Goal: Information Seeking & Learning: Check status

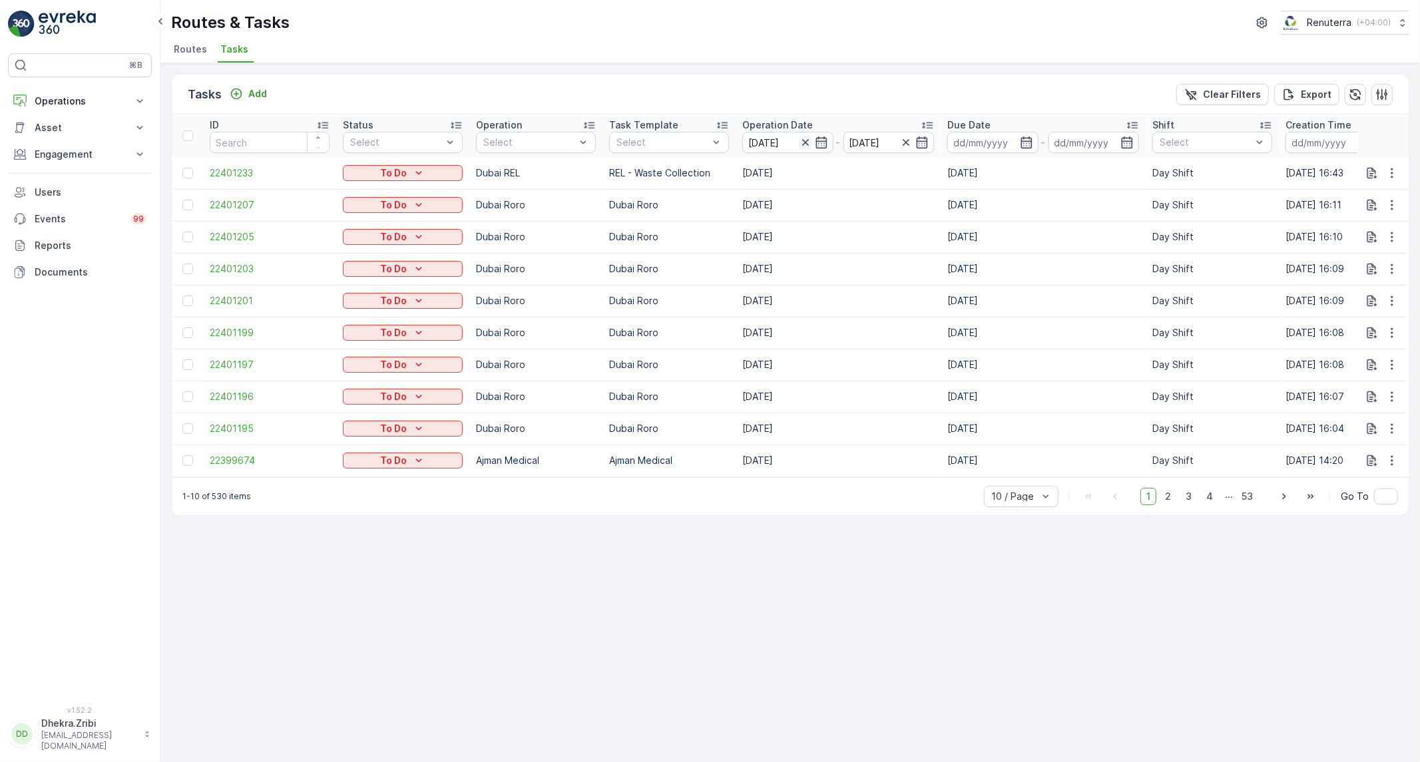
click at [806, 147] on icon "button" at bounding box center [805, 142] width 13 height 13
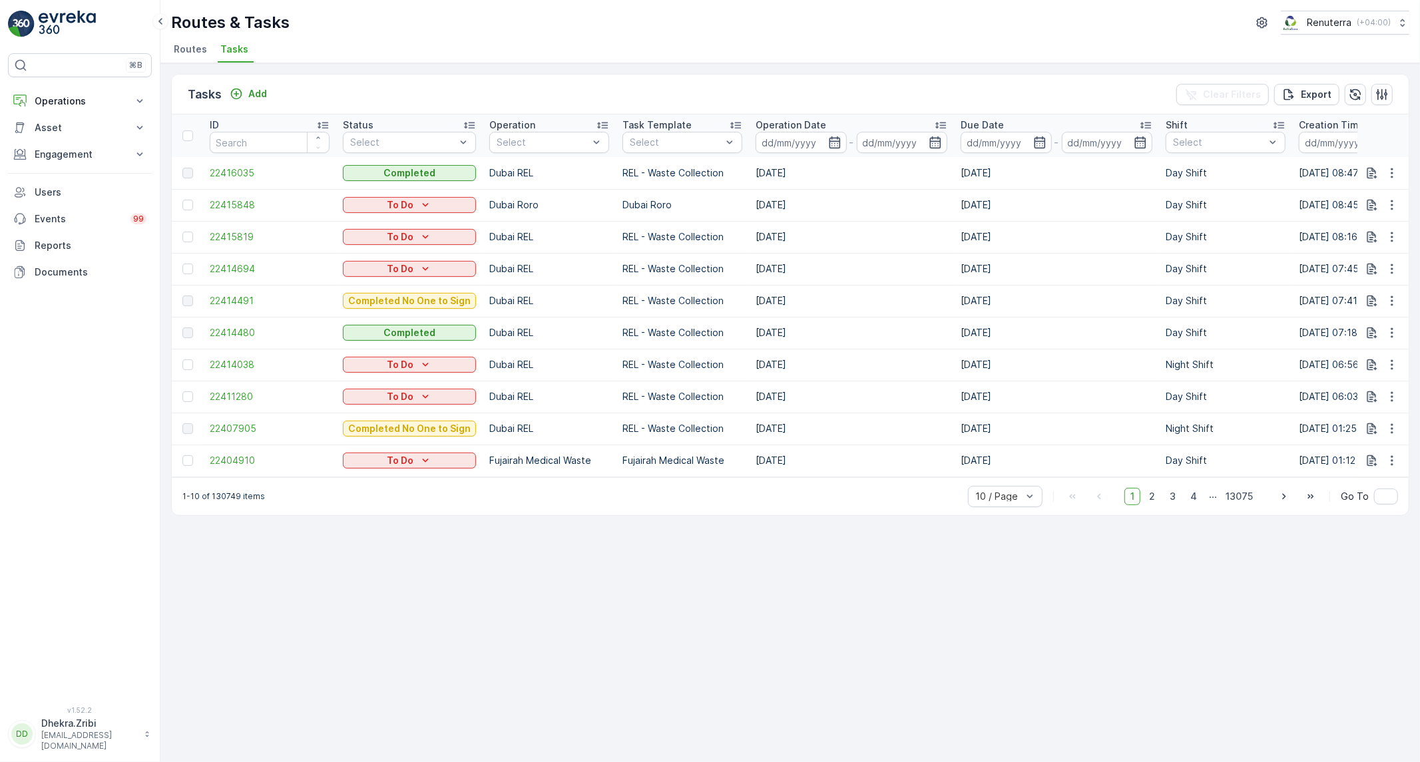
click at [183, 55] on span "Routes" at bounding box center [190, 49] width 33 height 13
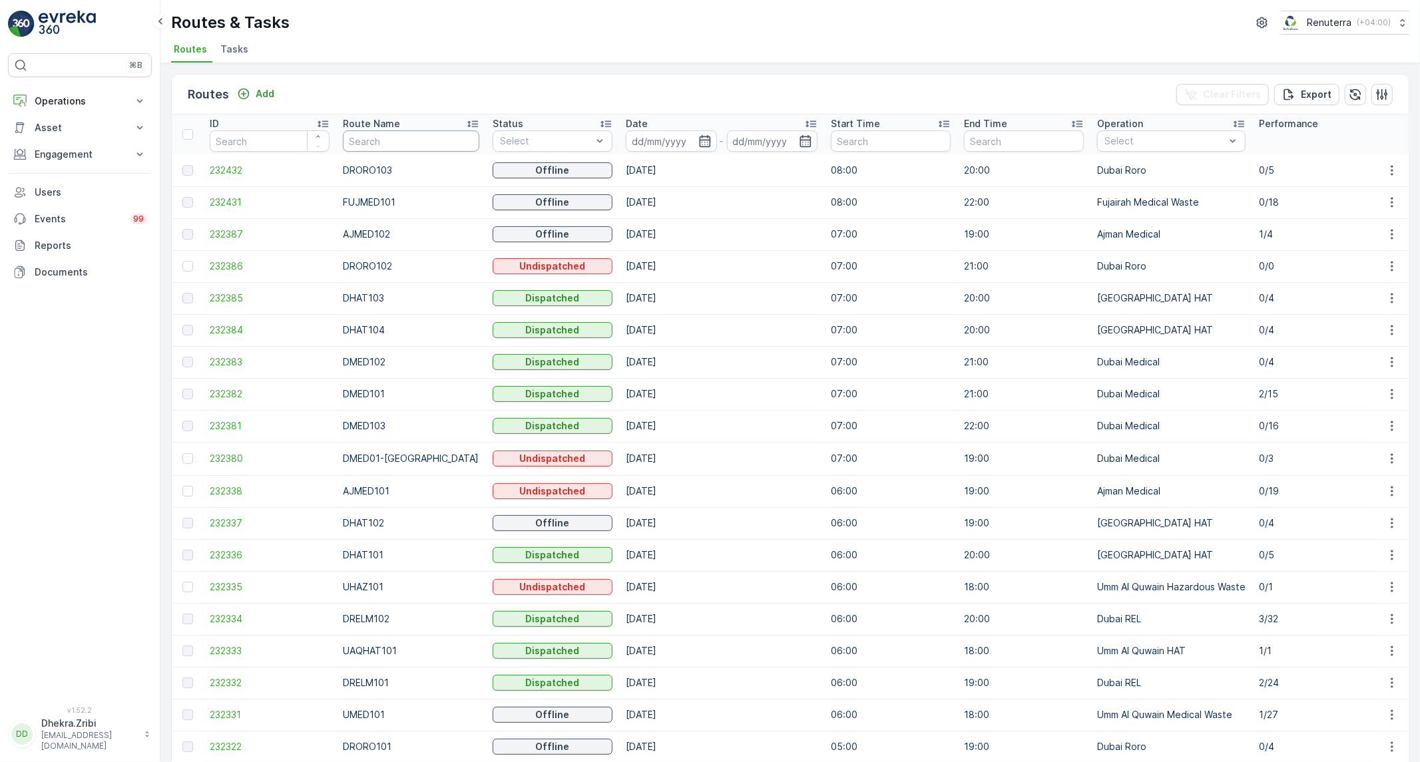
click at [380, 136] on input "text" at bounding box center [411, 141] width 136 height 21
click at [698, 142] on icon "button" at bounding box center [704, 140] width 13 height 13
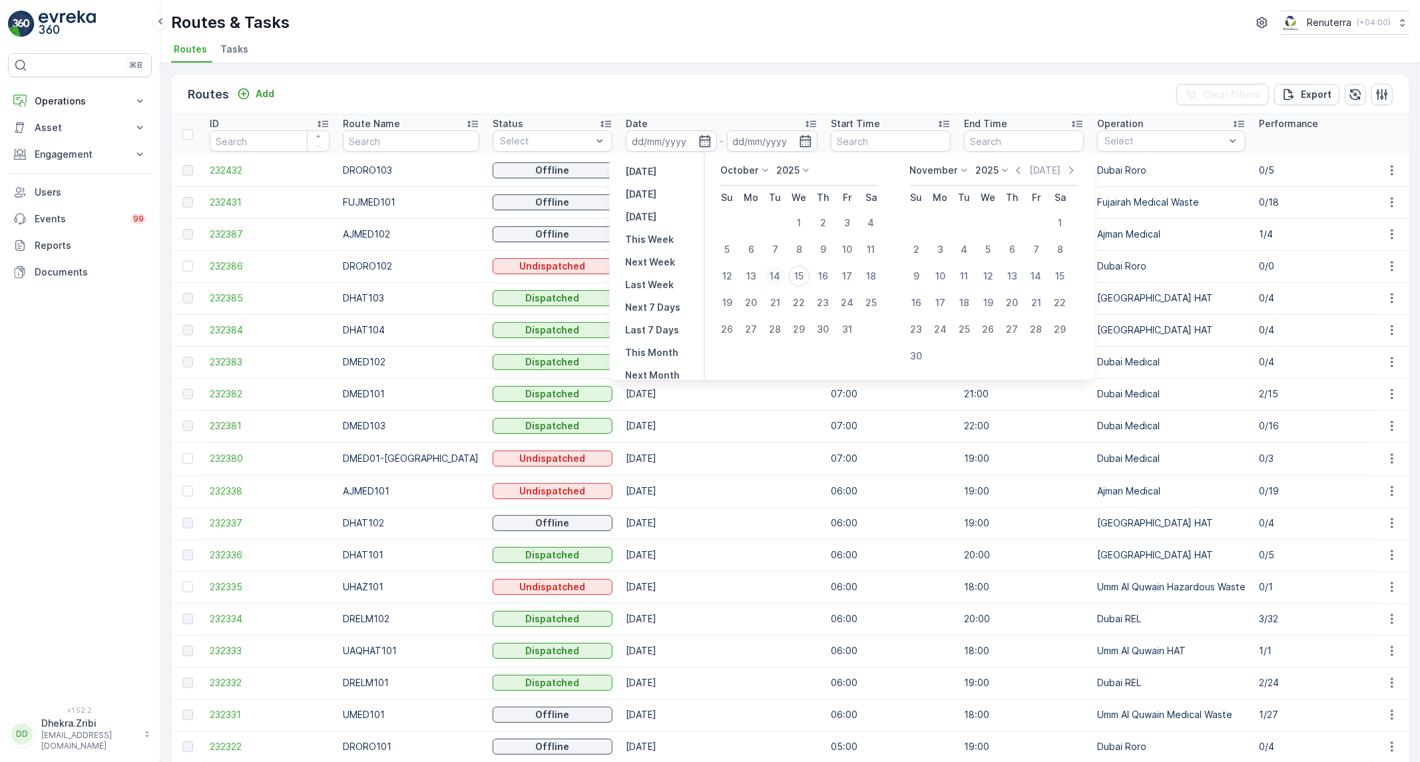
click at [775, 285] on div "14" at bounding box center [775, 276] width 21 height 21
type input "[DATE]"
click at [777, 77] on div "Routes Add Clear Filters Export" at bounding box center [790, 95] width 1237 height 40
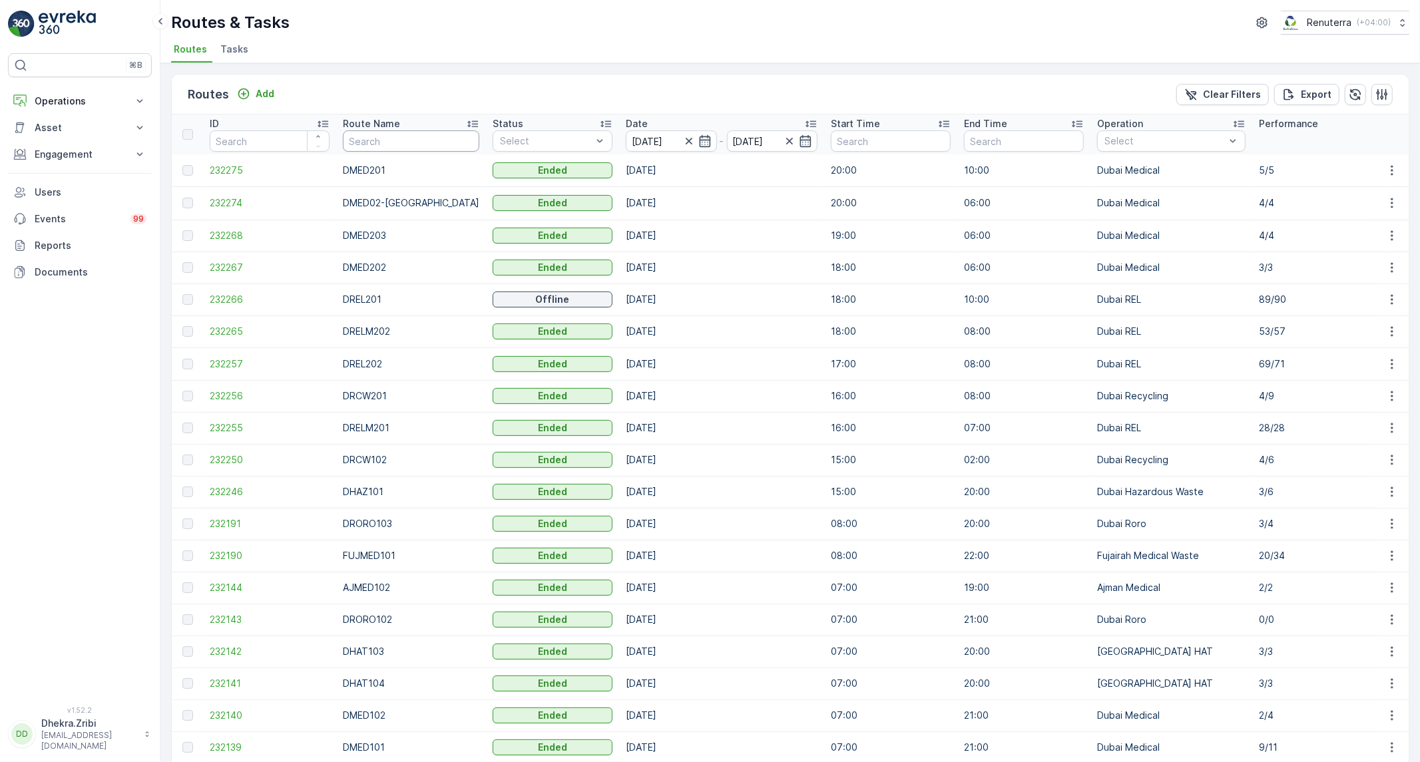
click at [410, 143] on input "text" at bounding box center [411, 141] width 136 height 21
type input "HAR"
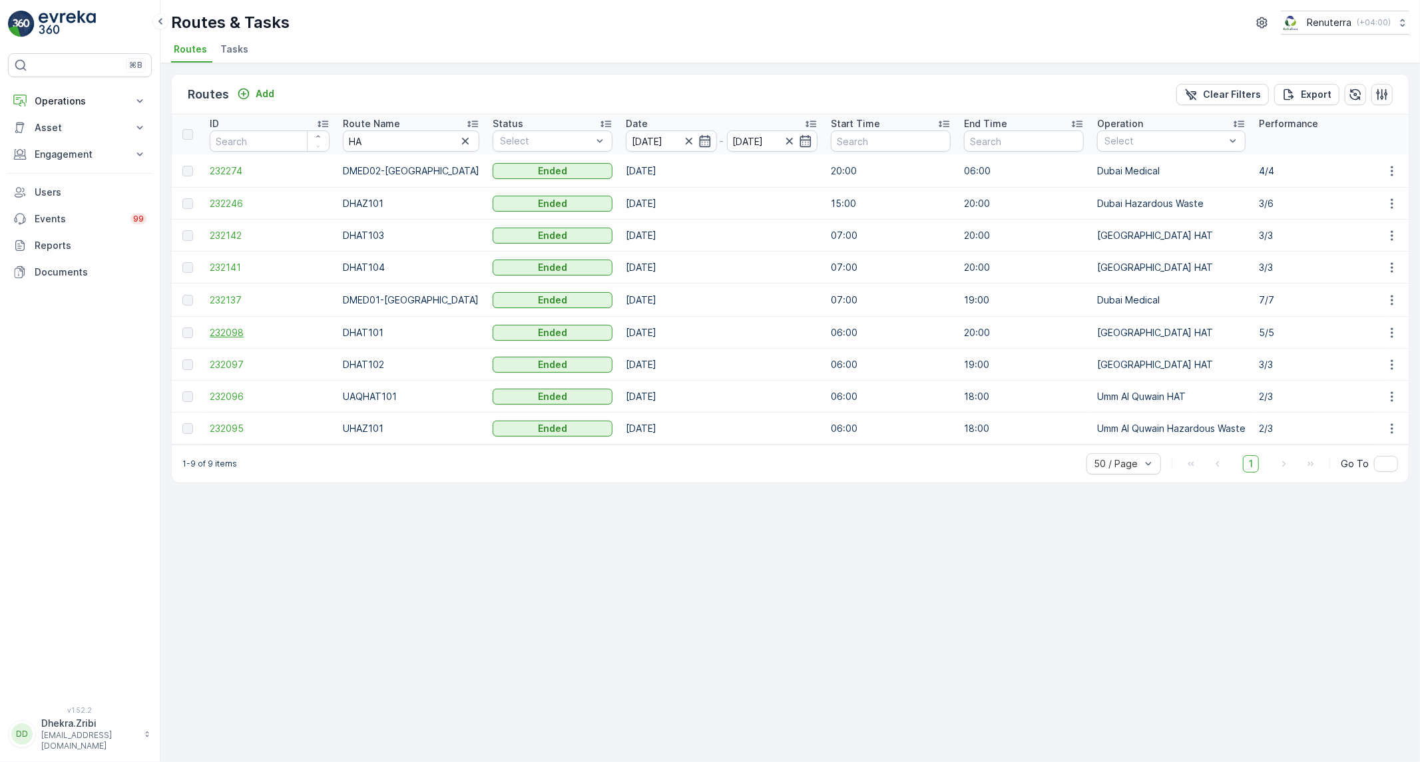
click at [216, 334] on span "232098" at bounding box center [270, 332] width 120 height 13
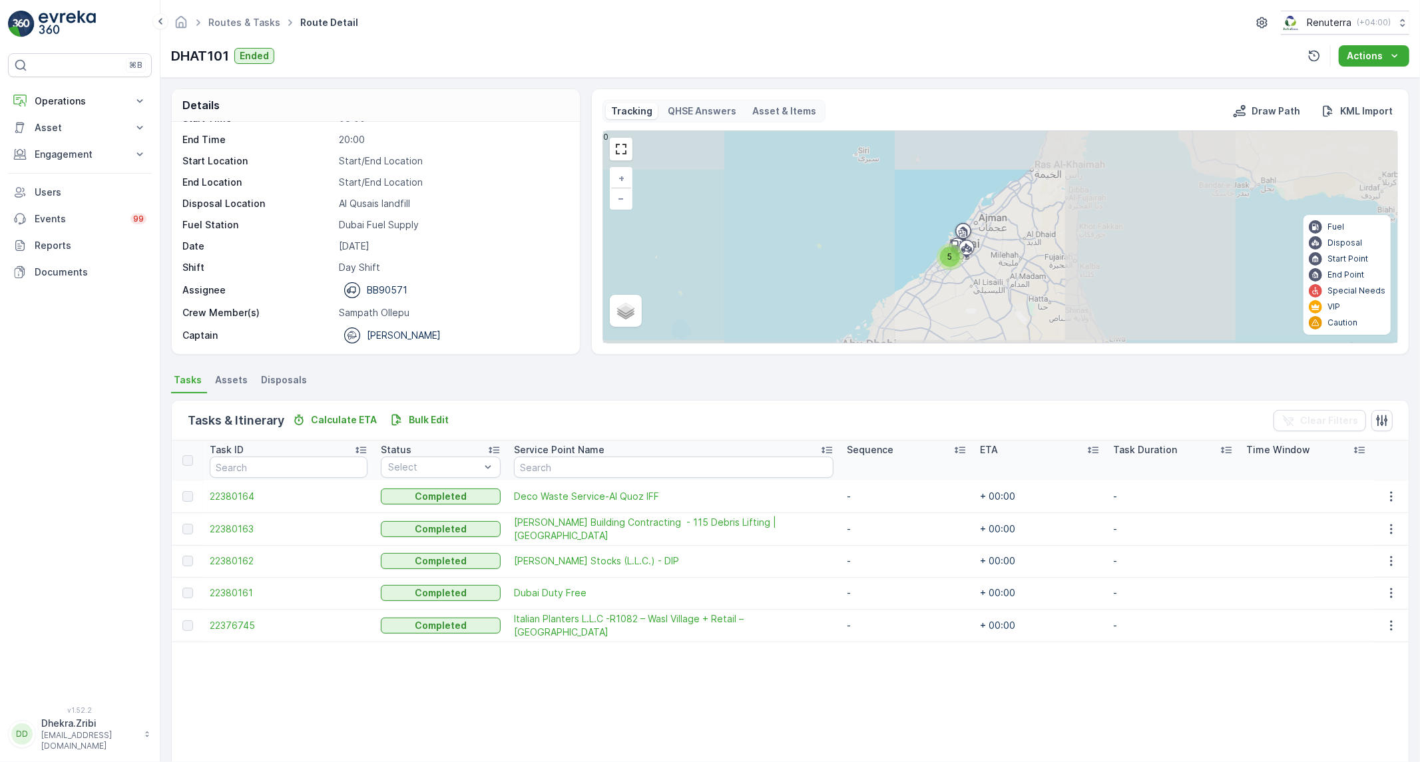
scroll to position [73, 0]
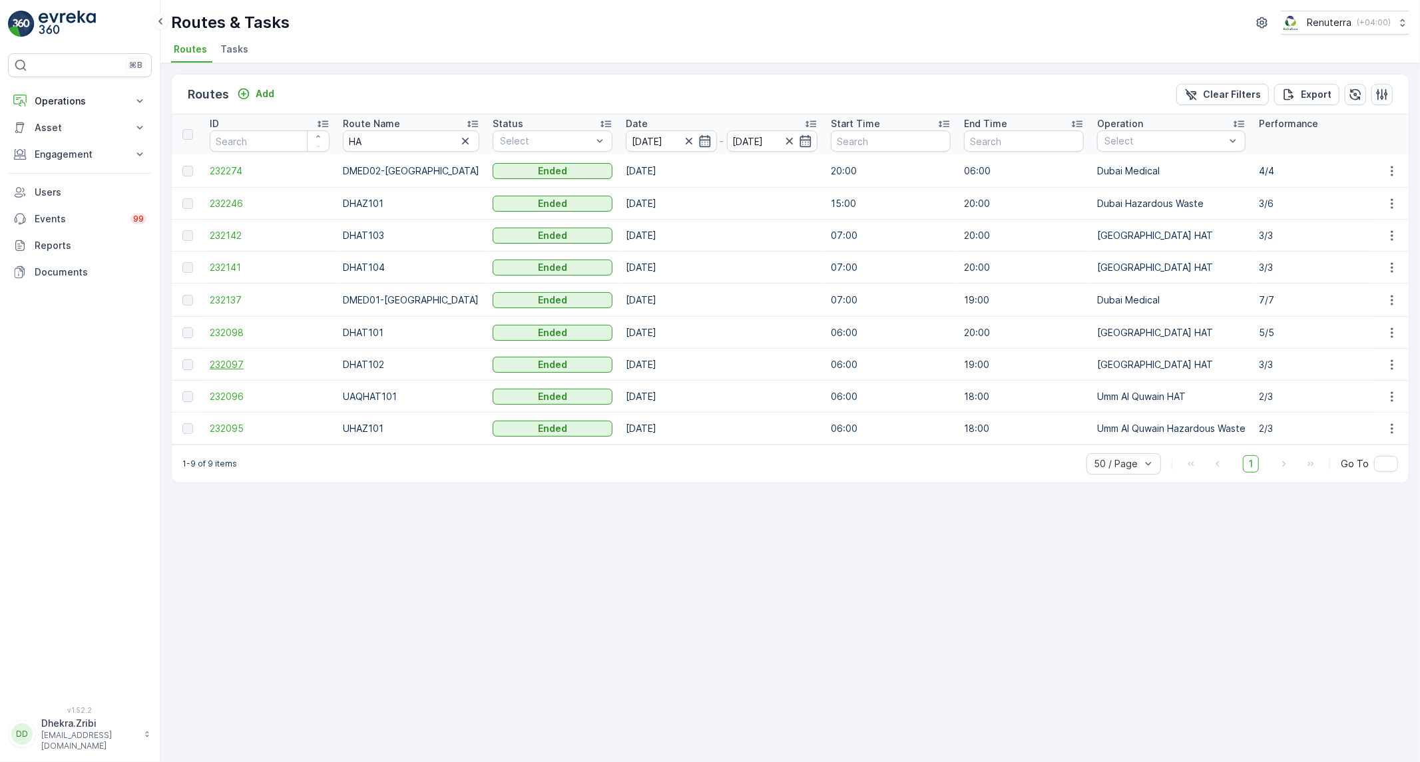
click at [228, 367] on span "232097" at bounding box center [270, 364] width 120 height 13
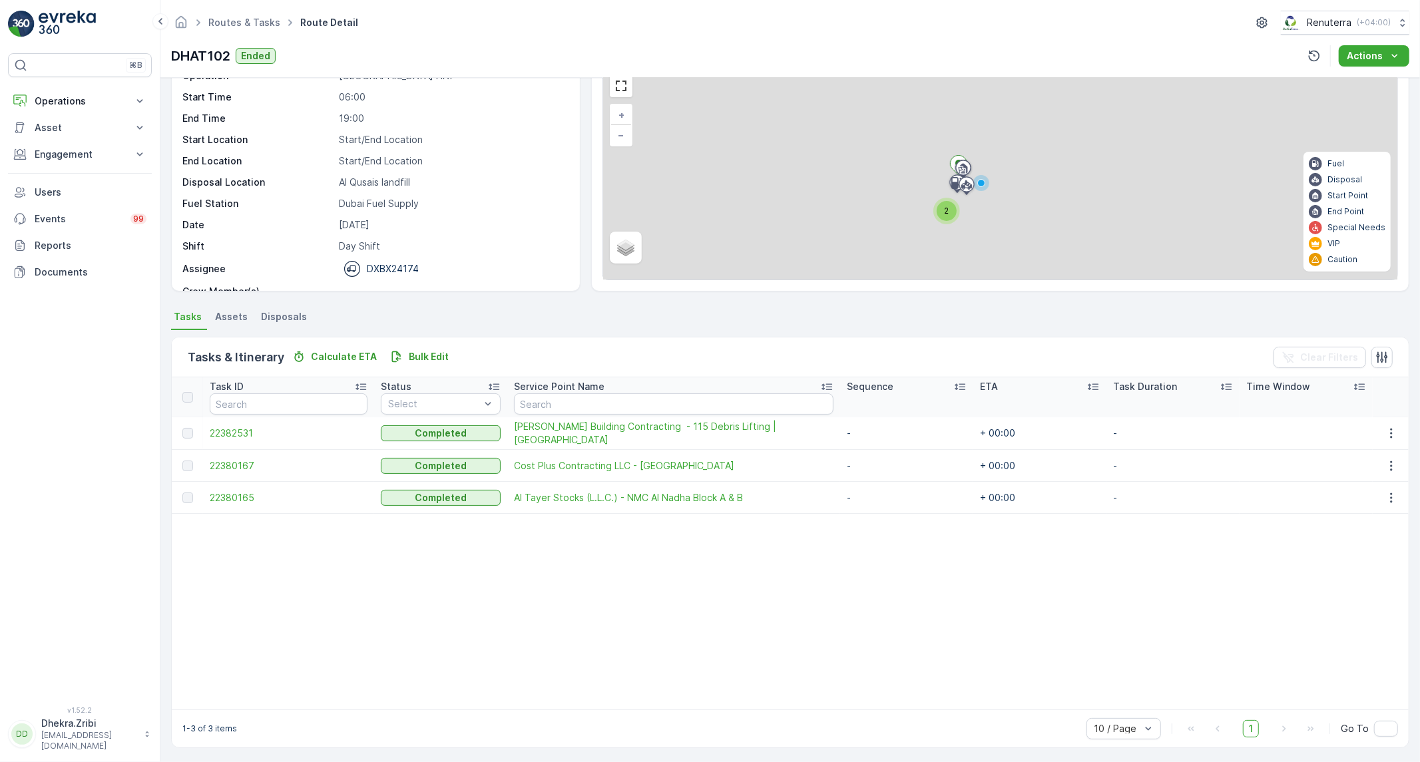
scroll to position [65, 0]
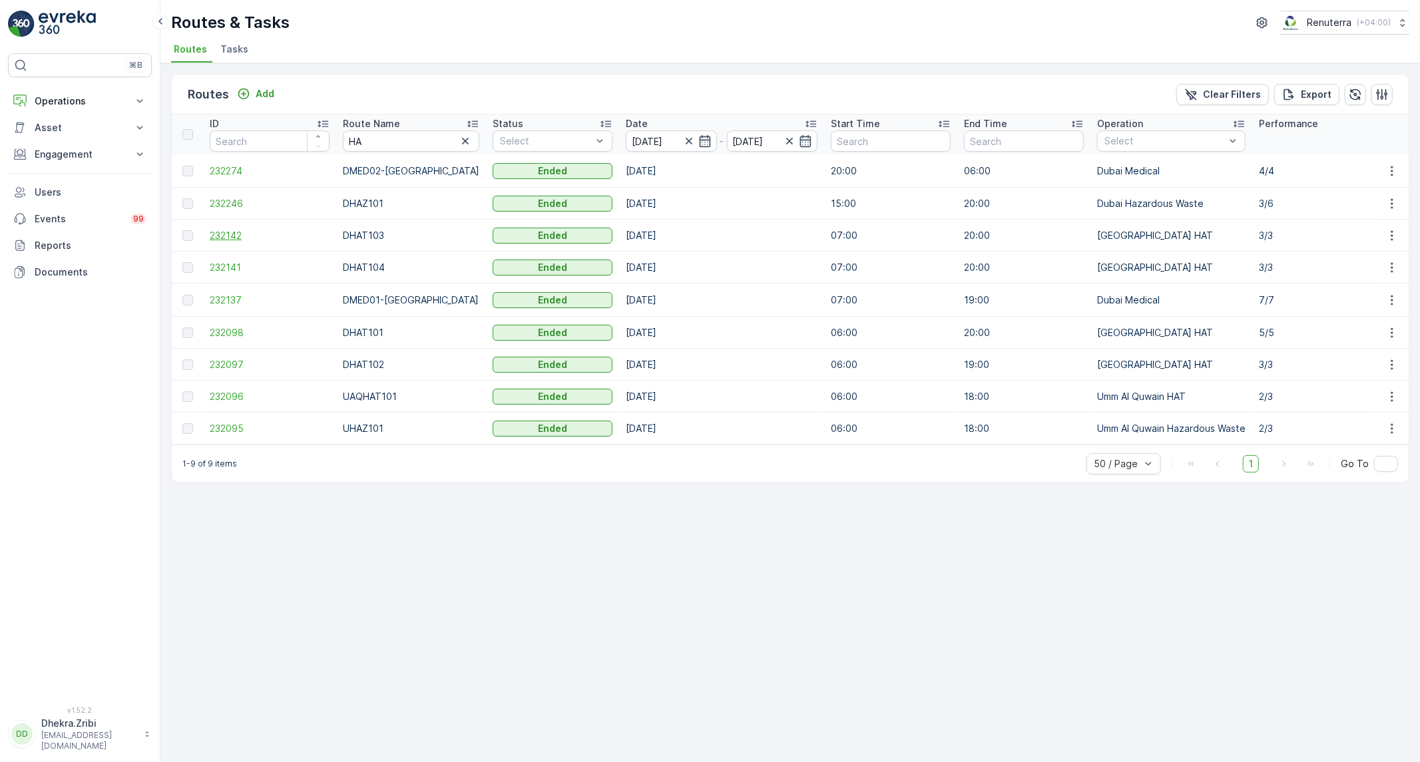
click at [230, 236] on span "232142" at bounding box center [270, 235] width 120 height 13
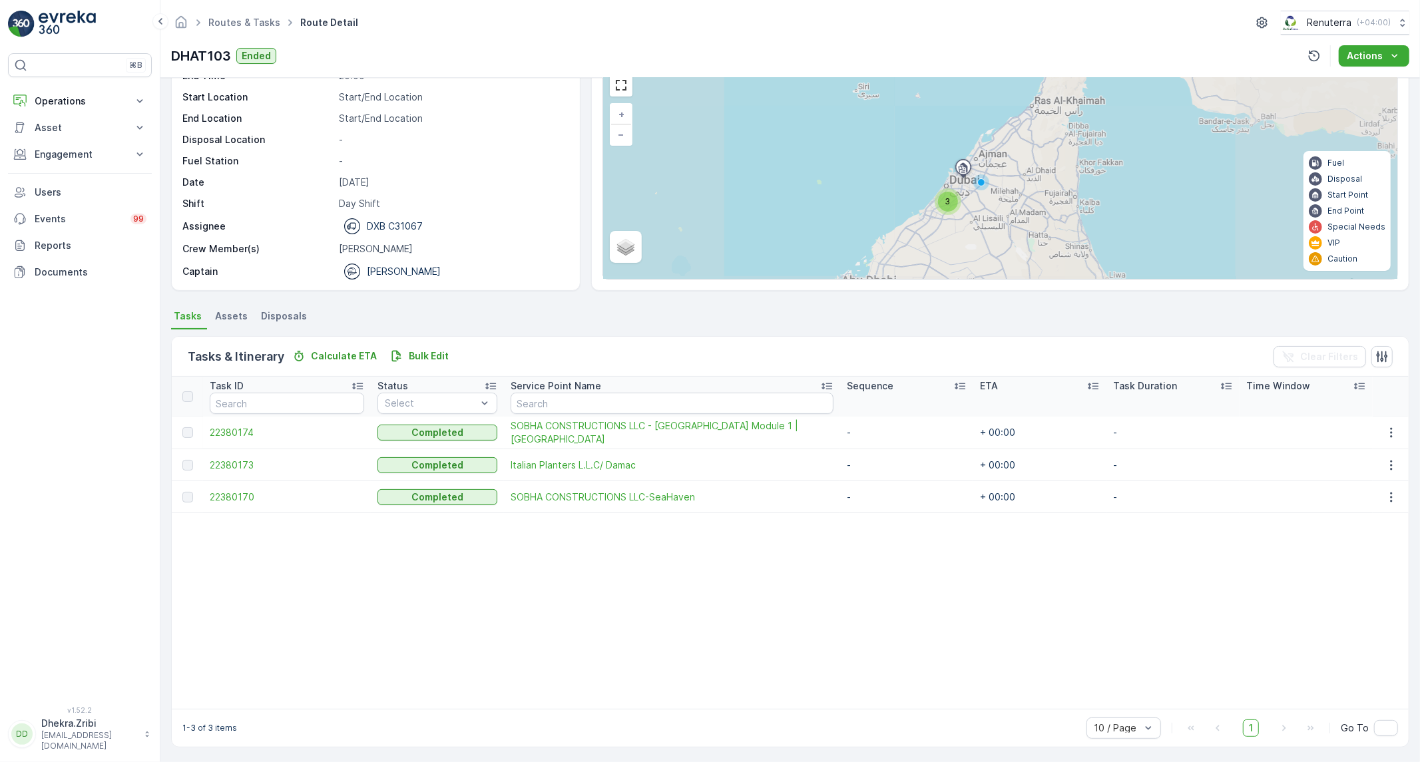
scroll to position [65, 0]
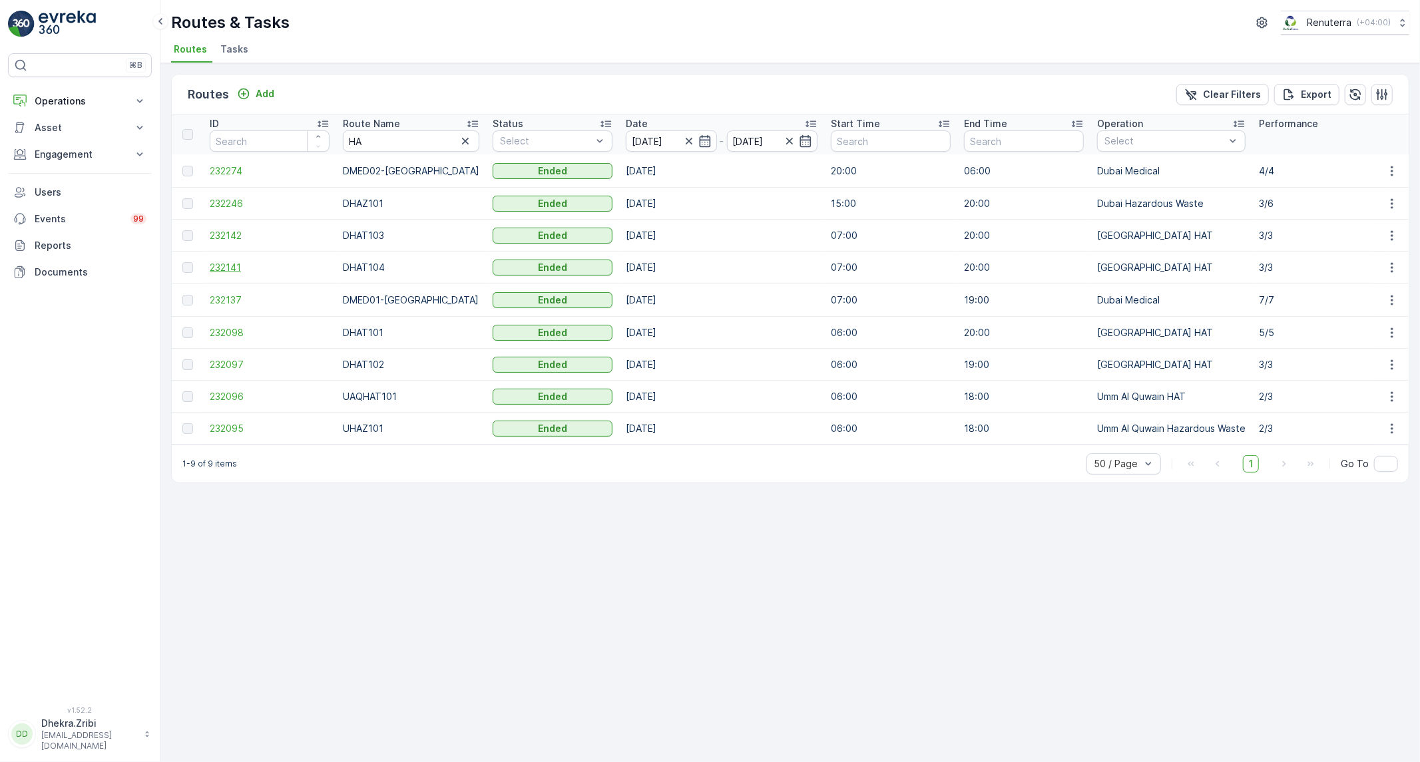
click at [217, 262] on span "232141" at bounding box center [270, 267] width 120 height 13
click at [699, 138] on icon "button" at bounding box center [704, 141] width 11 height 12
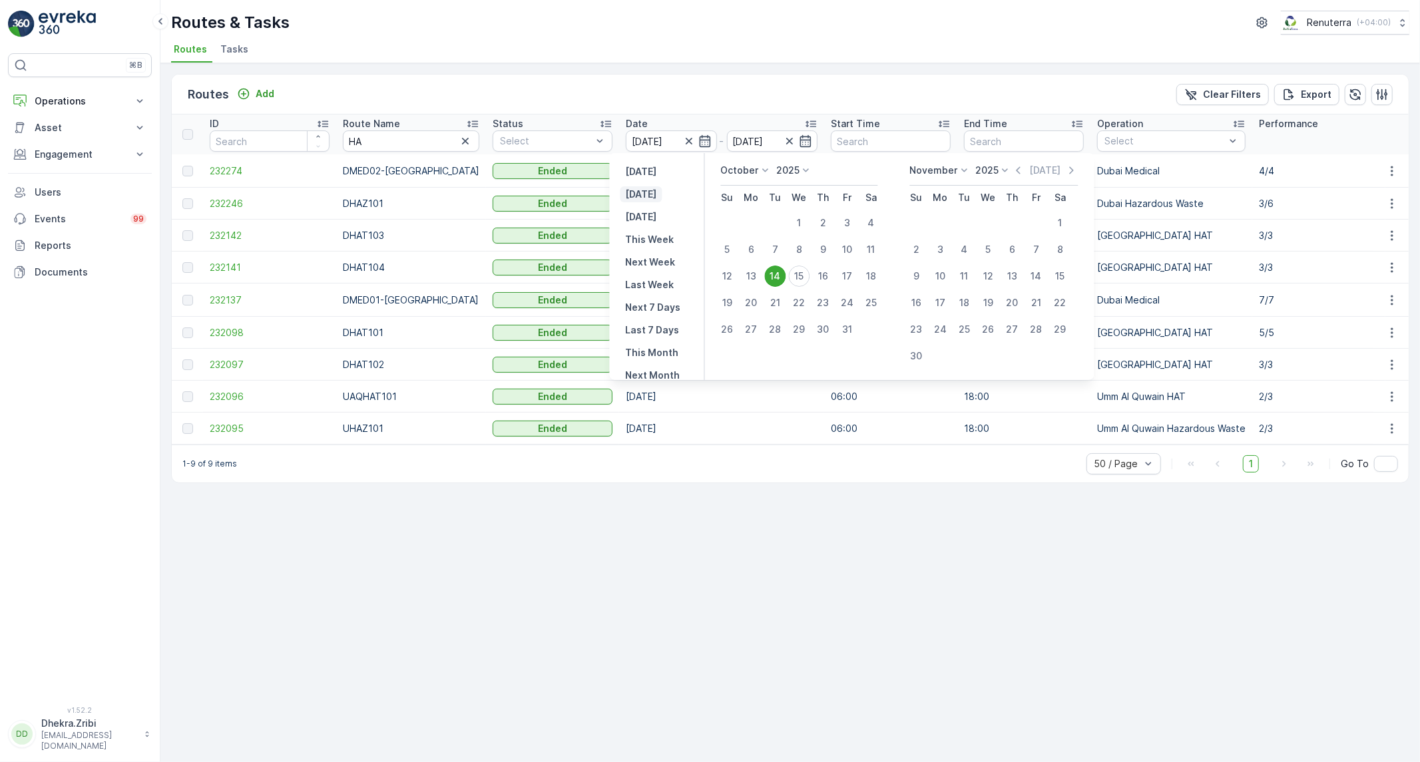
click at [647, 188] on p "[DATE]" at bounding box center [641, 194] width 31 height 13
type input "[DATE]"
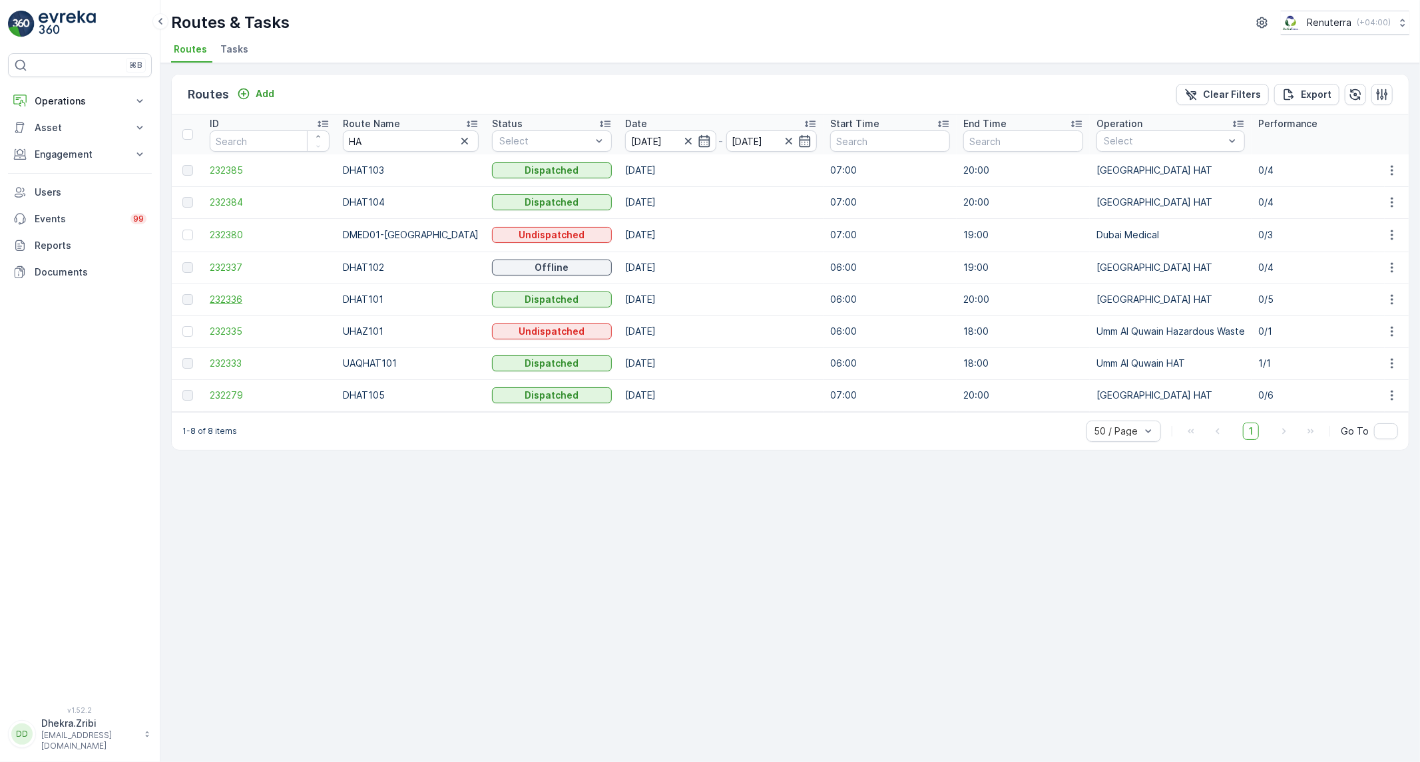
click at [222, 302] on span "232336" at bounding box center [270, 299] width 120 height 13
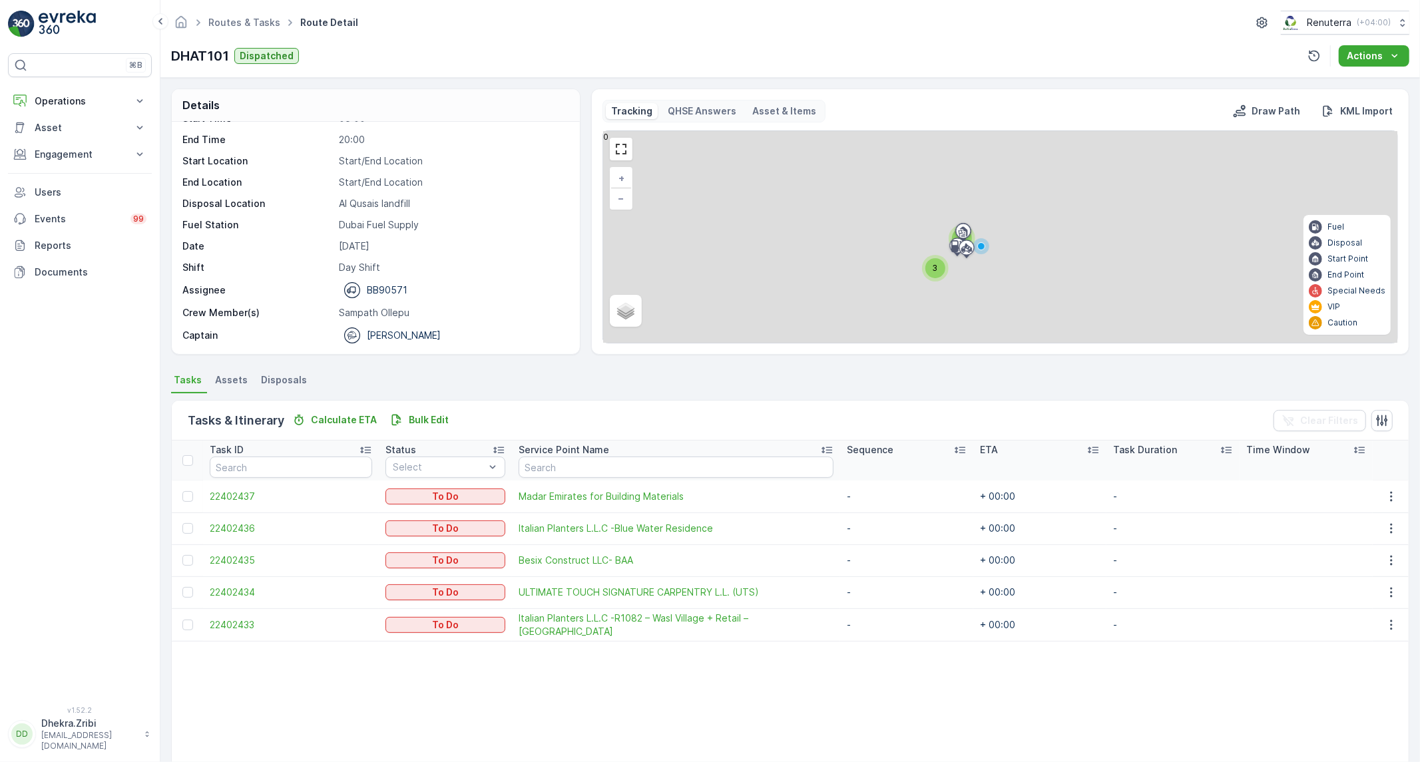
scroll to position [73, 0]
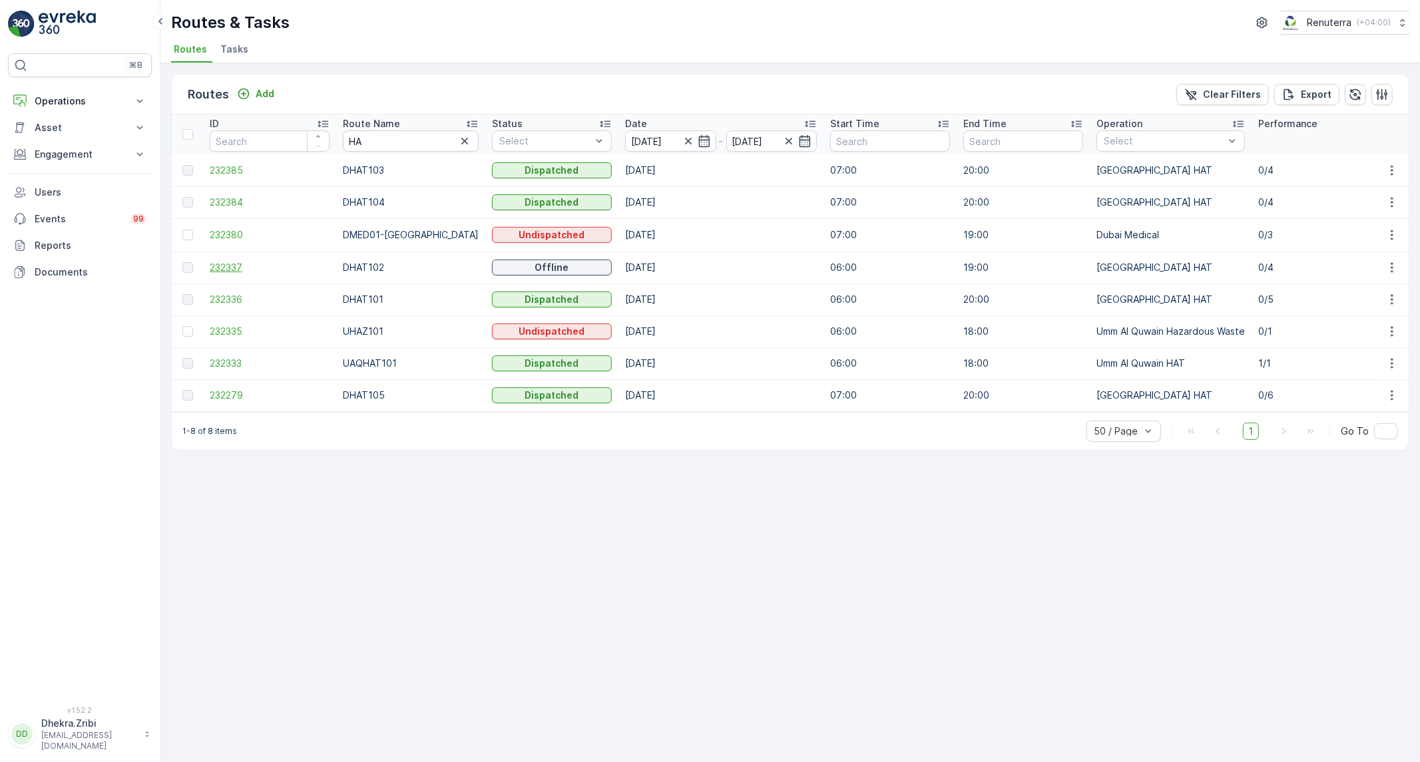
click at [238, 267] on span "232337" at bounding box center [270, 267] width 120 height 13
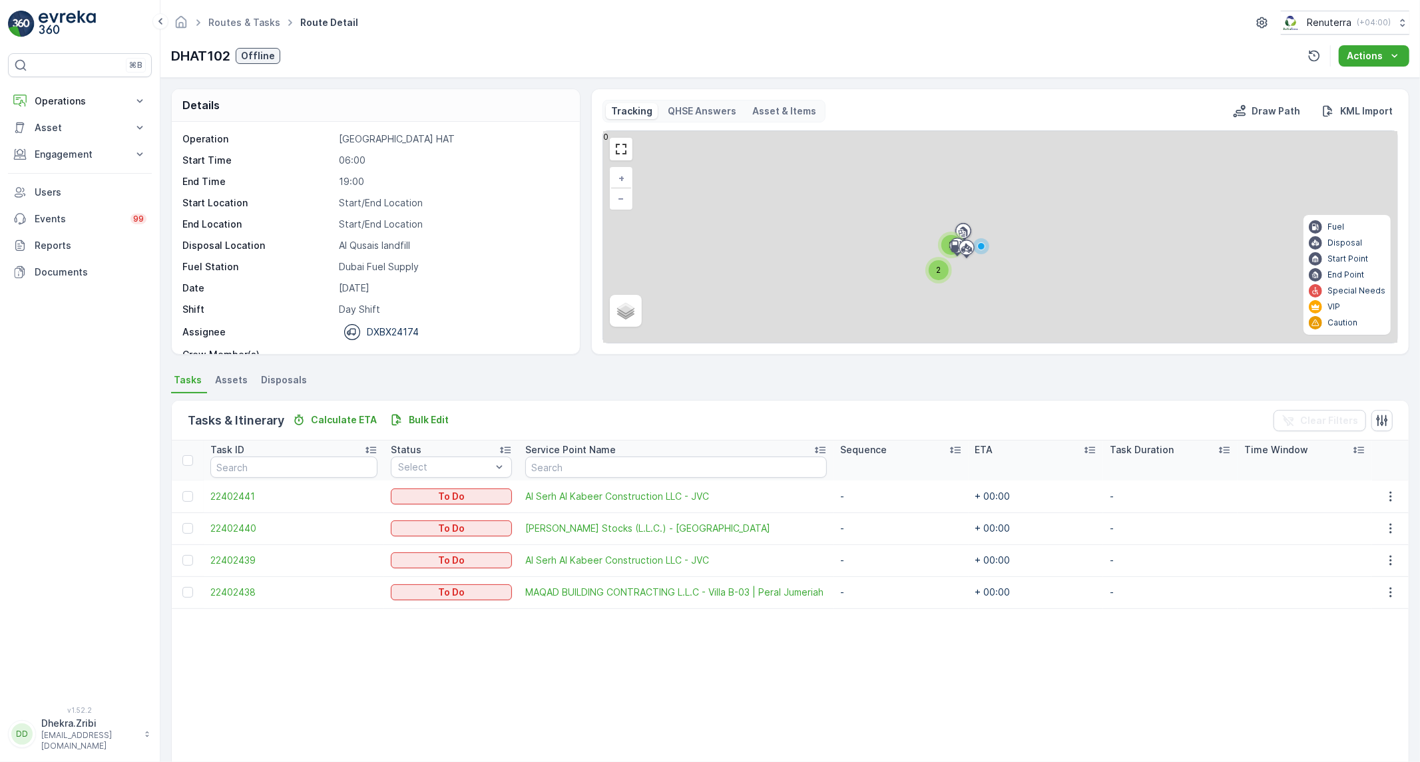
scroll to position [42, 0]
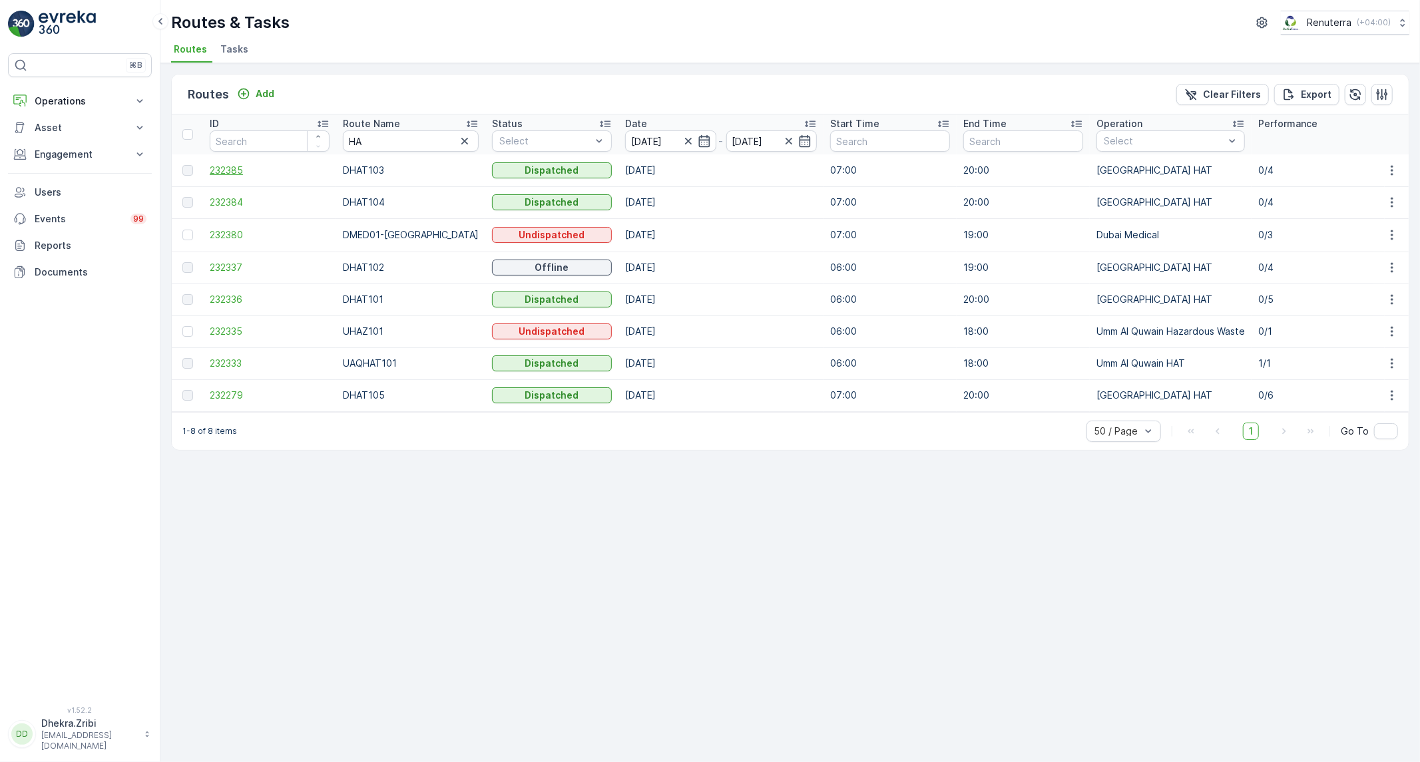
click at [241, 164] on span "232385" at bounding box center [270, 170] width 120 height 13
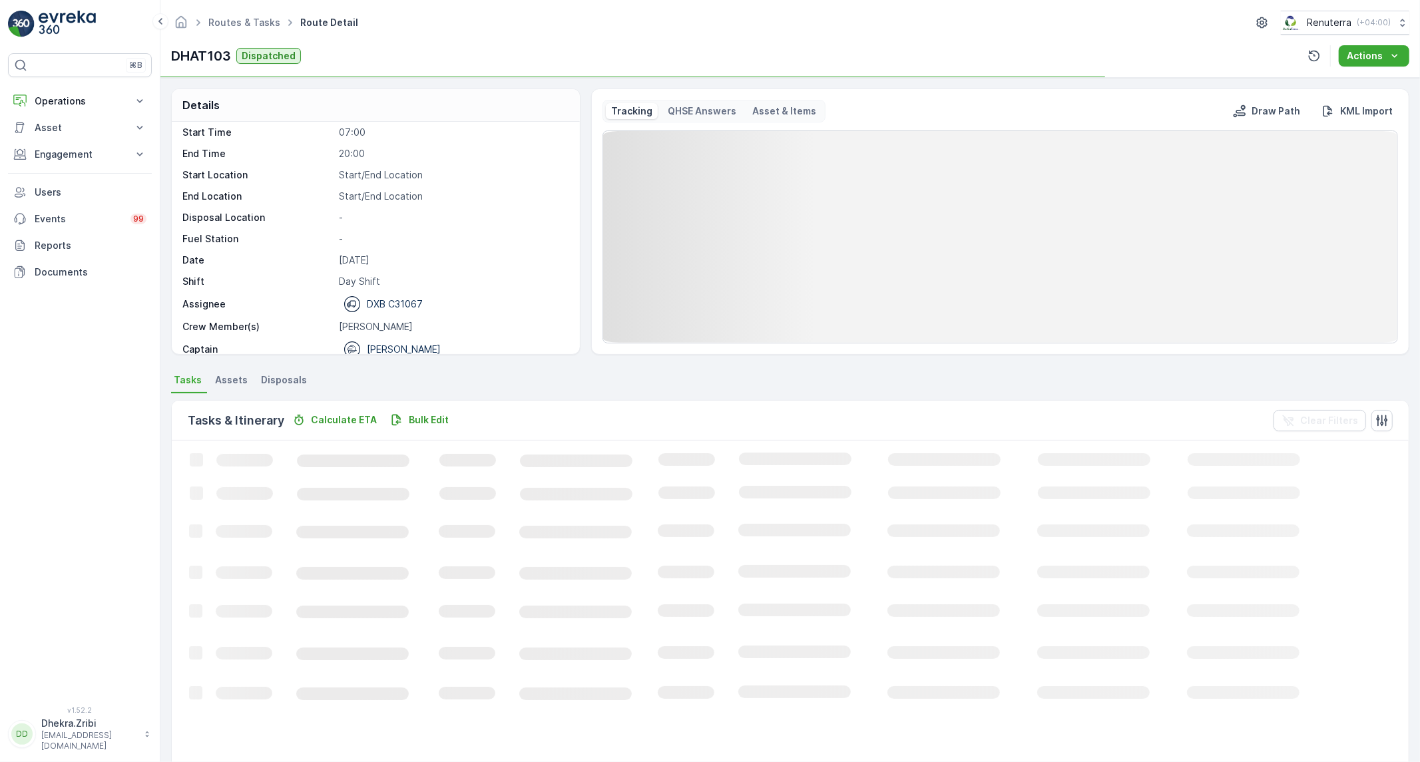
scroll to position [42, 0]
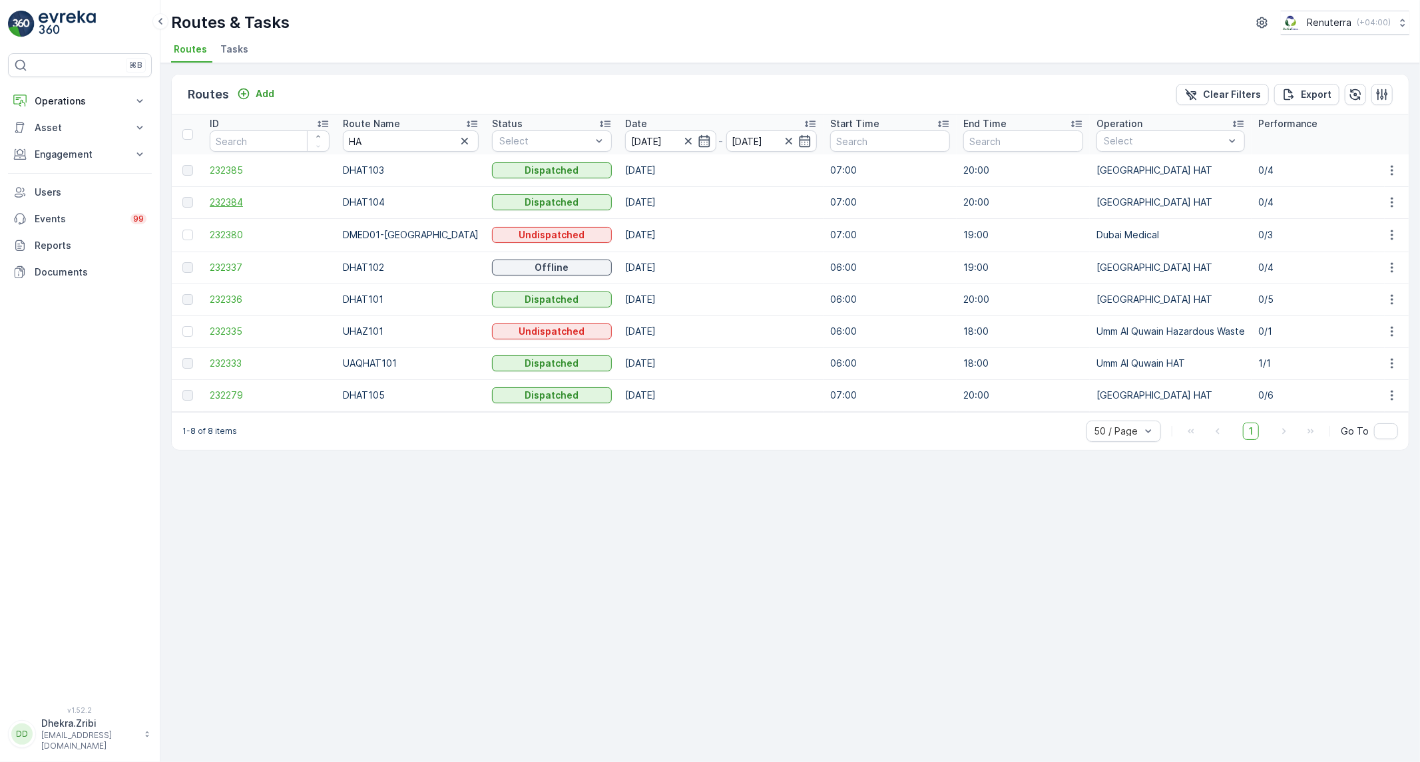
click at [234, 196] on span "232384" at bounding box center [270, 202] width 120 height 13
click at [224, 396] on span "232279" at bounding box center [270, 395] width 120 height 13
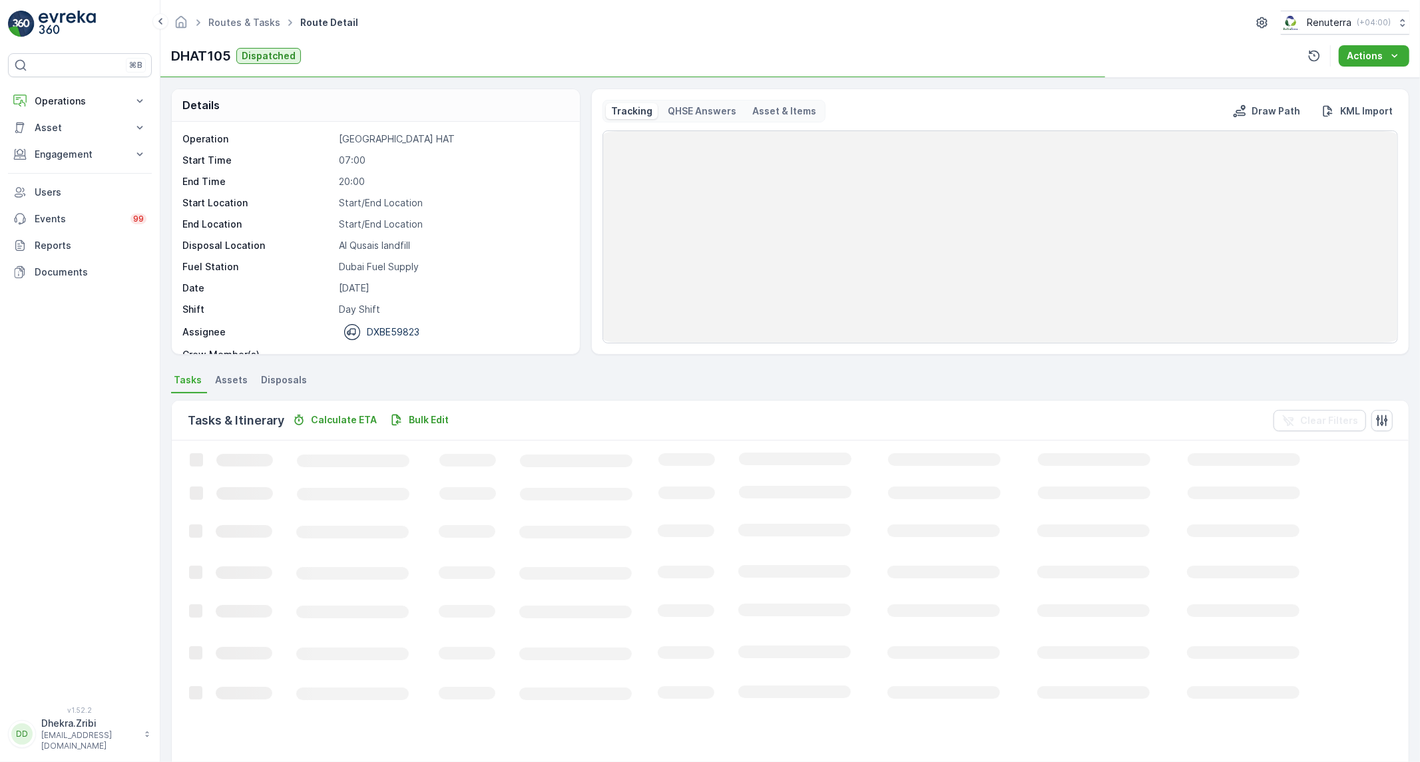
scroll to position [42, 0]
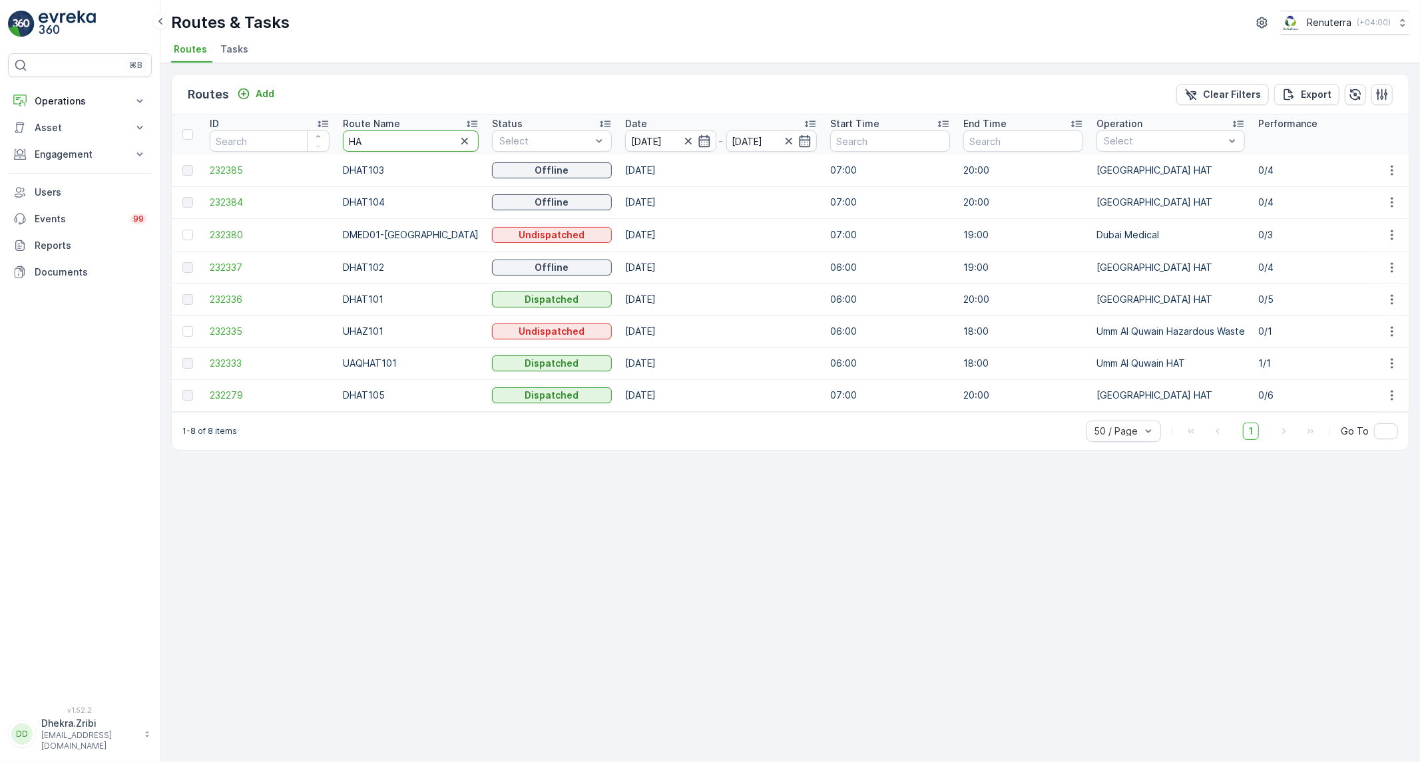
drag, startPoint x: 362, startPoint y: 140, endPoint x: 305, endPoint y: 142, distance: 57.3
type input "RORO"
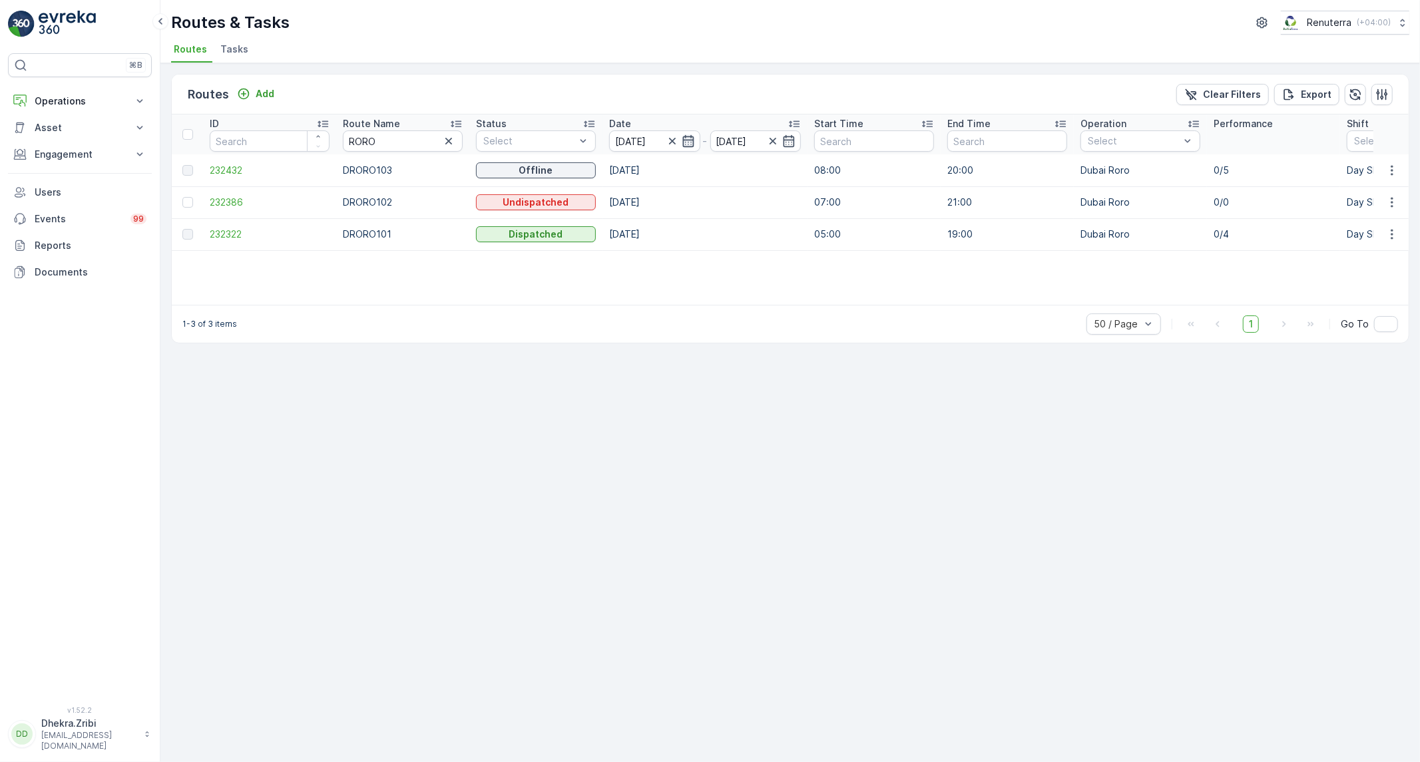
click at [689, 144] on icon "button" at bounding box center [688, 140] width 13 height 13
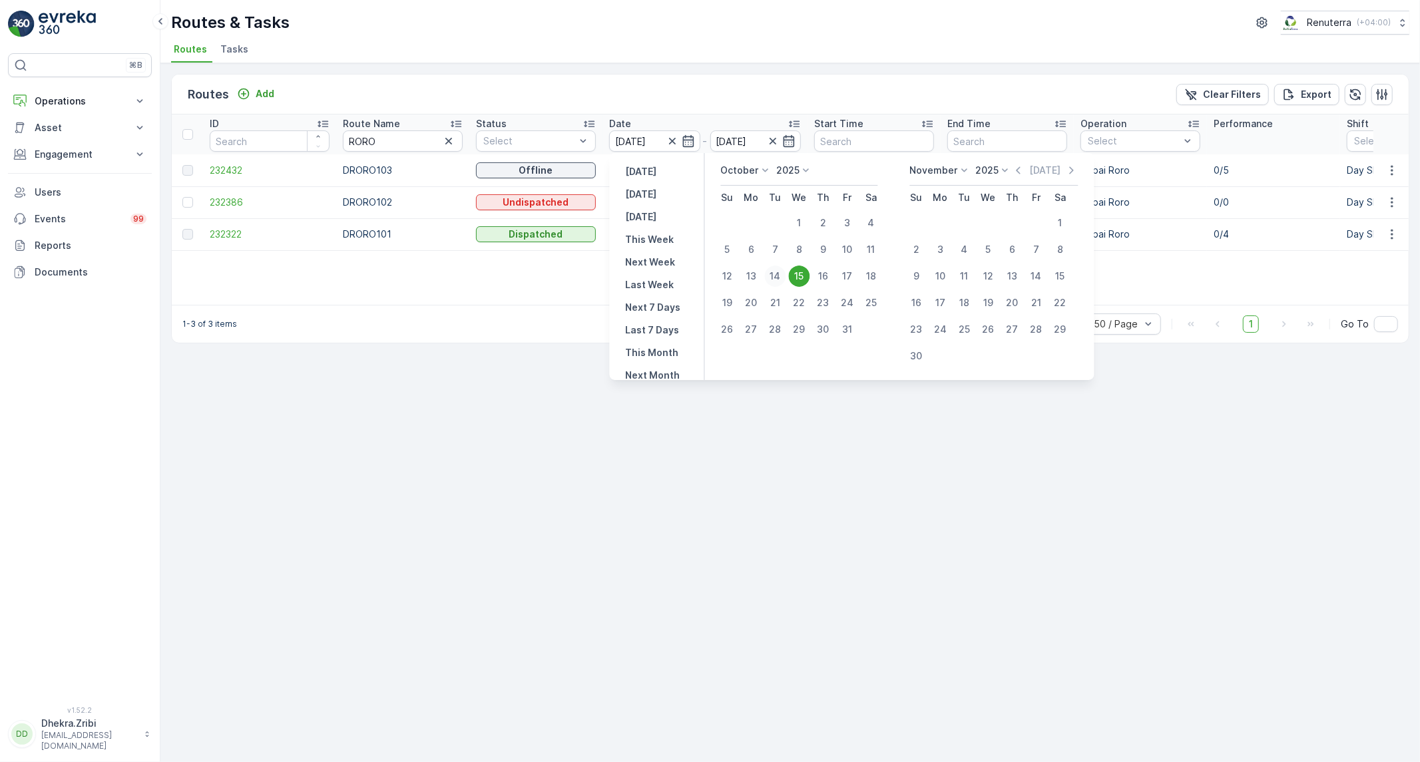
click at [772, 275] on div "14" at bounding box center [775, 276] width 21 height 21
type input "[DATE]"
click at [783, 7] on div "Routes & Tasks Renuterra ( +04:00 ) Routes Tasks" at bounding box center [790, 31] width 1260 height 63
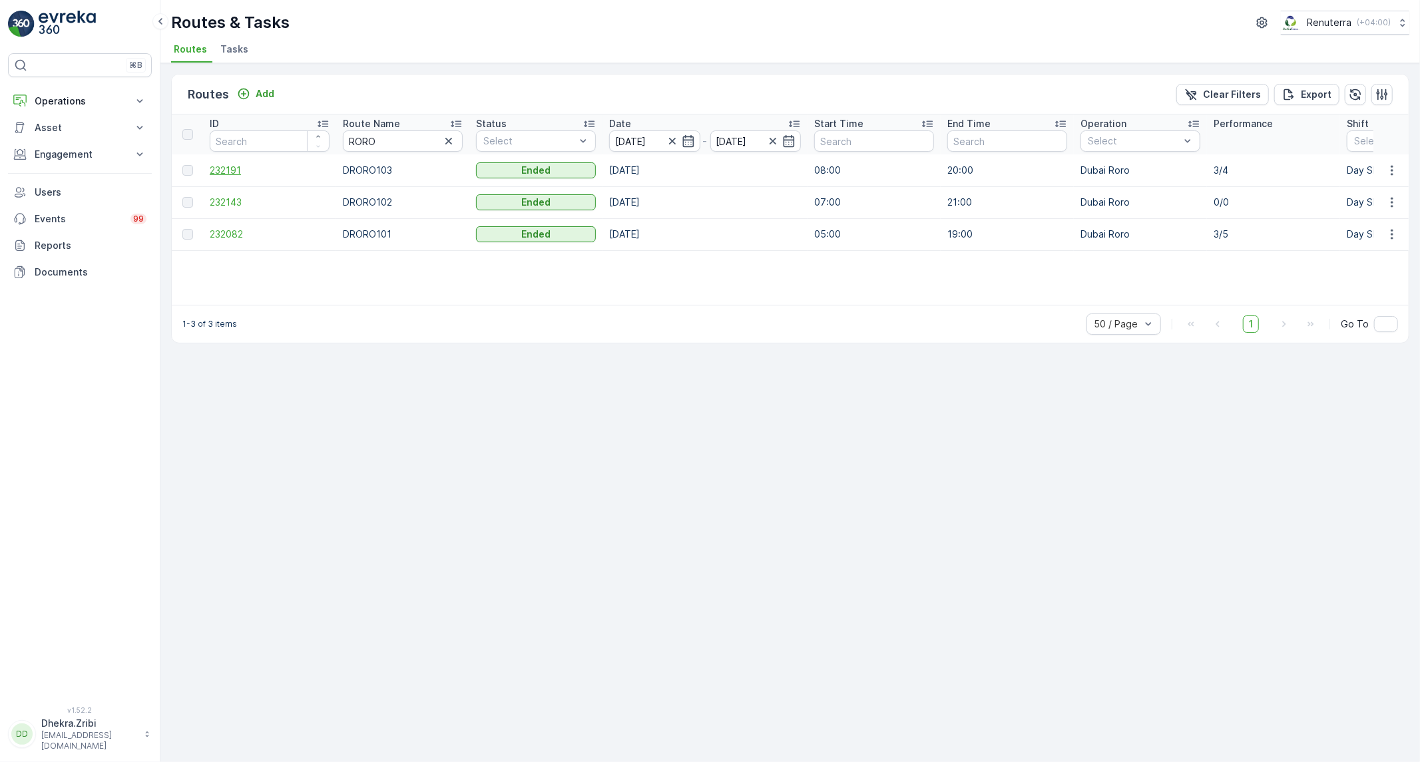
click at [214, 171] on span "232191" at bounding box center [270, 170] width 120 height 13
click at [241, 231] on span "232082" at bounding box center [270, 234] width 120 height 13
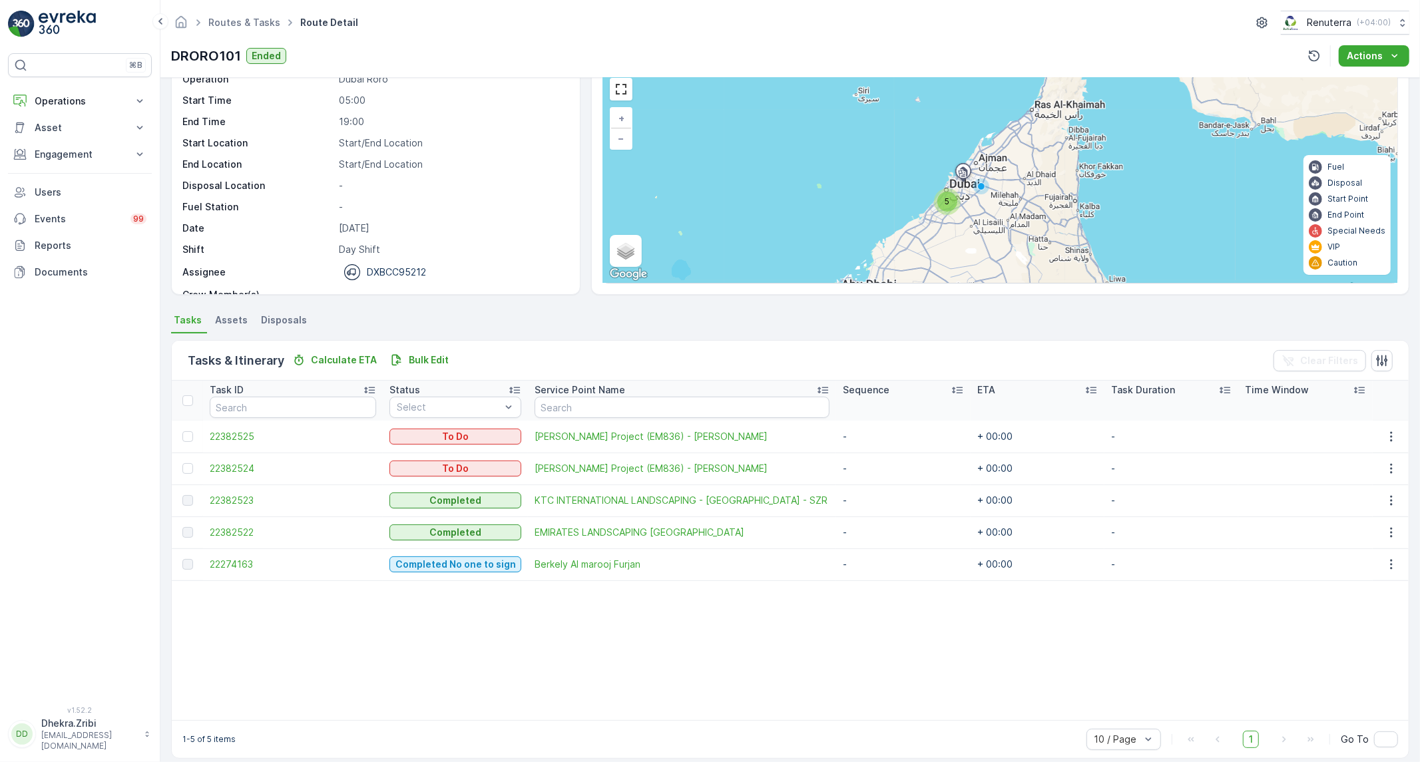
scroll to position [73, 0]
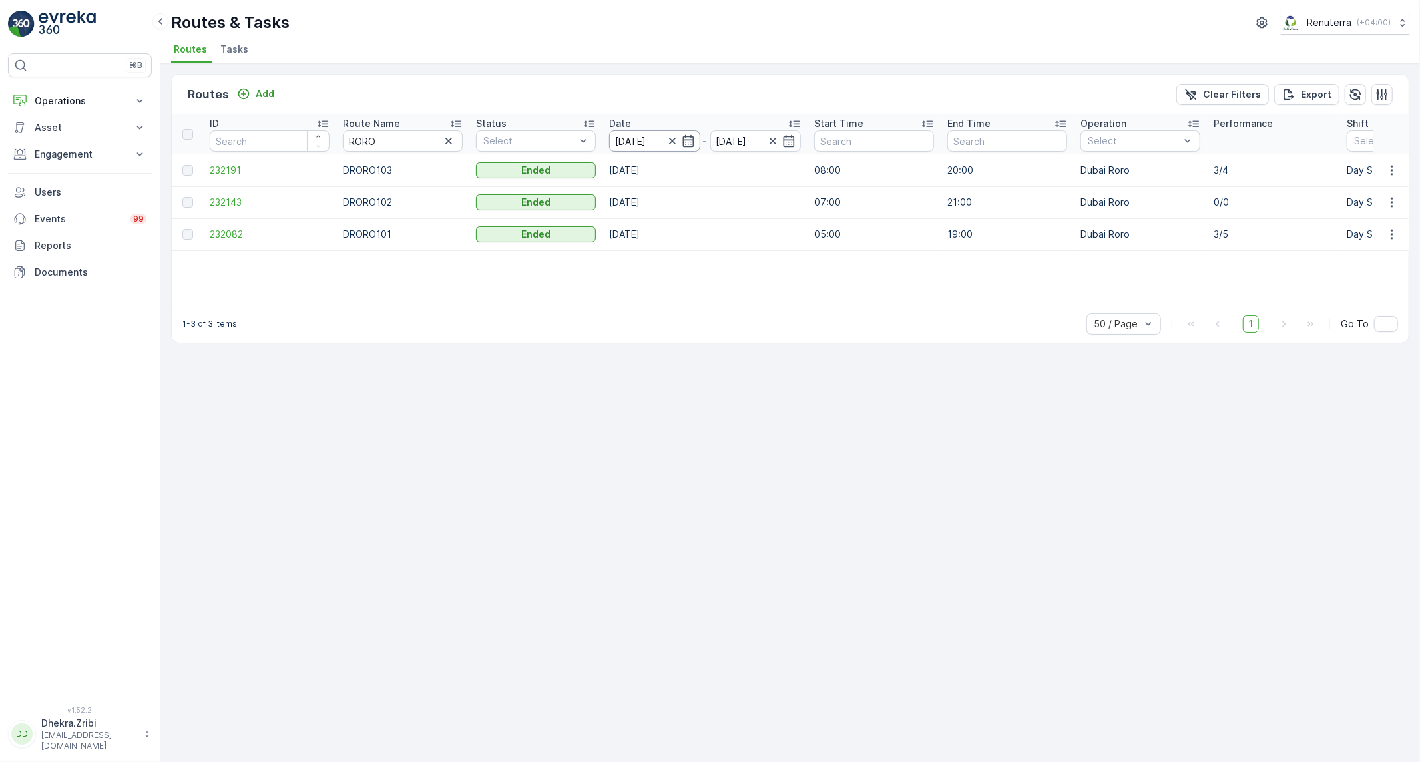
click at [684, 149] on input "[DATE]" at bounding box center [654, 141] width 91 height 21
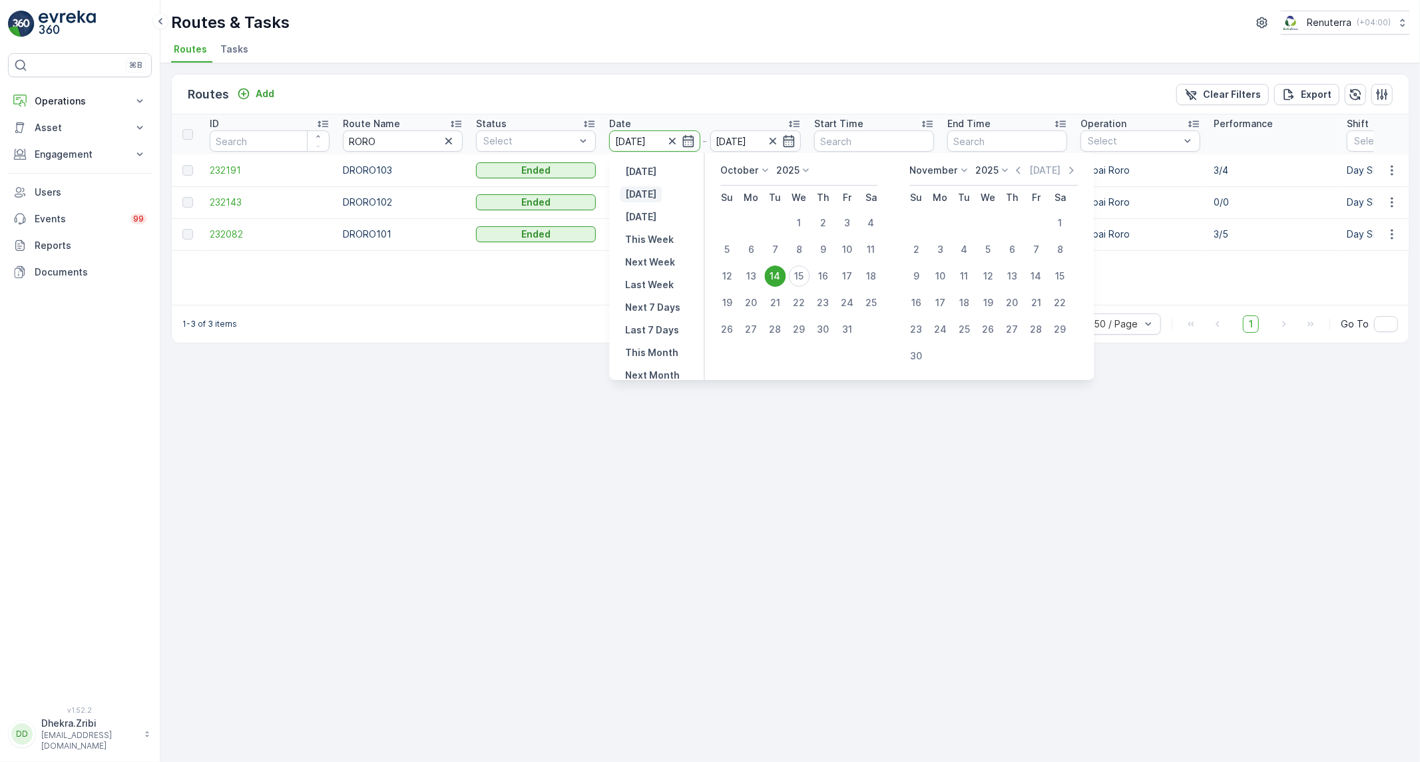
click at [655, 196] on button "[DATE]" at bounding box center [642, 194] width 42 height 16
type input "[DATE]"
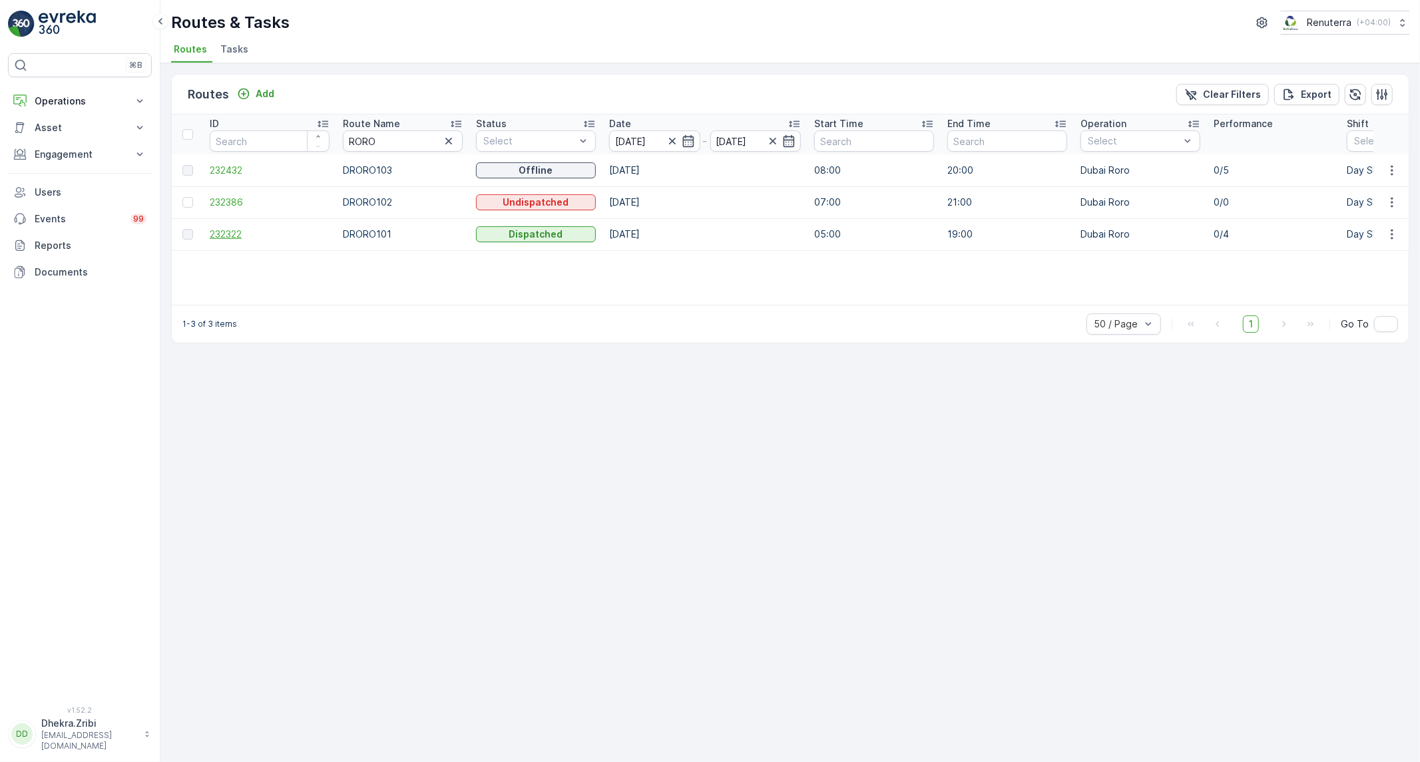
click at [218, 228] on span "232322" at bounding box center [270, 234] width 120 height 13
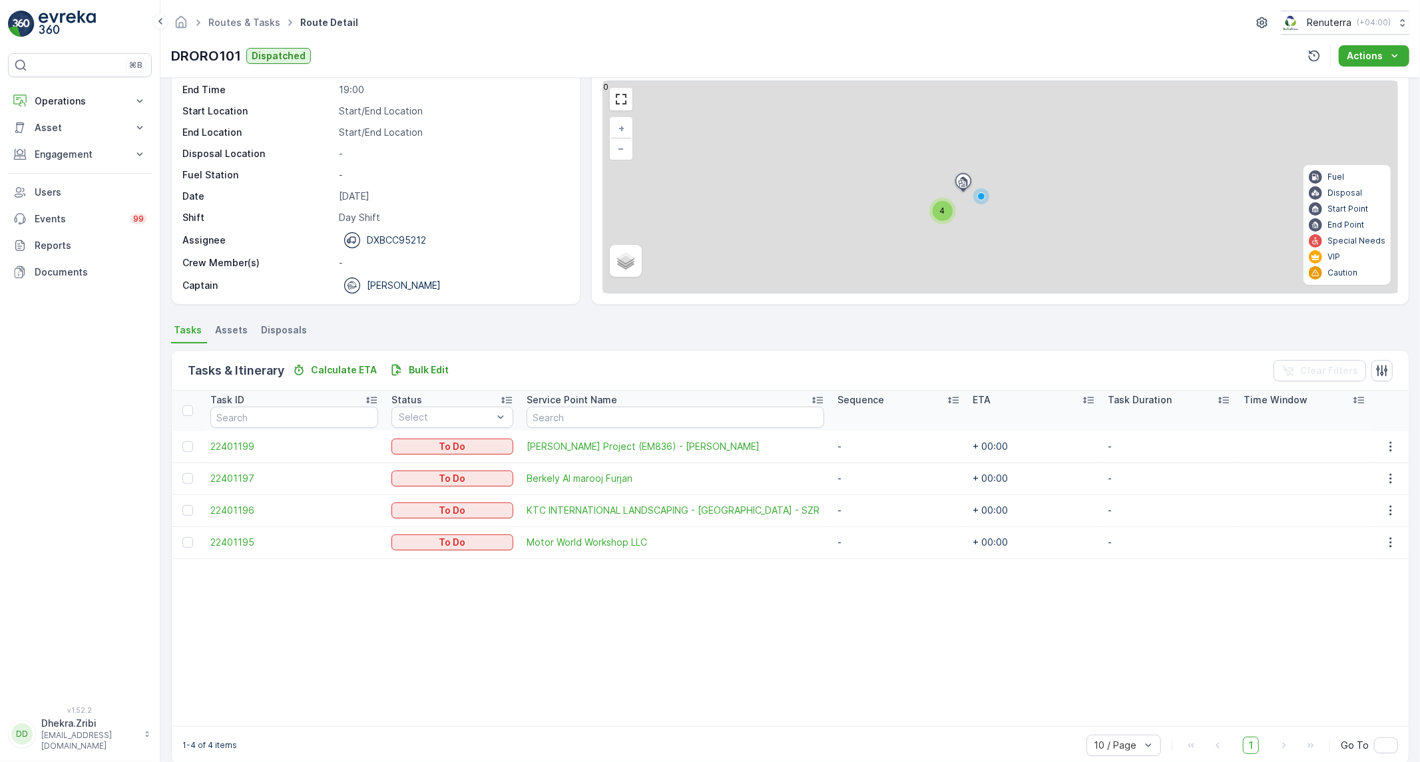
scroll to position [69, 0]
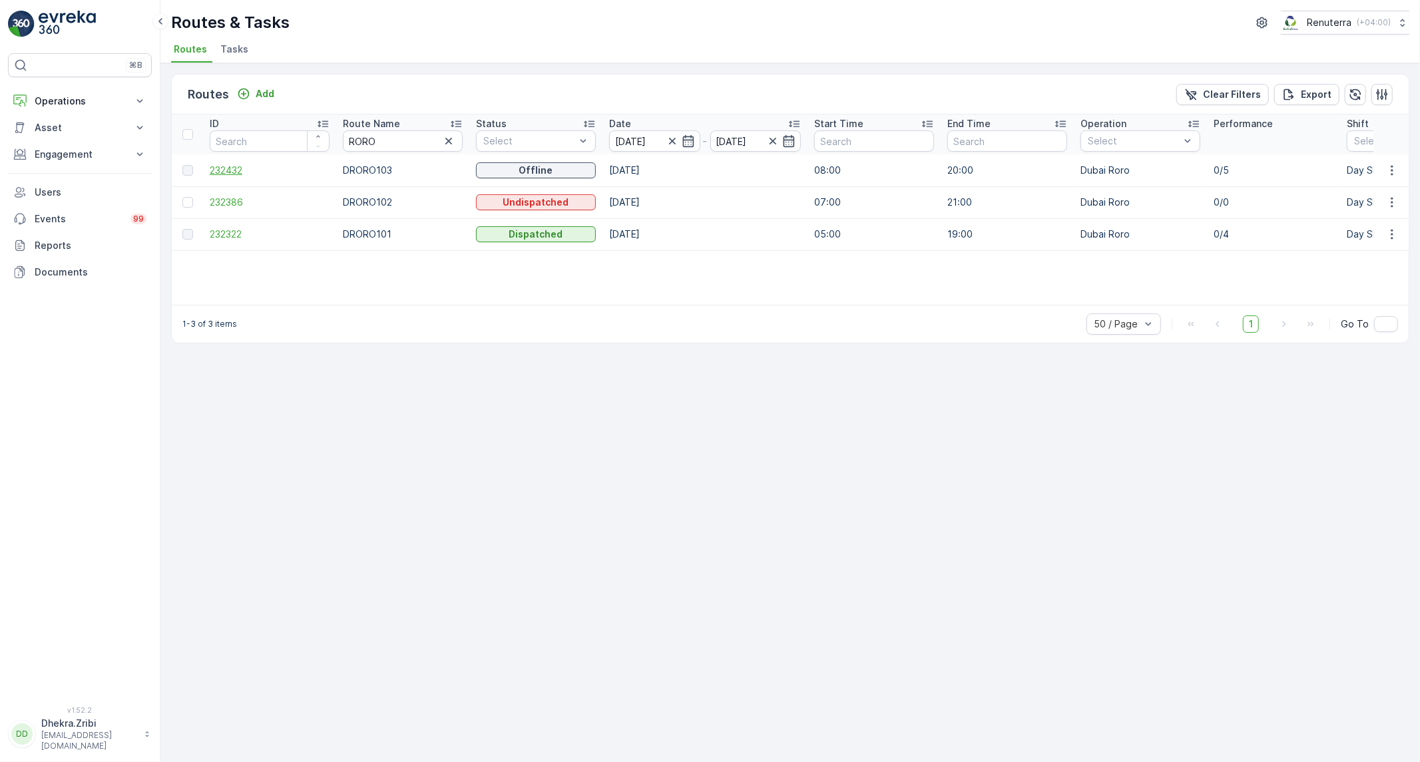
click at [210, 165] on span "232432" at bounding box center [270, 170] width 120 height 13
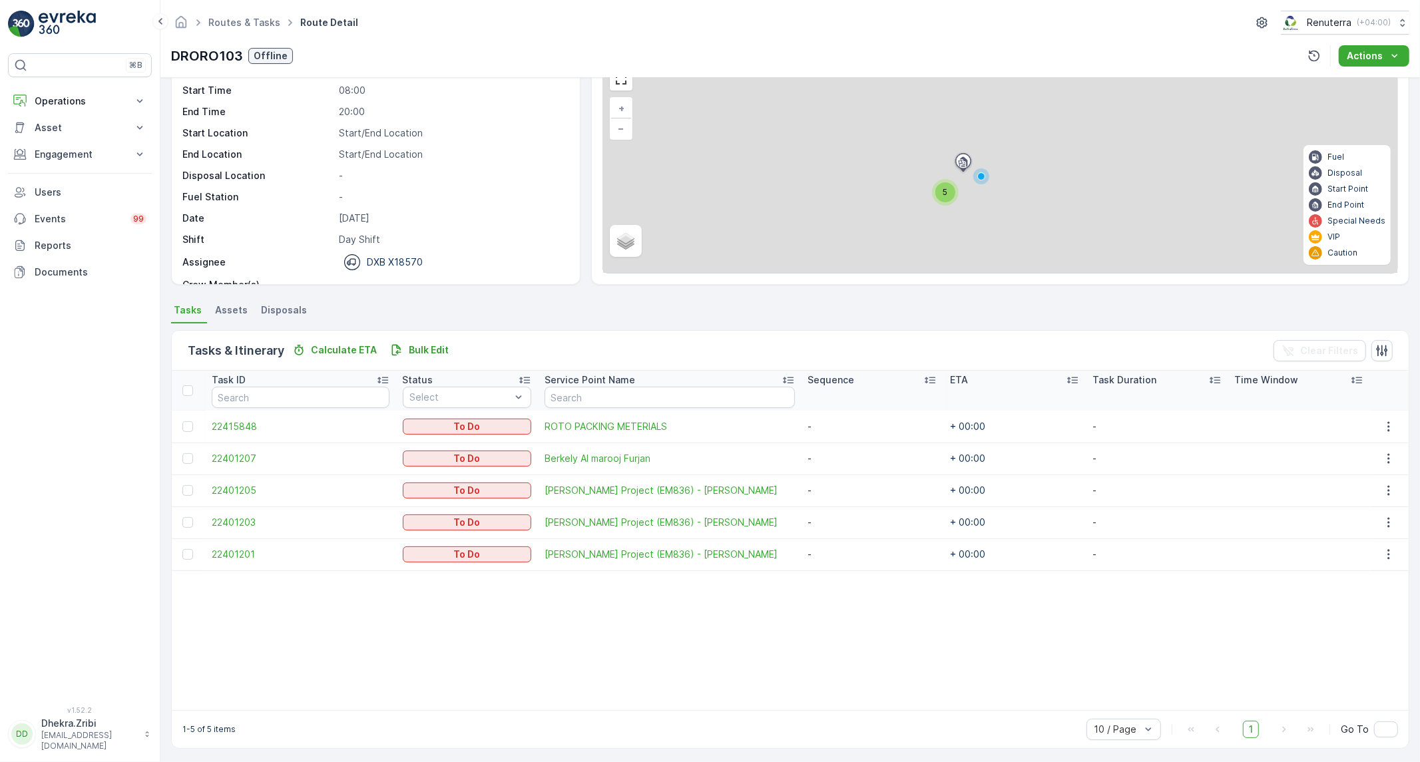
scroll to position [73, 0]
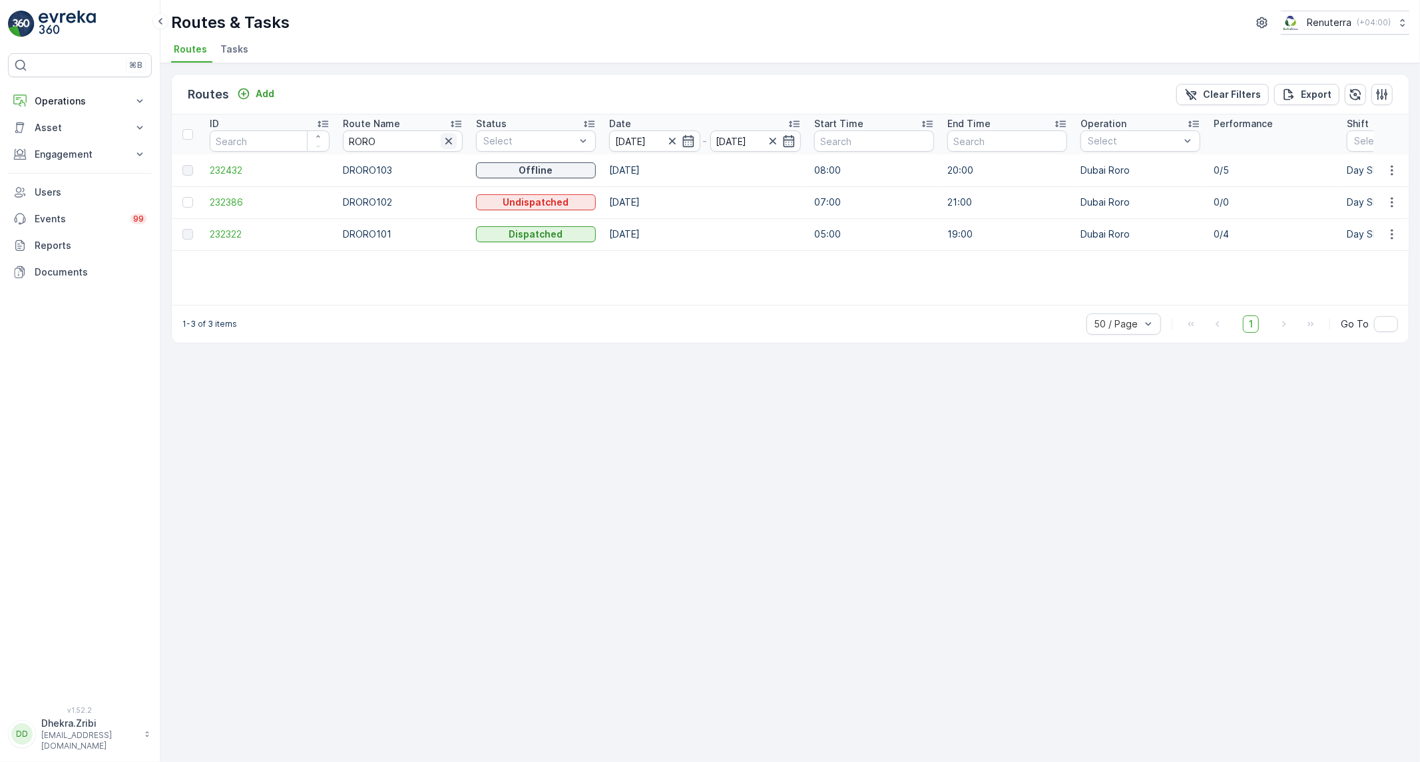
click at [448, 142] on icon "button" at bounding box center [448, 140] width 13 height 13
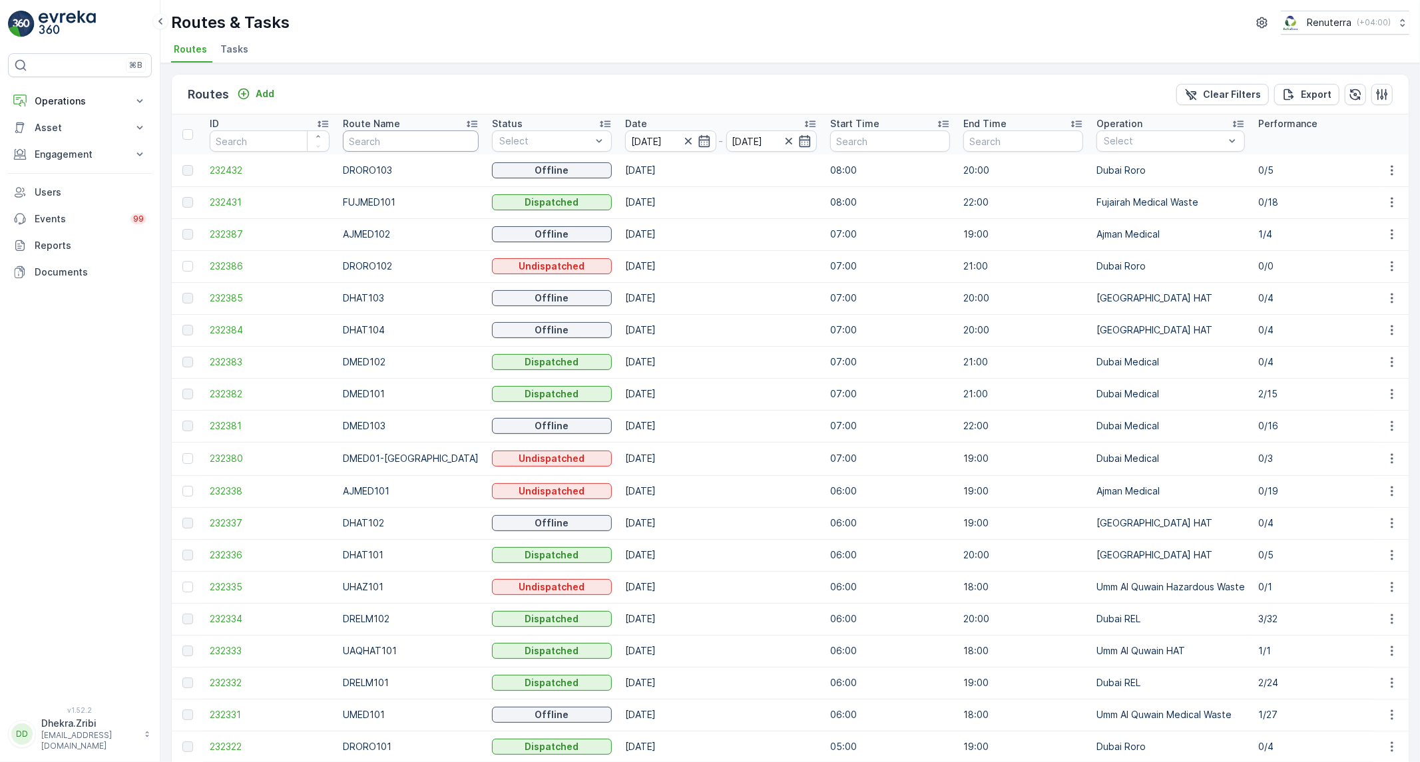
click at [437, 138] on input "text" at bounding box center [411, 141] width 136 height 21
type input "MED"
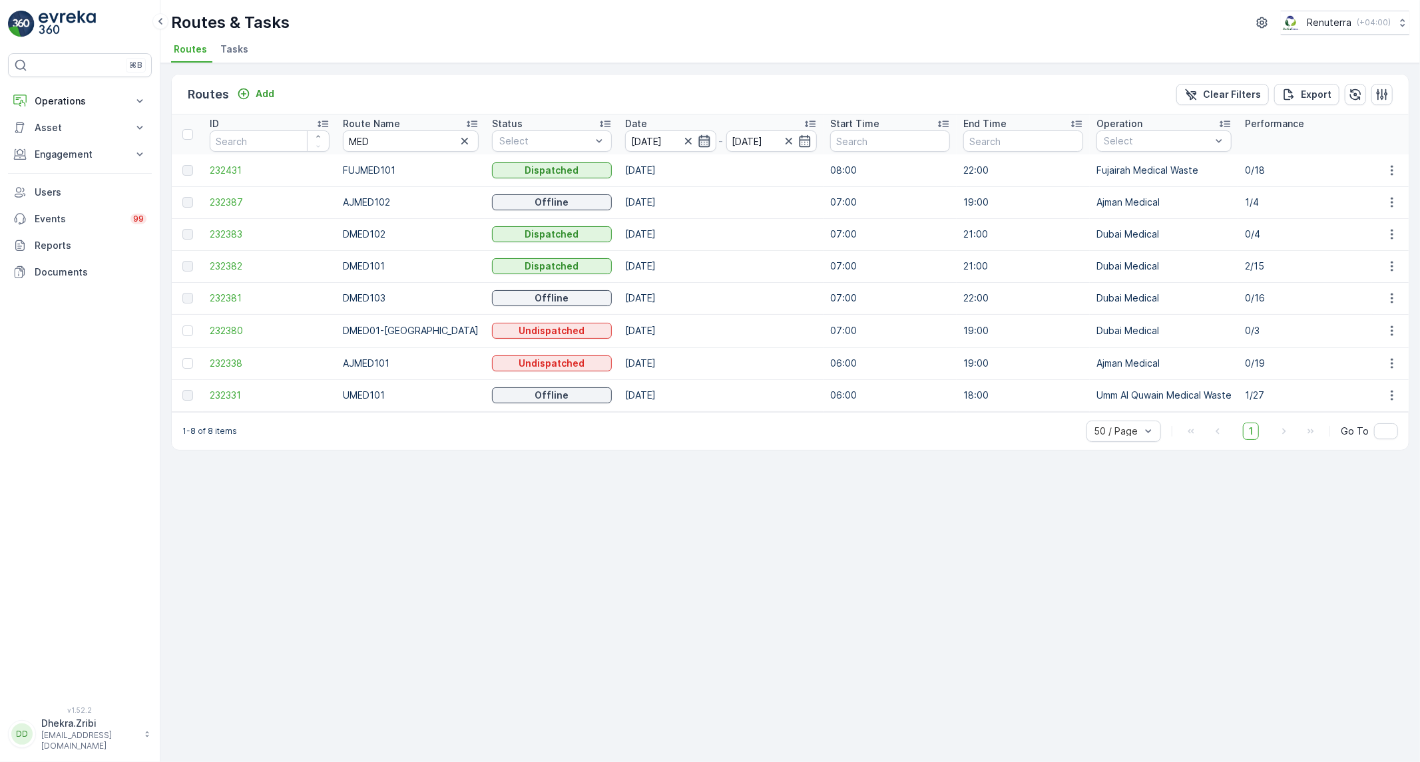
click at [698, 147] on icon "button" at bounding box center [704, 140] width 13 height 13
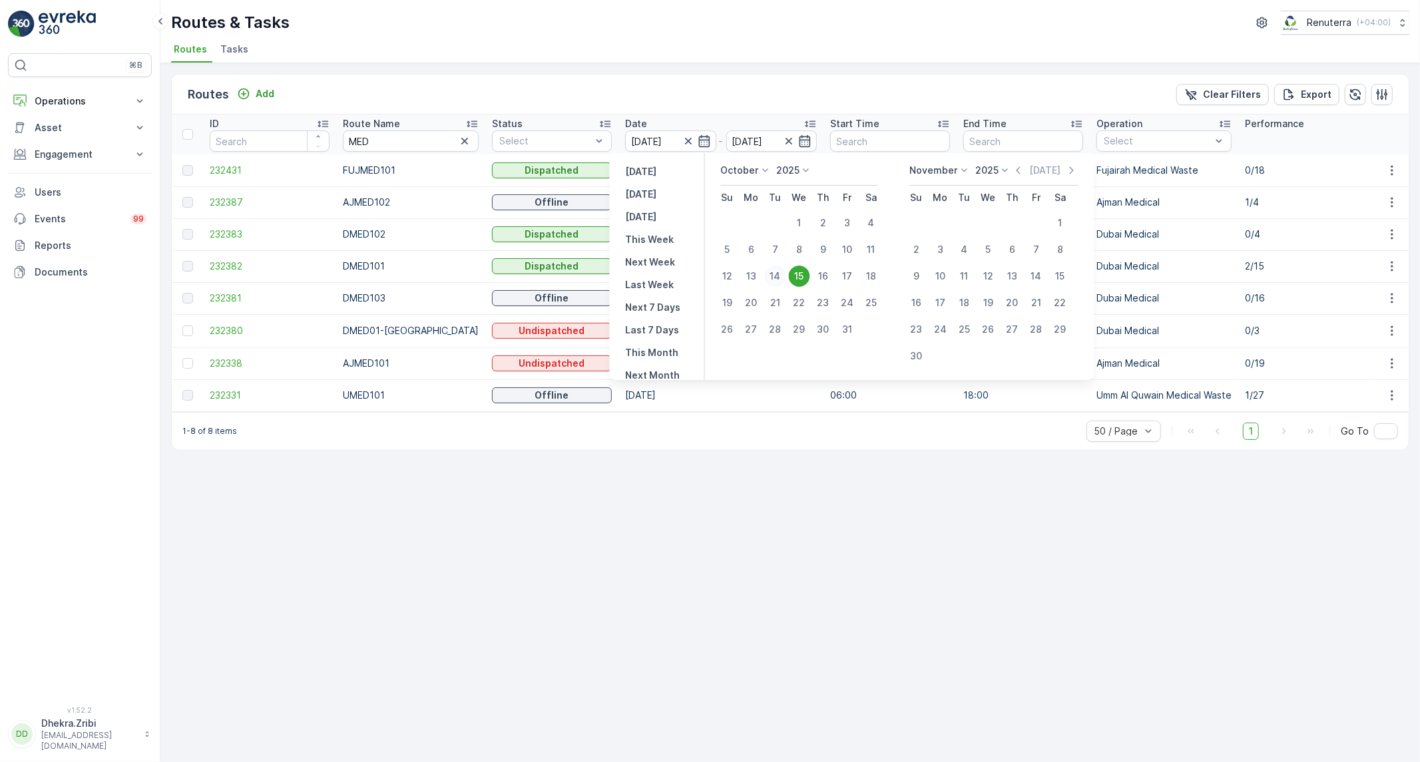
click at [774, 274] on div "14" at bounding box center [775, 276] width 21 height 21
type input "[DATE]"
click at [671, 45] on ul "Routes Tasks" at bounding box center [785, 51] width 1228 height 23
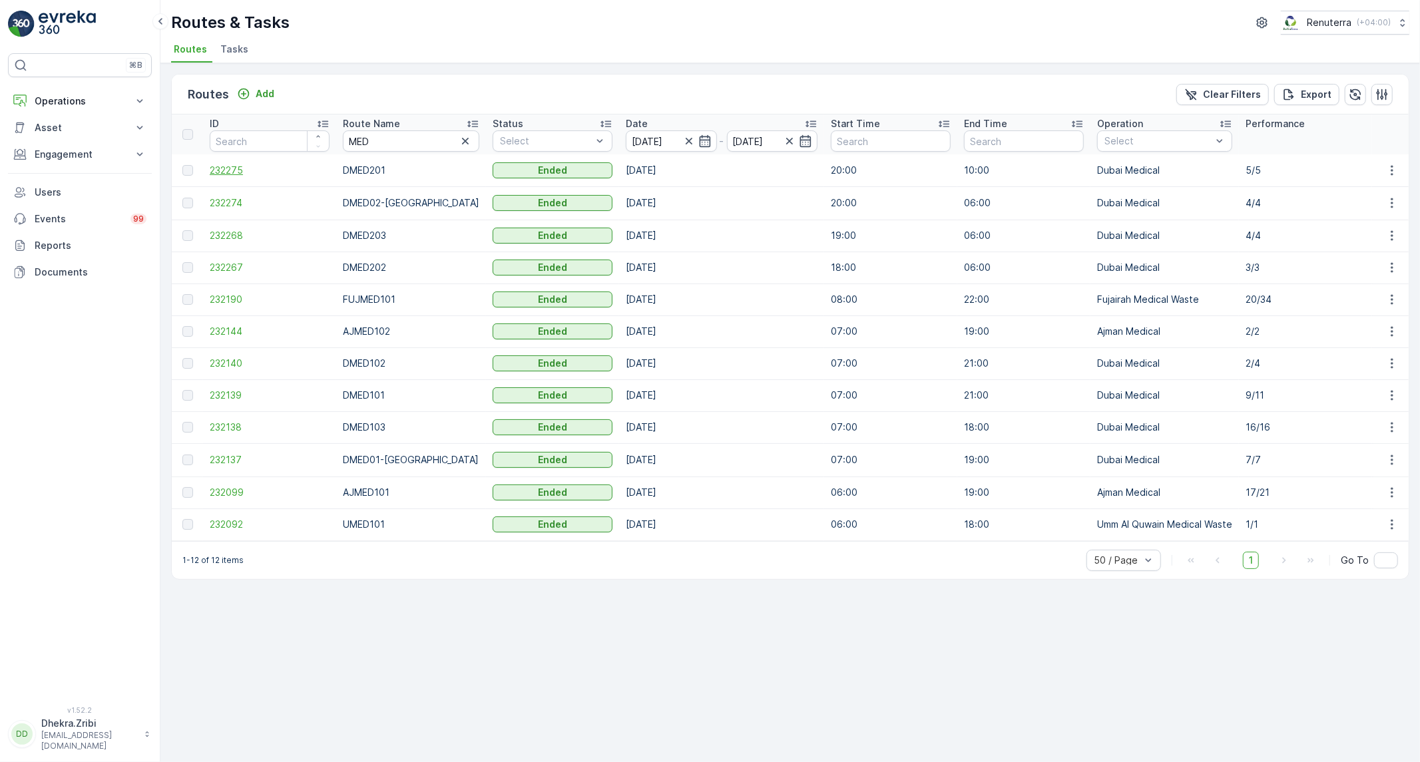
click at [226, 174] on span "232275" at bounding box center [270, 170] width 120 height 13
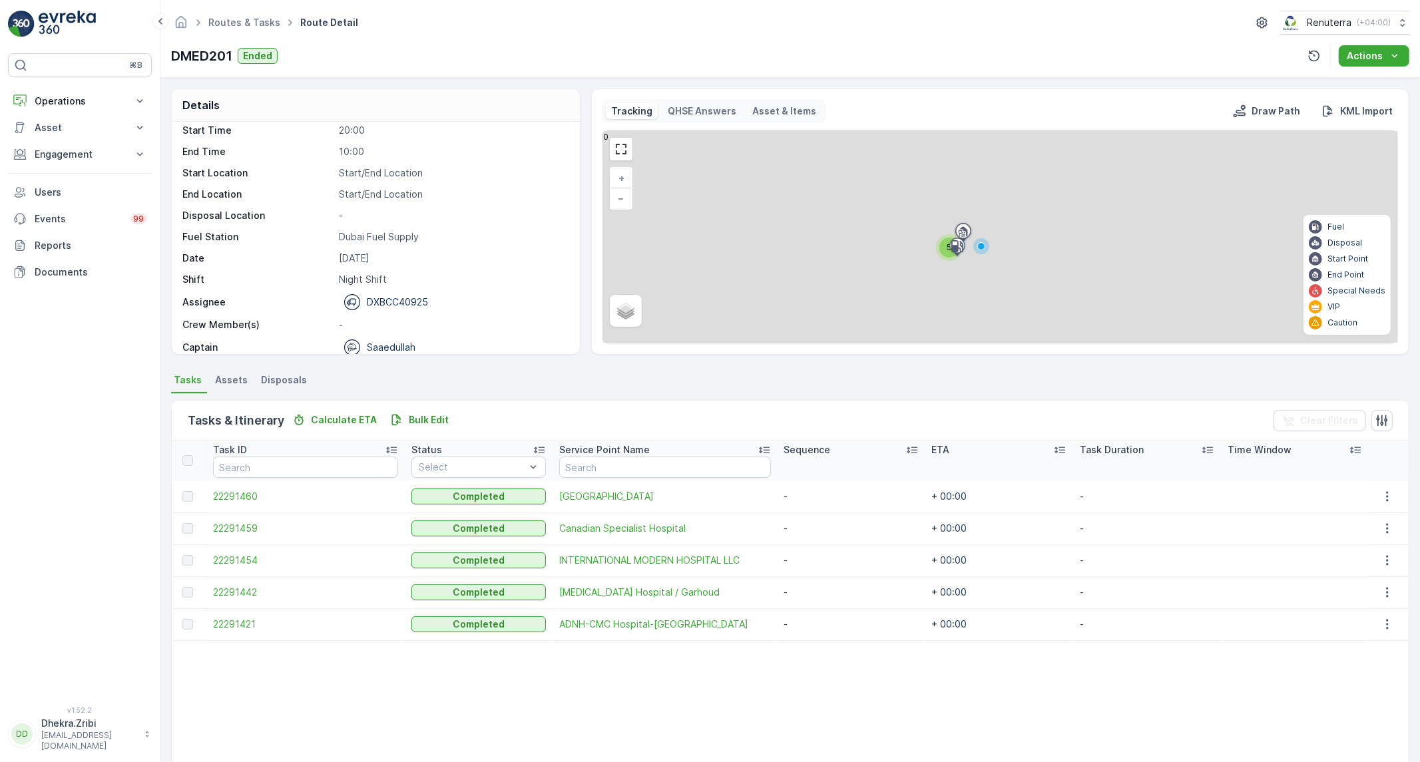
scroll to position [42, 0]
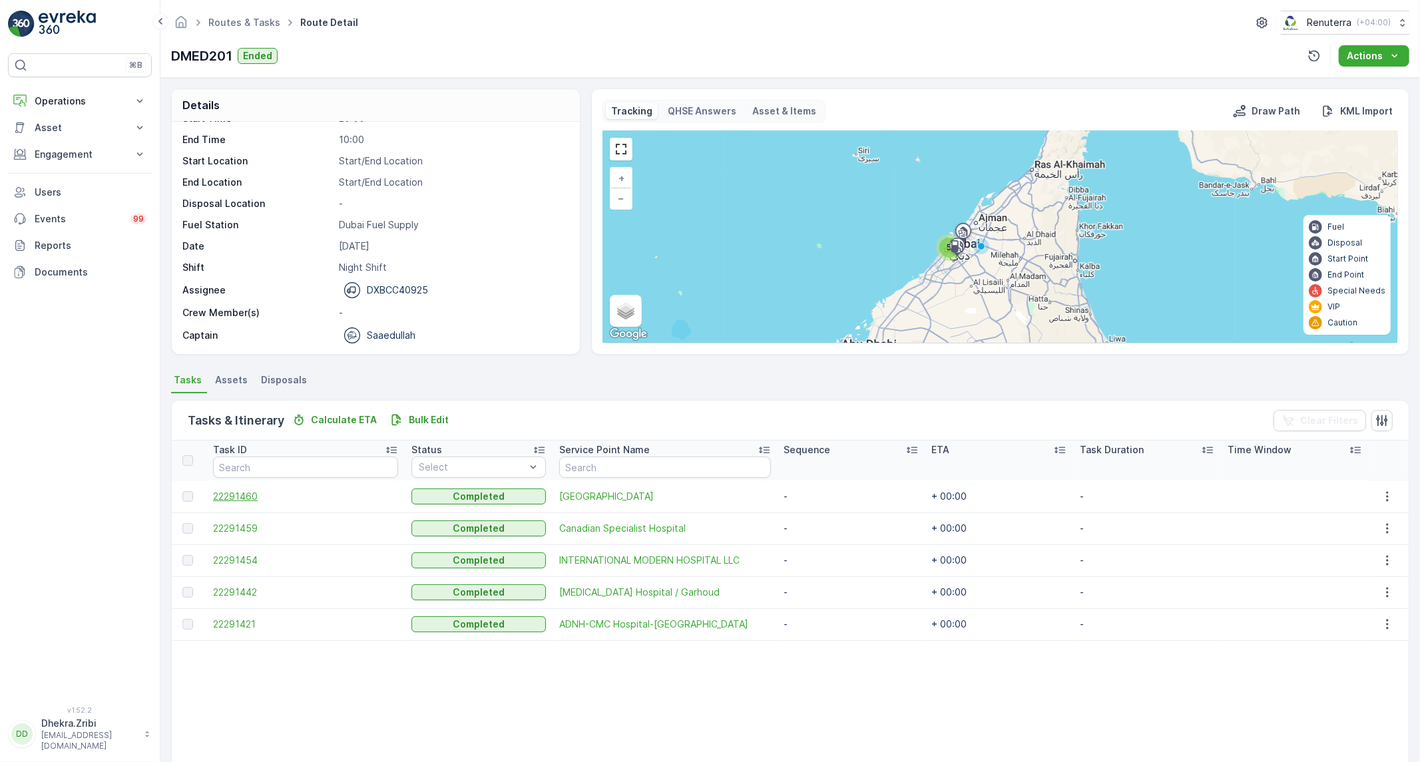
click at [244, 497] on span "22291460" at bounding box center [305, 496] width 185 height 13
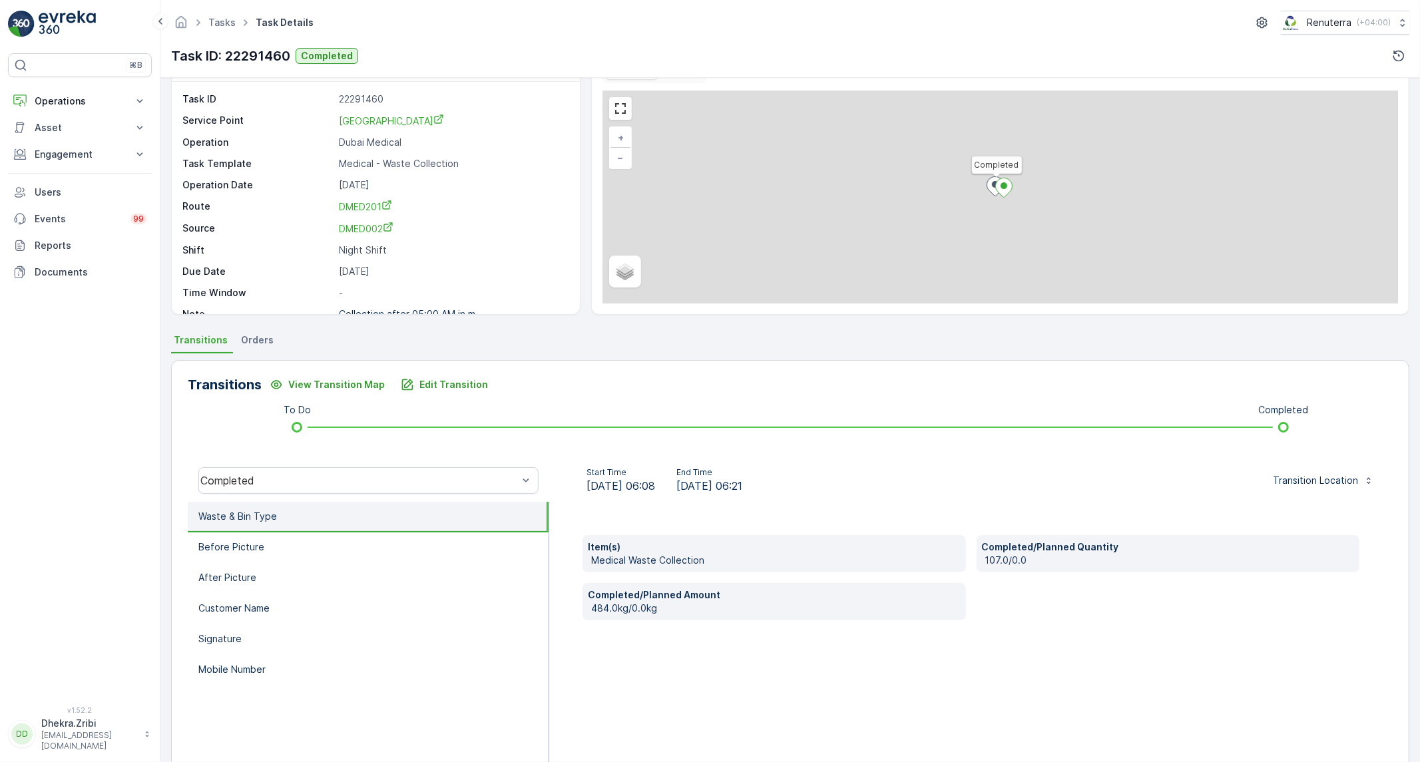
scroll to position [76, 0]
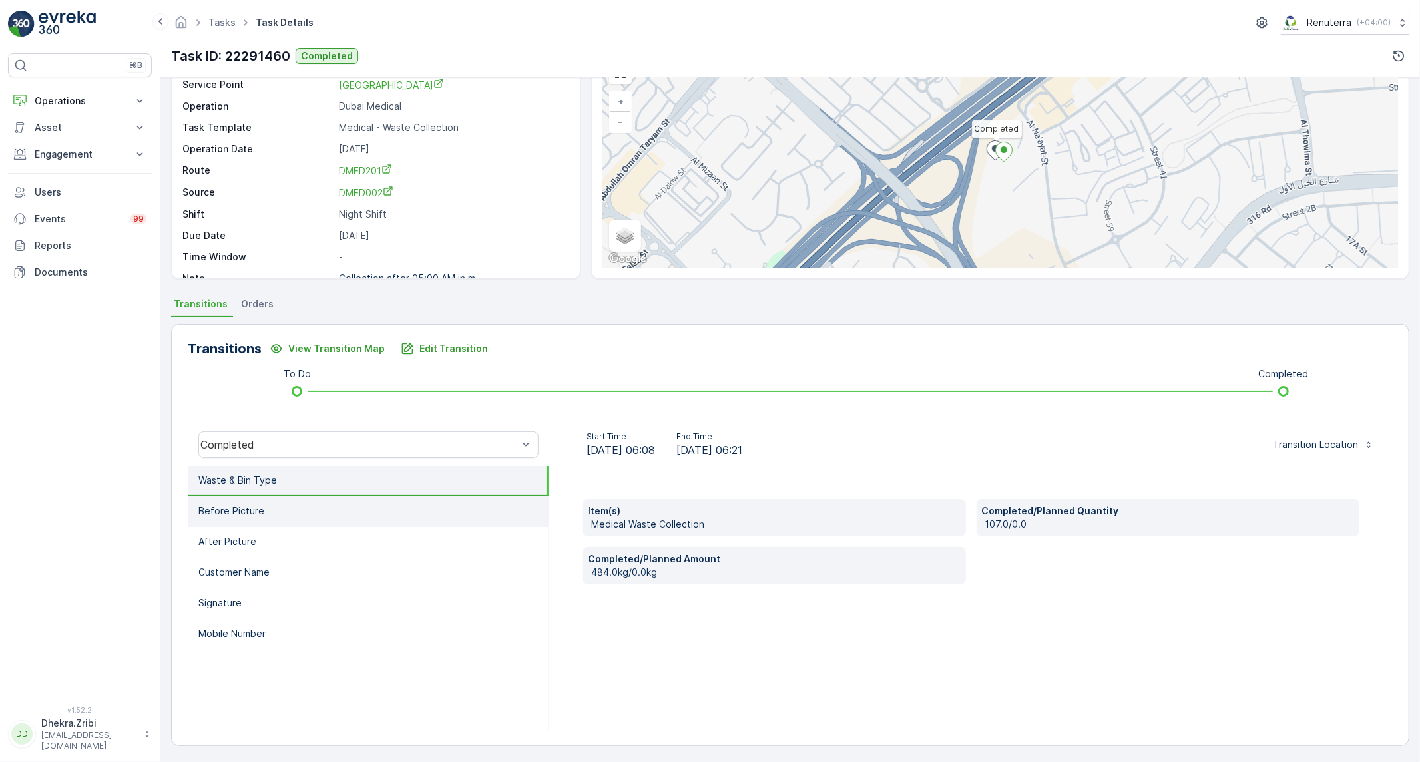
click at [251, 509] on p "Before Picture" at bounding box center [231, 511] width 66 height 13
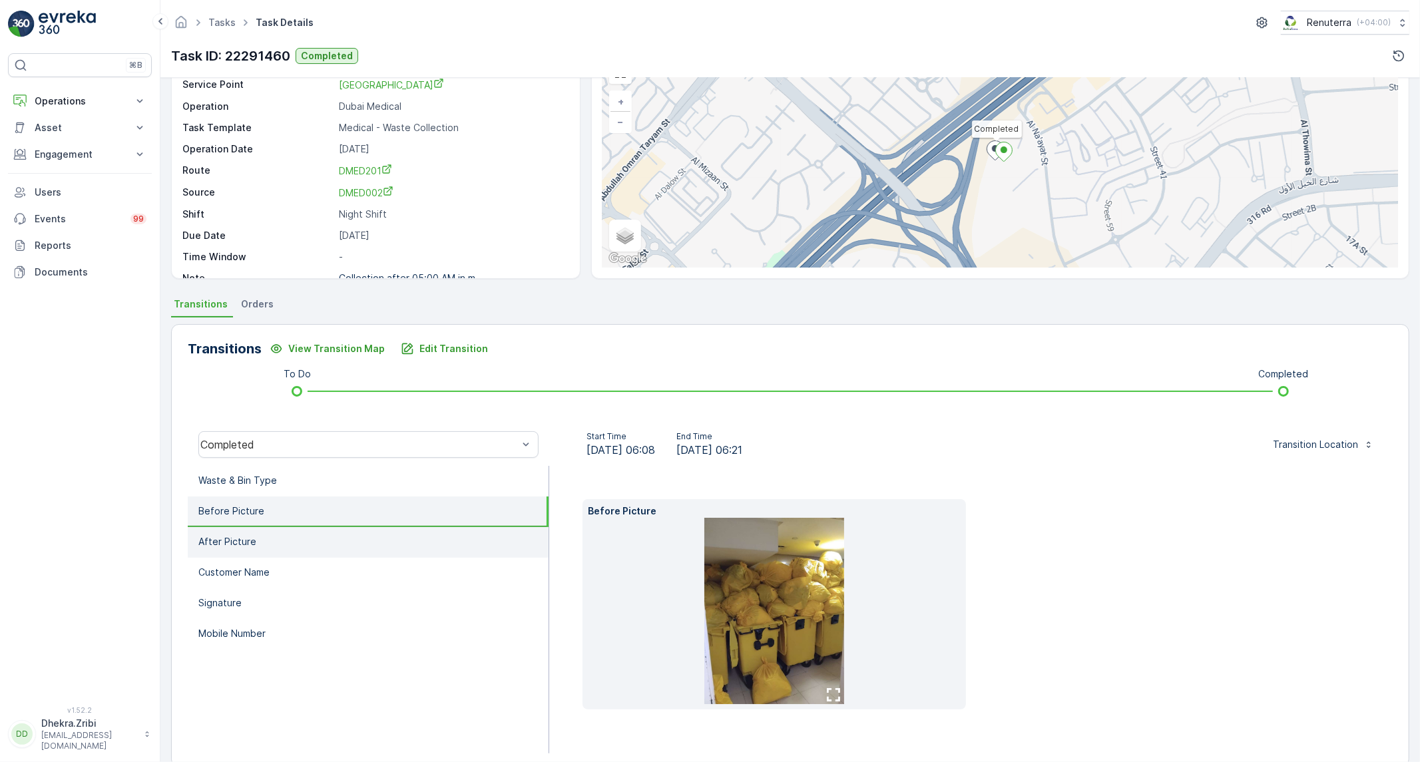
click at [324, 546] on li "After Picture" at bounding box center [368, 542] width 361 height 31
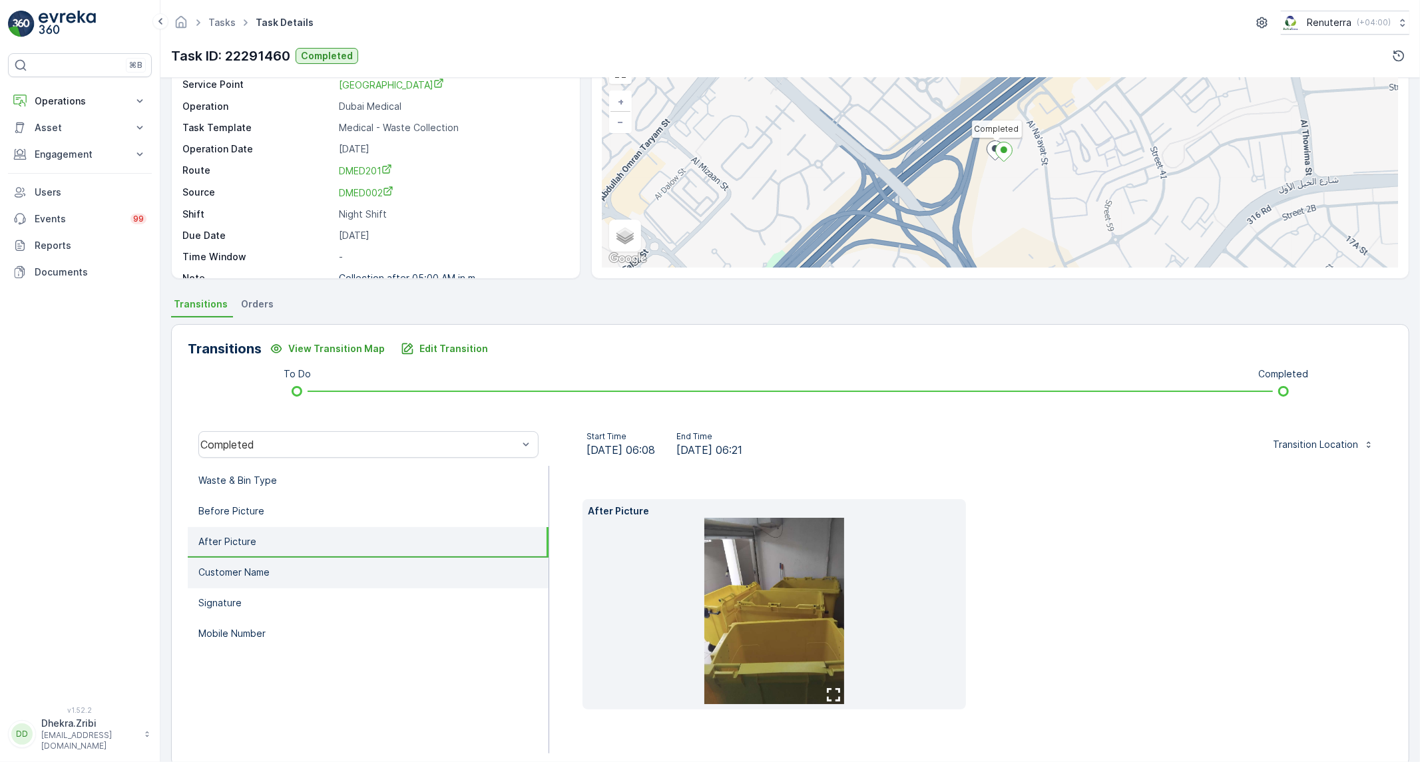
click at [302, 567] on li "Customer Name" at bounding box center [368, 573] width 361 height 31
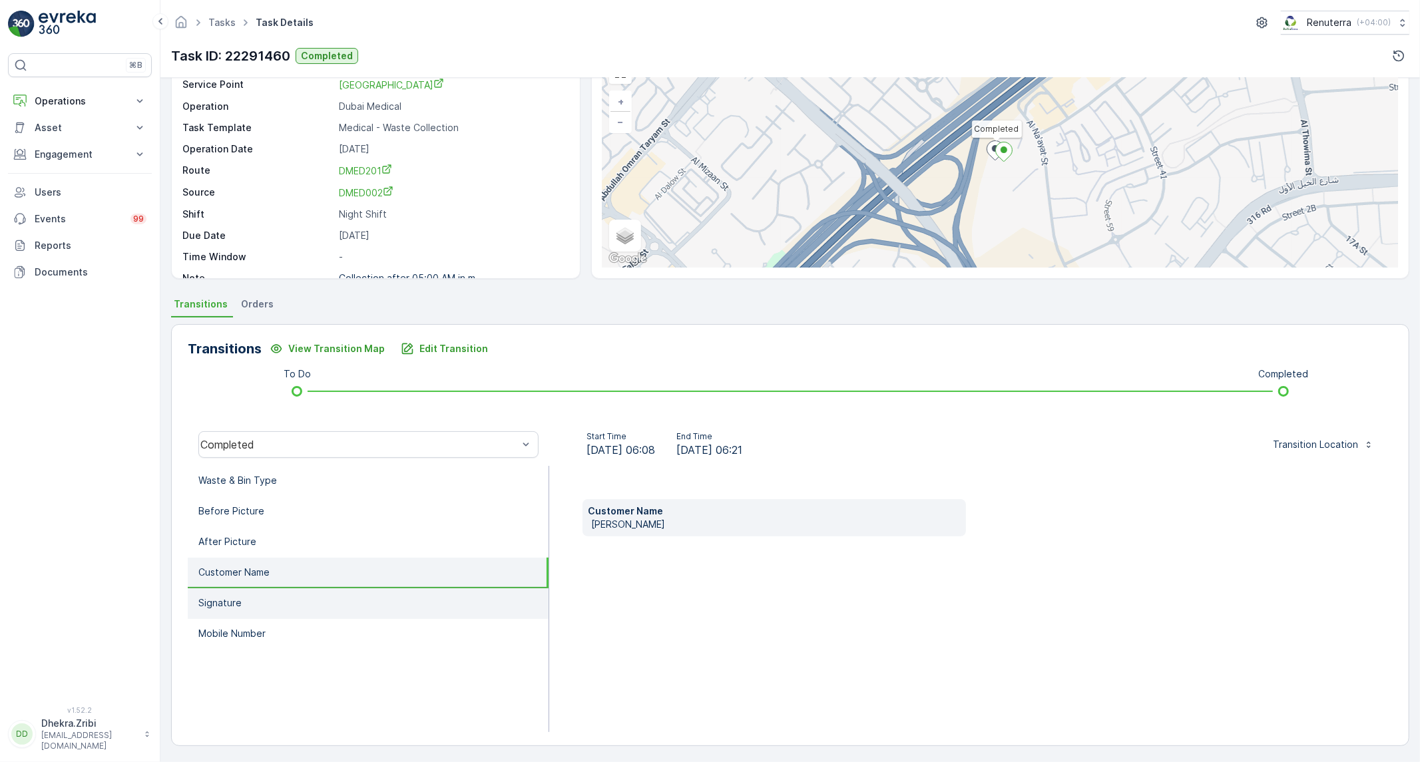
click at [304, 607] on li "Signature" at bounding box center [368, 604] width 361 height 31
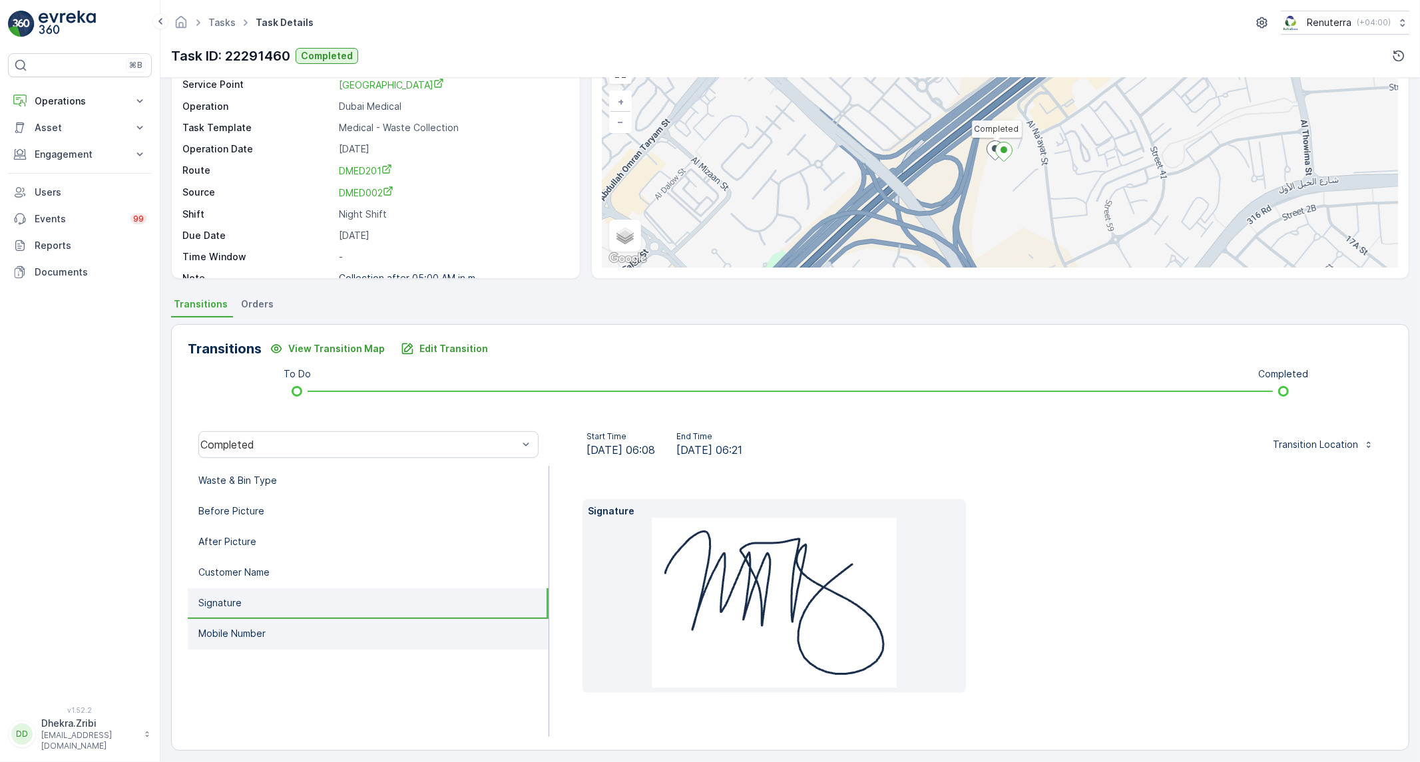
click at [310, 636] on li "Mobile Number" at bounding box center [368, 634] width 361 height 31
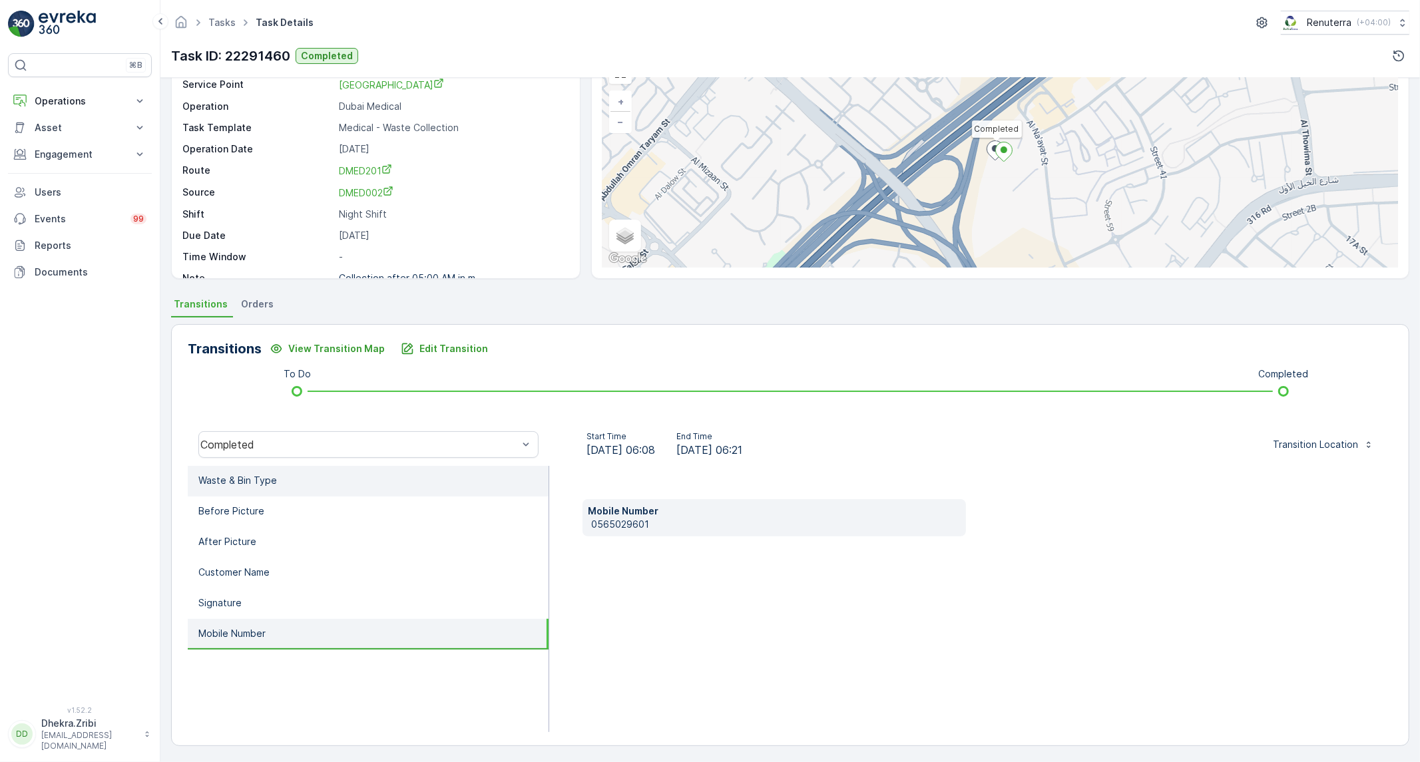
click at [250, 485] on p "Waste & Bin Type" at bounding box center [237, 480] width 79 height 13
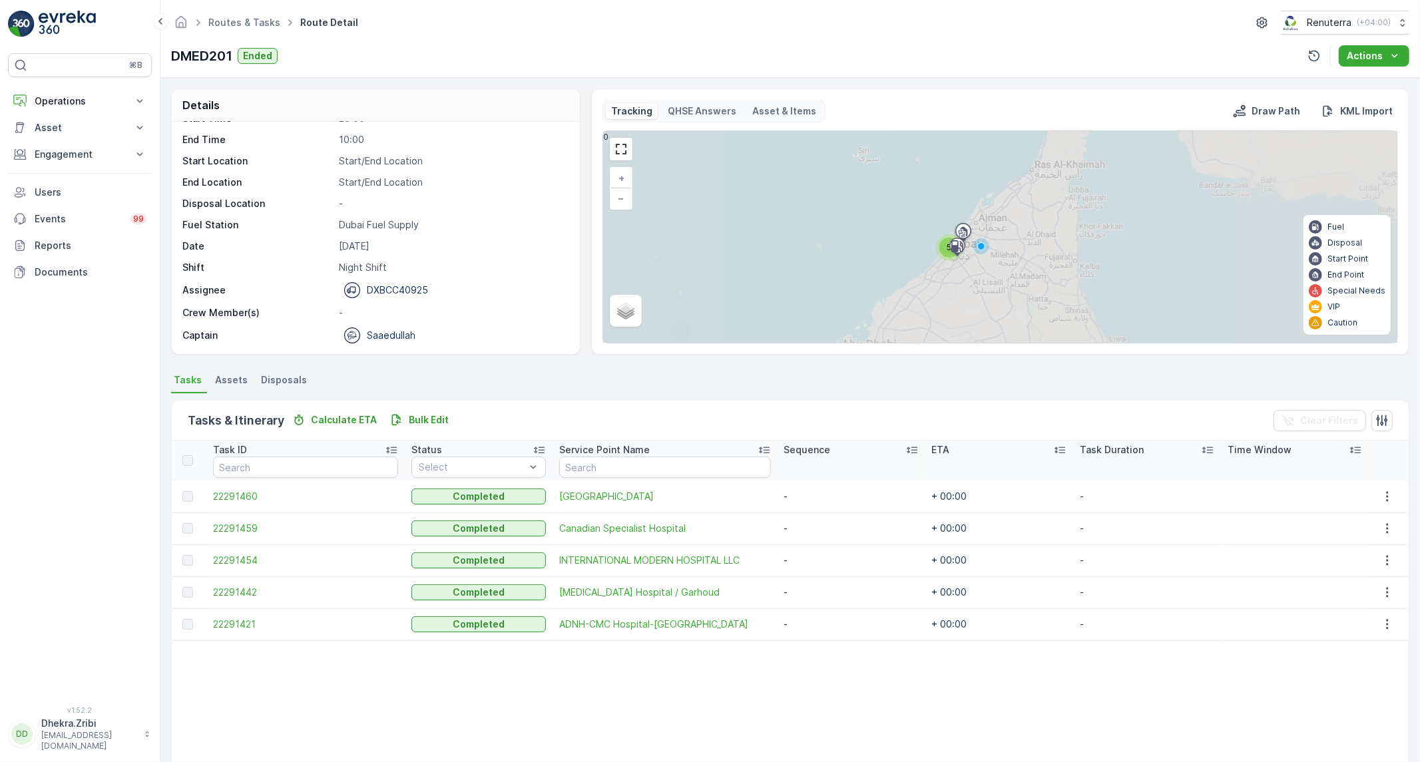
scroll to position [73, 0]
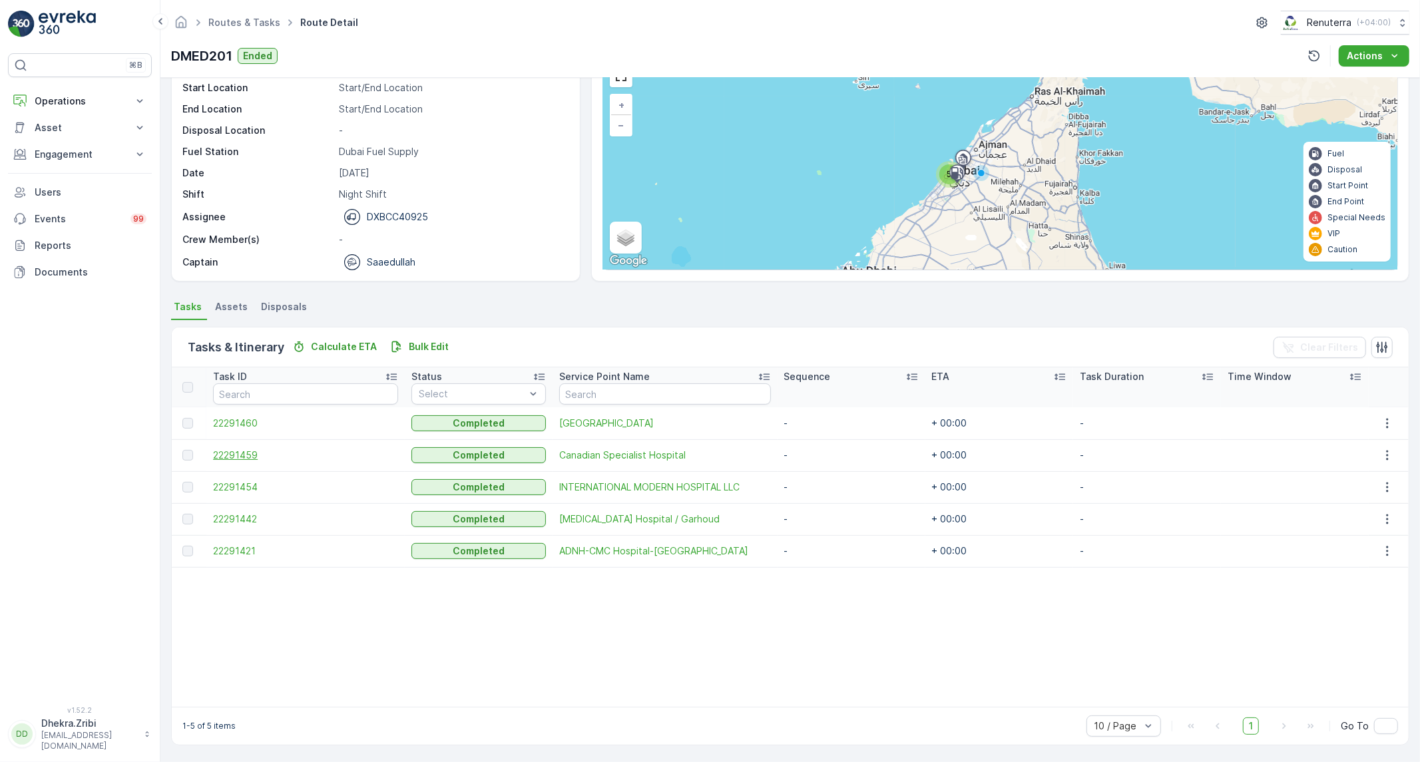
click at [250, 453] on span "22291459" at bounding box center [305, 455] width 185 height 13
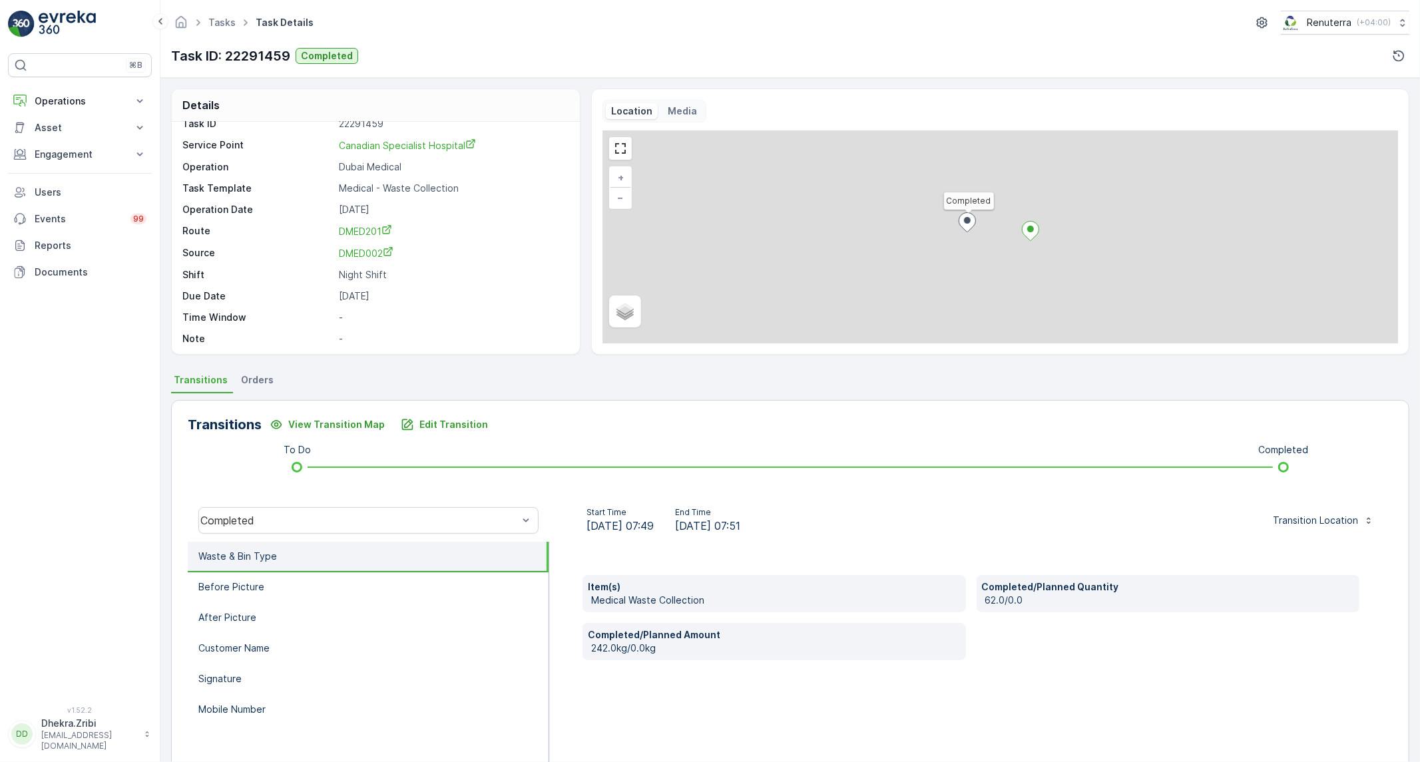
scroll to position [18, 0]
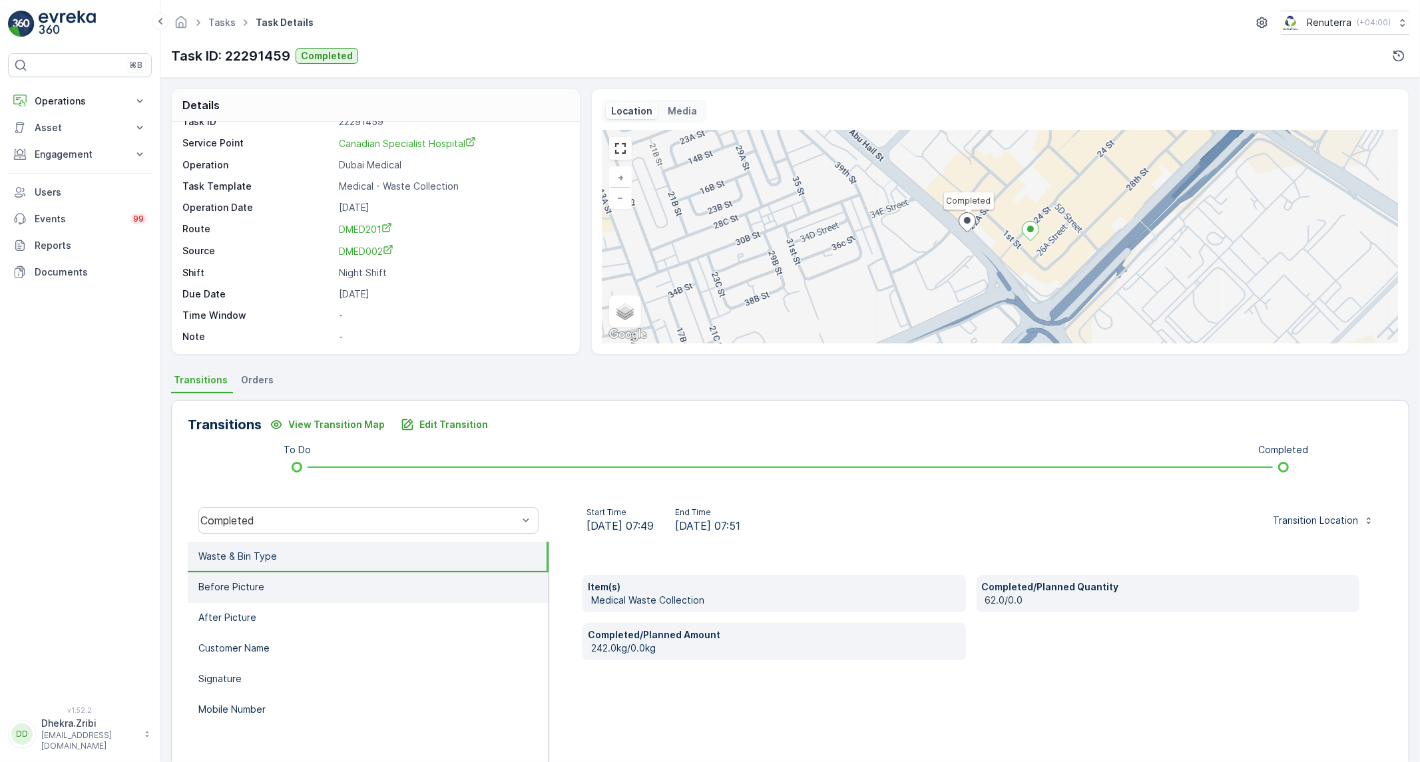
click at [209, 593] on li "Before Picture" at bounding box center [368, 588] width 361 height 31
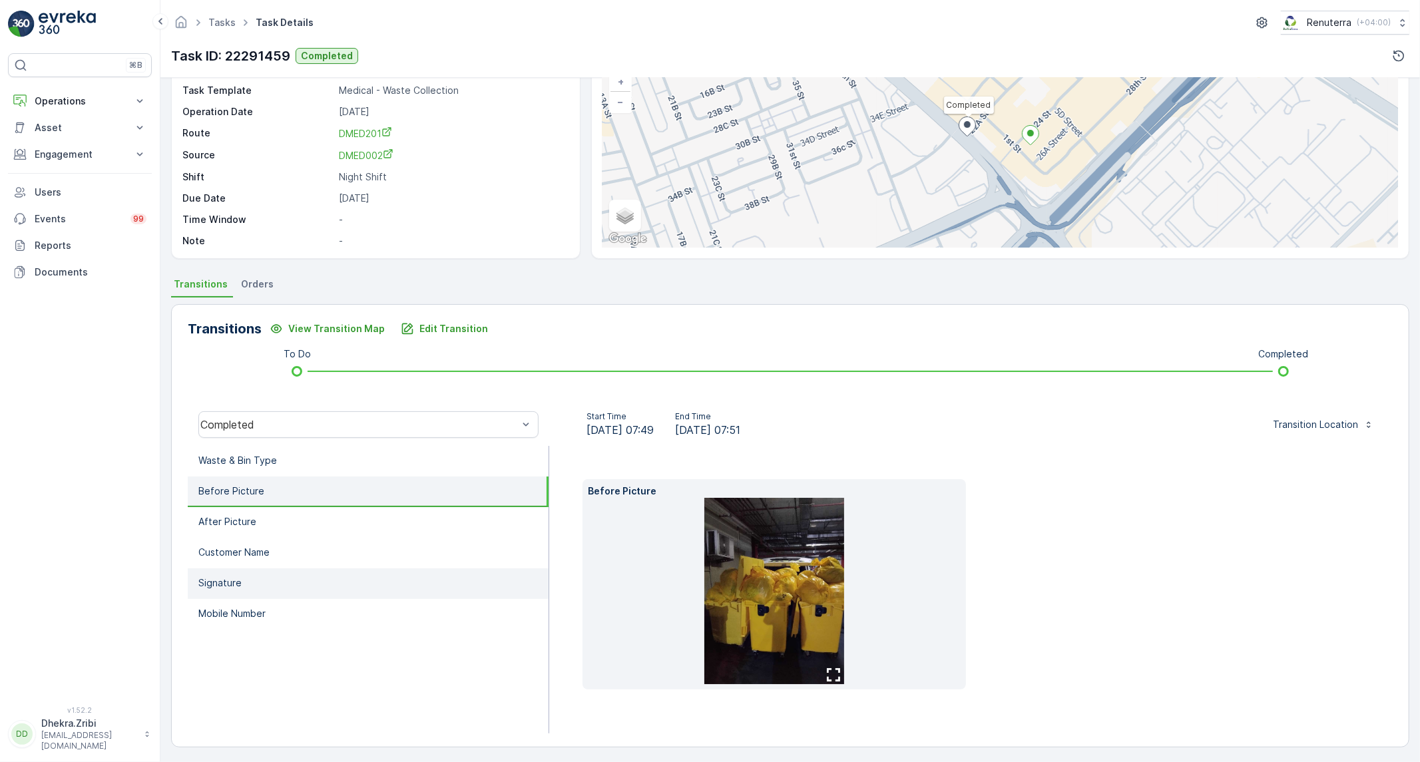
scroll to position [97, 0]
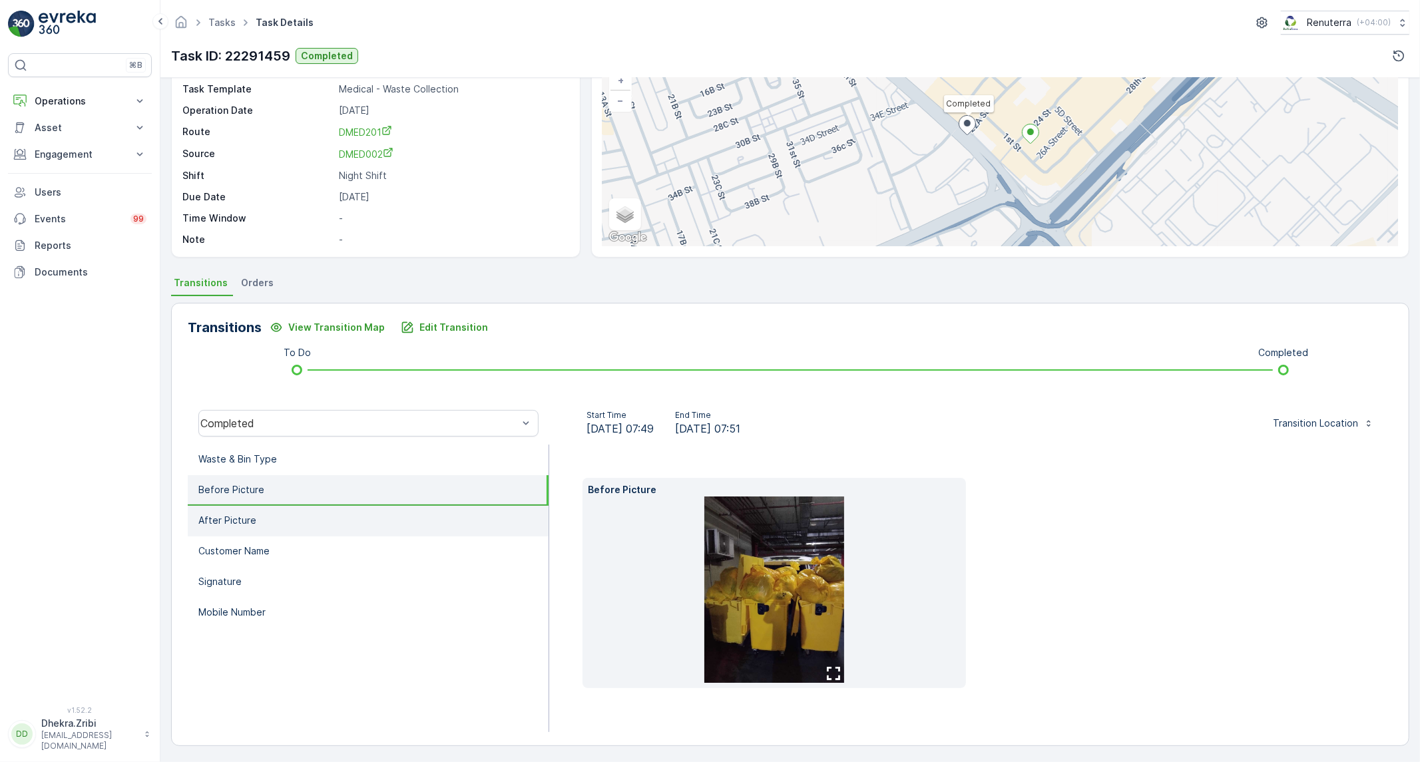
click at [323, 525] on li "After Picture" at bounding box center [368, 521] width 361 height 31
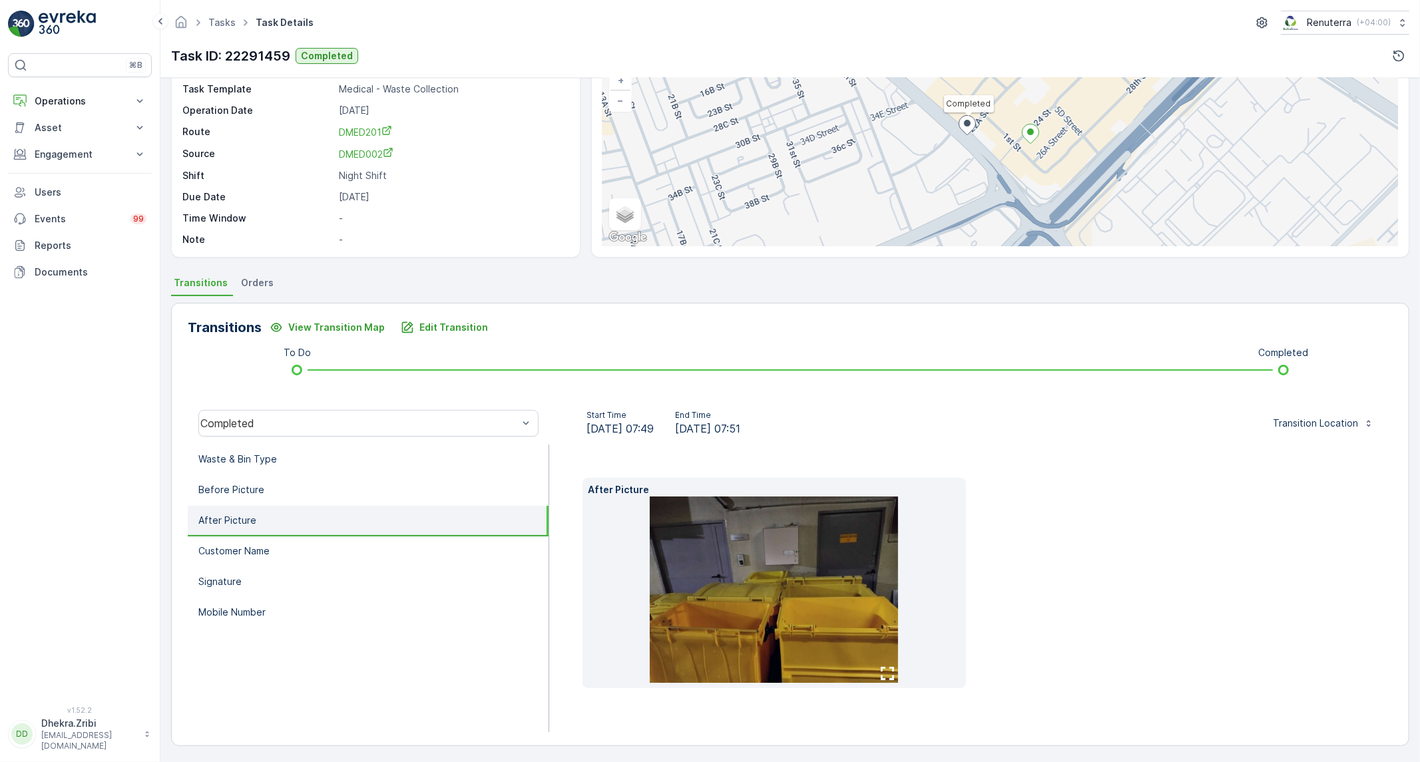
scroll to position [77, 0]
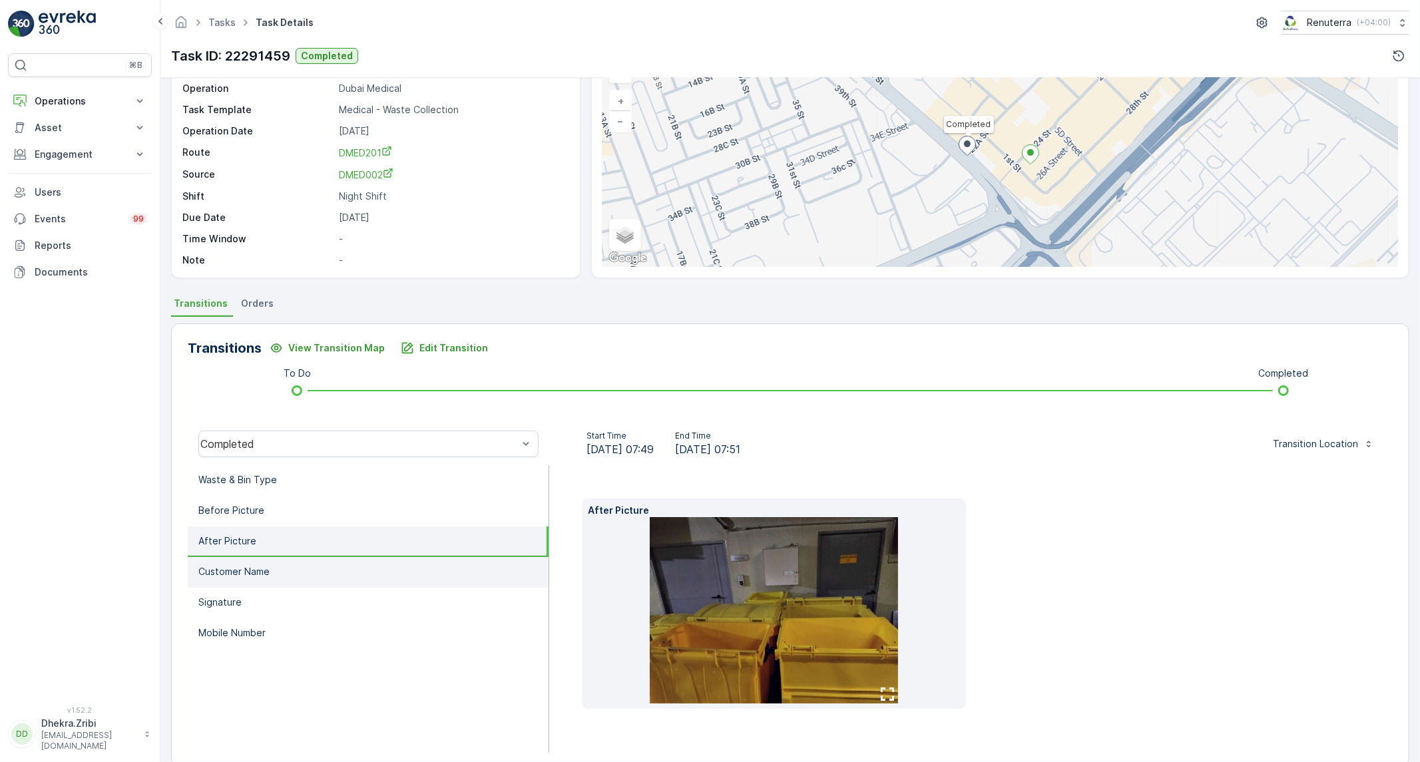
click at [246, 574] on p "Customer Name" at bounding box center [233, 571] width 71 height 13
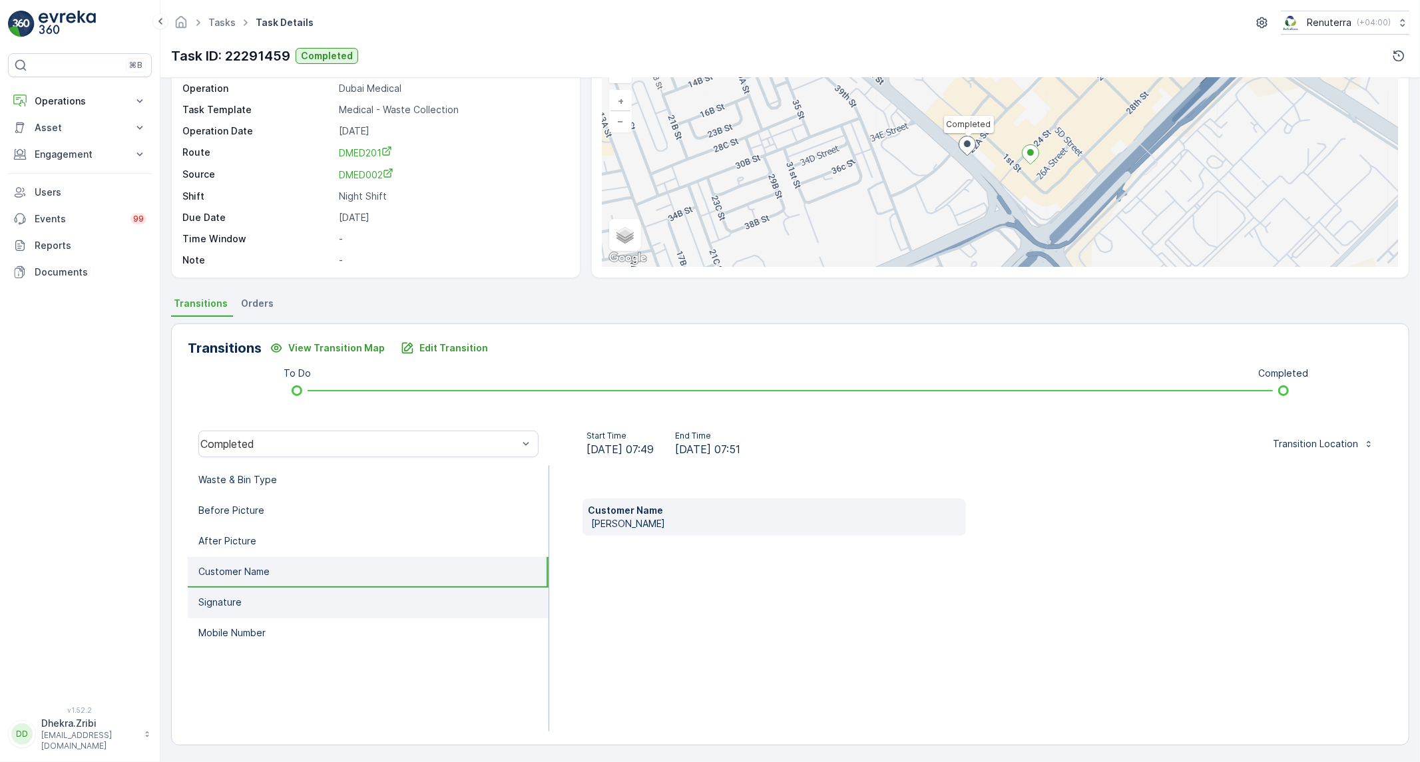
click at [260, 599] on li "Signature" at bounding box center [368, 603] width 361 height 31
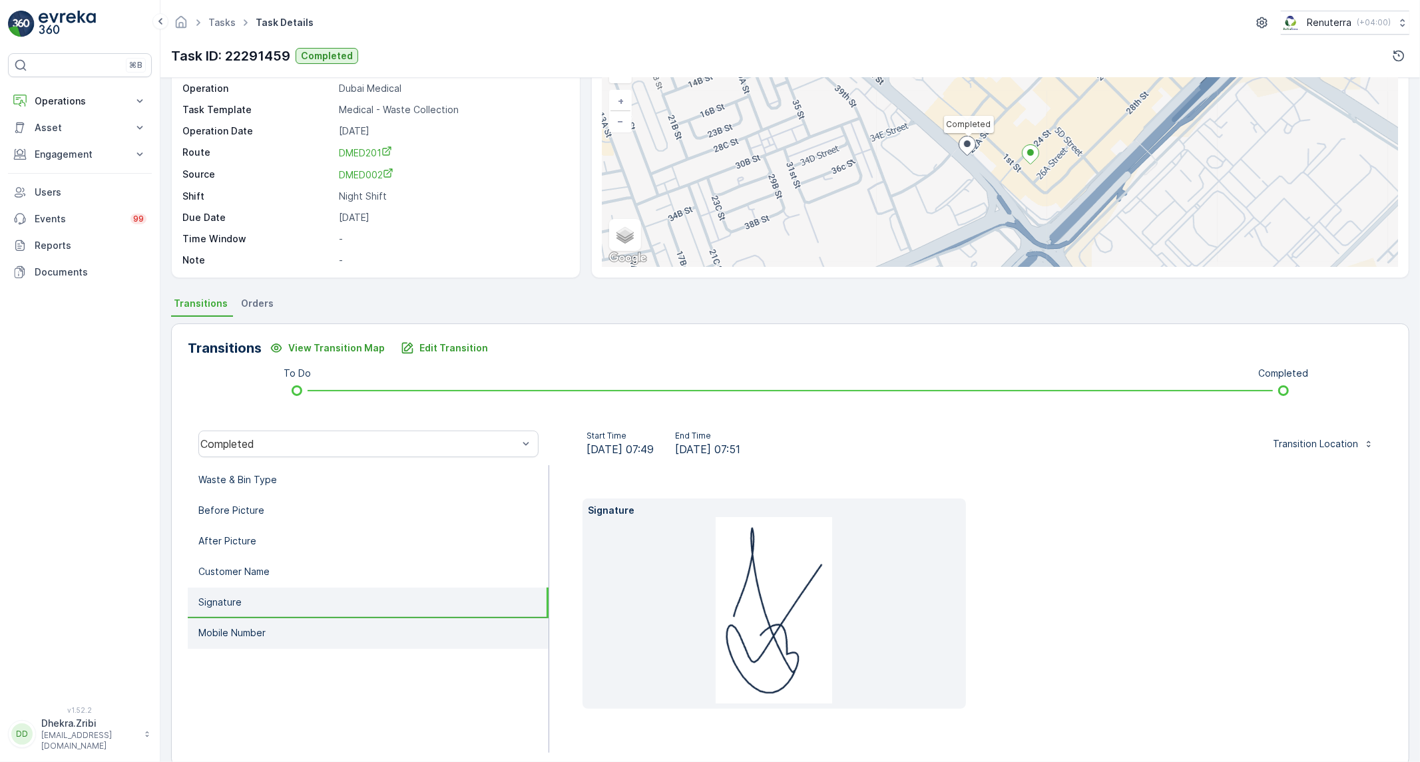
click at [247, 627] on p "Mobile Number" at bounding box center [231, 633] width 67 height 13
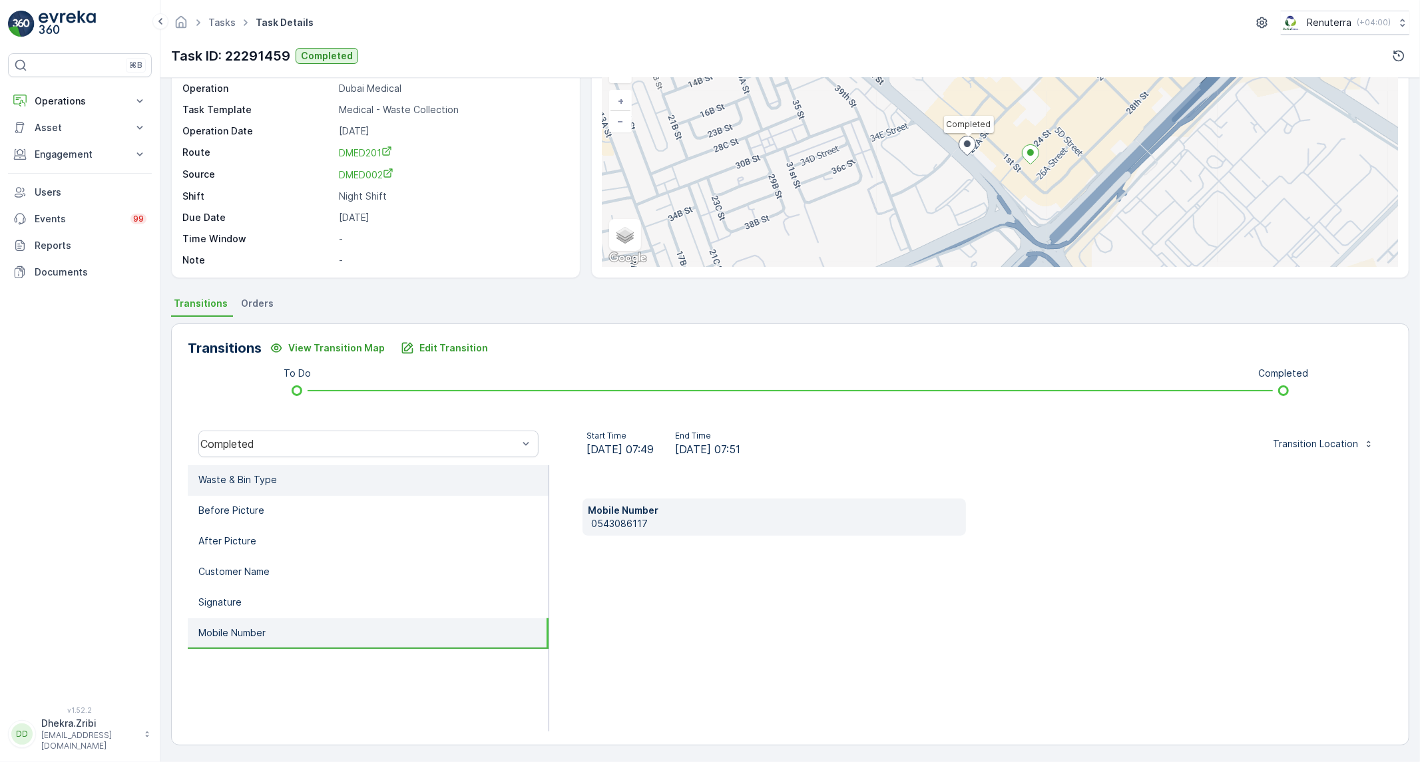
click at [345, 491] on li "Waste & Bin Type" at bounding box center [368, 480] width 361 height 31
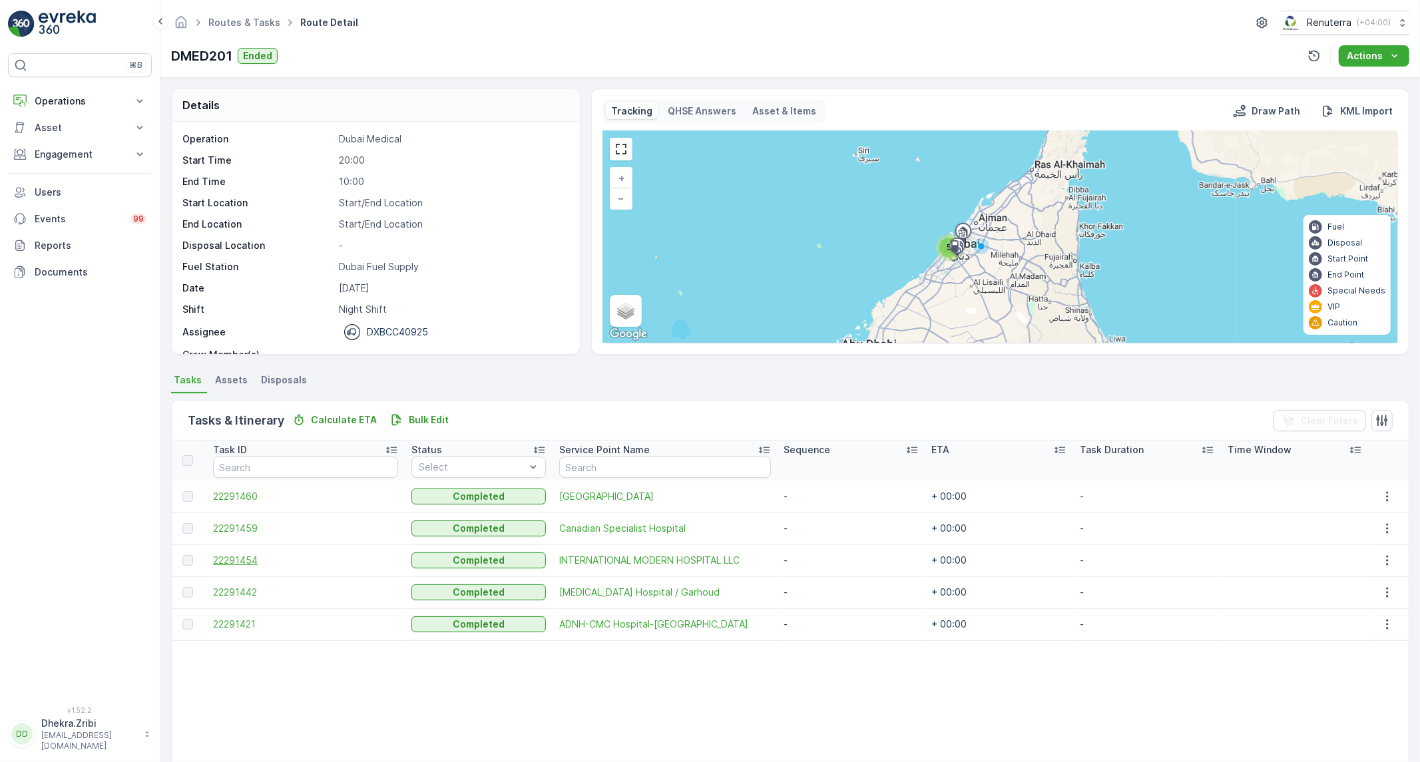
click at [250, 557] on span "22291454" at bounding box center [305, 560] width 185 height 13
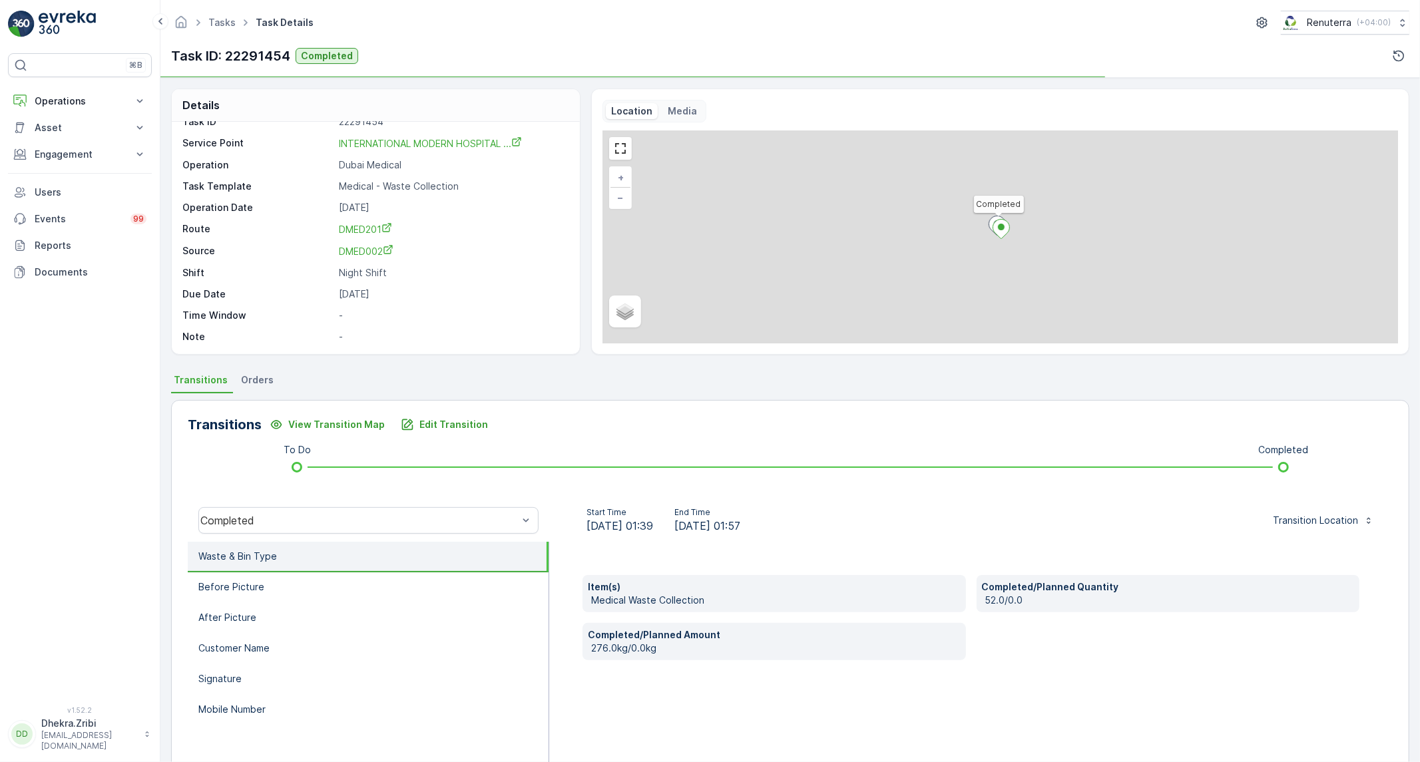
scroll to position [76, 0]
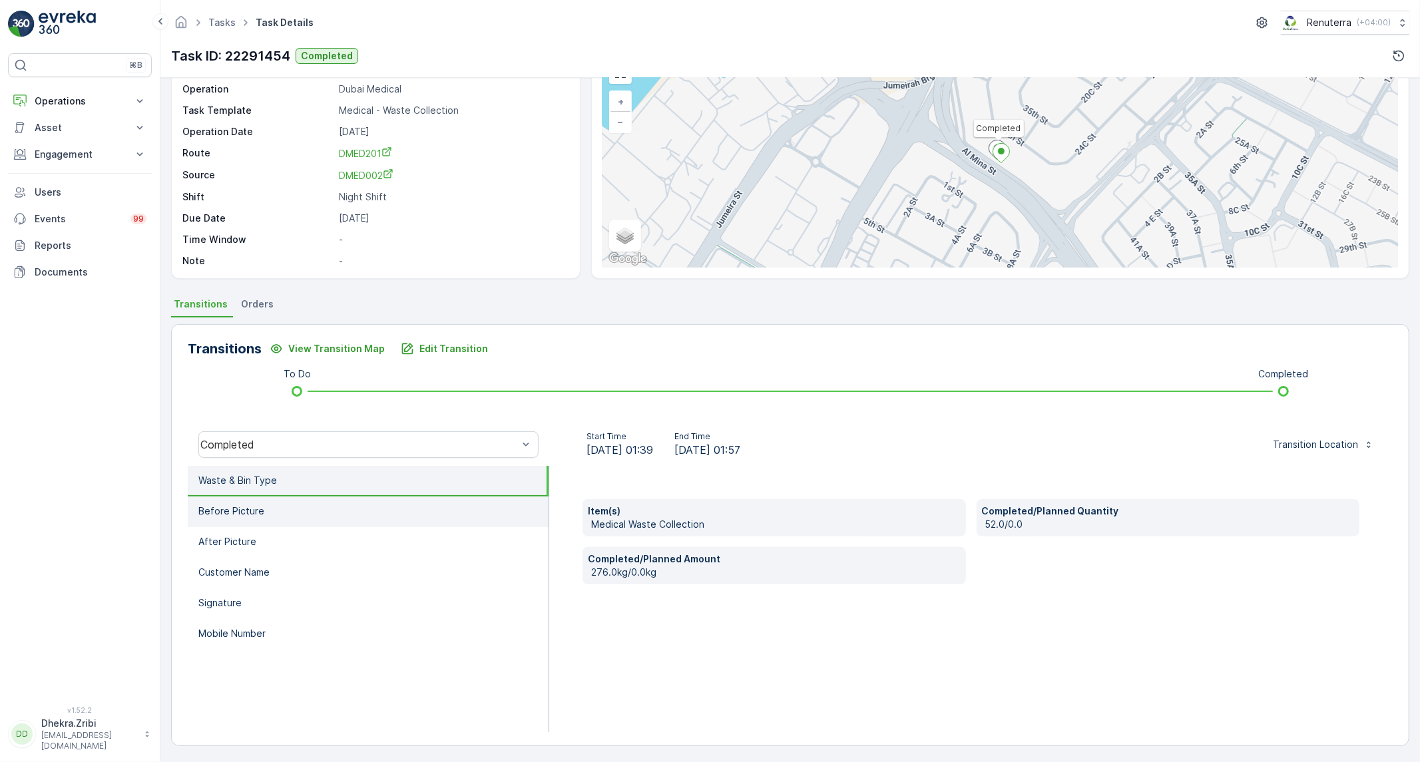
click at [231, 506] on p "Before Picture" at bounding box center [231, 511] width 66 height 13
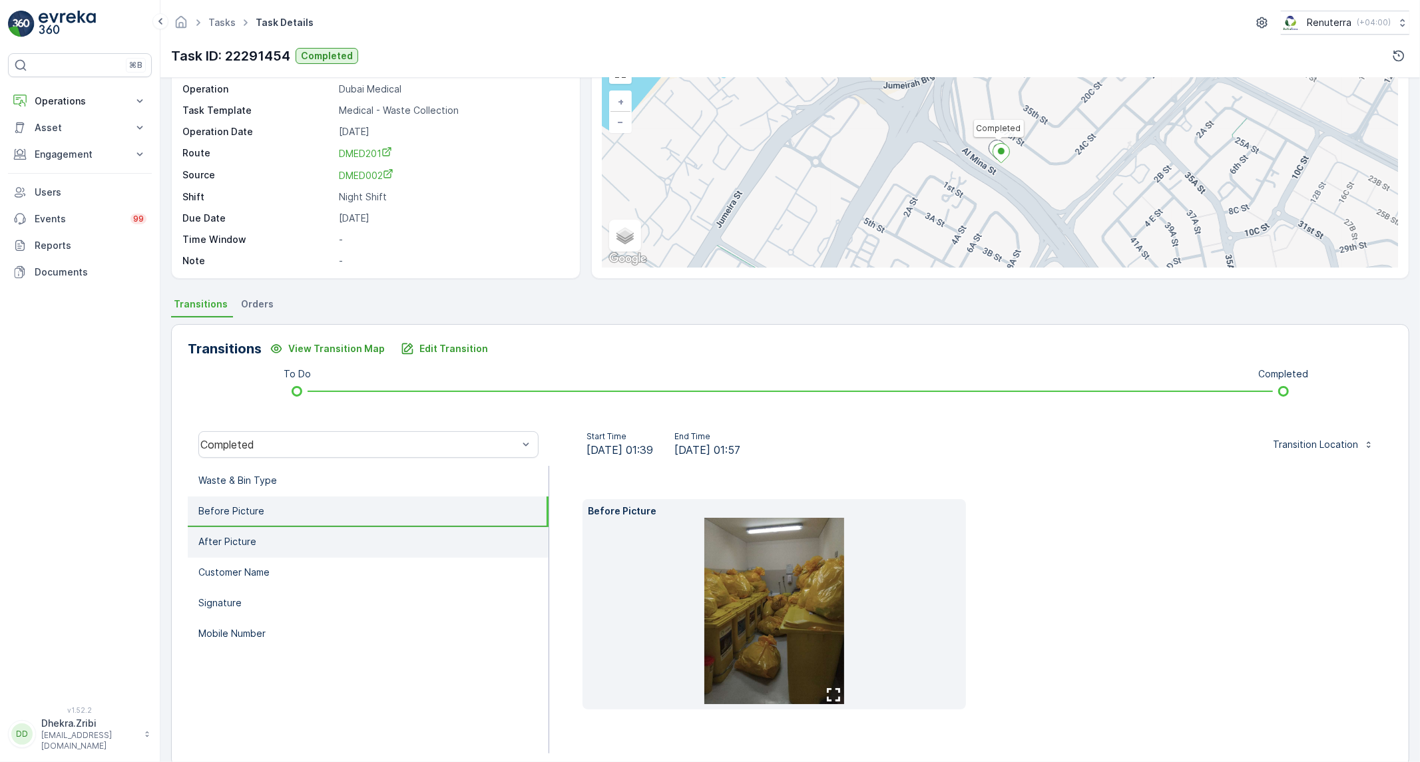
click at [325, 546] on li "After Picture" at bounding box center [368, 542] width 361 height 31
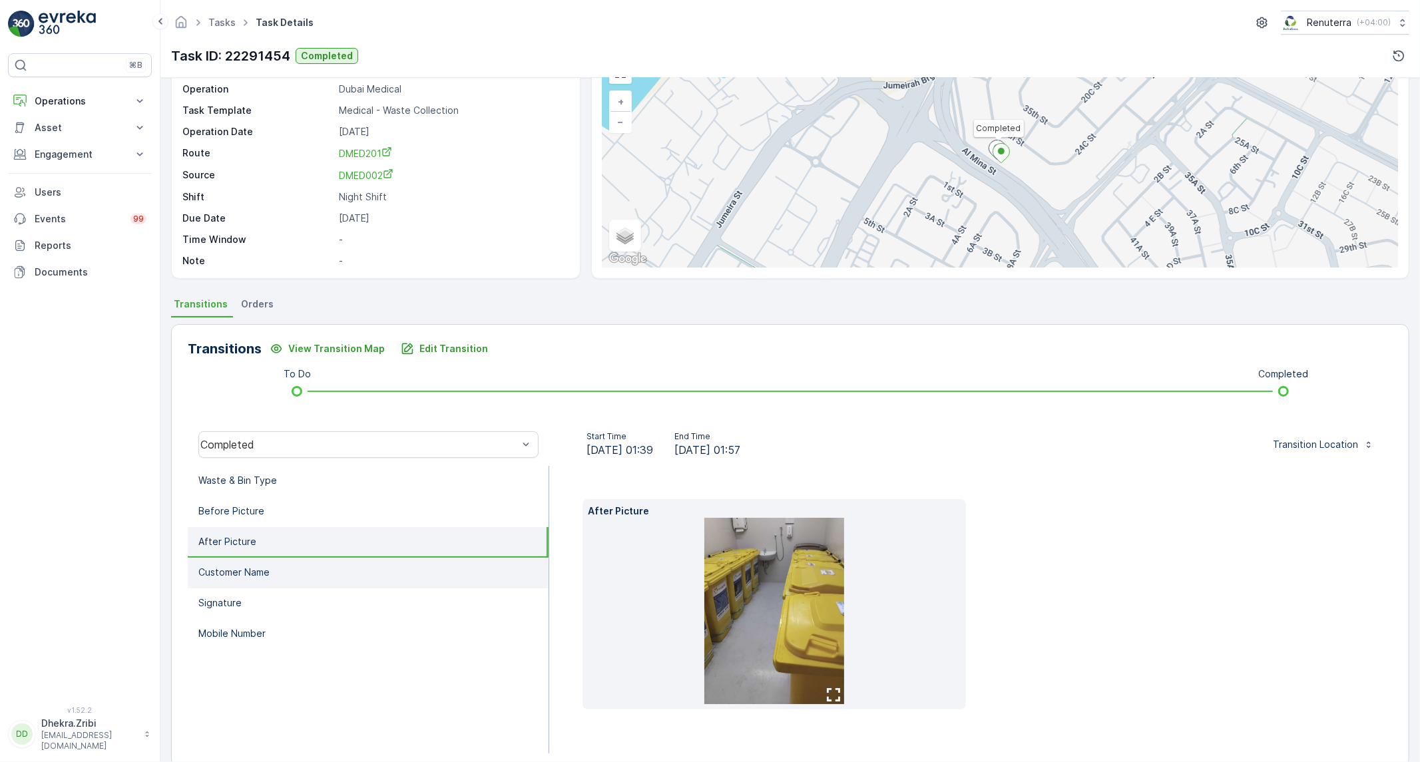
click at [270, 578] on li "Customer Name" at bounding box center [368, 573] width 361 height 31
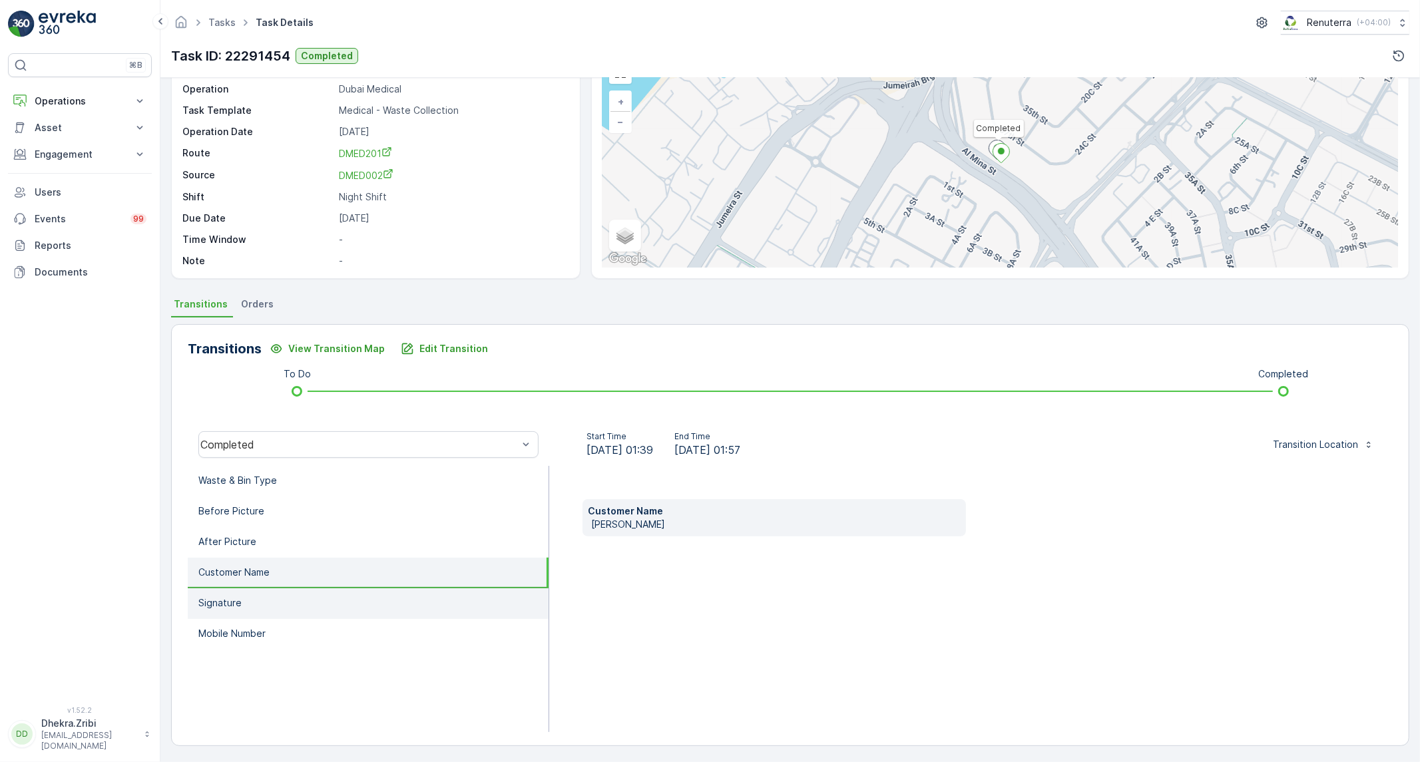
click at [267, 602] on li "Signature" at bounding box center [368, 604] width 361 height 31
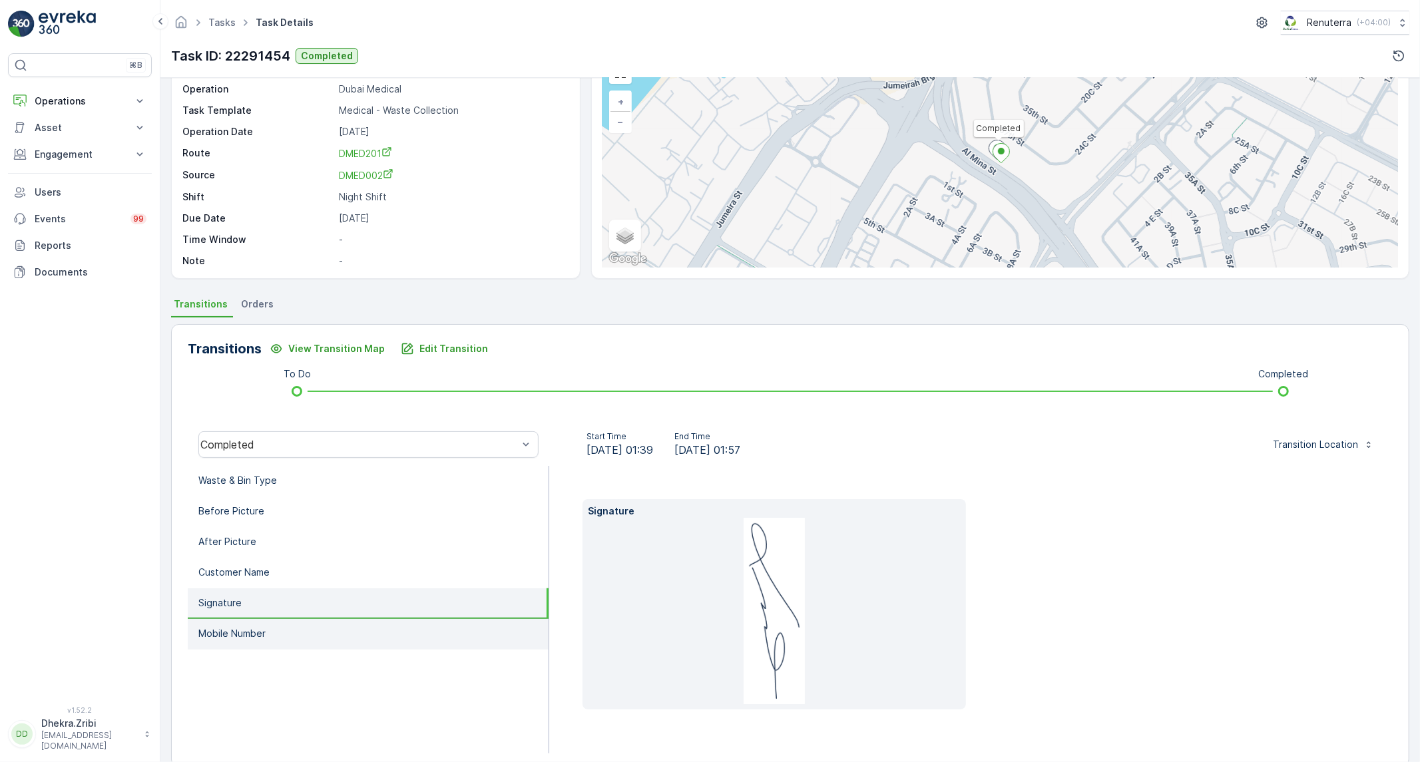
click at [261, 629] on p "Mobile Number" at bounding box center [231, 633] width 67 height 13
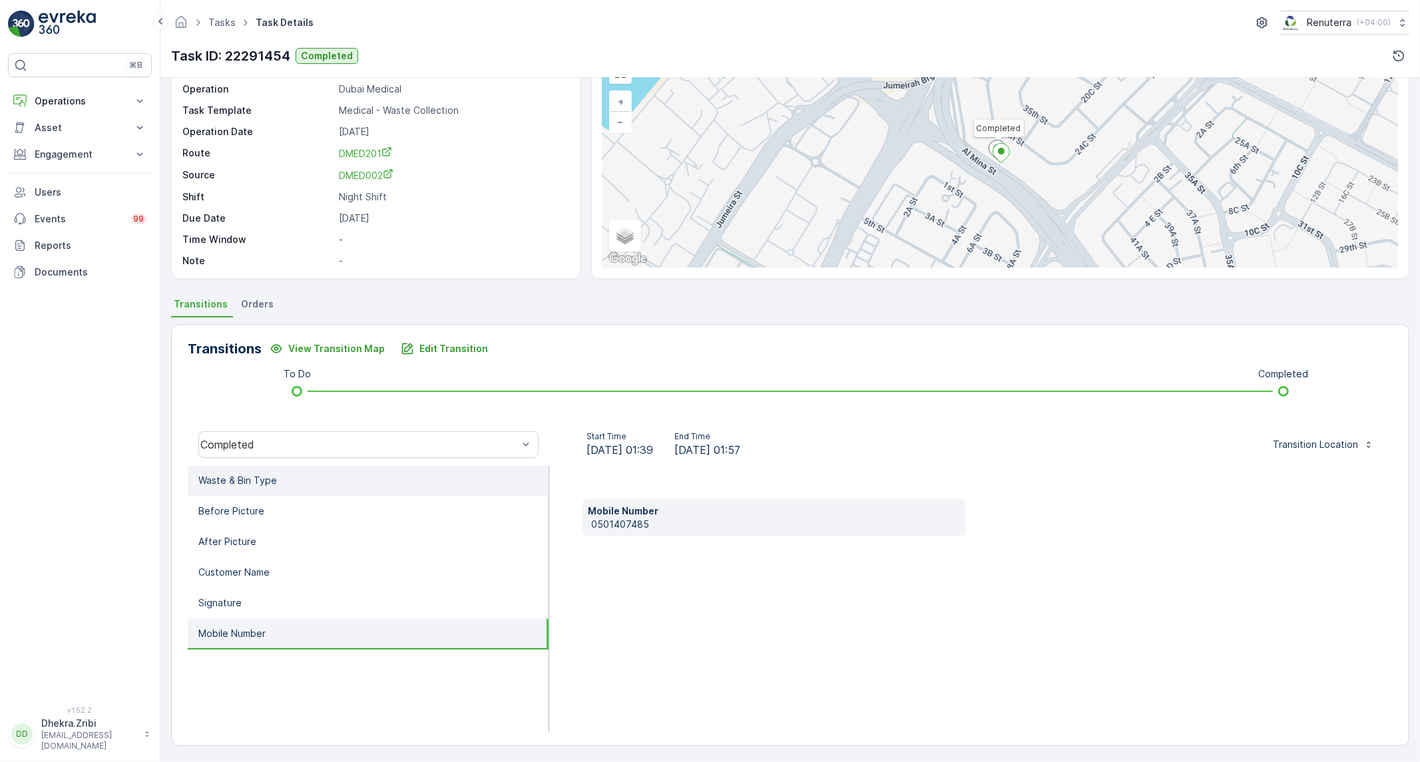
click at [297, 489] on li "Waste & Bin Type" at bounding box center [368, 481] width 361 height 31
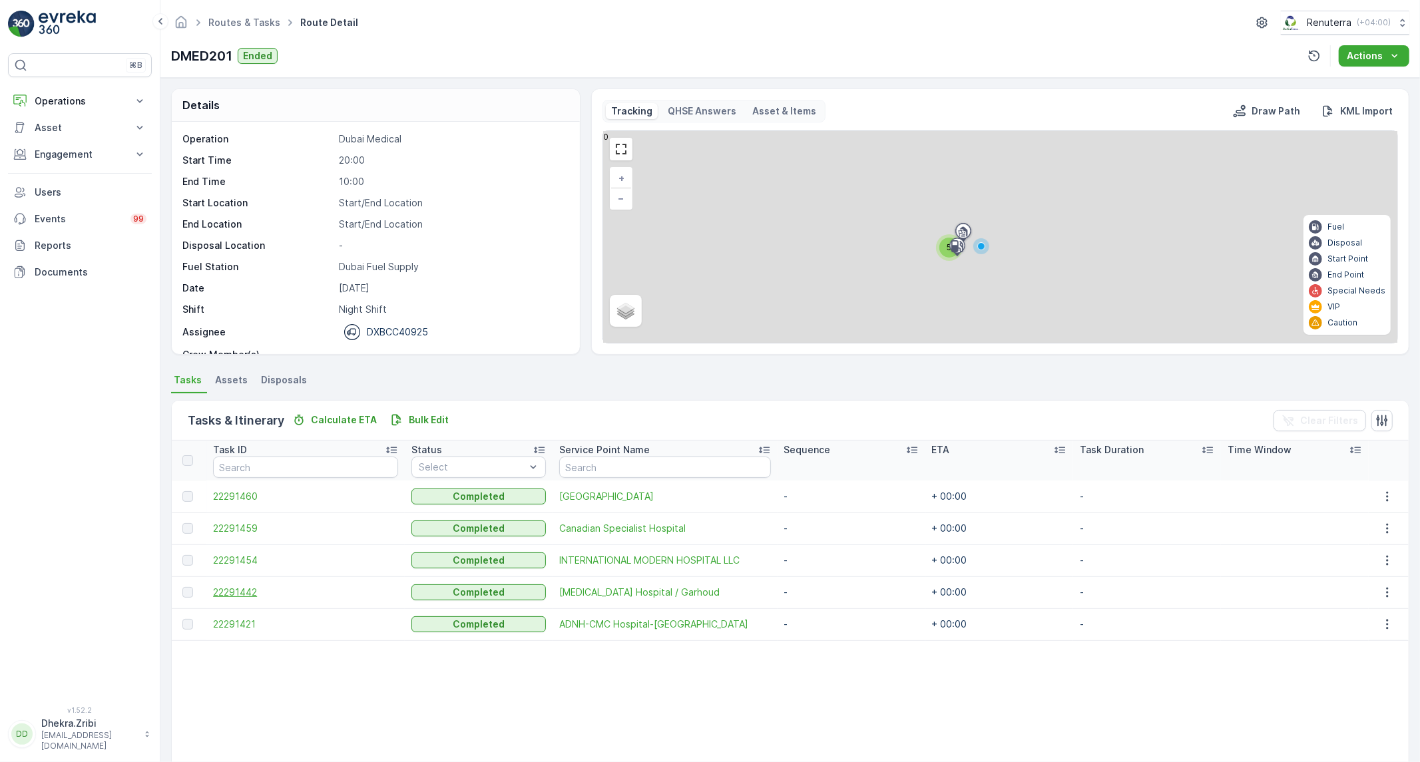
click at [249, 587] on span "22291442" at bounding box center [305, 592] width 185 height 13
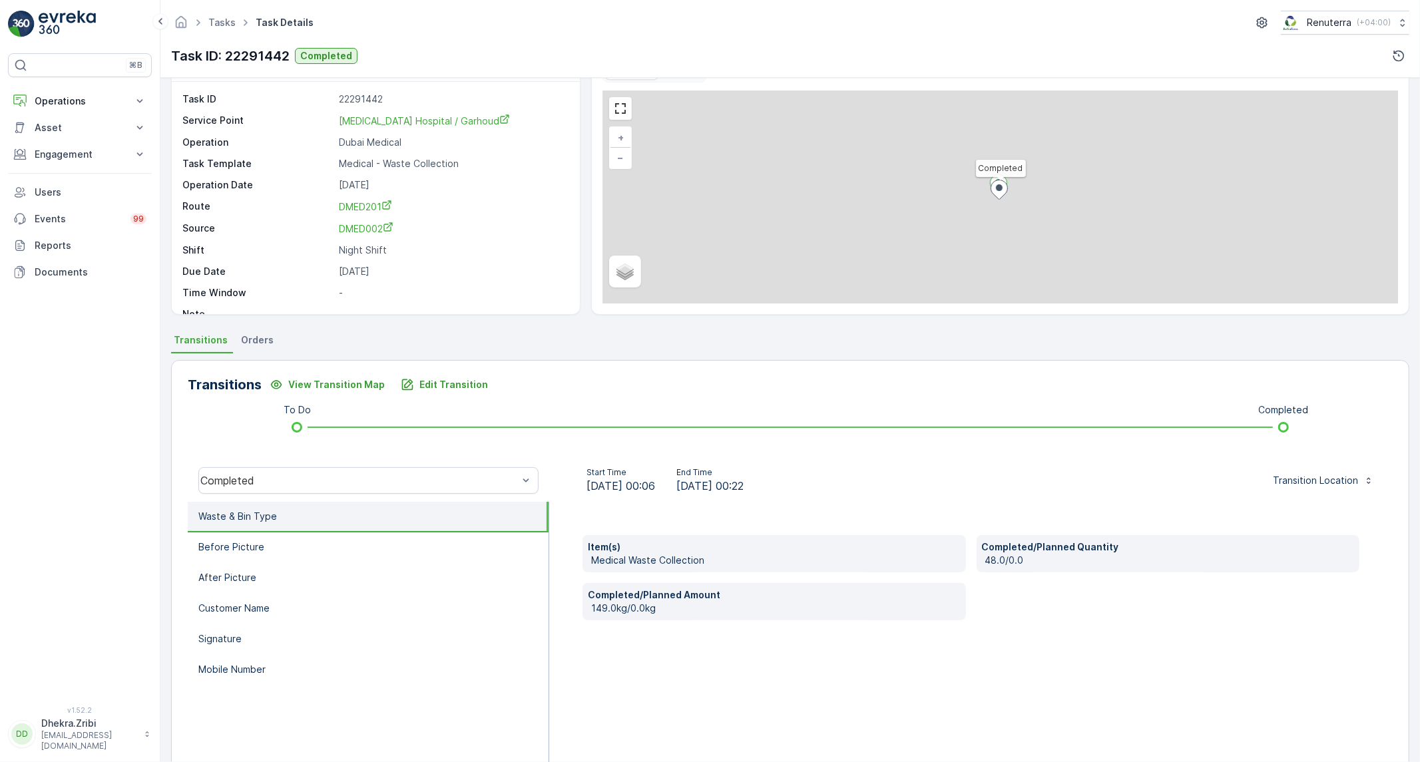
scroll to position [76, 0]
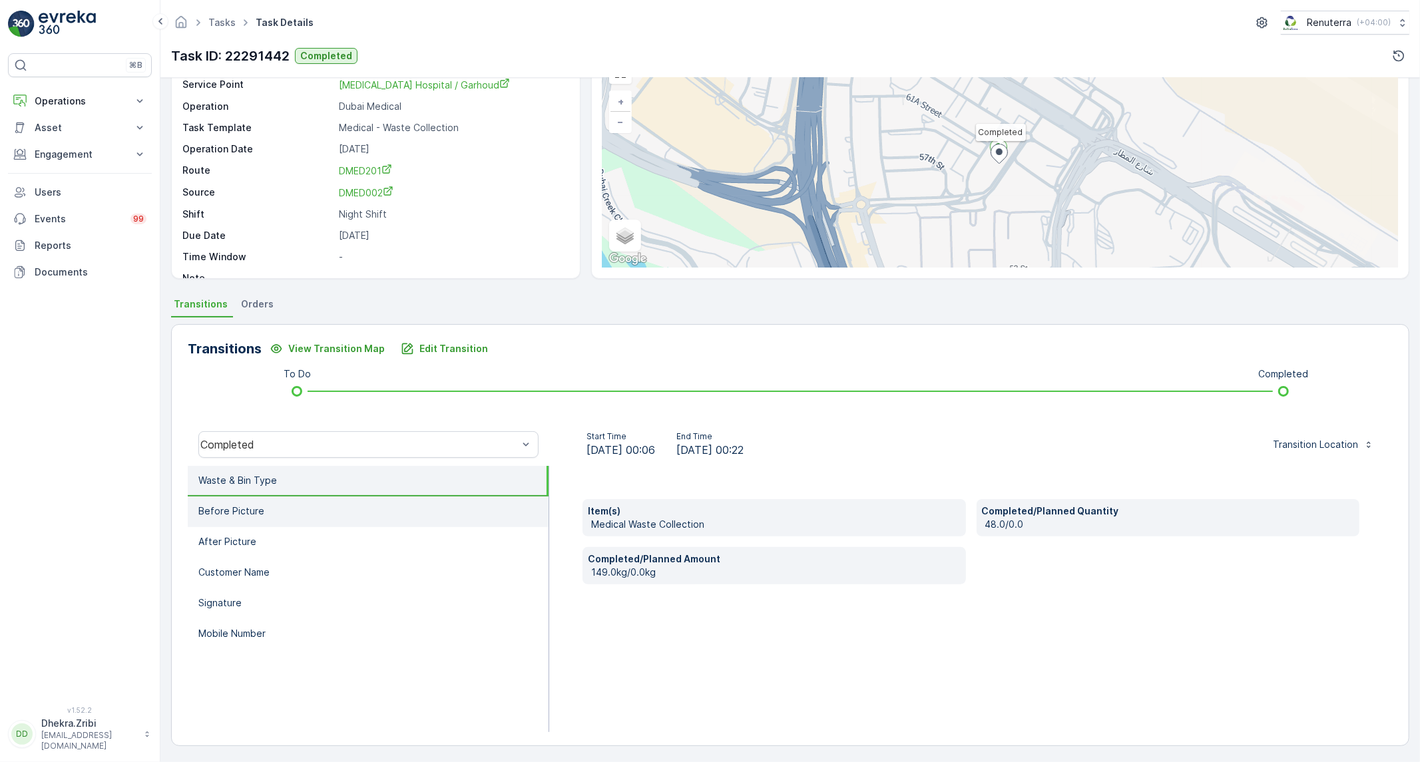
click at [358, 521] on li "Before Picture" at bounding box center [368, 512] width 361 height 31
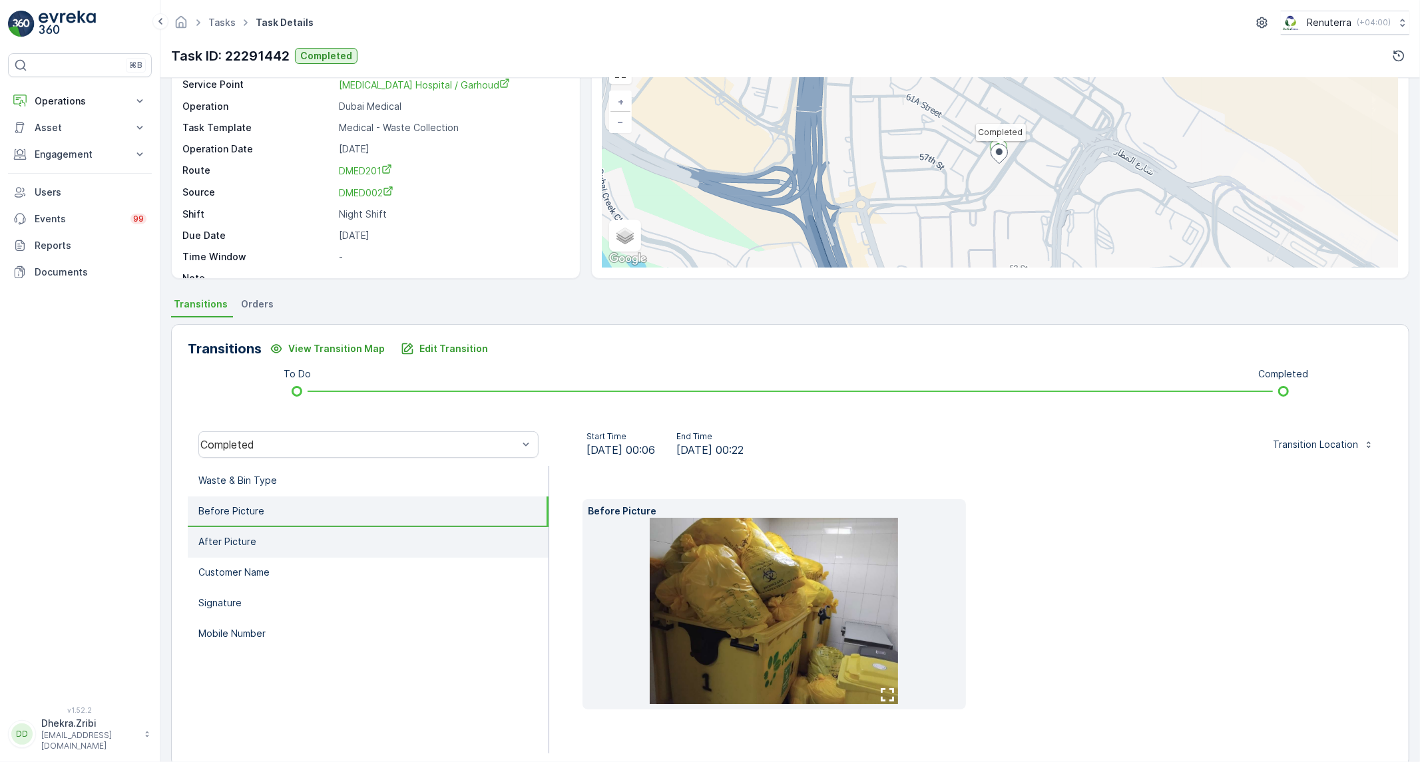
click at [270, 543] on li "After Picture" at bounding box center [368, 542] width 361 height 31
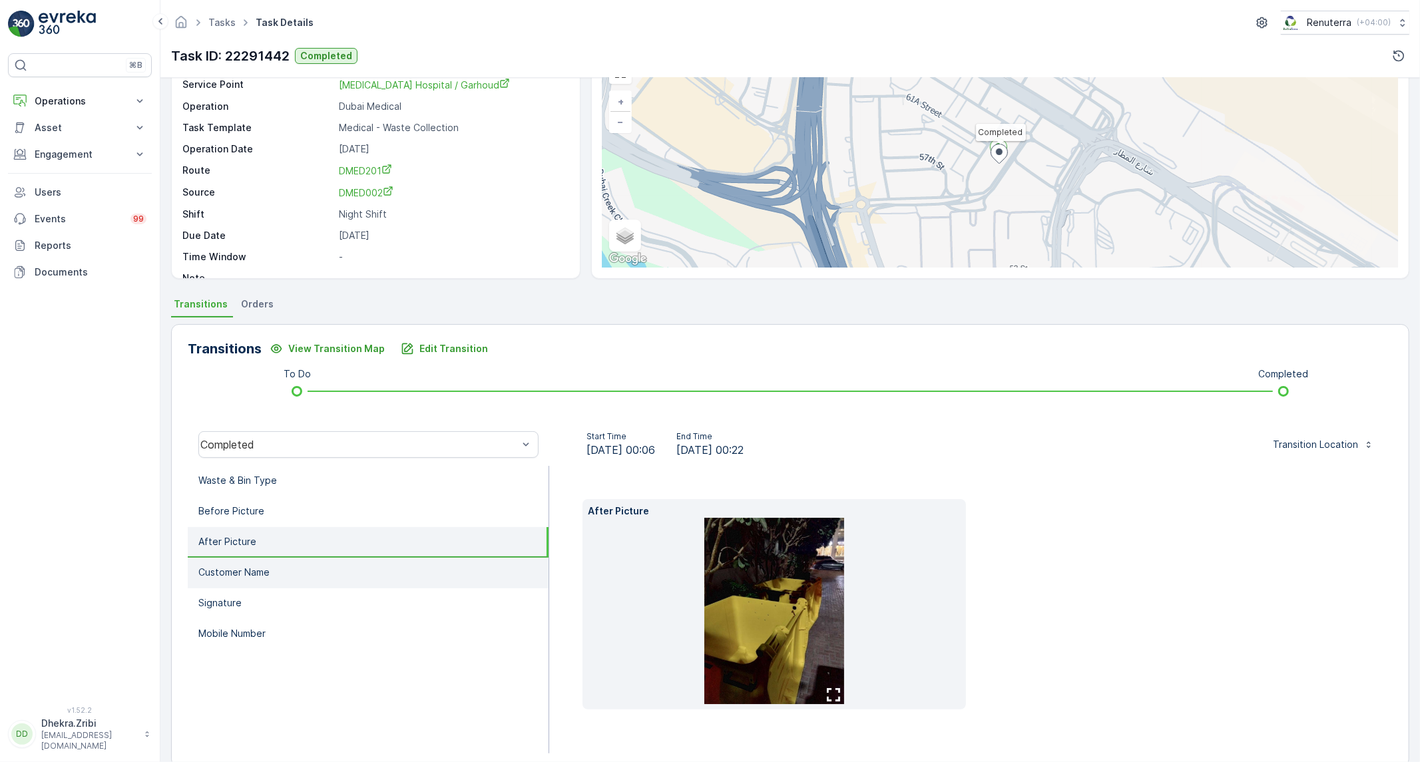
click at [245, 573] on p "Customer Name" at bounding box center [233, 572] width 71 height 13
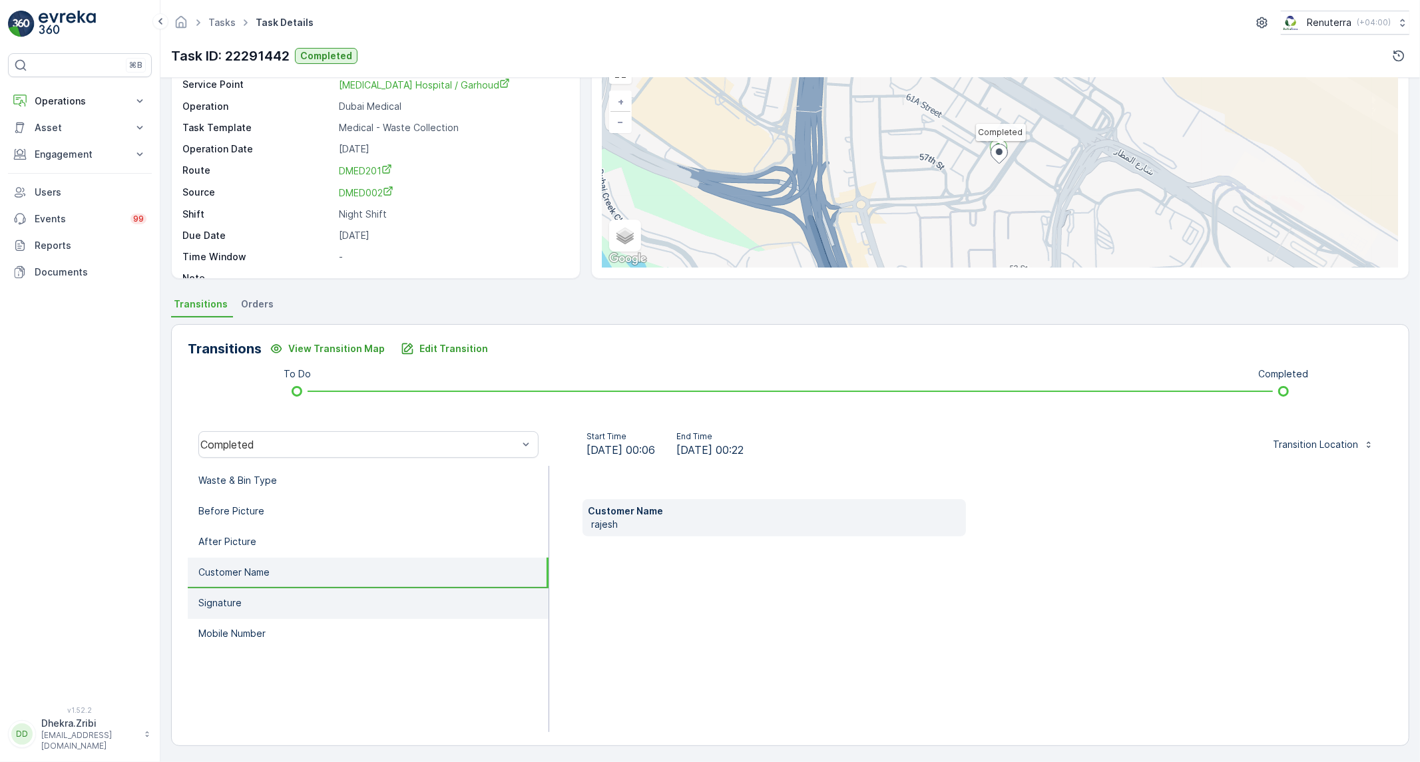
click at [228, 610] on li "Signature" at bounding box center [368, 604] width 361 height 31
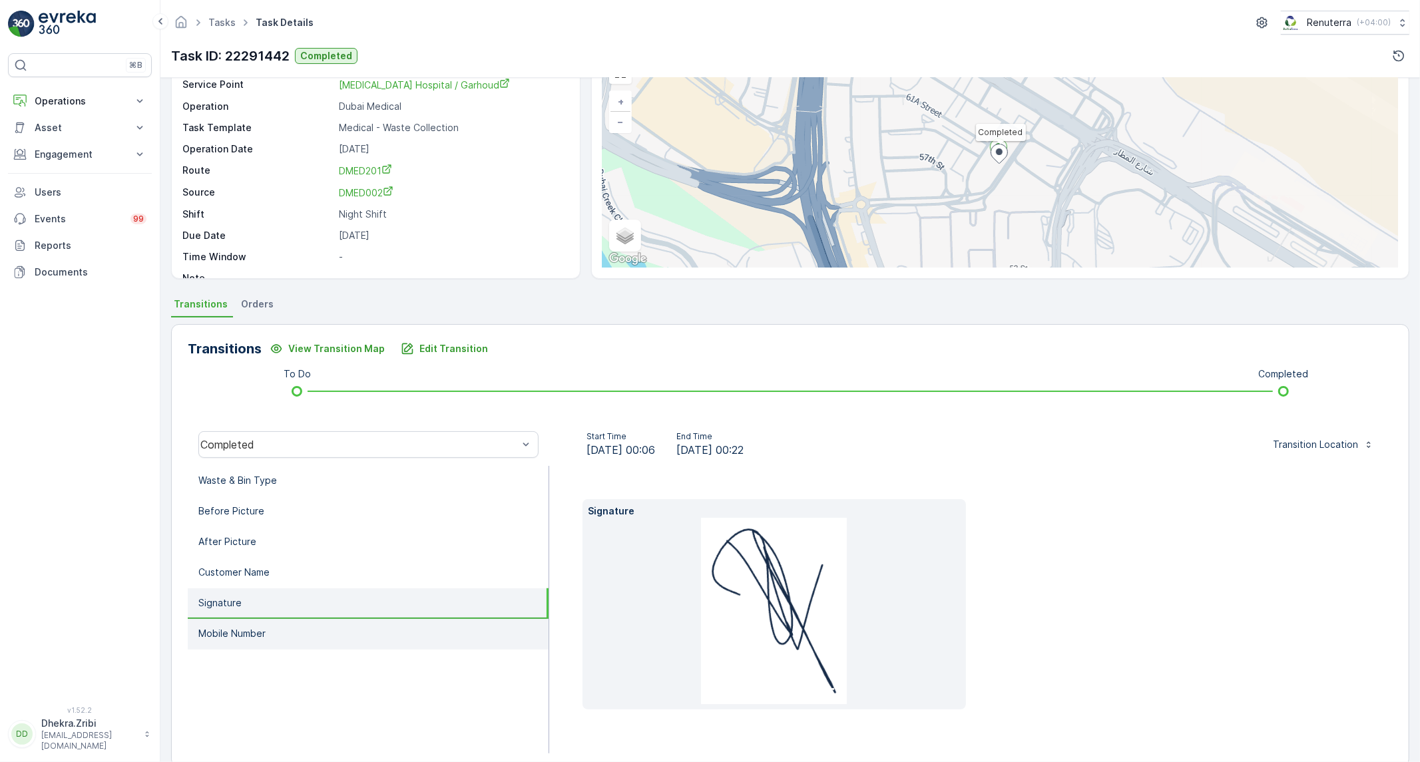
click at [220, 639] on li "Mobile Number" at bounding box center [368, 634] width 361 height 31
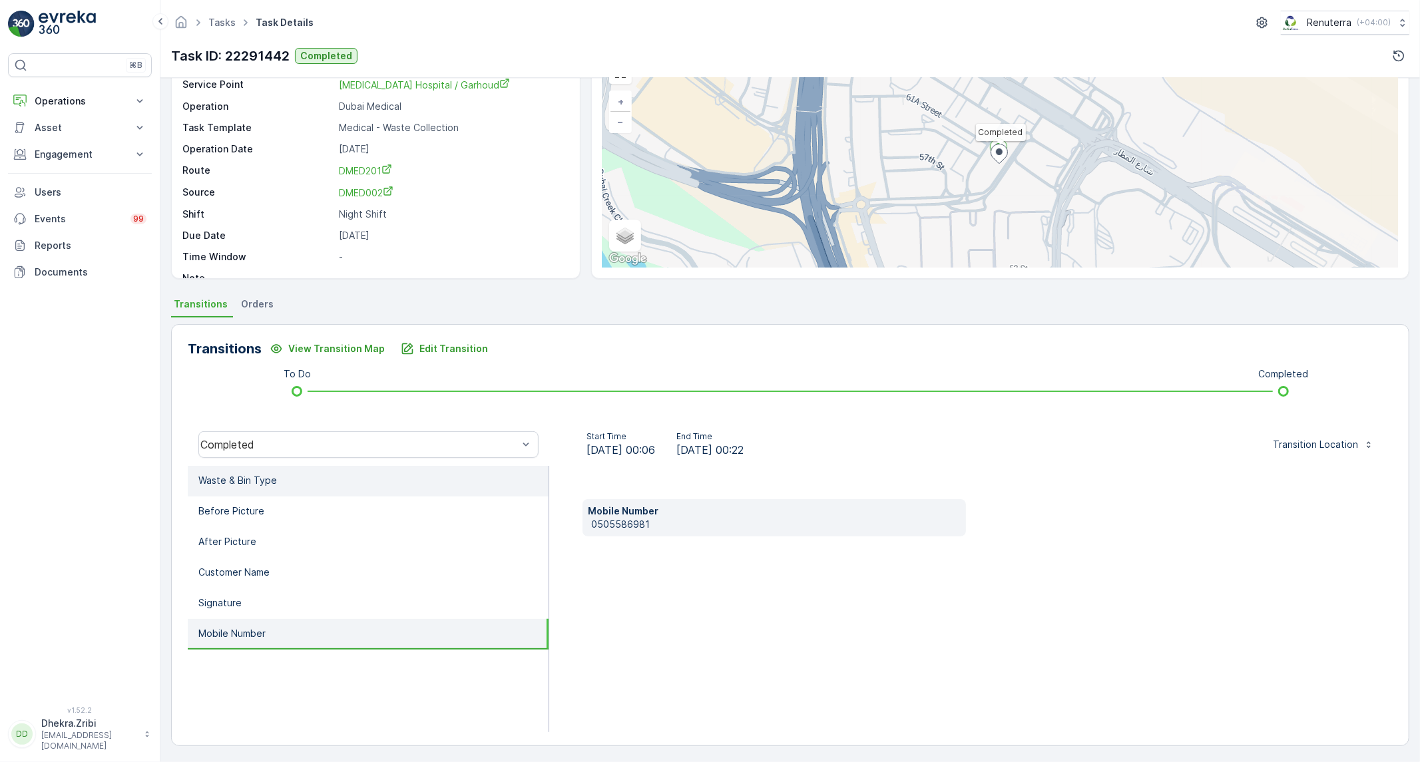
click at [244, 489] on li "Waste & Bin Type" at bounding box center [368, 481] width 361 height 31
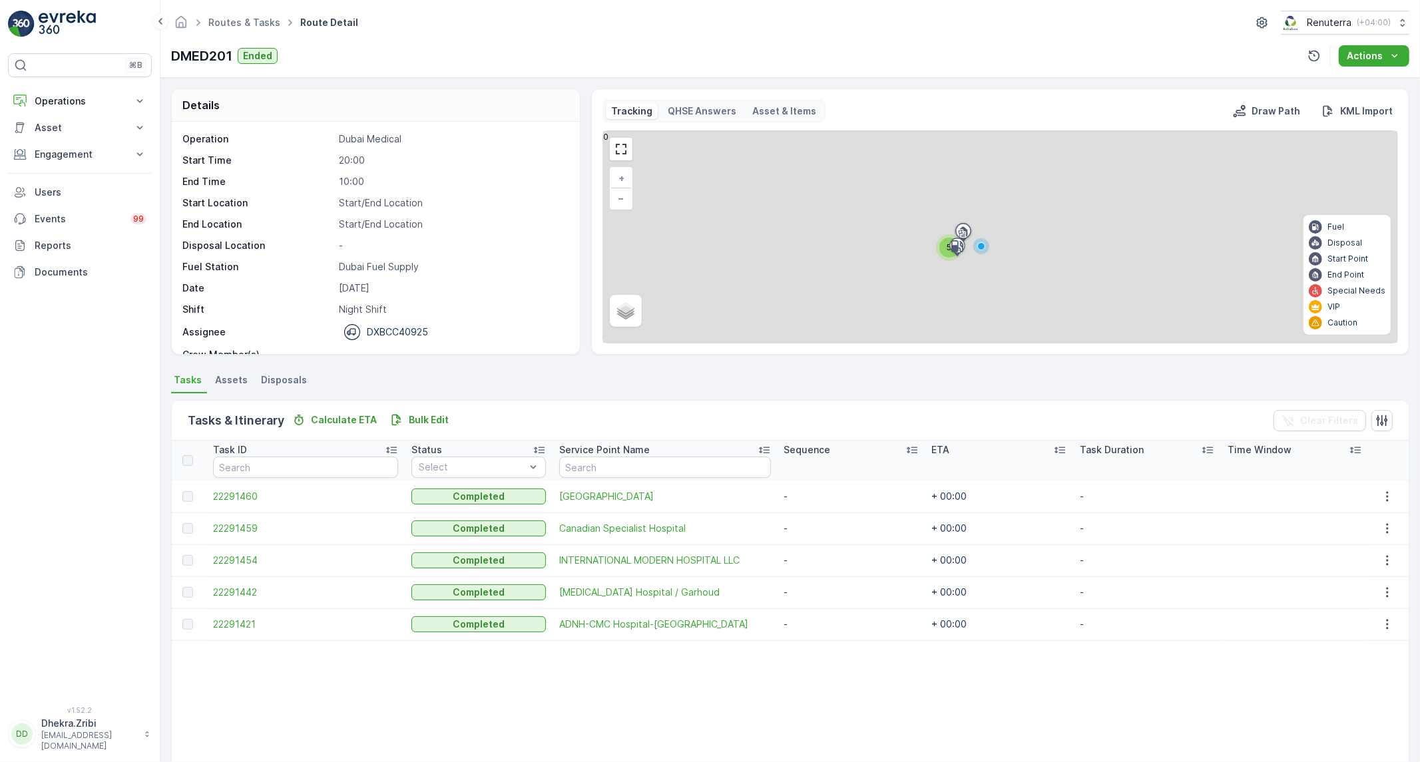
click at [255, 623] on span "22291421" at bounding box center [305, 624] width 185 height 13
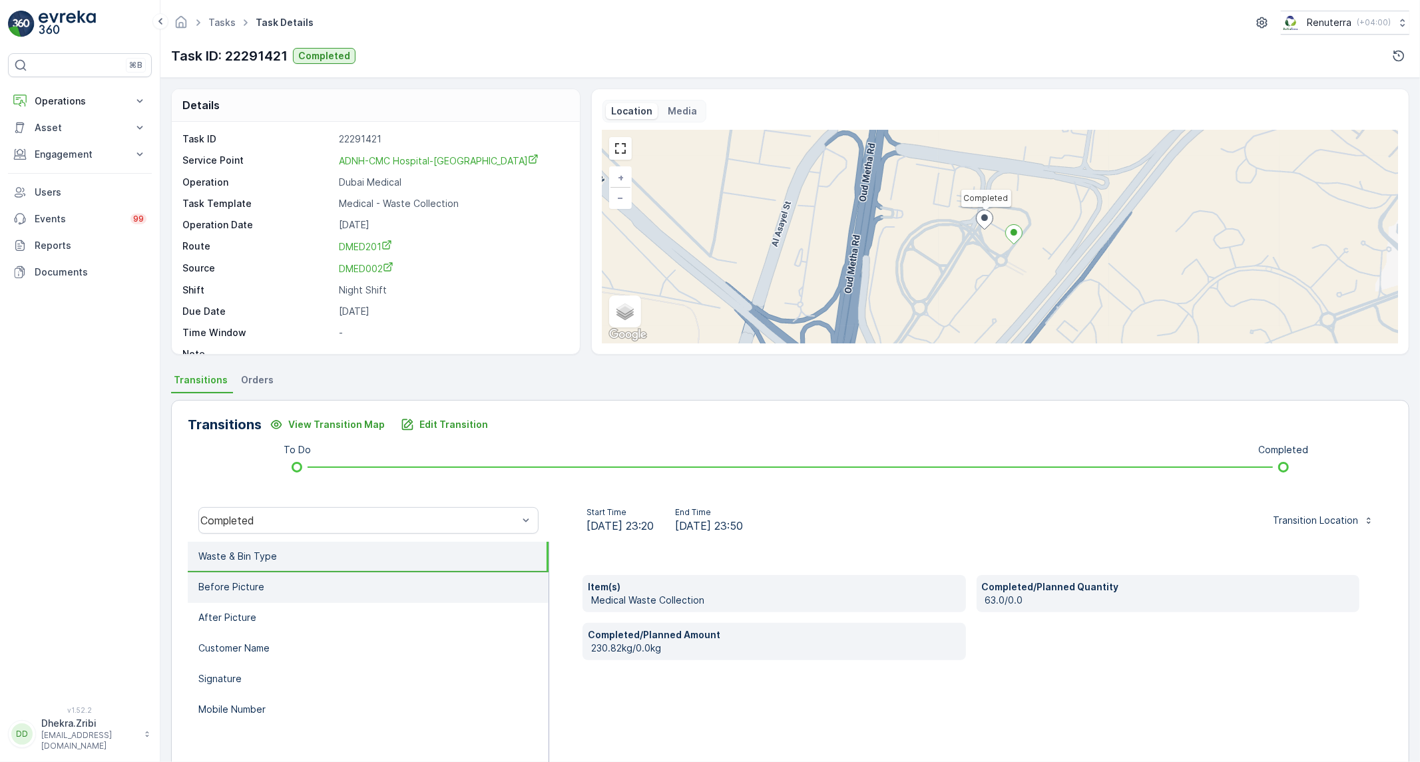
click at [349, 599] on li "Before Picture" at bounding box center [368, 588] width 361 height 31
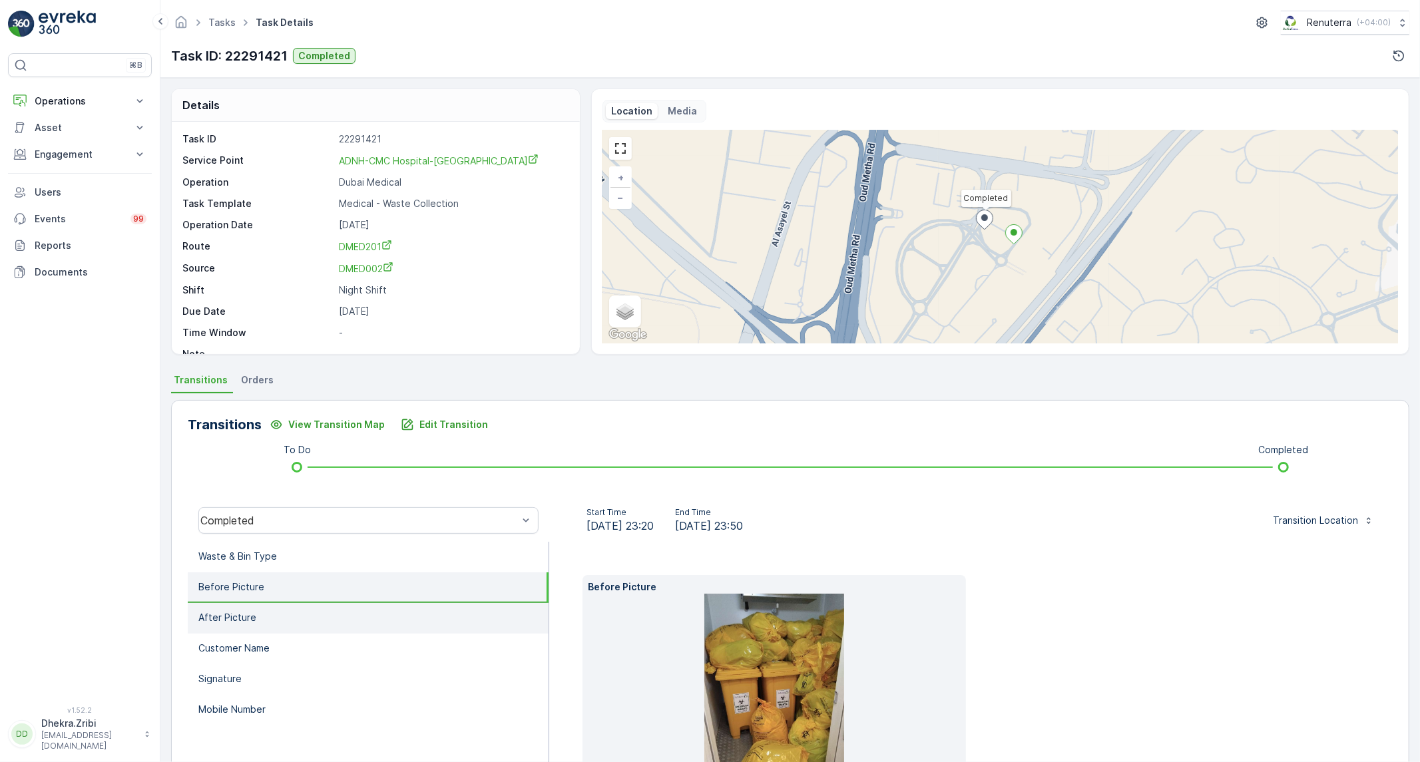
click at [288, 615] on li "After Picture" at bounding box center [368, 618] width 361 height 31
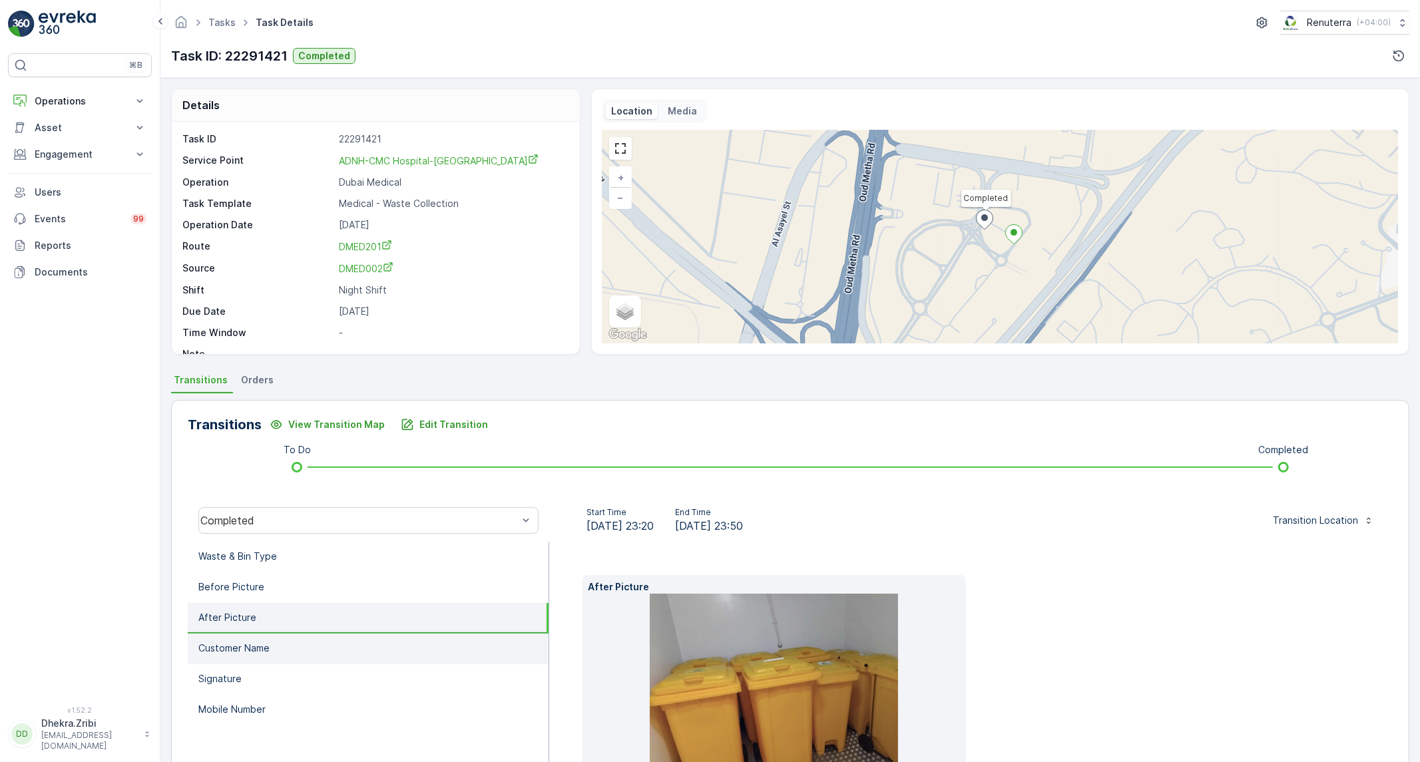
click at [252, 655] on li "Customer Name" at bounding box center [368, 649] width 361 height 31
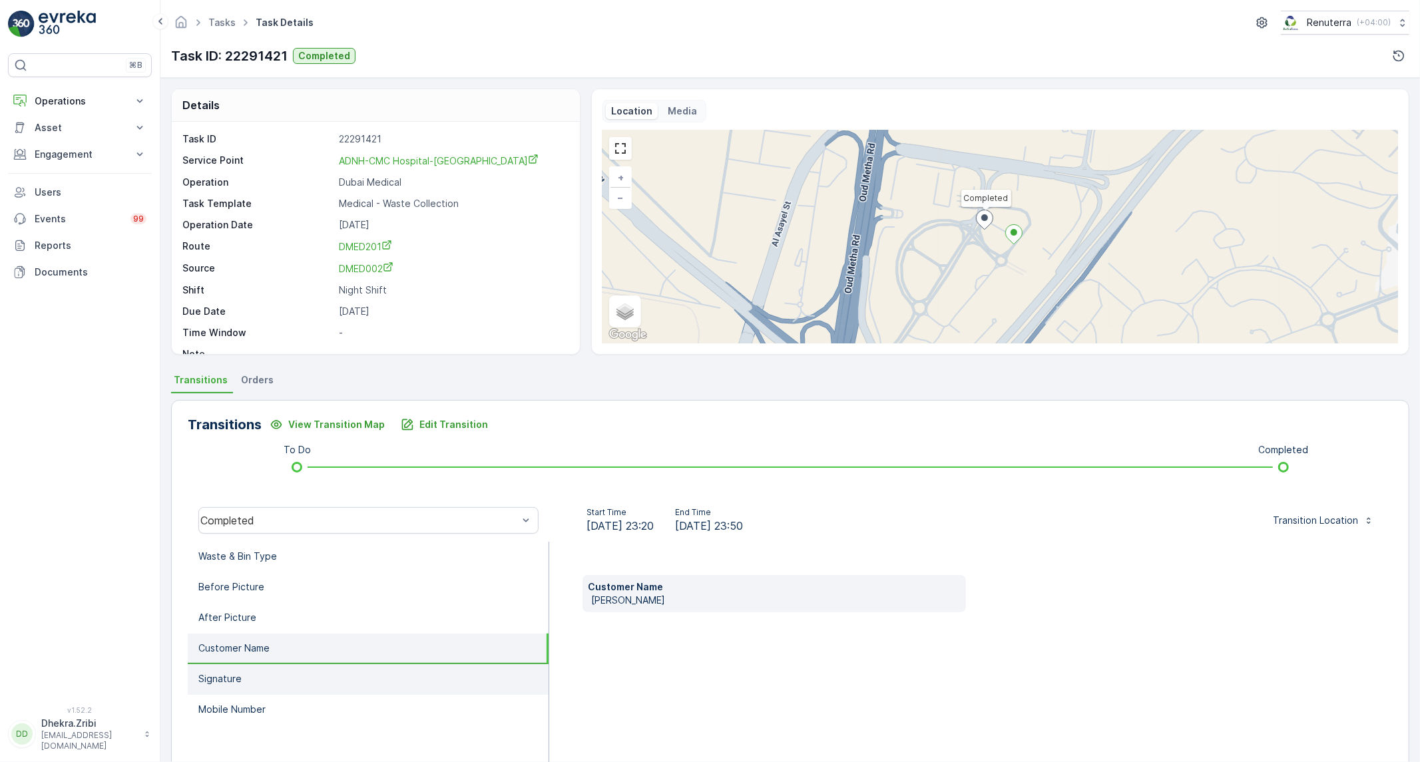
click at [248, 671] on li "Signature" at bounding box center [368, 680] width 361 height 31
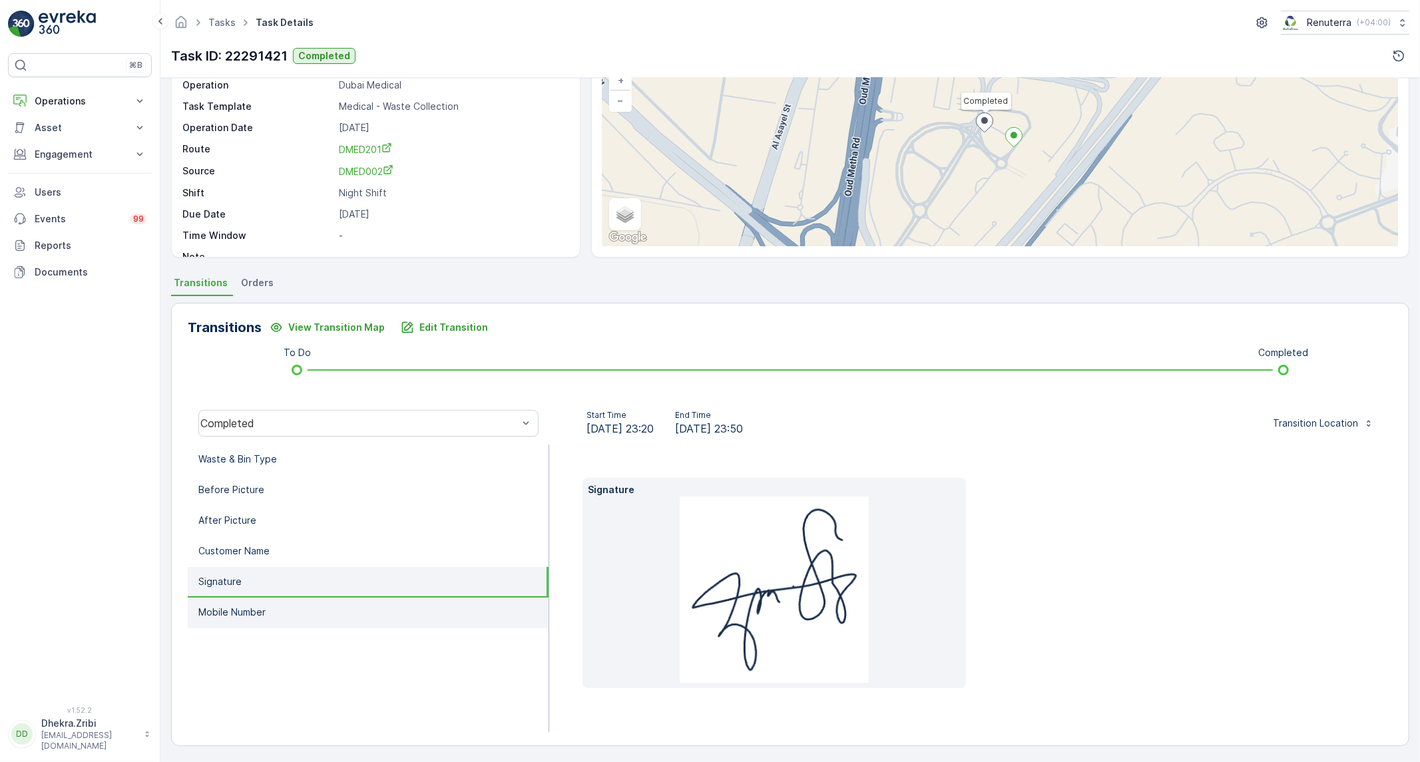
click at [248, 617] on li "Mobile Number" at bounding box center [368, 613] width 361 height 31
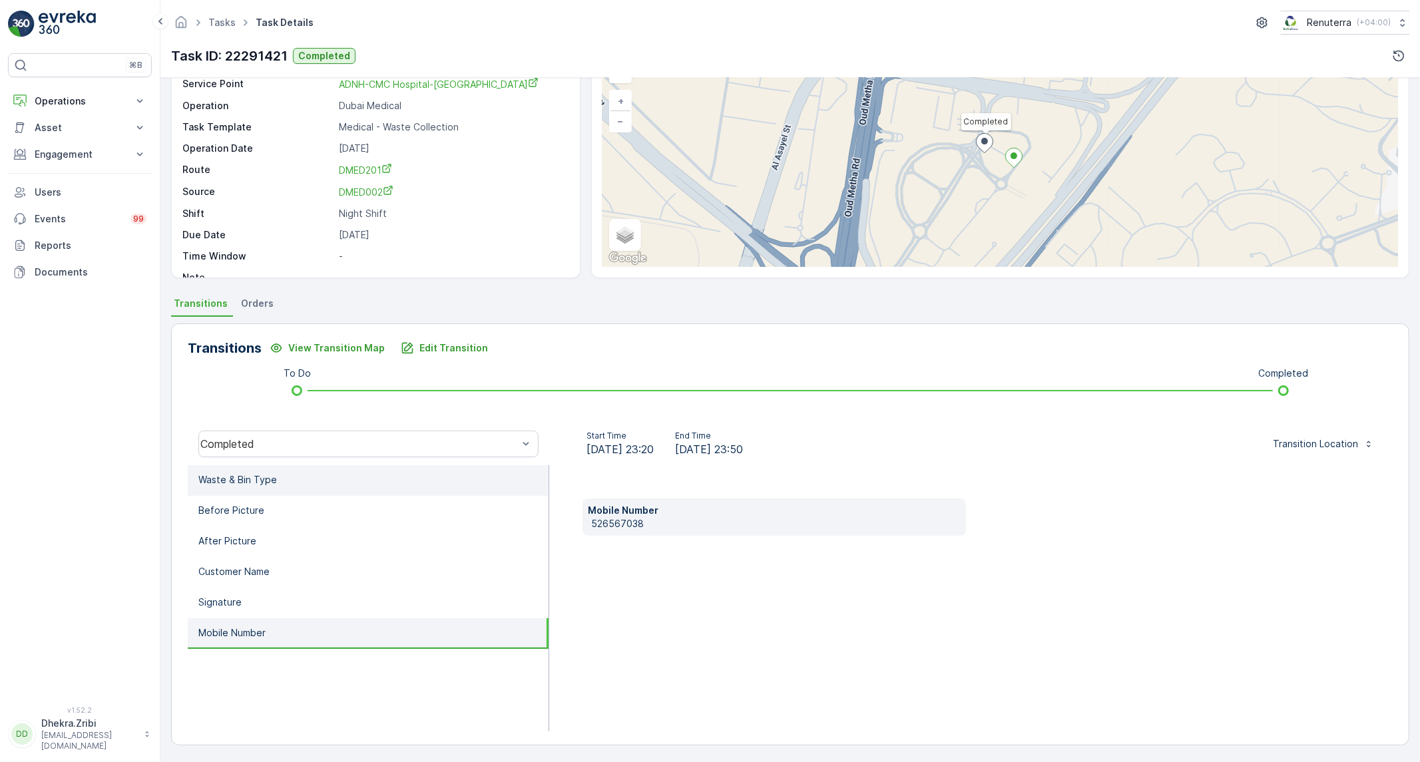
click at [280, 471] on li "Waste & Bin Type" at bounding box center [368, 480] width 361 height 31
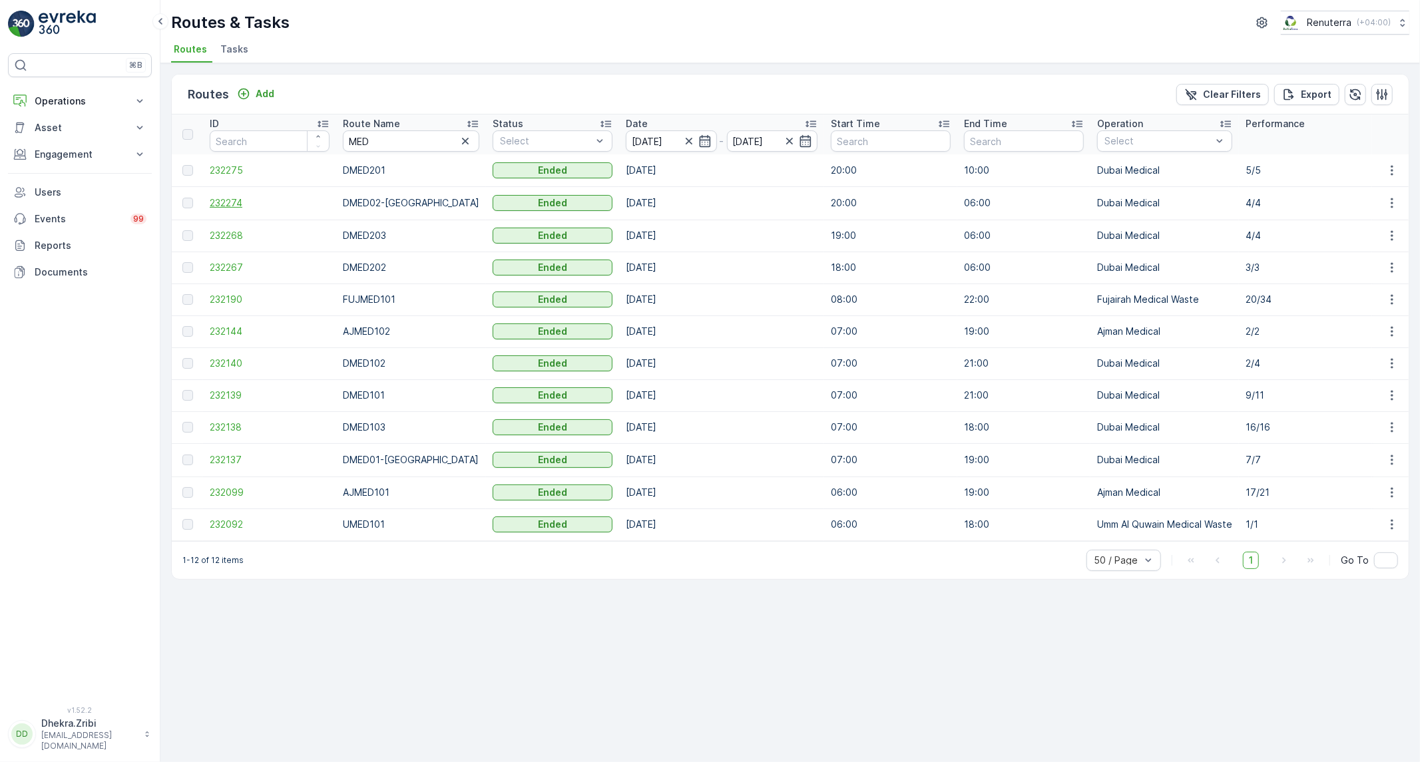
click at [236, 200] on span "232274" at bounding box center [270, 202] width 120 height 13
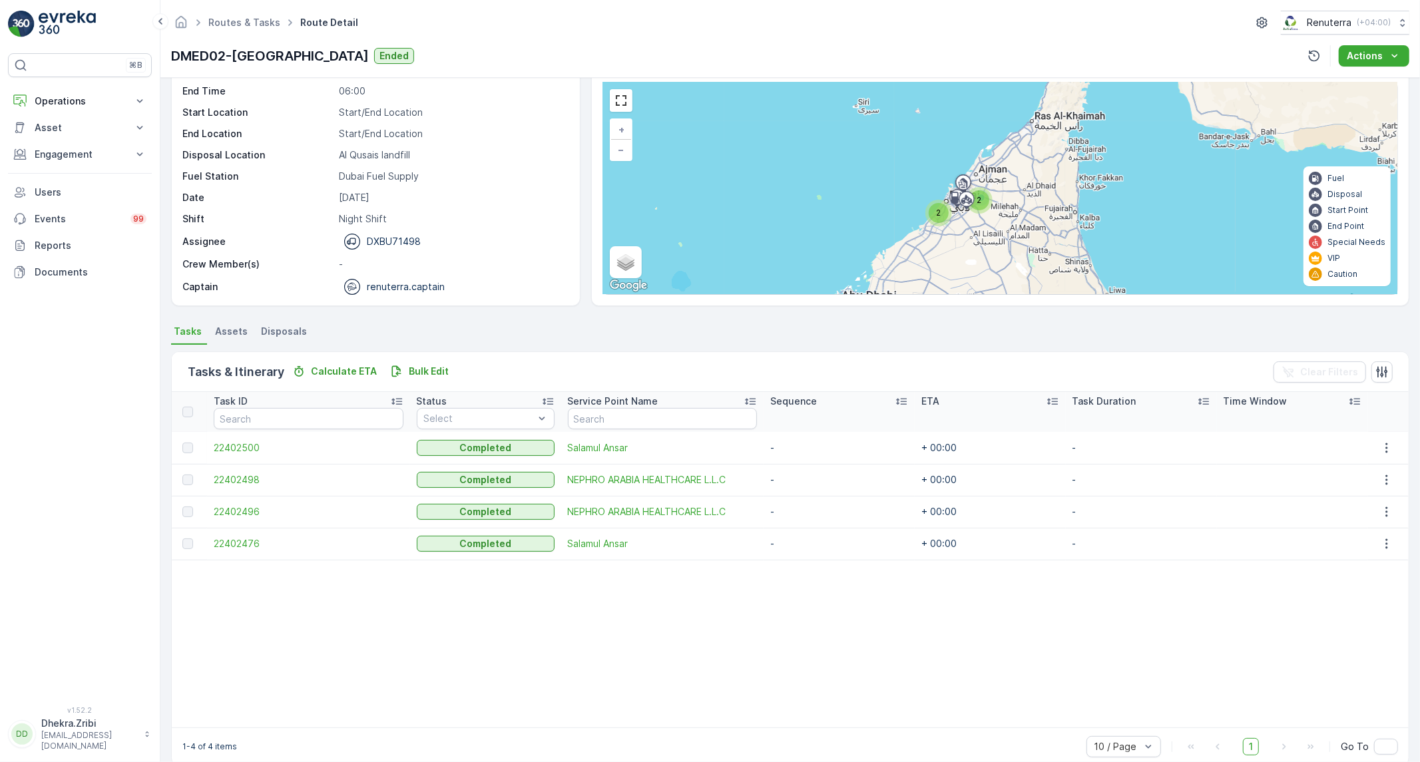
scroll to position [69, 0]
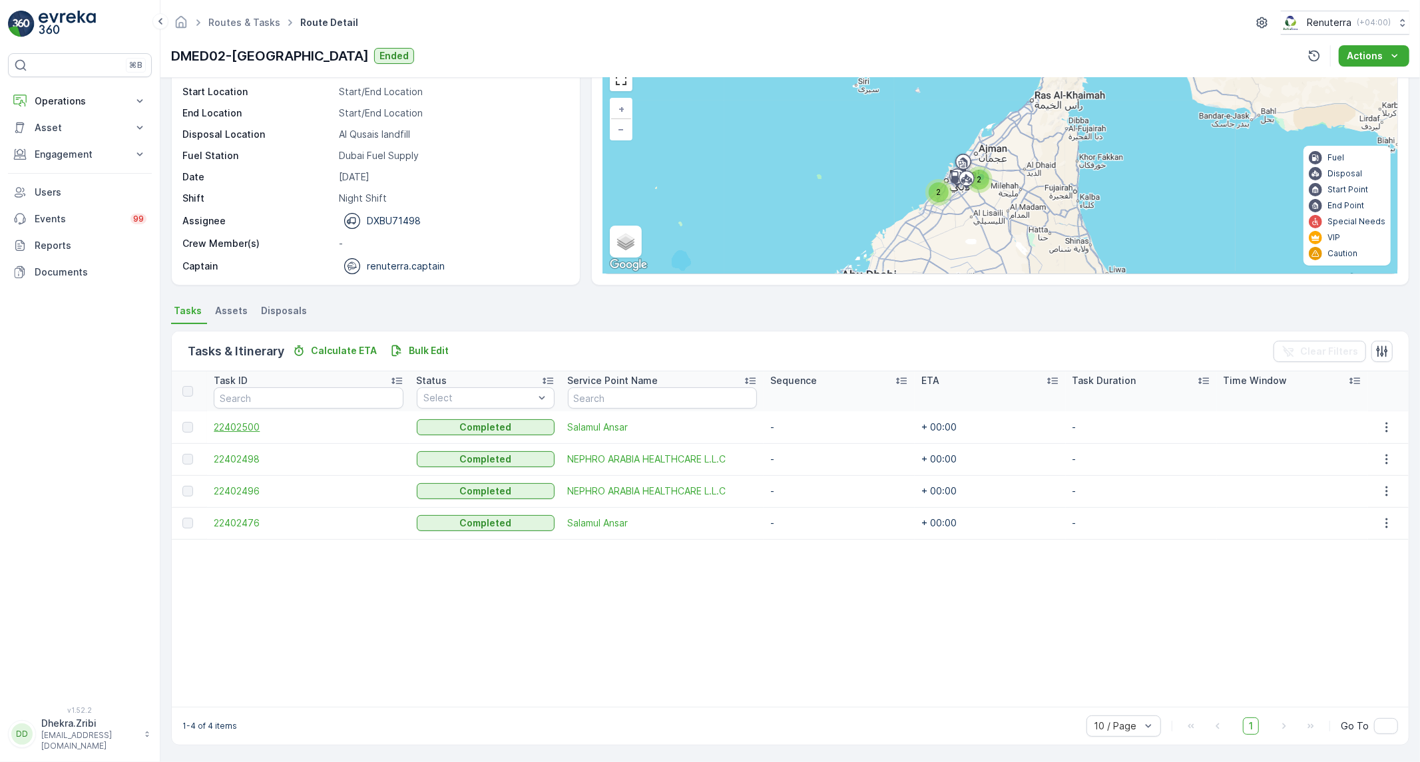
click at [224, 429] on span "22402500" at bounding box center [308, 427] width 189 height 13
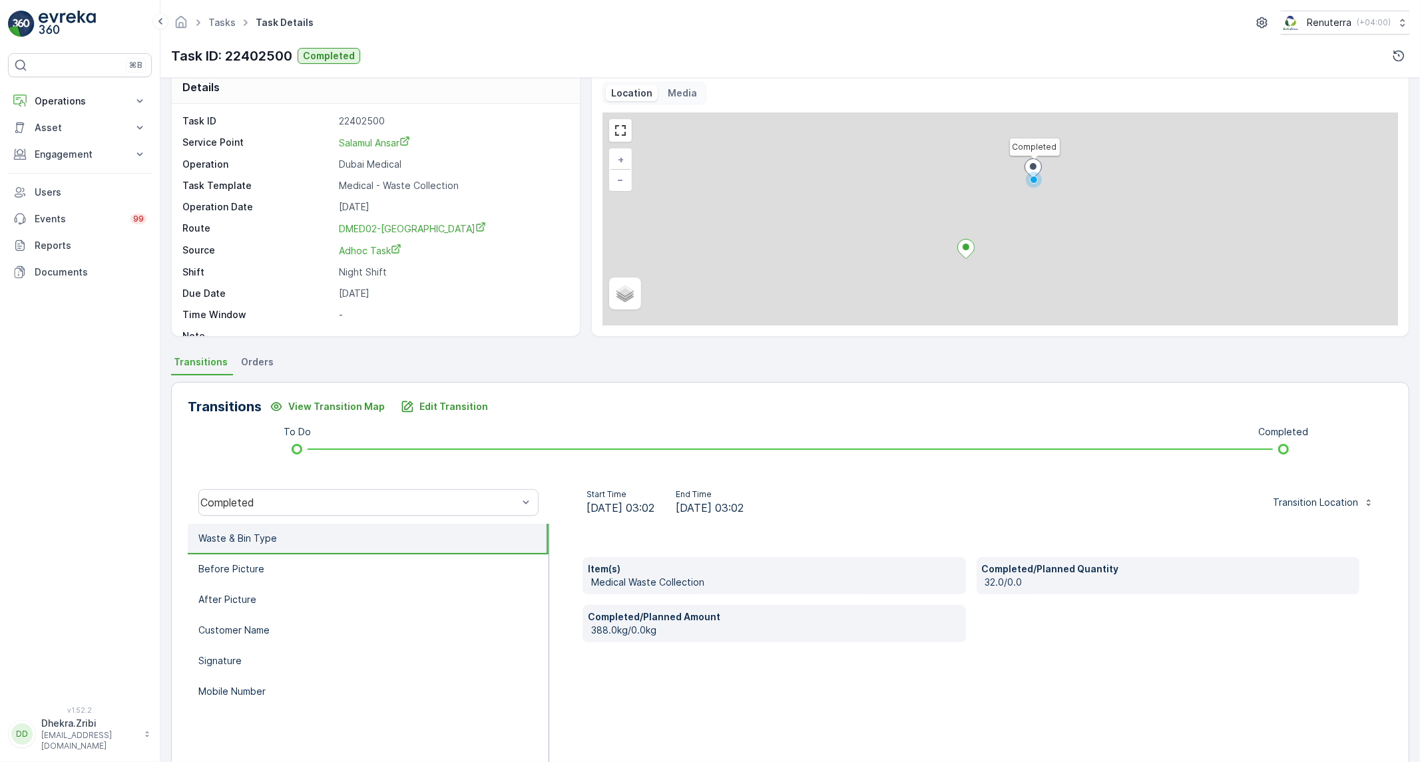
scroll to position [76, 0]
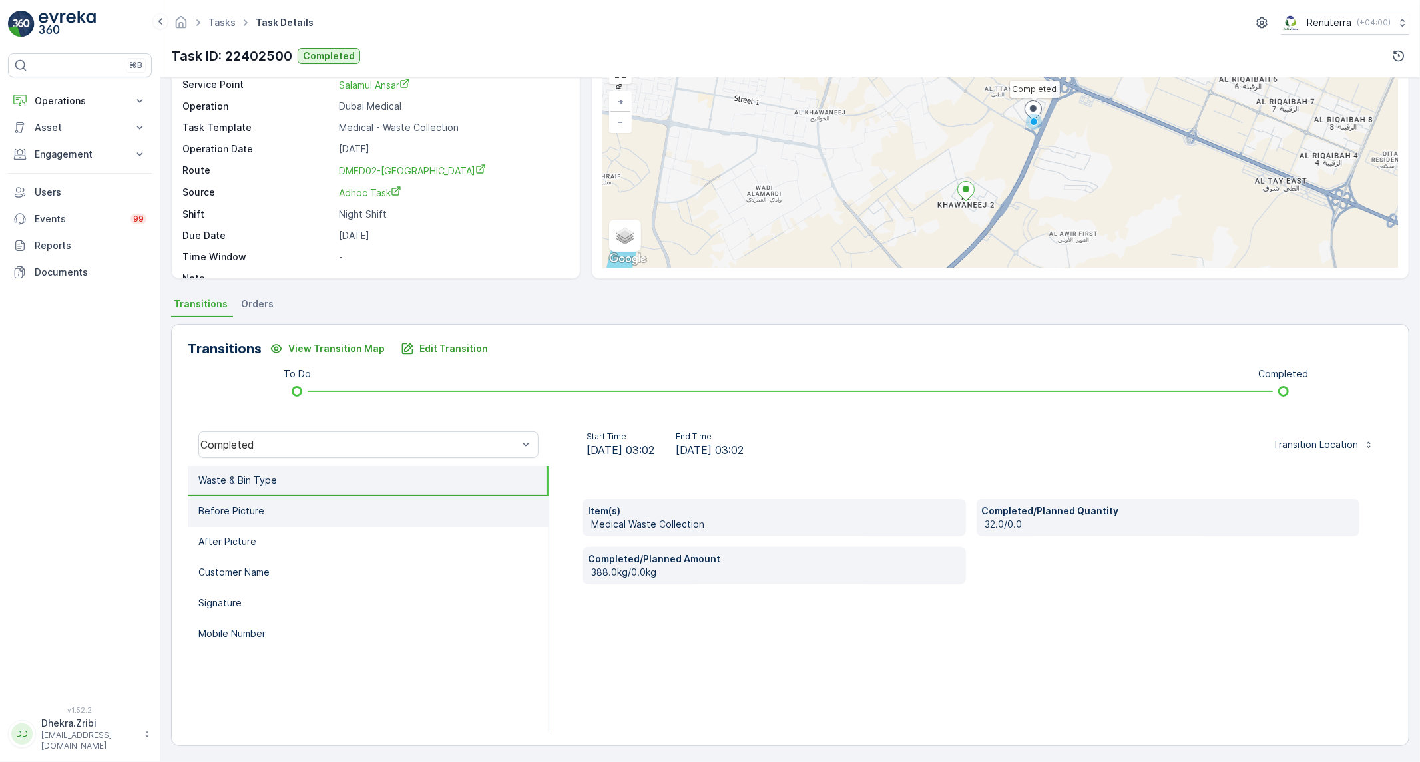
click at [310, 509] on li "Before Picture" at bounding box center [368, 512] width 361 height 31
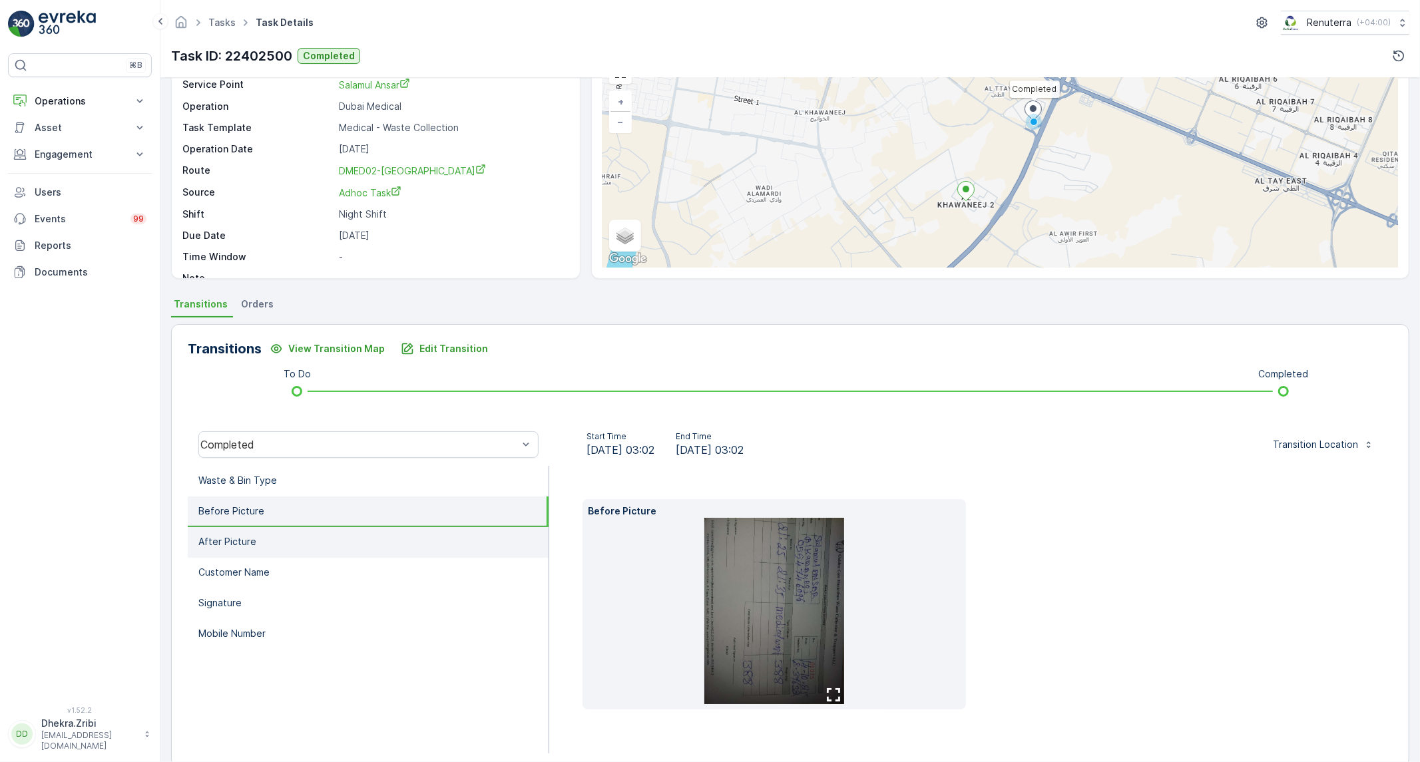
click at [274, 541] on li "After Picture" at bounding box center [368, 542] width 361 height 31
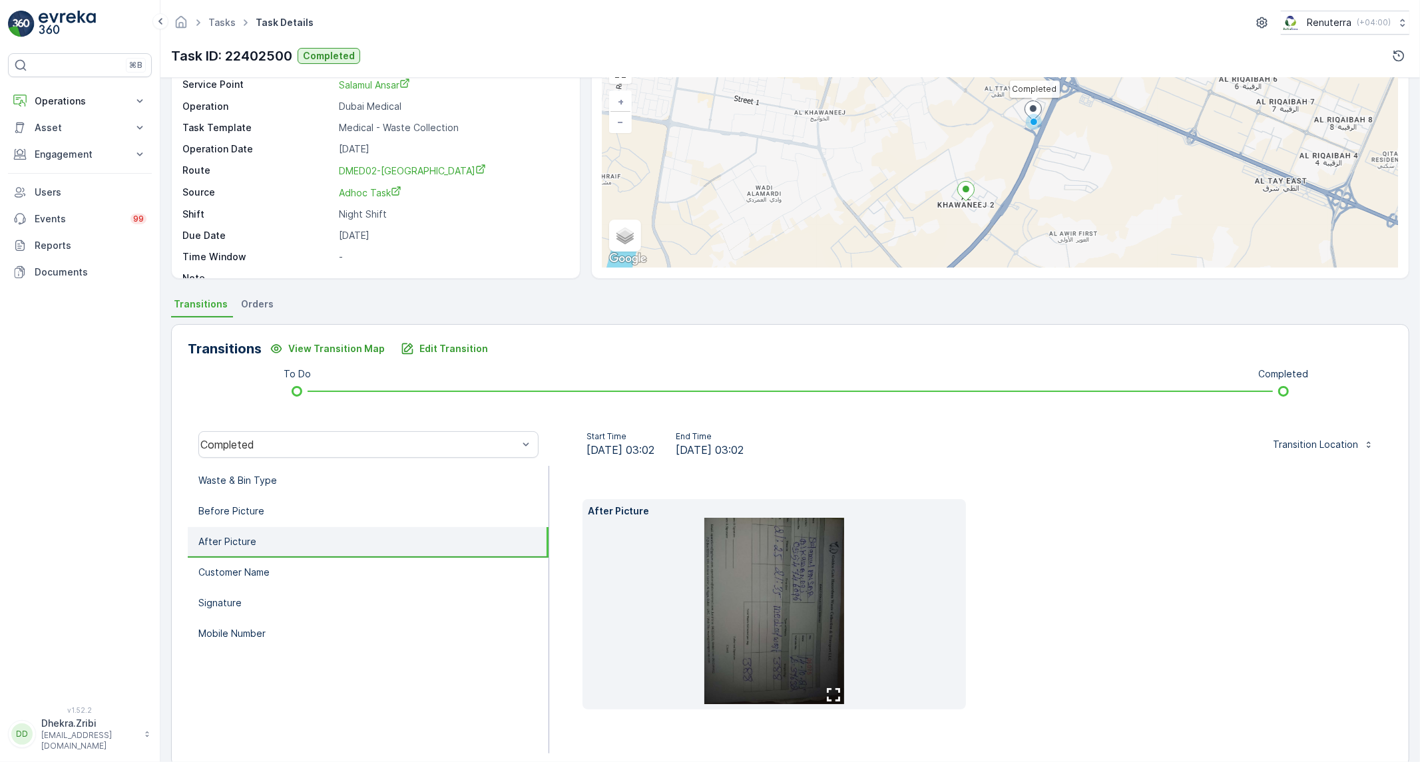
click at [769, 604] on img at bounding box center [774, 611] width 140 height 186
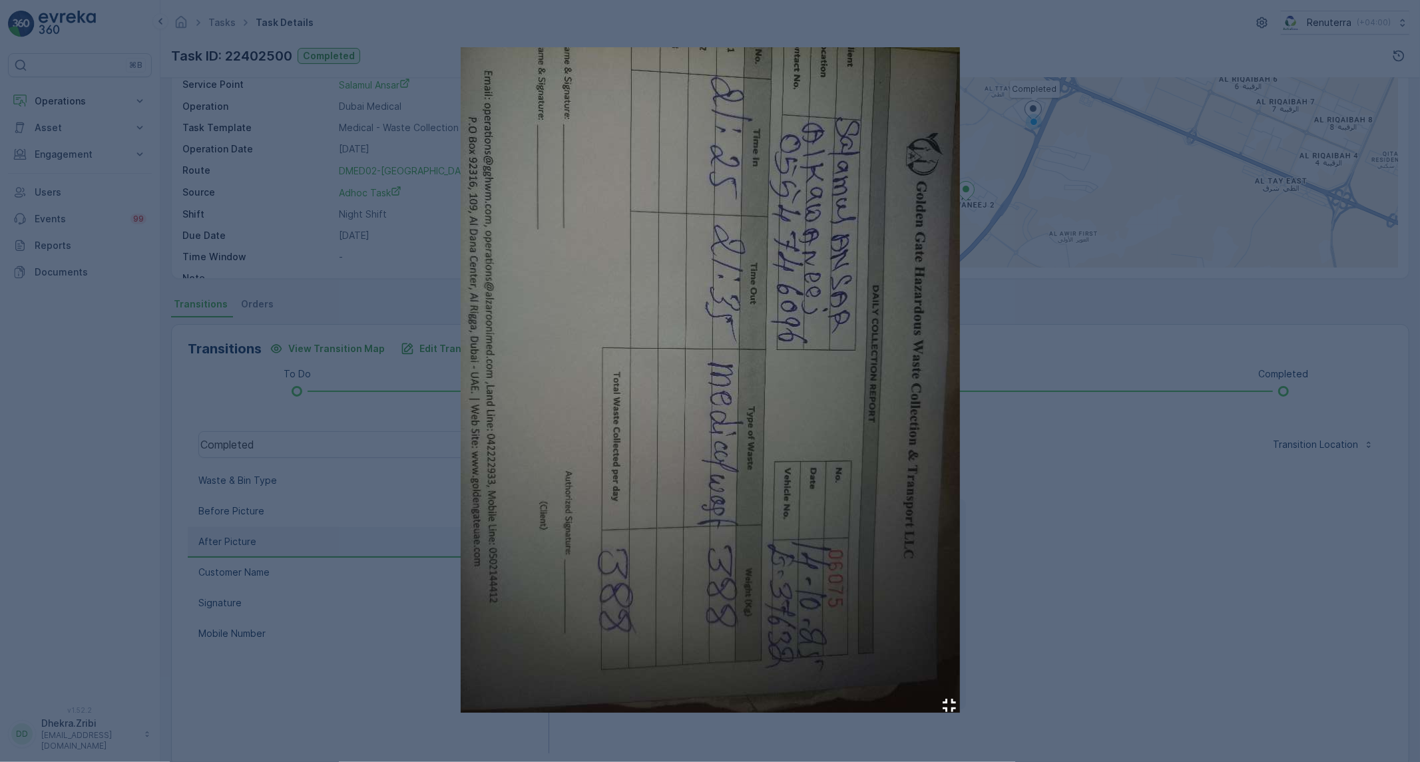
click at [1011, 501] on div at bounding box center [710, 381] width 1420 height 762
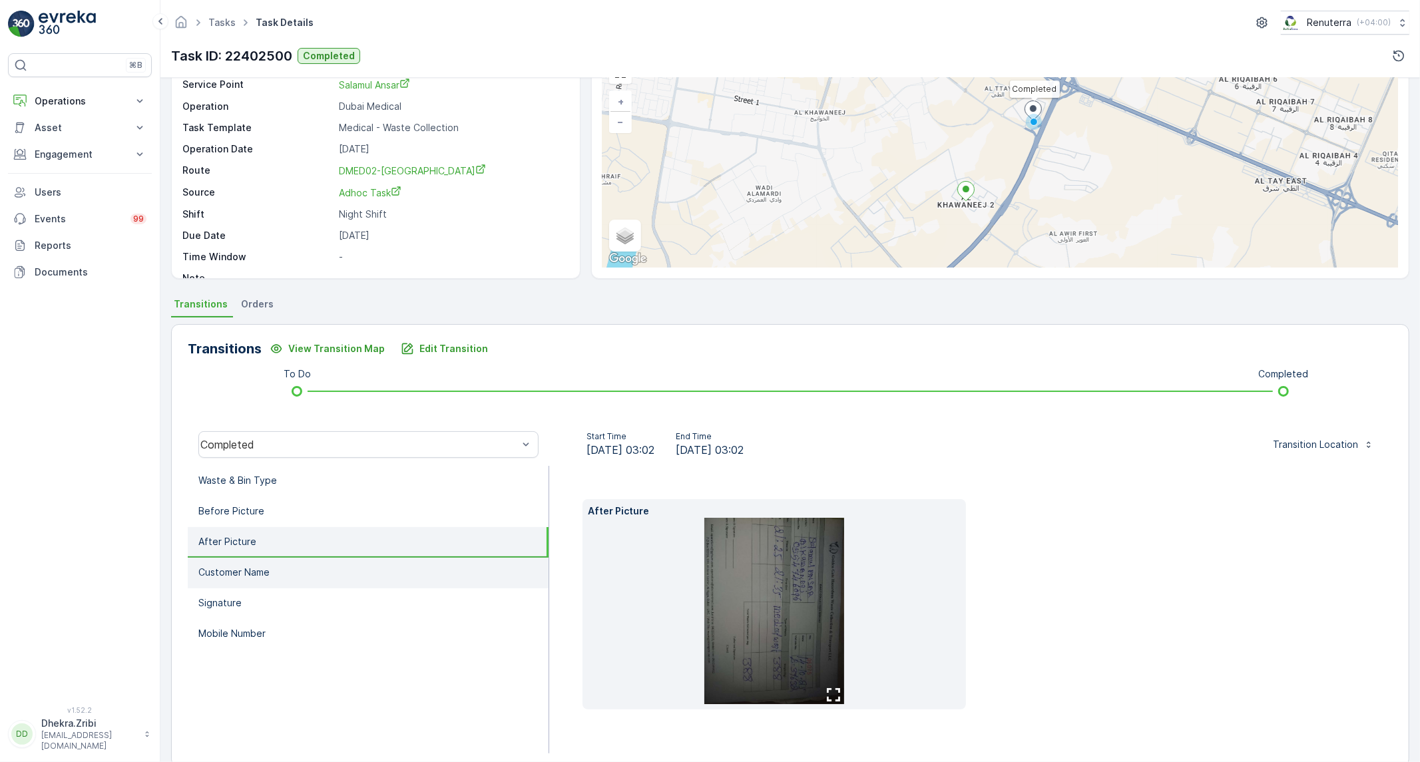
click at [292, 562] on li "Customer Name" at bounding box center [368, 573] width 361 height 31
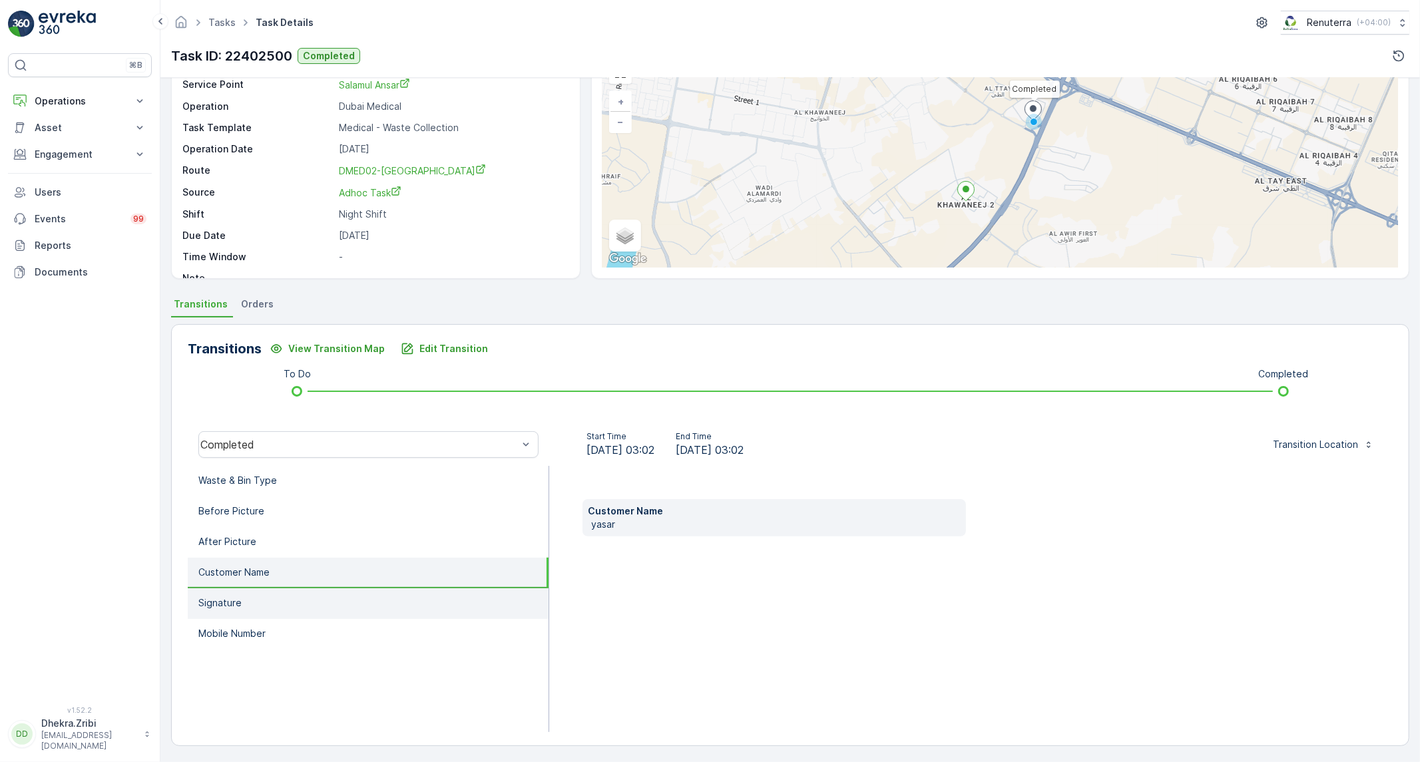
click at [262, 597] on li "Signature" at bounding box center [368, 604] width 361 height 31
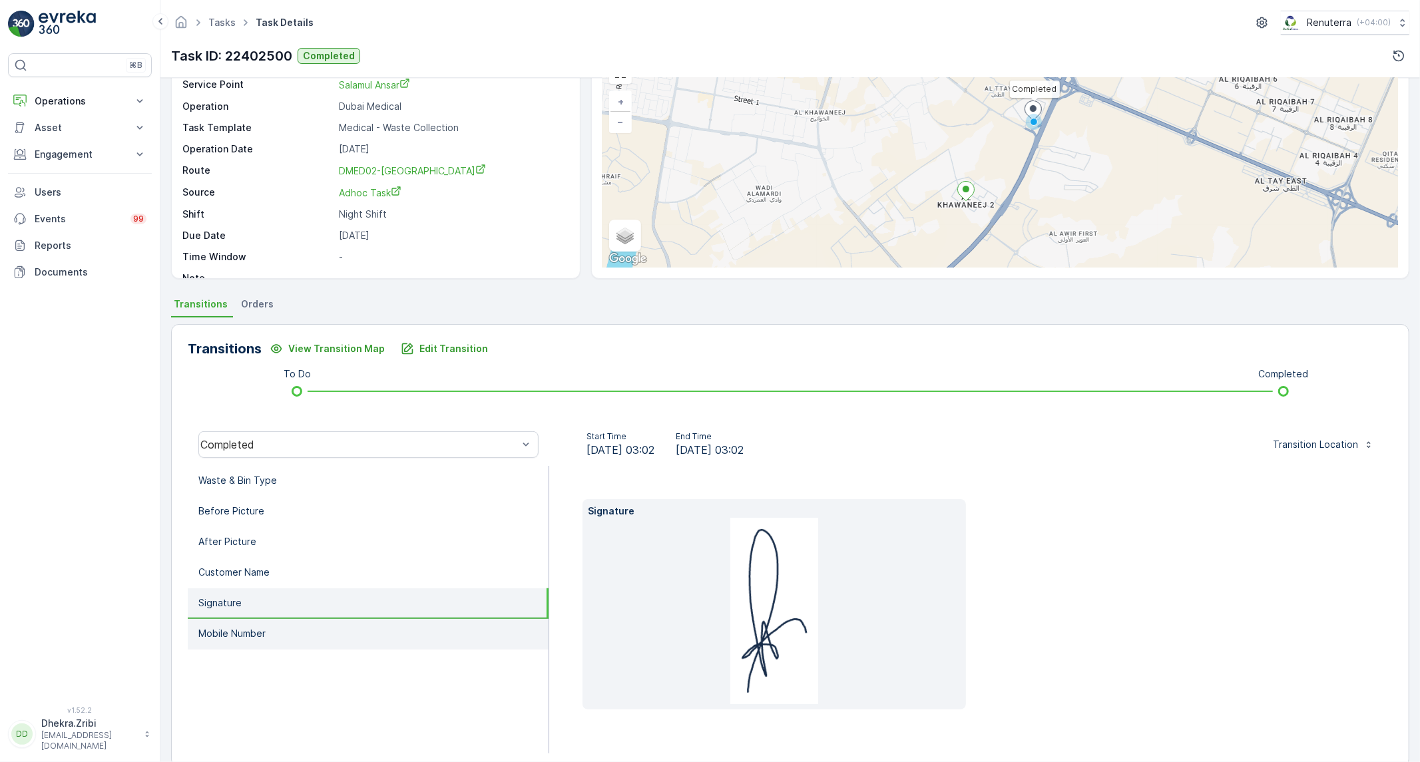
click at [250, 627] on p "Mobile Number" at bounding box center [231, 633] width 67 height 13
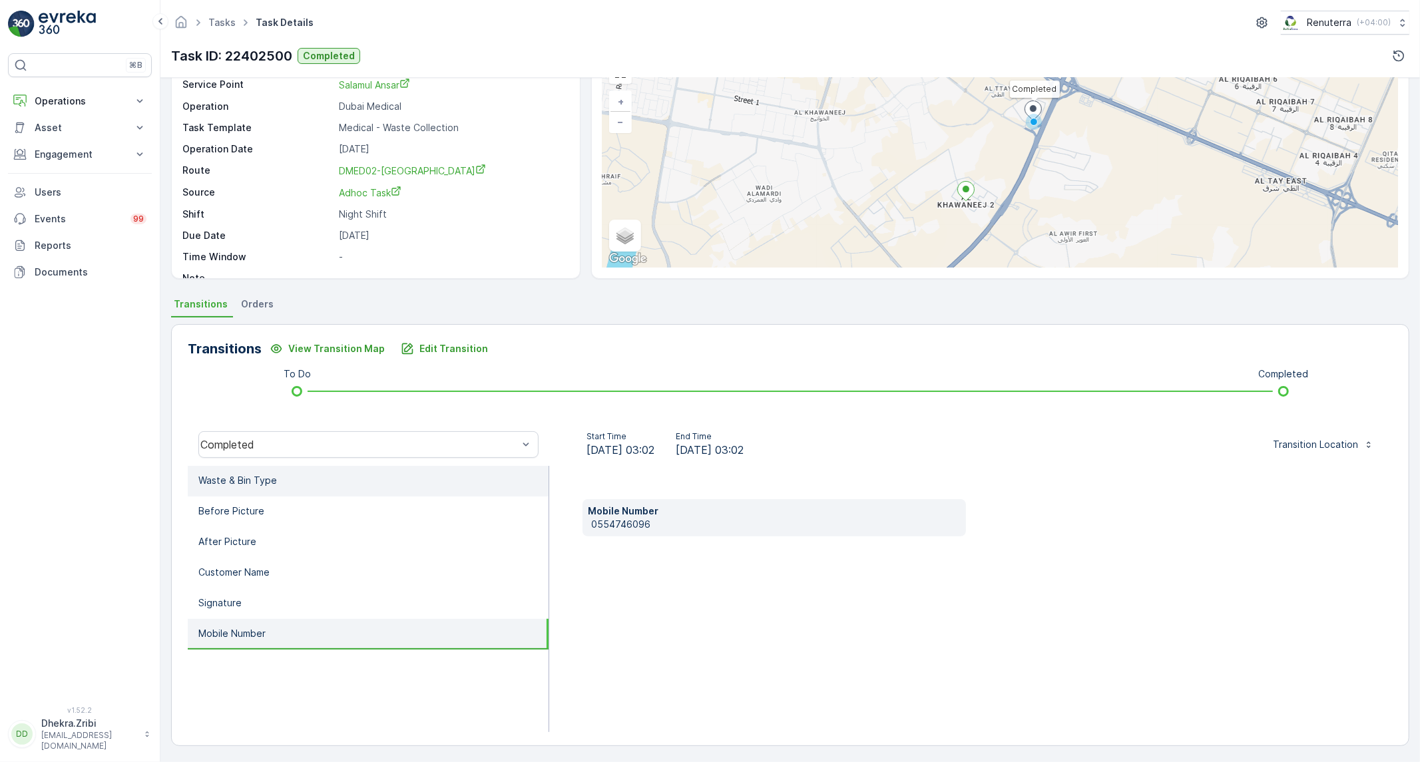
click at [286, 480] on li "Waste & Bin Type" at bounding box center [368, 481] width 361 height 31
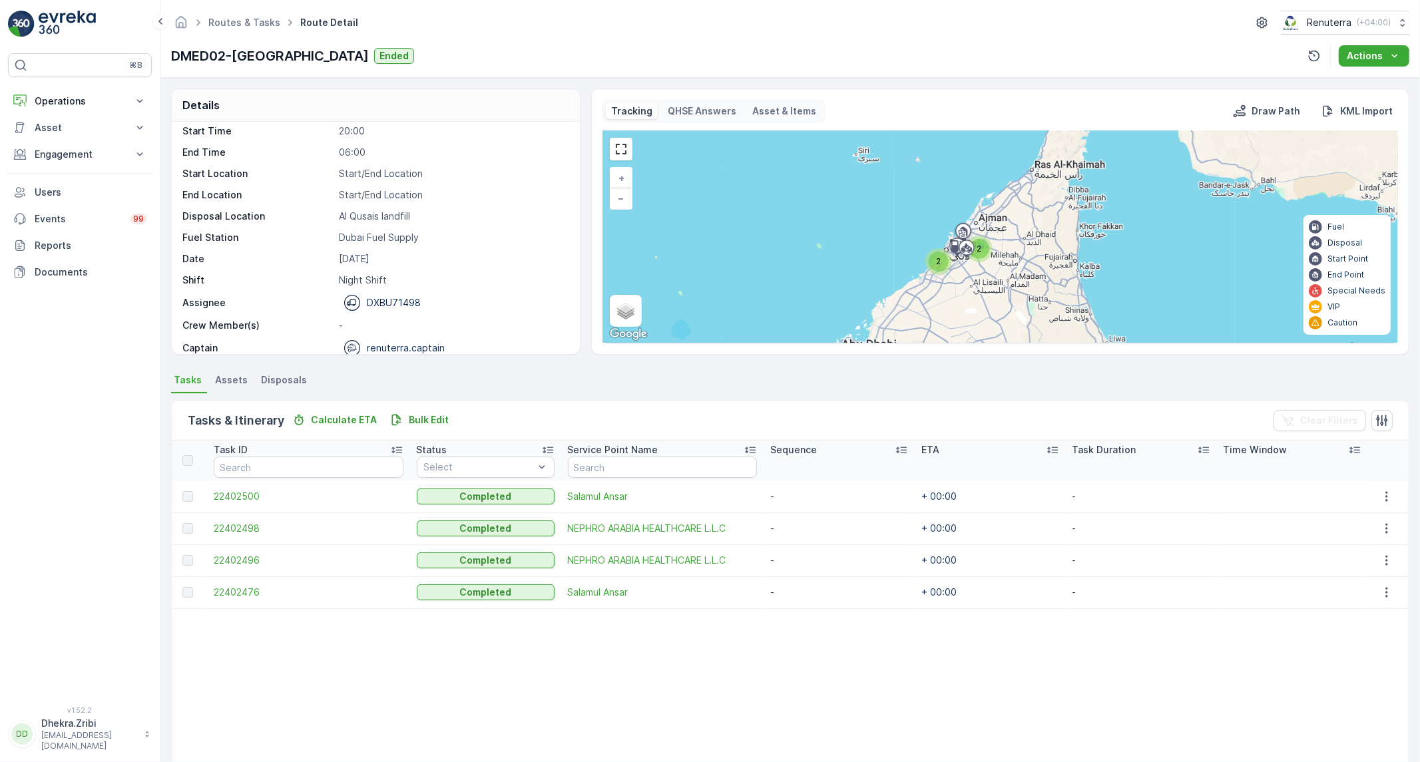
scroll to position [42, 0]
click at [230, 524] on span "22402498" at bounding box center [308, 528] width 189 height 13
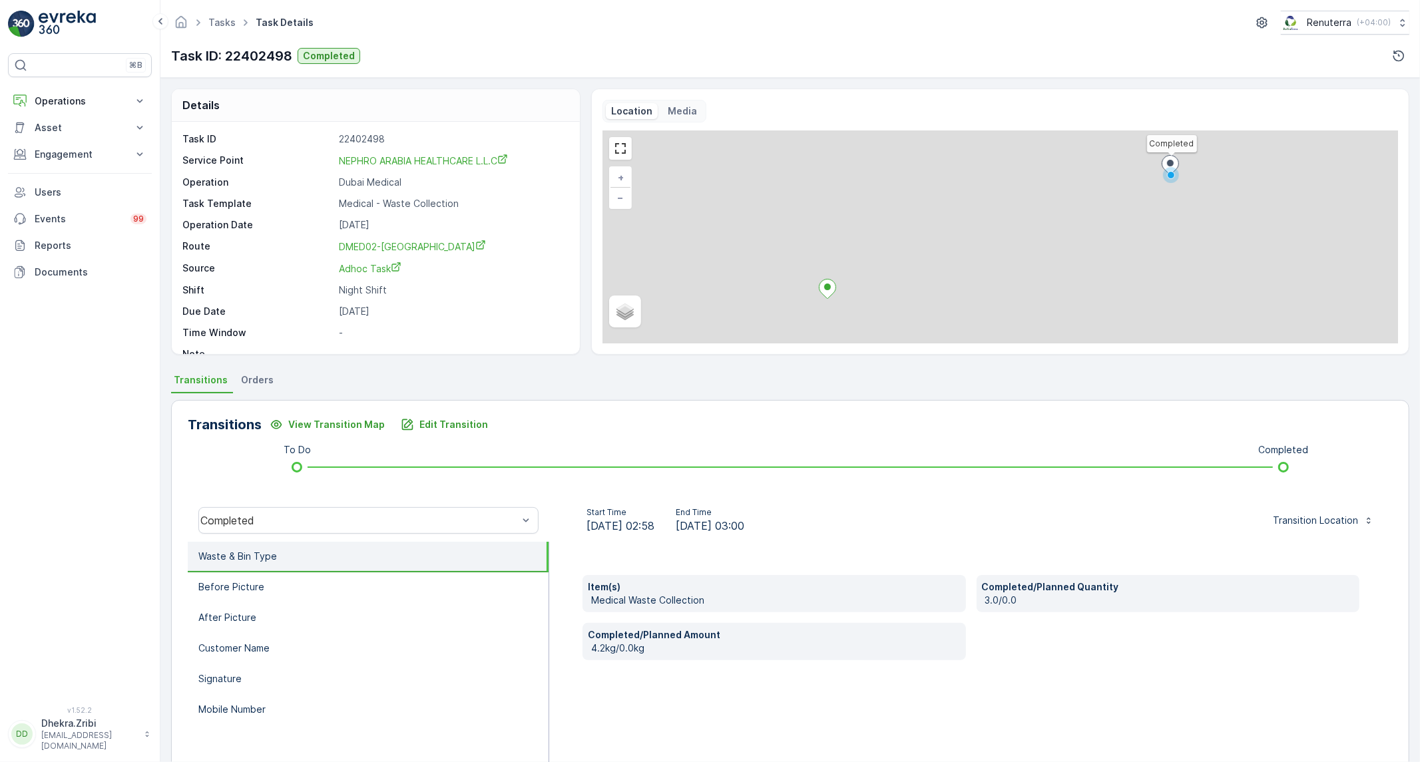
scroll to position [18, 0]
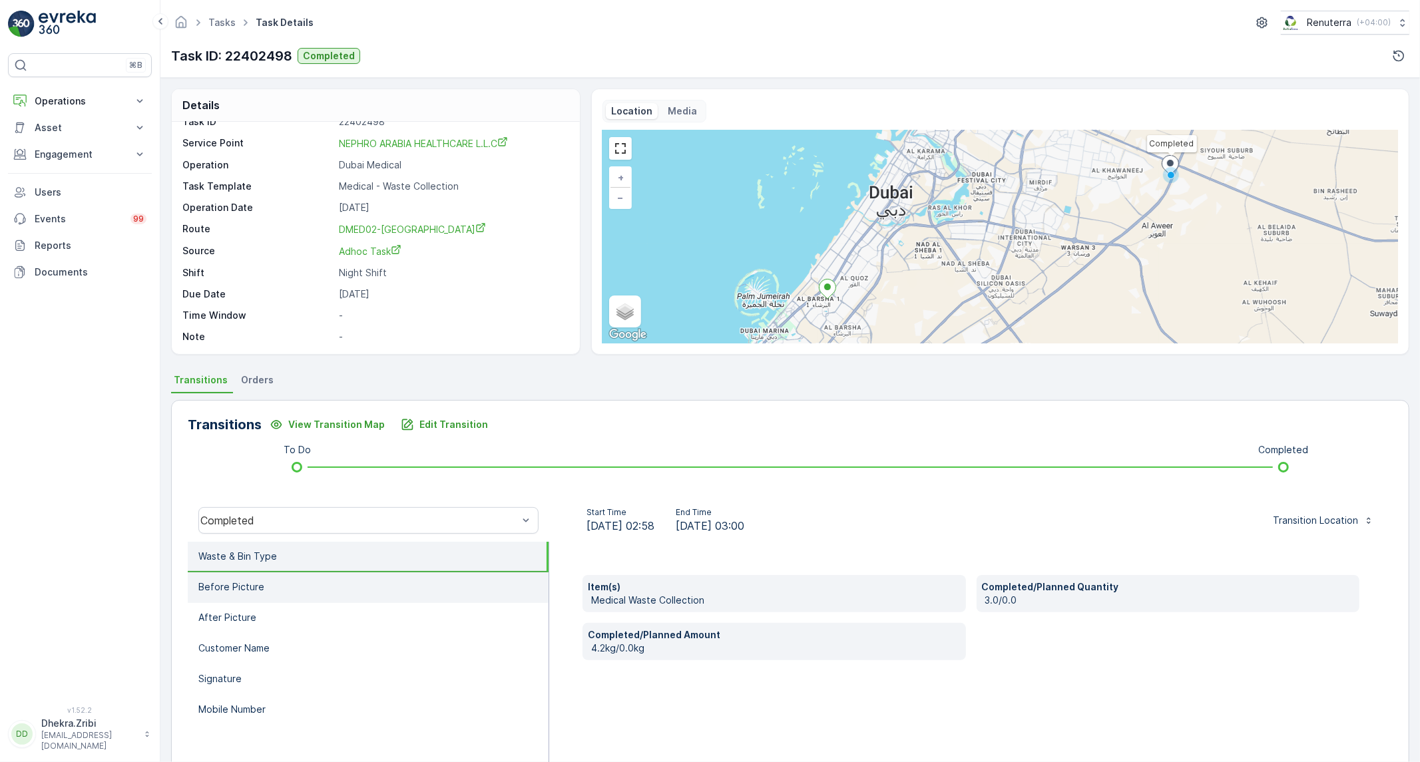
click at [352, 593] on li "Before Picture" at bounding box center [368, 588] width 361 height 31
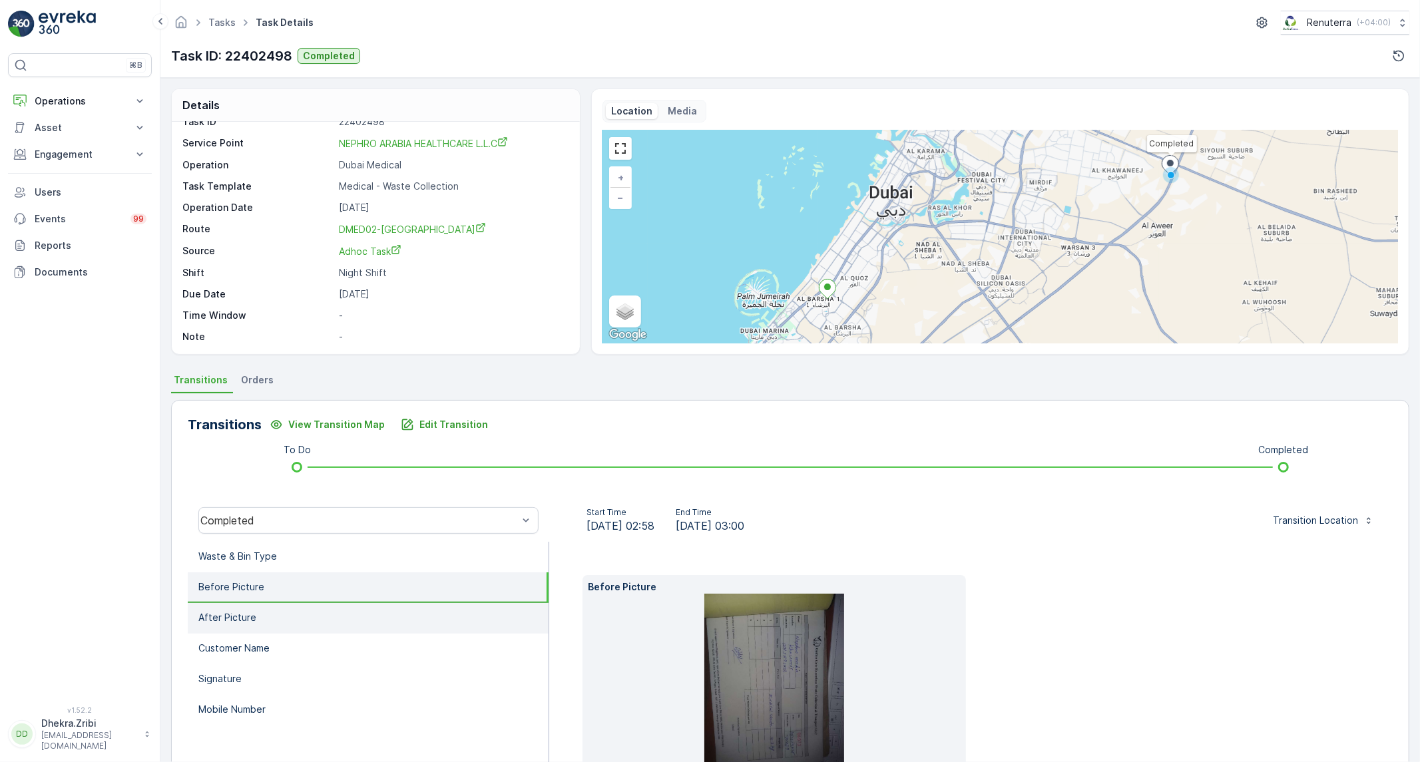
click at [254, 615] on p "After Picture" at bounding box center [227, 617] width 58 height 13
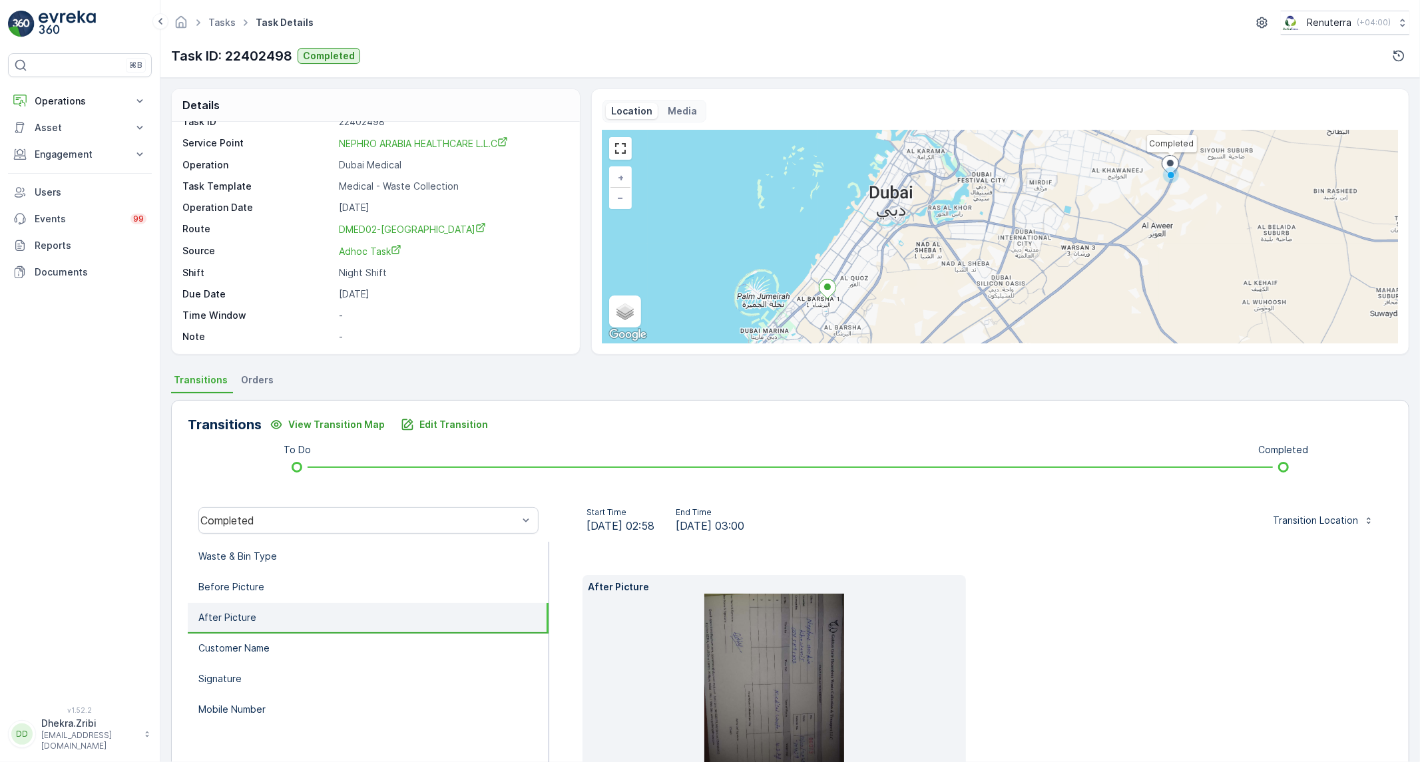
click at [787, 698] on img at bounding box center [774, 687] width 140 height 186
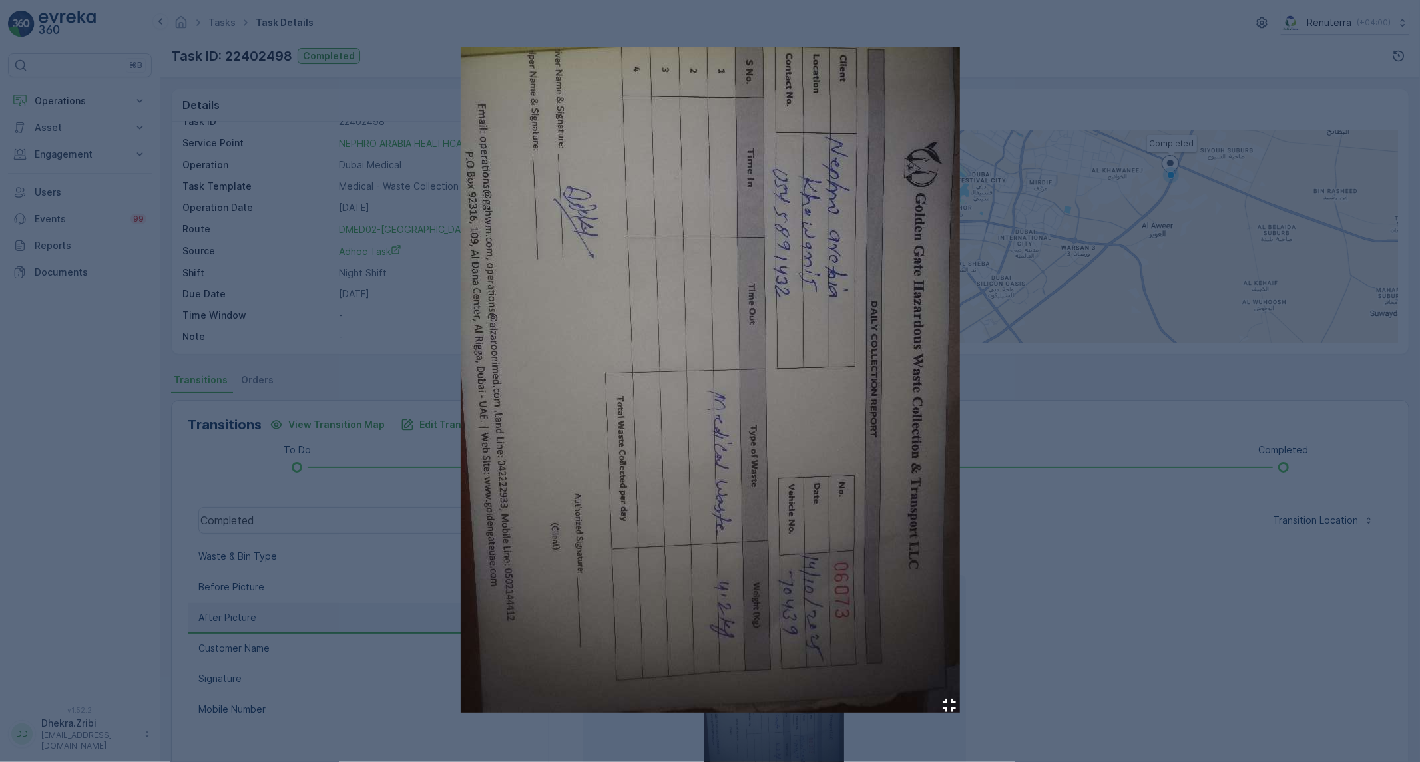
click at [1123, 556] on div at bounding box center [710, 381] width 1420 height 762
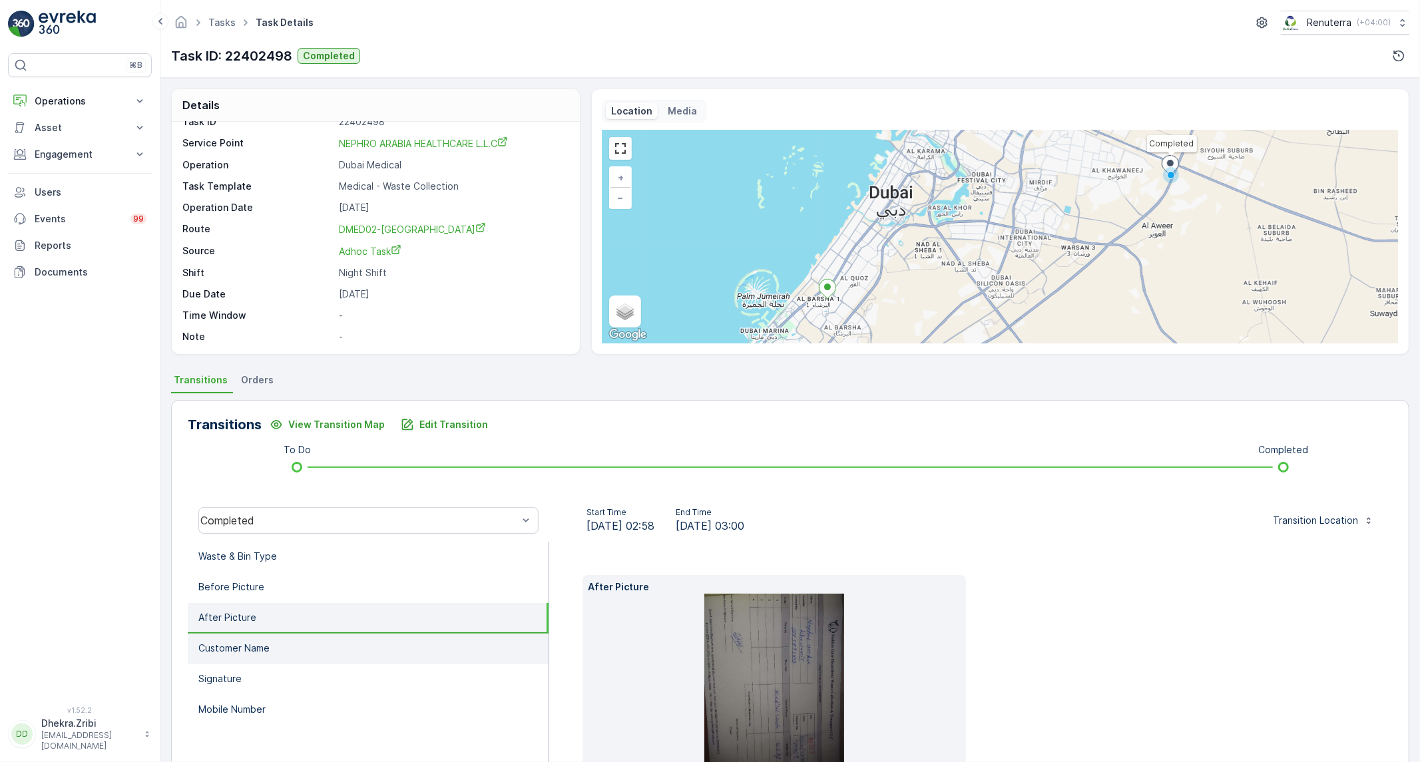
click at [275, 650] on li "Customer Name" at bounding box center [368, 649] width 361 height 31
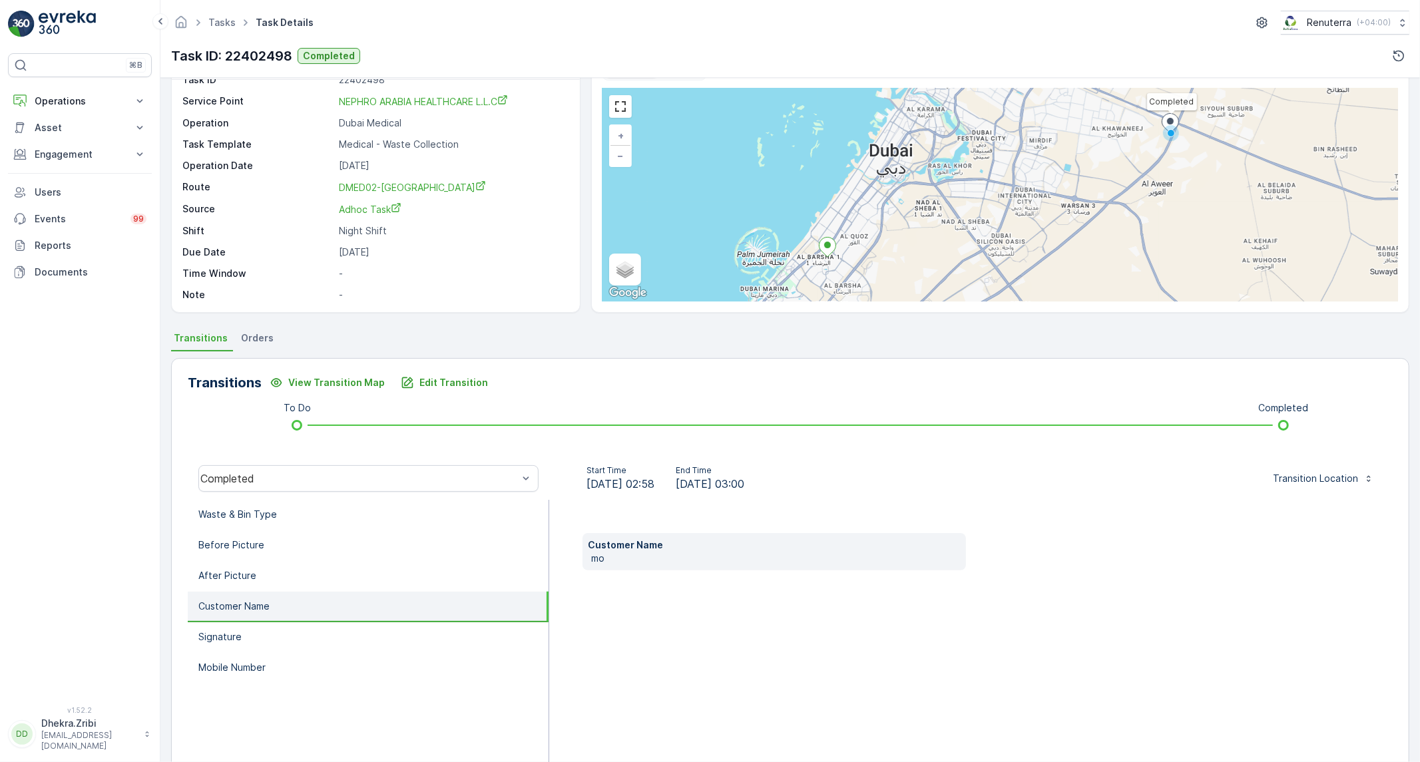
scroll to position [76, 0]
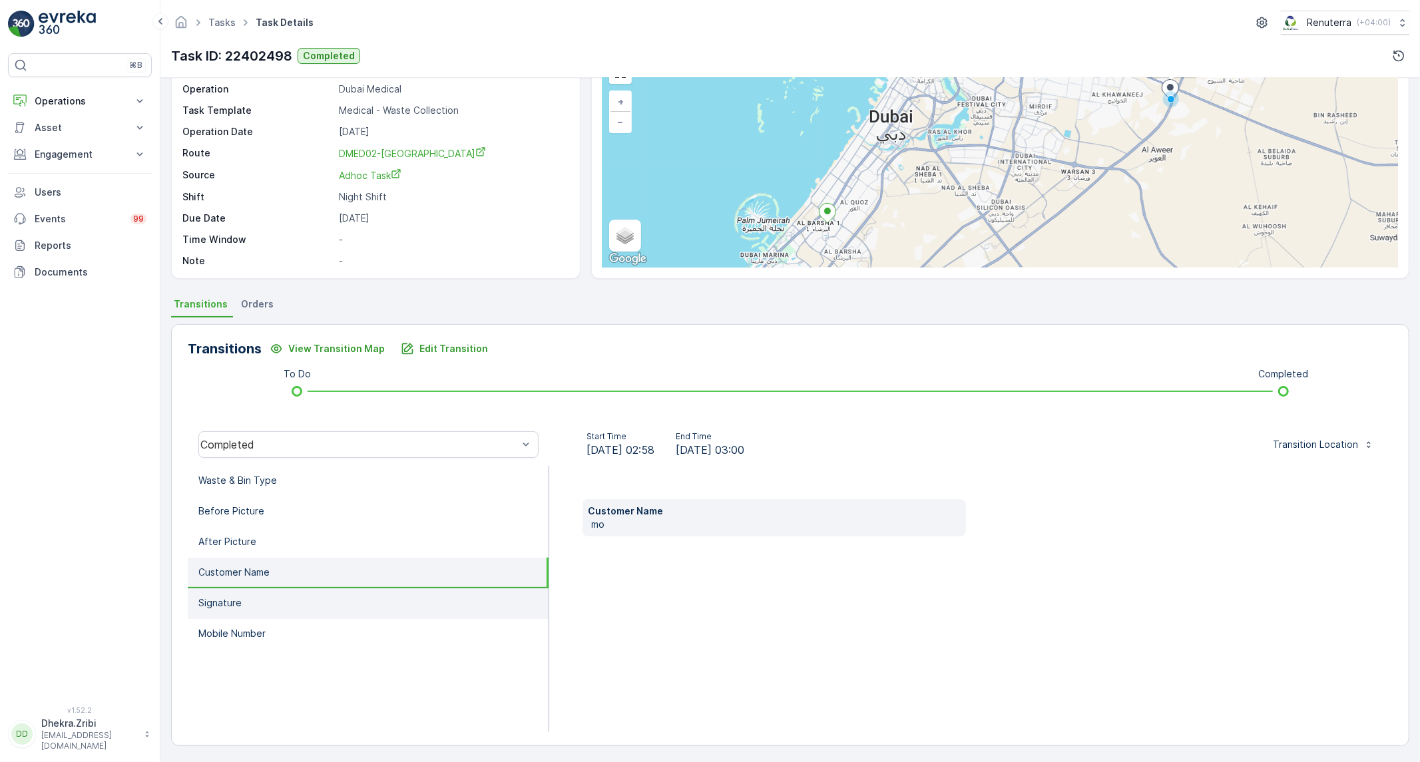
click at [203, 597] on p "Signature" at bounding box center [219, 603] width 43 height 13
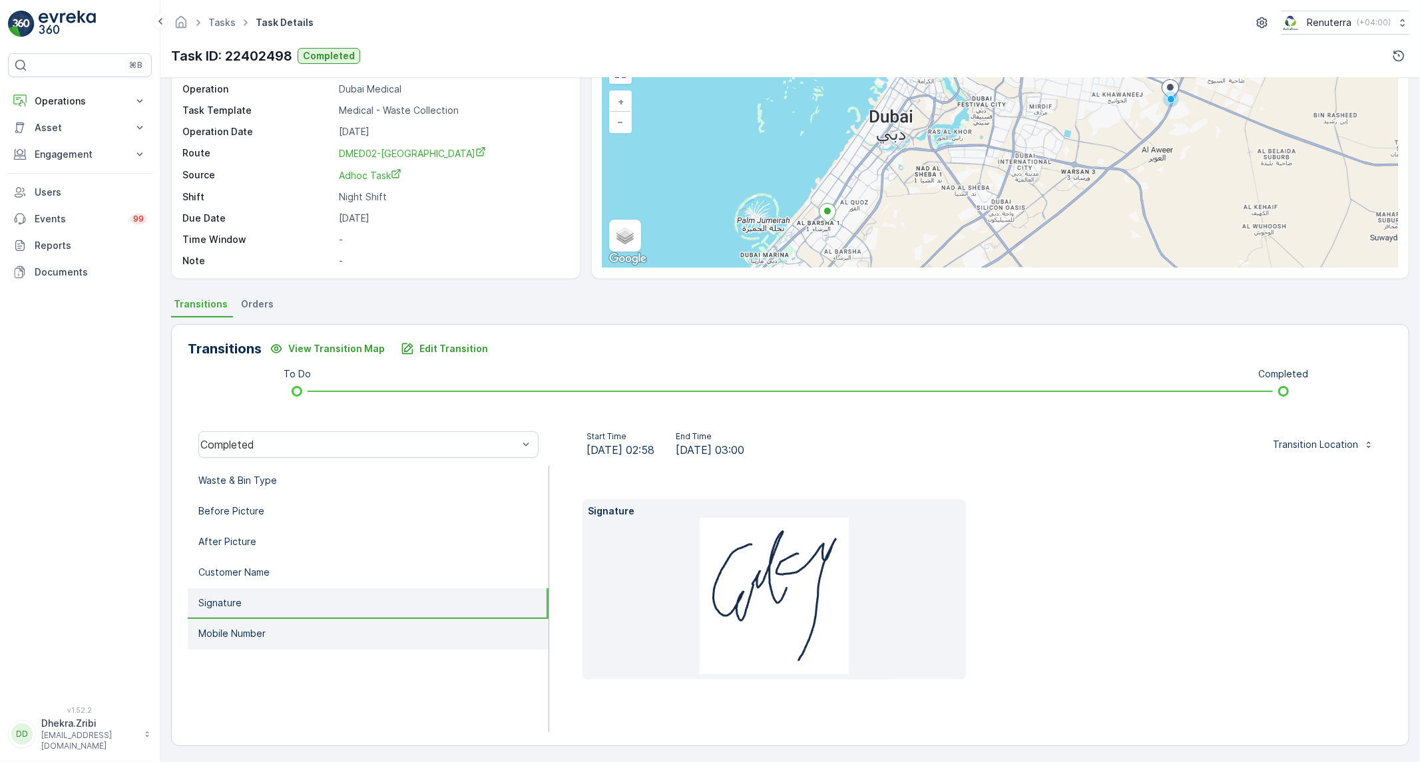
click at [282, 623] on li "Mobile Number" at bounding box center [368, 634] width 361 height 31
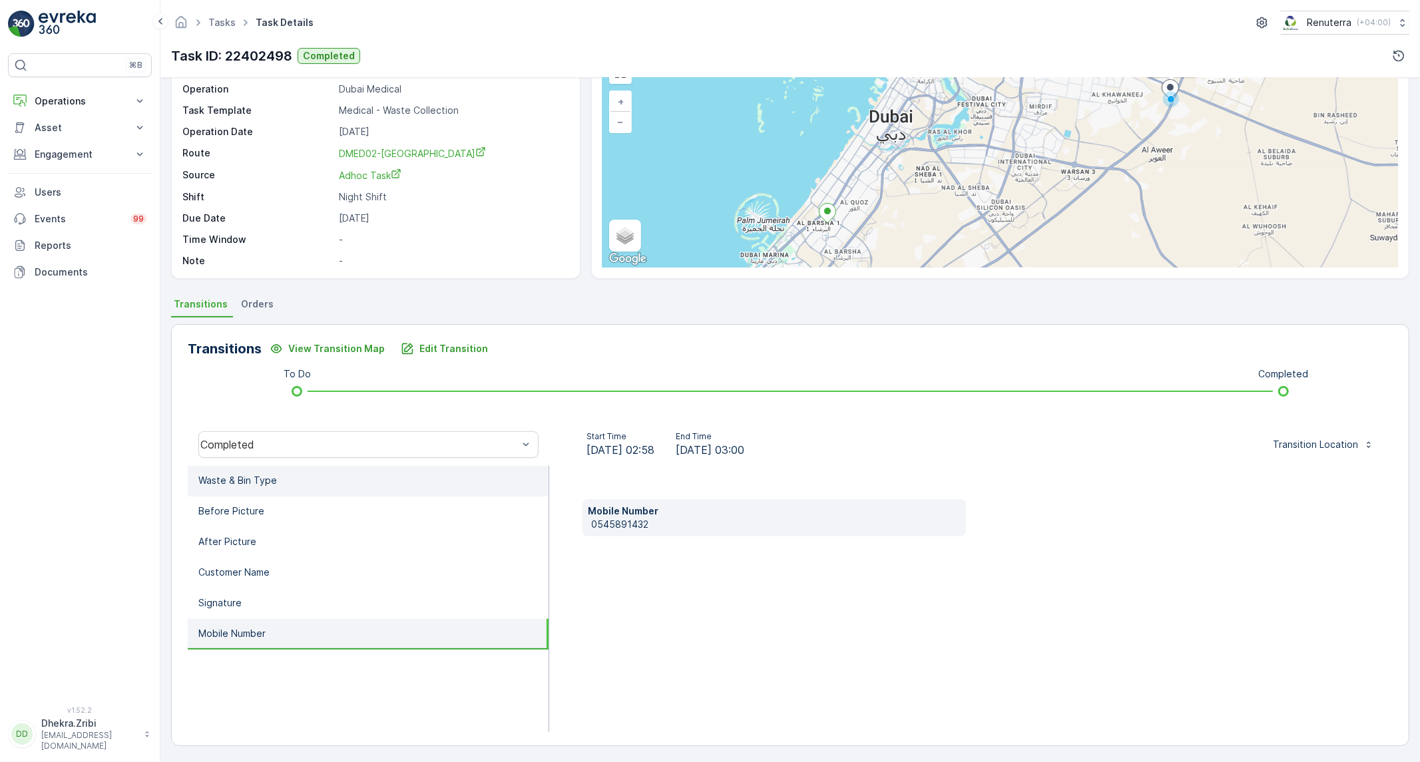
click at [282, 489] on li "Waste & Bin Type" at bounding box center [368, 481] width 361 height 31
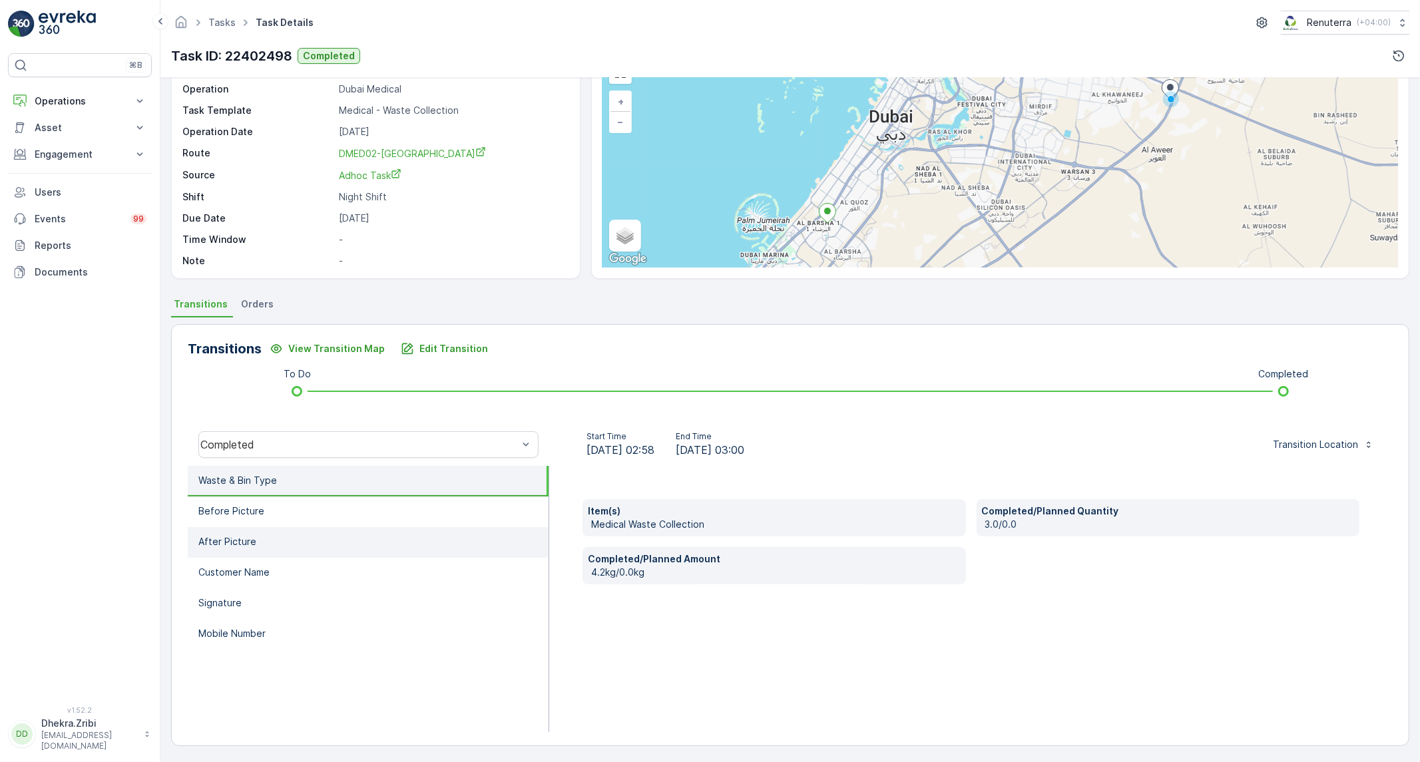
click at [344, 543] on li "After Picture" at bounding box center [368, 542] width 361 height 31
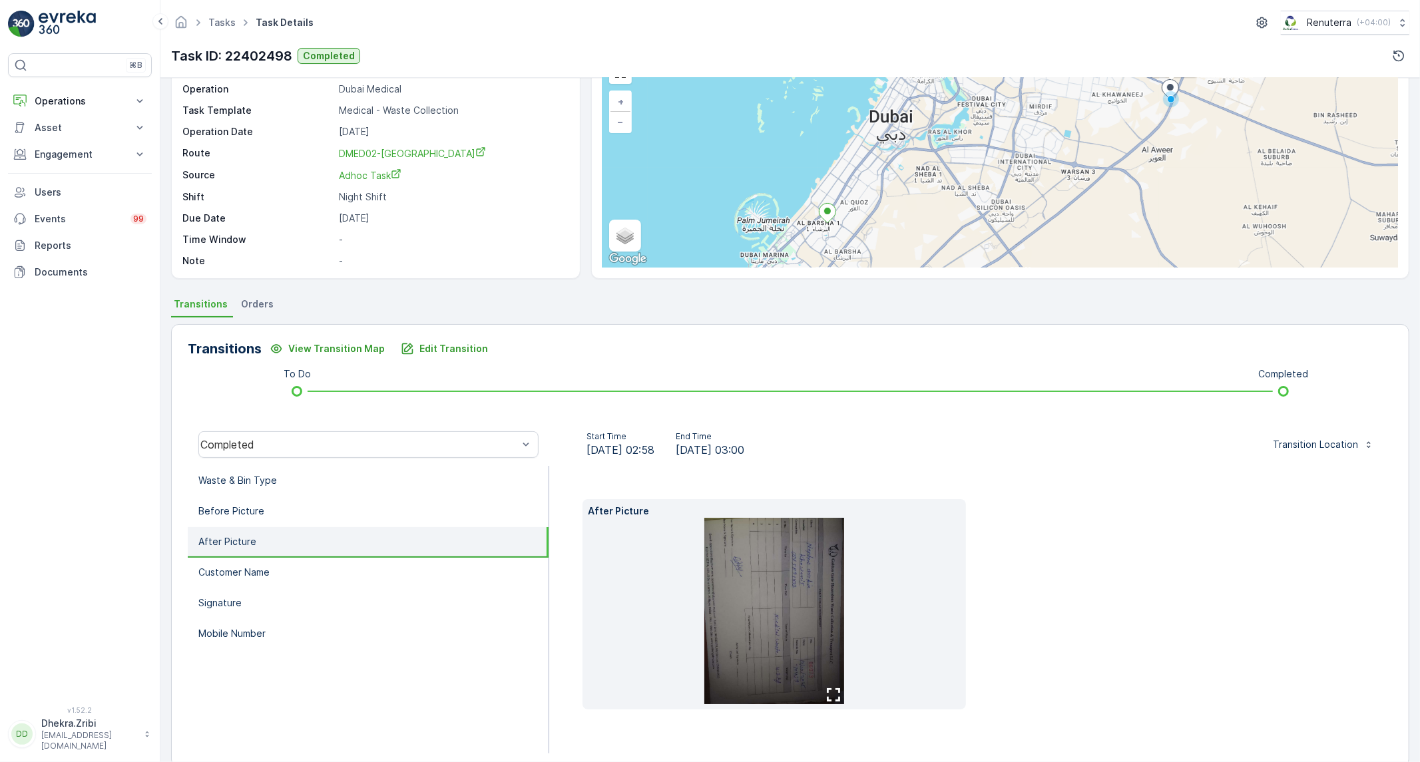
click at [802, 670] on img at bounding box center [774, 611] width 140 height 186
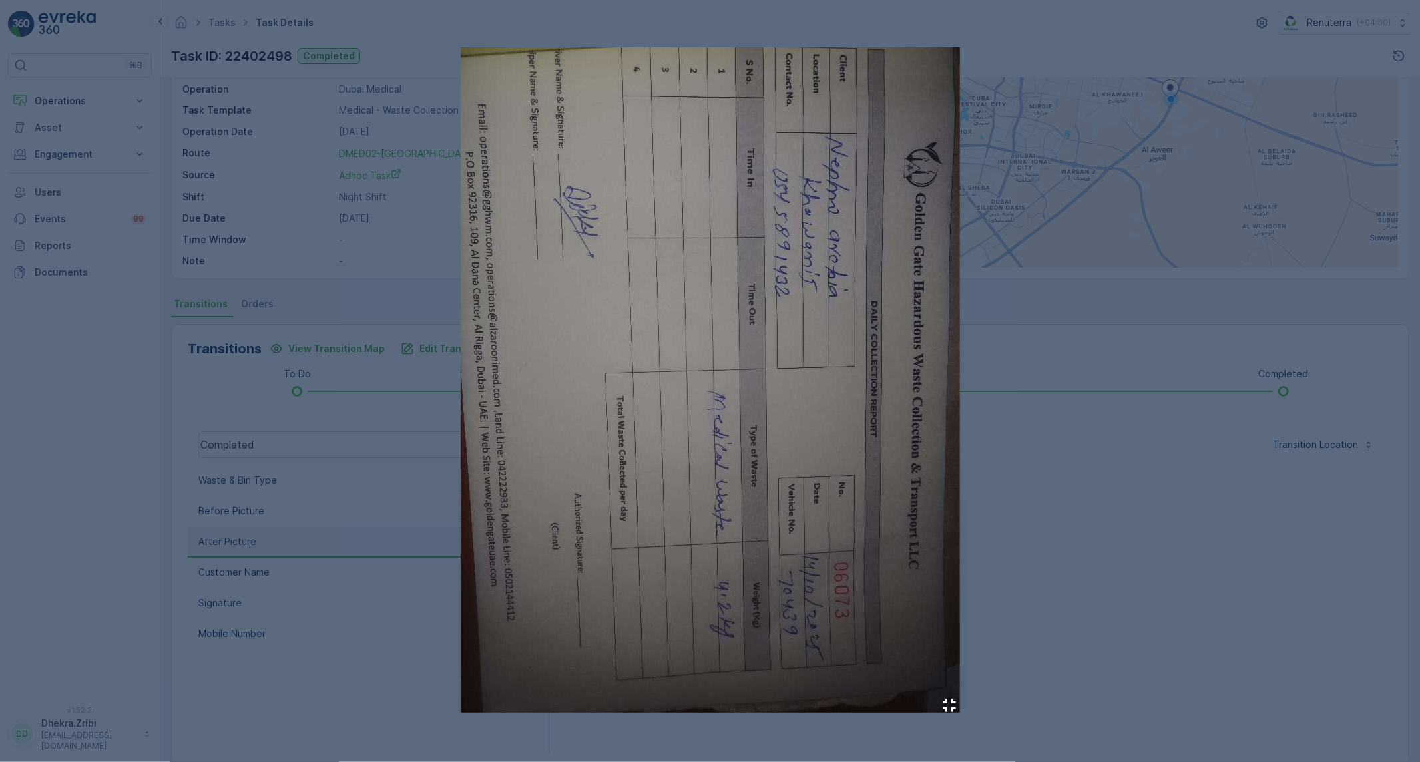
click at [1123, 470] on div at bounding box center [710, 381] width 1420 height 762
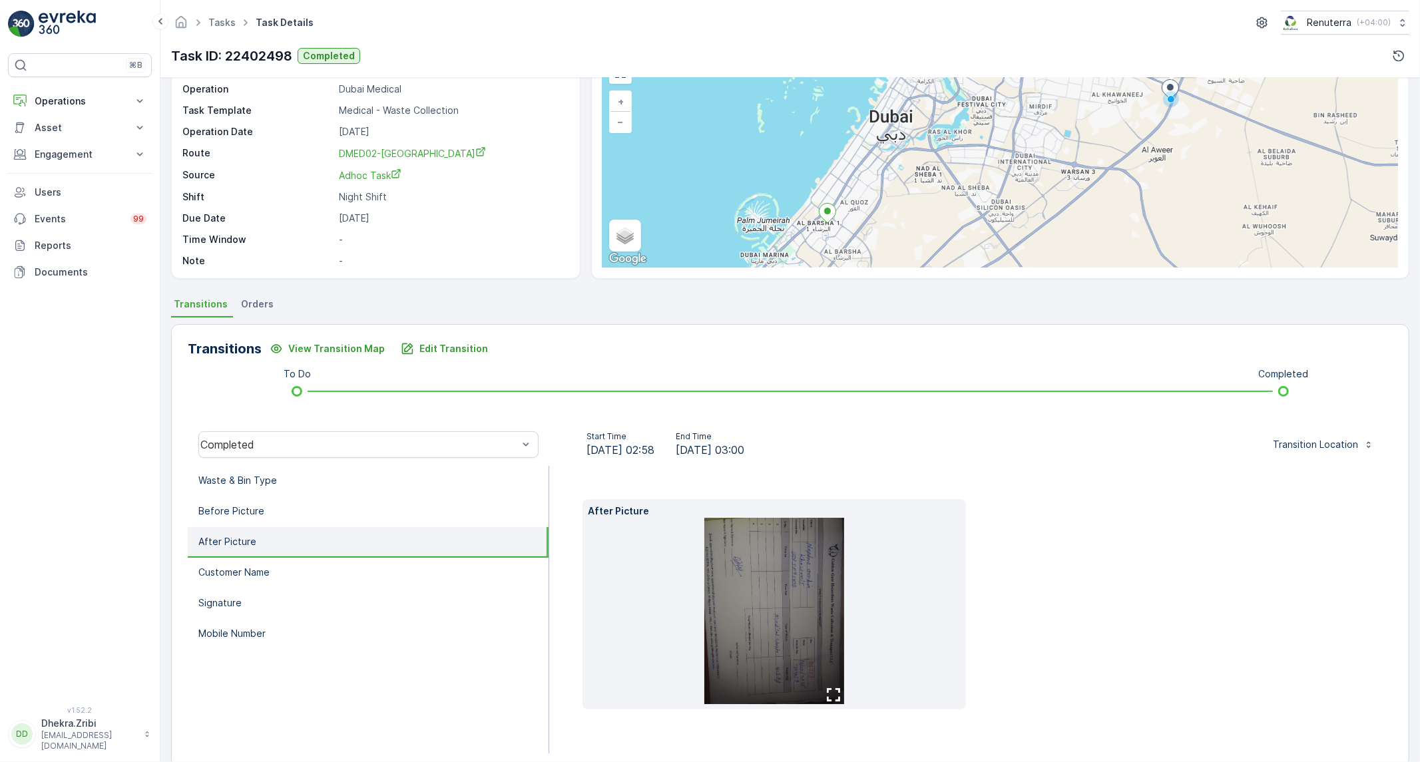
click at [732, 635] on img at bounding box center [774, 611] width 140 height 186
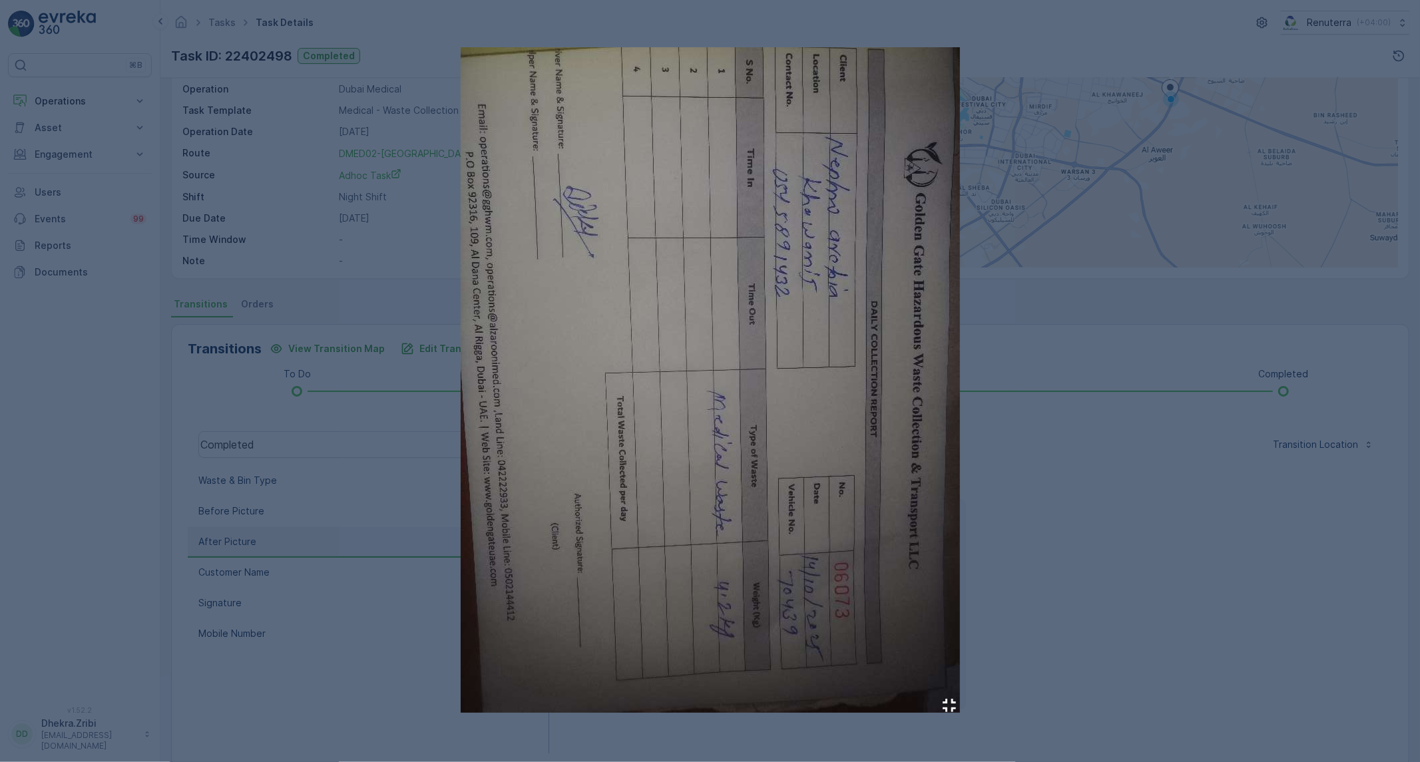
click at [1056, 544] on div at bounding box center [710, 381] width 1420 height 762
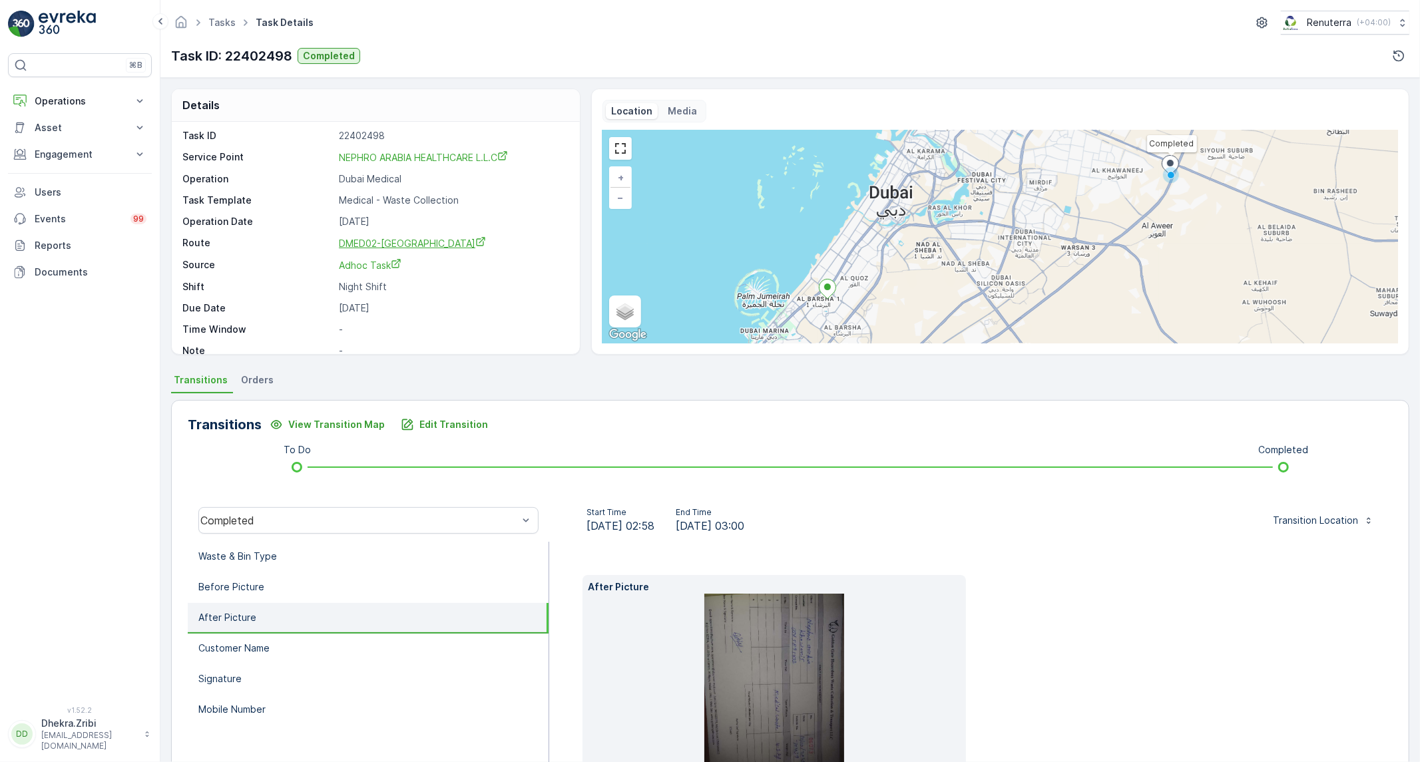
scroll to position [0, 0]
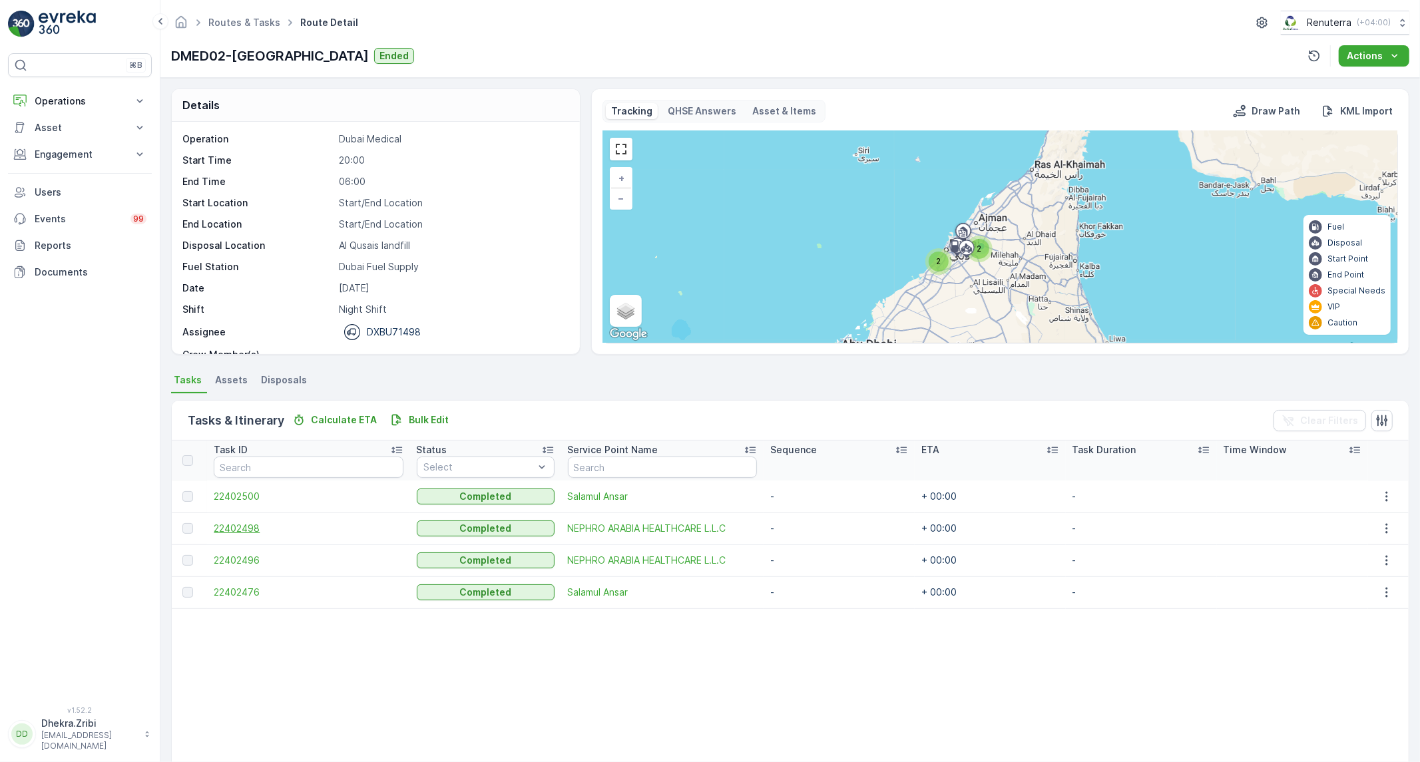
click at [256, 524] on span "22402498" at bounding box center [308, 528] width 189 height 13
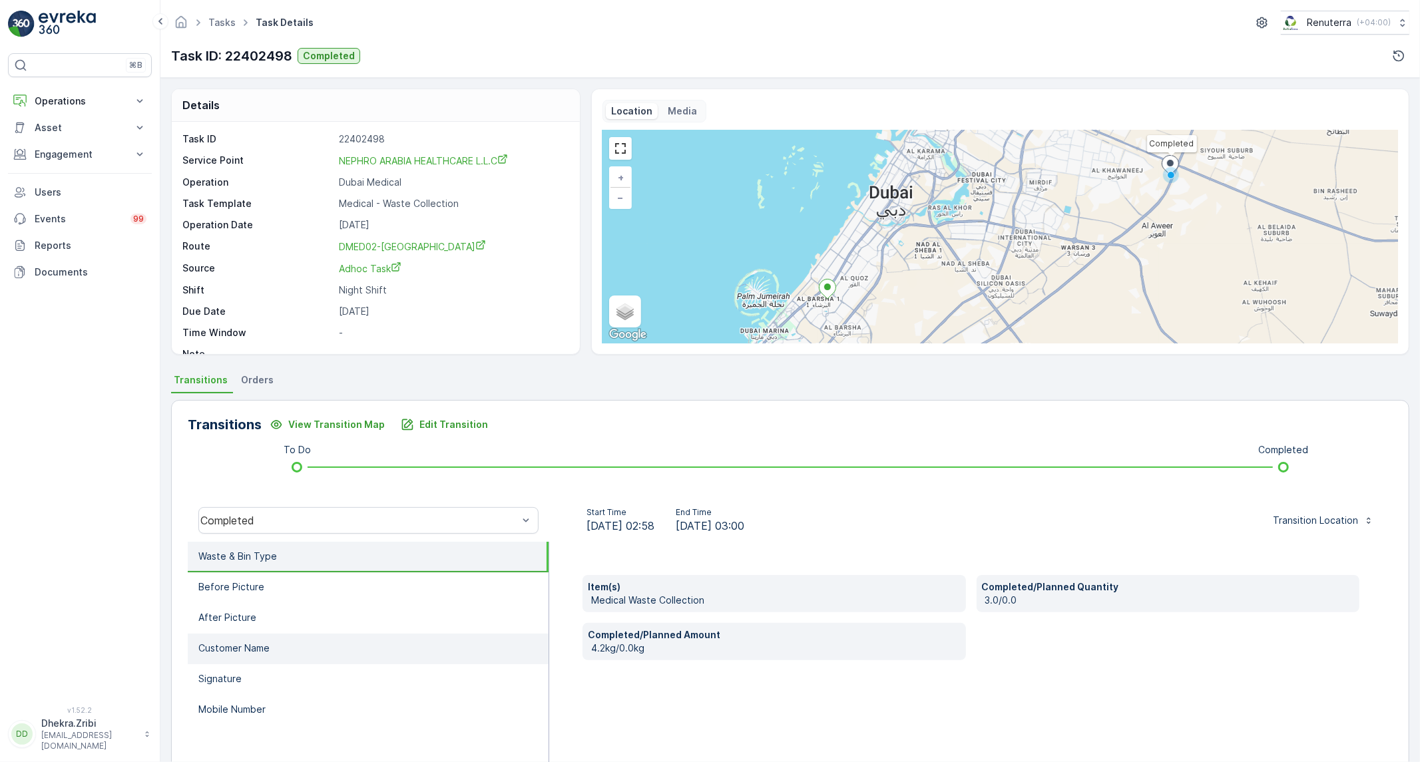
click at [289, 646] on li "Customer Name" at bounding box center [368, 649] width 361 height 31
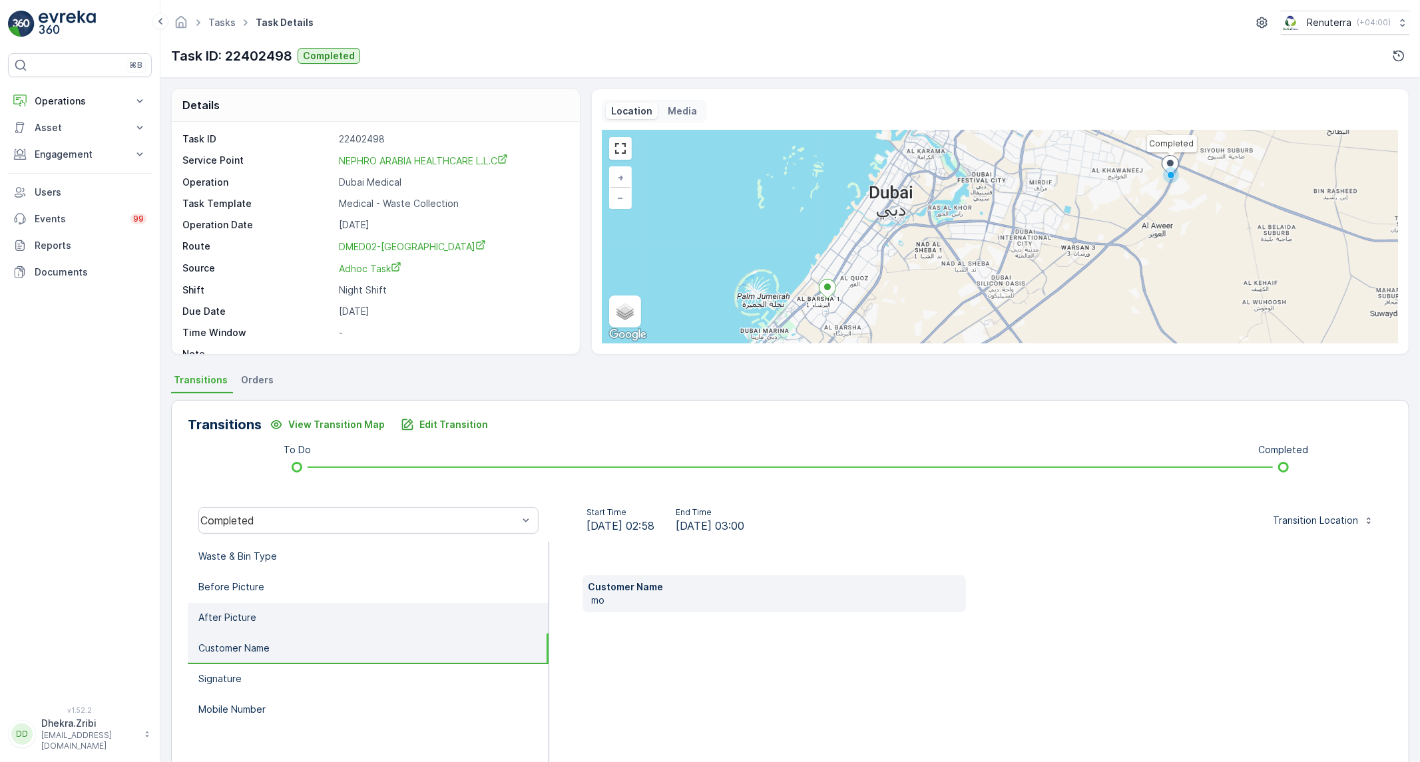
click at [308, 607] on li "After Picture" at bounding box center [368, 618] width 361 height 31
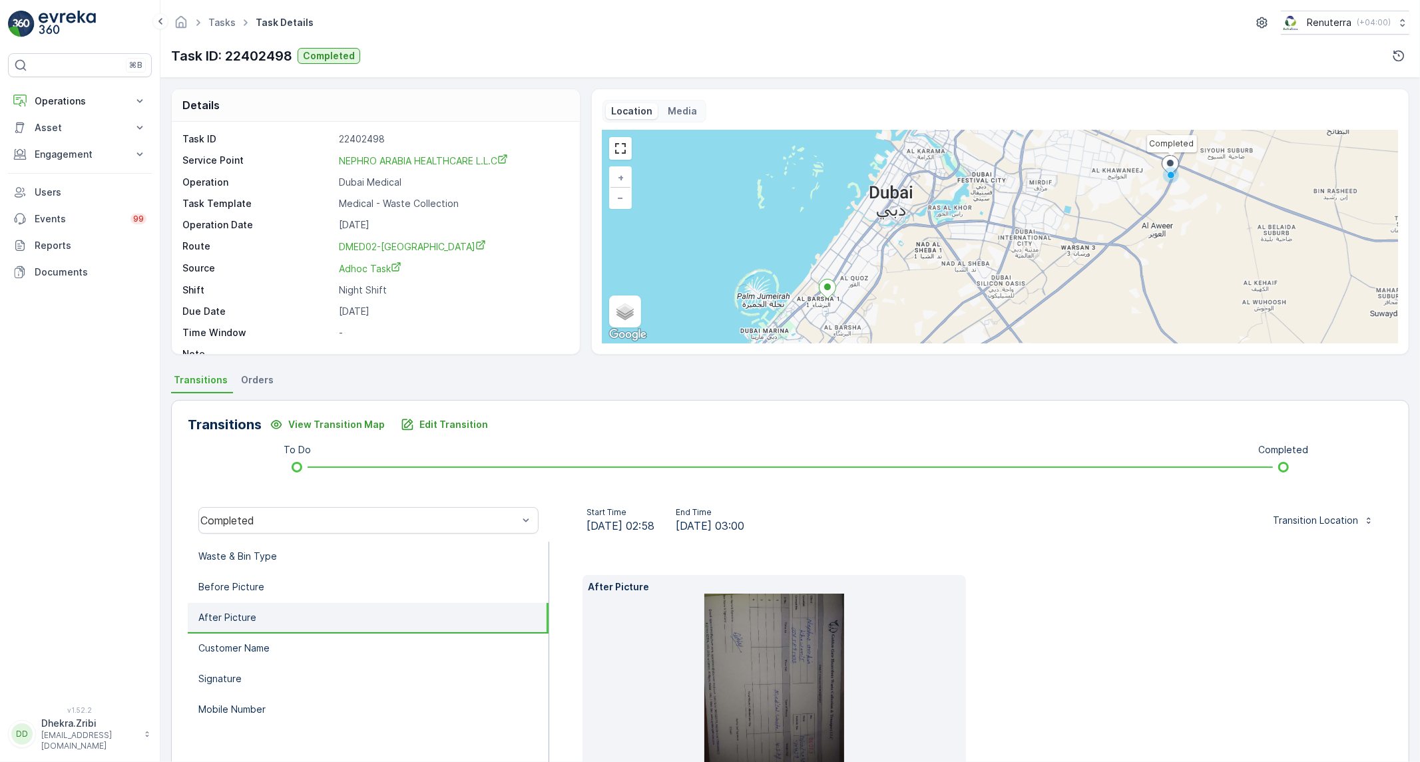
click at [756, 704] on img at bounding box center [774, 687] width 140 height 186
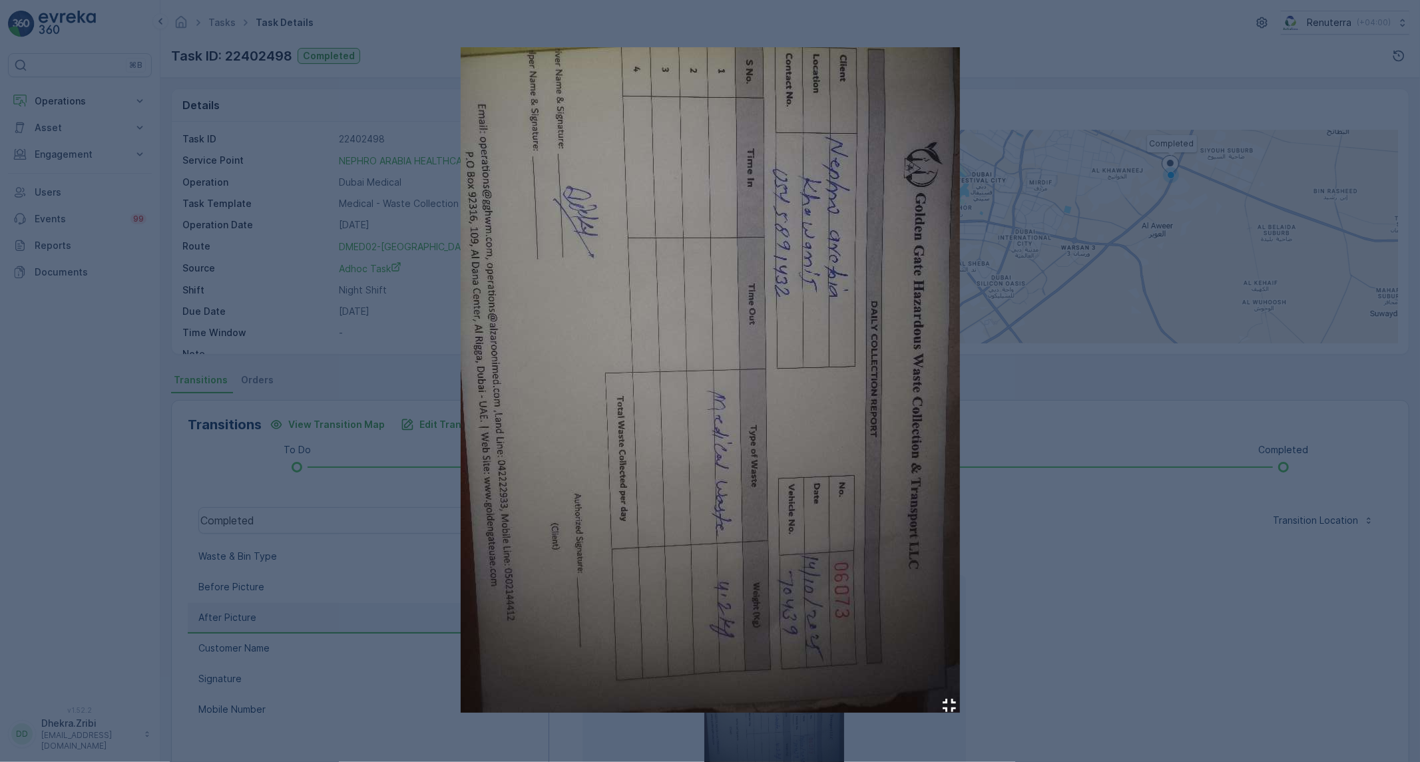
click at [1021, 626] on div at bounding box center [710, 381] width 1420 height 762
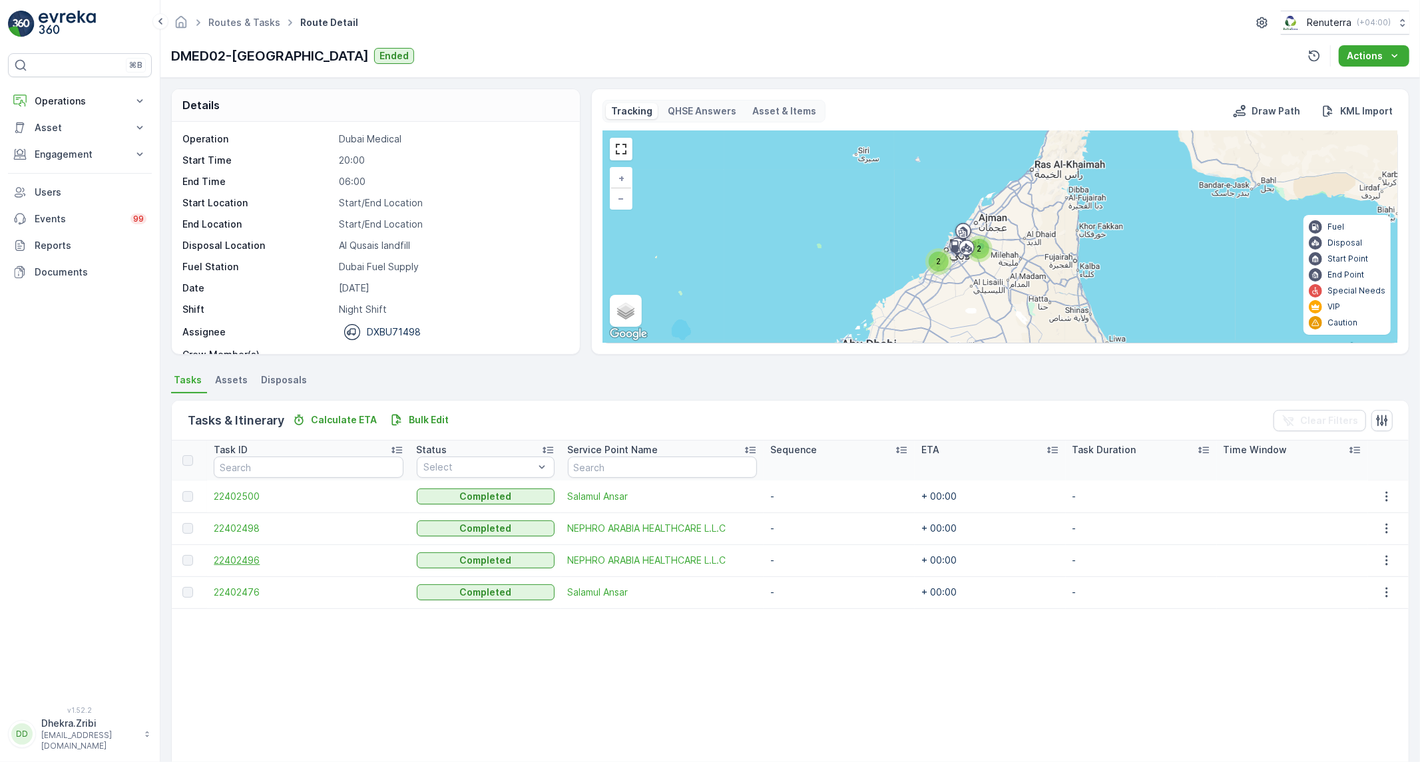
click at [225, 560] on span "22402496" at bounding box center [308, 560] width 189 height 13
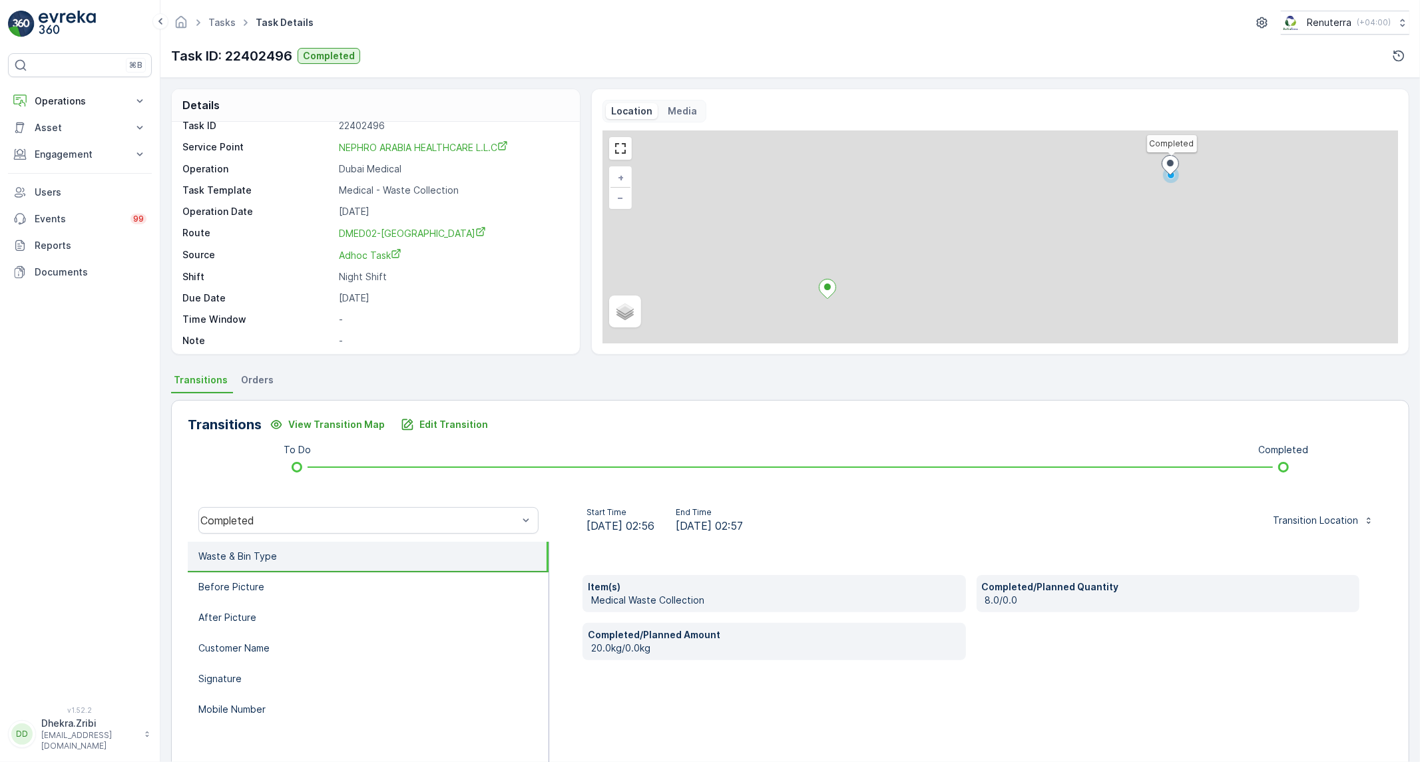
scroll to position [18, 0]
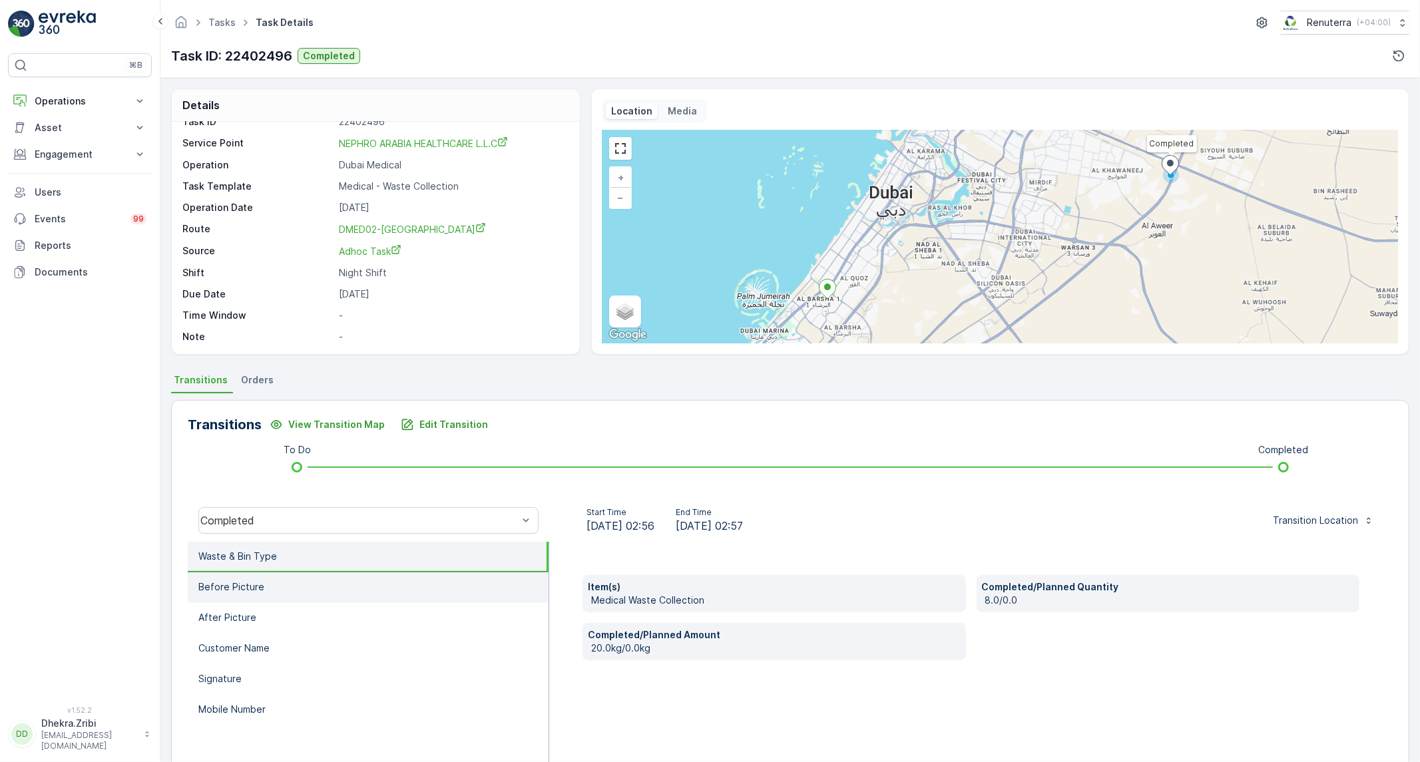
click at [461, 597] on li "Before Picture" at bounding box center [368, 588] width 361 height 31
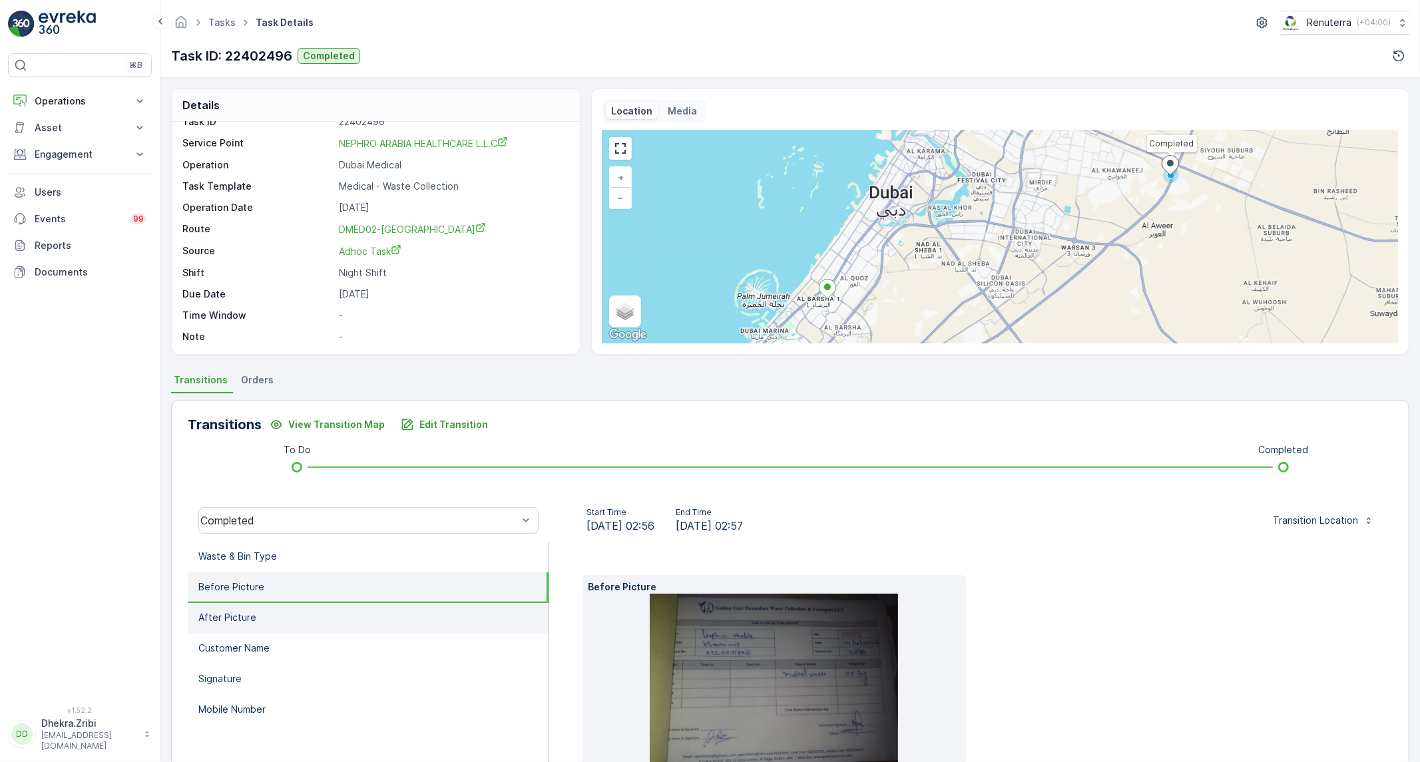
click at [367, 623] on li "After Picture" at bounding box center [368, 618] width 361 height 31
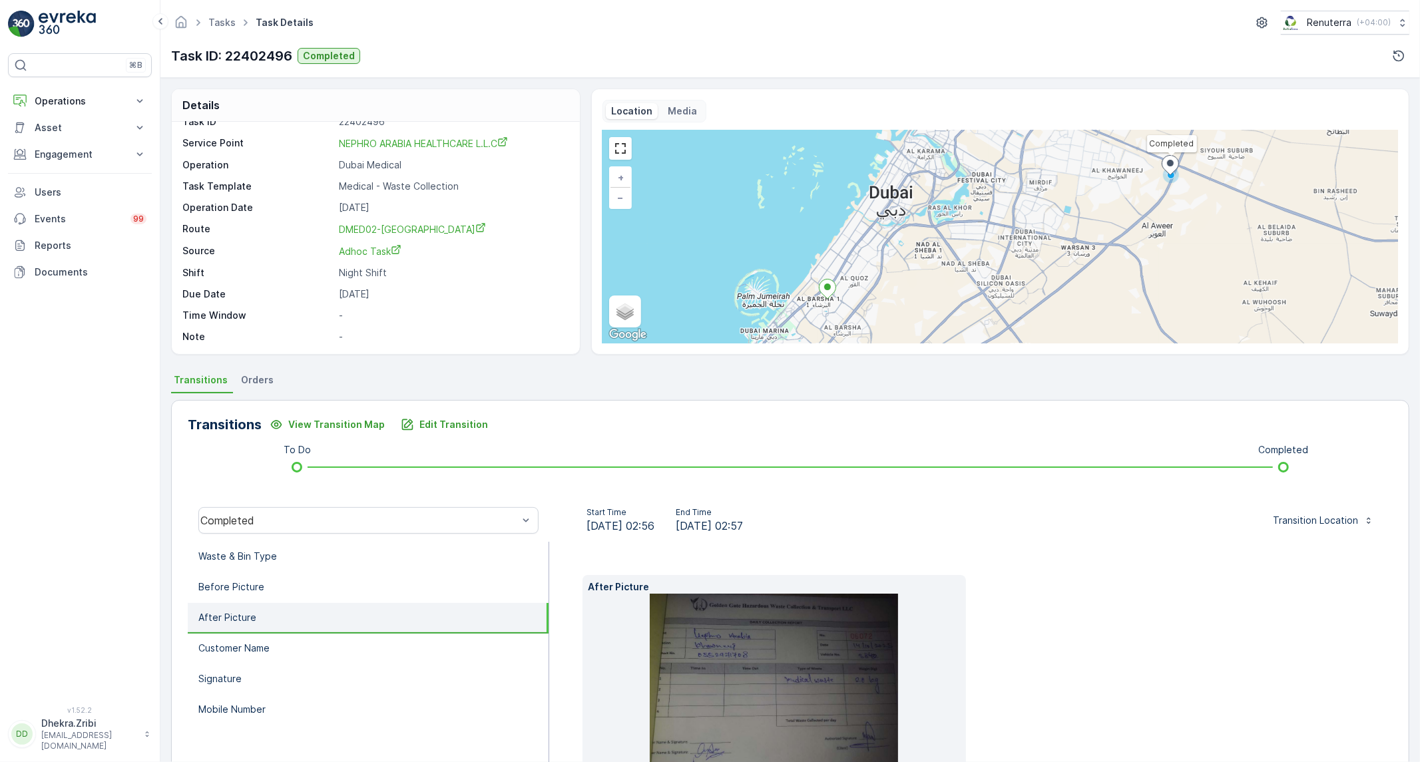
click at [786, 681] on img at bounding box center [774, 687] width 248 height 186
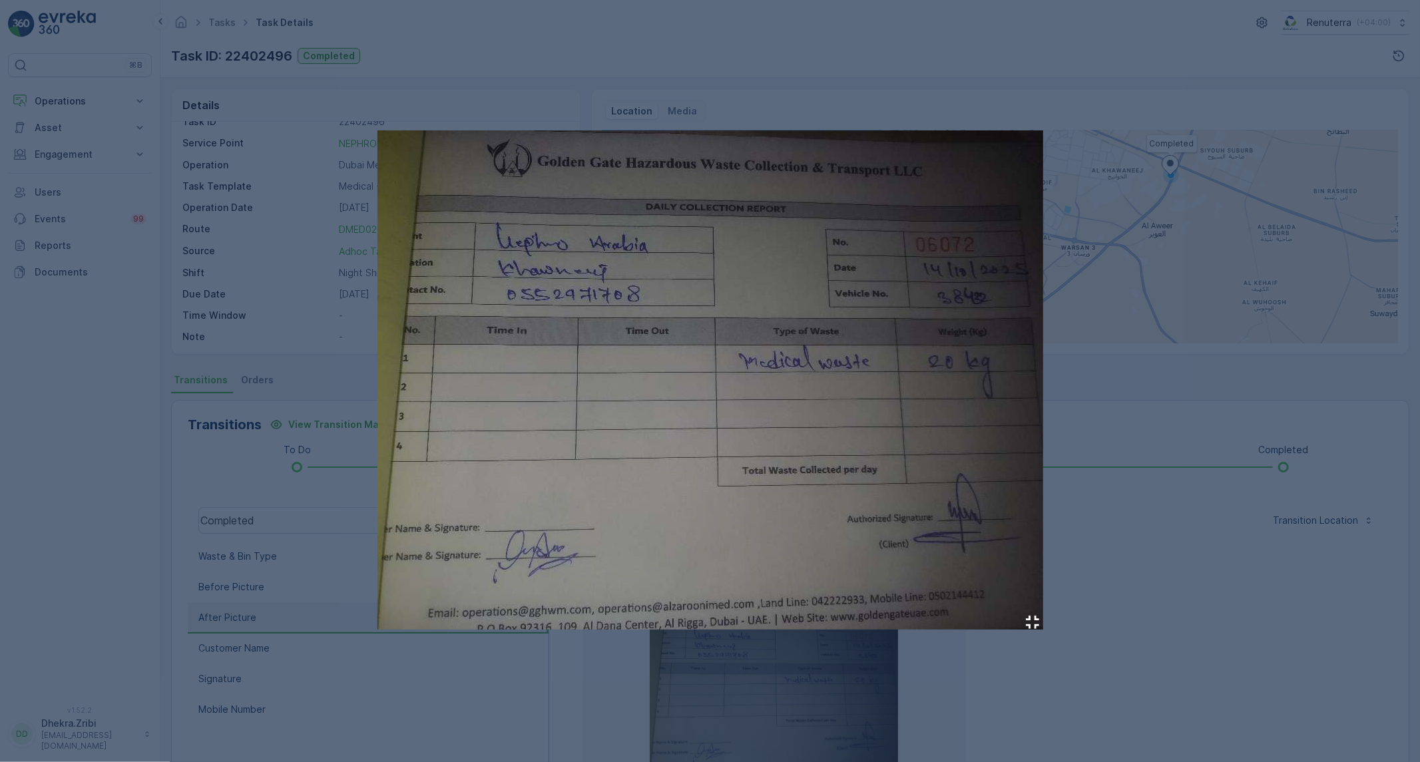
click at [1117, 557] on div at bounding box center [710, 381] width 1420 height 762
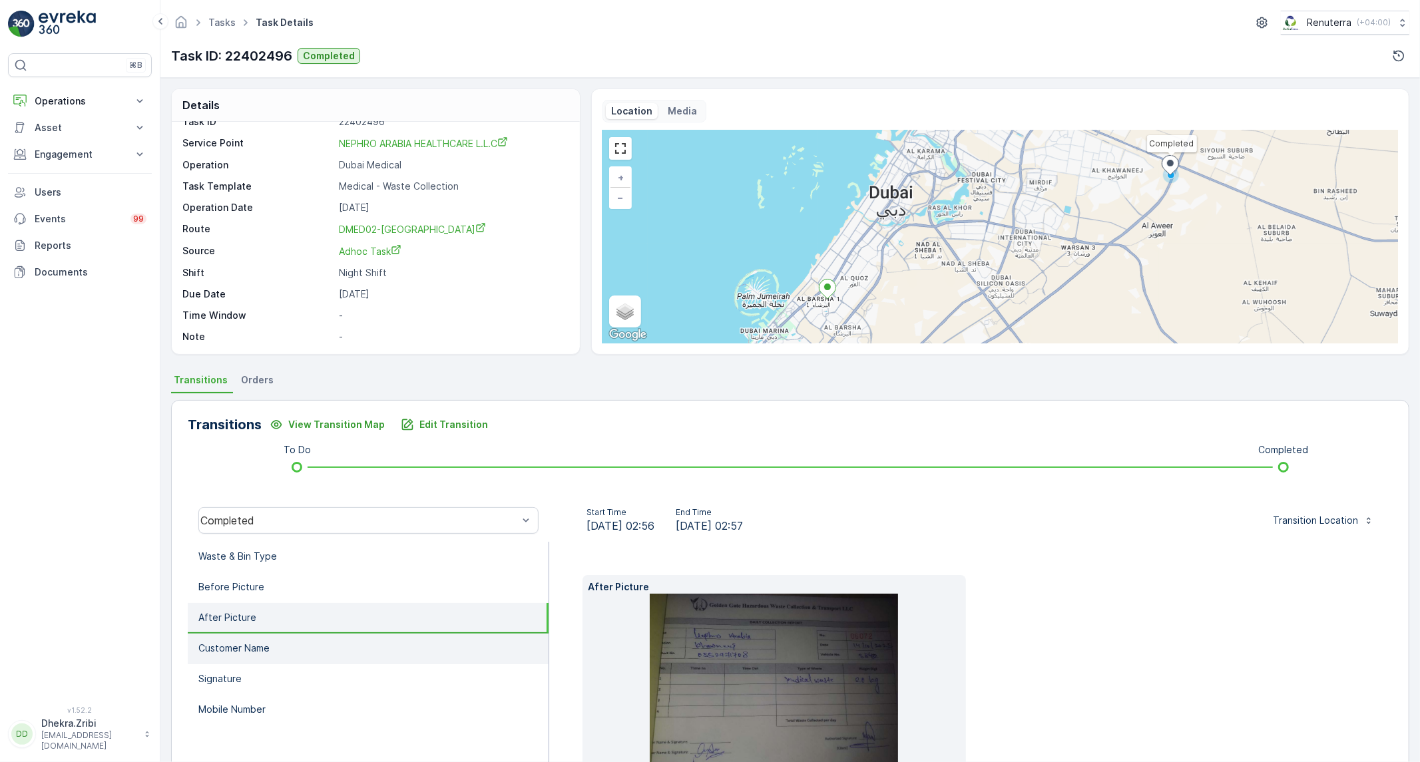
click at [357, 636] on li "Customer Name" at bounding box center [368, 649] width 361 height 31
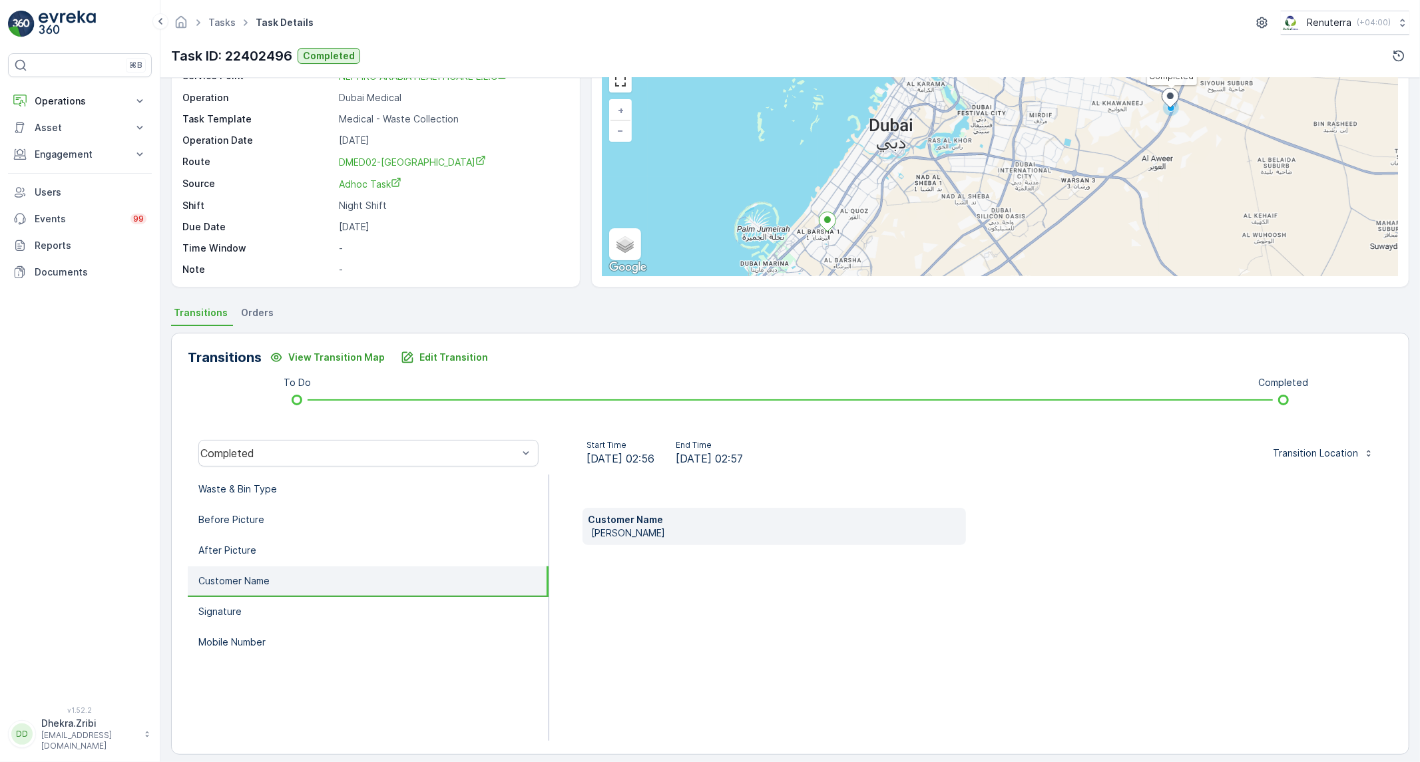
scroll to position [76, 0]
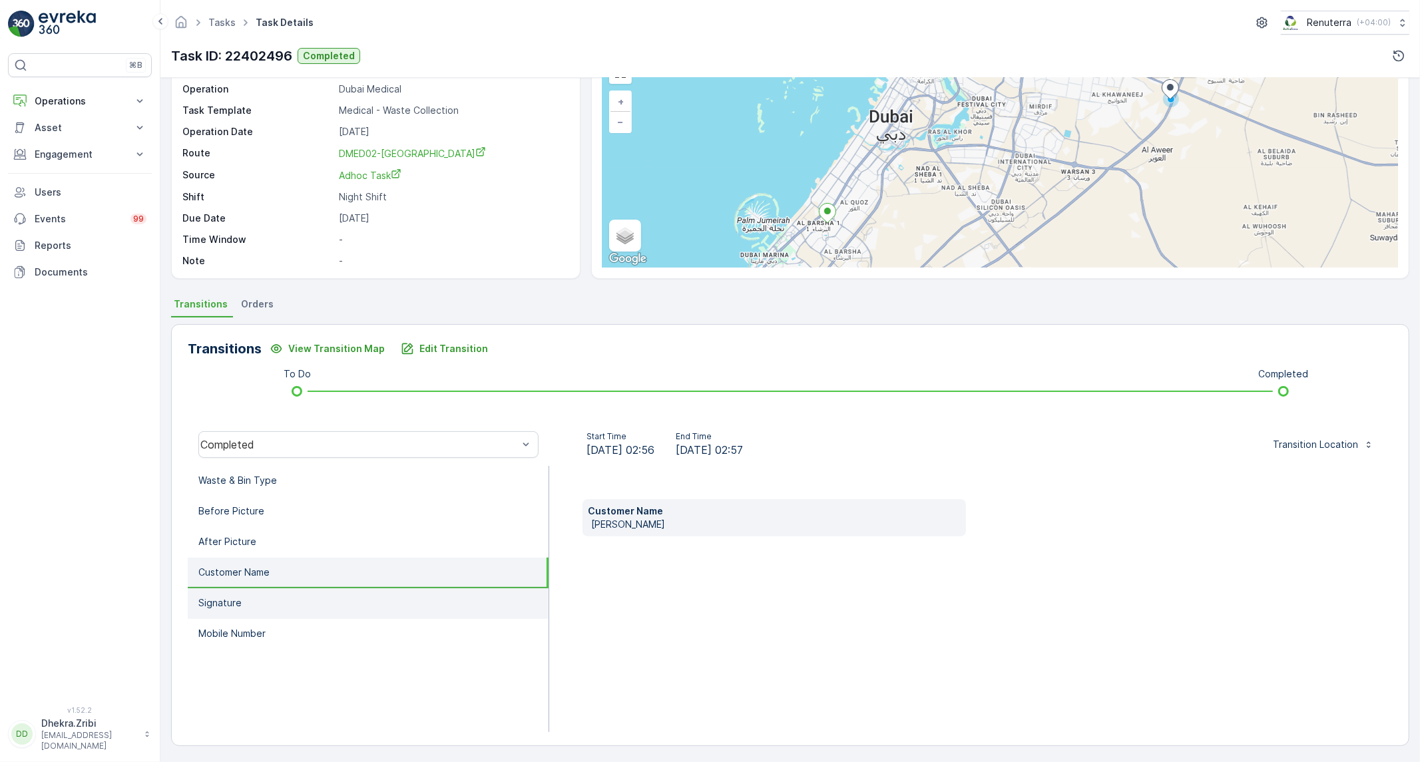
click at [262, 591] on li "Signature" at bounding box center [368, 604] width 361 height 31
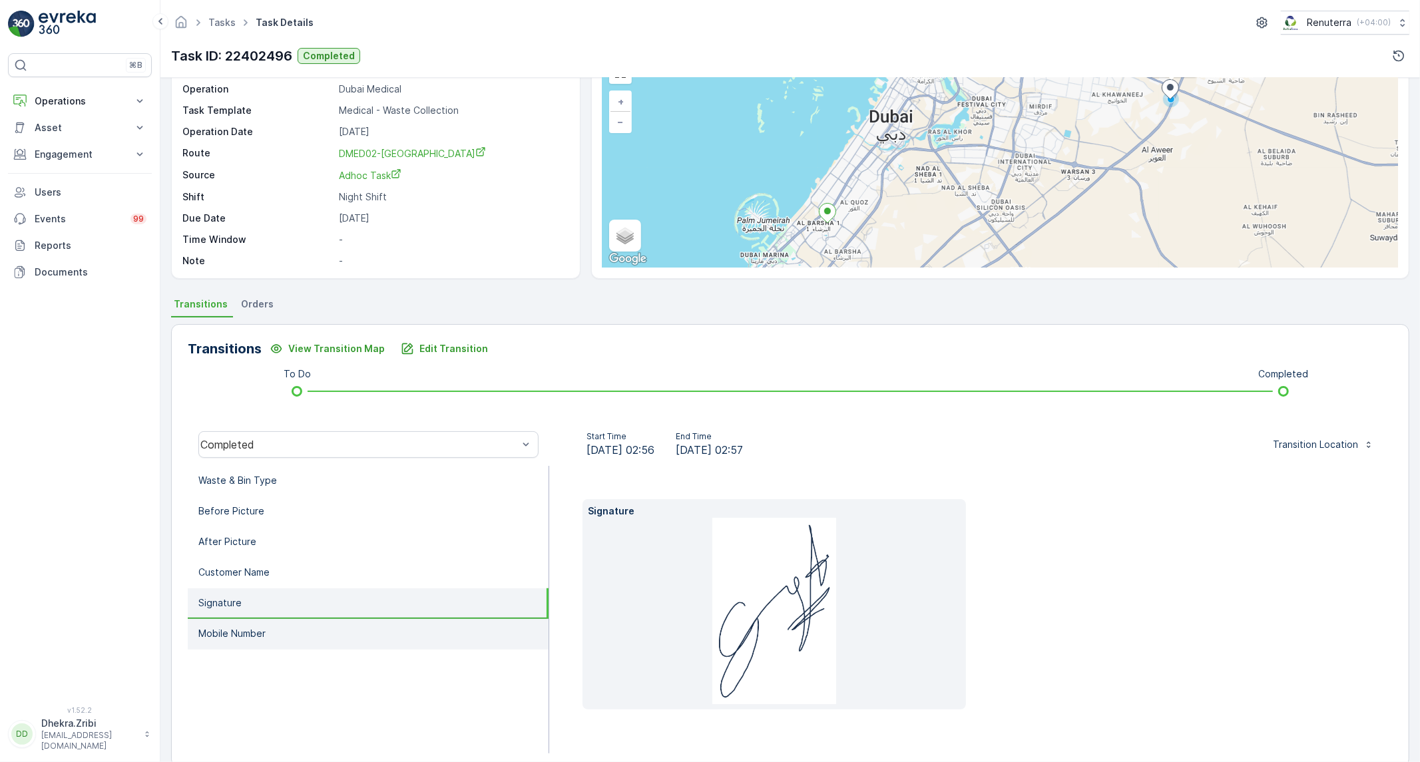
click at [195, 645] on li "Mobile Number" at bounding box center [368, 634] width 361 height 31
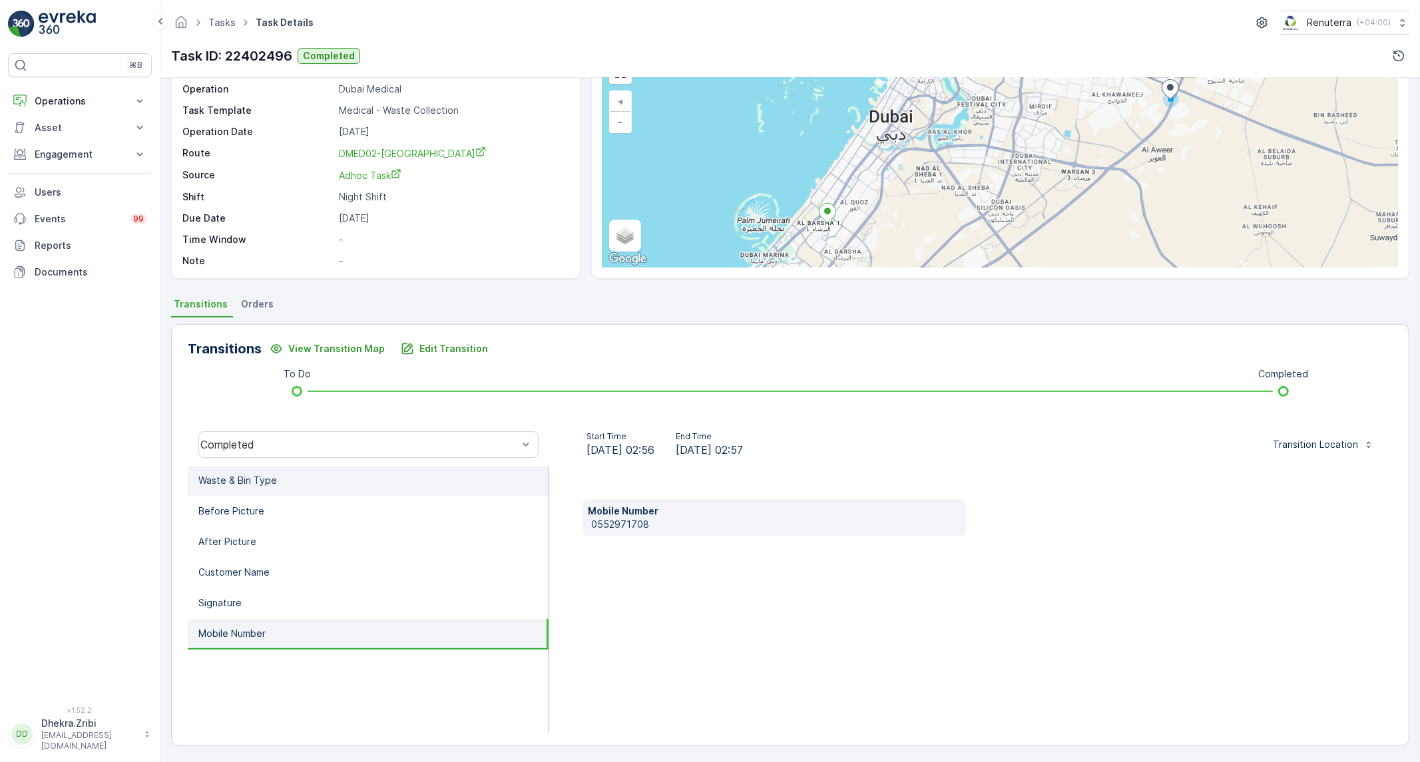
click at [280, 481] on li "Waste & Bin Type" at bounding box center [368, 481] width 361 height 31
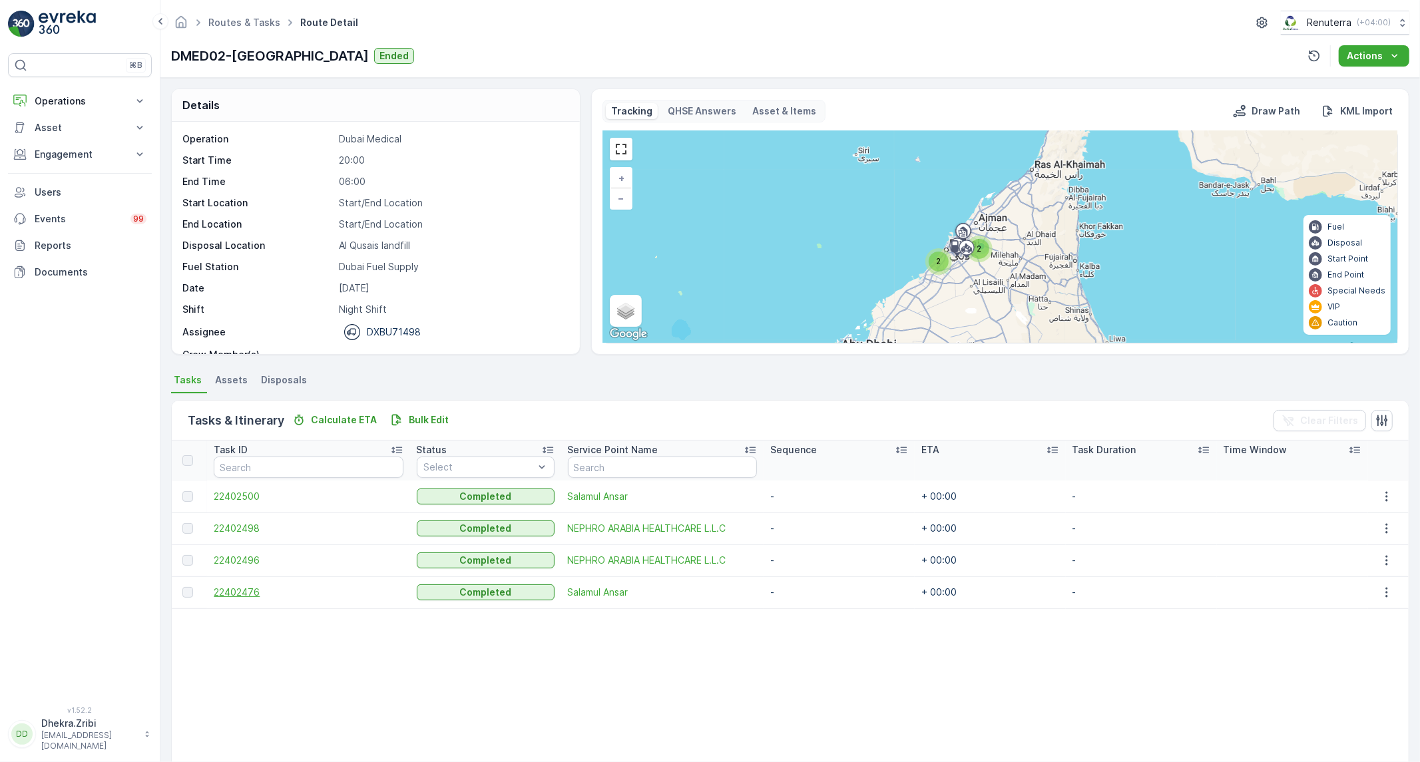
click at [244, 590] on span "22402476" at bounding box center [308, 592] width 189 height 13
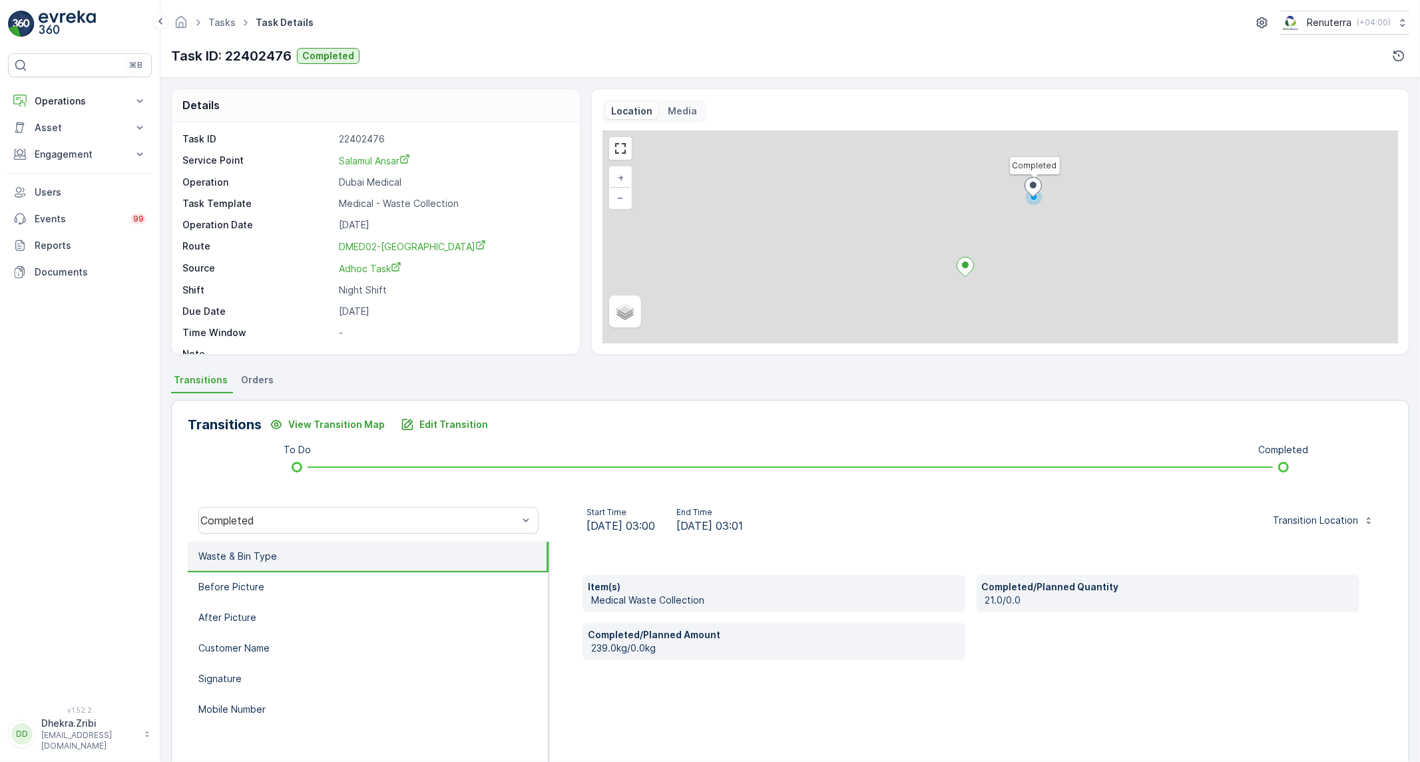
scroll to position [18, 0]
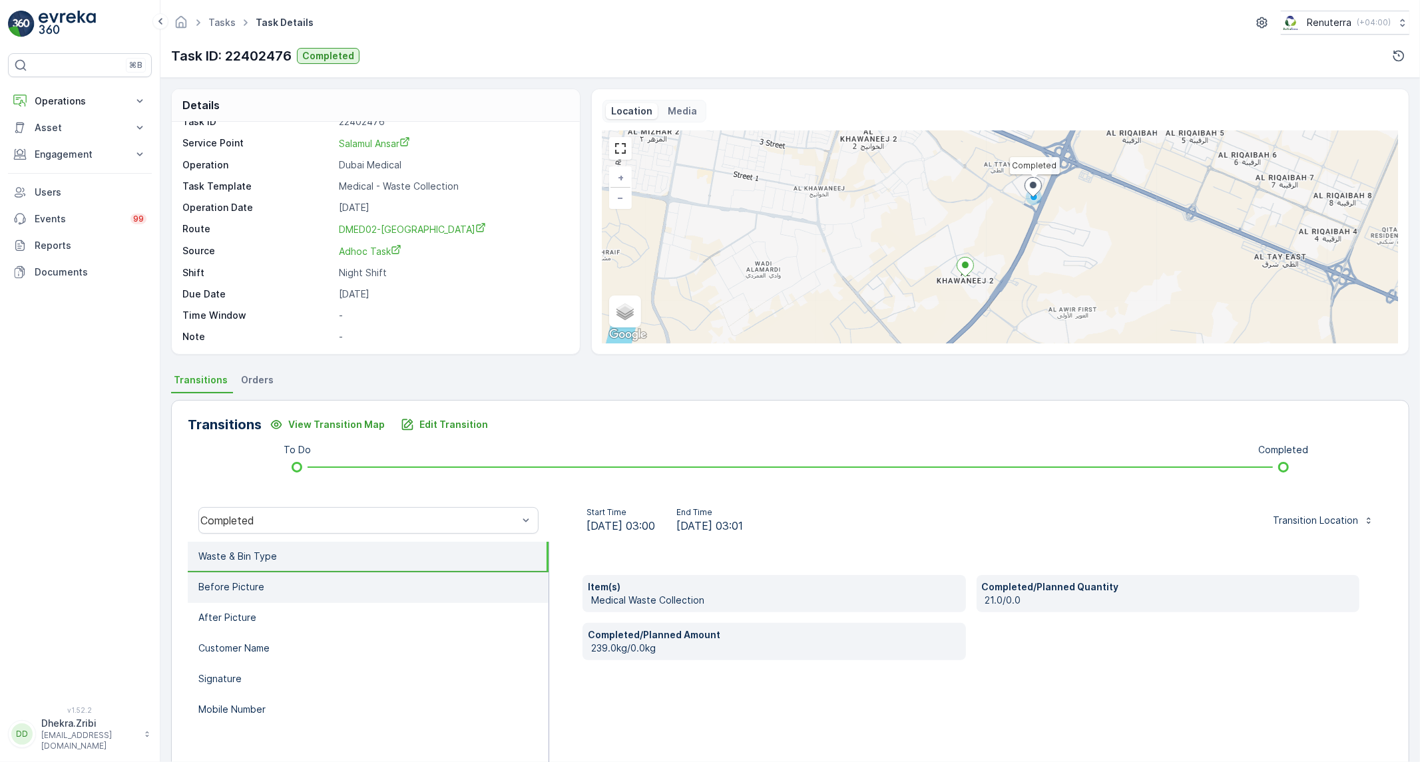
click at [411, 582] on li "Before Picture" at bounding box center [368, 588] width 361 height 31
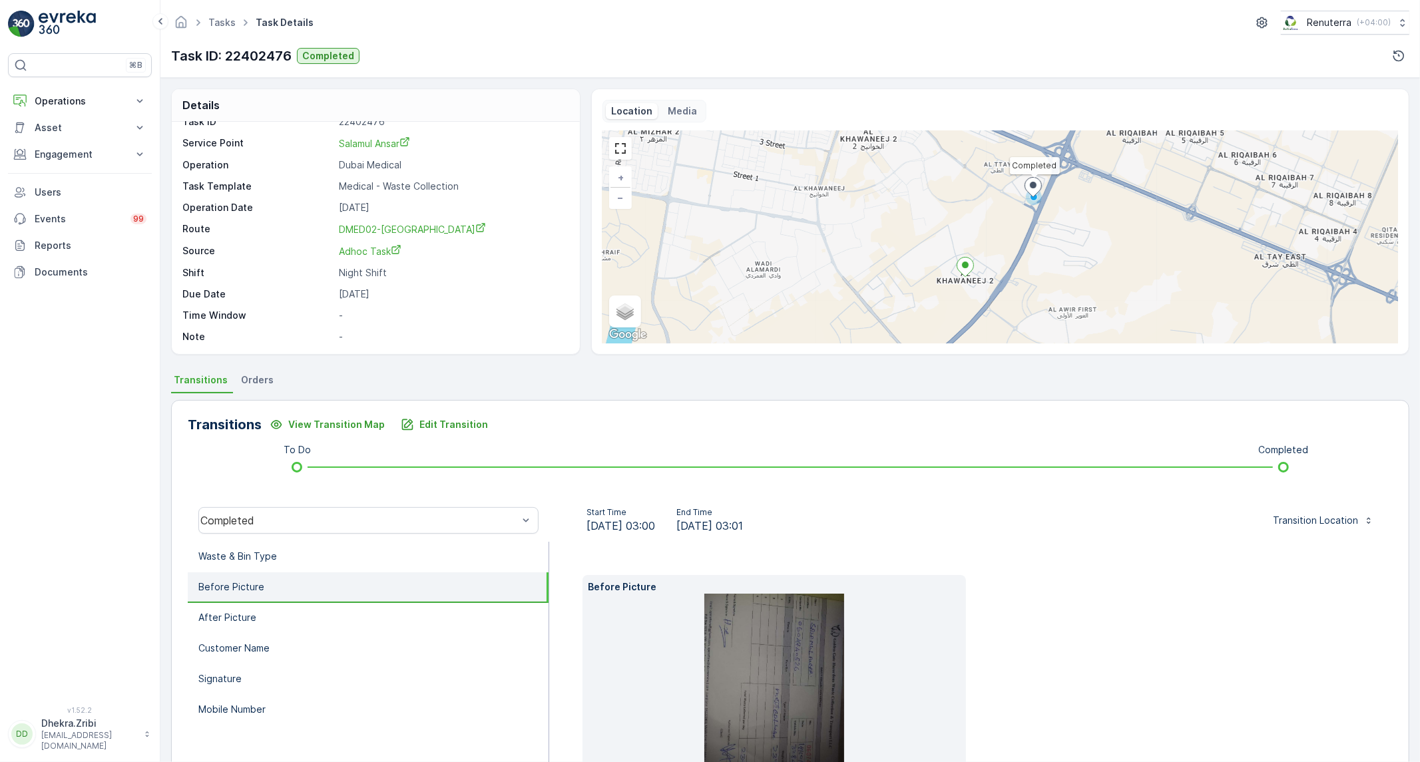
click at [822, 706] on img at bounding box center [774, 687] width 140 height 186
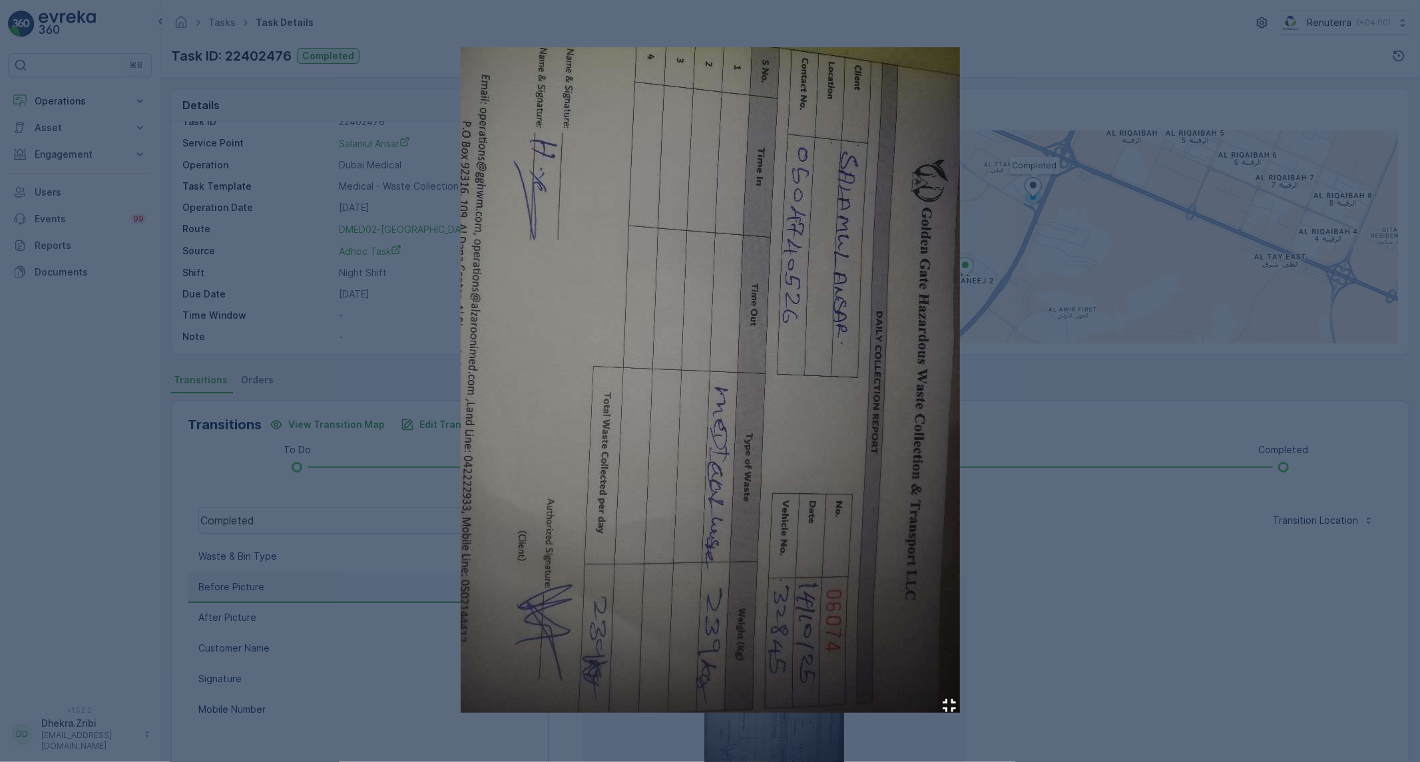
click at [1306, 670] on div at bounding box center [710, 381] width 1420 height 762
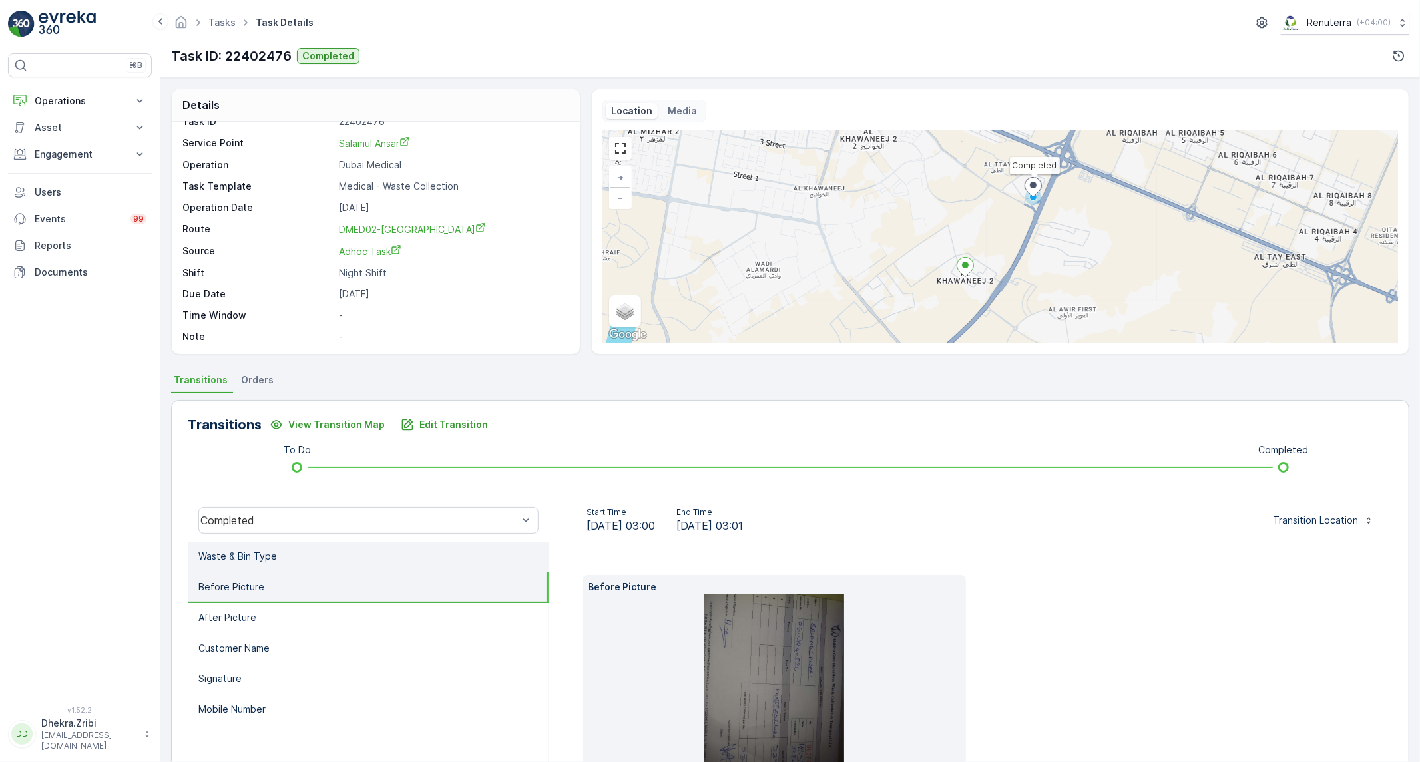
click at [220, 553] on p "Waste & Bin Type" at bounding box center [237, 556] width 79 height 13
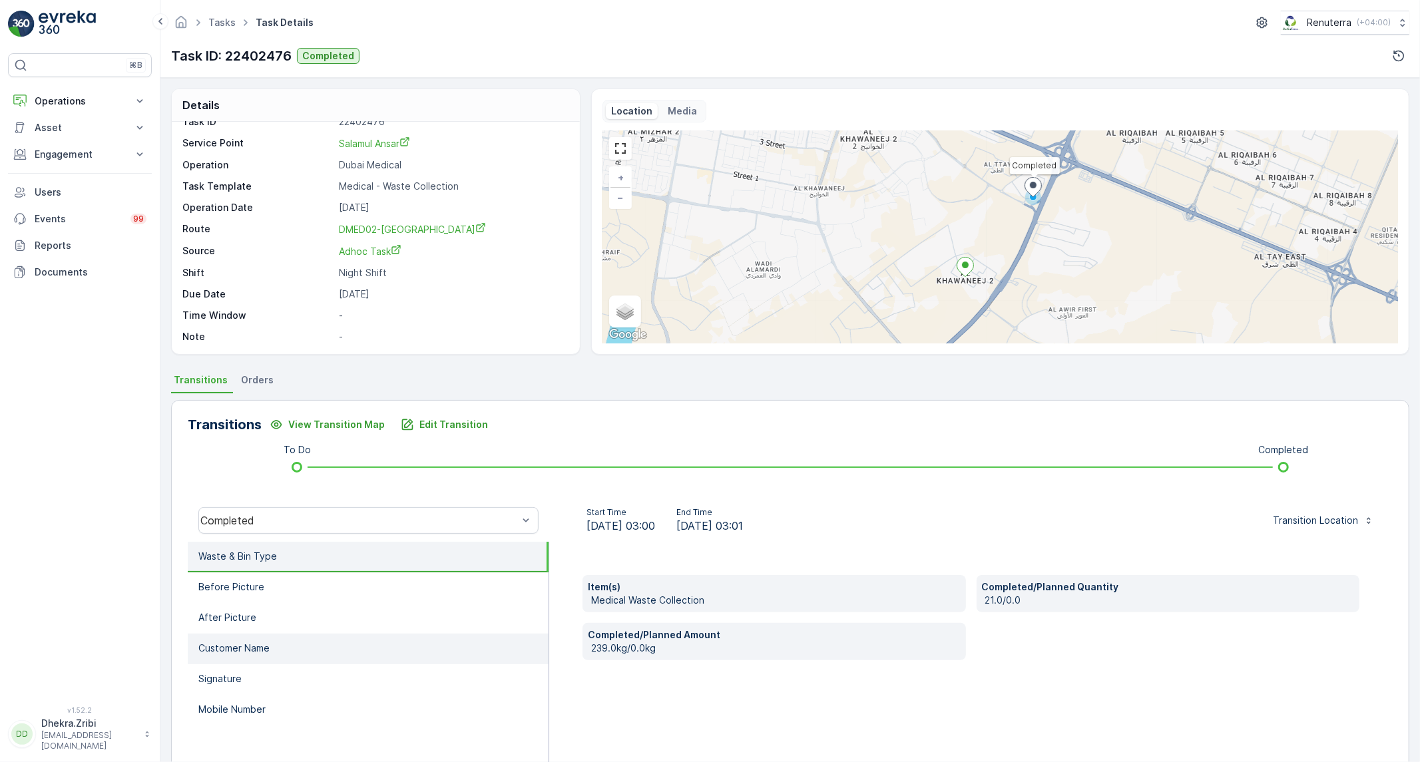
click at [390, 634] on li "Customer Name" at bounding box center [368, 649] width 361 height 31
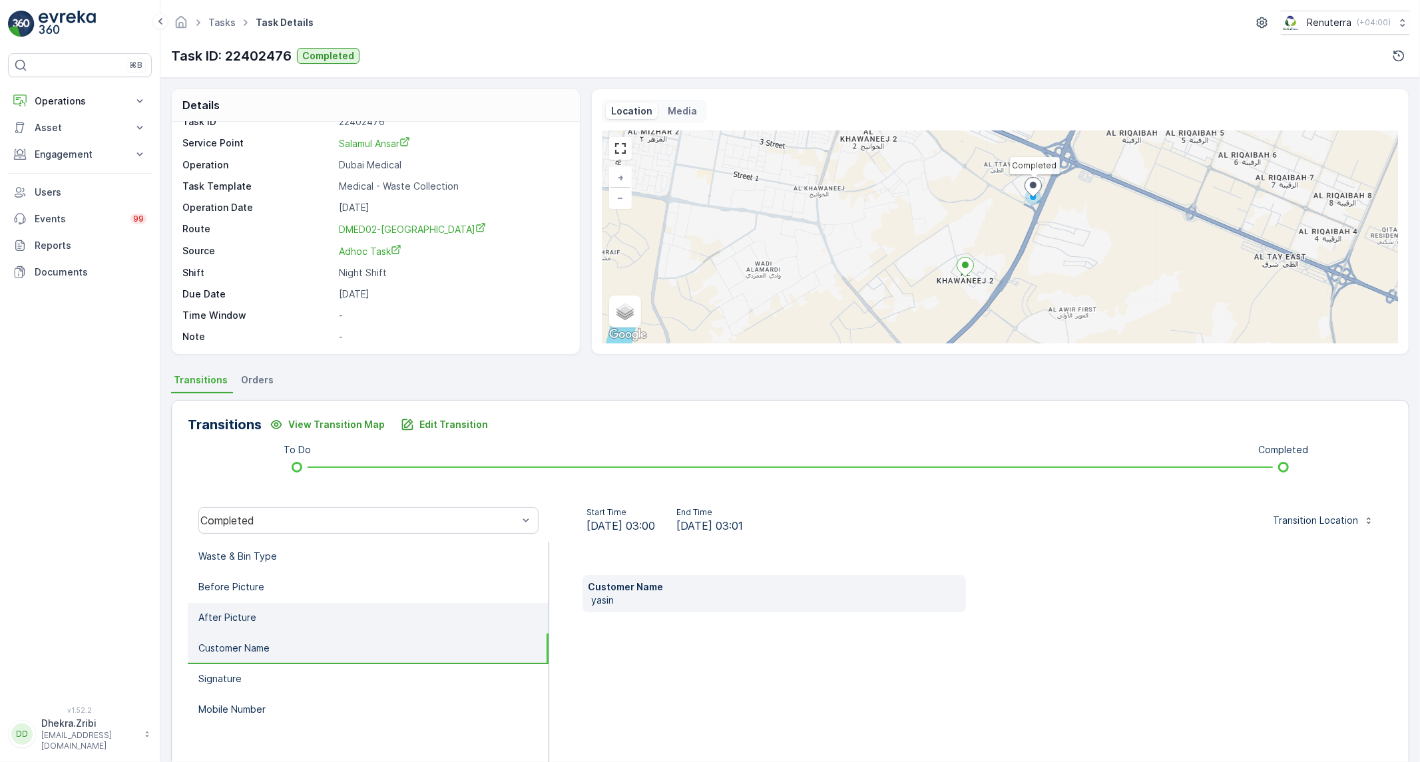
click at [388, 619] on li "After Picture" at bounding box center [368, 618] width 361 height 31
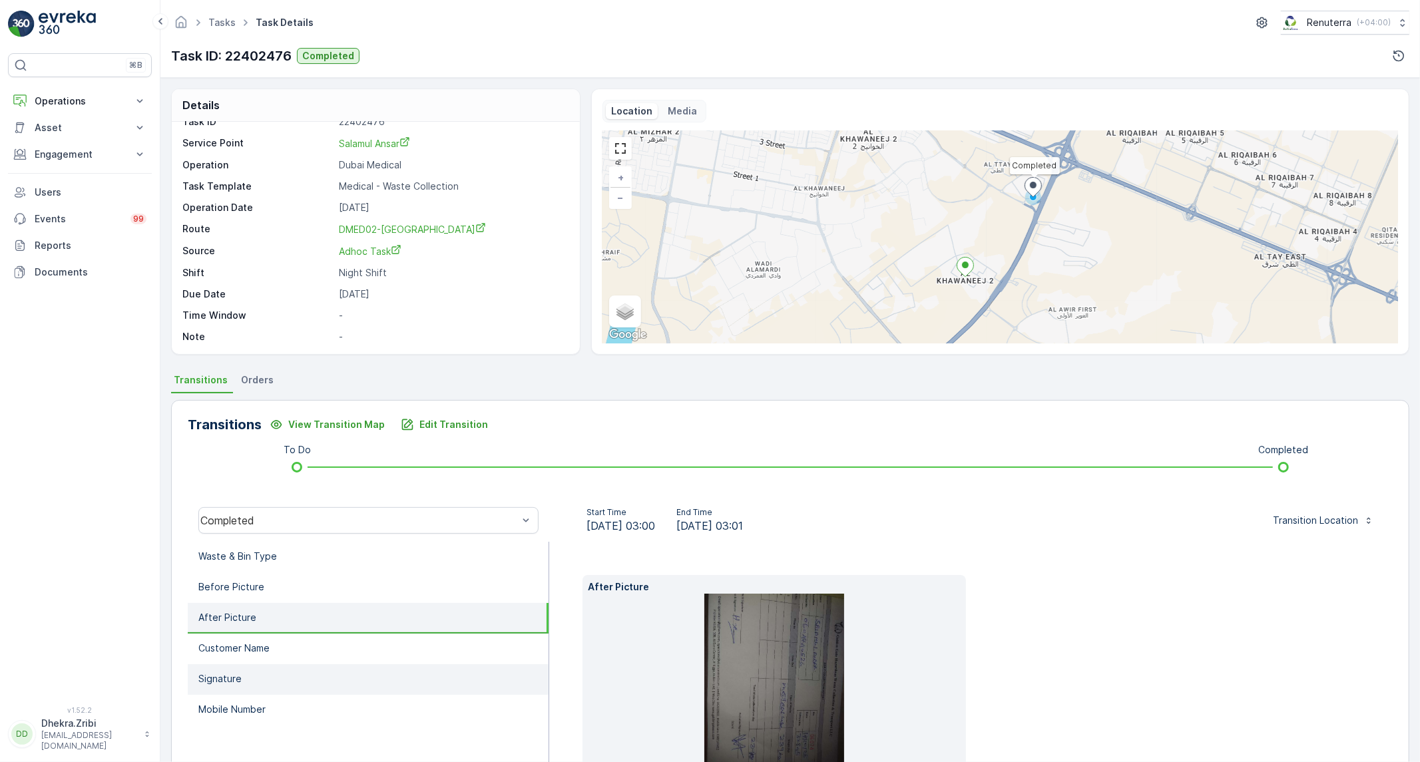
click at [348, 680] on li "Signature" at bounding box center [368, 680] width 361 height 31
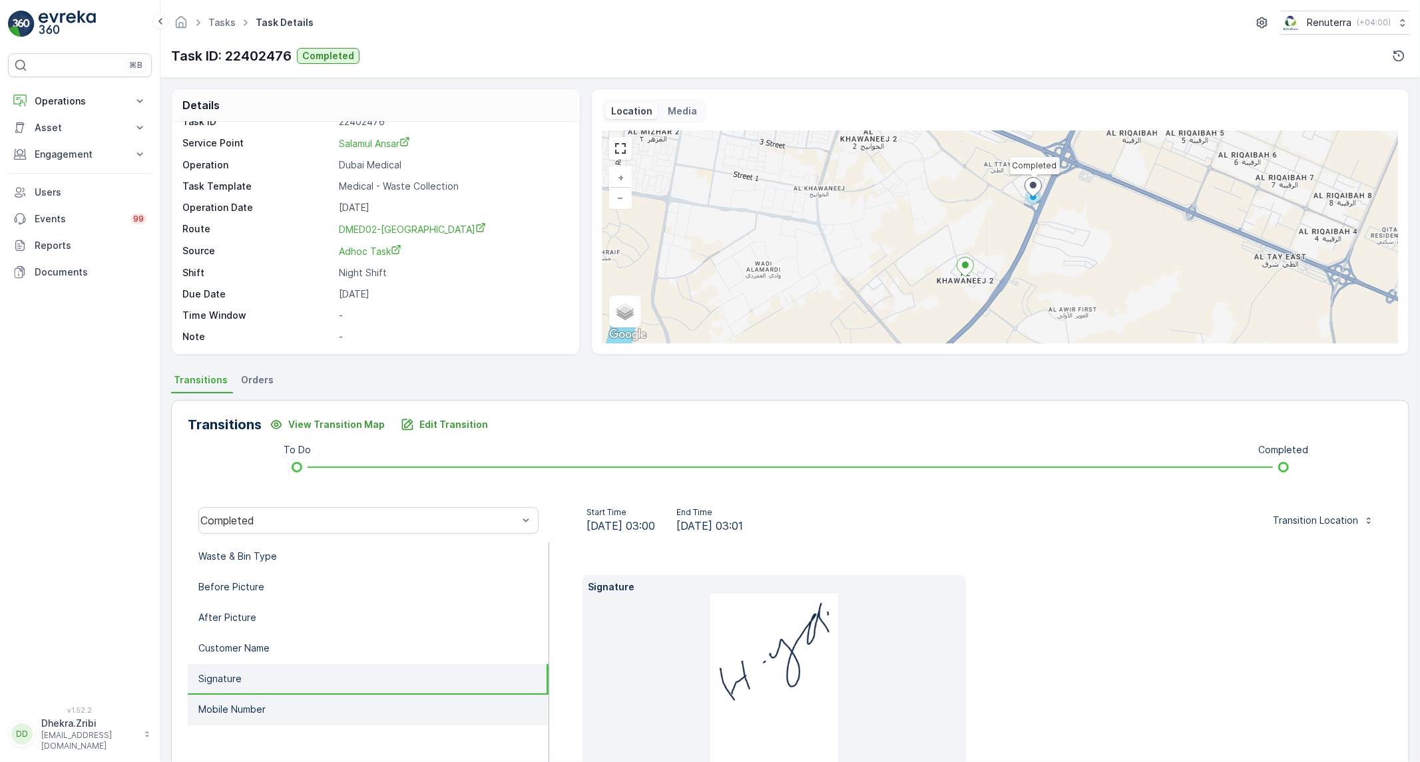
click at [334, 697] on li "Mobile Number" at bounding box center [368, 710] width 361 height 31
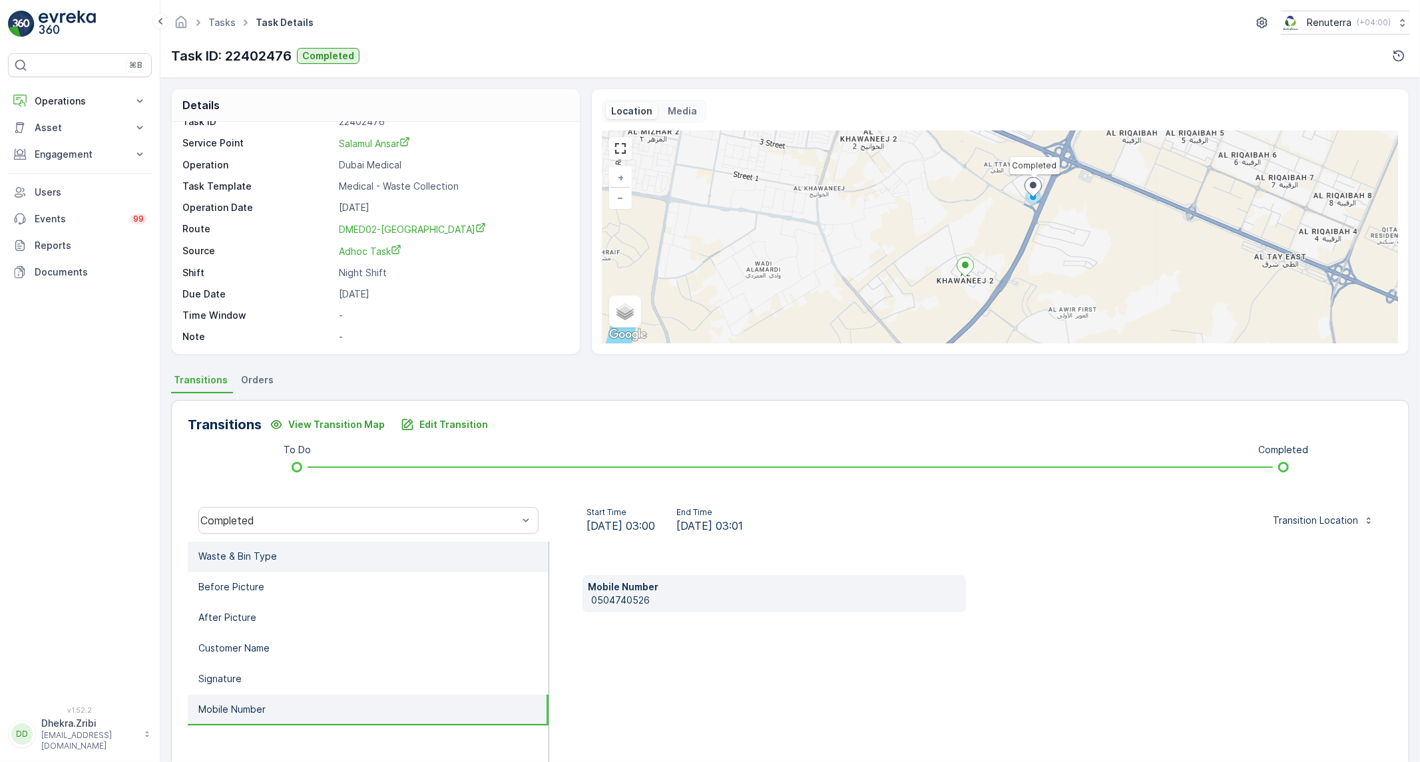
click at [348, 568] on li "Waste & Bin Type" at bounding box center [368, 557] width 361 height 31
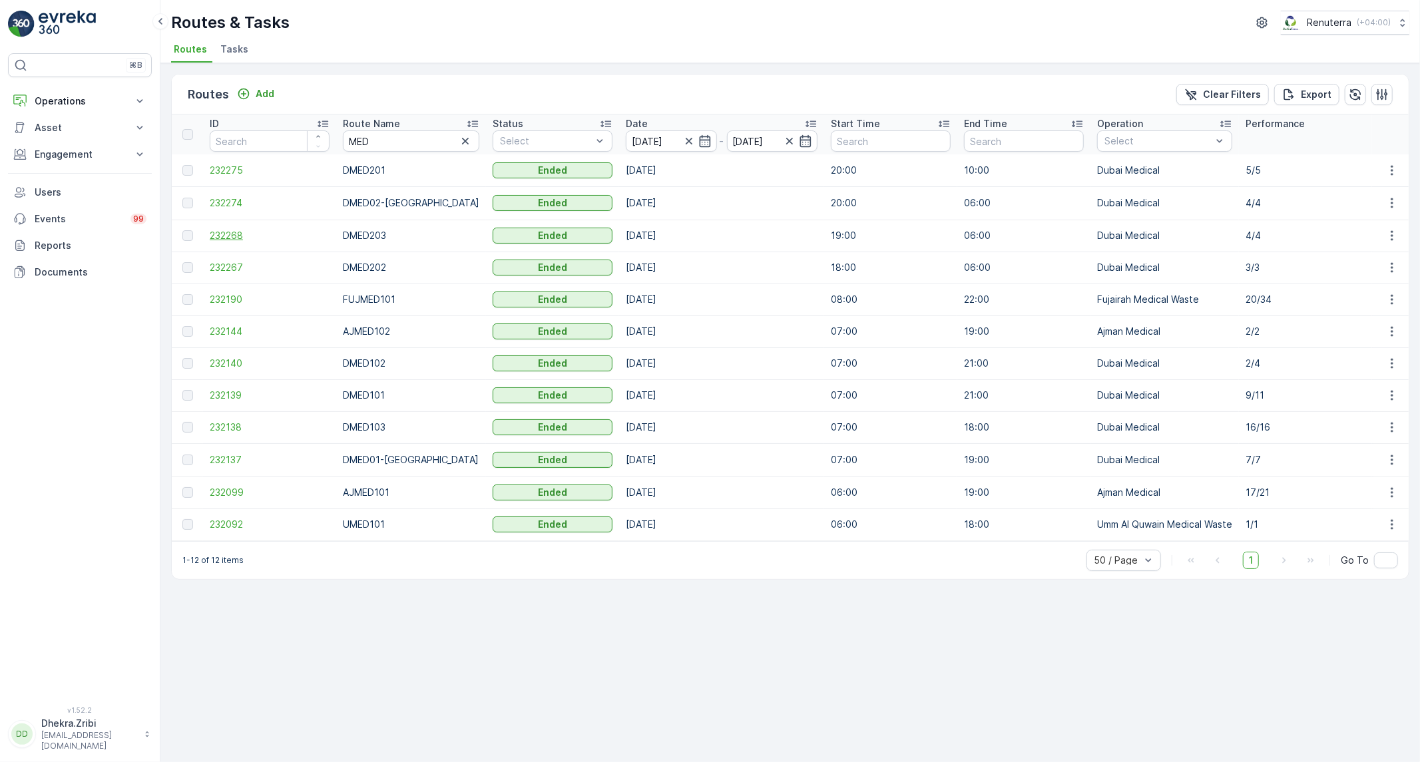
click at [221, 233] on span "232268" at bounding box center [270, 235] width 120 height 13
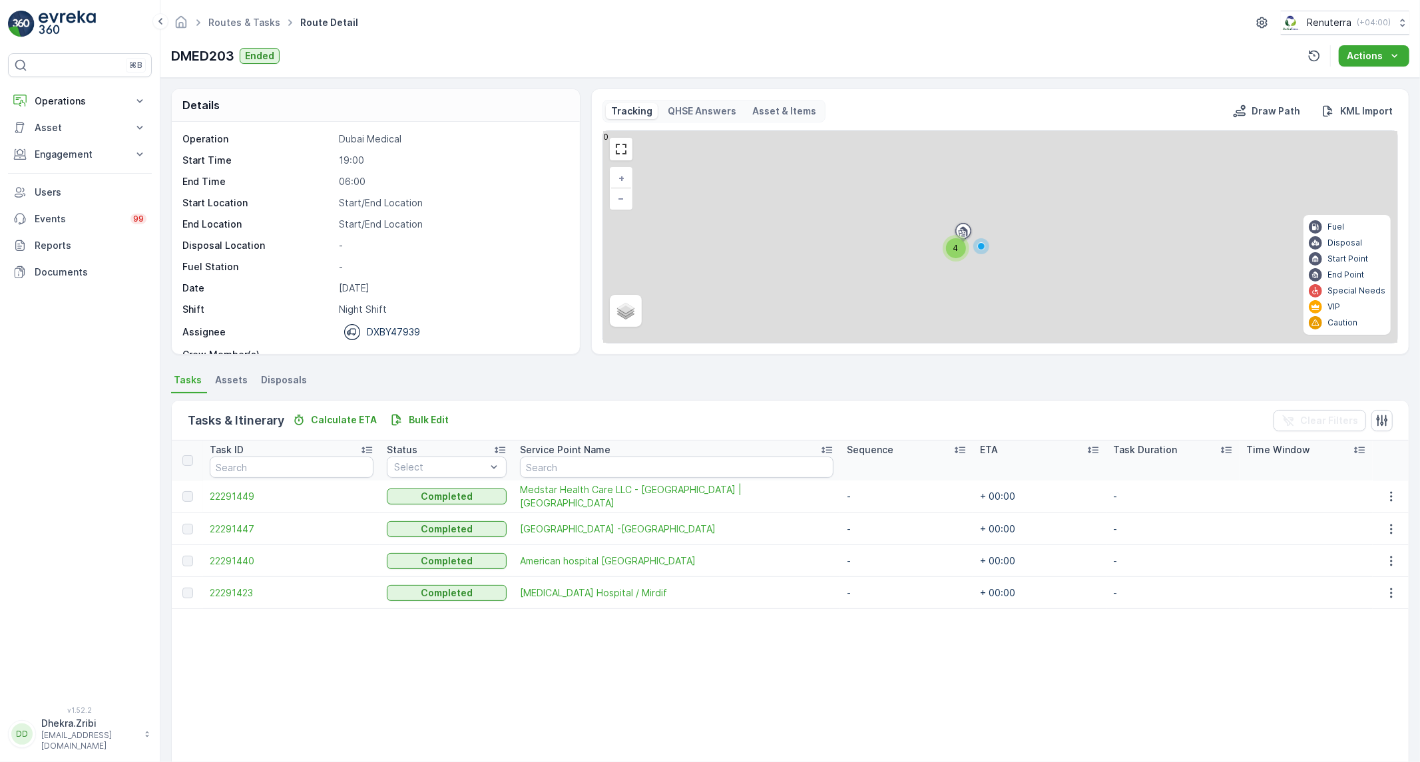
scroll to position [42, 0]
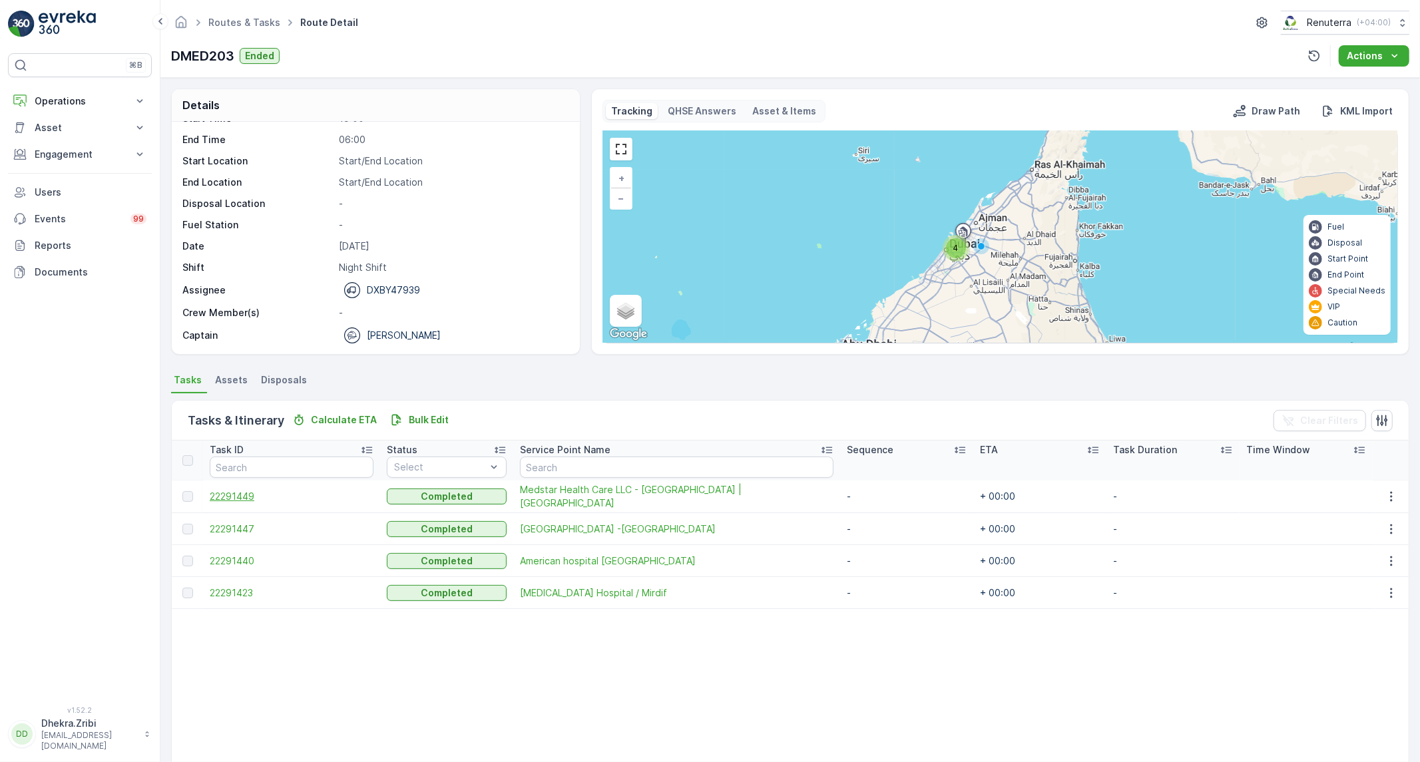
click at [233, 494] on span "22291449" at bounding box center [292, 496] width 164 height 13
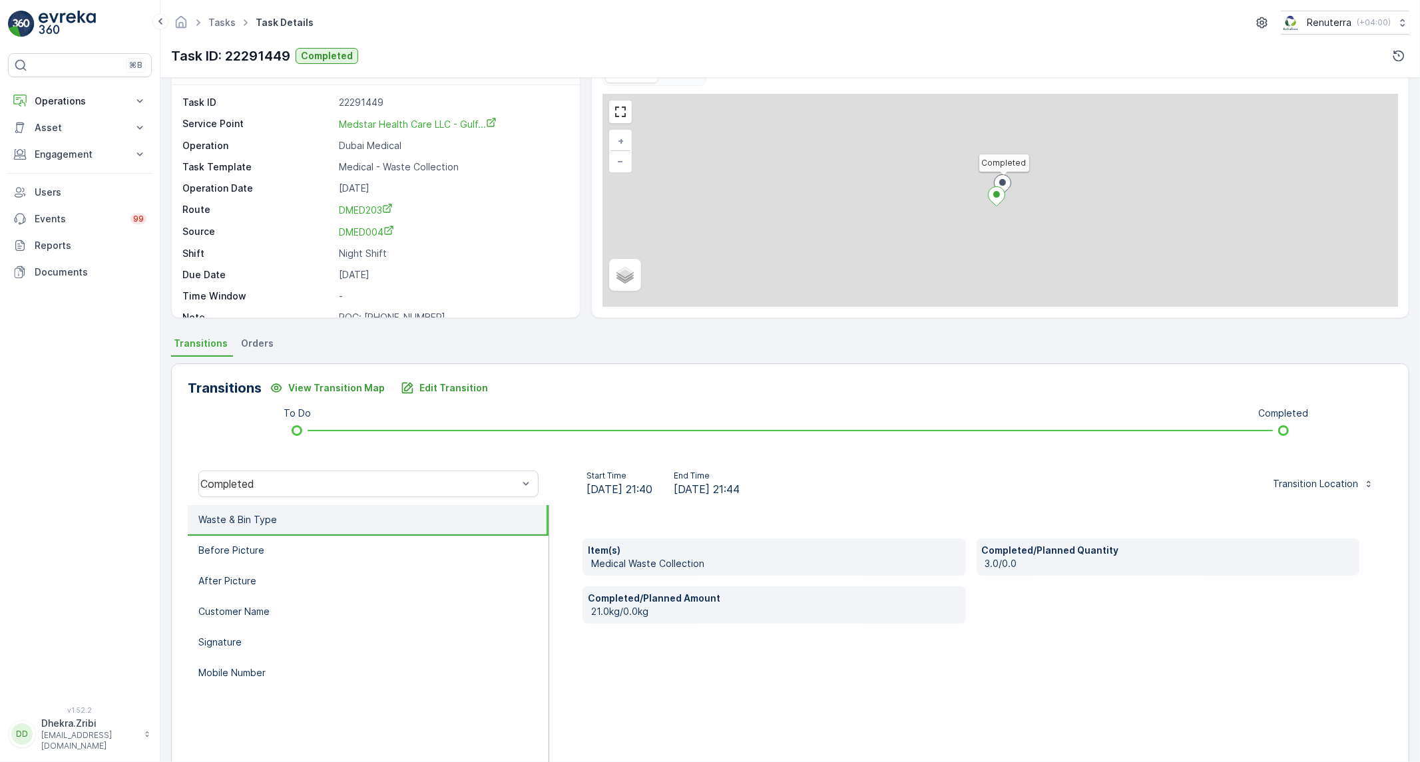
scroll to position [76, 0]
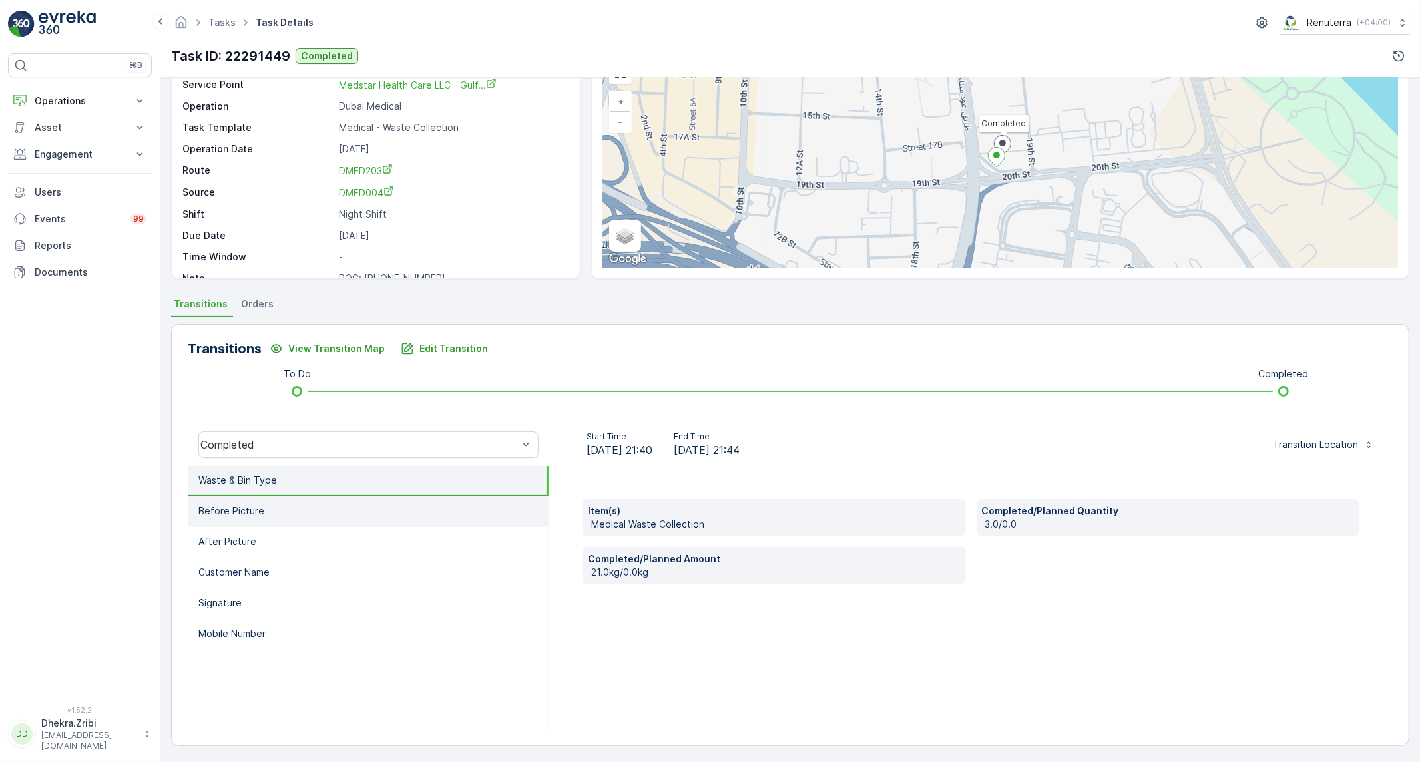
click at [251, 506] on p "Before Picture" at bounding box center [231, 511] width 66 height 13
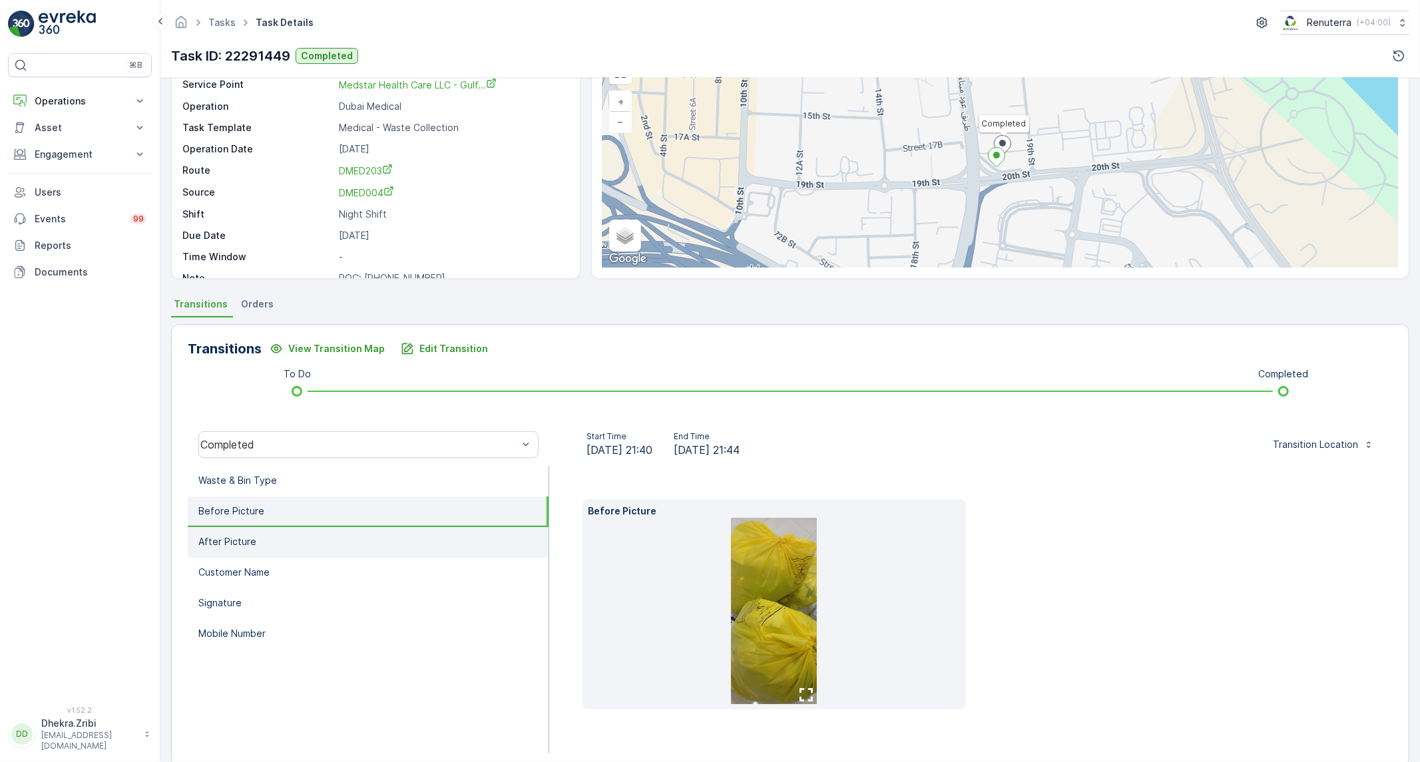
click at [369, 543] on li "After Picture" at bounding box center [368, 542] width 361 height 31
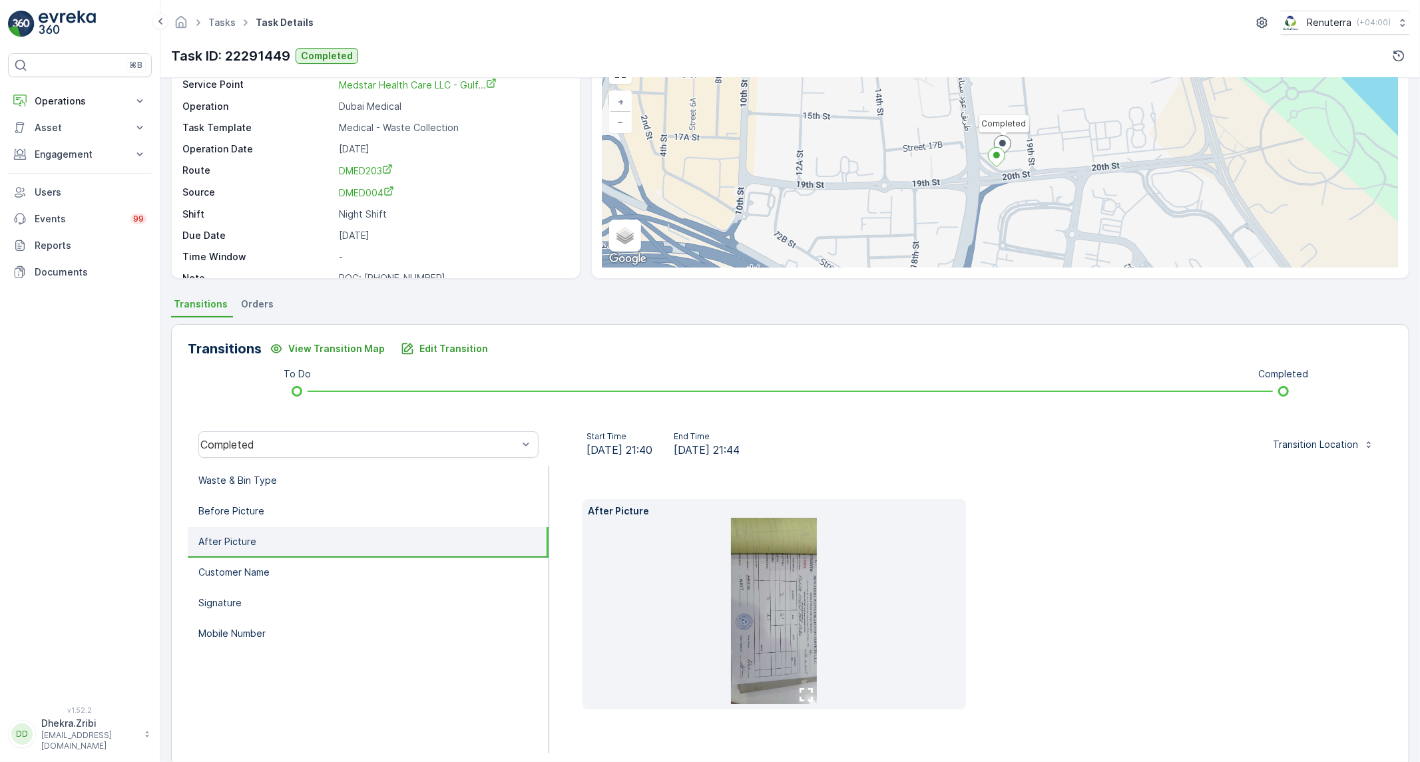
click at [763, 626] on img at bounding box center [774, 611] width 86 height 186
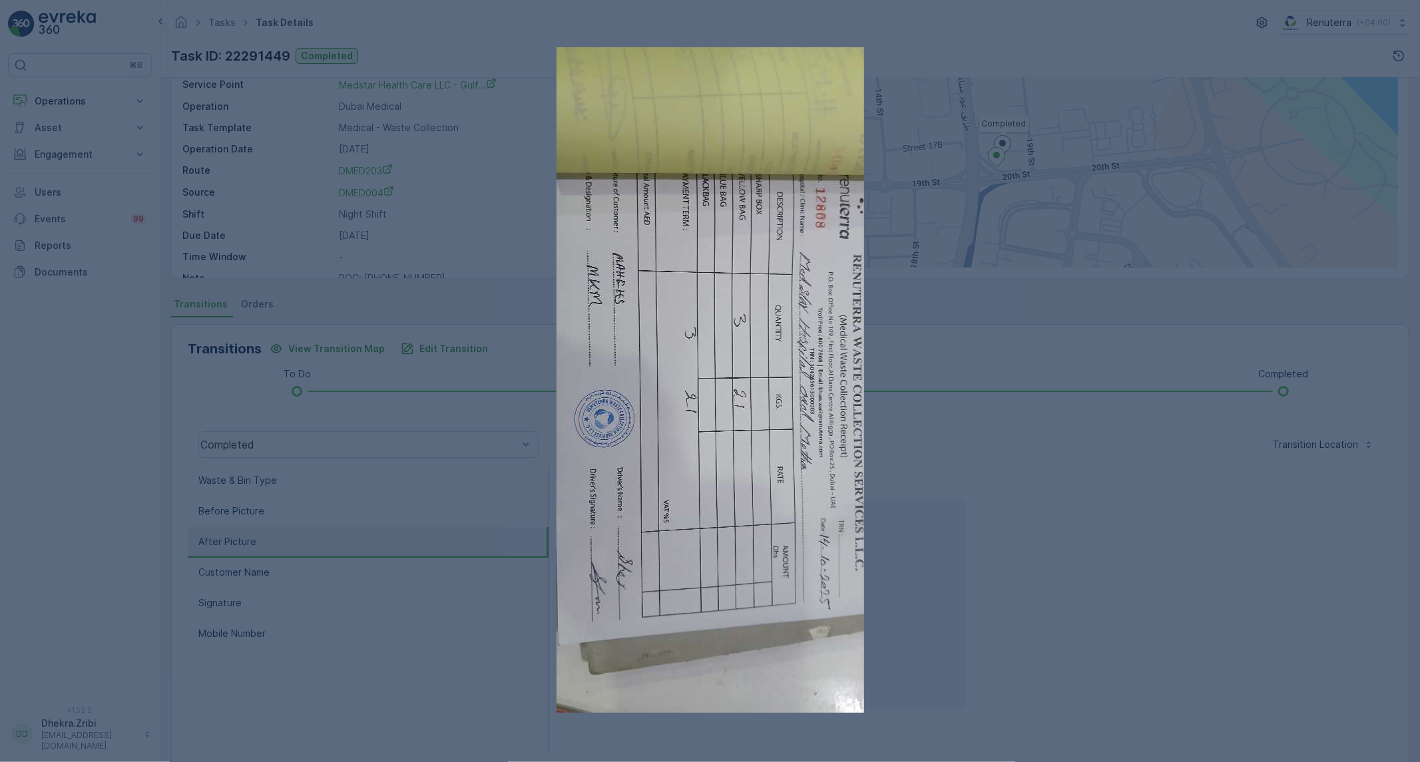
click at [909, 446] on div at bounding box center [710, 381] width 1420 height 762
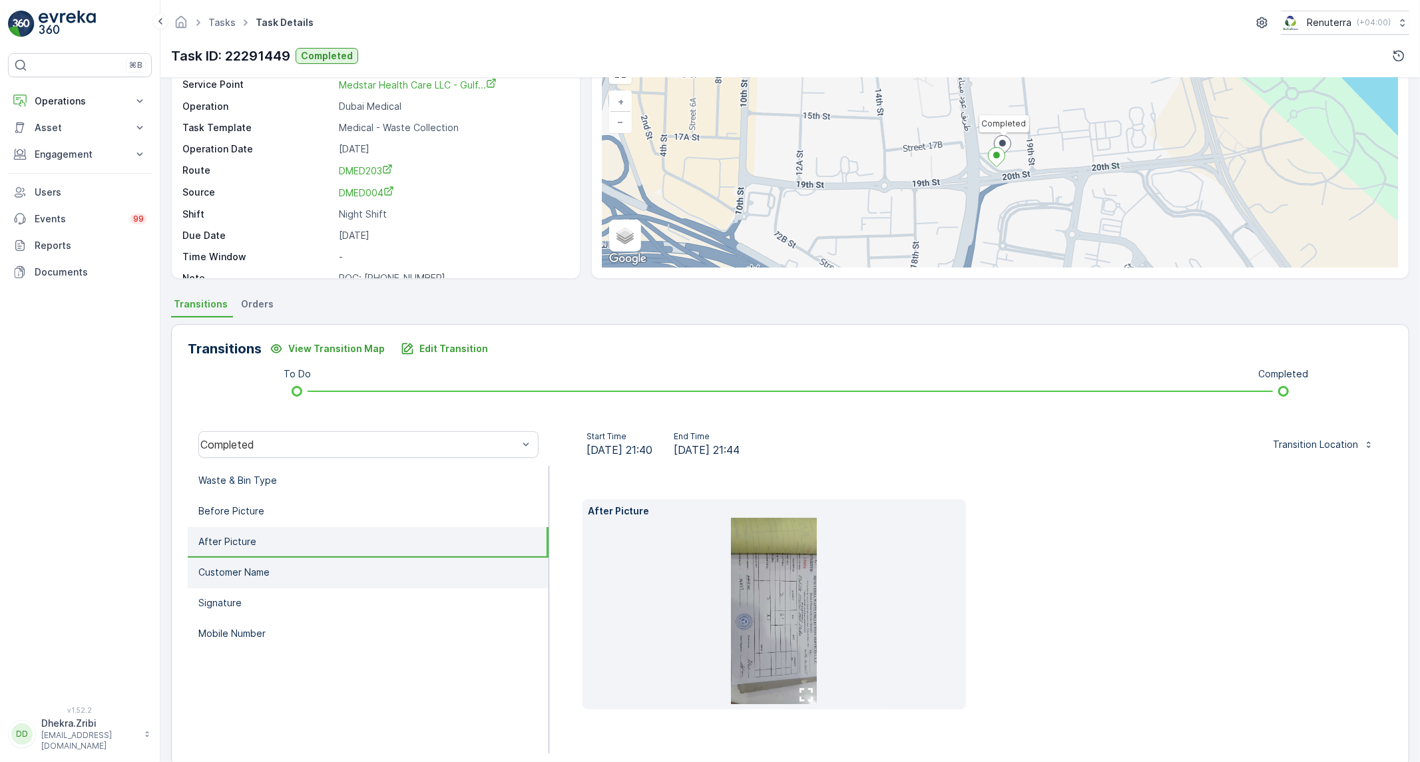
click at [290, 566] on li "Customer Name" at bounding box center [368, 573] width 361 height 31
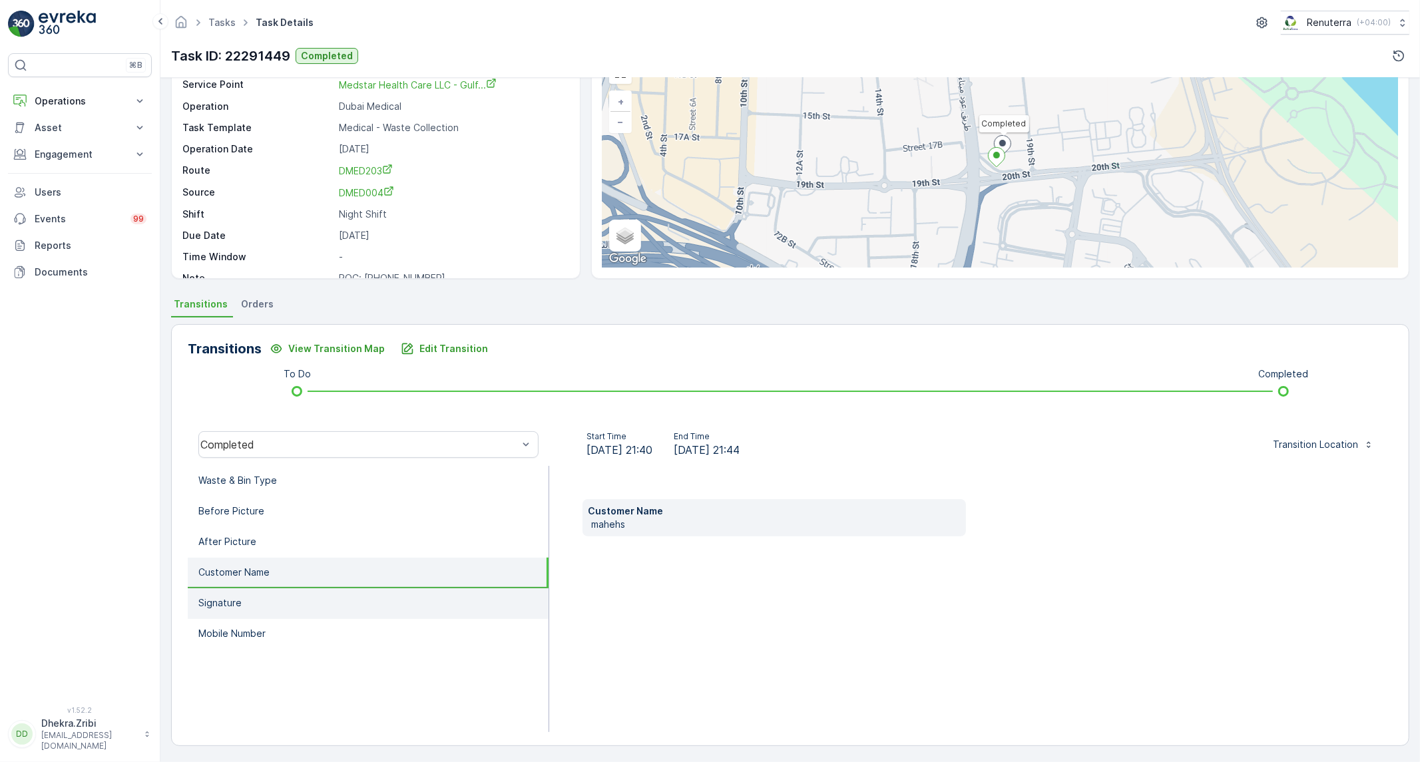
click at [276, 598] on li "Signature" at bounding box center [368, 604] width 361 height 31
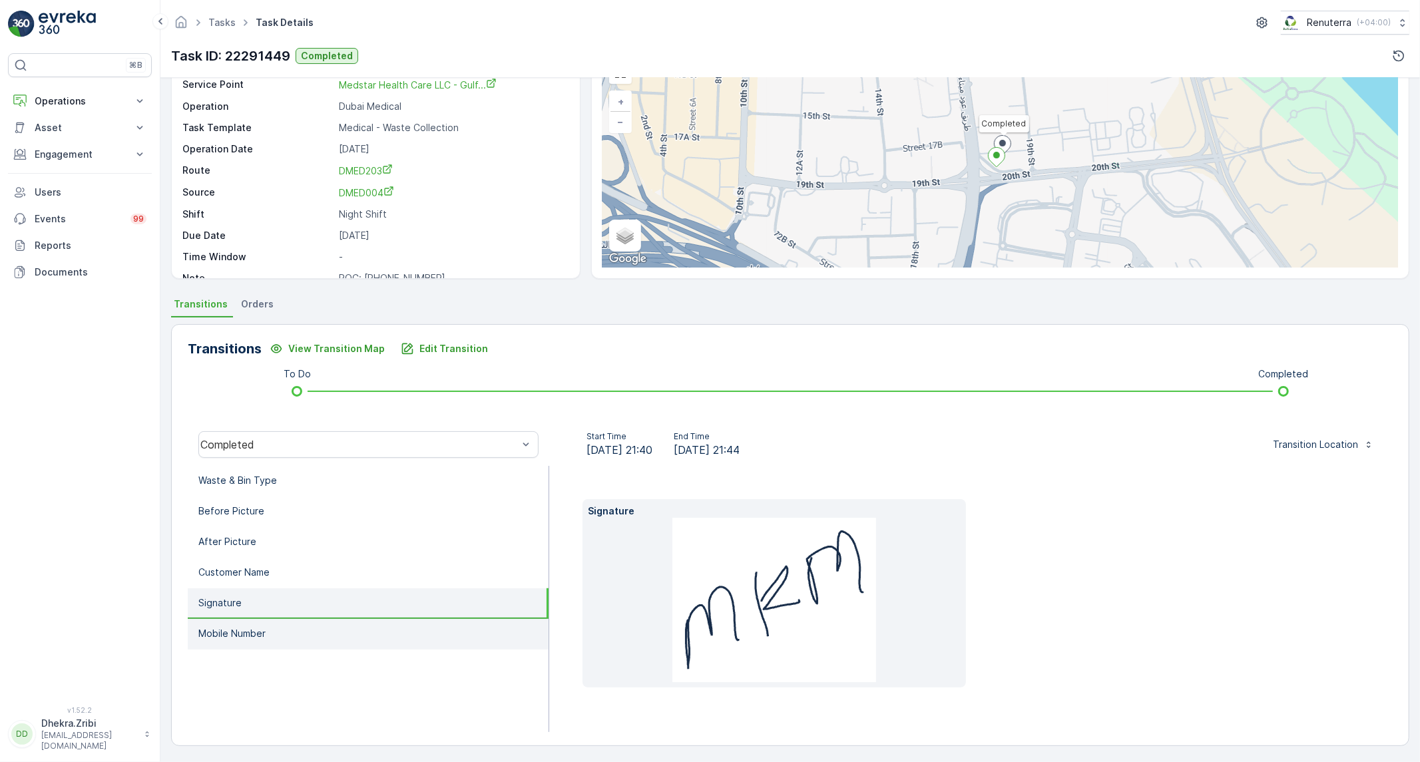
click at [250, 631] on p "Mobile Number" at bounding box center [231, 633] width 67 height 13
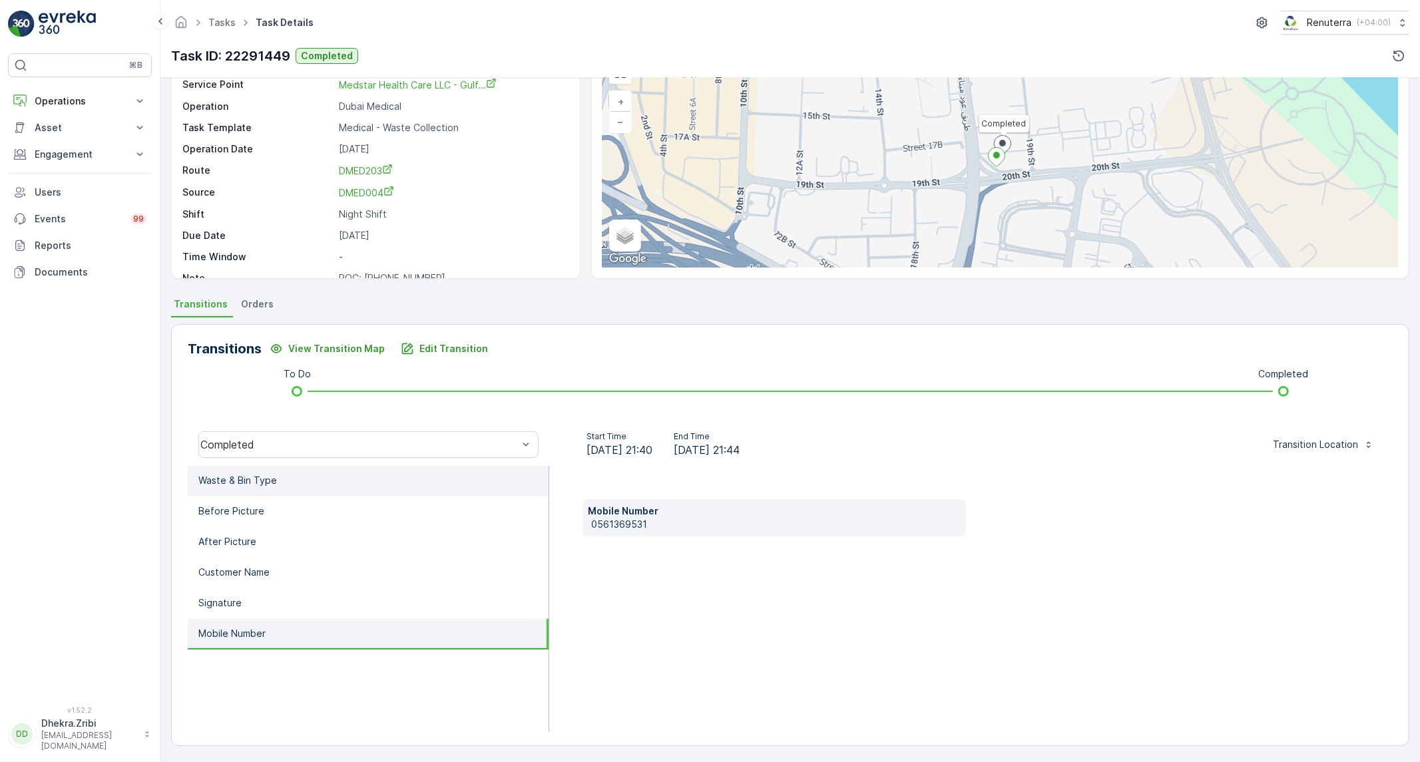
click at [286, 474] on li "Waste & Bin Type" at bounding box center [368, 481] width 361 height 31
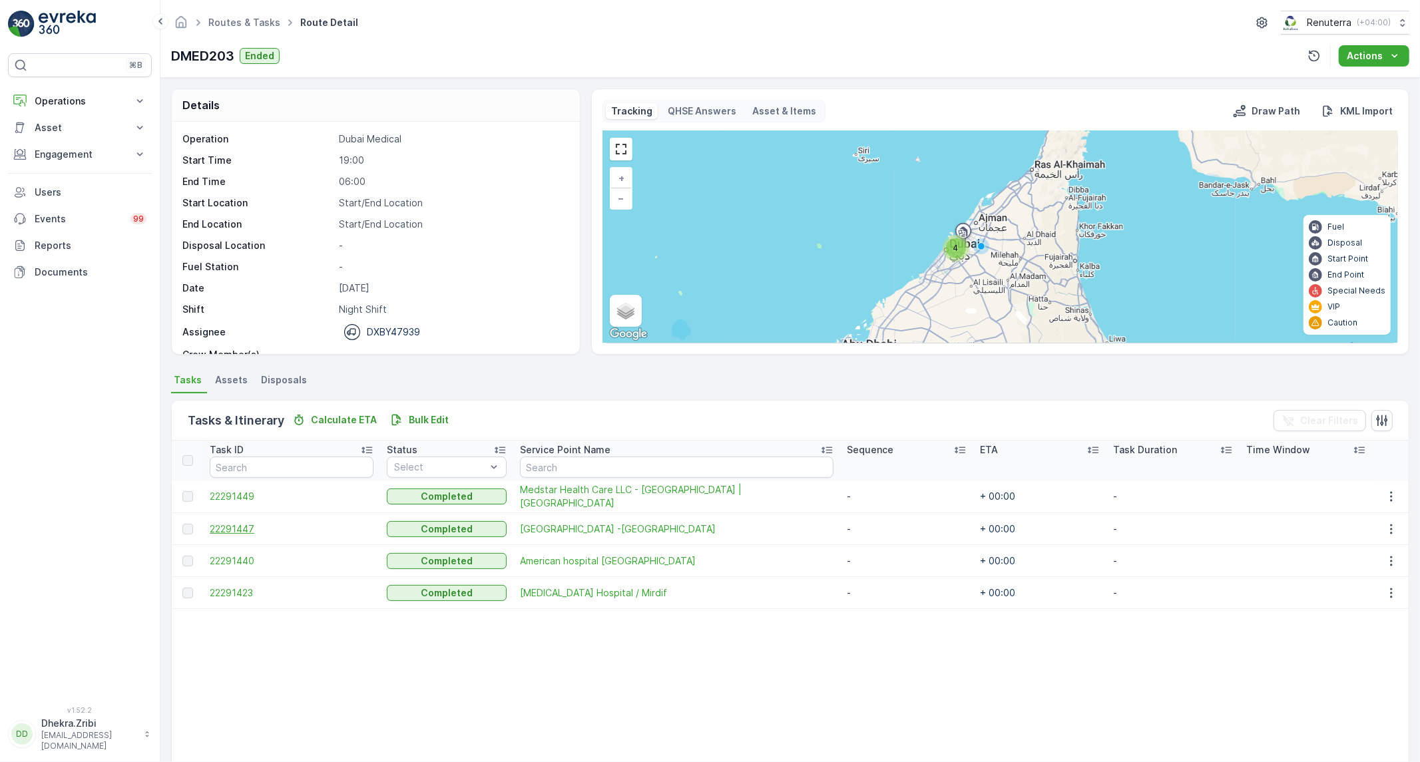
click at [232, 527] on span "22291447" at bounding box center [292, 529] width 164 height 13
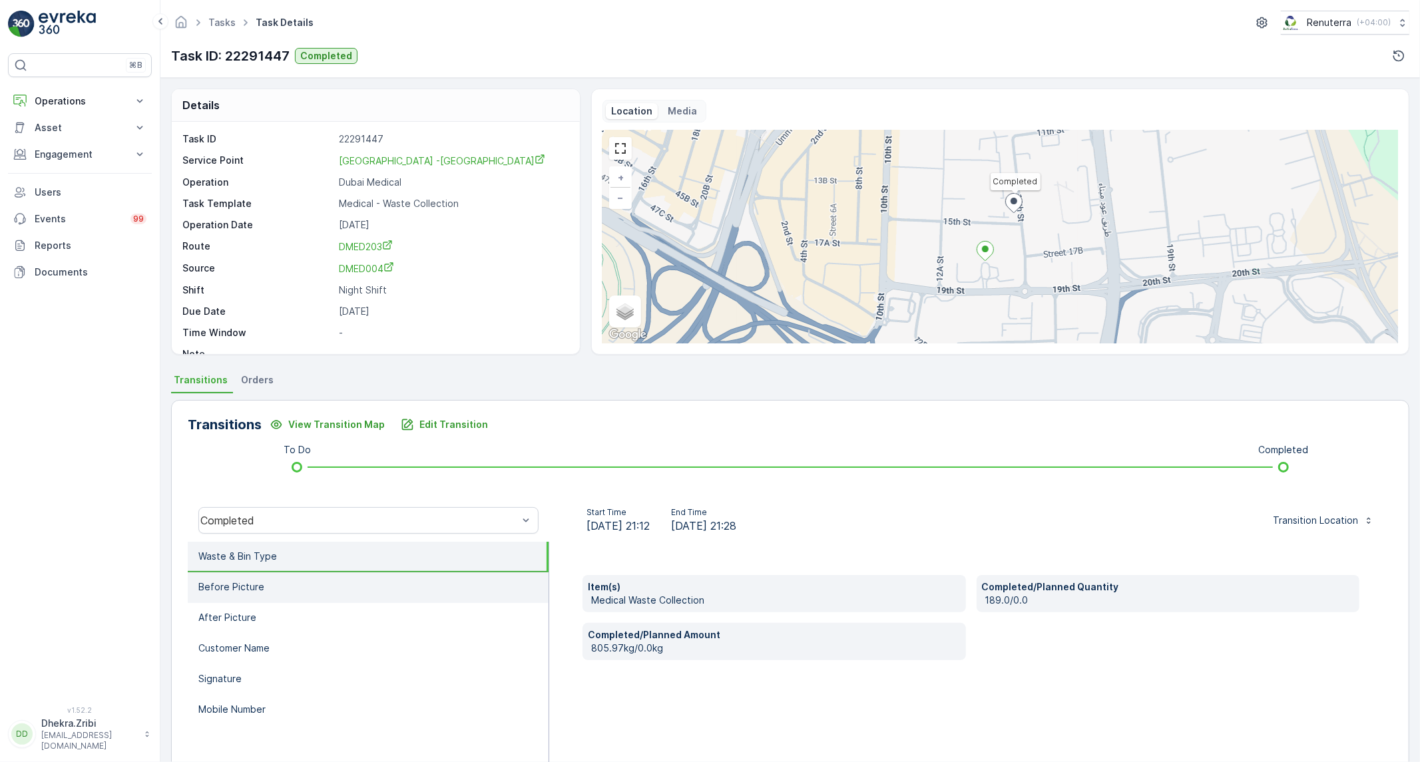
click at [372, 587] on li "Before Picture" at bounding box center [368, 588] width 361 height 31
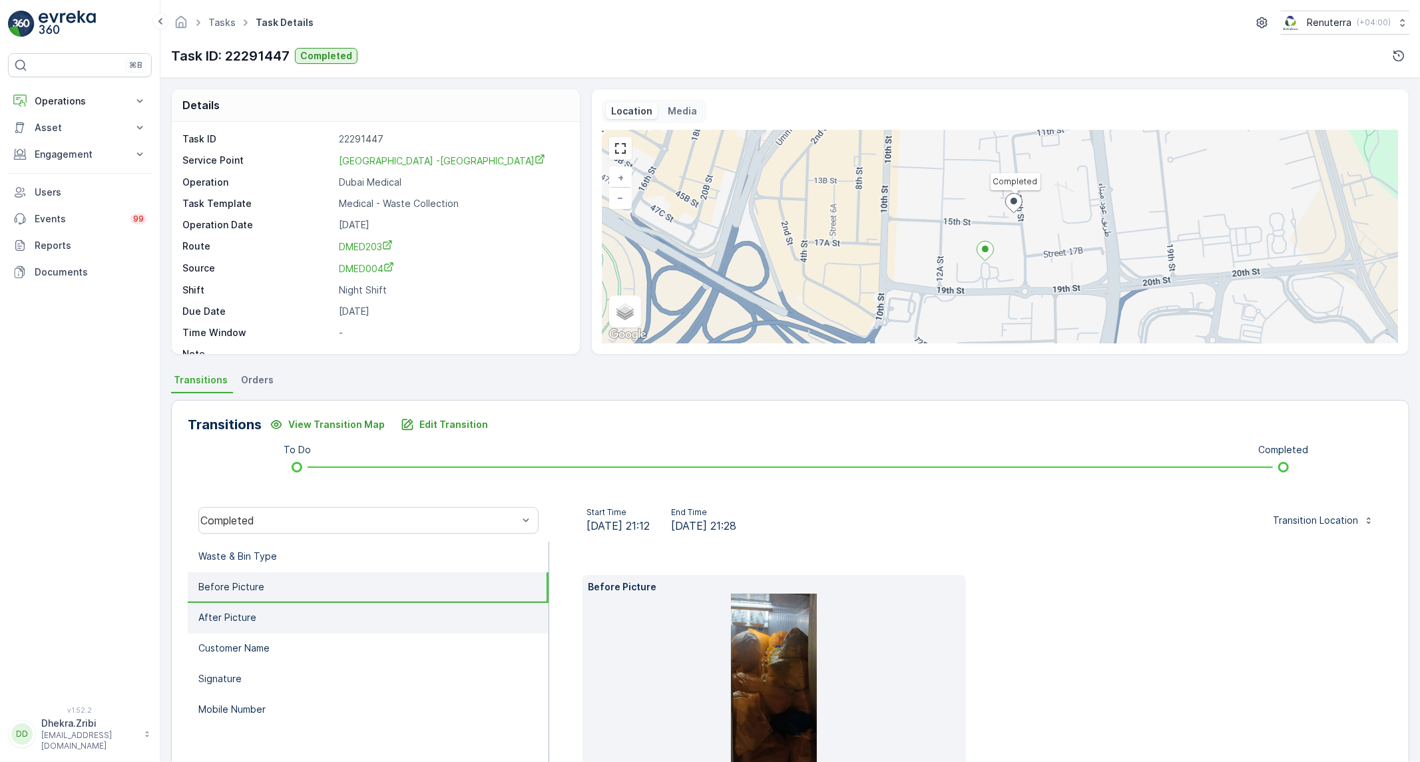
click at [345, 619] on li "After Picture" at bounding box center [368, 618] width 361 height 31
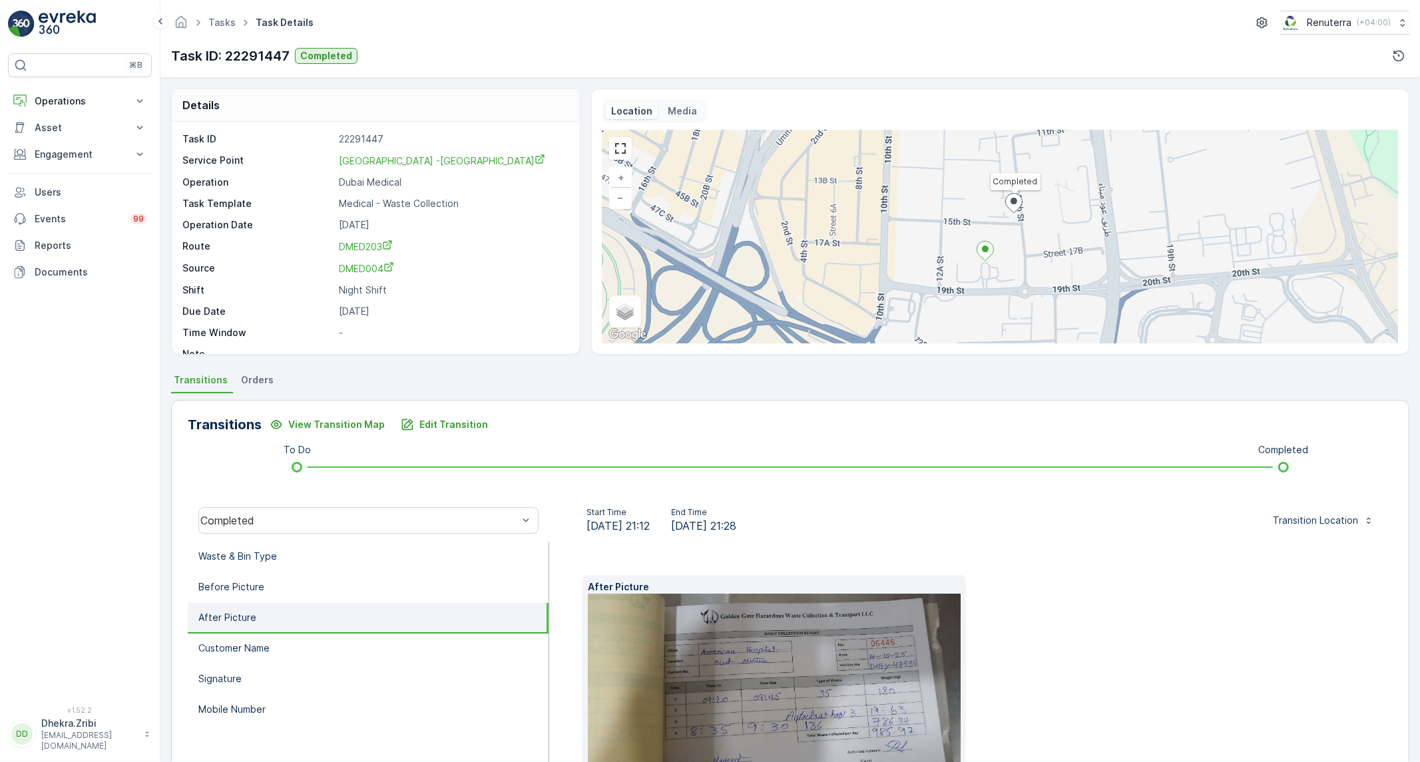
click at [793, 651] on img at bounding box center [789, 687] width 403 height 186
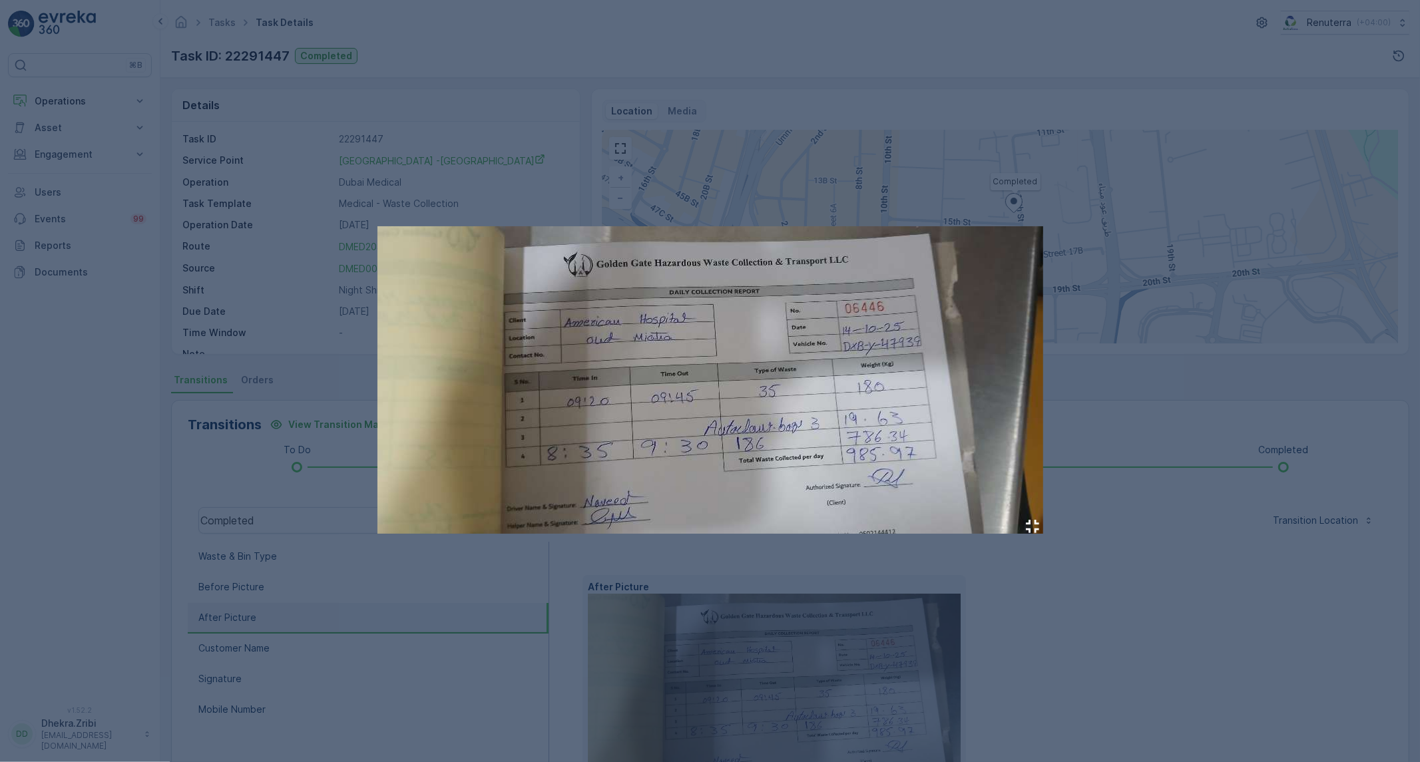
click at [1077, 565] on div at bounding box center [710, 381] width 1420 height 762
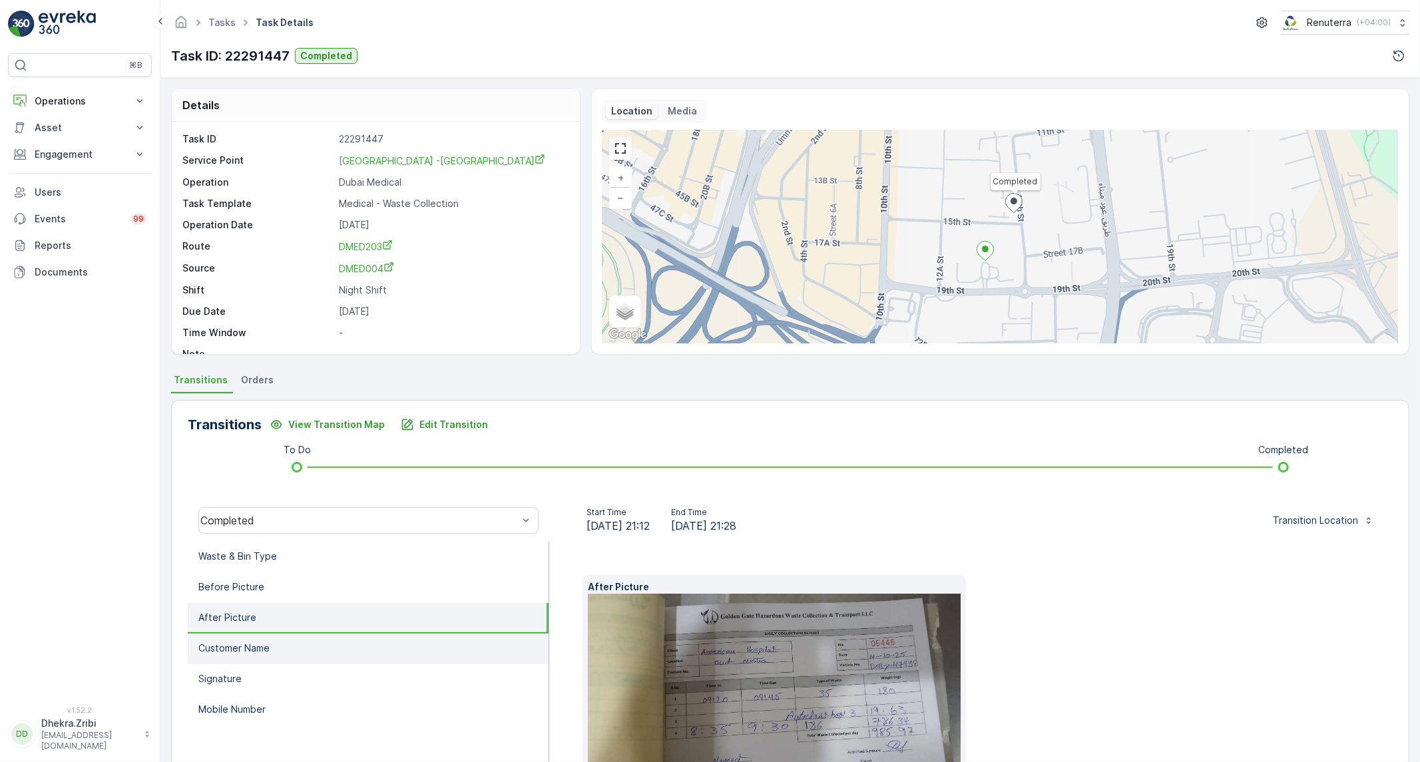
click at [248, 642] on p "Customer Name" at bounding box center [233, 648] width 71 height 13
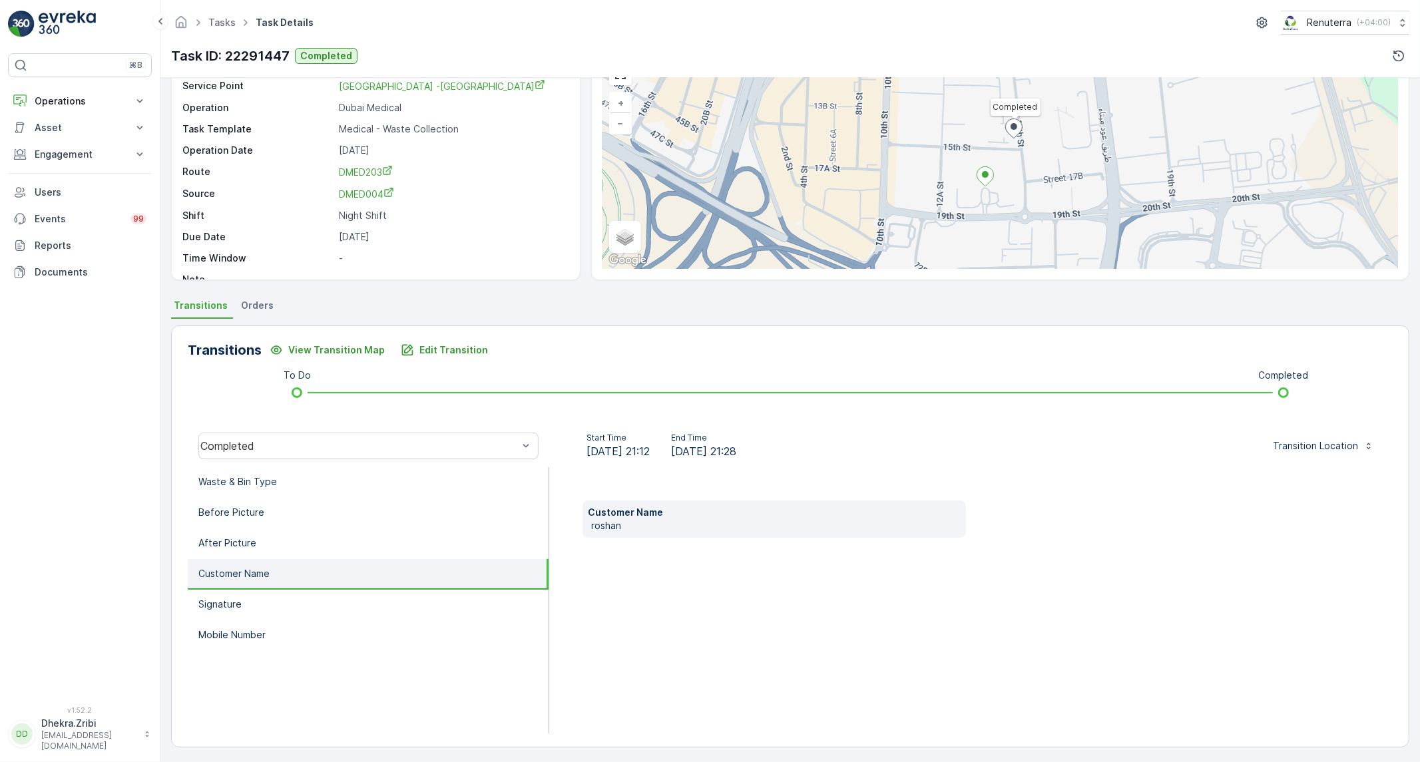
scroll to position [76, 0]
click at [254, 604] on li "Signature" at bounding box center [368, 604] width 361 height 31
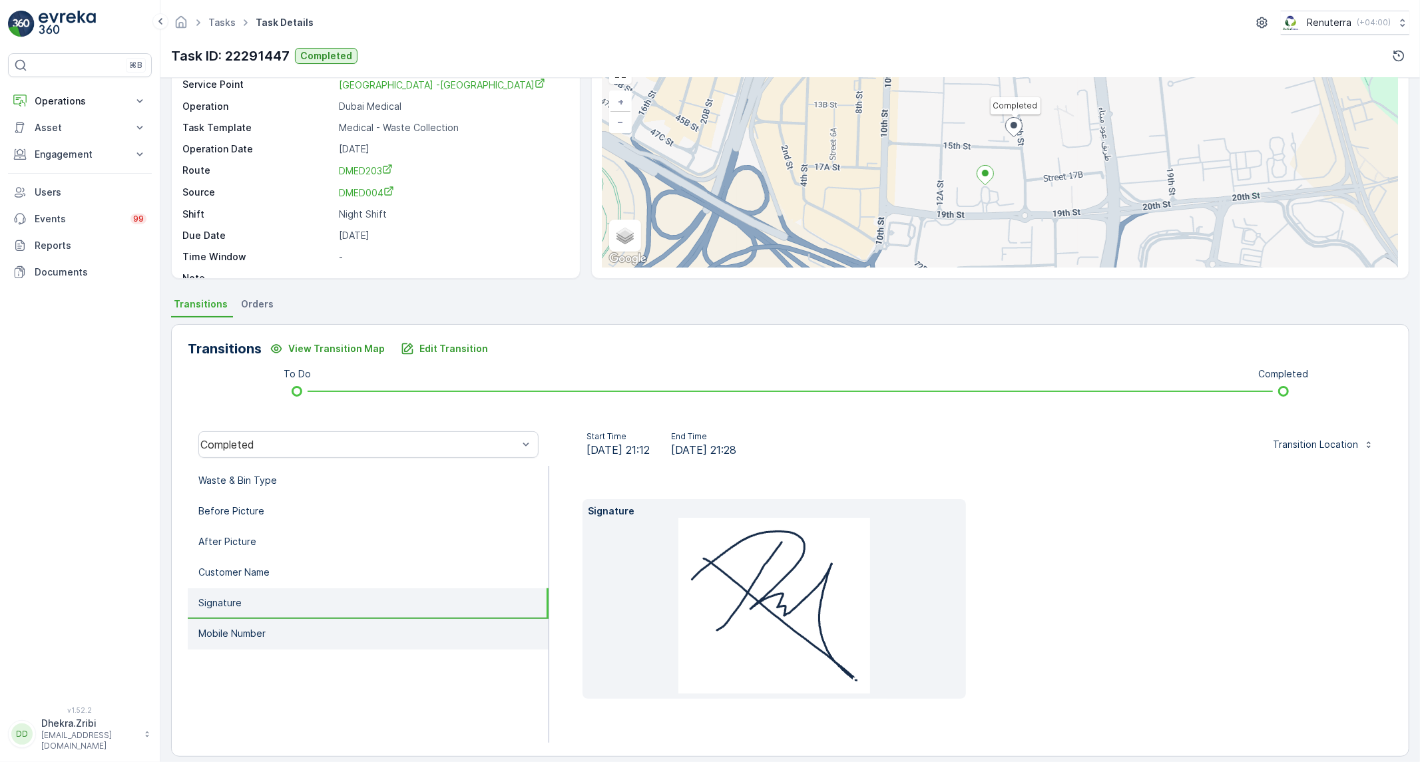
click at [251, 631] on p "Mobile Number" at bounding box center [231, 633] width 67 height 13
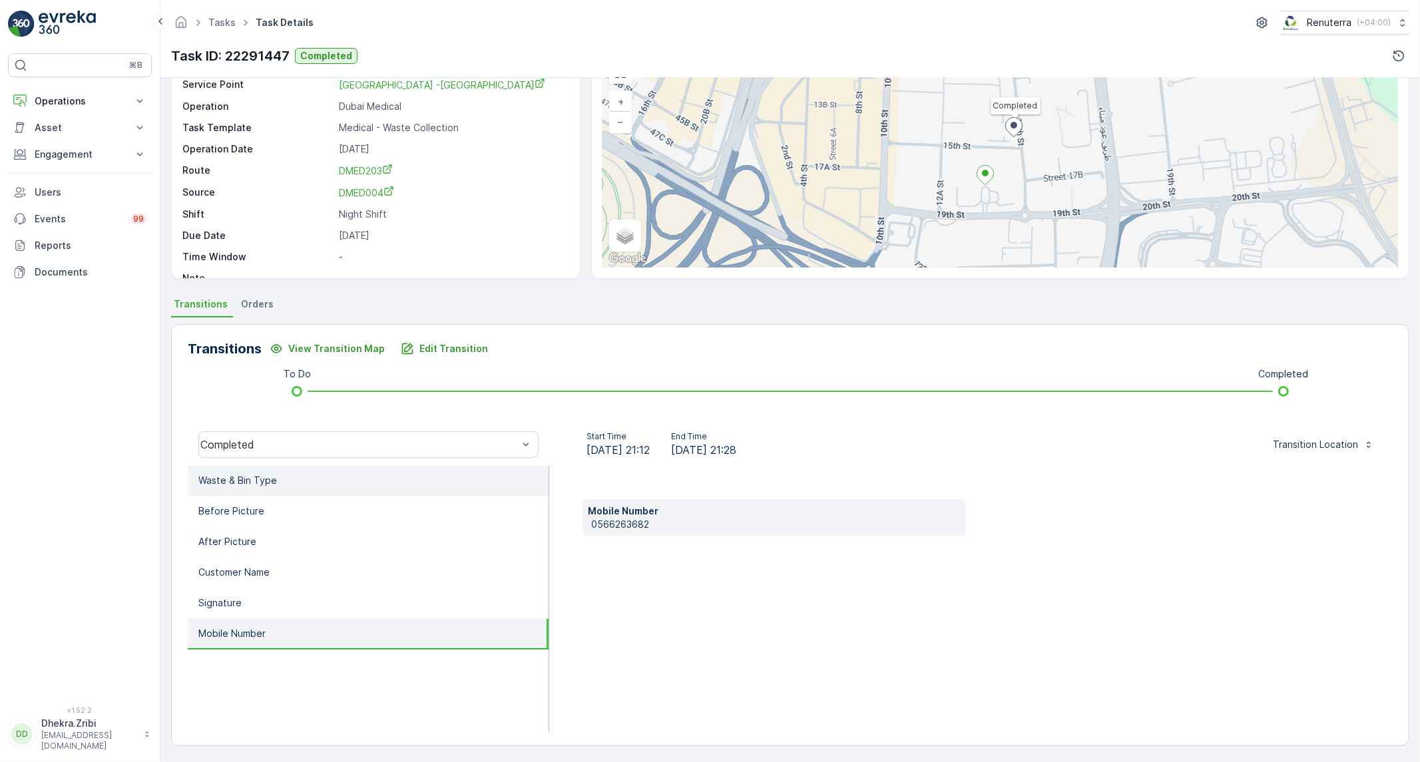
click at [284, 480] on li "Waste & Bin Type" at bounding box center [368, 481] width 361 height 31
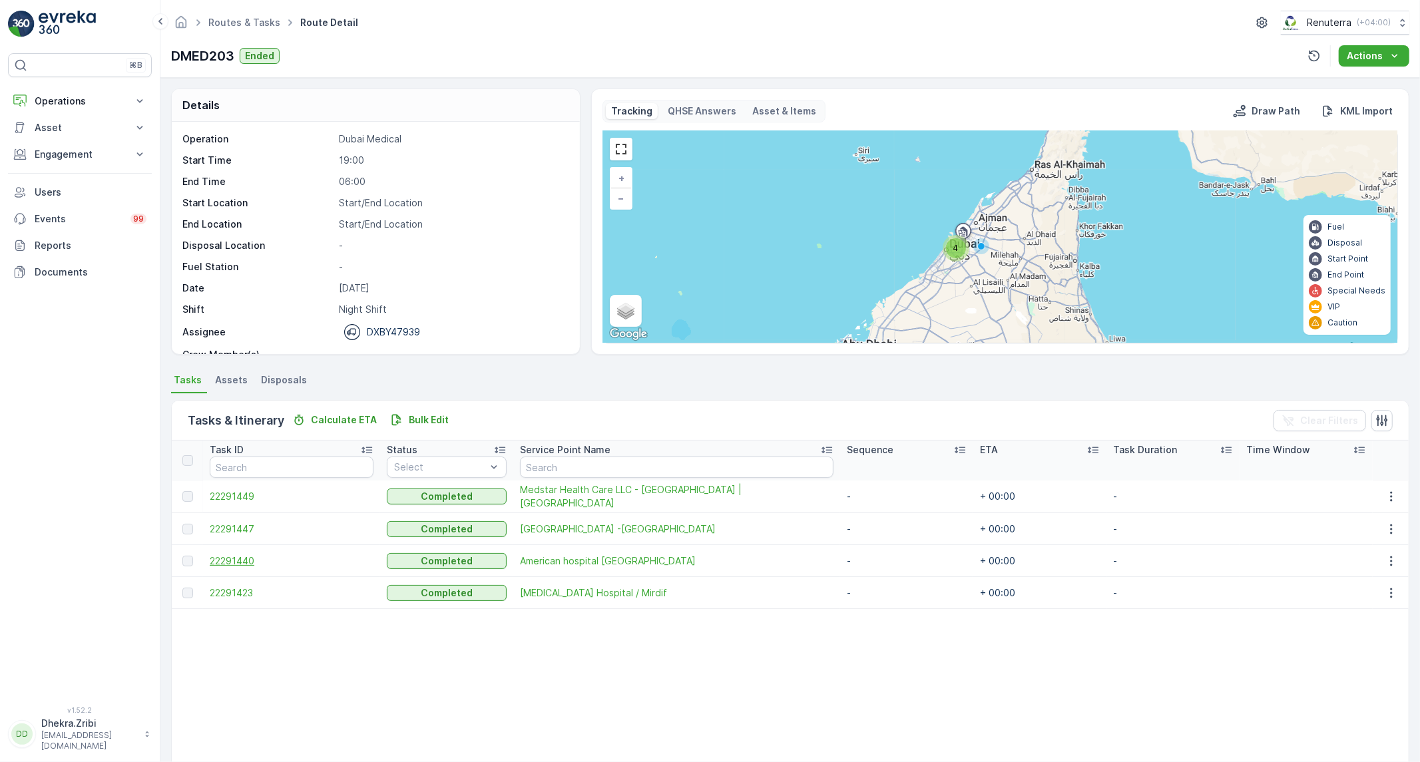
click at [246, 559] on span "22291440" at bounding box center [292, 561] width 164 height 13
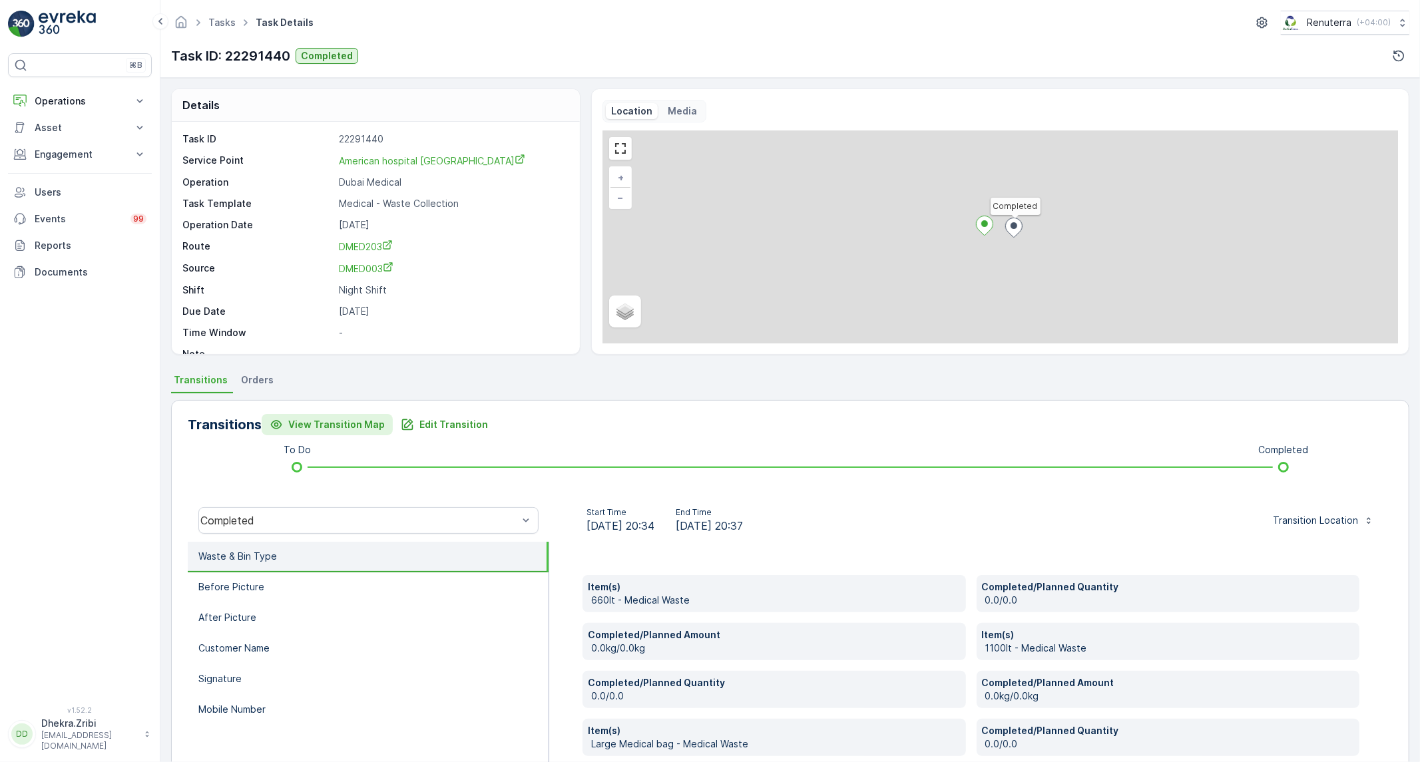
scroll to position [148, 0]
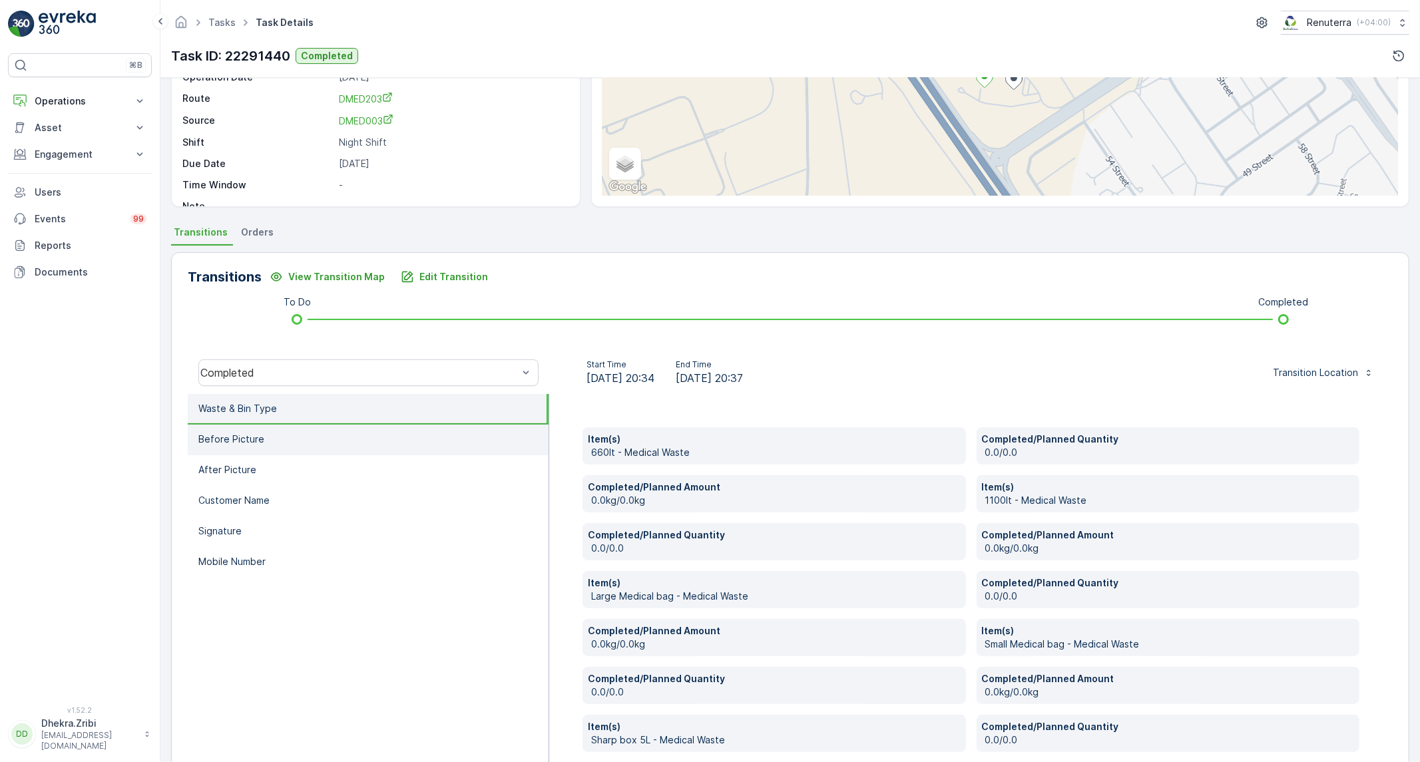
click at [323, 431] on li "Before Picture" at bounding box center [368, 440] width 361 height 31
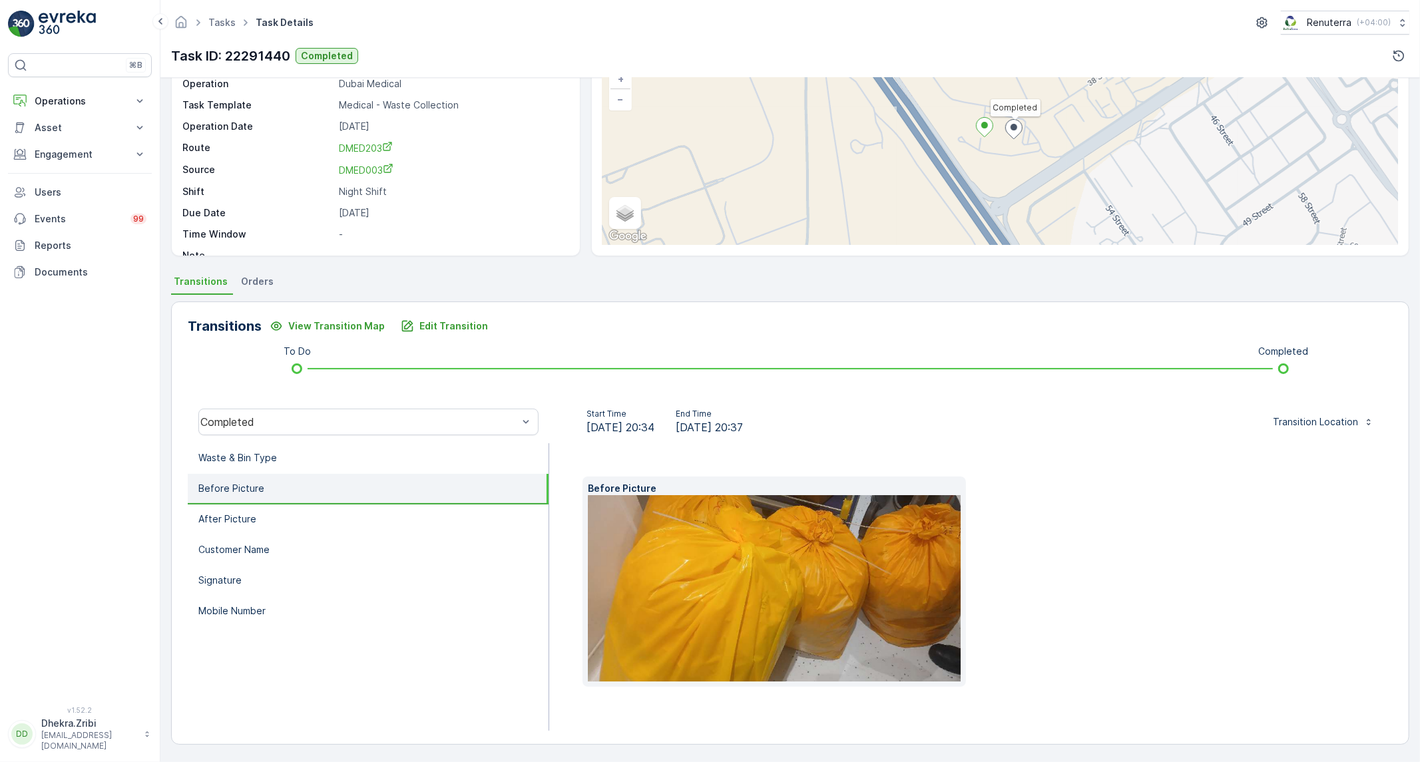
scroll to position [77, 0]
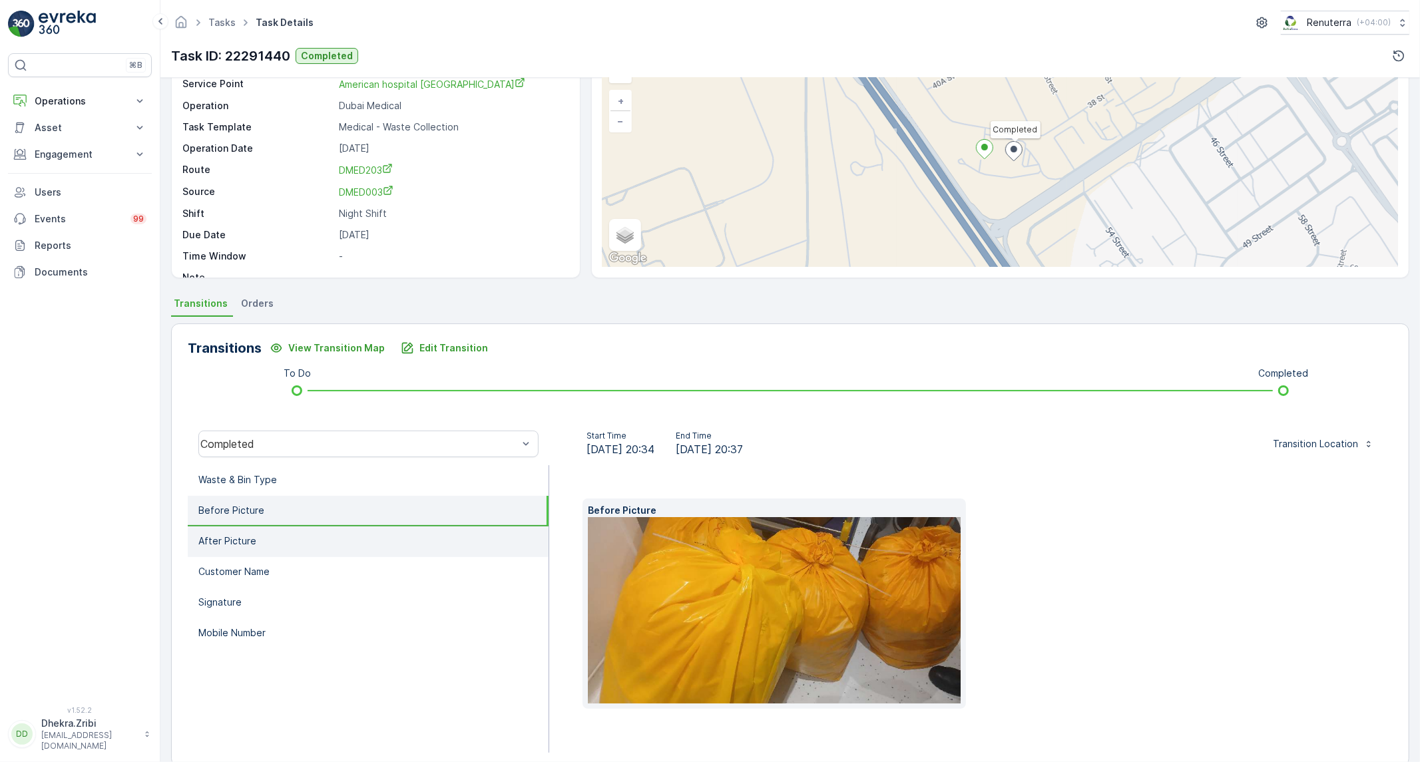
click at [317, 544] on li "After Picture" at bounding box center [368, 542] width 361 height 31
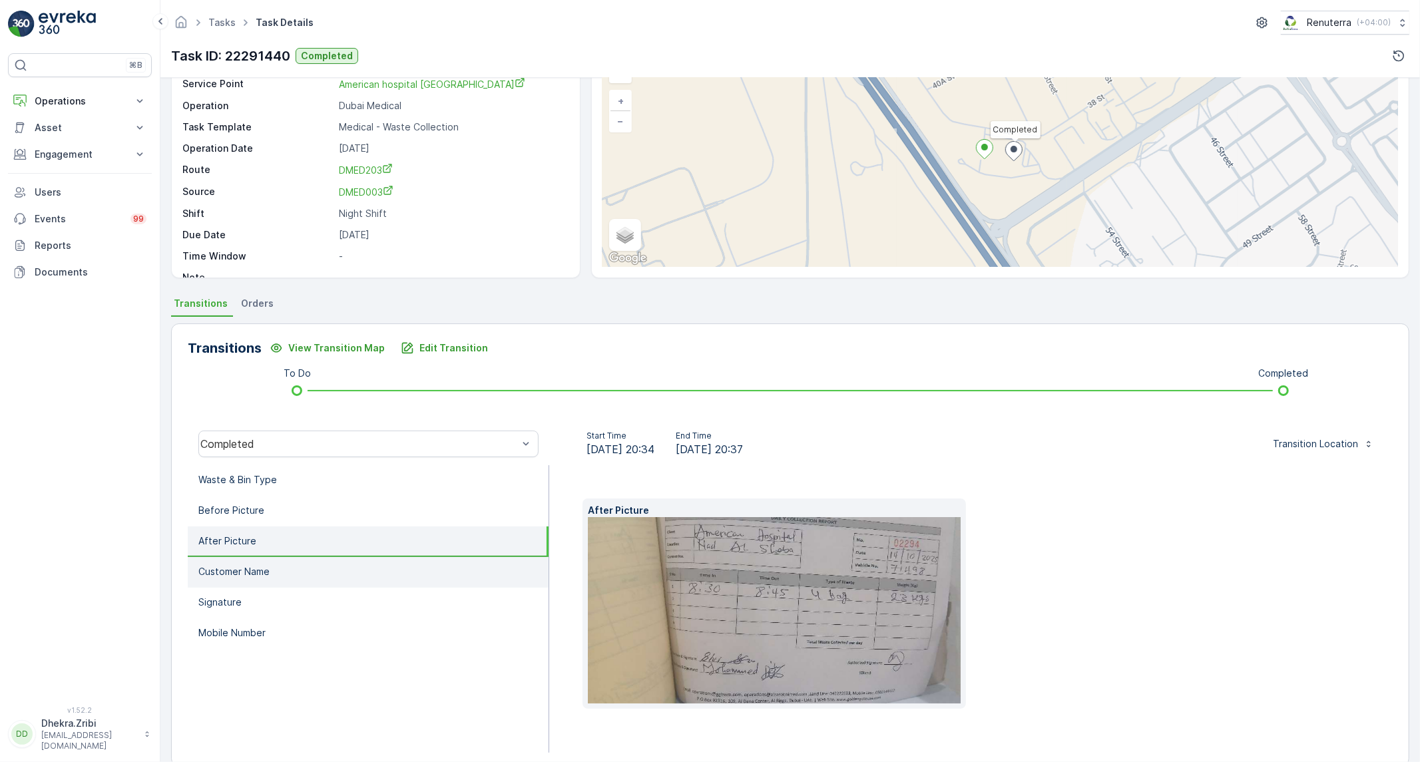
click at [294, 563] on li "Customer Name" at bounding box center [368, 572] width 361 height 31
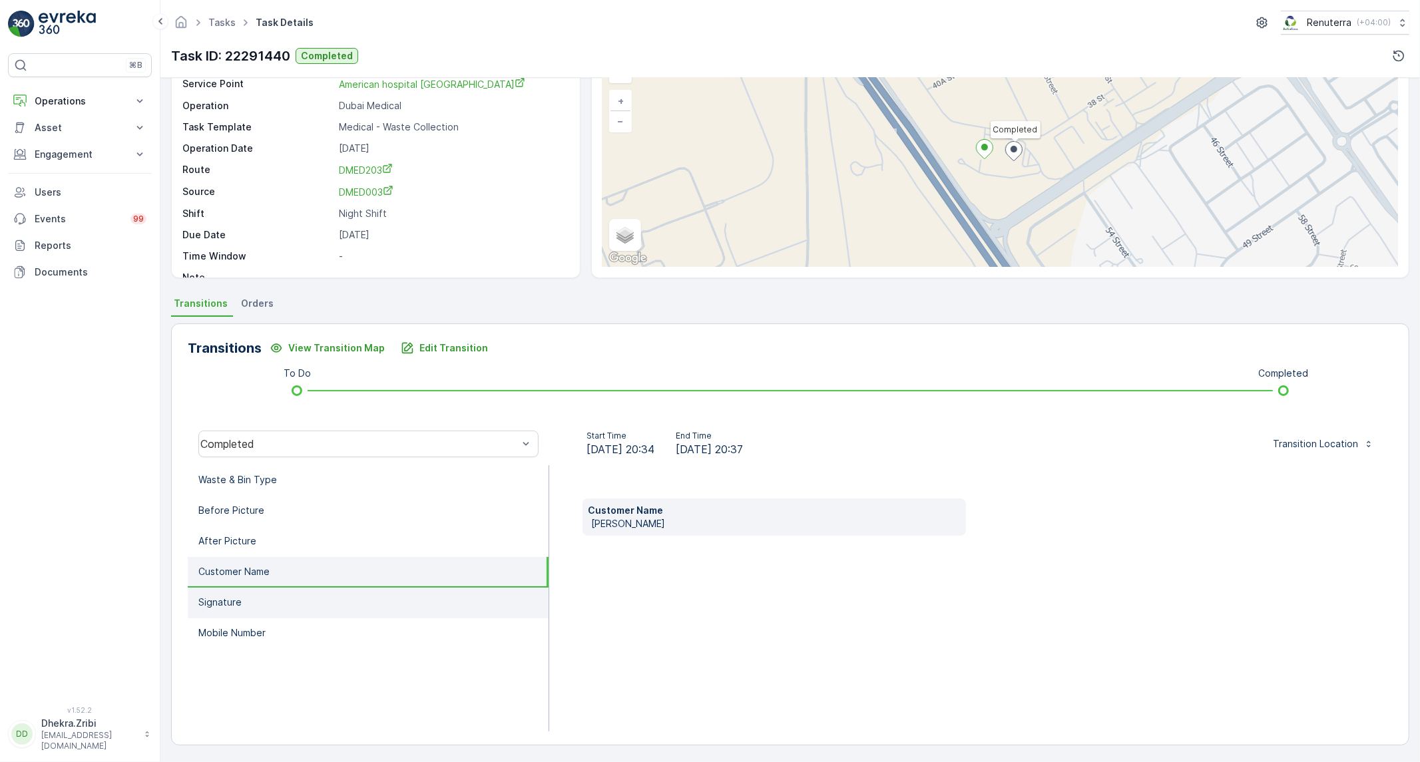
click at [276, 595] on li "Signature" at bounding box center [368, 603] width 361 height 31
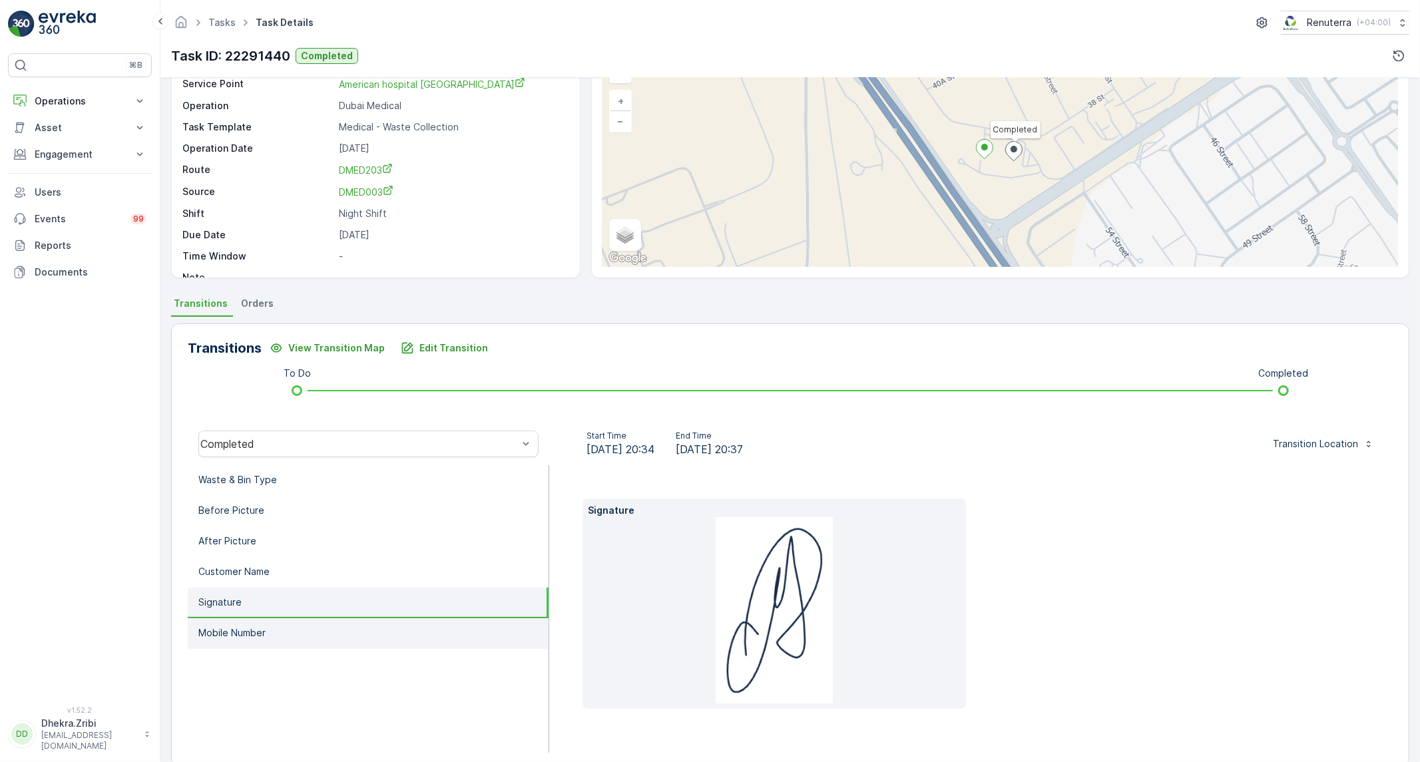
click at [270, 620] on li "Mobile Number" at bounding box center [368, 634] width 361 height 31
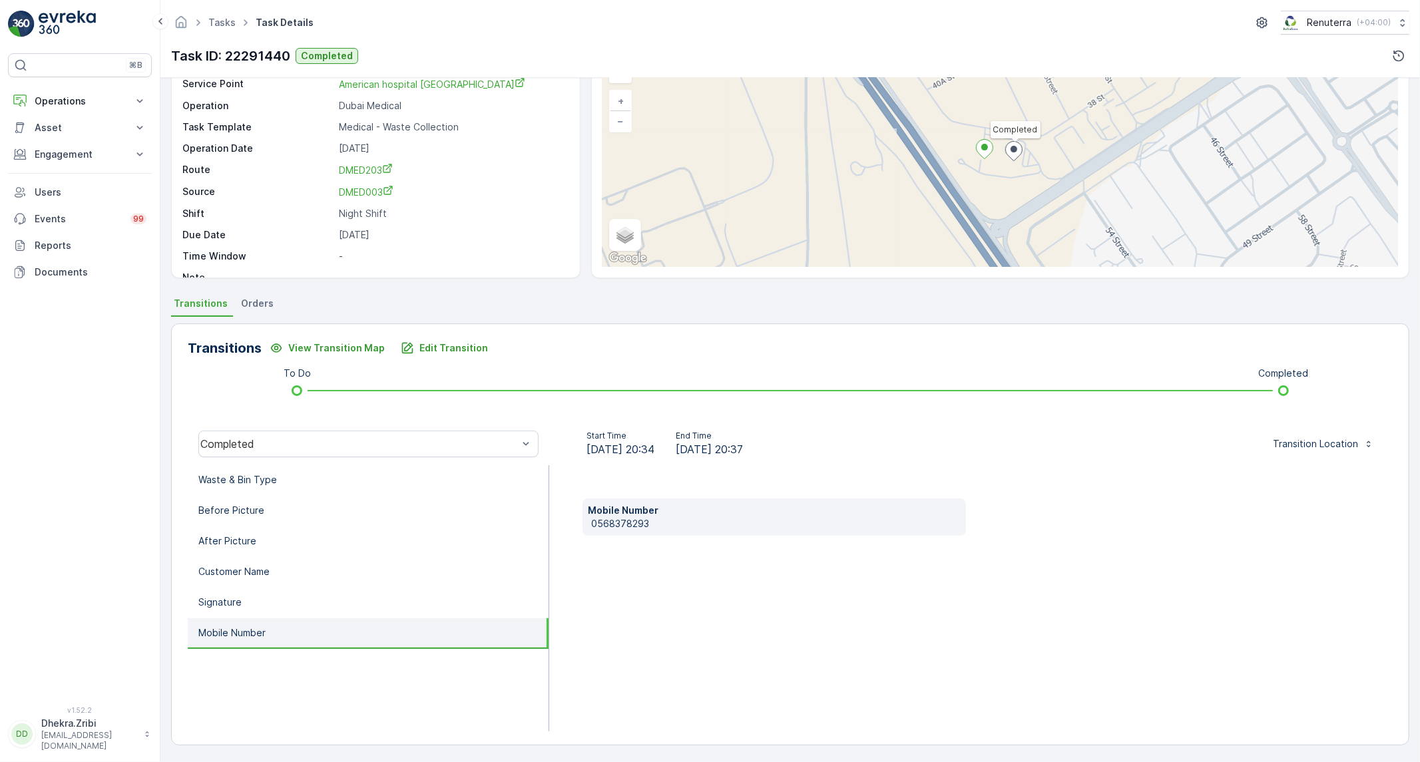
click at [629, 523] on p "0568378293" at bounding box center [776, 523] width 370 height 13
copy p "0568378293"
click at [310, 482] on li "Waste & Bin Type" at bounding box center [368, 480] width 361 height 31
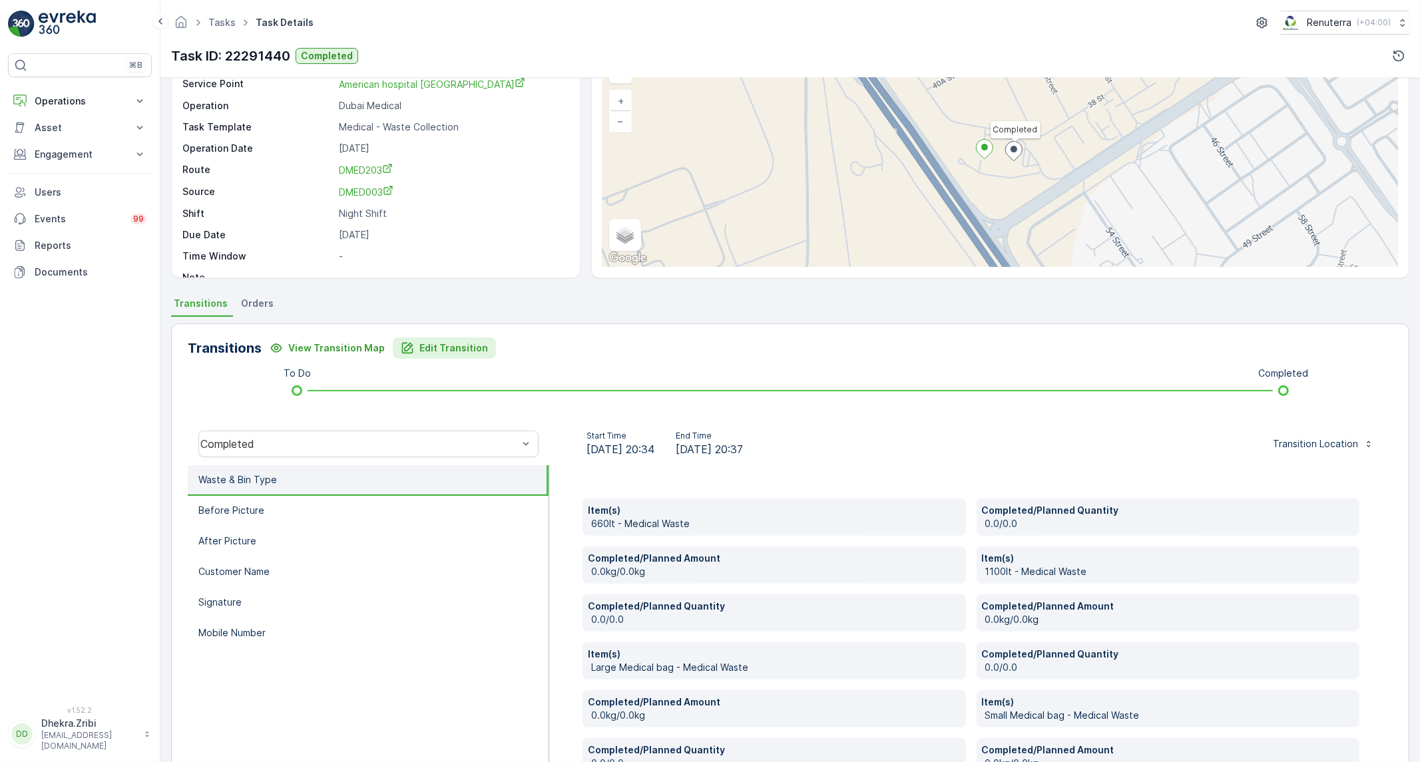
click at [447, 342] on p "Edit Transition" at bounding box center [453, 348] width 69 height 13
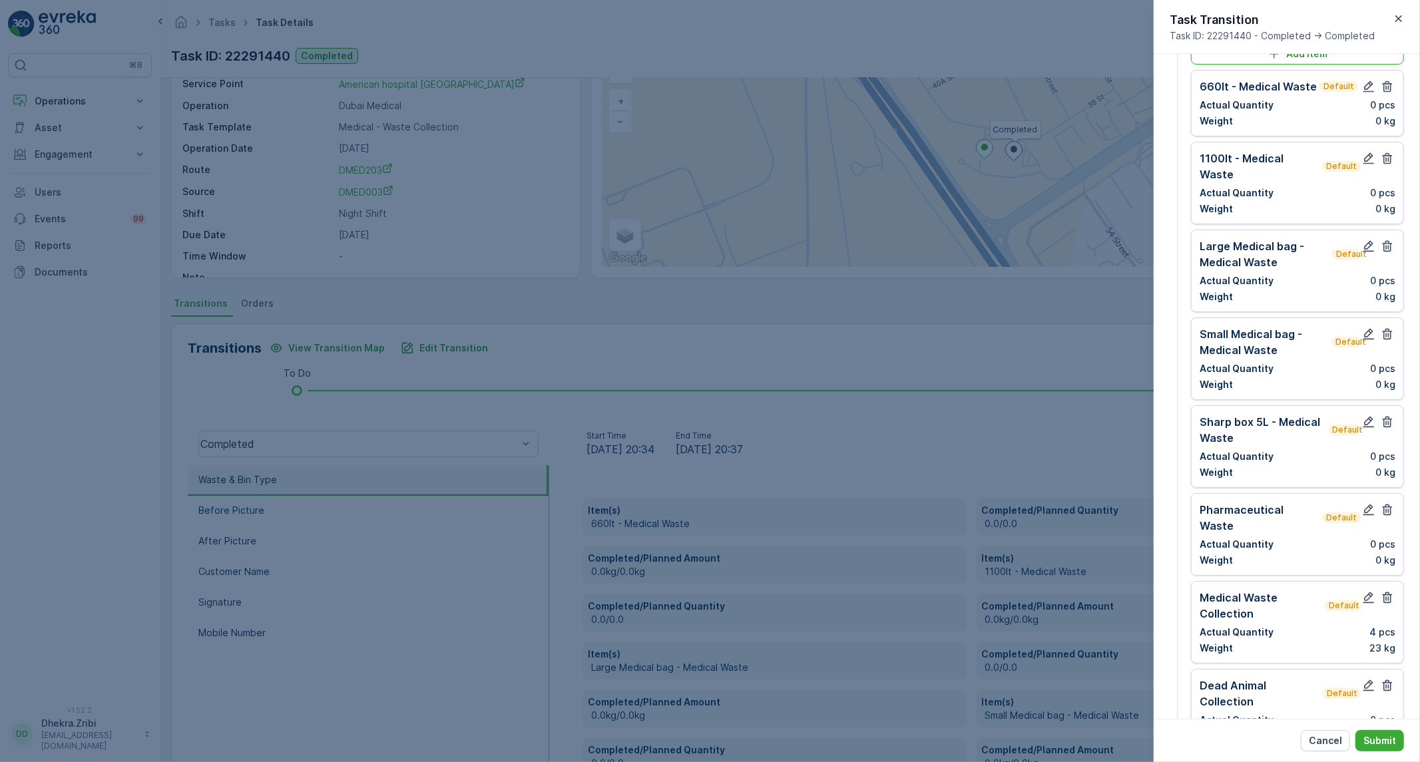
scroll to position [0, 0]
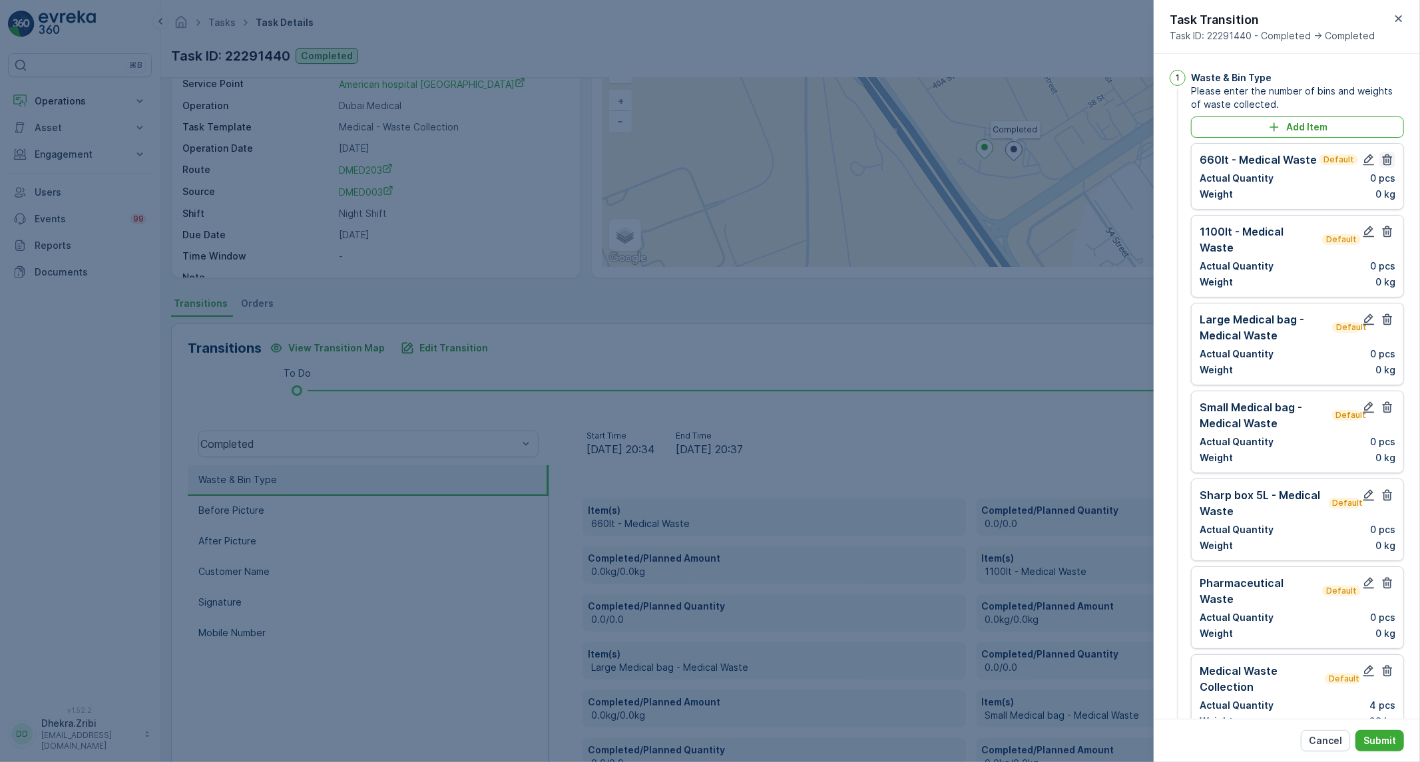
click at [1385, 163] on icon "button" at bounding box center [1387, 159] width 13 height 13
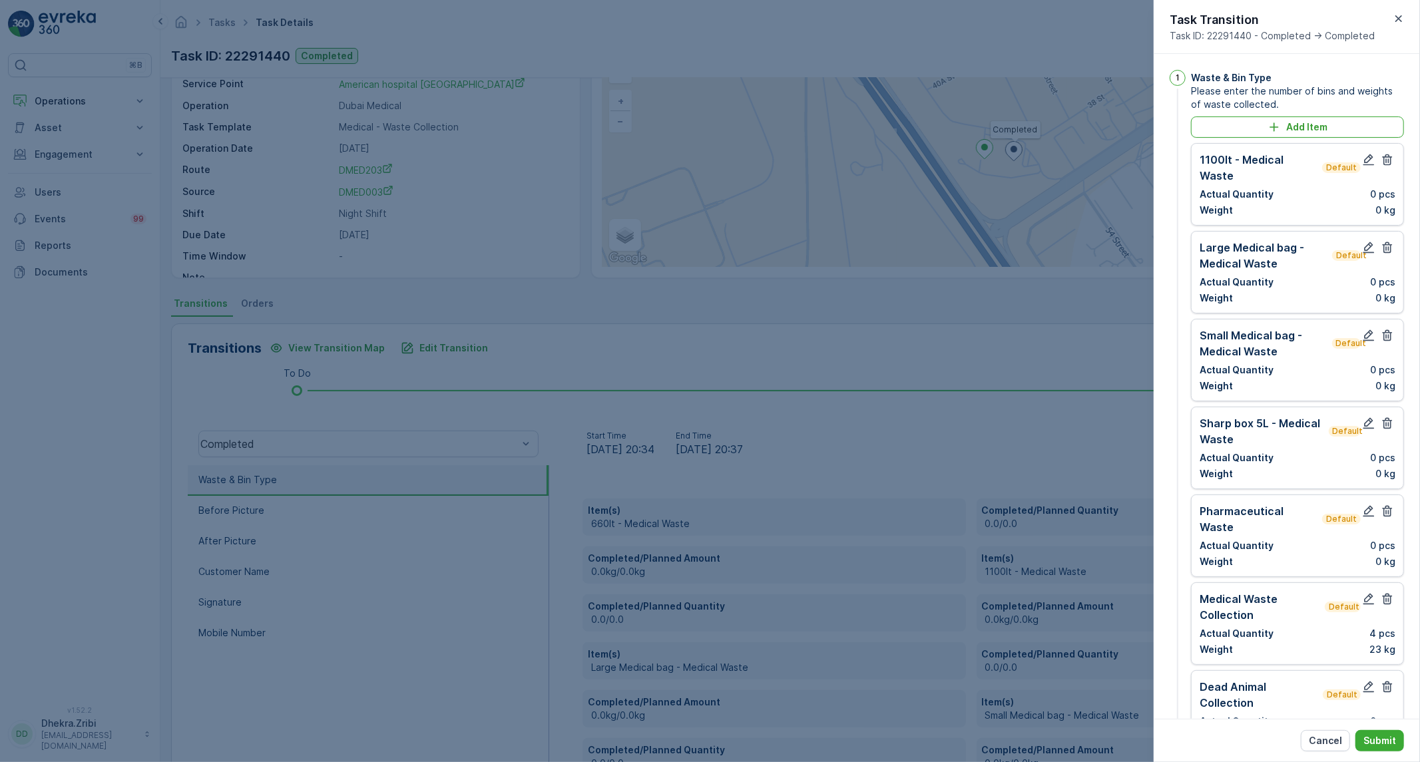
click at [1385, 163] on icon "button" at bounding box center [1387, 159] width 13 height 13
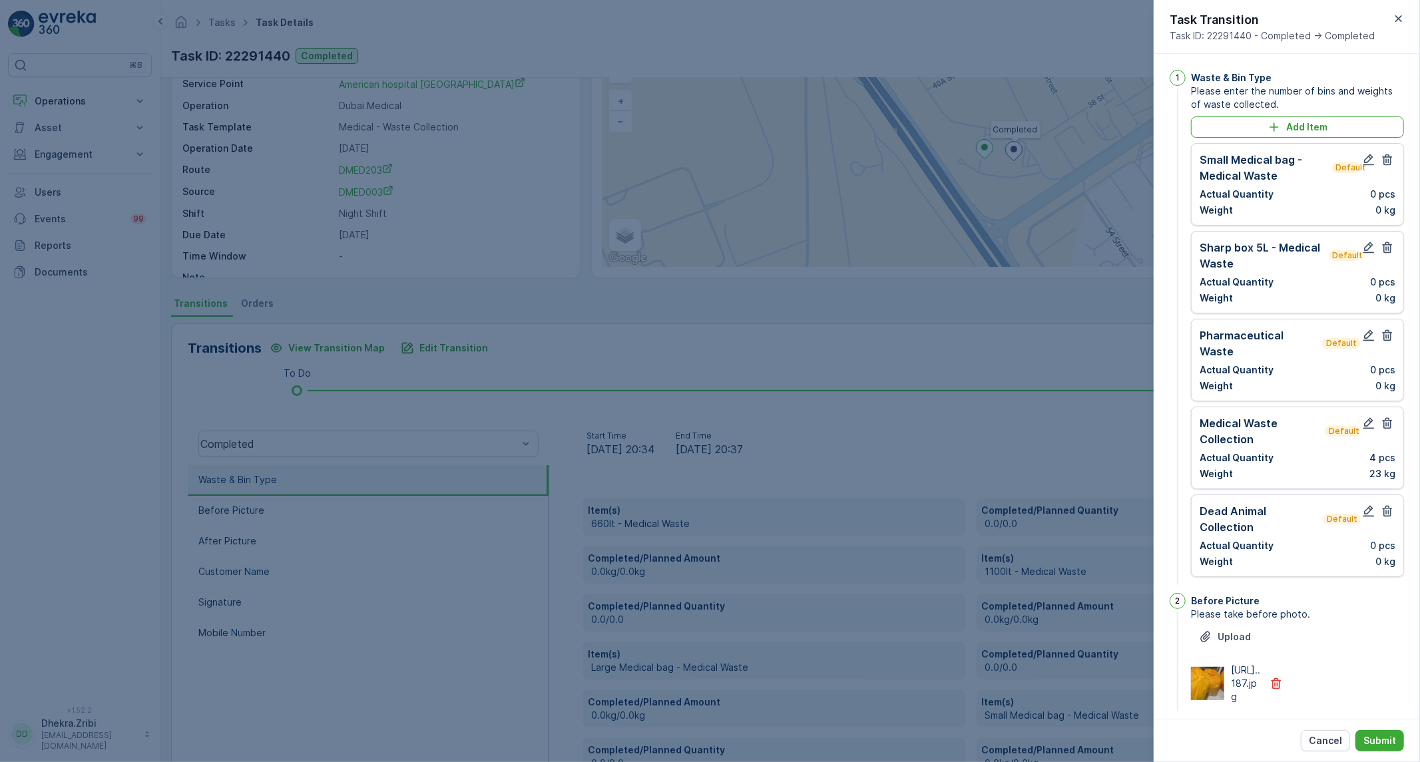
click at [1385, 163] on icon "button" at bounding box center [1387, 159] width 13 height 13
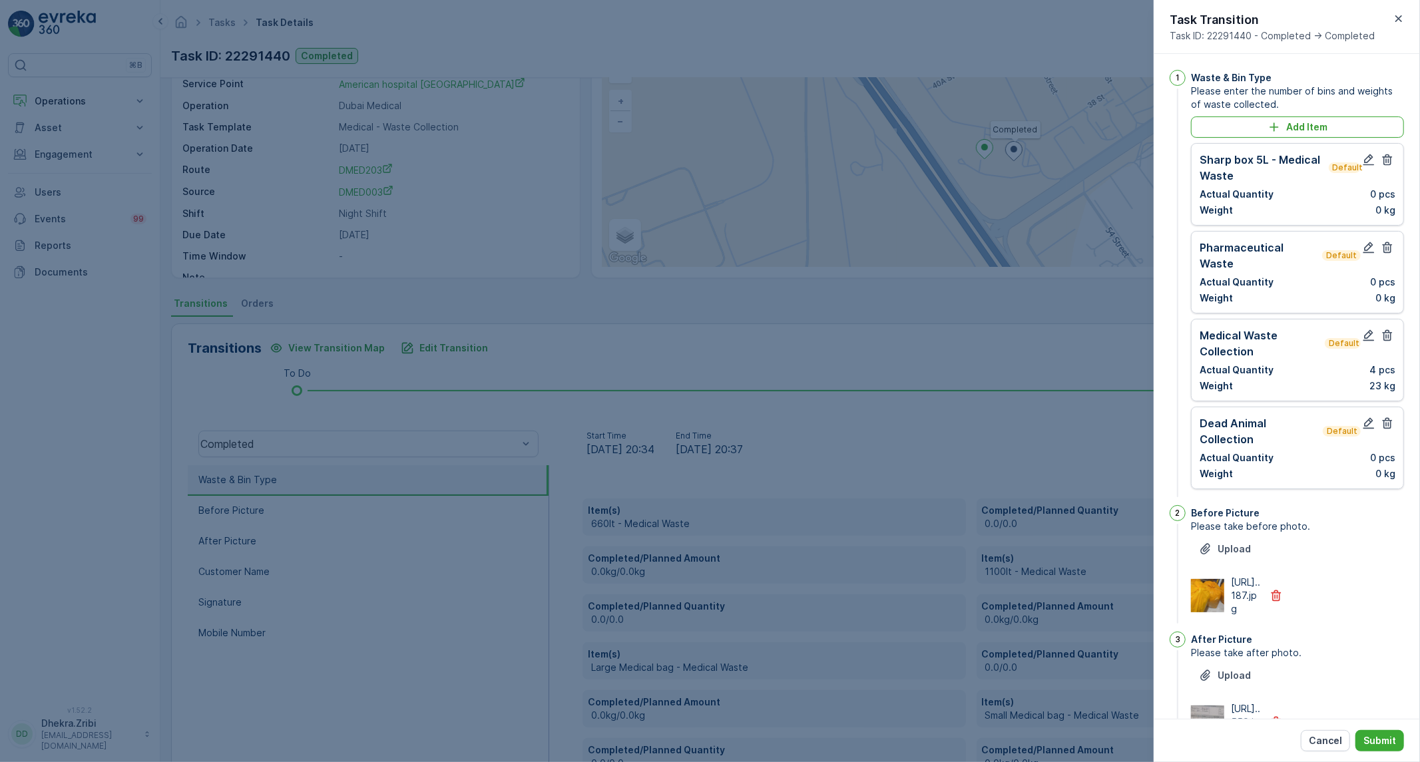
click at [1385, 163] on icon "button" at bounding box center [1387, 159] width 13 height 13
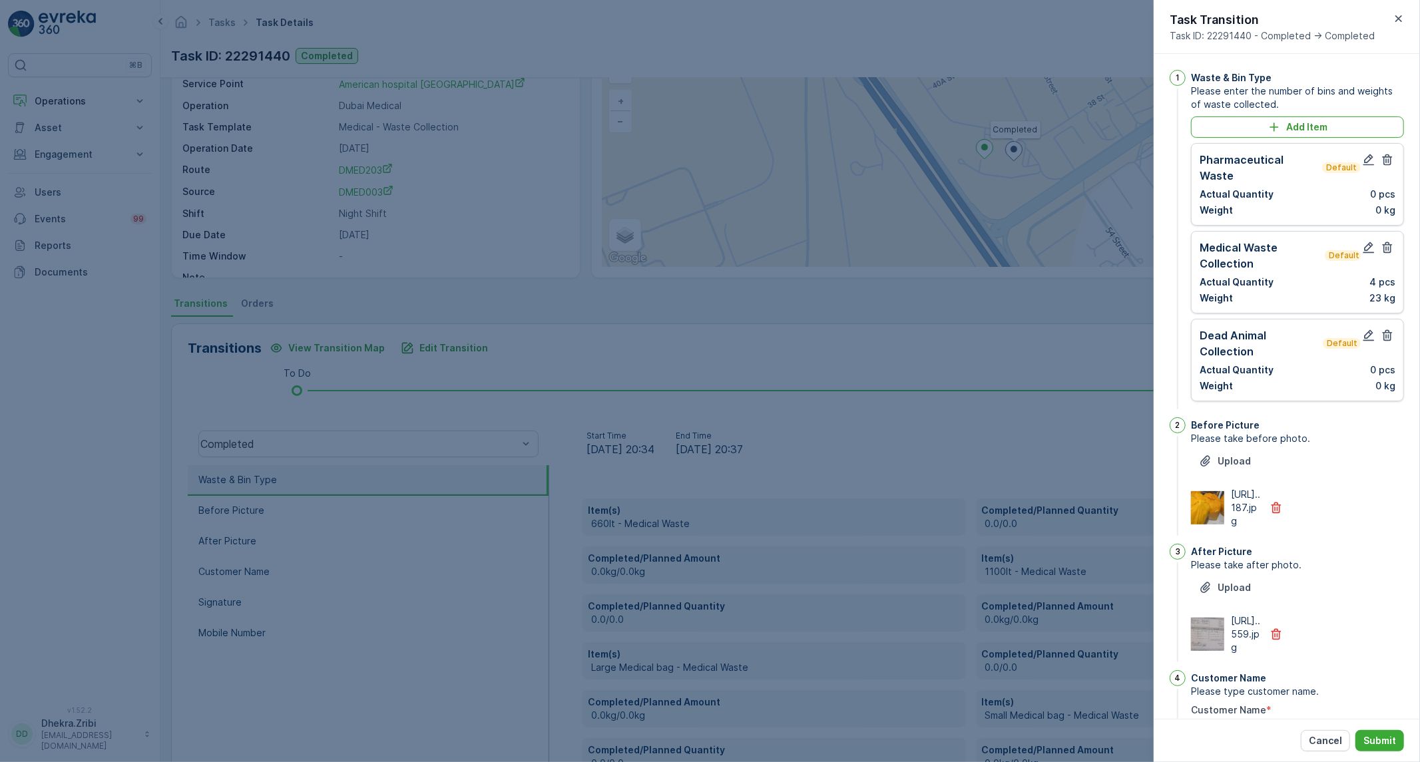
click at [1385, 163] on icon "button" at bounding box center [1387, 159] width 13 height 13
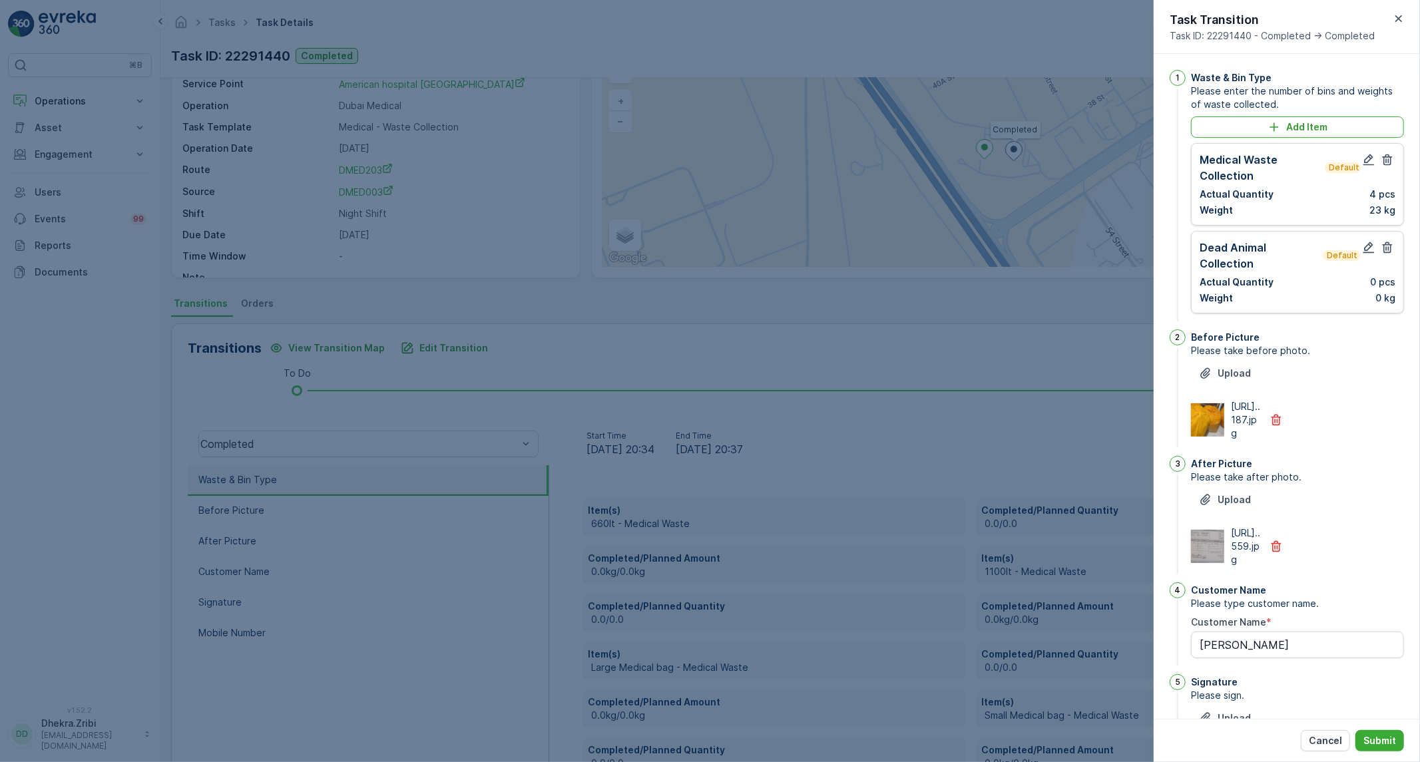
click at [1386, 238] on div "Dead Animal Collection Default Actual Quantity 0 pcs Weight 0 kg" at bounding box center [1297, 272] width 213 height 83
click at [1383, 251] on icon "button" at bounding box center [1387, 247] width 13 height 13
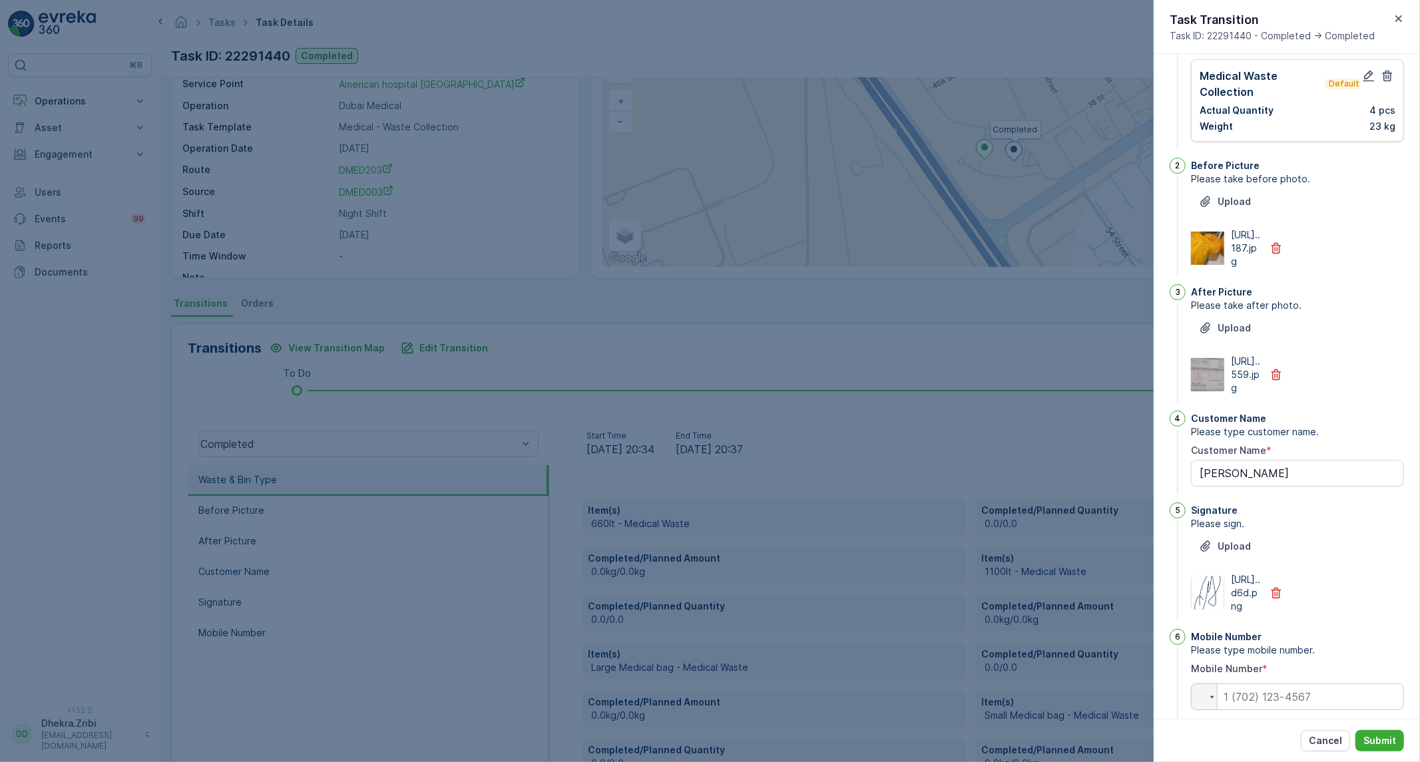
scroll to position [187, 0]
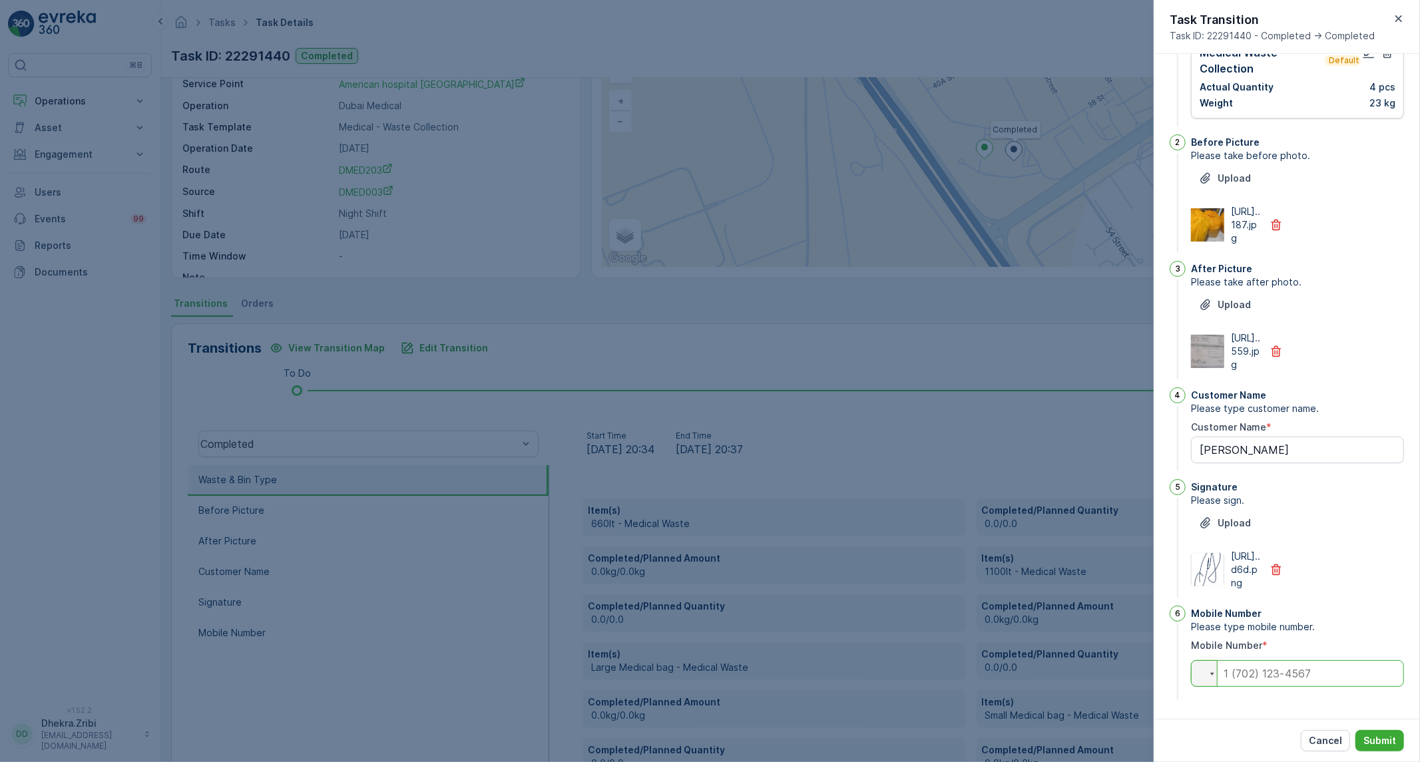
click at [1315, 668] on input "tel" at bounding box center [1297, 674] width 213 height 27
click at [1362, 661] on input "tel" at bounding box center [1297, 674] width 213 height 27
click at [1326, 672] on input "tel" at bounding box center [1297, 674] width 213 height 27
click at [908, 463] on div at bounding box center [710, 381] width 1420 height 762
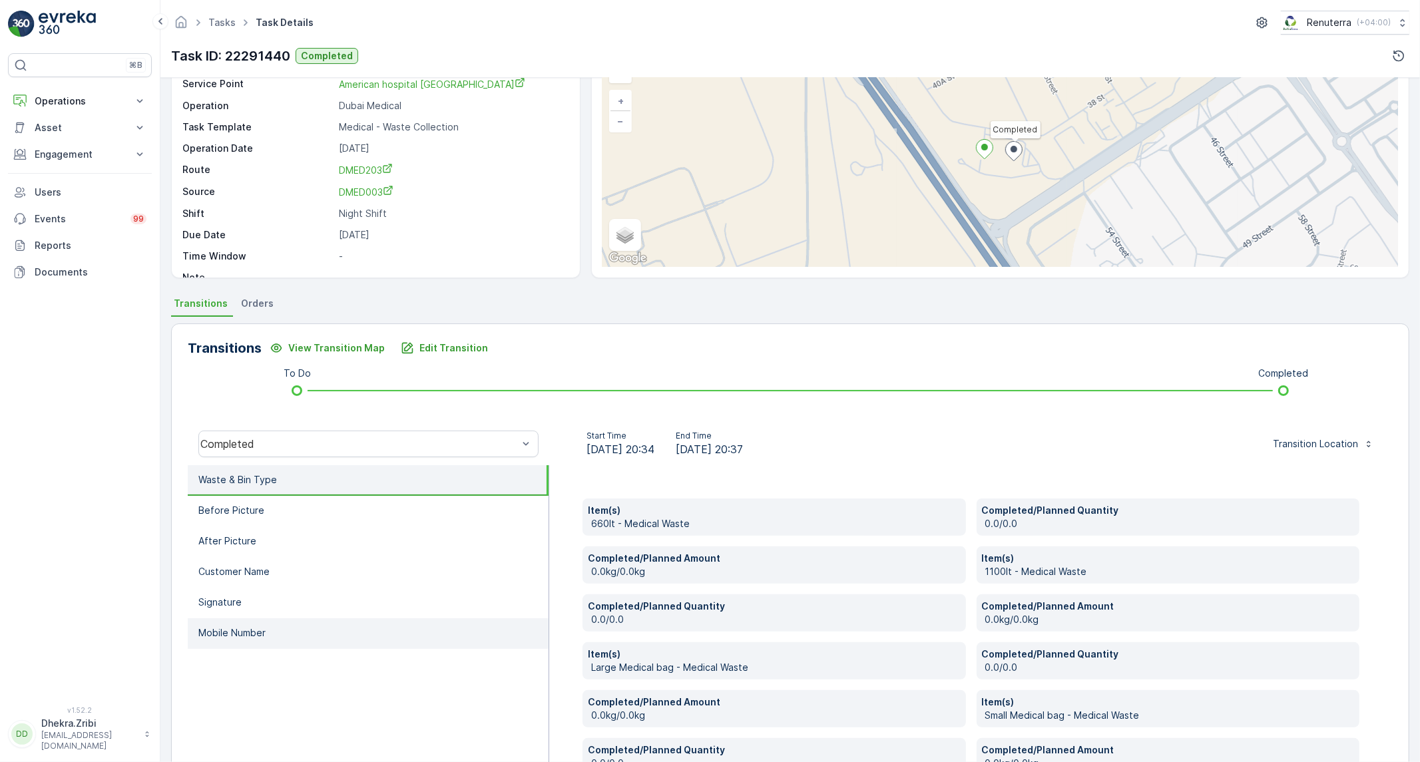
click at [298, 642] on li "Mobile Number" at bounding box center [368, 634] width 361 height 31
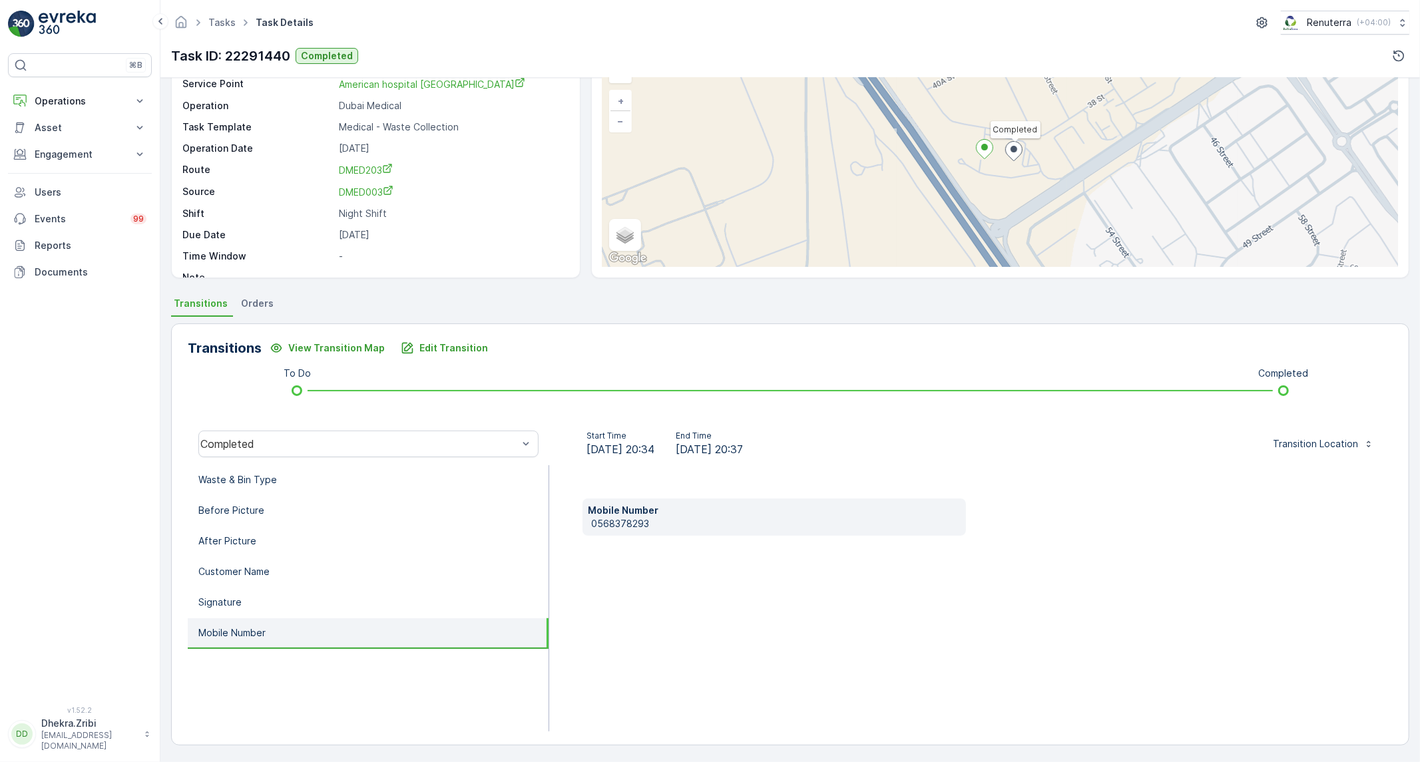
click at [621, 540] on div "Mobile Number [PHONE_NUMBER]" at bounding box center [971, 598] width 844 height 266
click at [622, 526] on p "0568378293" at bounding box center [776, 523] width 370 height 13
copy p "0568378293"
click at [455, 354] on p "Edit Transition" at bounding box center [453, 348] width 69 height 13
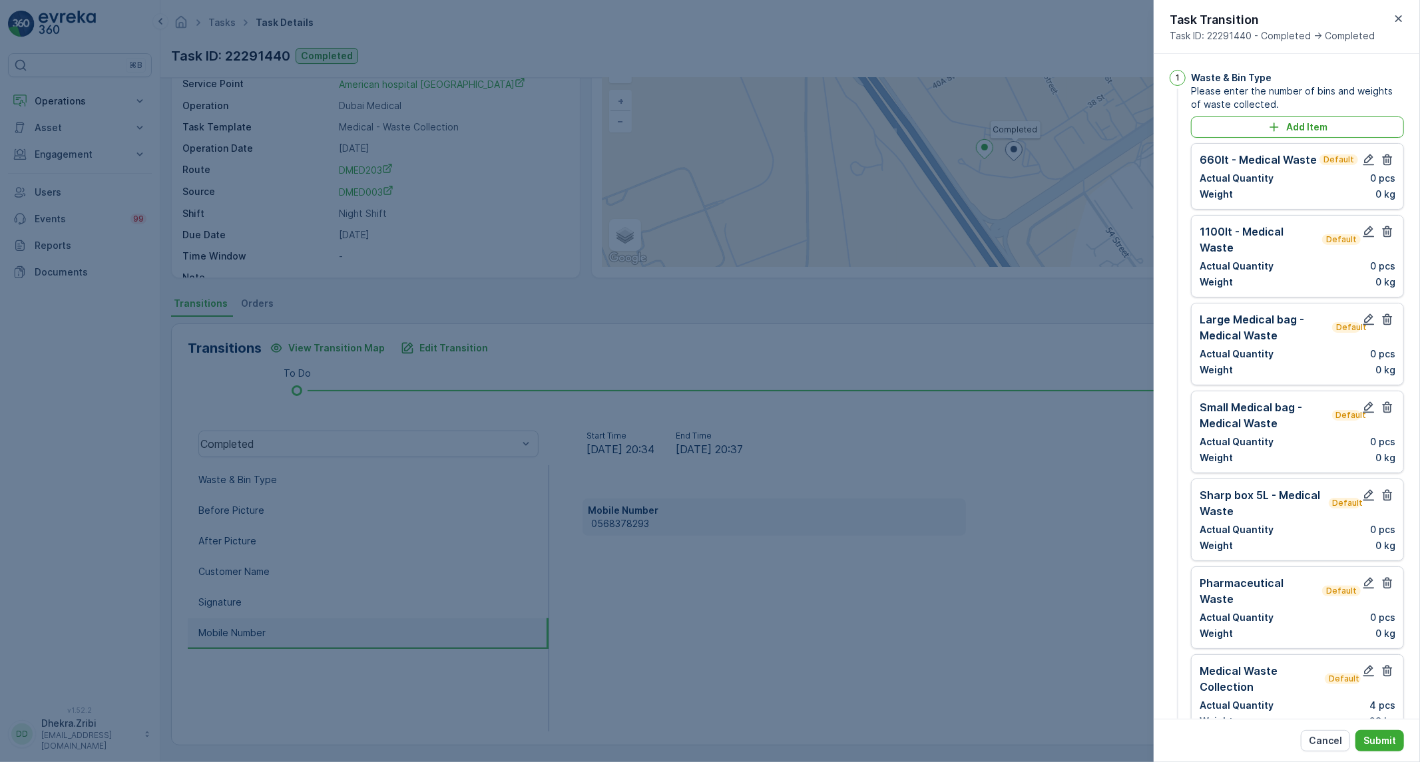
scroll to position [739, 0]
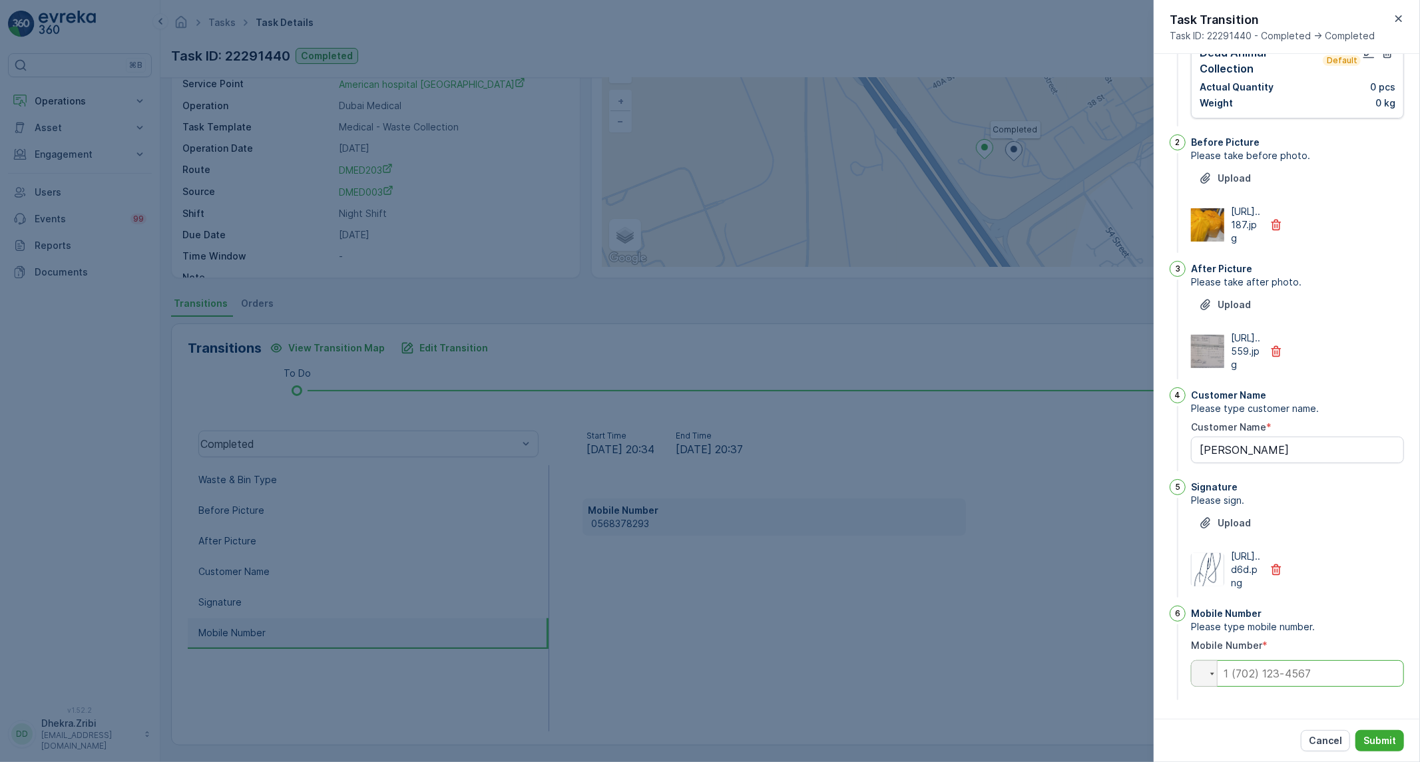
click at [1289, 674] on input "tel" at bounding box center [1297, 674] width 213 height 27
paste input "0568378293"
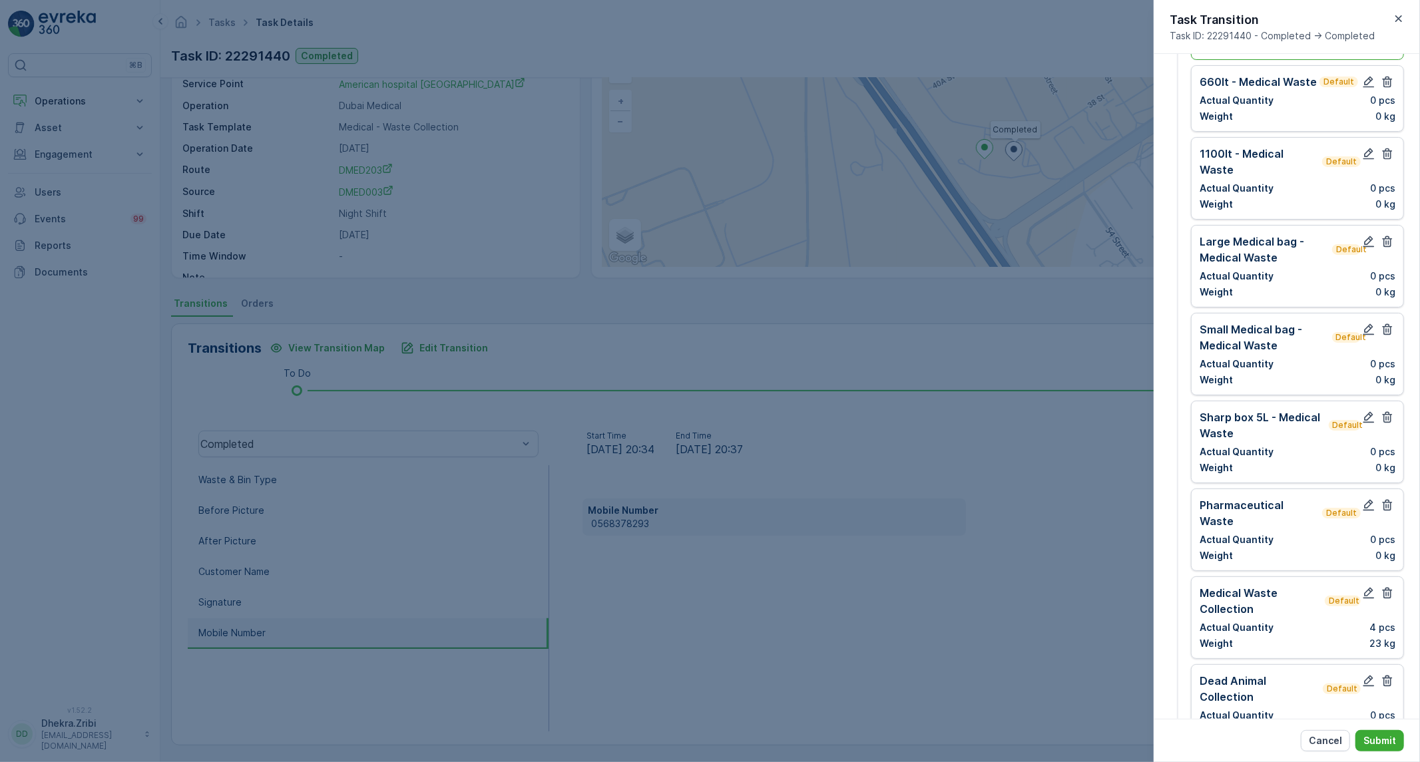
scroll to position [0, 0]
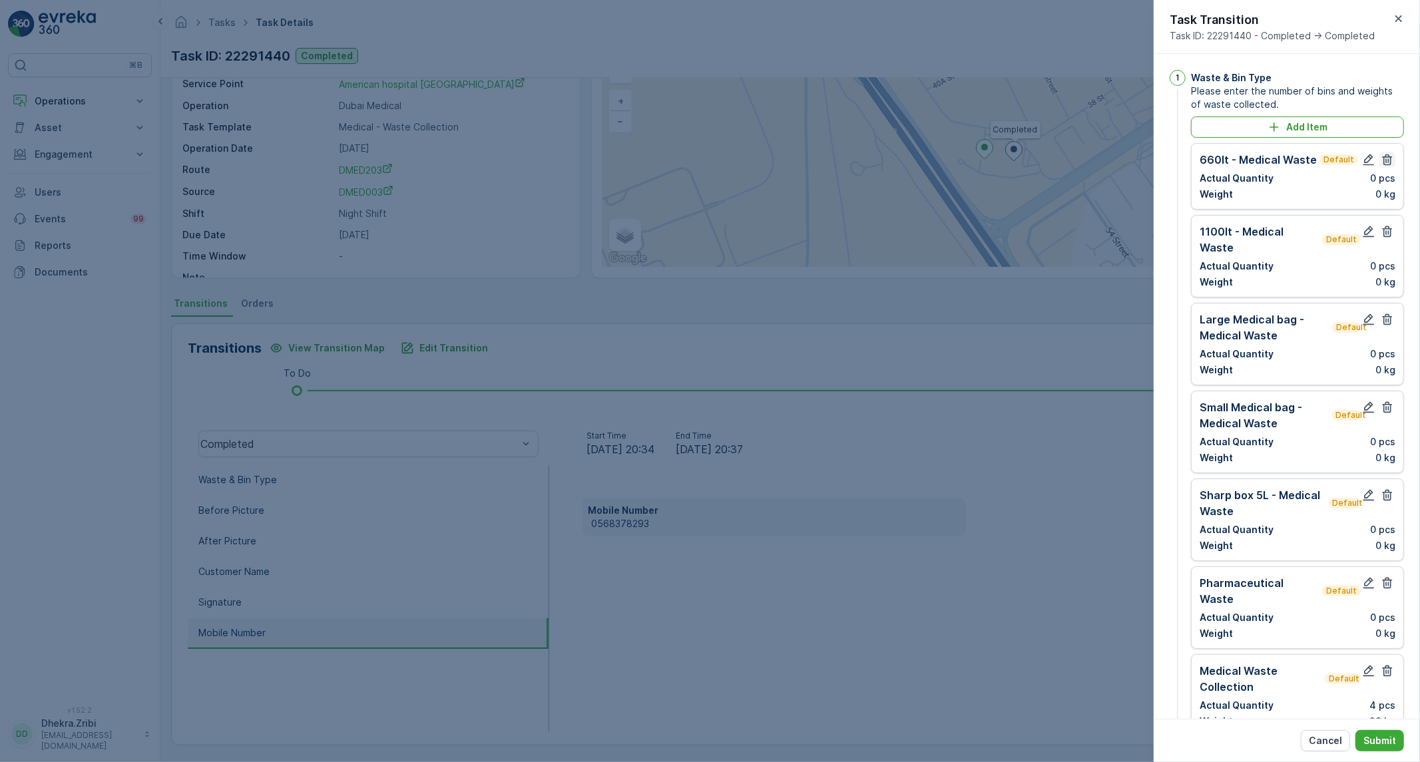
type input "0568378293"
click at [1387, 157] on icon "button" at bounding box center [1388, 159] width 10 height 11
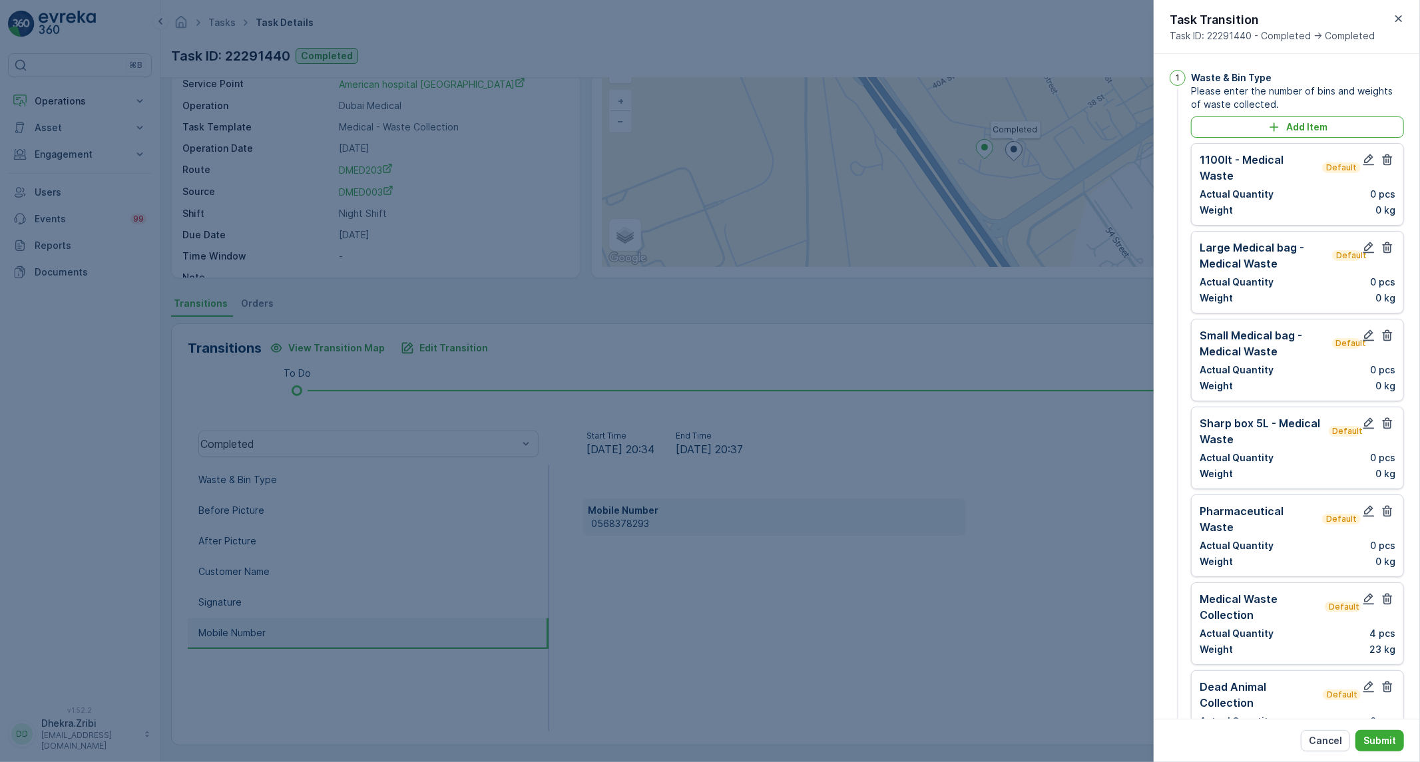
click at [1387, 157] on icon "button" at bounding box center [1388, 159] width 10 height 11
click at [1387, 242] on icon "button" at bounding box center [1388, 247] width 10 height 11
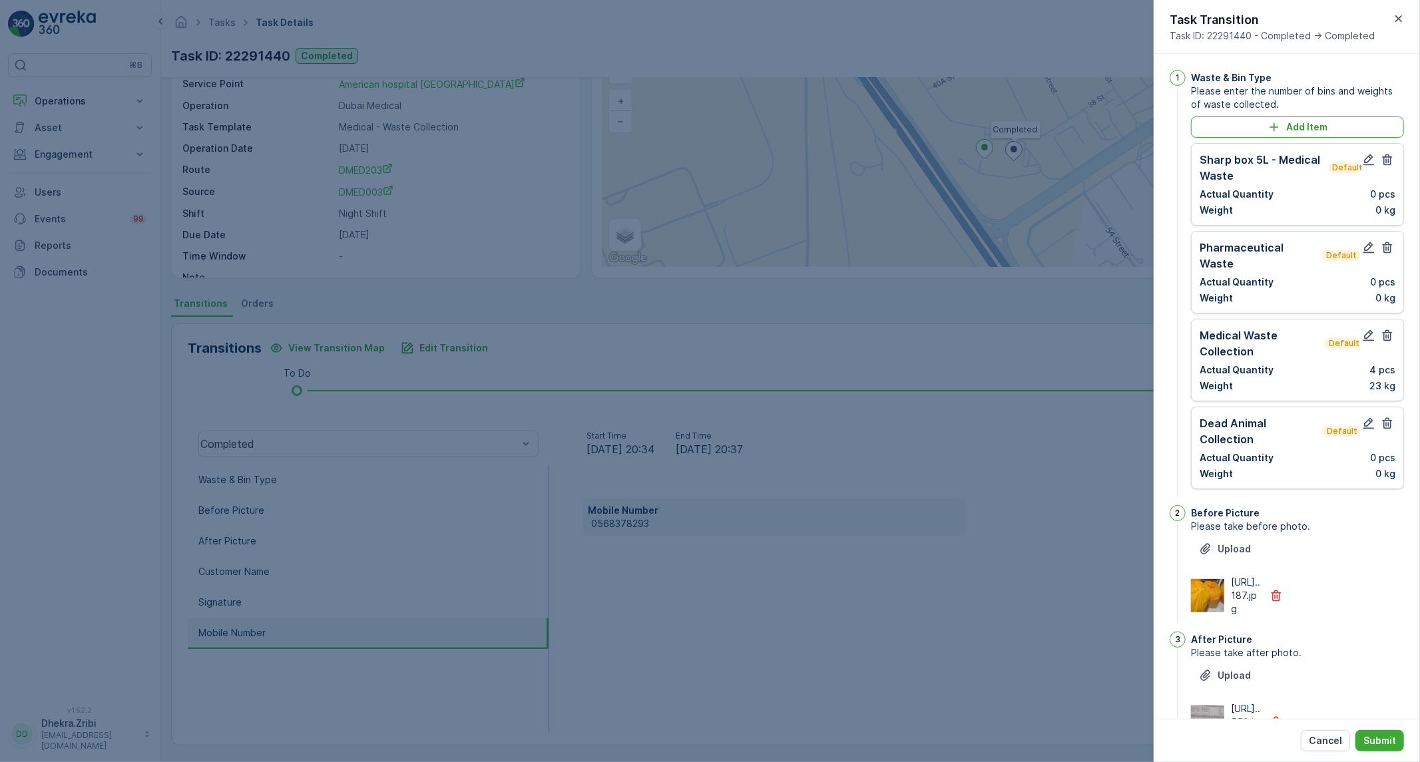
click at [1387, 157] on icon "button" at bounding box center [1388, 159] width 10 height 11
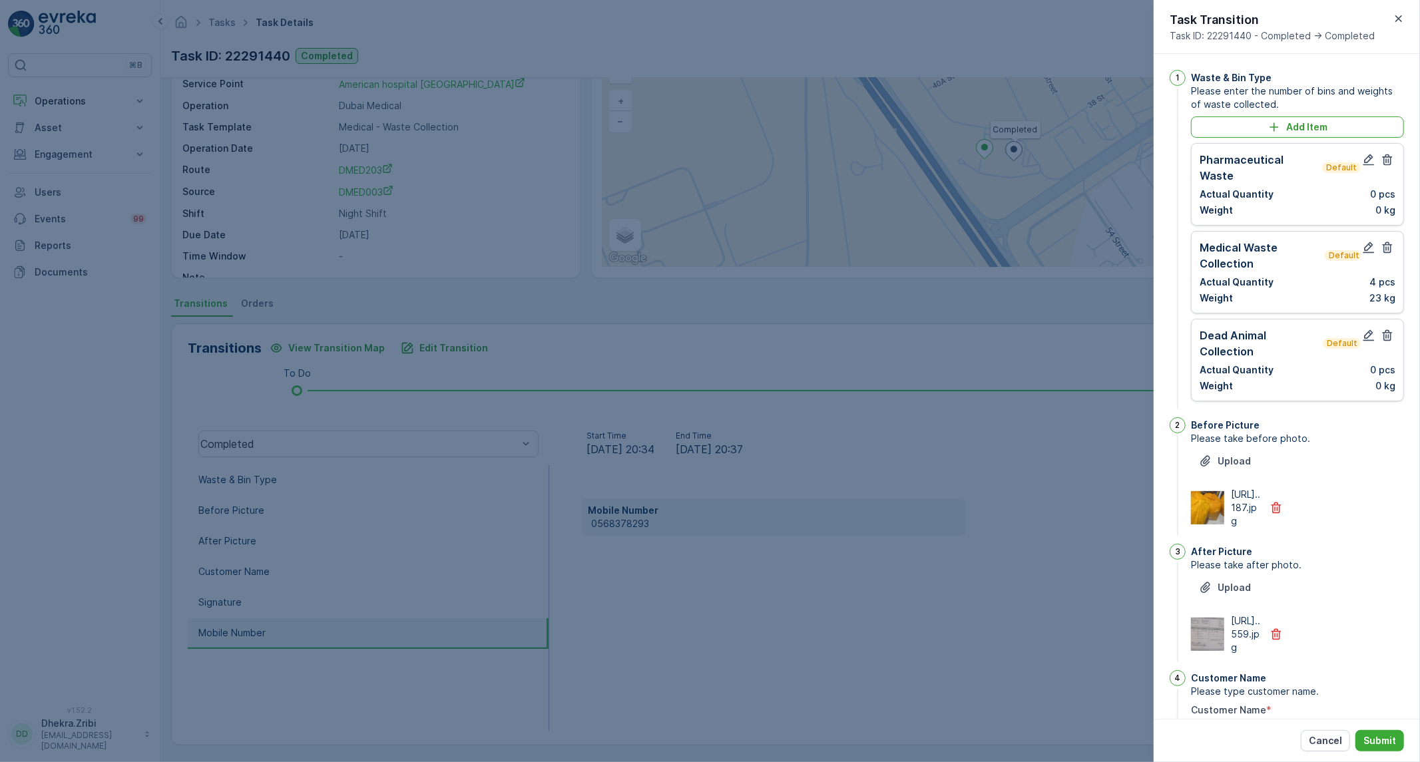
click at [1387, 157] on icon "button" at bounding box center [1388, 159] width 10 height 11
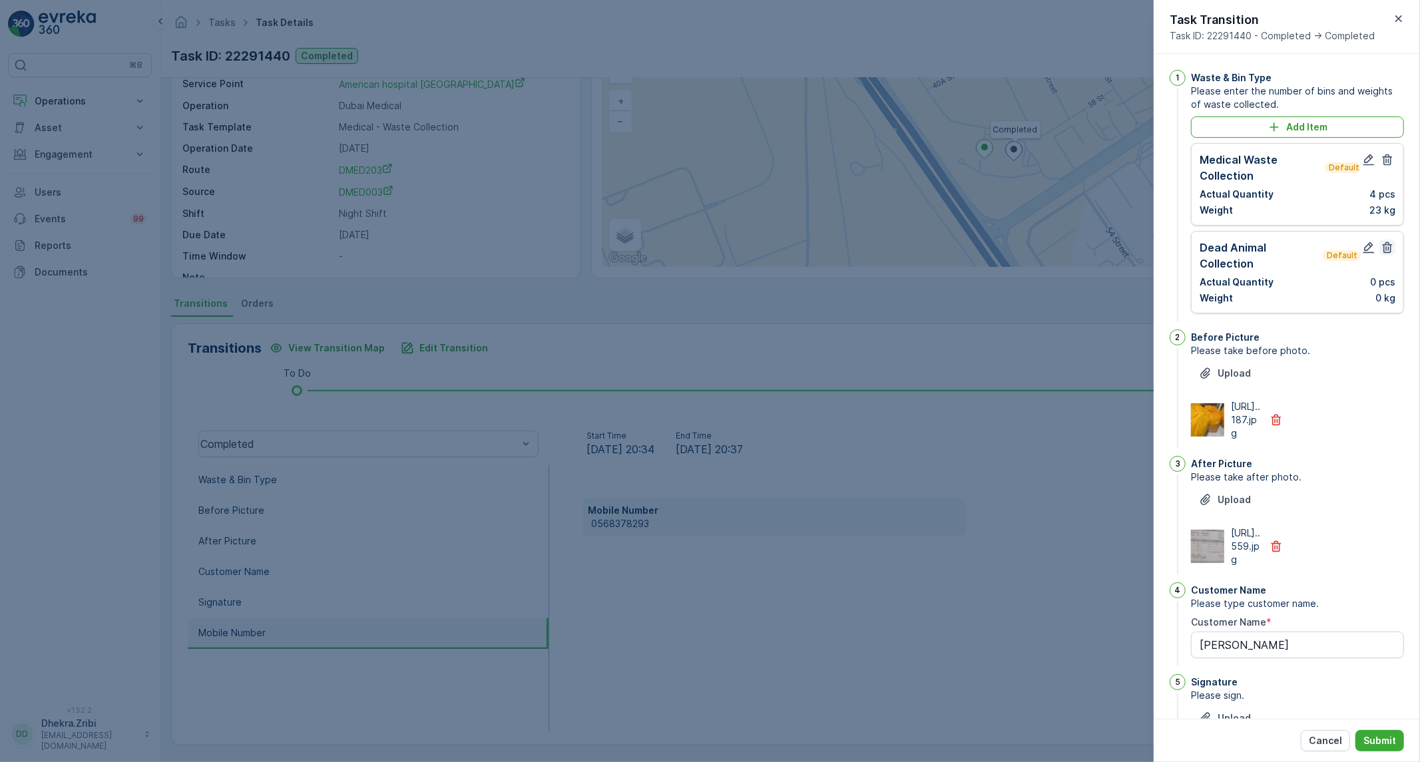
click at [1386, 244] on icon "button" at bounding box center [1387, 247] width 13 height 13
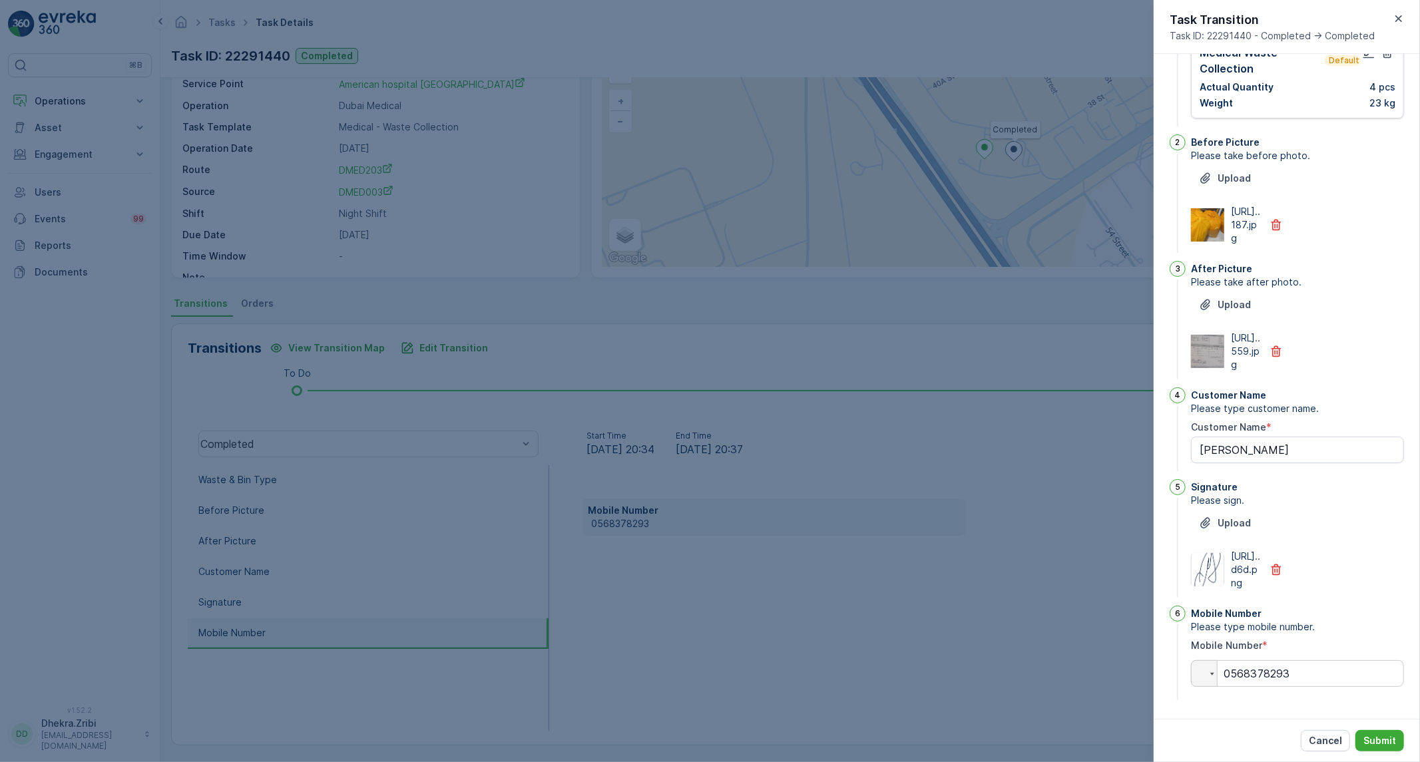
scroll to position [187, 0]
click at [1380, 736] on p "Submit" at bounding box center [1380, 740] width 33 height 13
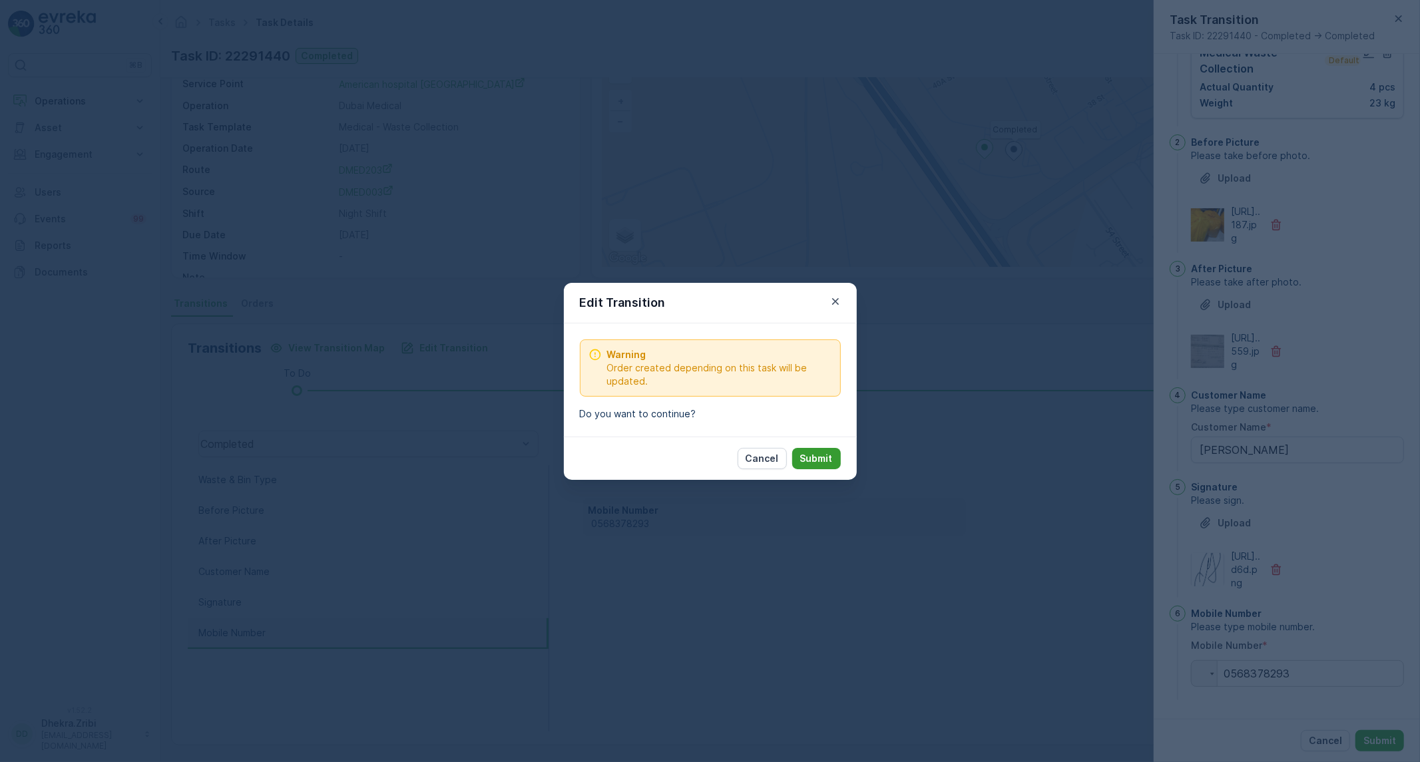
click at [810, 460] on p "Submit" at bounding box center [816, 458] width 33 height 13
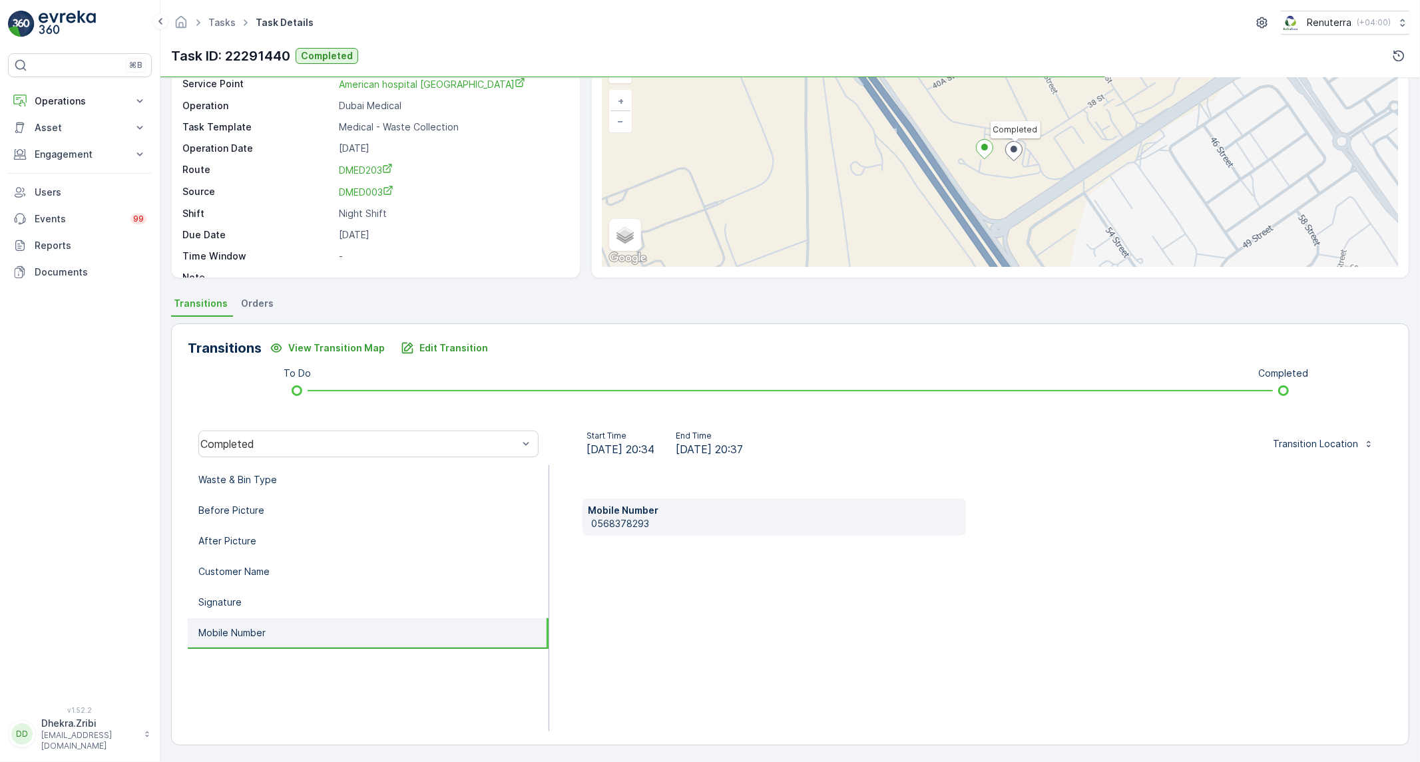
scroll to position [76, 0]
click at [250, 475] on p "Waste & Bin Type" at bounding box center [237, 480] width 79 height 13
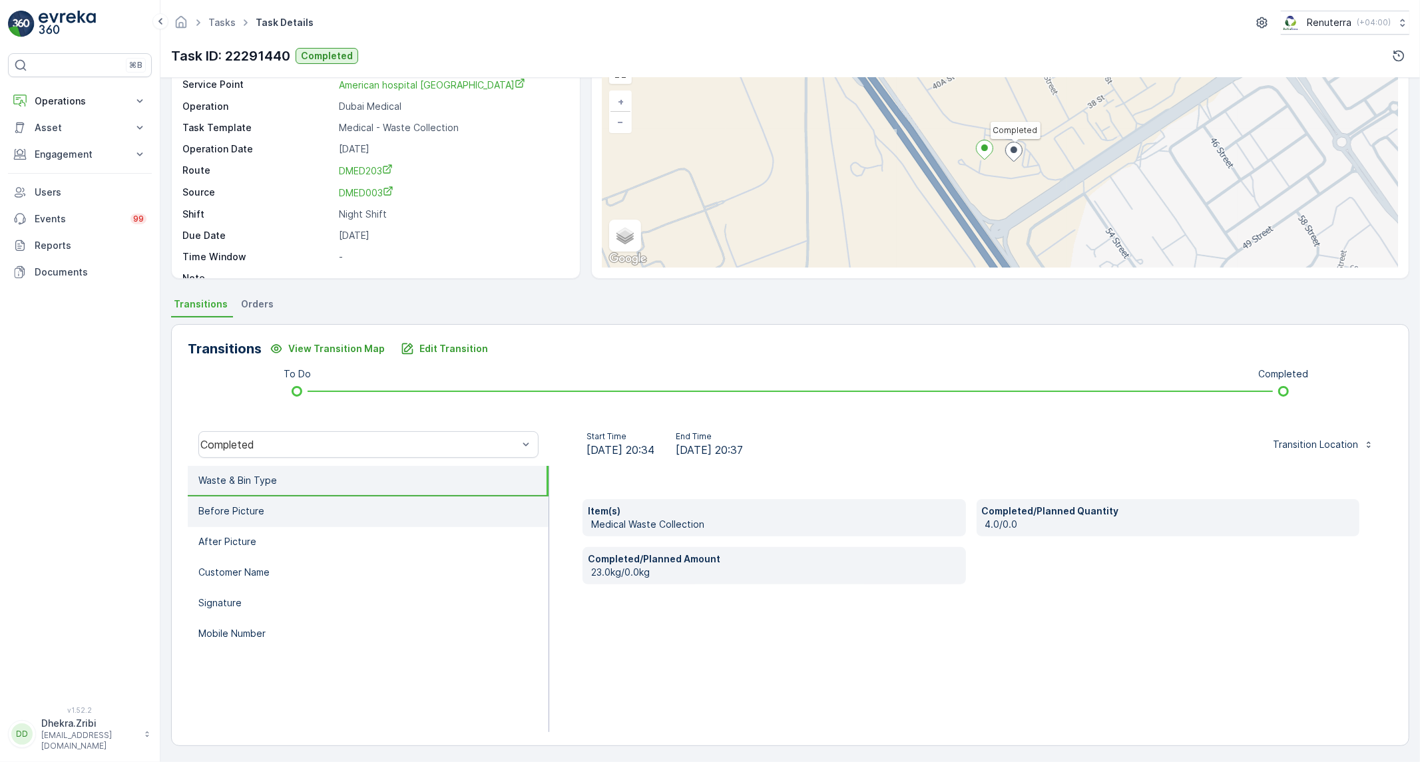
click at [414, 509] on li "Before Picture" at bounding box center [368, 512] width 361 height 31
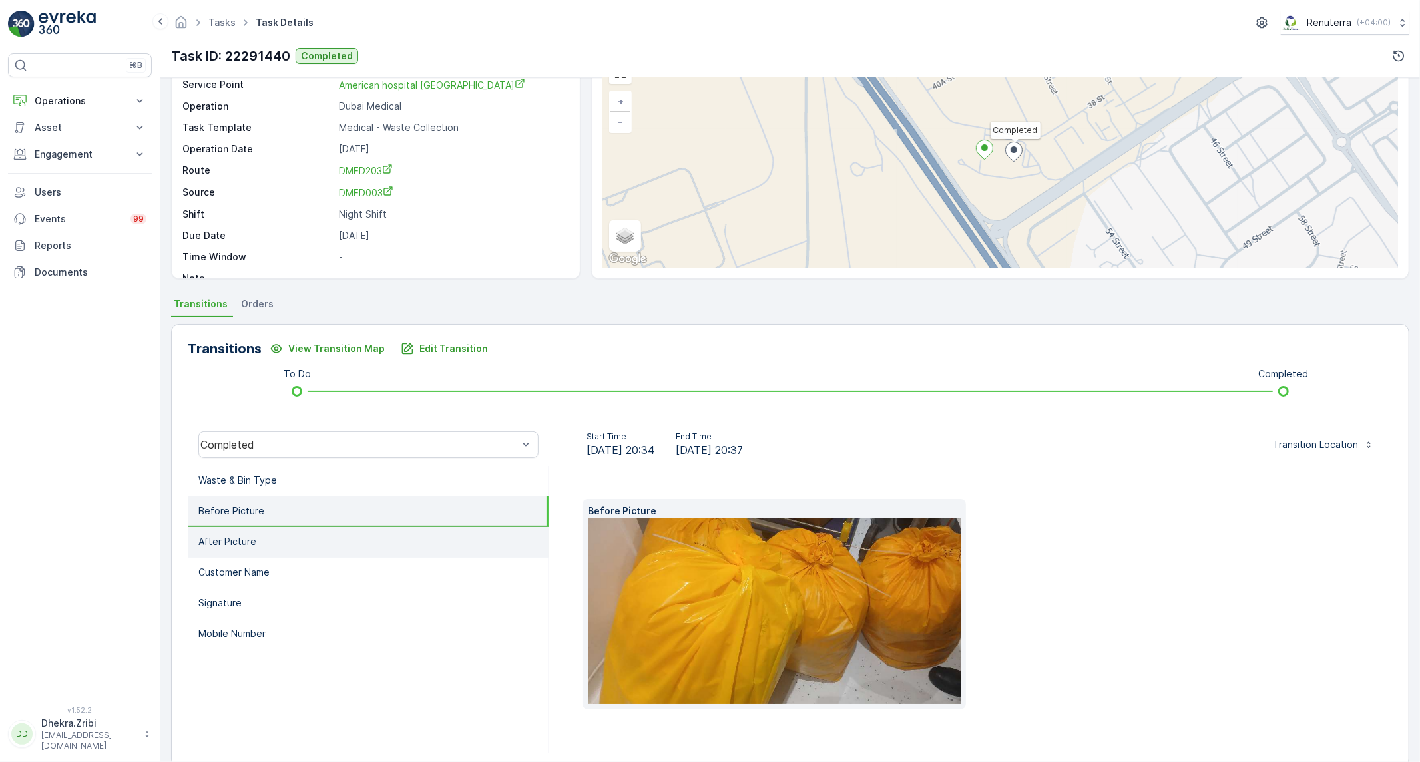
click at [388, 536] on li "After Picture" at bounding box center [368, 542] width 361 height 31
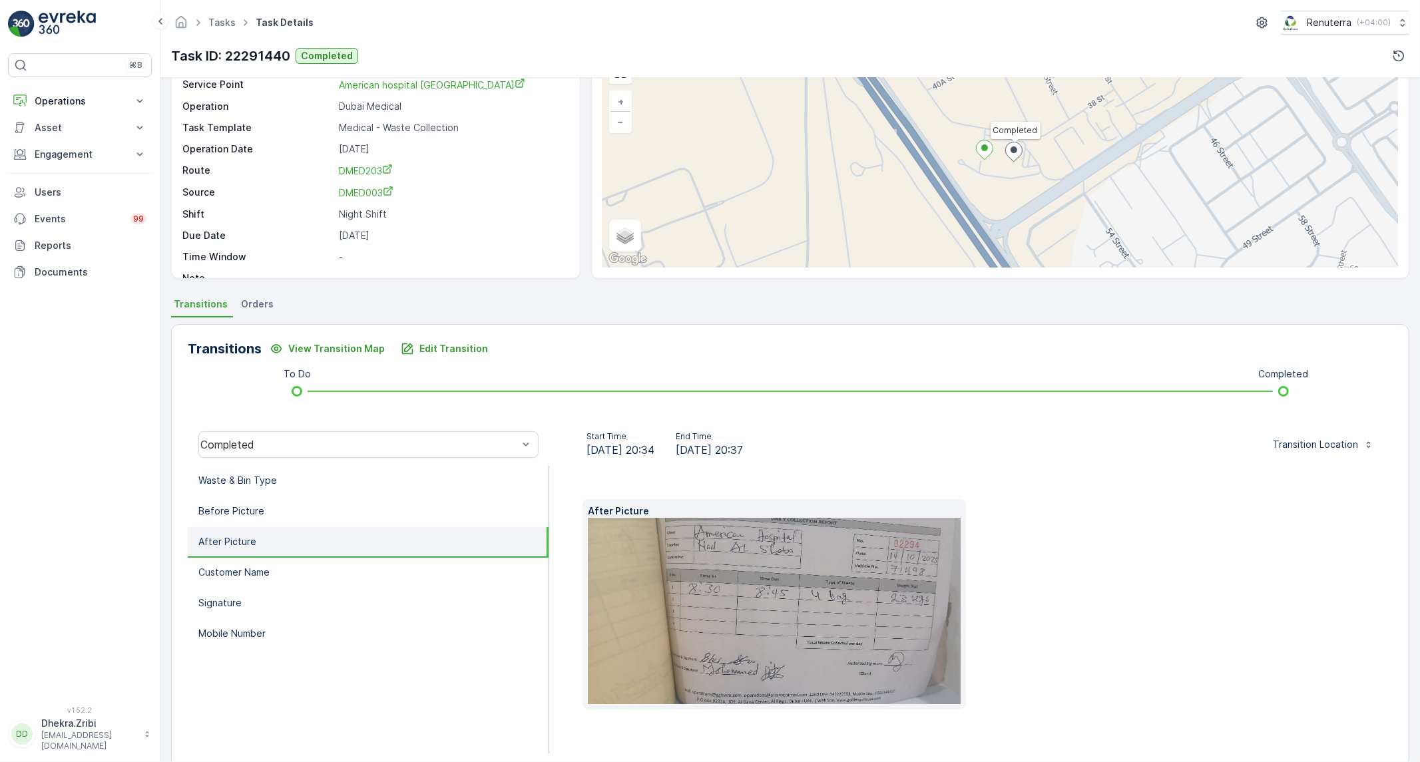
click at [807, 623] on img at bounding box center [789, 611] width 403 height 186
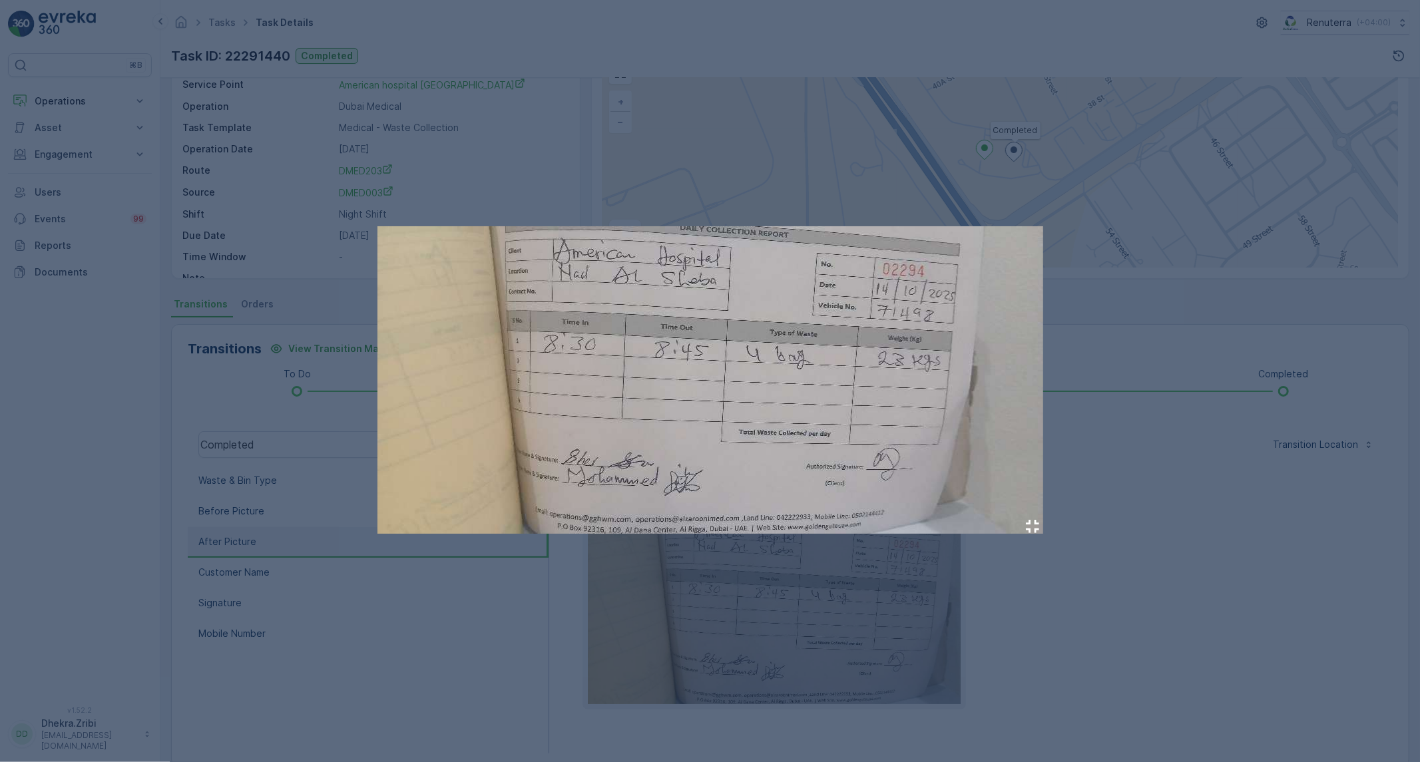
click at [983, 603] on div at bounding box center [710, 381] width 1420 height 762
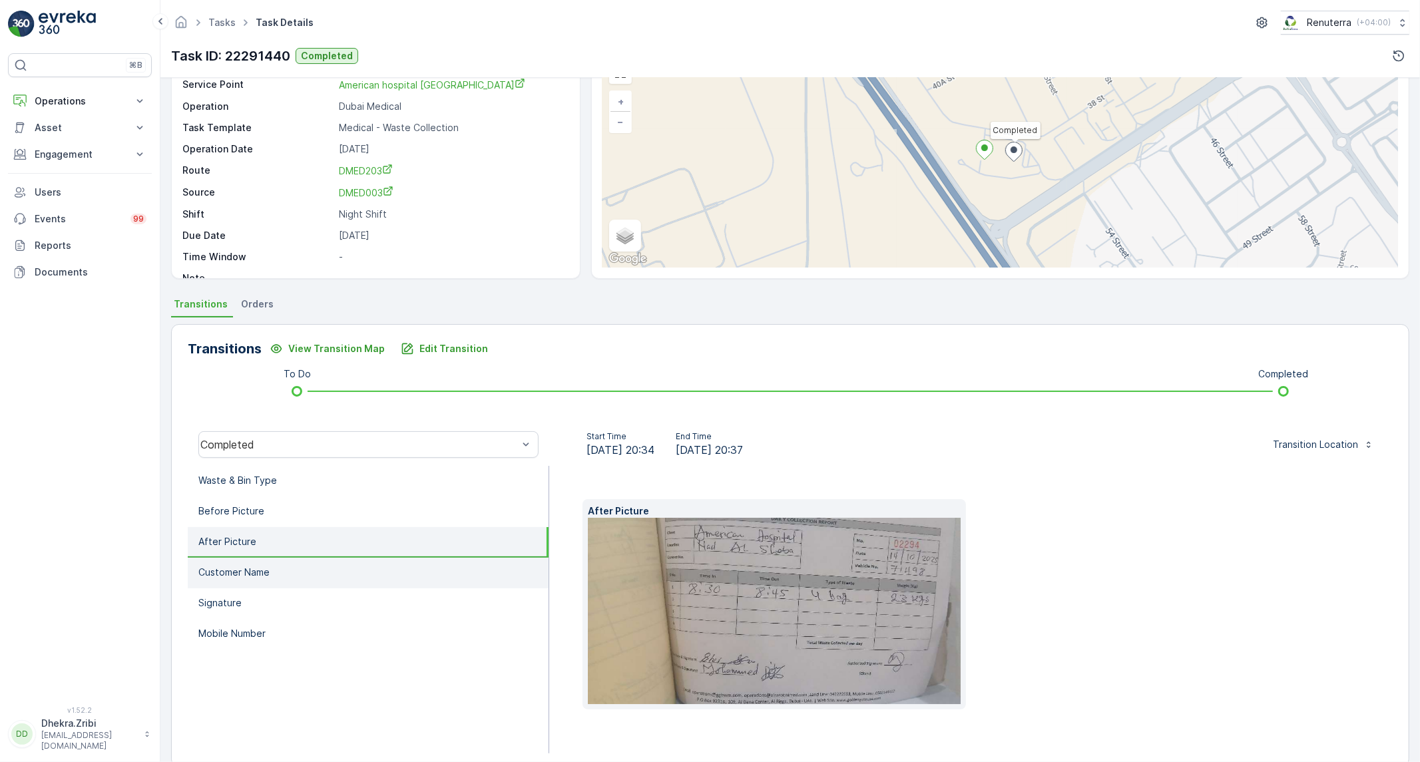
click at [340, 564] on li "Customer Name" at bounding box center [368, 573] width 361 height 31
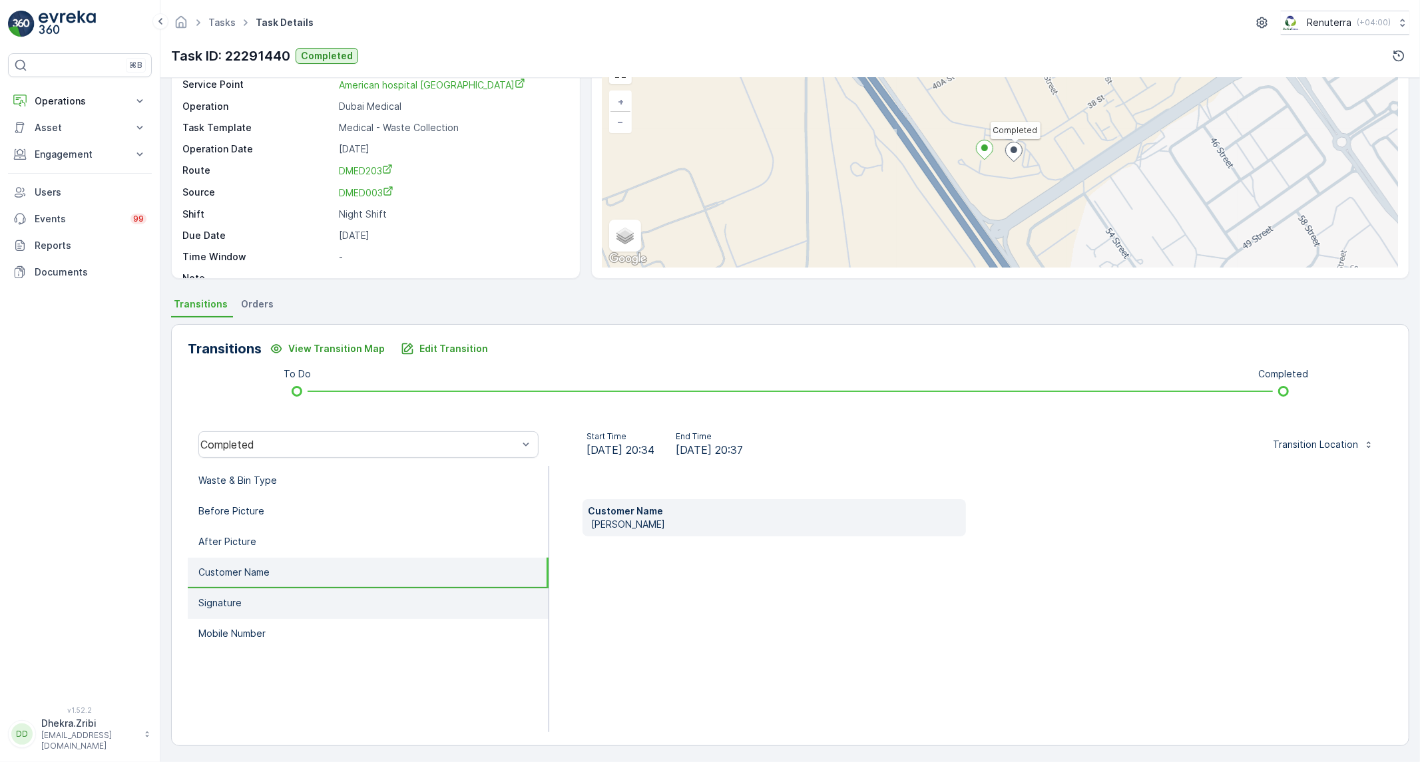
click at [308, 597] on li "Signature" at bounding box center [368, 604] width 361 height 31
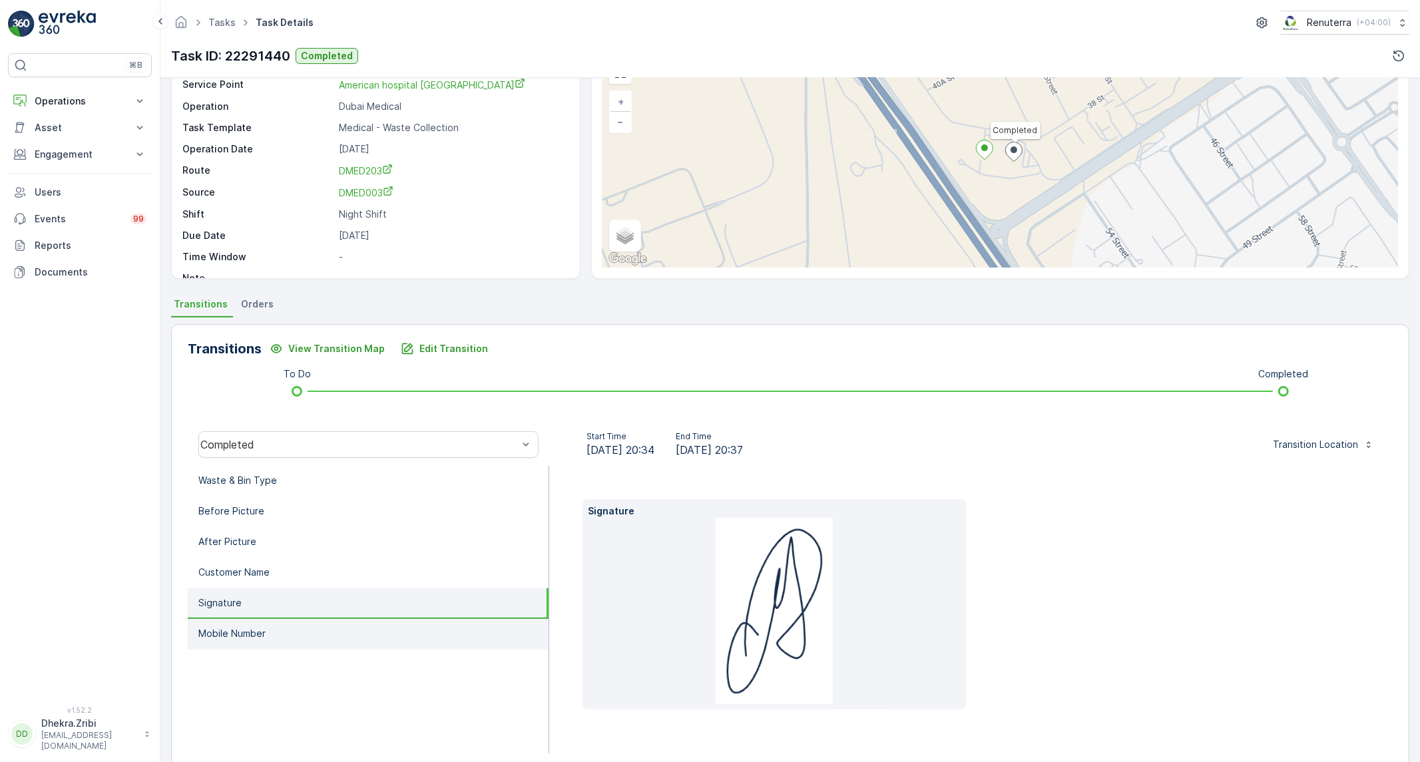
click at [282, 625] on li "Mobile Number" at bounding box center [368, 634] width 361 height 31
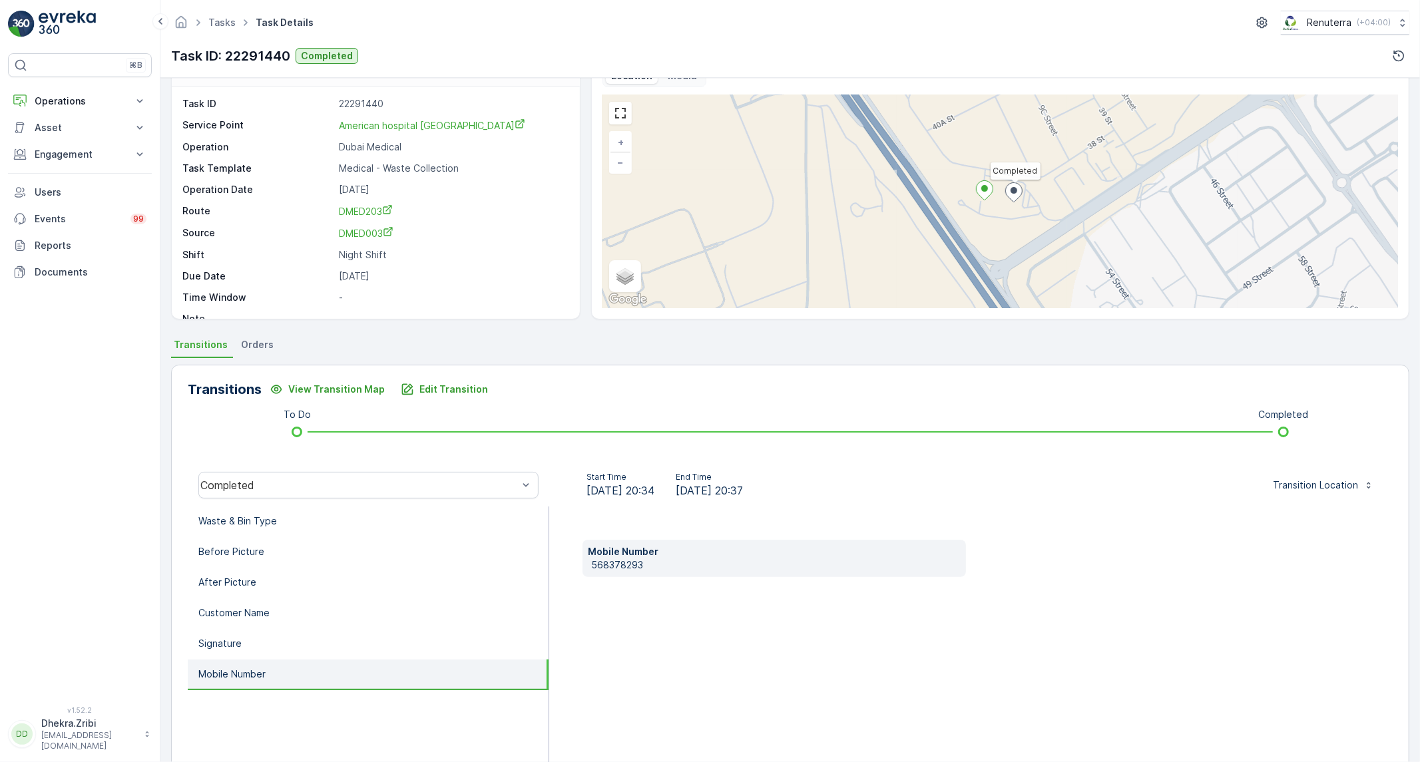
scroll to position [0, 0]
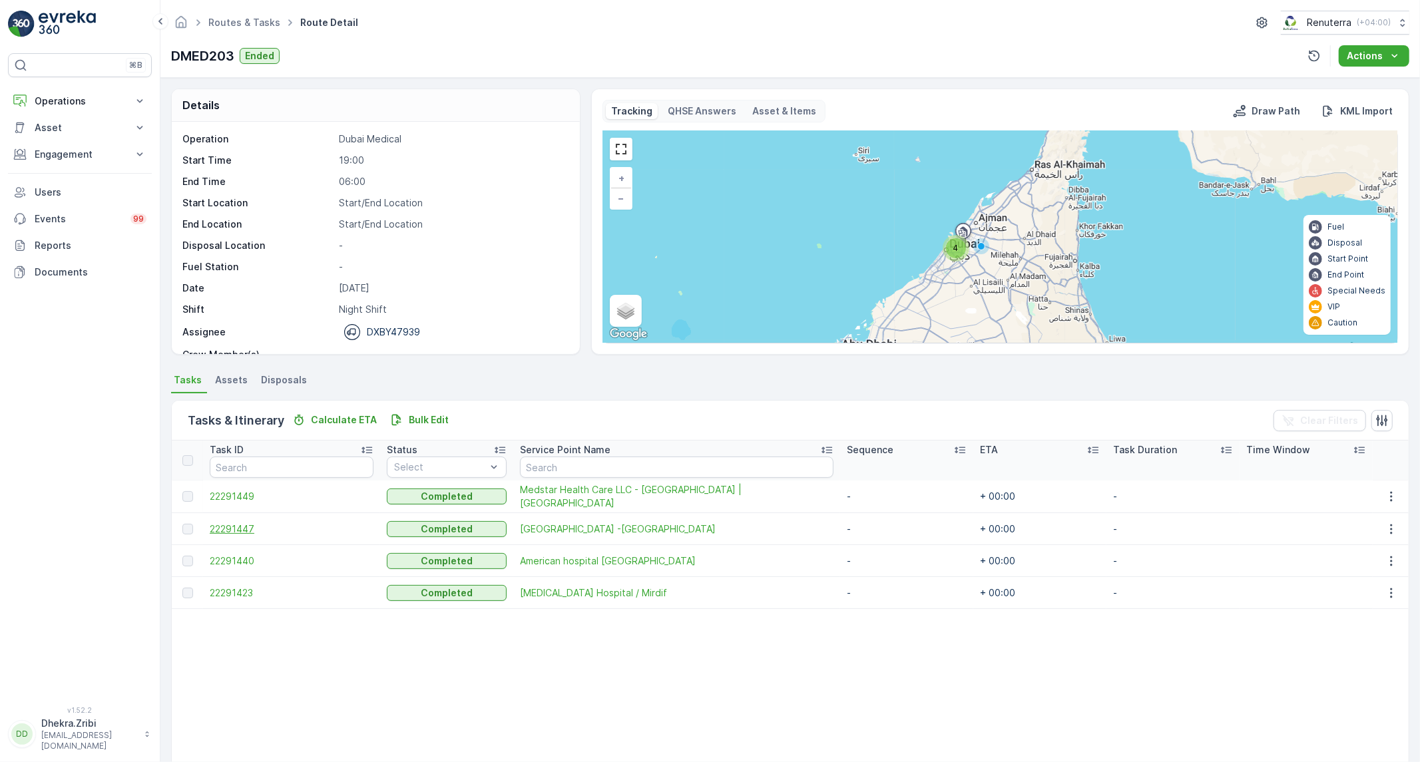
click at [240, 530] on span "22291447" at bounding box center [292, 529] width 164 height 13
click at [244, 587] on span "22291423" at bounding box center [292, 593] width 164 height 13
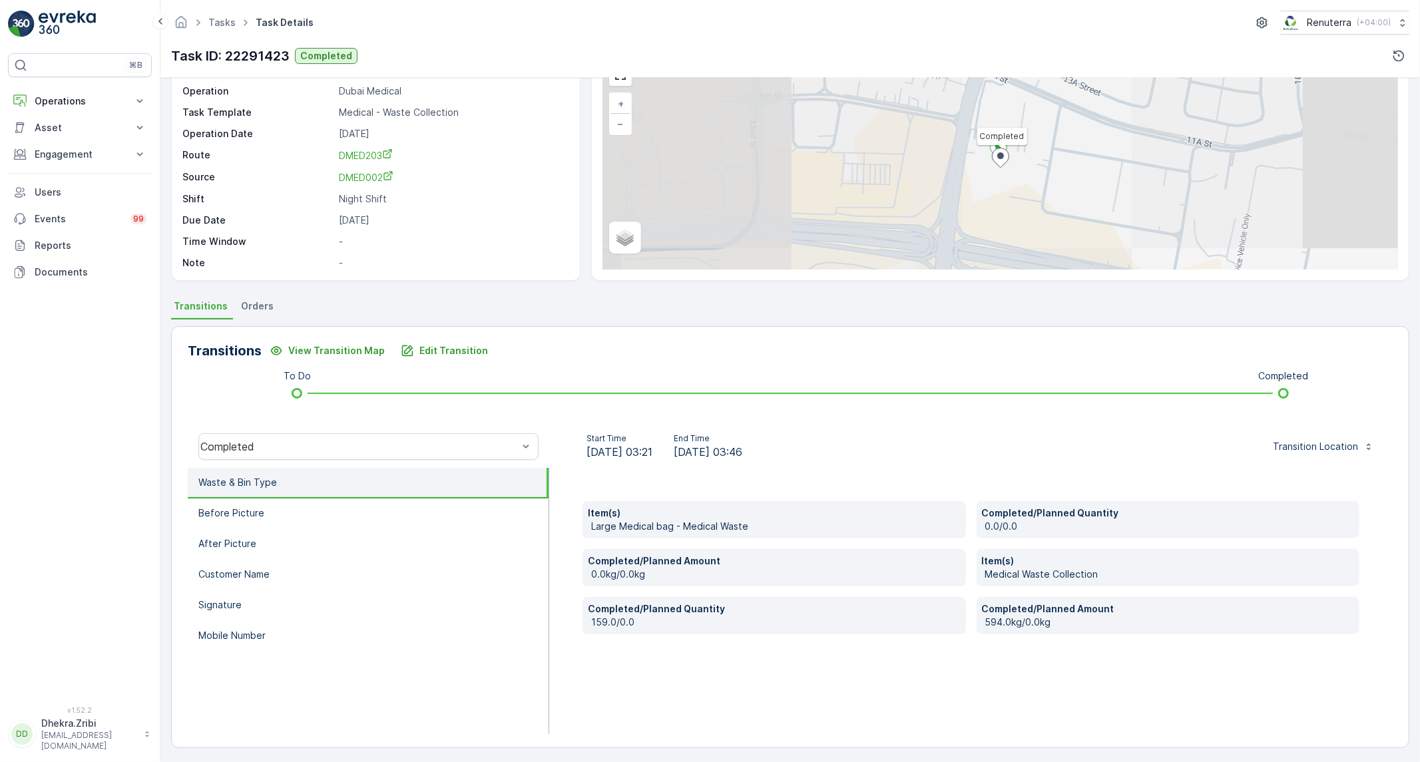
scroll to position [76, 0]
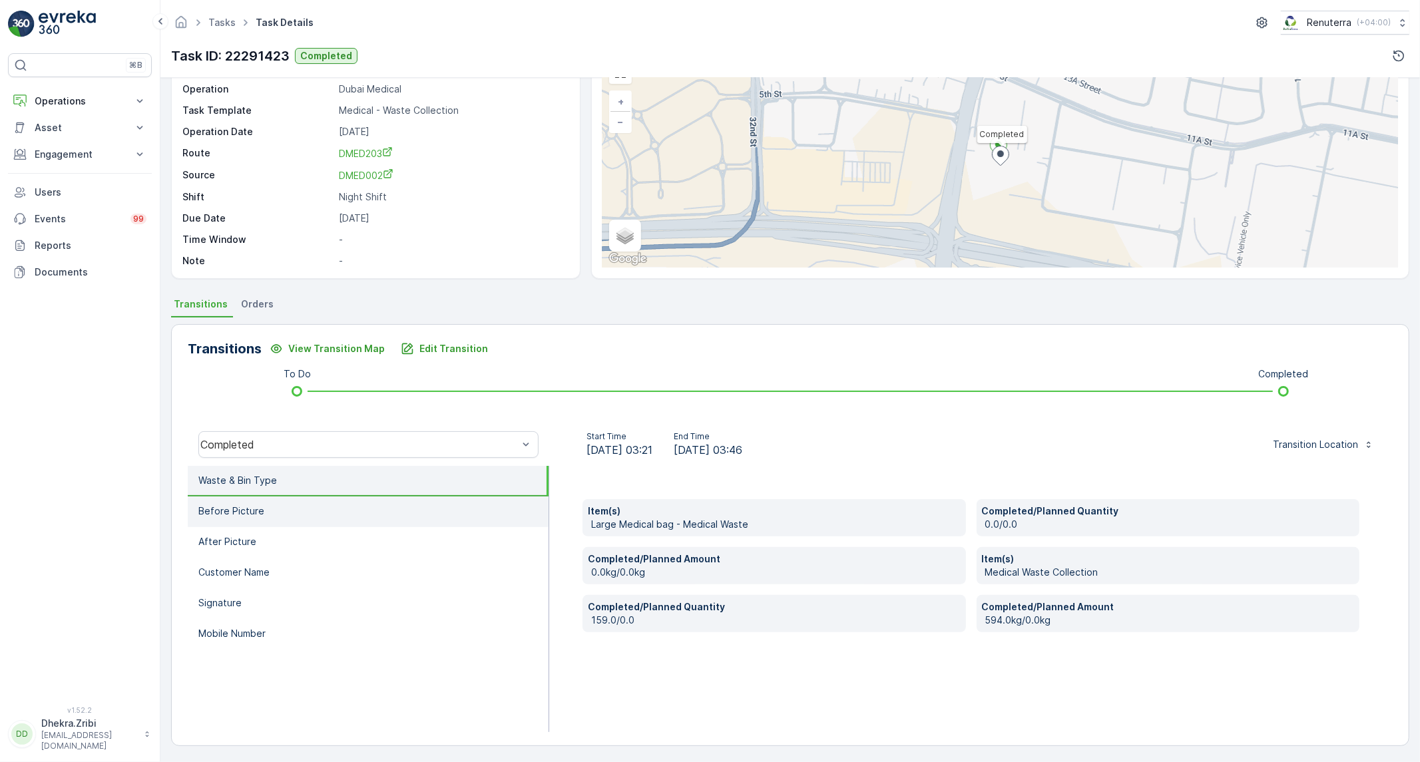
click at [404, 501] on li "Before Picture" at bounding box center [368, 512] width 361 height 31
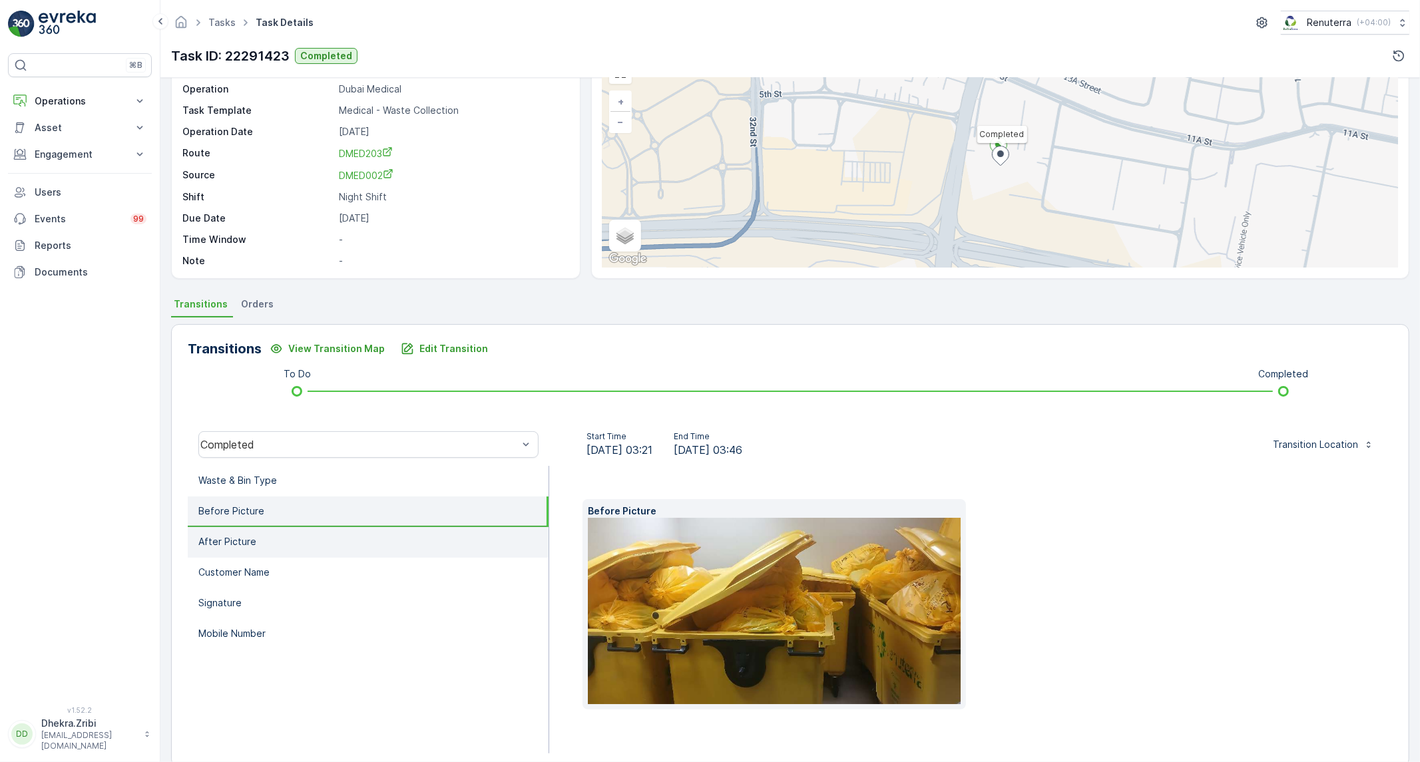
click at [335, 531] on li "After Picture" at bounding box center [368, 542] width 361 height 31
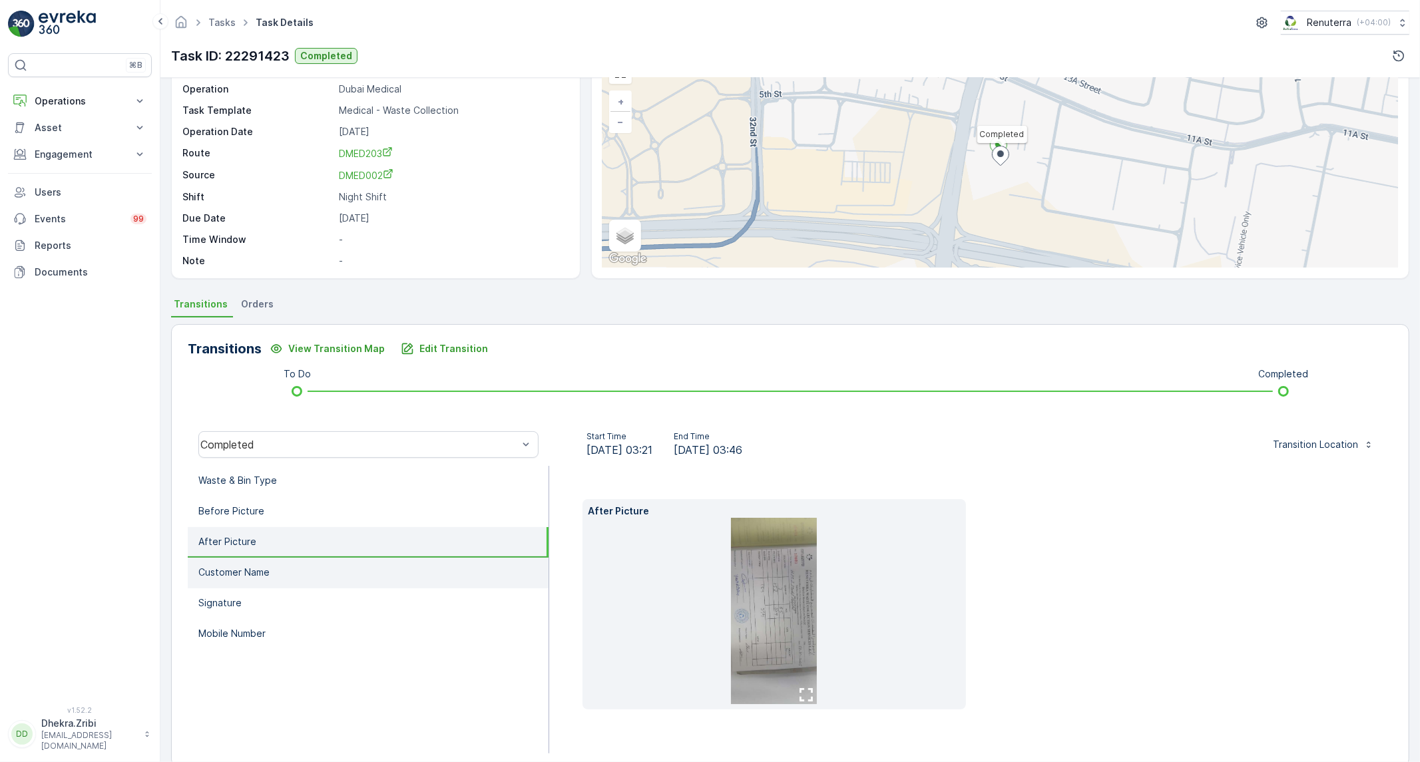
click at [302, 567] on li "Customer Name" at bounding box center [368, 573] width 361 height 31
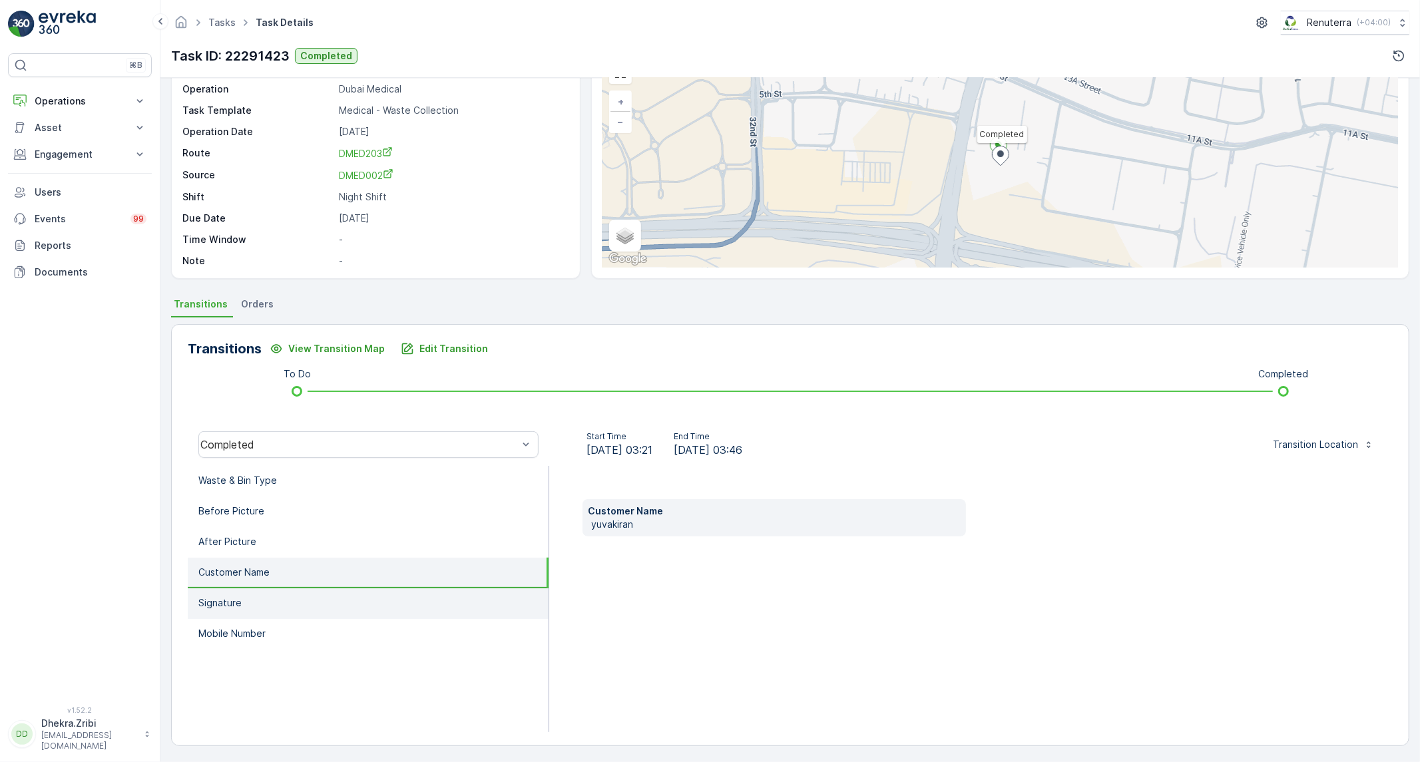
click at [269, 600] on li "Signature" at bounding box center [368, 604] width 361 height 31
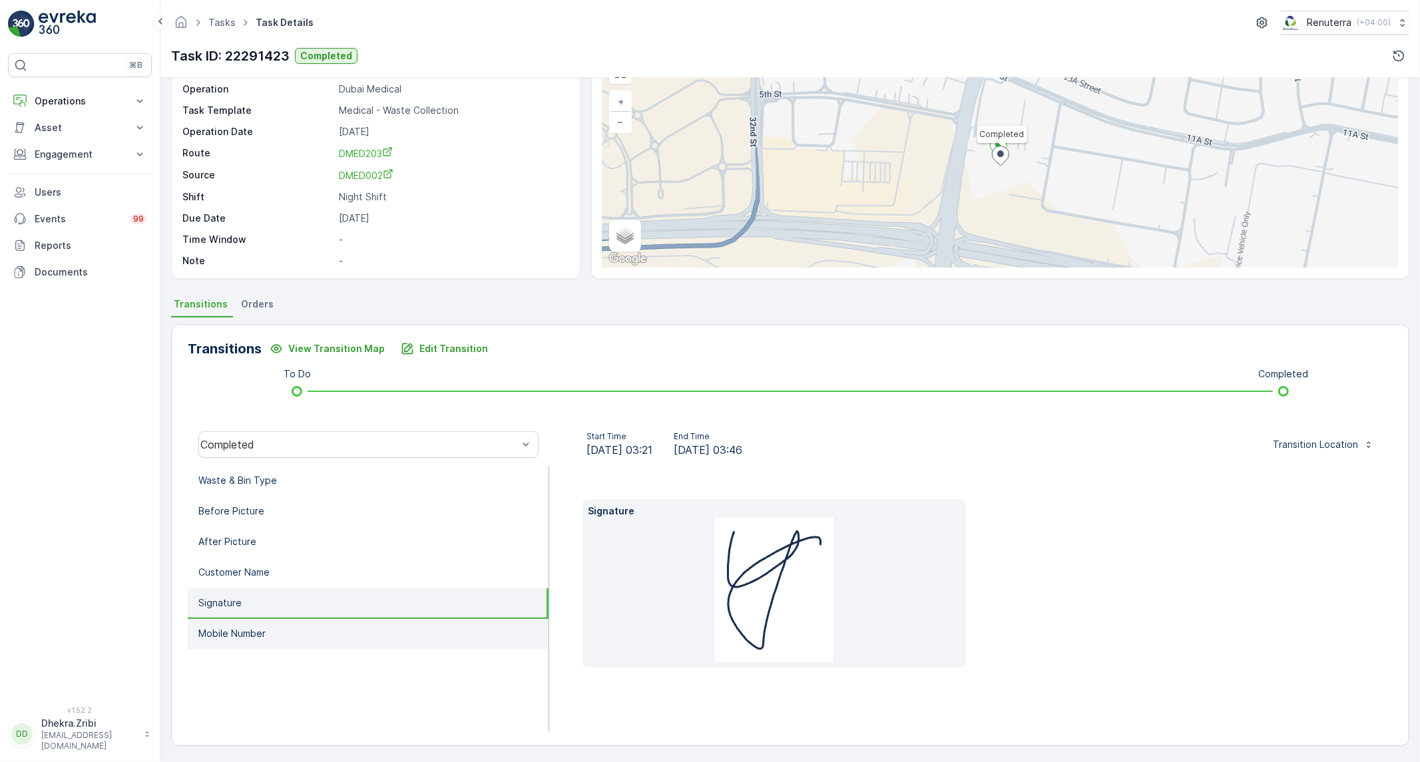
click at [262, 635] on p "Mobile Number" at bounding box center [231, 633] width 67 height 13
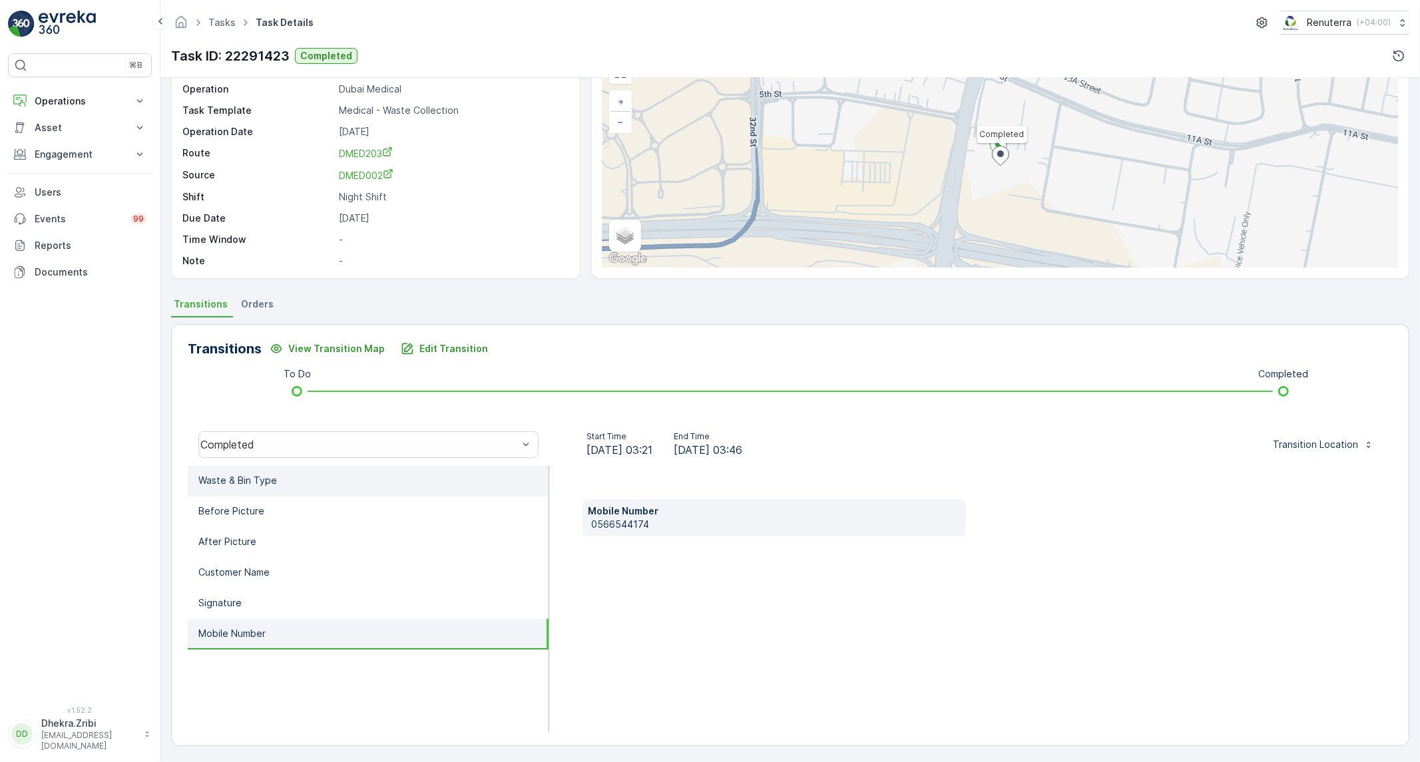
click at [263, 493] on li "Waste & Bin Type" at bounding box center [368, 481] width 361 height 31
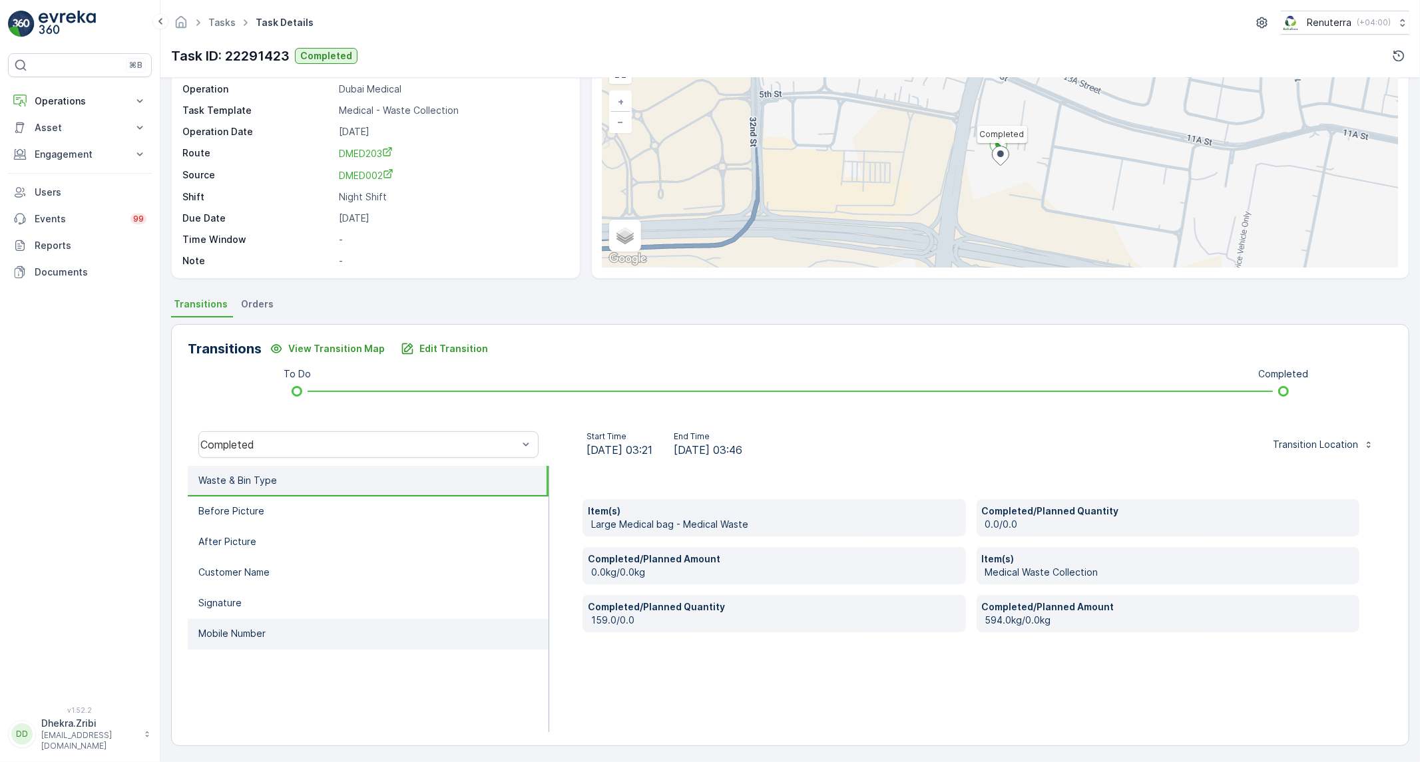
click at [255, 633] on p "Mobile Number" at bounding box center [231, 633] width 67 height 13
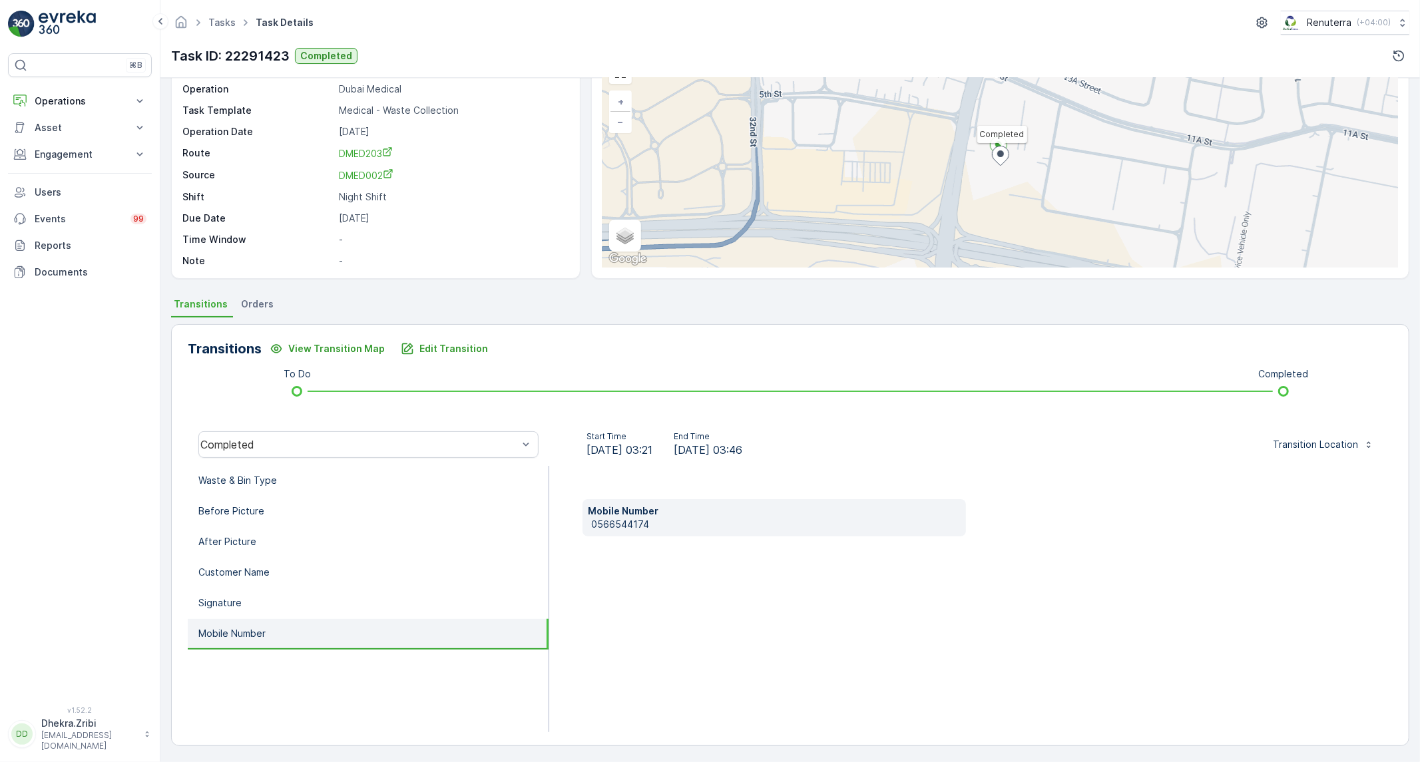
click at [602, 526] on p "0566544174" at bounding box center [776, 524] width 370 height 13
copy p "0566544174"
click at [372, 467] on li "Waste & Bin Type" at bounding box center [368, 481] width 361 height 31
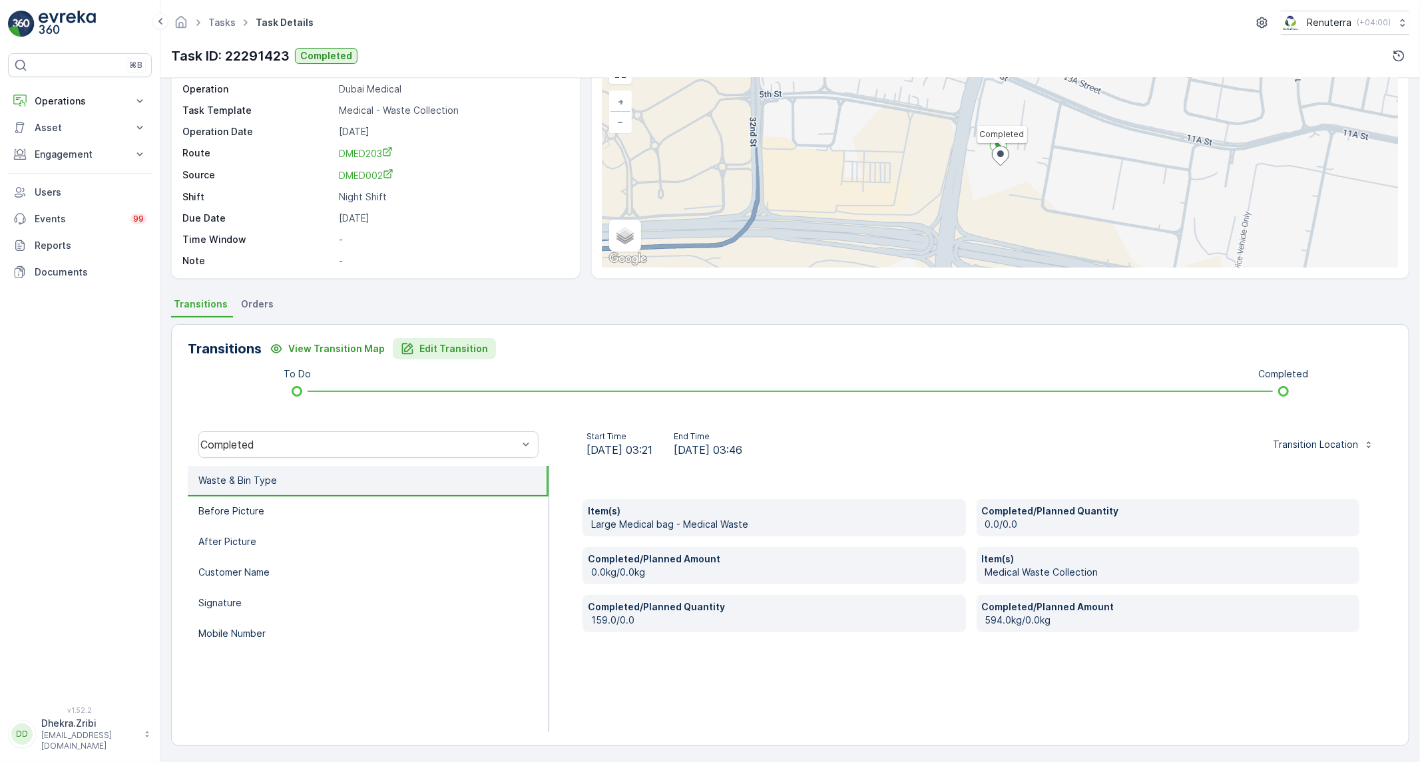
click at [457, 342] on p "Edit Transition" at bounding box center [453, 348] width 69 height 13
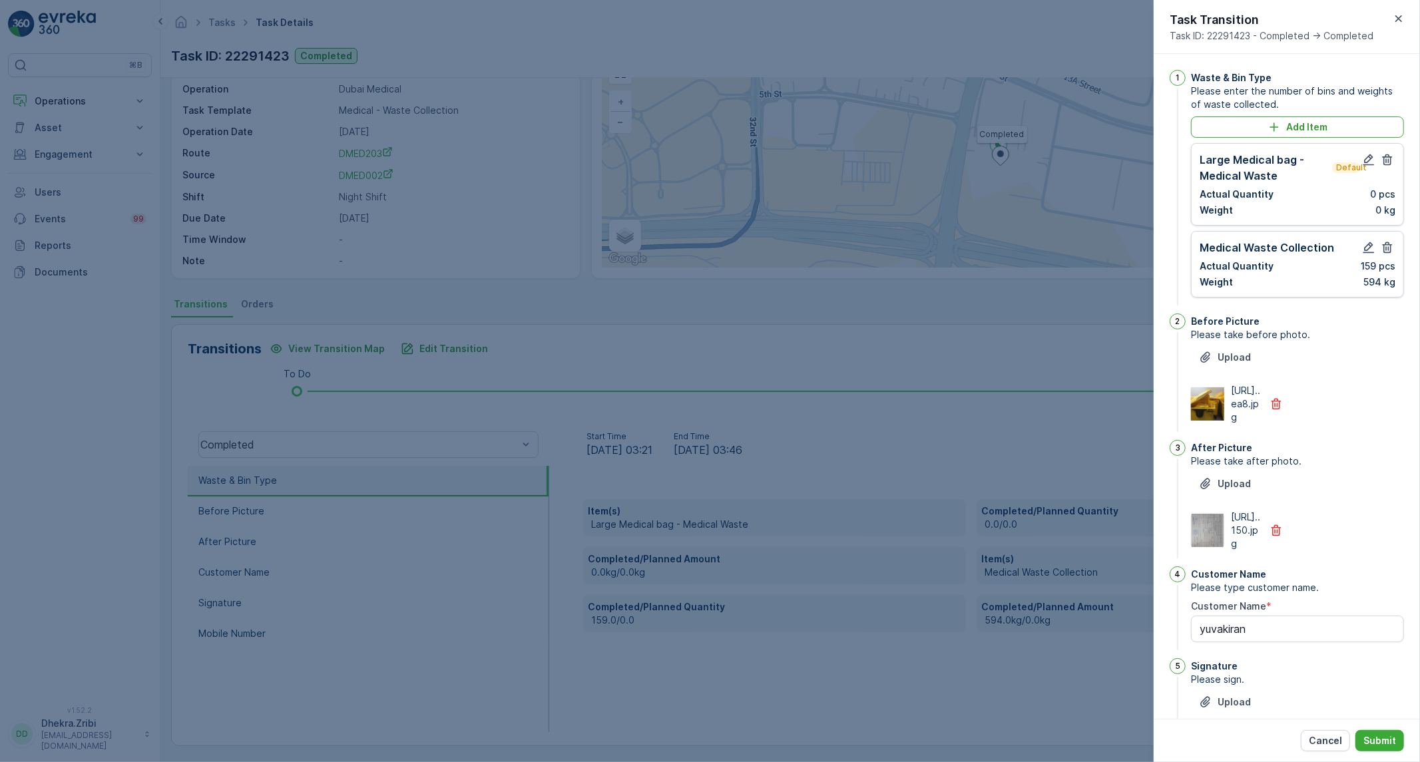
scroll to position [258, 0]
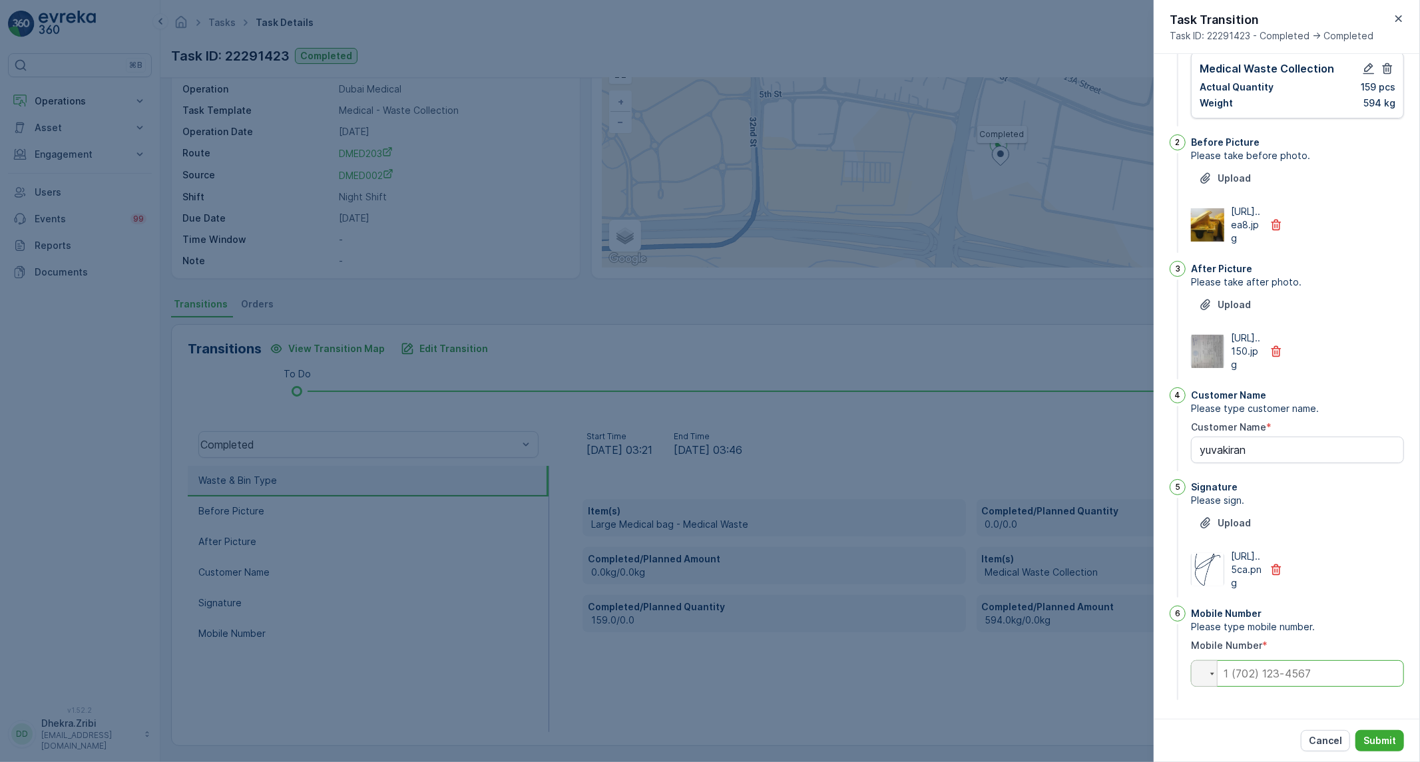
click at [1312, 669] on input "tel" at bounding box center [1297, 674] width 213 height 27
paste input "0566544174"
type Name "yuvakiran"
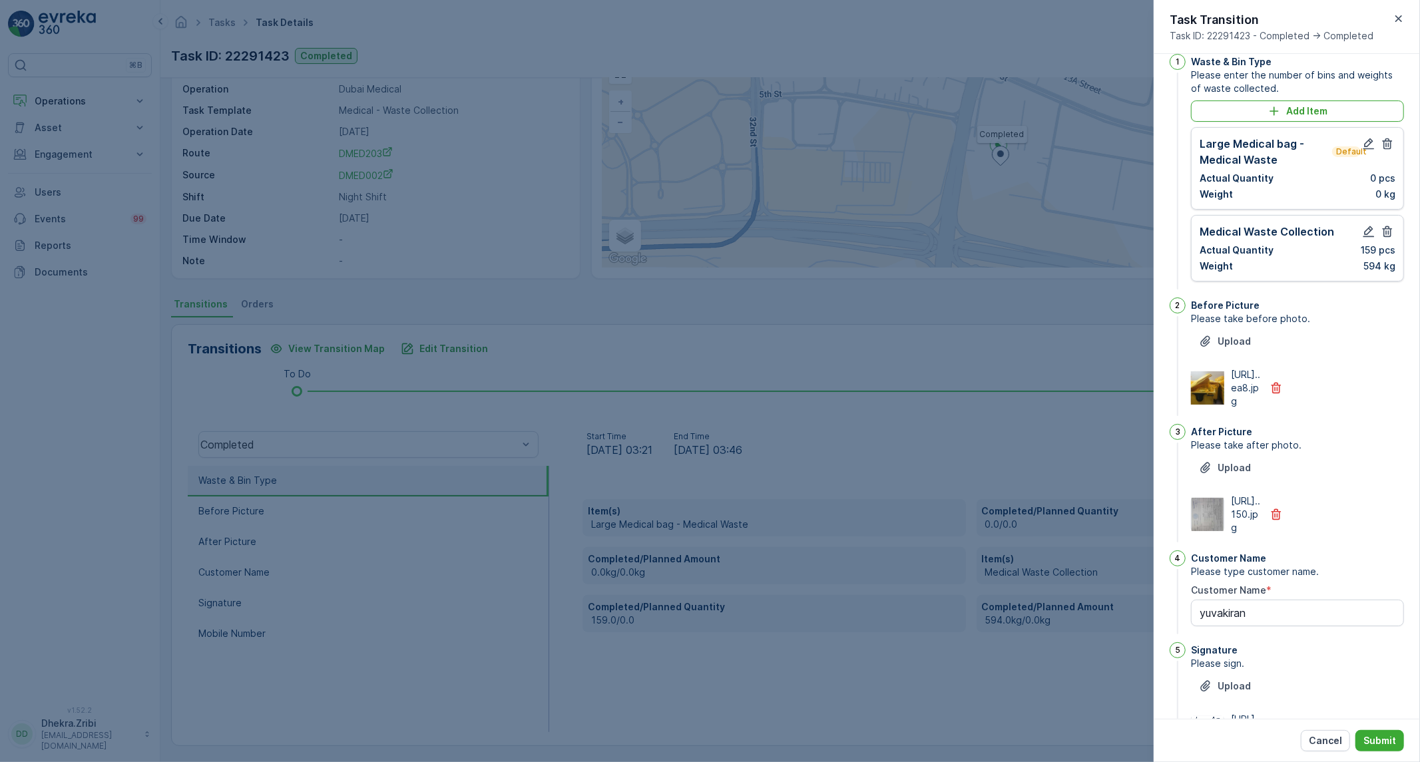
scroll to position [0, 0]
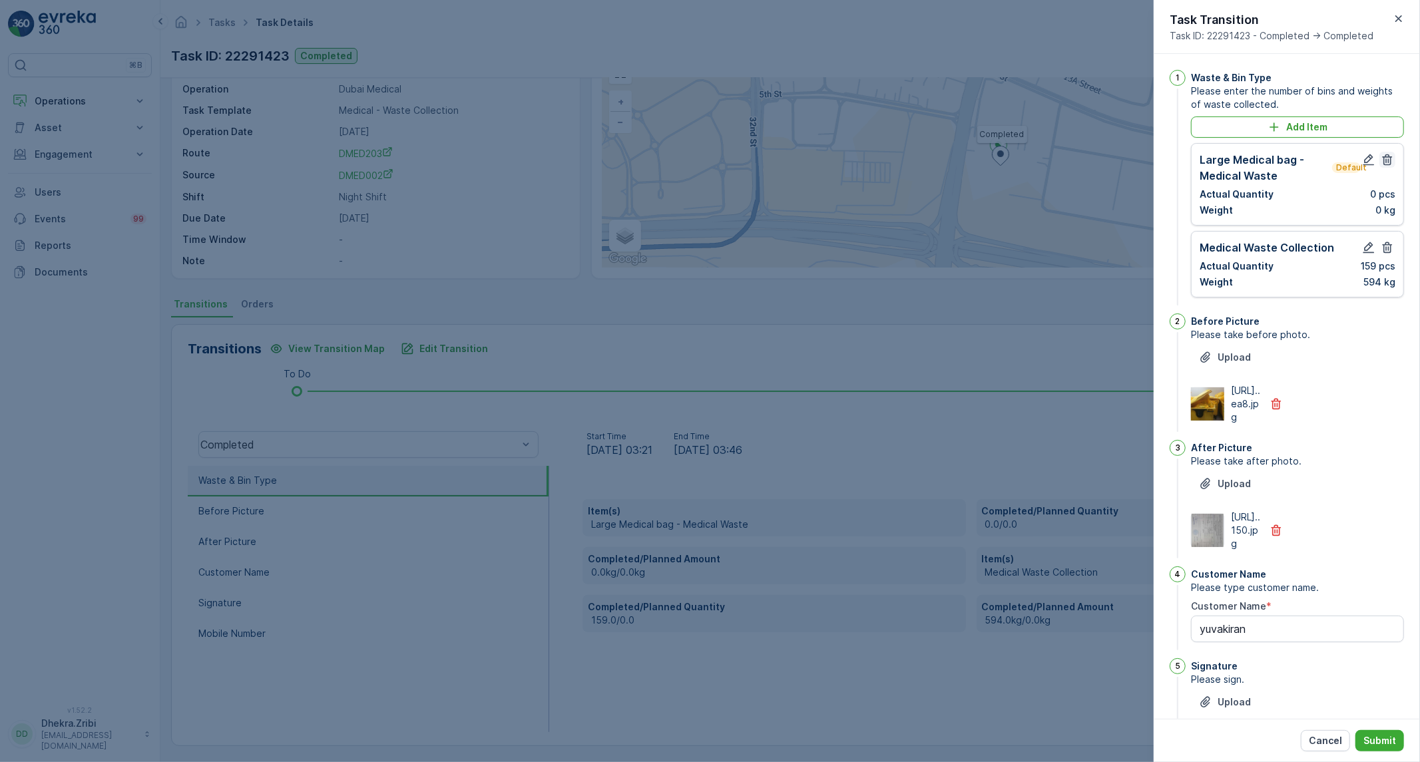
type input "0566544174"
click at [1383, 167] on button "button" at bounding box center [1388, 160] width 16 height 16
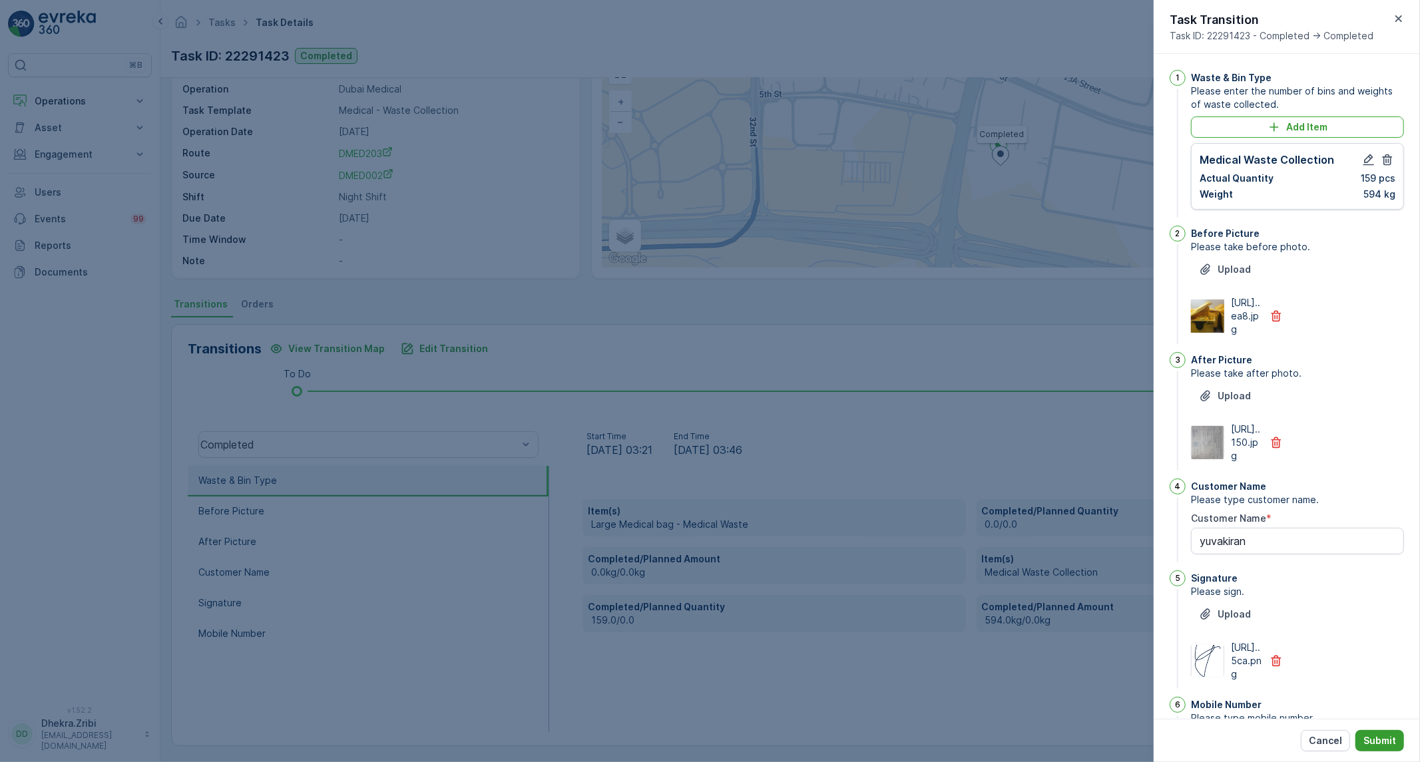
click at [1380, 740] on p "Submit" at bounding box center [1380, 740] width 33 height 13
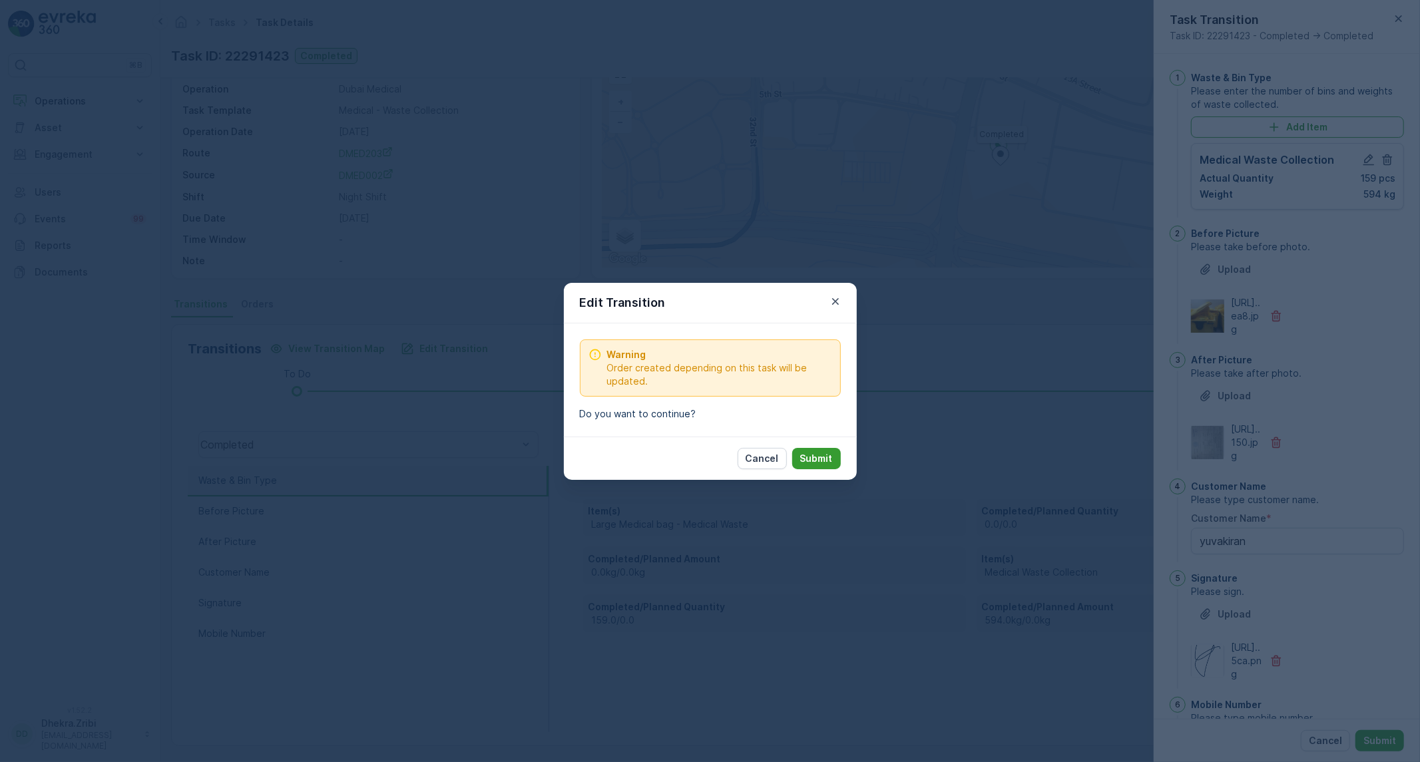
click at [822, 467] on button "Submit" at bounding box center [816, 458] width 49 height 21
type Name "yuvakiran"
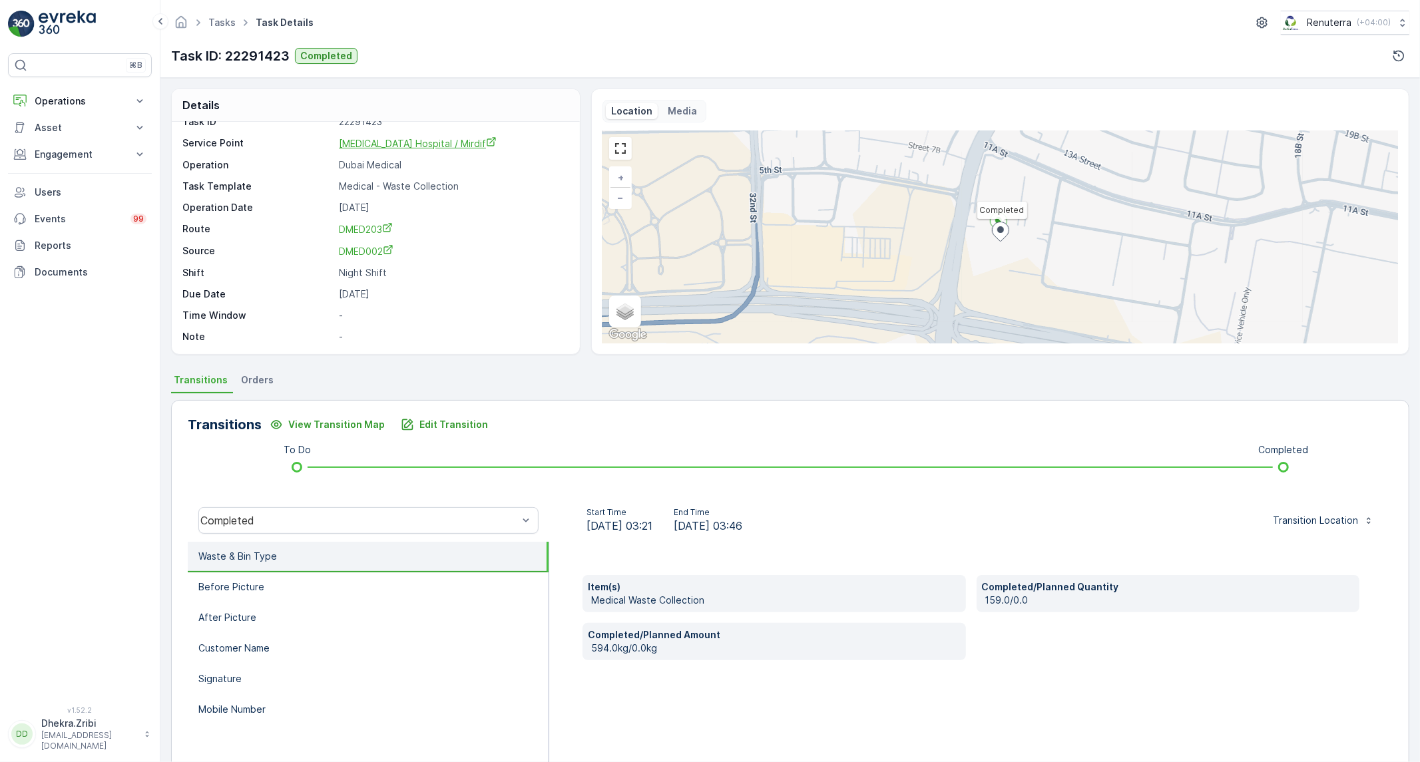
click at [403, 140] on span "[MEDICAL_DATA] Hospital / Mirdif" at bounding box center [418, 143] width 158 height 11
click at [258, 586] on p "Before Picture" at bounding box center [231, 587] width 66 height 13
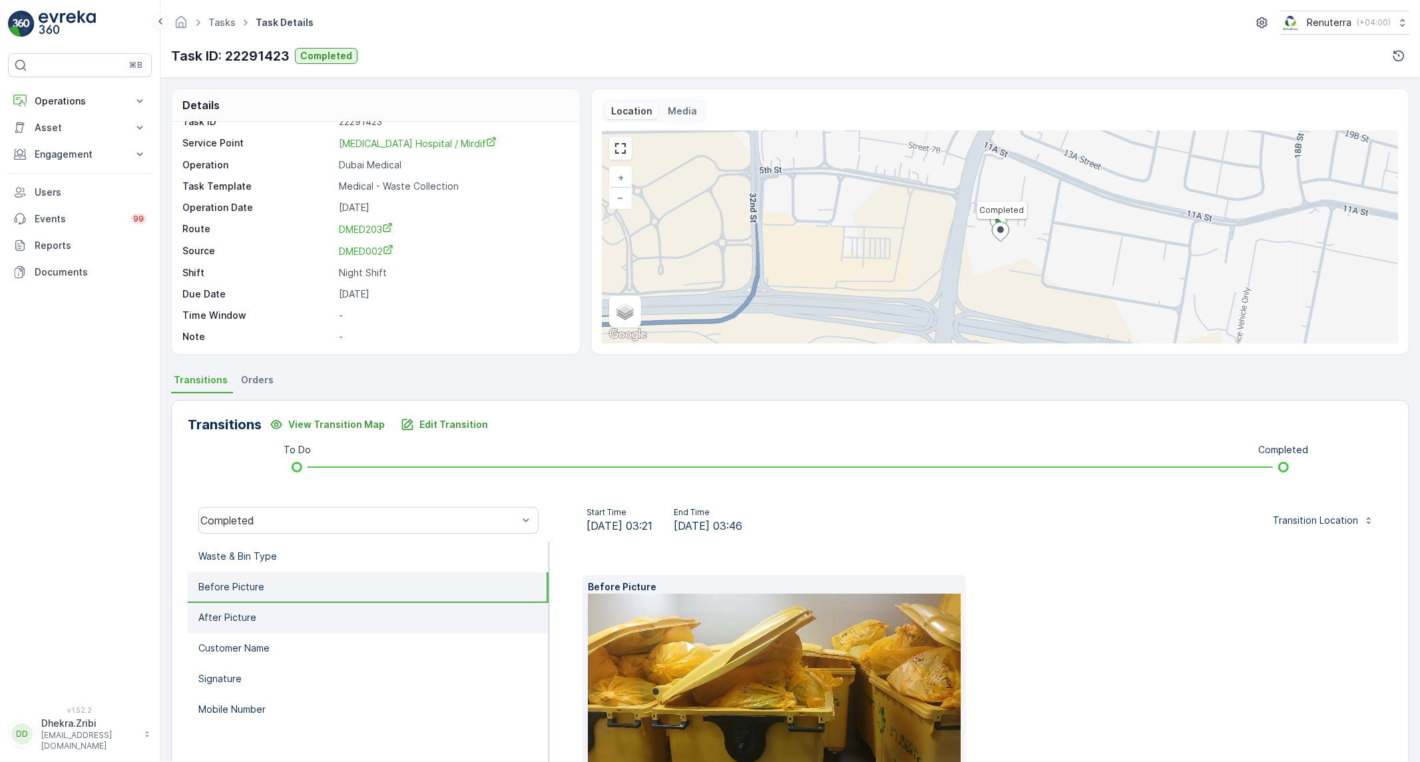
click at [247, 611] on p "After Picture" at bounding box center [227, 617] width 58 height 13
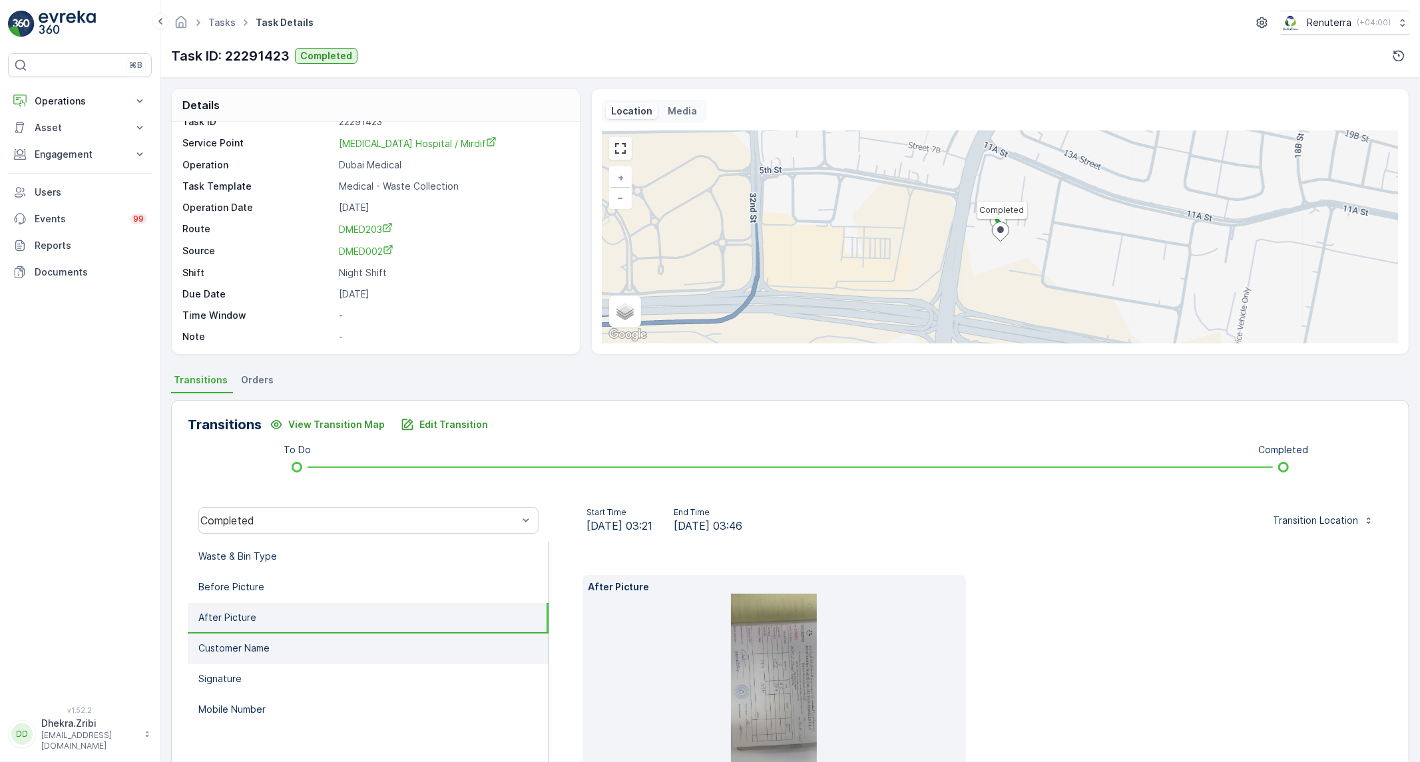
click at [240, 647] on p "Customer Name" at bounding box center [233, 648] width 71 height 13
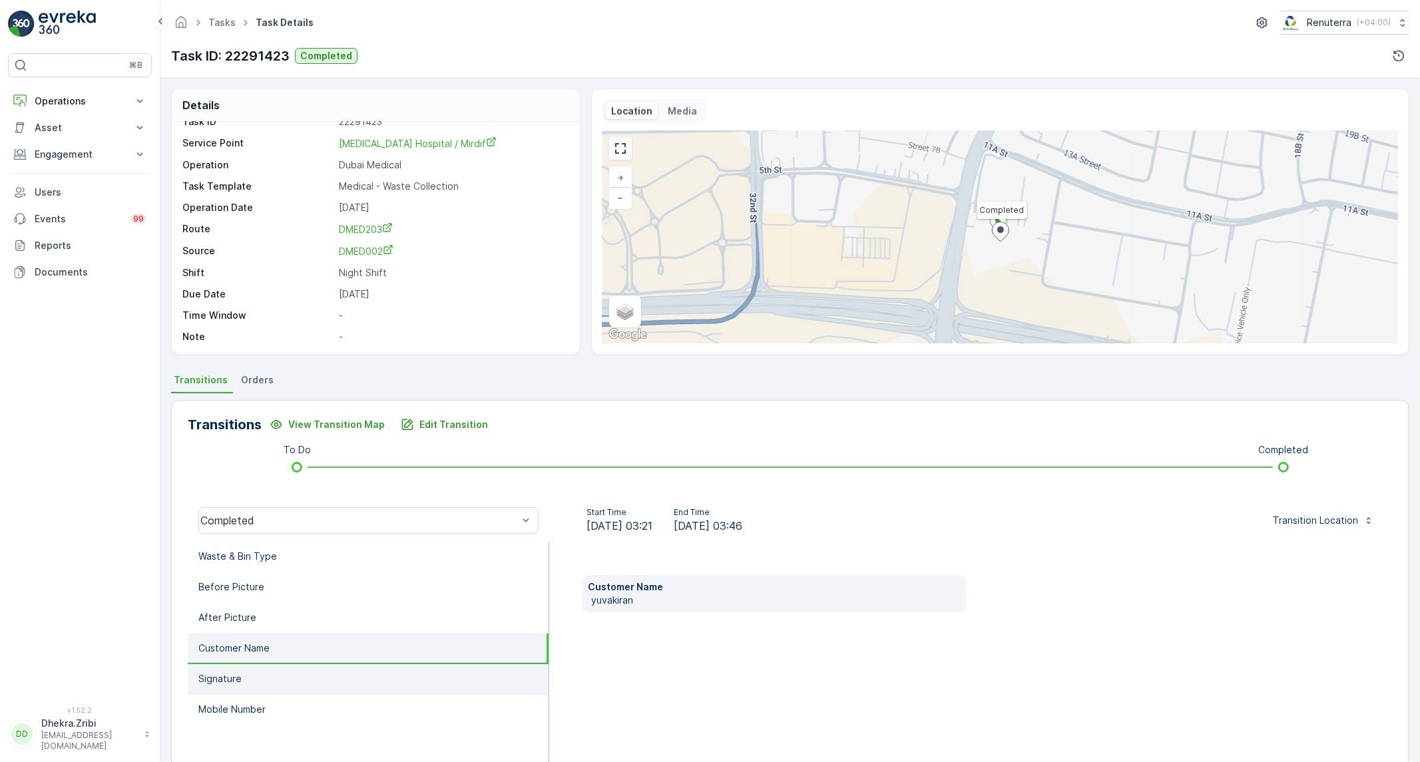
click at [370, 665] on li "Signature" at bounding box center [368, 680] width 361 height 31
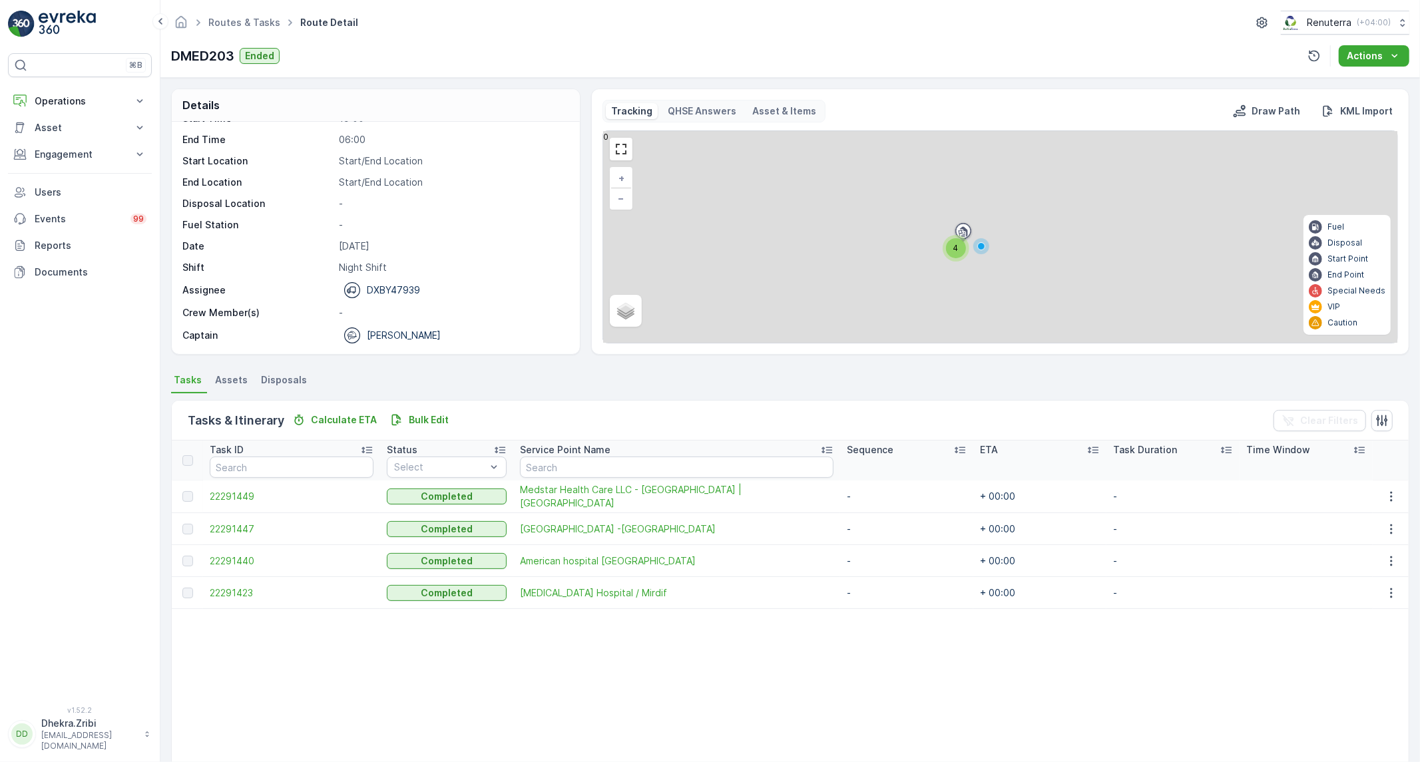
scroll to position [69, 0]
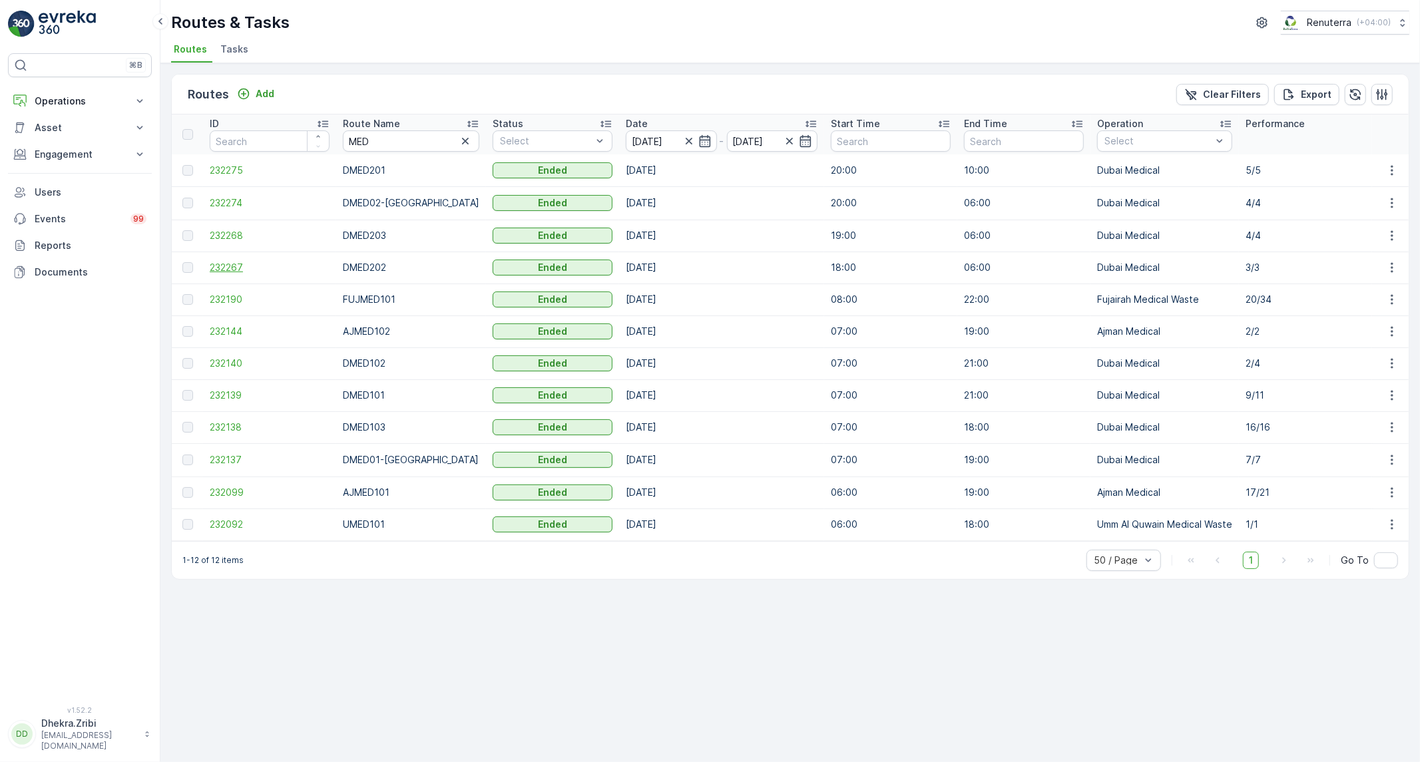
click at [224, 270] on span "232267" at bounding box center [270, 267] width 120 height 13
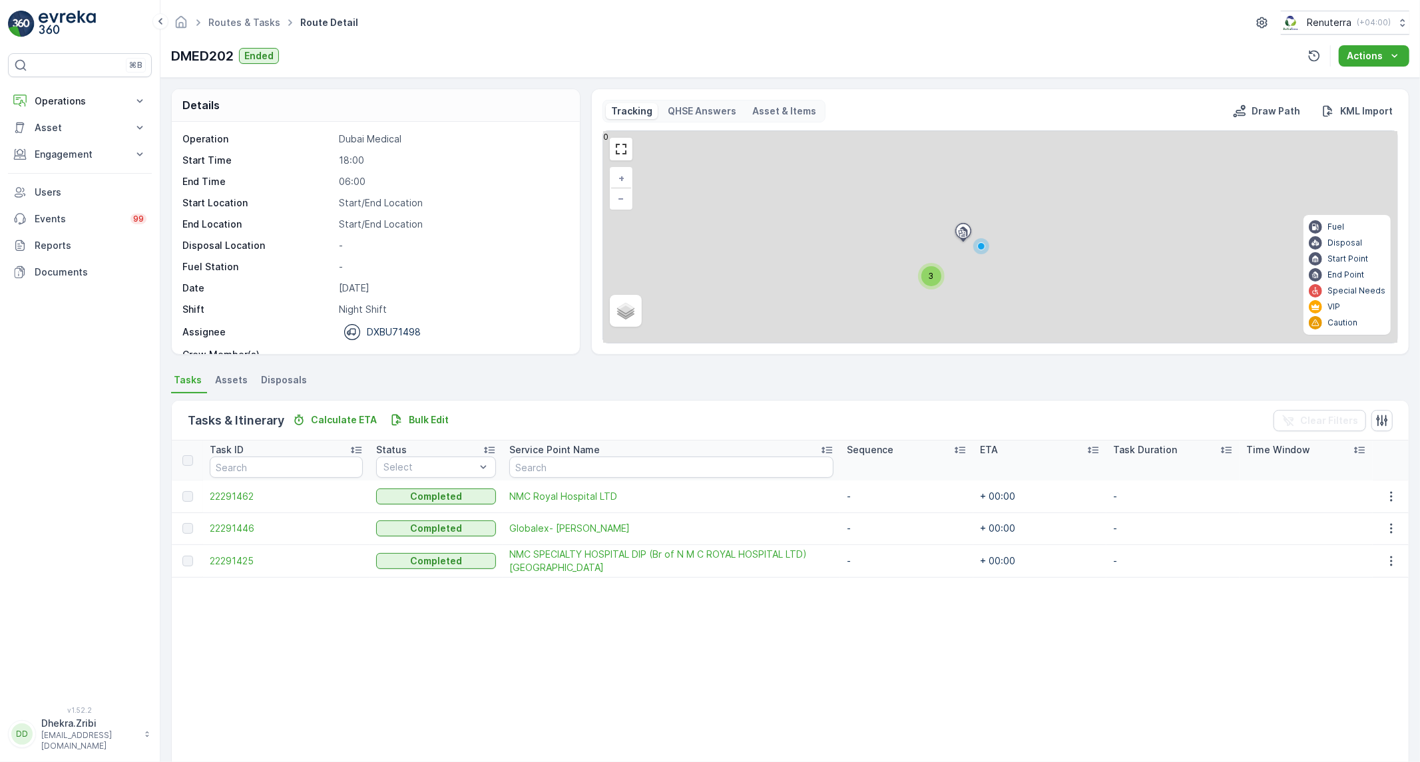
scroll to position [42, 0]
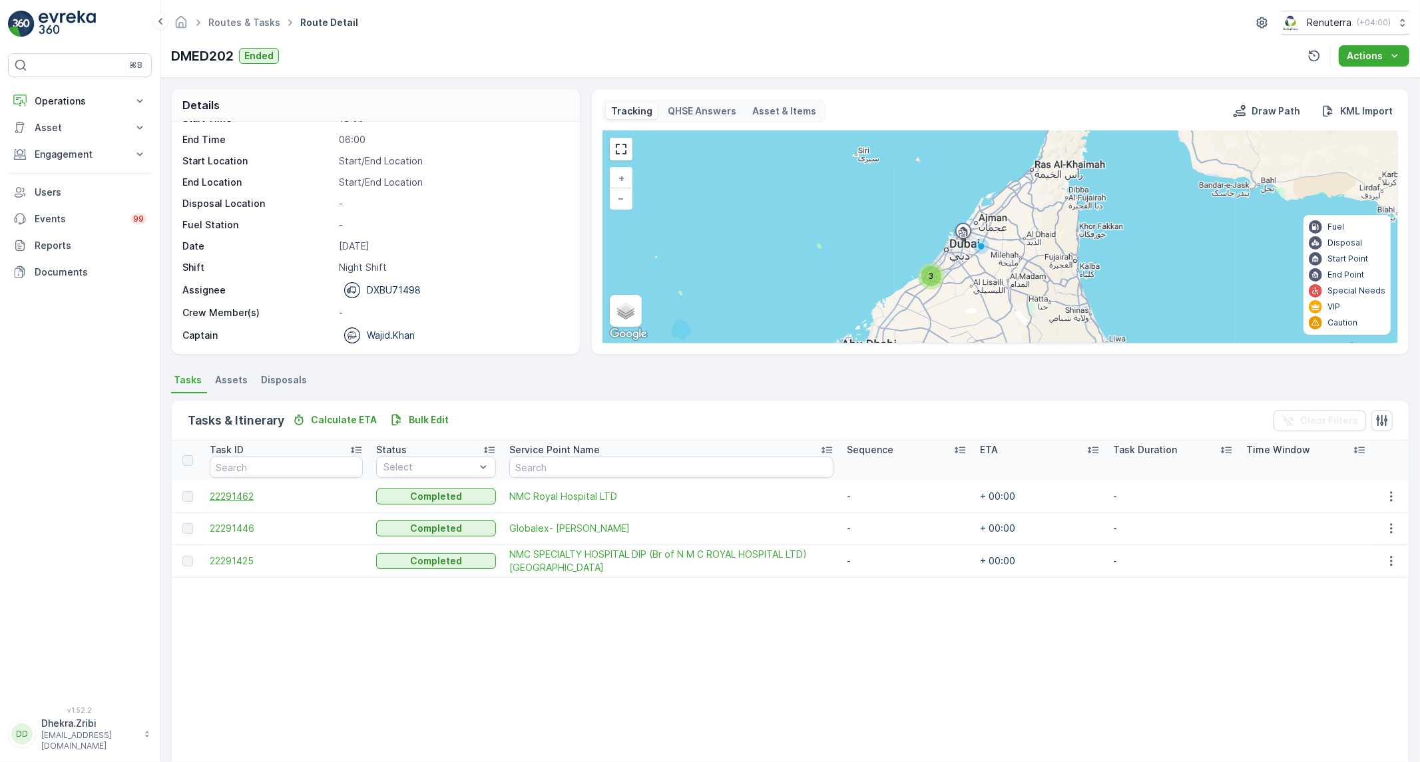
click at [244, 494] on span "22291462" at bounding box center [286, 496] width 153 height 13
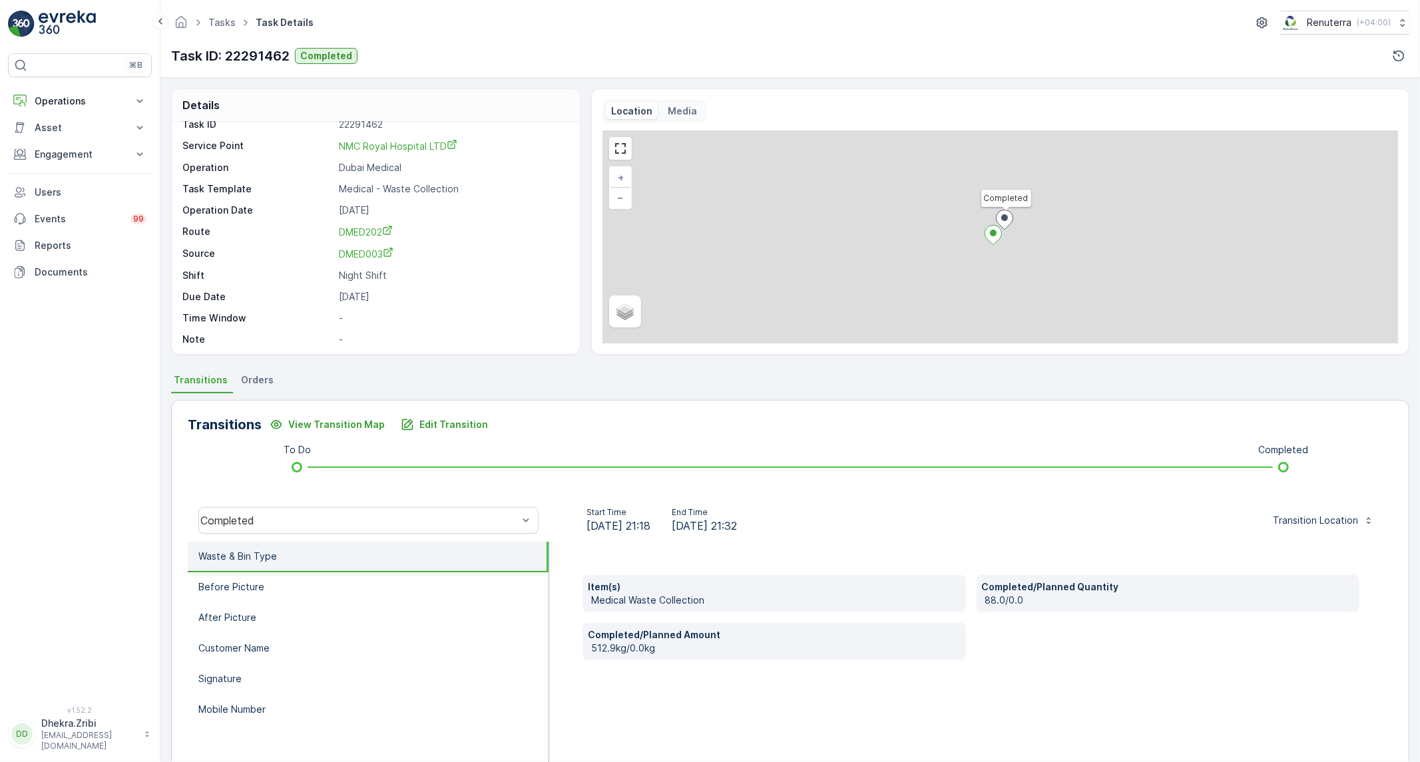
scroll to position [18, 0]
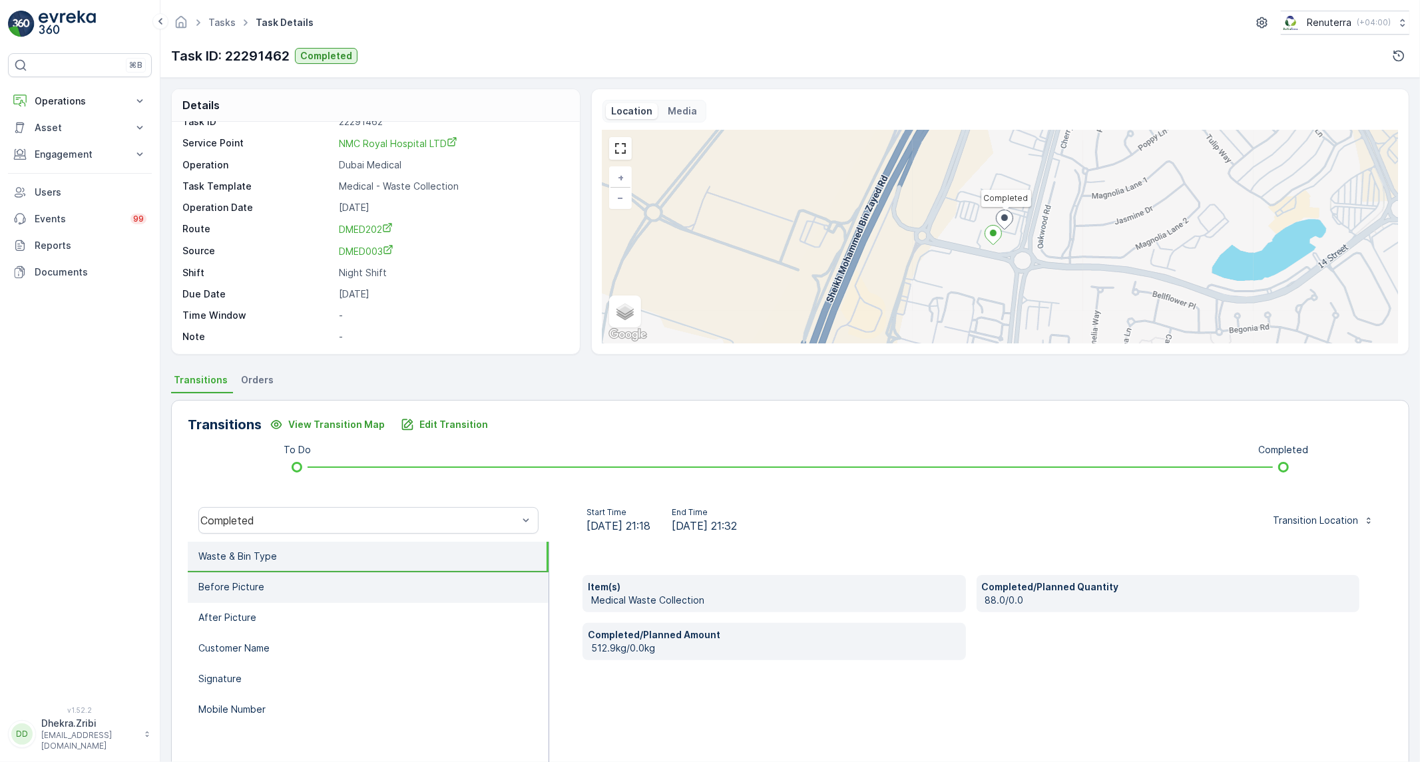
click at [228, 591] on p "Before Picture" at bounding box center [231, 587] width 66 height 13
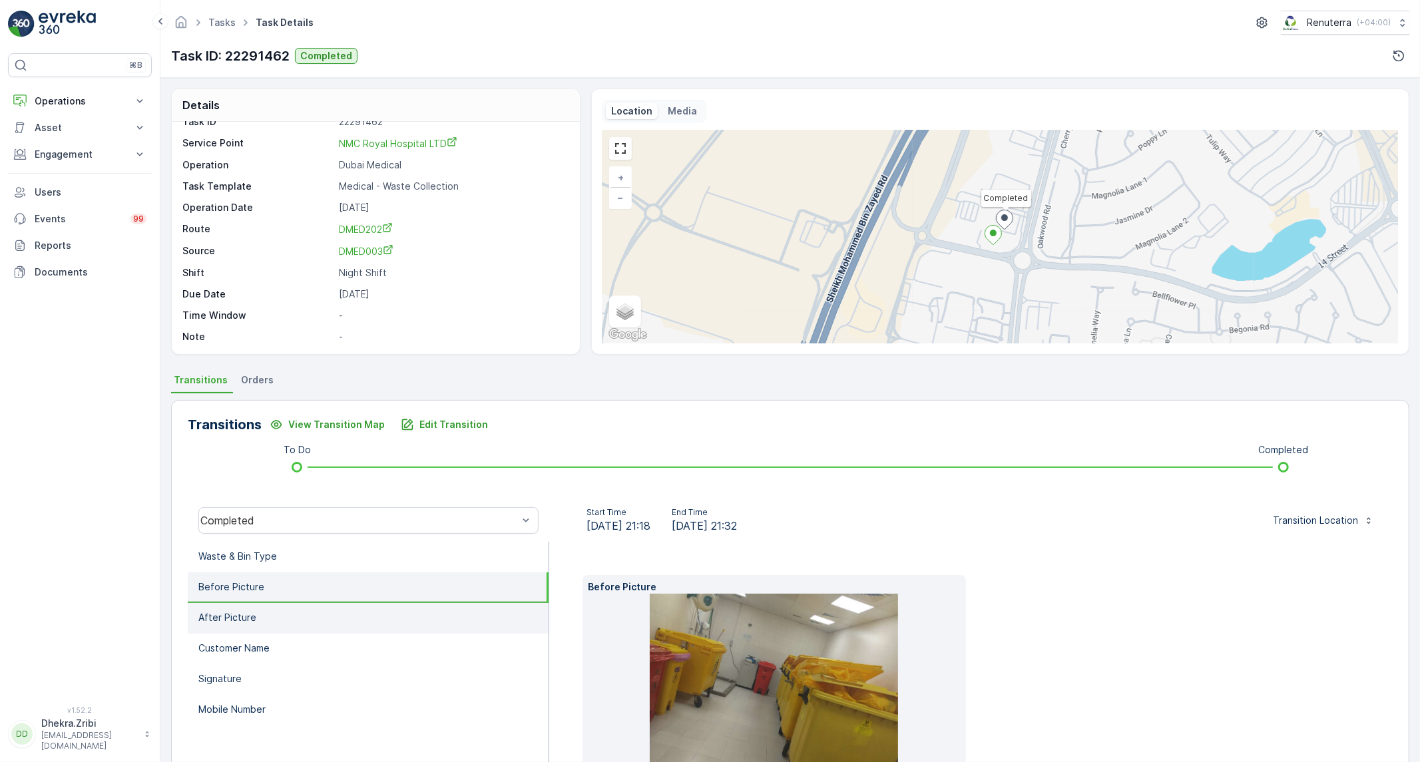
click at [288, 614] on li "After Picture" at bounding box center [368, 618] width 361 height 31
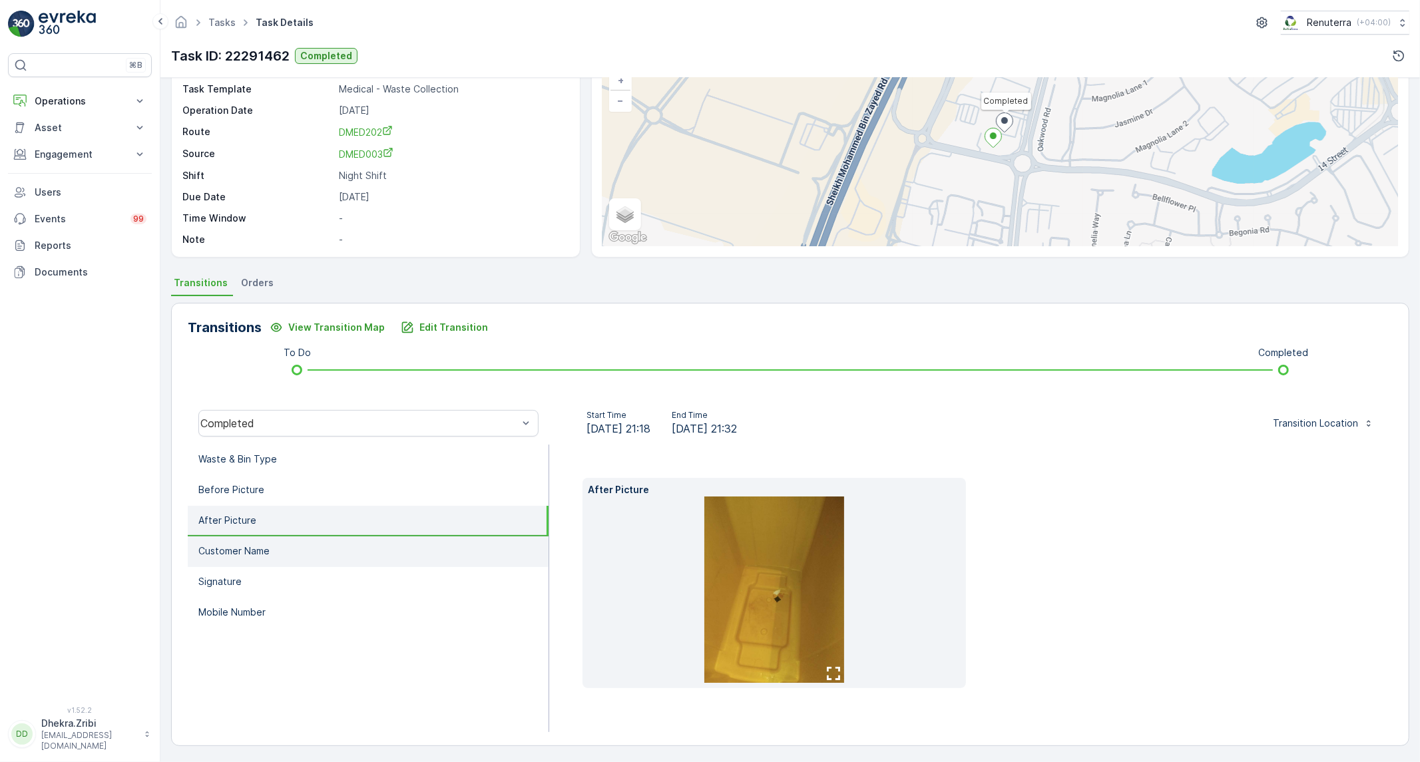
click at [305, 550] on li "Customer Name" at bounding box center [368, 552] width 361 height 31
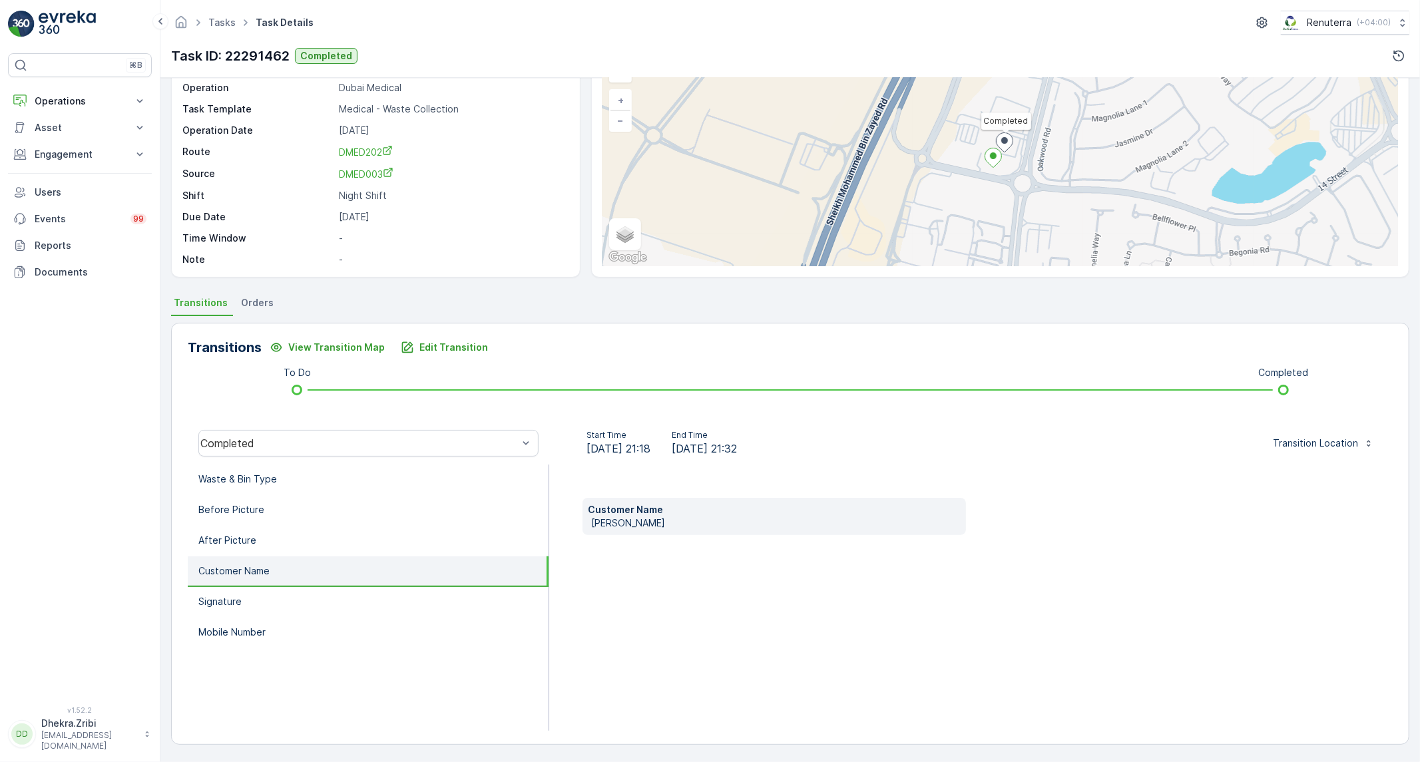
scroll to position [77, 0]
click at [267, 593] on li "Signature" at bounding box center [368, 603] width 361 height 31
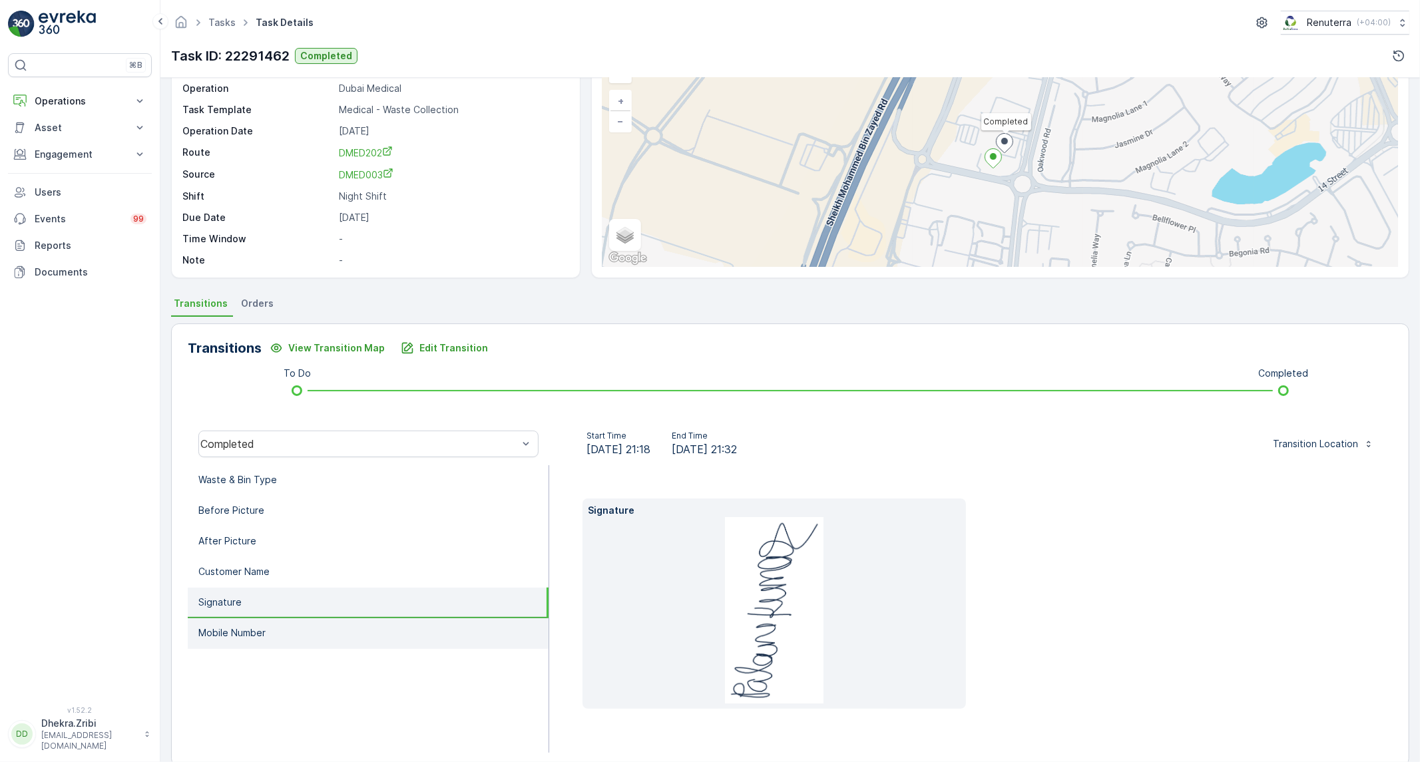
click at [242, 637] on li "Mobile Number" at bounding box center [368, 634] width 361 height 31
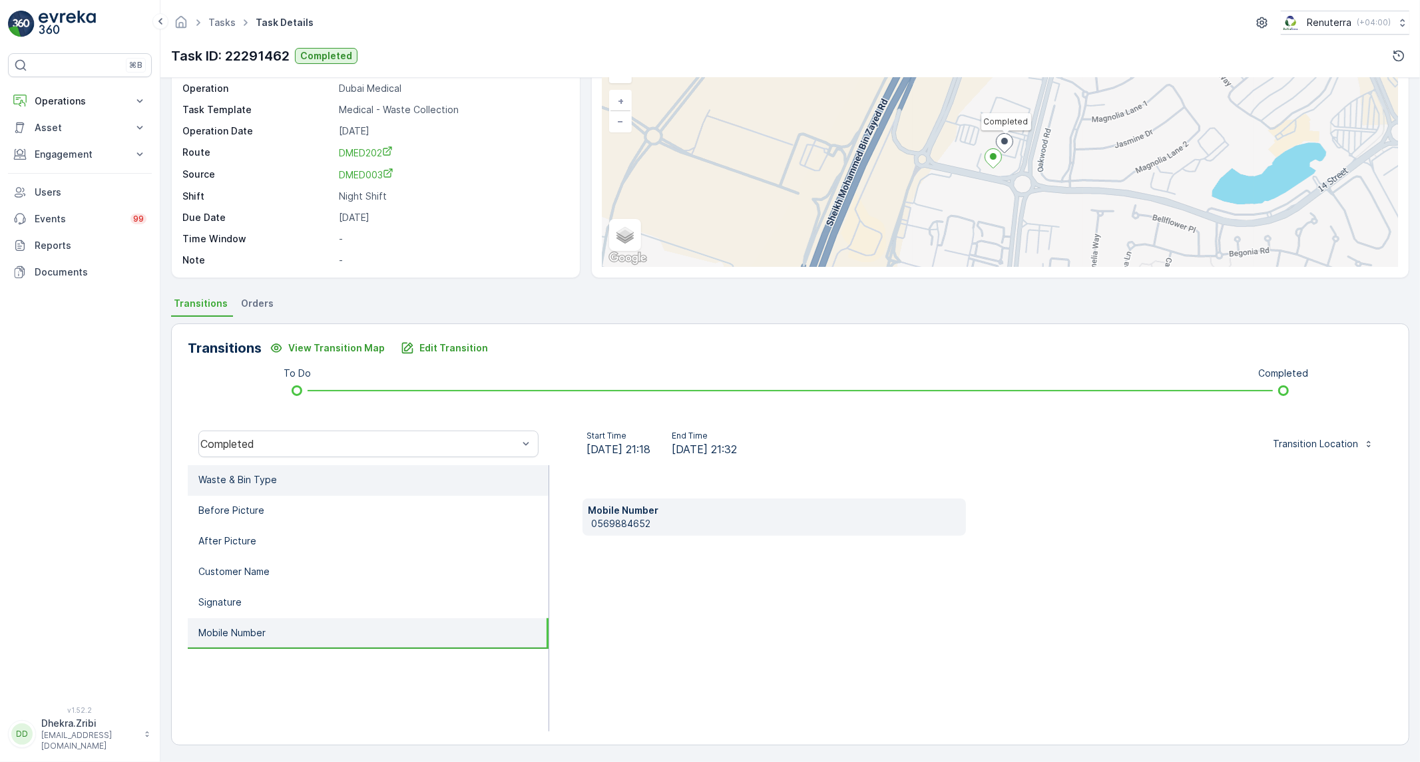
click at [277, 493] on li "Waste & Bin Type" at bounding box center [368, 480] width 361 height 31
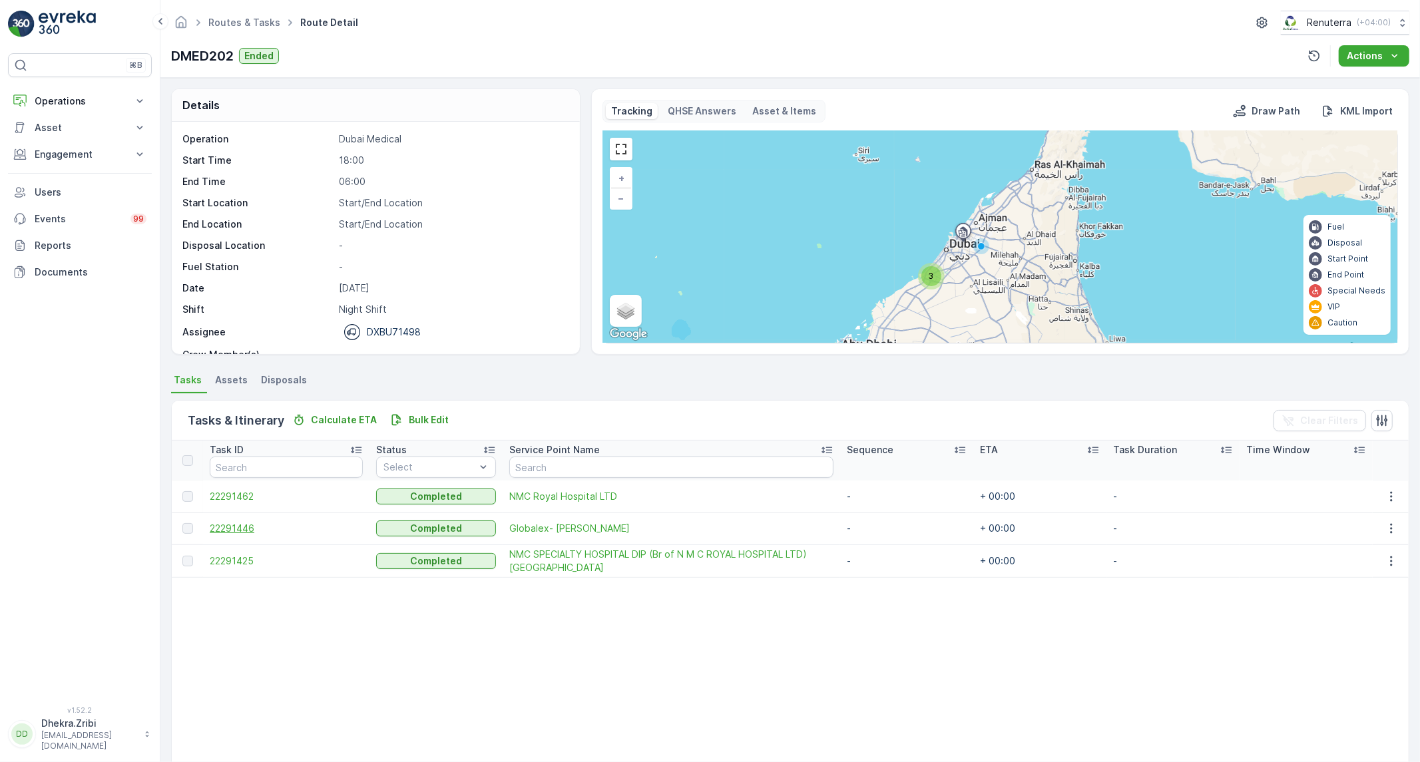
click at [238, 531] on span "22291446" at bounding box center [286, 528] width 153 height 13
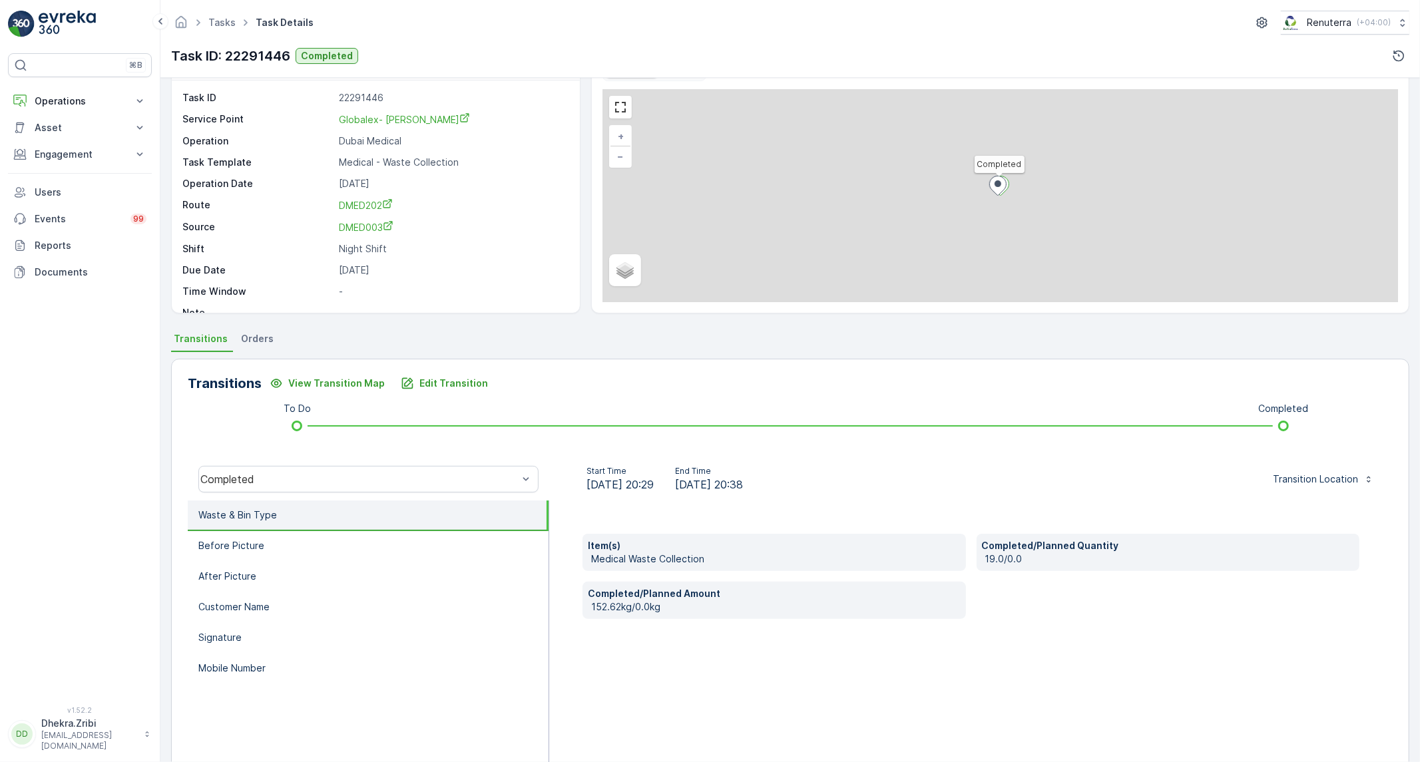
scroll to position [76, 0]
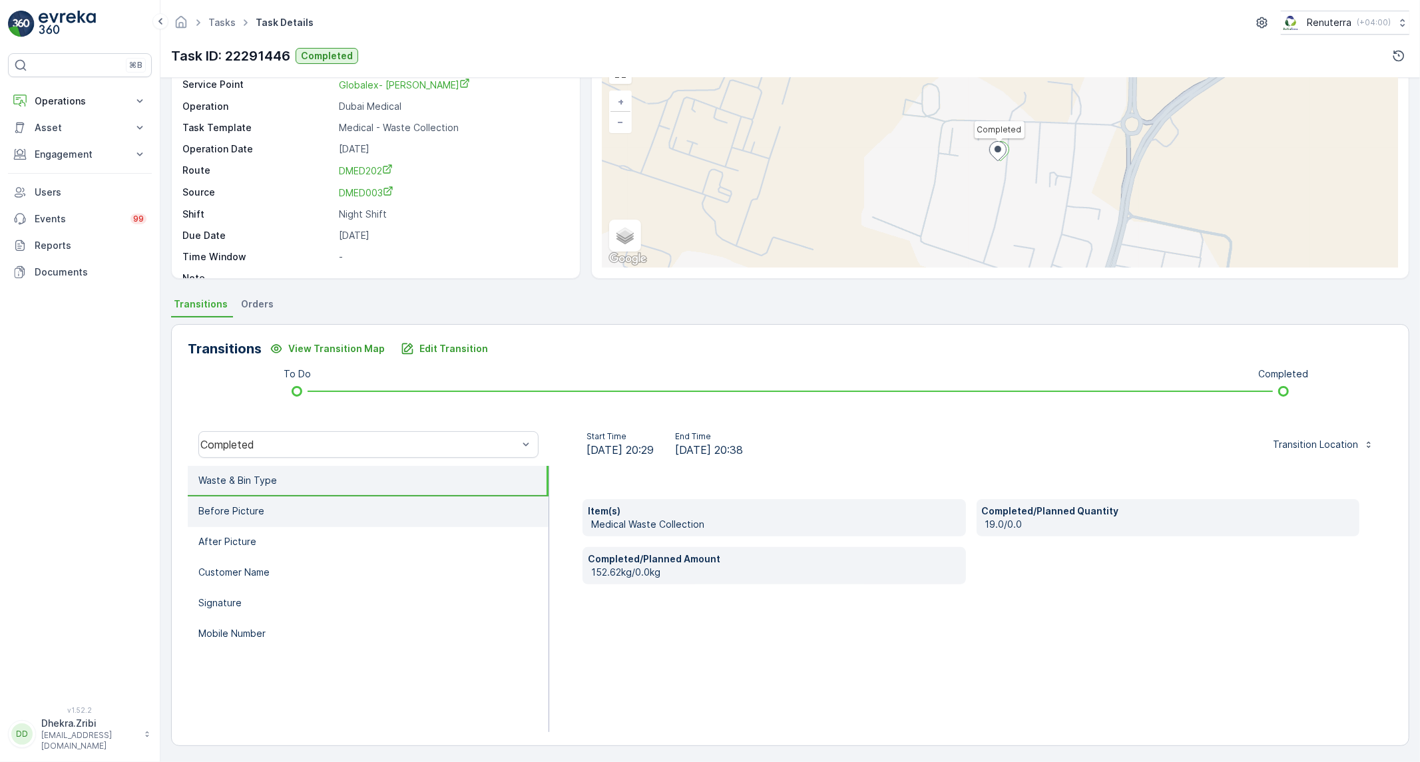
click at [215, 500] on li "Before Picture" at bounding box center [368, 512] width 361 height 31
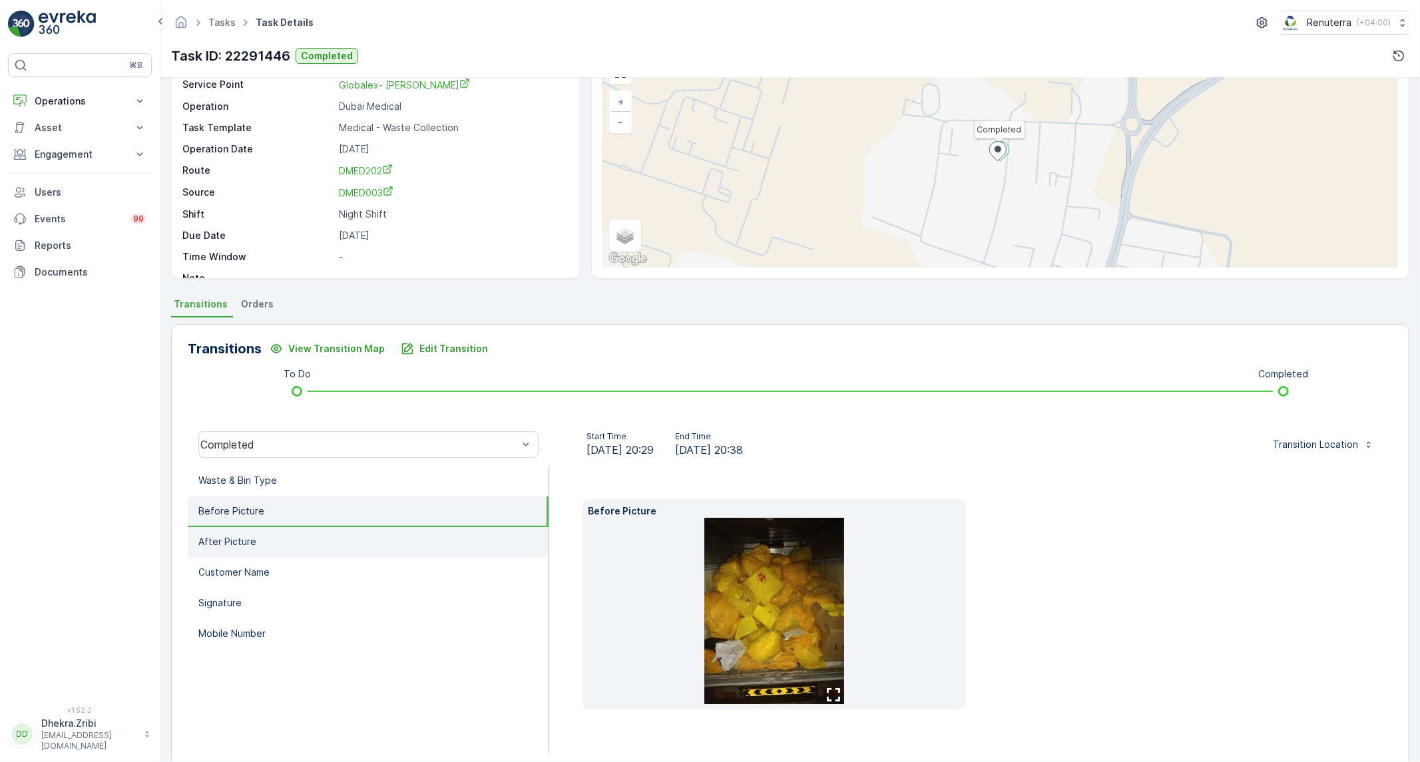
click at [236, 535] on p "After Picture" at bounding box center [227, 541] width 58 height 13
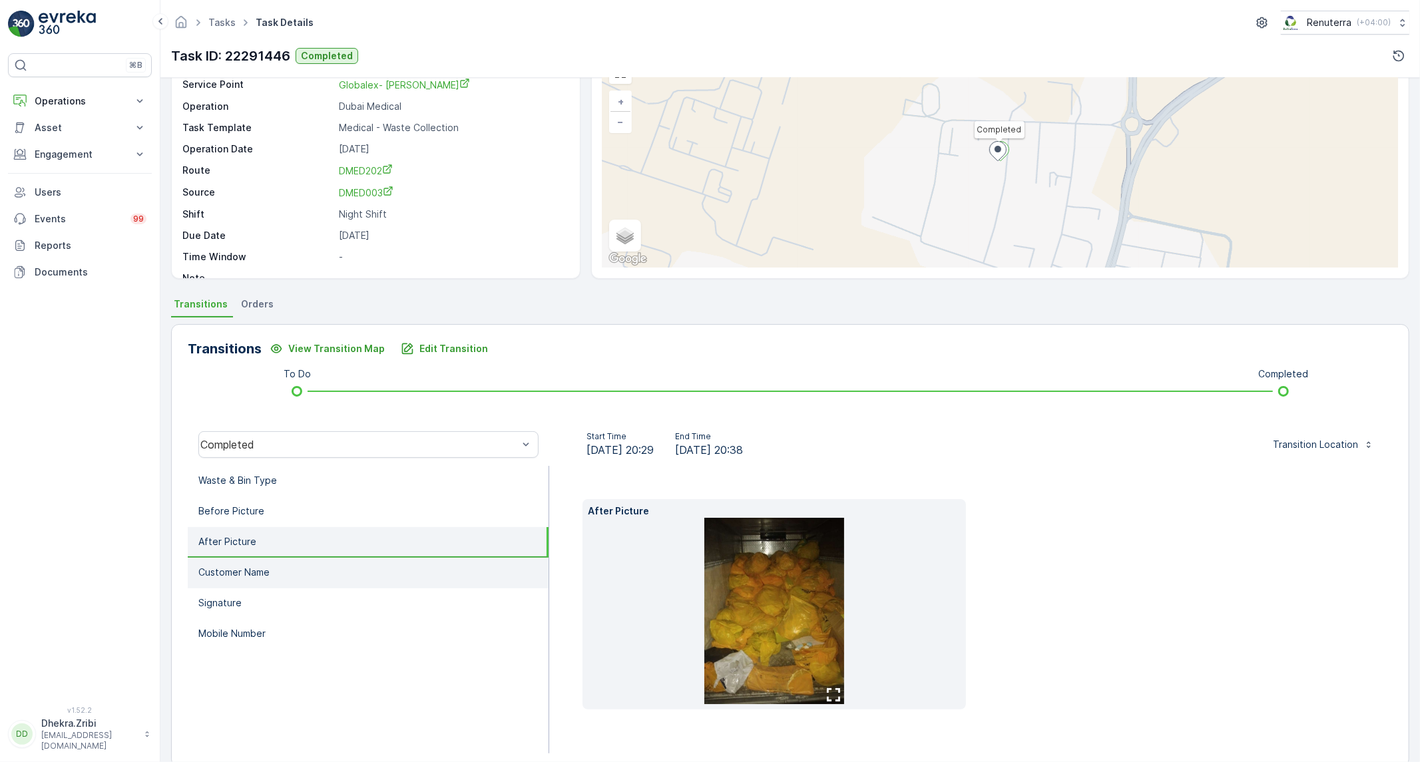
click at [264, 573] on p "Customer Name" at bounding box center [233, 572] width 71 height 13
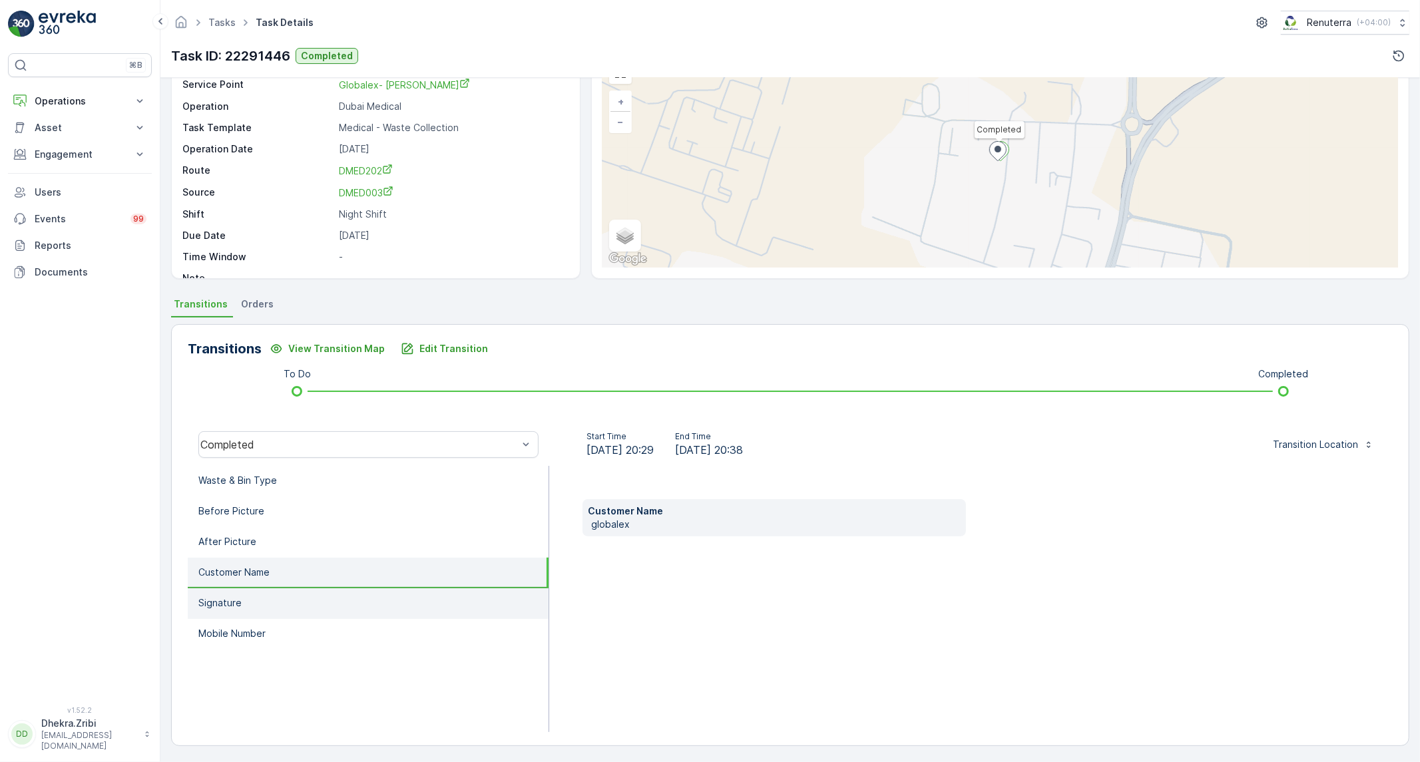
click at [255, 600] on li "Signature" at bounding box center [368, 604] width 361 height 31
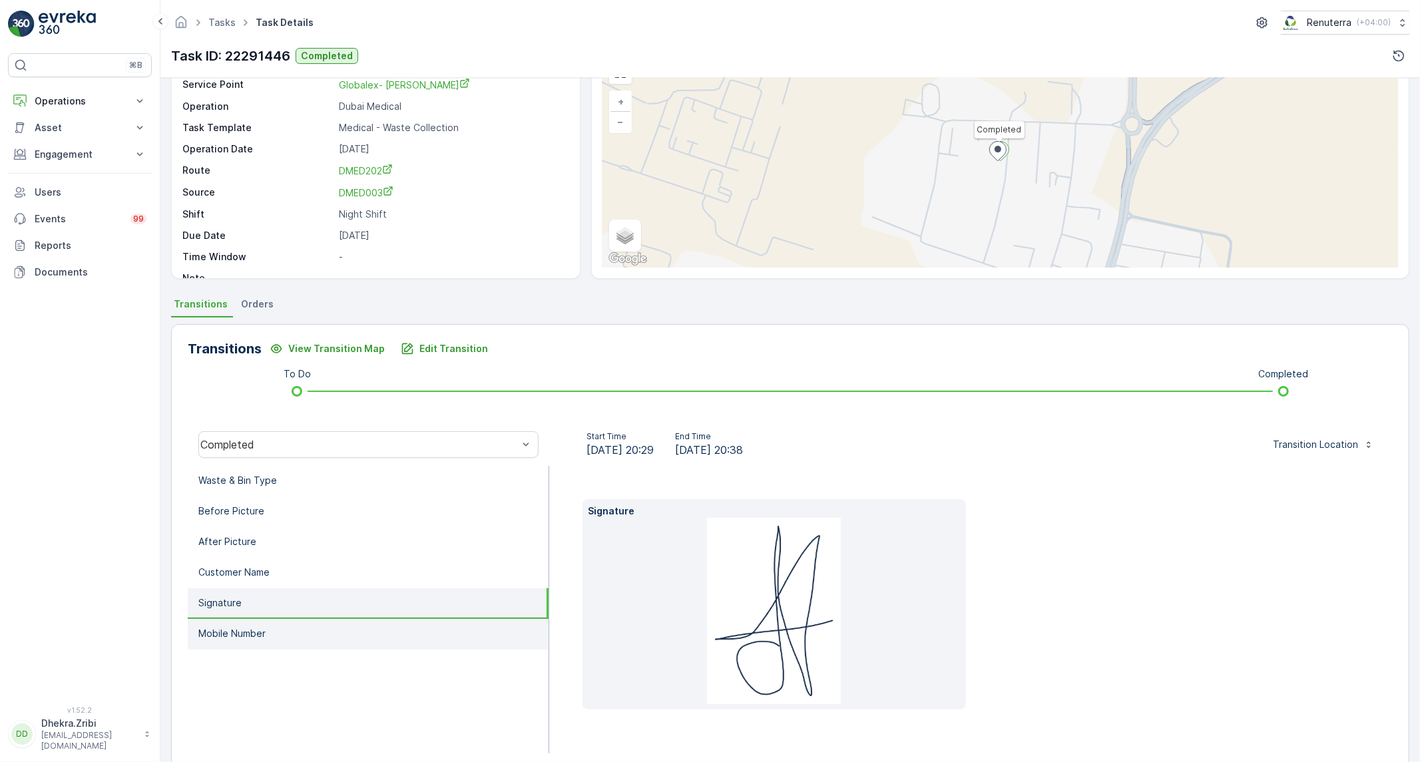
click at [254, 627] on p "Mobile Number" at bounding box center [231, 633] width 67 height 13
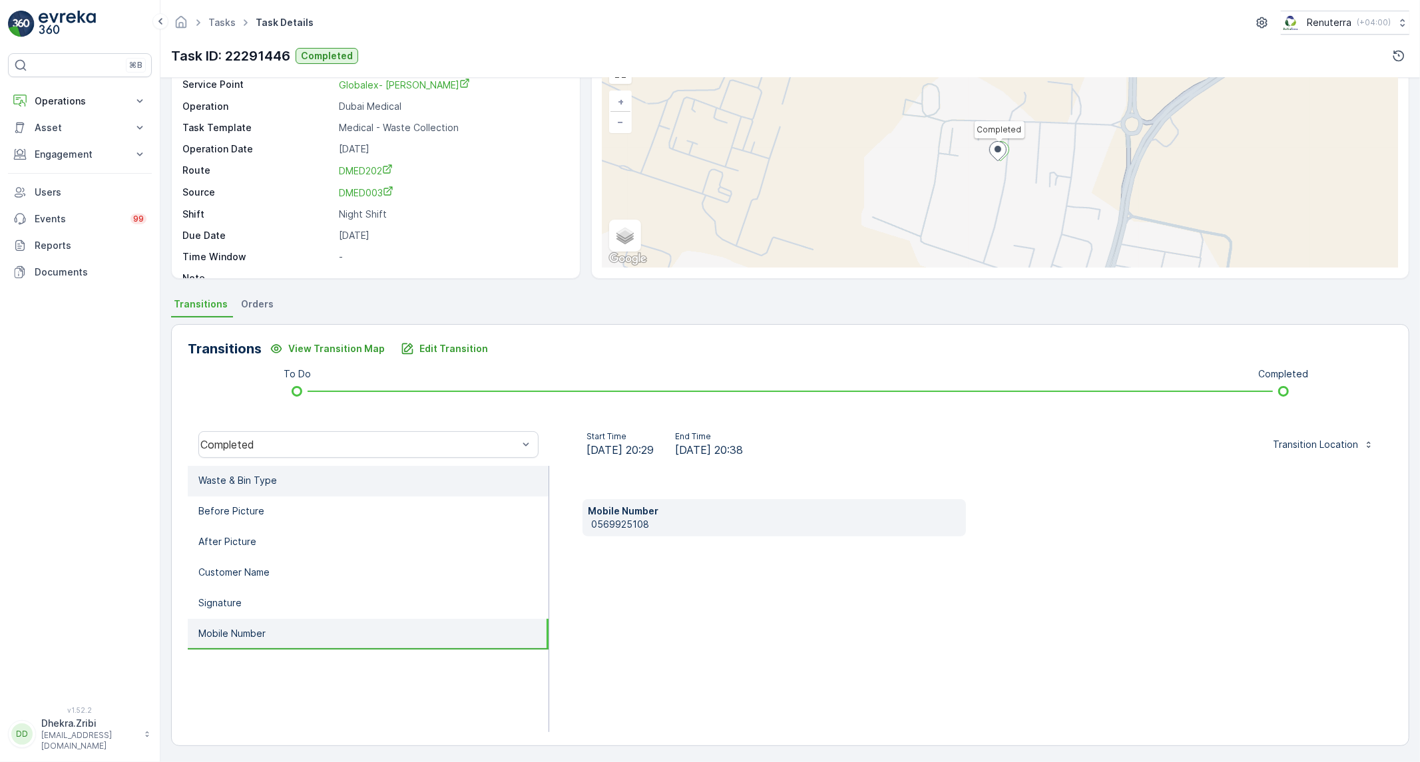
click at [308, 490] on li "Waste & Bin Type" at bounding box center [368, 481] width 361 height 31
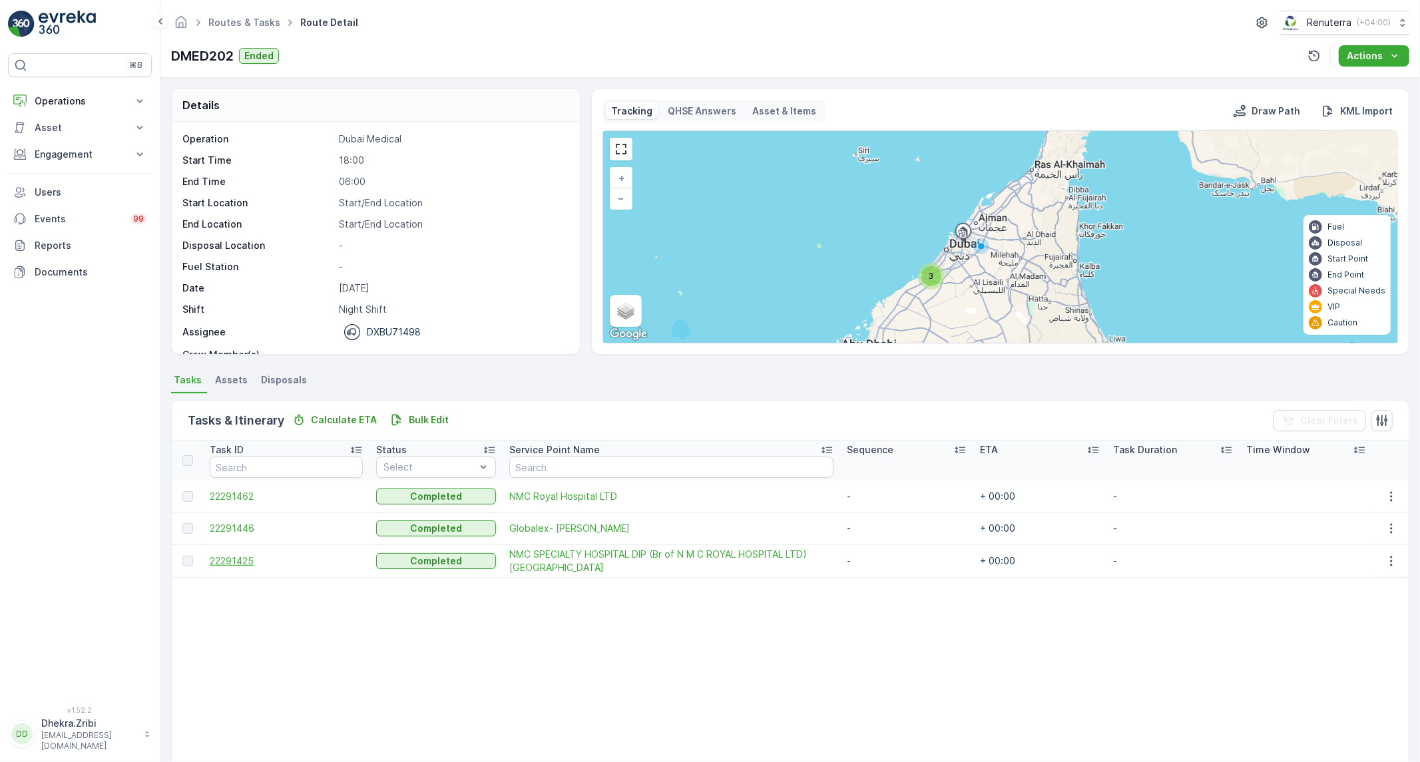
click at [232, 555] on span "22291425" at bounding box center [286, 561] width 153 height 13
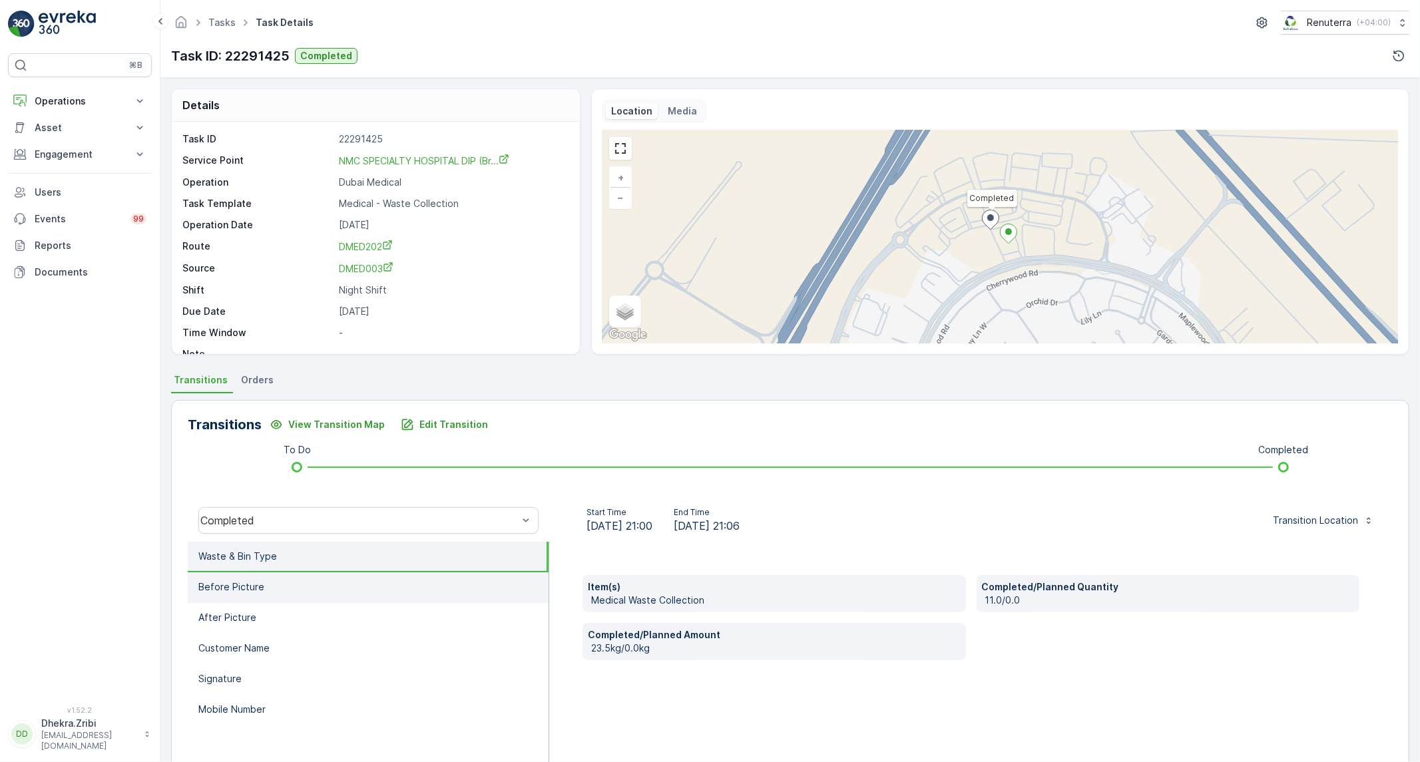
click at [270, 587] on li "Before Picture" at bounding box center [368, 588] width 361 height 31
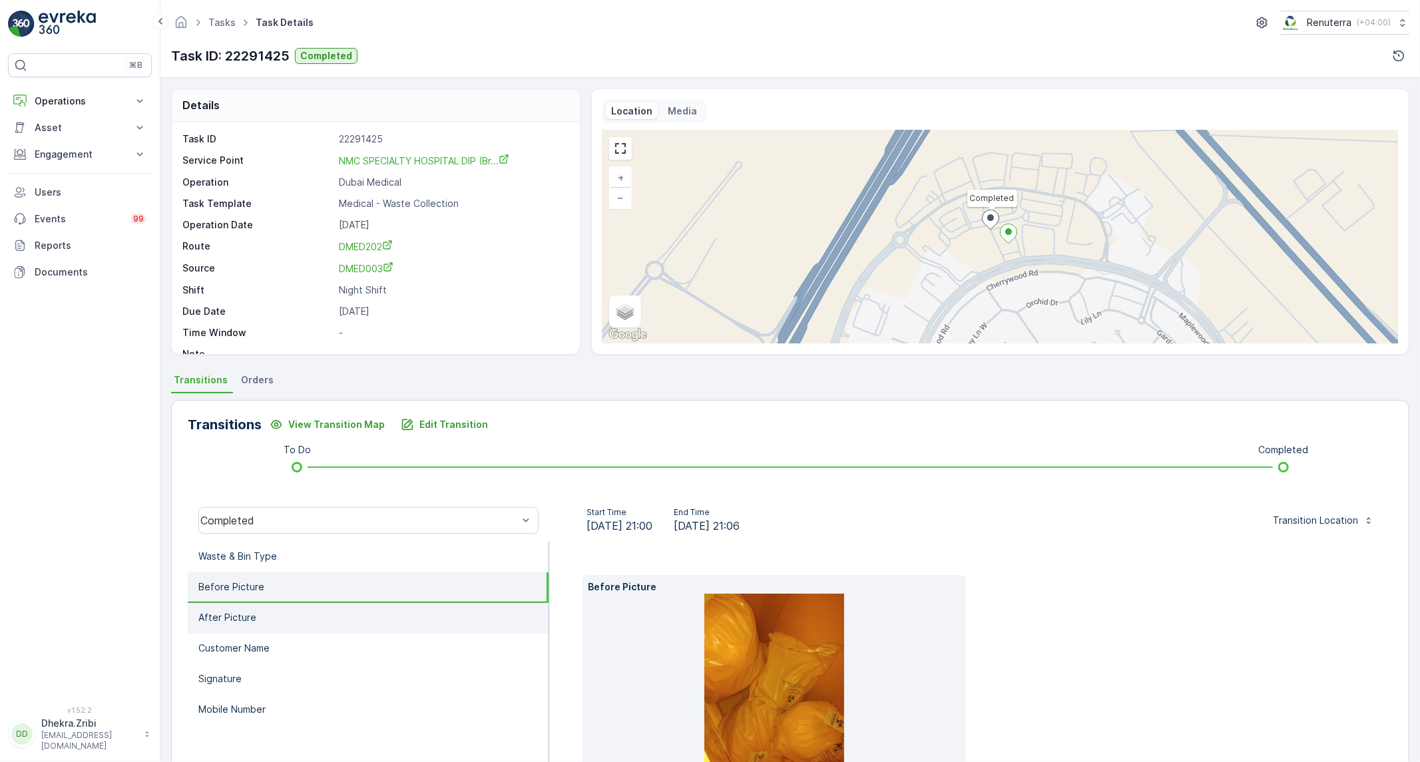
click at [264, 621] on li "After Picture" at bounding box center [368, 618] width 361 height 31
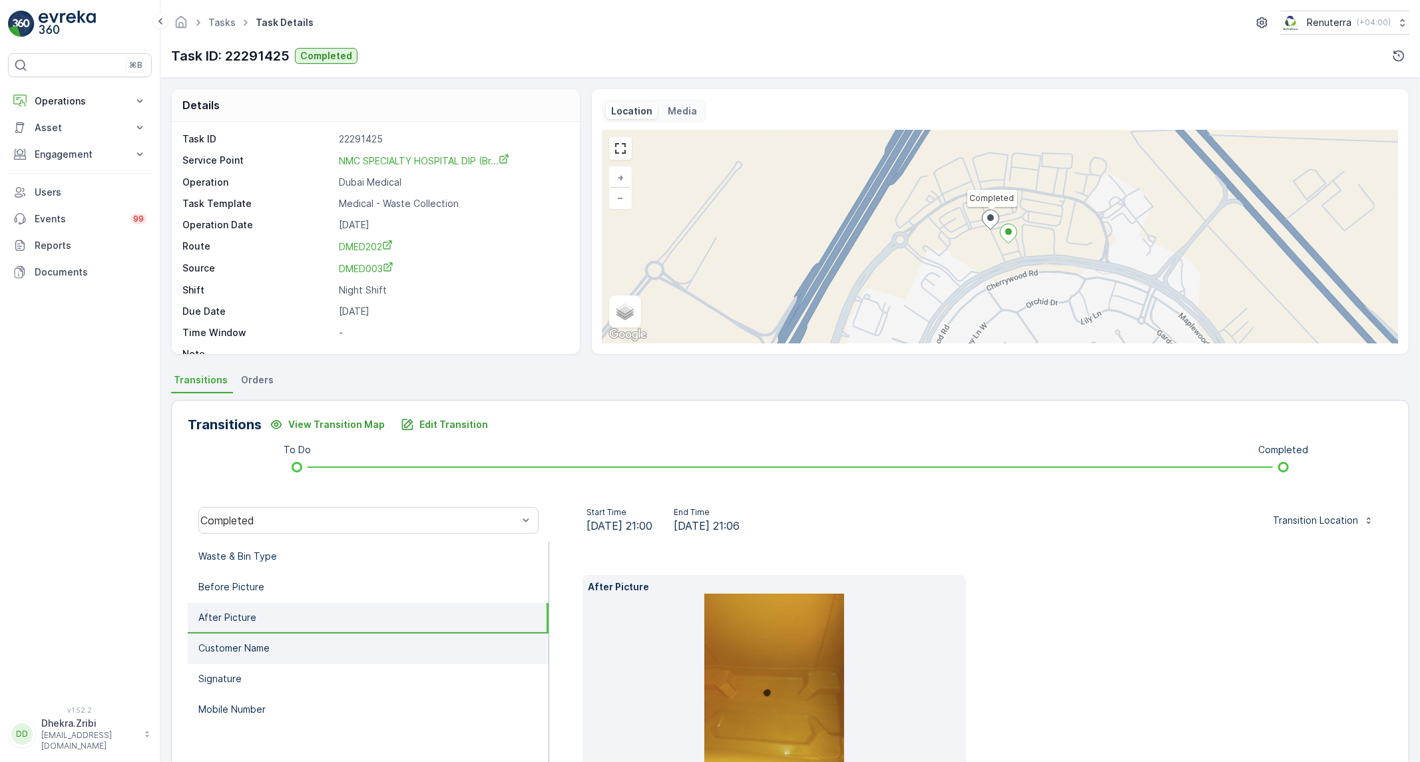
click at [260, 643] on p "Customer Name" at bounding box center [233, 648] width 71 height 13
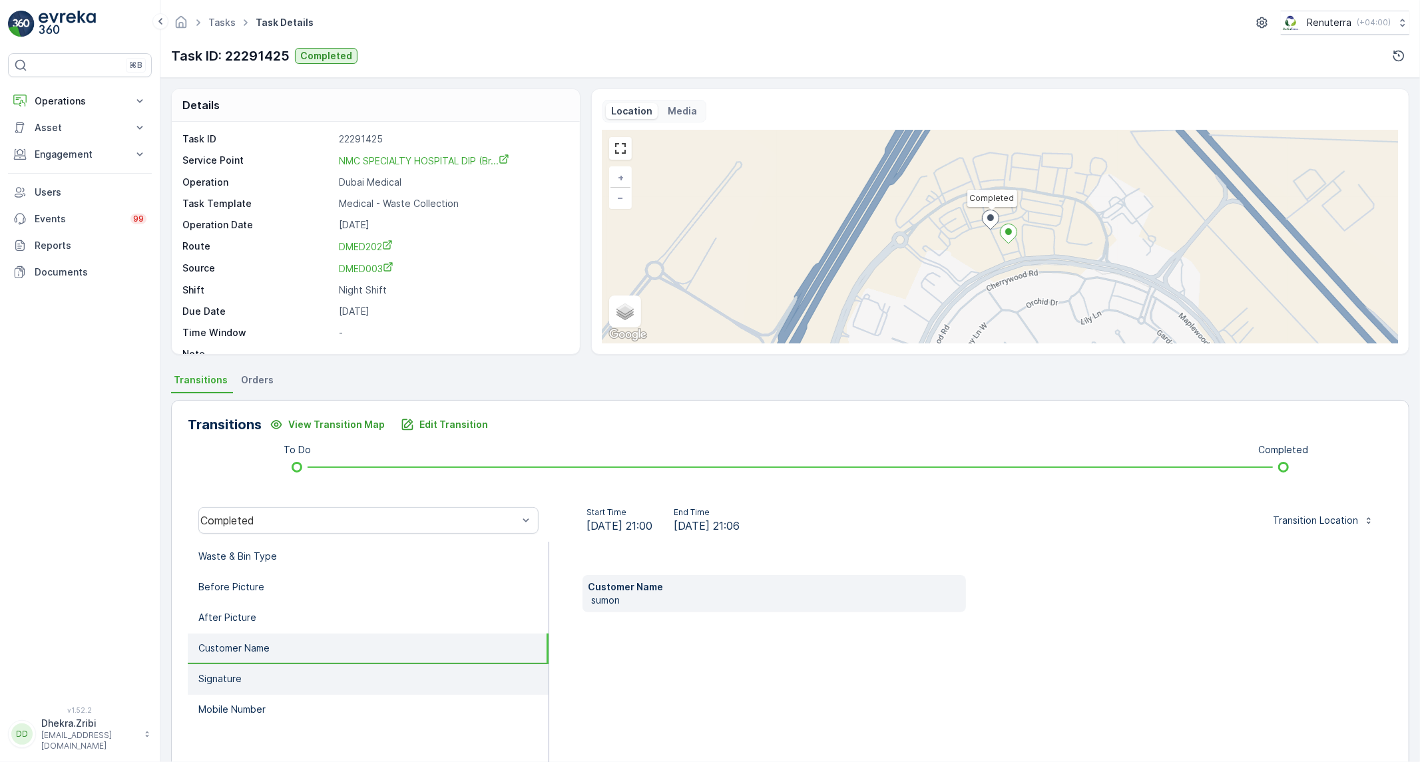
click at [263, 668] on li "Signature" at bounding box center [368, 680] width 361 height 31
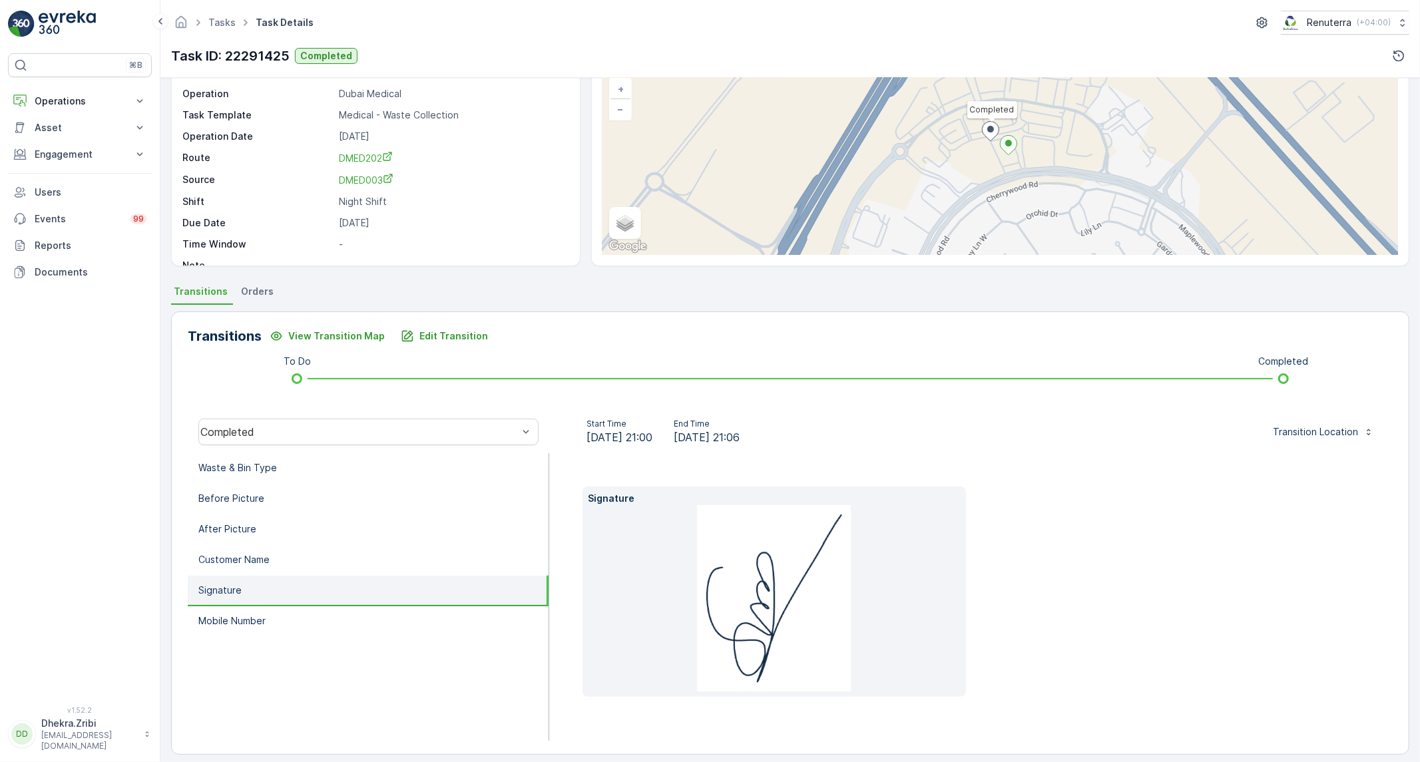
scroll to position [97, 0]
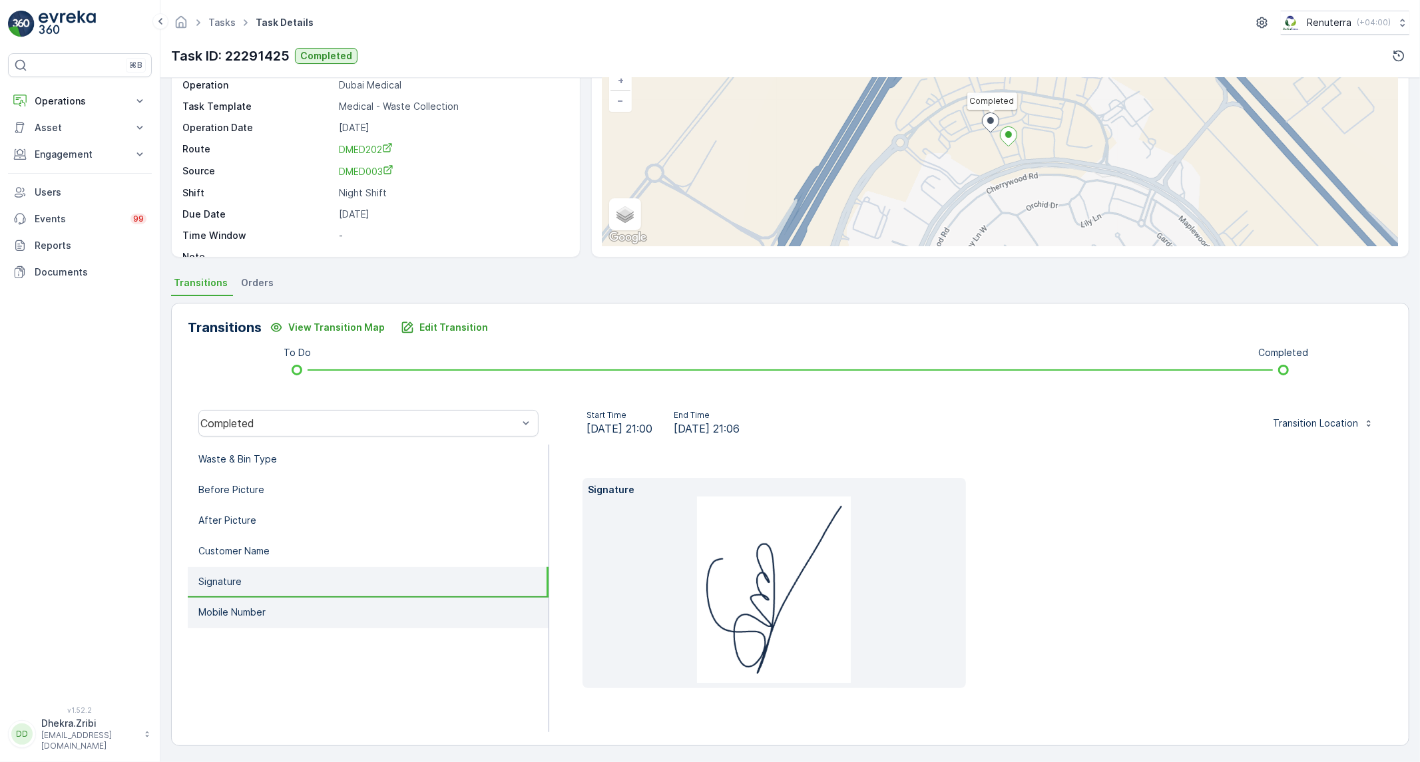
click at [296, 602] on li "Mobile Number" at bounding box center [368, 613] width 361 height 31
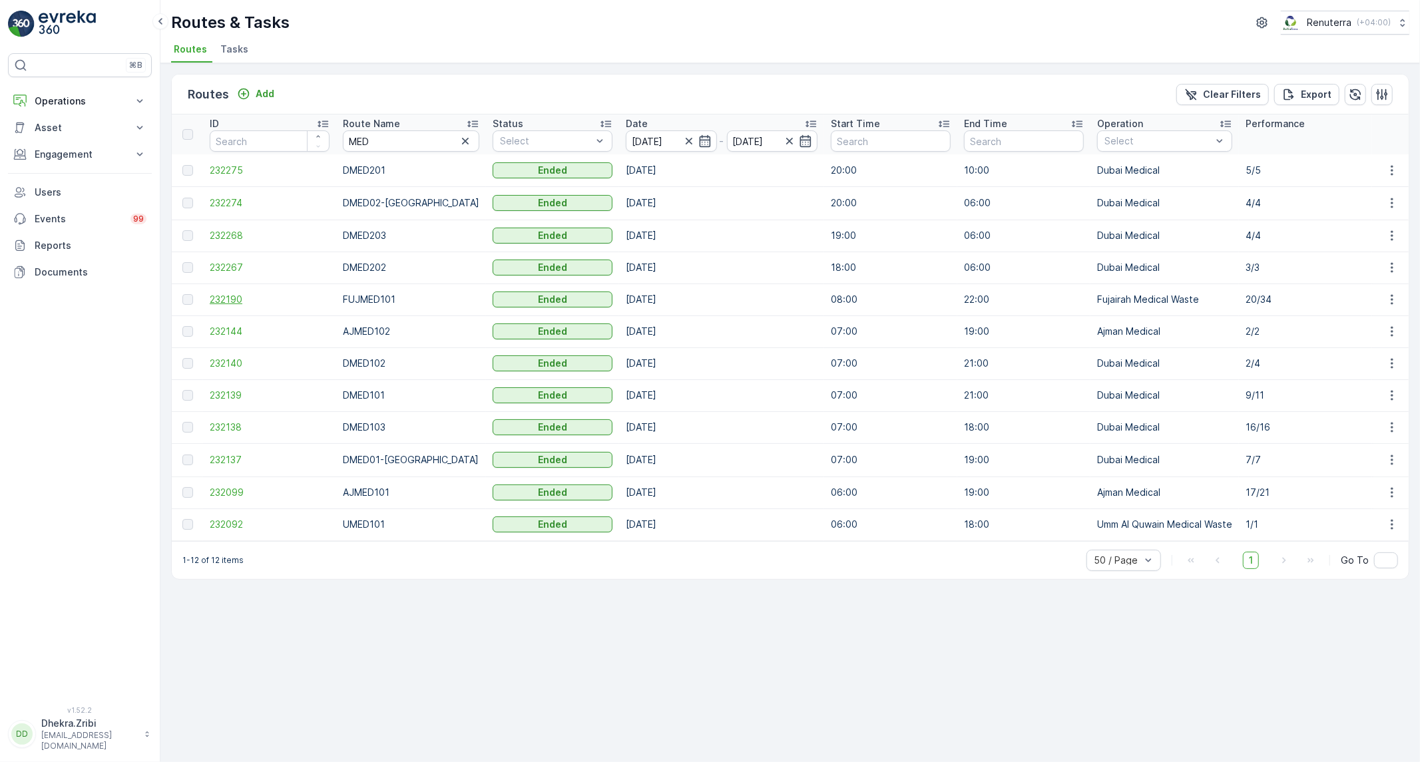
click at [230, 304] on span "232190" at bounding box center [270, 299] width 120 height 13
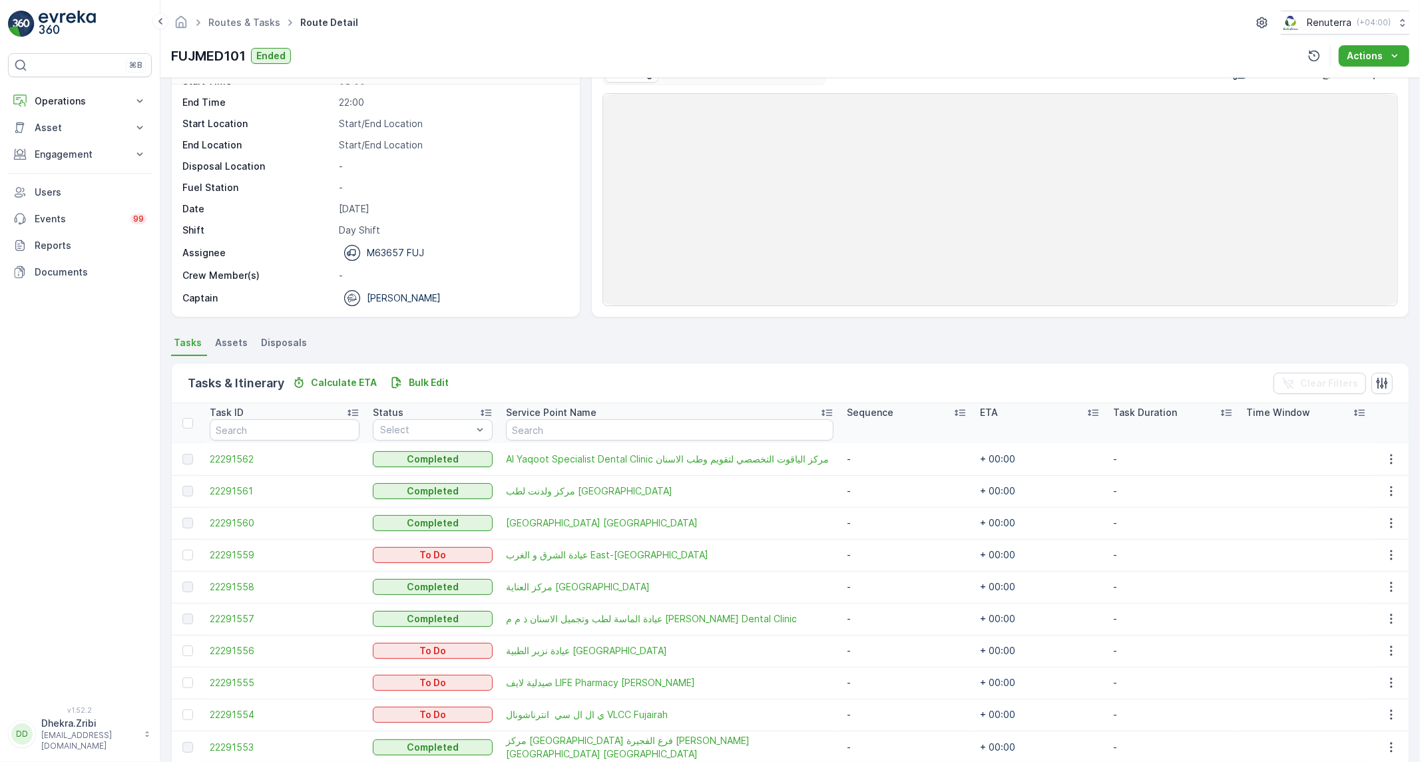
scroll to position [74, 0]
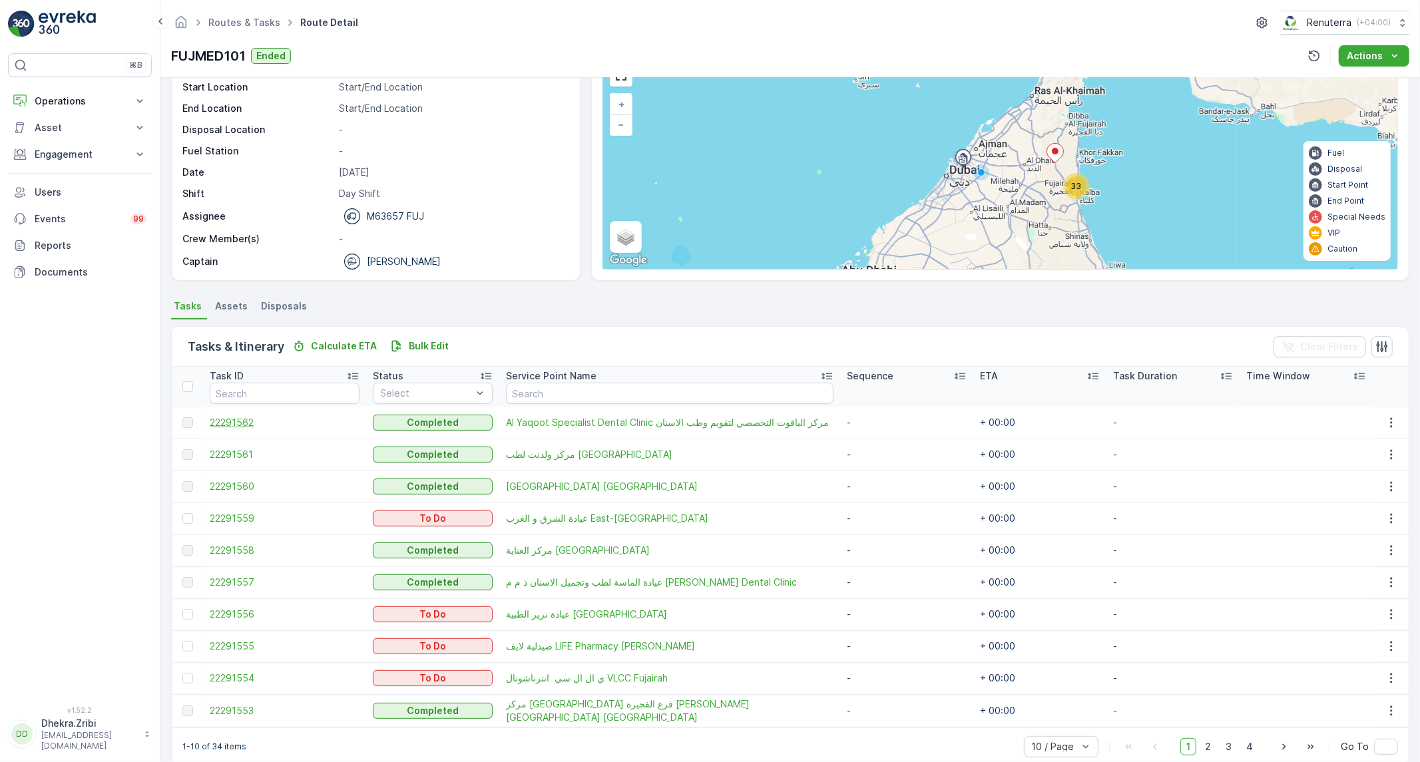
click at [242, 424] on span "22291562" at bounding box center [285, 422] width 150 height 13
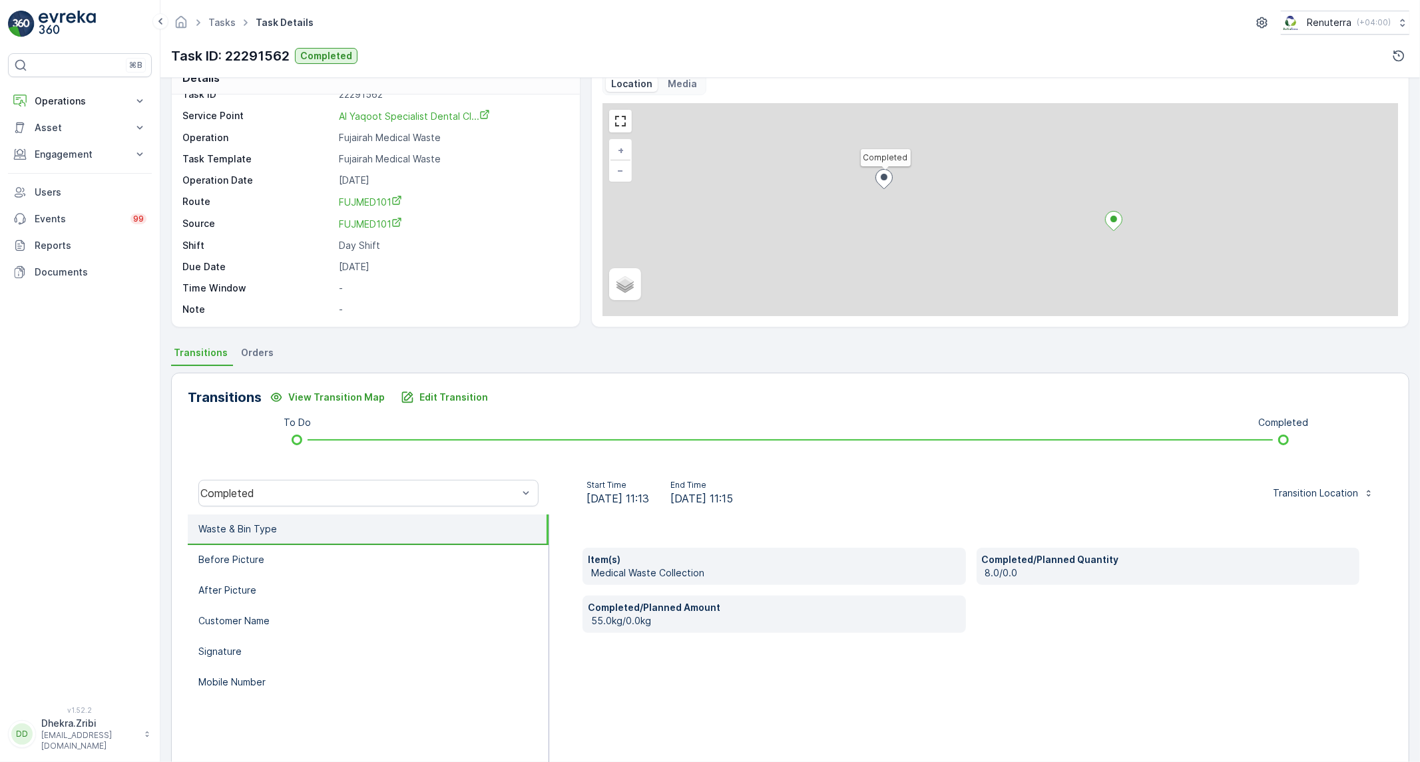
scroll to position [74, 0]
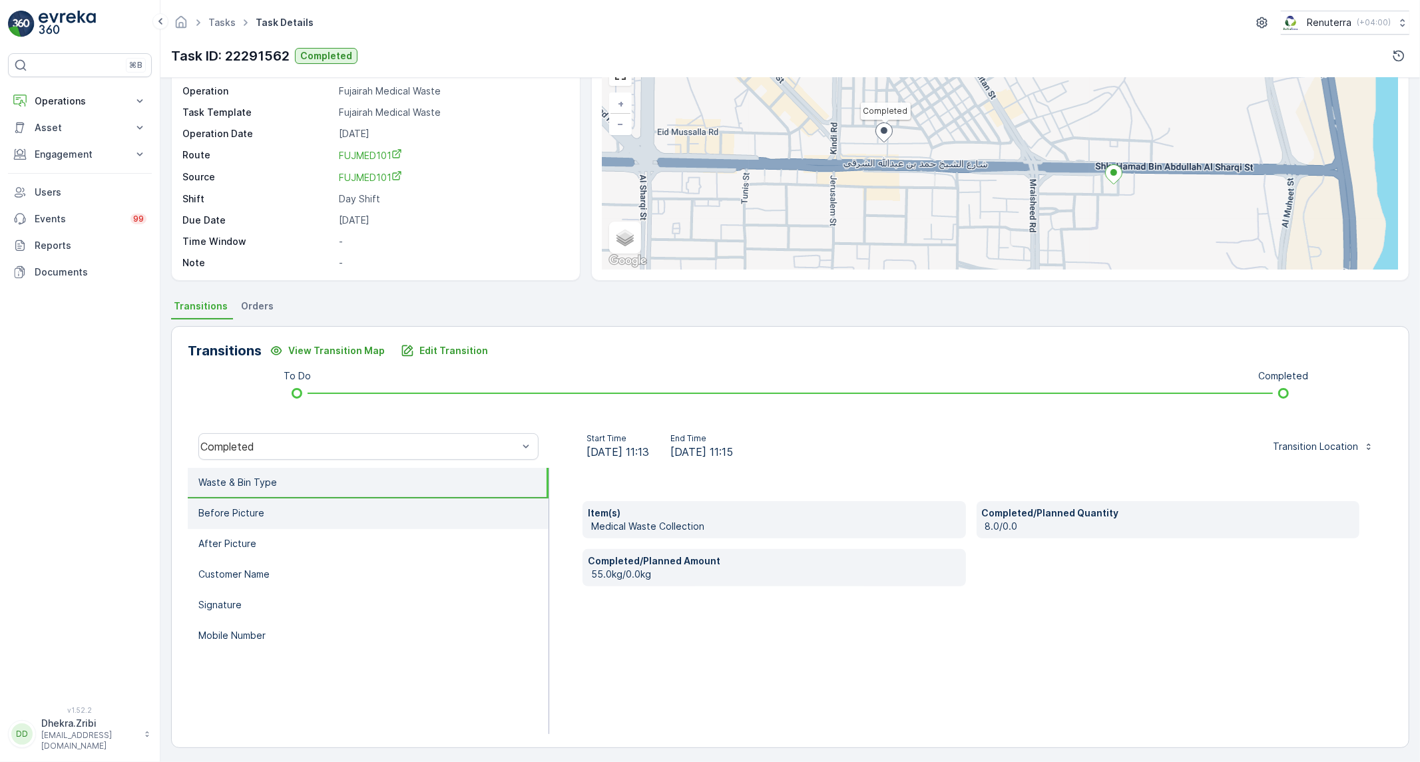
click at [311, 502] on li "Before Picture" at bounding box center [368, 514] width 361 height 31
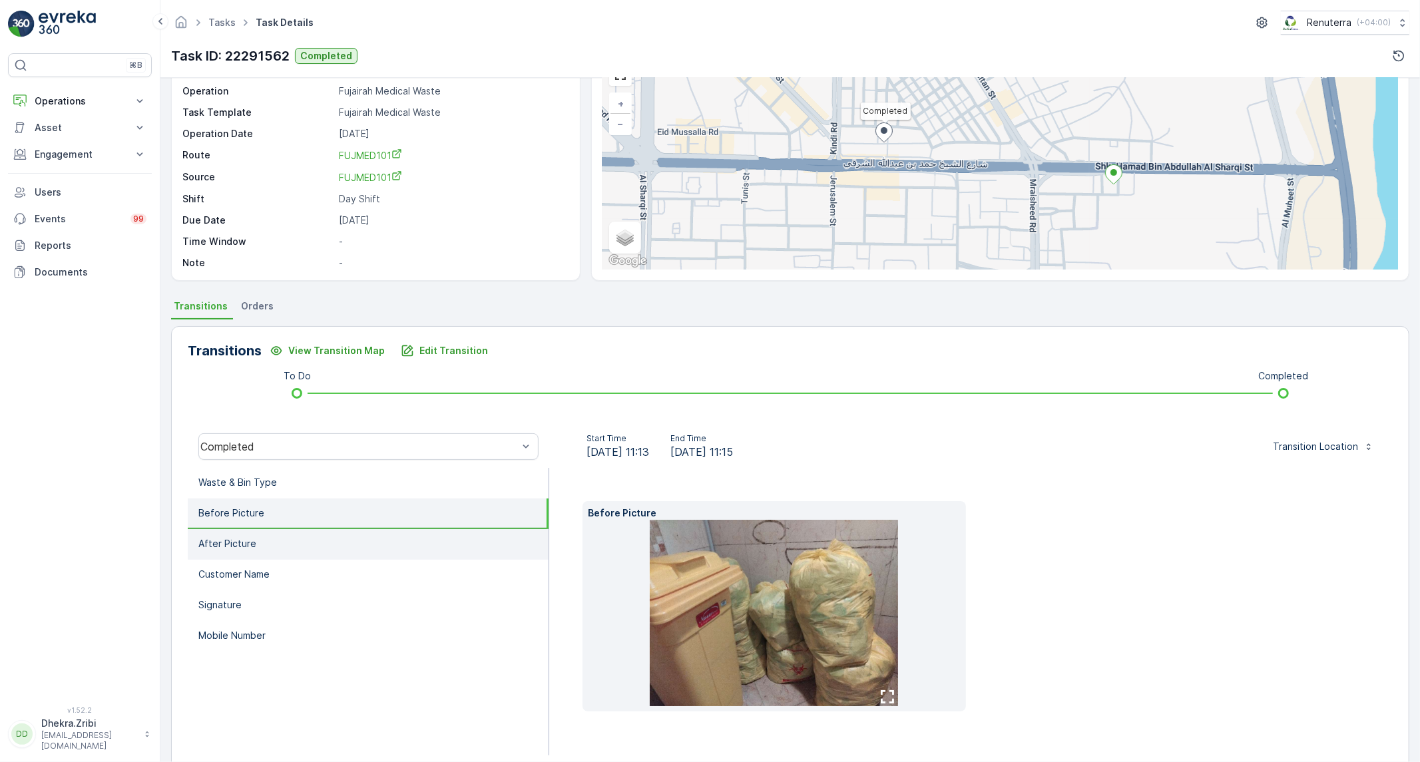
click at [274, 548] on li "After Picture" at bounding box center [368, 544] width 361 height 31
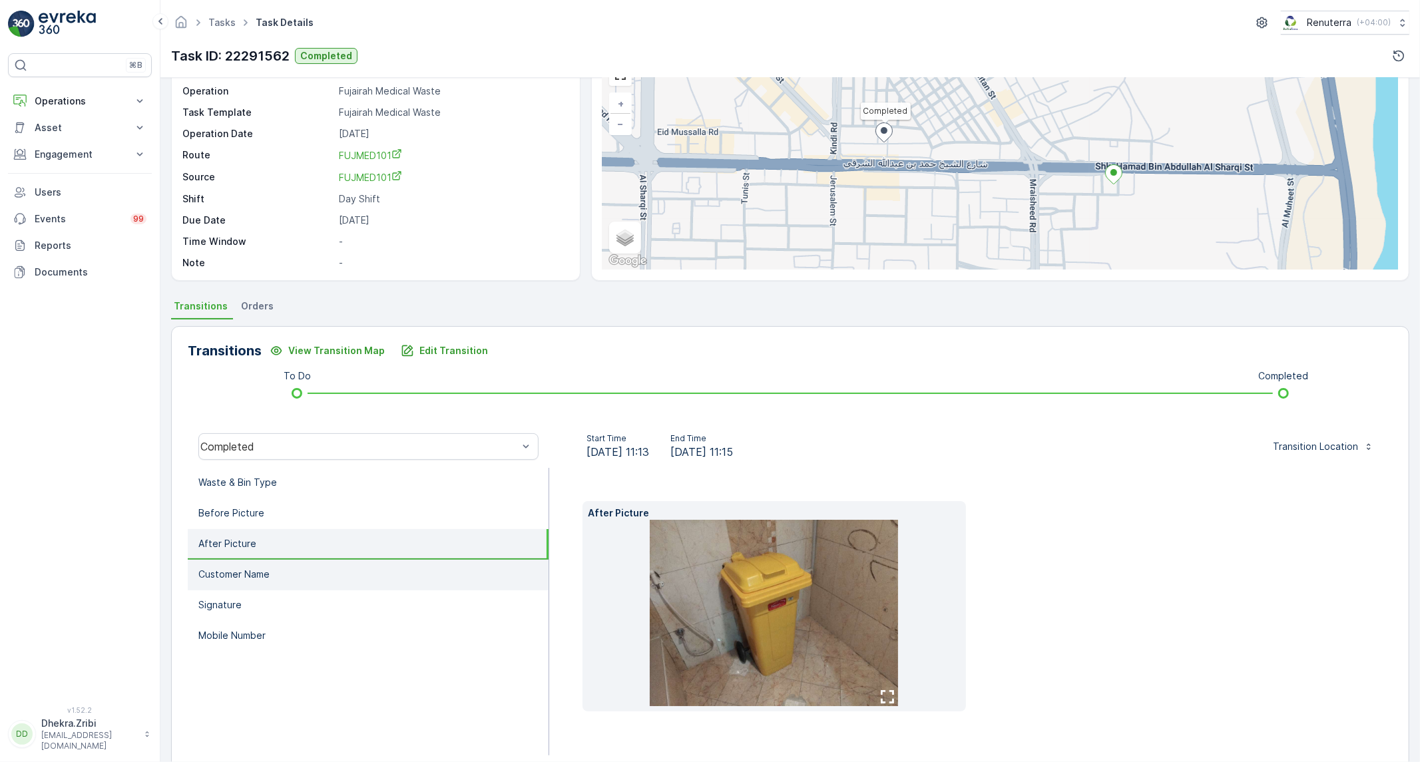
click at [265, 568] on p "Customer Name" at bounding box center [233, 574] width 71 height 13
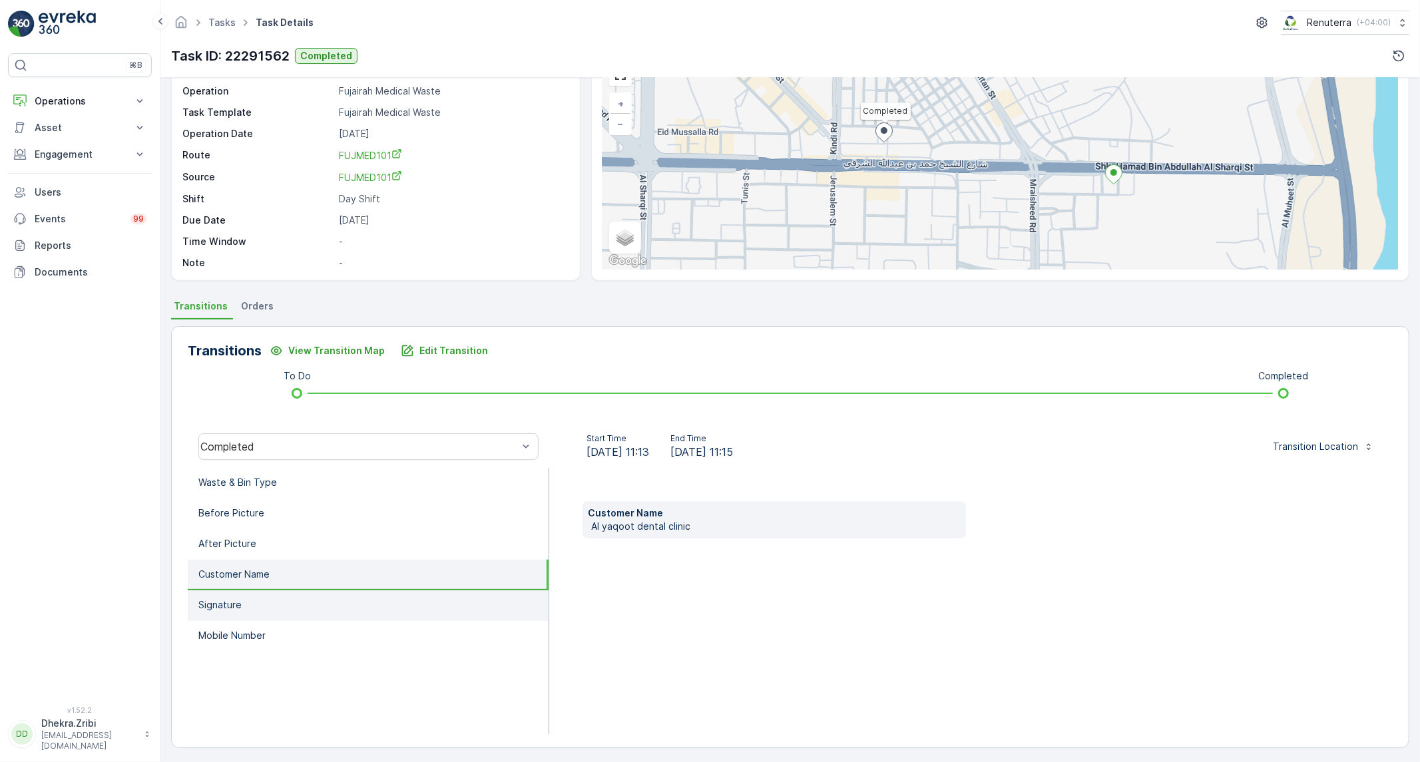
click at [250, 605] on li "Signature" at bounding box center [368, 606] width 361 height 31
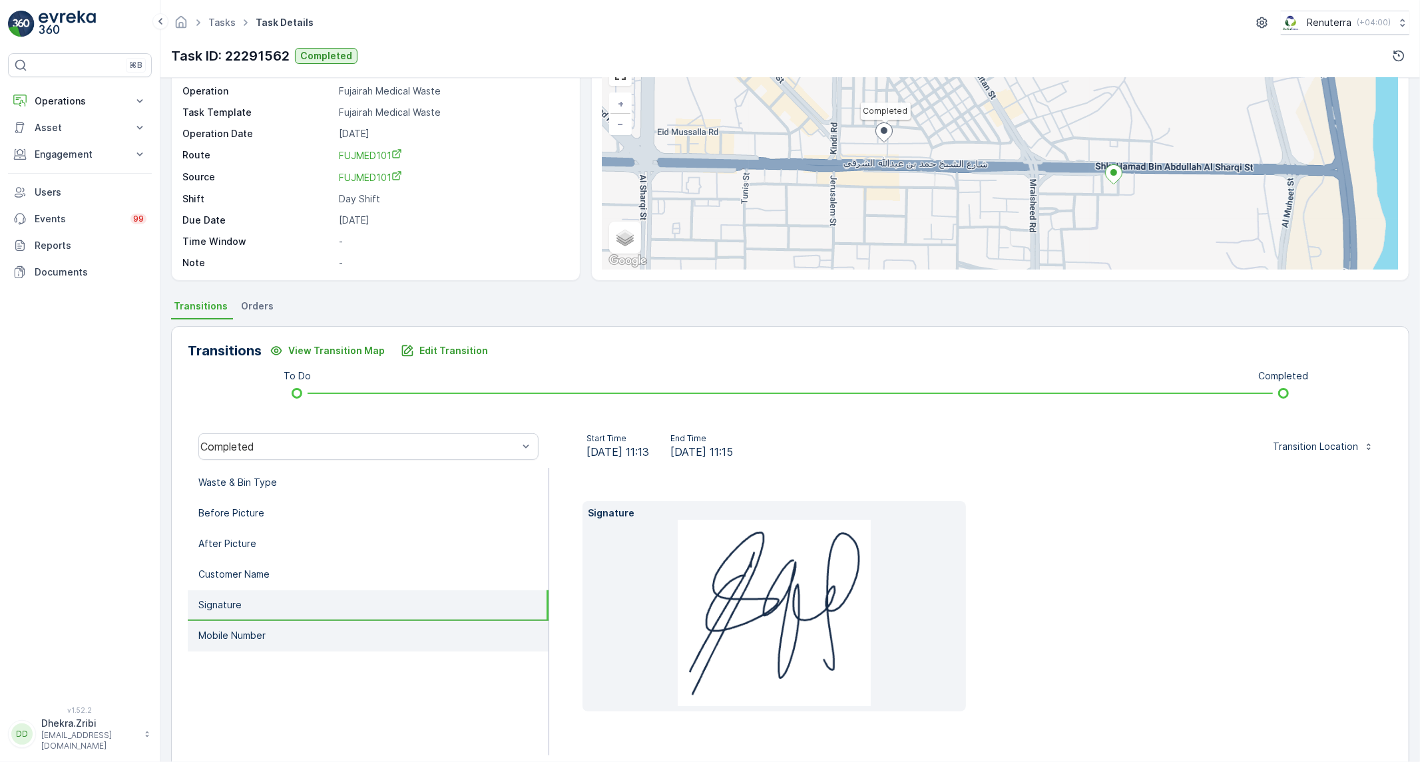
click at [245, 636] on p "Mobile Number" at bounding box center [231, 635] width 67 height 13
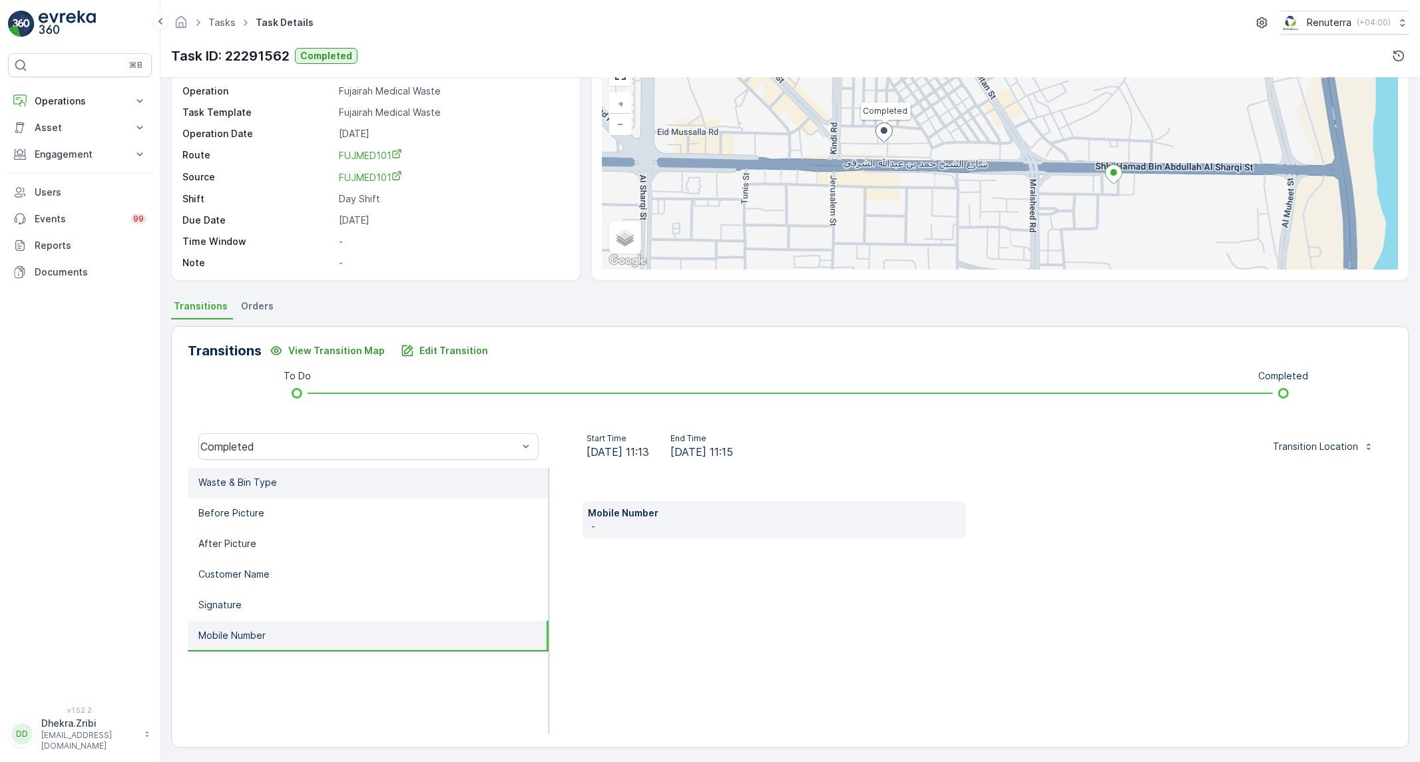
click at [325, 490] on li "Waste & Bin Type" at bounding box center [368, 483] width 361 height 31
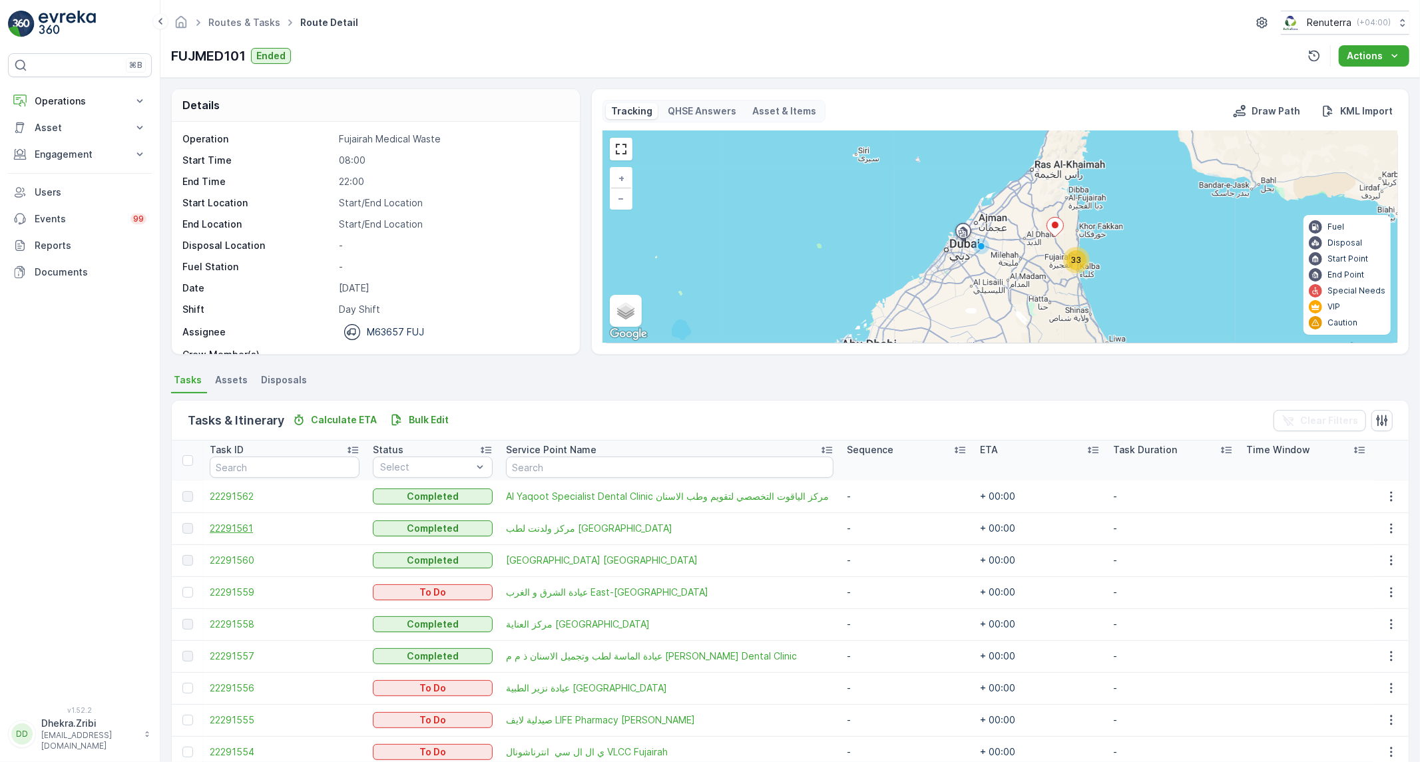
click at [242, 528] on span "22291561" at bounding box center [285, 528] width 150 height 13
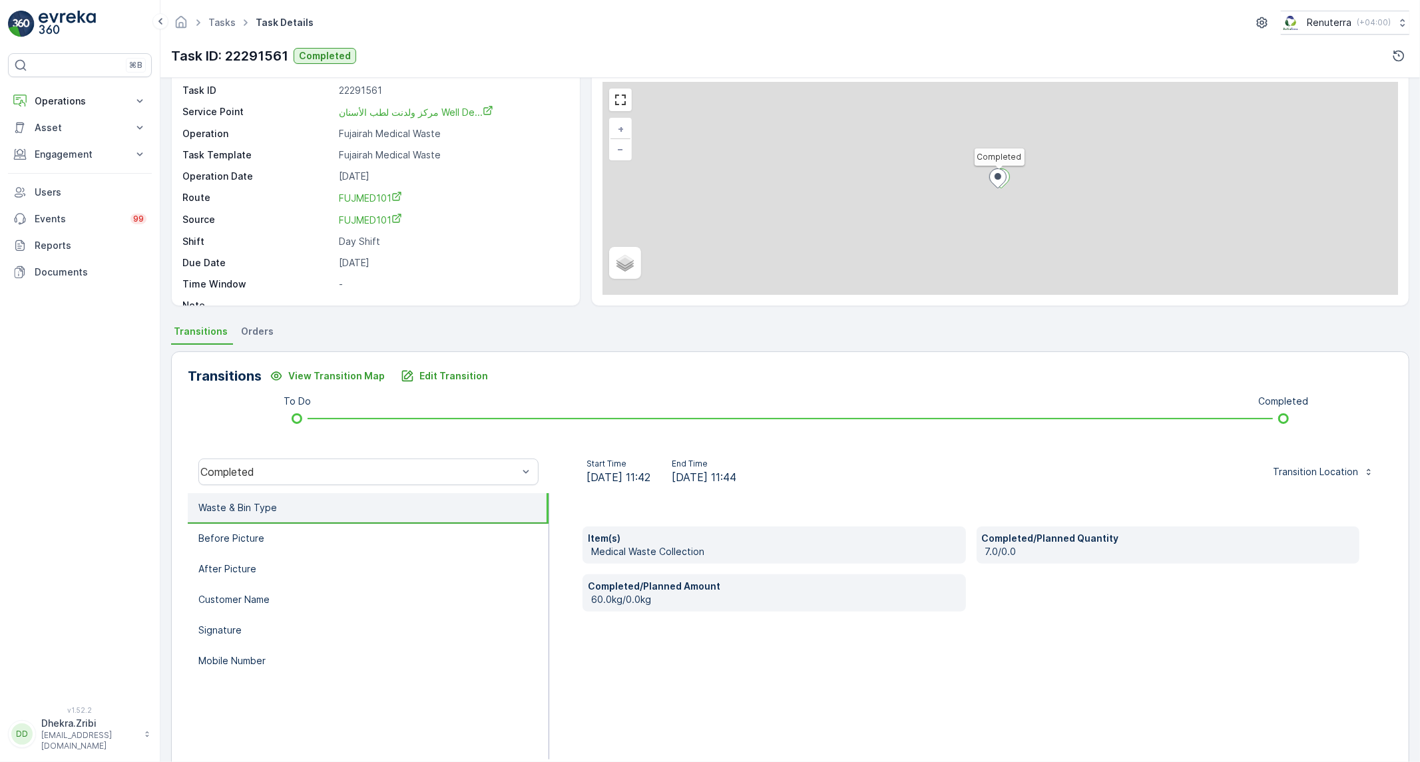
scroll to position [74, 0]
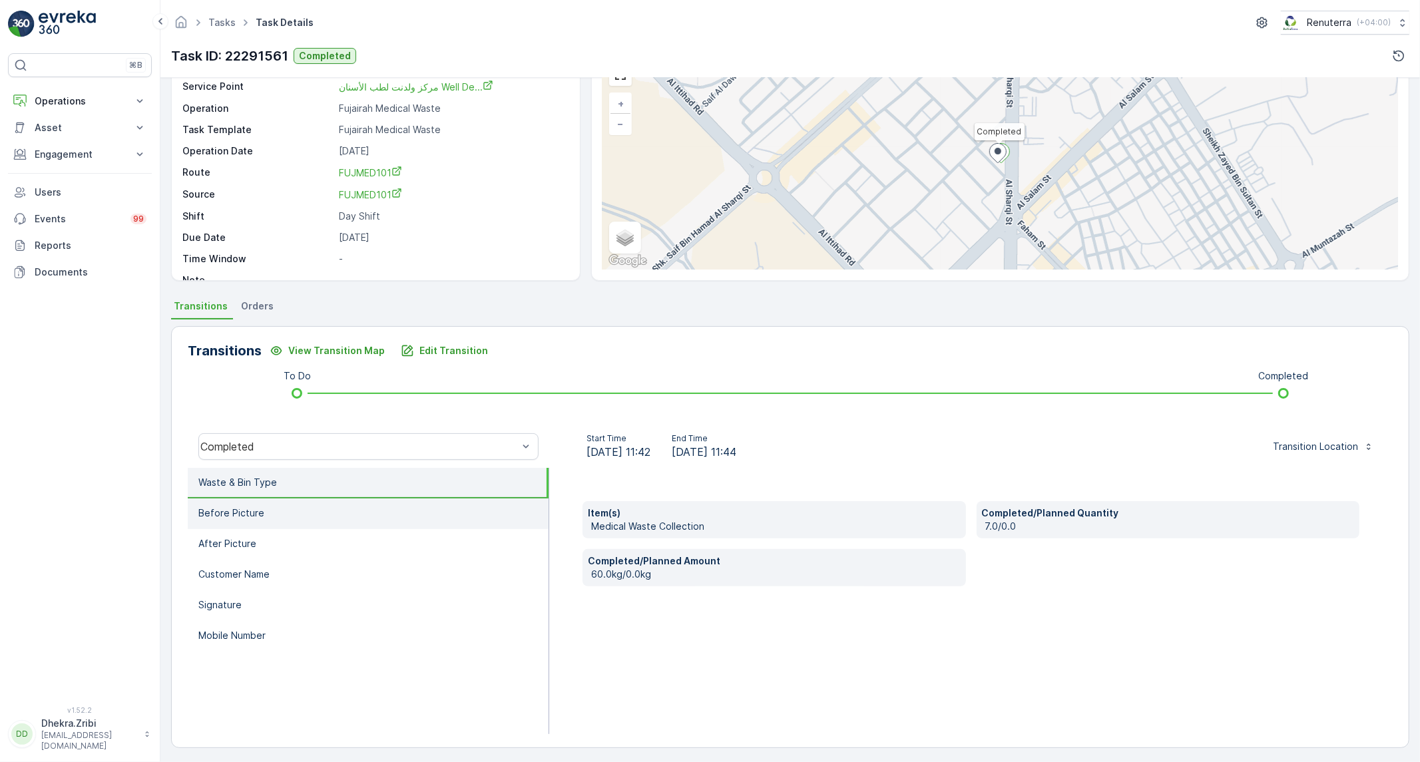
click at [294, 520] on li "Before Picture" at bounding box center [368, 514] width 361 height 31
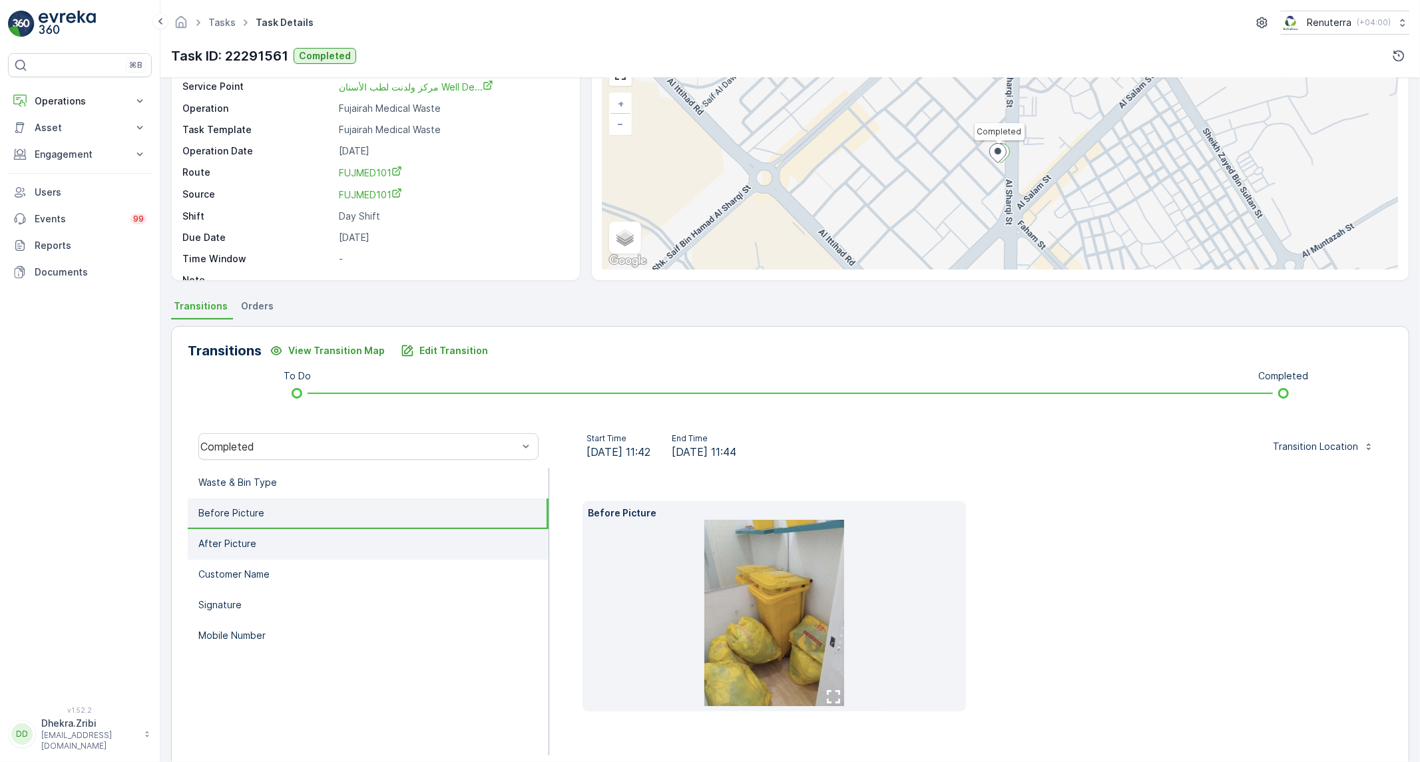
click at [268, 540] on li "After Picture" at bounding box center [368, 544] width 361 height 31
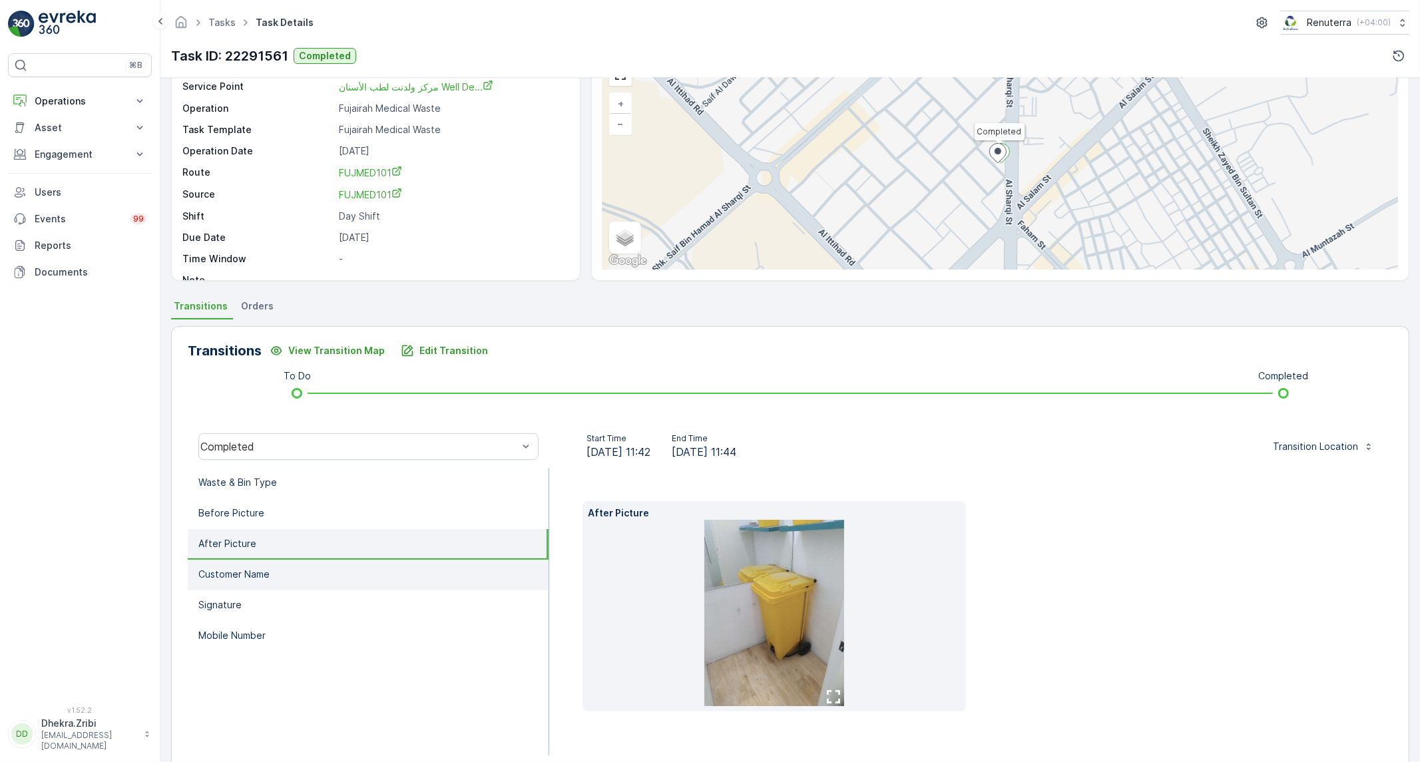
click at [249, 569] on p "Customer Name" at bounding box center [233, 574] width 71 height 13
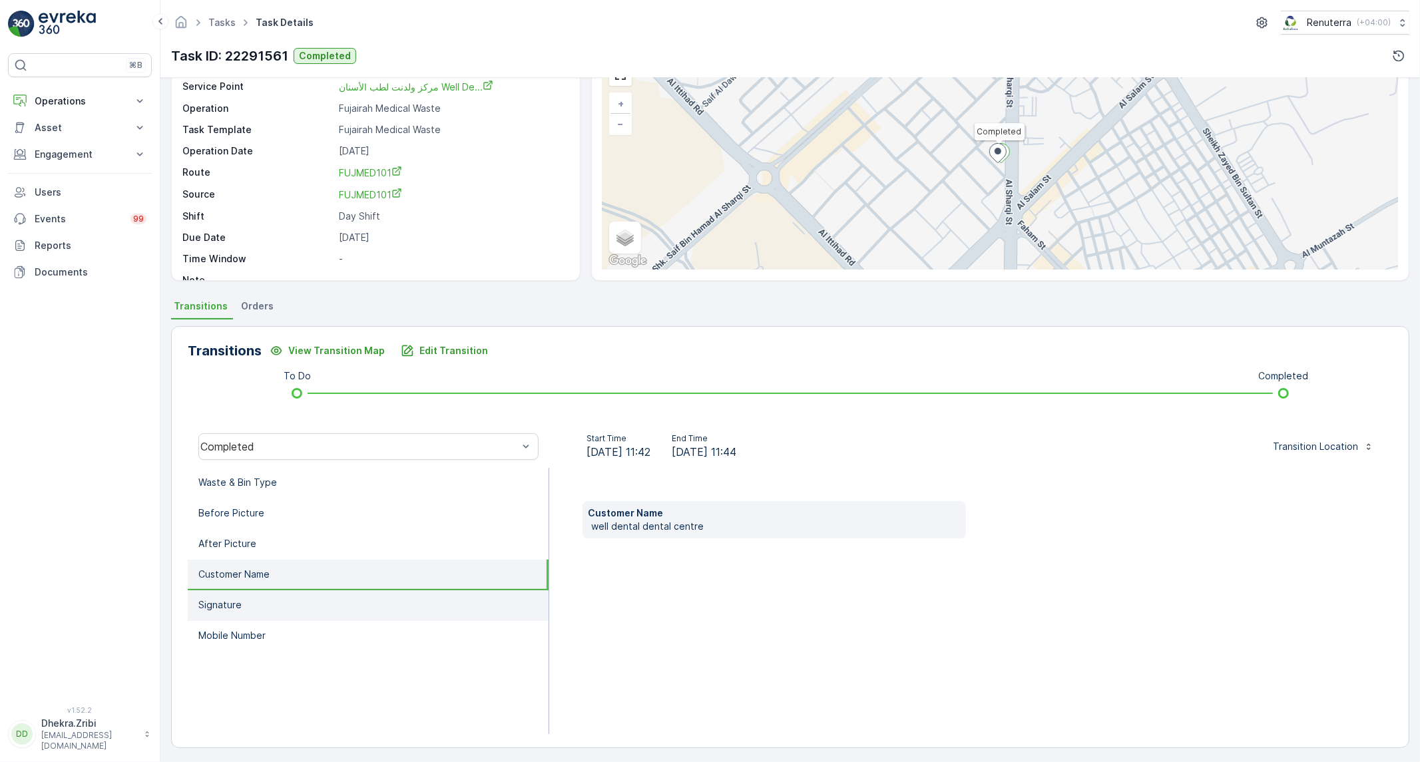
click at [243, 591] on li "Signature" at bounding box center [368, 606] width 361 height 31
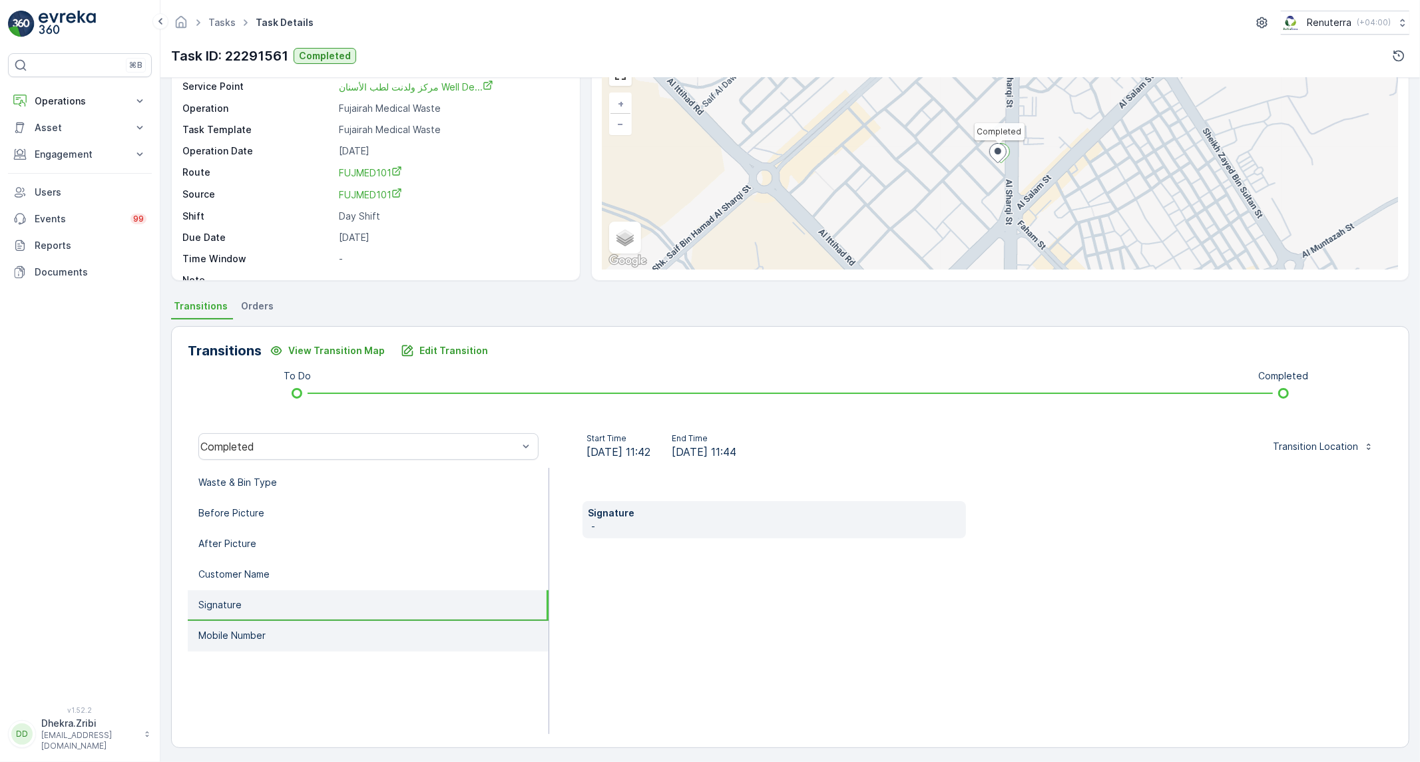
click at [237, 629] on p "Mobile Number" at bounding box center [231, 635] width 67 height 13
click at [240, 609] on p "Signature" at bounding box center [219, 605] width 43 height 13
click at [265, 499] on li "Before Picture" at bounding box center [368, 514] width 361 height 31
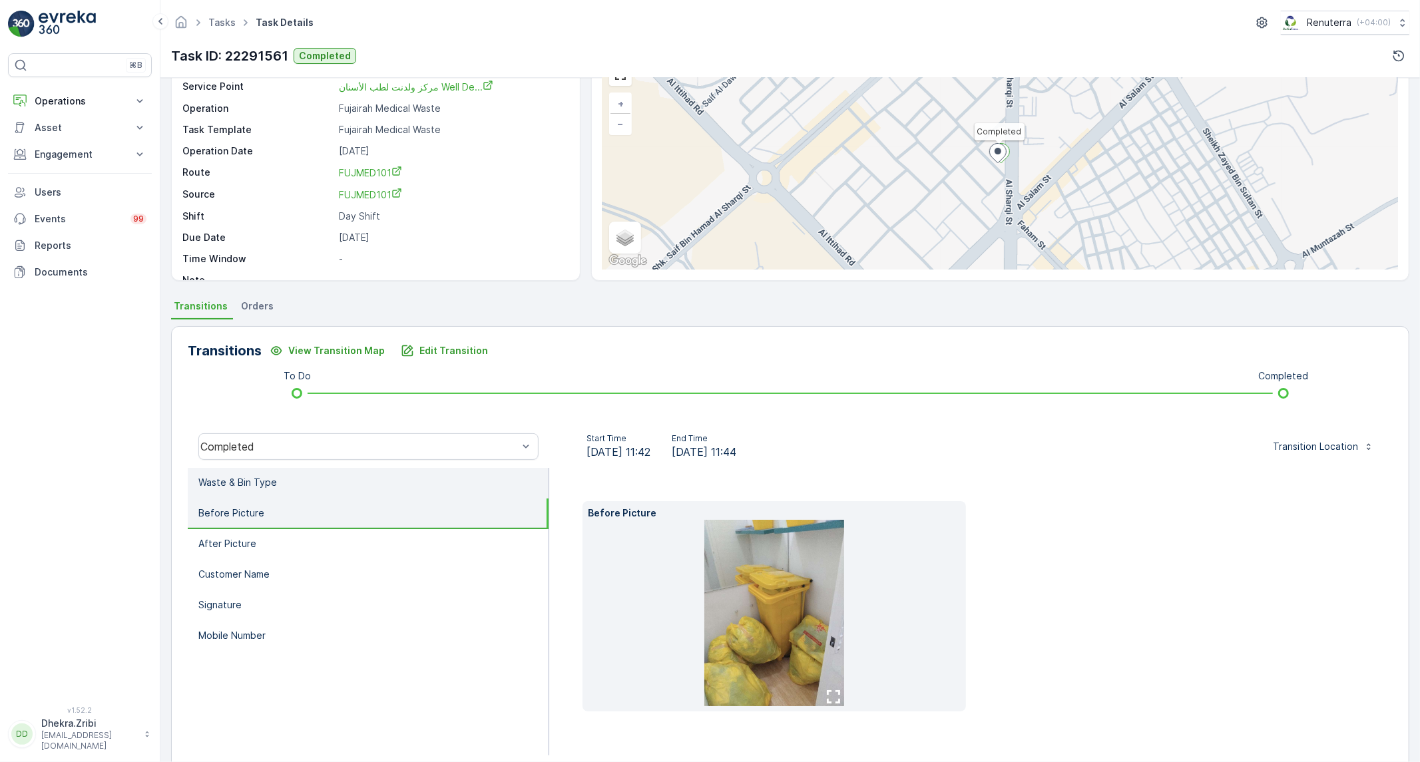
click at [268, 490] on li "Waste & Bin Type" at bounding box center [368, 483] width 361 height 31
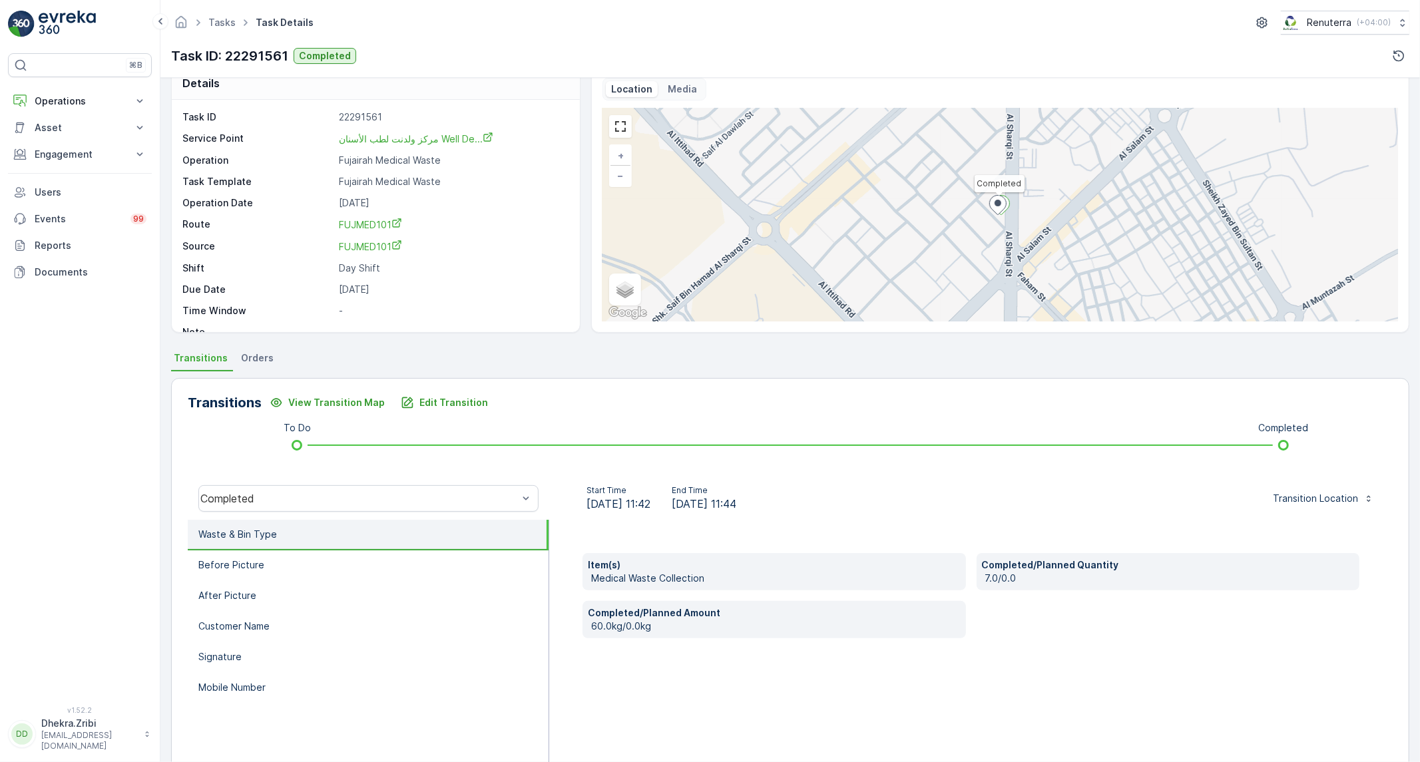
scroll to position [0, 0]
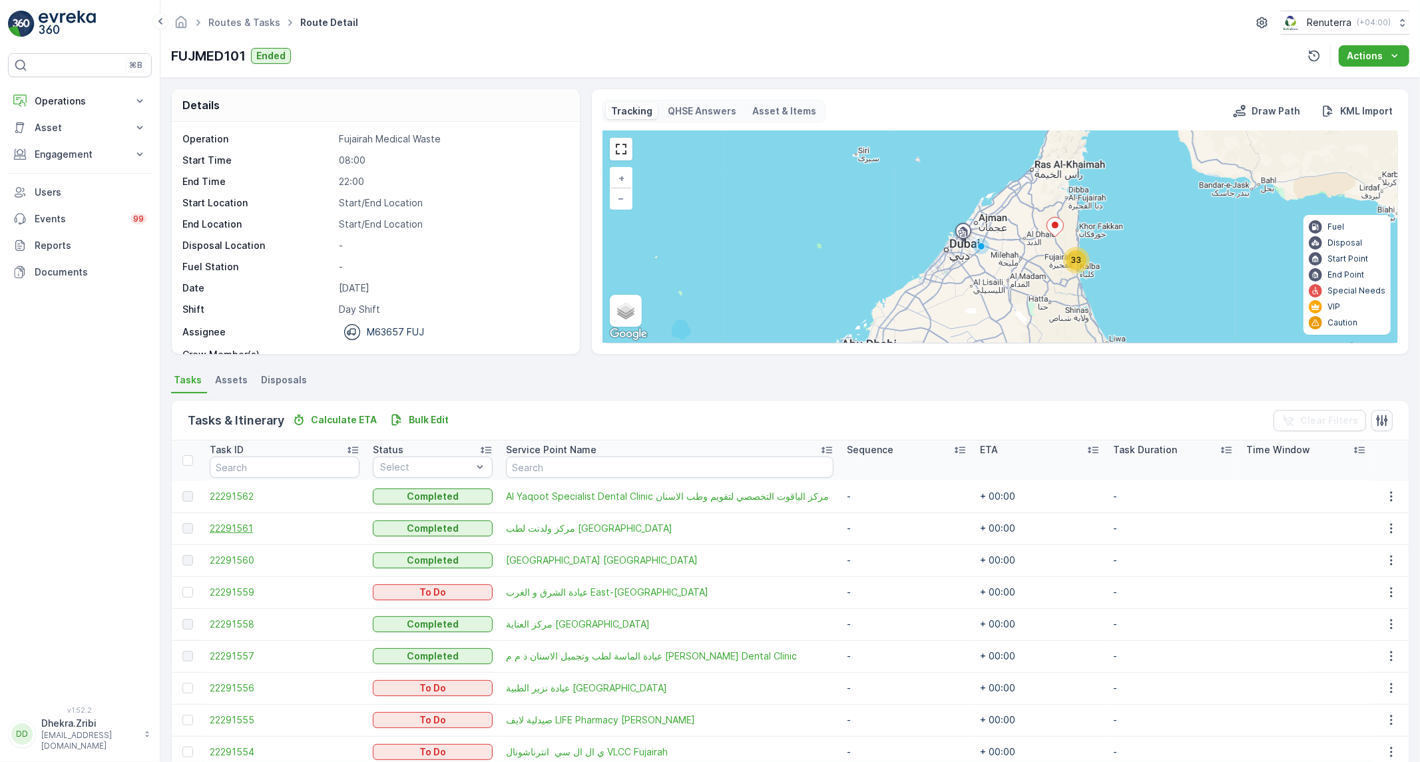
click at [238, 530] on span "22291561" at bounding box center [285, 528] width 150 height 13
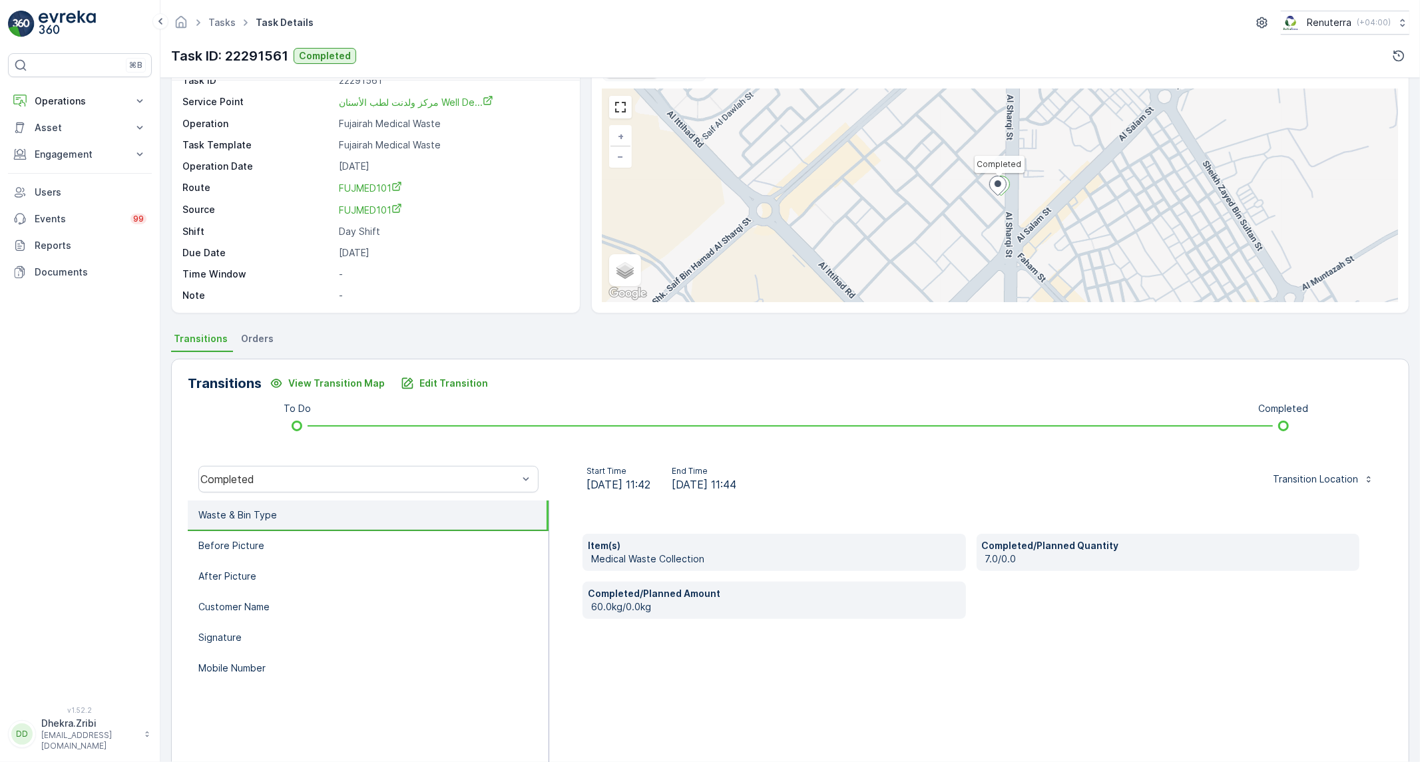
scroll to position [76, 0]
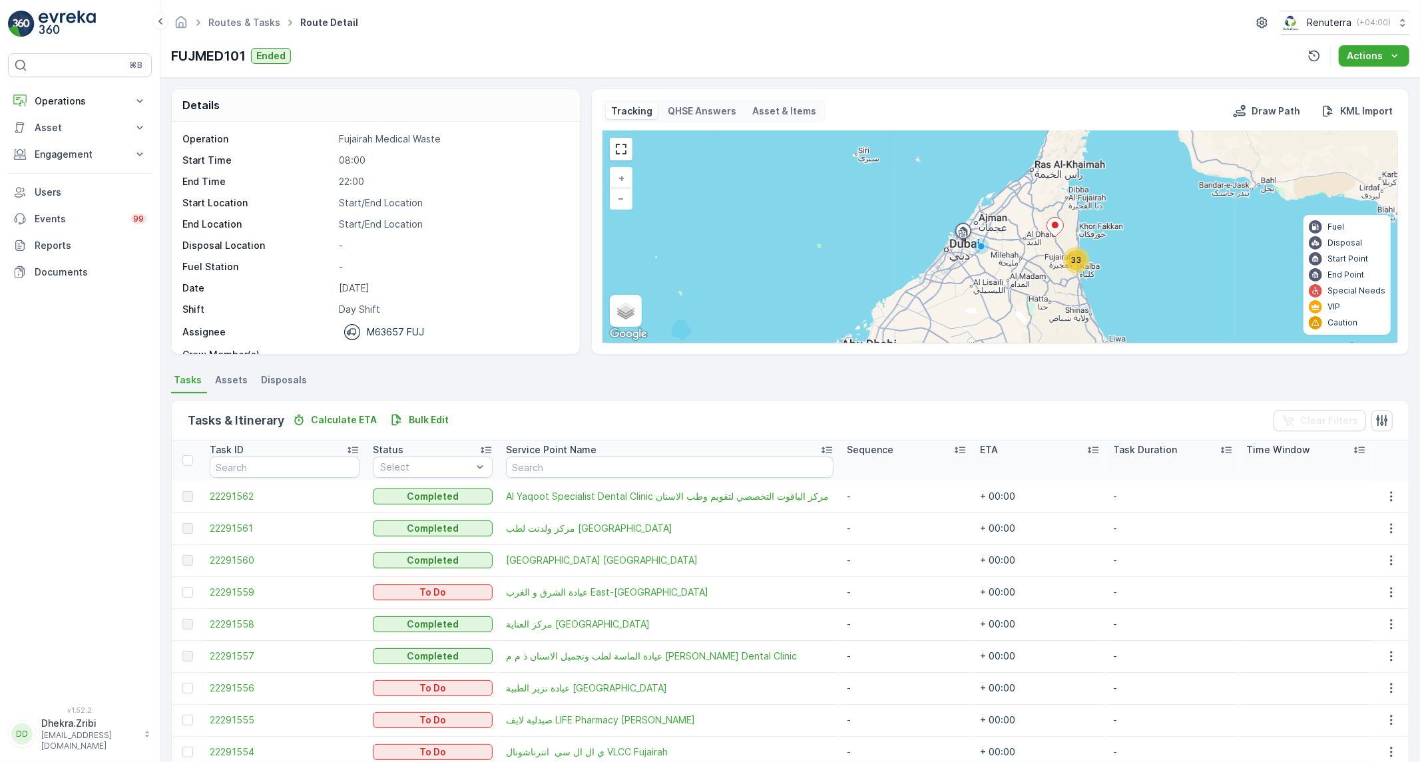
scroll to position [42, 0]
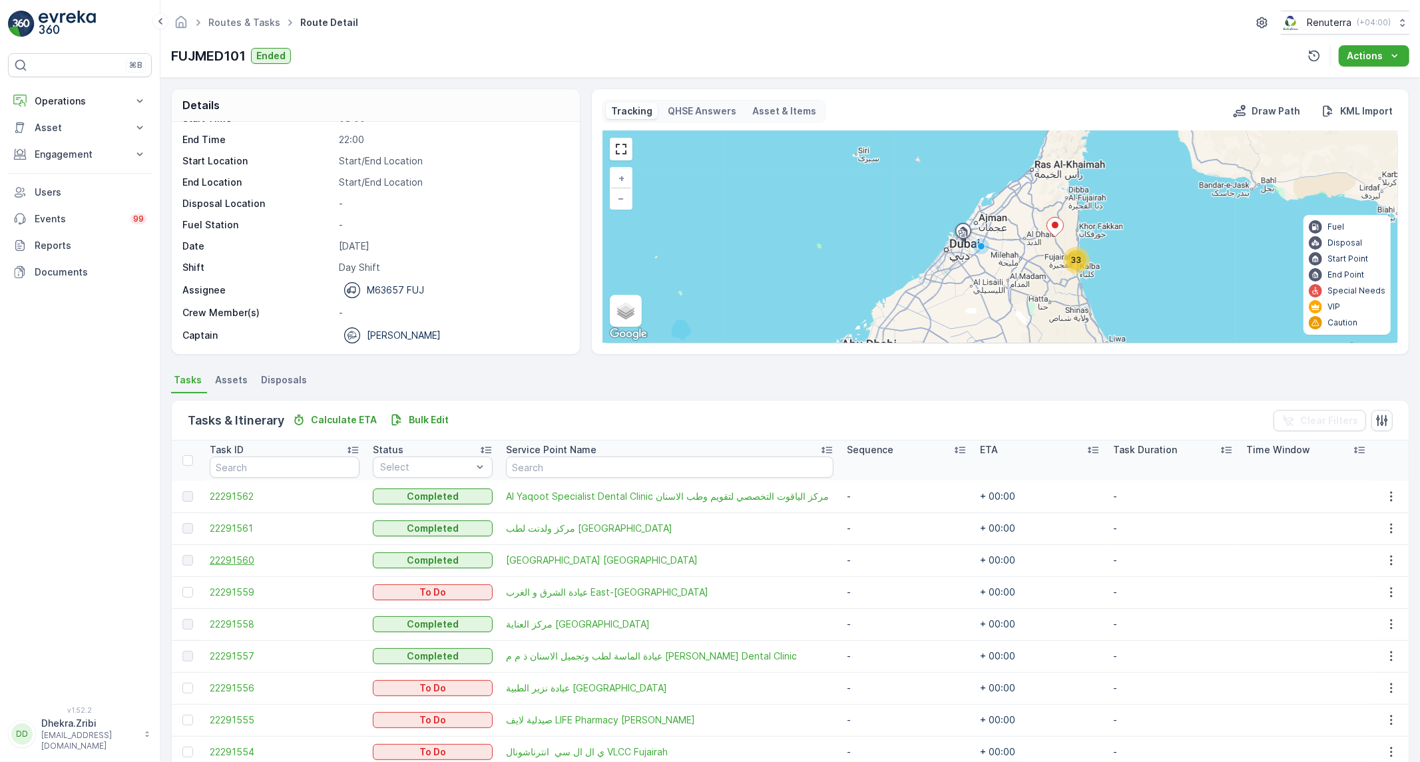
click at [240, 561] on span "22291560" at bounding box center [285, 560] width 150 height 13
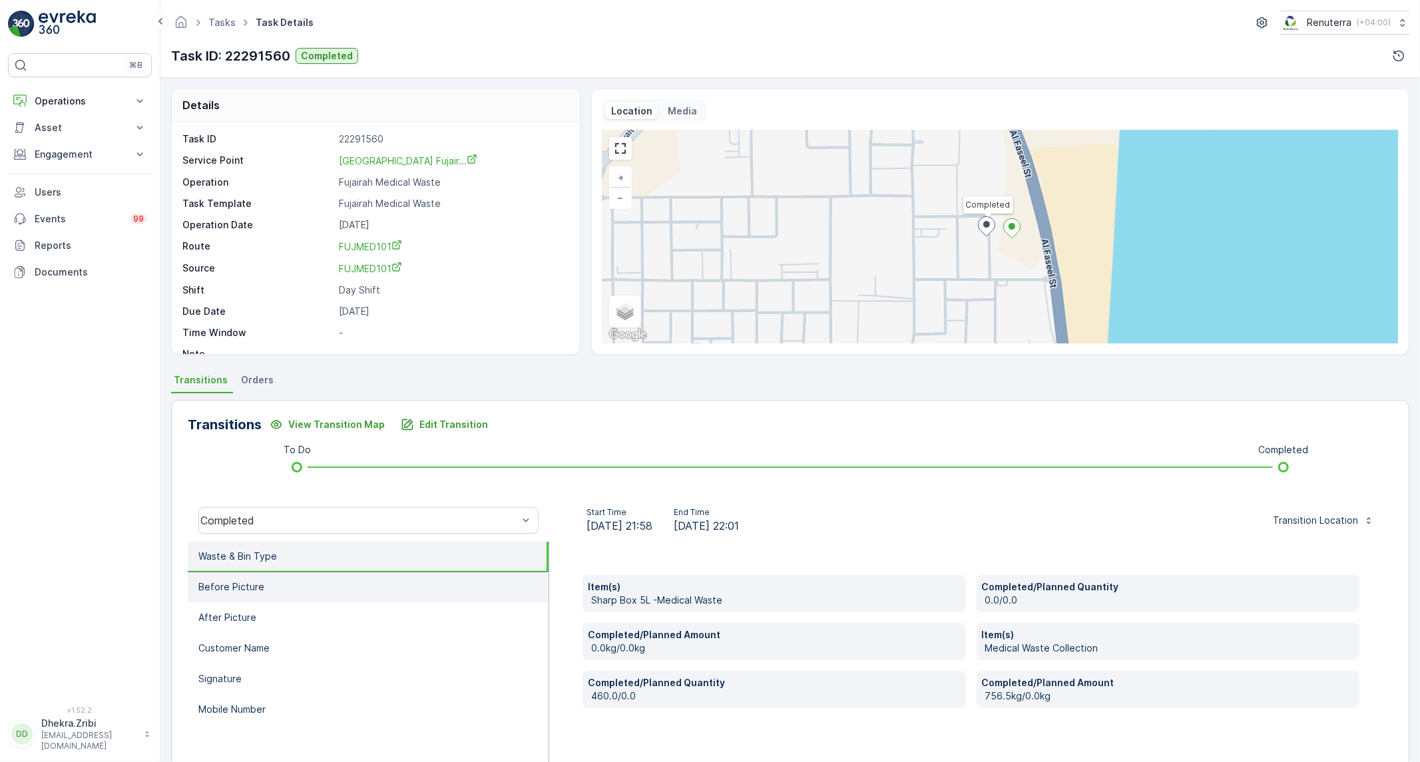
click at [249, 581] on p "Before Picture" at bounding box center [231, 587] width 66 height 13
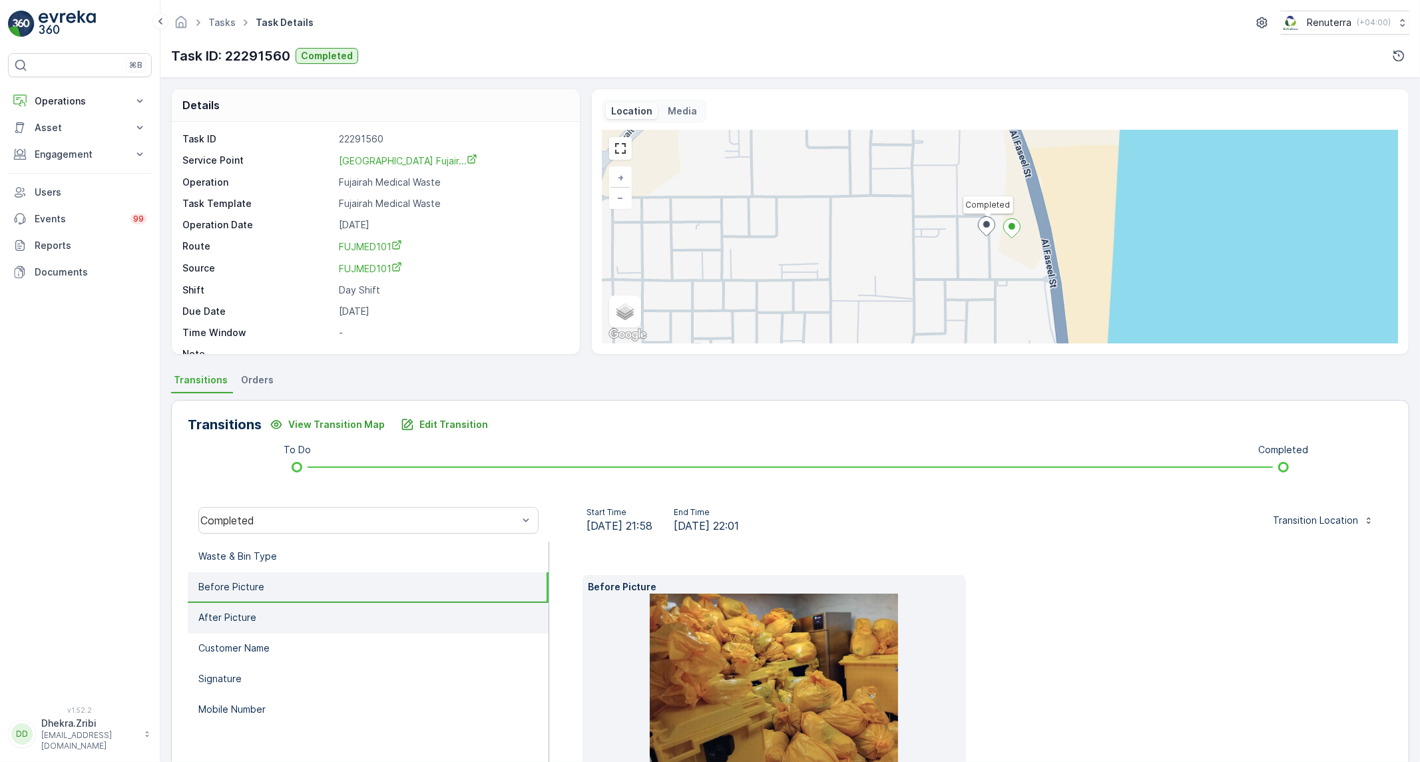
click at [233, 613] on p "After Picture" at bounding box center [227, 617] width 58 height 13
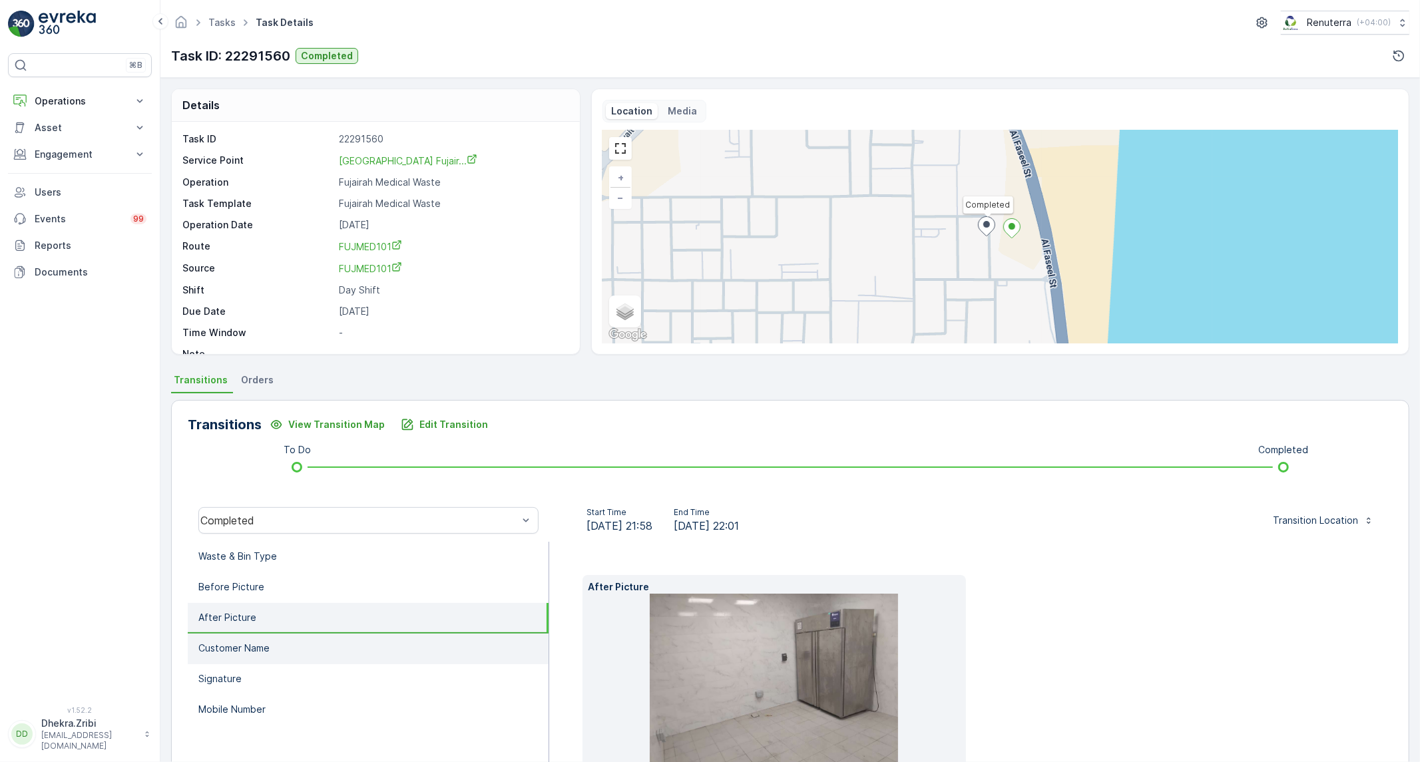
click at [231, 642] on p "Customer Name" at bounding box center [233, 648] width 71 height 13
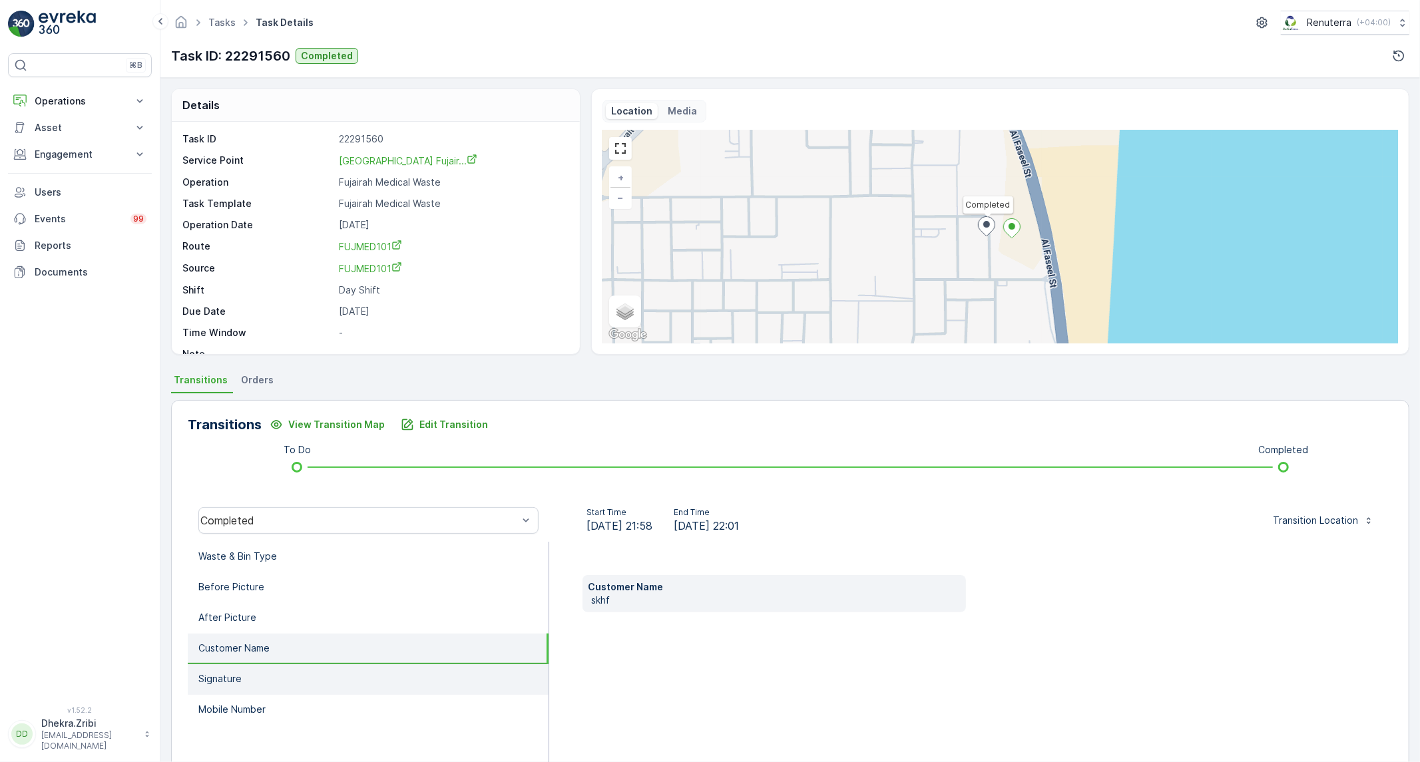
click at [229, 672] on p "Signature" at bounding box center [219, 678] width 43 height 13
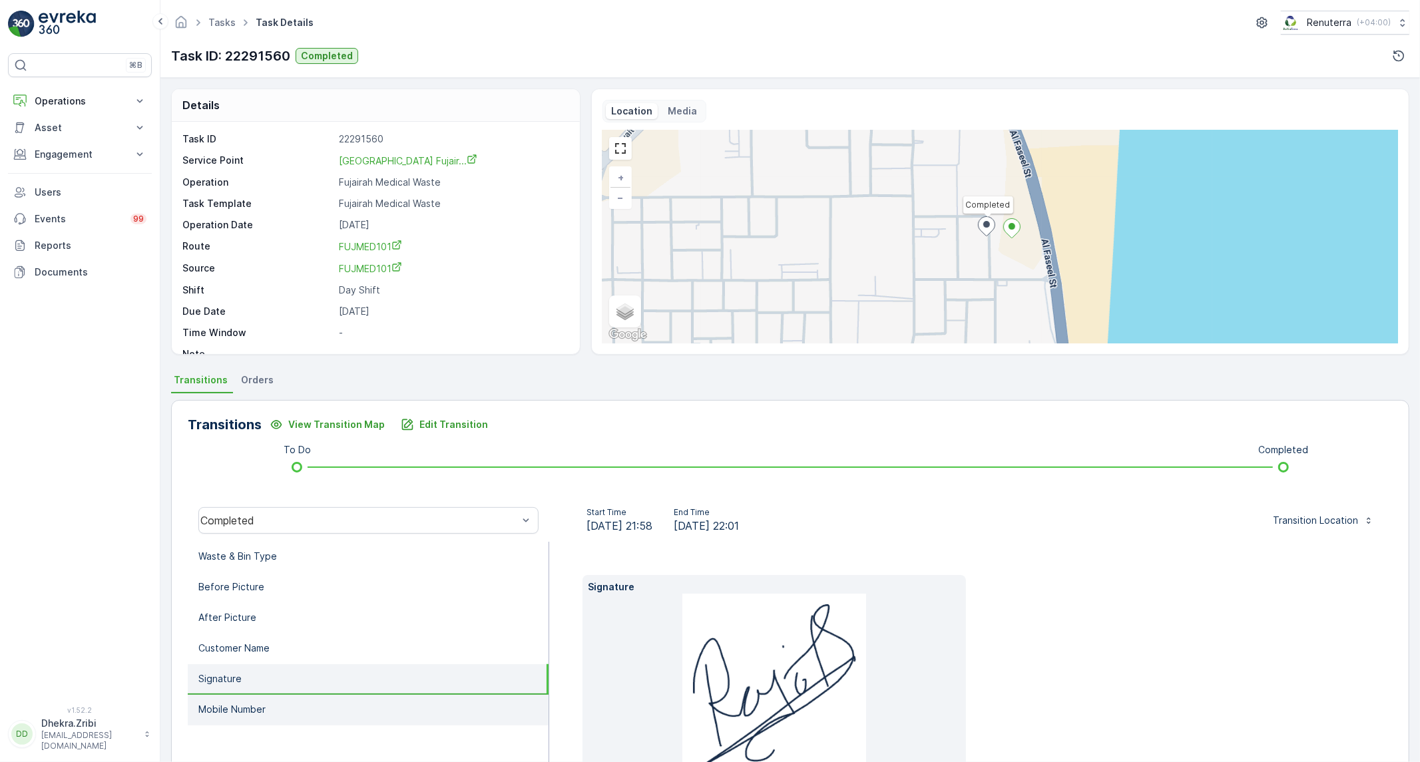
click at [220, 703] on p "Mobile Number" at bounding box center [231, 709] width 67 height 13
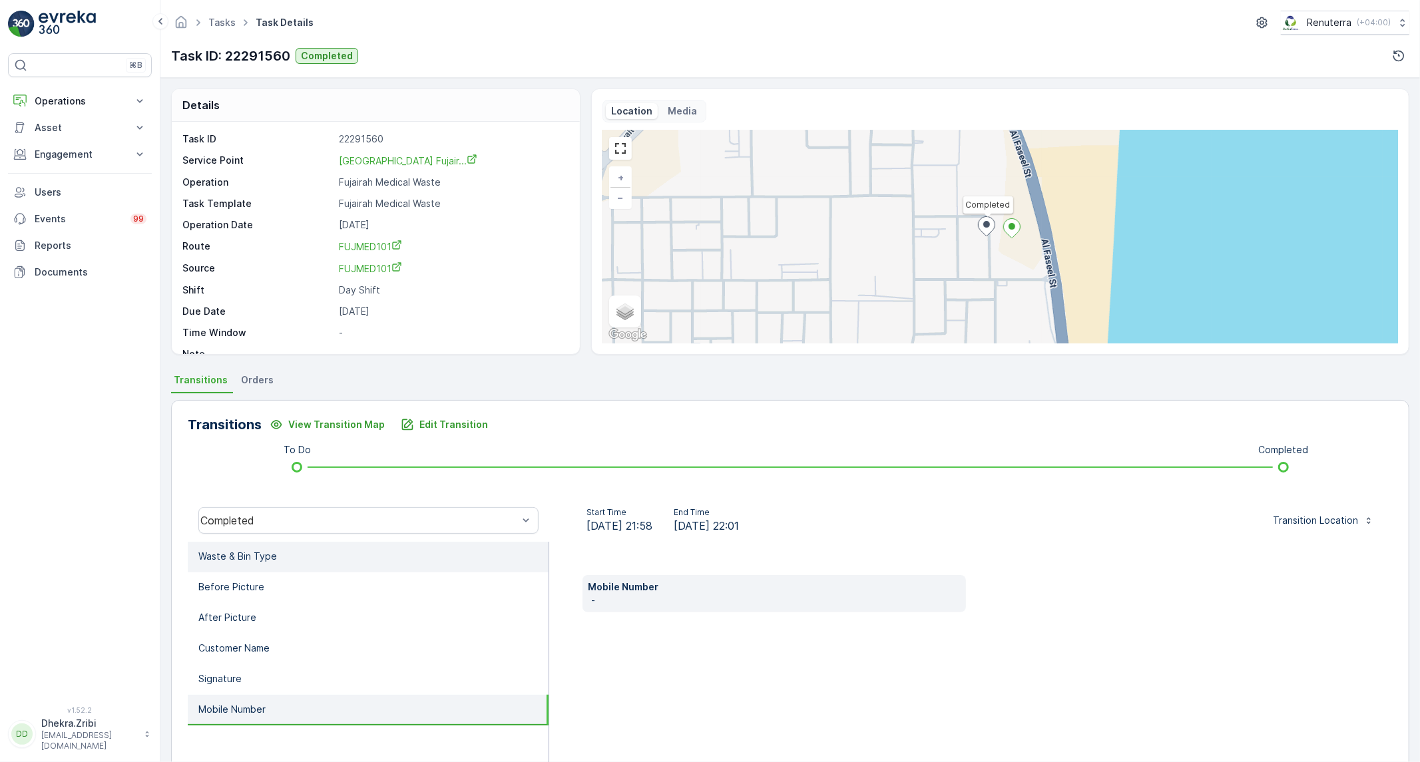
click at [260, 555] on p "Waste & Bin Type" at bounding box center [237, 556] width 79 height 13
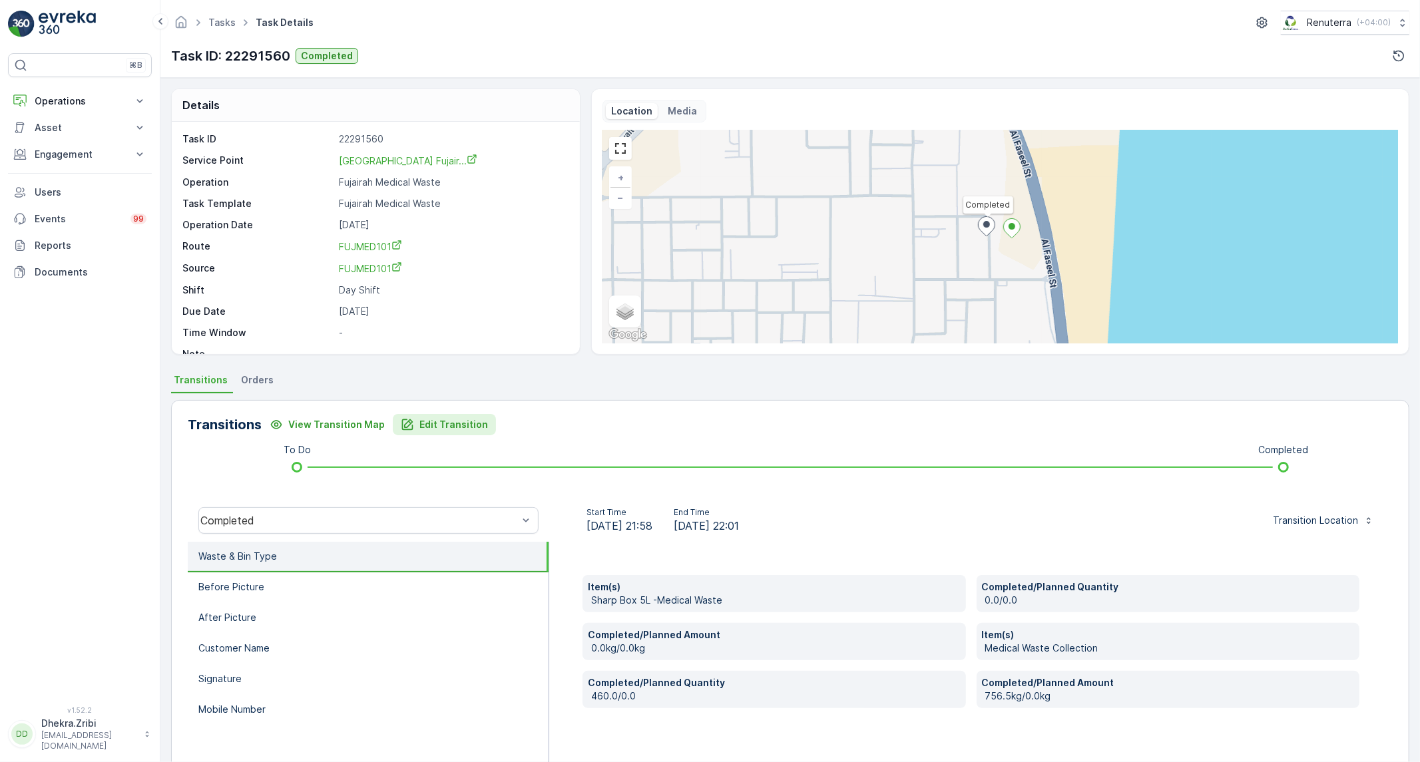
click at [467, 418] on p "Edit Transition" at bounding box center [453, 424] width 69 height 13
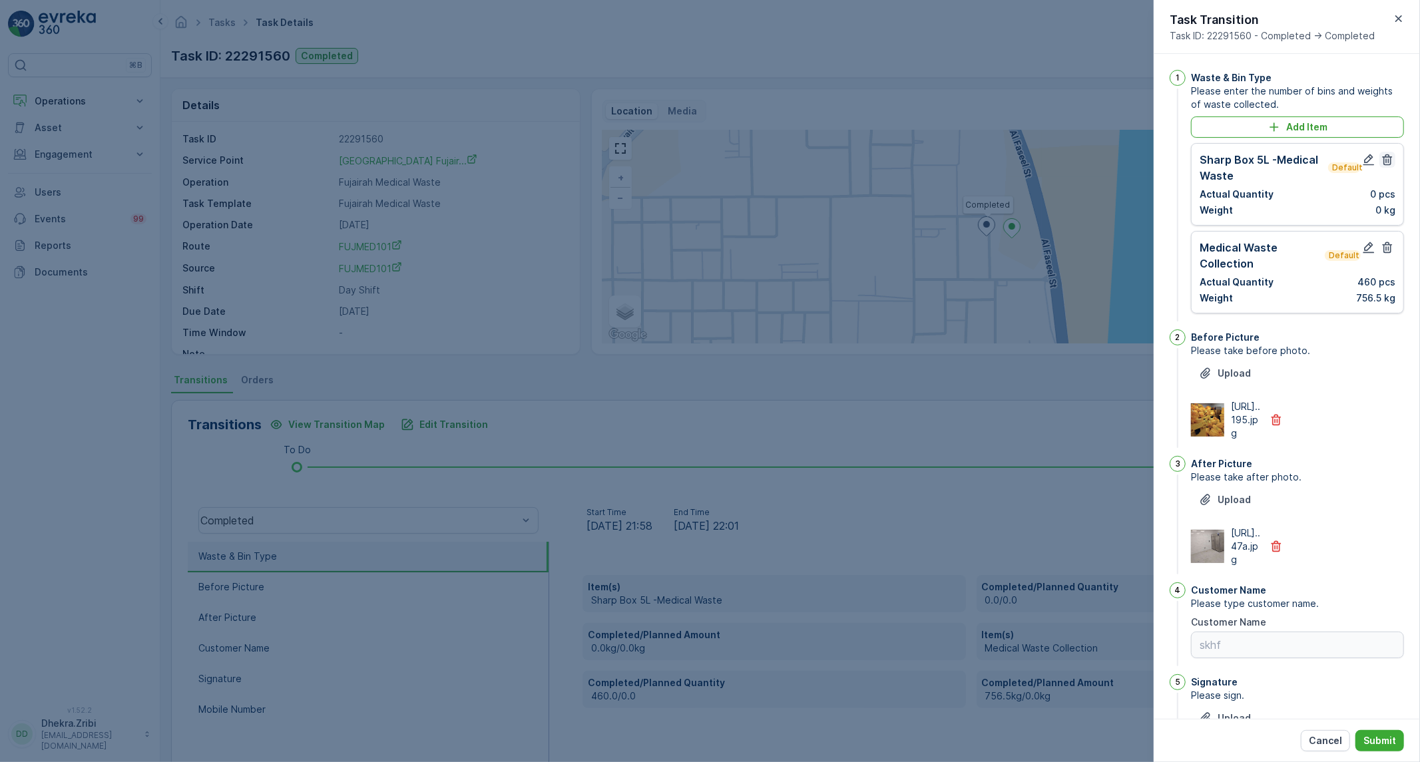
click at [1383, 157] on icon "button" at bounding box center [1388, 159] width 10 height 11
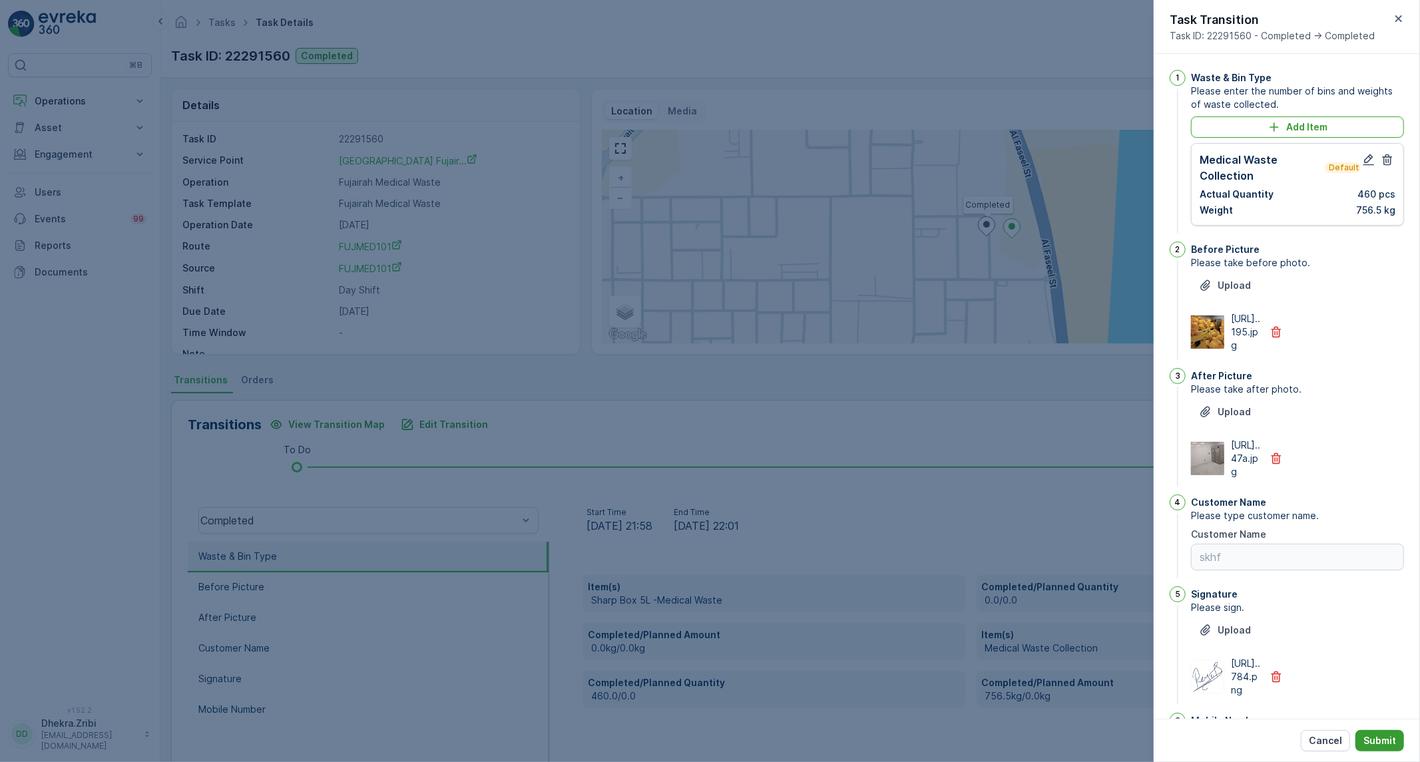
click at [1372, 747] on p "Submit" at bounding box center [1380, 740] width 33 height 13
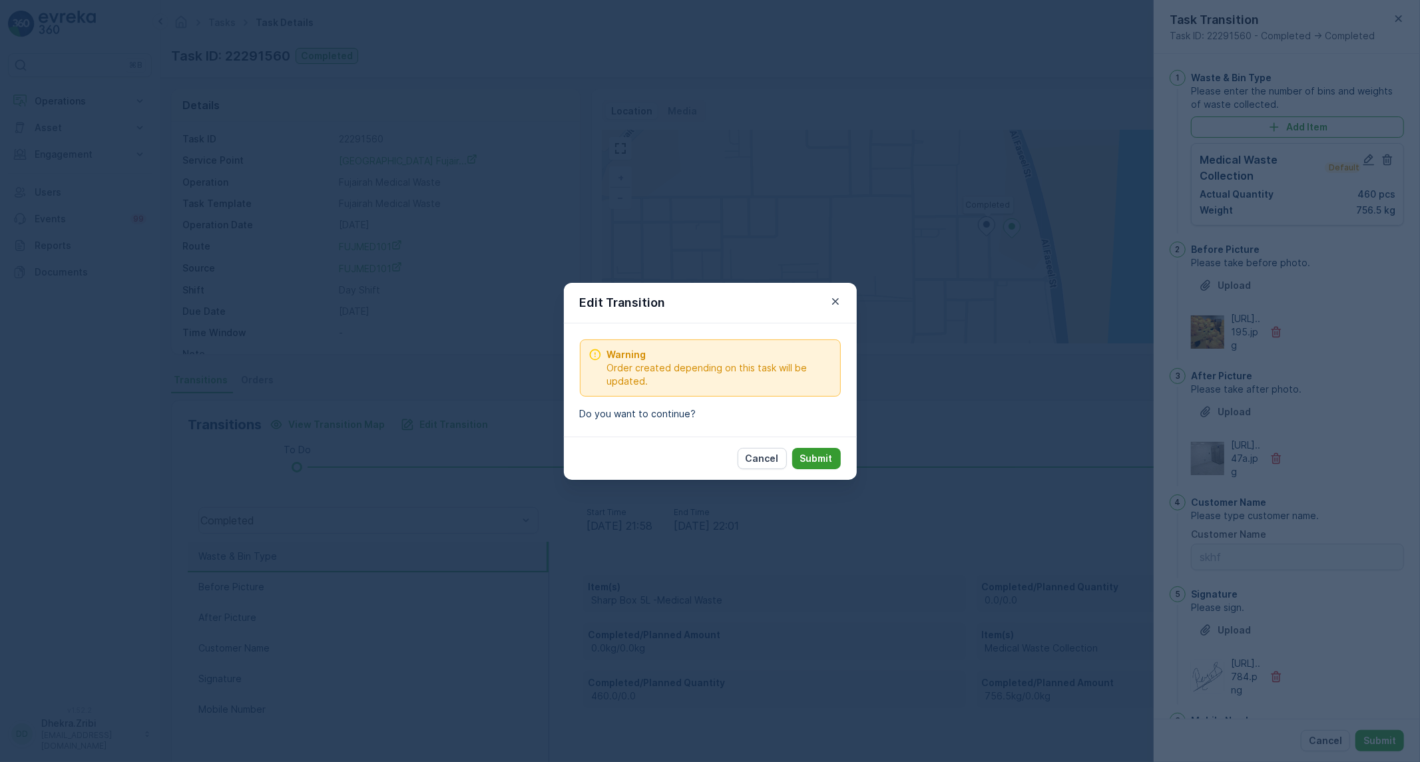
click at [822, 452] on p "Submit" at bounding box center [816, 458] width 33 height 13
type Name "skhf"
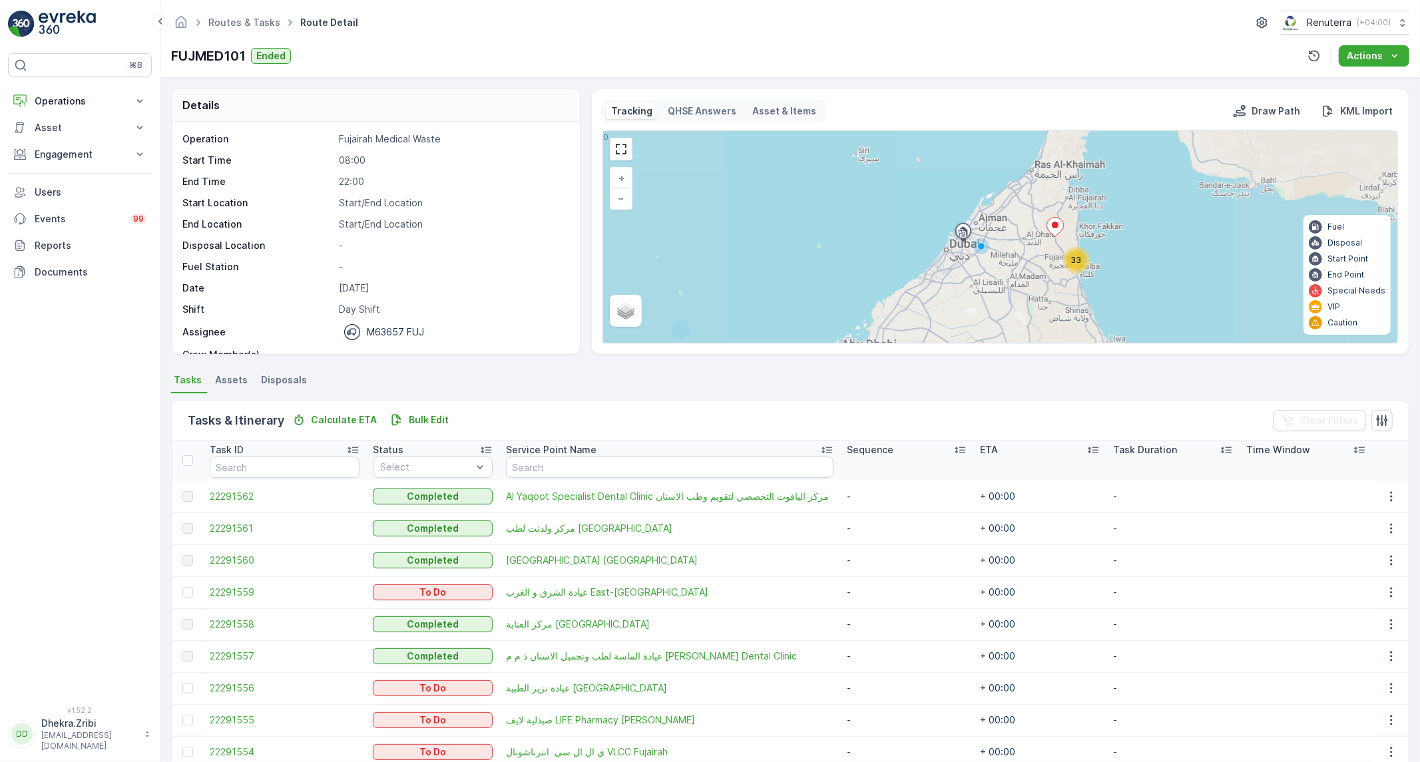
scroll to position [74, 0]
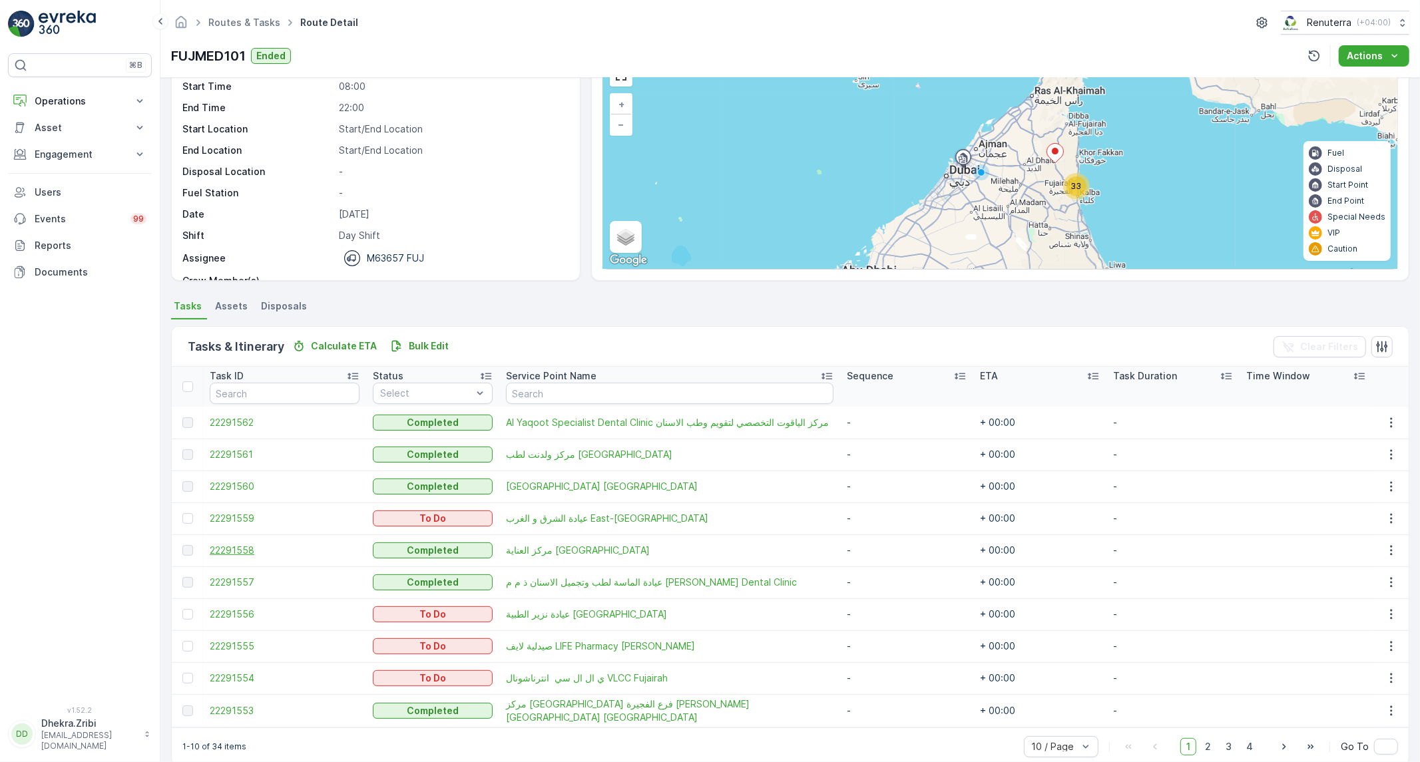
click at [253, 551] on span "22291558" at bounding box center [285, 550] width 150 height 13
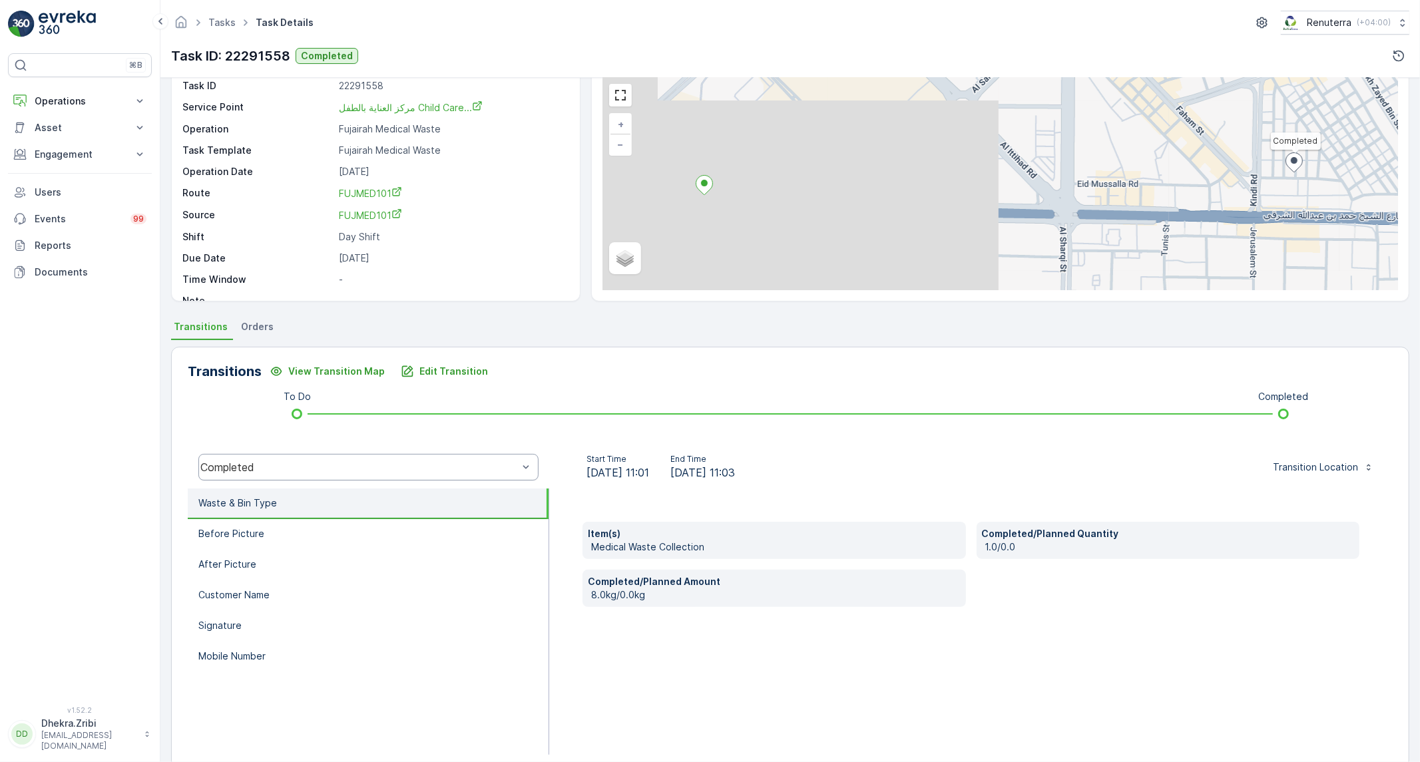
scroll to position [76, 0]
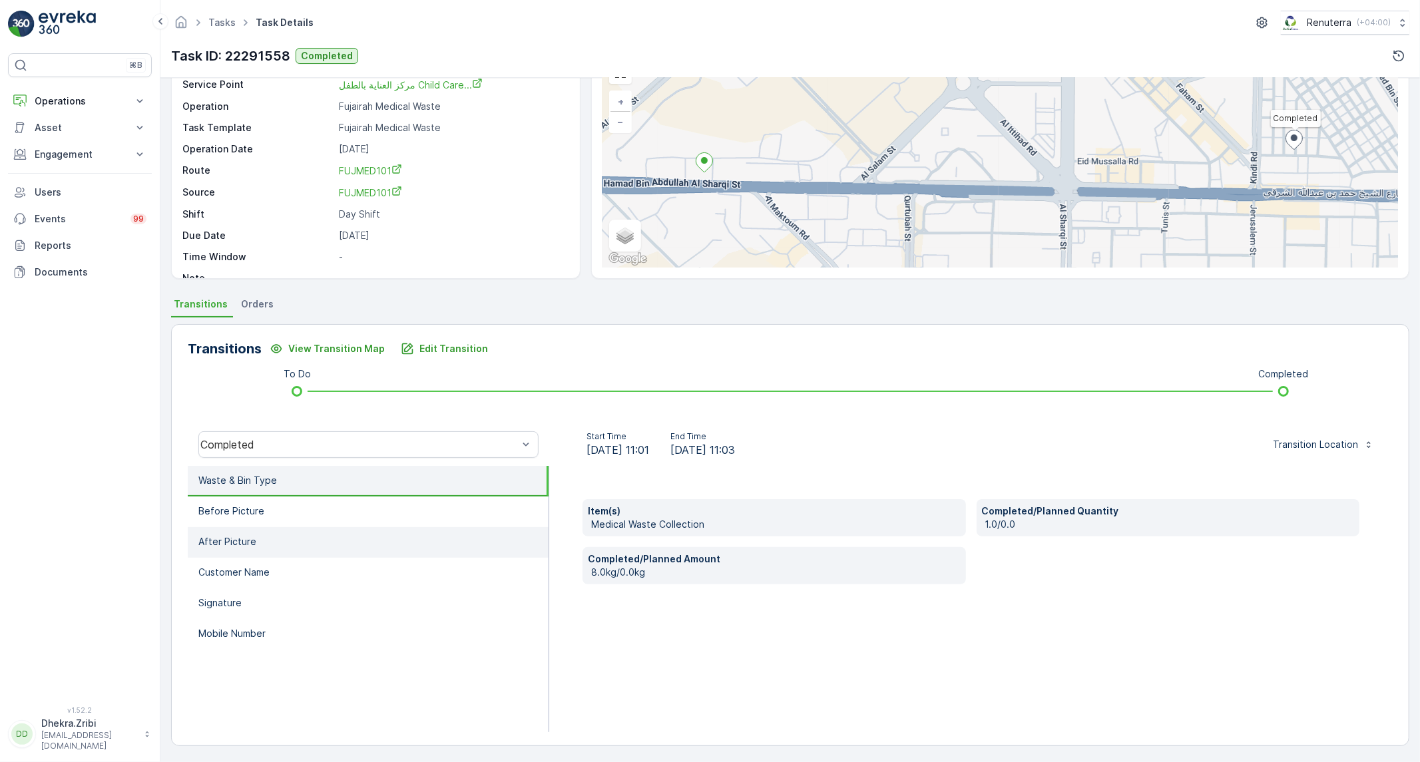
click at [321, 530] on li "After Picture" at bounding box center [368, 542] width 361 height 31
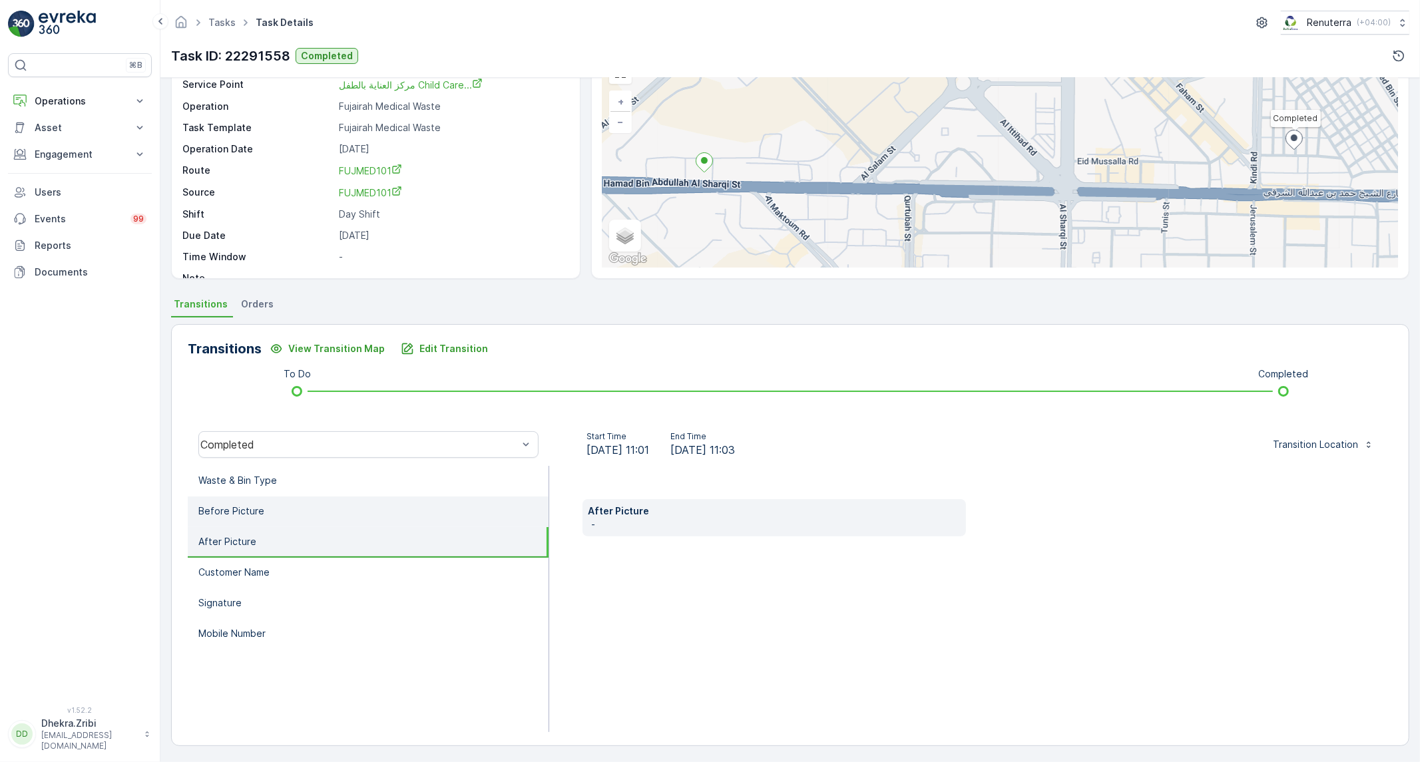
click at [322, 502] on li "Before Picture" at bounding box center [368, 512] width 361 height 31
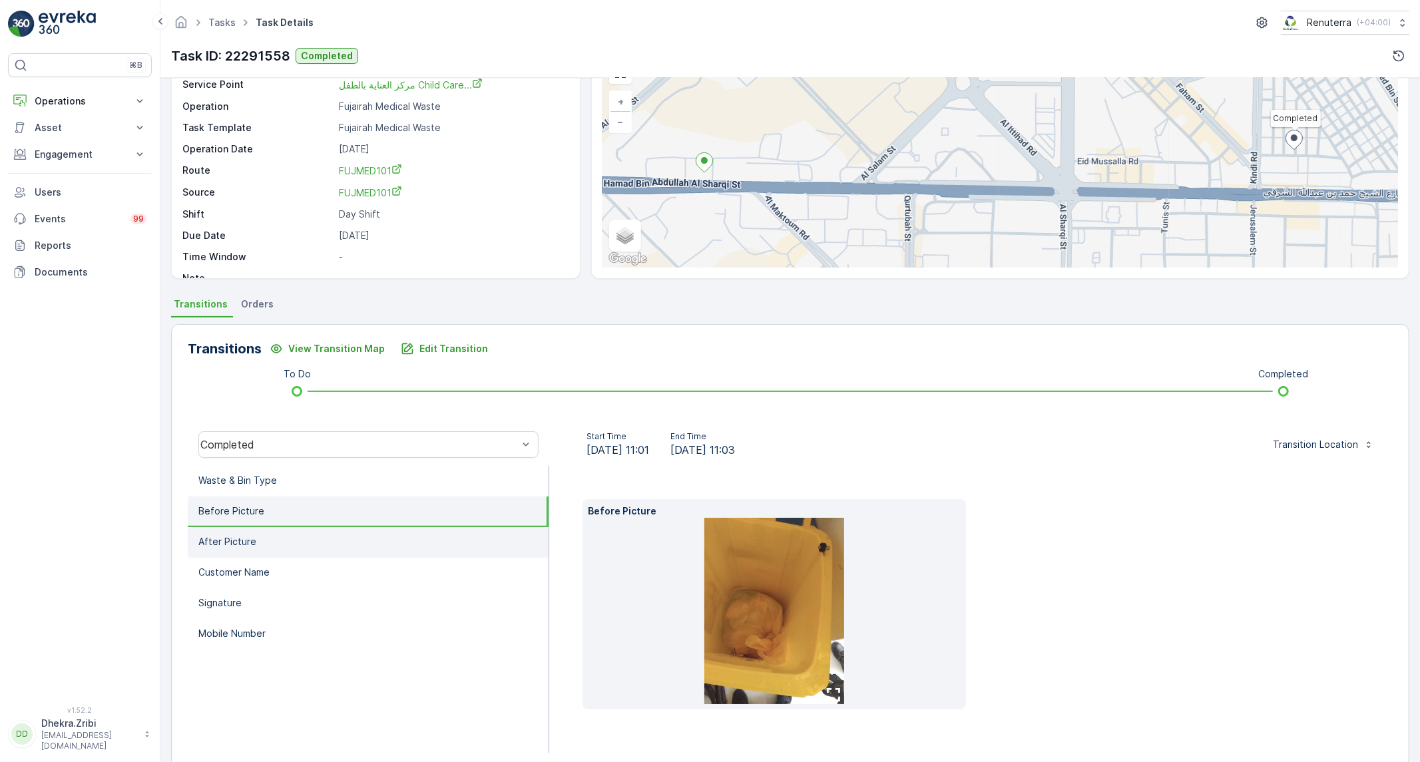
click at [308, 541] on li "After Picture" at bounding box center [368, 542] width 361 height 31
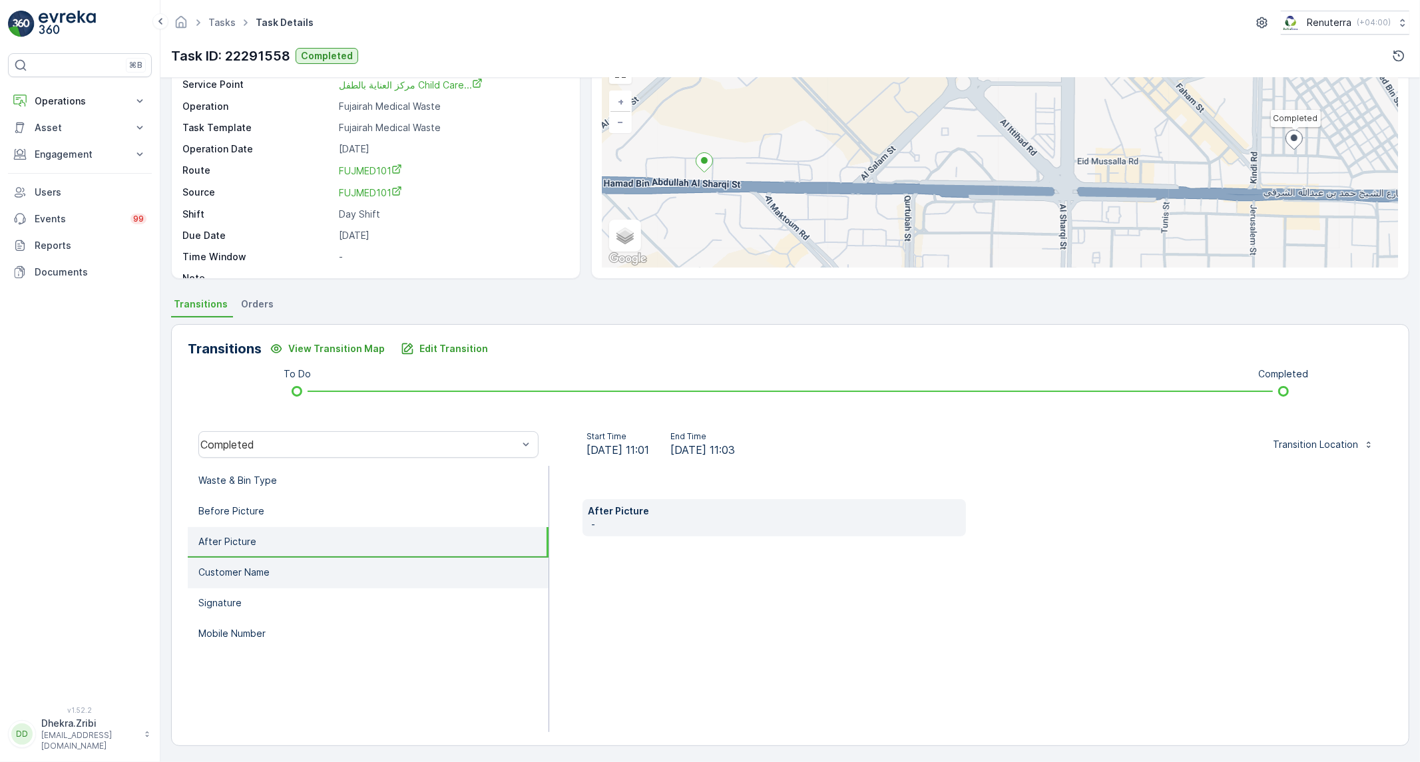
click at [302, 583] on li "Customer Name" at bounding box center [368, 573] width 361 height 31
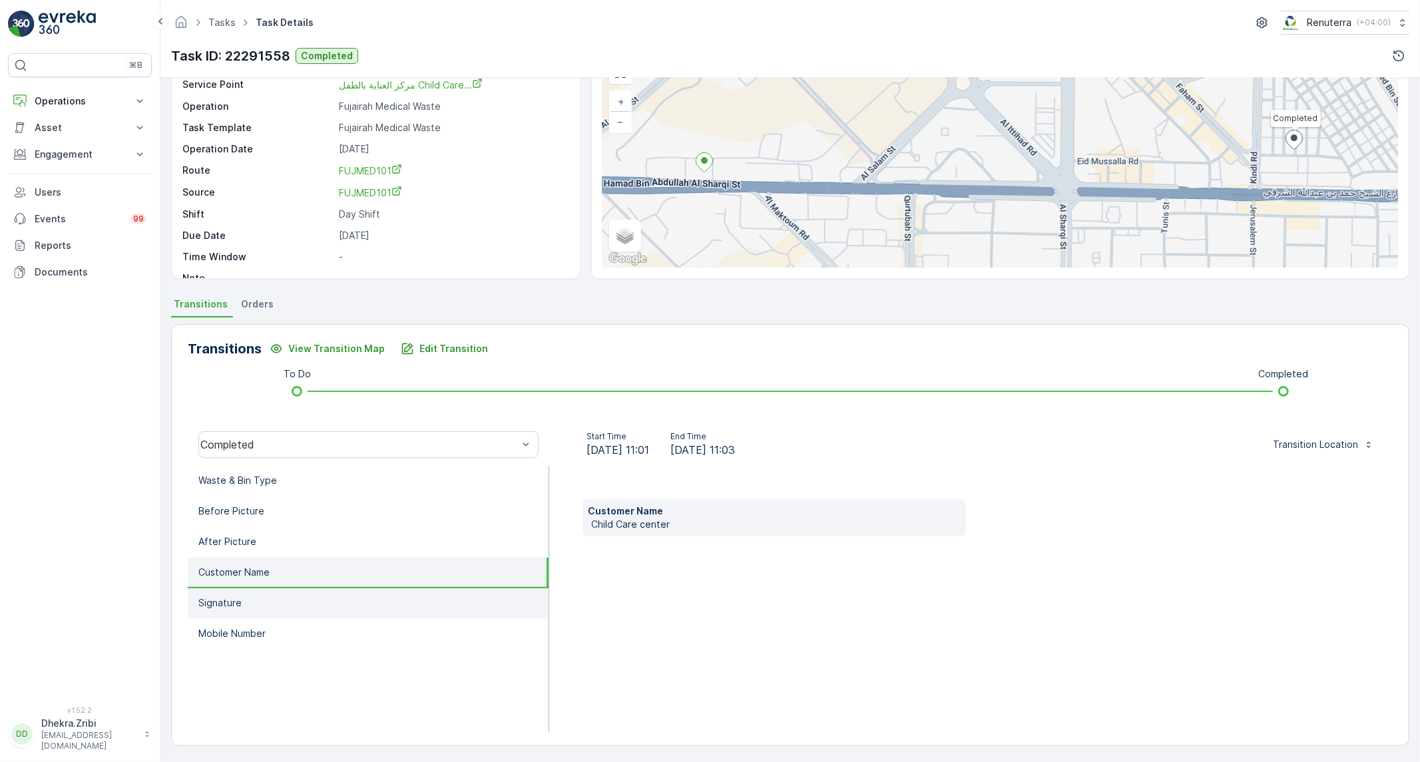
click at [292, 613] on li "Signature" at bounding box center [368, 604] width 361 height 31
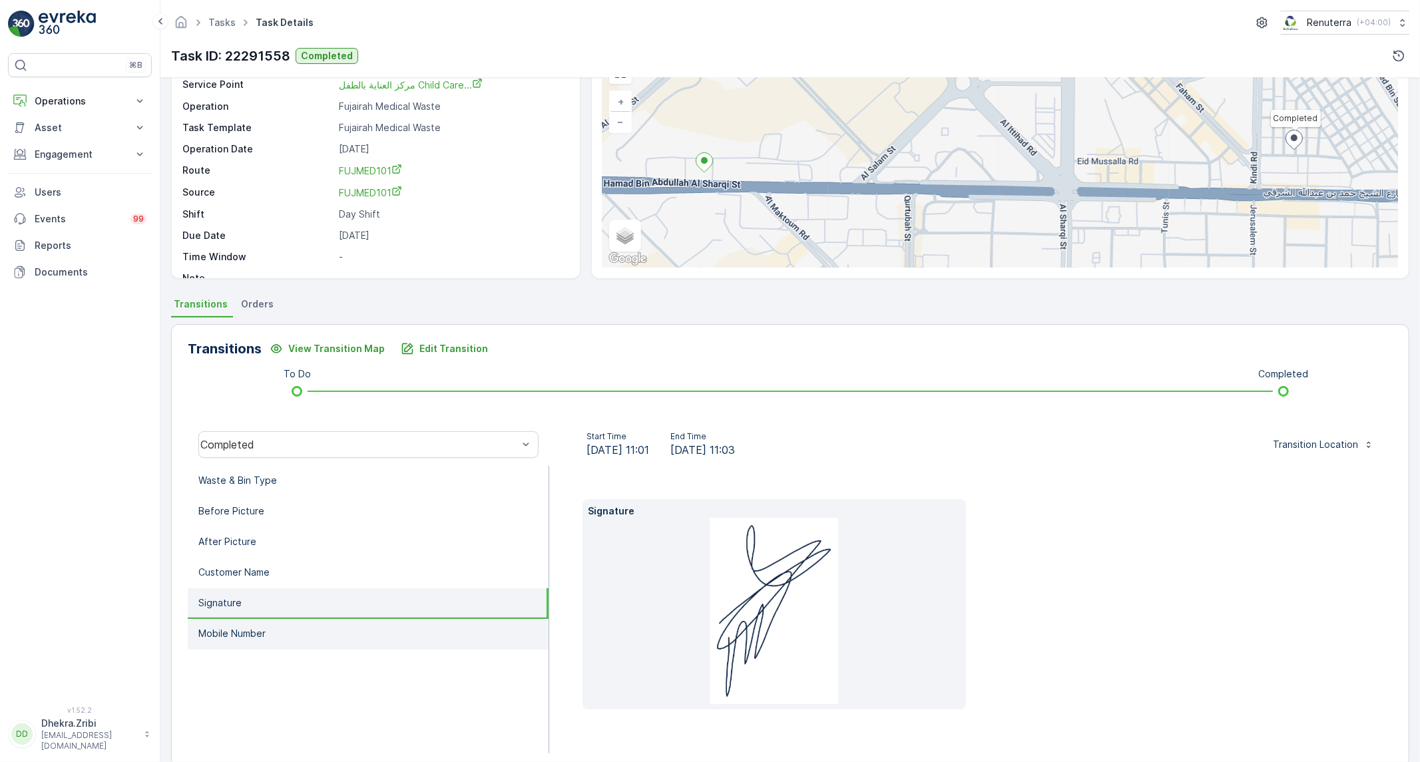
click at [281, 635] on li "Mobile Number" at bounding box center [368, 634] width 361 height 31
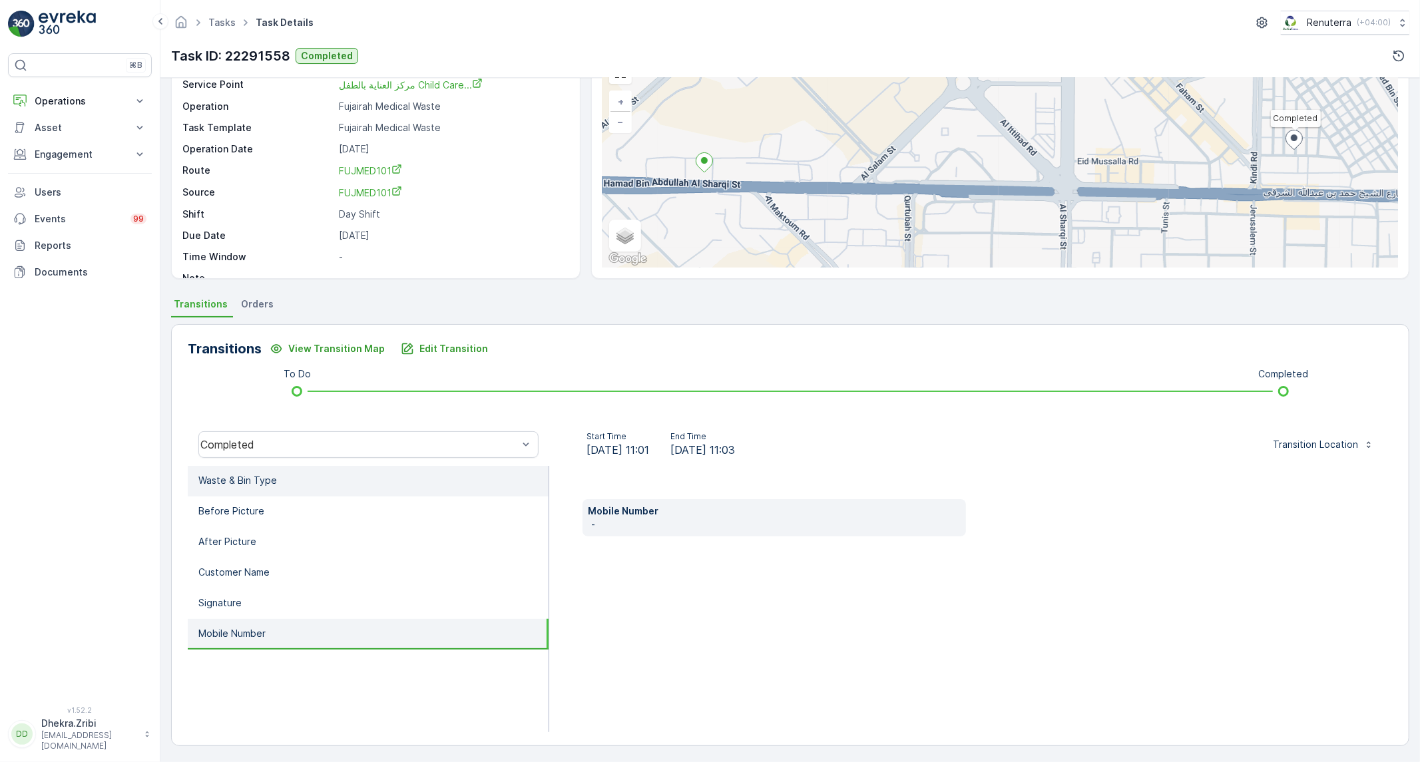
click at [278, 493] on li "Waste & Bin Type" at bounding box center [368, 481] width 361 height 31
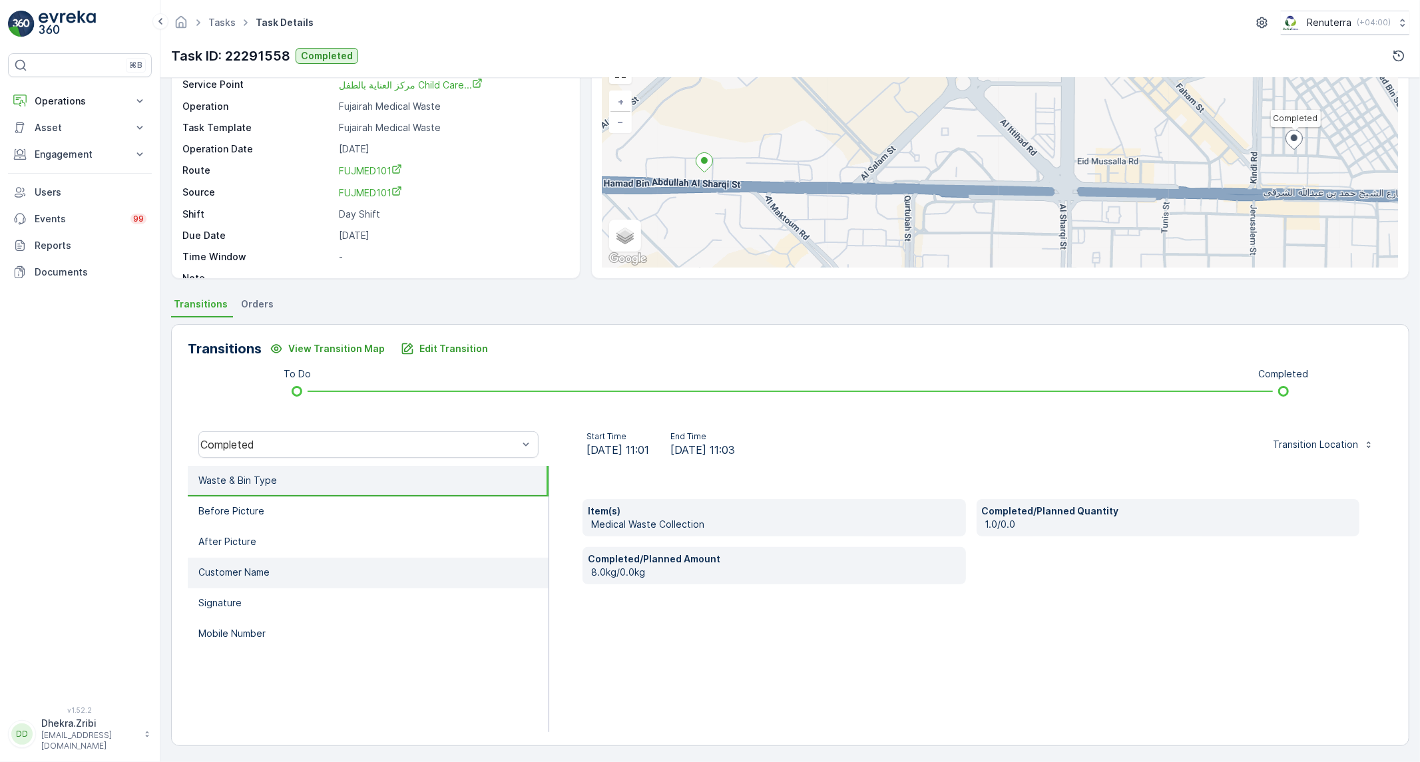
click at [278, 564] on li "Customer Name" at bounding box center [368, 573] width 361 height 31
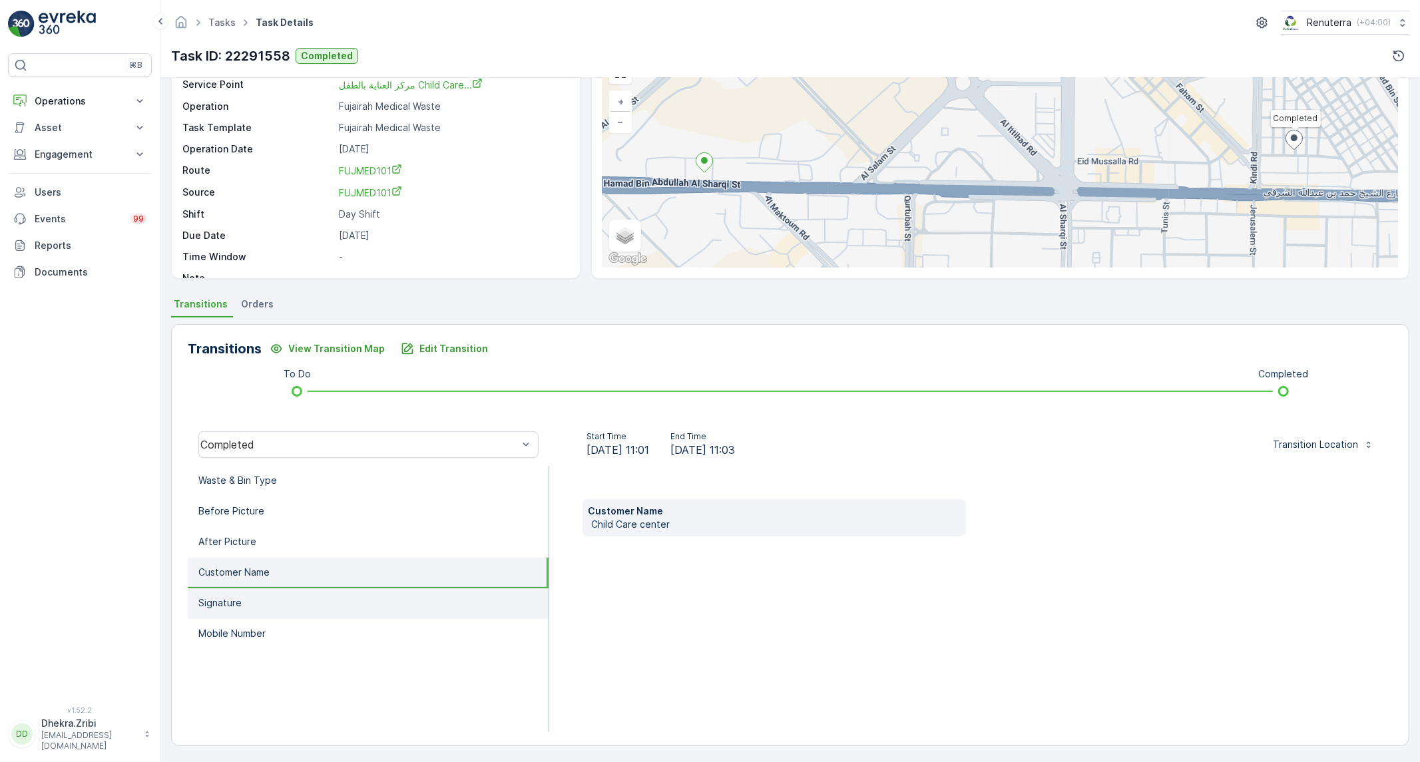
click at [271, 589] on li "Signature" at bounding box center [368, 604] width 361 height 31
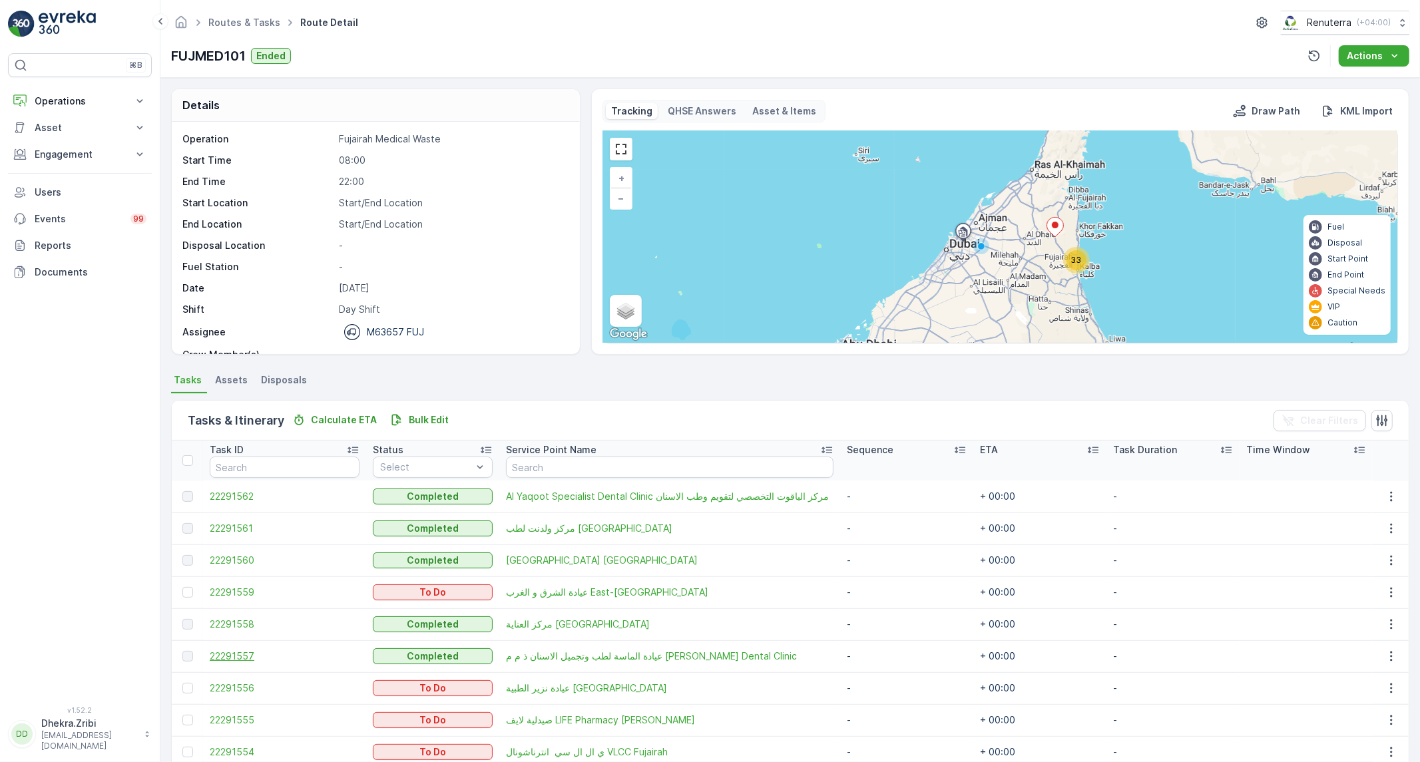
click at [248, 662] on span "22291557" at bounding box center [285, 656] width 150 height 13
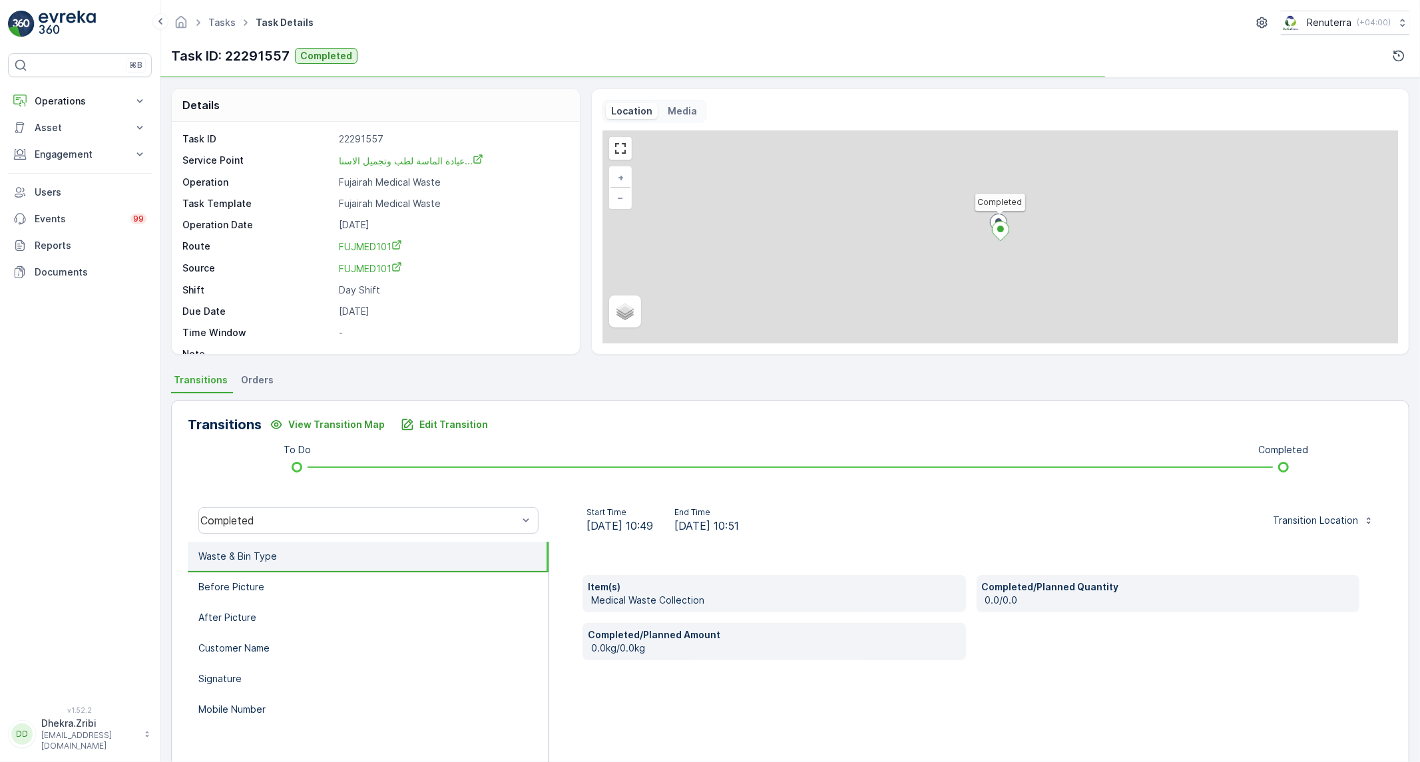
scroll to position [76, 0]
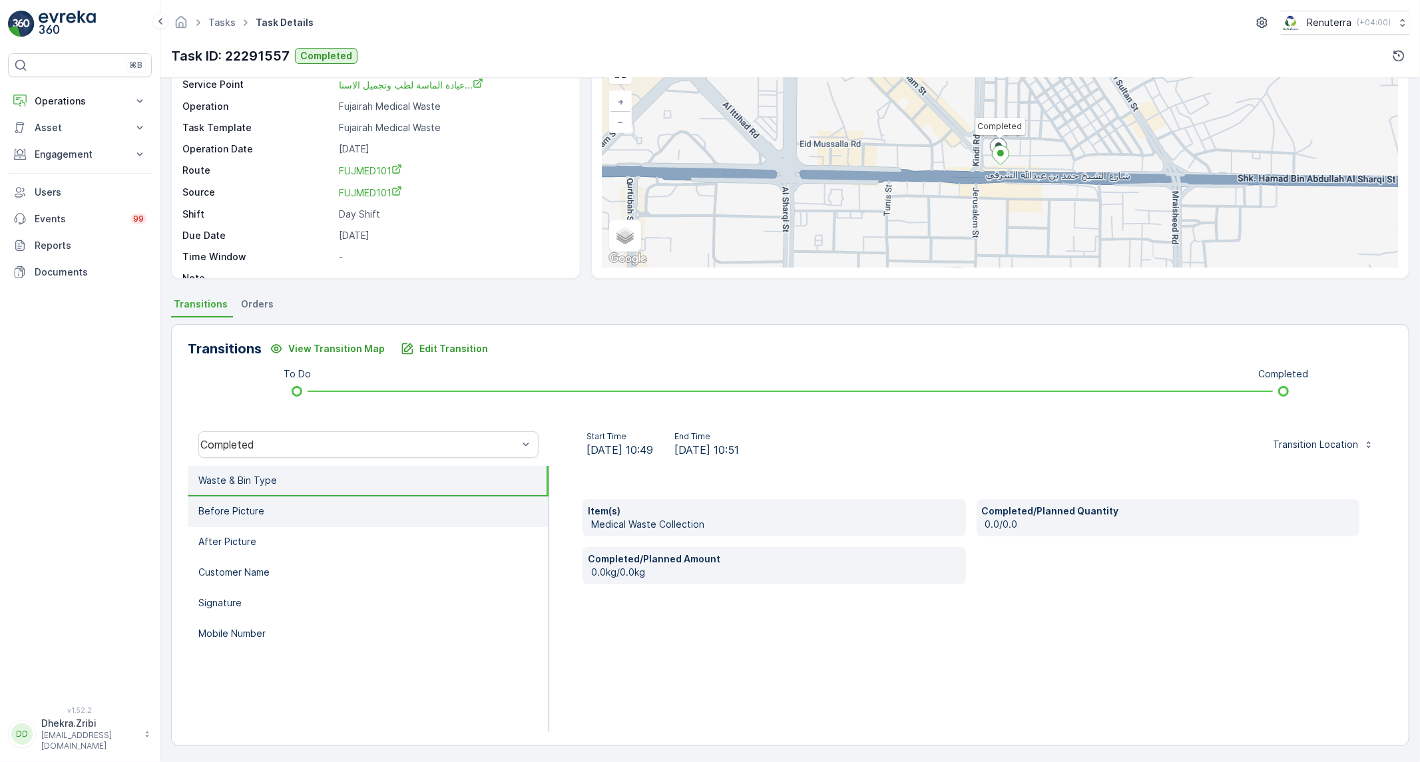
click at [214, 497] on li "Before Picture" at bounding box center [368, 512] width 361 height 31
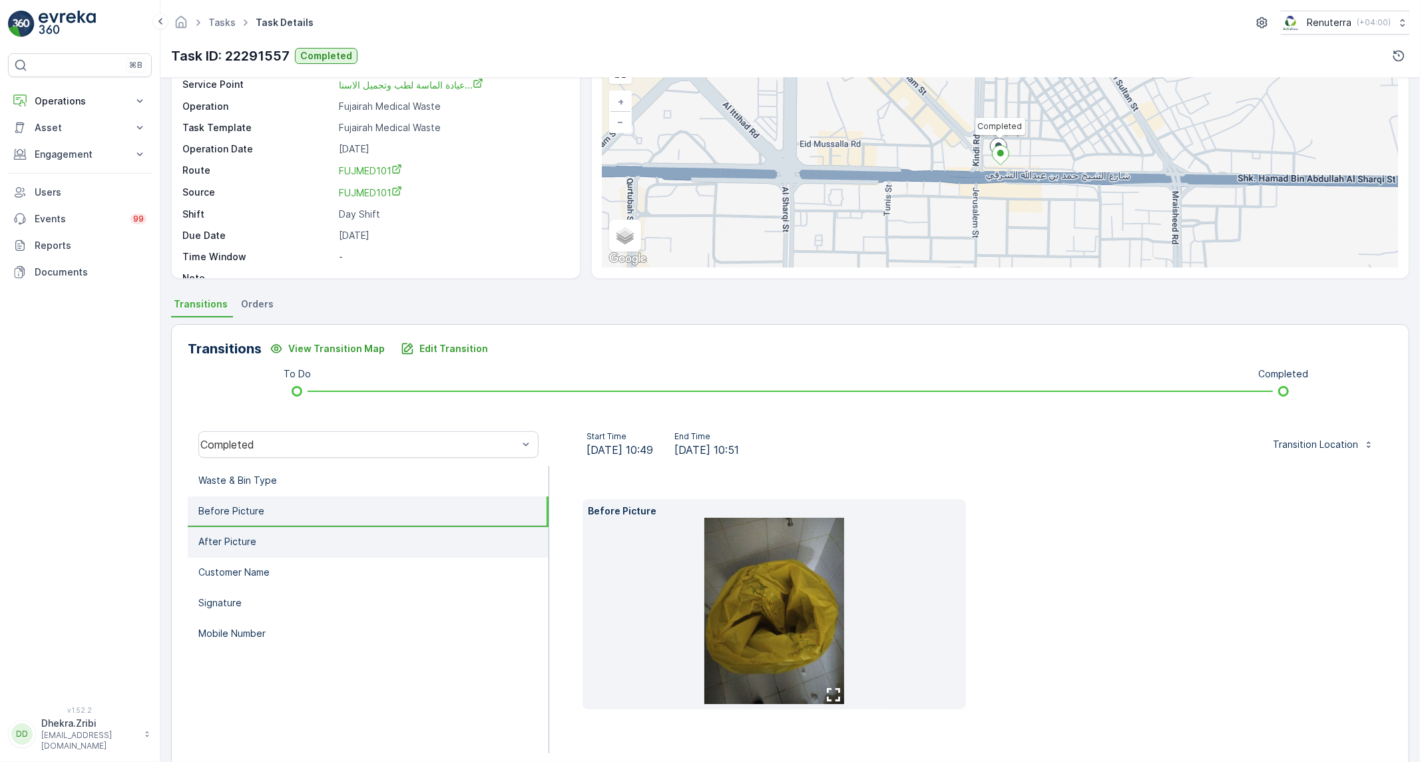
click at [246, 536] on p "After Picture" at bounding box center [227, 541] width 58 height 13
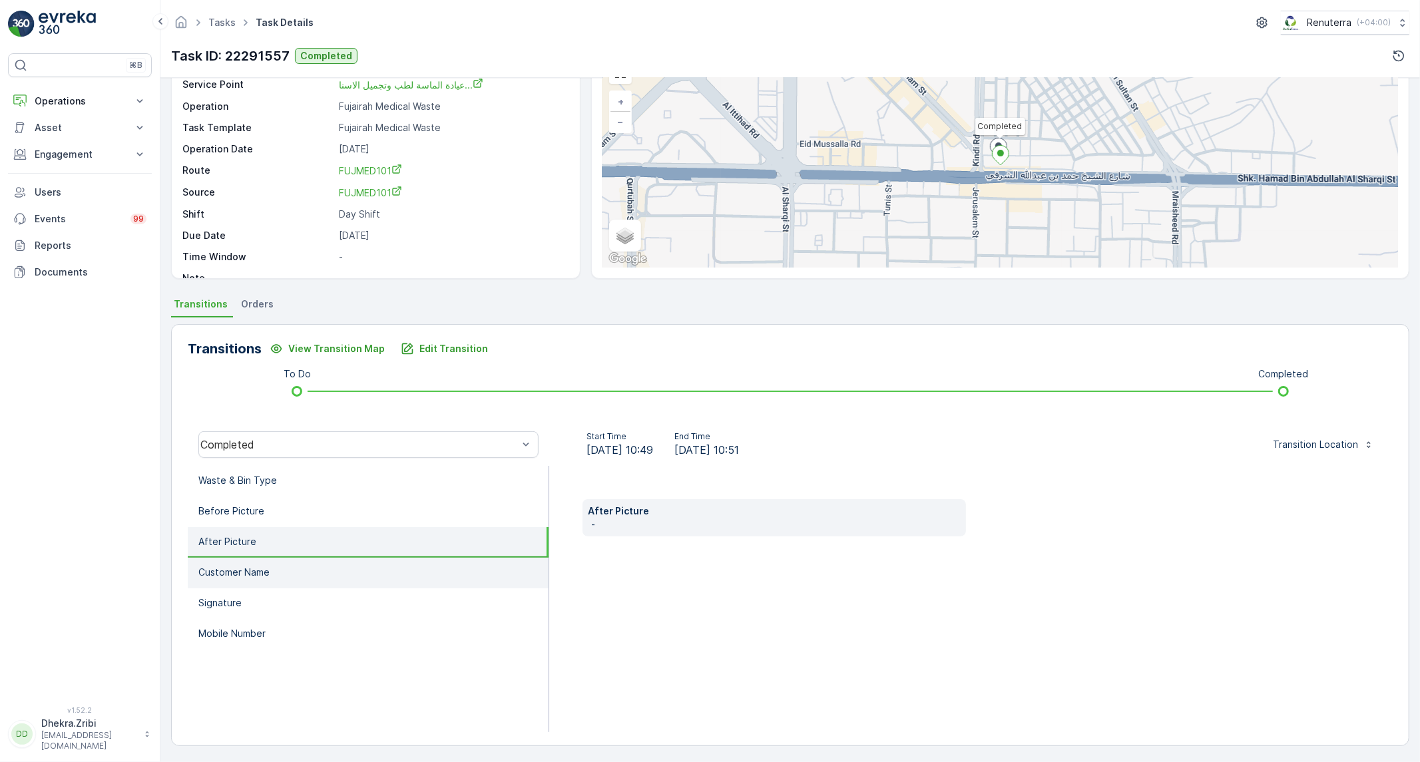
click at [238, 569] on p "Customer Name" at bounding box center [233, 572] width 71 height 13
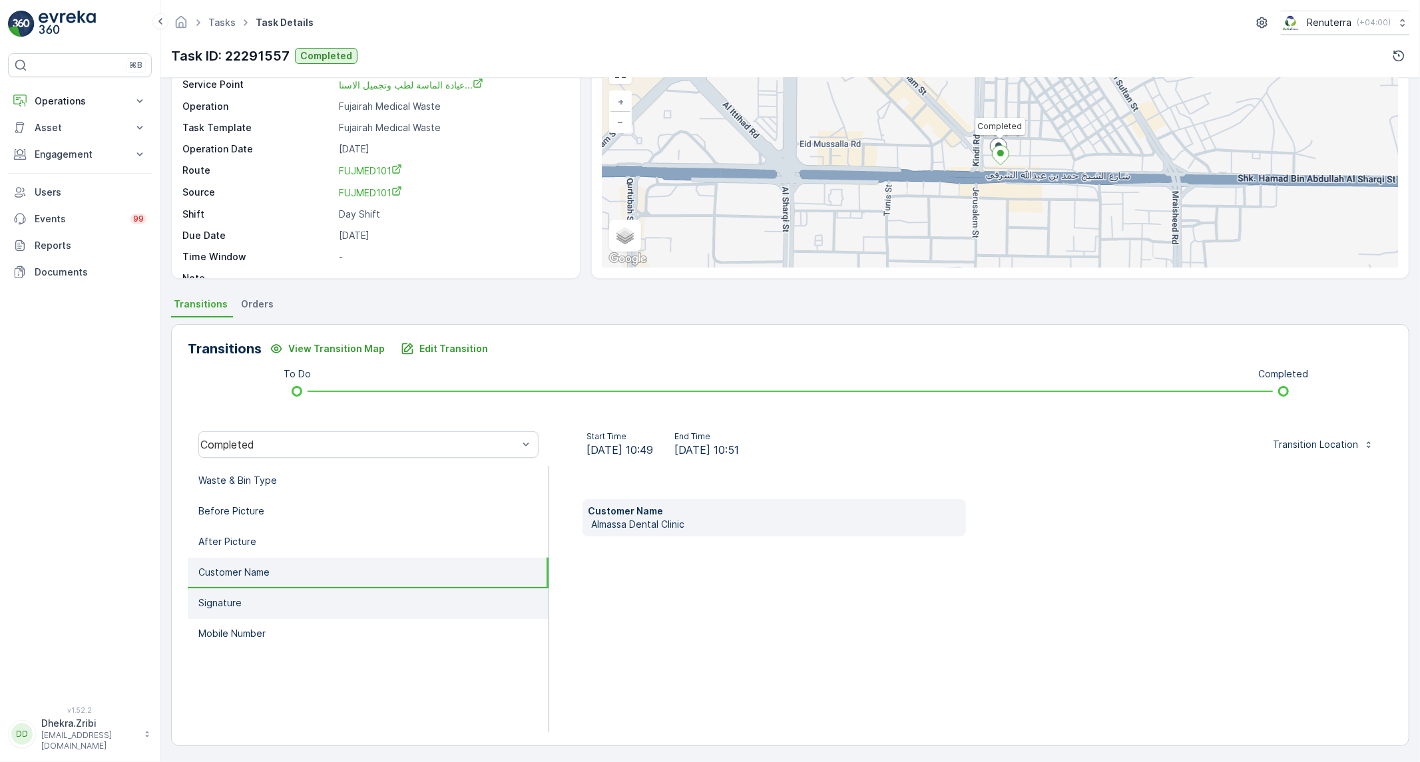
click at [242, 593] on li "Signature" at bounding box center [368, 604] width 361 height 31
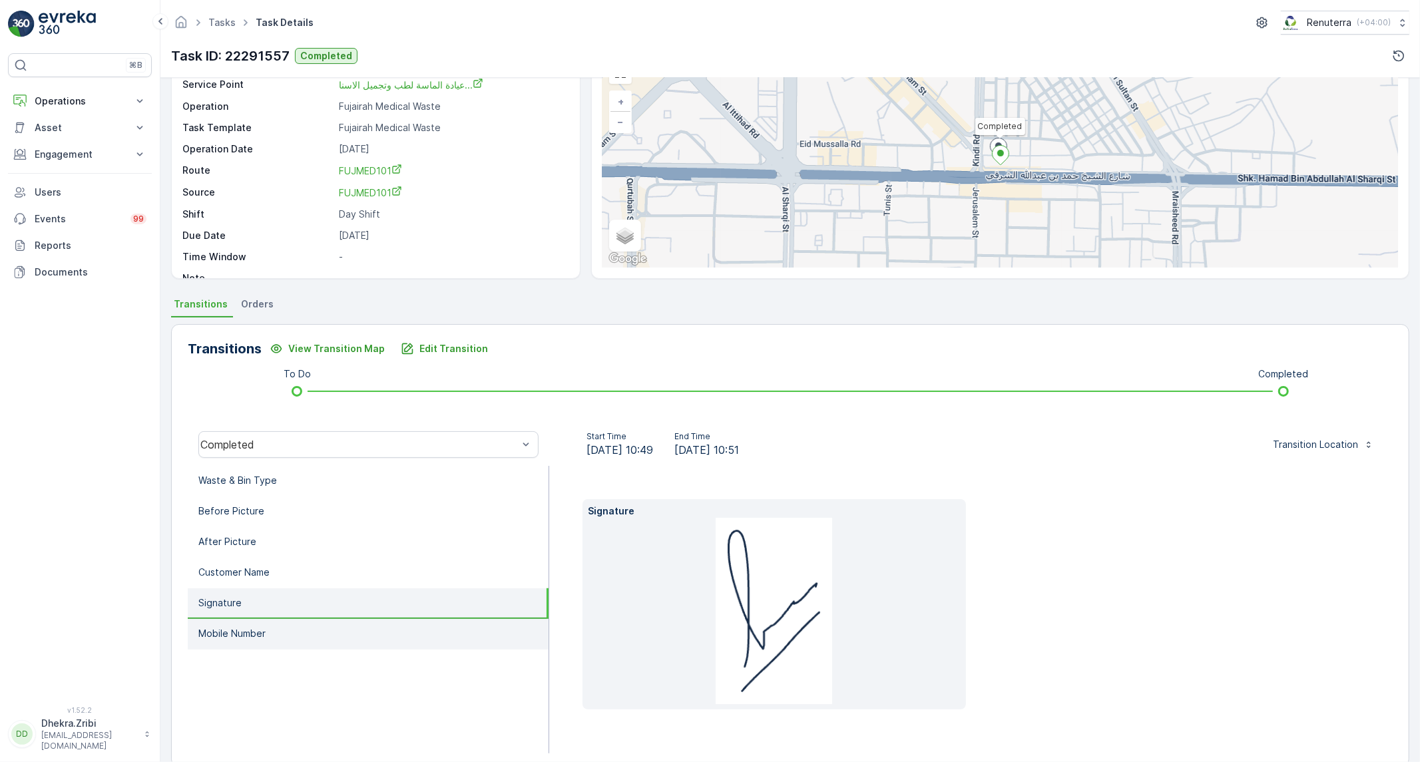
click at [229, 627] on p "Mobile Number" at bounding box center [231, 633] width 67 height 13
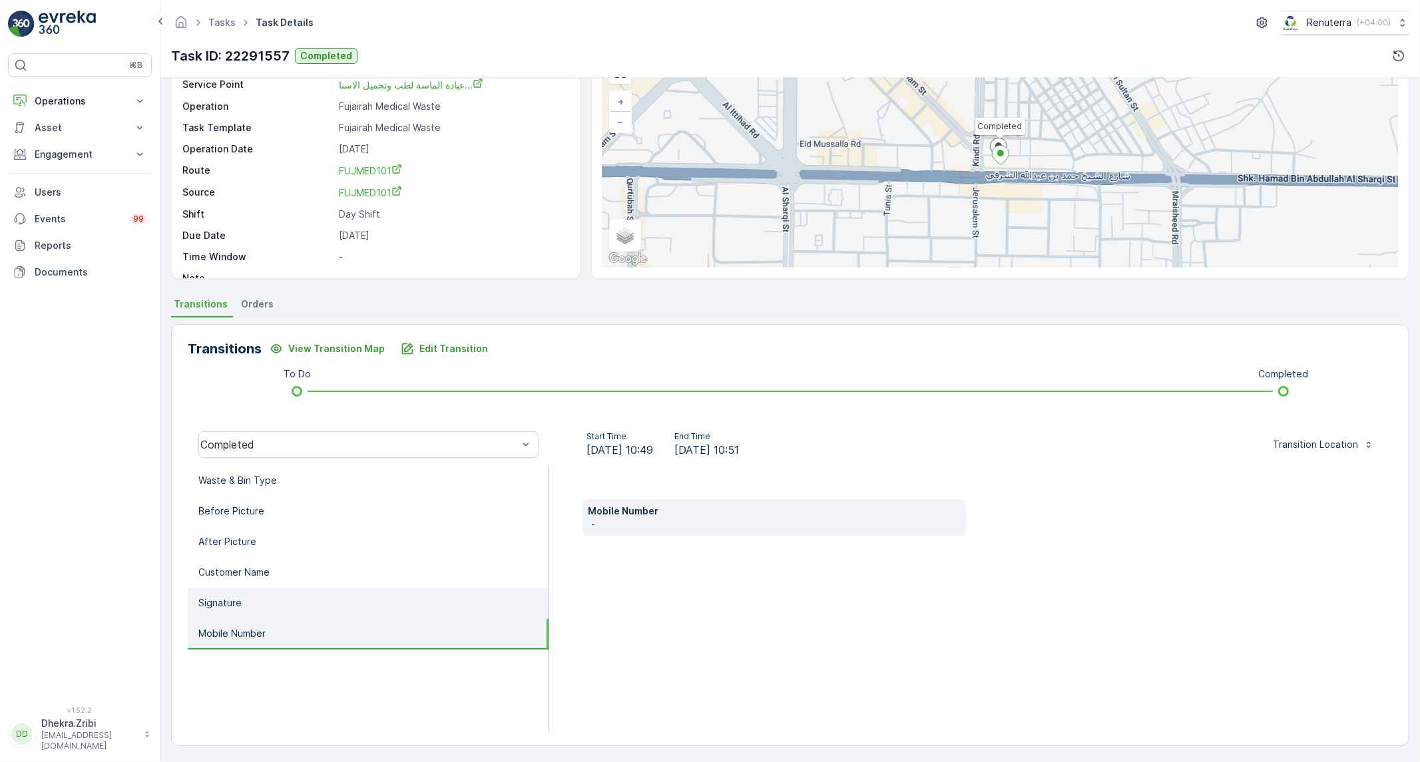
click at [230, 602] on p "Signature" at bounding box center [219, 603] width 43 height 13
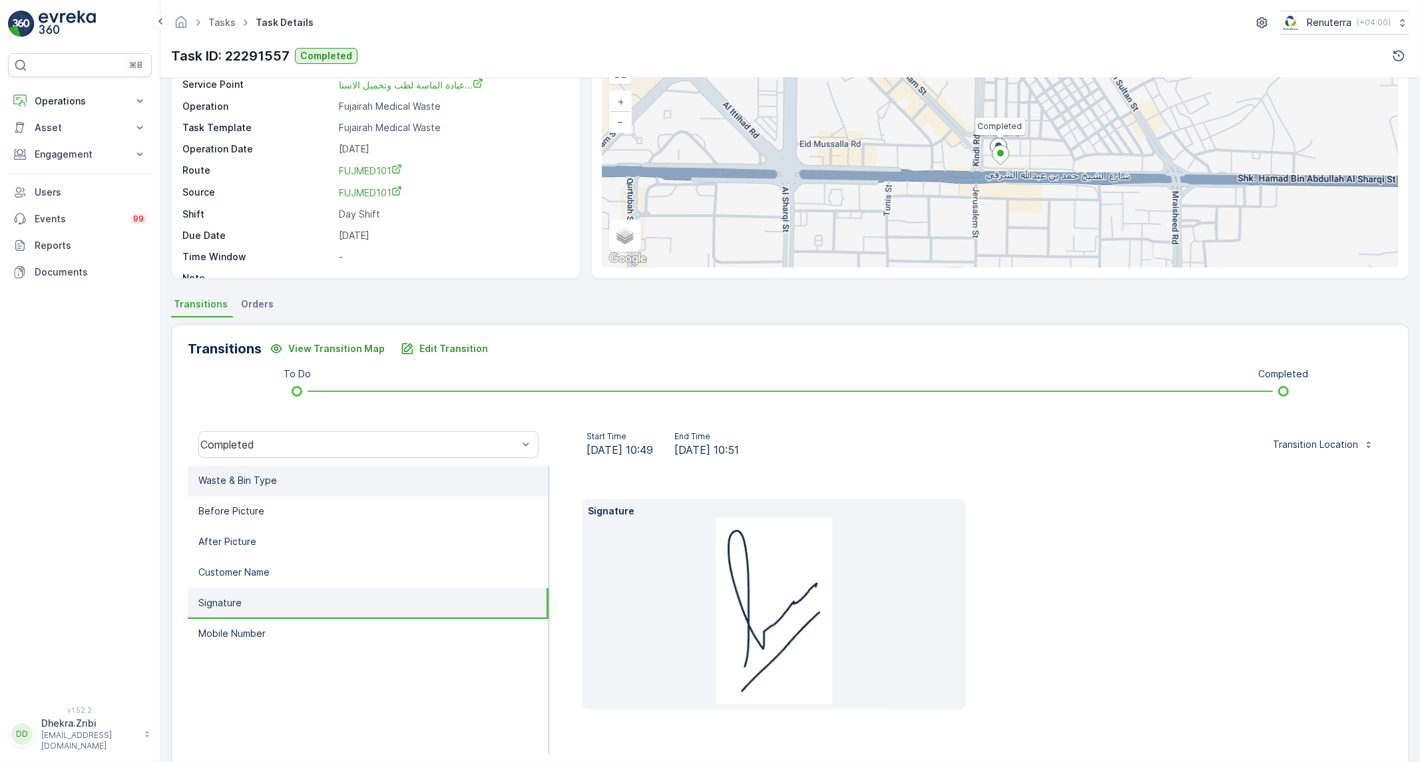
click at [258, 477] on p "Waste & Bin Type" at bounding box center [237, 480] width 79 height 13
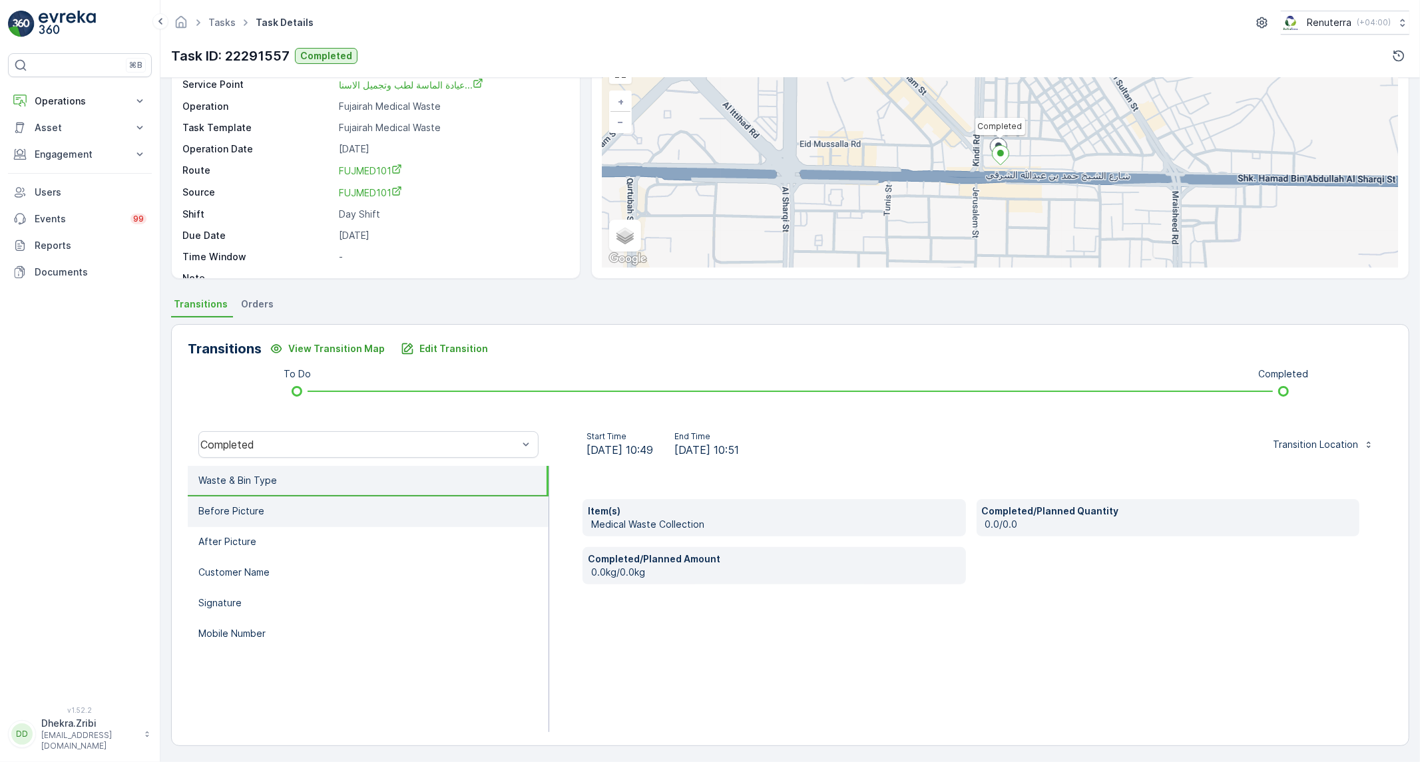
click at [378, 516] on li "Before Picture" at bounding box center [368, 512] width 361 height 31
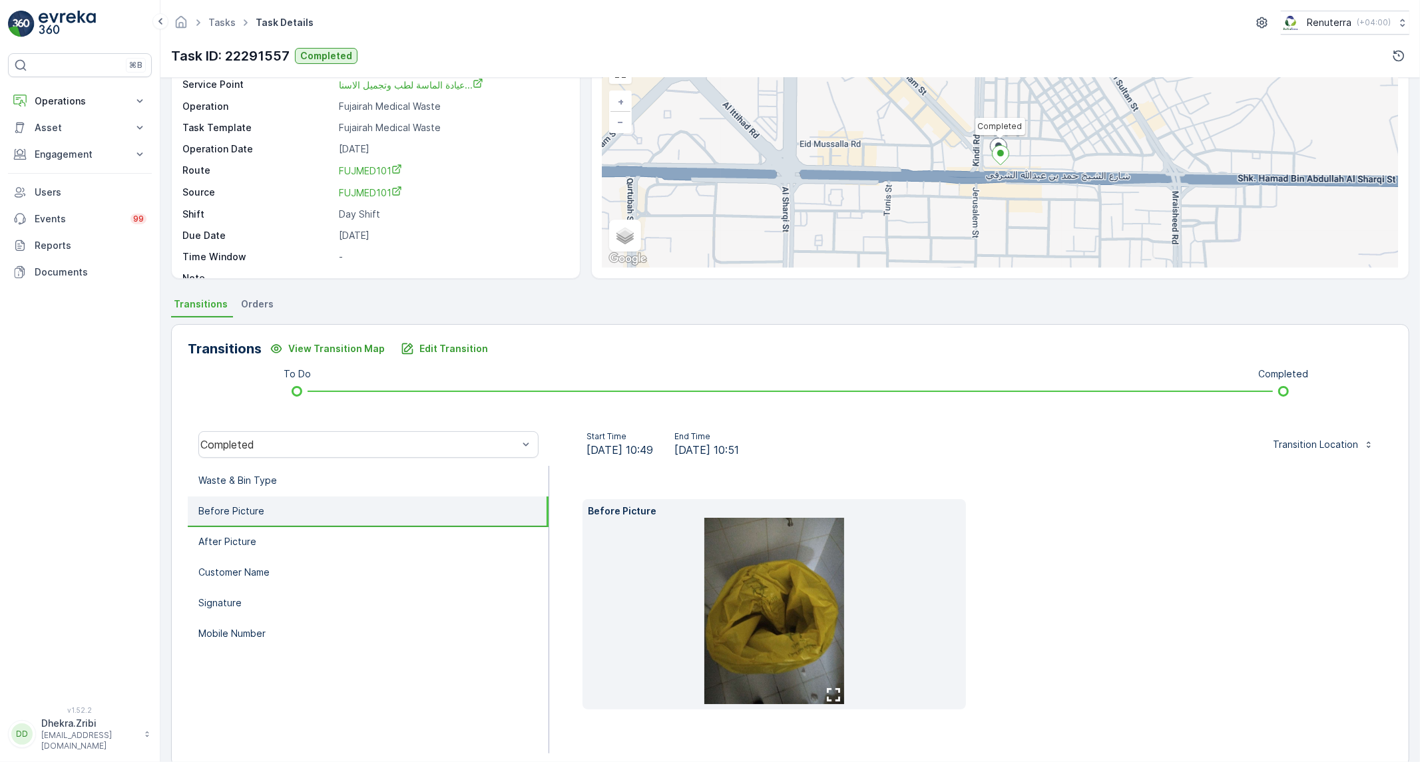
click at [828, 665] on img at bounding box center [774, 611] width 140 height 186
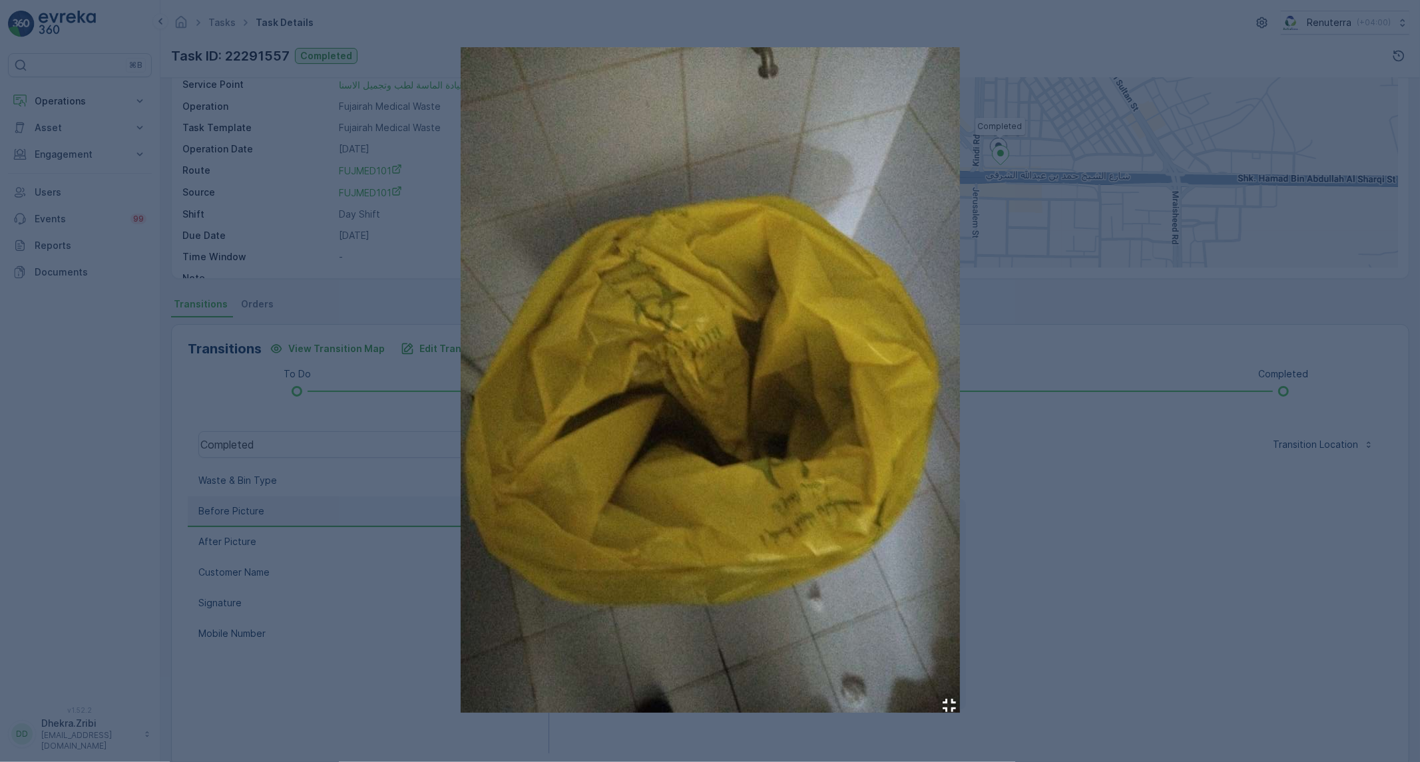
click at [1040, 595] on div at bounding box center [710, 381] width 1420 height 762
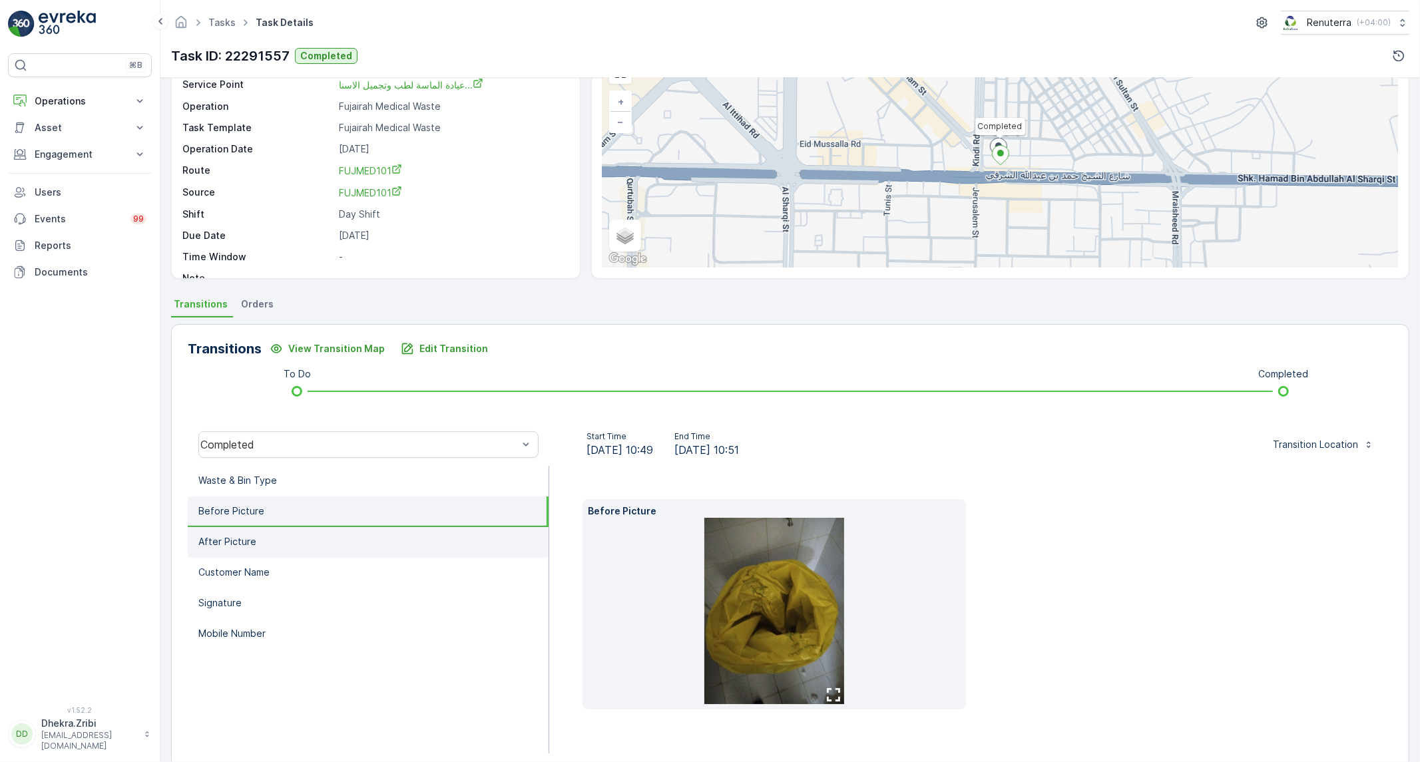
click at [401, 548] on li "After Picture" at bounding box center [368, 542] width 361 height 31
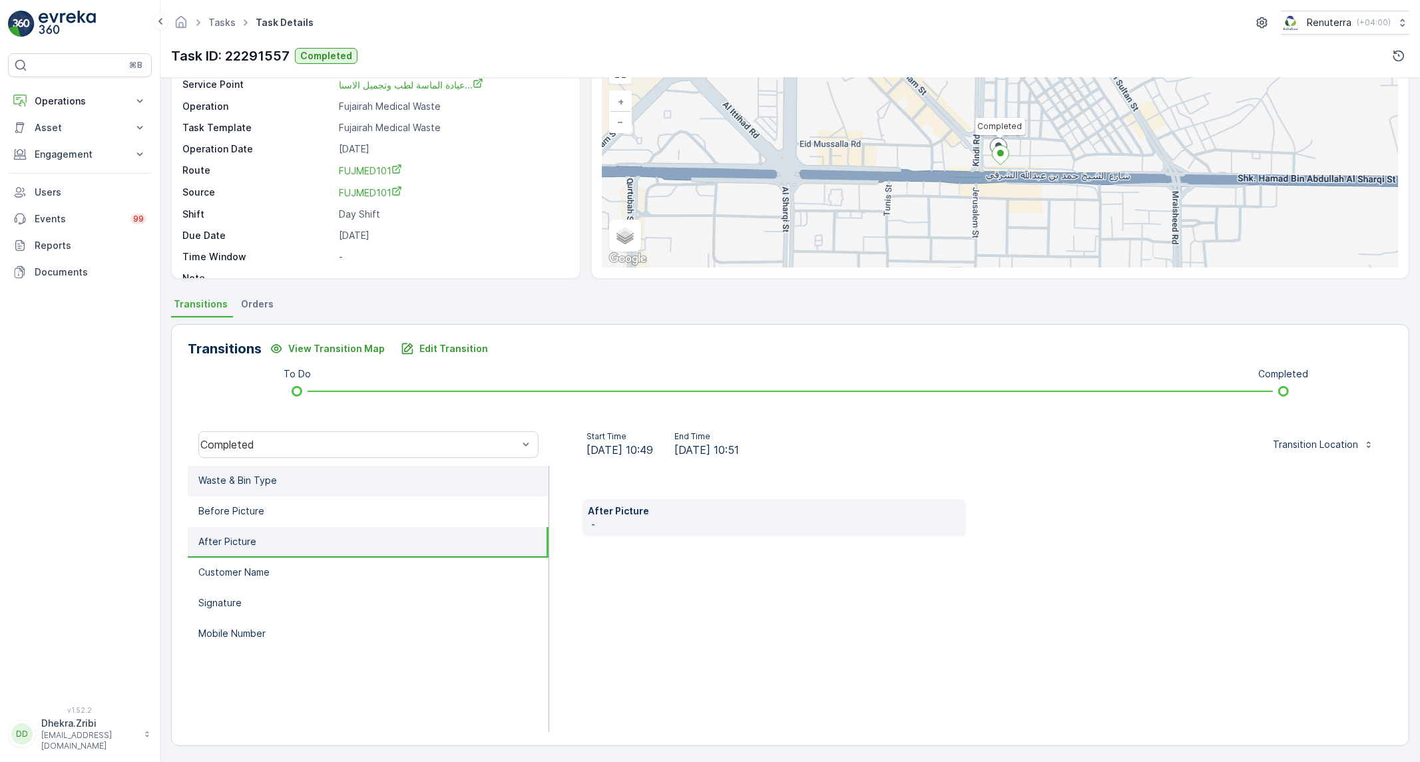
click at [258, 482] on p "Waste & Bin Type" at bounding box center [237, 480] width 79 height 13
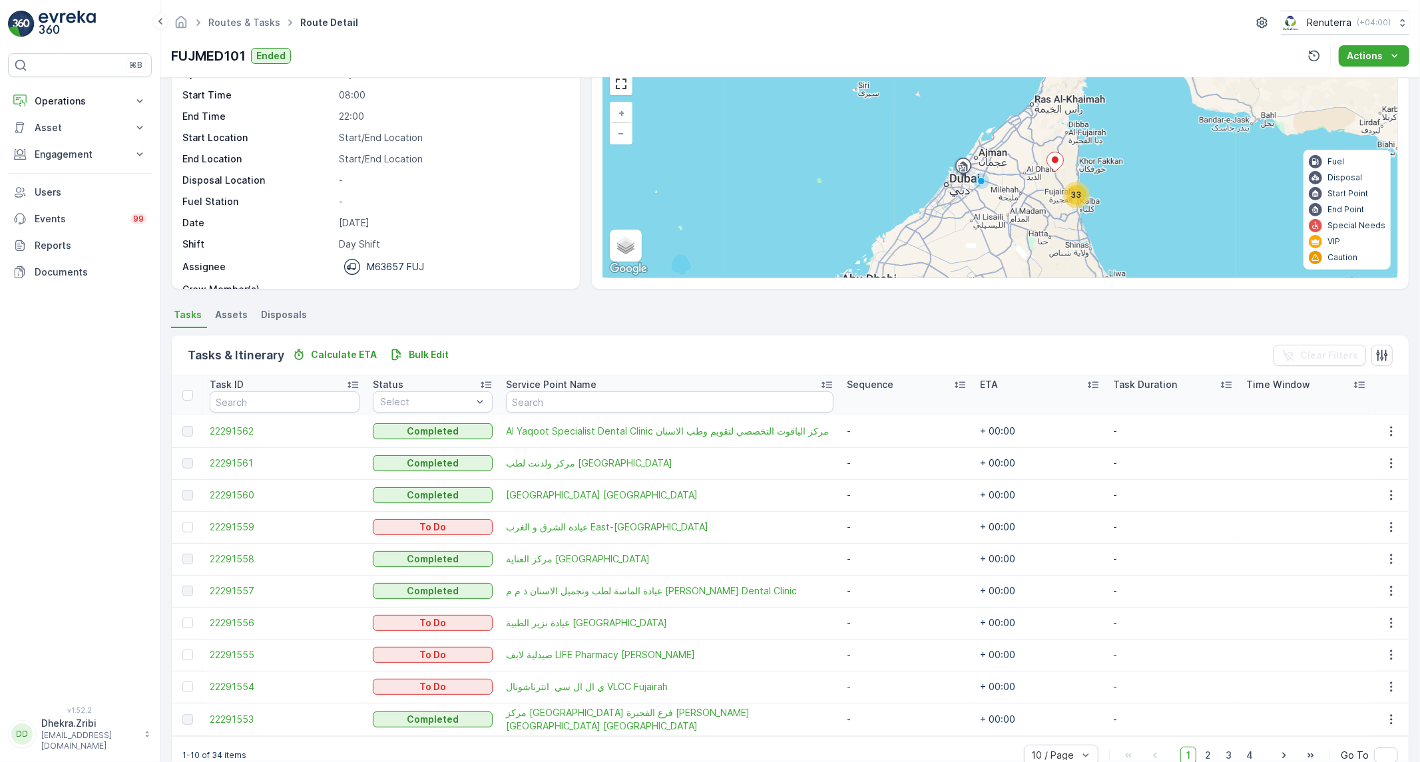
scroll to position [93, 0]
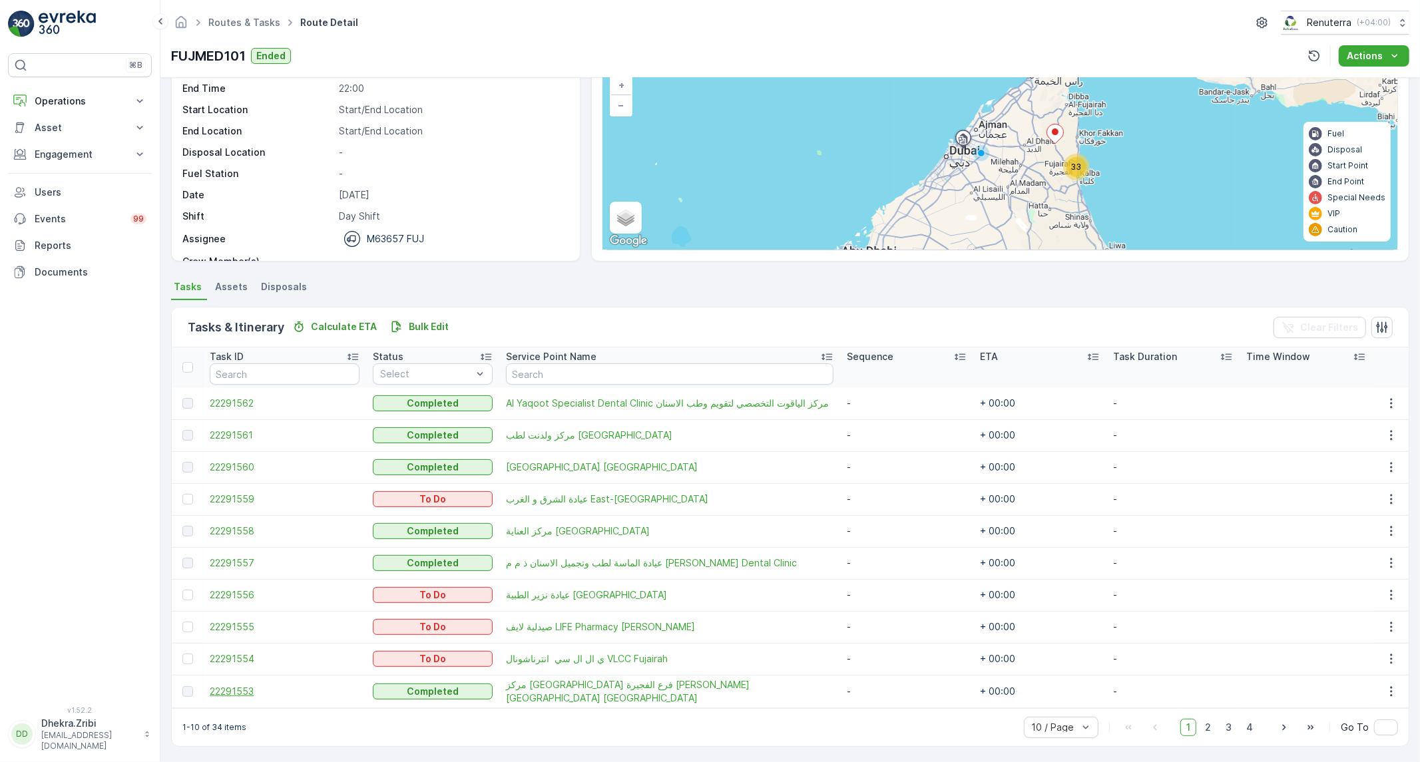
click at [232, 693] on span "22291553" at bounding box center [285, 691] width 150 height 13
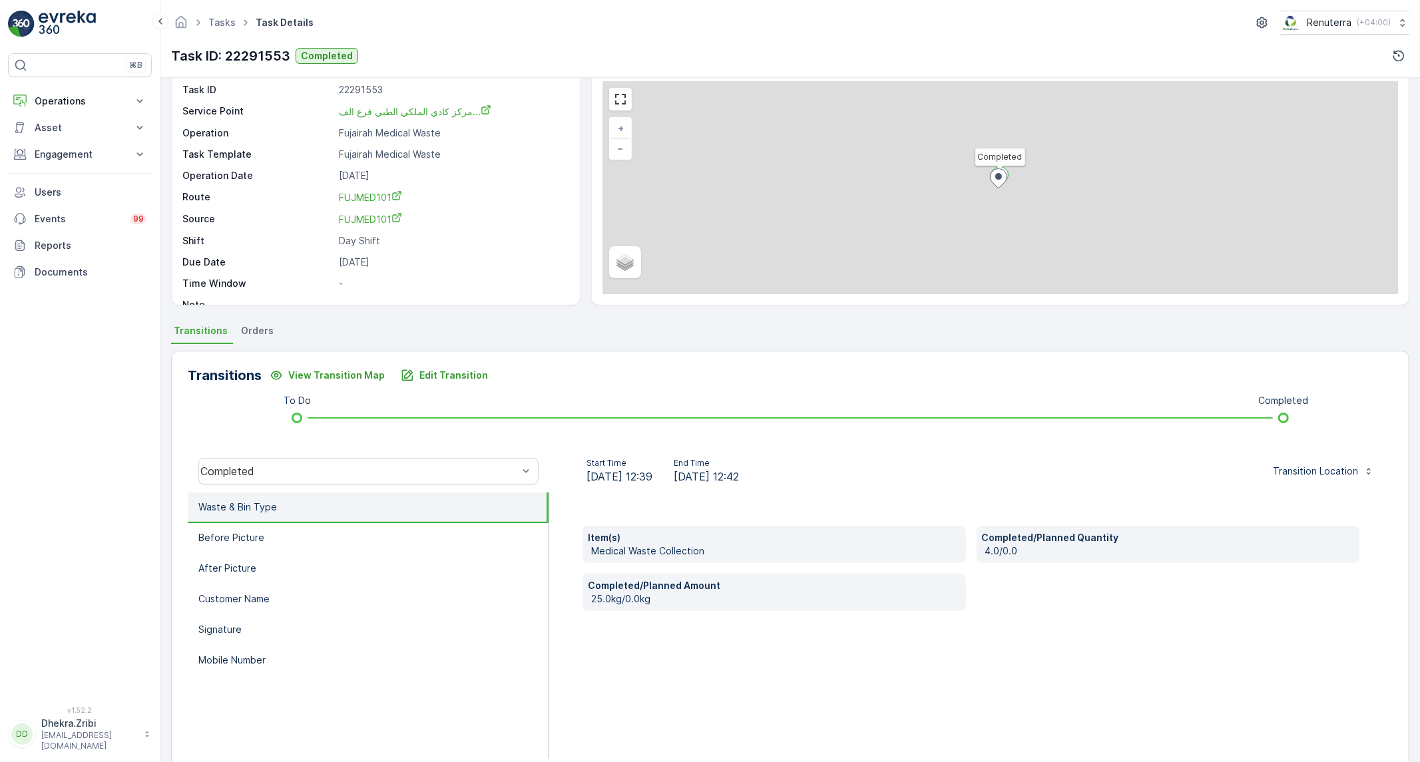
scroll to position [76, 0]
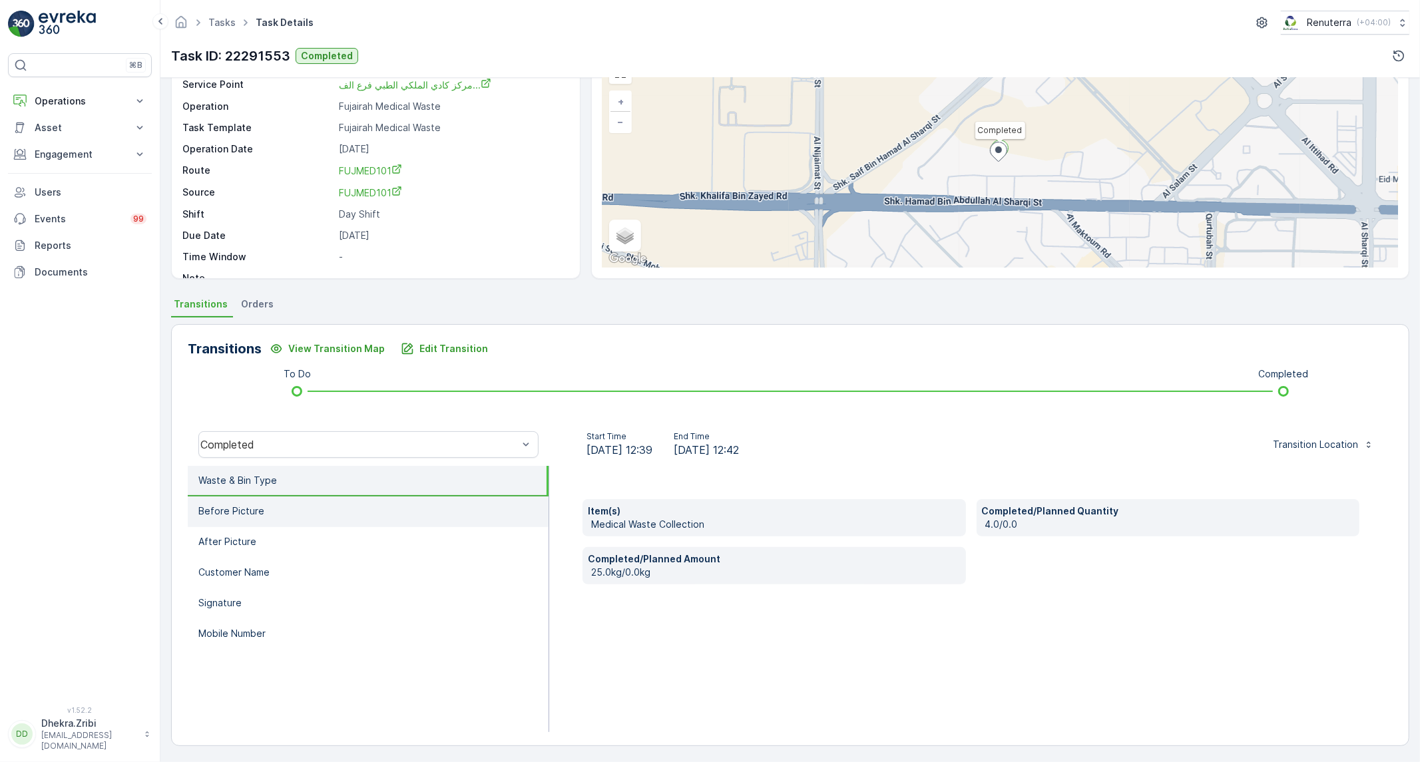
click at [298, 507] on li "Before Picture" at bounding box center [368, 512] width 361 height 31
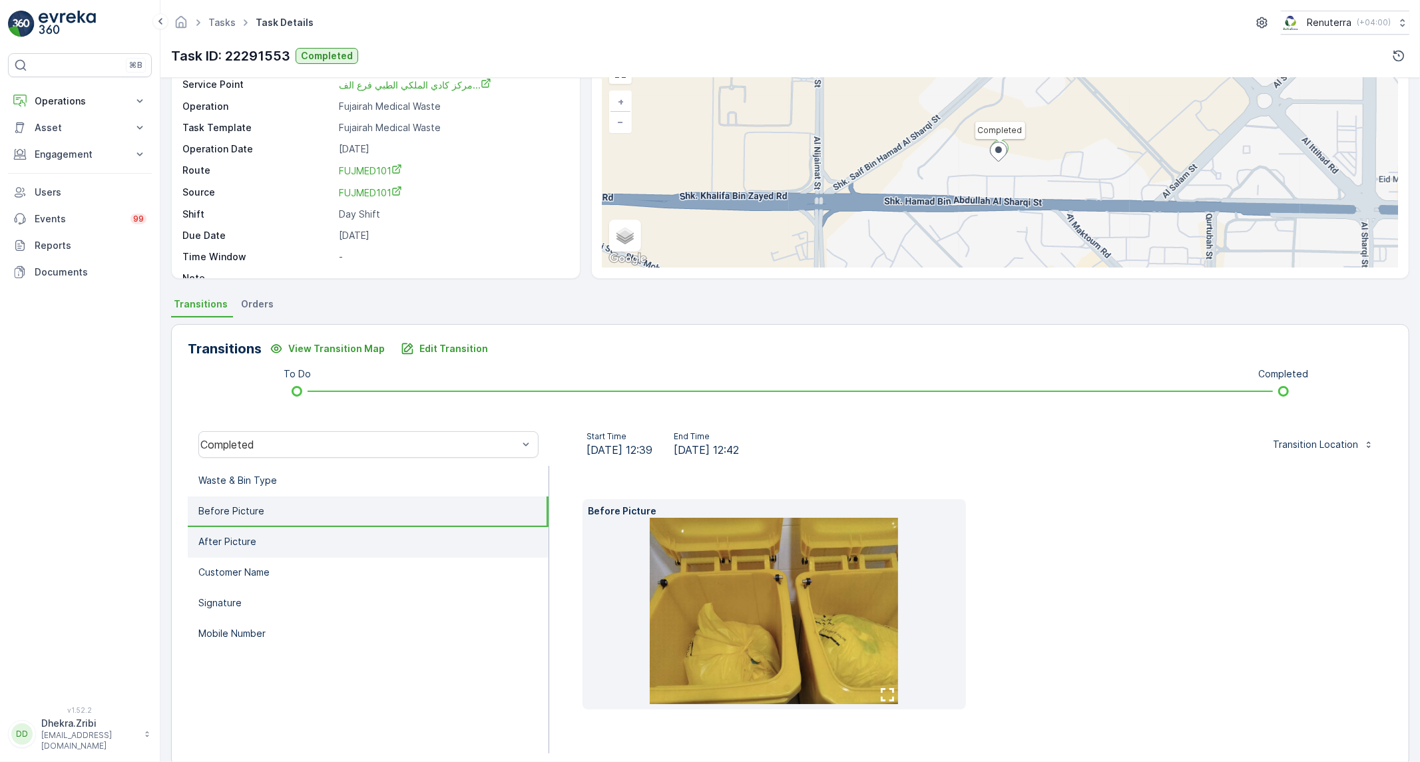
click at [278, 537] on li "After Picture" at bounding box center [368, 542] width 361 height 31
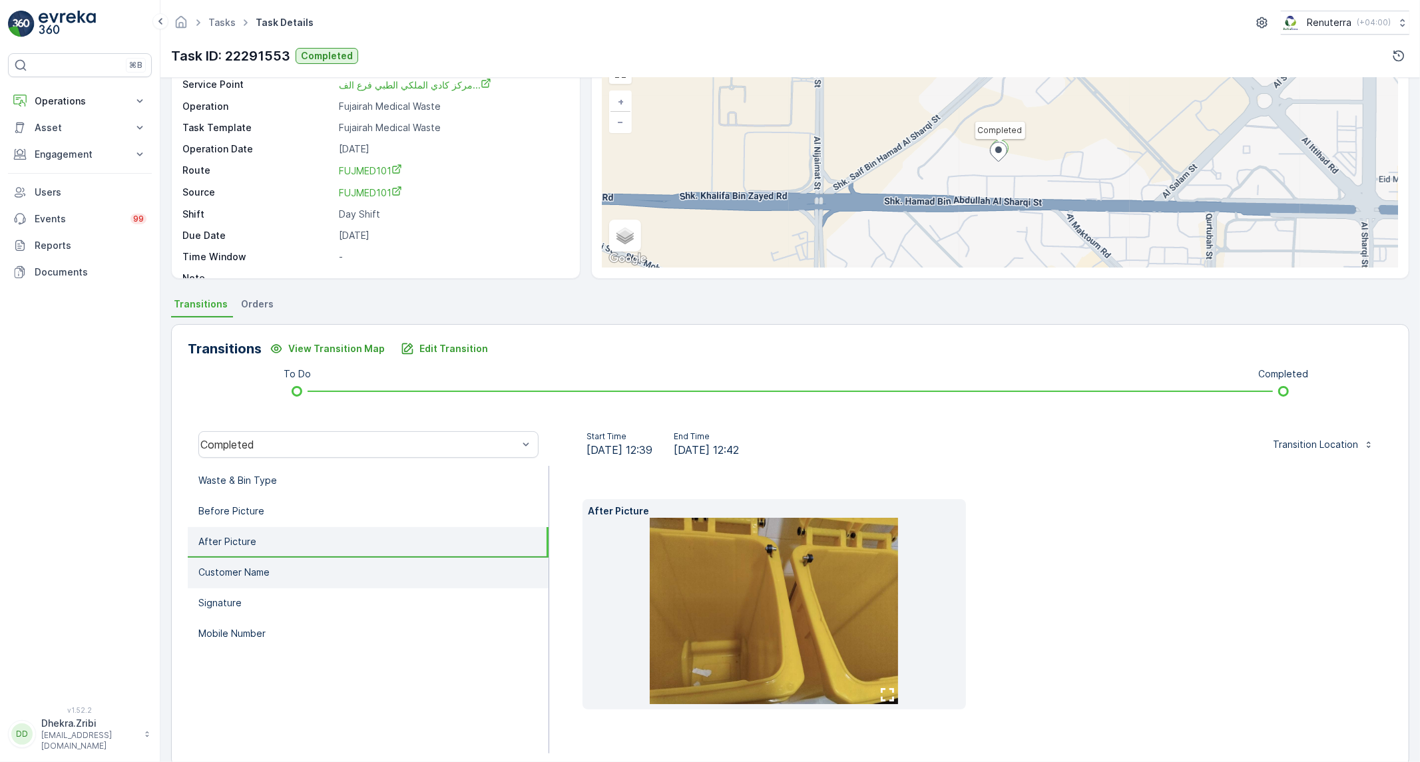
click at [261, 566] on p "Customer Name" at bounding box center [233, 572] width 71 height 13
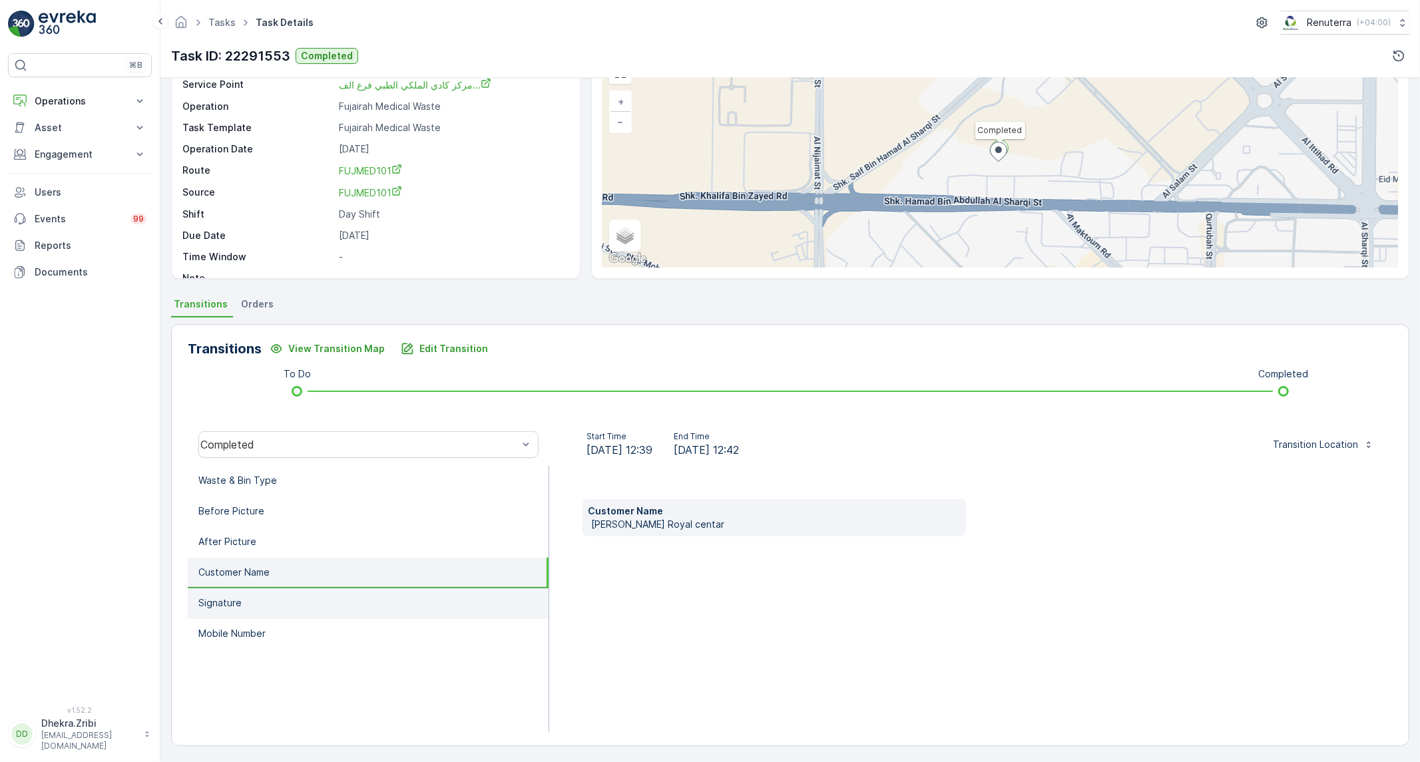
click at [244, 605] on li "Signature" at bounding box center [368, 604] width 361 height 31
click at [255, 579] on li "Customer Name" at bounding box center [368, 573] width 361 height 31
click at [245, 602] on li "Signature" at bounding box center [368, 604] width 361 height 31
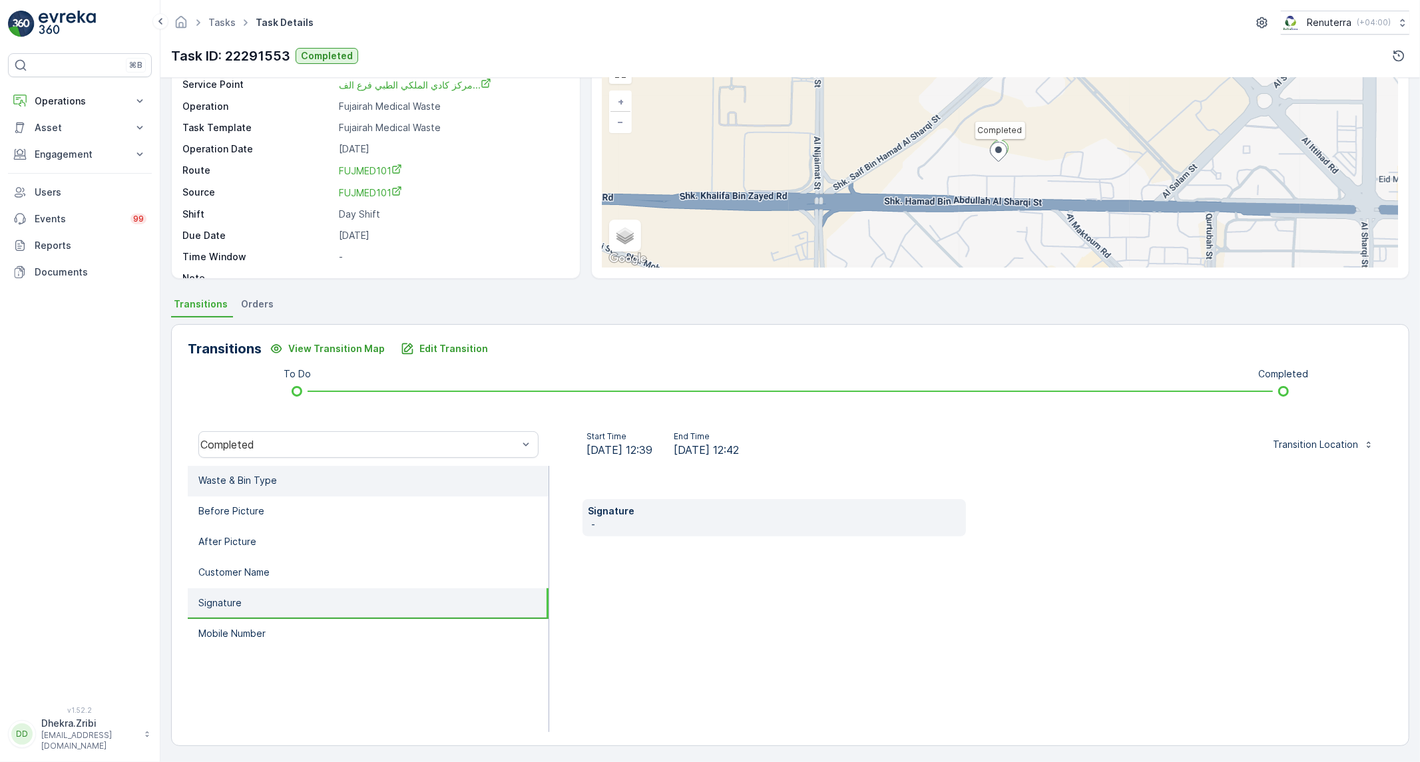
click at [264, 477] on p "Waste & Bin Type" at bounding box center [237, 480] width 79 height 13
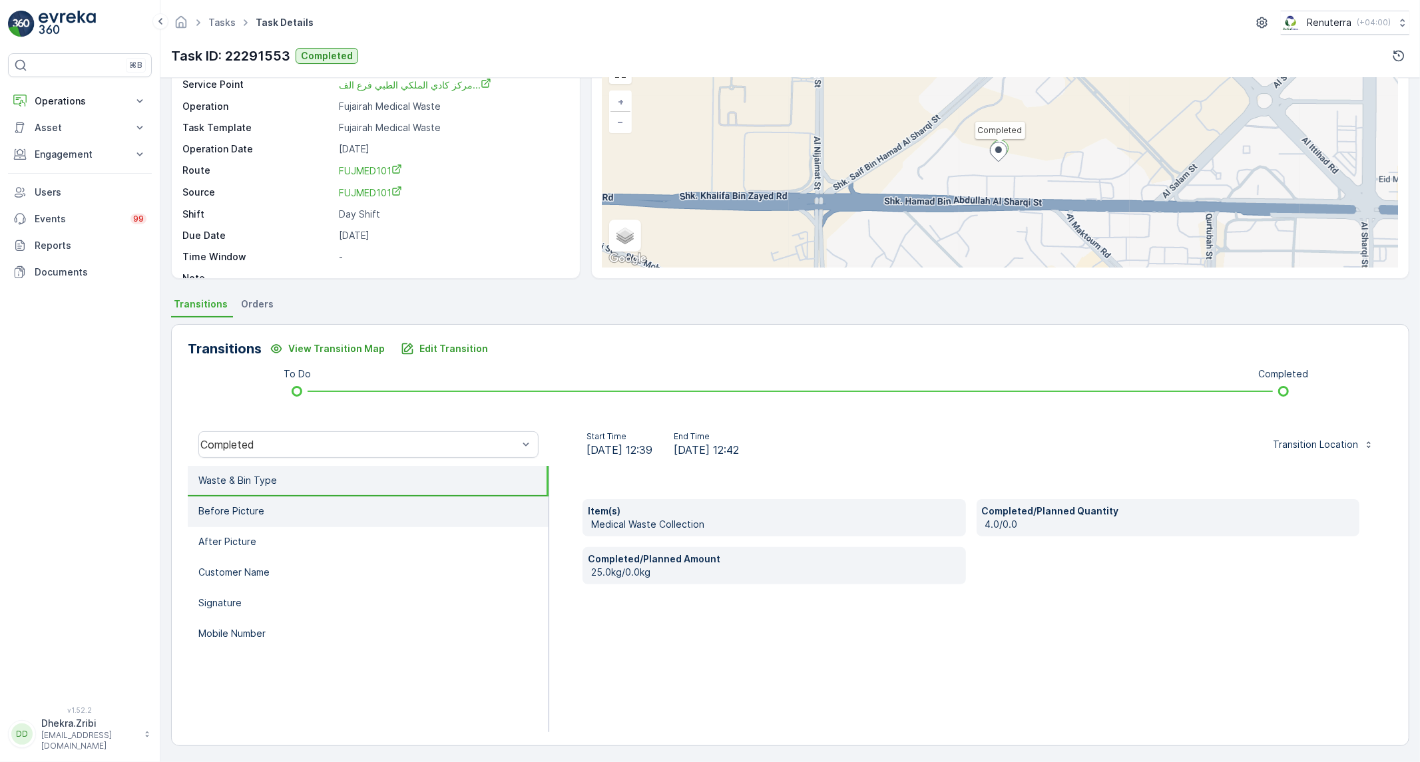
click at [250, 497] on li "Before Picture" at bounding box center [368, 512] width 361 height 31
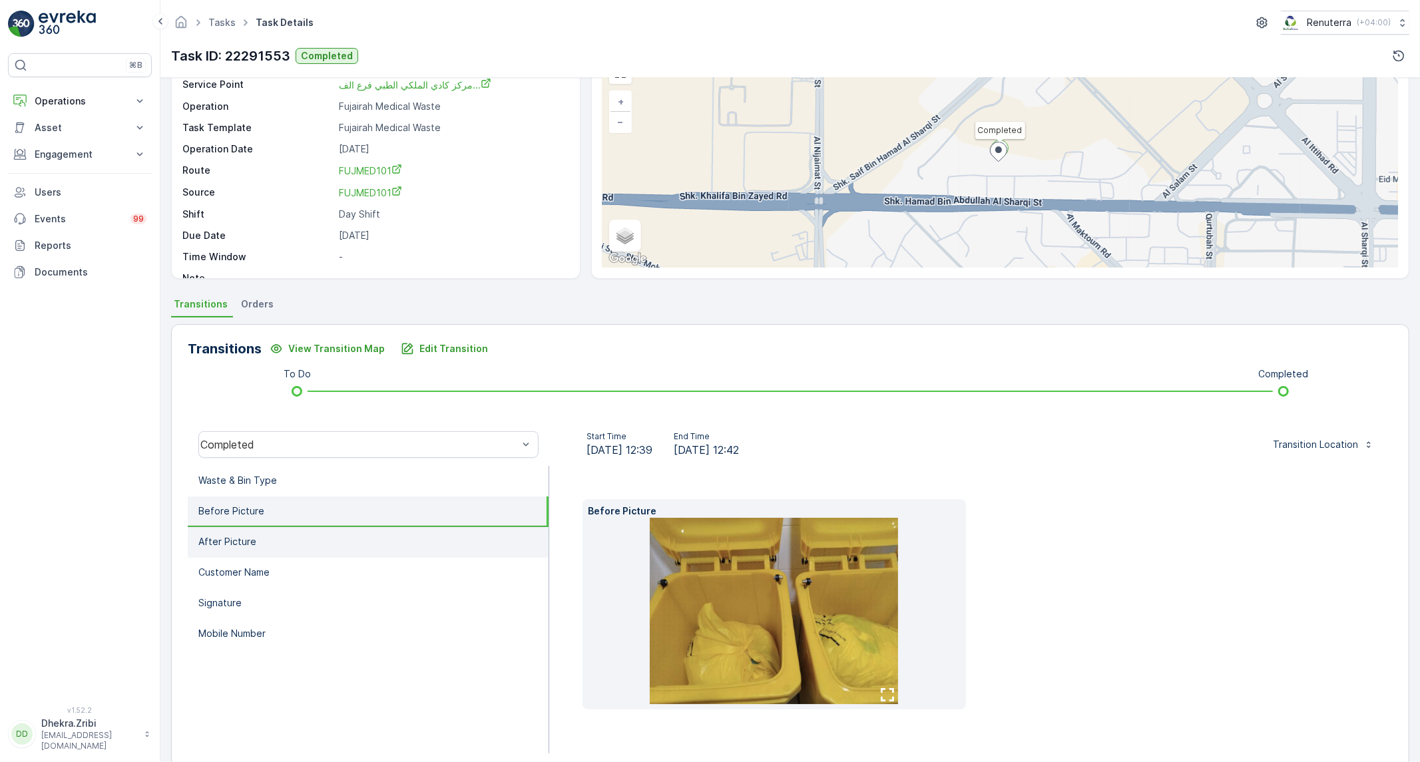
click at [238, 536] on p "After Picture" at bounding box center [227, 541] width 58 height 13
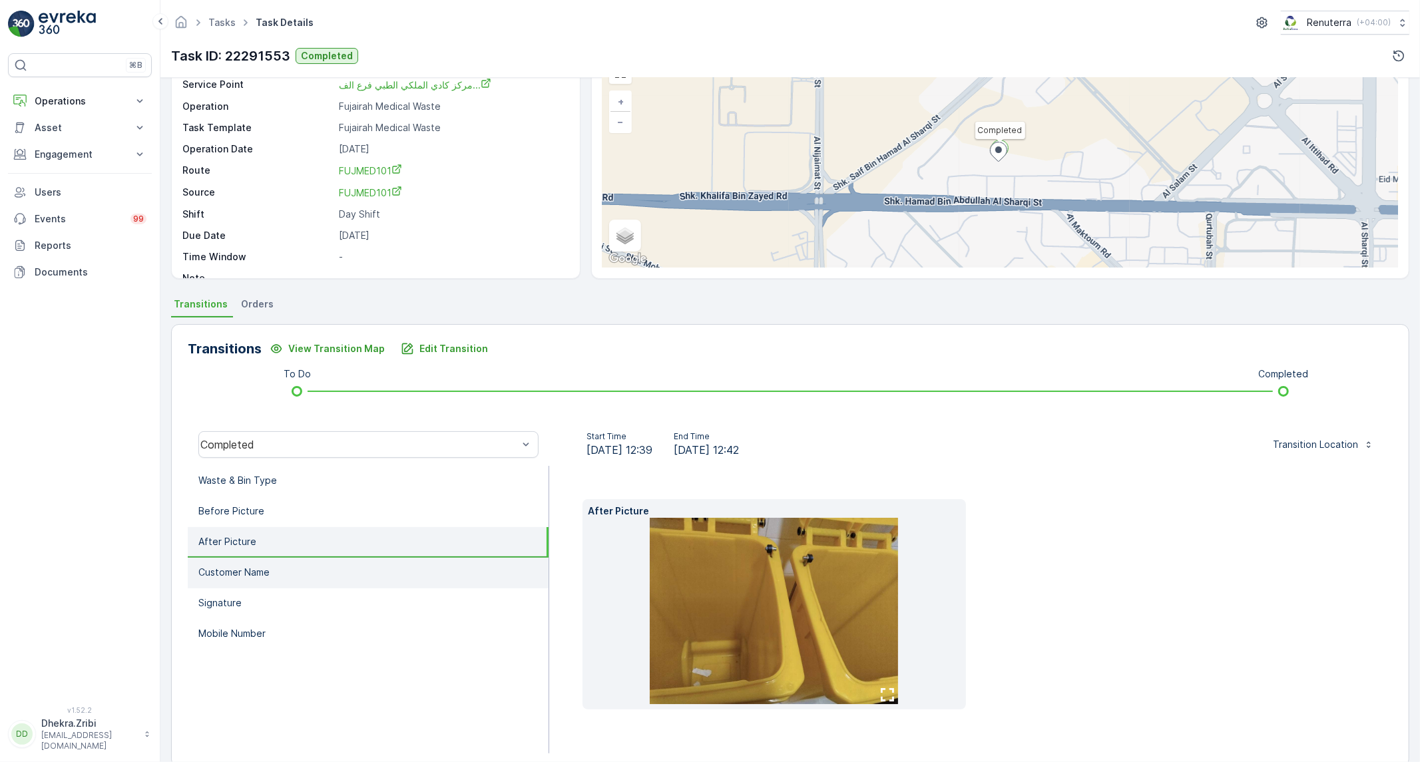
click at [222, 571] on p "Customer Name" at bounding box center [233, 572] width 71 height 13
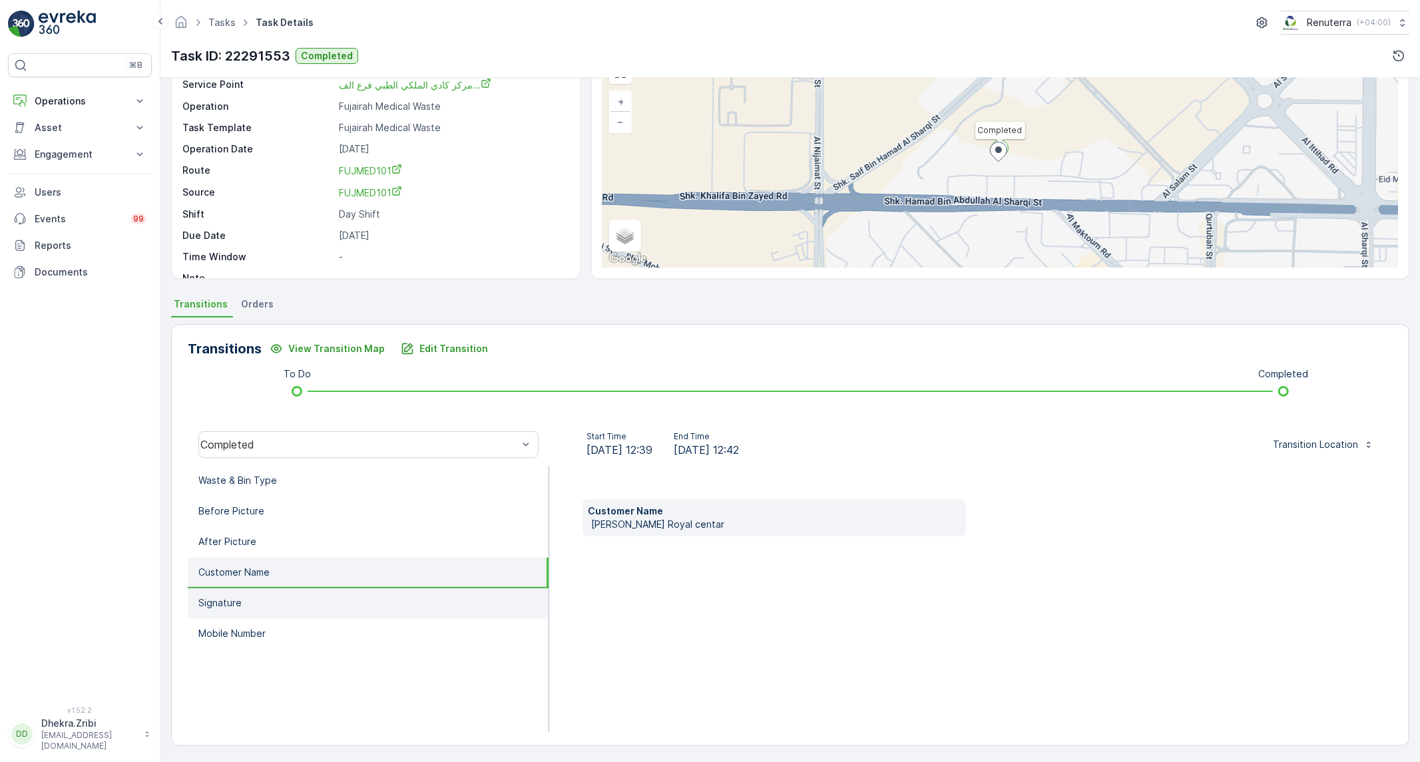
click at [222, 597] on p "Signature" at bounding box center [219, 603] width 43 height 13
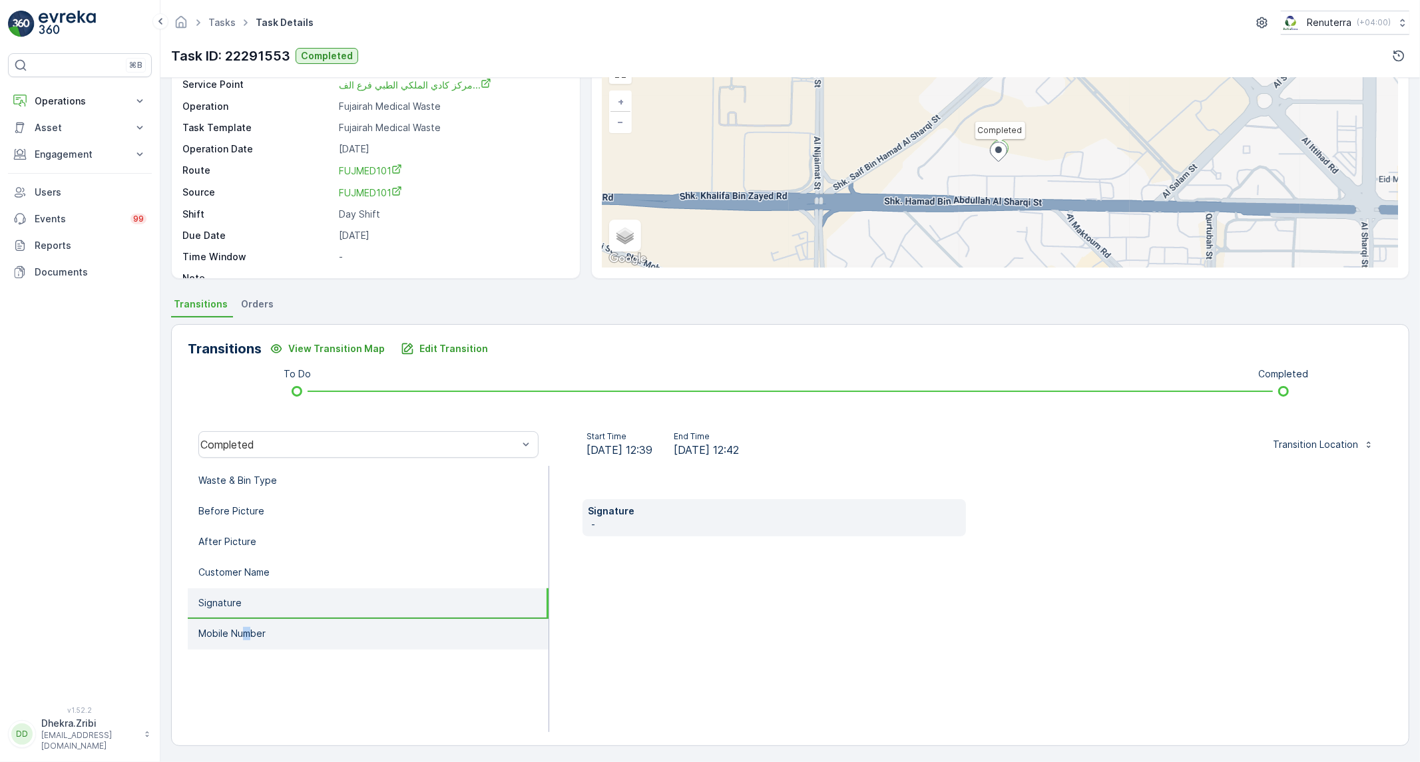
click at [247, 635] on p "Mobile Number" at bounding box center [231, 633] width 67 height 13
click at [246, 611] on li "Signature" at bounding box center [368, 604] width 361 height 31
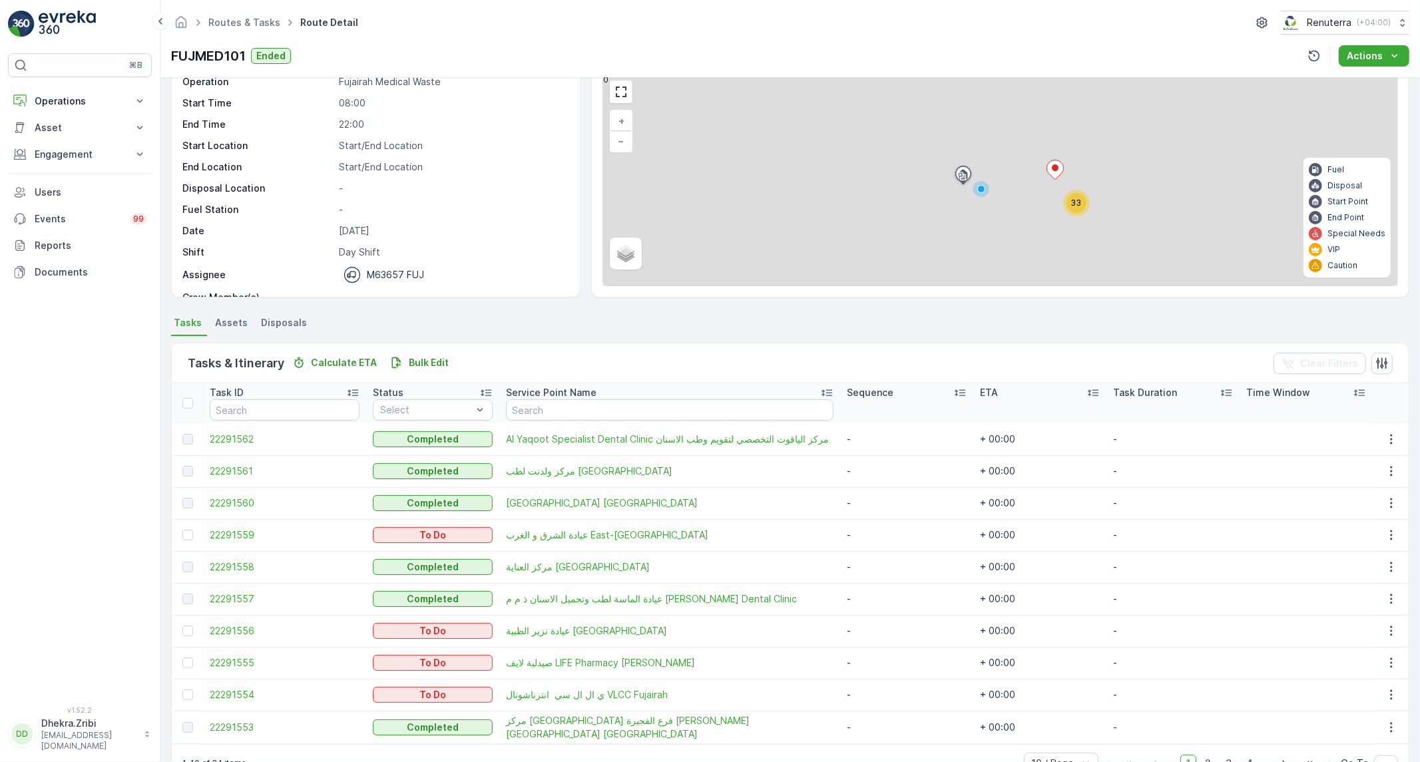
scroll to position [74, 0]
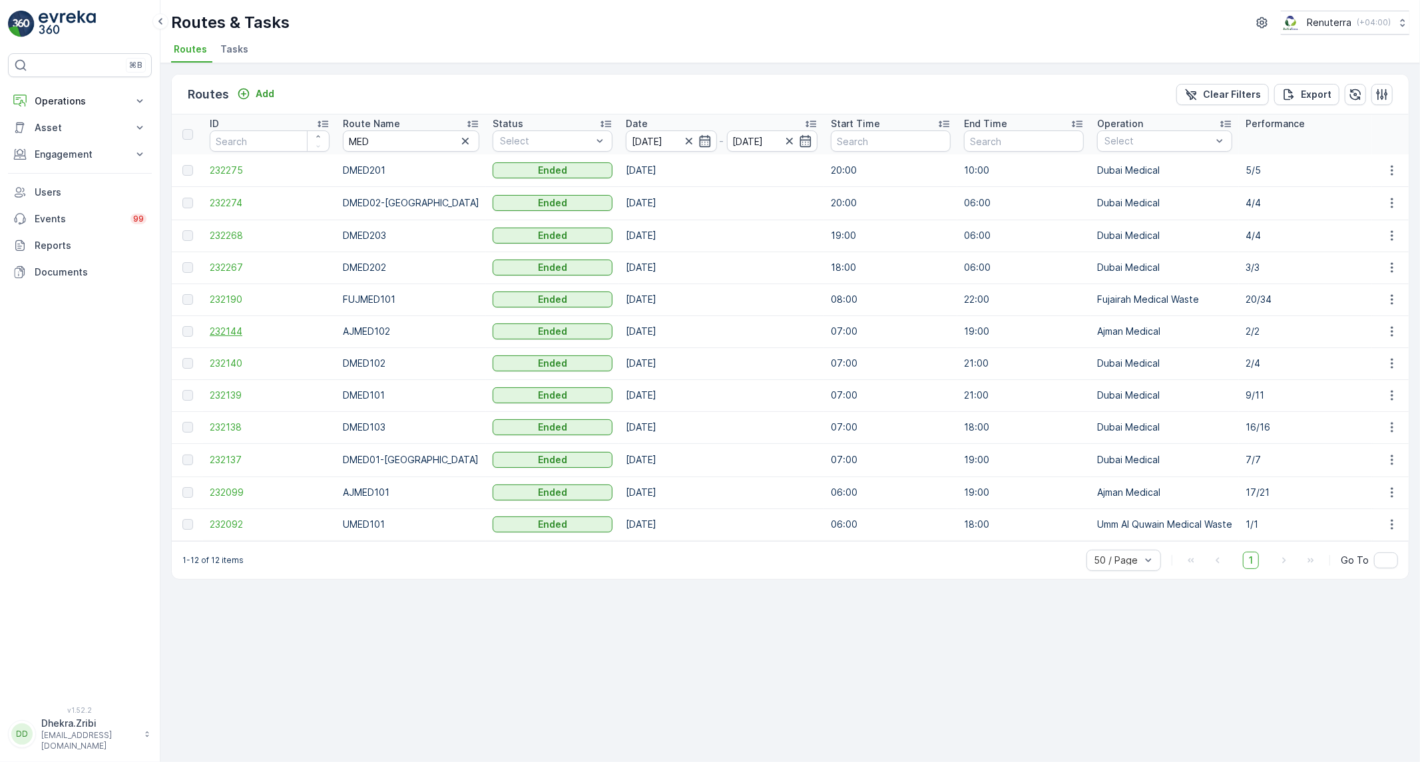
click at [218, 330] on span "232144" at bounding box center [270, 331] width 120 height 13
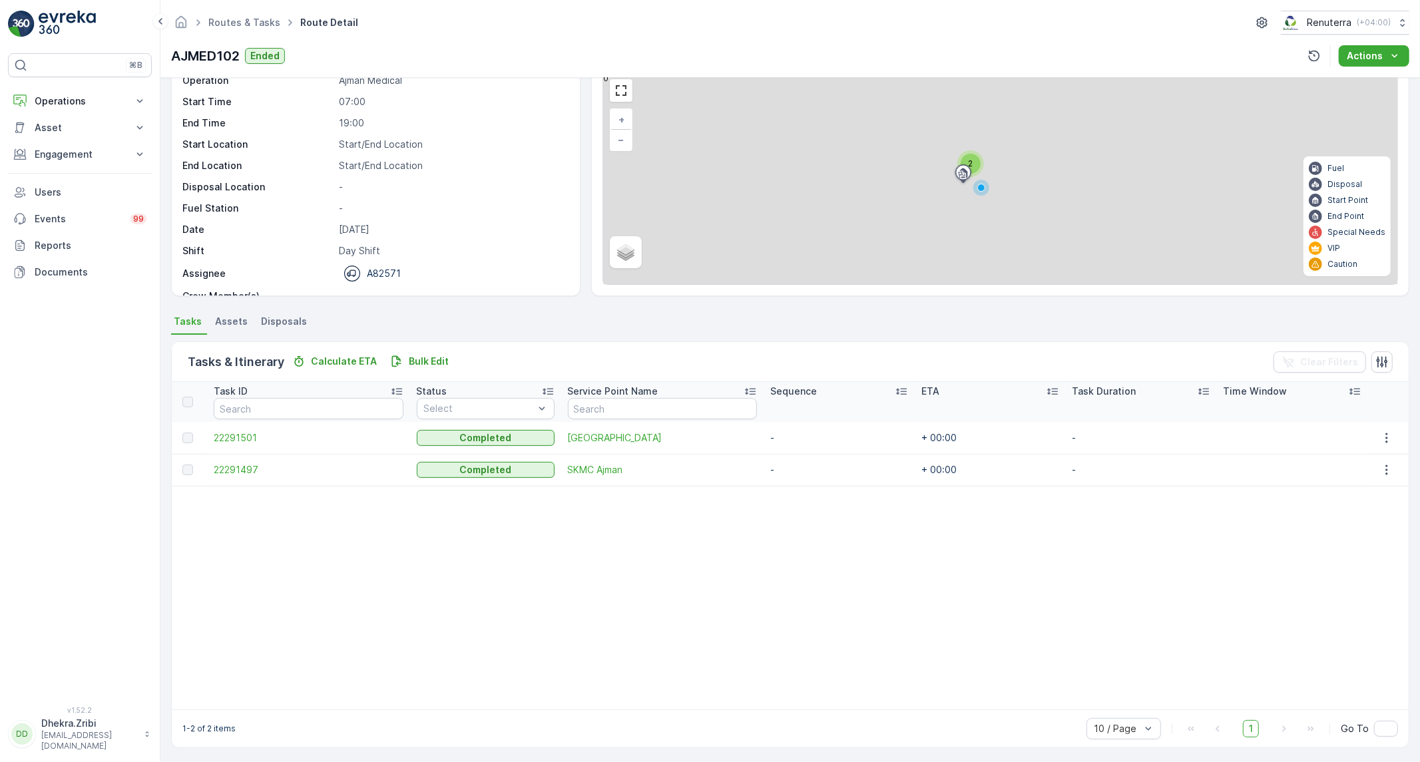
scroll to position [61, 0]
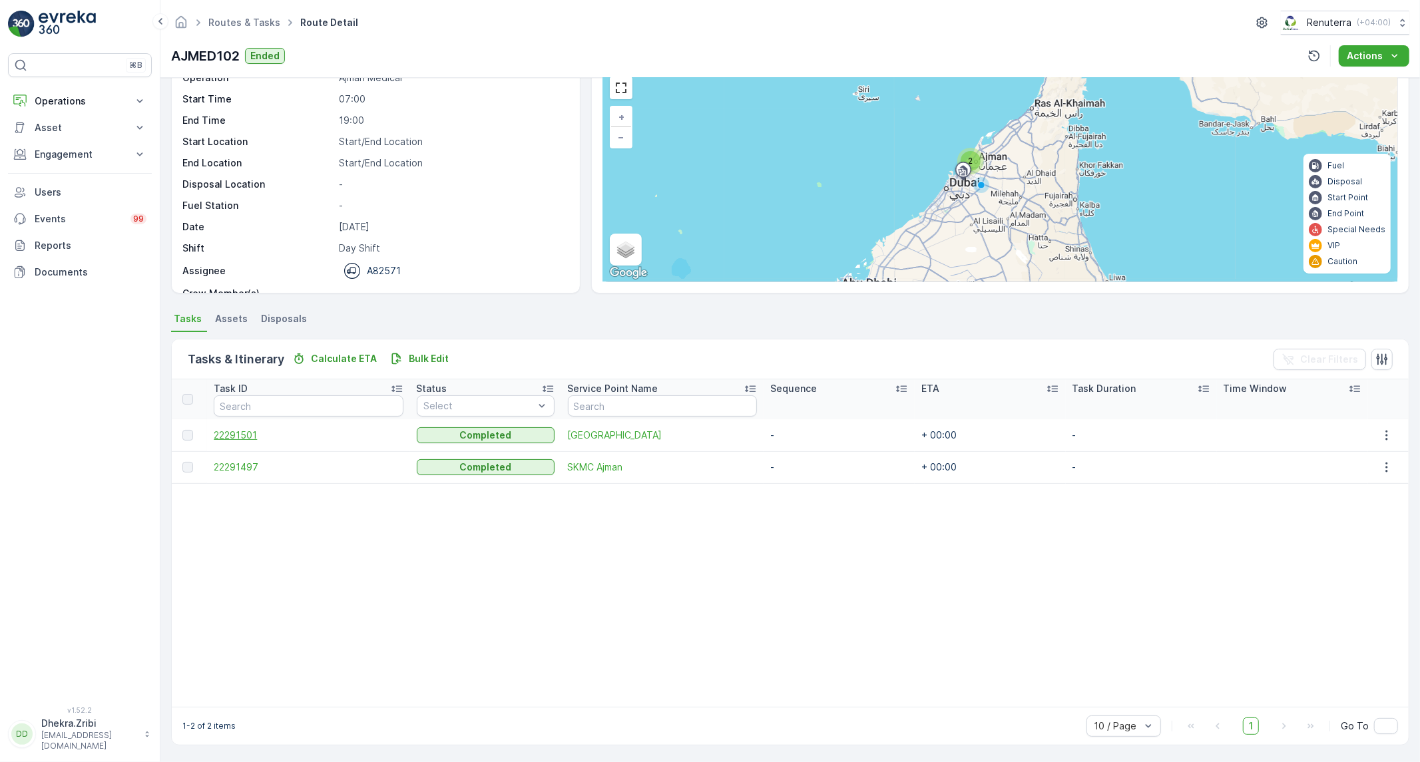
click at [230, 438] on span "22291501" at bounding box center [308, 435] width 189 height 13
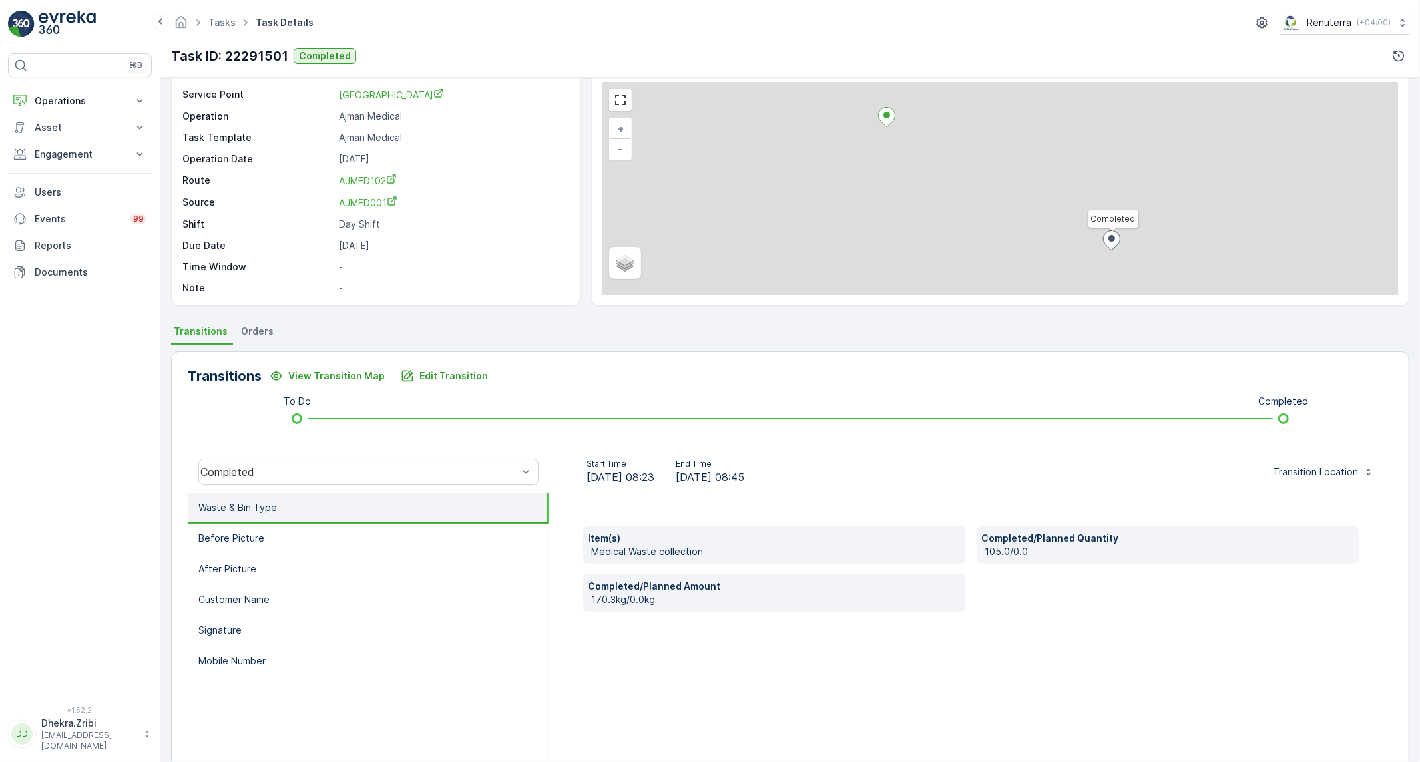
scroll to position [76, 0]
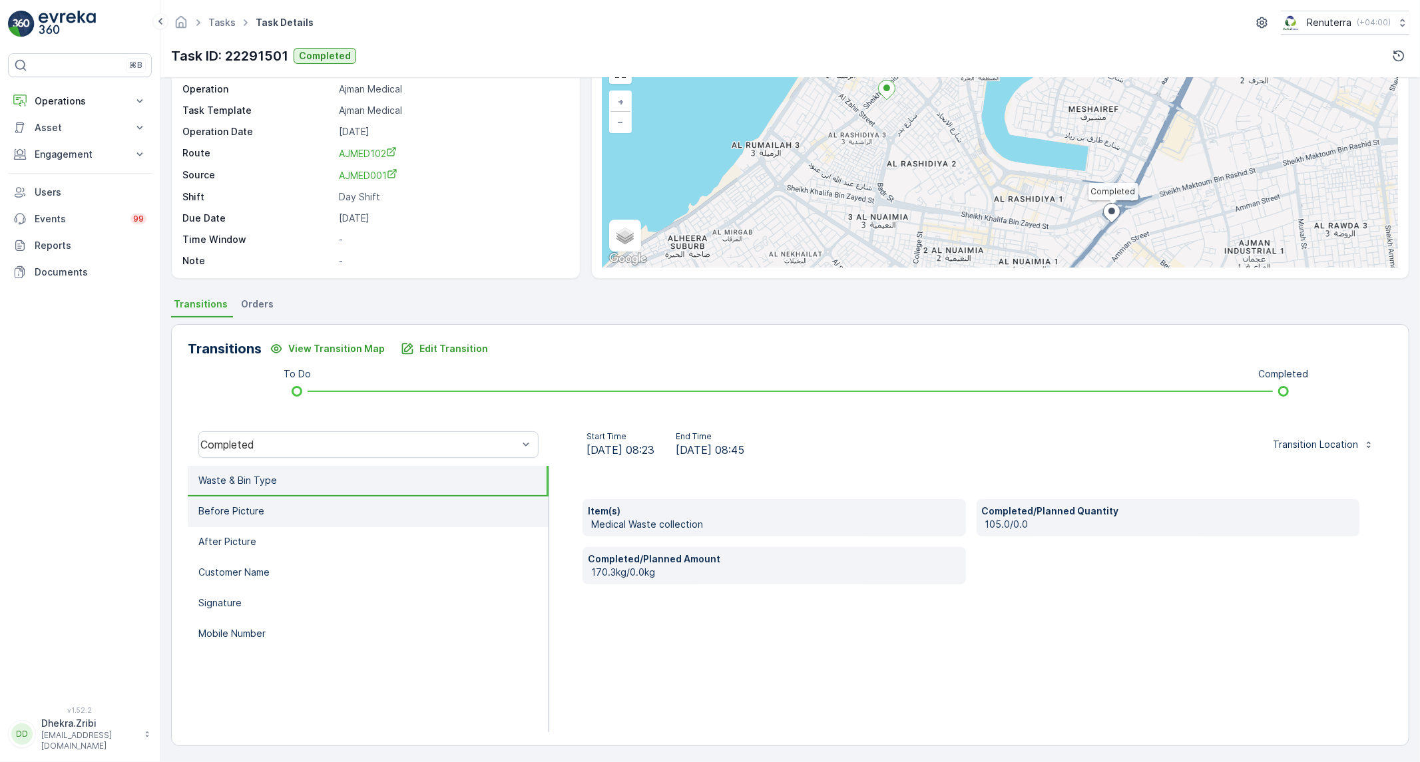
click at [334, 517] on li "Before Picture" at bounding box center [368, 512] width 361 height 31
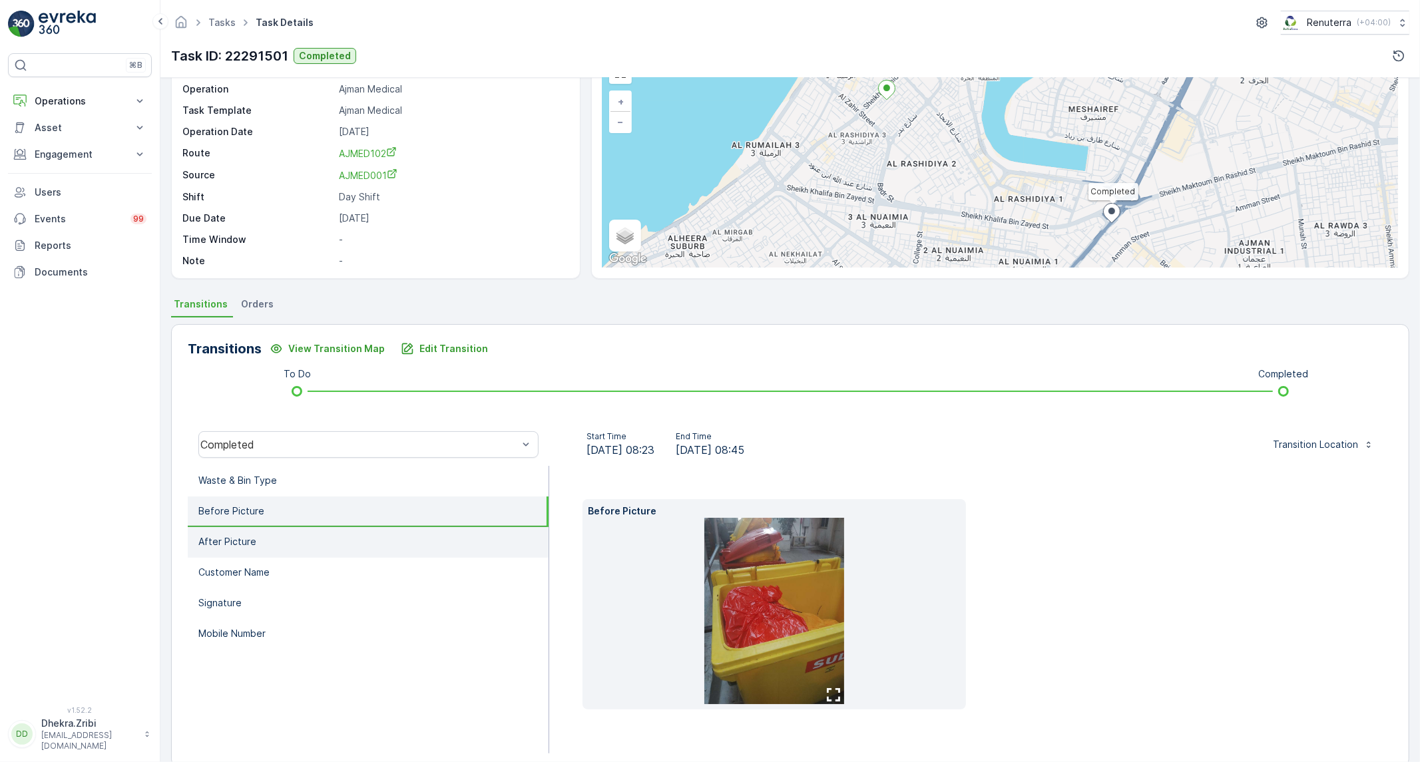
click at [262, 546] on li "After Picture" at bounding box center [368, 542] width 361 height 31
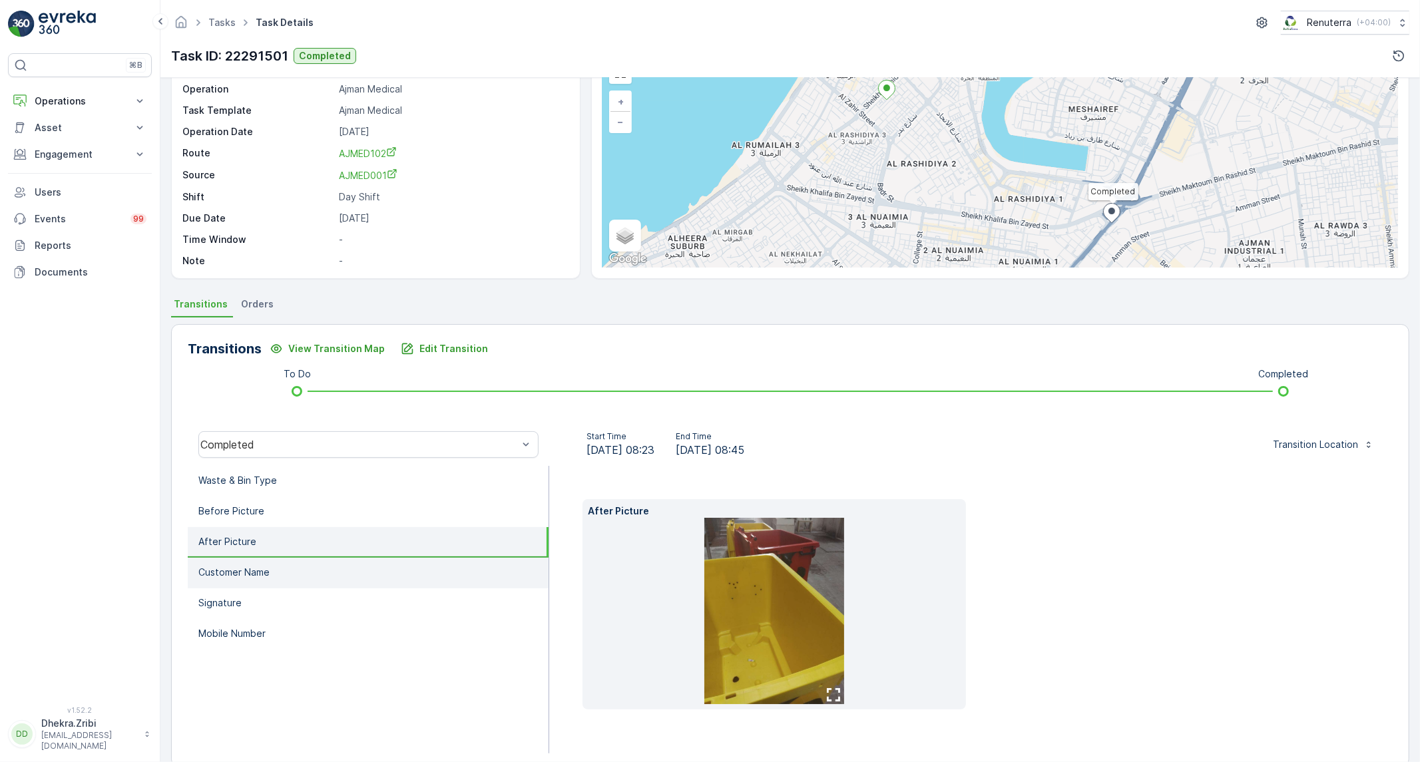
click at [230, 578] on li "Customer Name" at bounding box center [368, 573] width 361 height 31
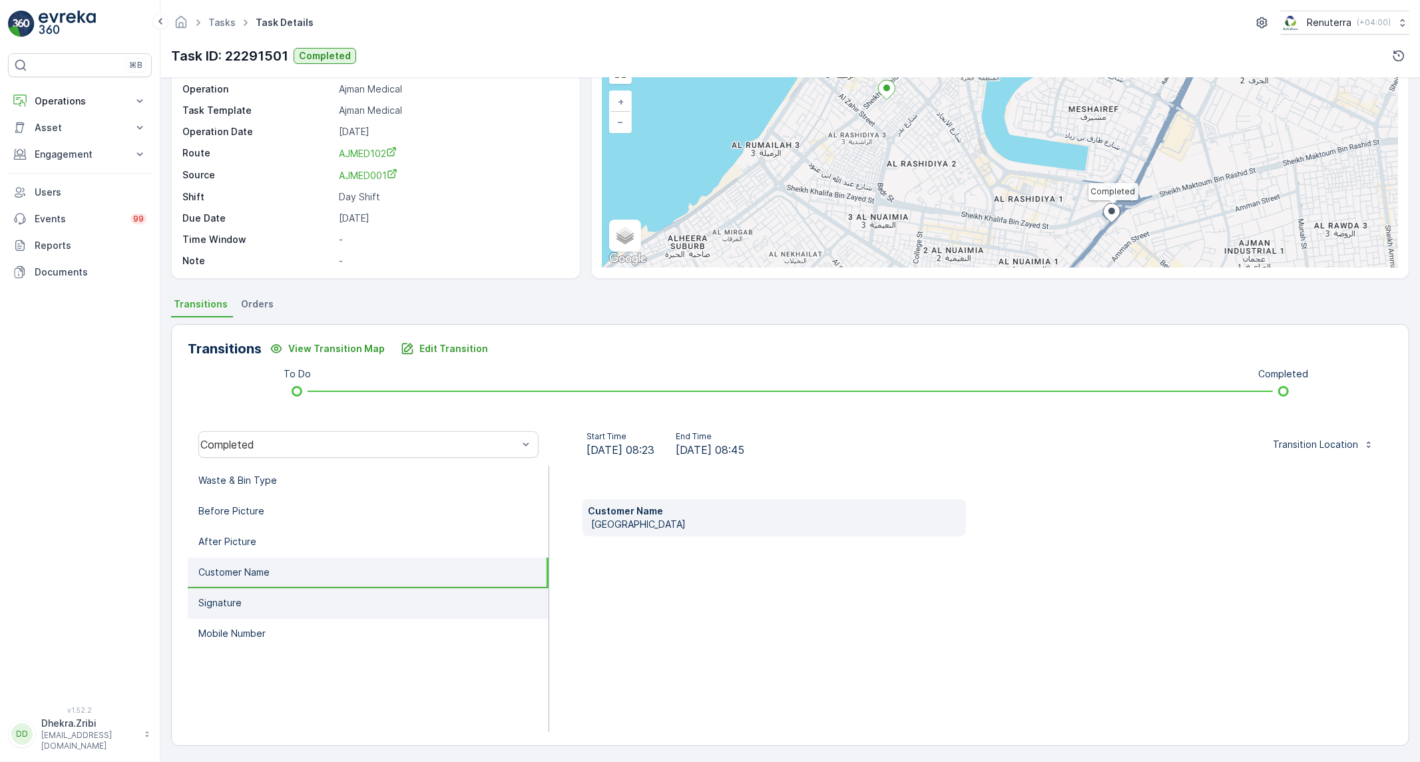
click at [225, 600] on p "Signature" at bounding box center [219, 603] width 43 height 13
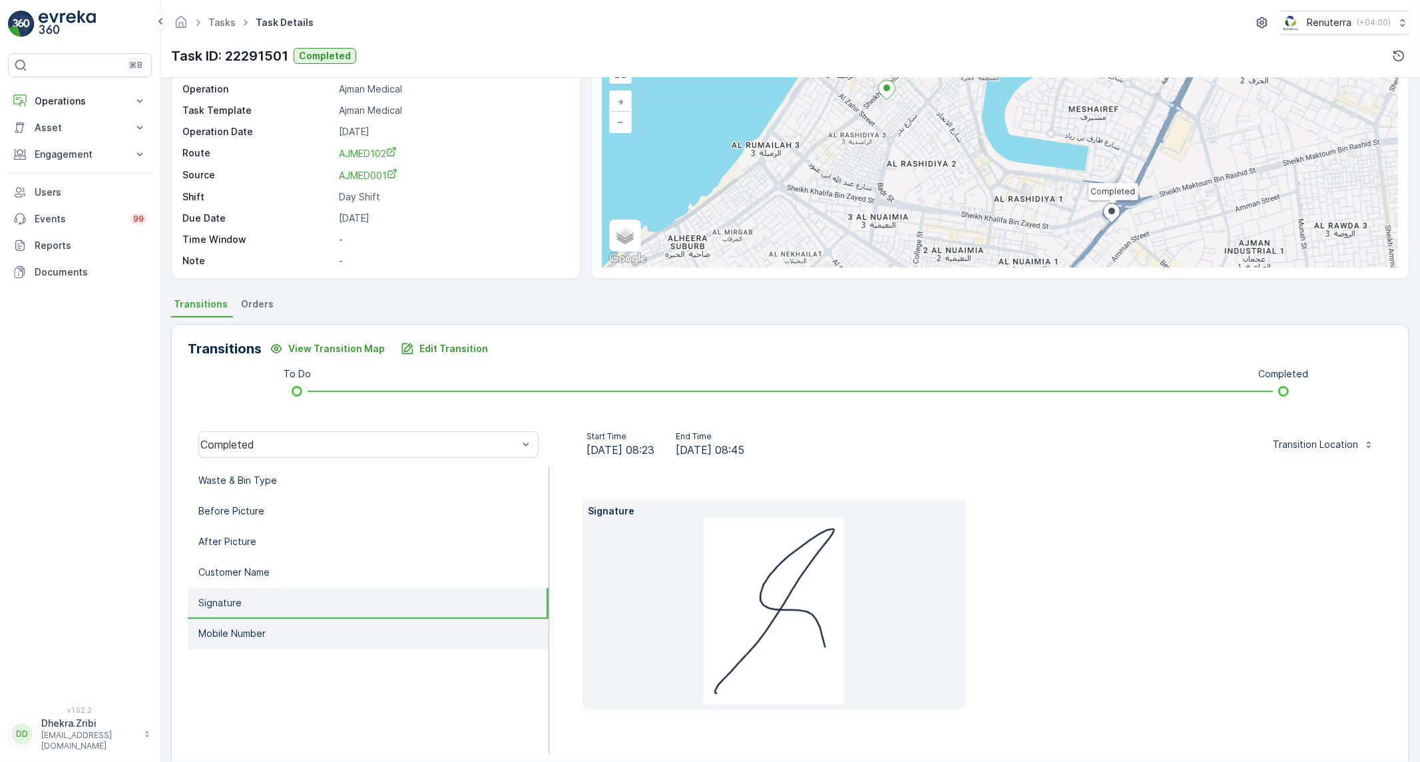
click at [240, 637] on li "Mobile Number" at bounding box center [368, 634] width 361 height 31
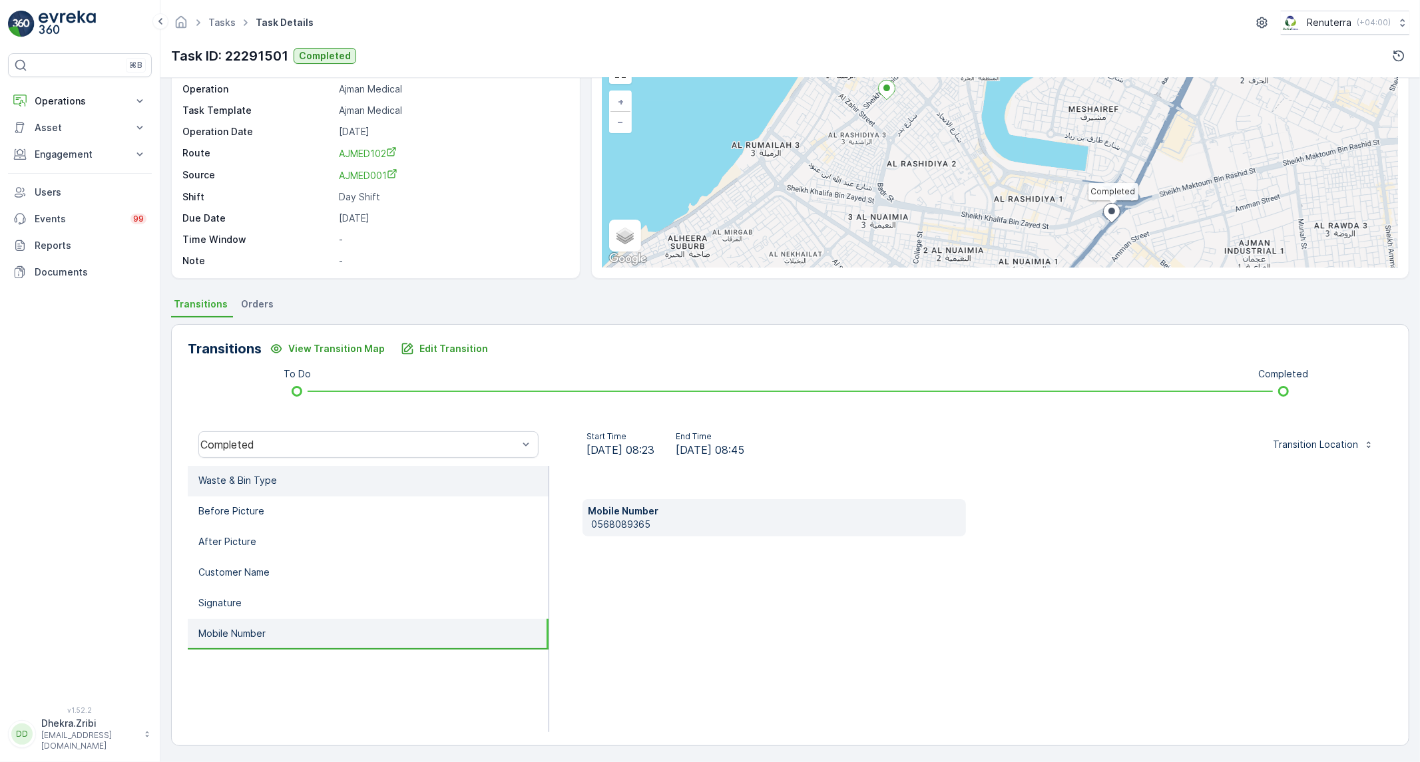
click at [257, 489] on li "Waste & Bin Type" at bounding box center [368, 481] width 361 height 31
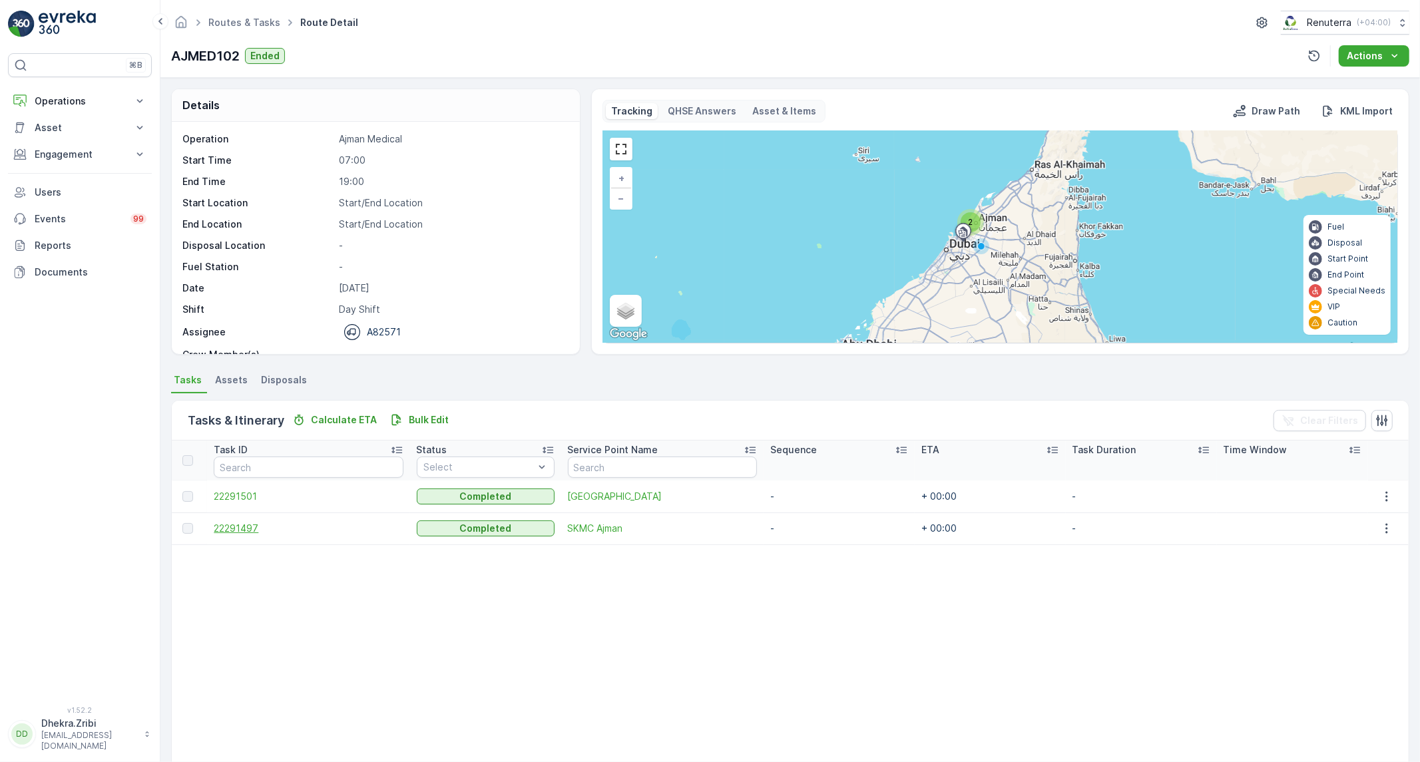
click at [230, 529] on span "22291497" at bounding box center [308, 528] width 189 height 13
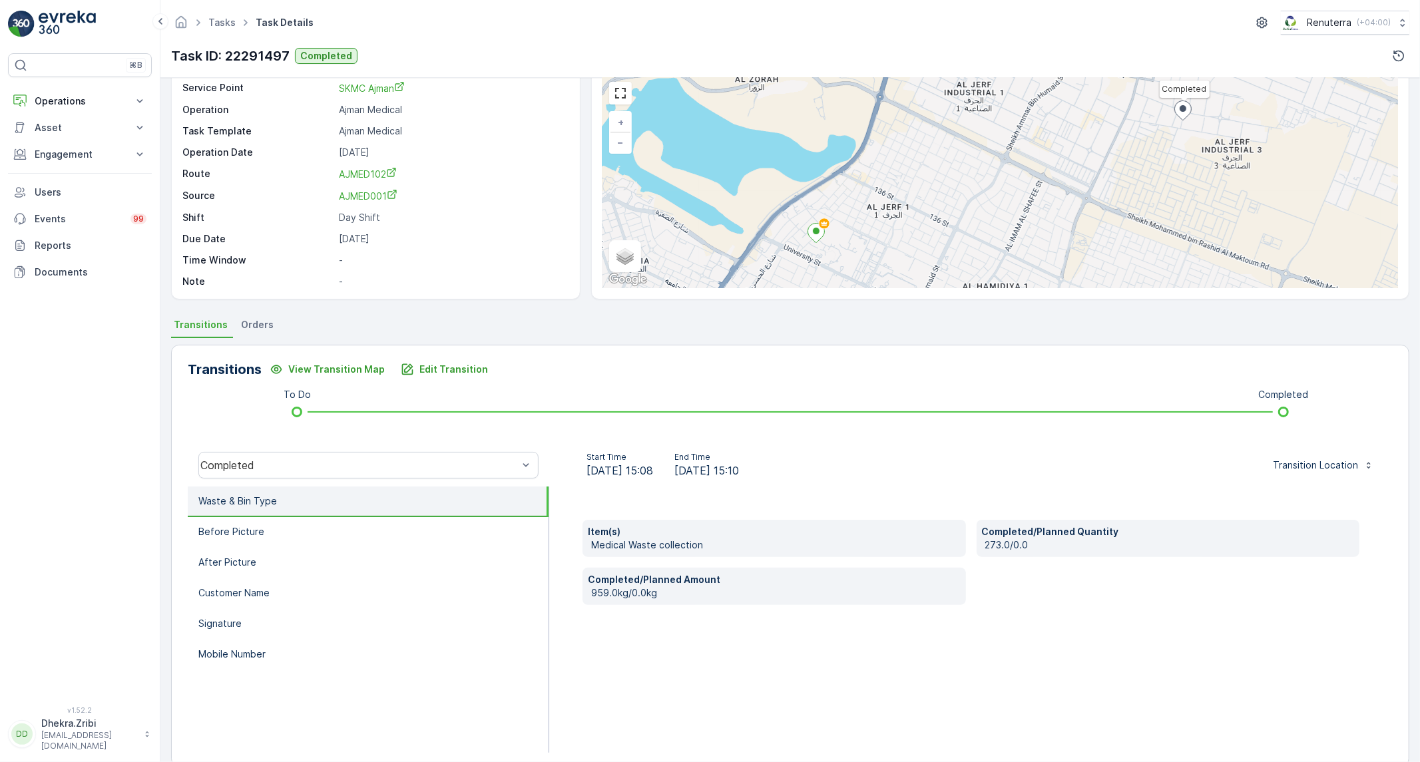
scroll to position [76, 0]
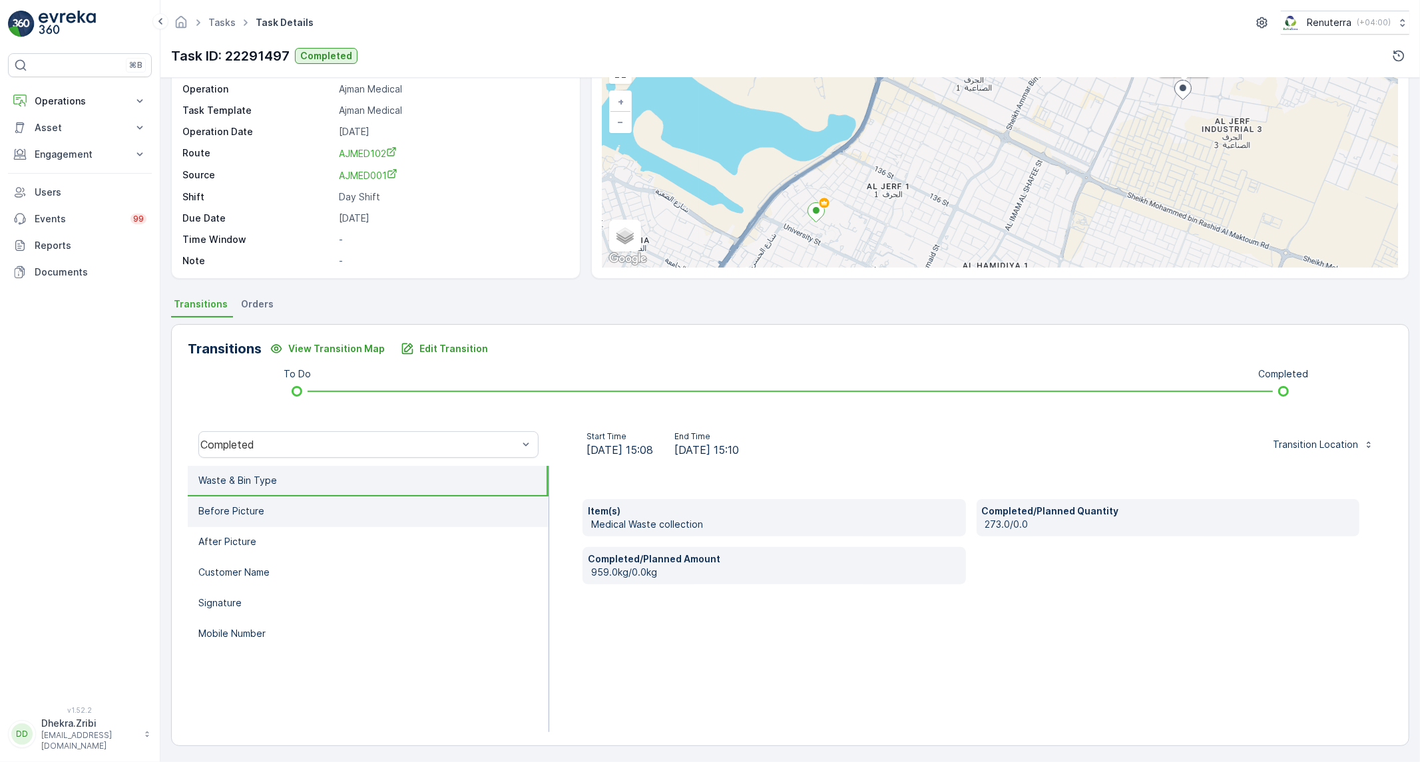
click at [280, 521] on li "Before Picture" at bounding box center [368, 512] width 361 height 31
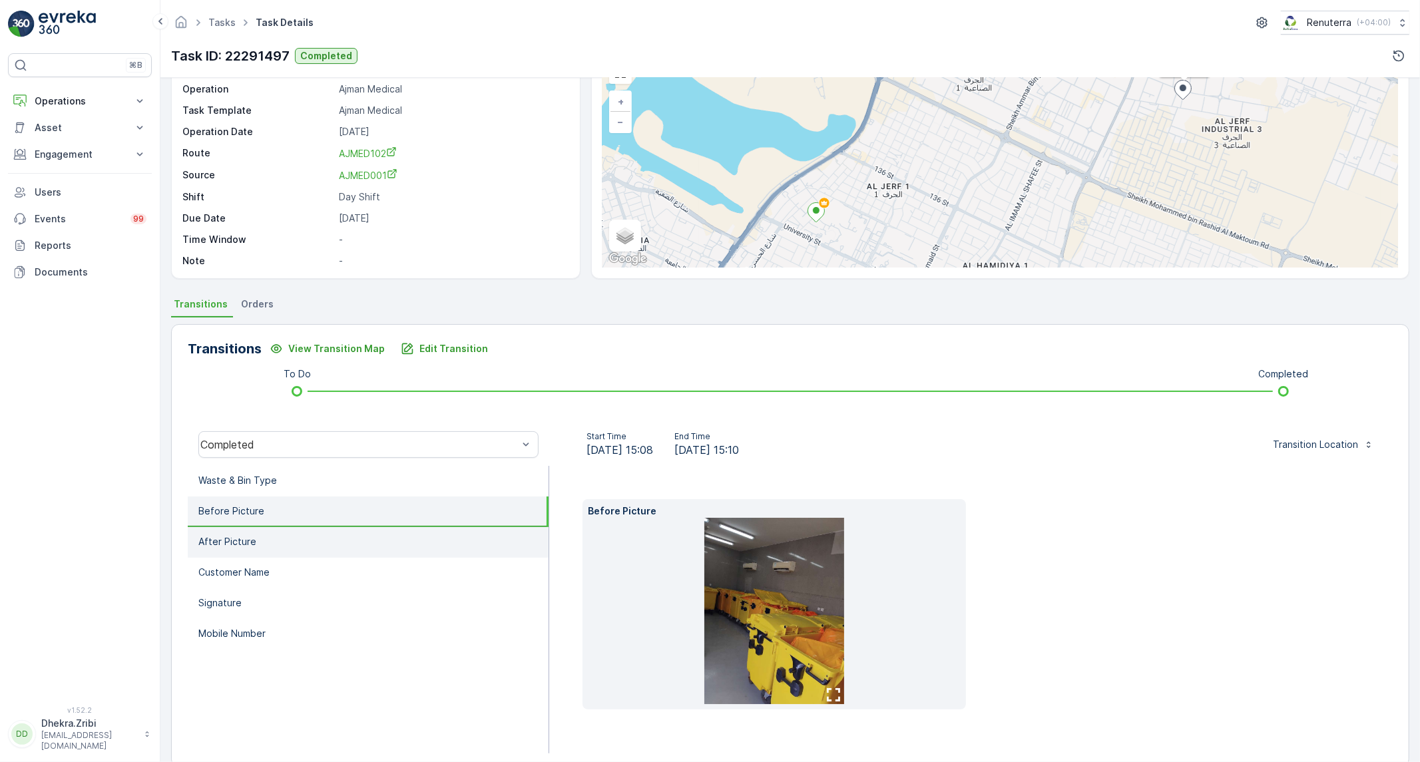
click at [272, 540] on li "After Picture" at bounding box center [368, 542] width 361 height 31
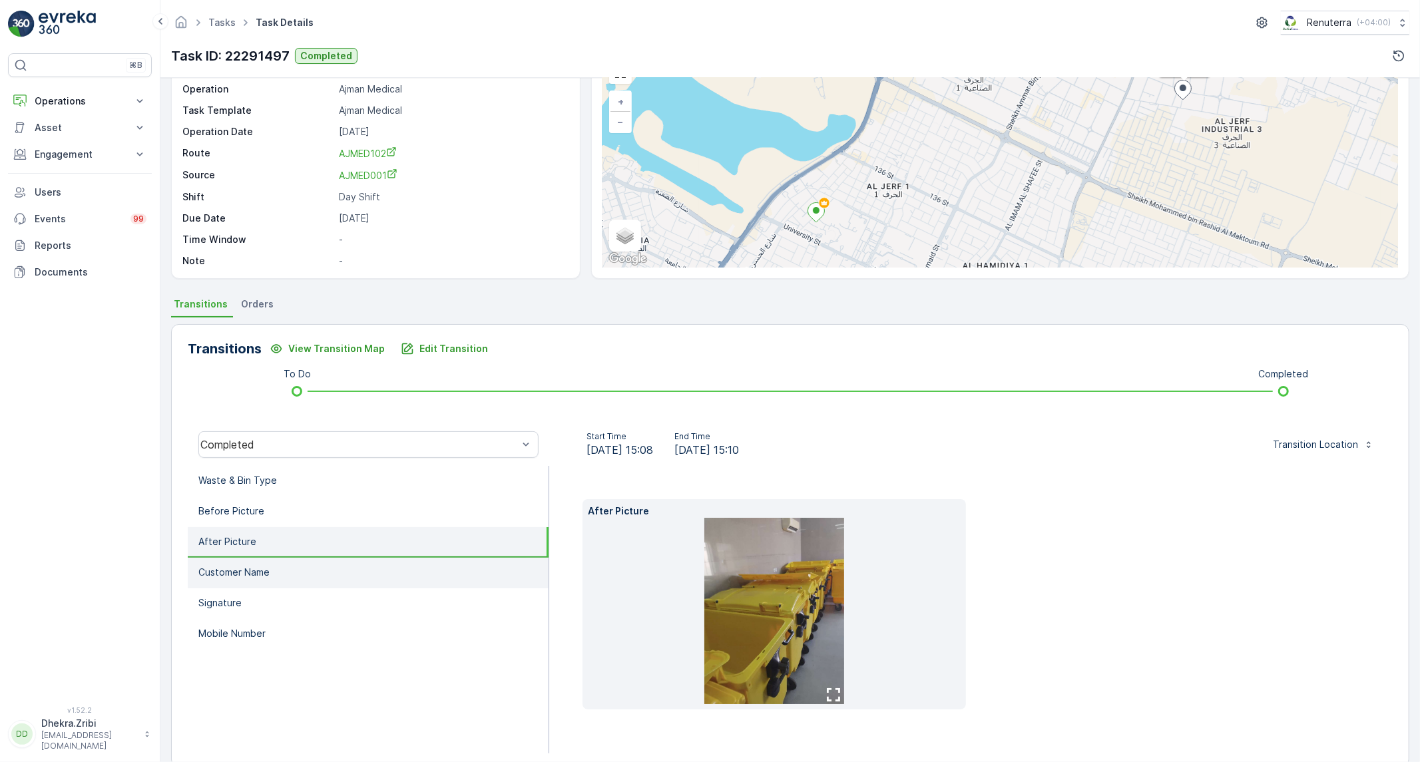
click at [261, 568] on p "Customer Name" at bounding box center [233, 572] width 71 height 13
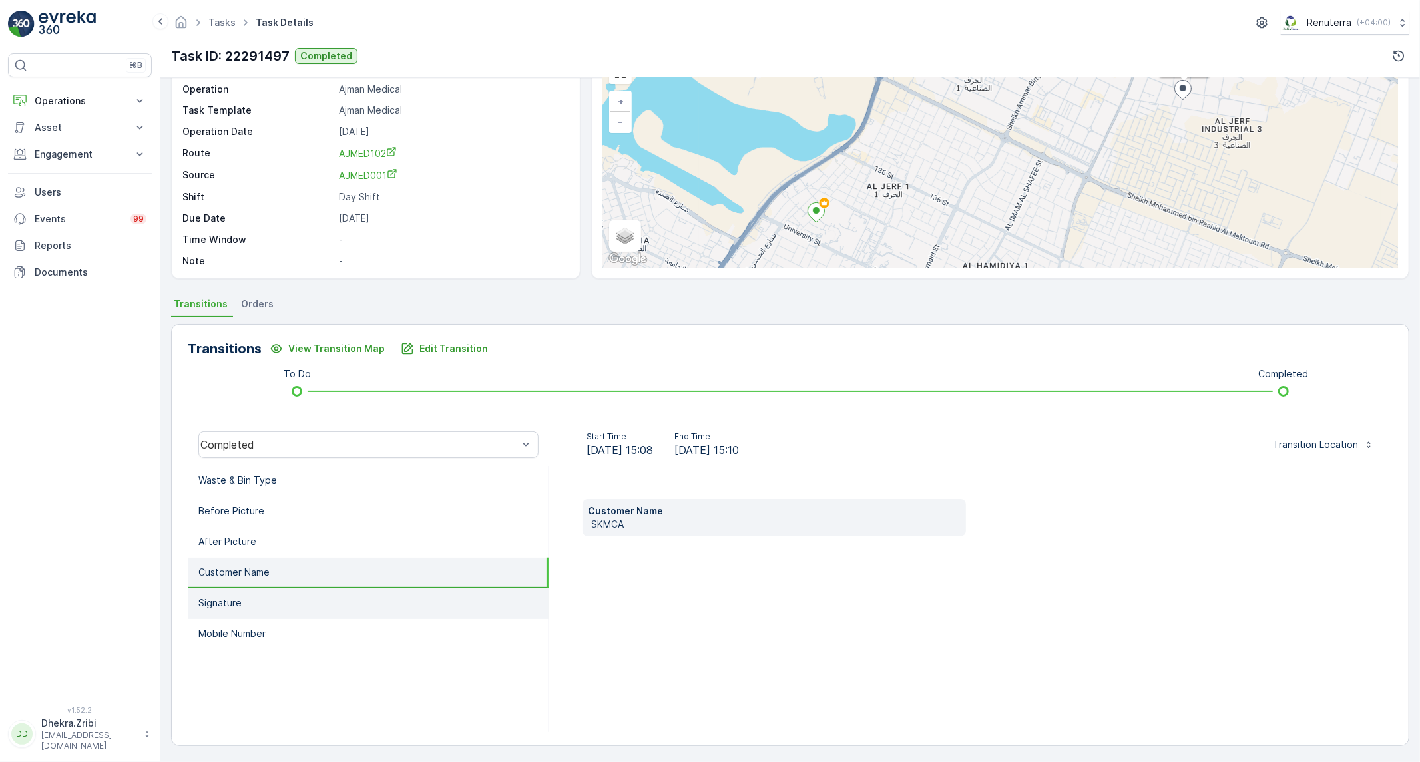
click at [250, 599] on li "Signature" at bounding box center [368, 604] width 361 height 31
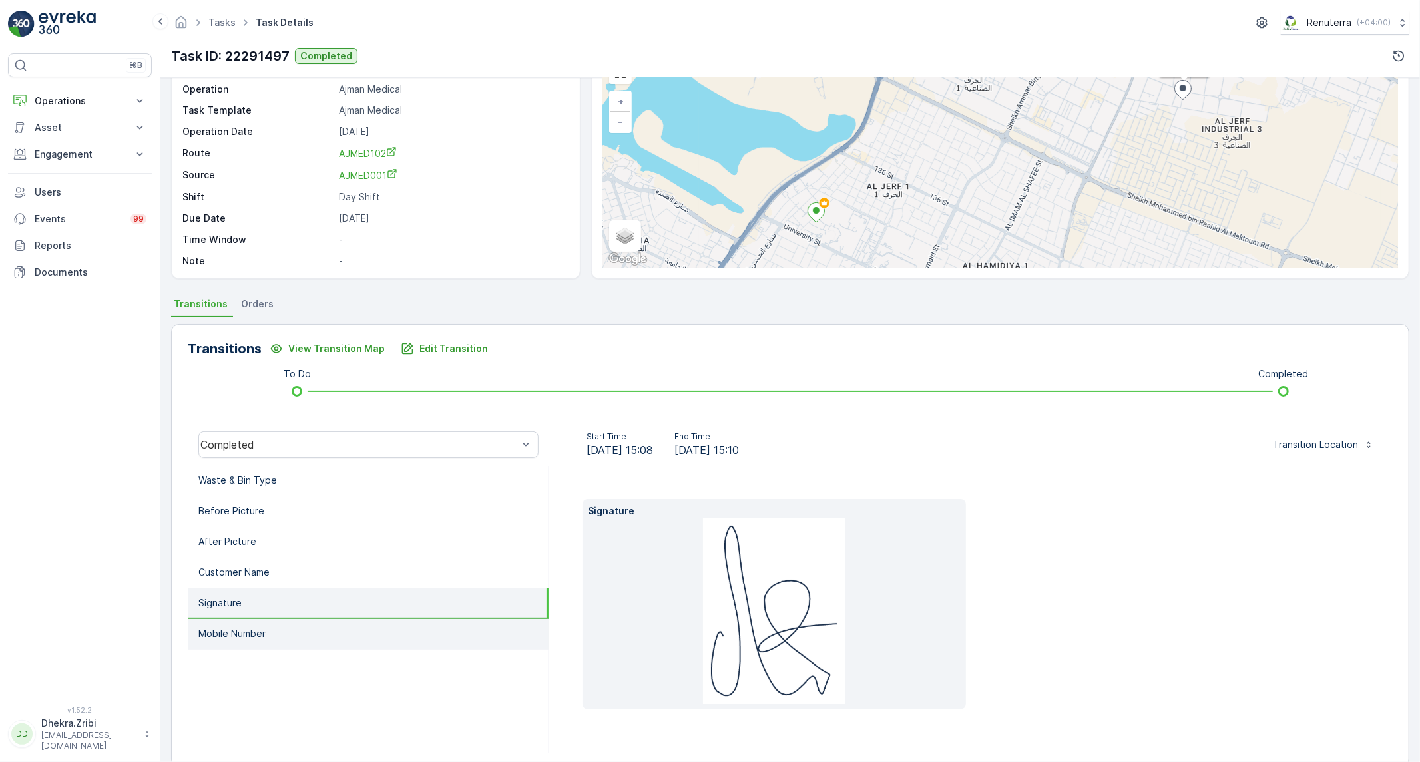
click at [242, 627] on p "Mobile Number" at bounding box center [231, 633] width 67 height 13
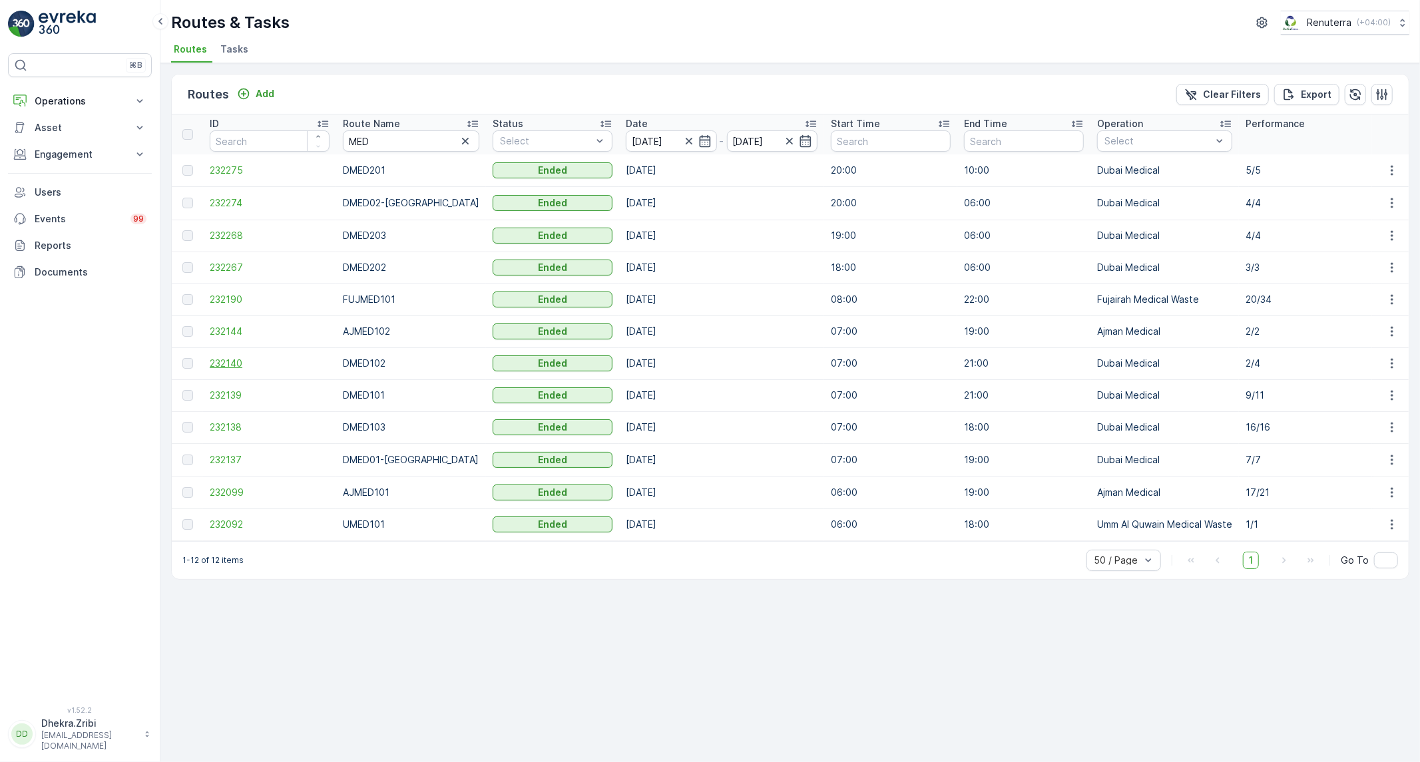
click at [233, 368] on span "232140" at bounding box center [270, 363] width 120 height 13
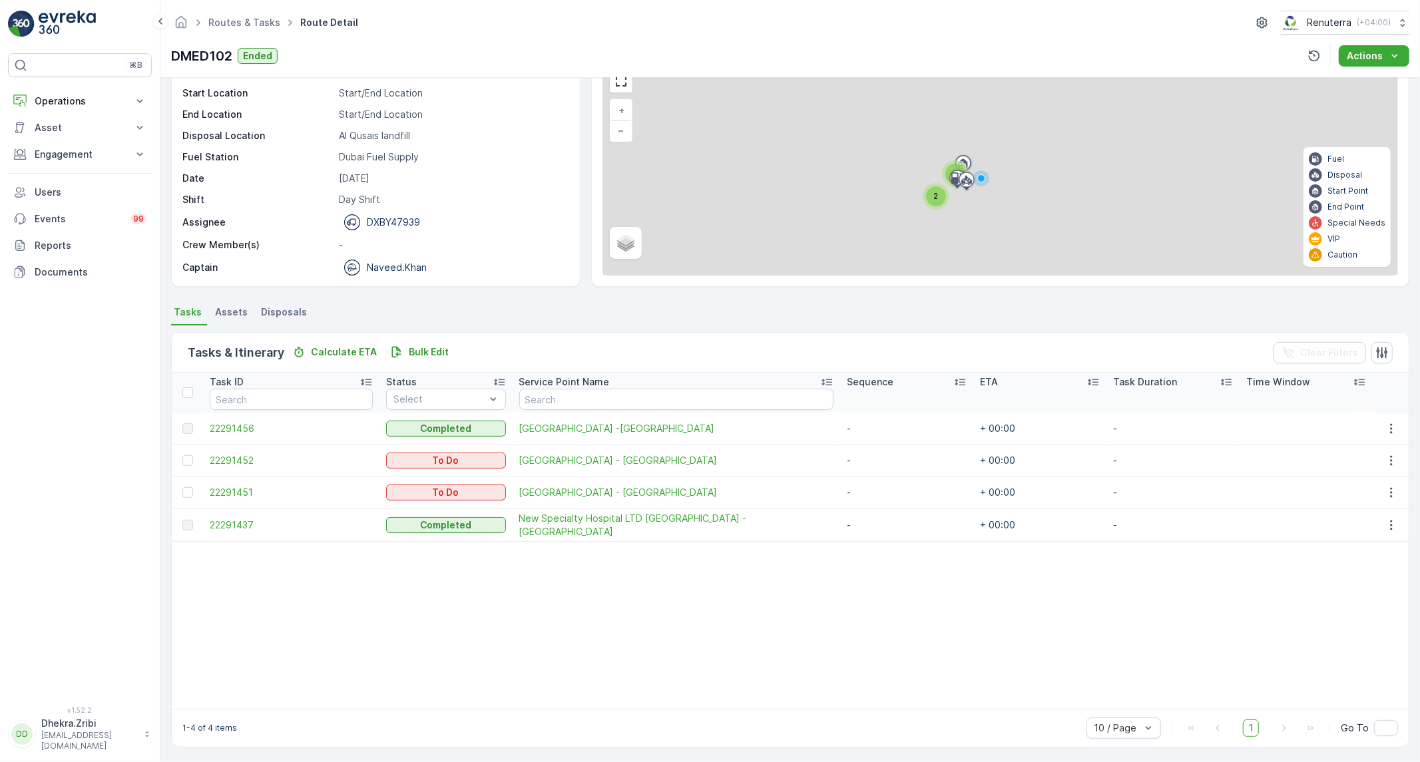
scroll to position [69, 0]
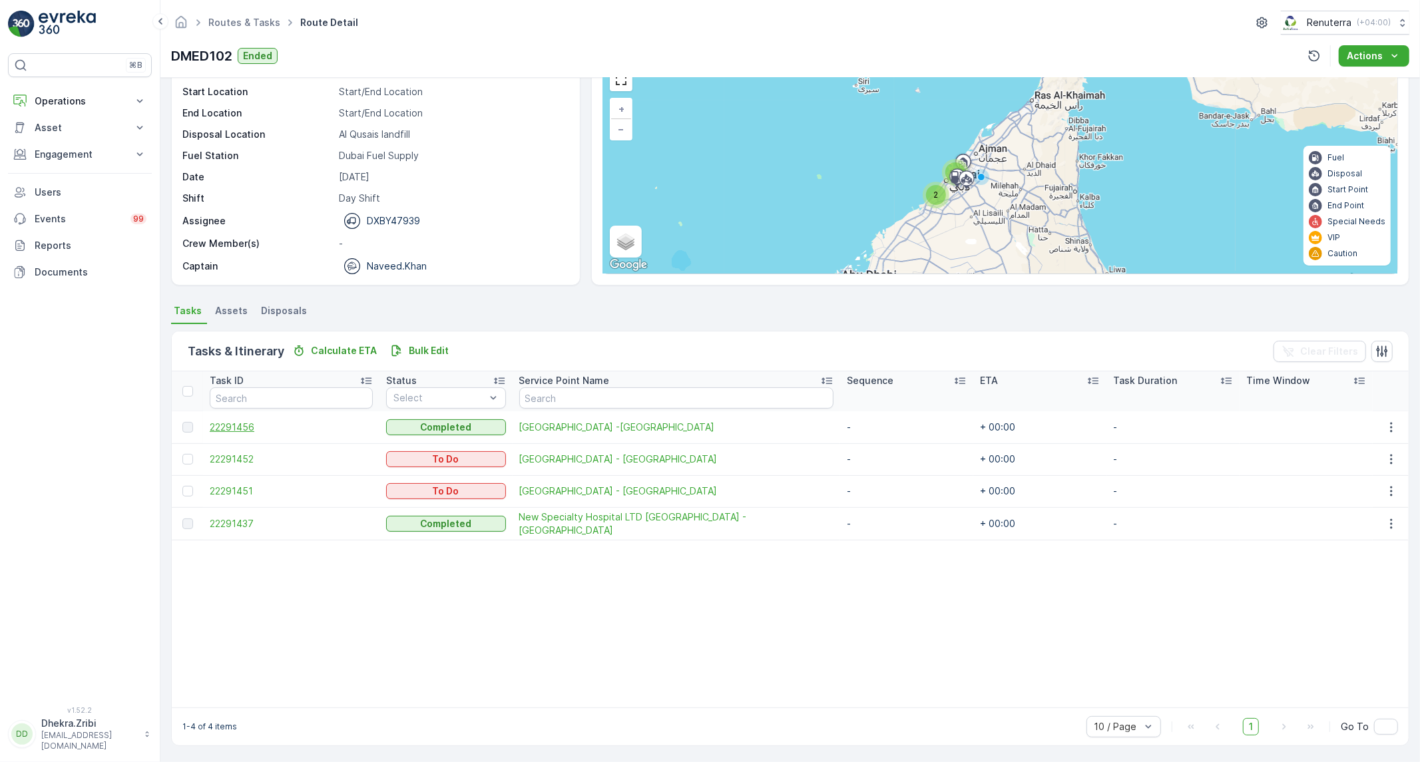
click at [257, 421] on span "22291456" at bounding box center [291, 427] width 163 height 13
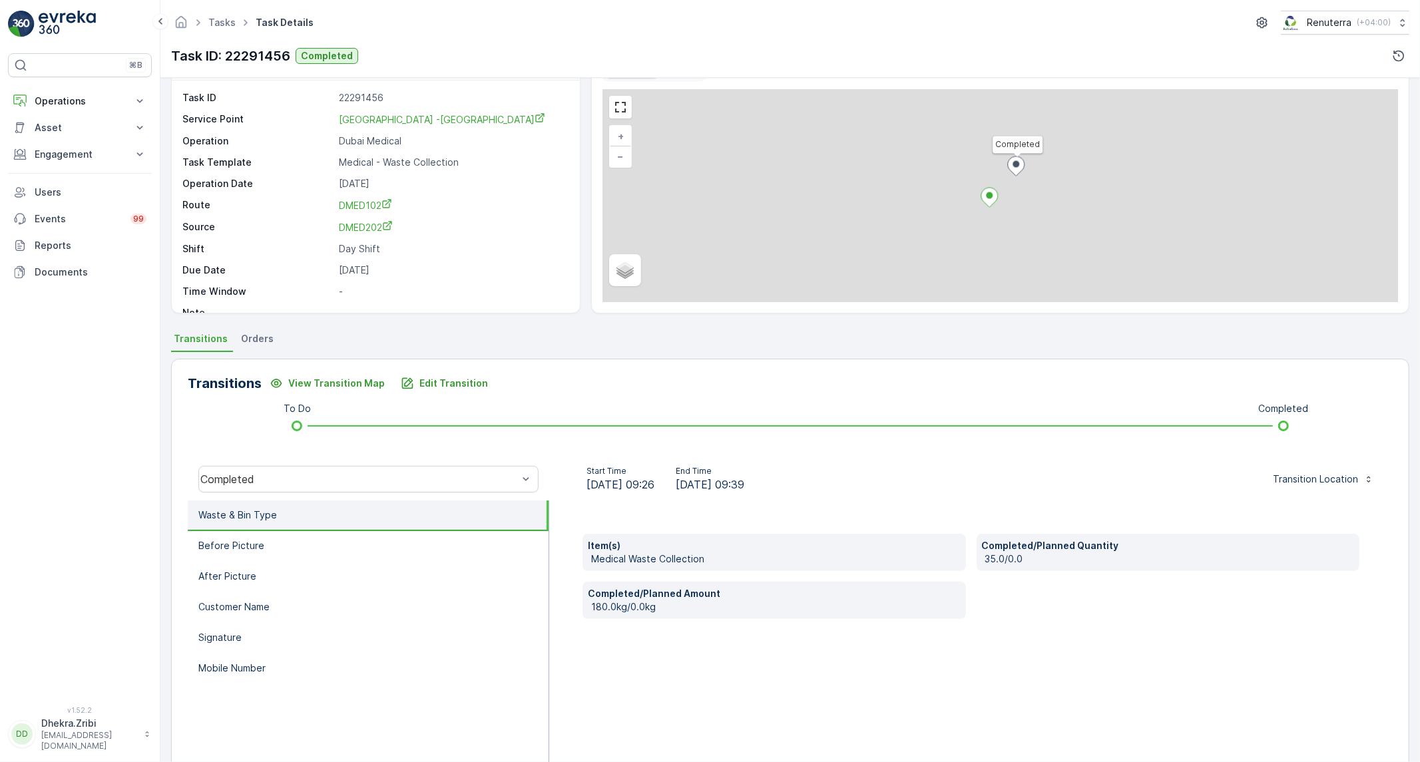
scroll to position [76, 0]
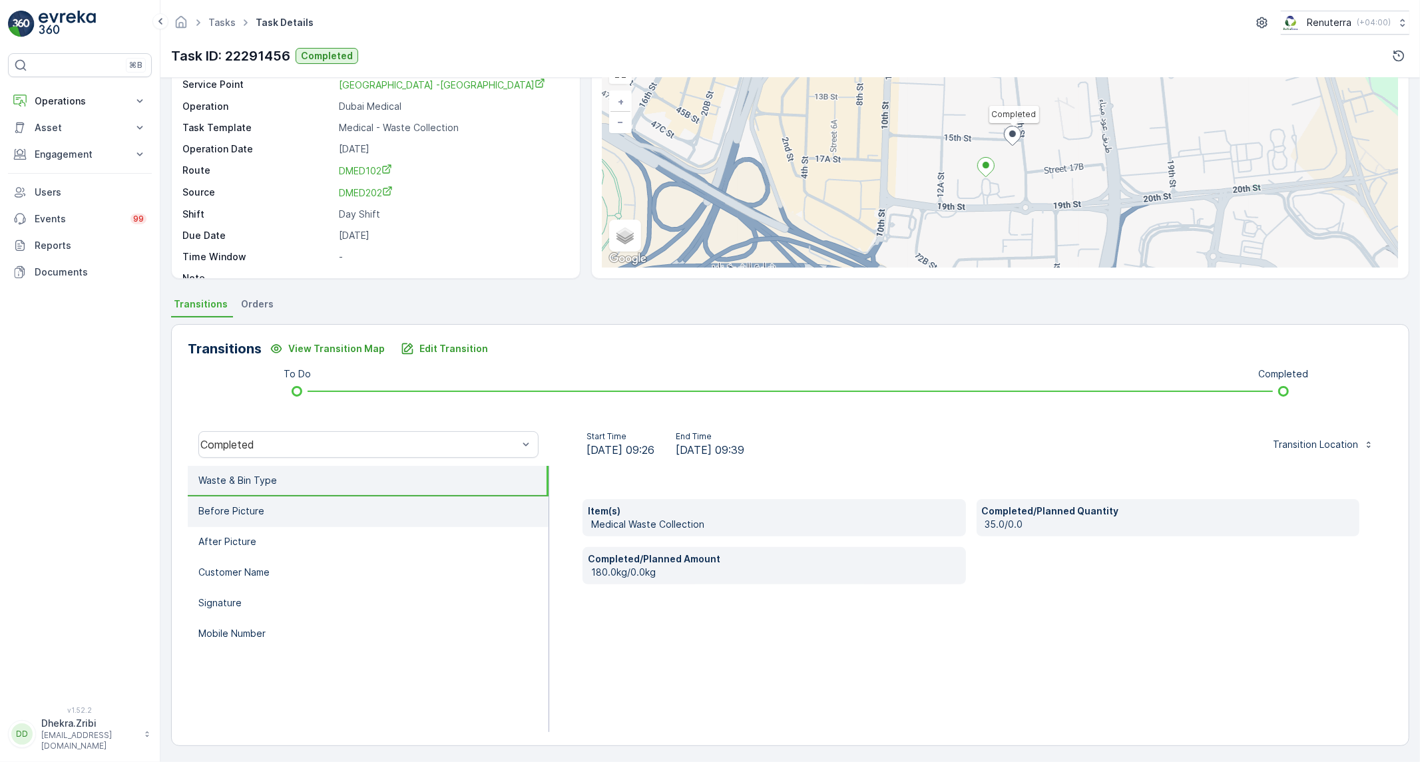
click at [234, 501] on li "Before Picture" at bounding box center [368, 512] width 361 height 31
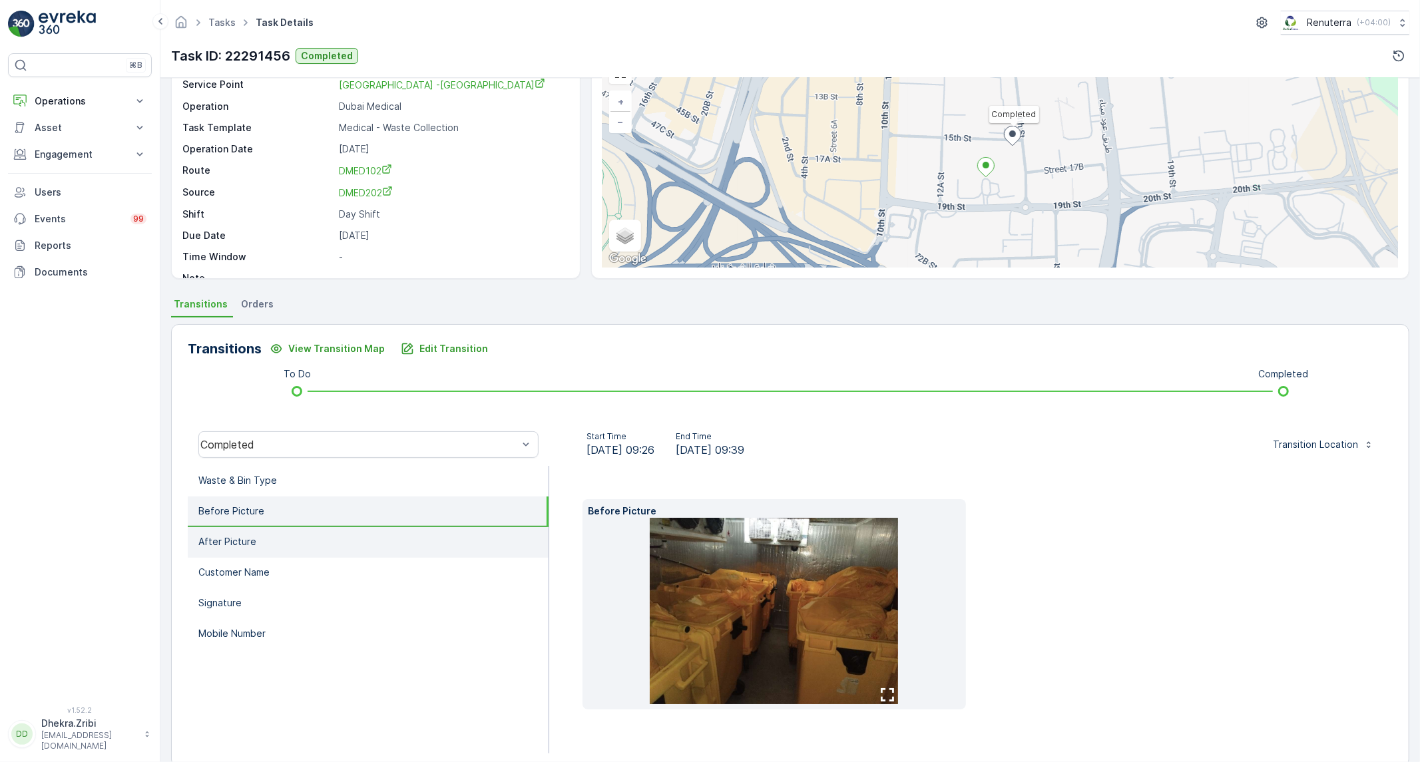
click at [238, 528] on li "After Picture" at bounding box center [368, 542] width 361 height 31
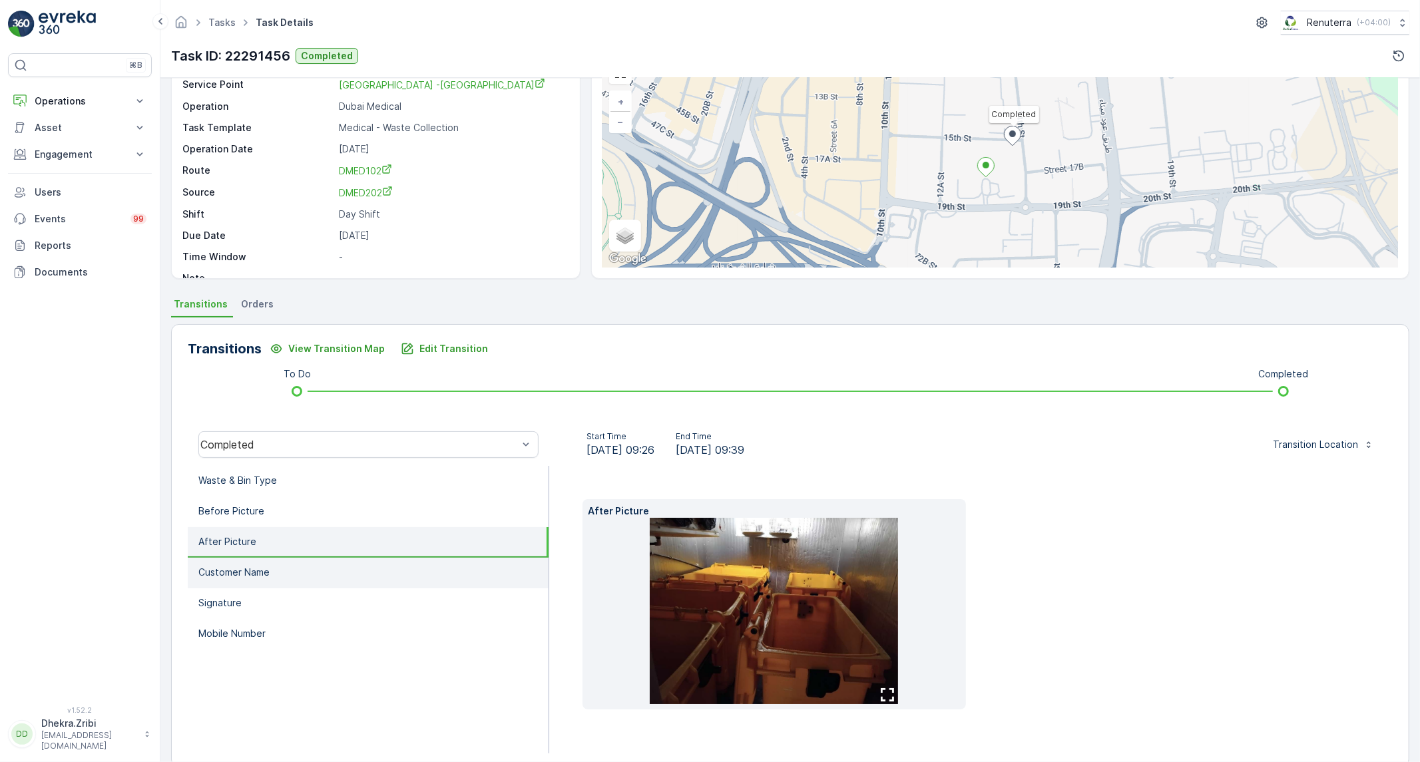
click at [249, 566] on p "Customer Name" at bounding box center [233, 572] width 71 height 13
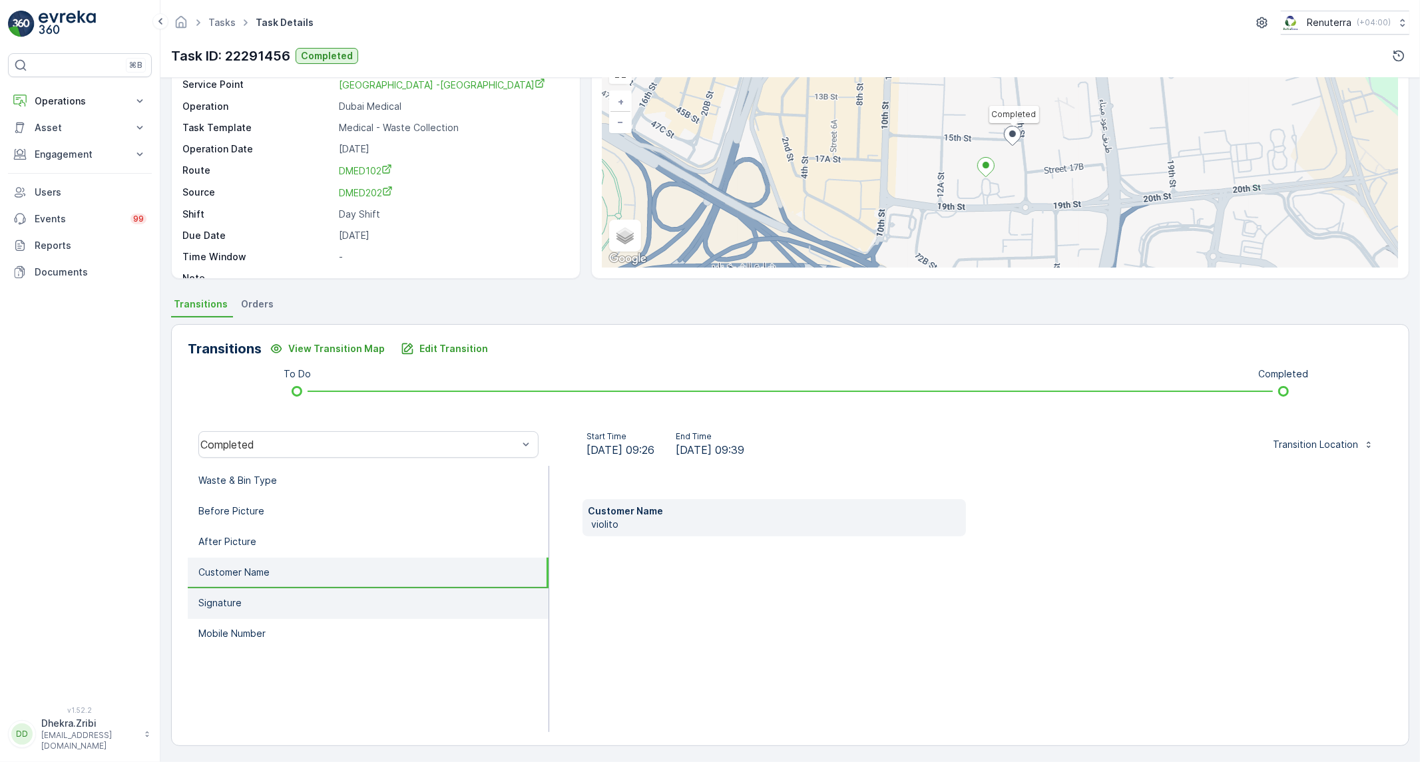
click at [250, 594] on li "Signature" at bounding box center [368, 604] width 361 height 31
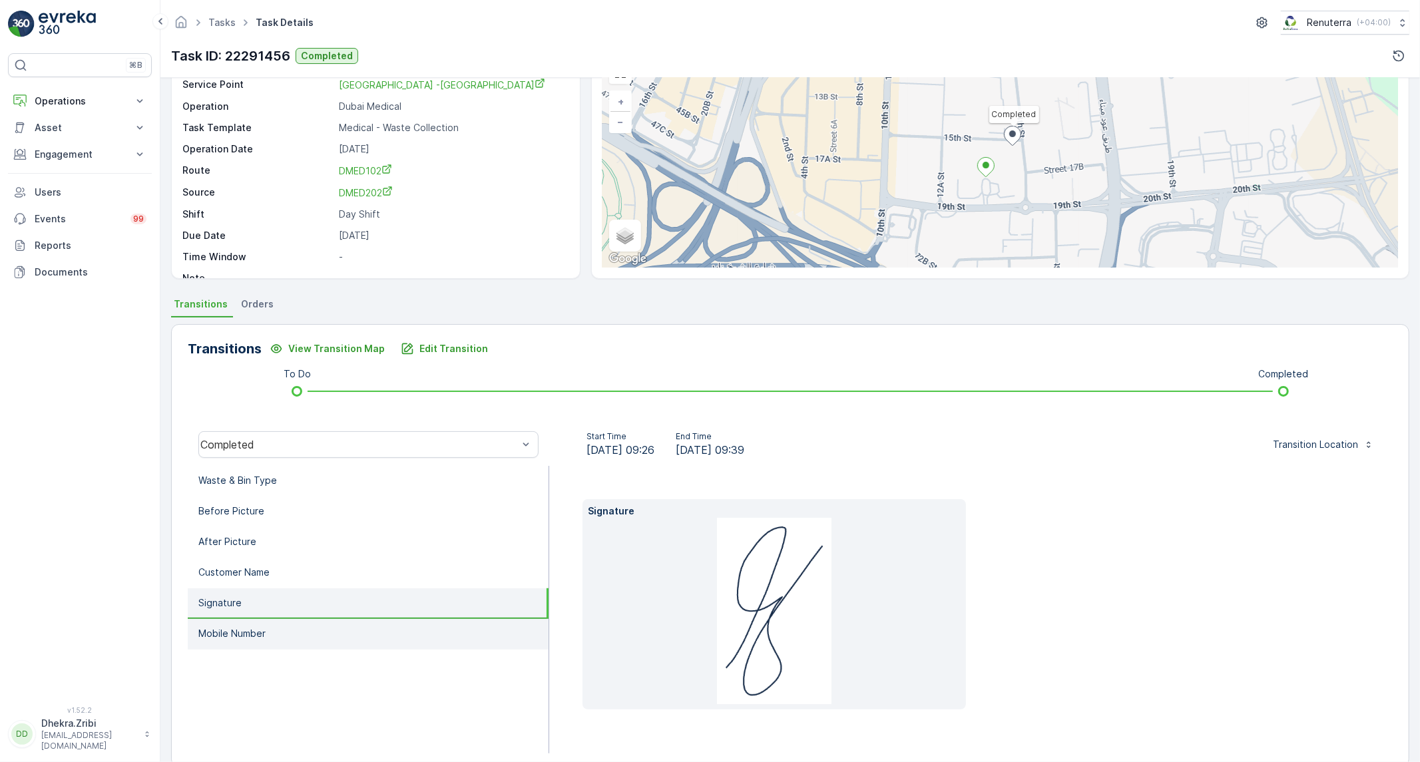
click at [246, 629] on p "Mobile Number" at bounding box center [231, 633] width 67 height 13
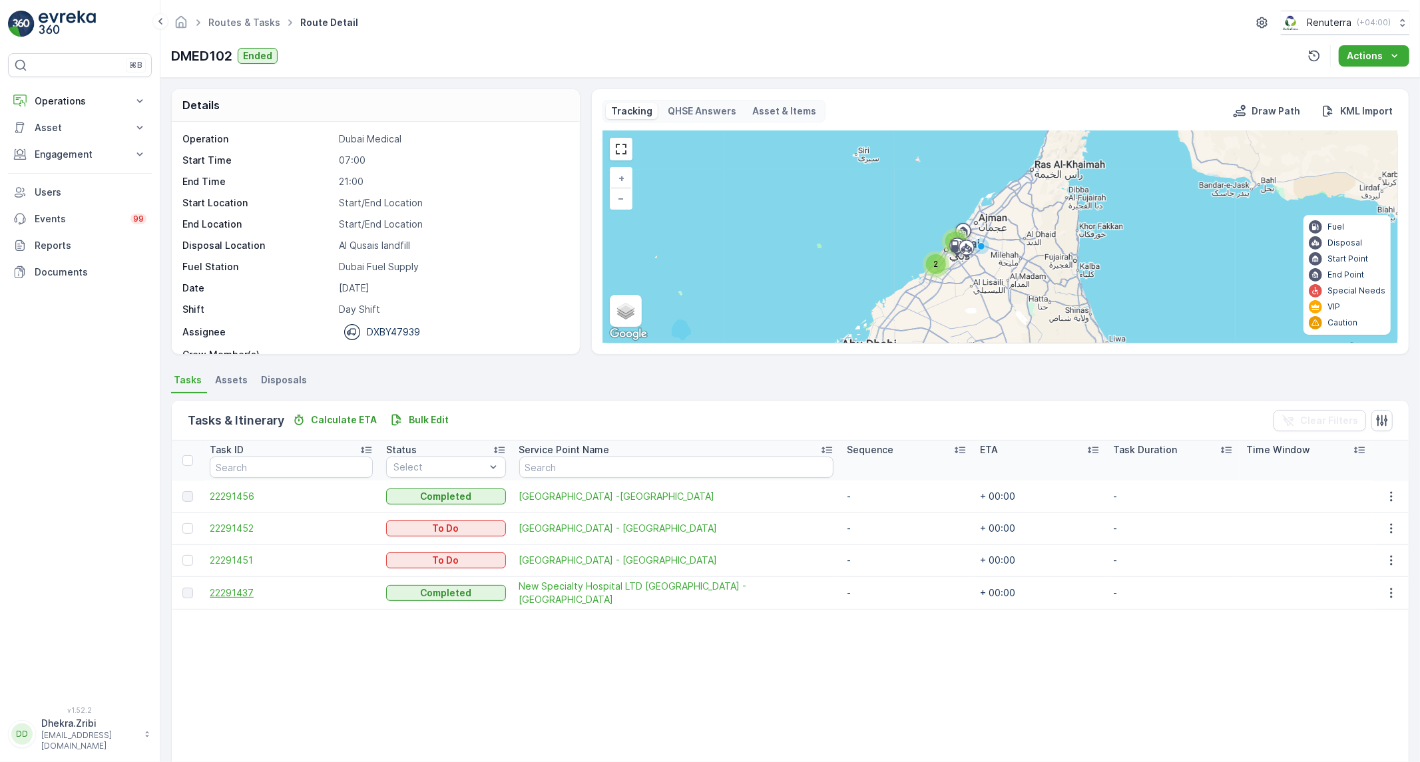
click at [234, 590] on span "22291437" at bounding box center [291, 593] width 163 height 13
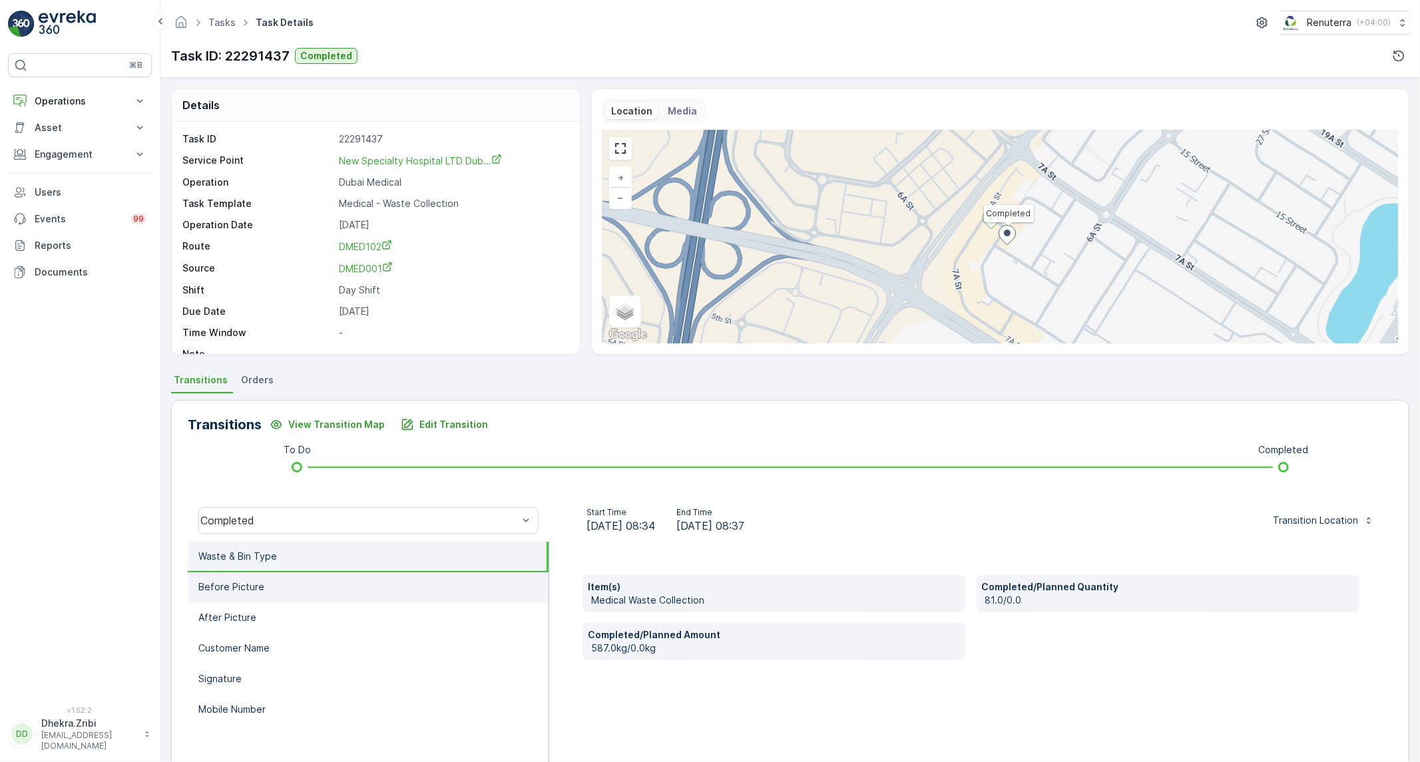
click at [342, 593] on li "Before Picture" at bounding box center [368, 588] width 361 height 31
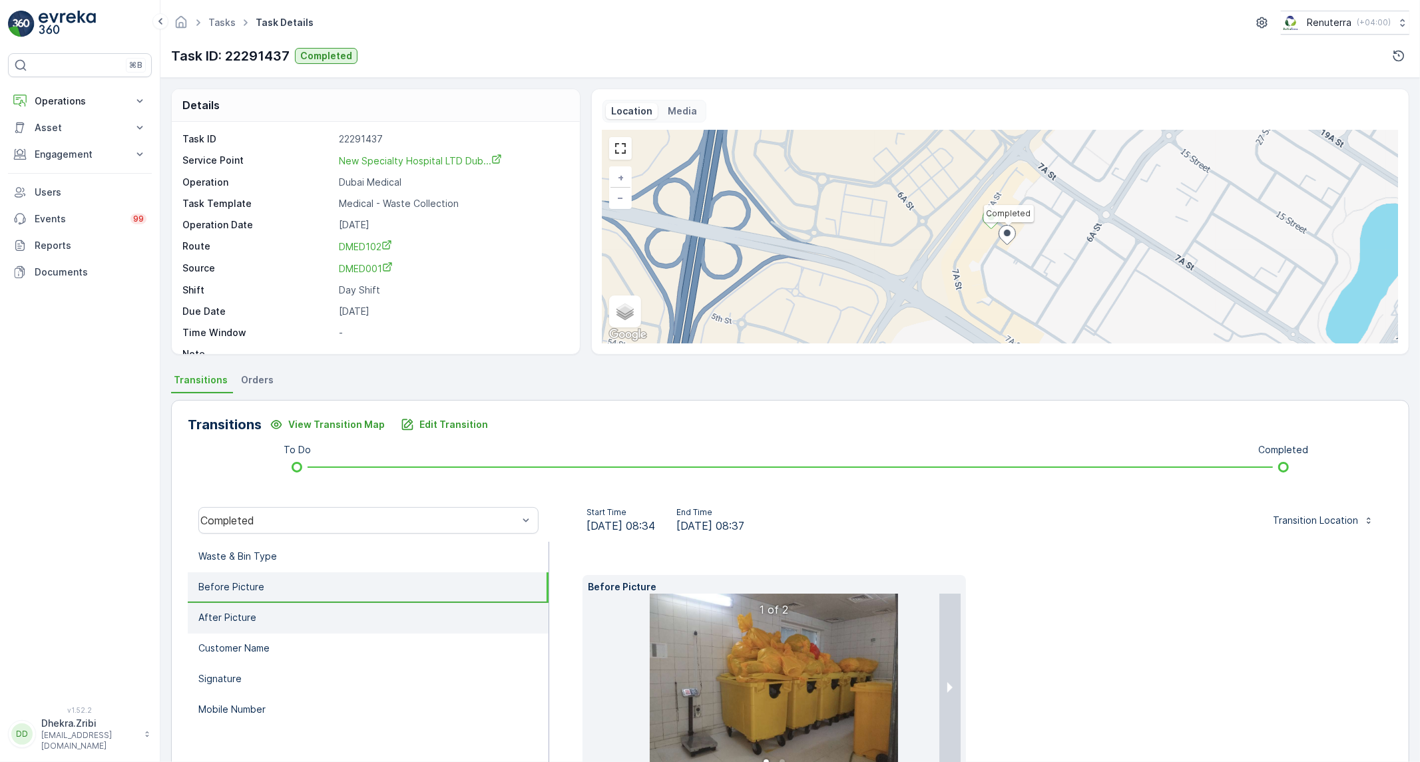
click at [284, 614] on li "After Picture" at bounding box center [368, 618] width 361 height 31
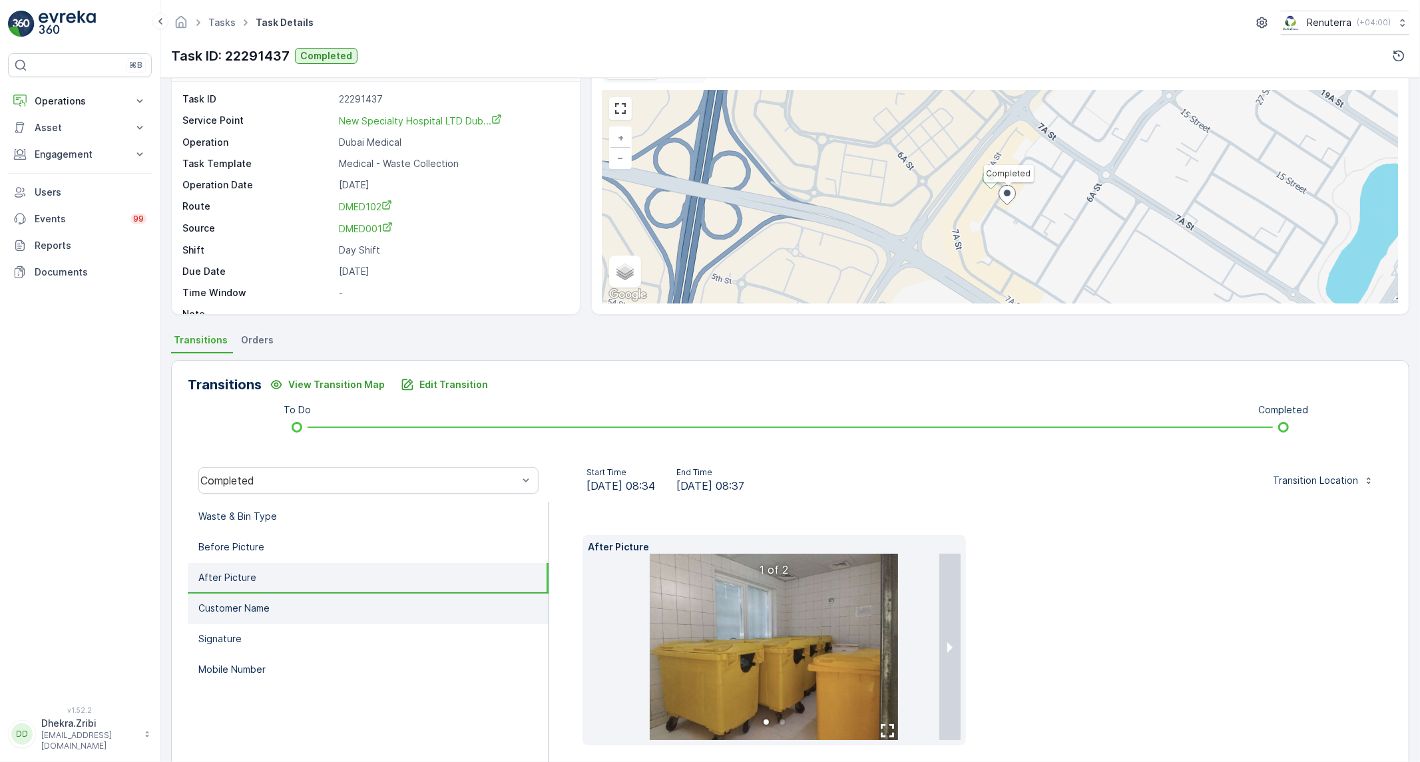
scroll to position [76, 0]
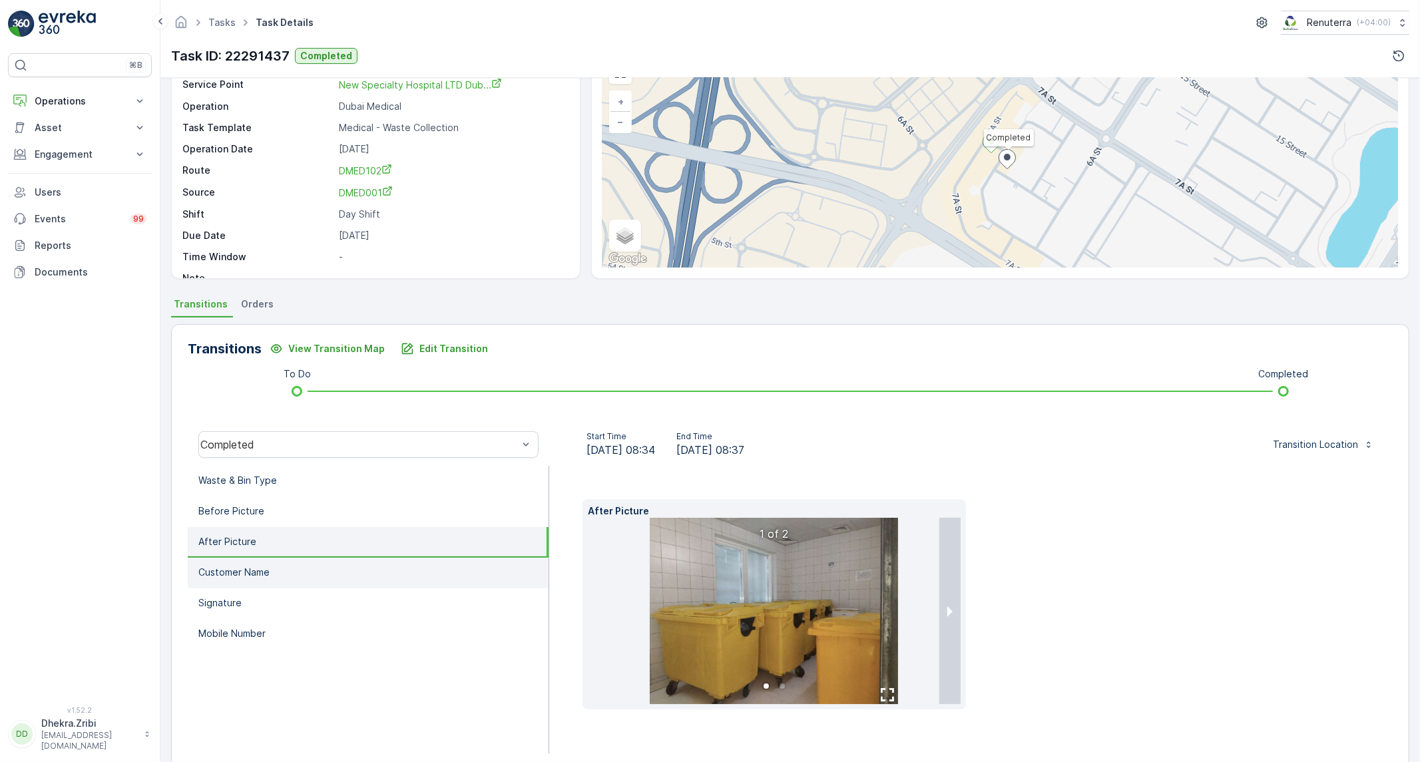
click at [296, 575] on li "Customer Name" at bounding box center [368, 573] width 361 height 31
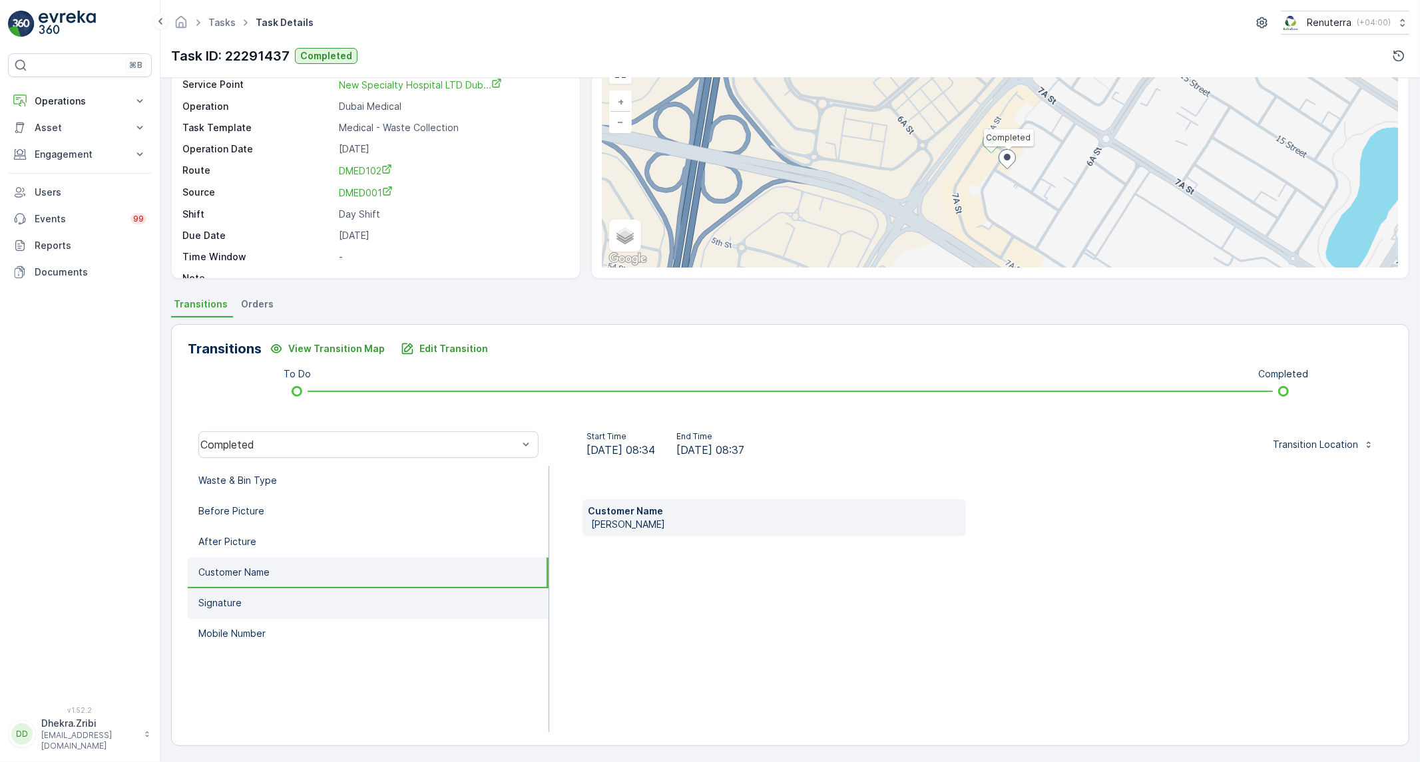
click at [276, 602] on li "Signature" at bounding box center [368, 604] width 361 height 31
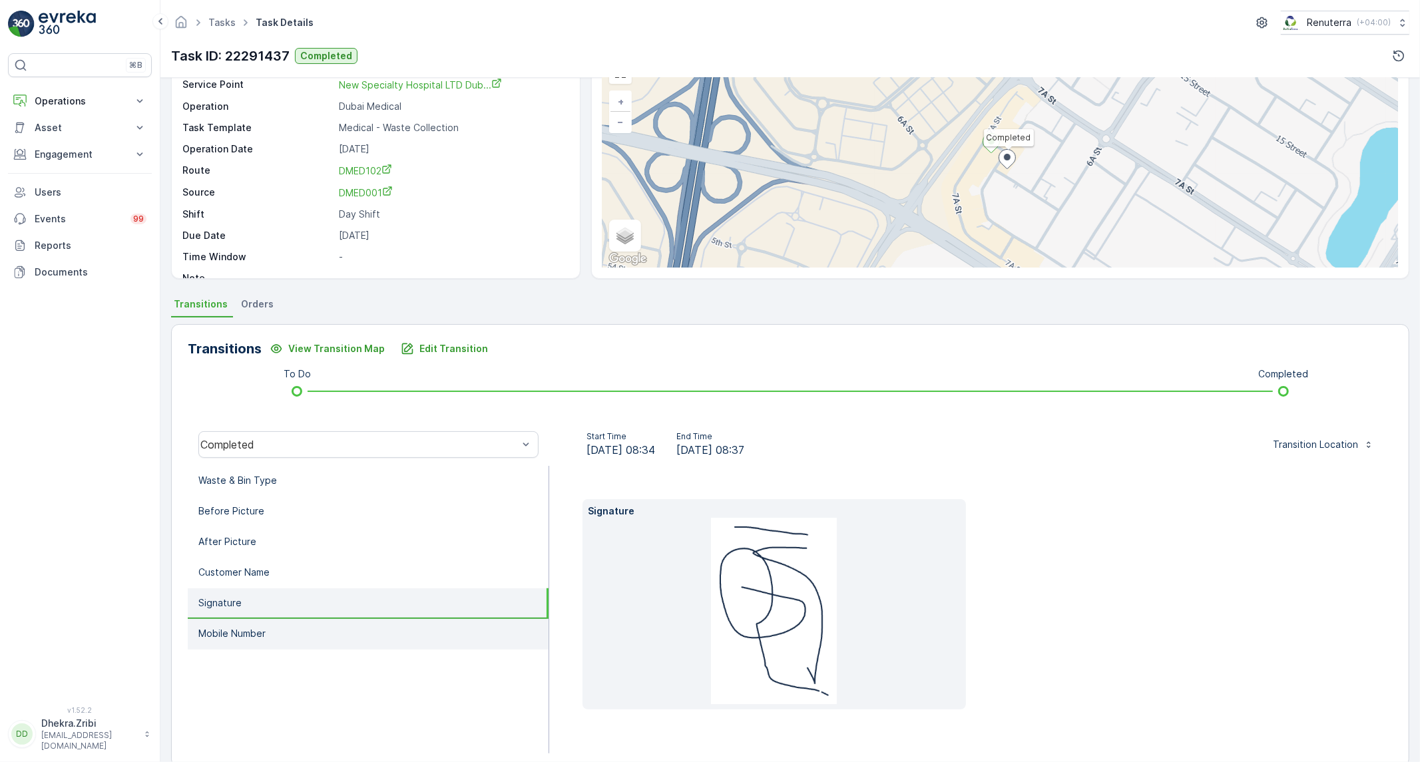
click at [264, 628] on p "Mobile Number" at bounding box center [231, 633] width 67 height 13
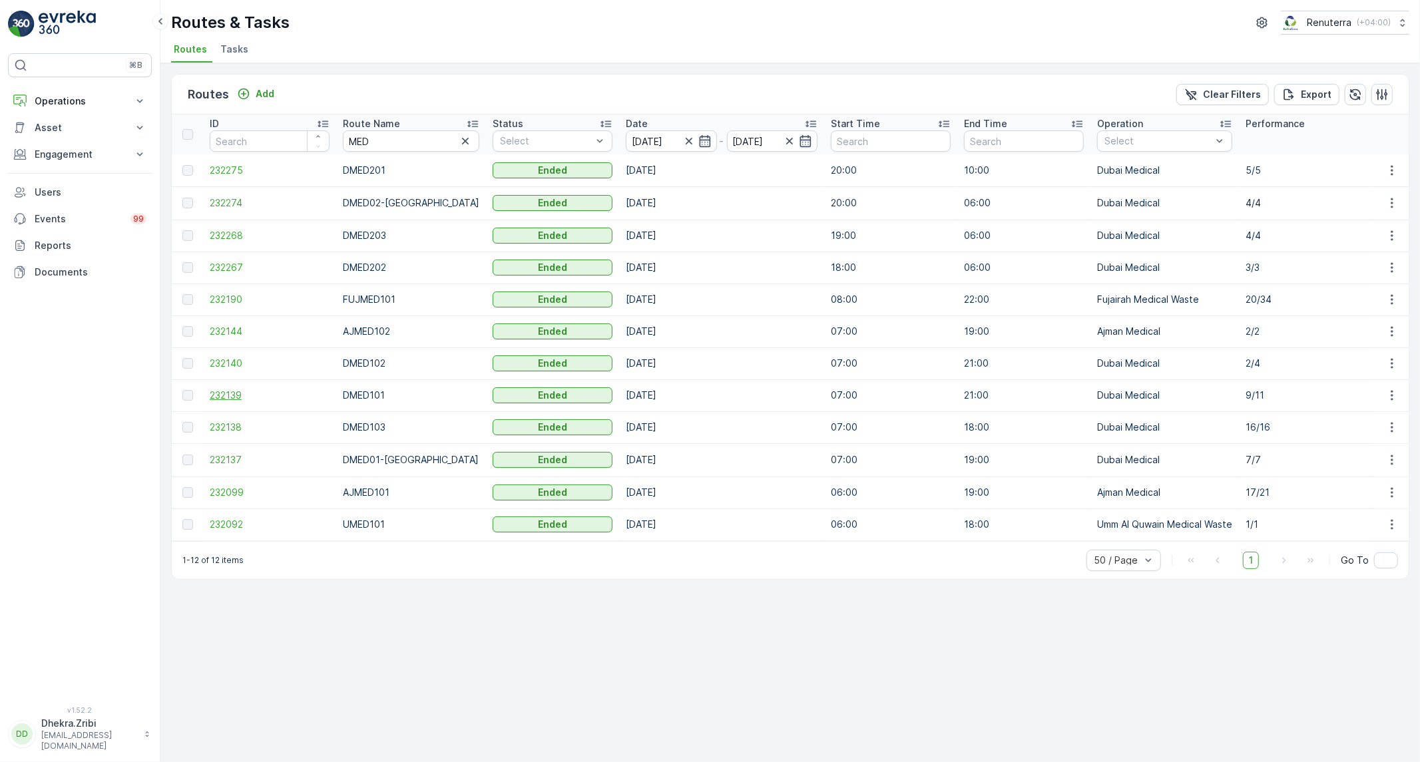
click at [241, 396] on span "232139" at bounding box center [270, 395] width 120 height 13
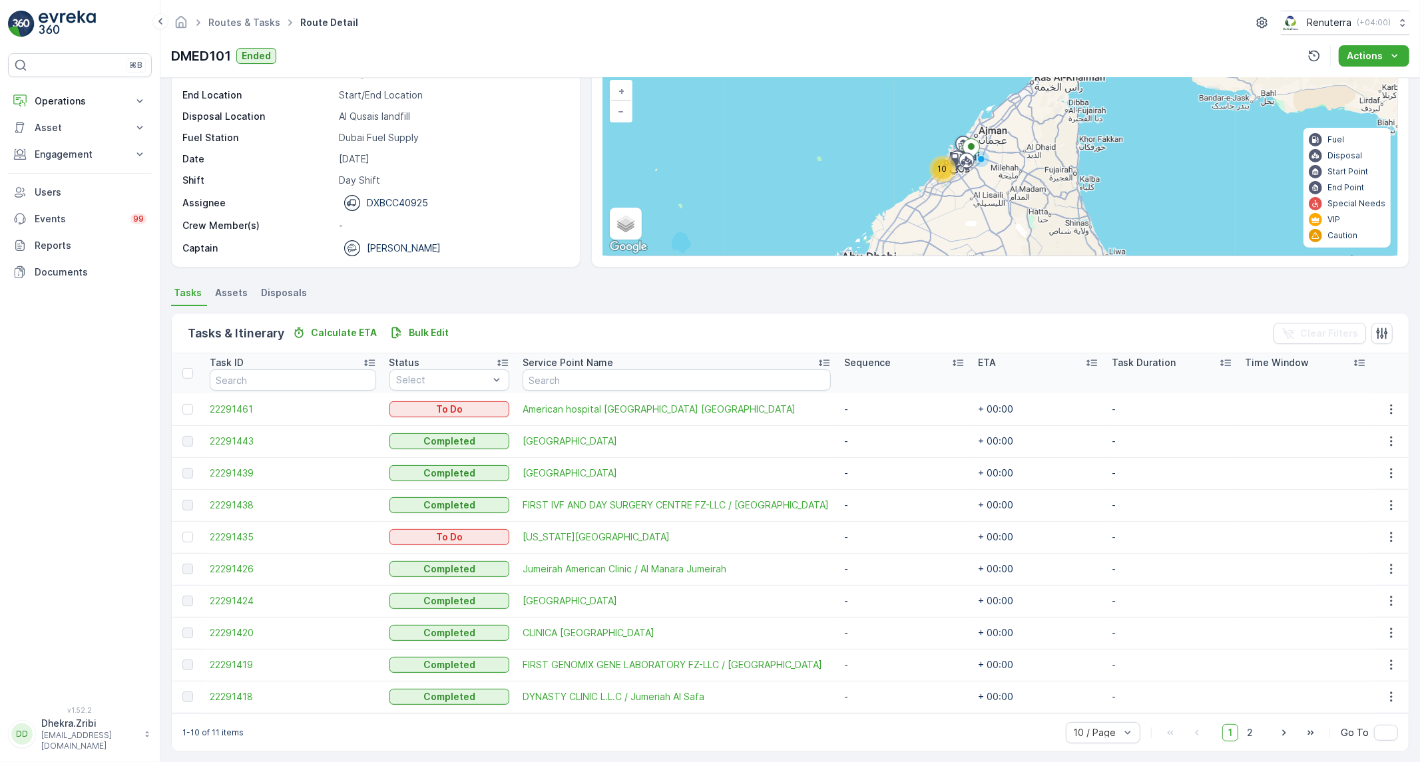
scroll to position [93, 0]
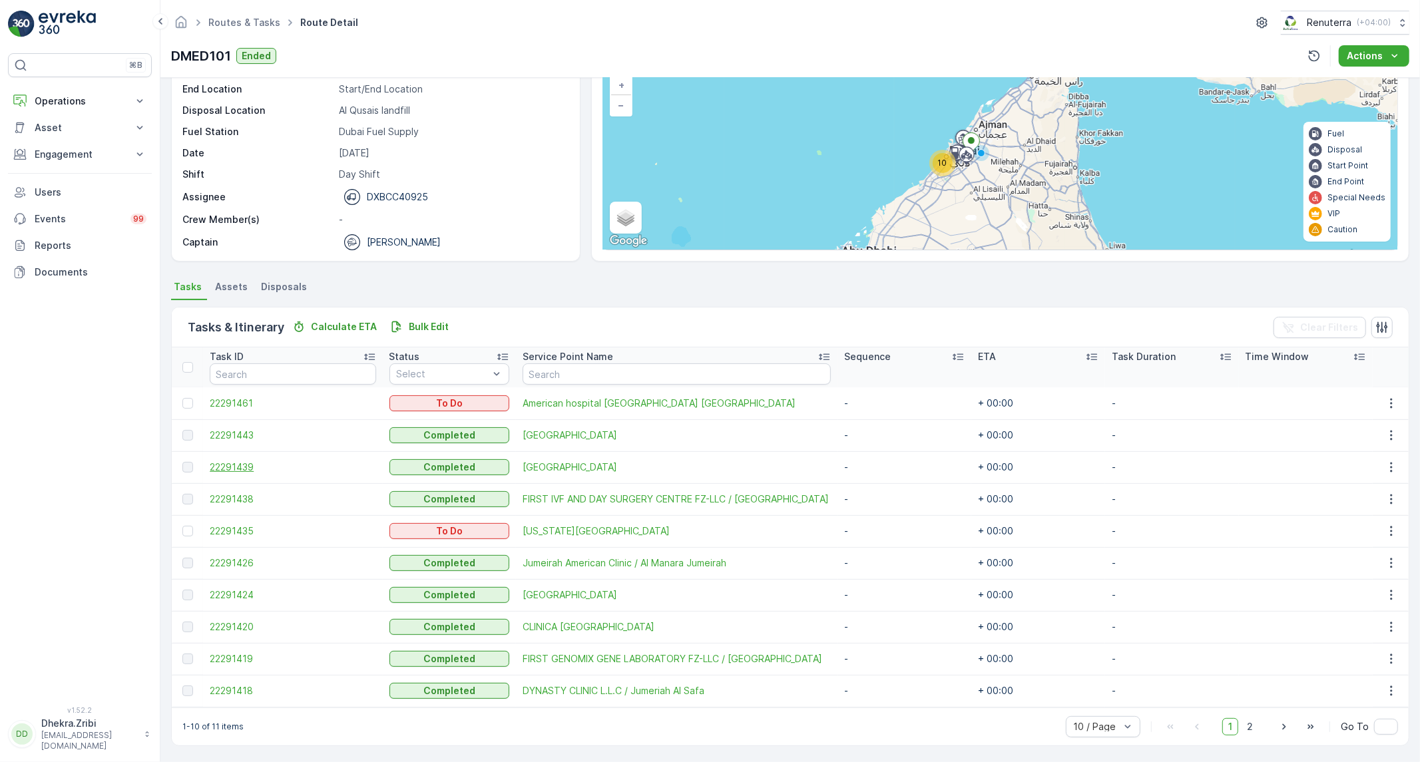
click at [236, 470] on span "22291439" at bounding box center [293, 467] width 166 height 13
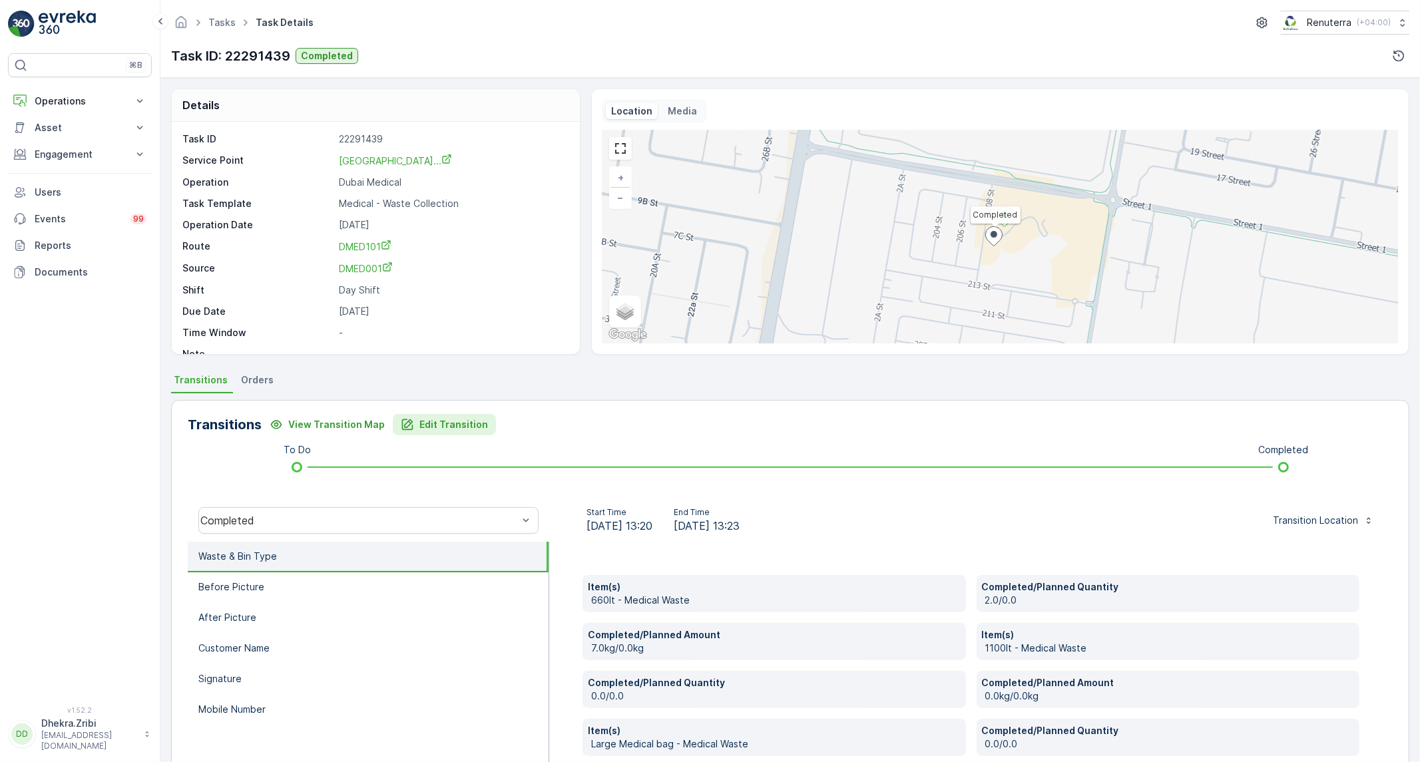
click at [449, 423] on p "Edit Transition" at bounding box center [453, 424] width 69 height 13
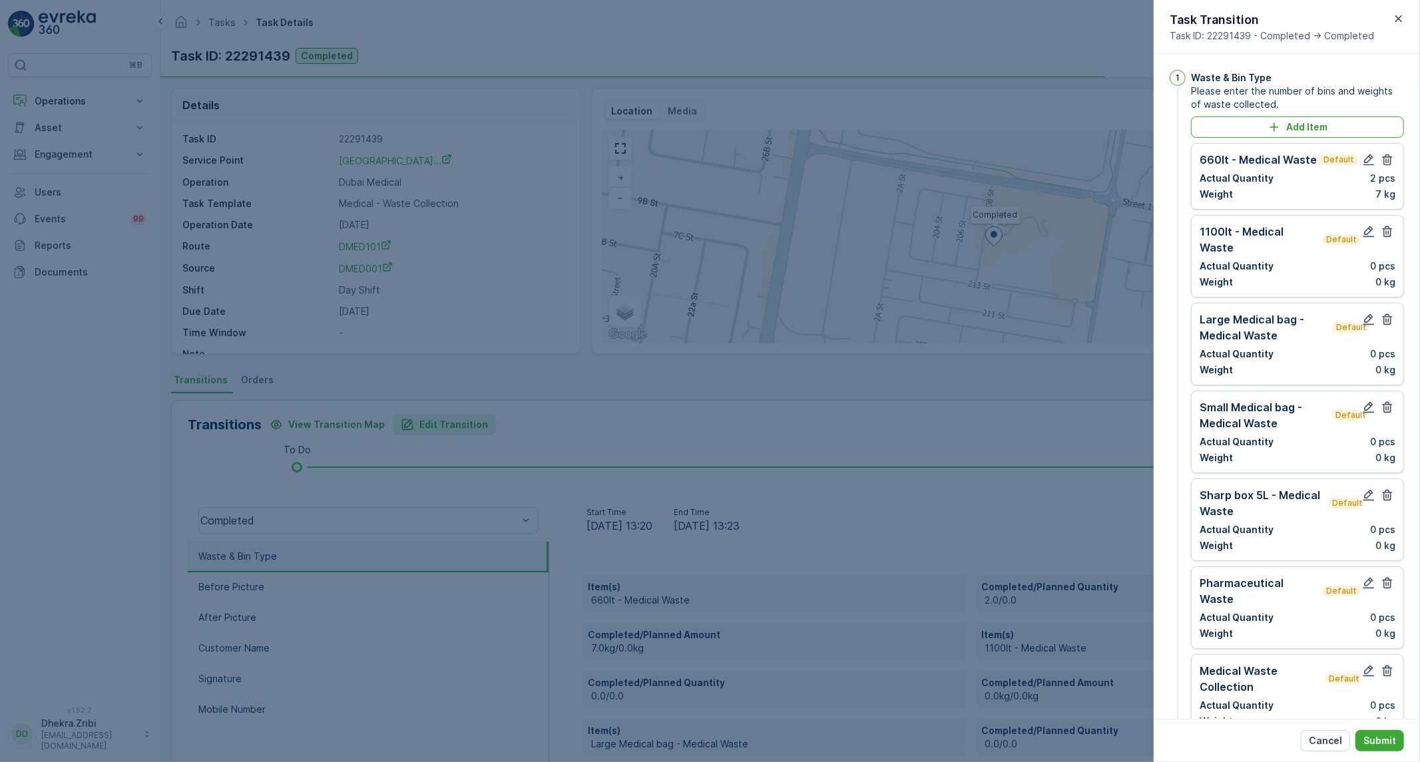
scroll to position [739, 0]
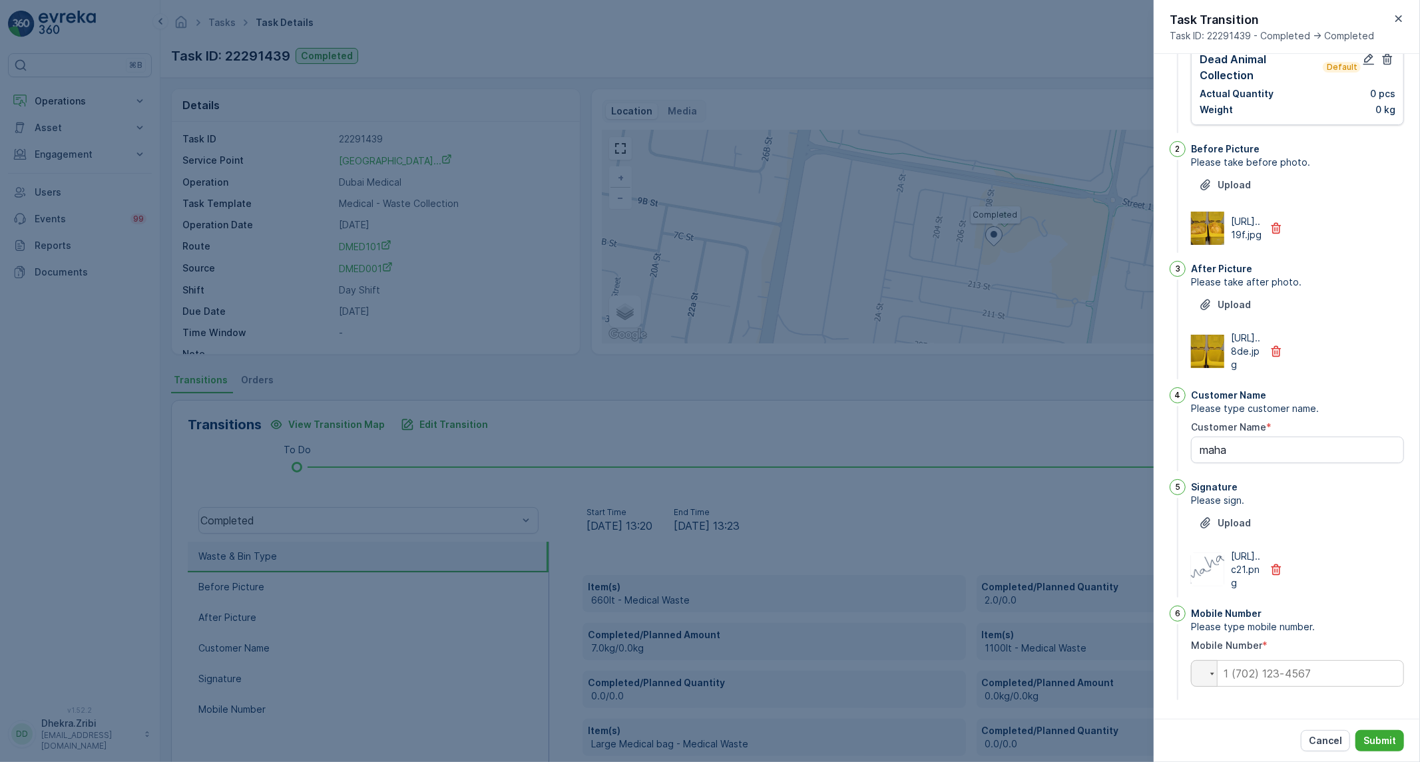
click at [643, 438] on div at bounding box center [710, 381] width 1420 height 762
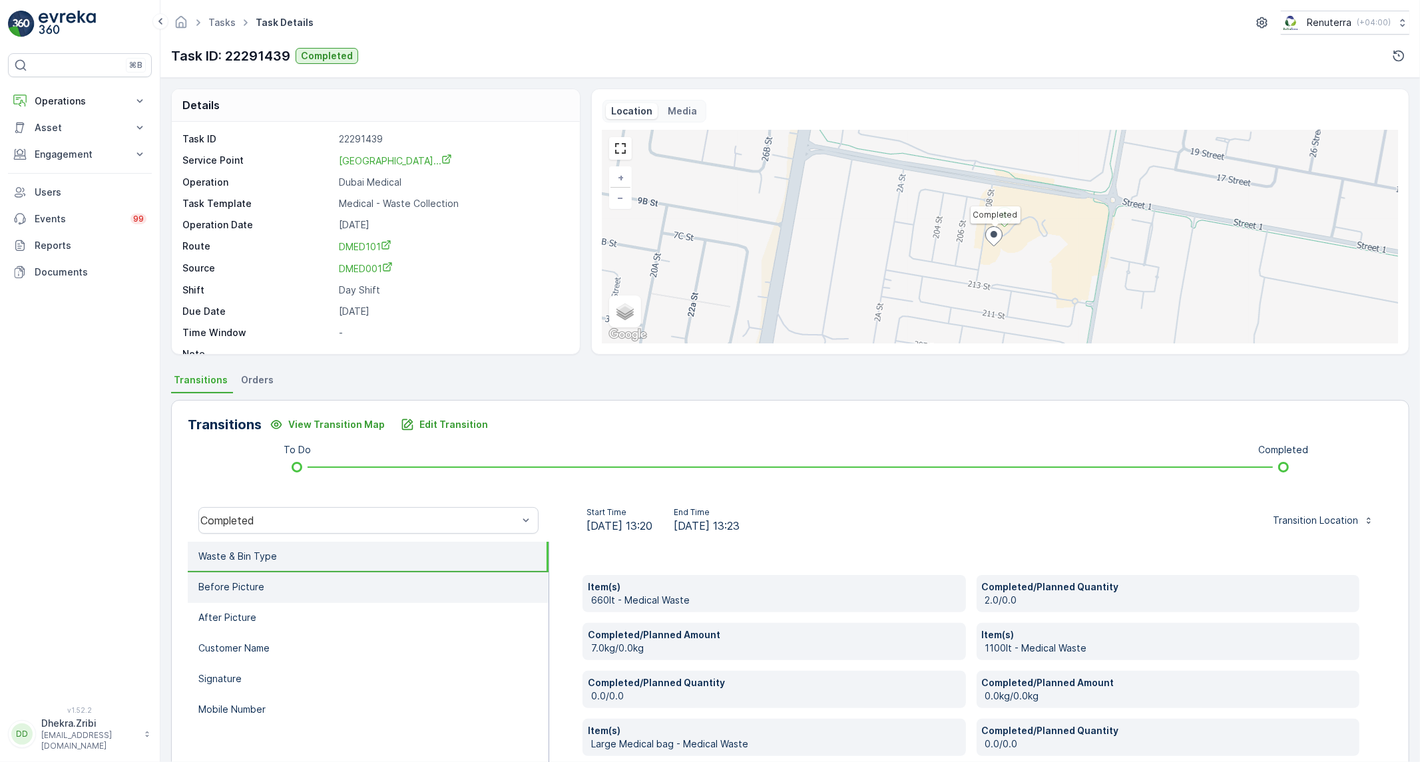
click at [396, 593] on li "Before Picture" at bounding box center [368, 588] width 361 height 31
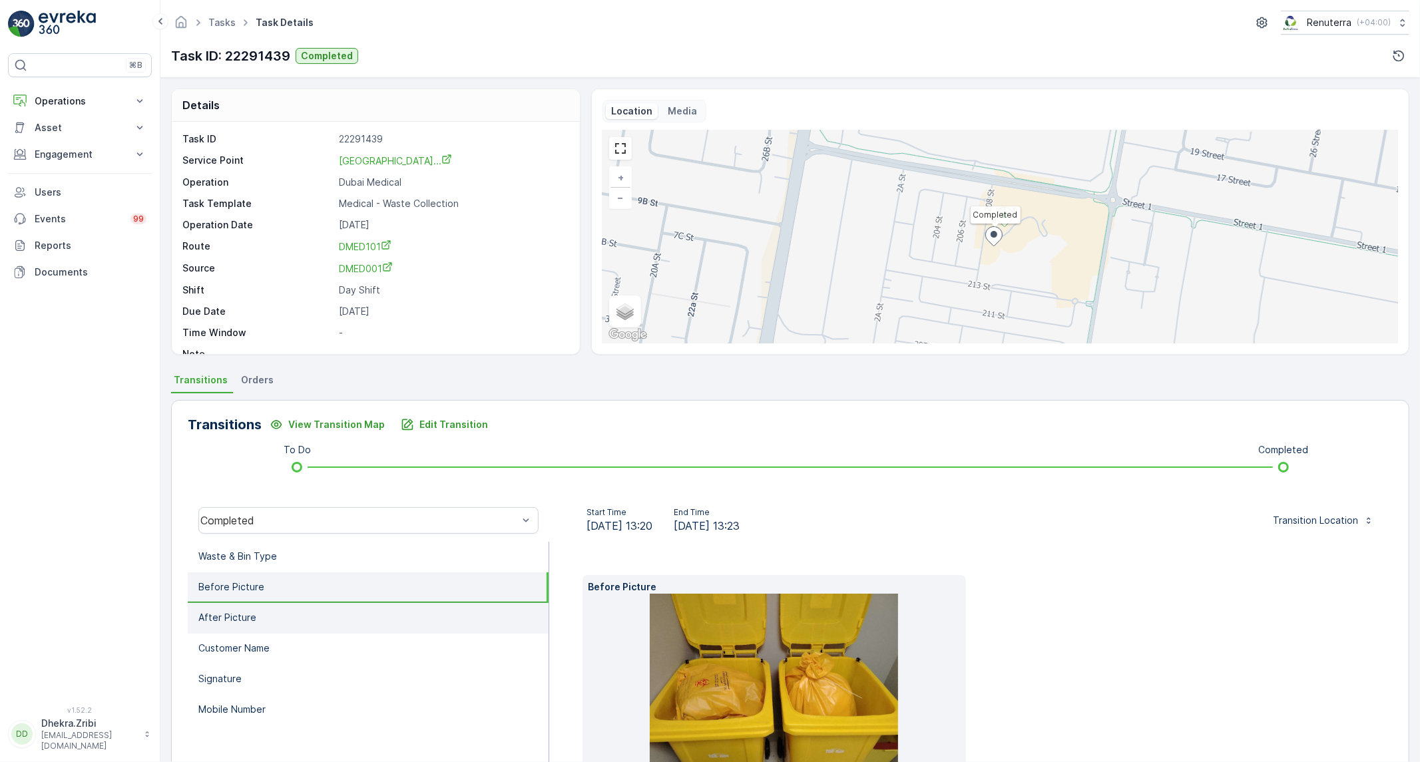
click at [356, 615] on li "After Picture" at bounding box center [368, 618] width 361 height 31
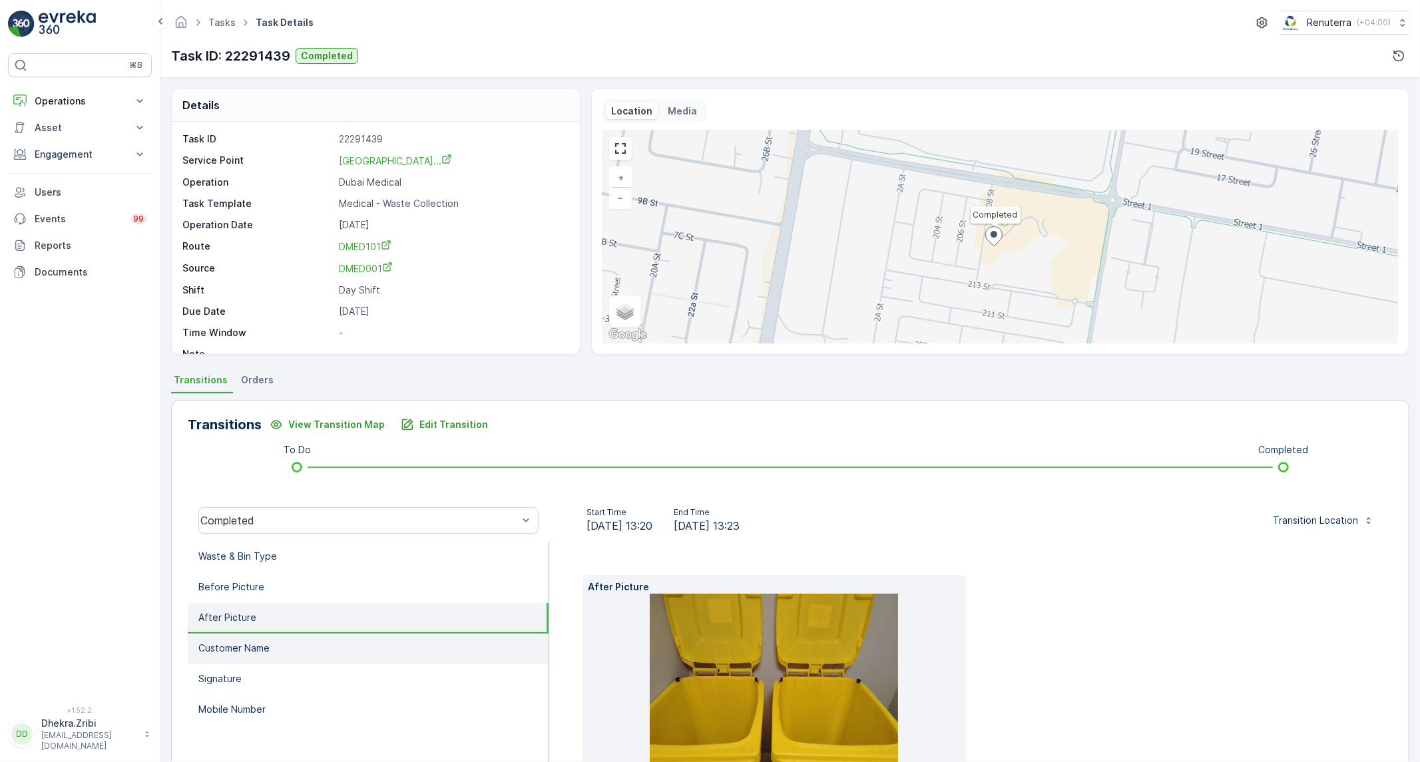
click at [311, 648] on li "Customer Name" at bounding box center [368, 649] width 361 height 31
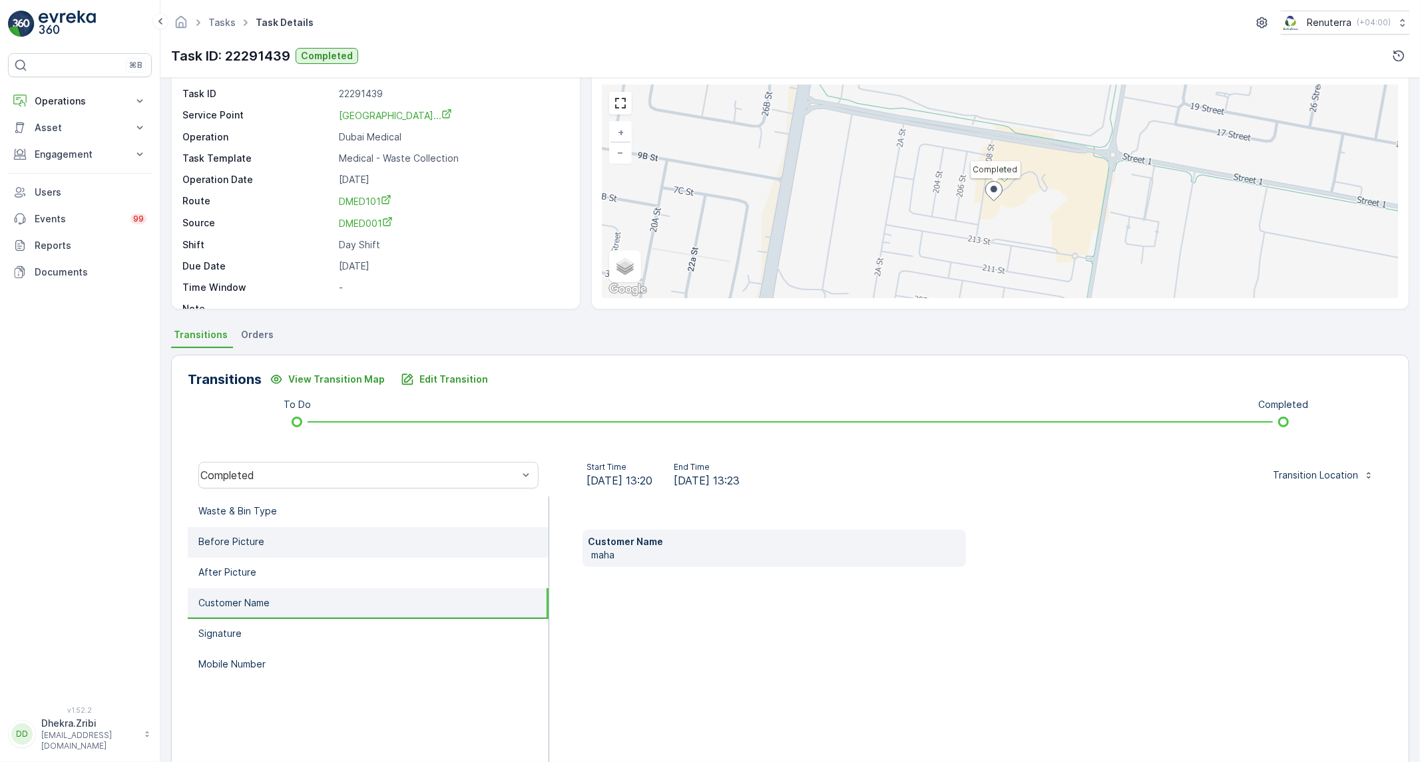
scroll to position [76, 0]
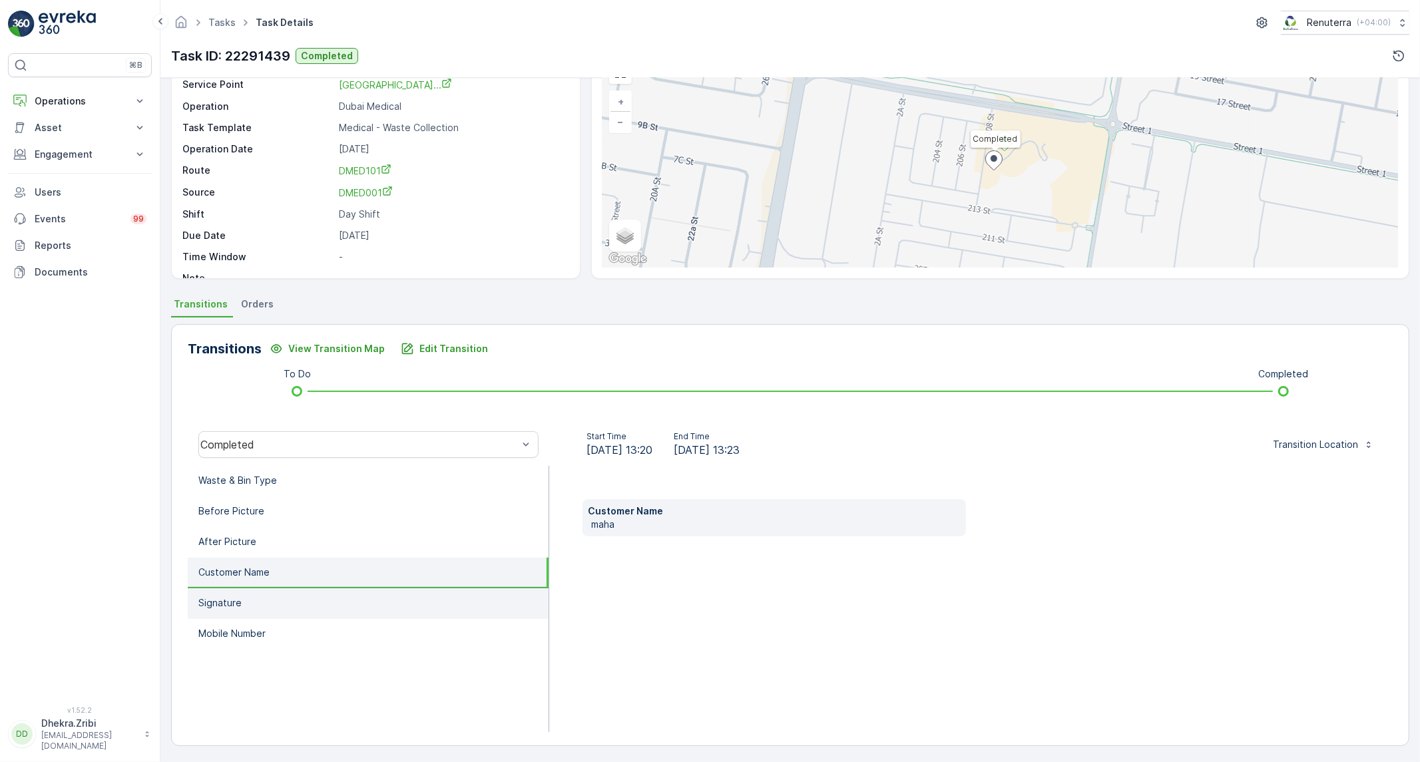
click at [272, 607] on li "Signature" at bounding box center [368, 604] width 361 height 31
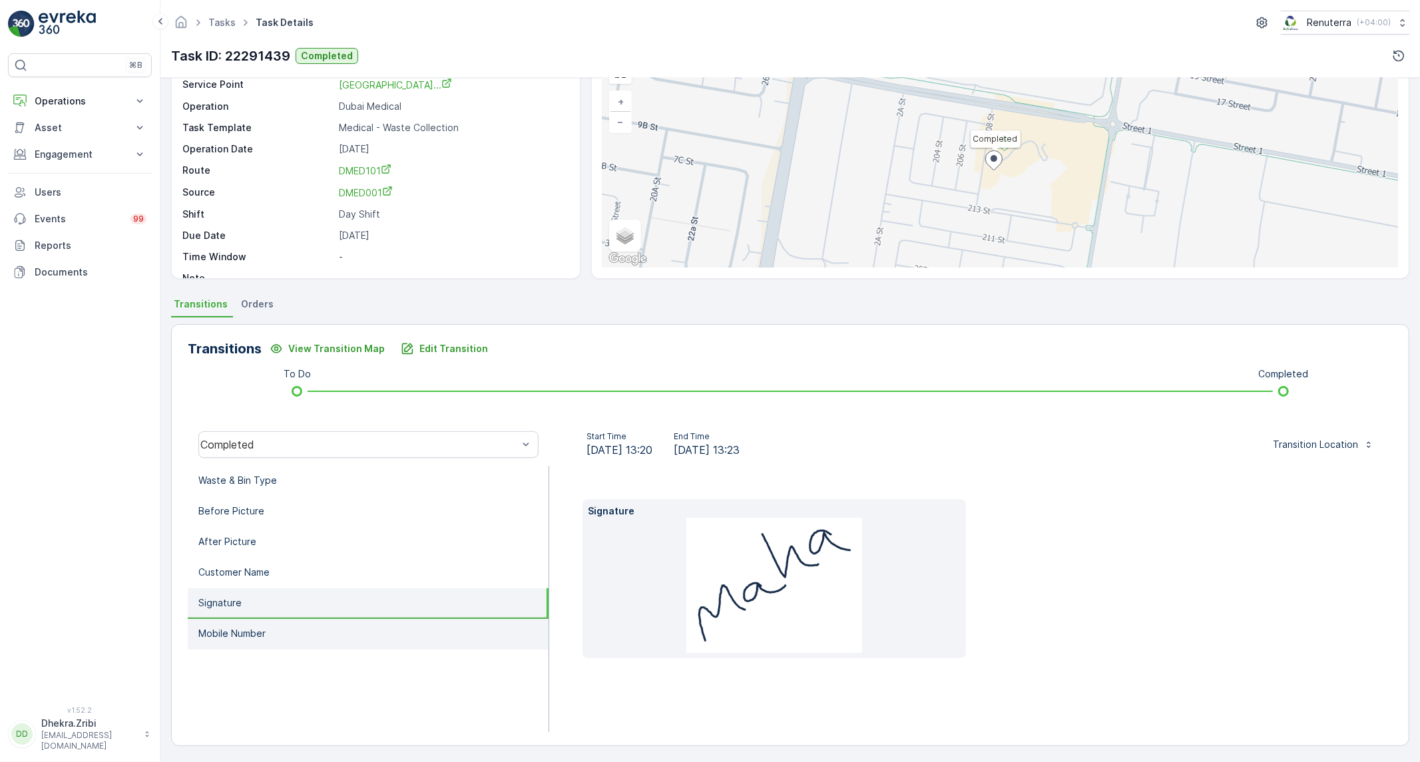
click at [262, 627] on p "Mobile Number" at bounding box center [231, 633] width 67 height 13
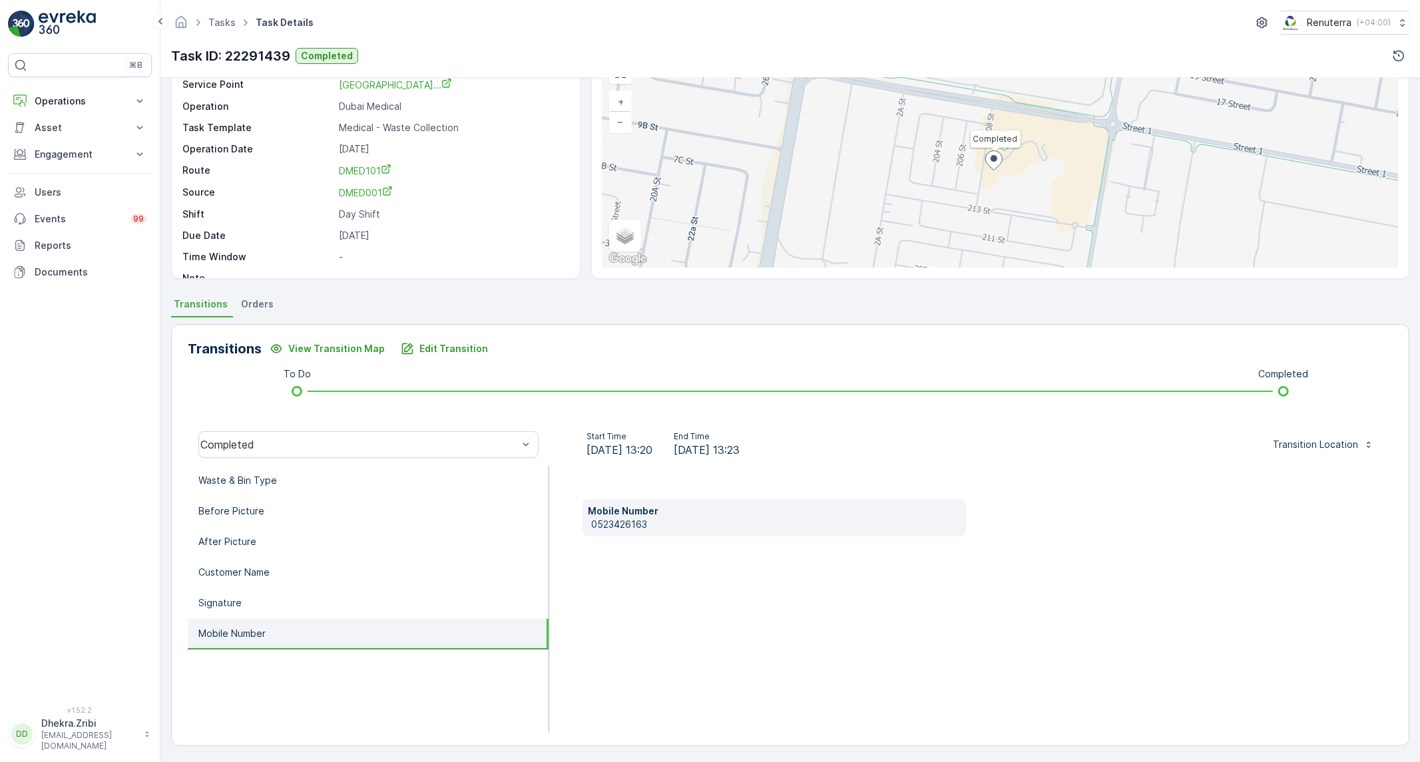
click at [622, 526] on p "0523426163" at bounding box center [776, 524] width 370 height 13
copy p "0523426163"
click at [402, 481] on li "Waste & Bin Type" at bounding box center [368, 481] width 361 height 31
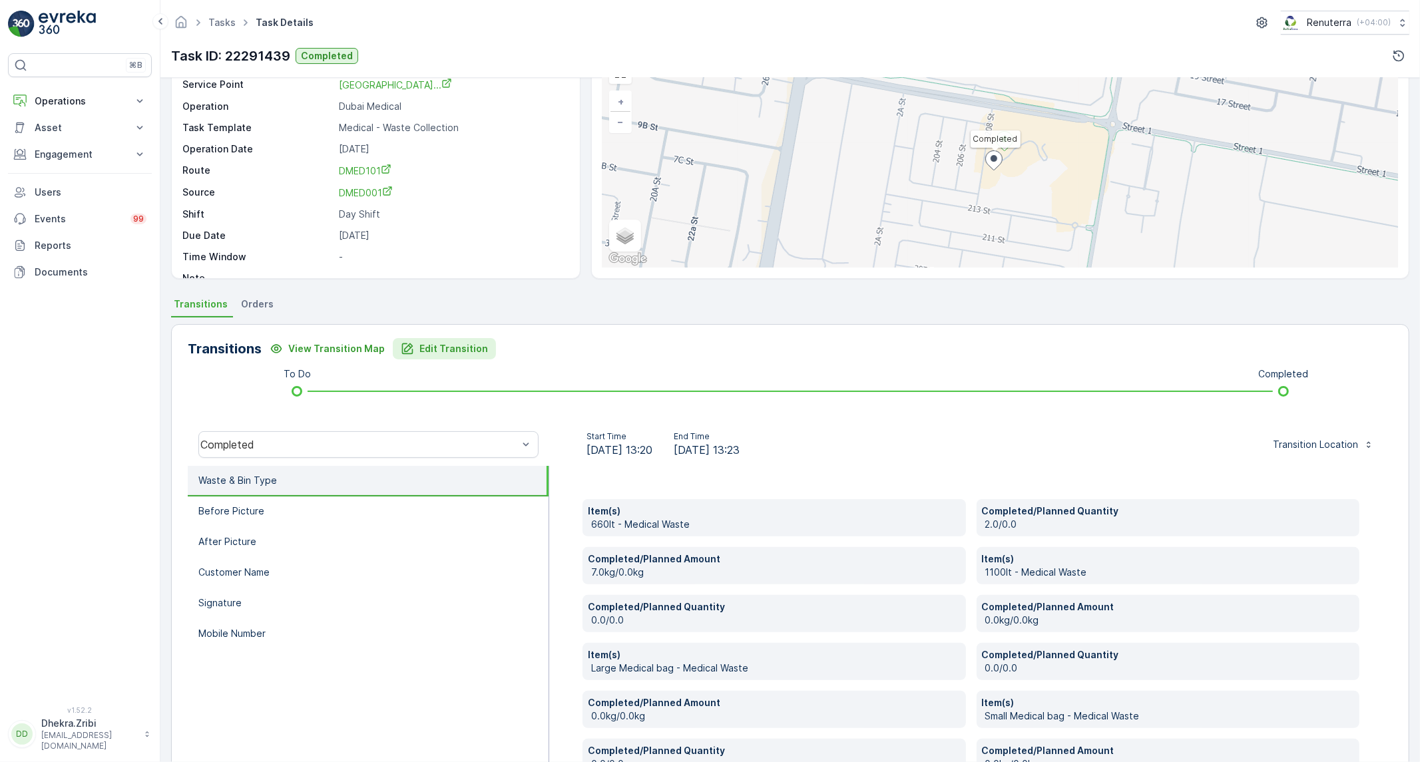
click at [455, 353] on p "Edit Transition" at bounding box center [453, 348] width 69 height 13
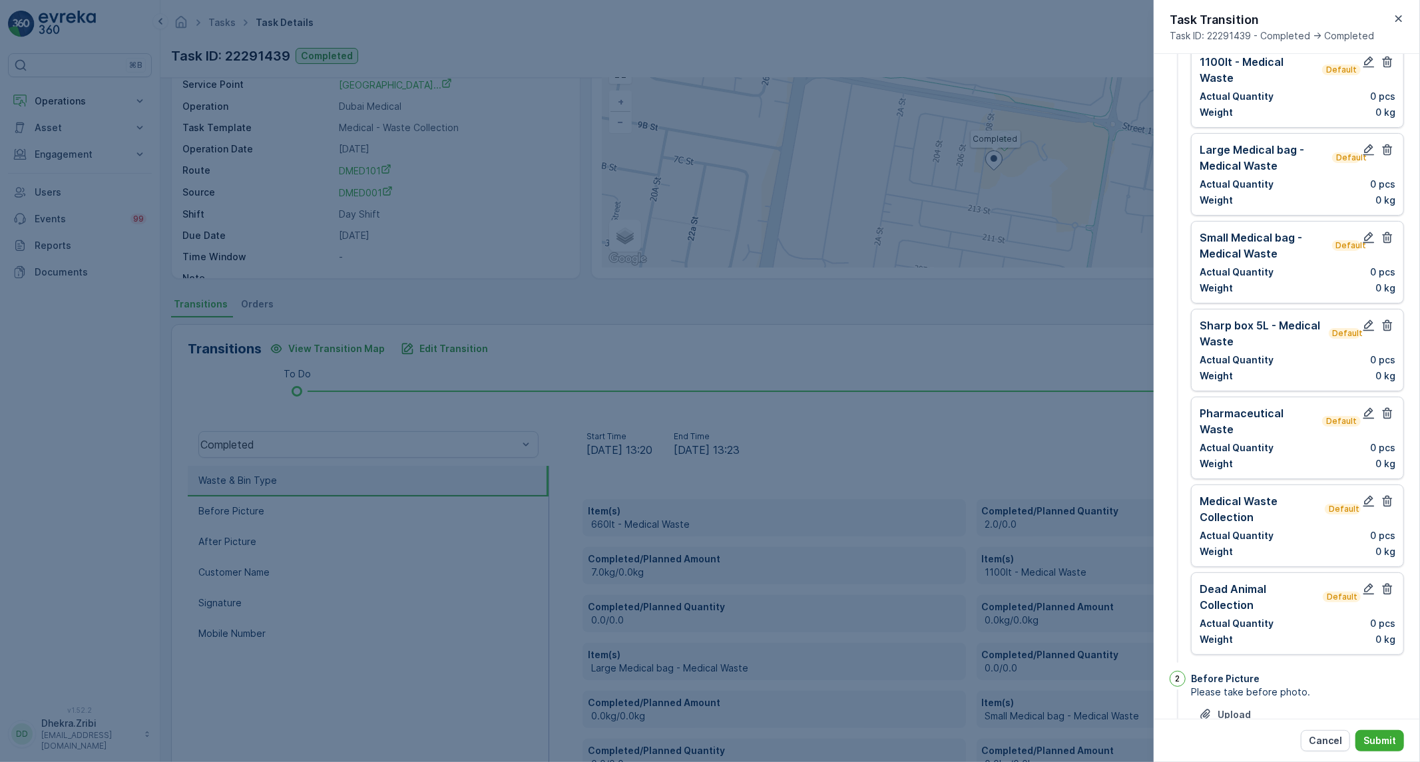
scroll to position [0, 0]
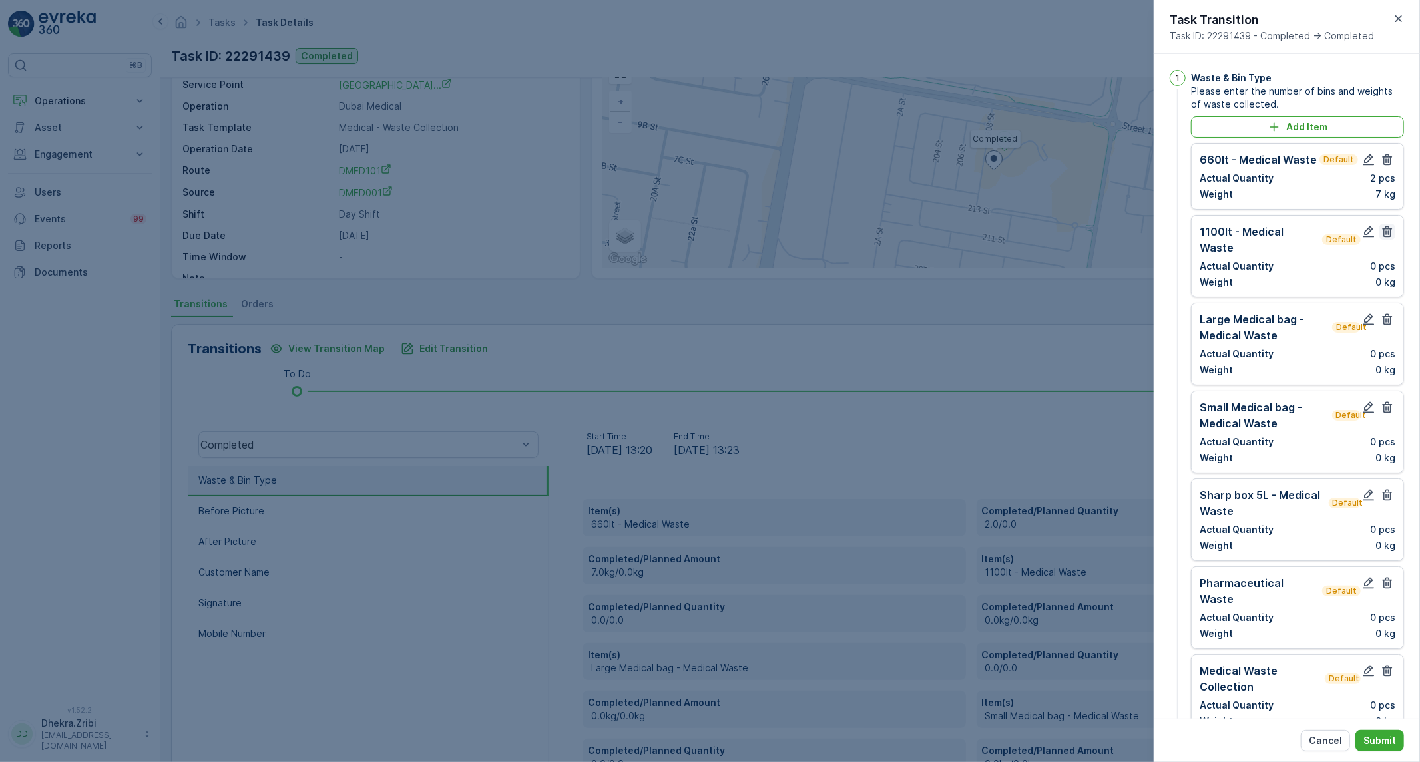
click at [1387, 235] on icon "button" at bounding box center [1387, 231] width 13 height 13
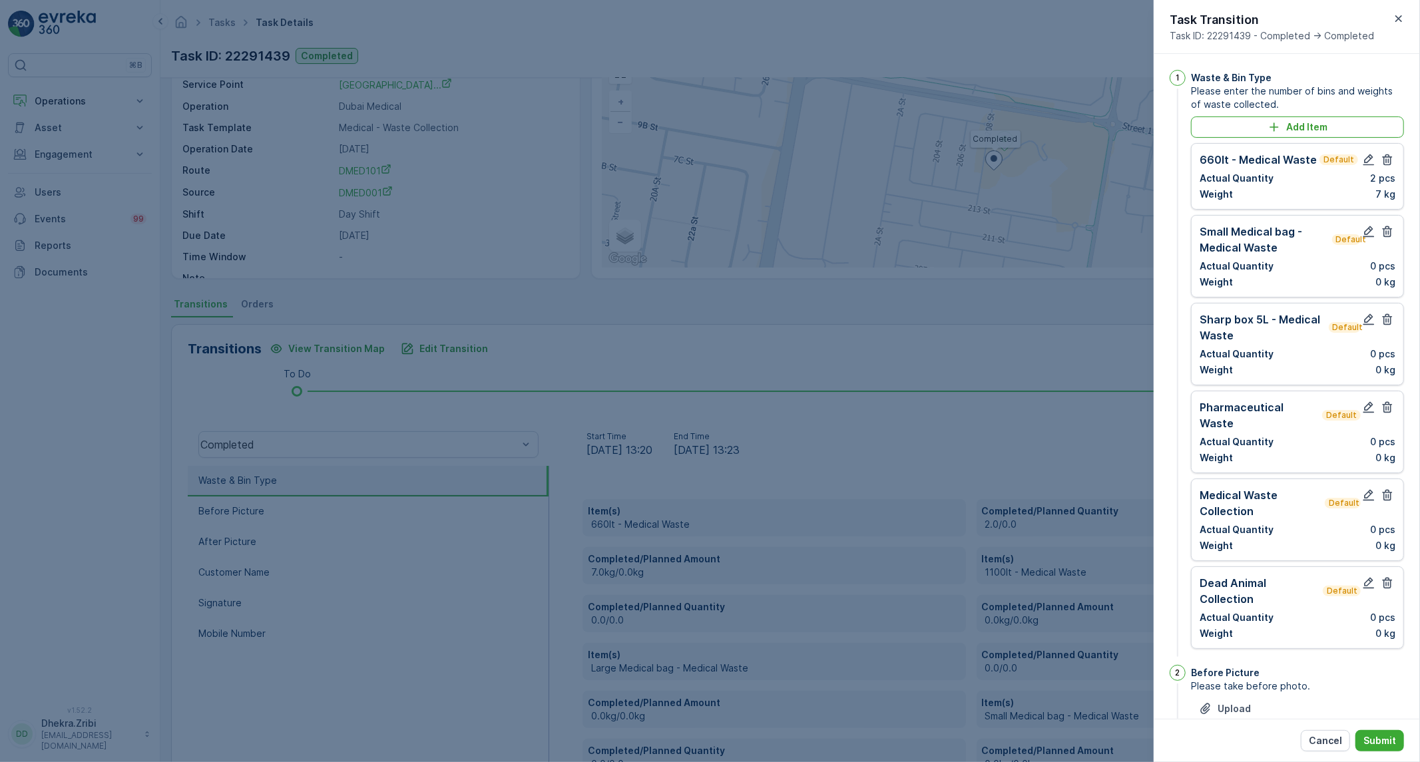
click at [1387, 235] on icon "button" at bounding box center [1387, 231] width 13 height 13
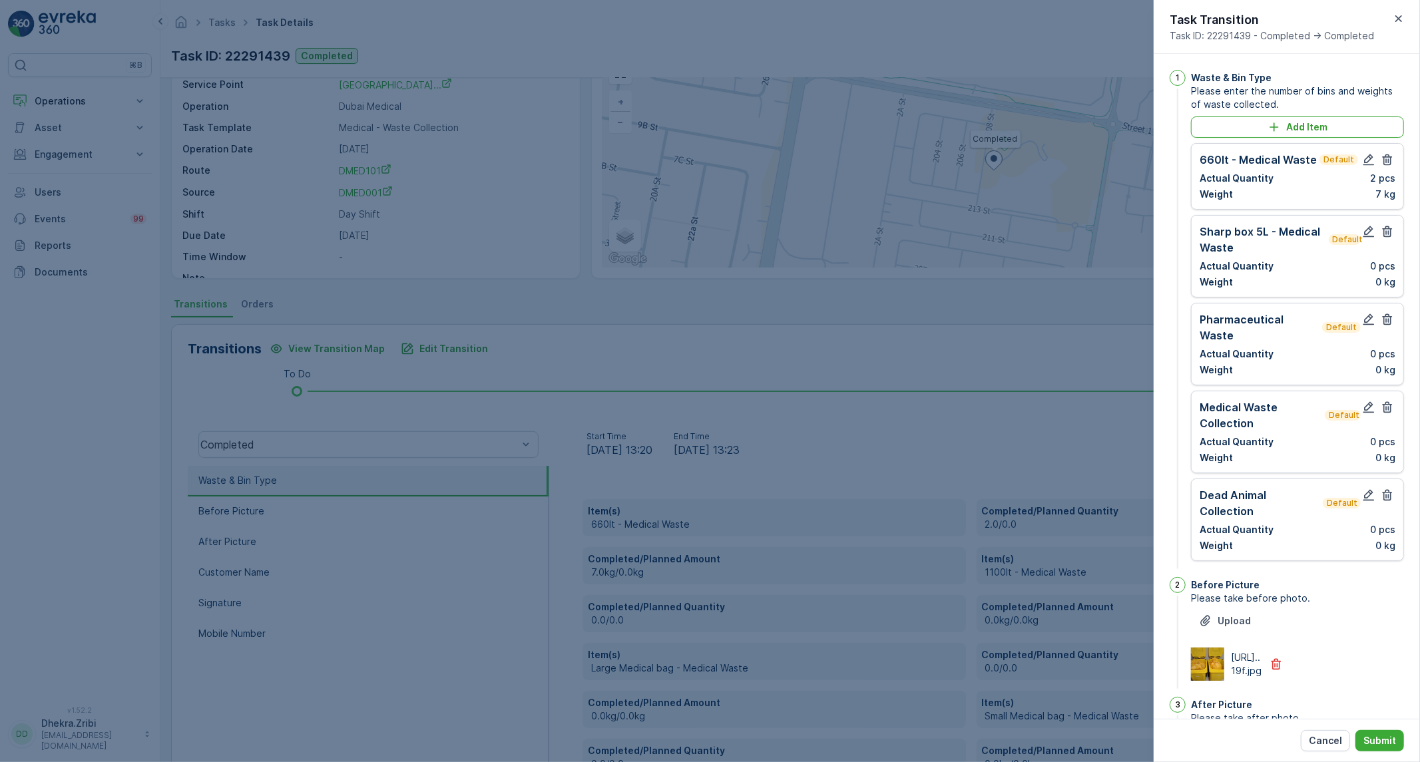
click at [1387, 235] on icon "button" at bounding box center [1387, 231] width 13 height 13
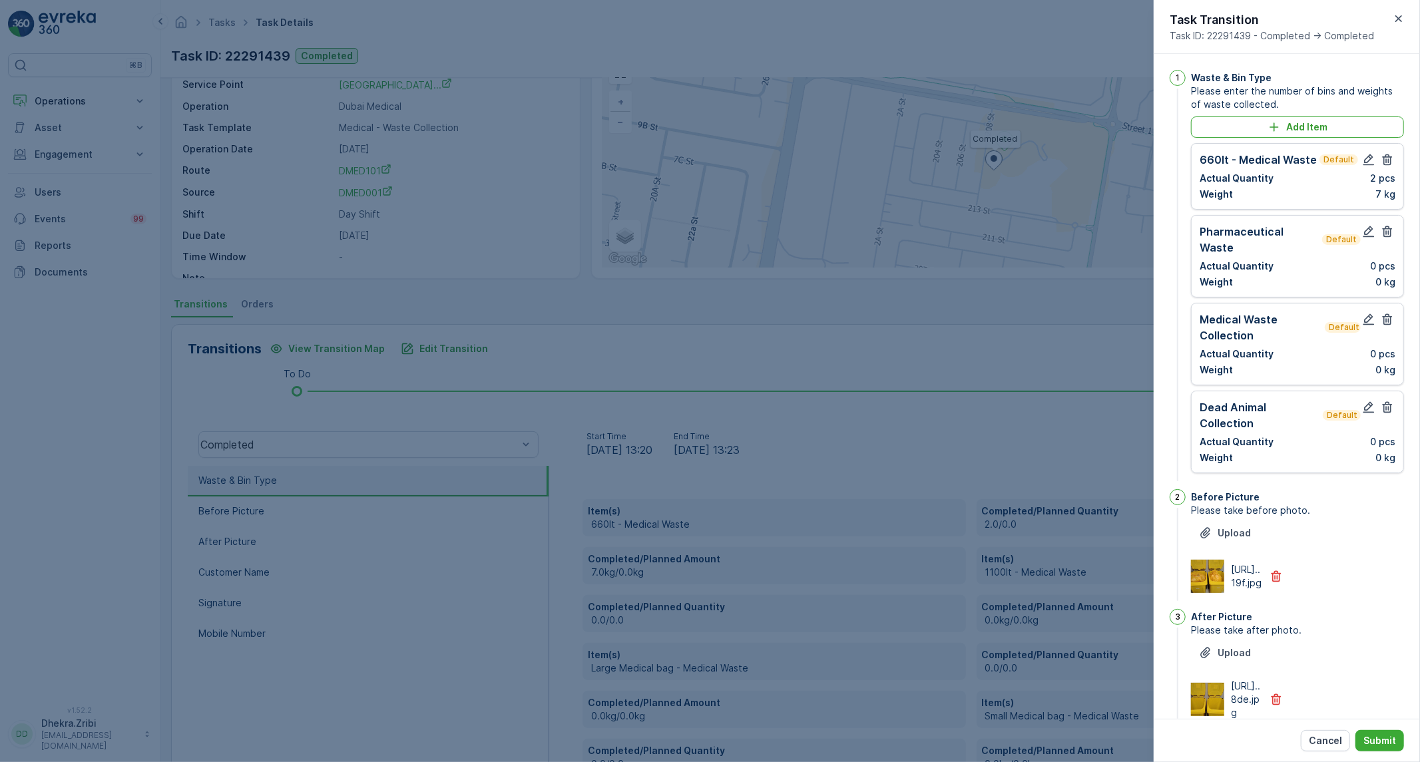
click at [1387, 235] on icon "button" at bounding box center [1387, 231] width 13 height 13
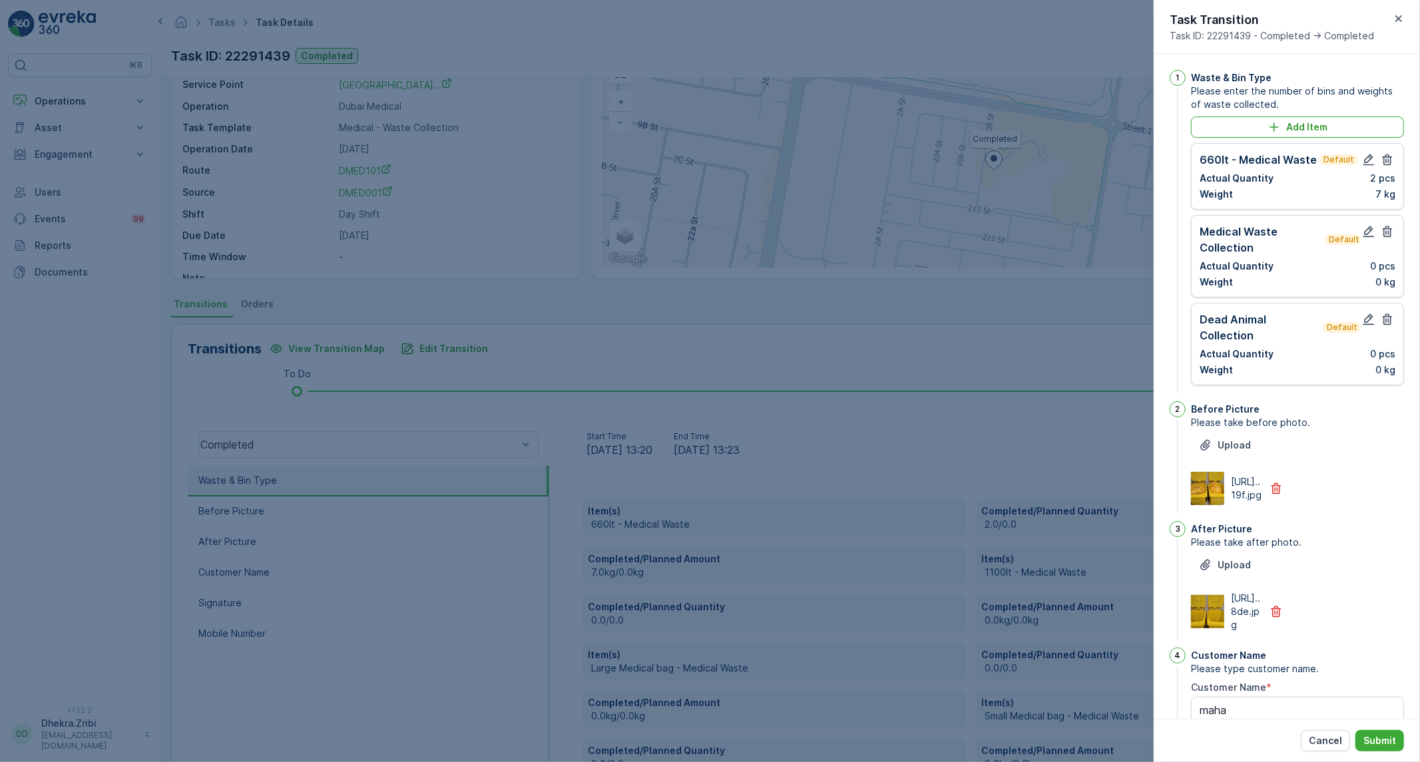
click at [1387, 235] on icon "button" at bounding box center [1387, 231] width 13 height 13
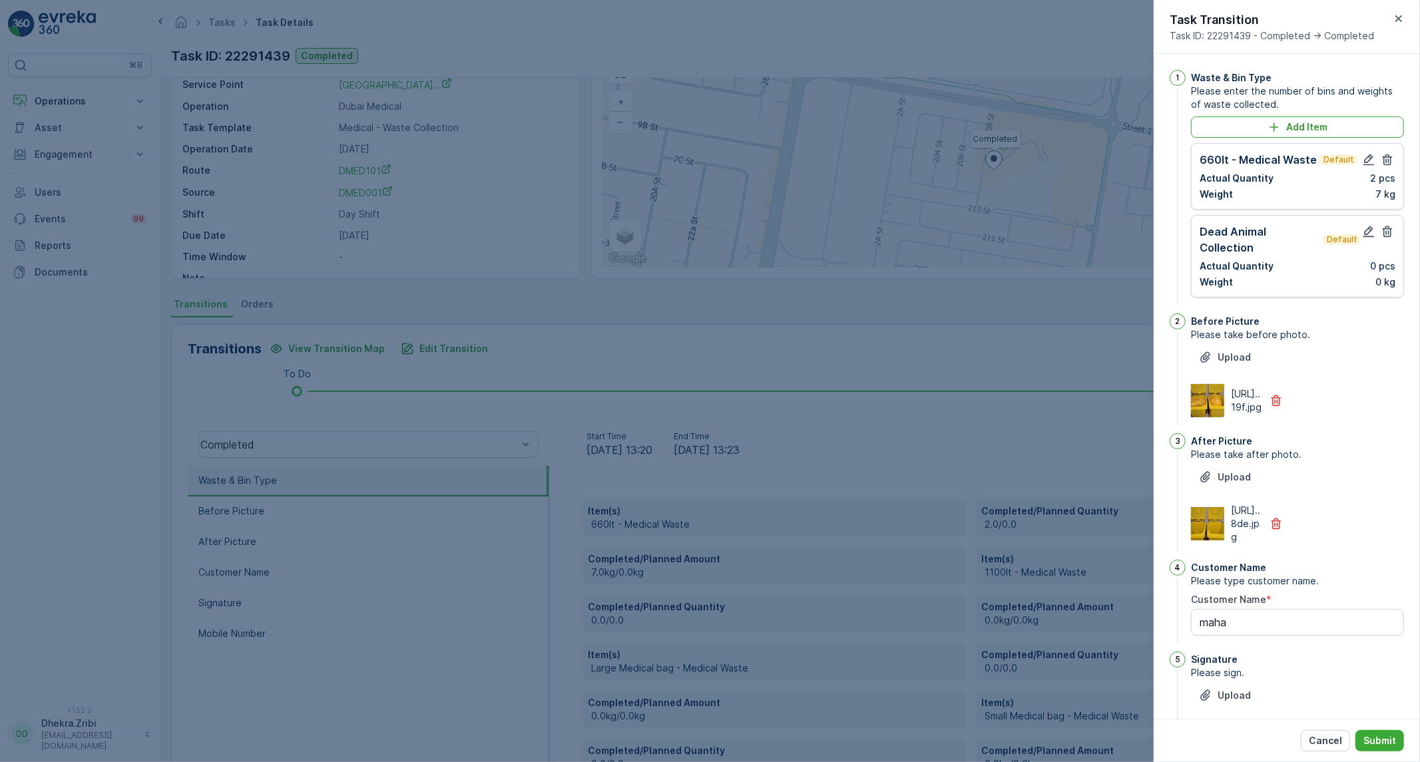
click at [1387, 235] on icon "button" at bounding box center [1387, 231] width 13 height 13
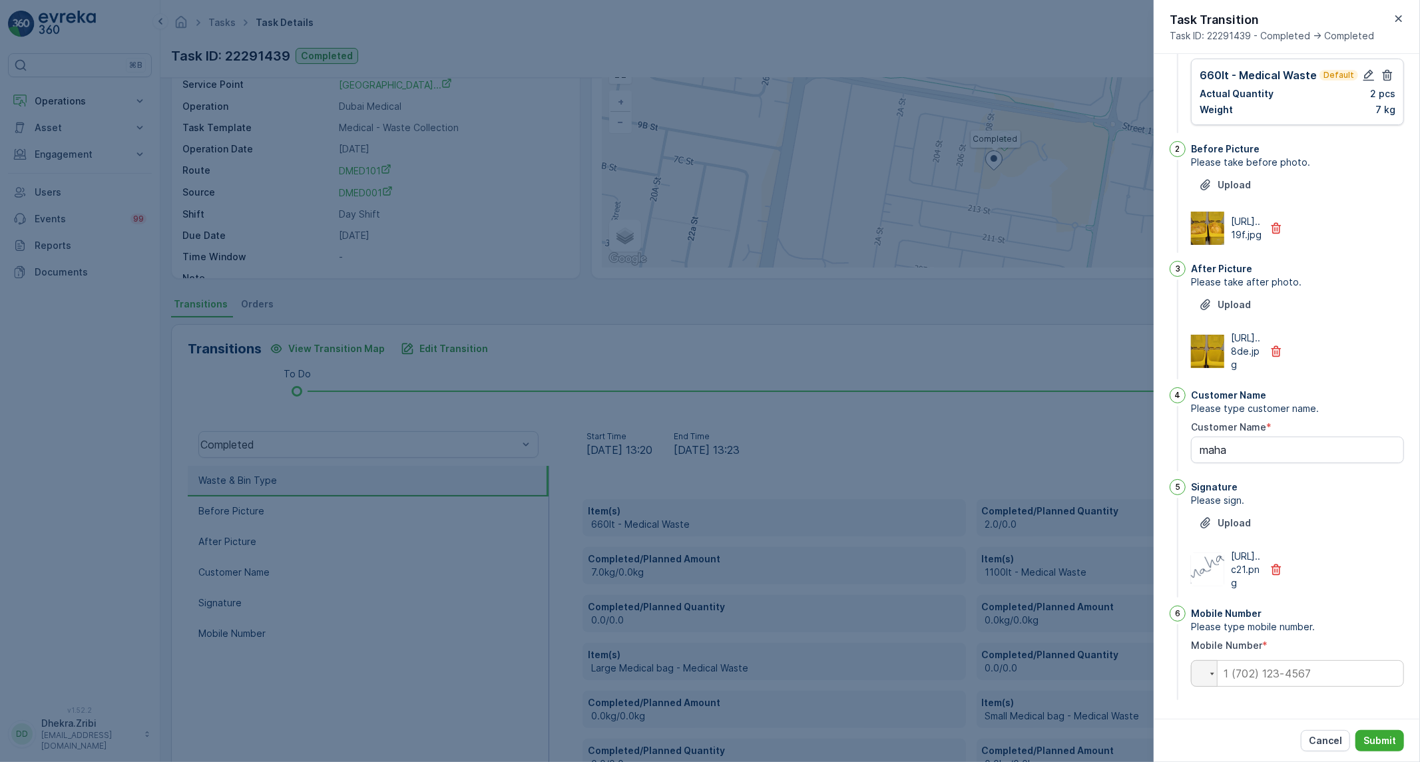
scroll to position [170, 0]
click at [1266, 672] on input "tel" at bounding box center [1297, 674] width 213 height 27
paste input "0523426163"
type input "0523426163"
click at [1368, 736] on p "Submit" at bounding box center [1380, 740] width 33 height 13
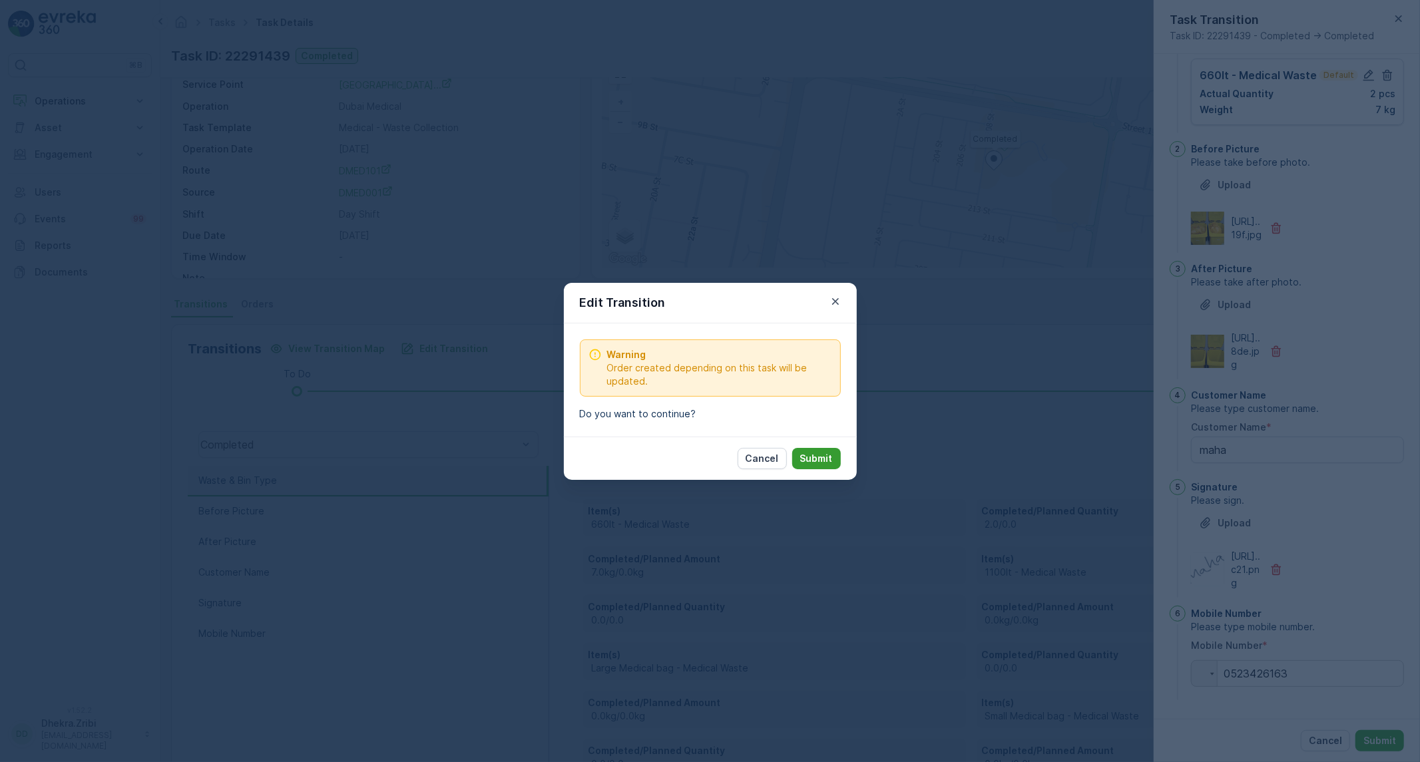
click at [833, 453] on button "Submit" at bounding box center [816, 458] width 49 height 21
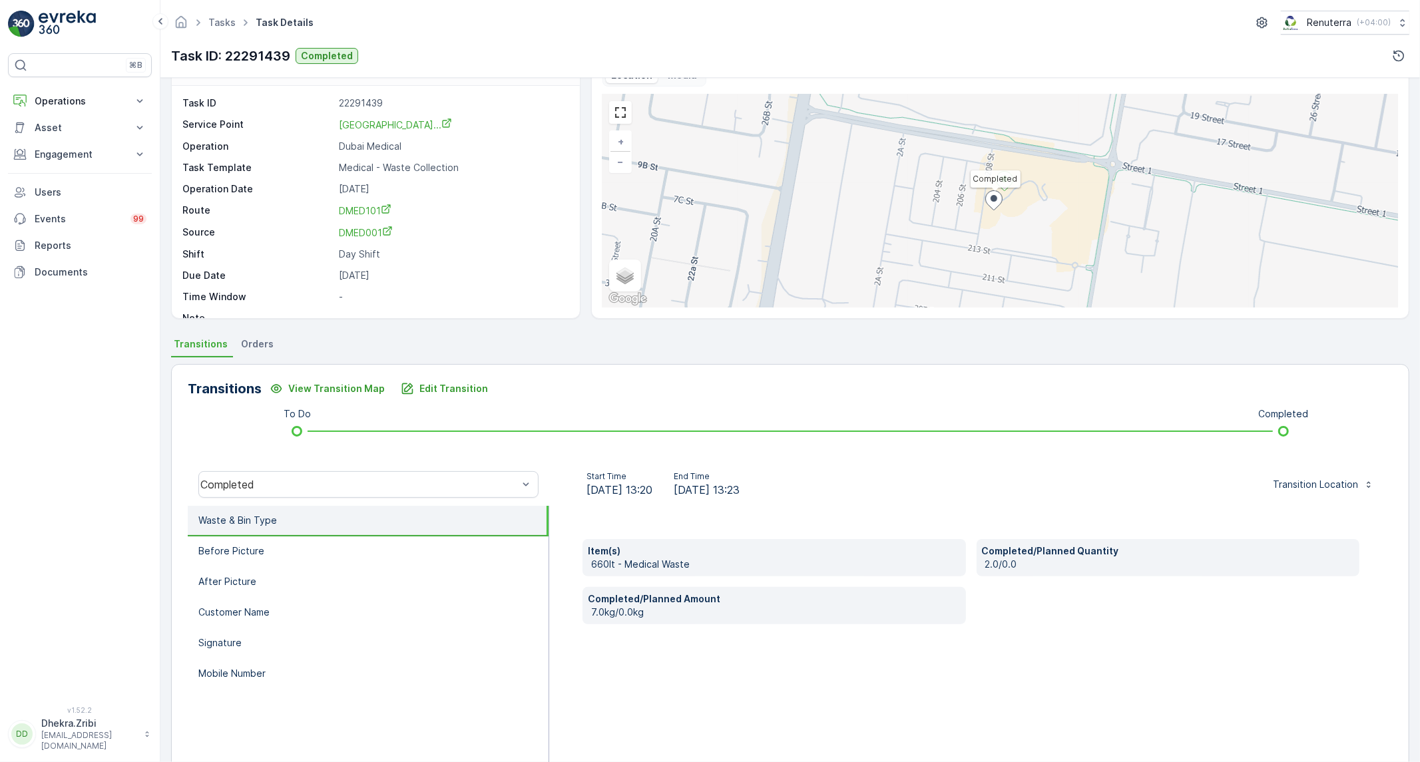
scroll to position [0, 0]
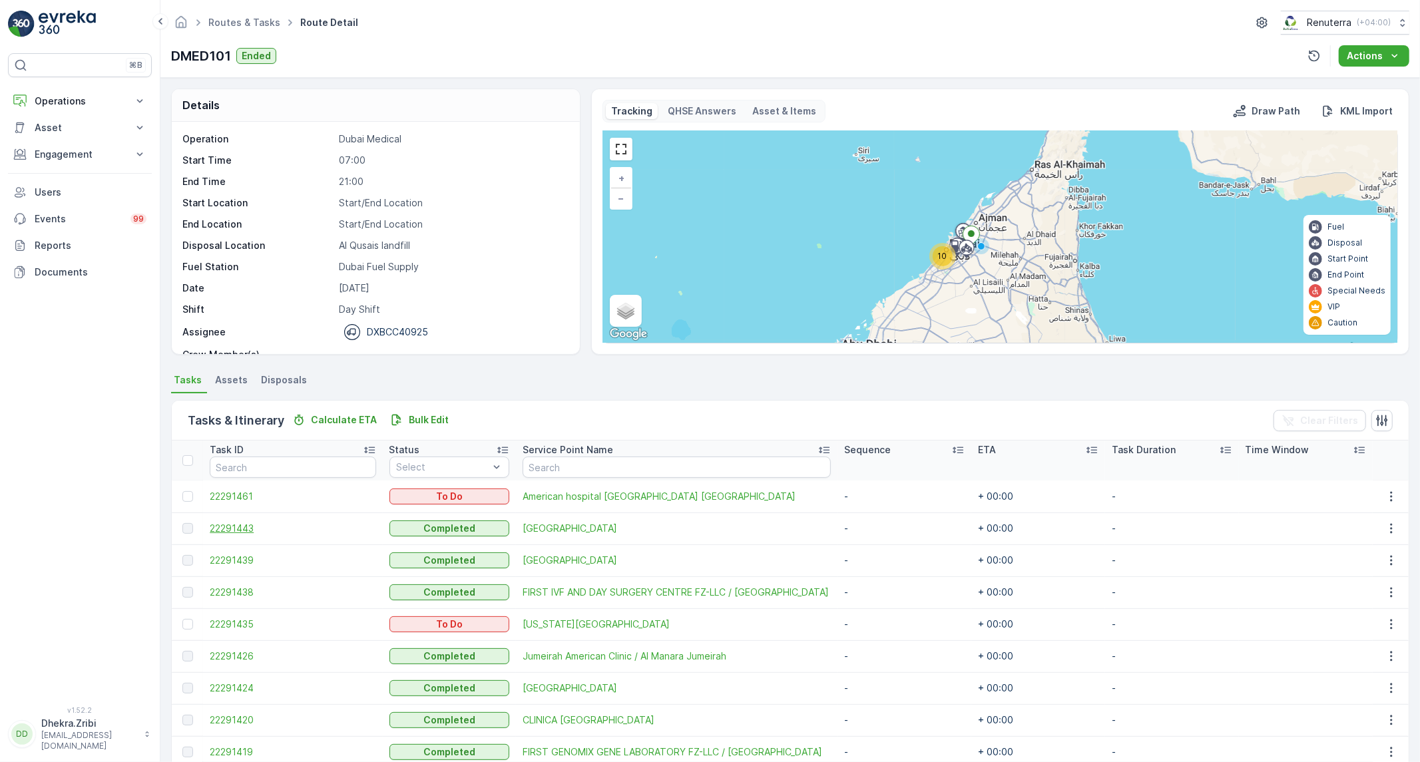
click at [222, 529] on span "22291443" at bounding box center [293, 528] width 166 height 13
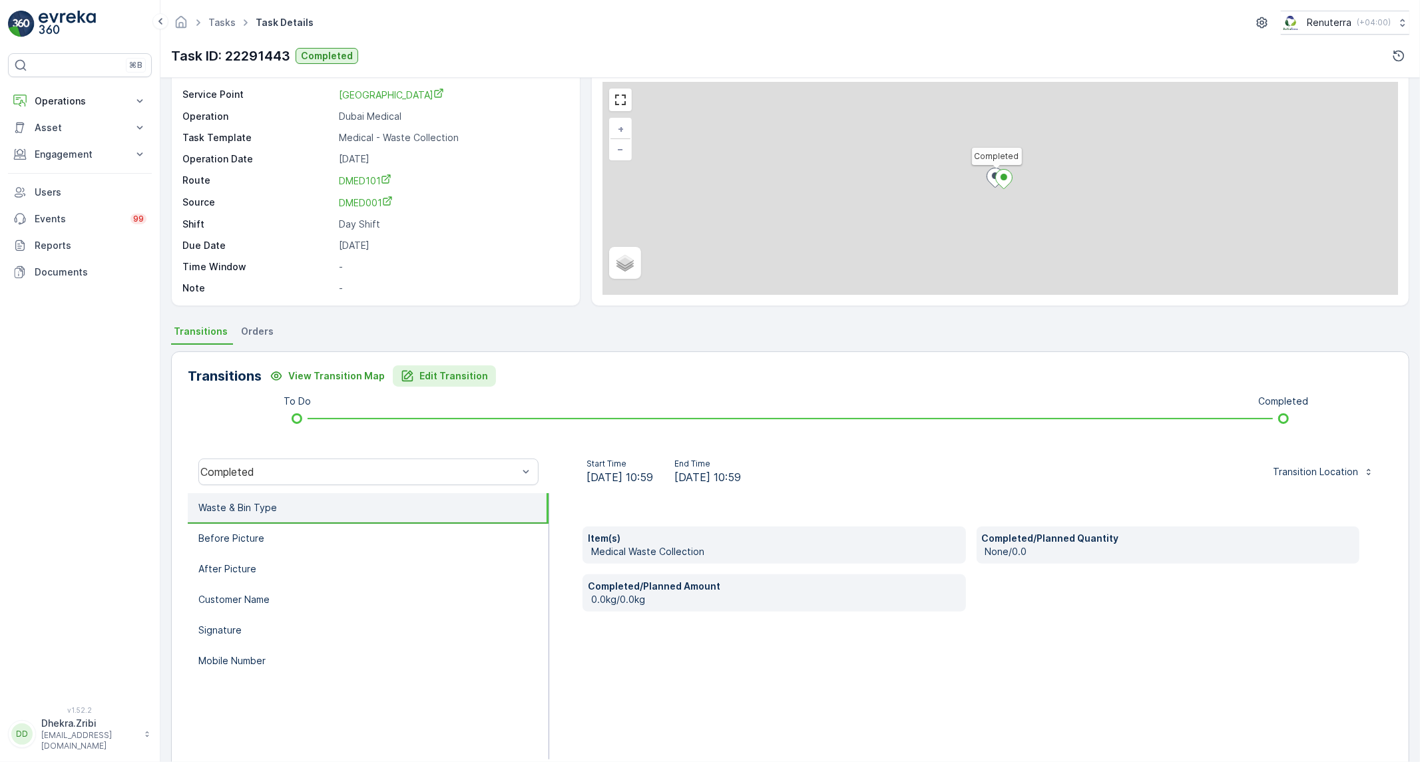
scroll to position [76, 0]
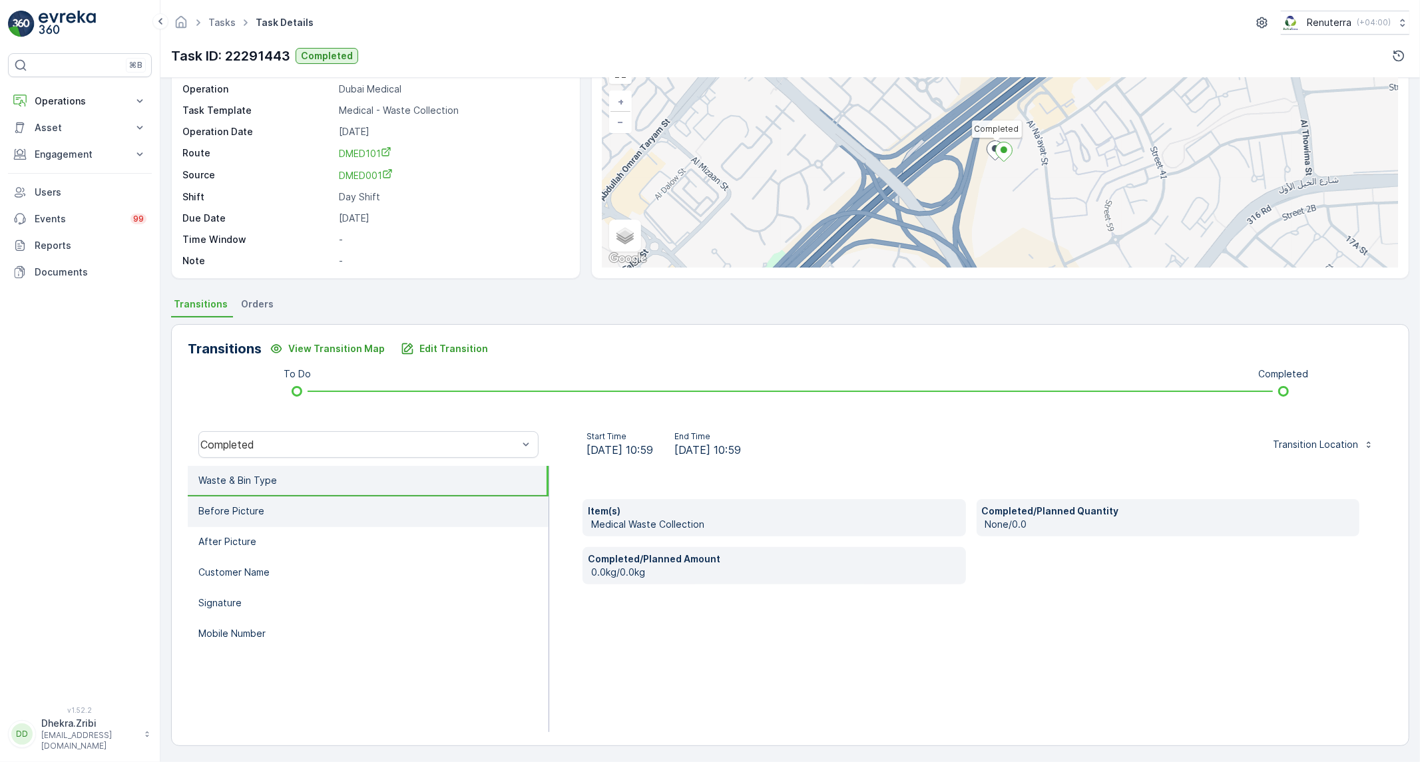
click at [288, 515] on li "Before Picture" at bounding box center [368, 512] width 361 height 31
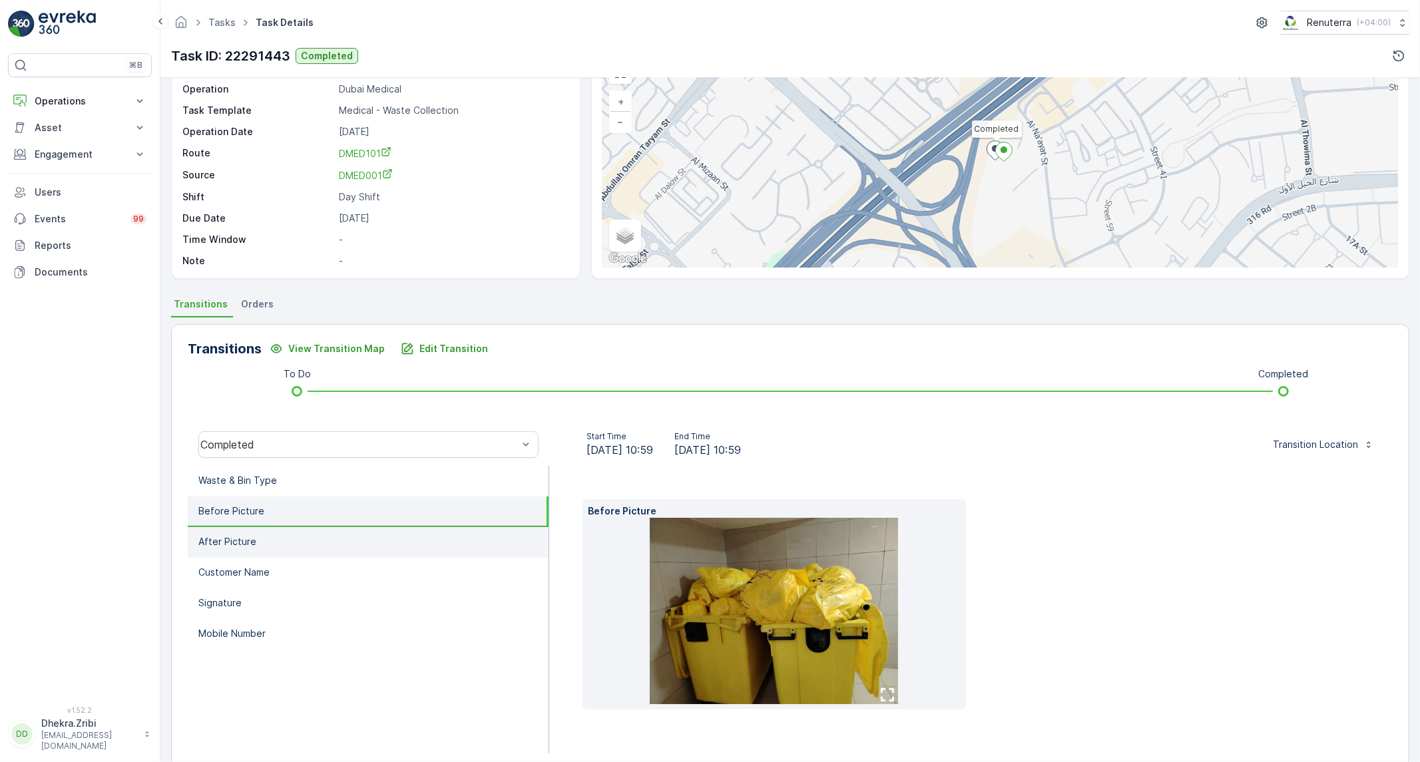
click at [282, 543] on li "After Picture" at bounding box center [368, 542] width 361 height 31
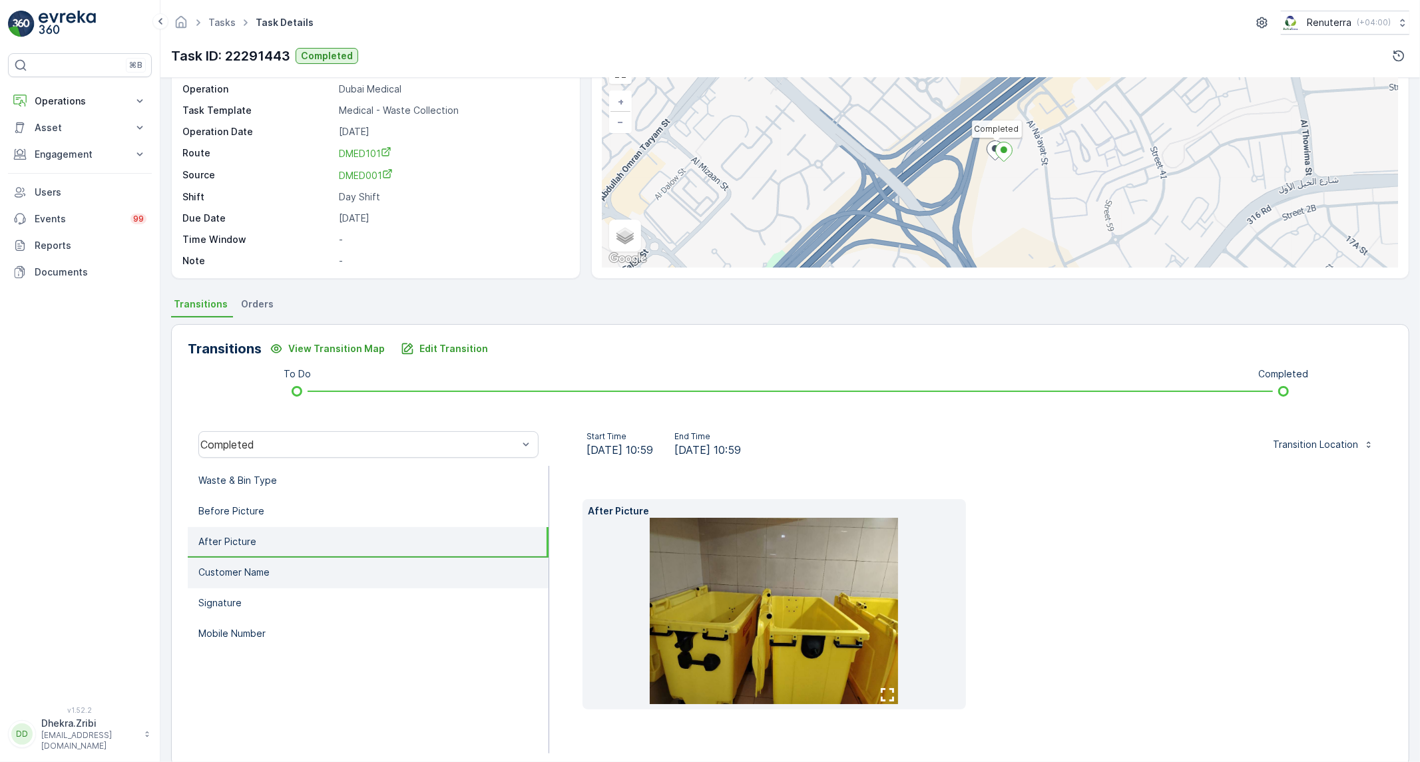
click at [278, 574] on li "Customer Name" at bounding box center [368, 573] width 361 height 31
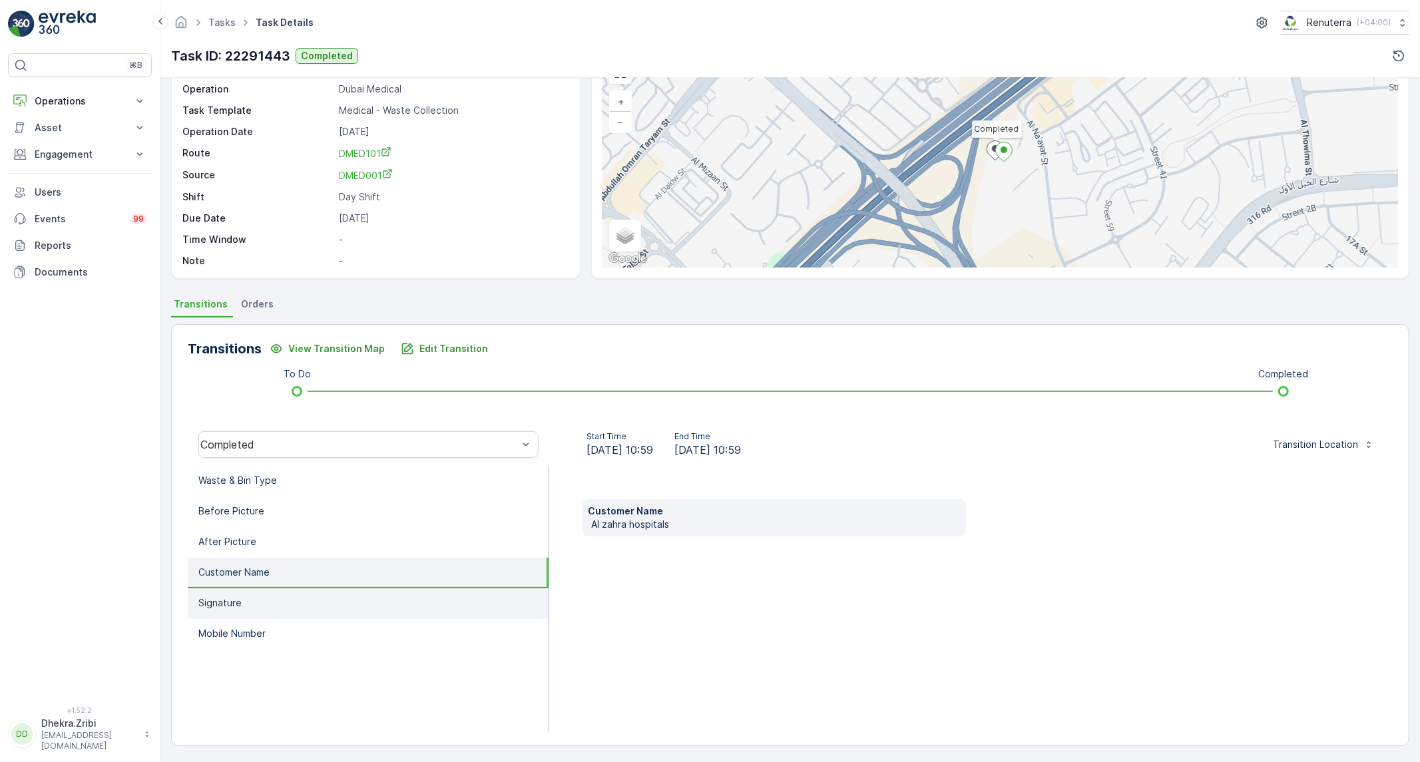
click at [263, 595] on li "Signature" at bounding box center [368, 604] width 361 height 31
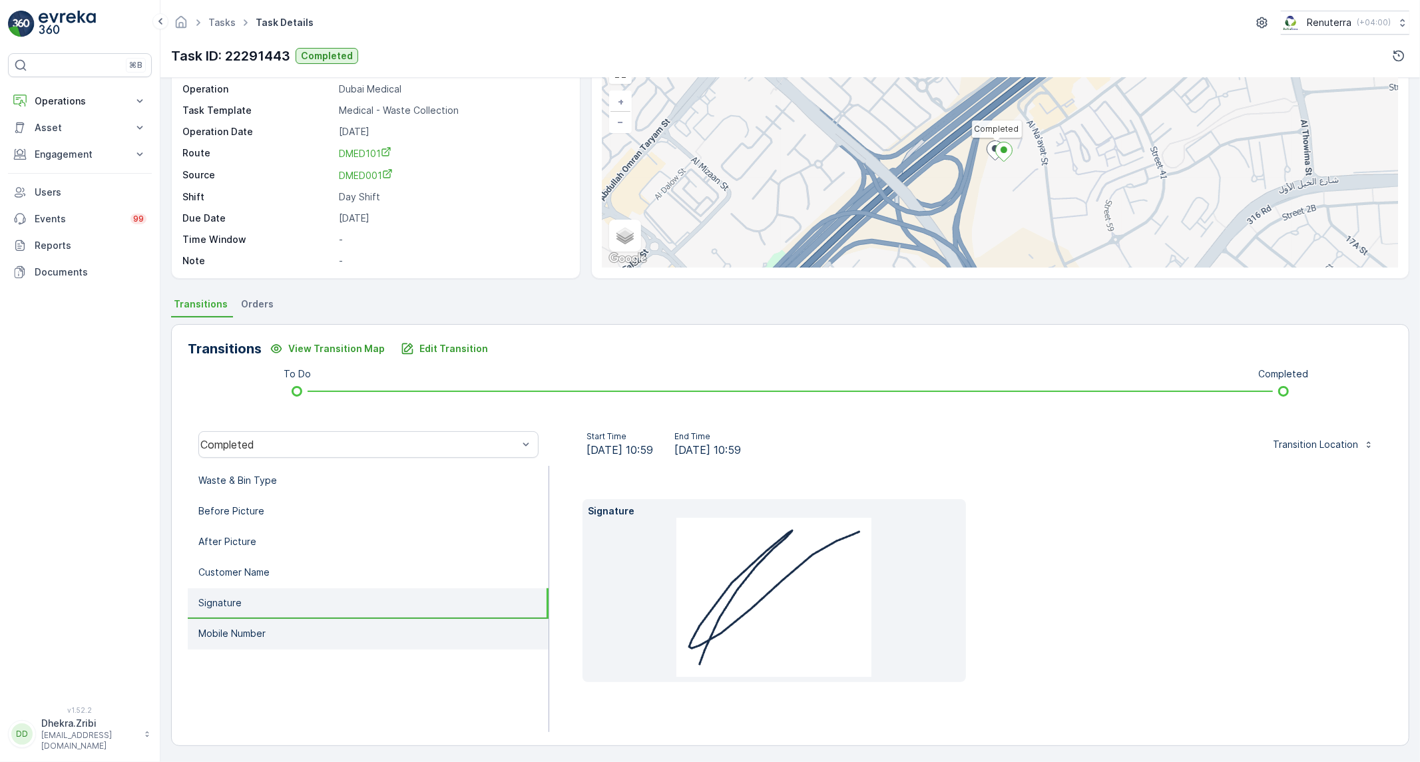
click at [256, 627] on p "Mobile Number" at bounding box center [231, 633] width 67 height 13
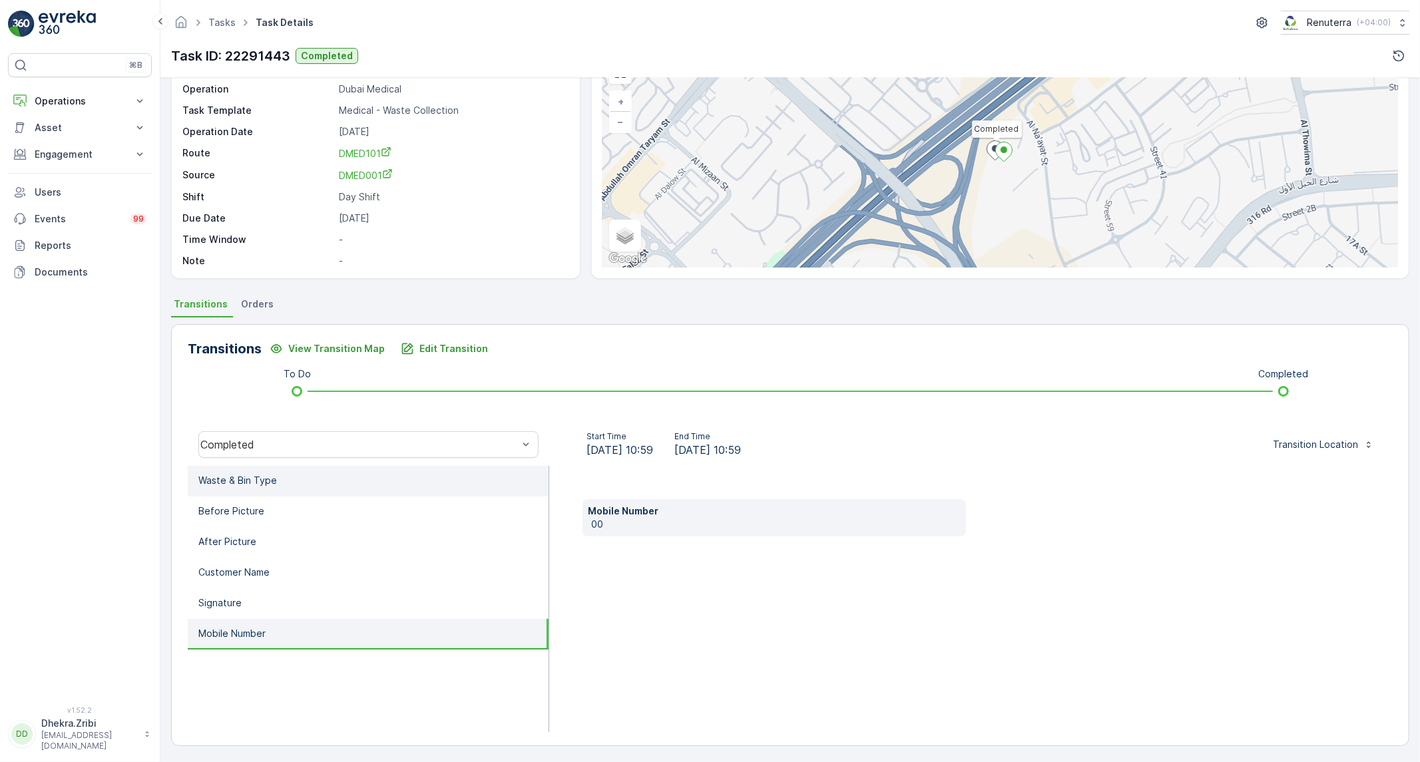
click at [296, 488] on li "Waste & Bin Type" at bounding box center [368, 481] width 361 height 31
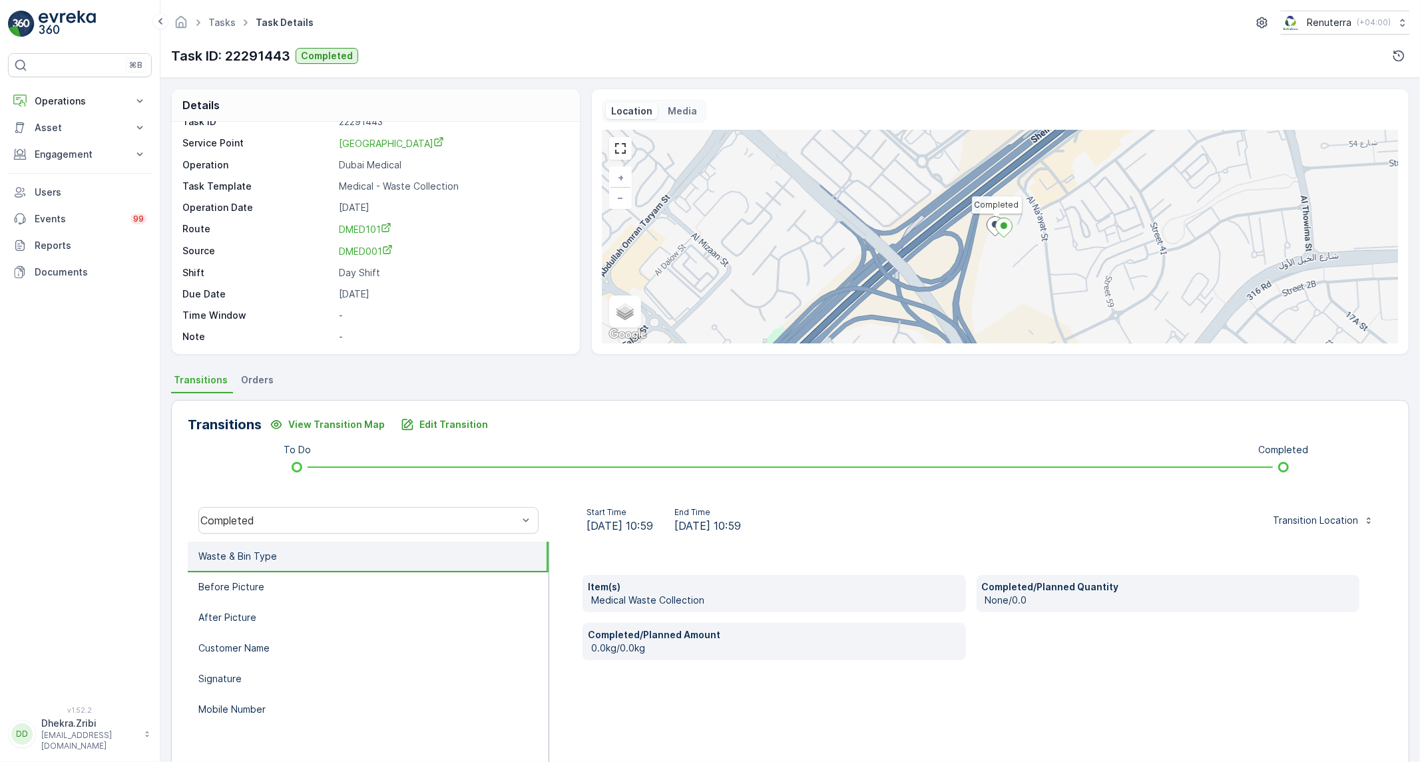
scroll to position [0, 0]
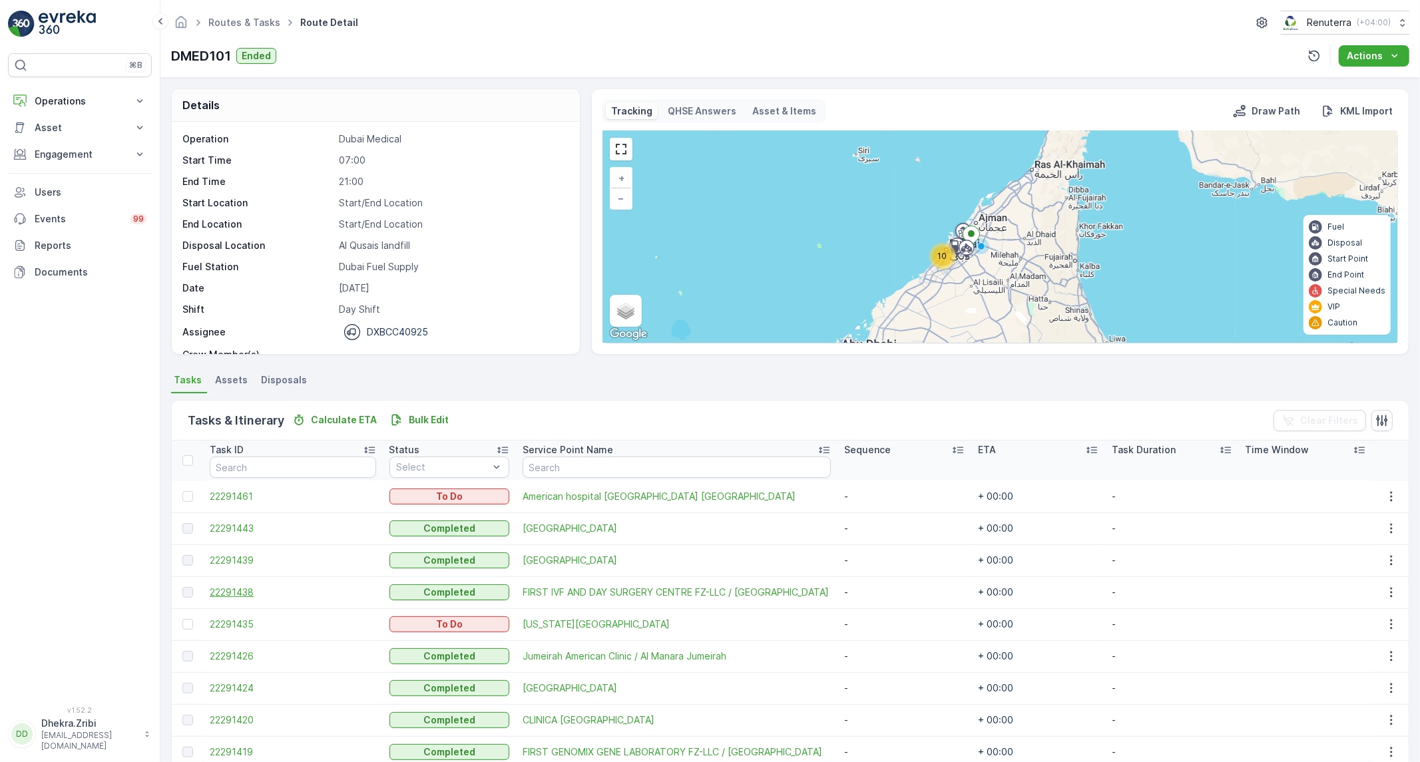
click at [257, 596] on span "22291438" at bounding box center [293, 592] width 166 height 13
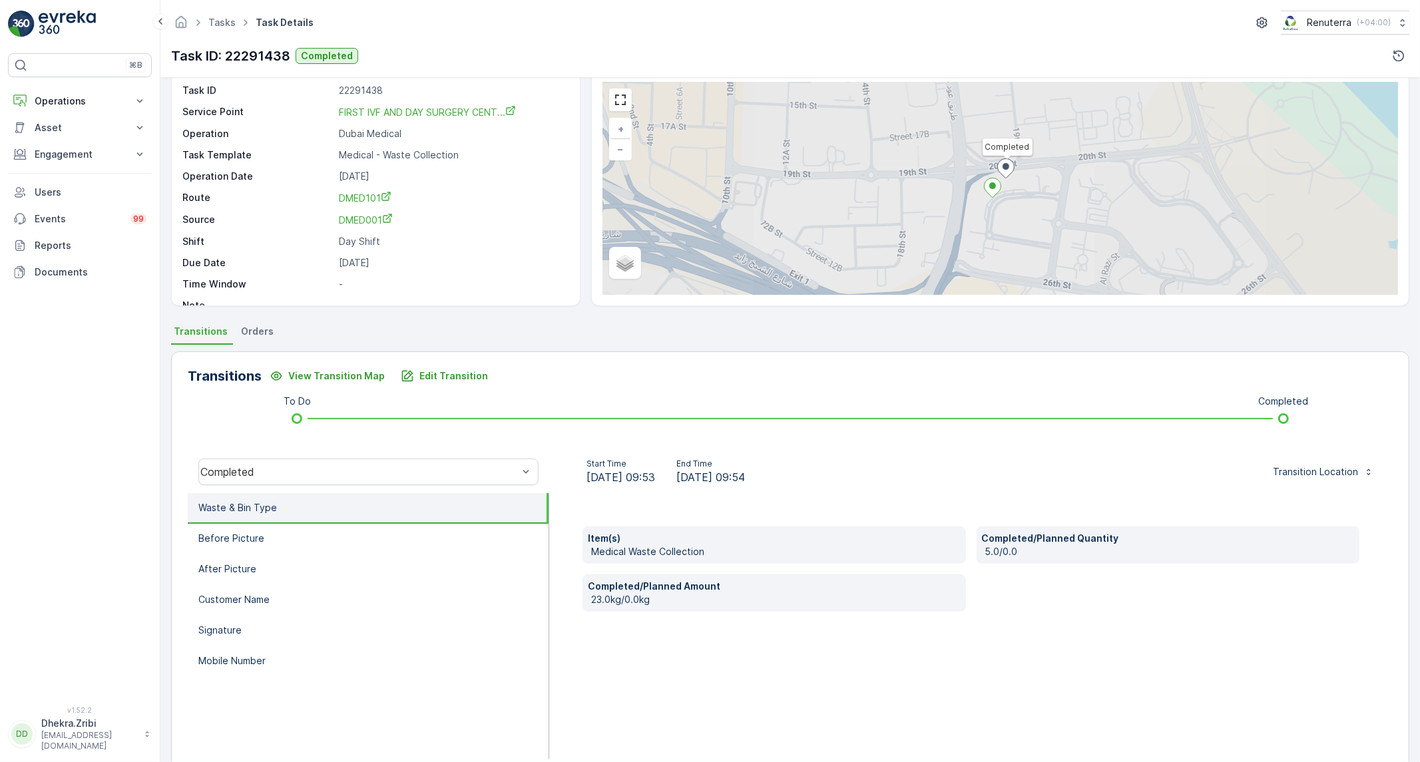
scroll to position [76, 0]
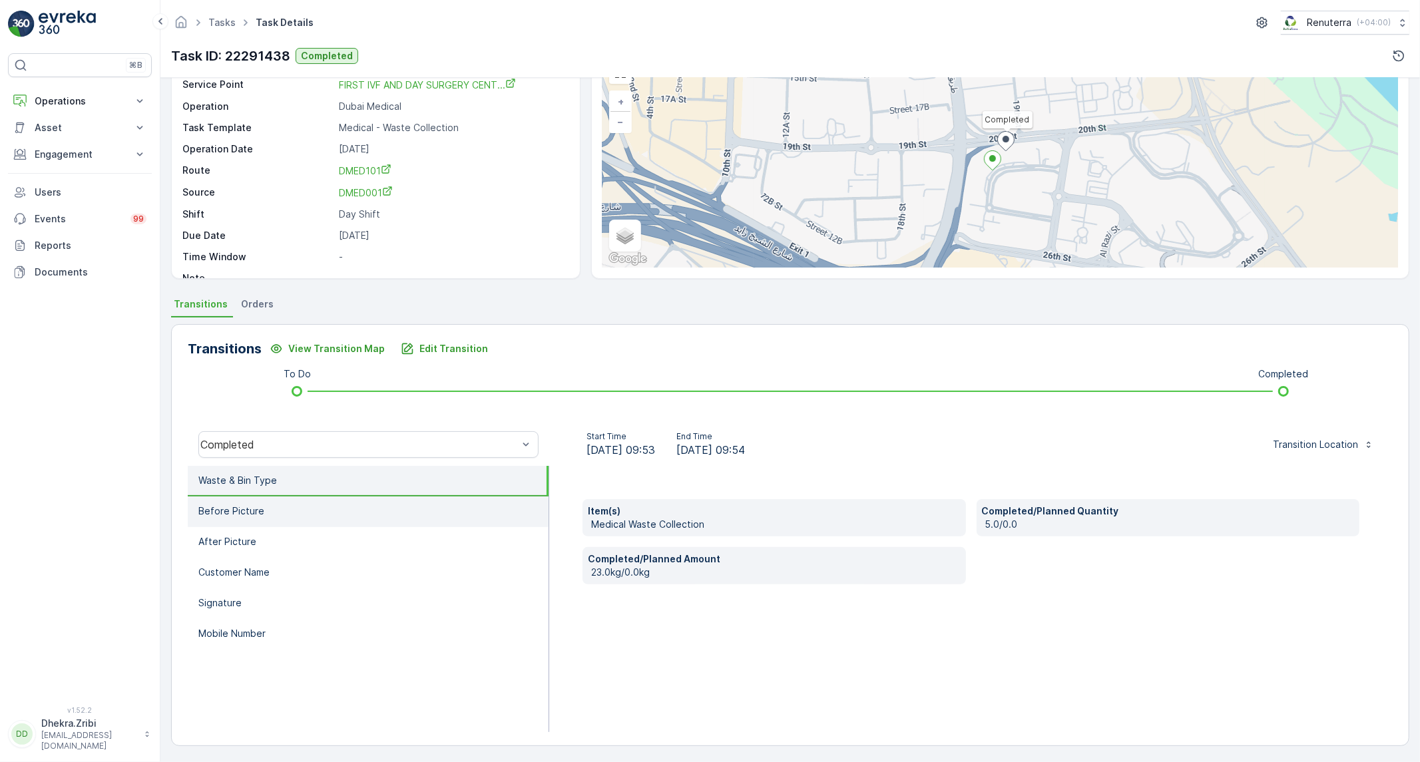
click at [370, 515] on li "Before Picture" at bounding box center [368, 512] width 361 height 31
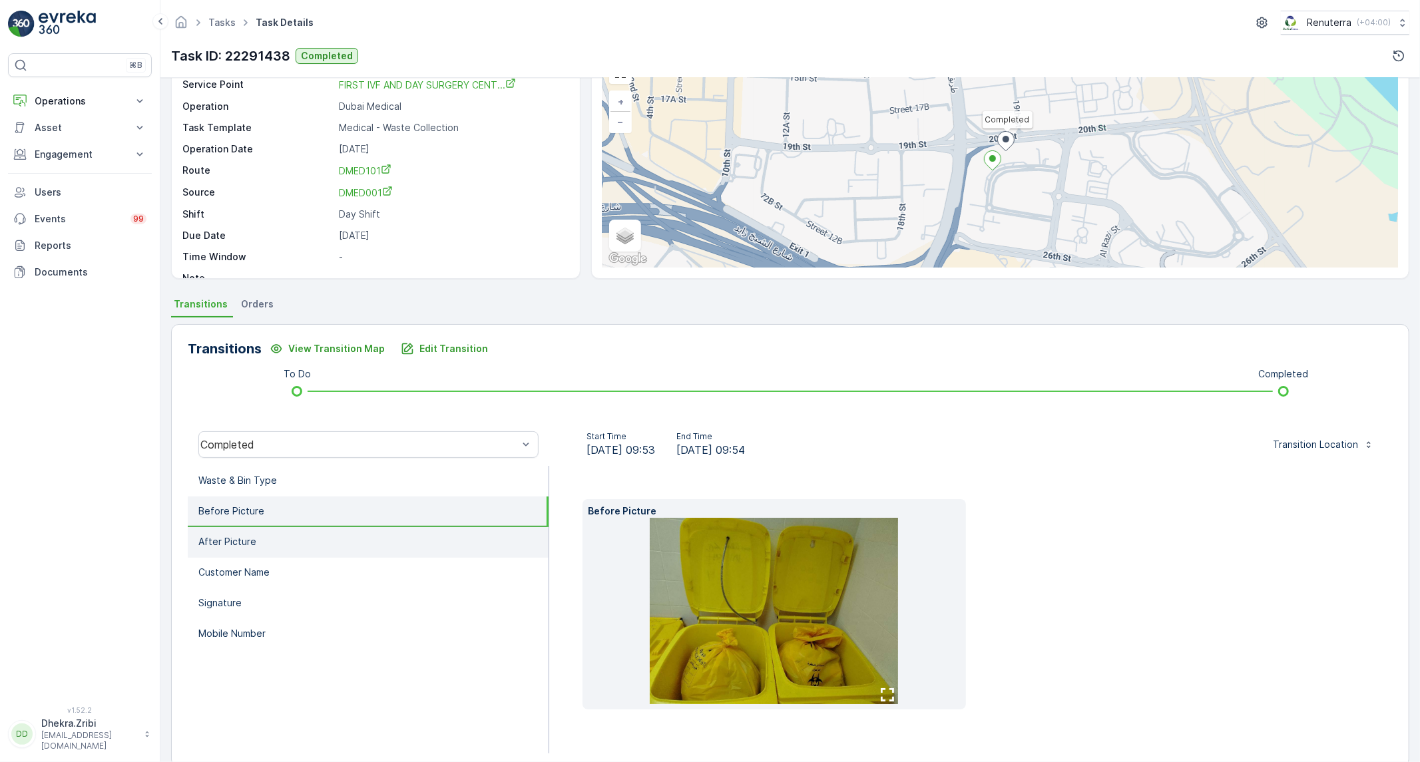
click at [320, 541] on li "After Picture" at bounding box center [368, 542] width 361 height 31
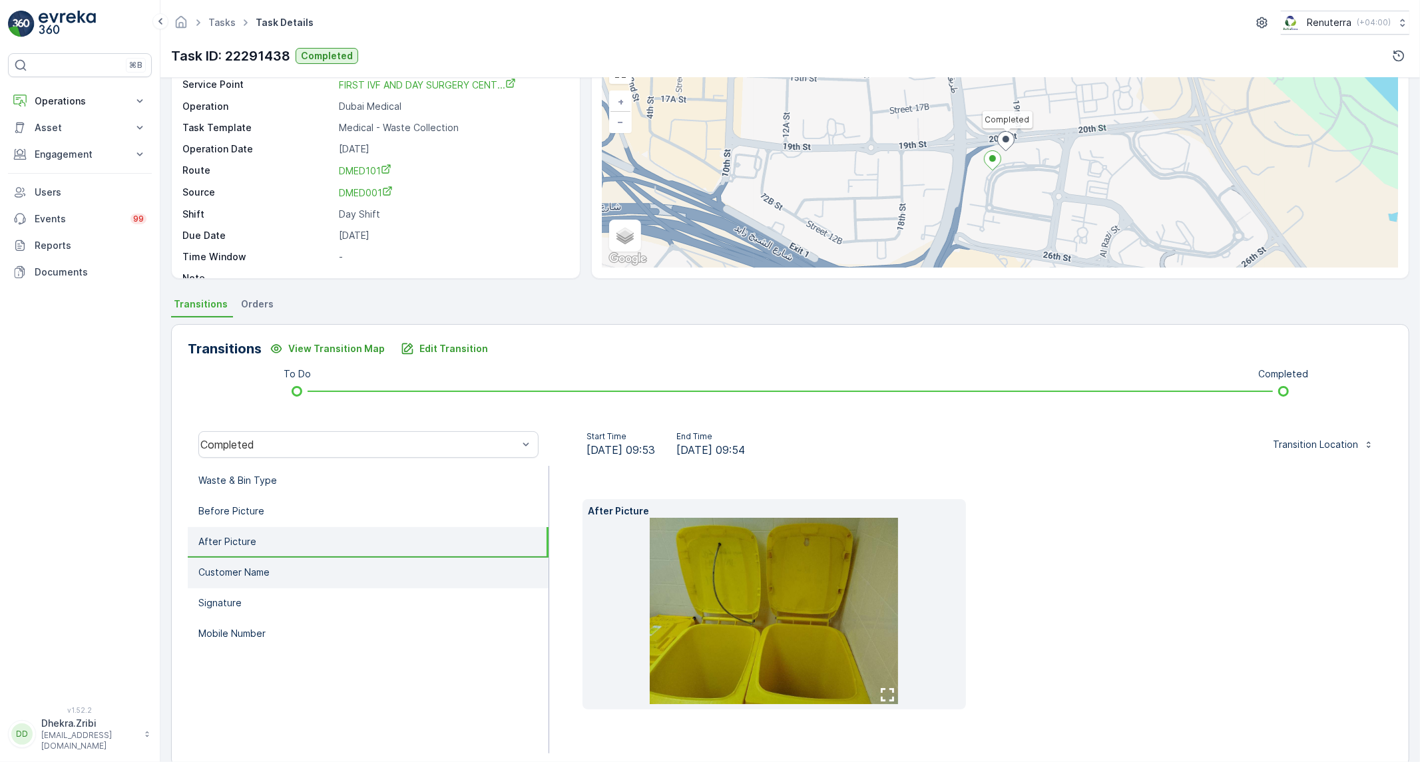
click at [277, 566] on li "Customer Name" at bounding box center [368, 573] width 361 height 31
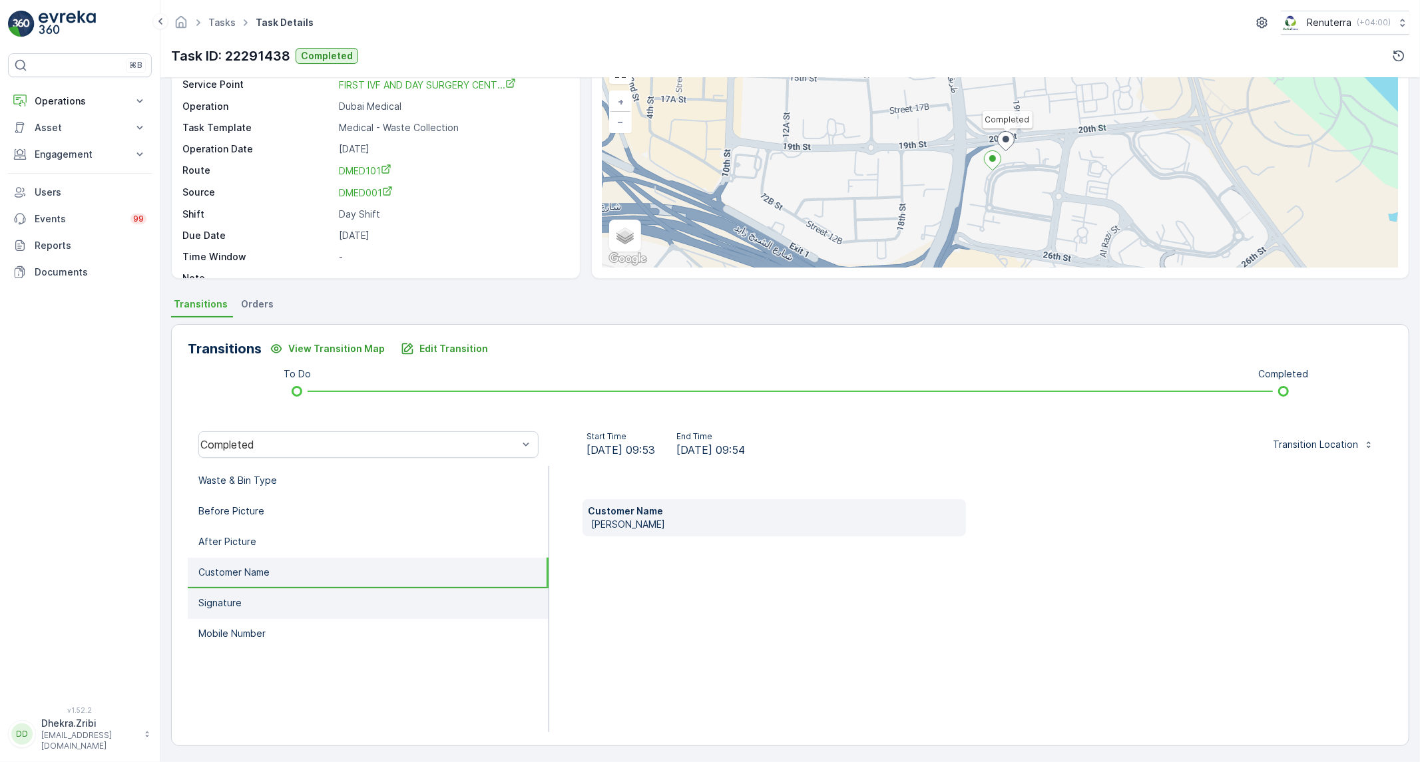
click at [244, 607] on li "Signature" at bounding box center [368, 604] width 361 height 31
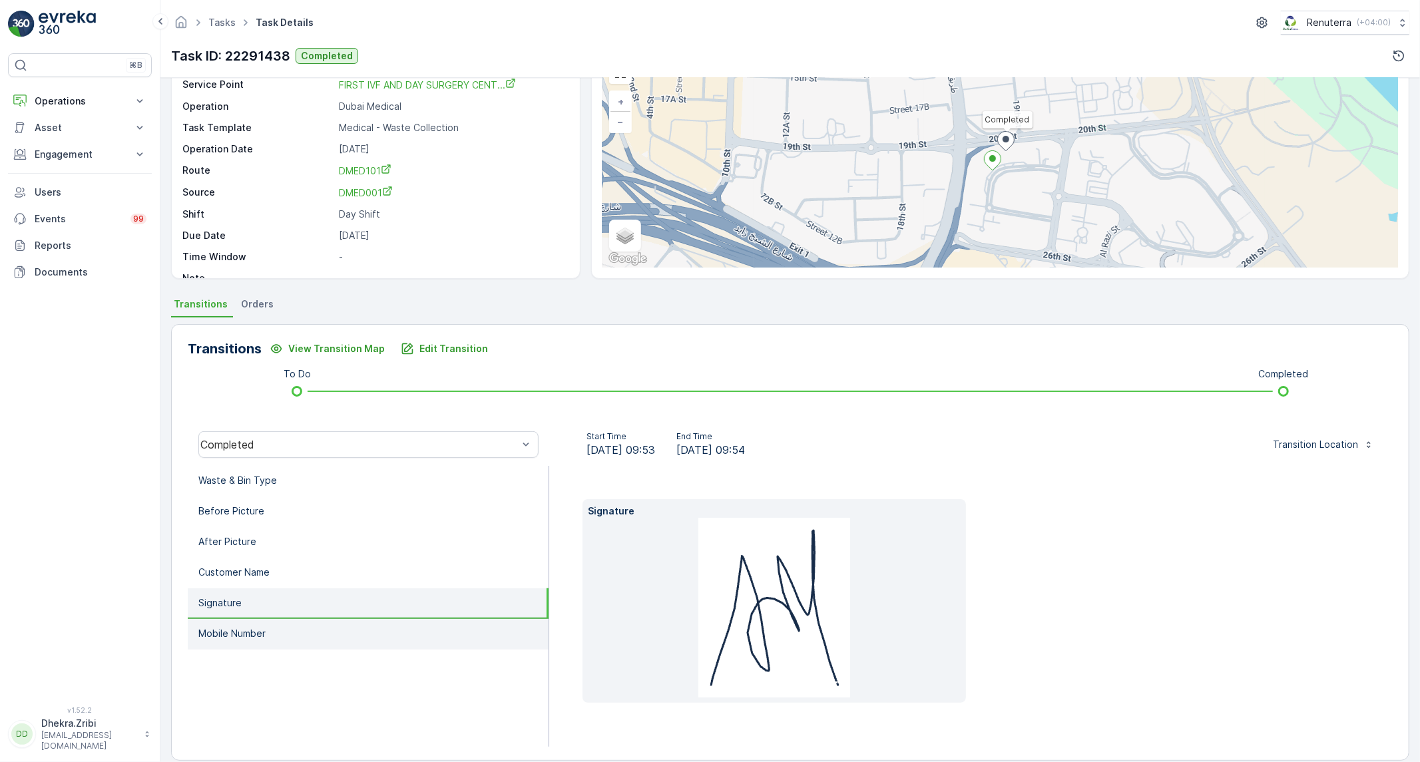
click at [241, 638] on li "Mobile Number" at bounding box center [368, 634] width 361 height 31
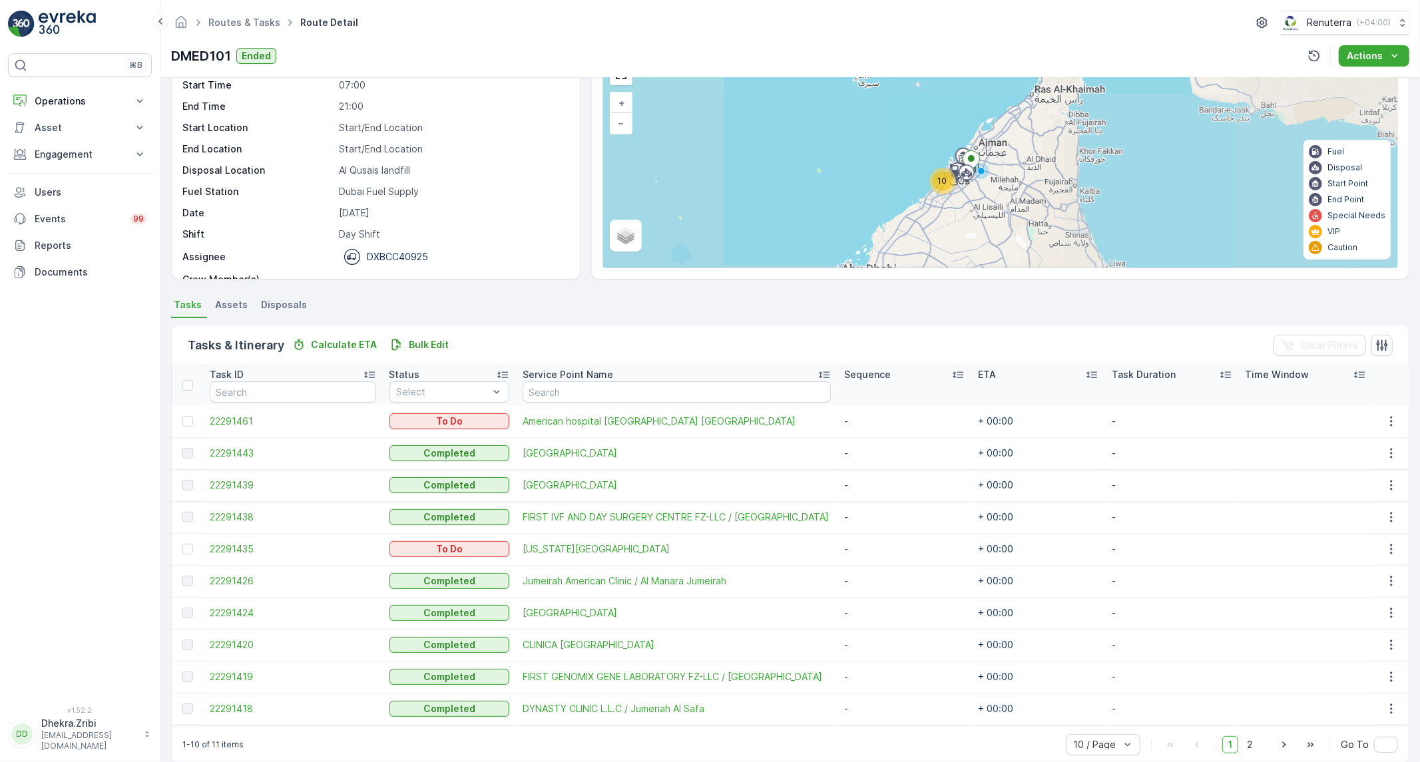
scroll to position [93, 0]
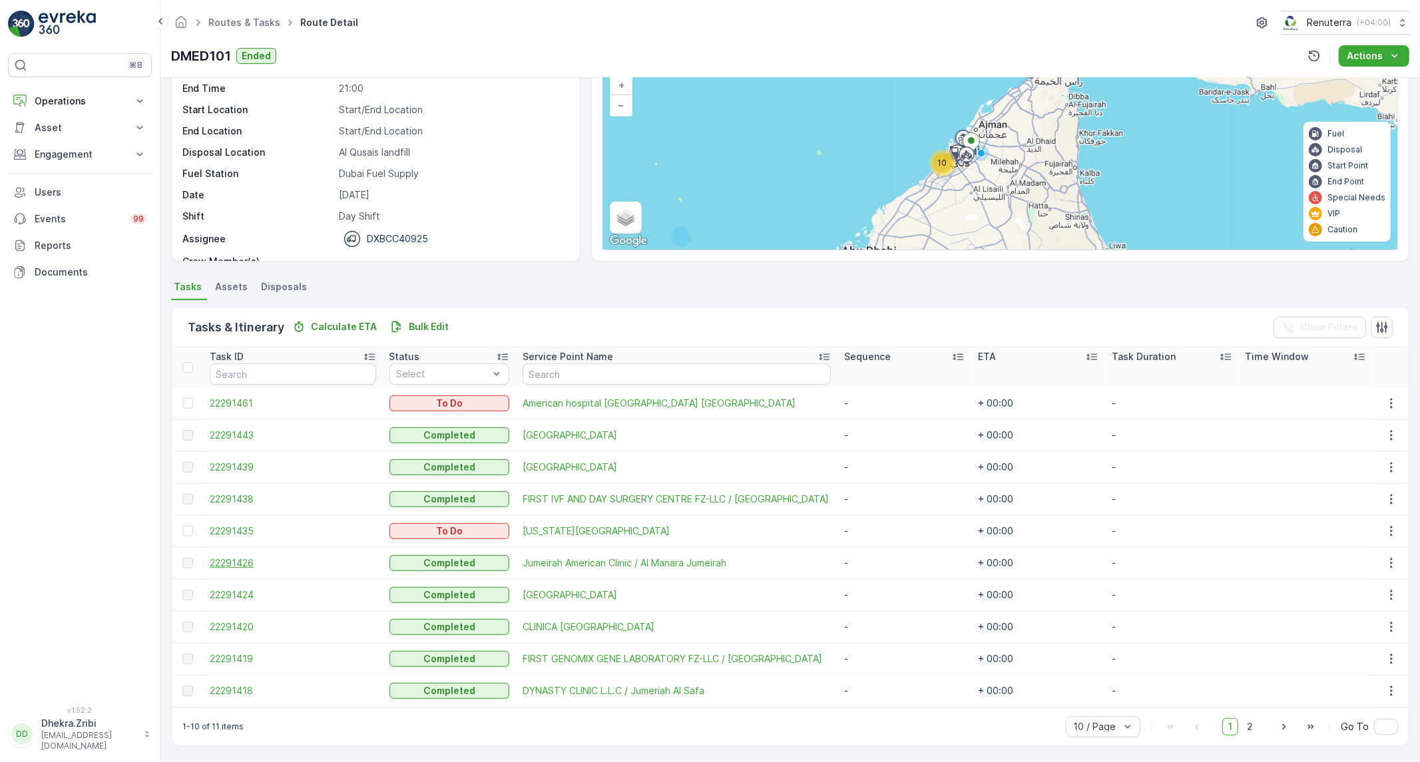
click at [236, 563] on span "22291426" at bounding box center [293, 563] width 166 height 13
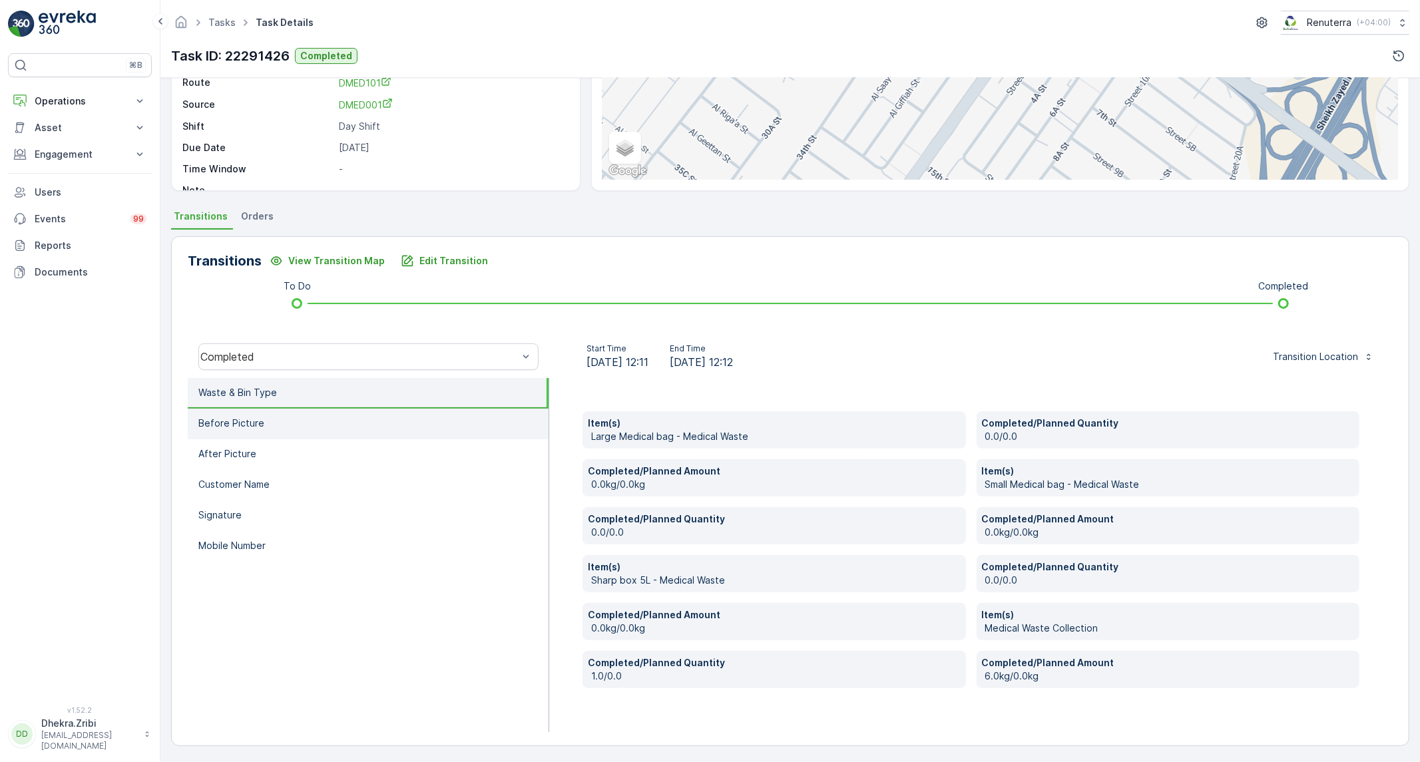
click at [342, 411] on li "Before Picture" at bounding box center [368, 424] width 361 height 31
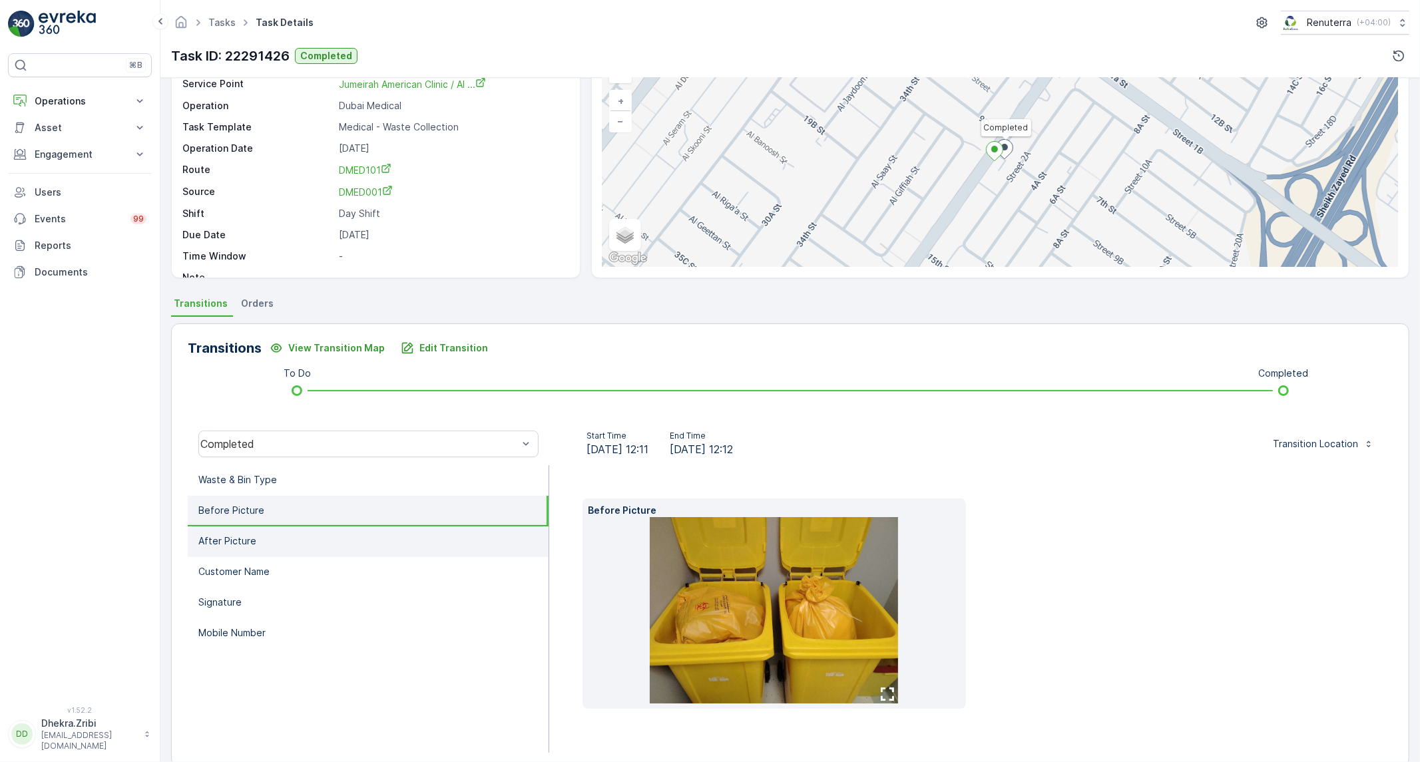
click at [274, 527] on li "After Picture" at bounding box center [368, 542] width 361 height 31
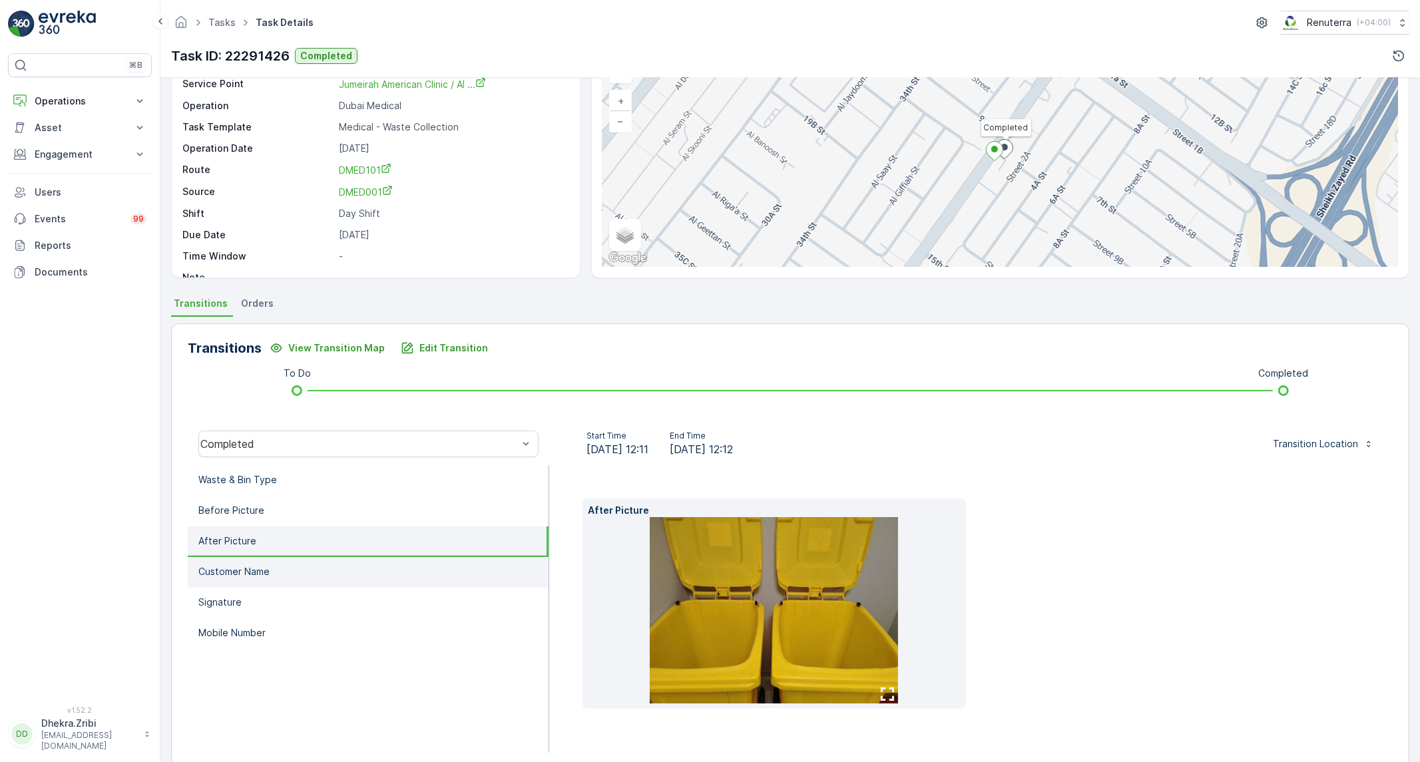
click at [262, 573] on p "Customer Name" at bounding box center [233, 571] width 71 height 13
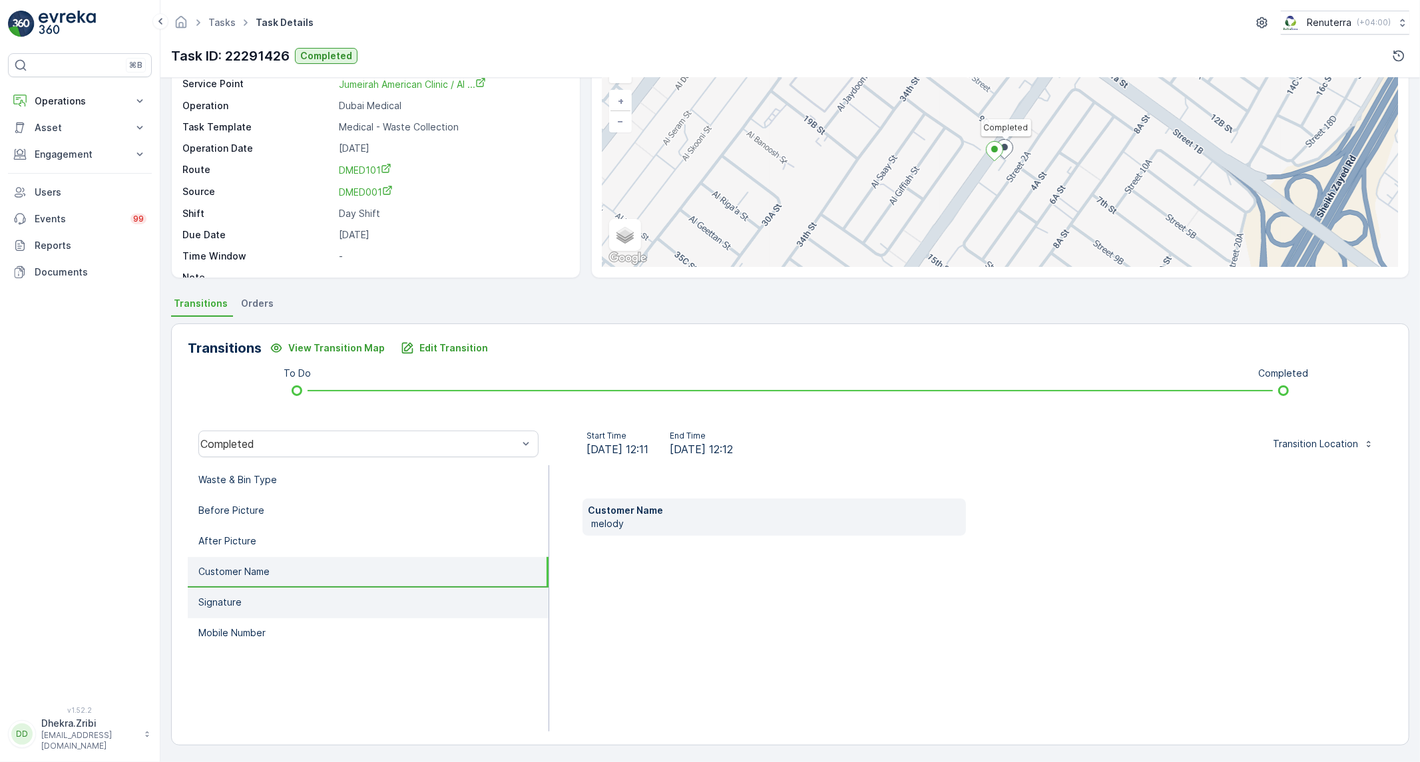
click at [257, 598] on li "Signature" at bounding box center [368, 603] width 361 height 31
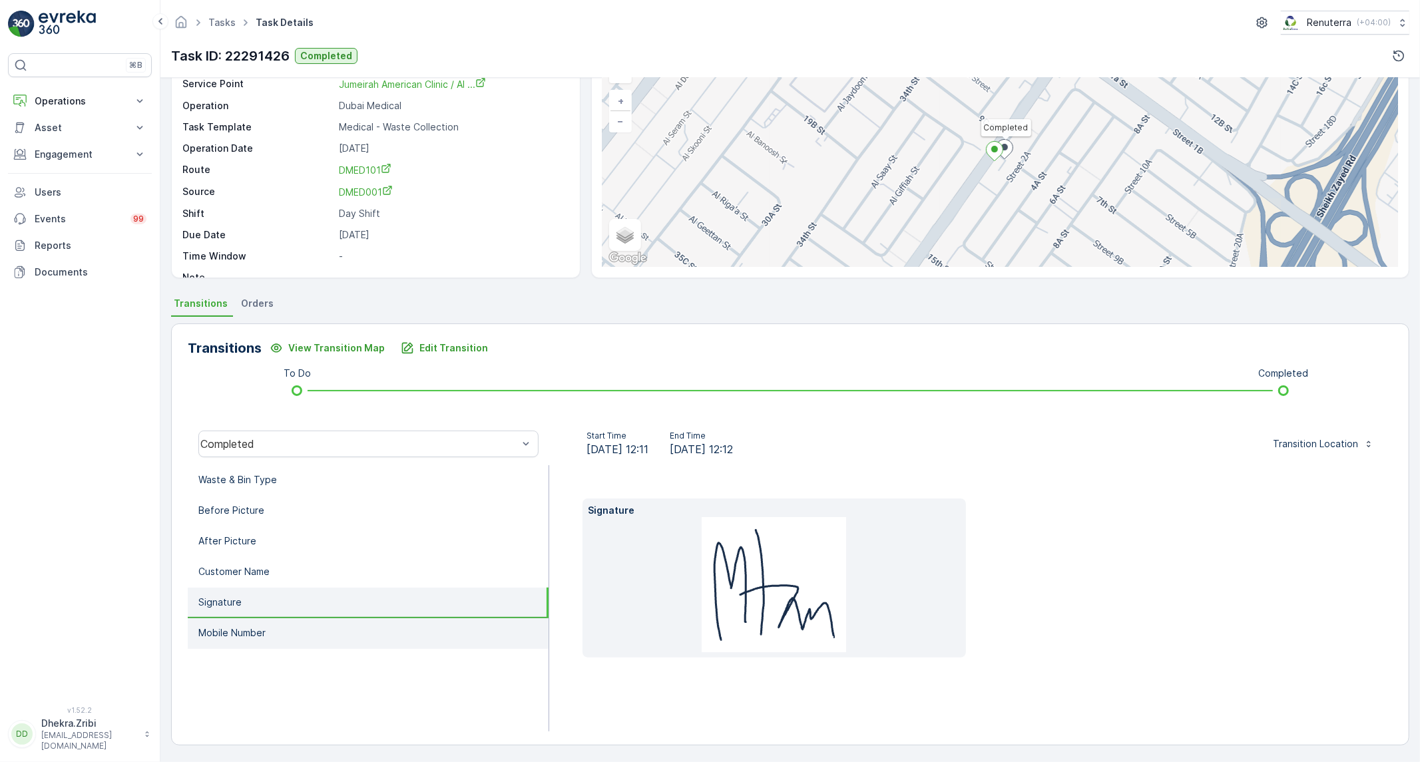
click at [250, 635] on p "Mobile Number" at bounding box center [231, 633] width 67 height 13
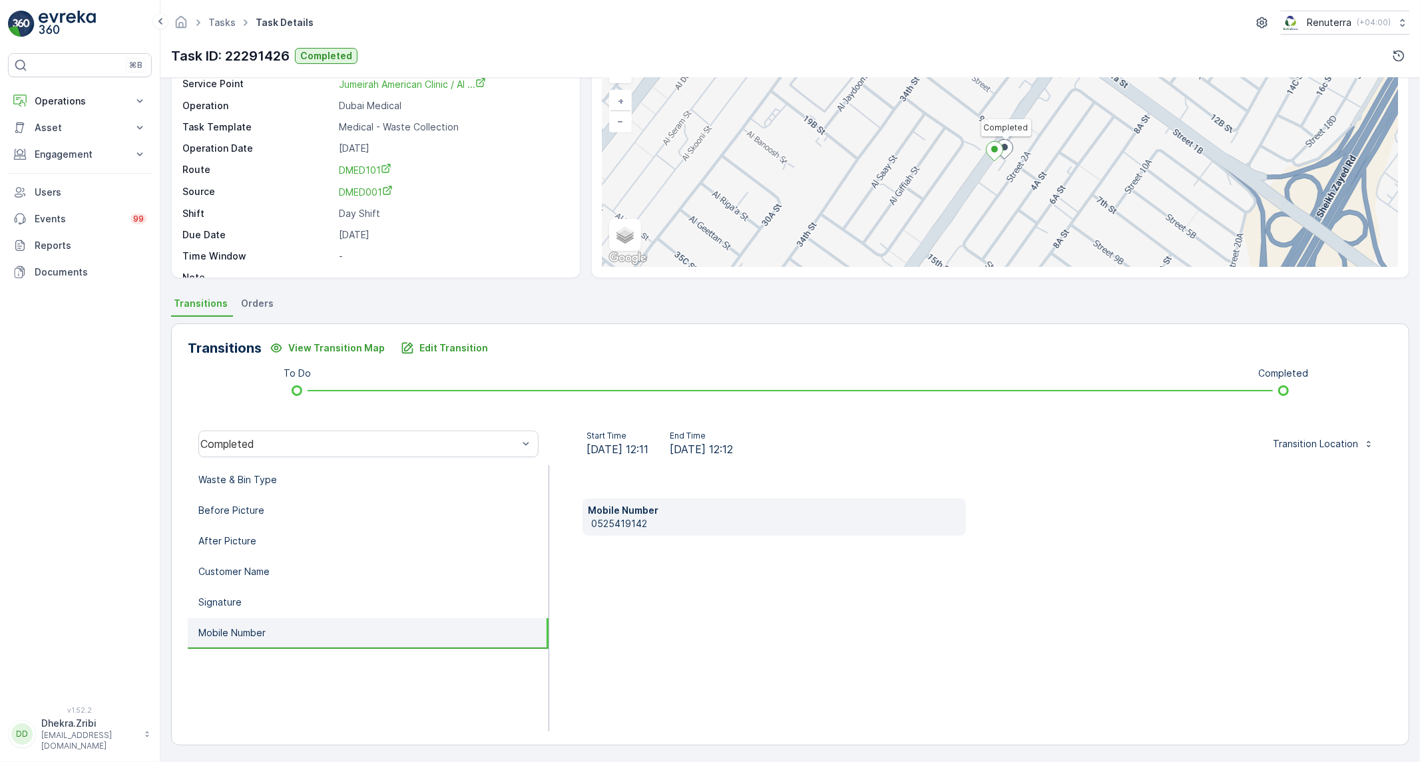
click at [614, 527] on p "0525419142" at bounding box center [776, 523] width 370 height 13
copy p "0525419142"
click at [248, 482] on p "Waste & Bin Type" at bounding box center [237, 479] width 79 height 13
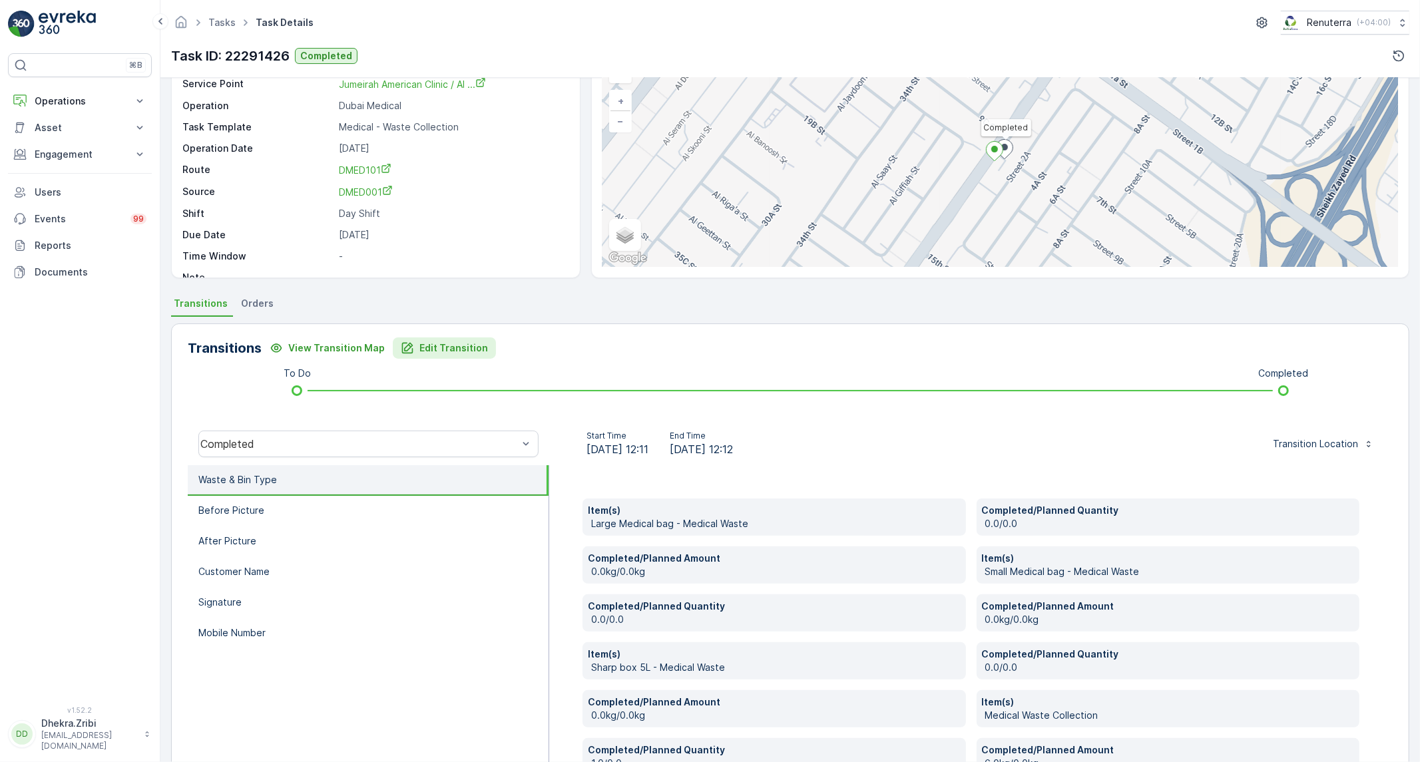
click at [428, 356] on button "Edit Transition" at bounding box center [444, 348] width 103 height 21
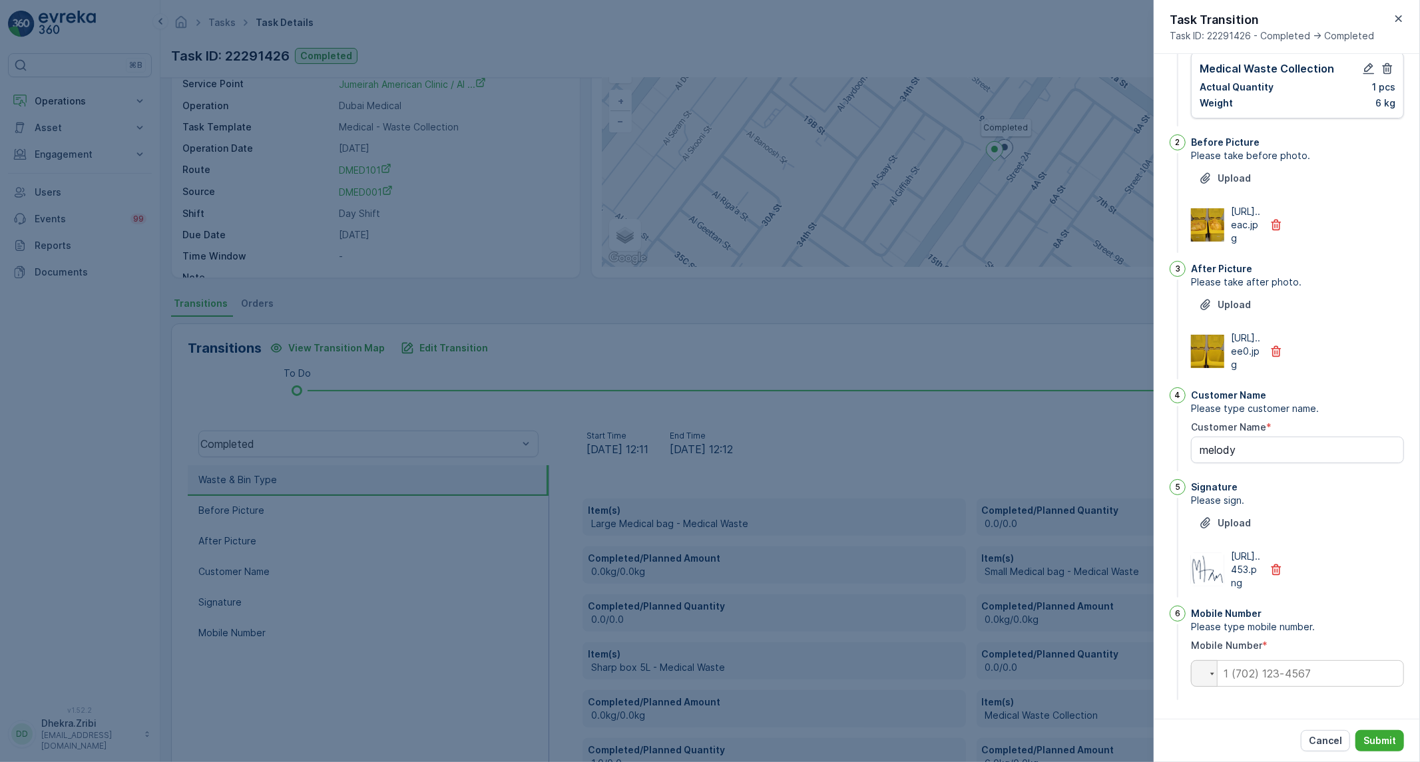
scroll to position [400, 0]
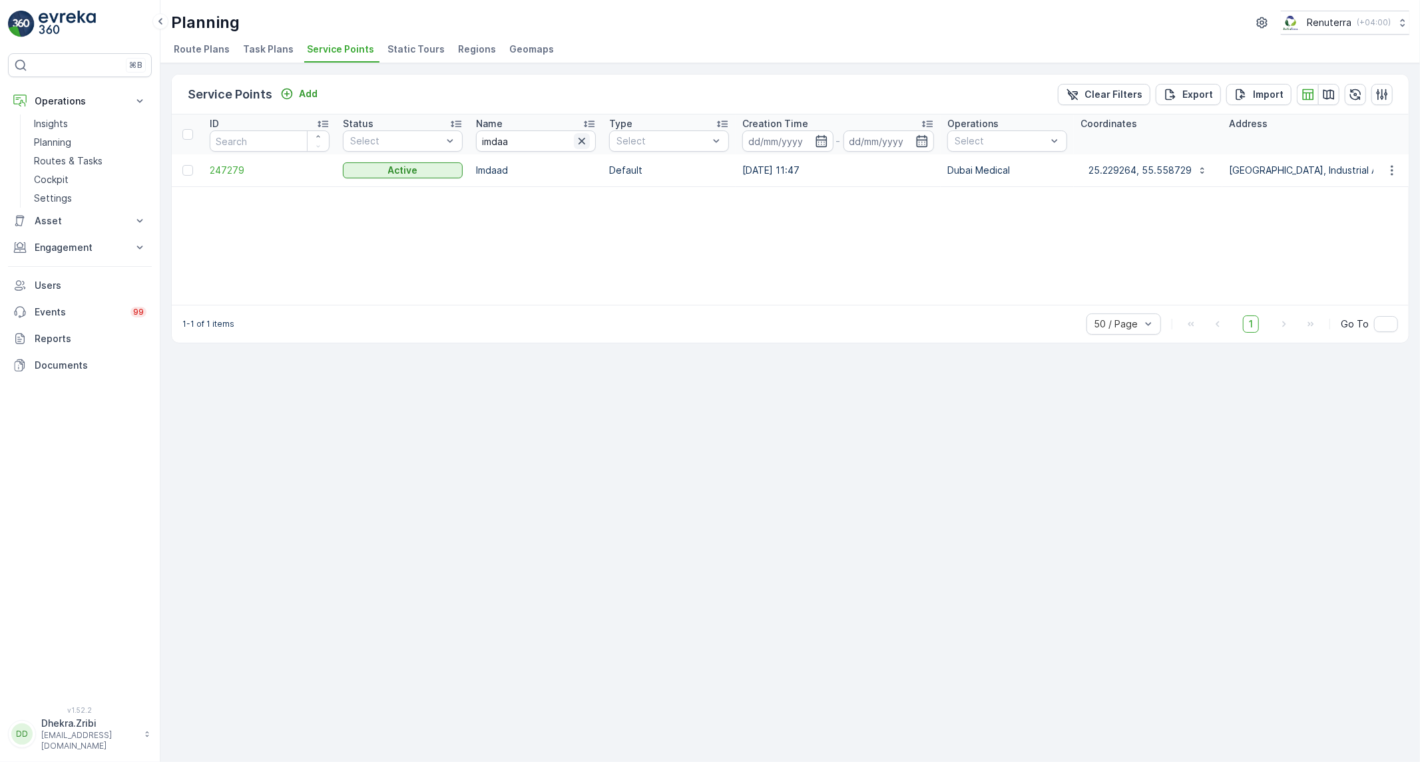
click at [581, 138] on icon "button" at bounding box center [581, 140] width 13 height 13
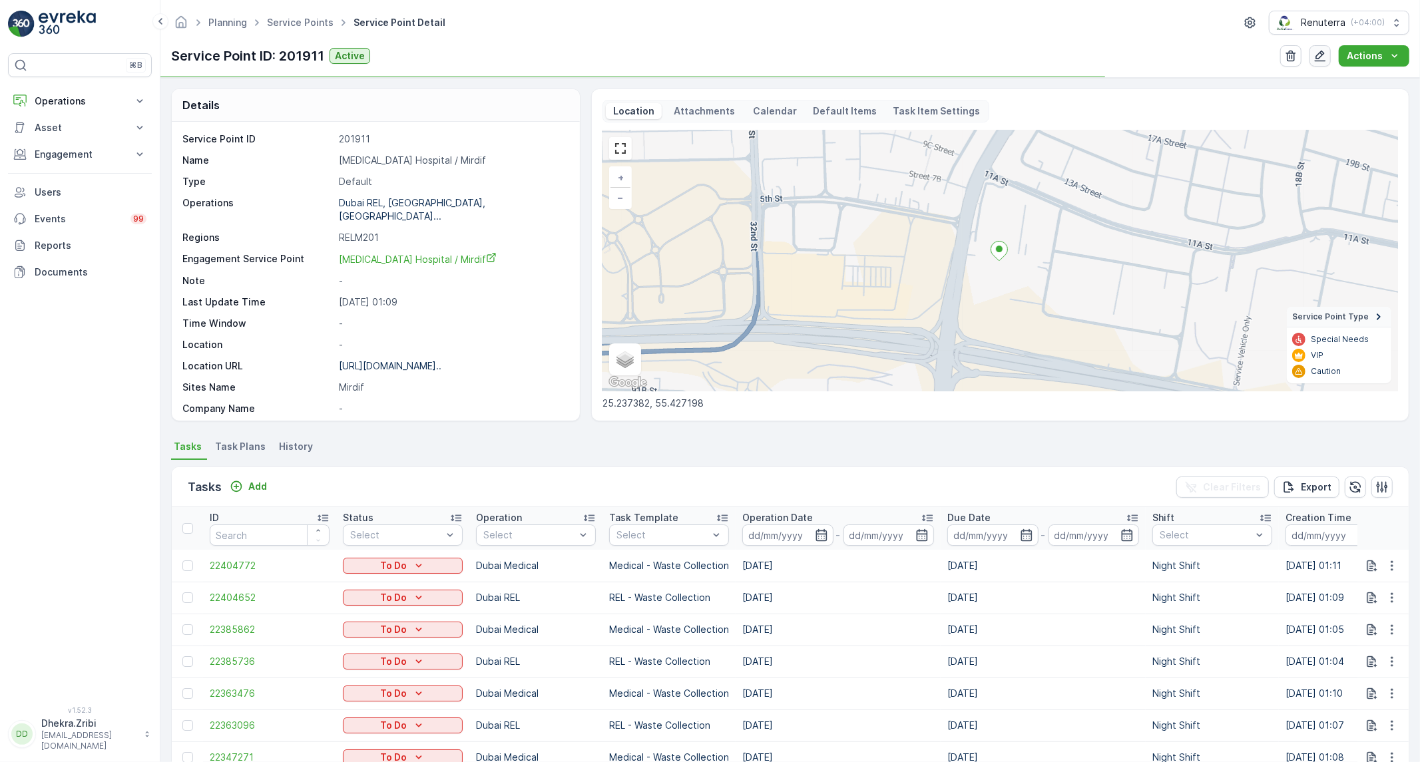
click at [1327, 58] on icon "button" at bounding box center [1320, 55] width 13 height 13
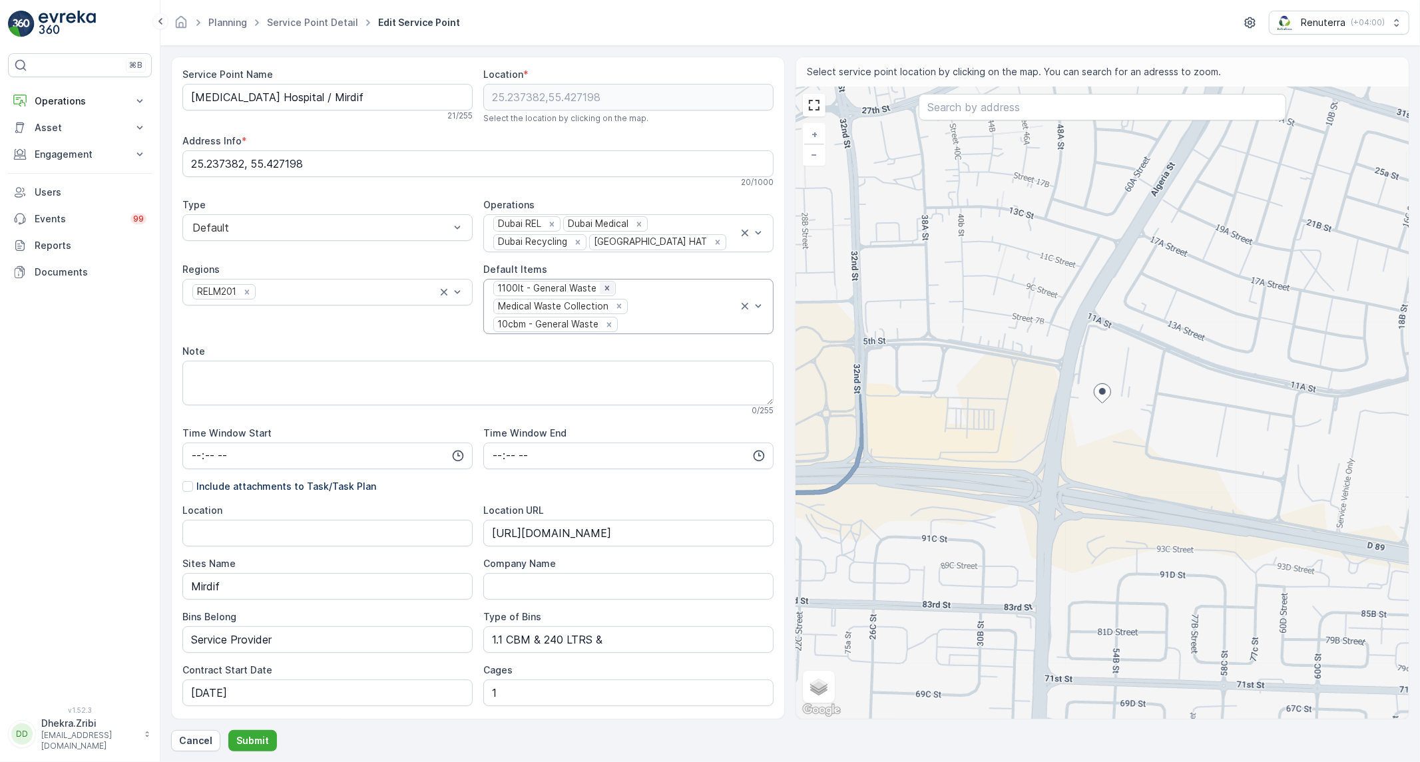
click at [605, 288] on icon "Remove 1100lt - General Waste" at bounding box center [607, 288] width 5 height 5
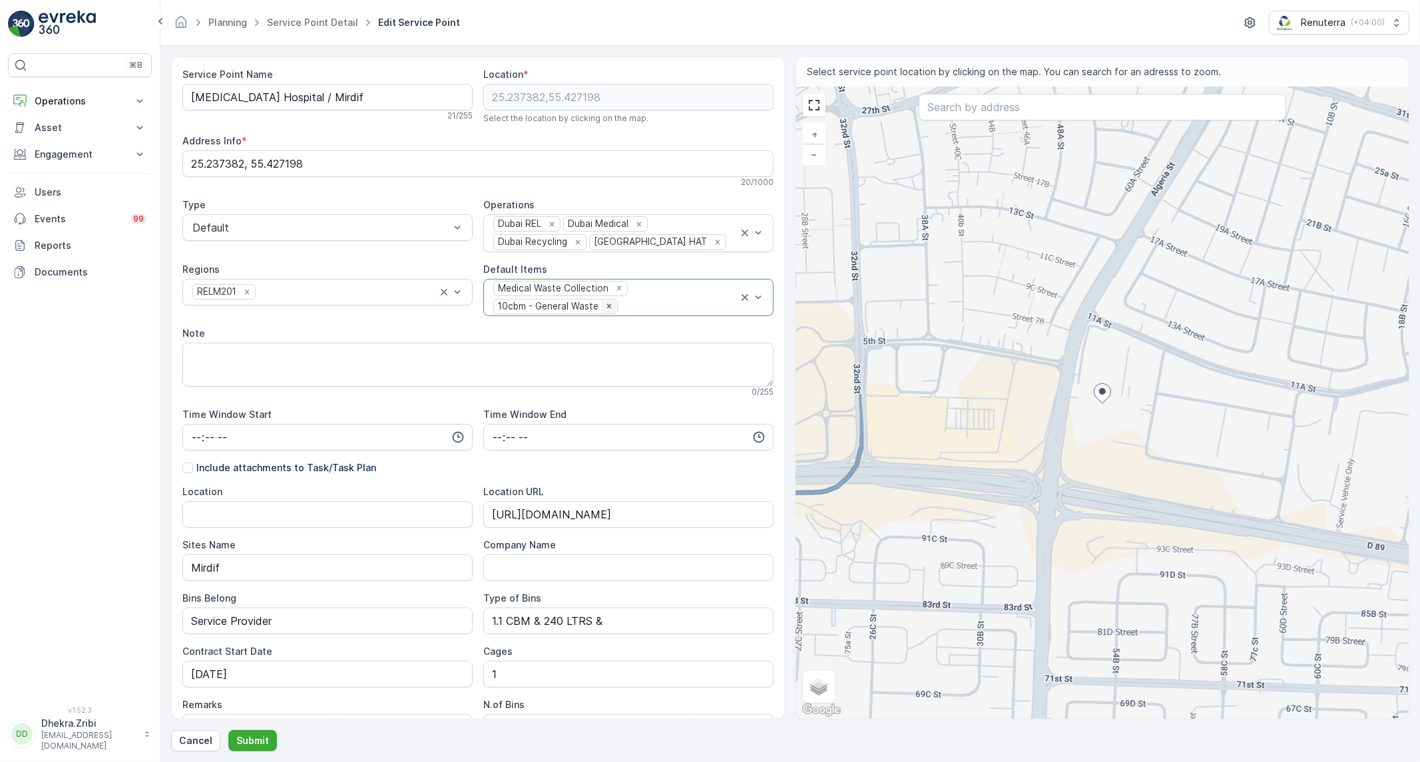
click at [611, 307] on icon "Remove 10cbm - General Waste" at bounding box center [609, 306] width 9 height 9
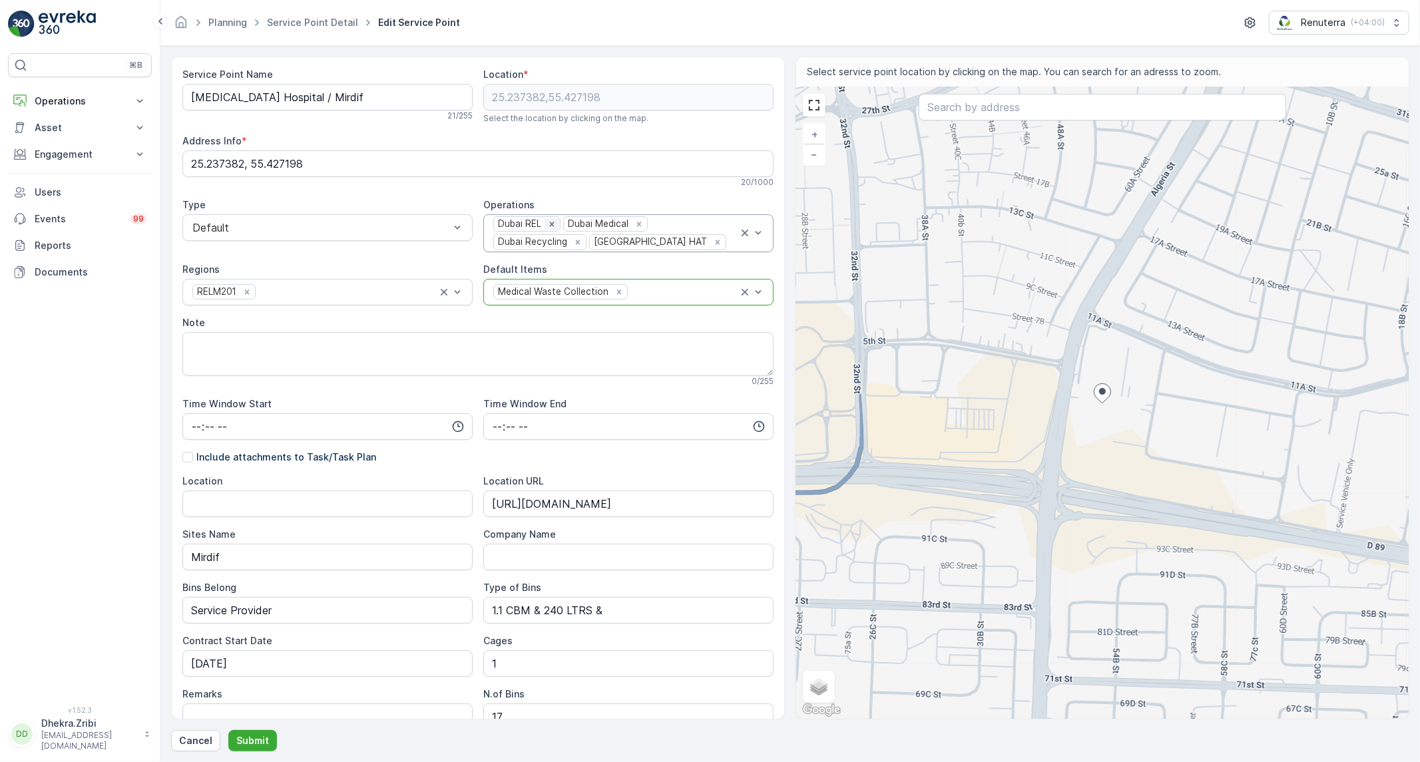
click at [551, 225] on icon "Remove Dubai REL" at bounding box center [551, 224] width 5 height 5
click at [617, 244] on icon "Remove Dubai HAT" at bounding box center [621, 242] width 9 height 9
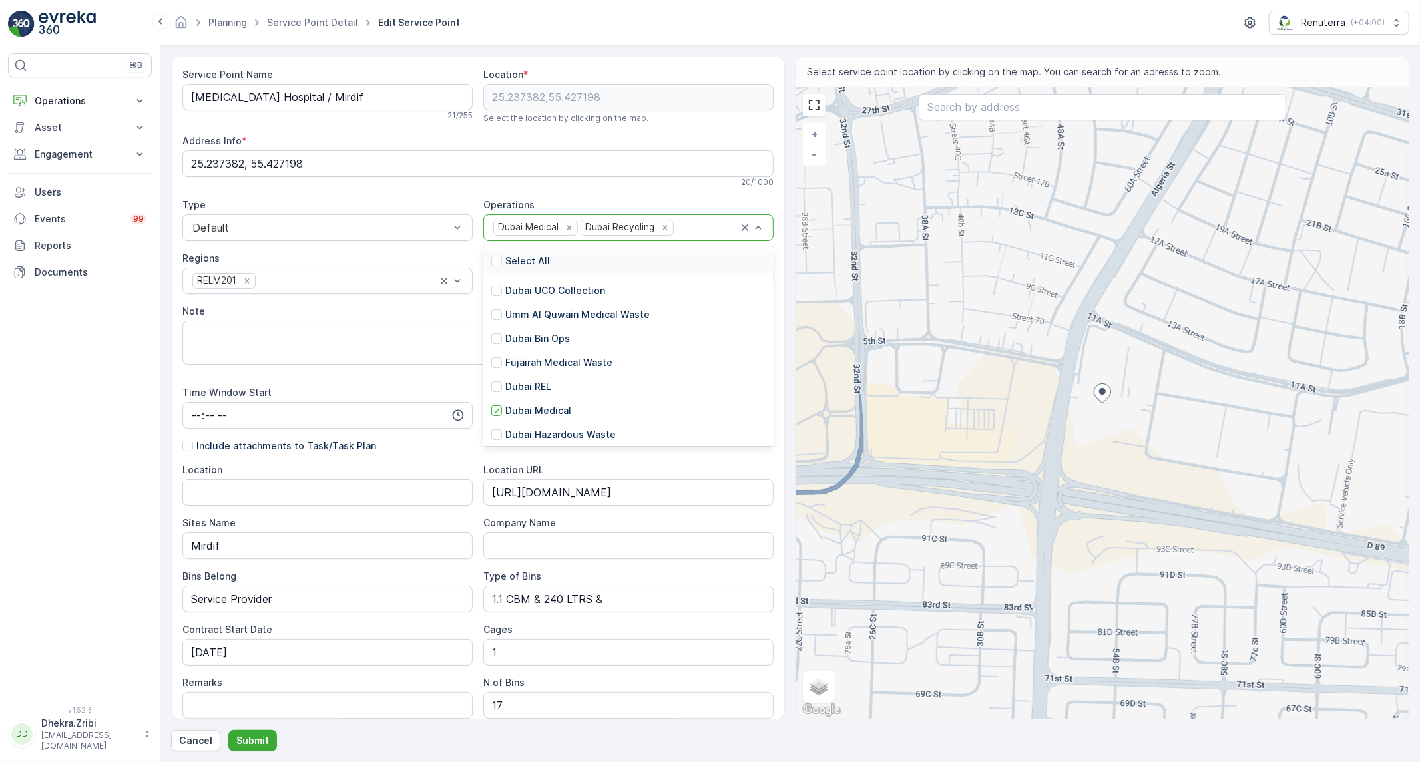
click at [663, 188] on div "Service Point Name HMS Hospital / Mirdif 21 / 255 Location * 25.237382,55.42719…" at bounding box center [477, 537] width 591 height 939
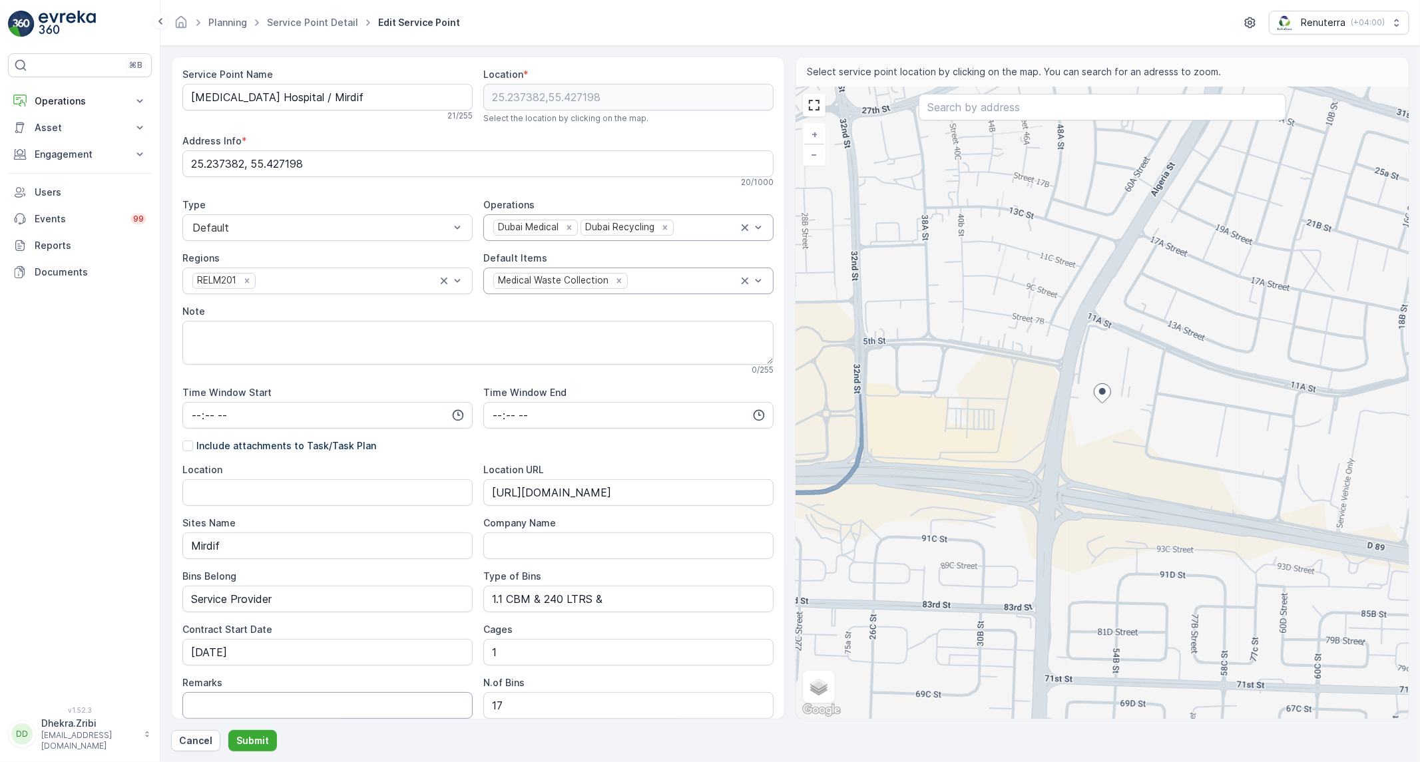
drag, startPoint x: 380, startPoint y: 710, endPoint x: 331, endPoint y: 364, distance: 349.0
click at [331, 365] on div "0 / 255" at bounding box center [477, 370] width 591 height 11
click at [195, 747] on p "Cancel" at bounding box center [195, 740] width 33 height 13
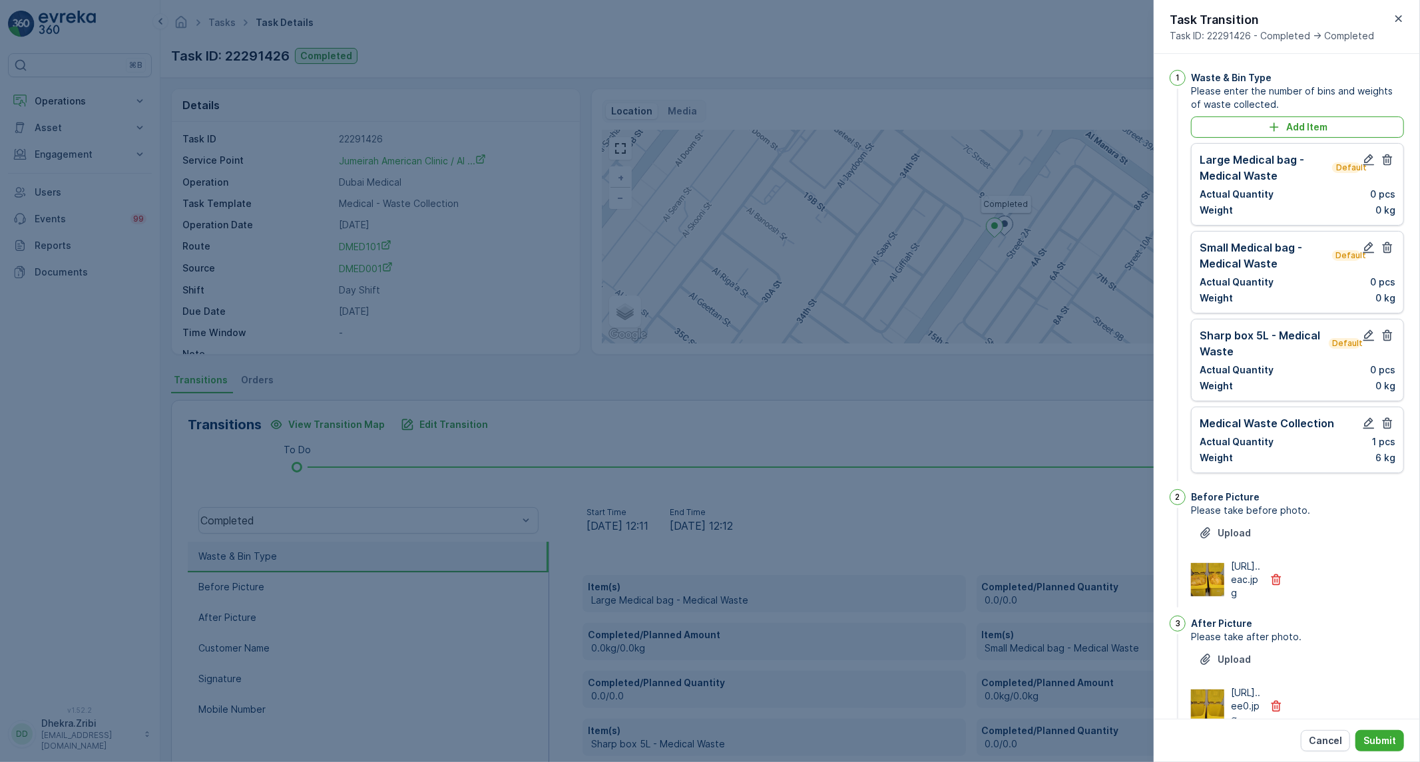
scroll to position [77, 0]
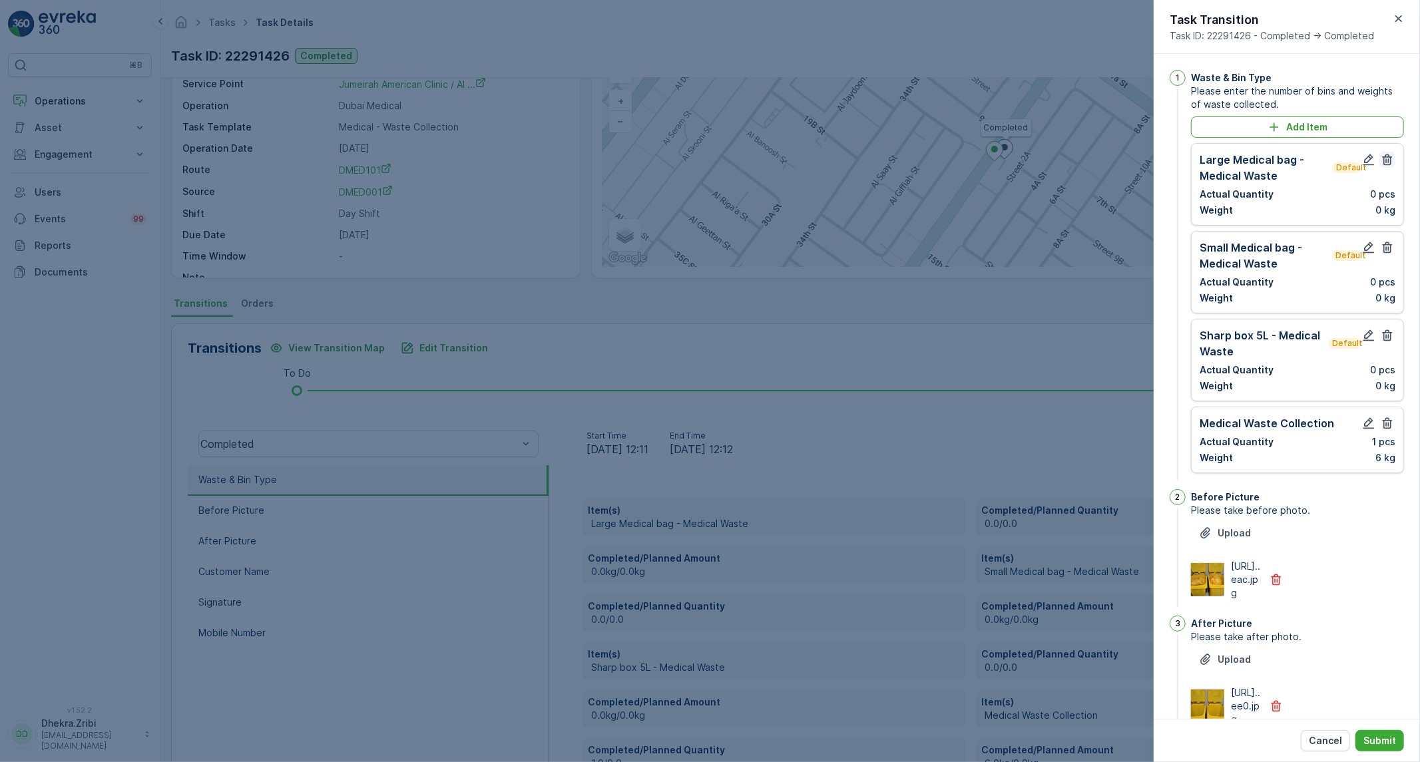
click at [1386, 165] on icon "button" at bounding box center [1387, 159] width 13 height 13
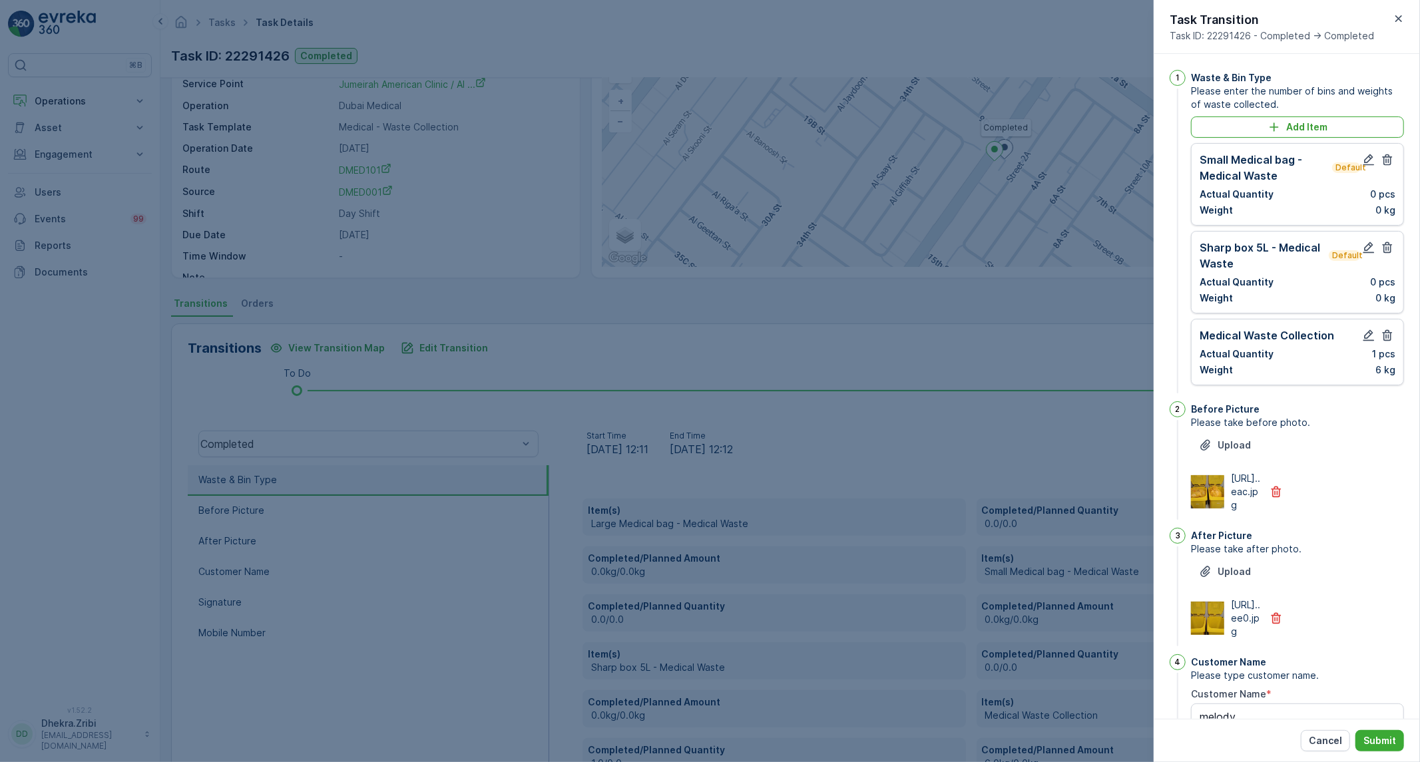
click at [1386, 165] on icon "button" at bounding box center [1387, 159] width 13 height 13
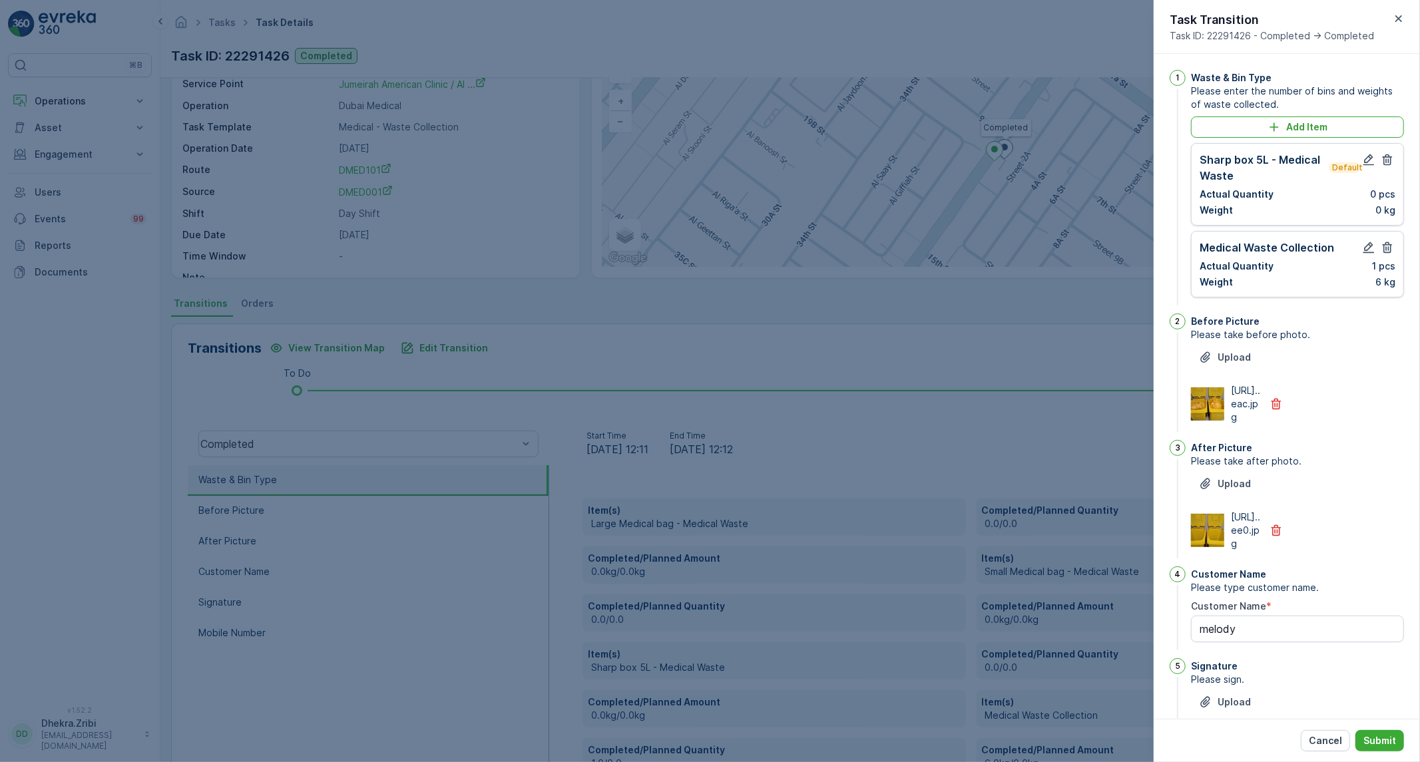
click at [1386, 165] on icon "button" at bounding box center [1387, 159] width 13 height 13
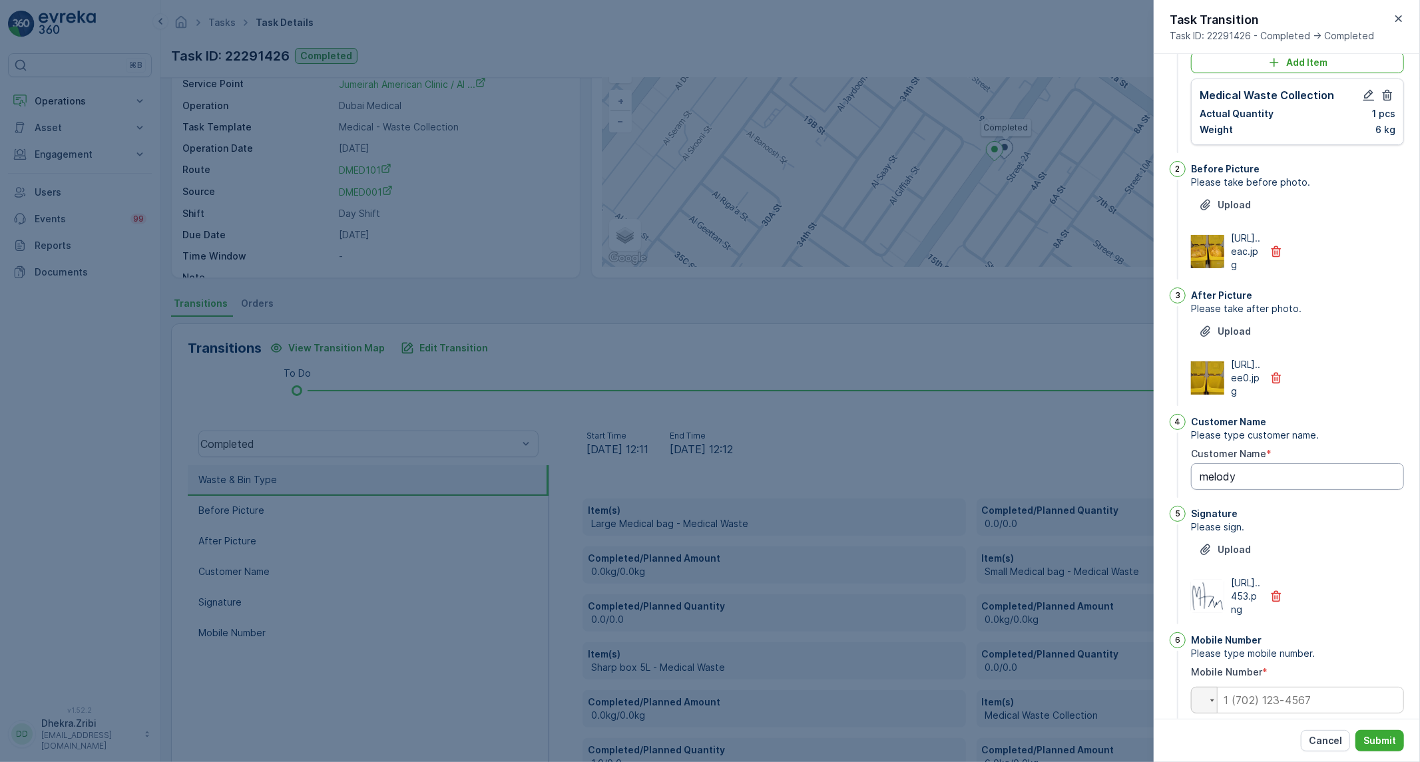
scroll to position [170, 0]
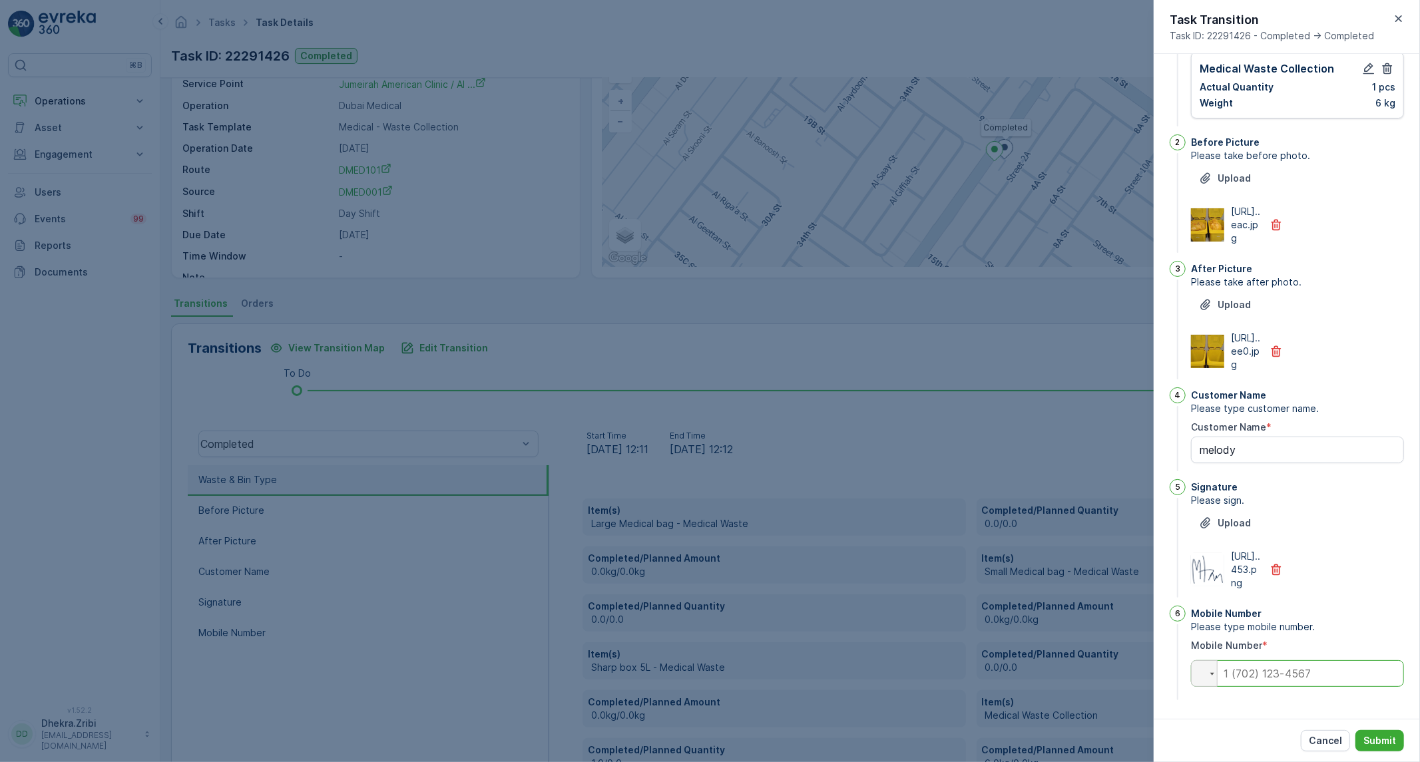
click at [1282, 665] on input "tel" at bounding box center [1297, 674] width 213 height 27
paste input "0525419142"
type input "0525419142"
click at [1368, 737] on p "Submit" at bounding box center [1380, 740] width 33 height 13
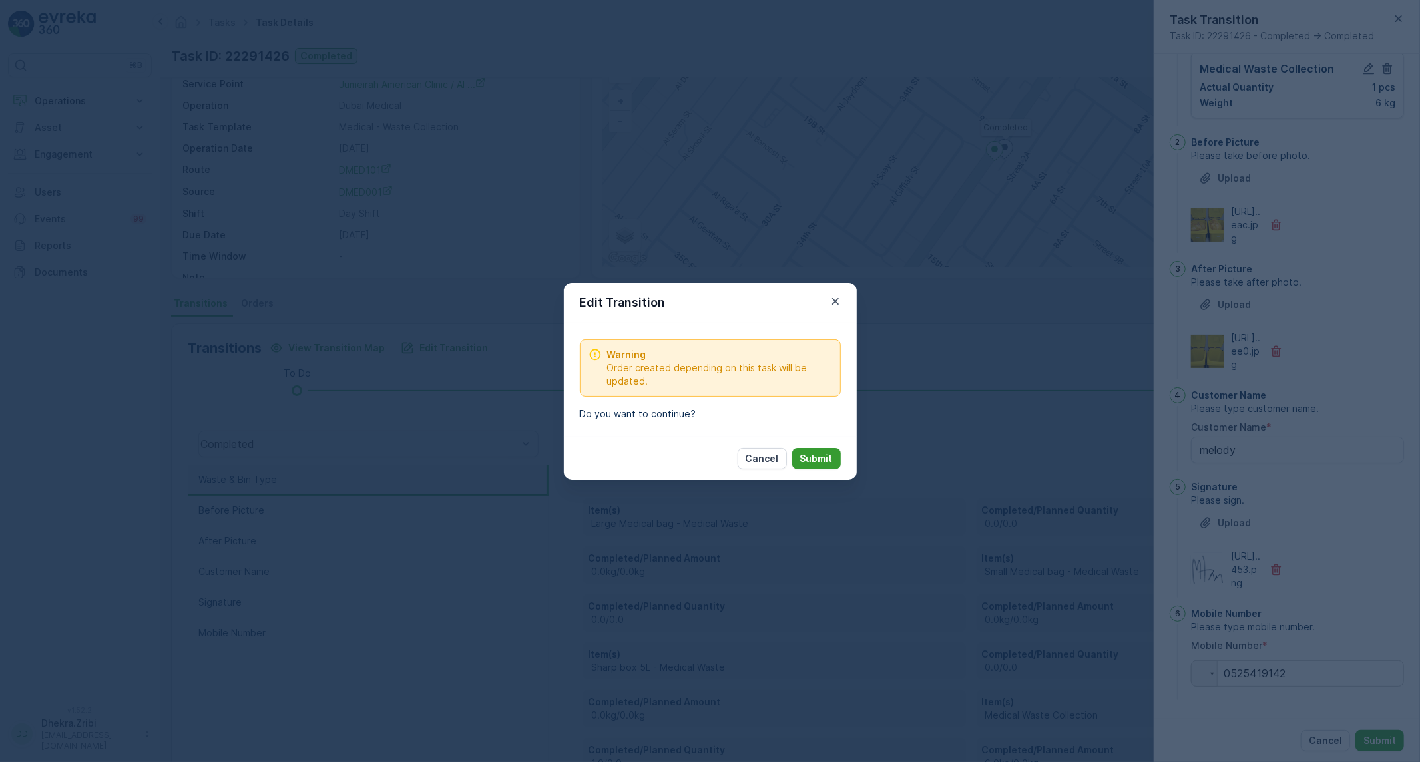
click at [836, 455] on button "Submit" at bounding box center [816, 458] width 49 height 21
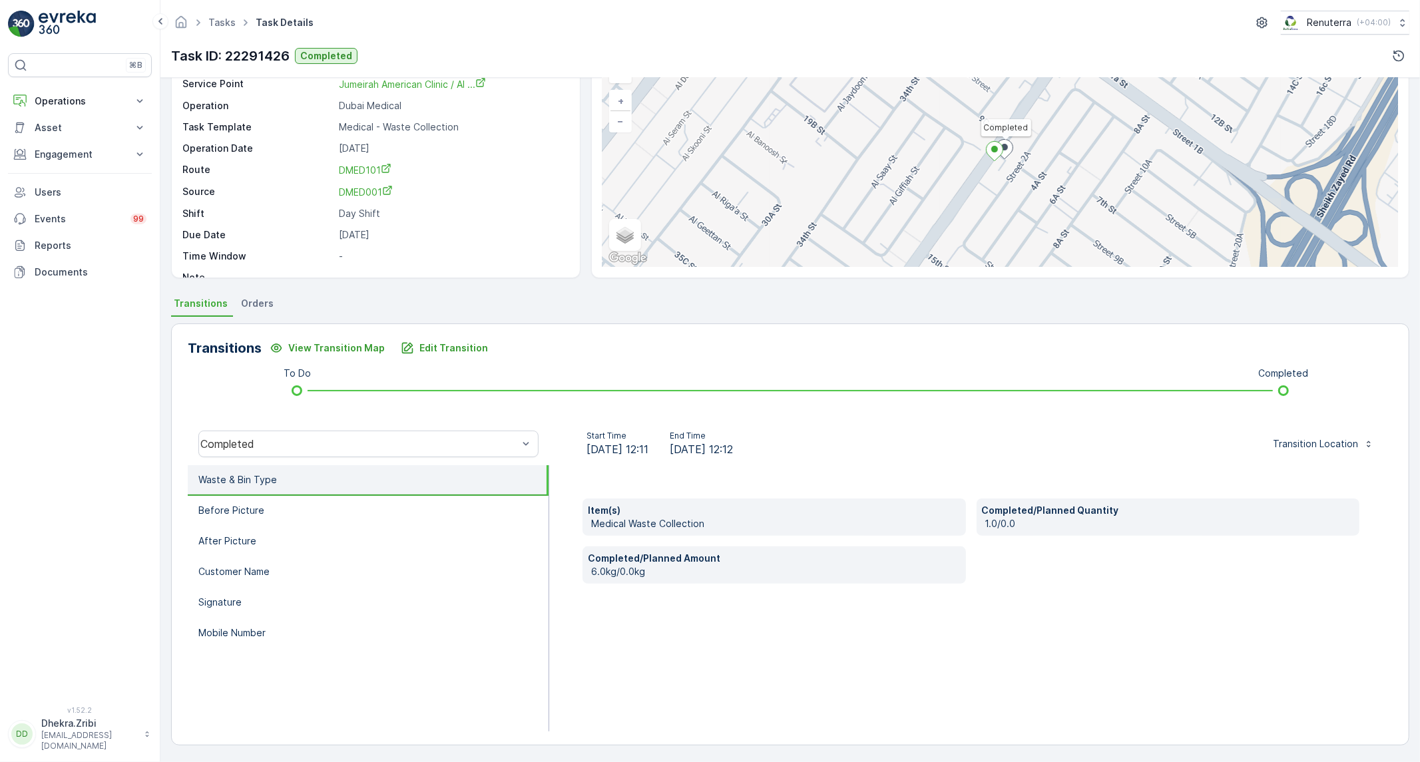
scroll to position [76, 0]
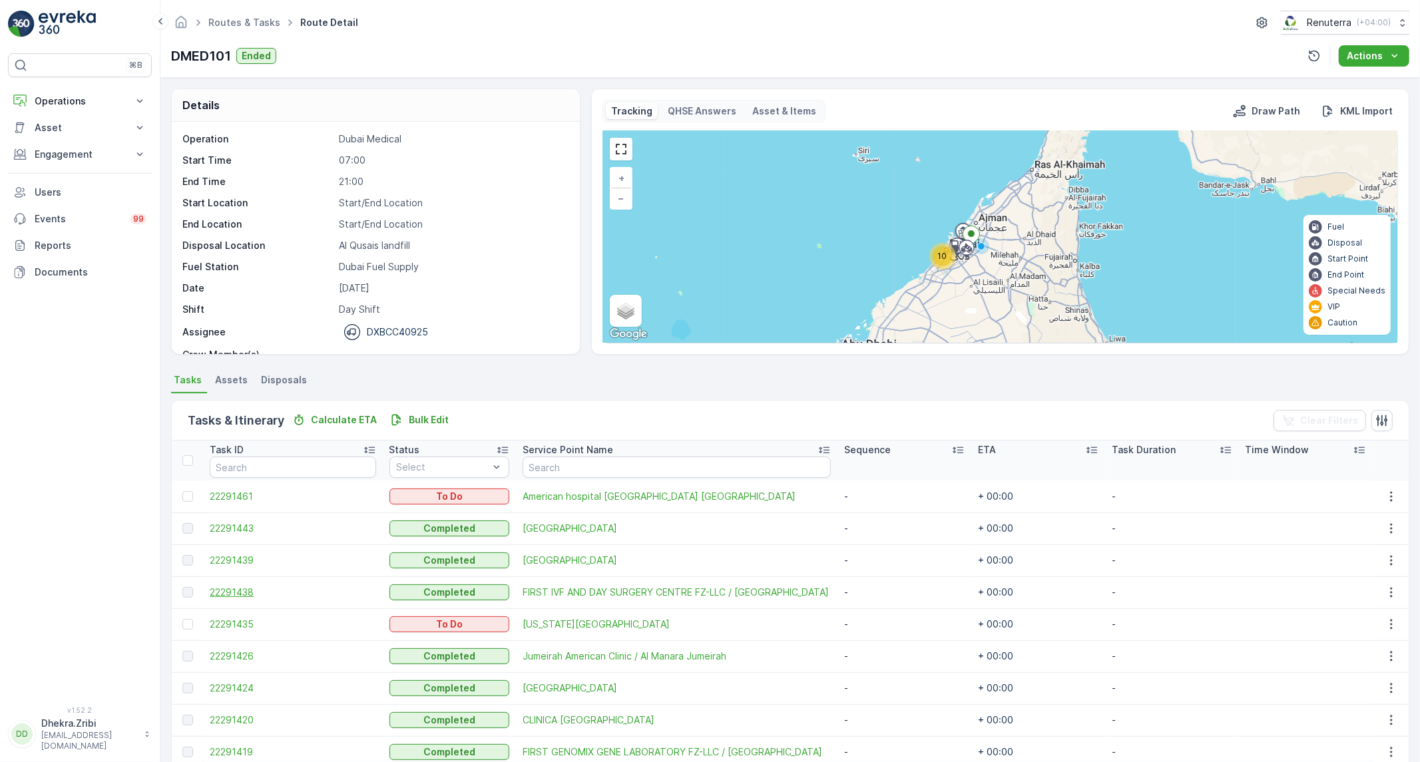
click at [216, 597] on span "22291438" at bounding box center [293, 592] width 166 height 13
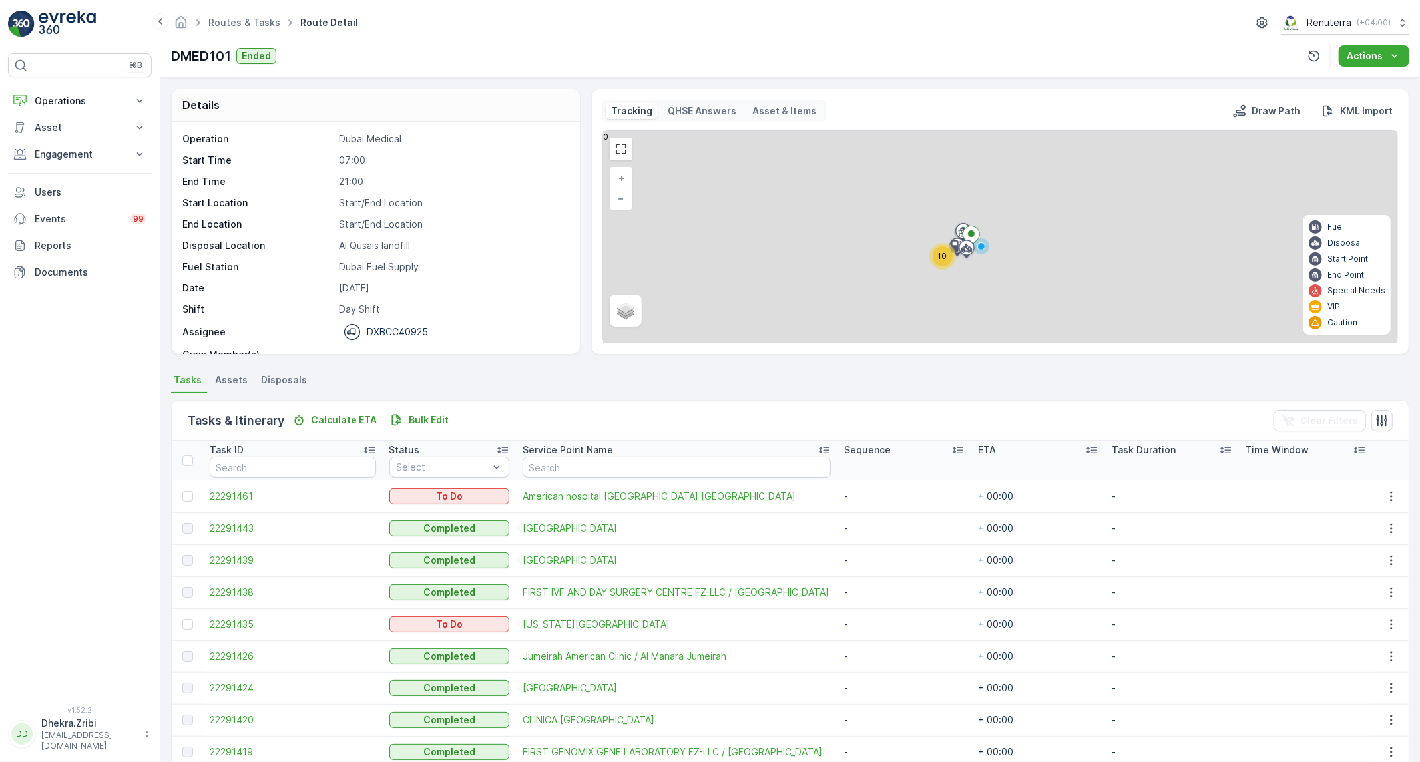
scroll to position [93, 0]
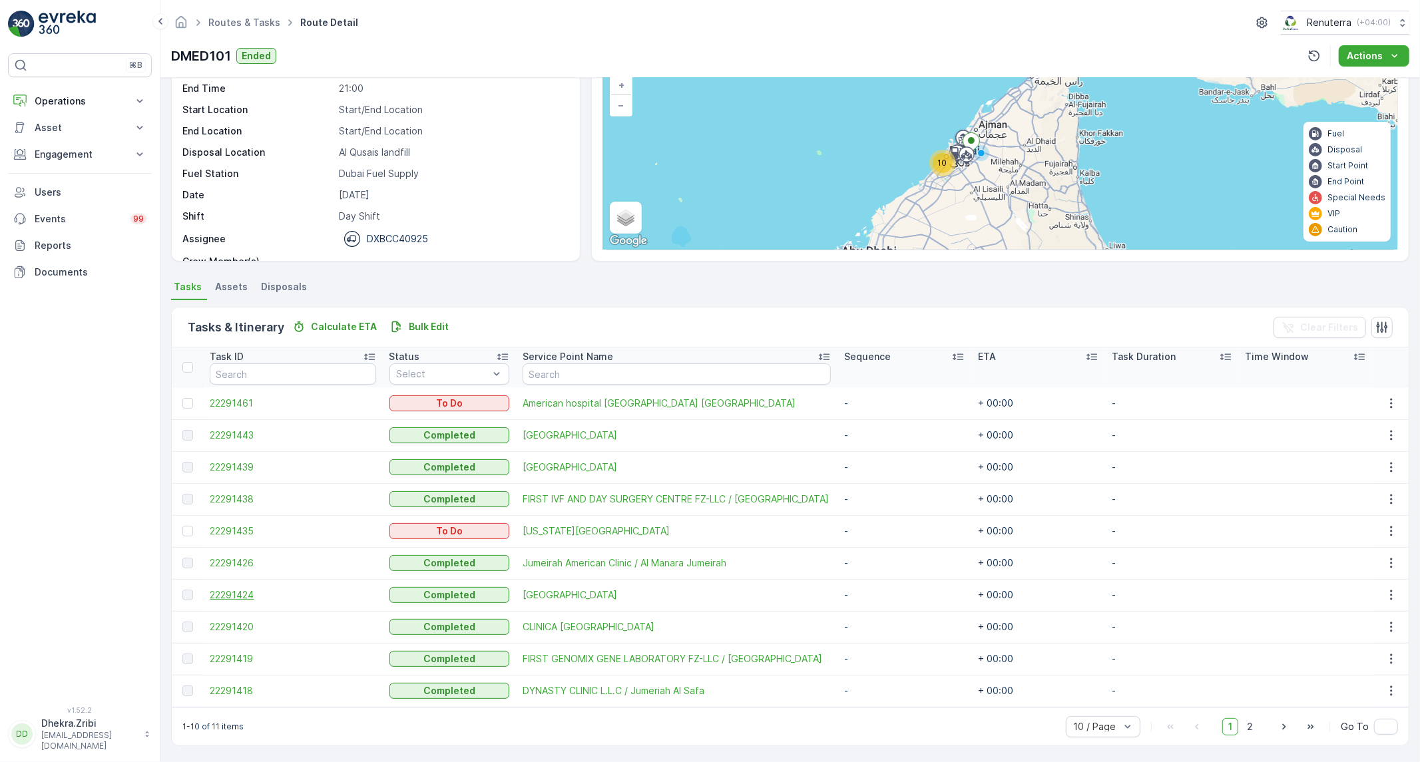
click at [249, 597] on span "22291424" at bounding box center [293, 595] width 166 height 13
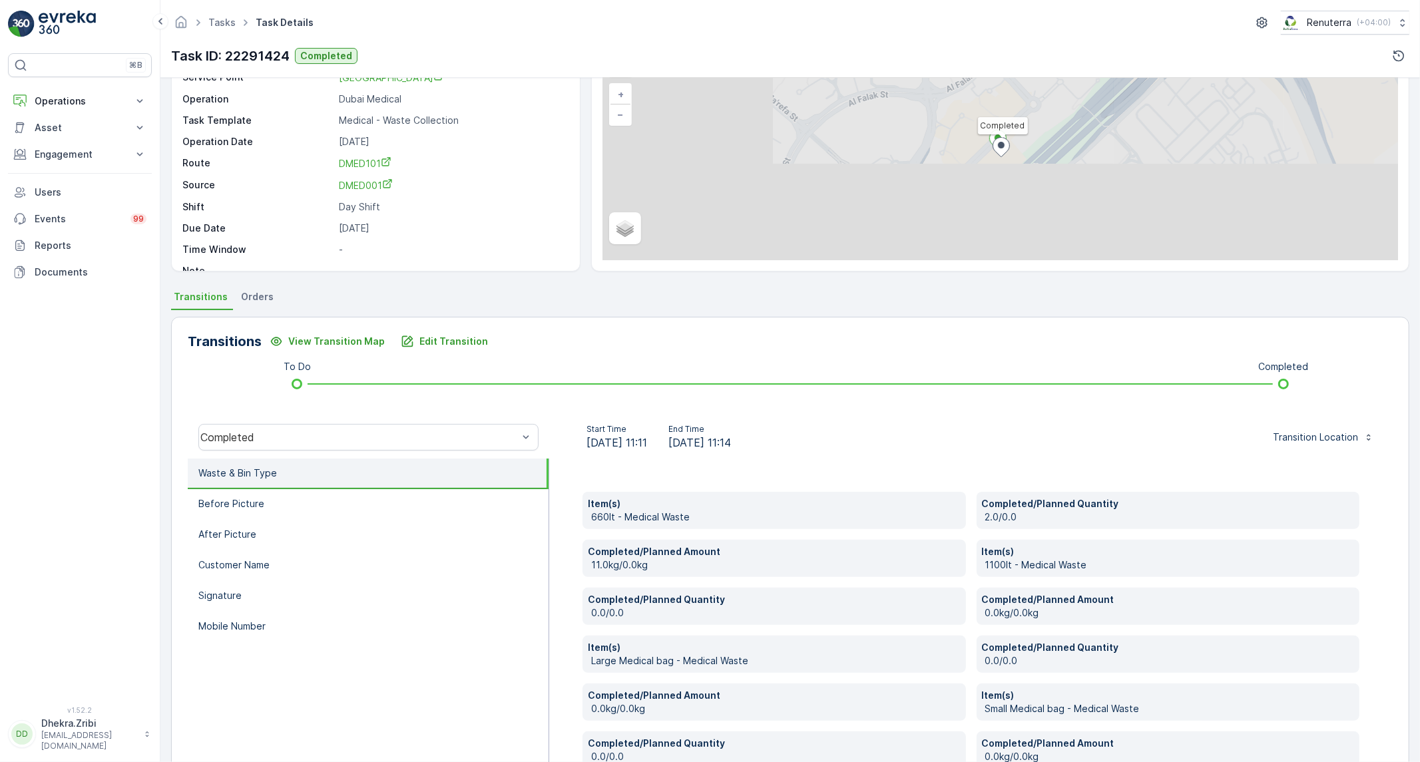
scroll to position [148, 0]
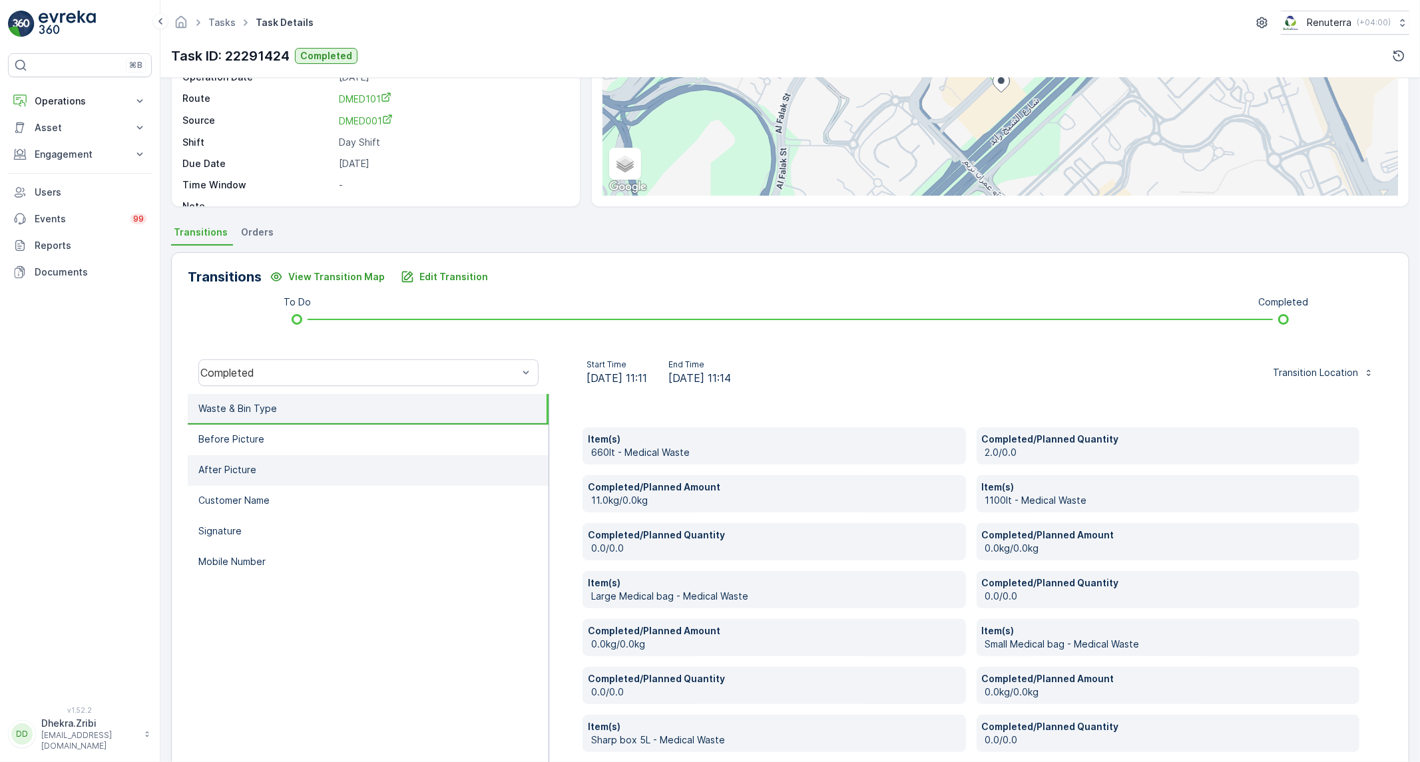
click at [366, 456] on li "After Picture" at bounding box center [368, 470] width 361 height 31
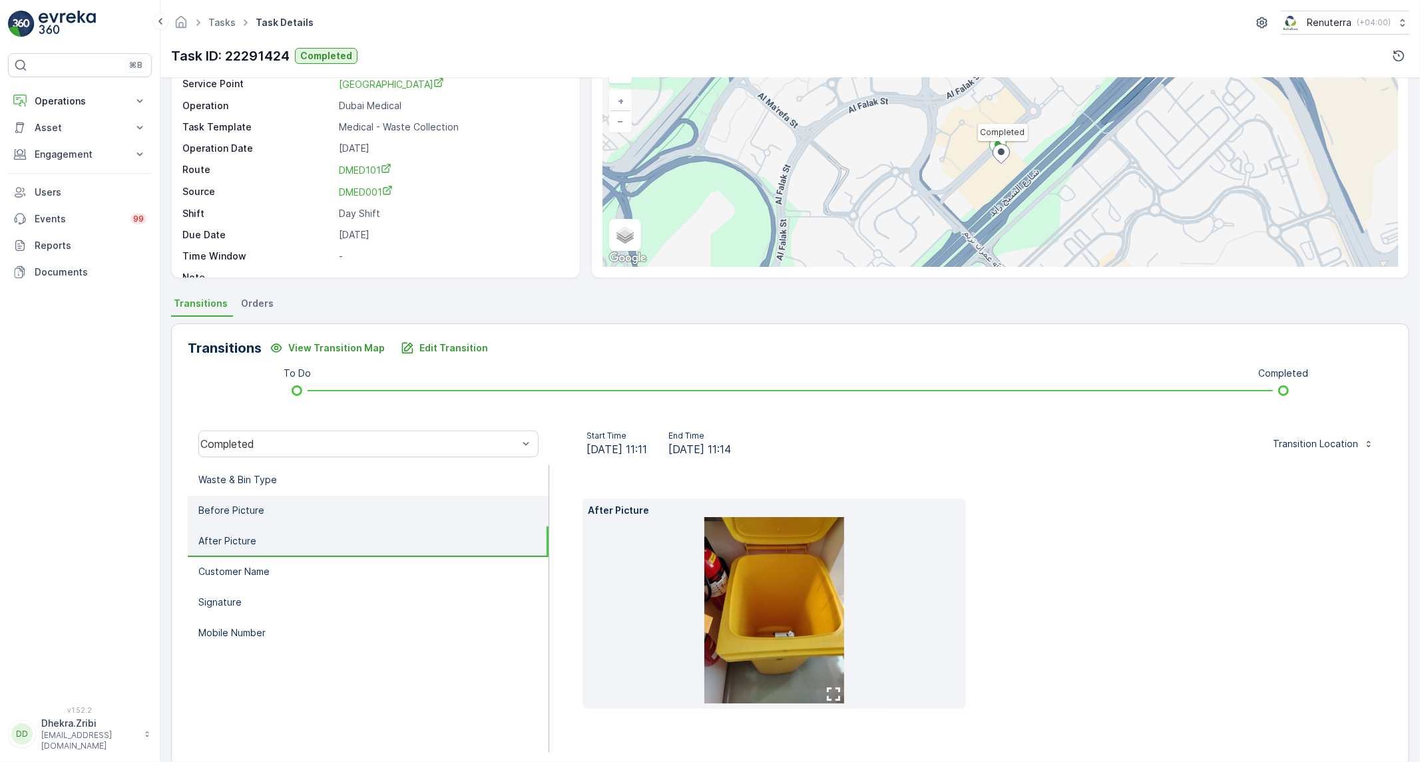
click at [363, 513] on li "Before Picture" at bounding box center [368, 511] width 361 height 31
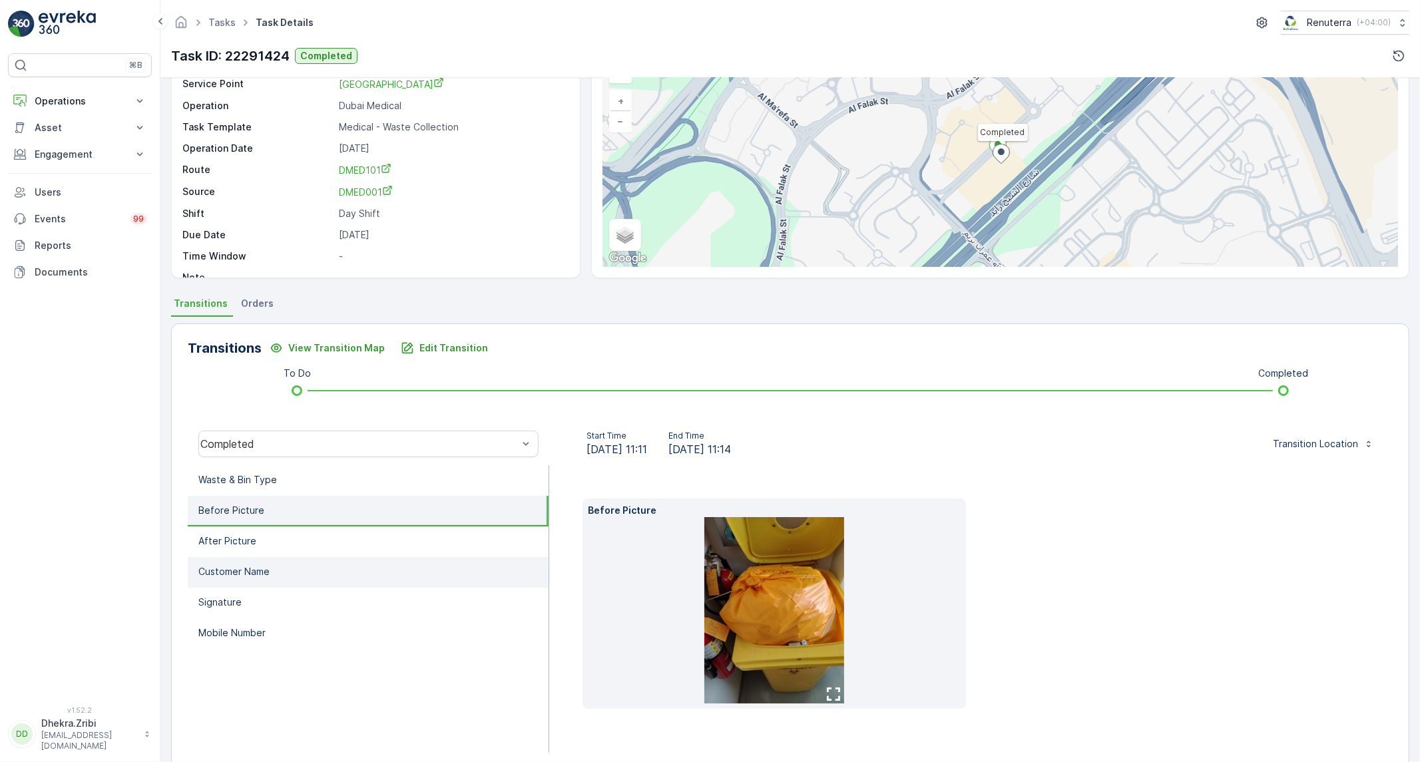
click at [334, 561] on li "Customer Name" at bounding box center [368, 572] width 361 height 31
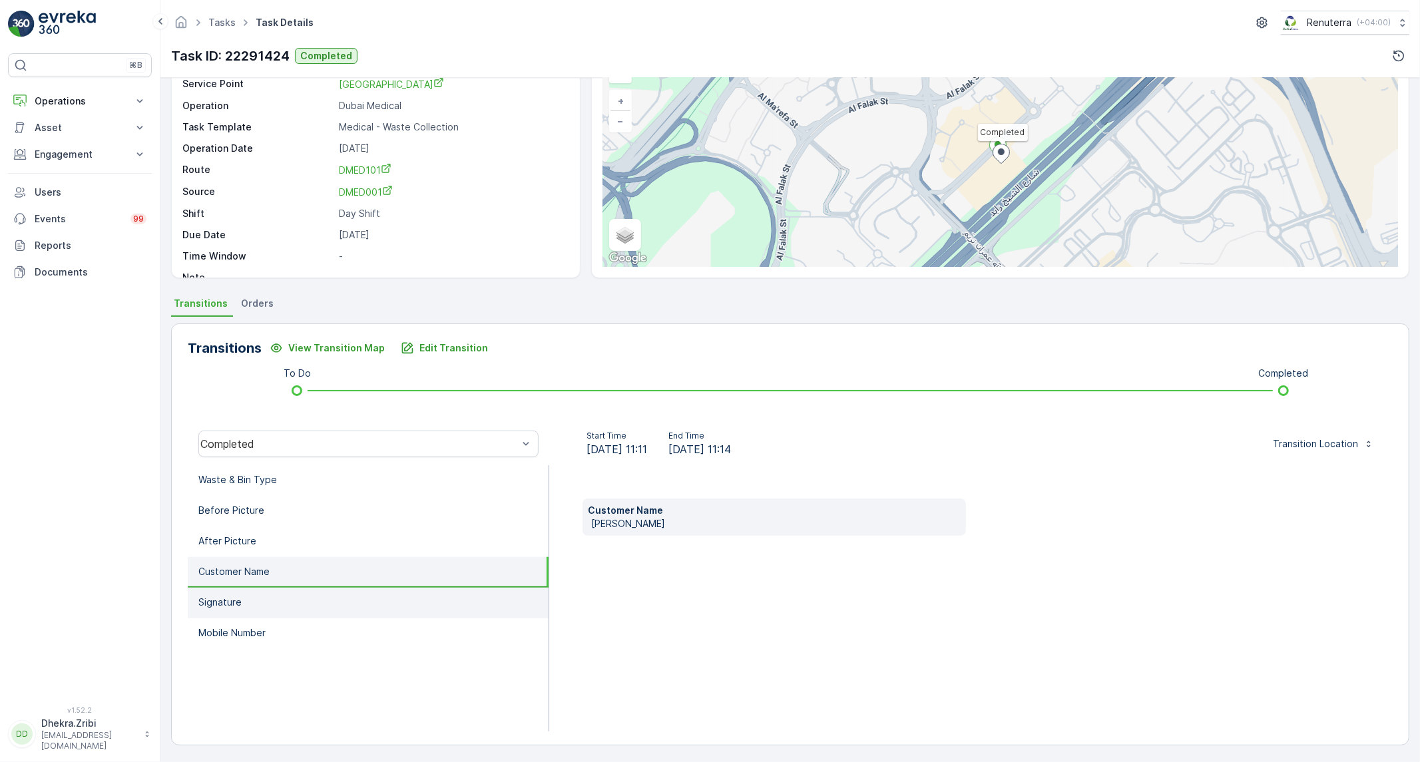
click at [325, 593] on li "Signature" at bounding box center [368, 603] width 361 height 31
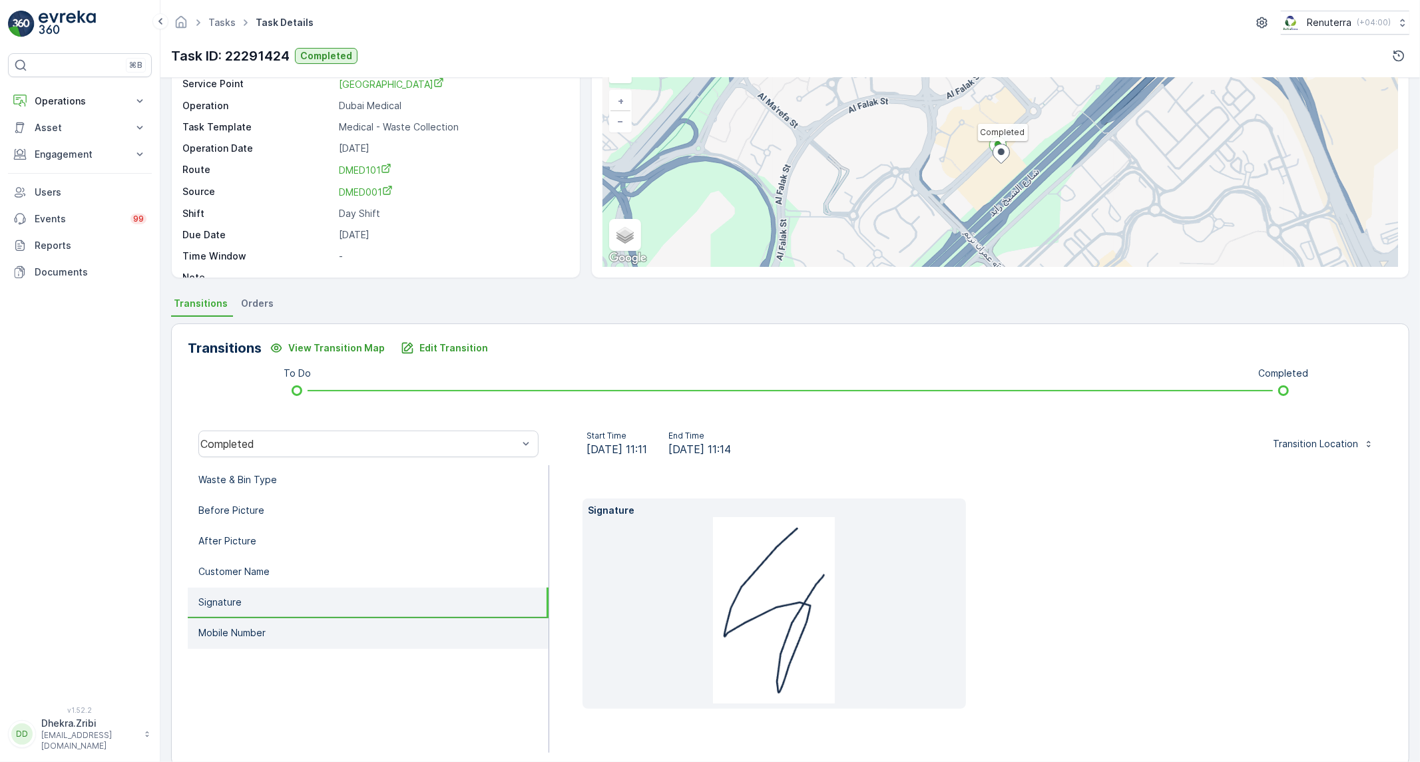
click at [316, 623] on li "Mobile Number" at bounding box center [368, 634] width 361 height 31
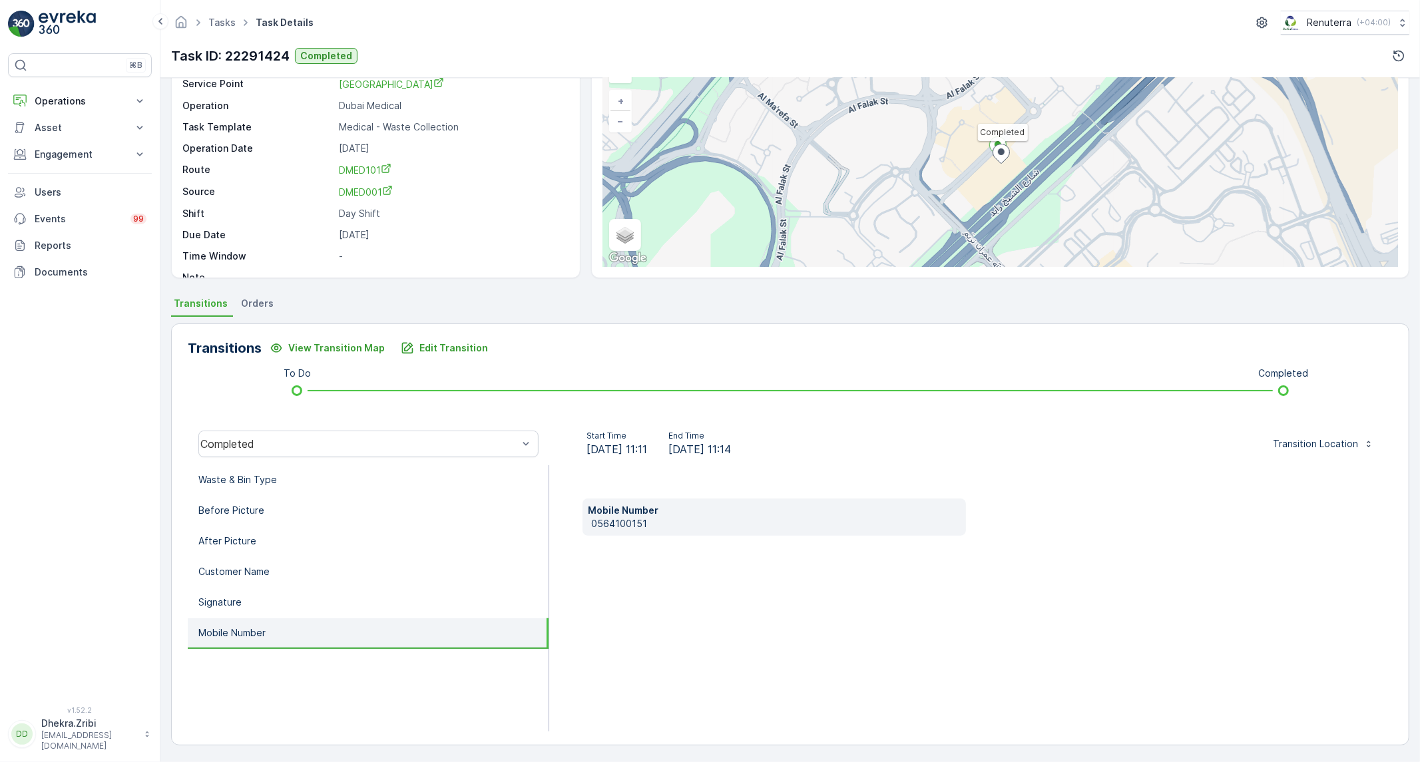
click at [617, 521] on p "0564100151" at bounding box center [776, 523] width 370 height 13
copy p "0564100151"
click at [442, 484] on li "Waste & Bin Type" at bounding box center [368, 480] width 361 height 31
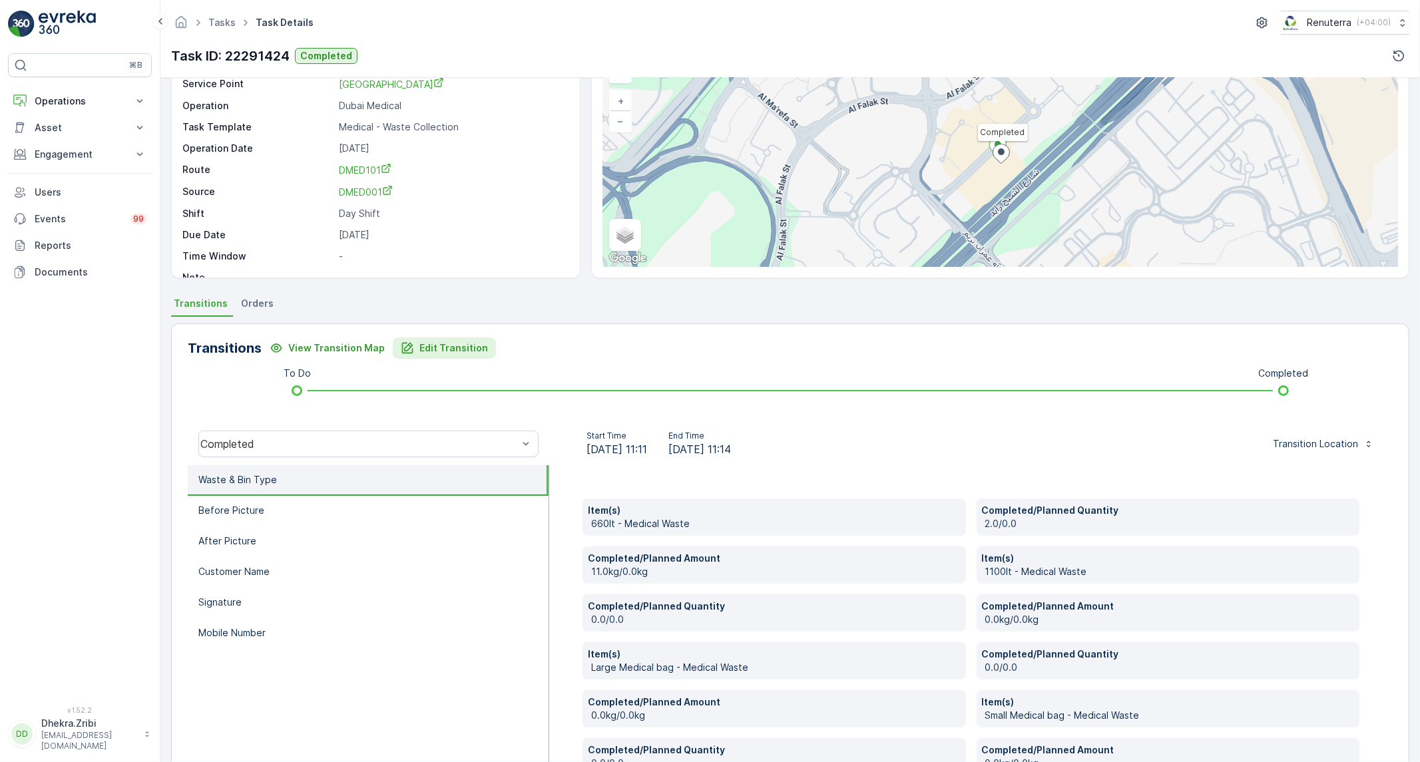
click at [421, 352] on p "Edit Transition" at bounding box center [453, 348] width 69 height 13
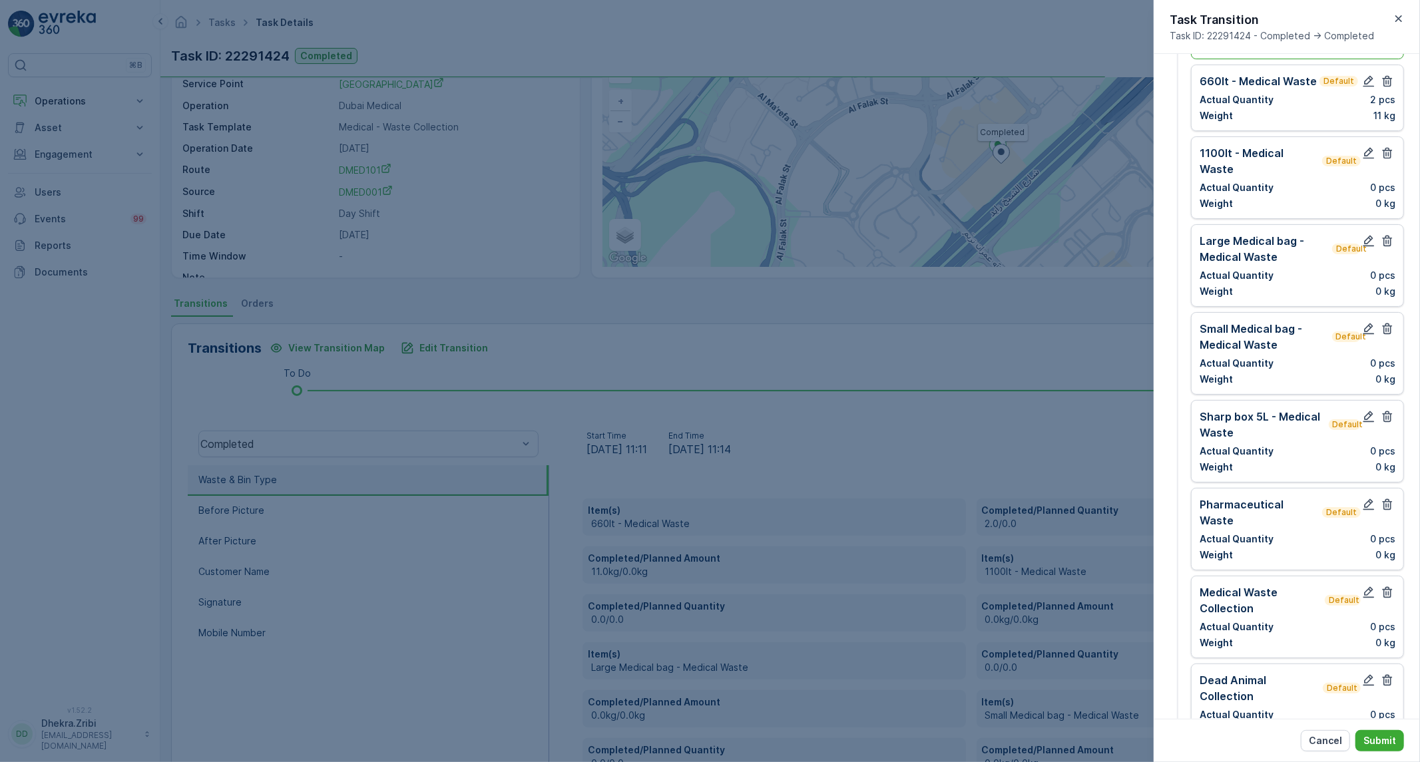
scroll to position [0, 0]
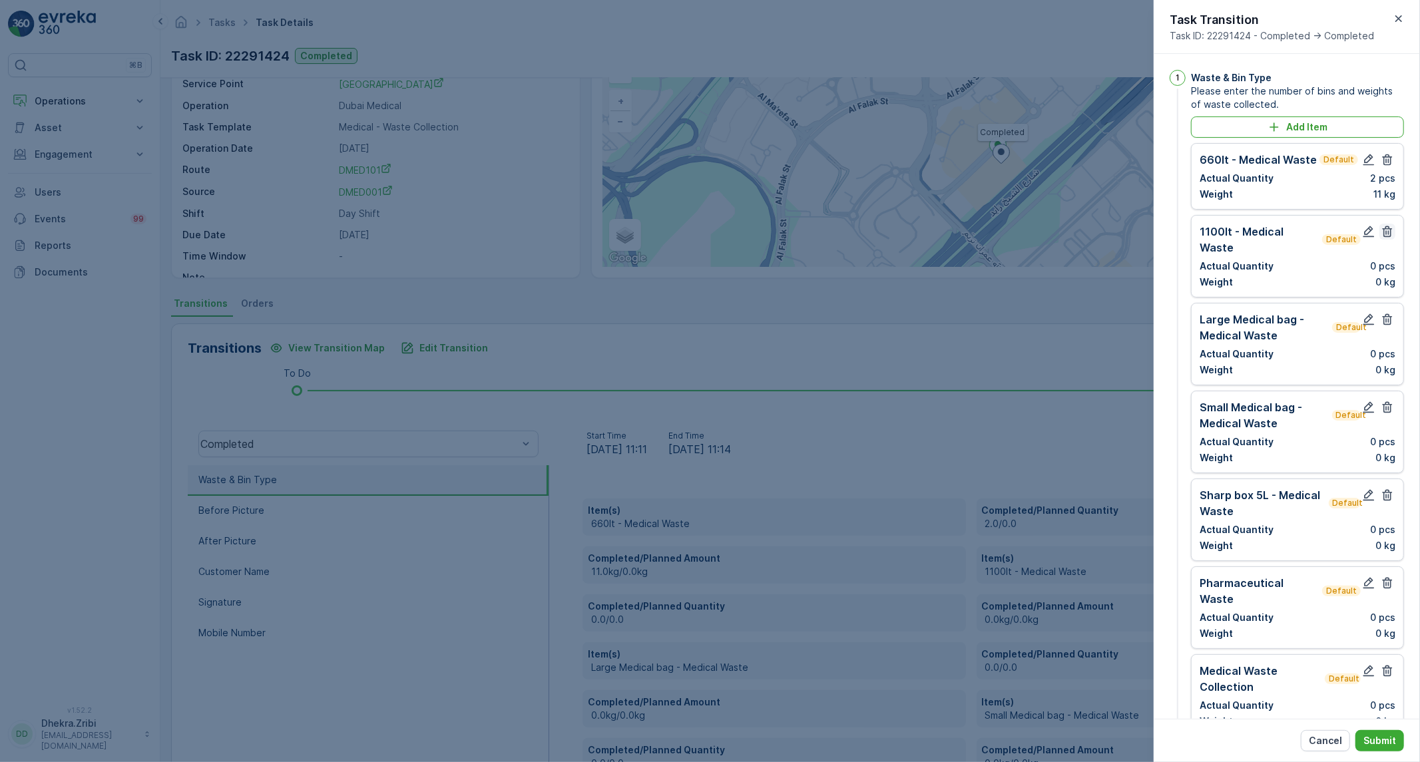
click at [1389, 232] on icon "button" at bounding box center [1387, 231] width 13 height 13
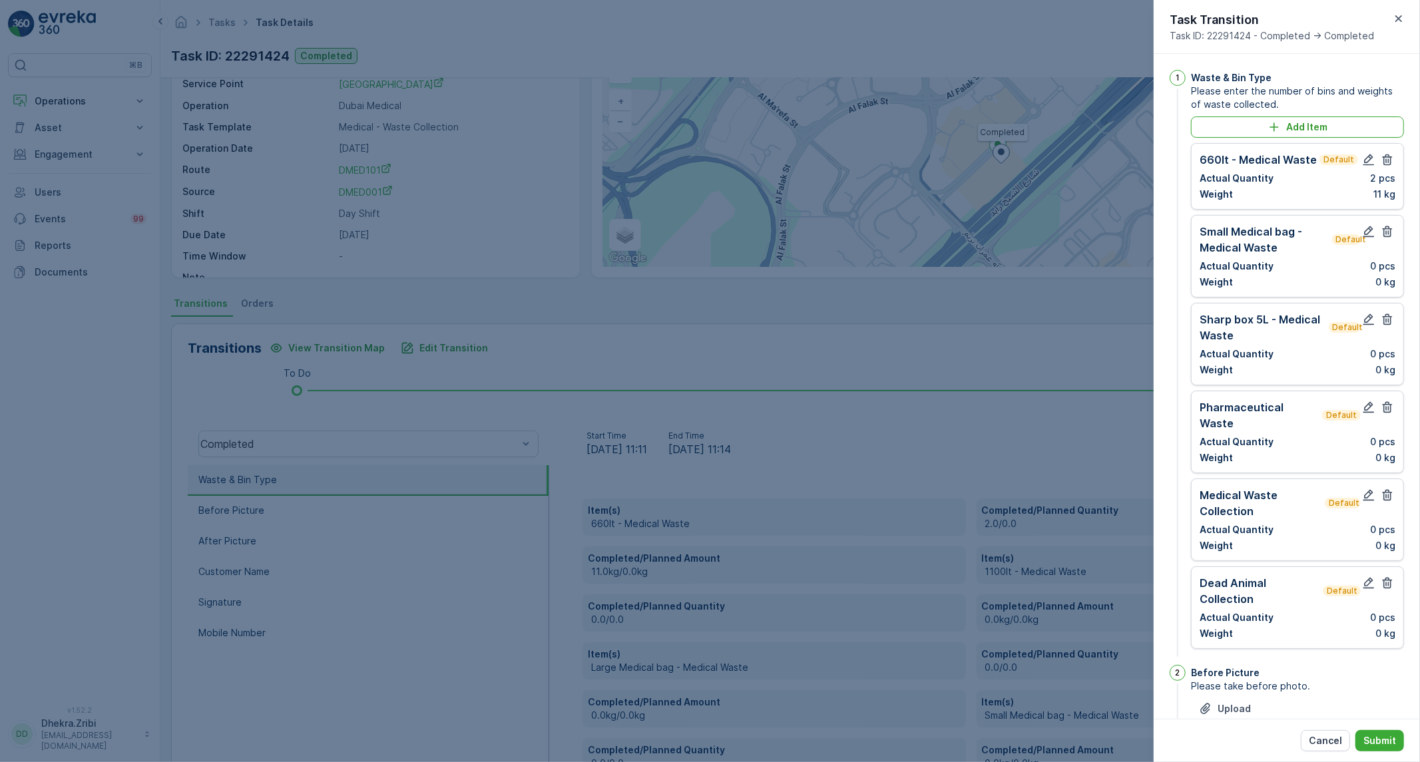
click at [1389, 232] on icon "button" at bounding box center [1387, 231] width 13 height 13
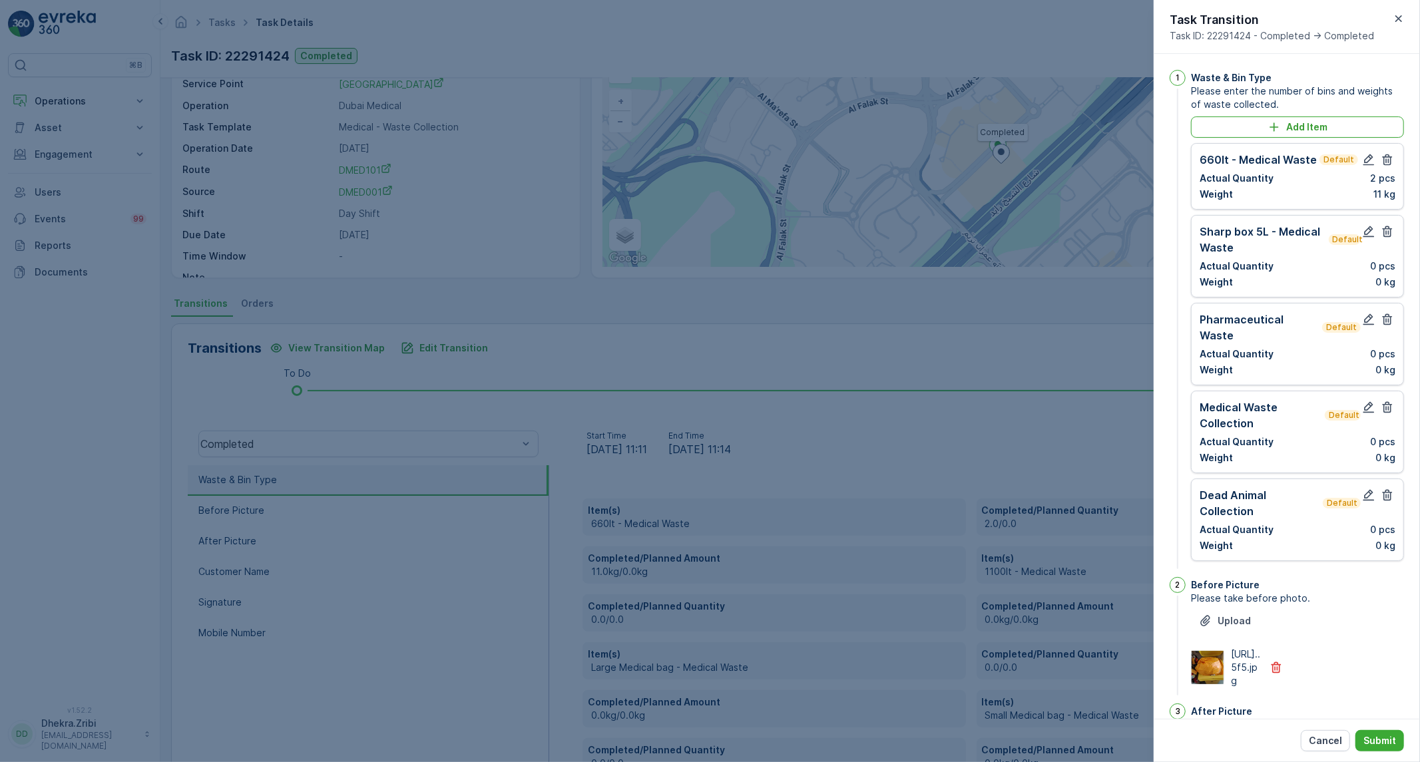
click at [1389, 232] on icon "button" at bounding box center [1387, 231] width 13 height 13
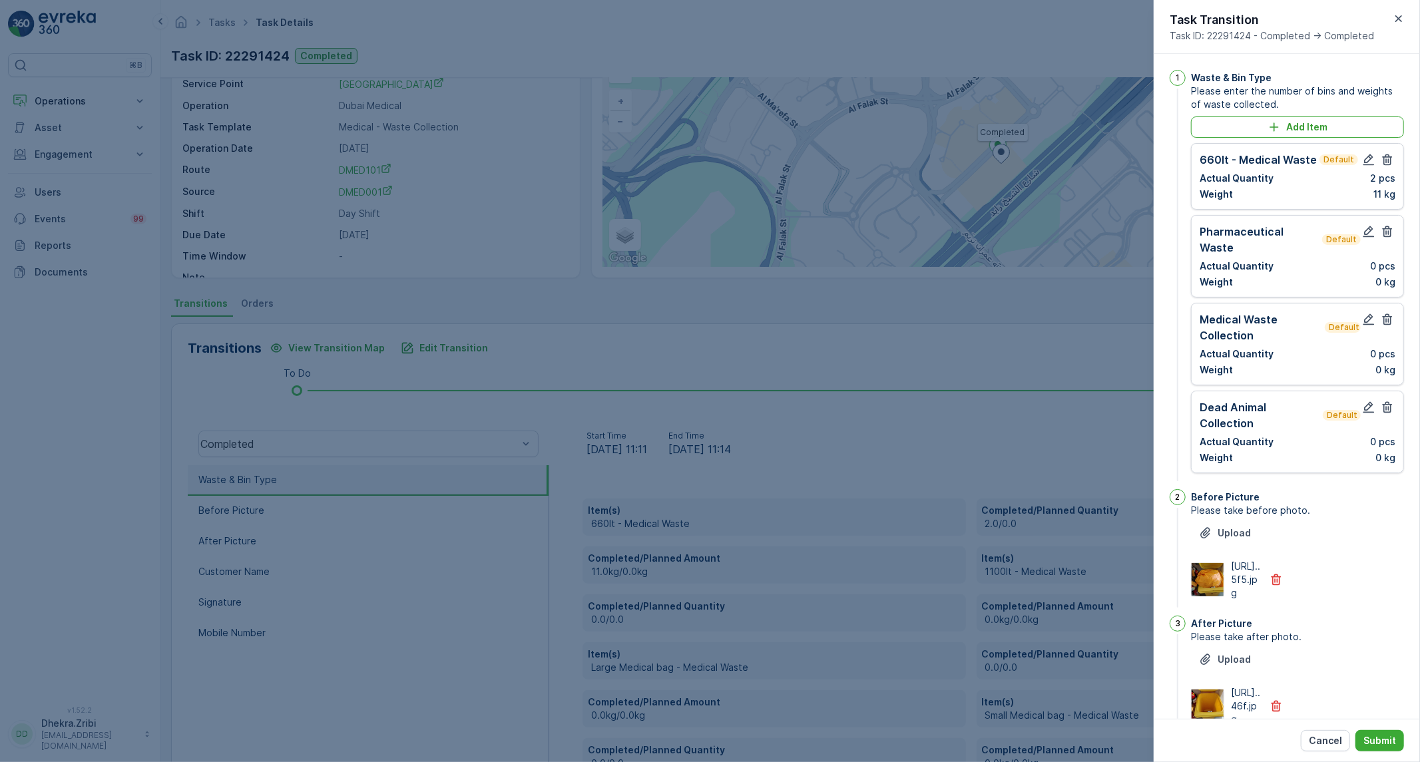
click at [1389, 232] on icon "button" at bounding box center [1387, 231] width 13 height 13
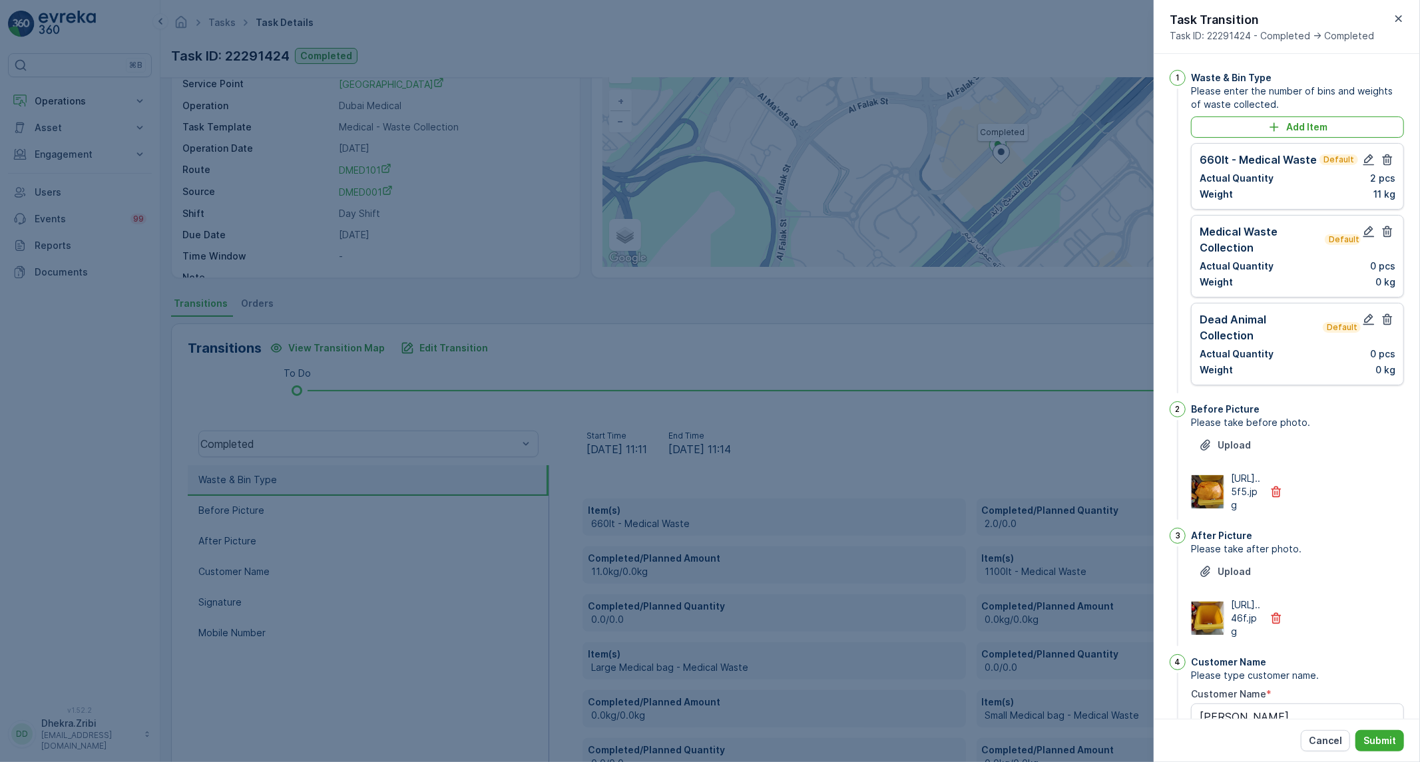
click at [1389, 232] on icon "button" at bounding box center [1387, 231] width 13 height 13
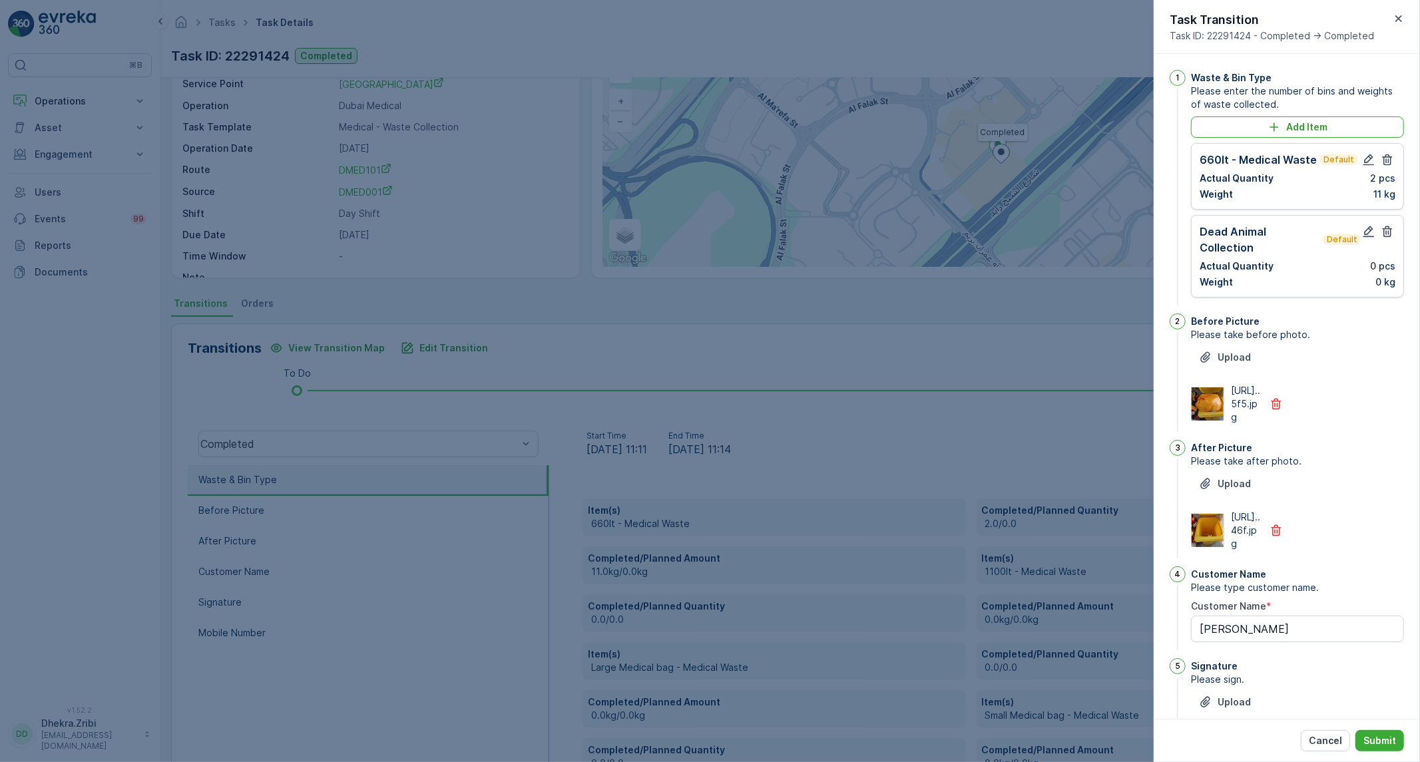
click at [1389, 232] on icon "button" at bounding box center [1387, 231] width 13 height 13
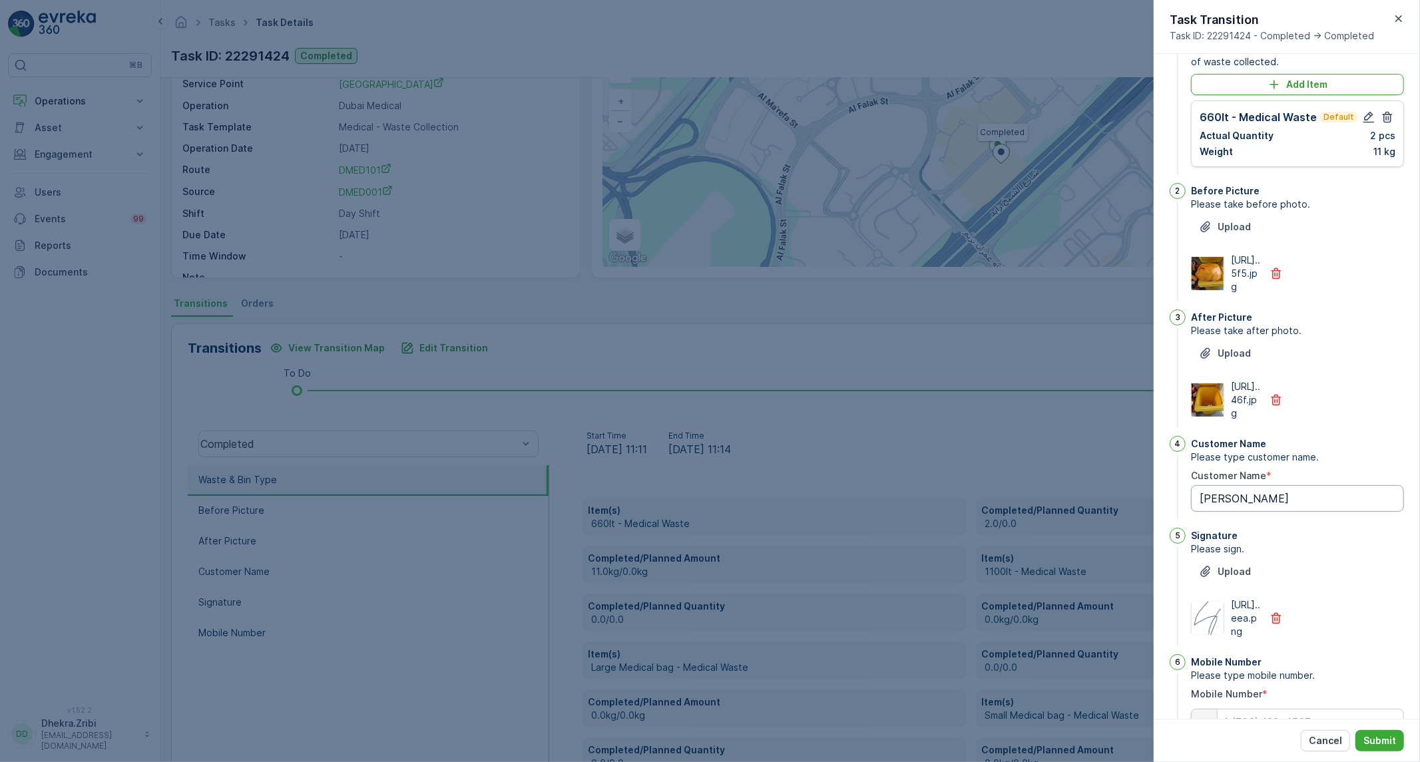
scroll to position [170, 0]
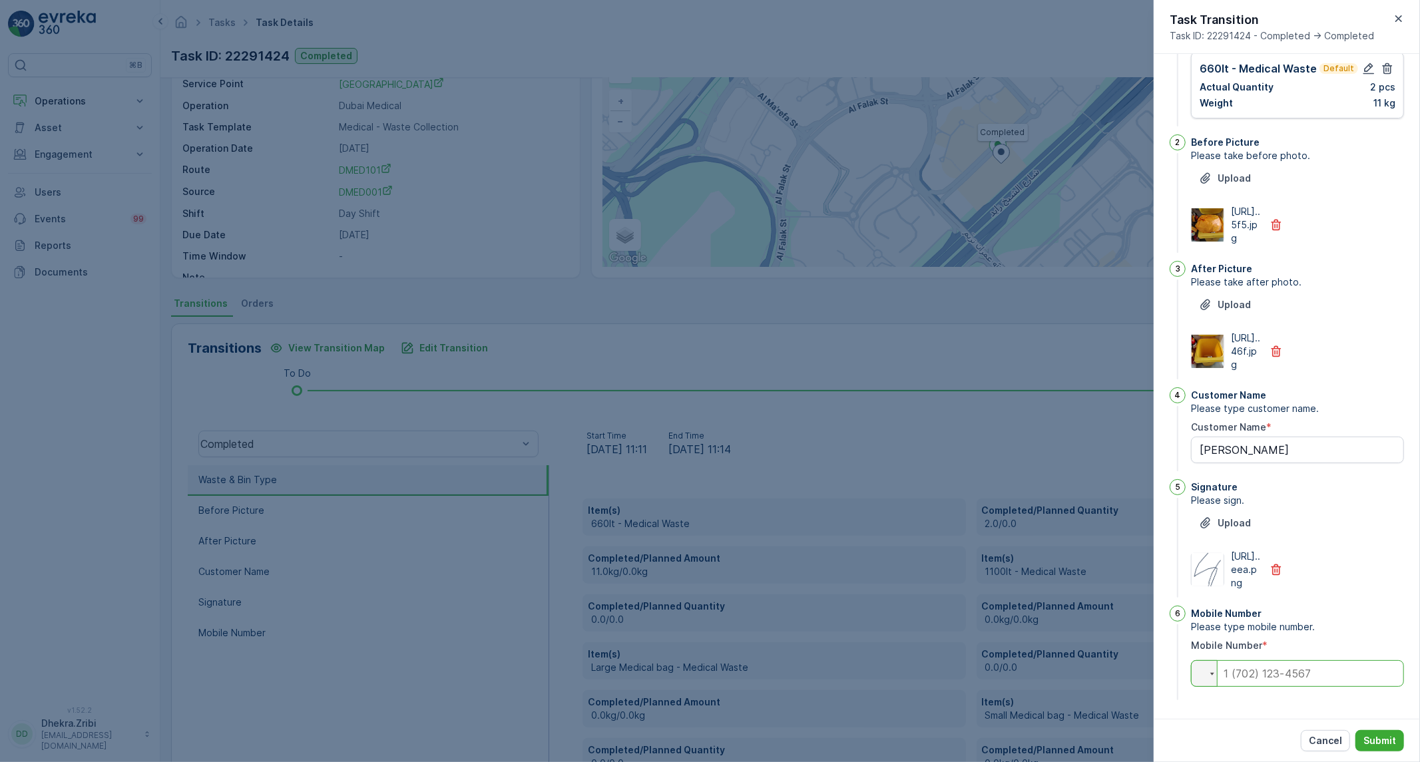
click at [1332, 674] on input "tel" at bounding box center [1297, 674] width 213 height 27
paste input "0564100151"
type Name "Philip"
type input "0564100151"
click at [1376, 733] on button "Submit" at bounding box center [1380, 740] width 49 height 21
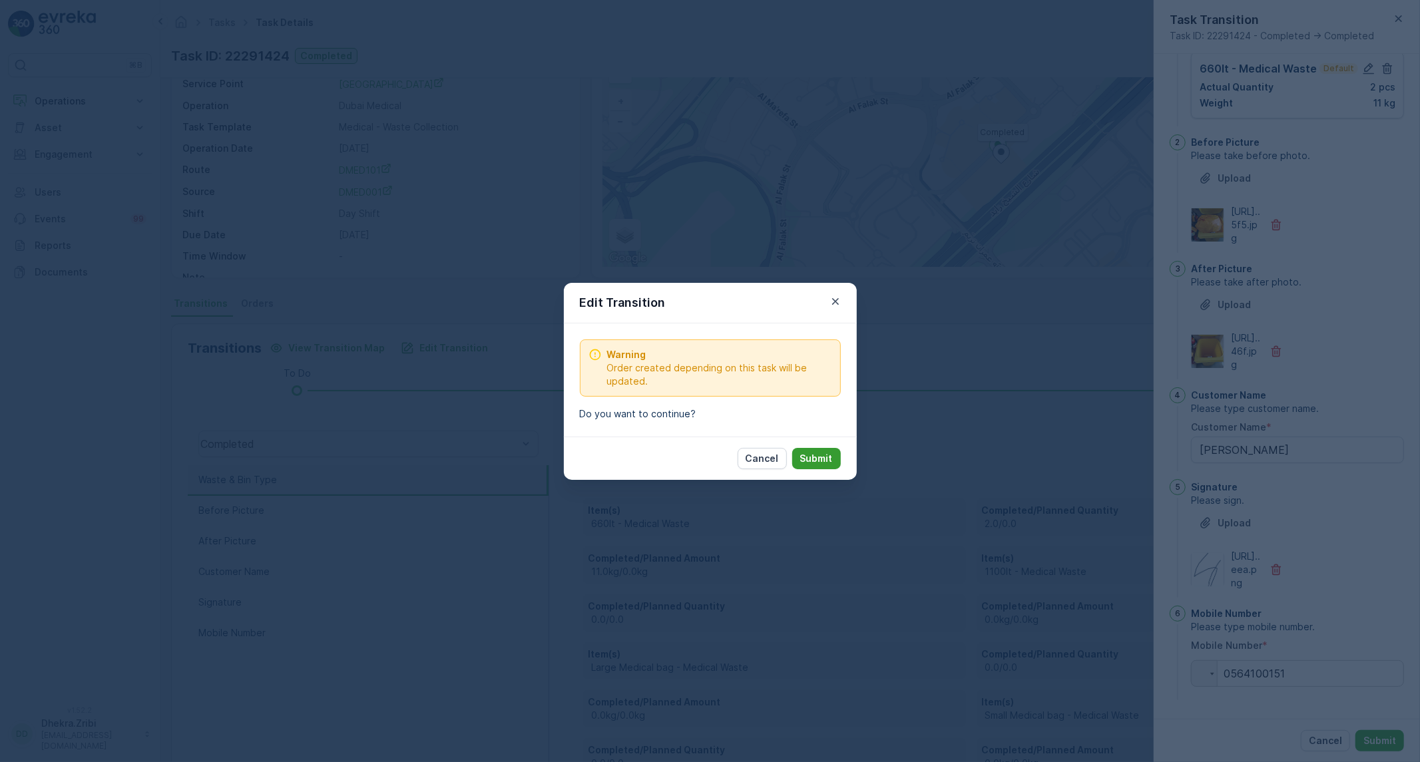
click at [822, 461] on p "Submit" at bounding box center [816, 458] width 33 height 13
type Name "Philip"
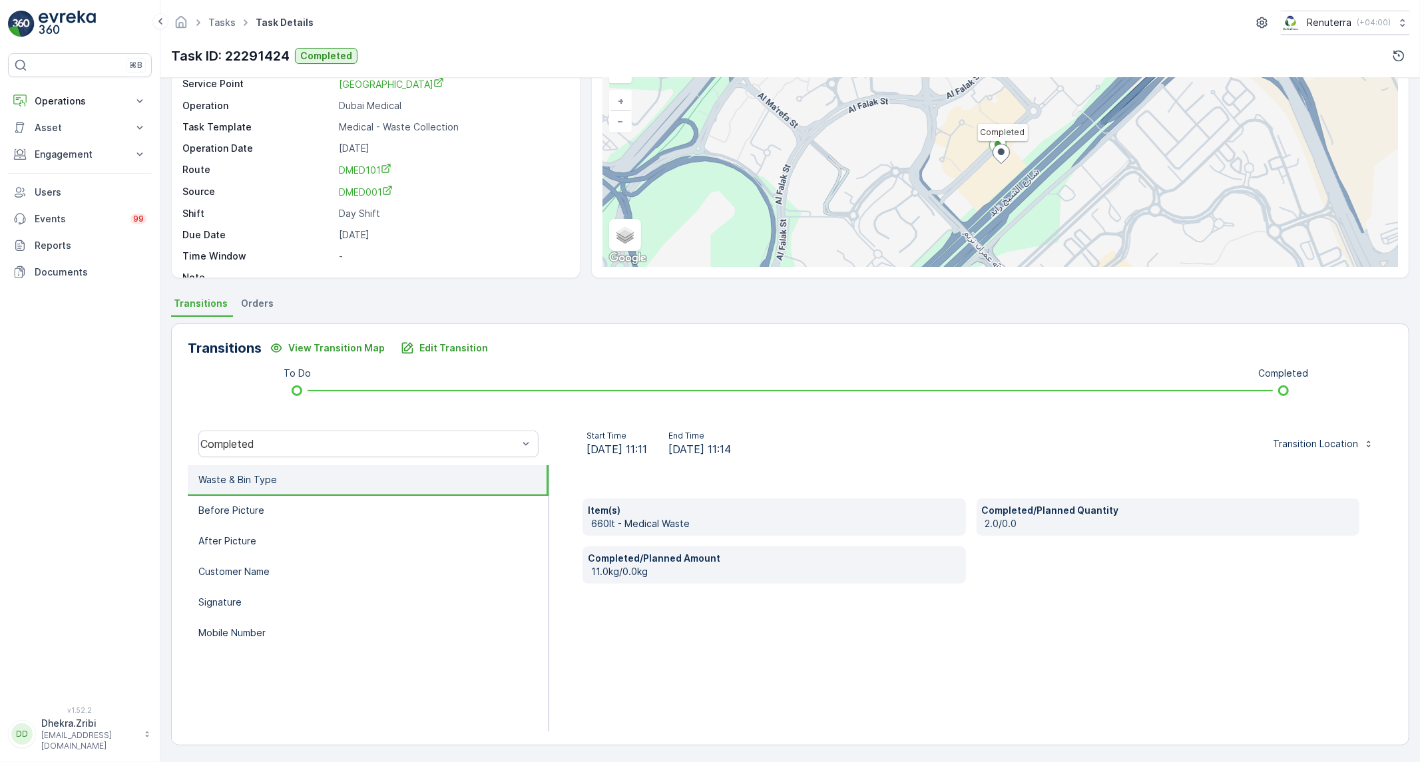
scroll to position [0, 0]
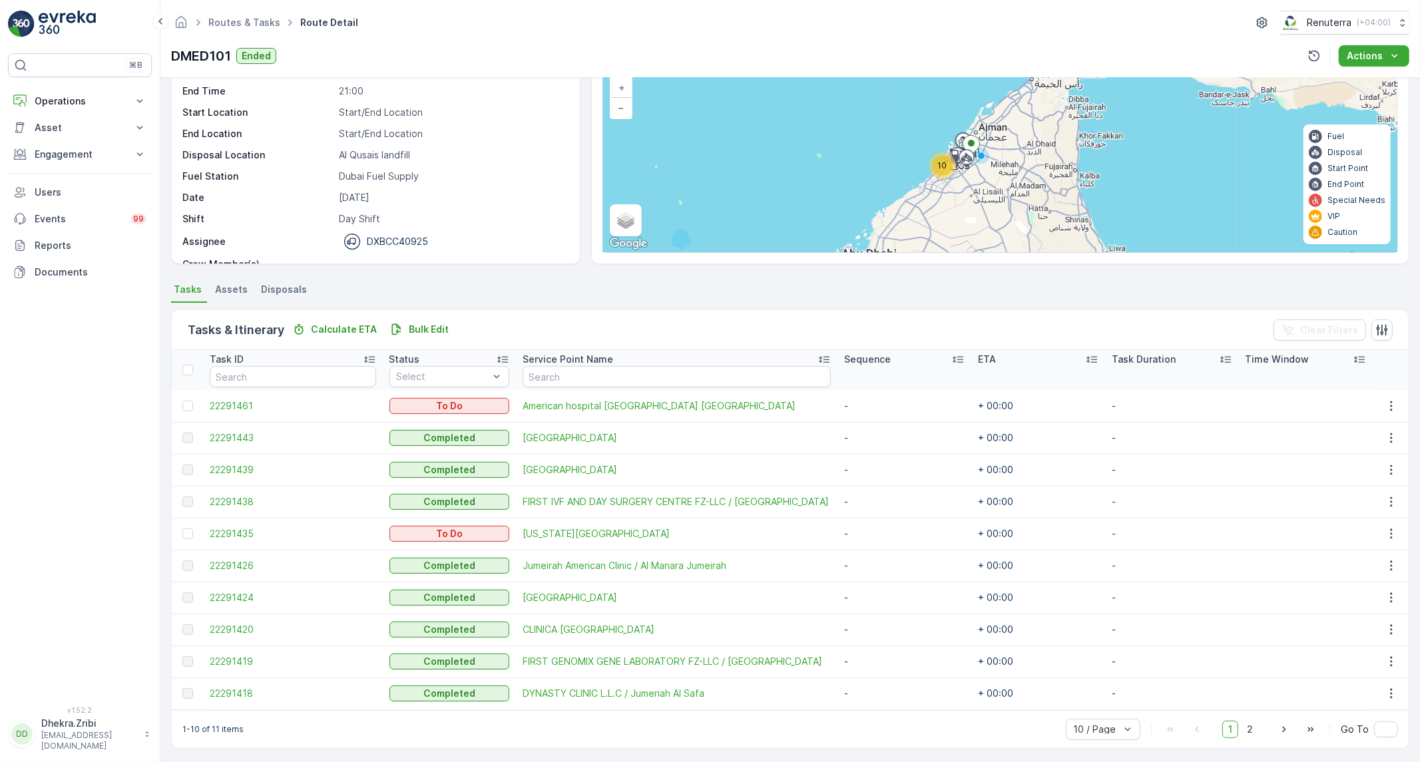
scroll to position [93, 0]
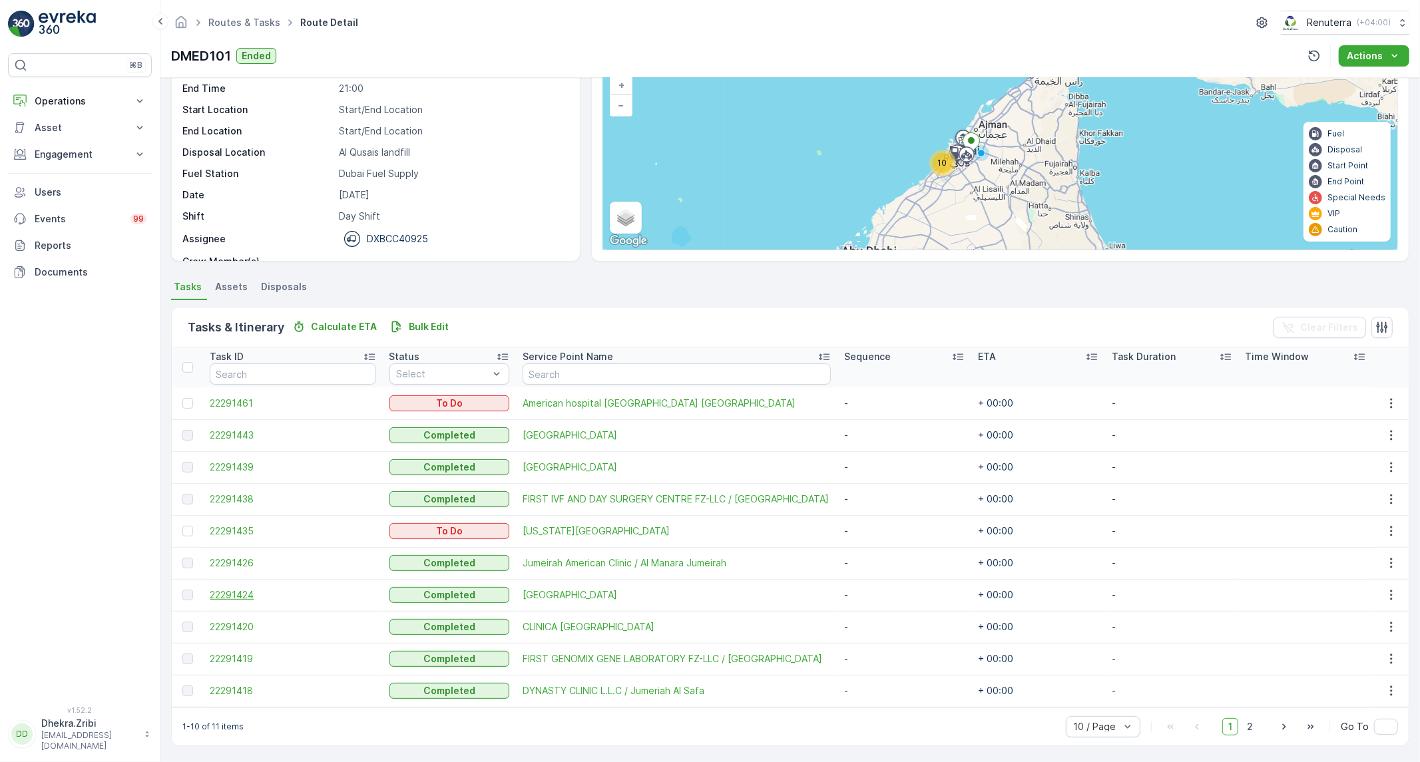
click at [260, 591] on span "22291424" at bounding box center [293, 595] width 166 height 13
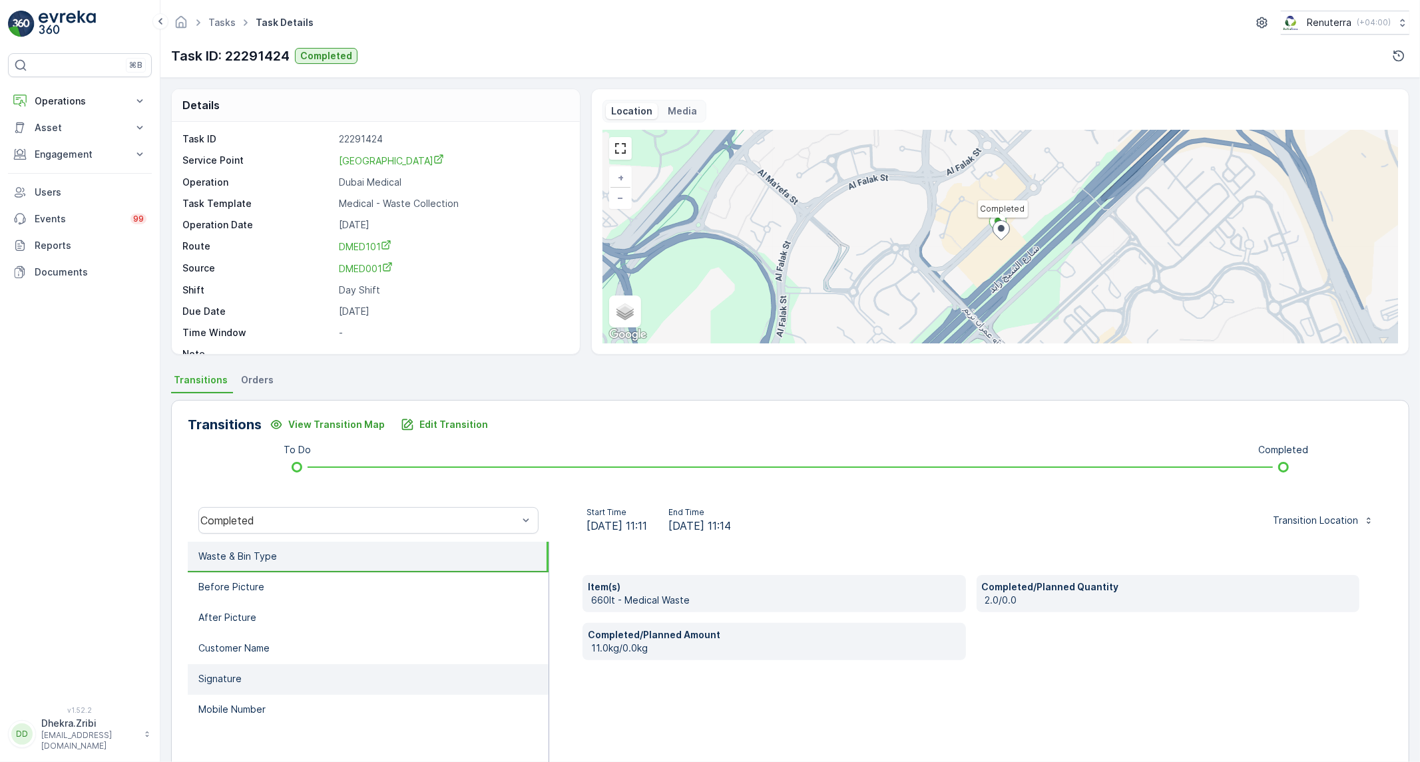
click at [244, 682] on li "Signature" at bounding box center [368, 680] width 361 height 31
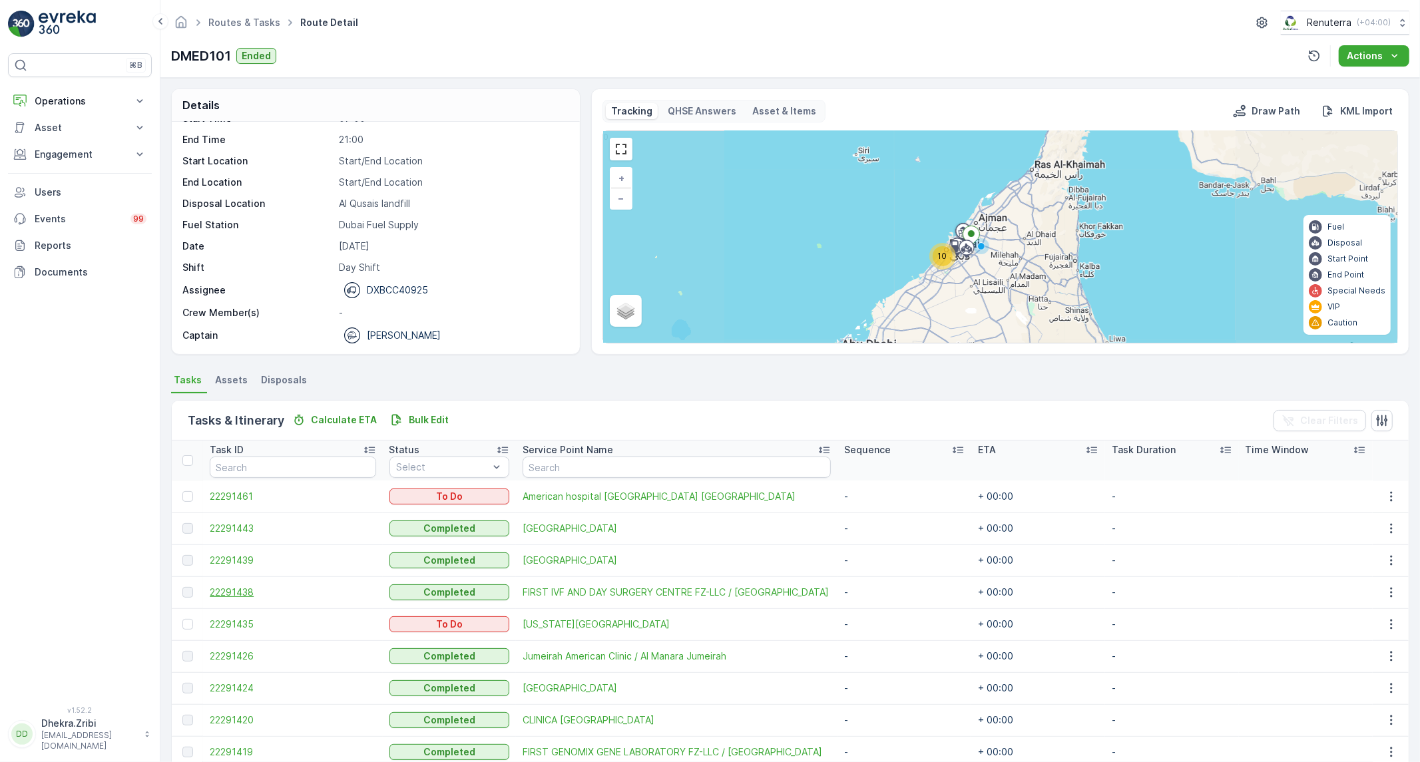
scroll to position [93, 0]
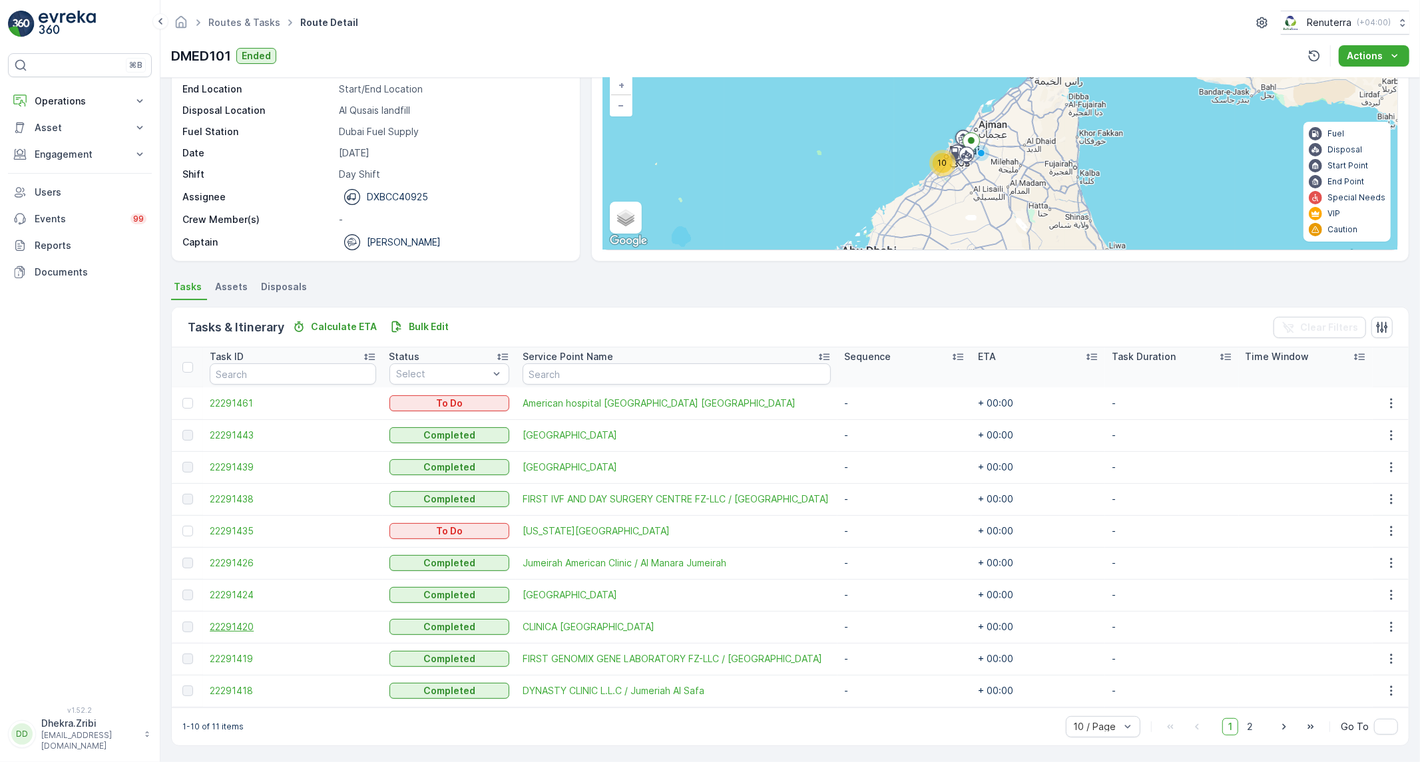
click at [246, 629] on span "22291420" at bounding box center [293, 627] width 166 height 13
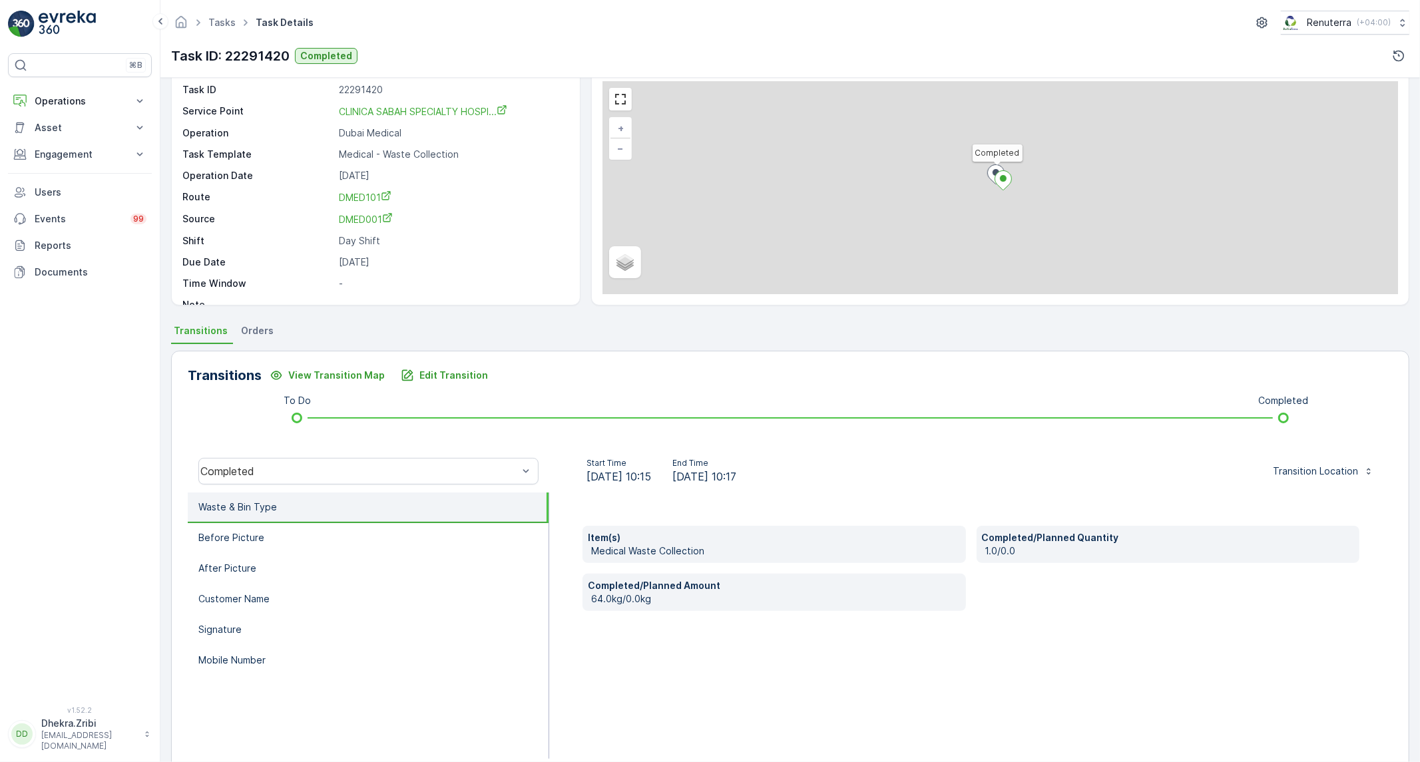
scroll to position [76, 0]
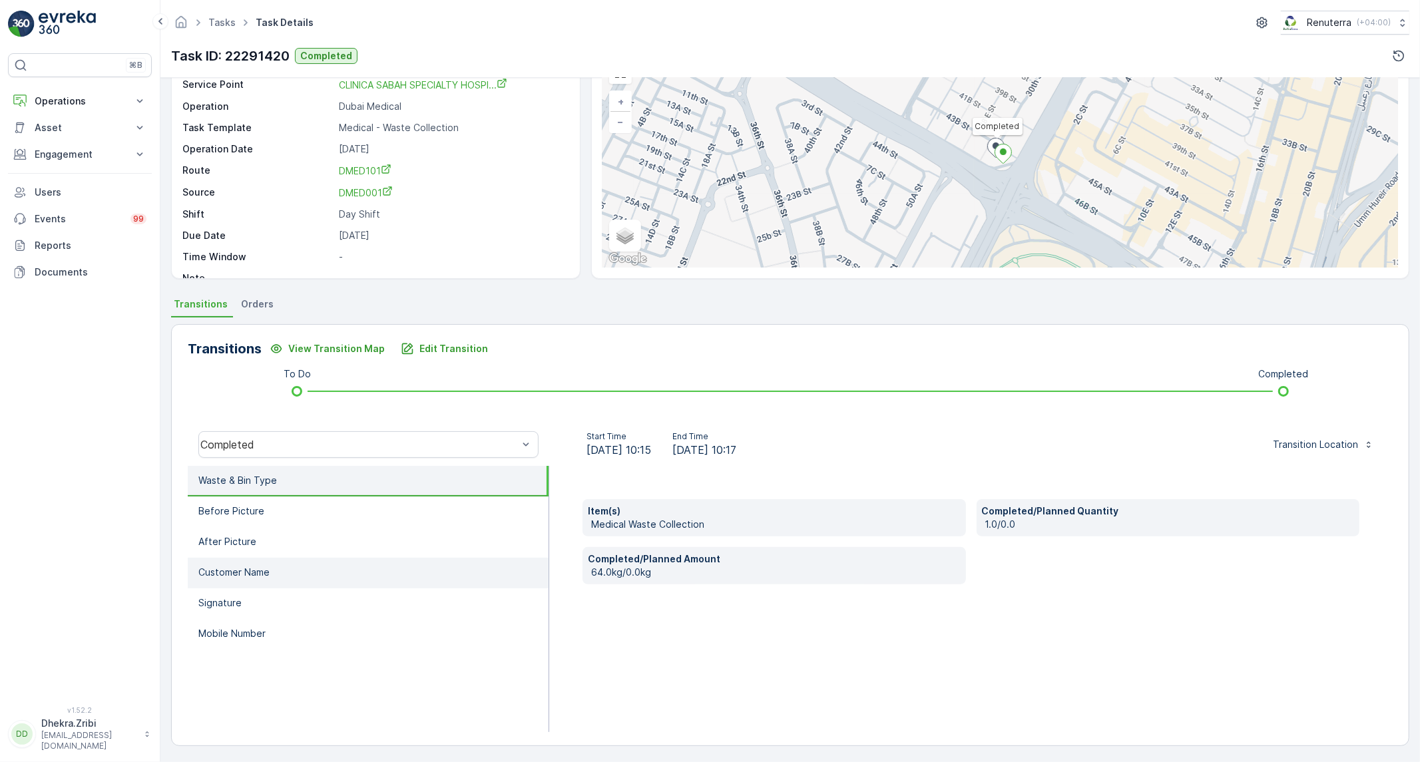
click at [268, 571] on p "Customer Name" at bounding box center [233, 572] width 71 height 13
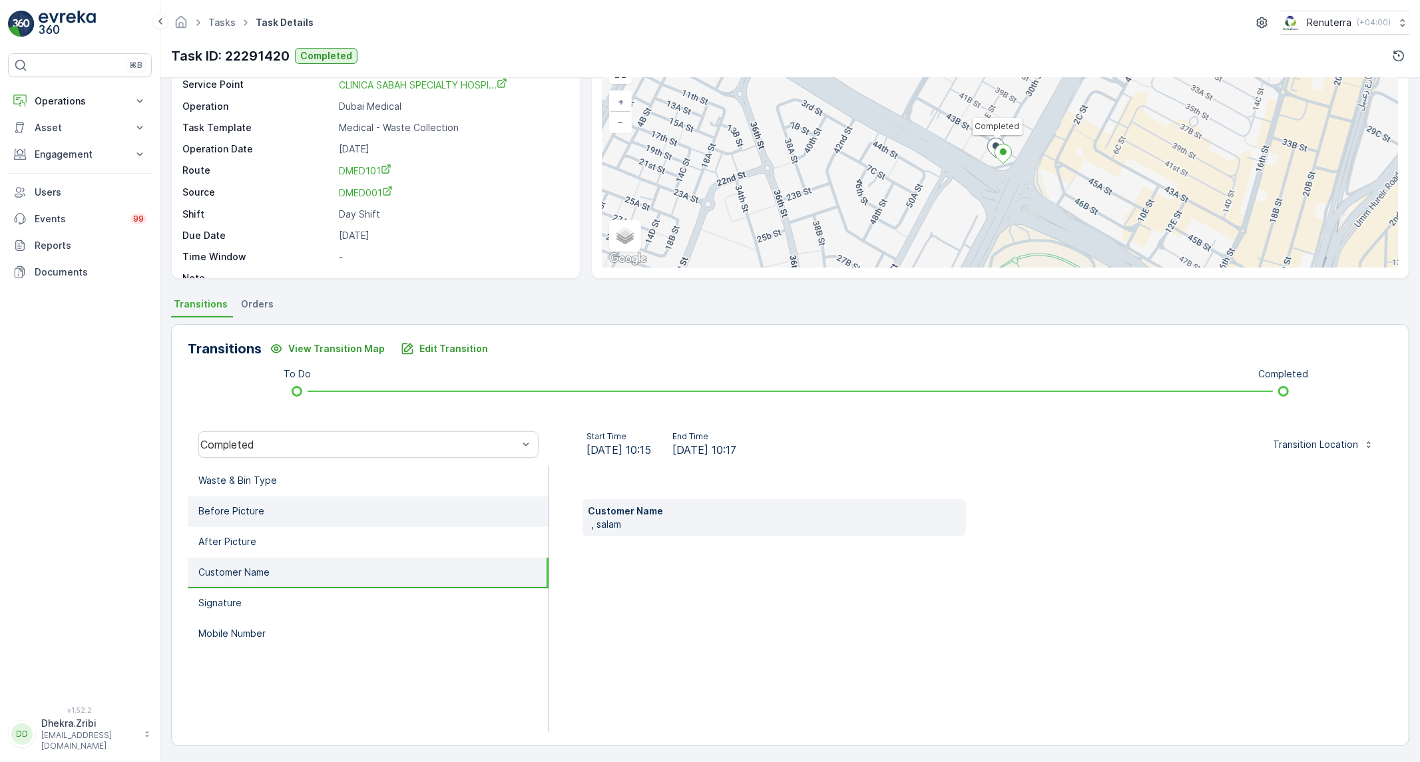
click at [280, 500] on li "Before Picture" at bounding box center [368, 512] width 361 height 31
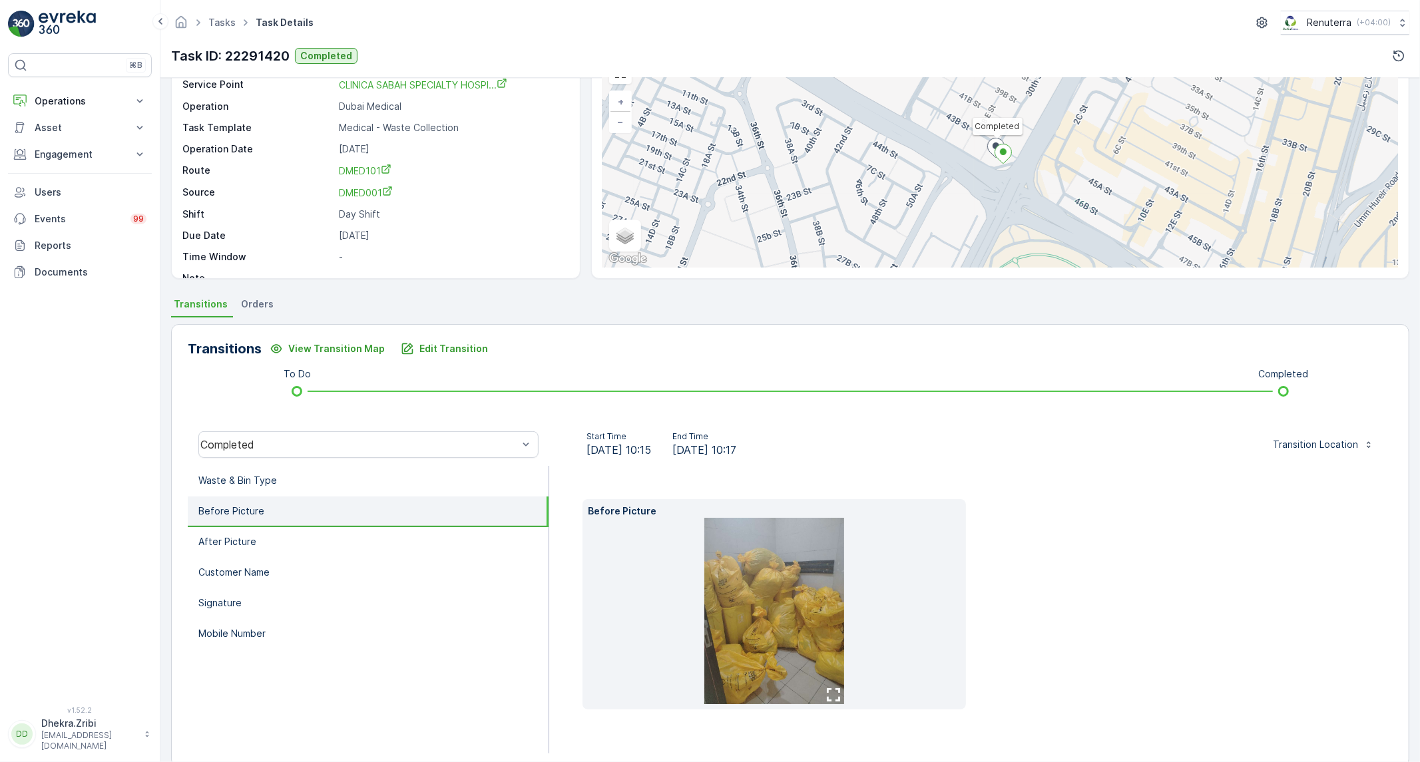
click at [276, 523] on li "Before Picture" at bounding box center [368, 512] width 361 height 31
click at [276, 531] on li "After Picture" at bounding box center [368, 542] width 361 height 31
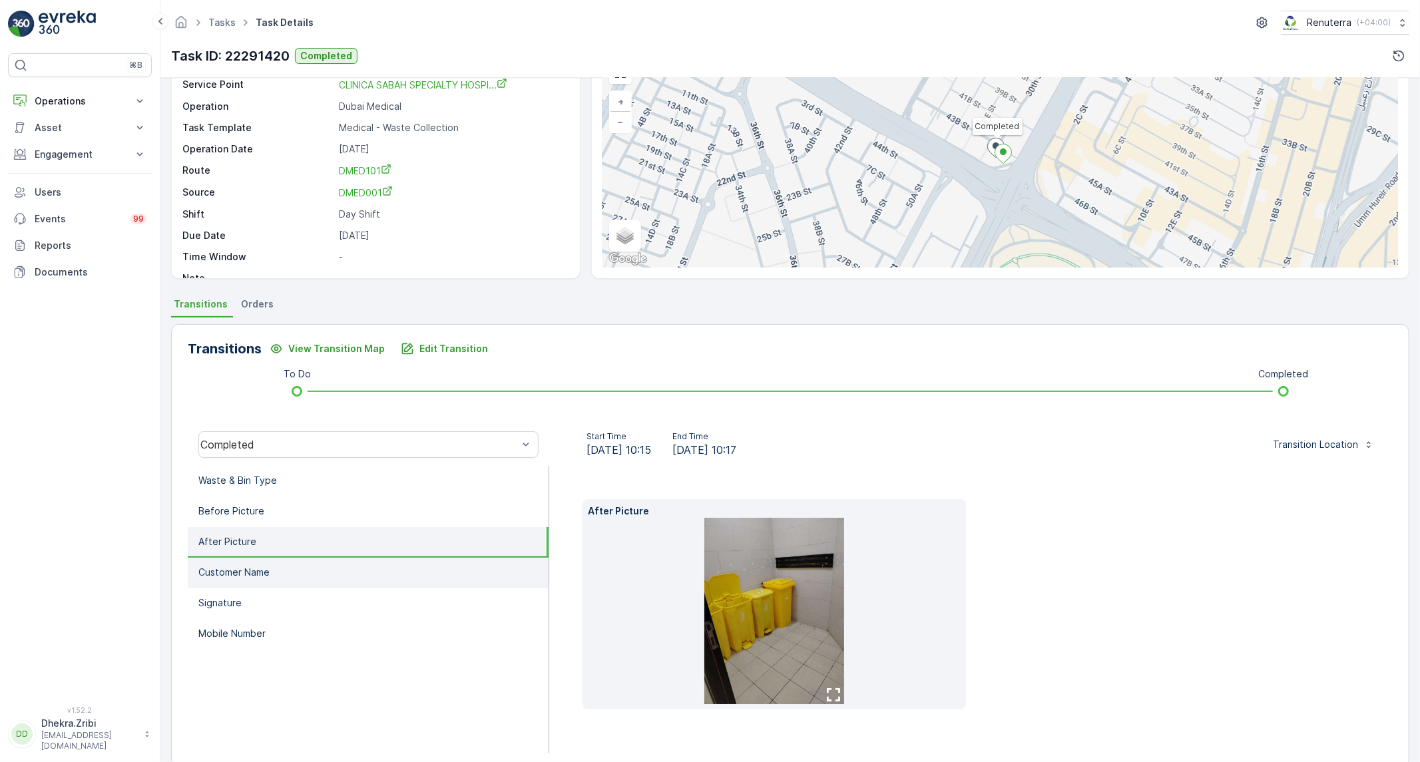
click at [268, 576] on p "Customer Name" at bounding box center [233, 572] width 71 height 13
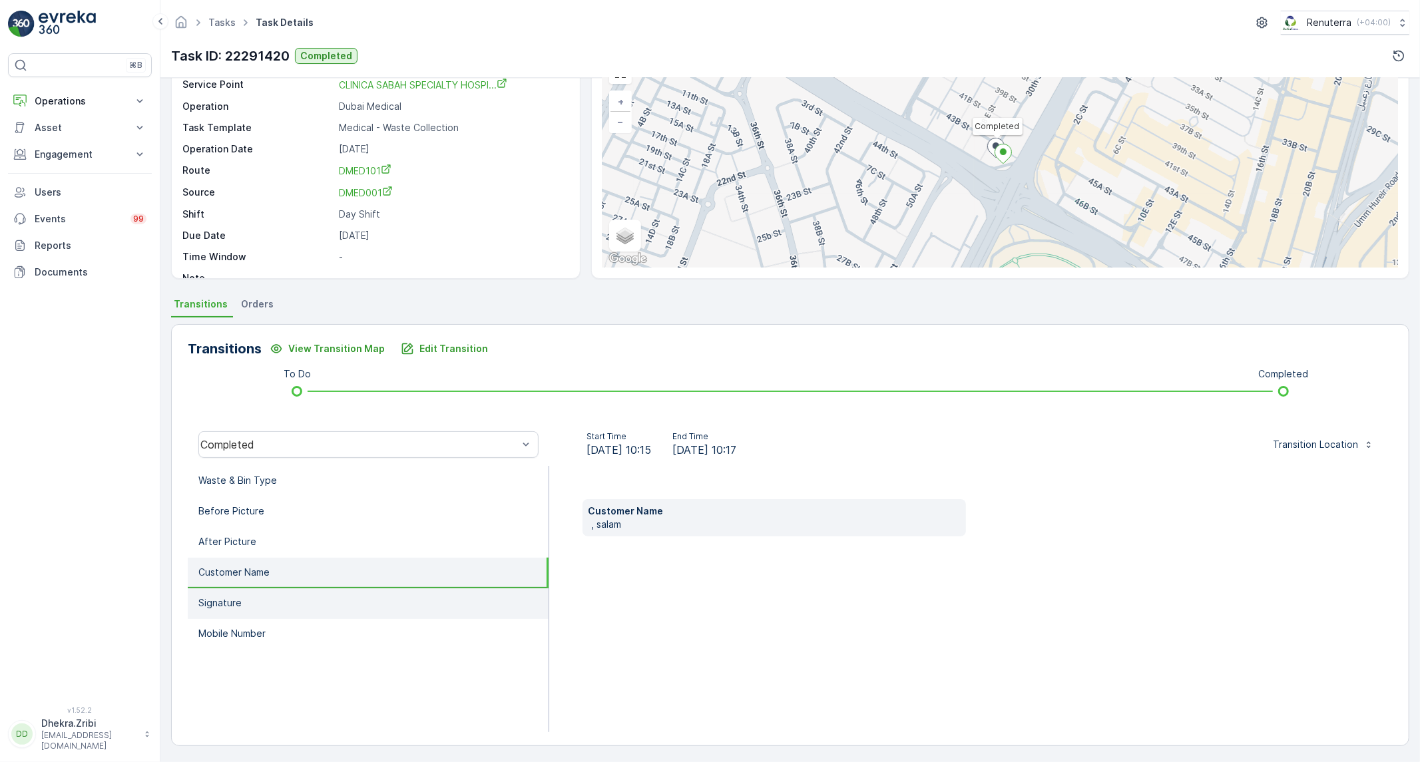
click at [264, 595] on li "Signature" at bounding box center [368, 604] width 361 height 31
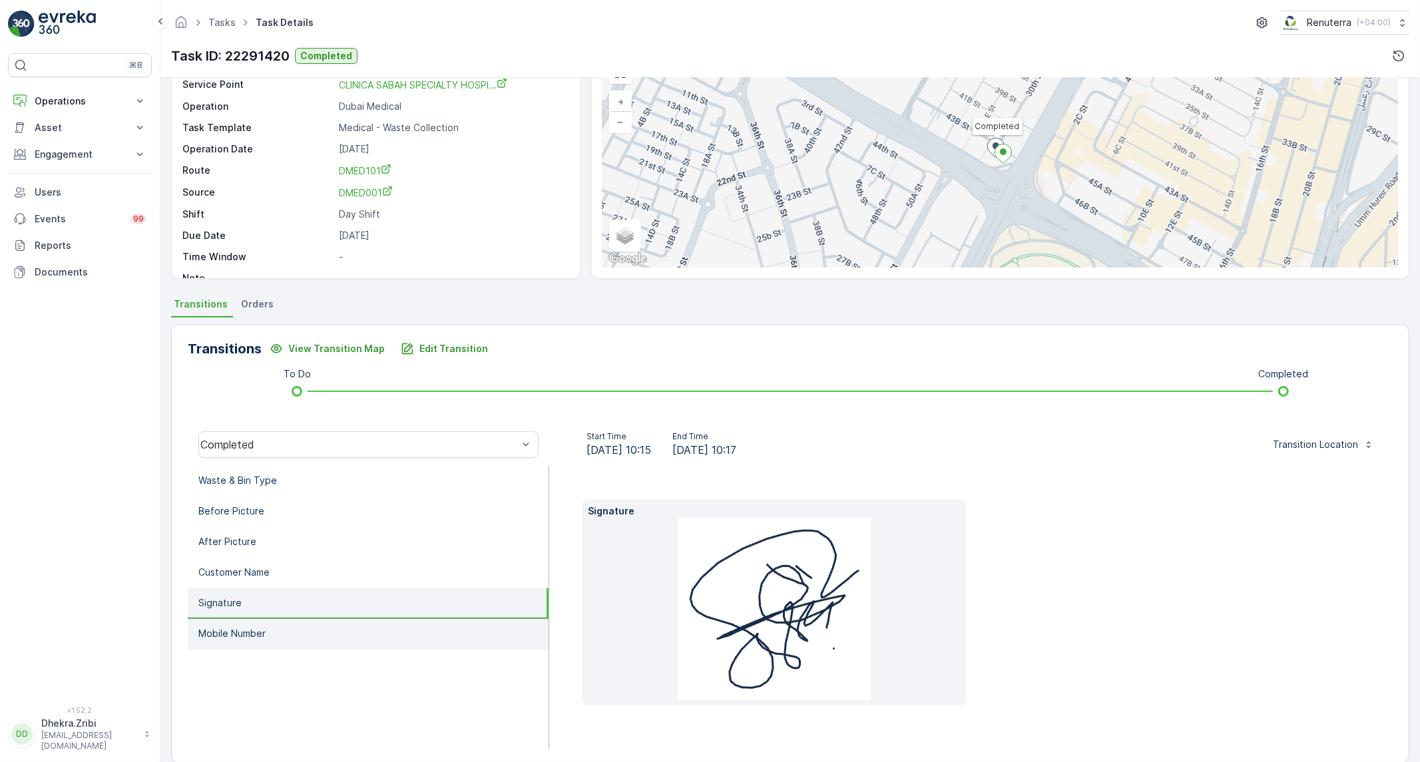
click at [262, 622] on li "Mobile Number" at bounding box center [368, 634] width 361 height 31
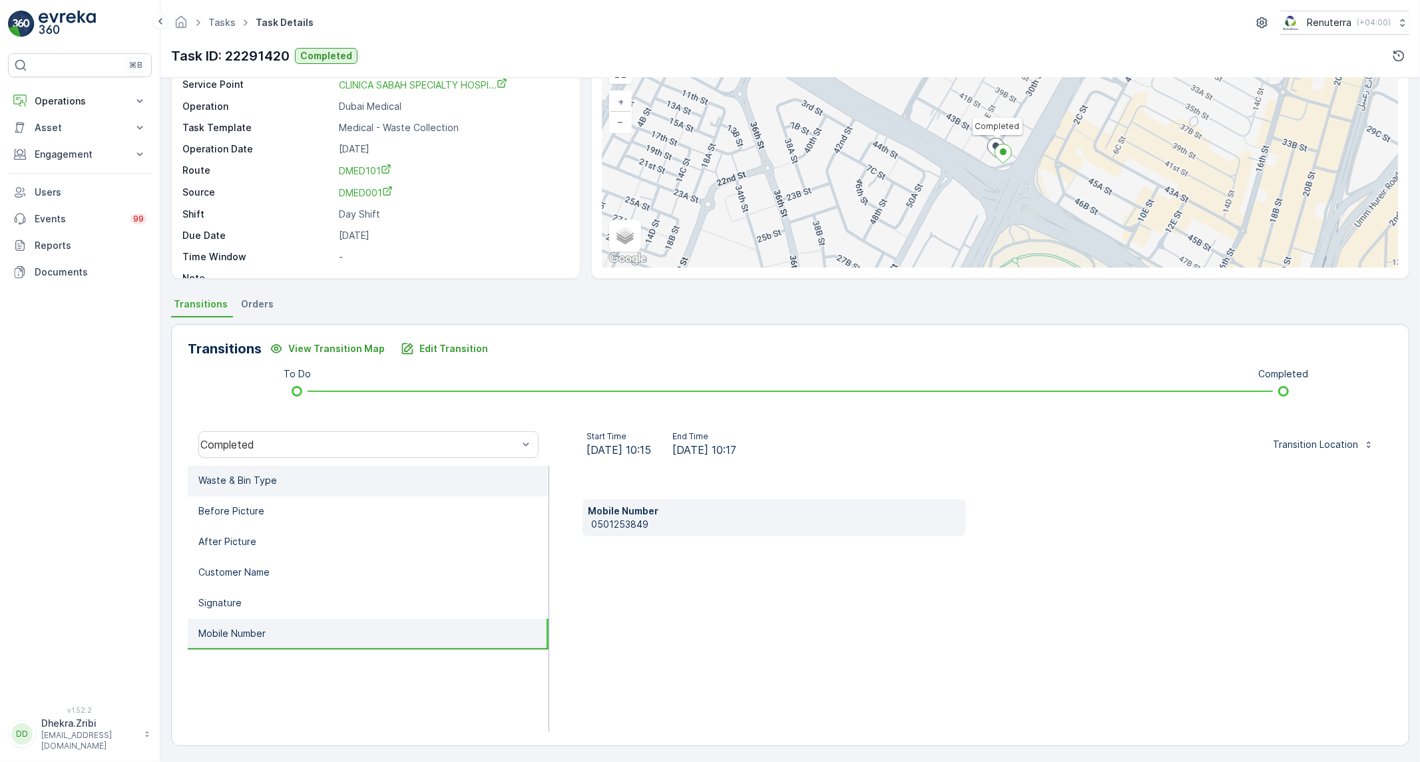
click at [286, 486] on li "Waste & Bin Type" at bounding box center [368, 481] width 361 height 31
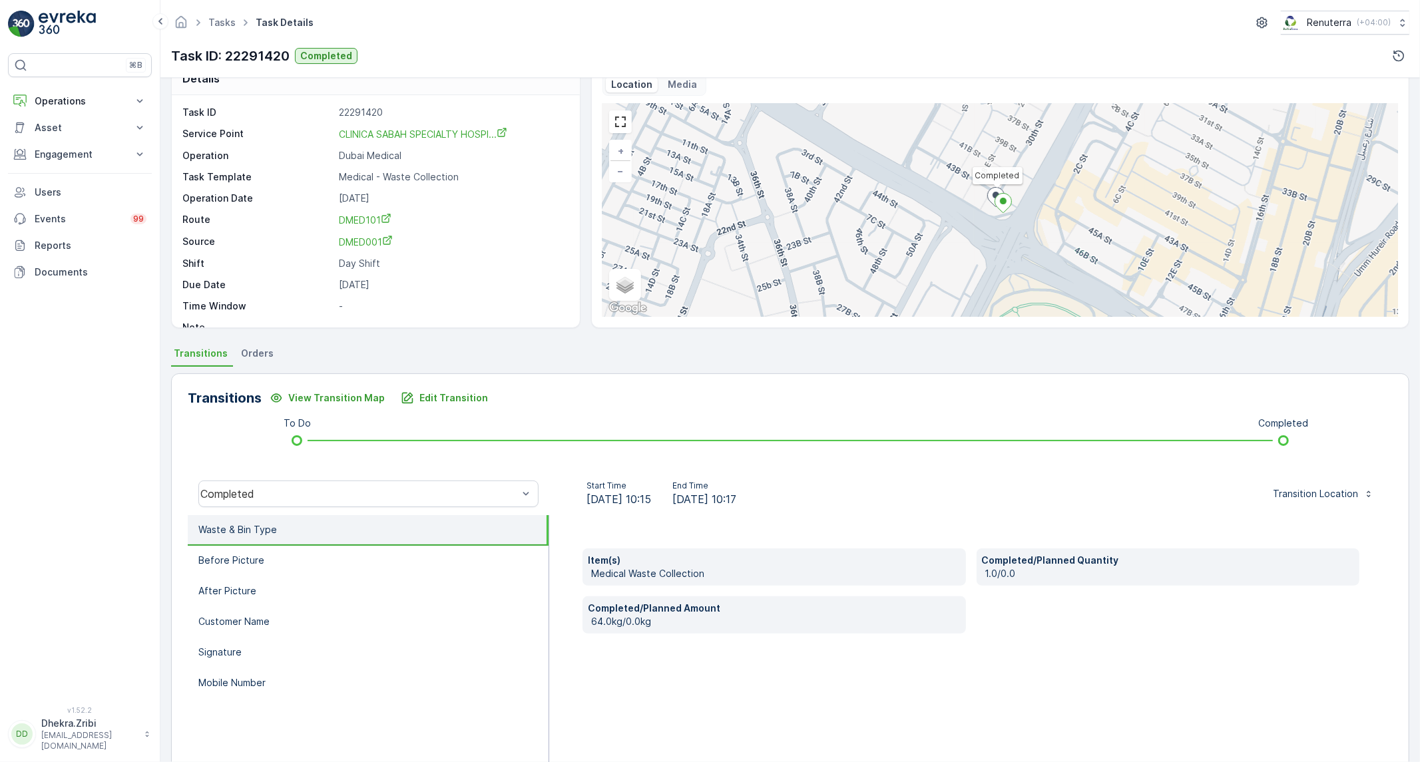
scroll to position [0, 0]
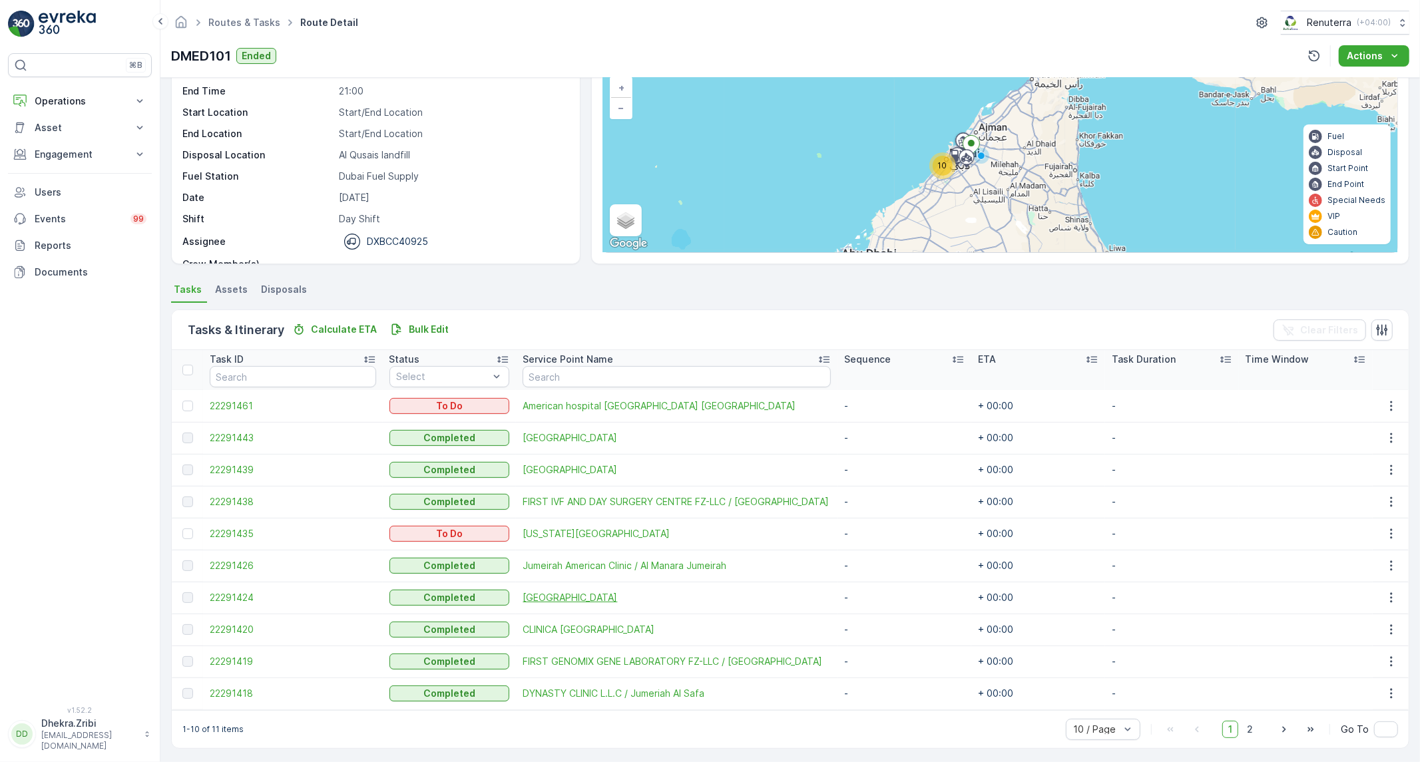
scroll to position [93, 0]
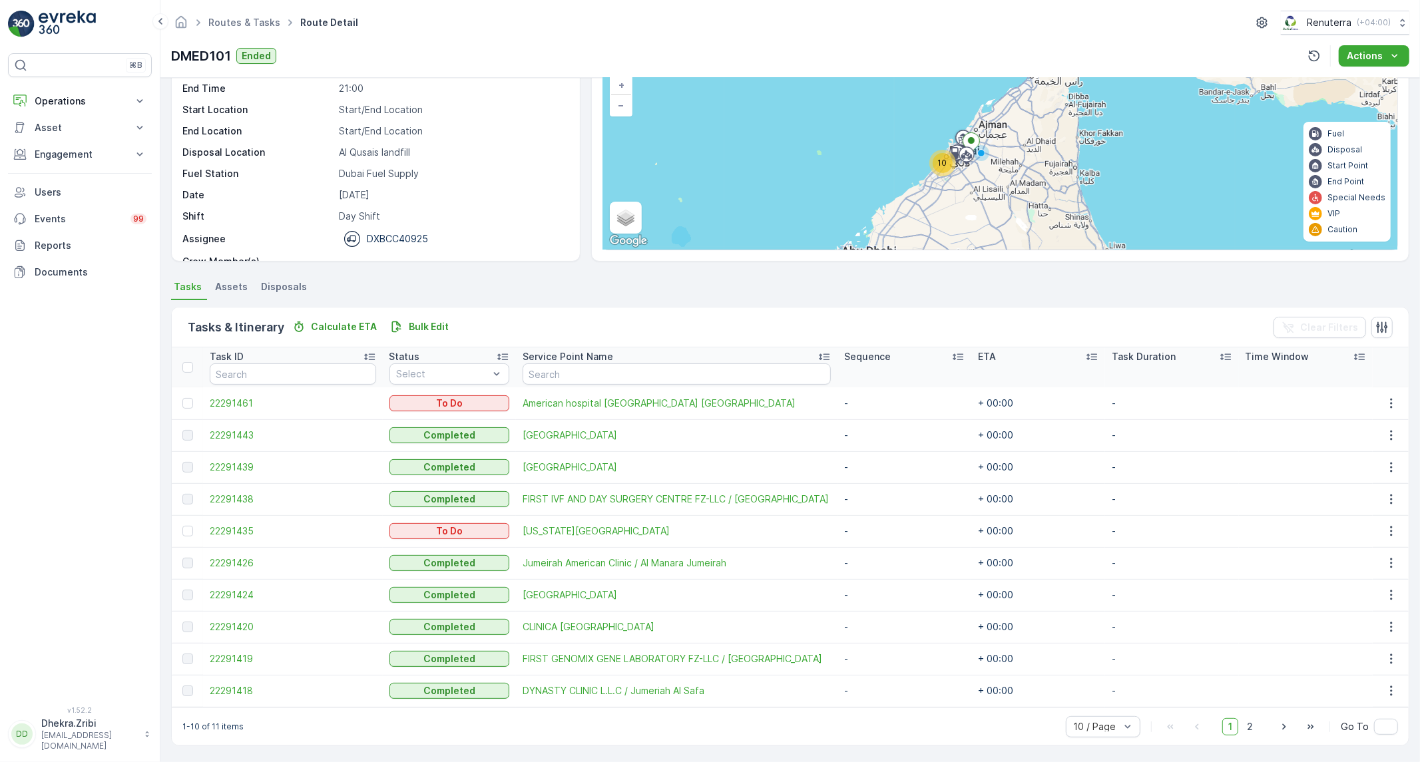
click at [242, 654] on span "22291419" at bounding box center [293, 659] width 166 height 13
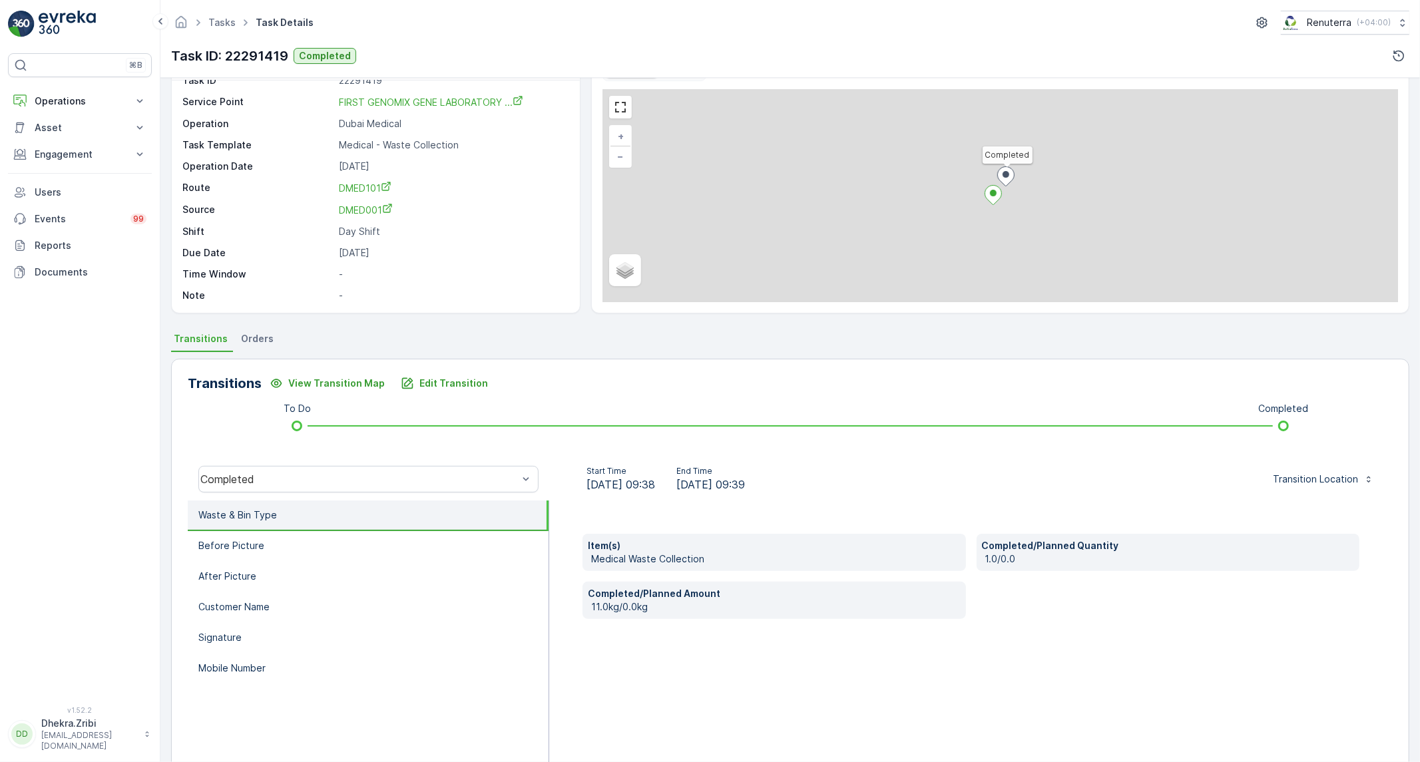
scroll to position [76, 0]
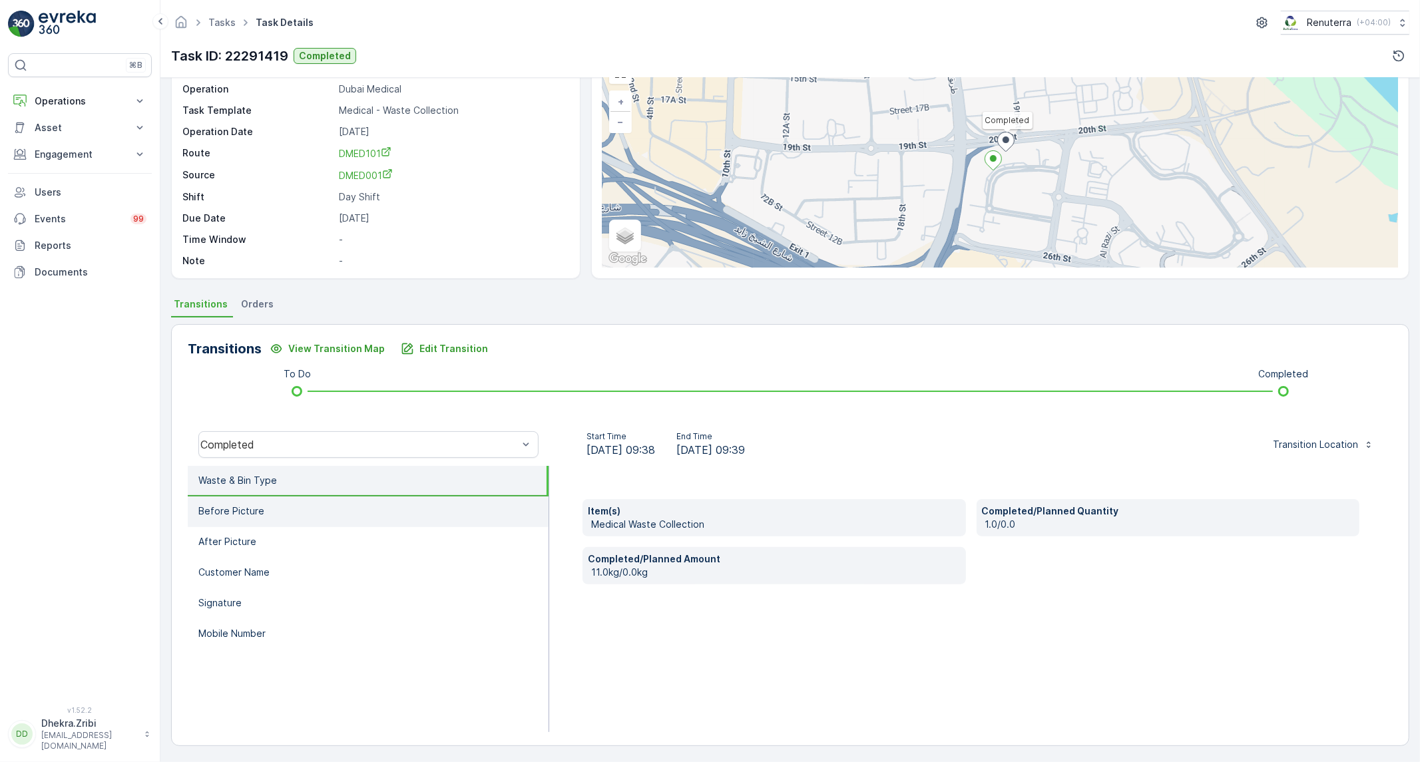
click at [352, 520] on li "Before Picture" at bounding box center [368, 512] width 361 height 31
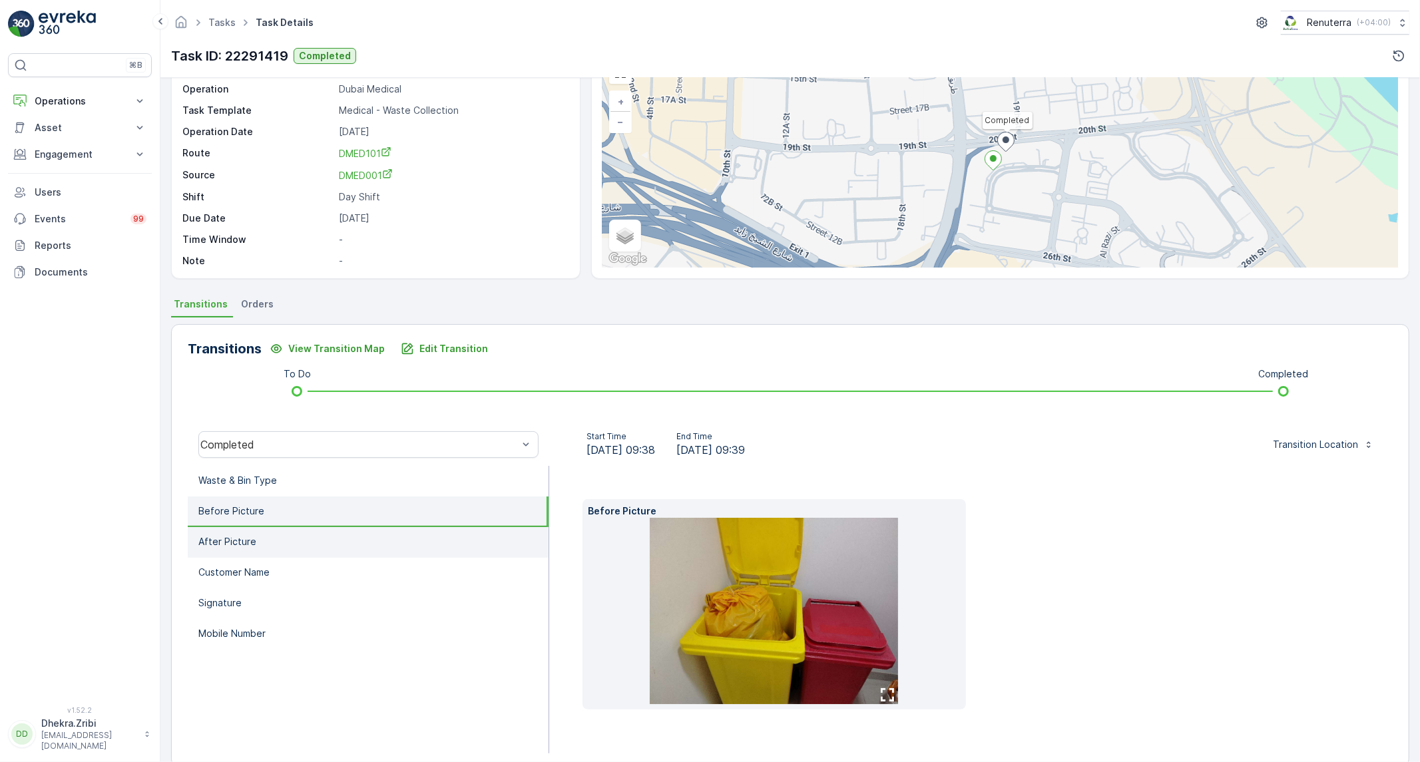
click at [305, 540] on li "After Picture" at bounding box center [368, 542] width 361 height 31
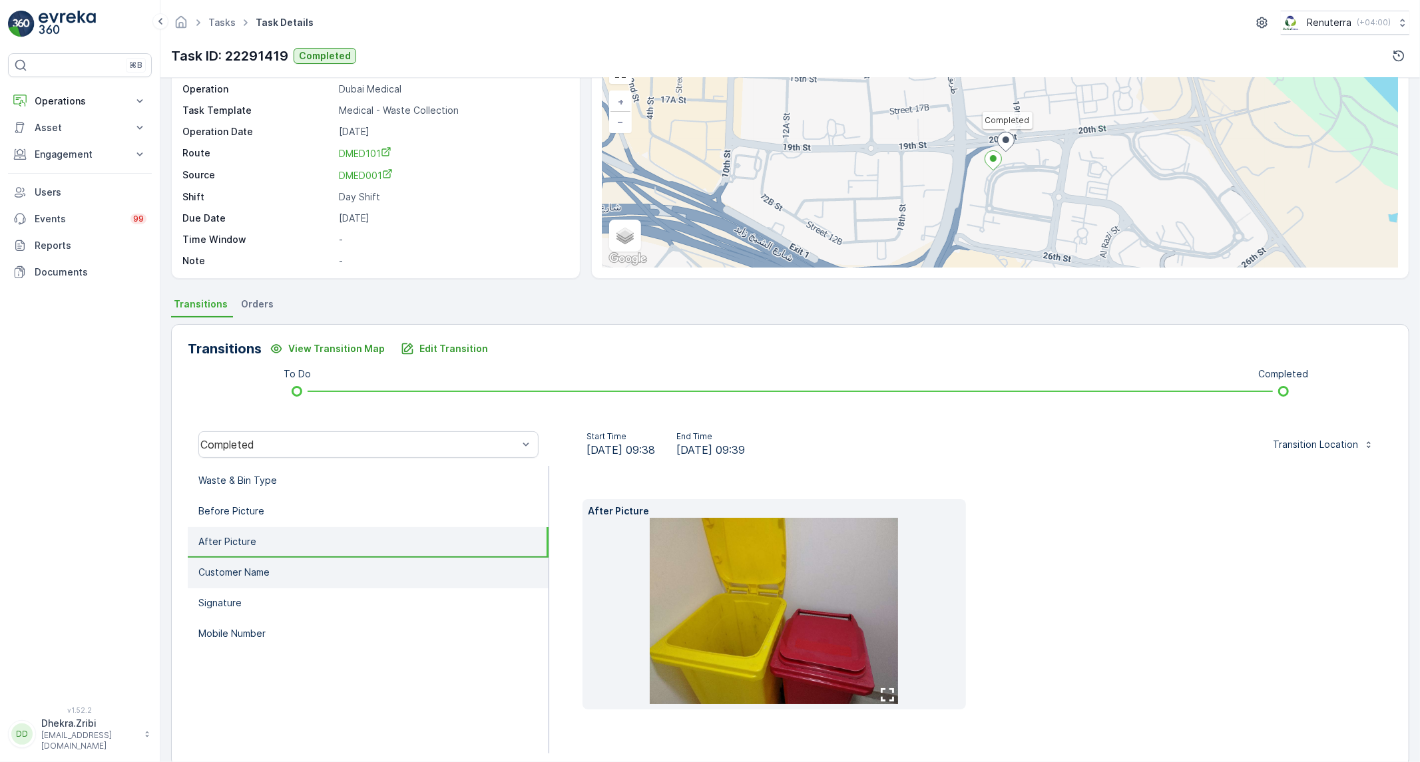
click at [291, 564] on li "Customer Name" at bounding box center [368, 573] width 361 height 31
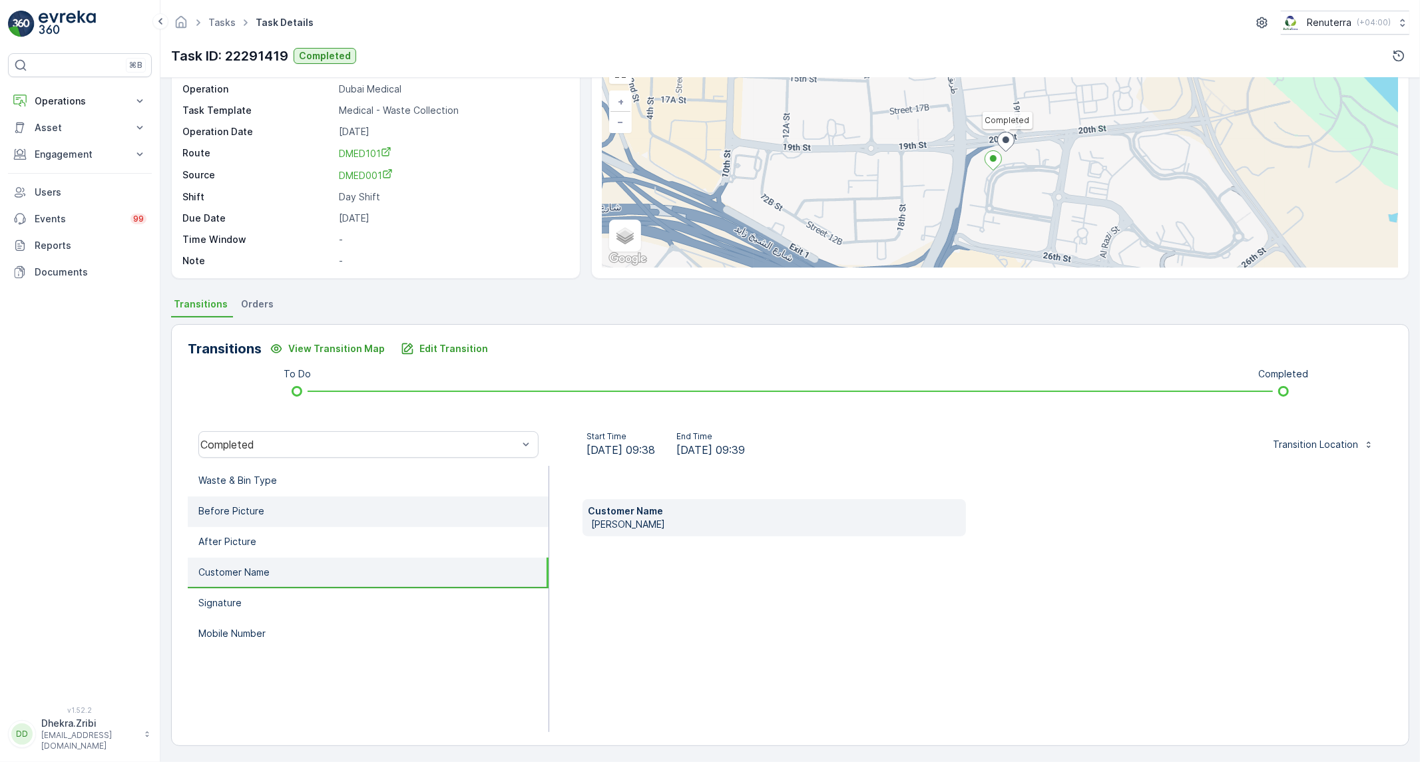
click at [295, 511] on li "Before Picture" at bounding box center [368, 512] width 361 height 31
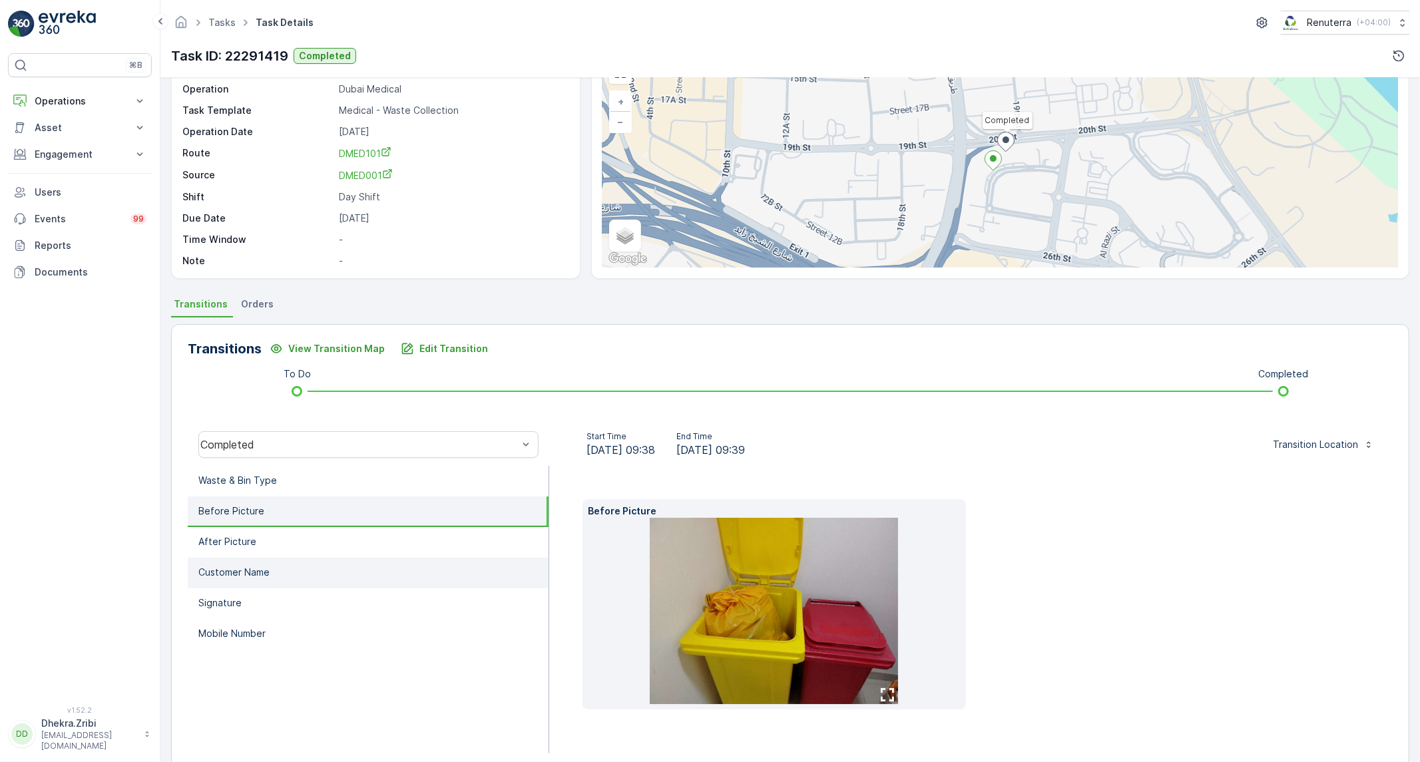
click at [282, 561] on li "Customer Name" at bounding box center [368, 573] width 361 height 31
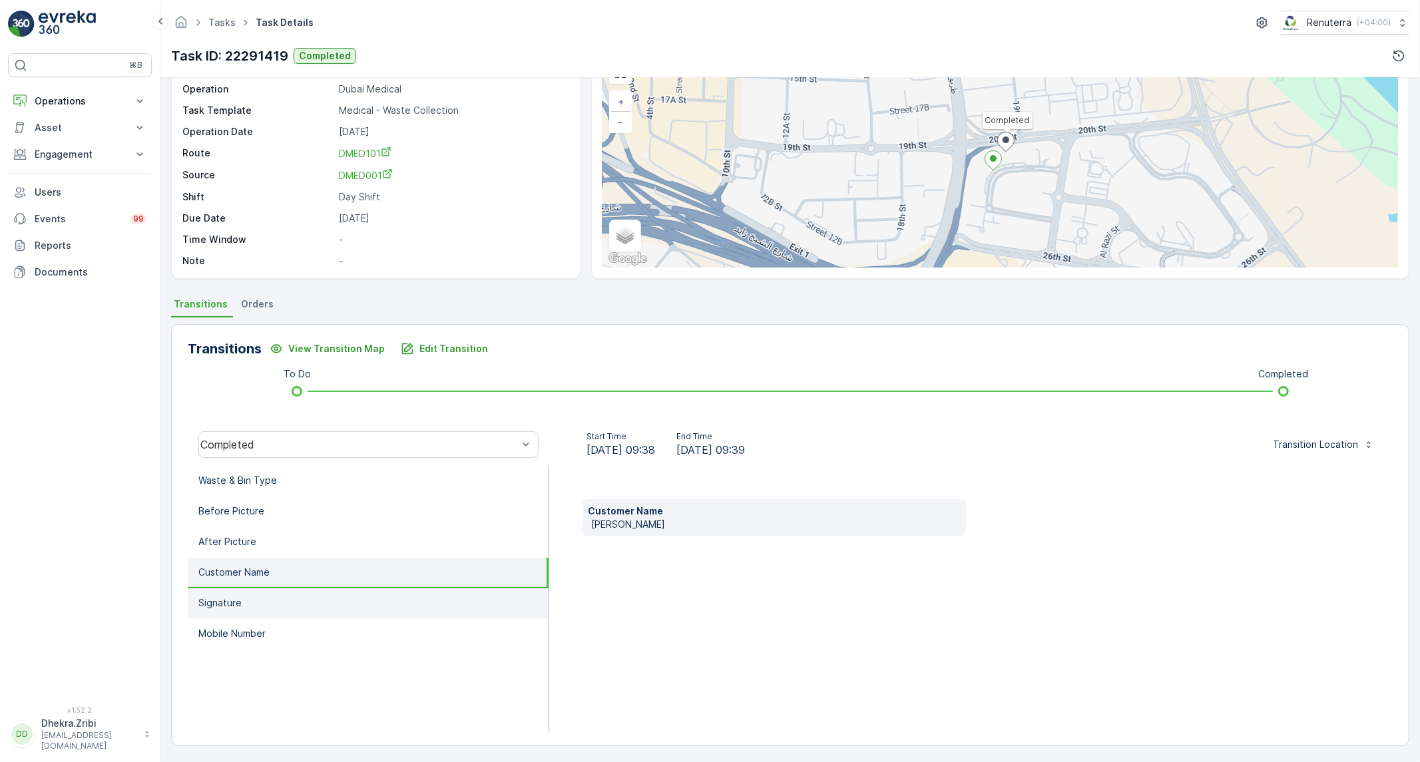
click at [277, 600] on li "Signature" at bounding box center [368, 604] width 361 height 31
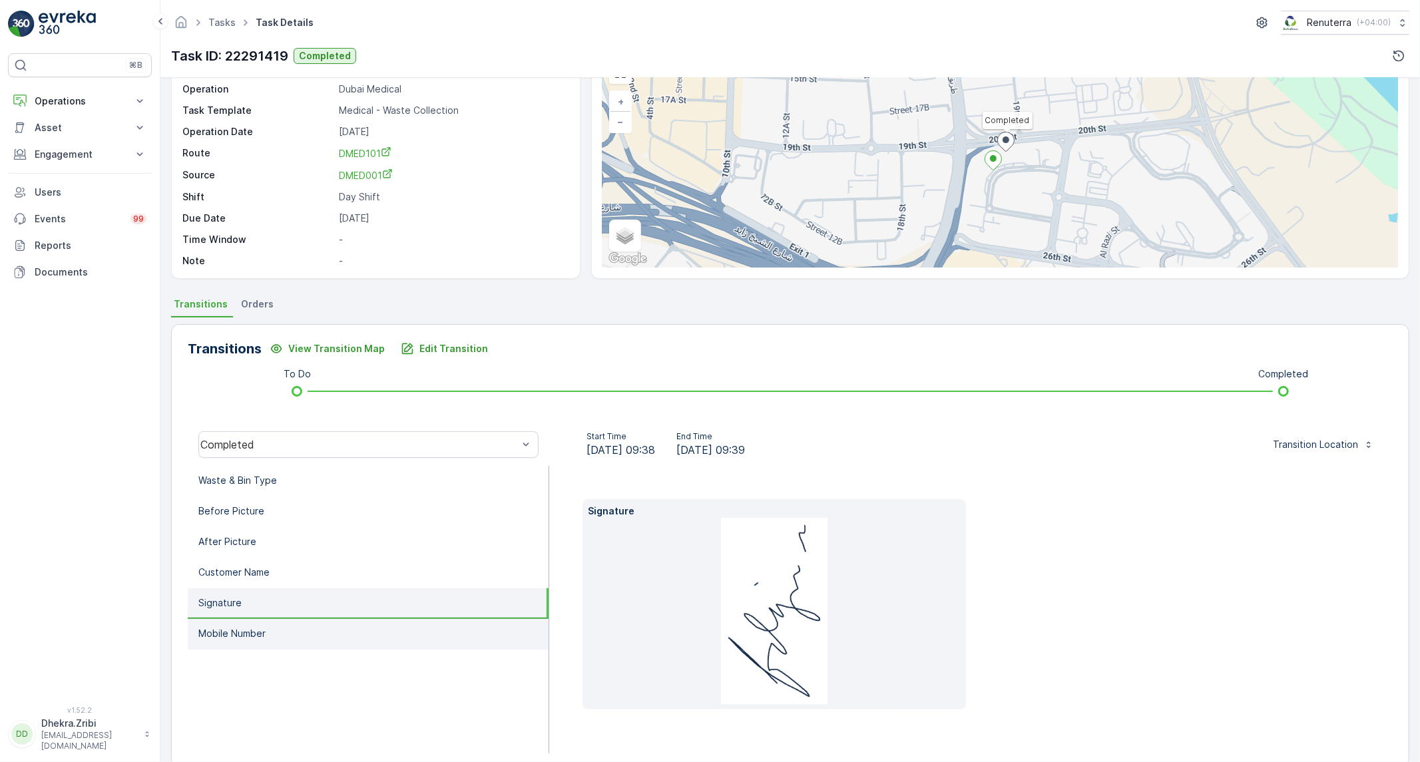
click at [274, 623] on li "Mobile Number" at bounding box center [368, 634] width 361 height 31
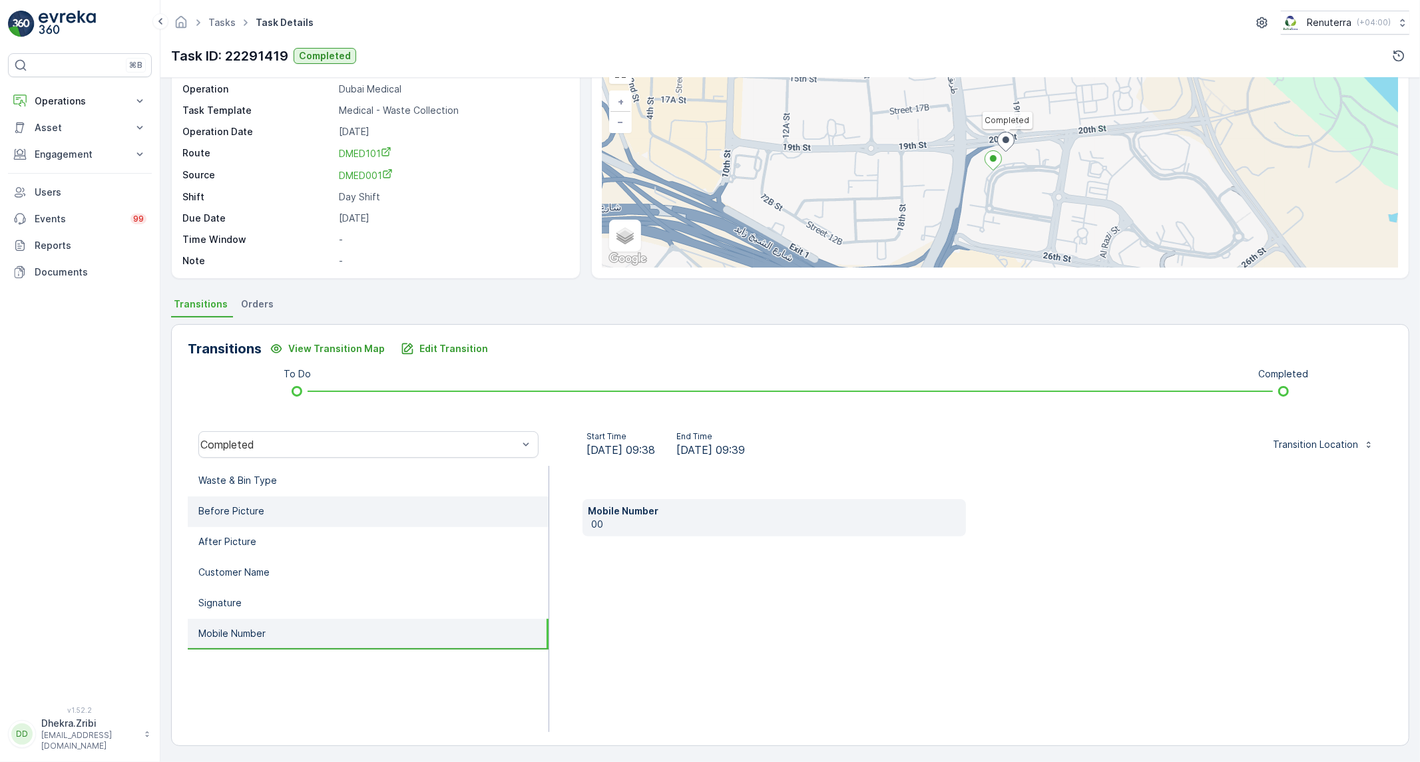
click at [376, 497] on li "Before Picture" at bounding box center [368, 512] width 361 height 31
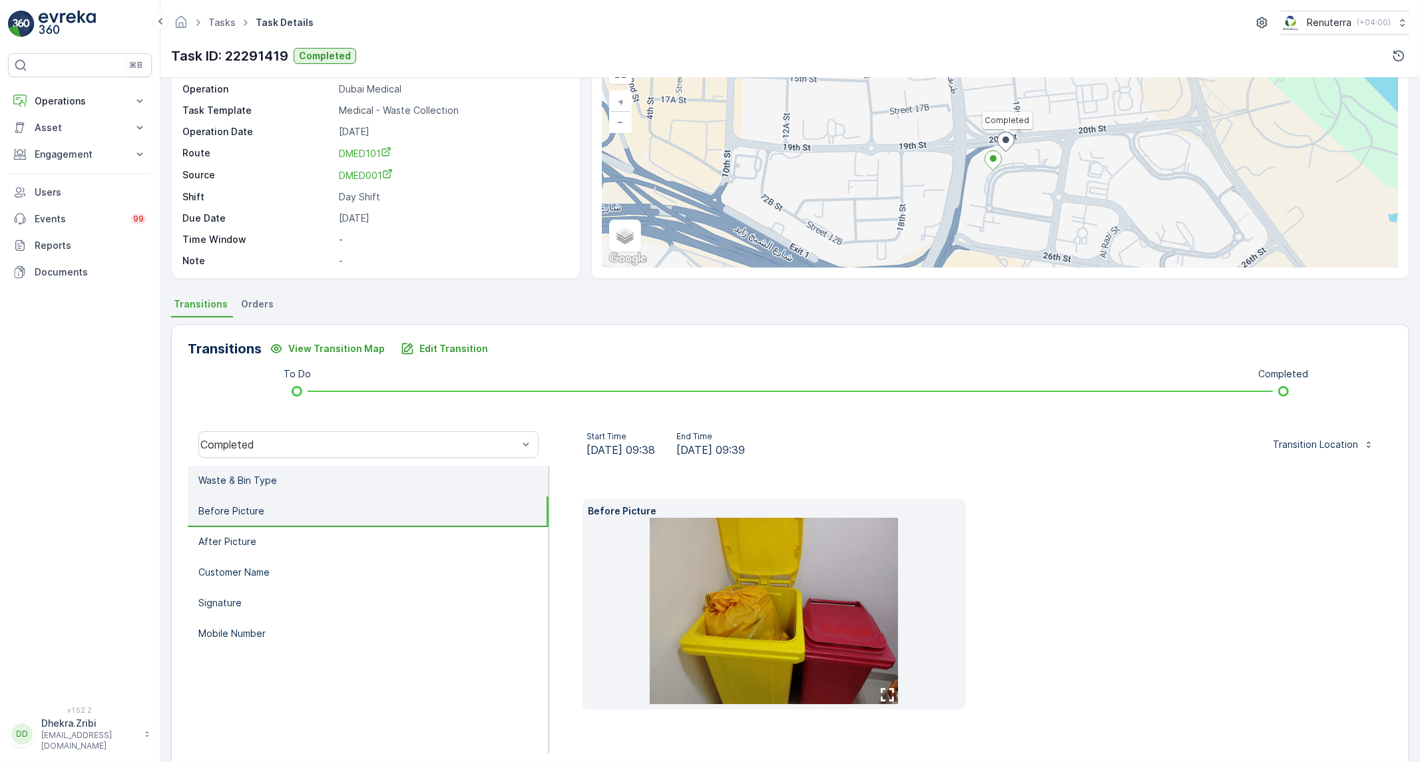
click at [376, 490] on li "Waste & Bin Type" at bounding box center [368, 481] width 361 height 31
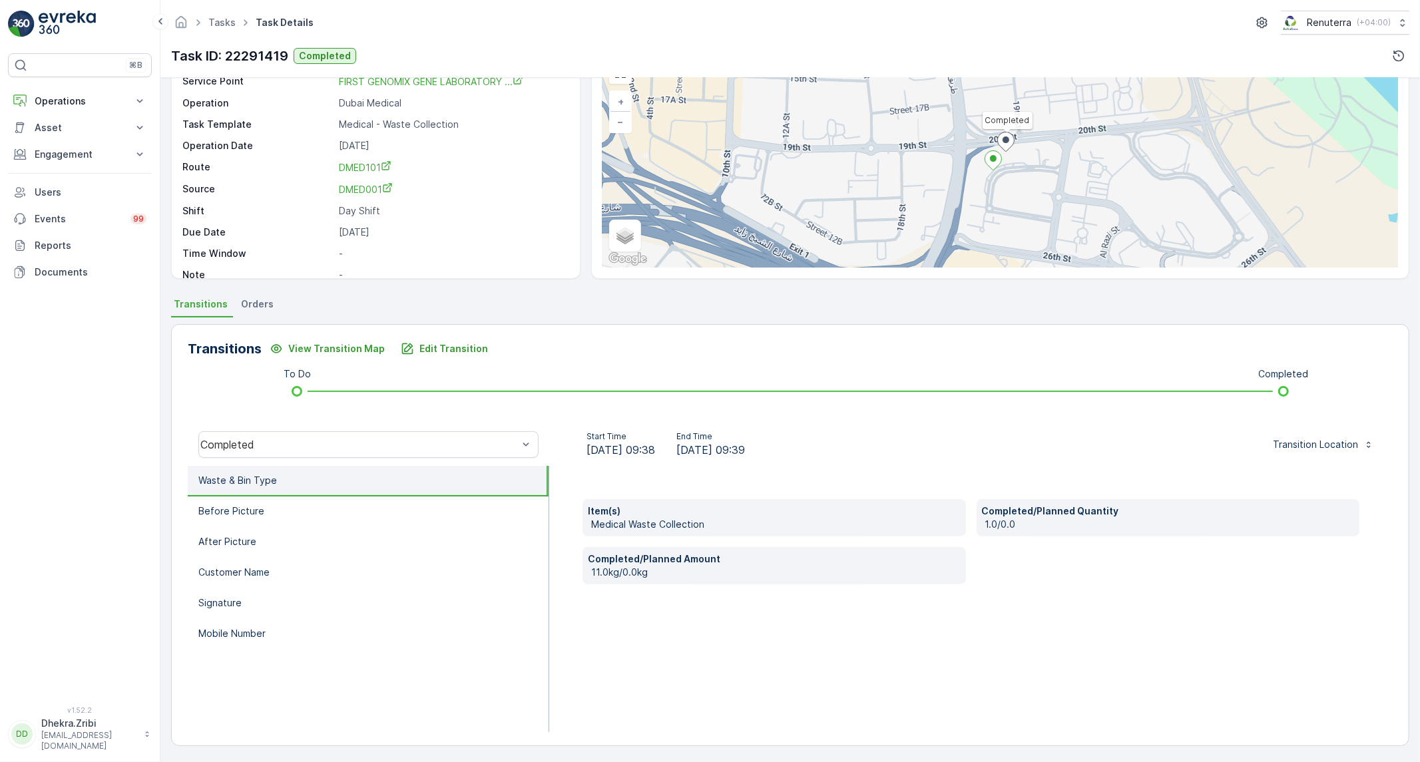
scroll to position [0, 0]
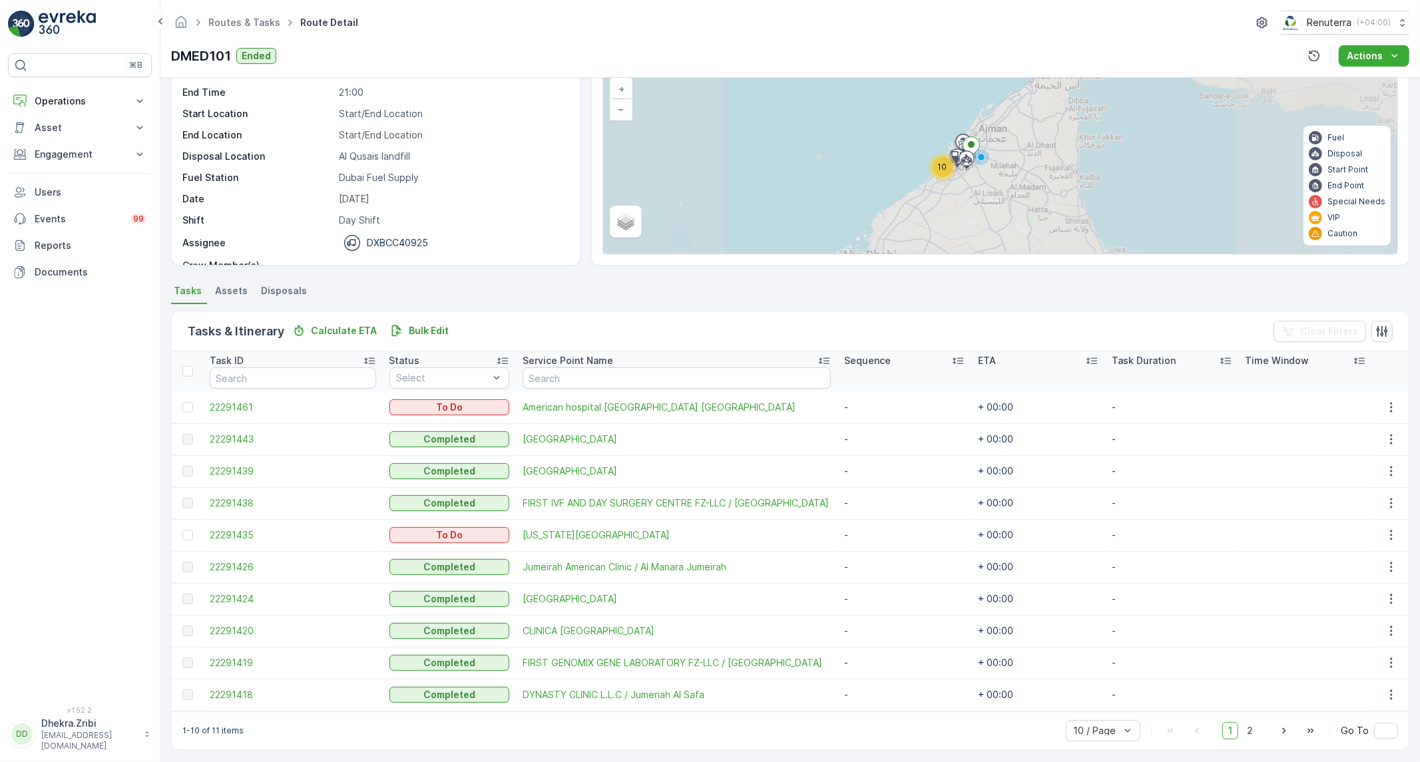
scroll to position [93, 0]
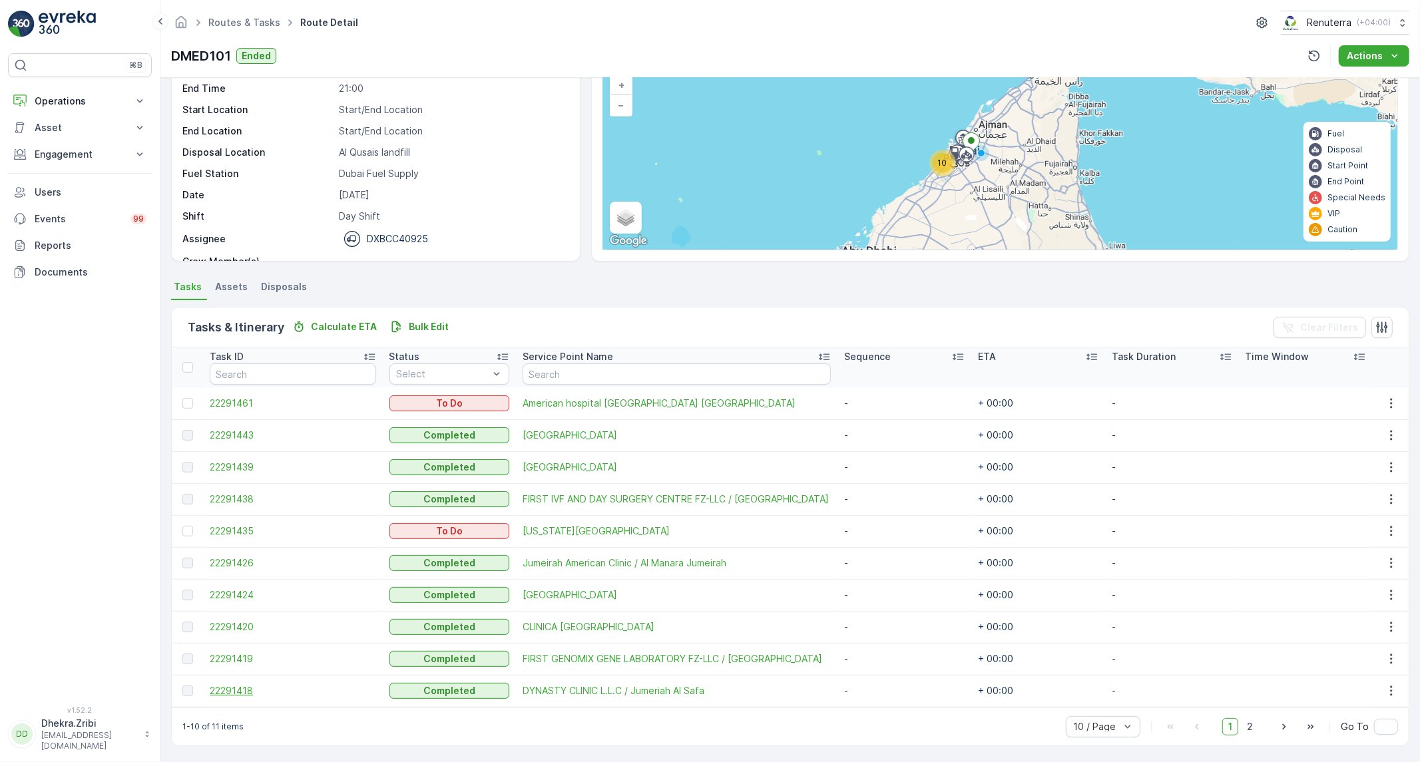
click at [236, 684] on span "22291418" at bounding box center [293, 690] width 166 height 13
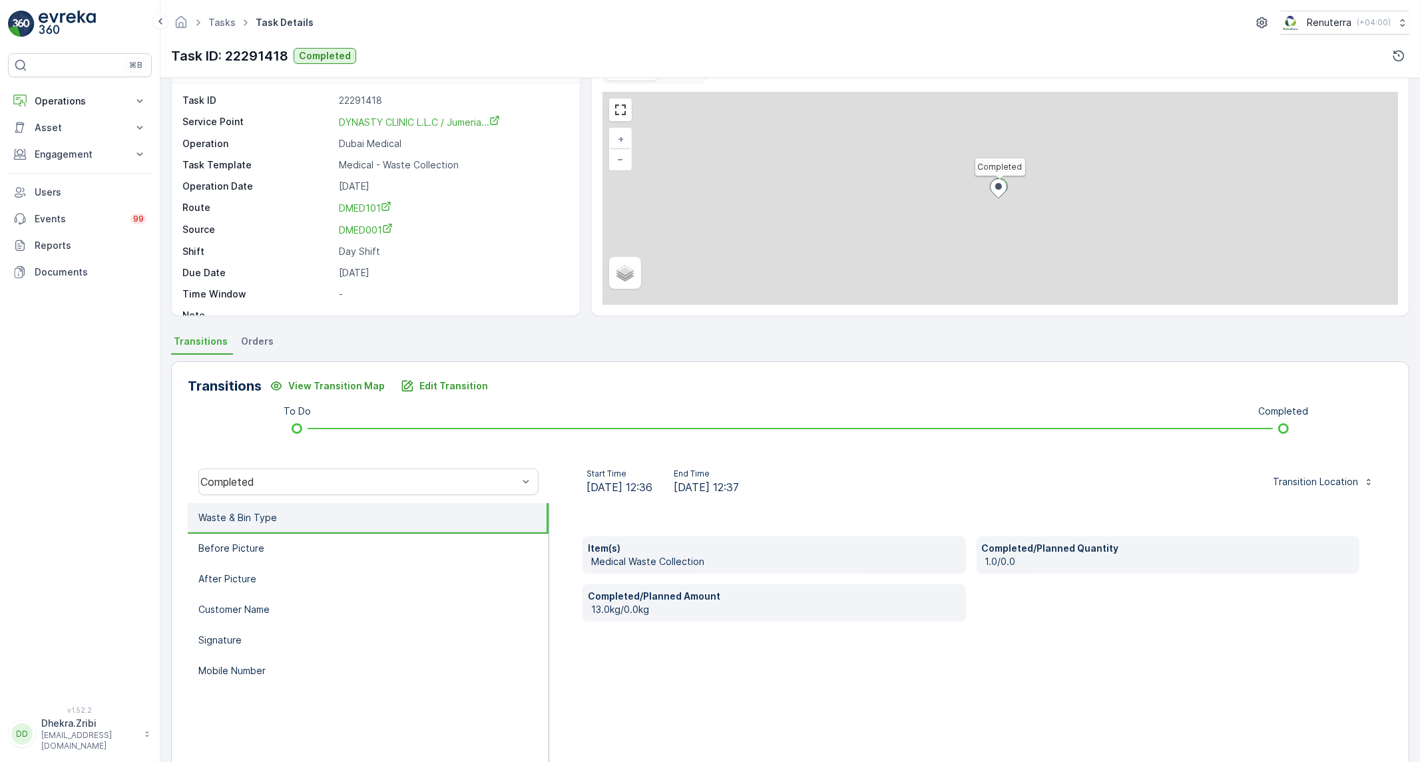
scroll to position [76, 0]
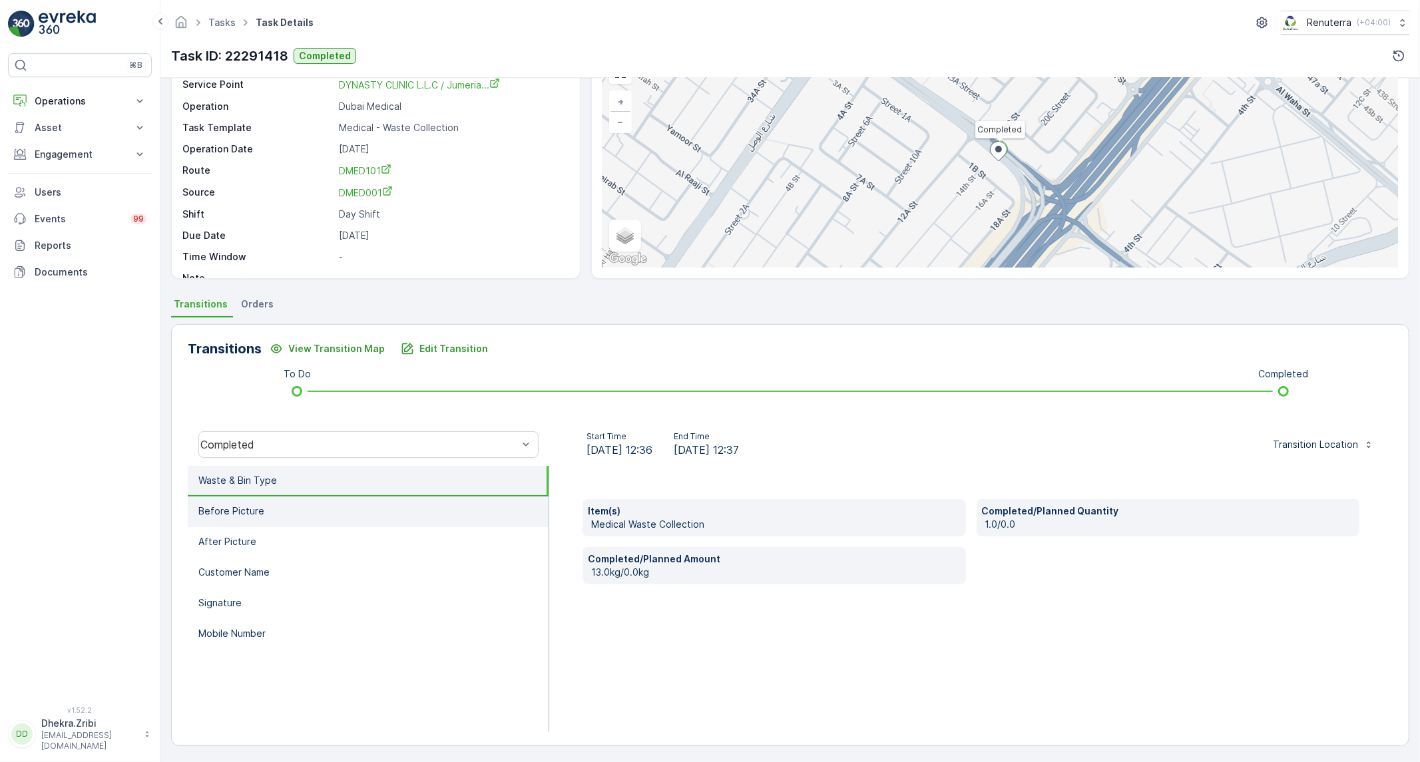
click at [369, 517] on li "Before Picture" at bounding box center [368, 512] width 361 height 31
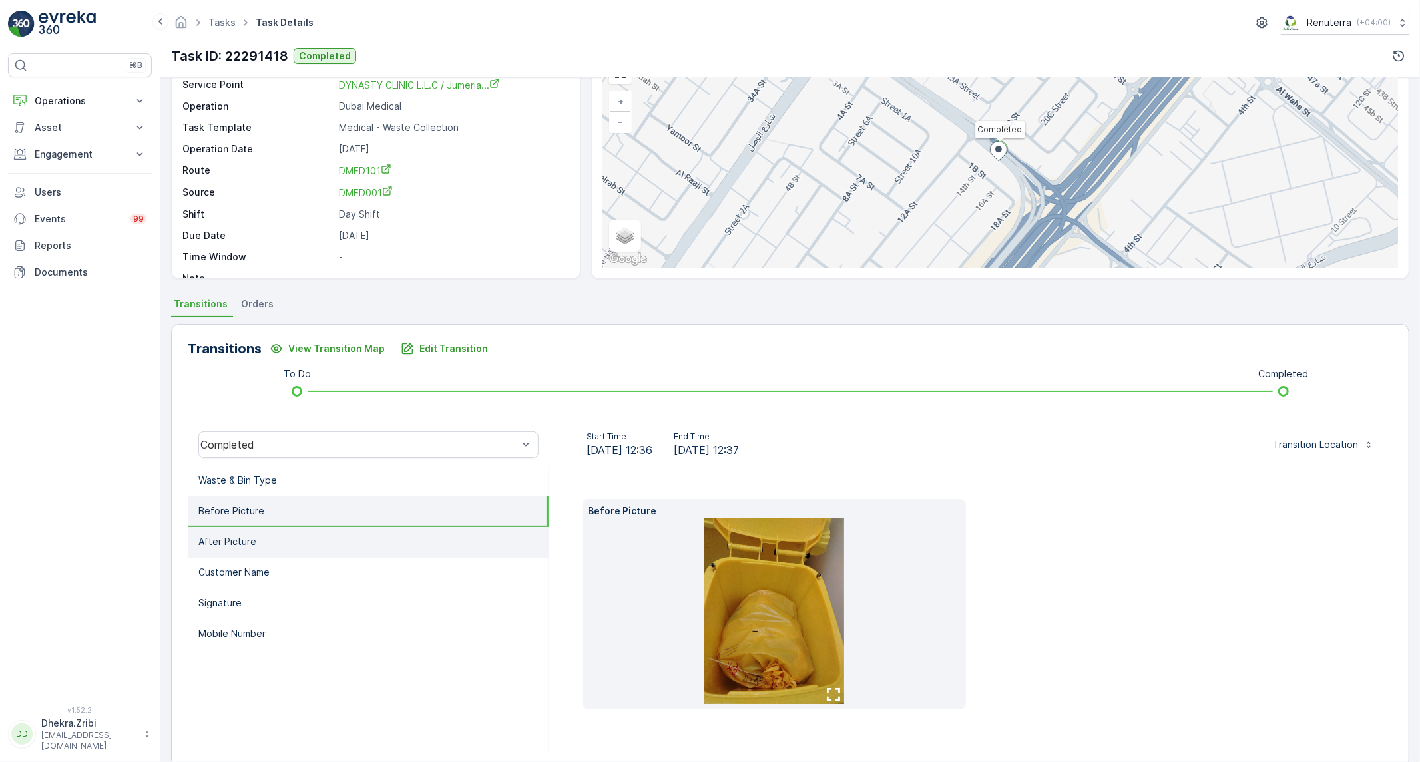
click at [306, 537] on li "After Picture" at bounding box center [368, 542] width 361 height 31
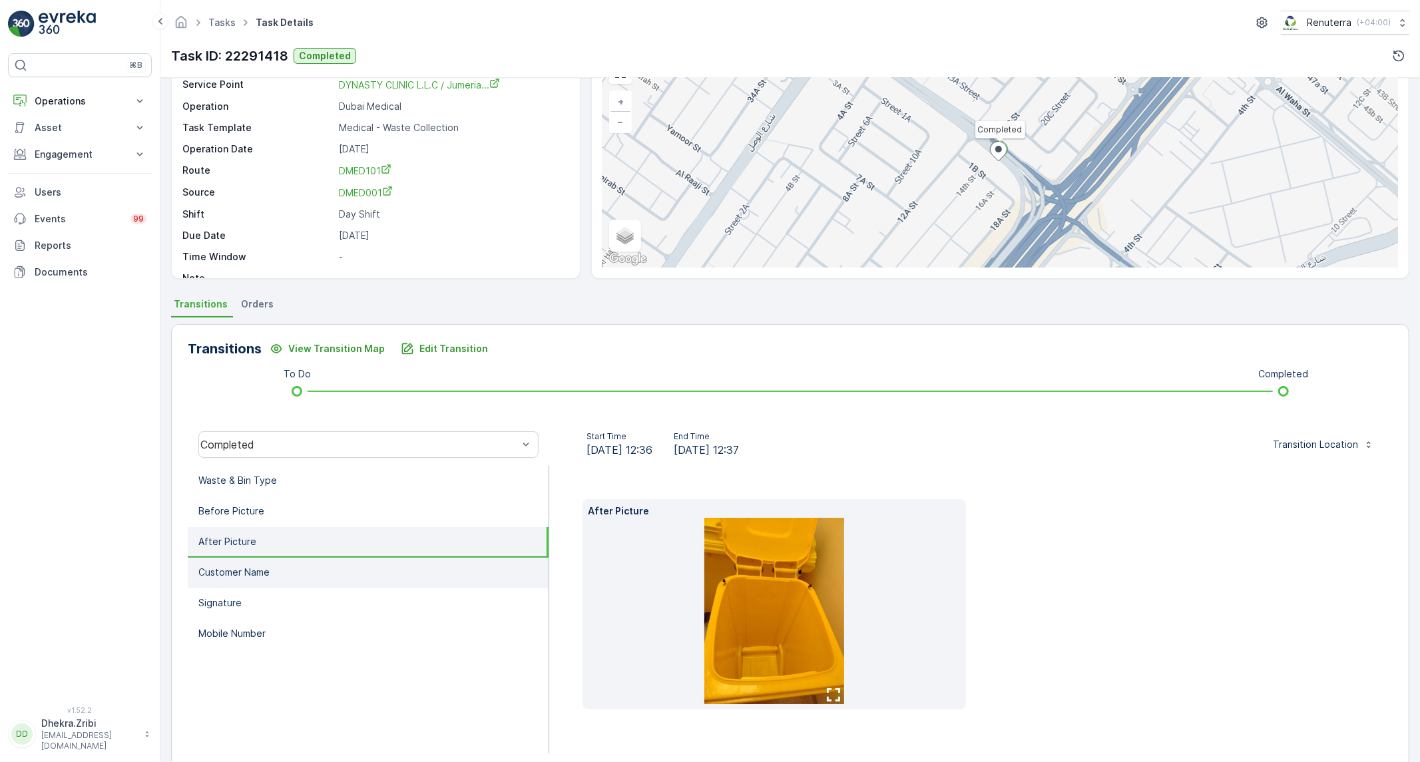
click at [285, 558] on li "Customer Name" at bounding box center [368, 573] width 361 height 31
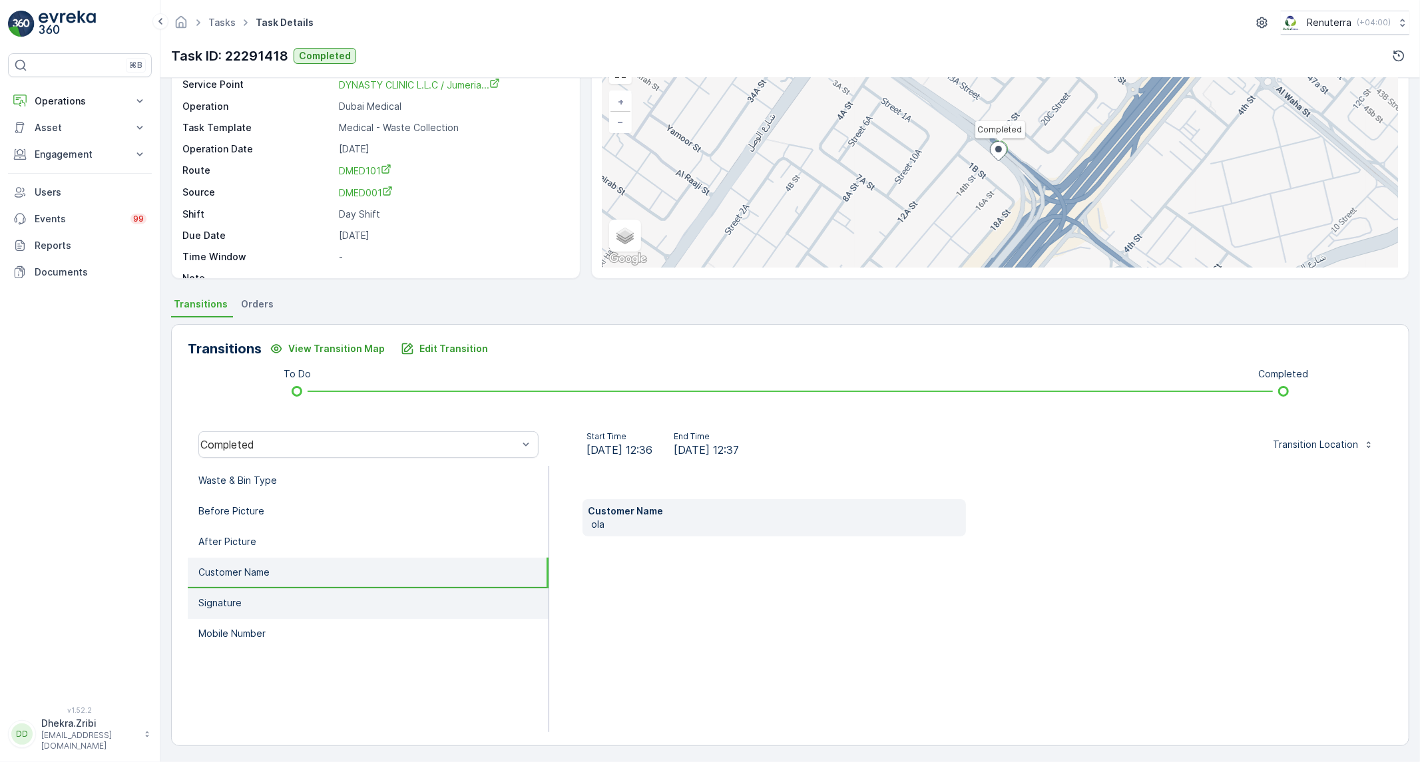
click at [251, 595] on li "Signature" at bounding box center [368, 604] width 361 height 31
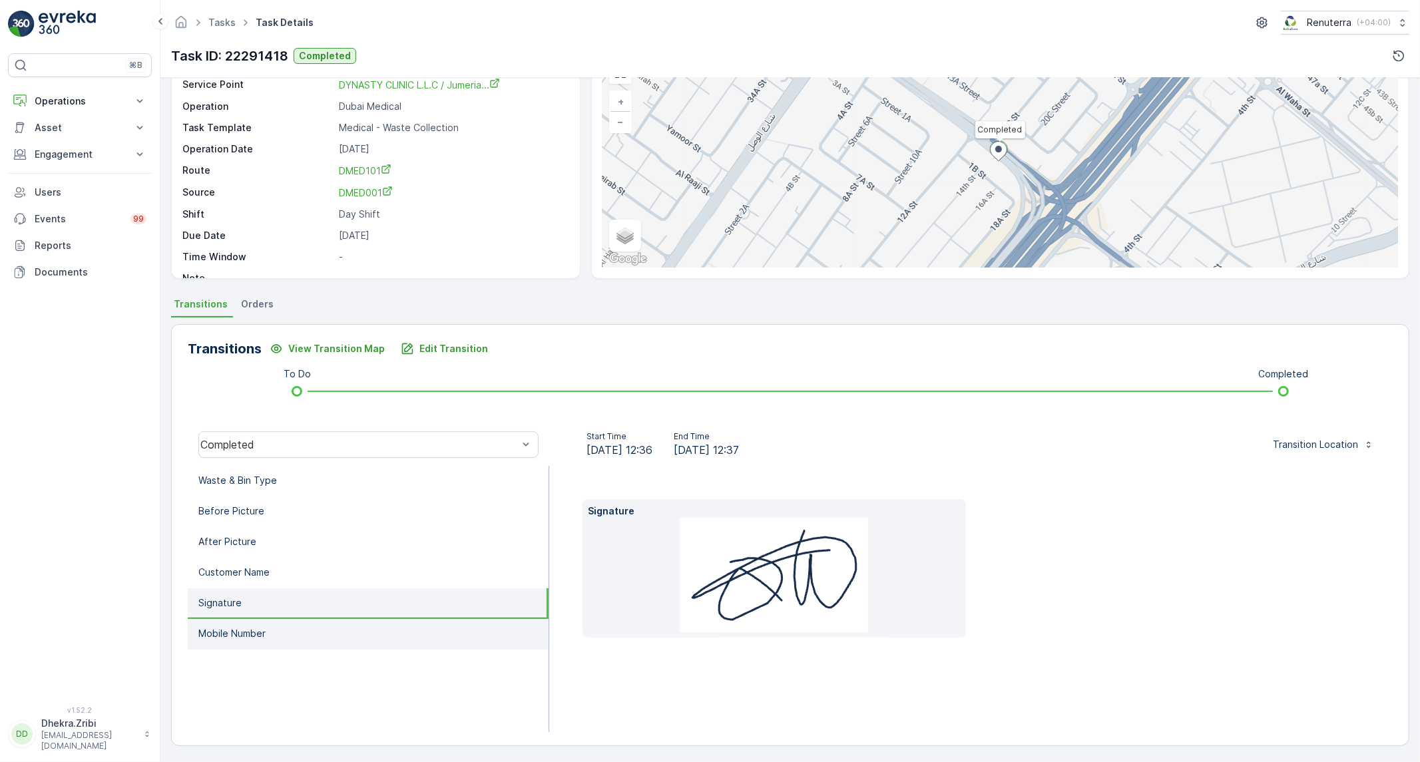
click at [258, 629] on p "Mobile Number" at bounding box center [231, 633] width 67 height 13
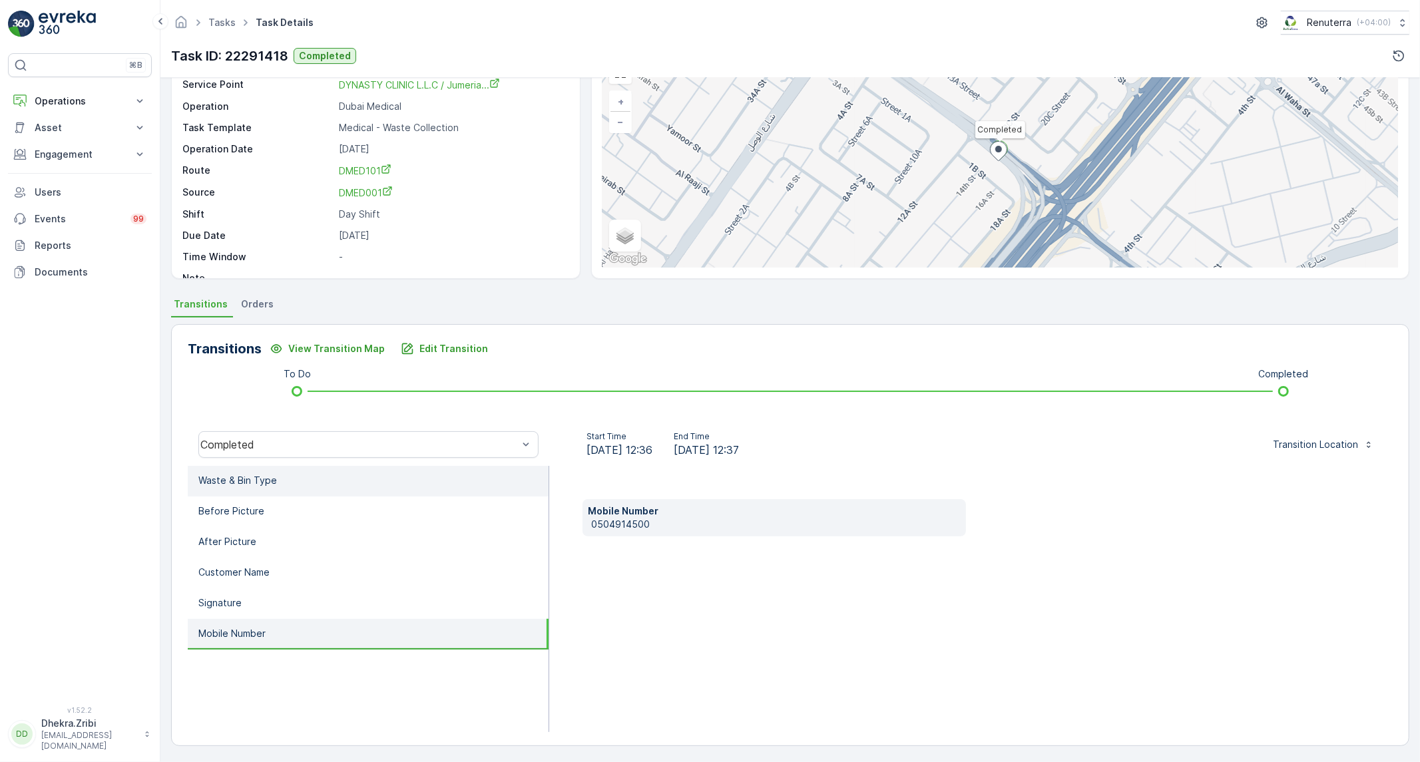
click at [269, 484] on p "Waste & Bin Type" at bounding box center [237, 480] width 79 height 13
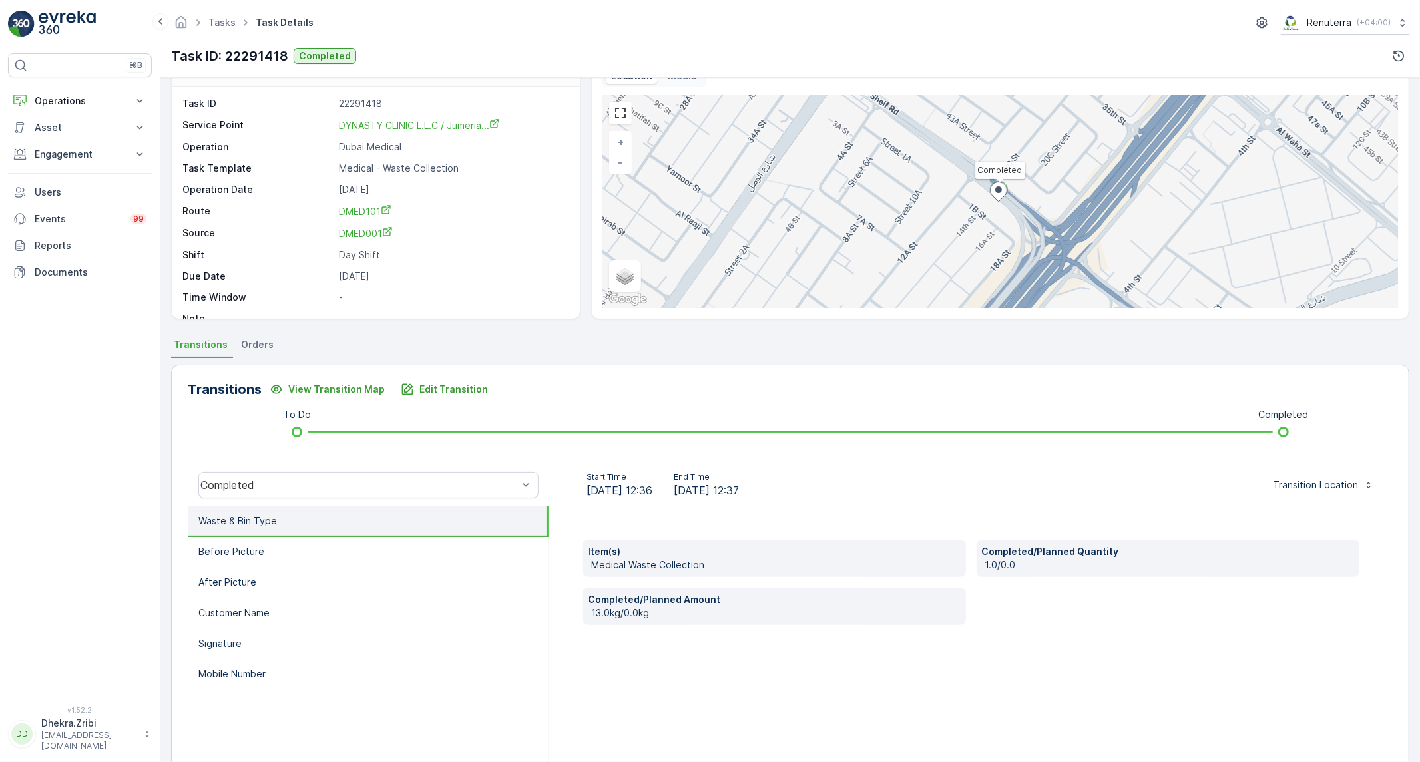
scroll to position [0, 0]
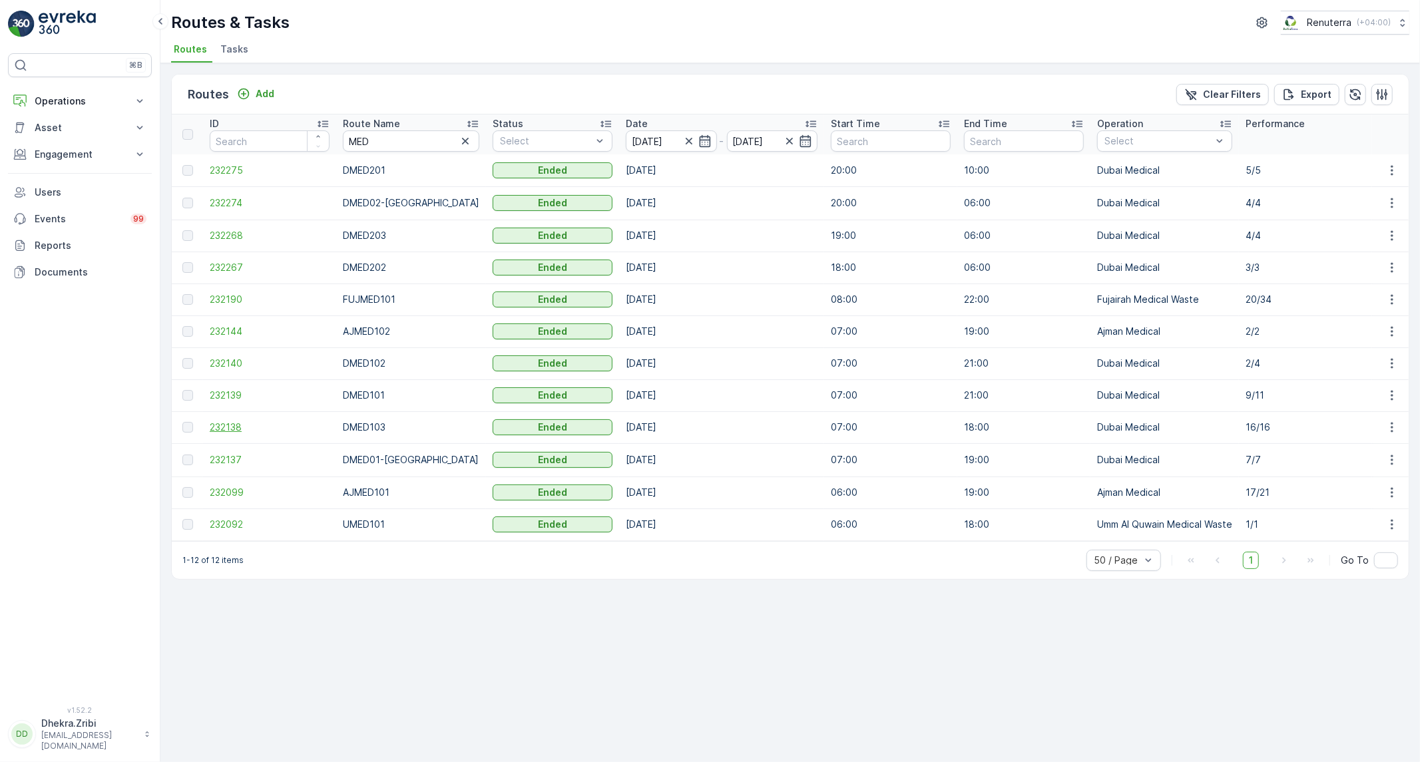
click at [220, 431] on span "232138" at bounding box center [270, 427] width 120 height 13
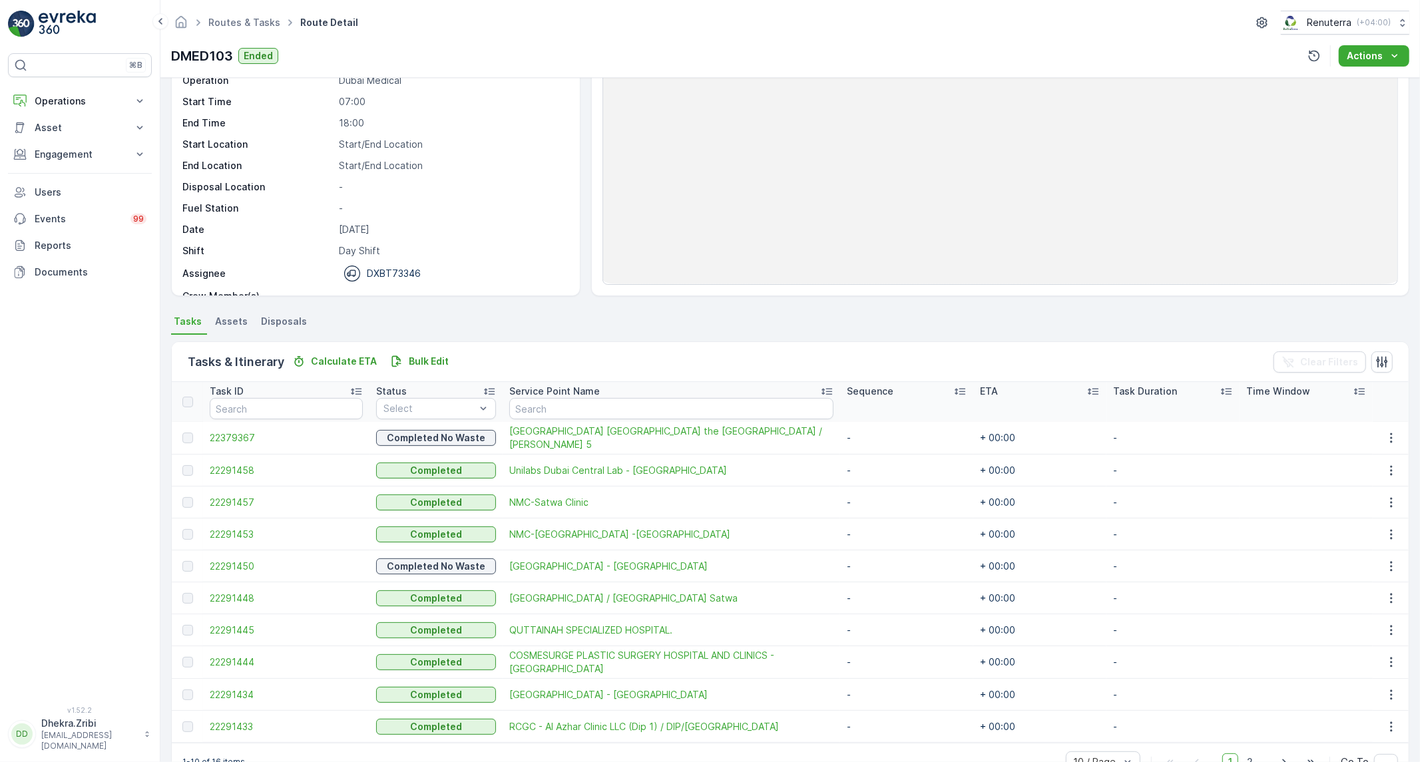
scroll to position [59, 0]
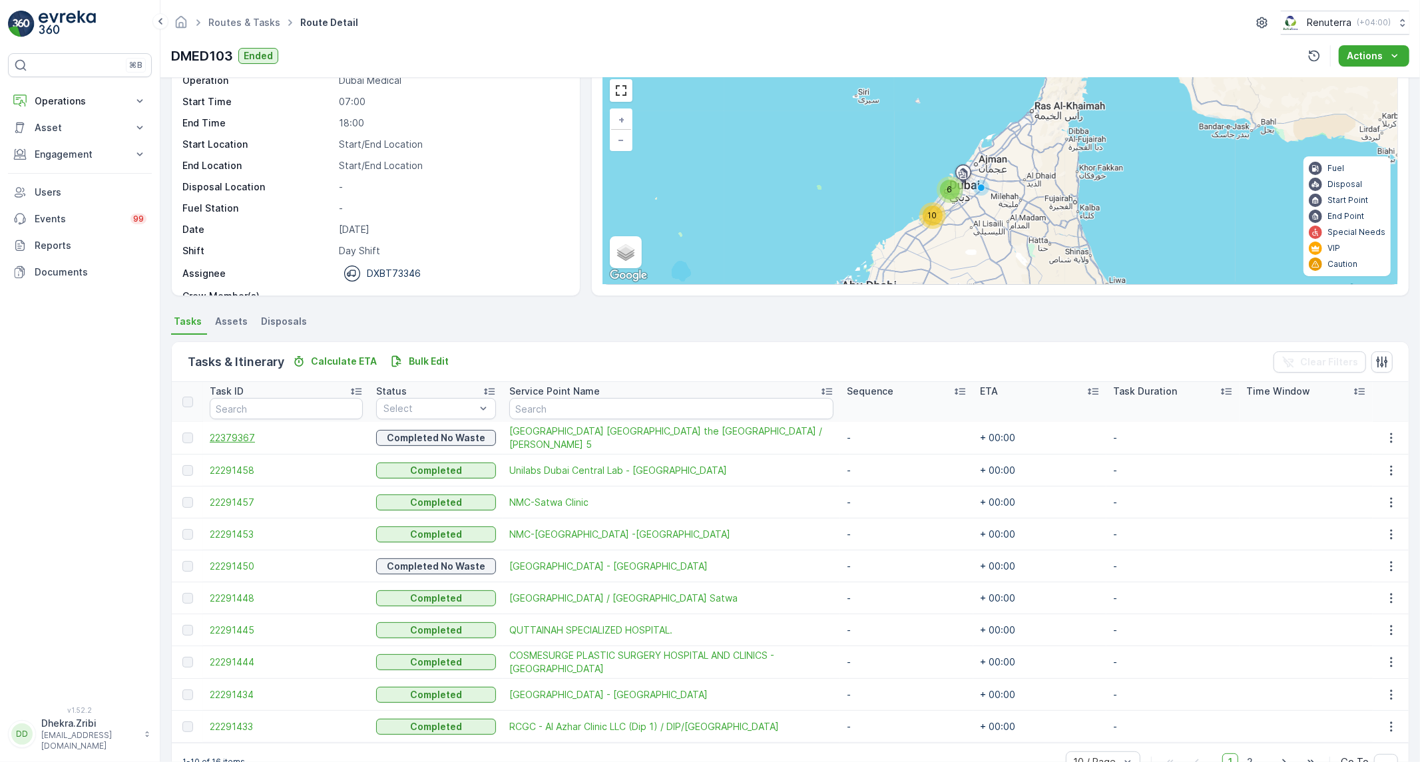
click at [220, 436] on span "22379367" at bounding box center [286, 437] width 153 height 13
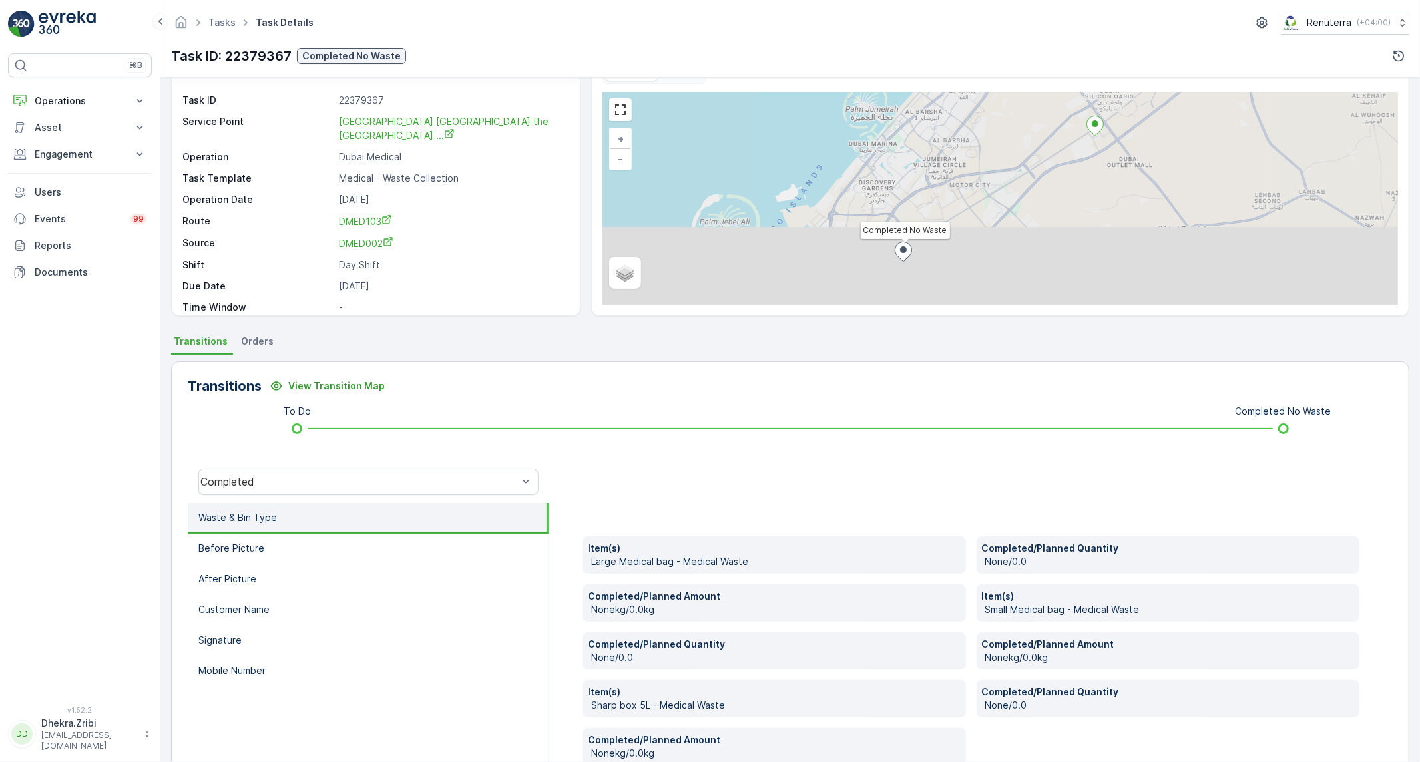
scroll to position [116, 0]
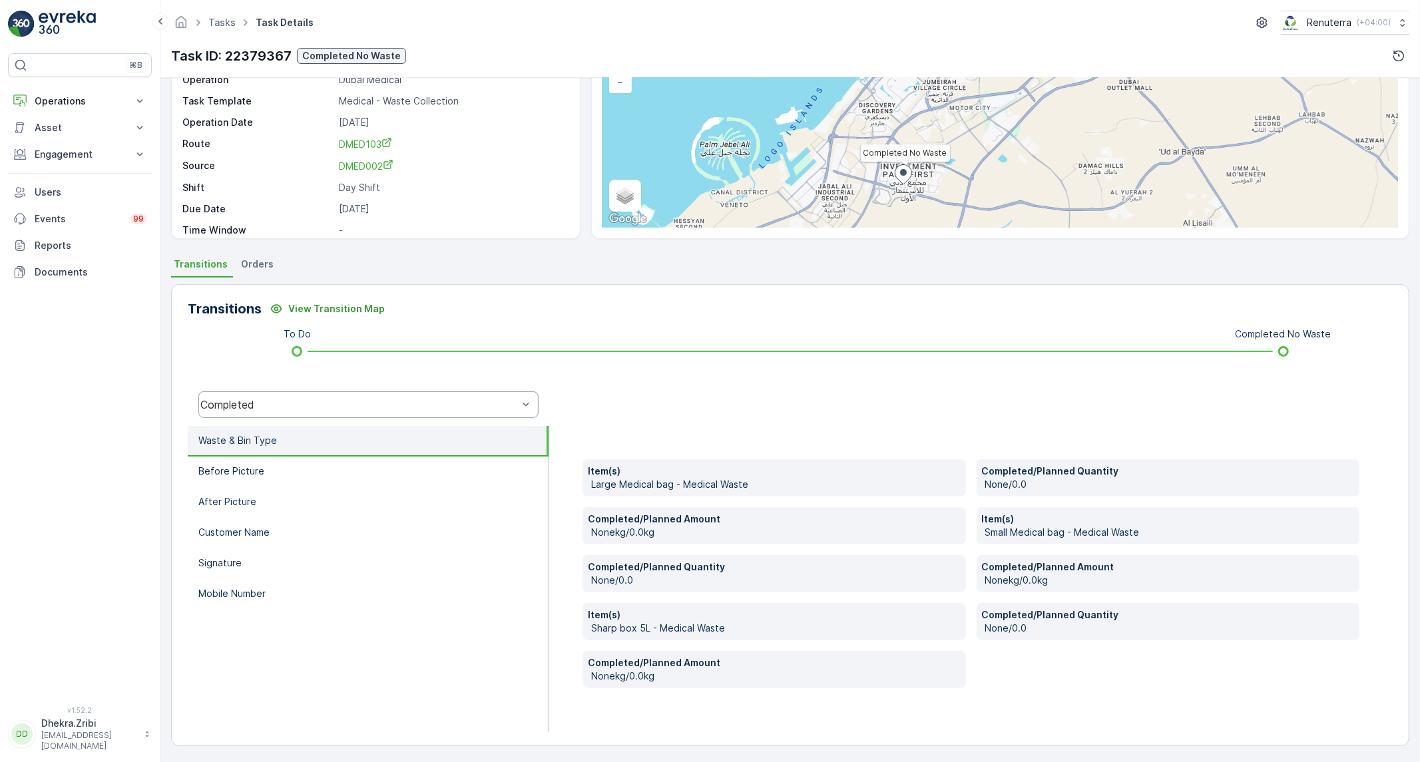
click at [406, 414] on div "Completed" at bounding box center [368, 405] width 340 height 27
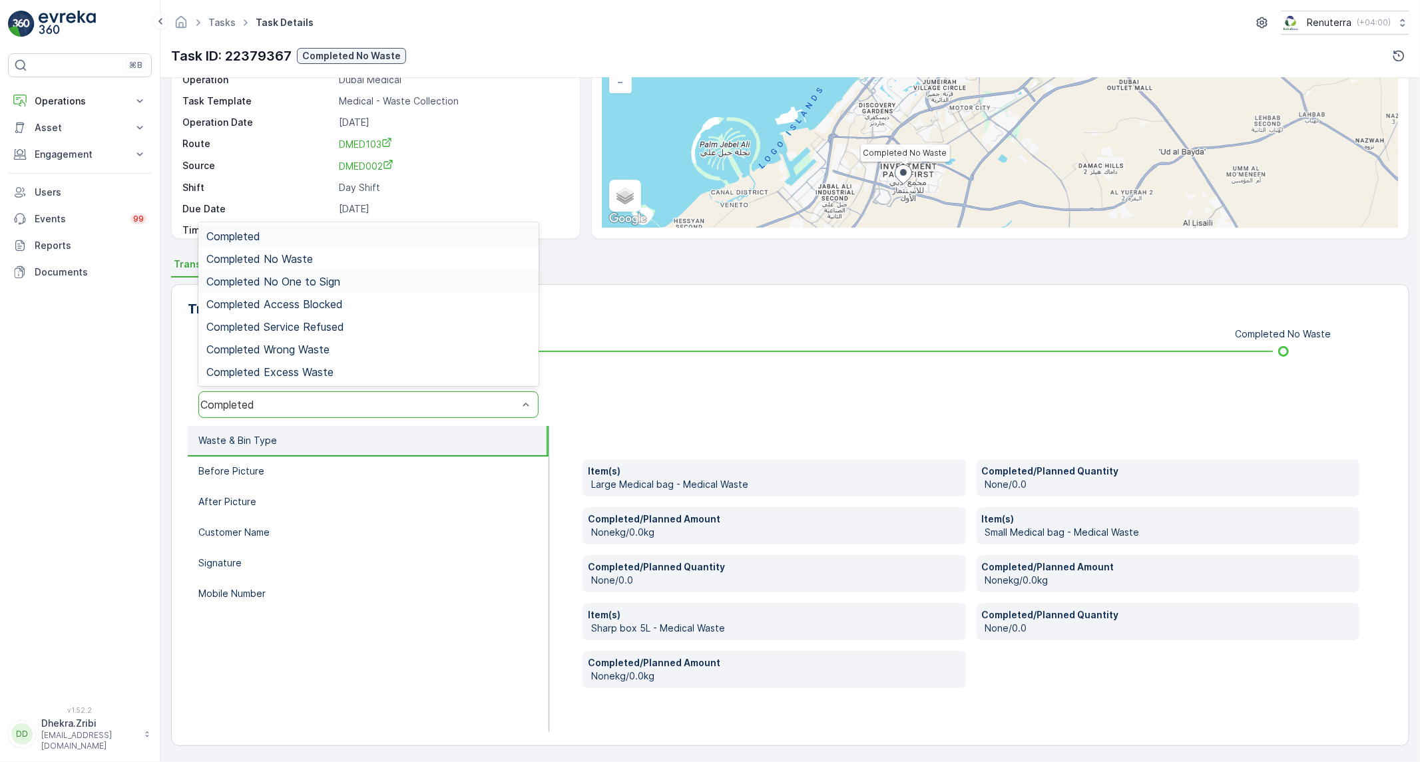
click at [328, 280] on span "Completed No One to Sign" at bounding box center [273, 282] width 134 height 12
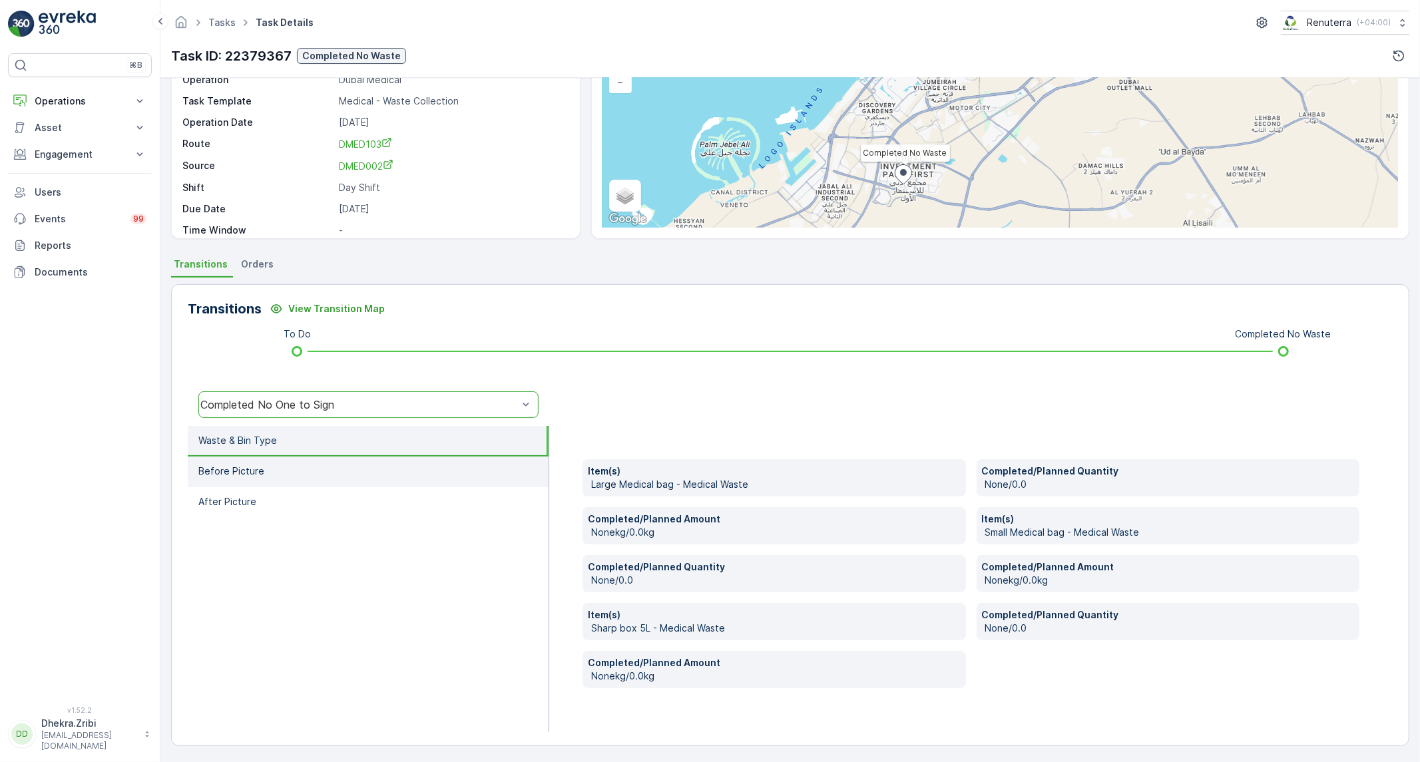
click at [391, 468] on li "Before Picture" at bounding box center [368, 472] width 361 height 31
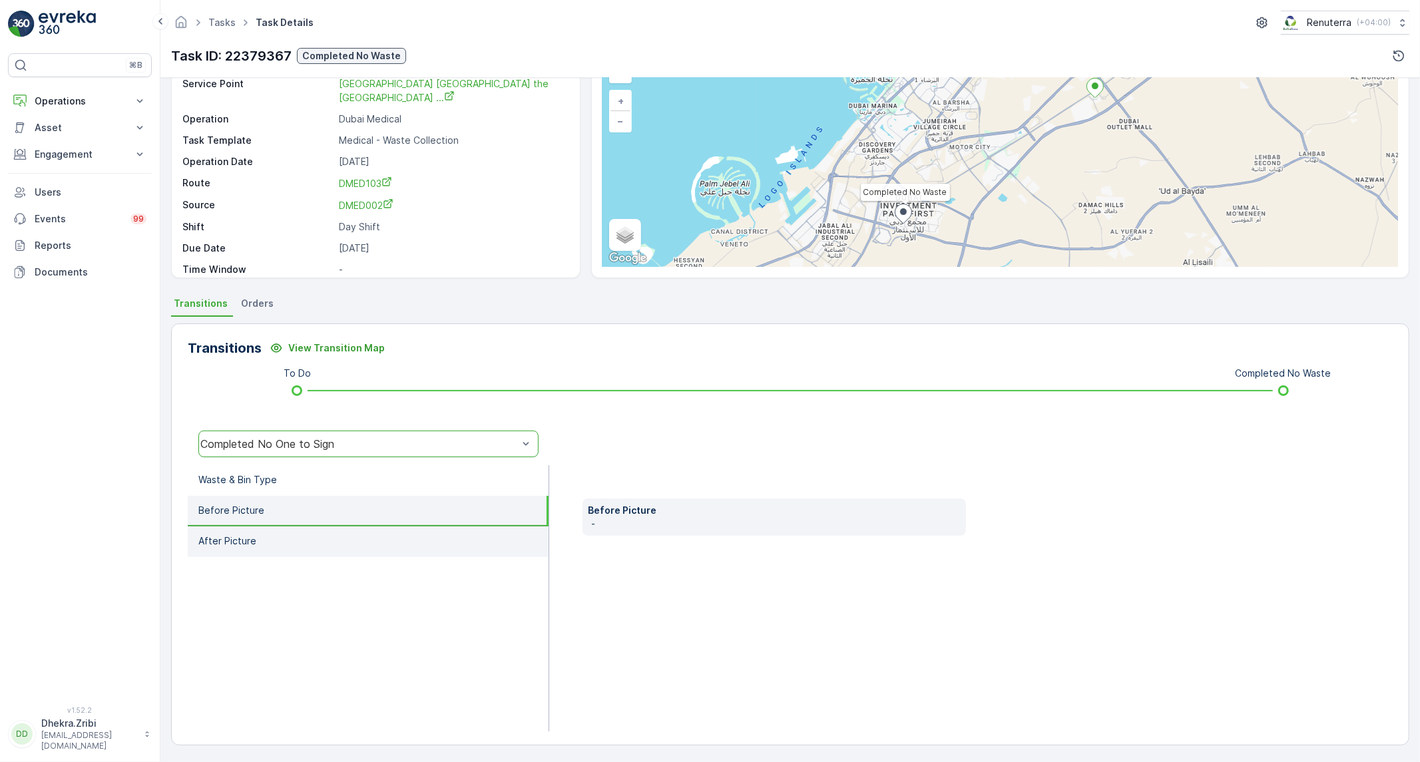
click at [343, 537] on li "After Picture" at bounding box center [368, 542] width 361 height 31
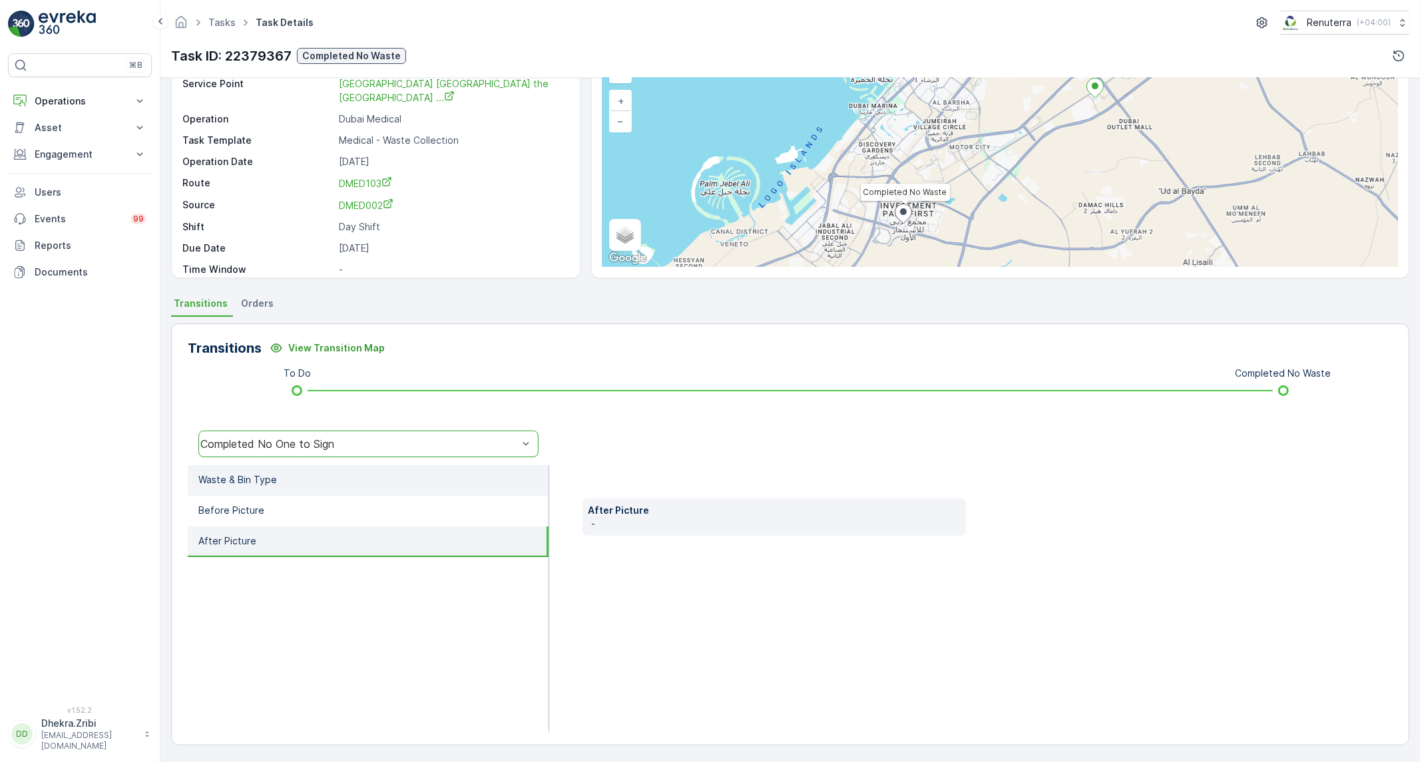
click at [341, 487] on li "Waste & Bin Type" at bounding box center [368, 480] width 361 height 31
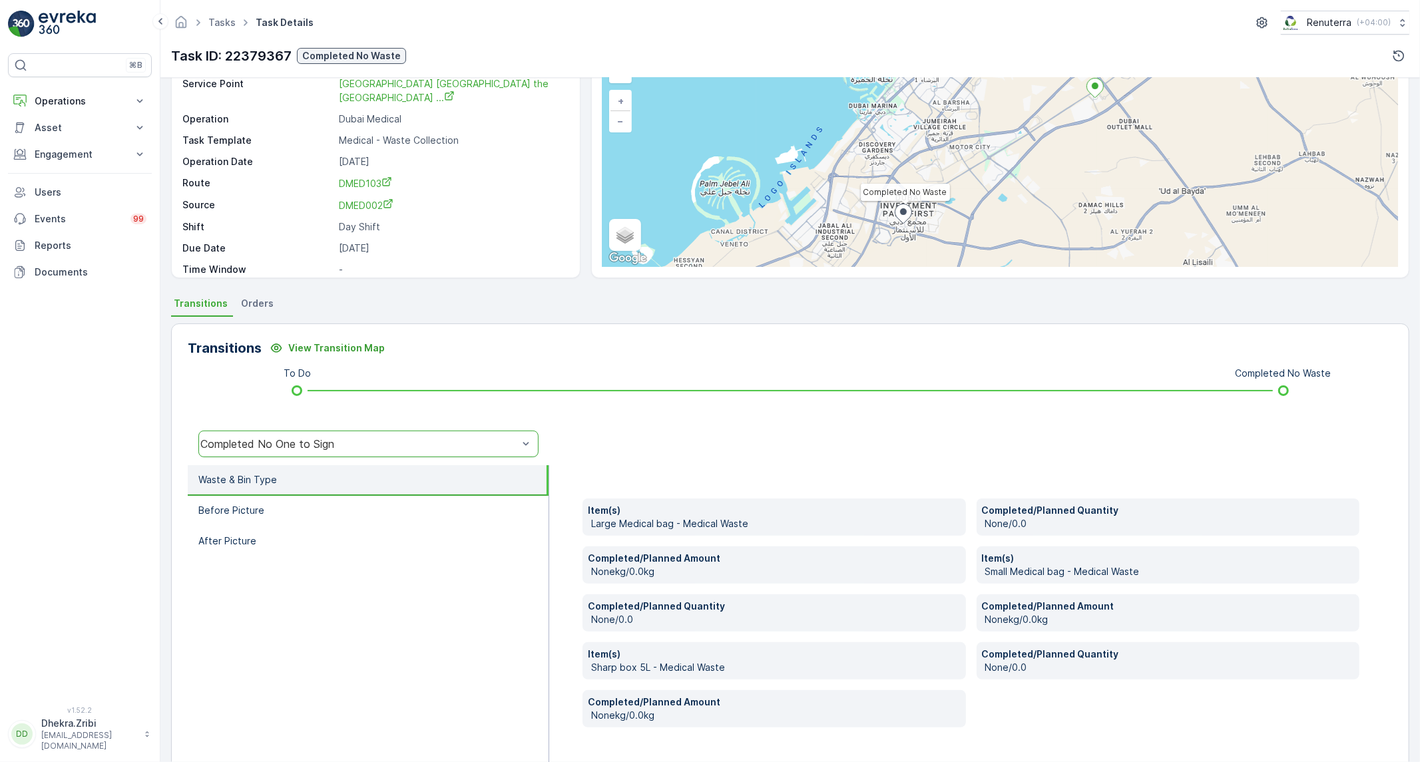
click at [348, 450] on div "Completed No One to Sign" at bounding box center [368, 444] width 340 height 27
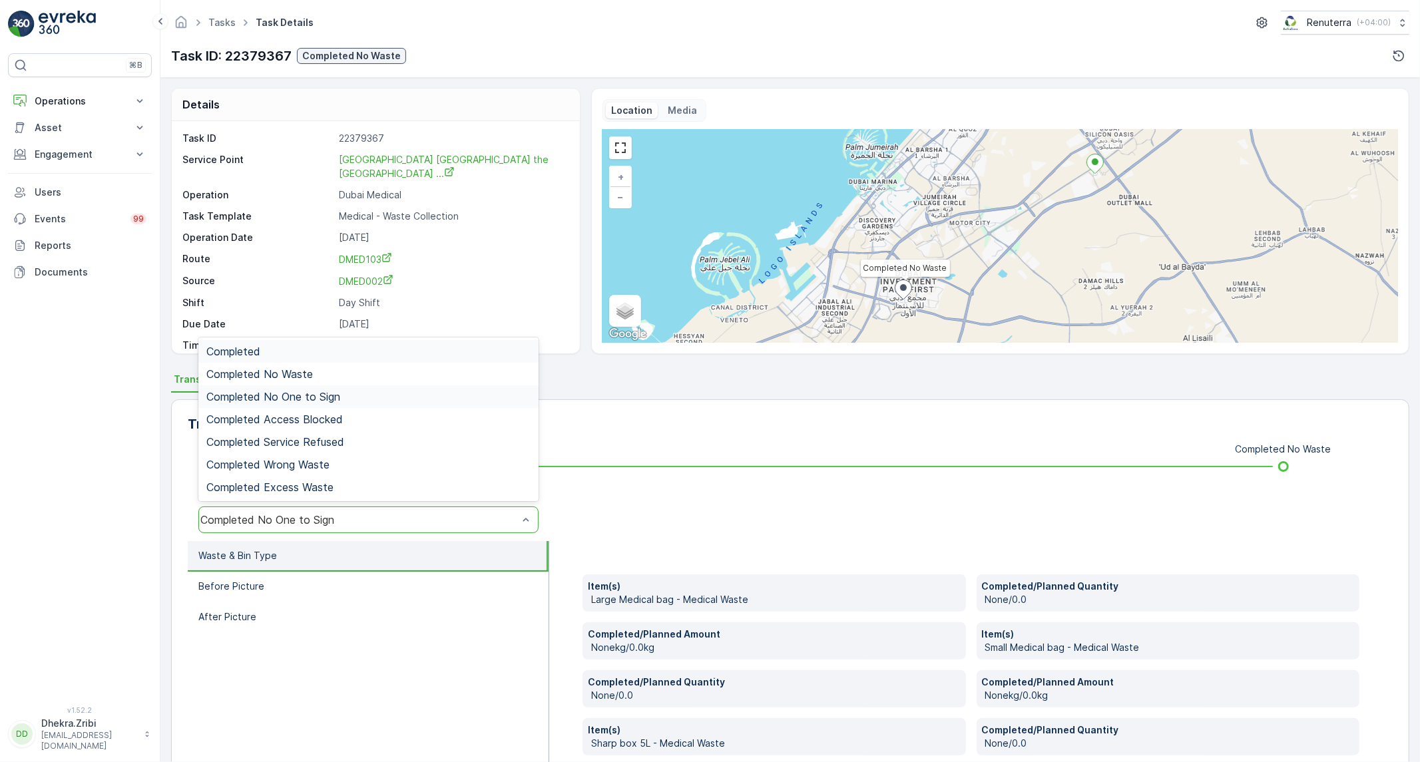
scroll to position [0, 0]
click at [317, 347] on div "Completed" at bounding box center [368, 352] width 324 height 12
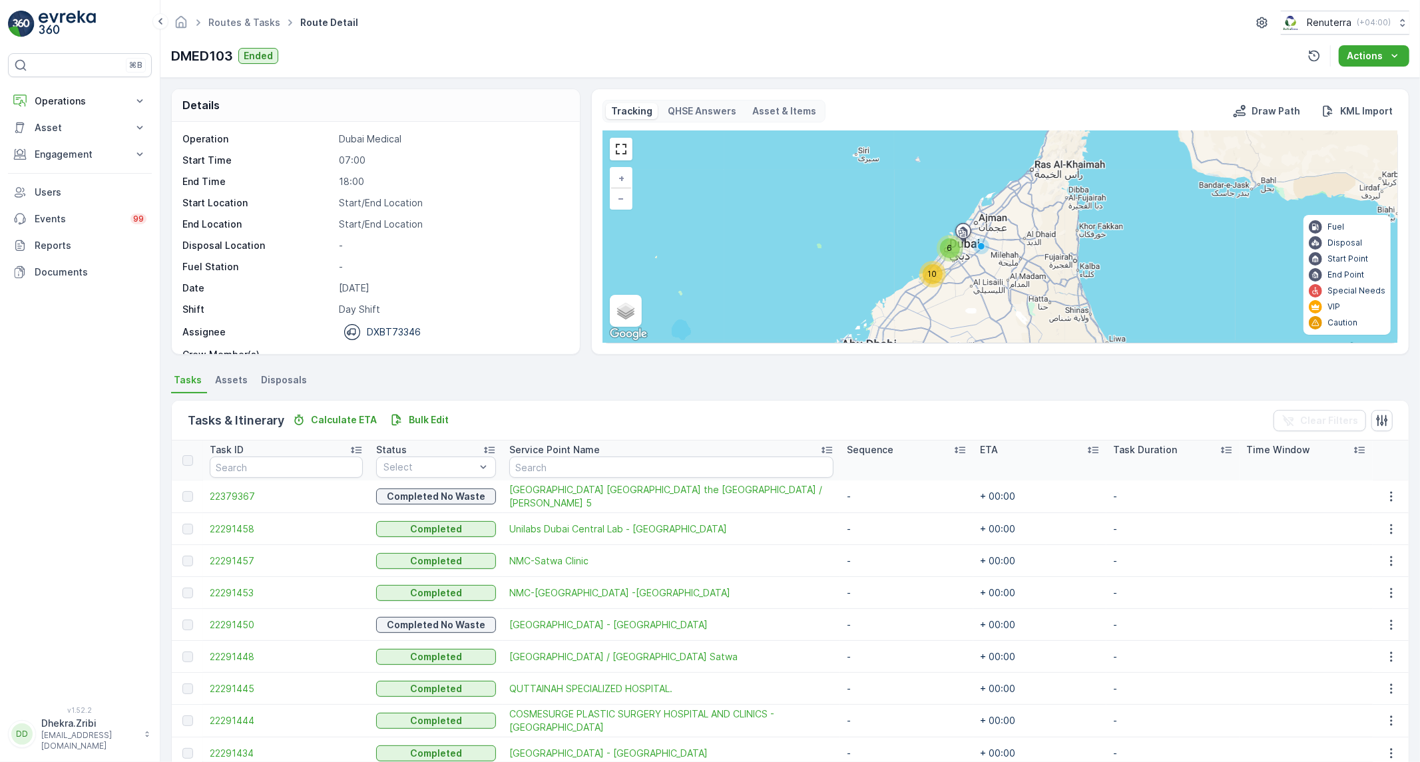
drag, startPoint x: 250, startPoint y: 521, endPoint x: 251, endPoint y: 538, distance: 17.4
click at [250, 521] on td "22291458" at bounding box center [286, 529] width 166 height 32
click at [238, 531] on span "22291458" at bounding box center [286, 529] width 153 height 13
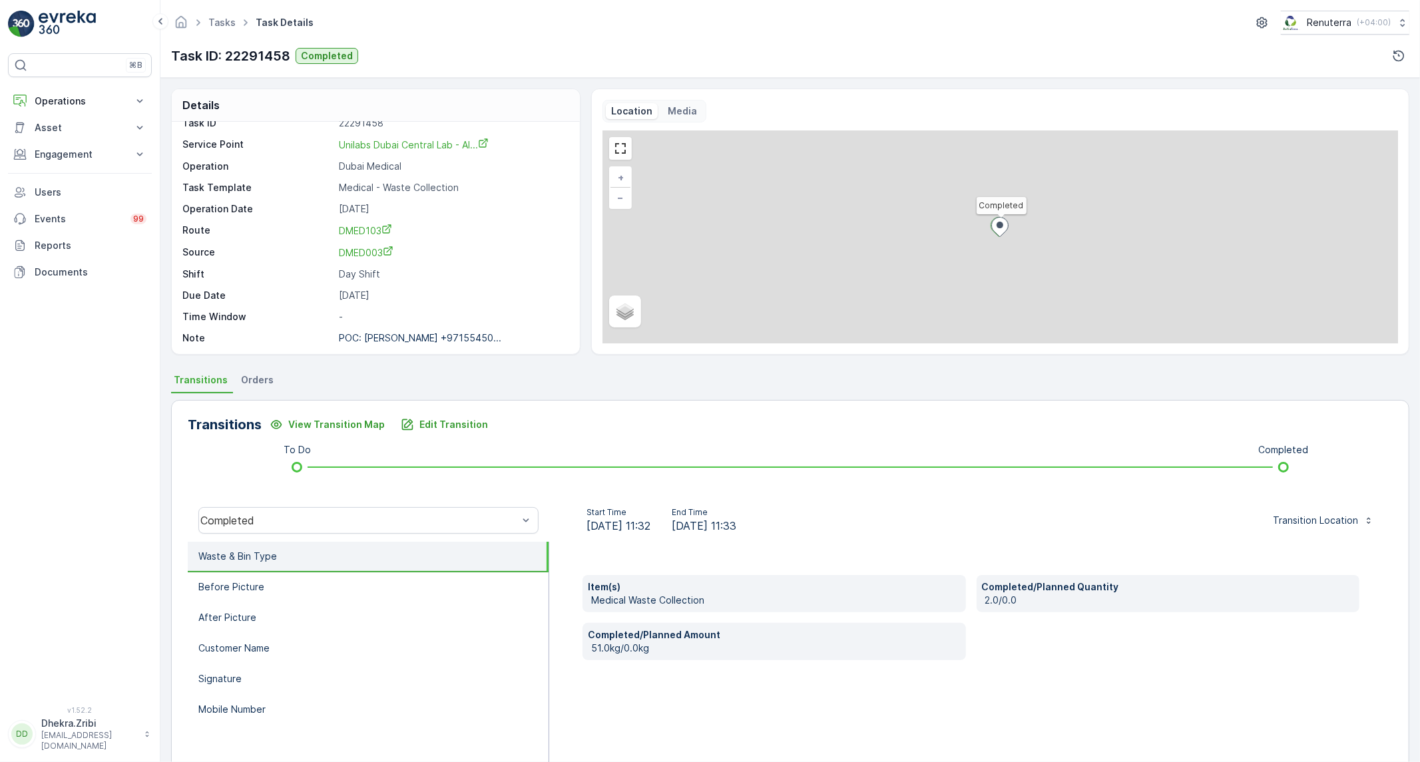
scroll to position [18, 0]
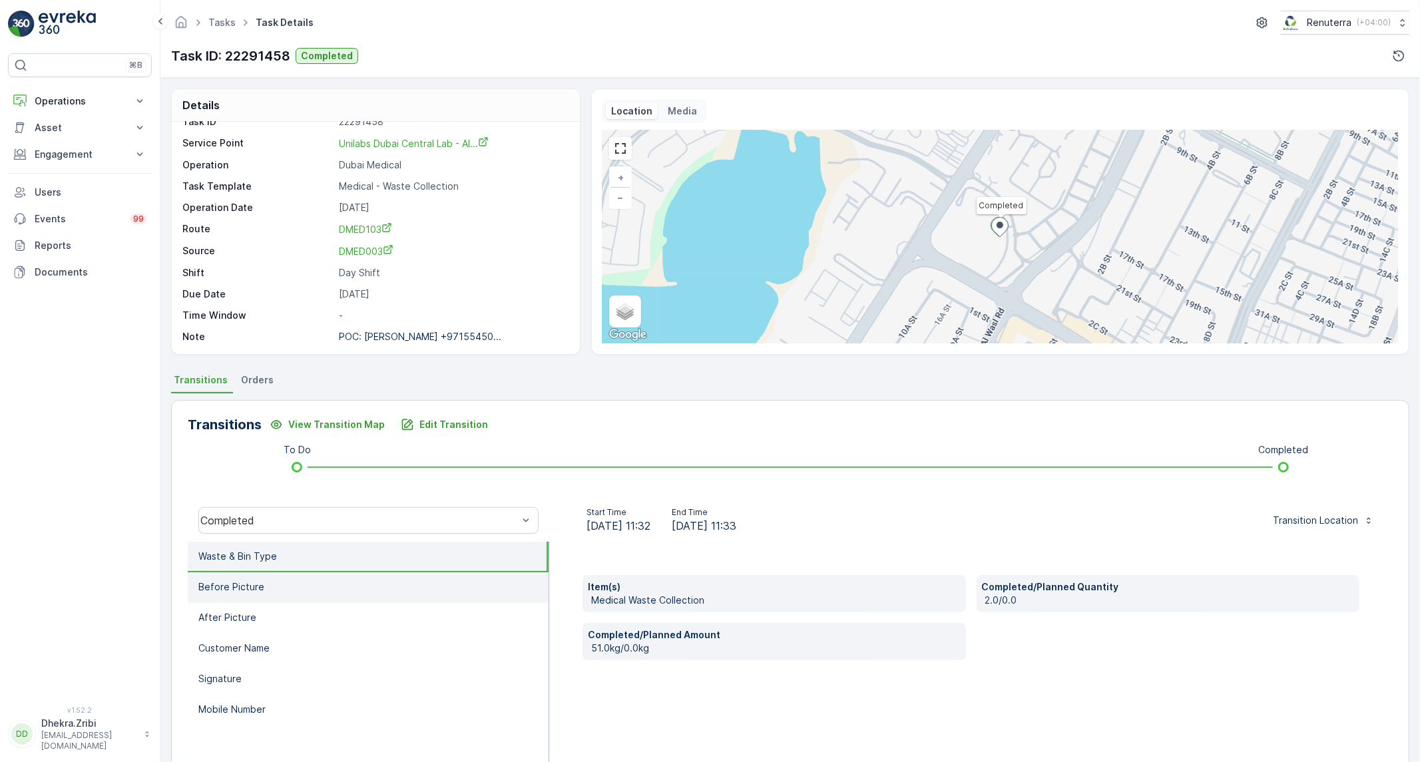
click at [385, 597] on li "Before Picture" at bounding box center [368, 588] width 361 height 31
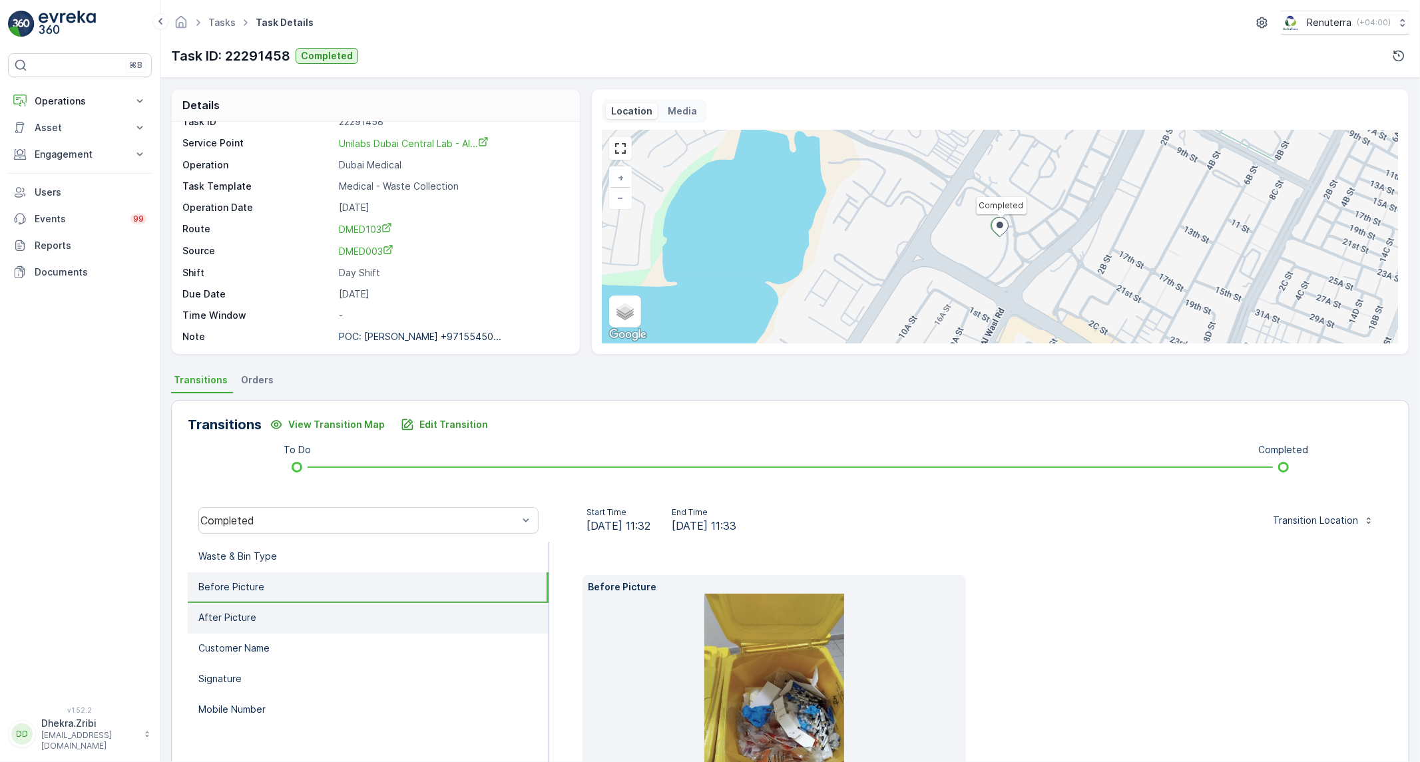
click at [368, 616] on li "After Picture" at bounding box center [368, 618] width 361 height 31
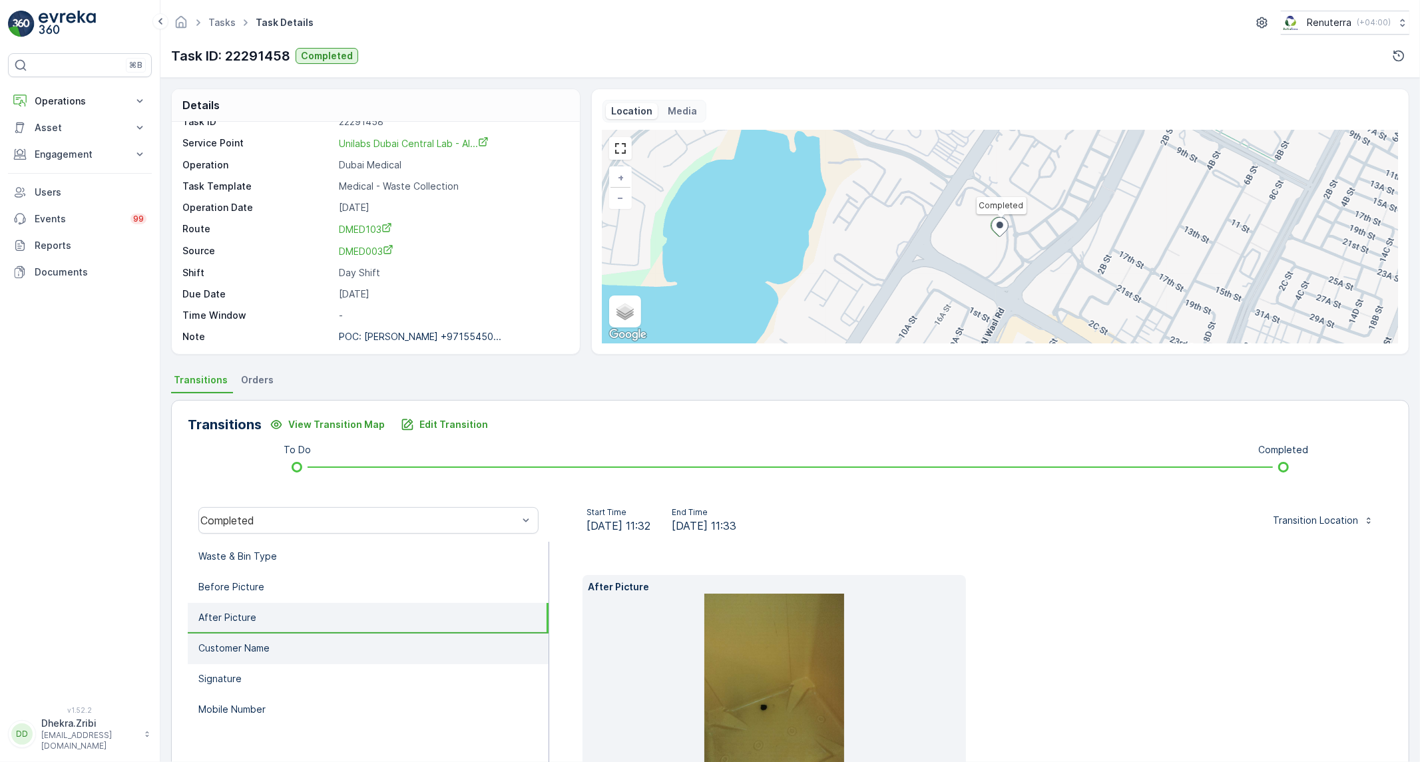
click at [320, 640] on li "Customer Name" at bounding box center [368, 649] width 361 height 31
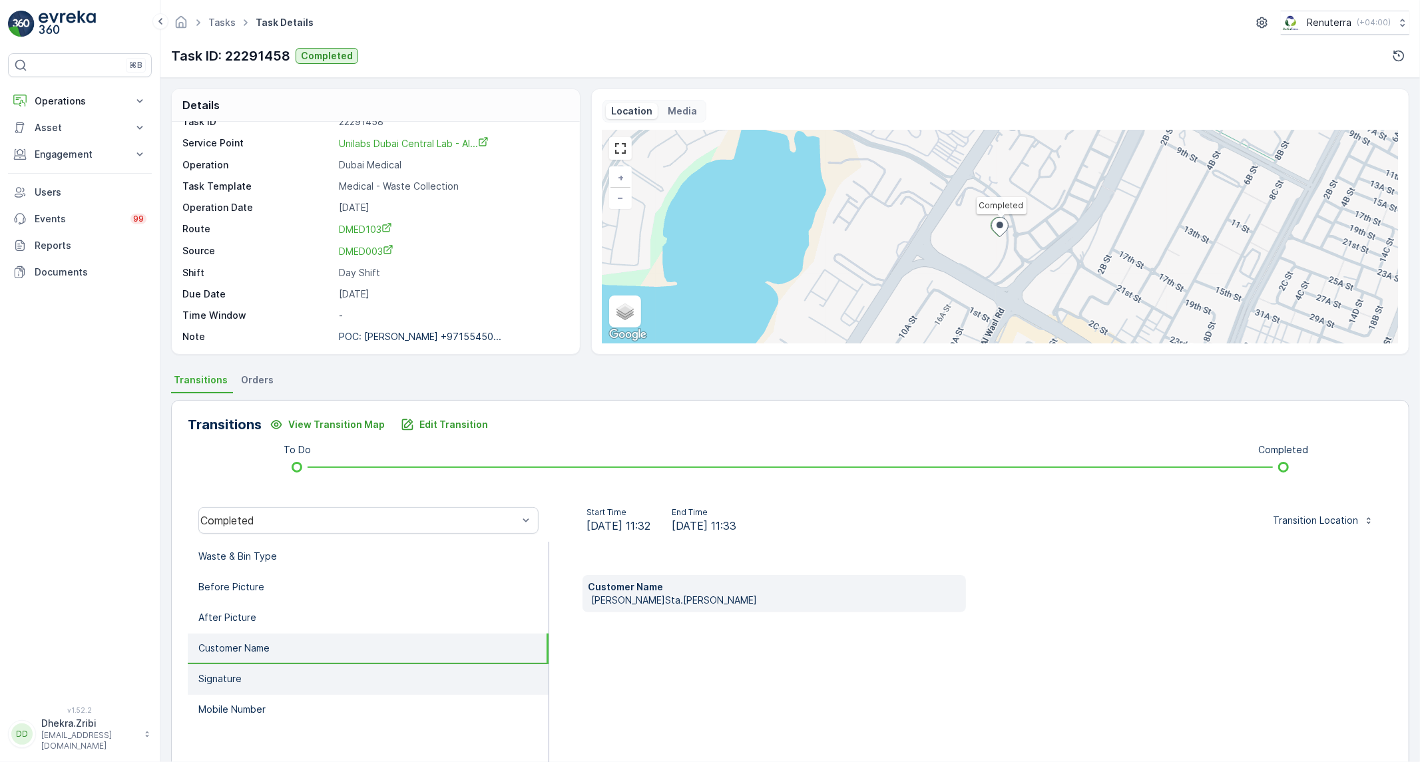
click at [291, 671] on li "Signature" at bounding box center [368, 680] width 361 height 31
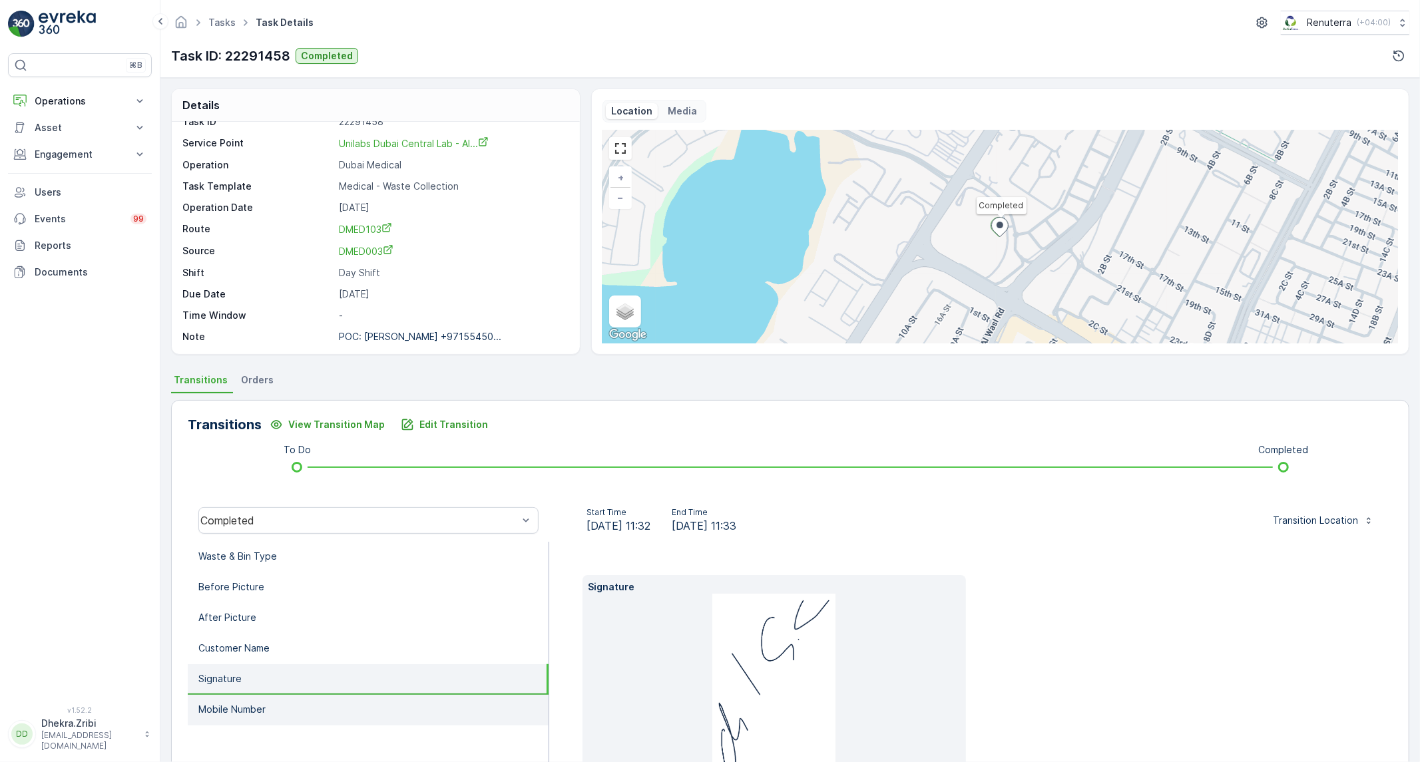
click at [283, 703] on li "Mobile Number" at bounding box center [368, 710] width 361 height 31
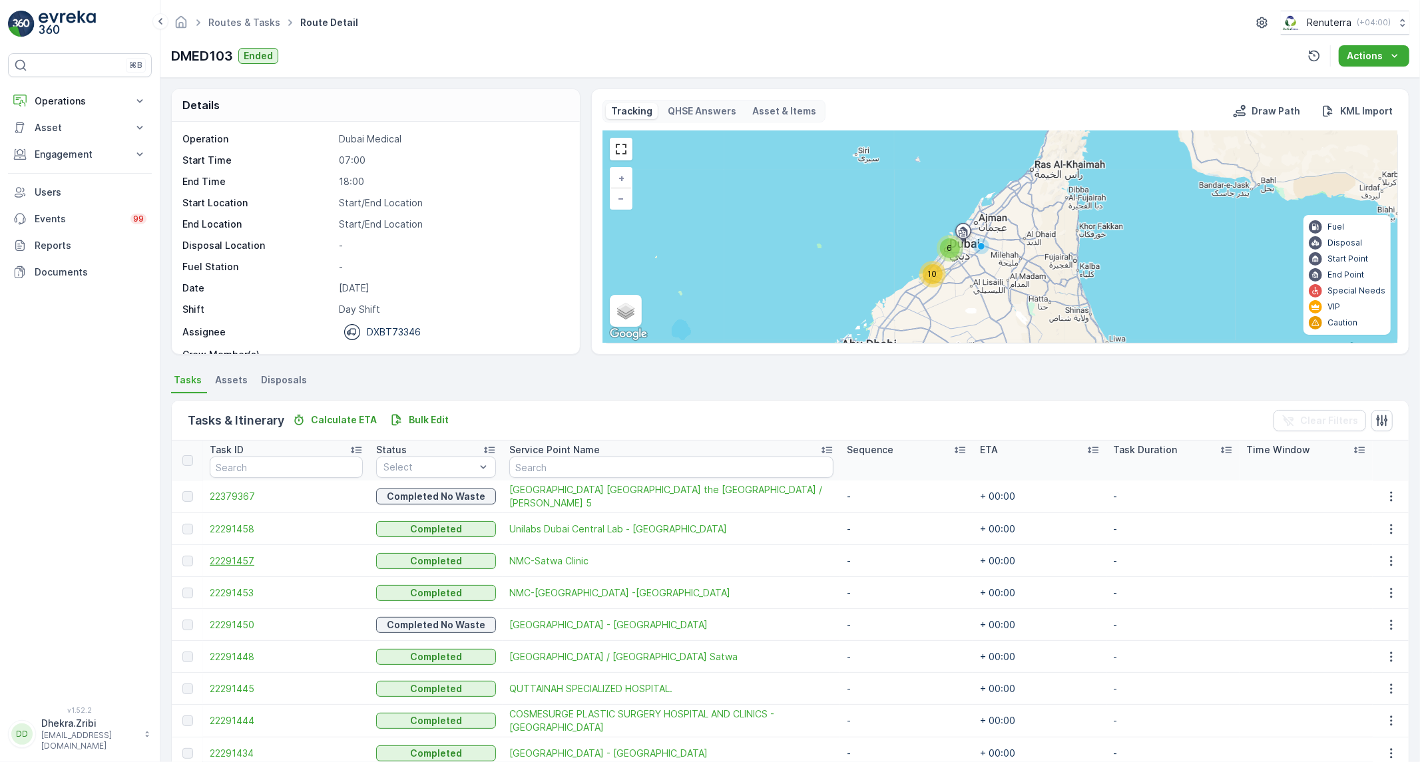
click at [244, 557] on span "22291457" at bounding box center [286, 561] width 153 height 13
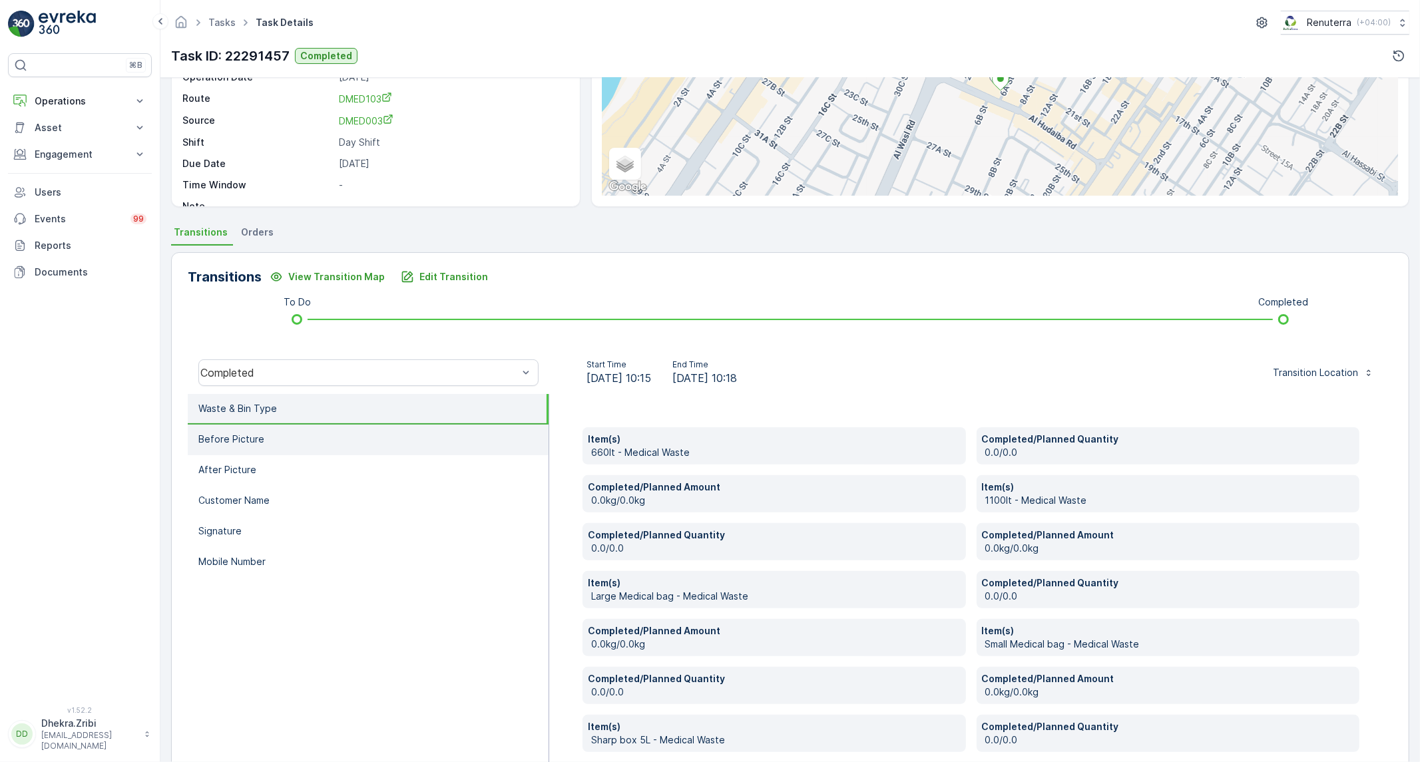
click at [350, 438] on li "Before Picture" at bounding box center [368, 440] width 361 height 31
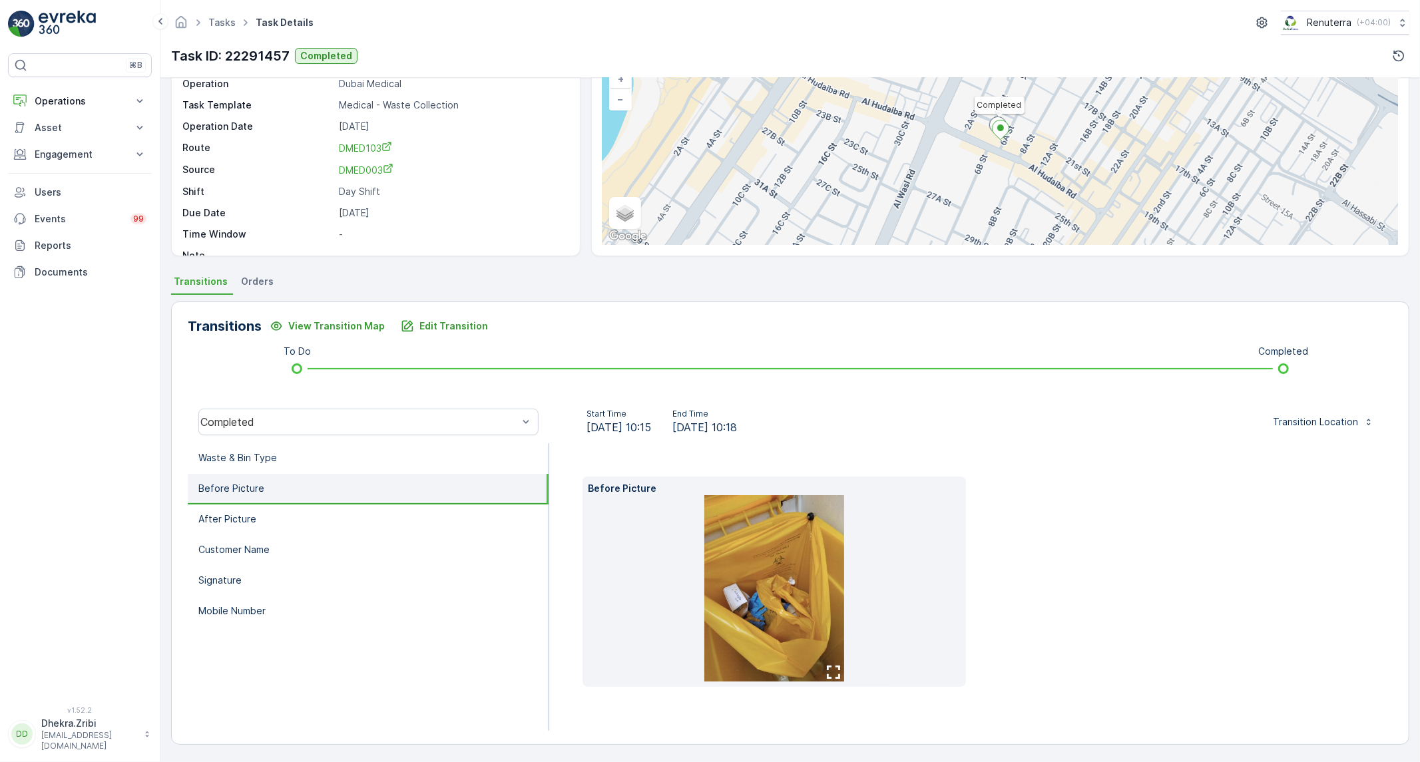
scroll to position [77, 0]
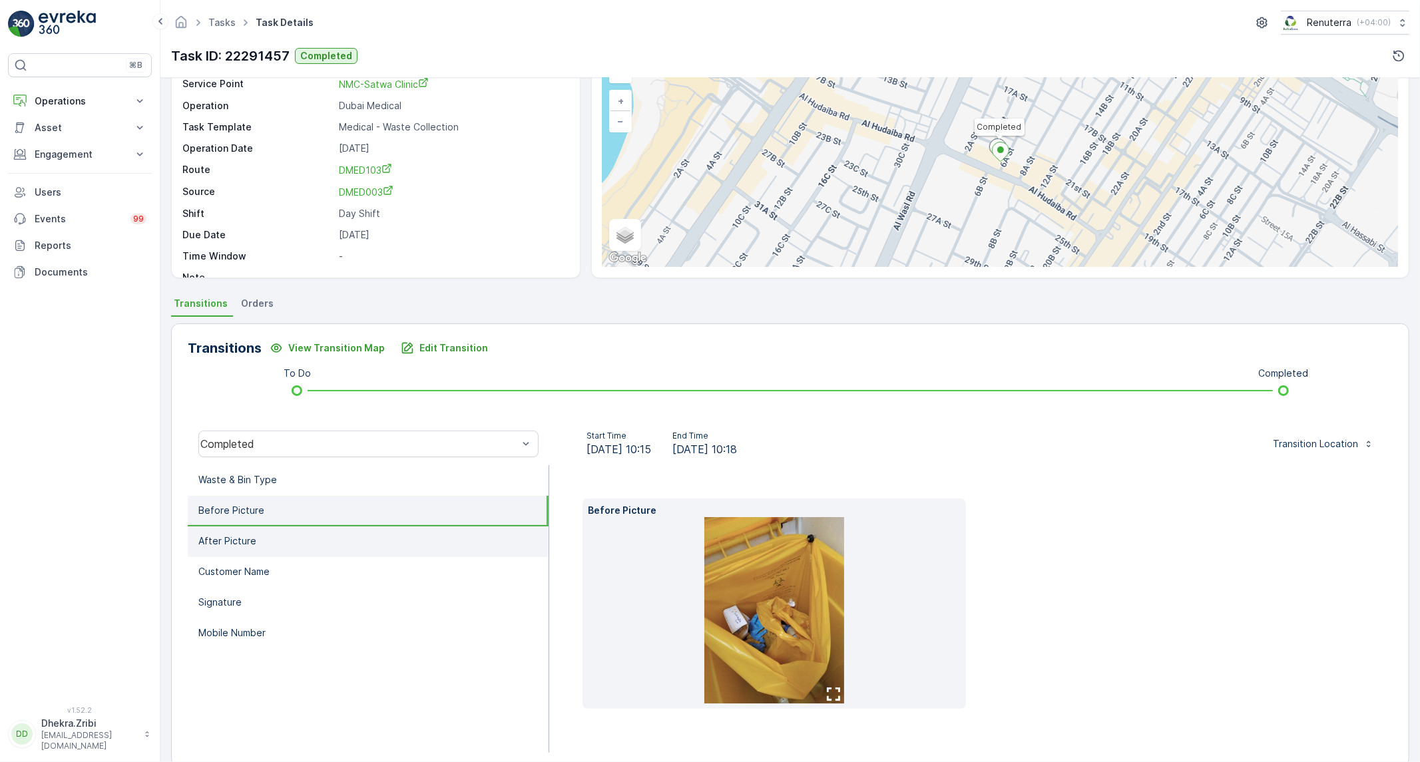
click at [270, 533] on li "After Picture" at bounding box center [368, 542] width 361 height 31
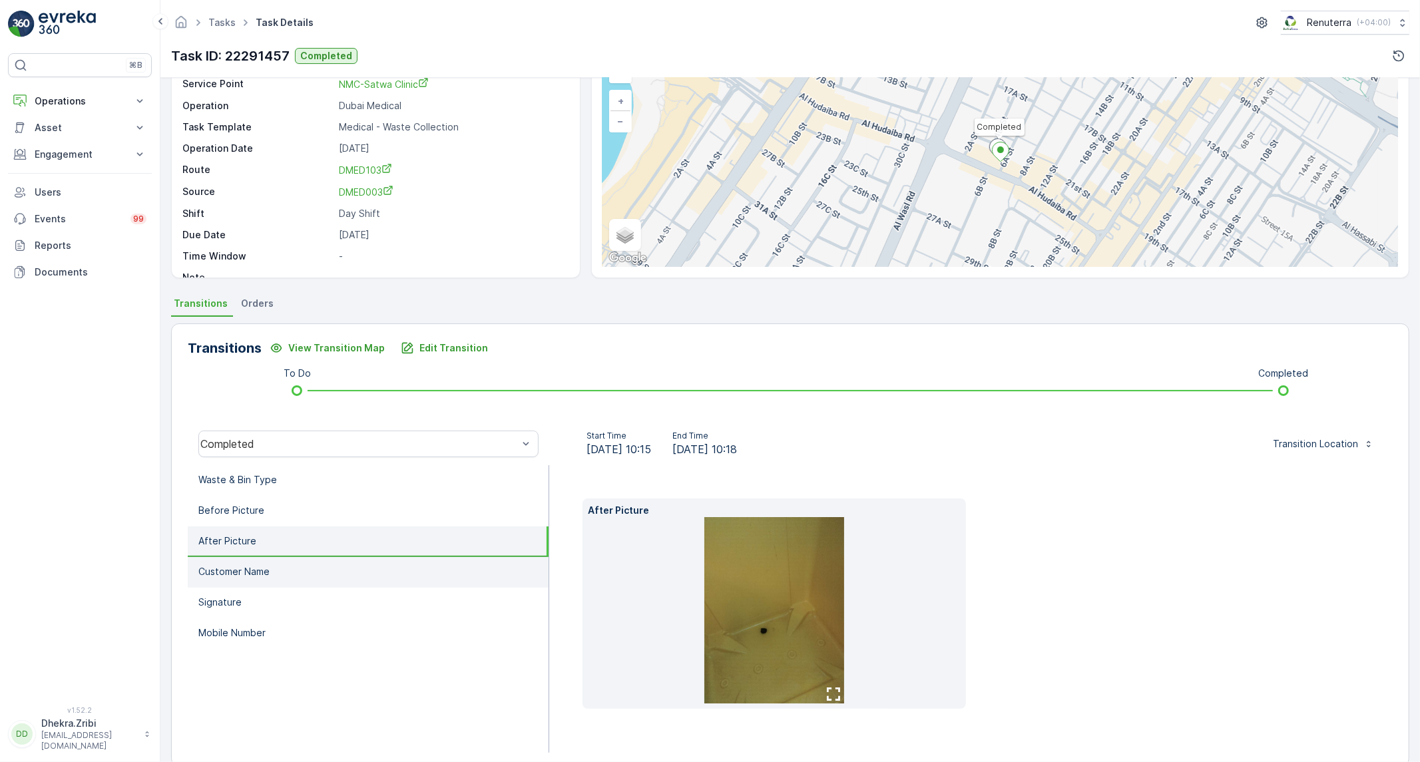
click at [265, 569] on p "Customer Name" at bounding box center [233, 571] width 71 height 13
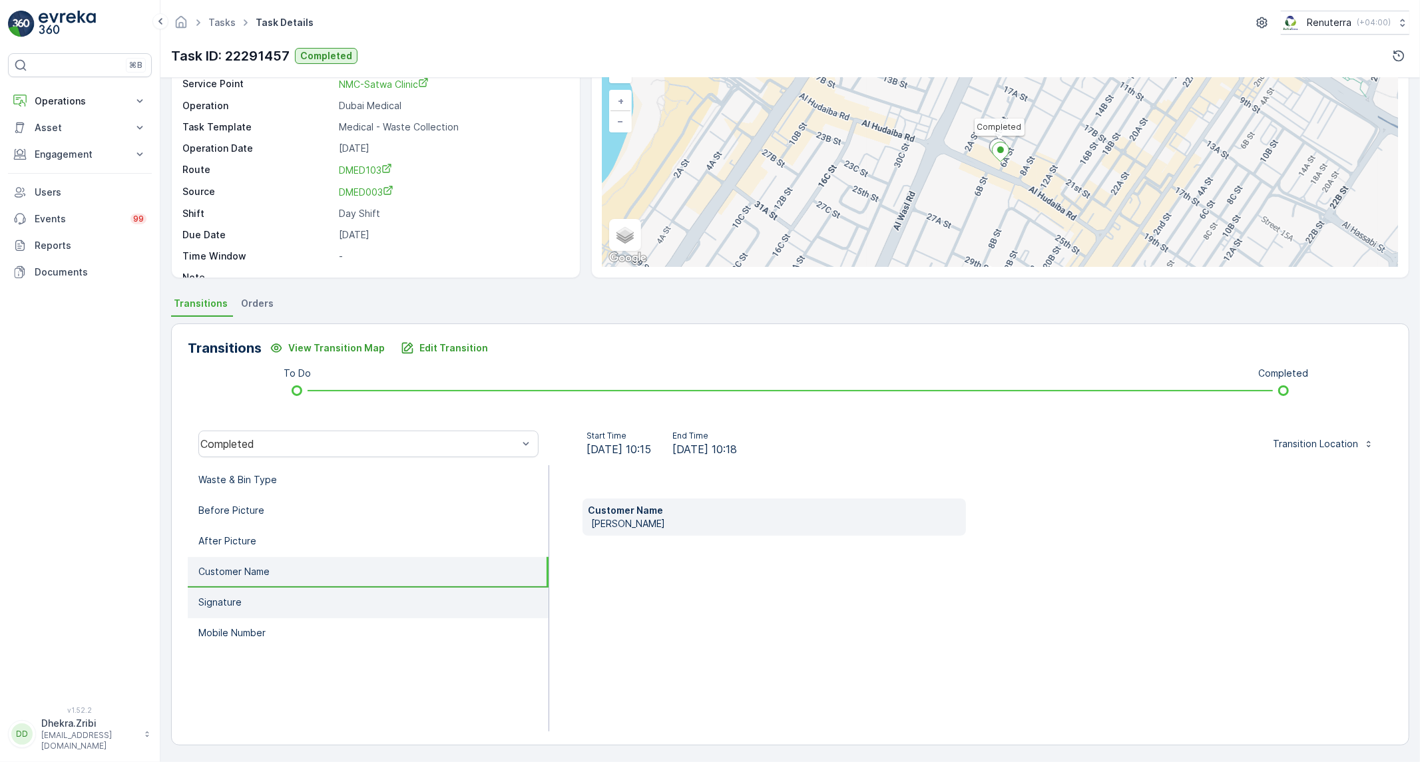
click at [264, 593] on li "Signature" at bounding box center [368, 603] width 361 height 31
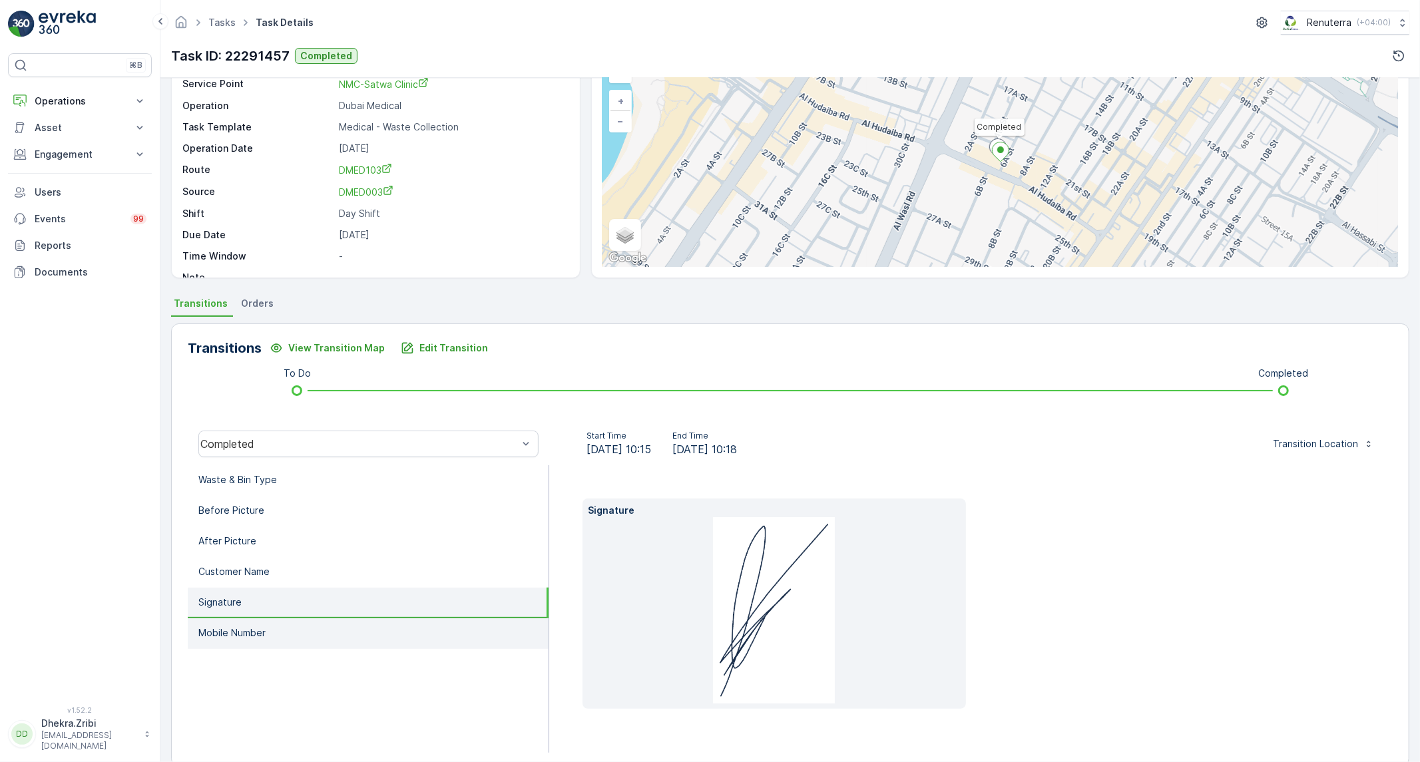
click at [260, 619] on li "Mobile Number" at bounding box center [368, 634] width 361 height 31
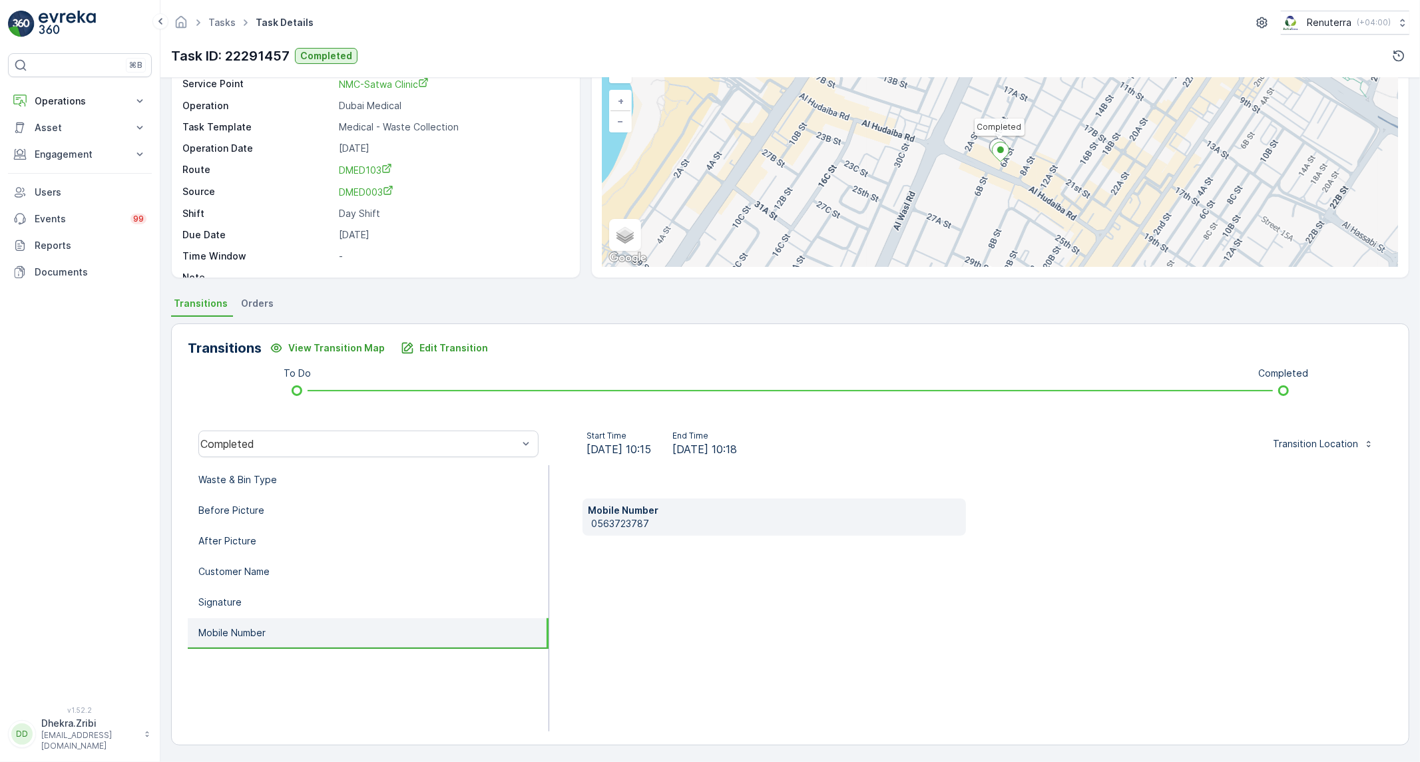
click at [599, 523] on p "0563723787" at bounding box center [776, 523] width 370 height 13
copy p "0563723787"
click at [430, 467] on li "Waste & Bin Type" at bounding box center [368, 480] width 361 height 31
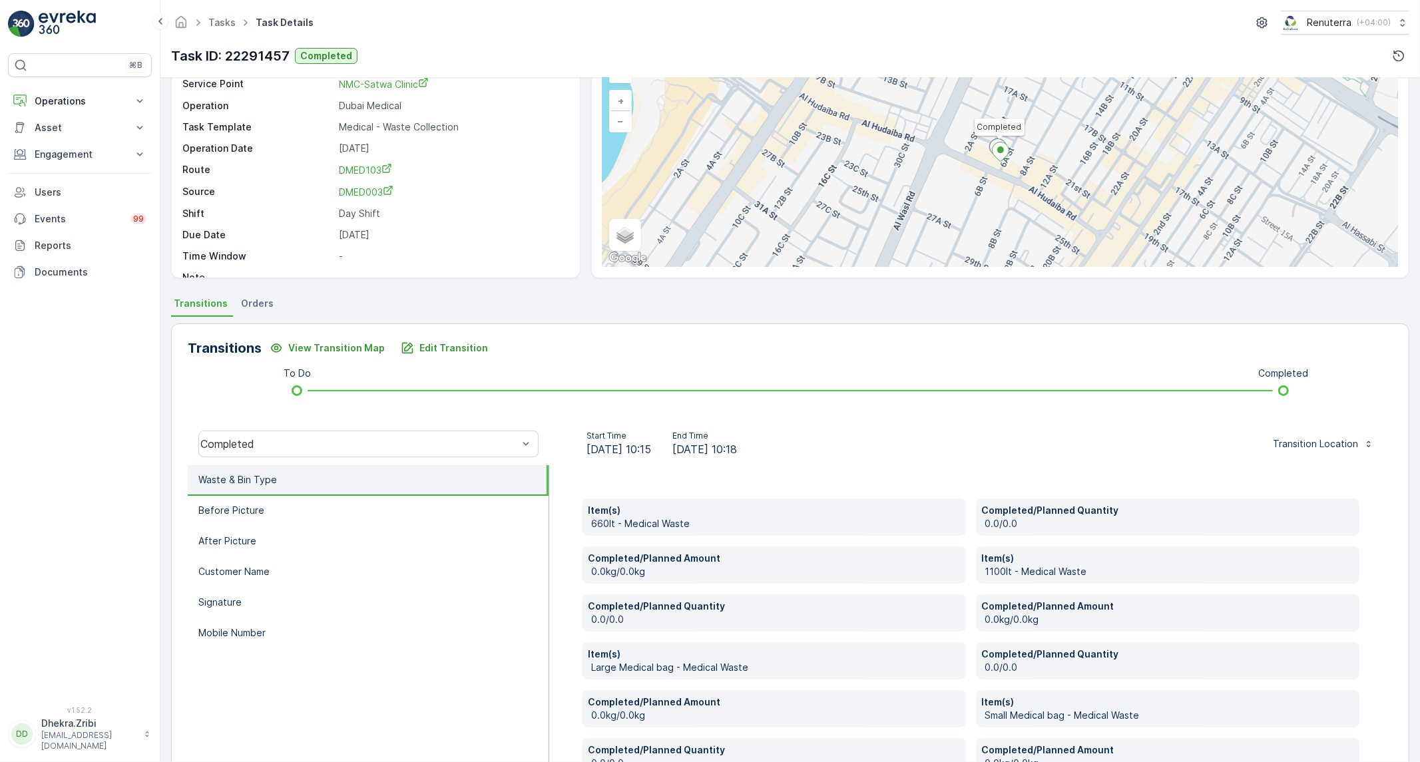
click at [441, 362] on div "Transitions View Transition Map Edit Transition To Do Completed Completed Start…" at bounding box center [790, 723] width 1238 height 798
click at [441, 352] on p "Edit Transition" at bounding box center [453, 348] width 69 height 13
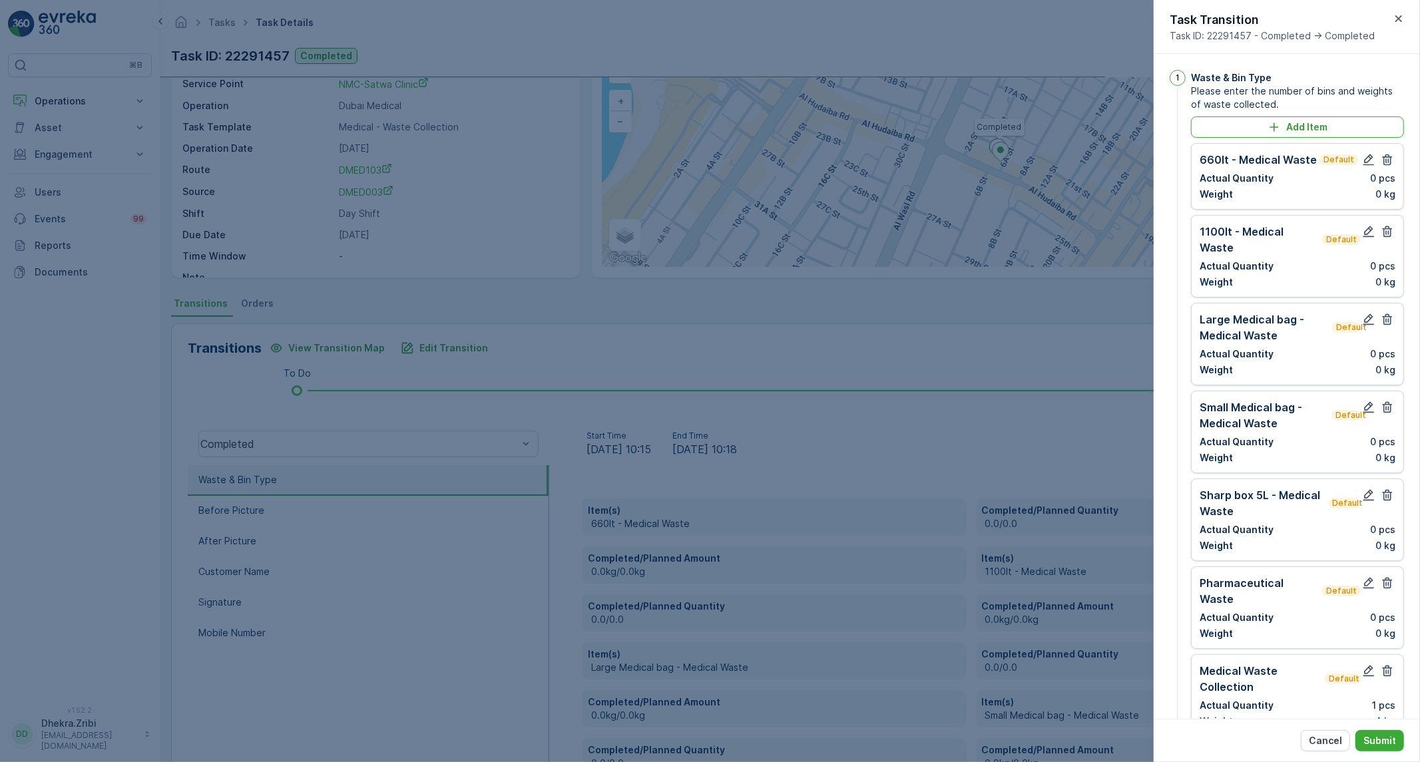
scroll to position [739, 0]
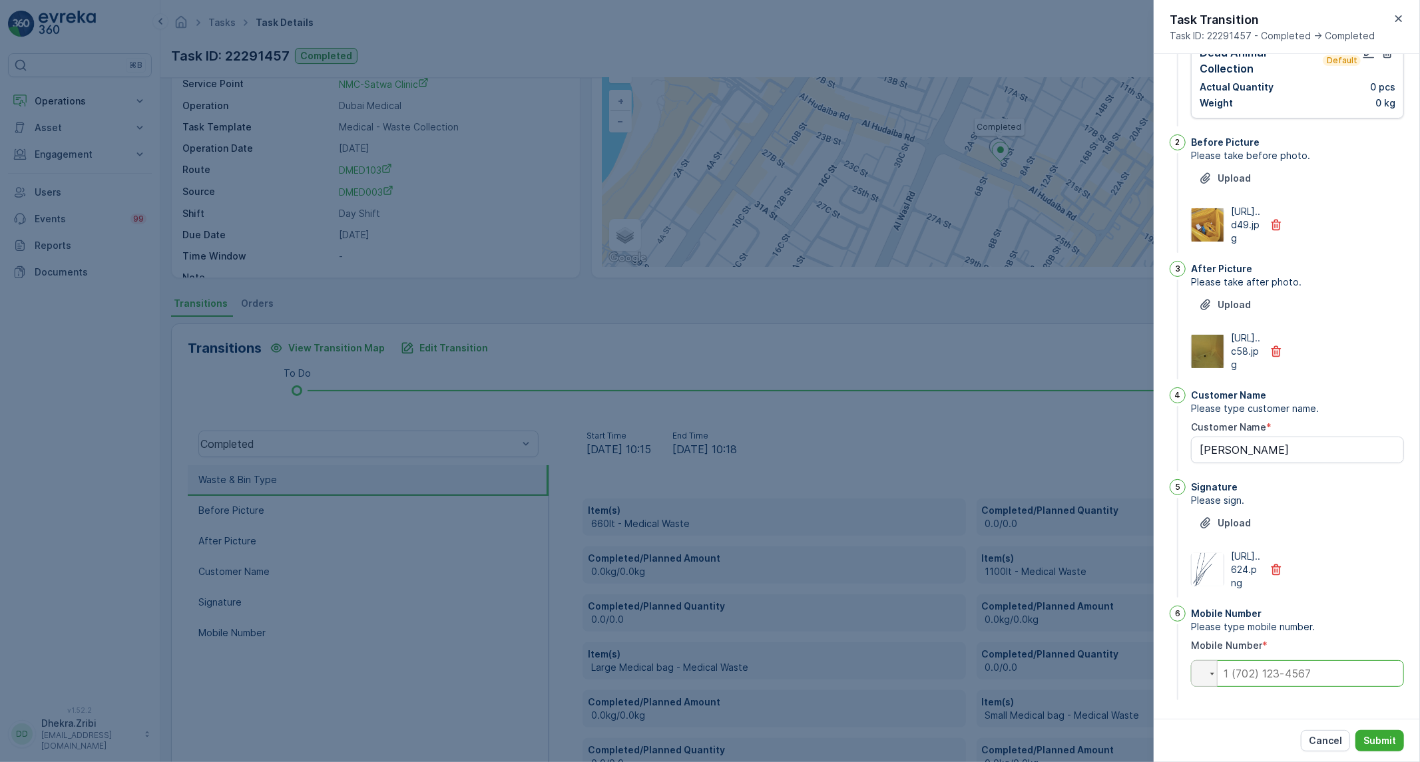
click at [1276, 673] on input "tel" at bounding box center [1297, 674] width 213 height 27
paste input "0563723787"
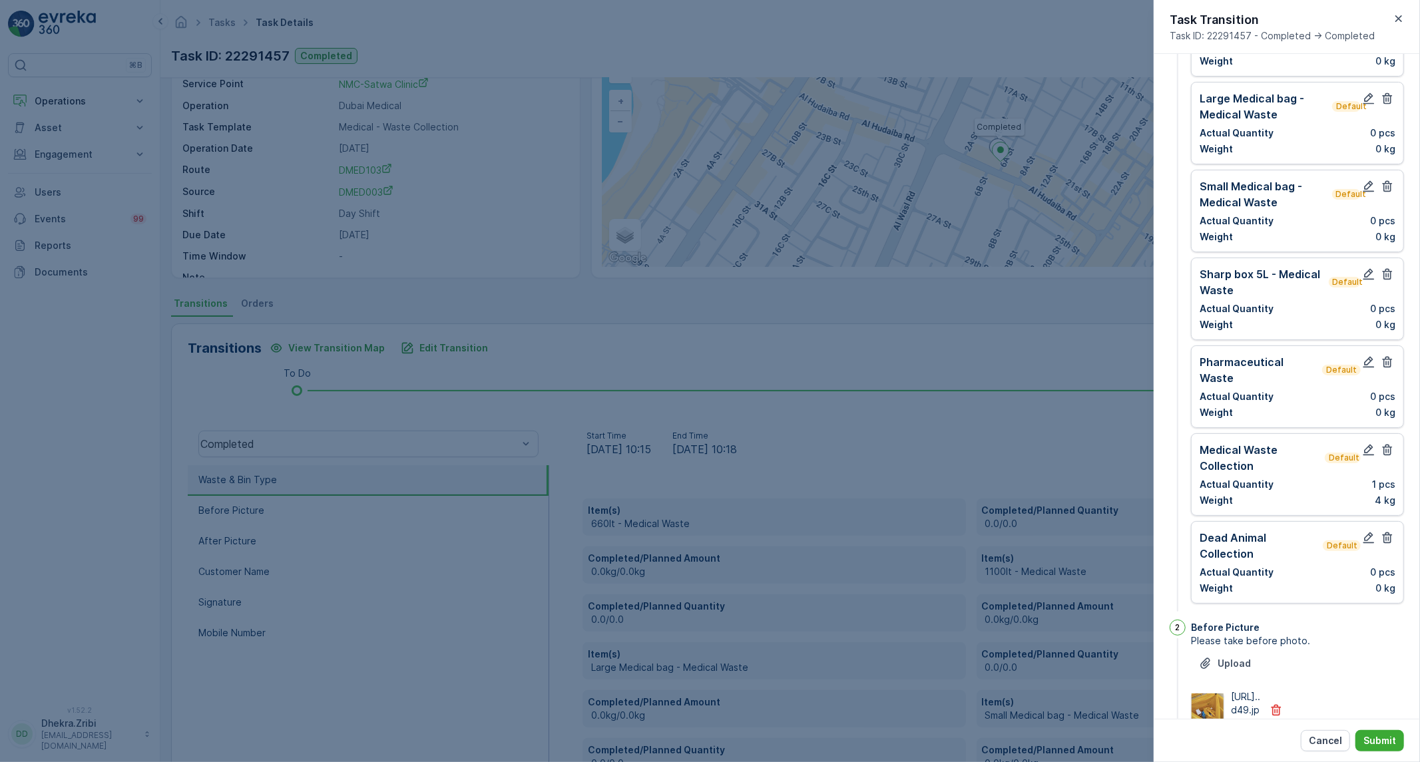
scroll to position [0, 0]
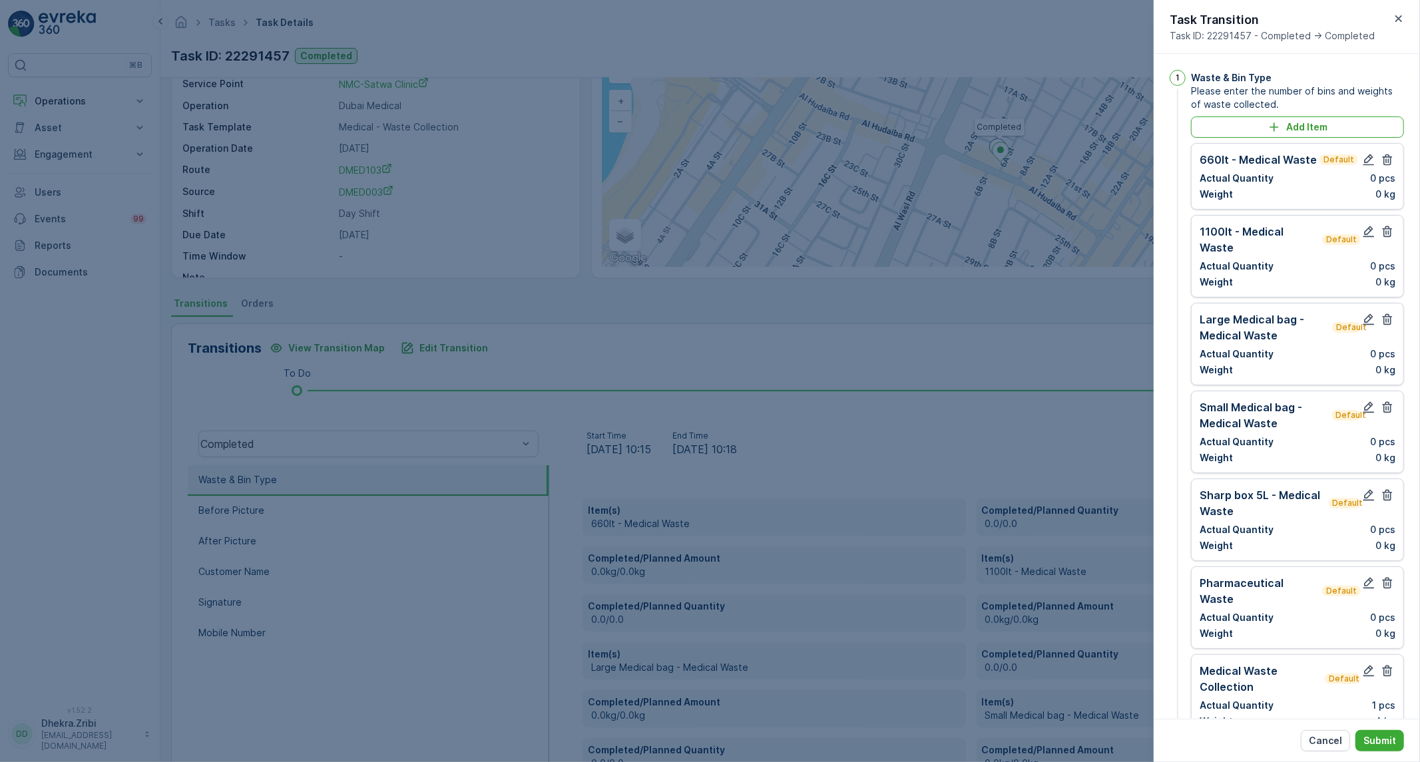
type input "0563723787"
click at [1383, 168] on div "660lt - Medical Waste Default Actual Quantity 0 pcs Weight 0 kg" at bounding box center [1298, 176] width 196 height 49
click at [1383, 163] on icon "button" at bounding box center [1387, 159] width 13 height 13
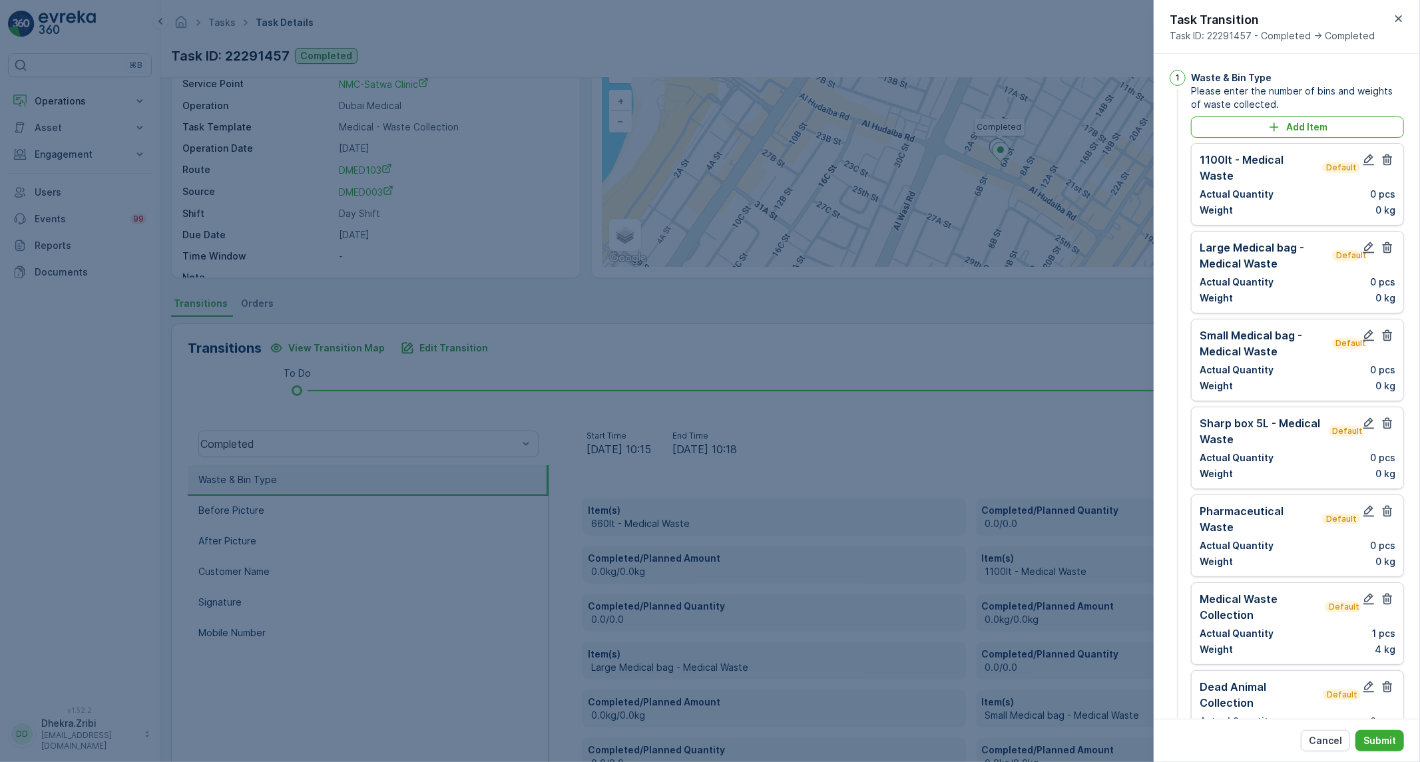
click at [1383, 163] on icon "button" at bounding box center [1387, 159] width 13 height 13
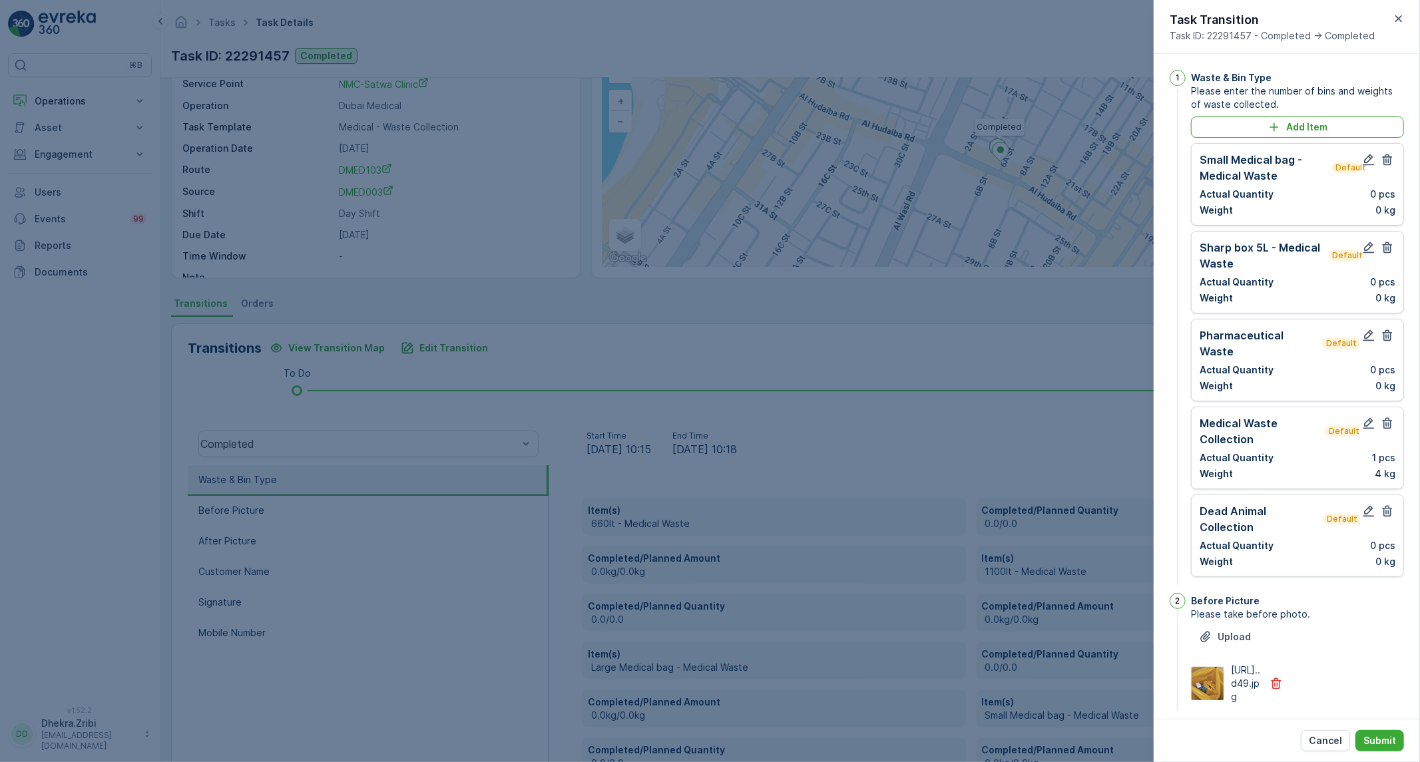
click at [1383, 163] on icon "button" at bounding box center [1387, 159] width 13 height 13
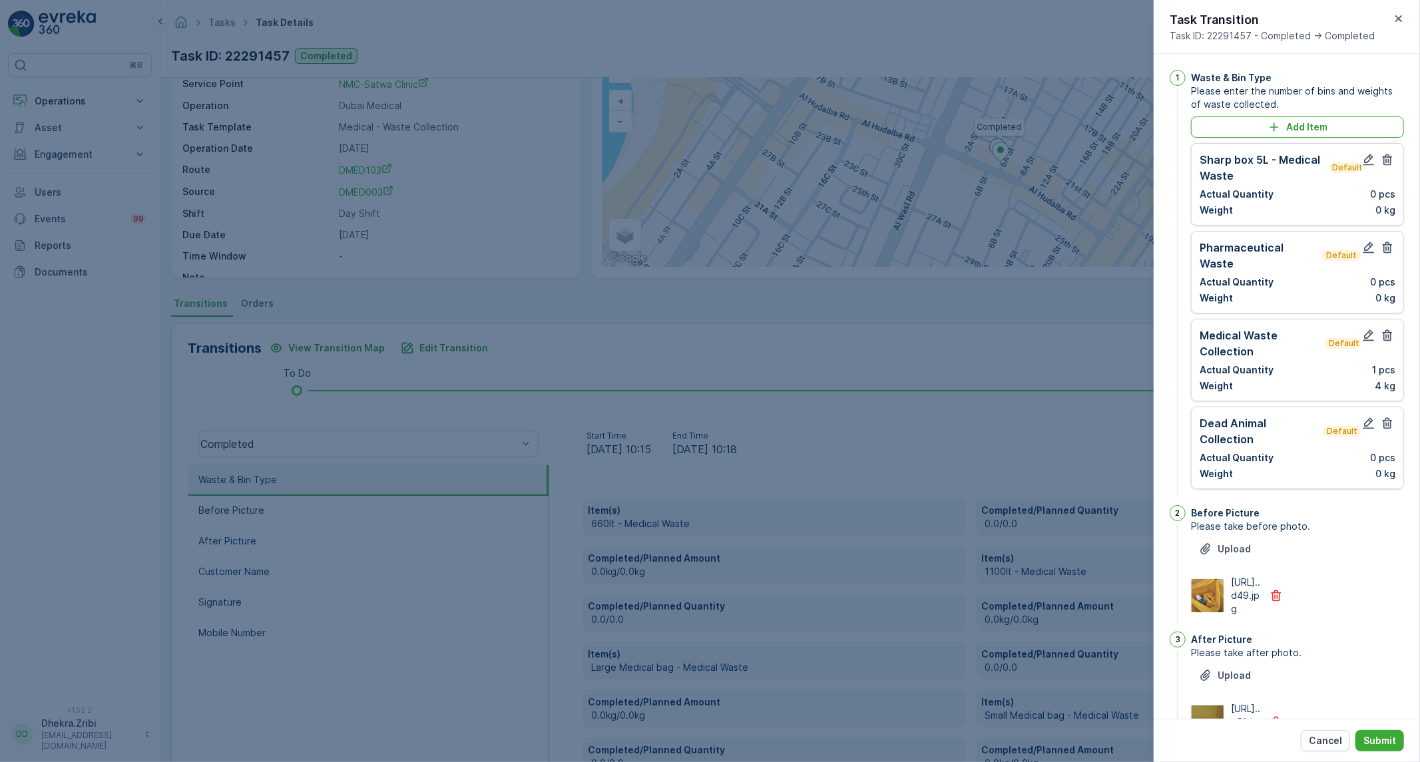
click at [1383, 163] on icon "button" at bounding box center [1387, 159] width 13 height 13
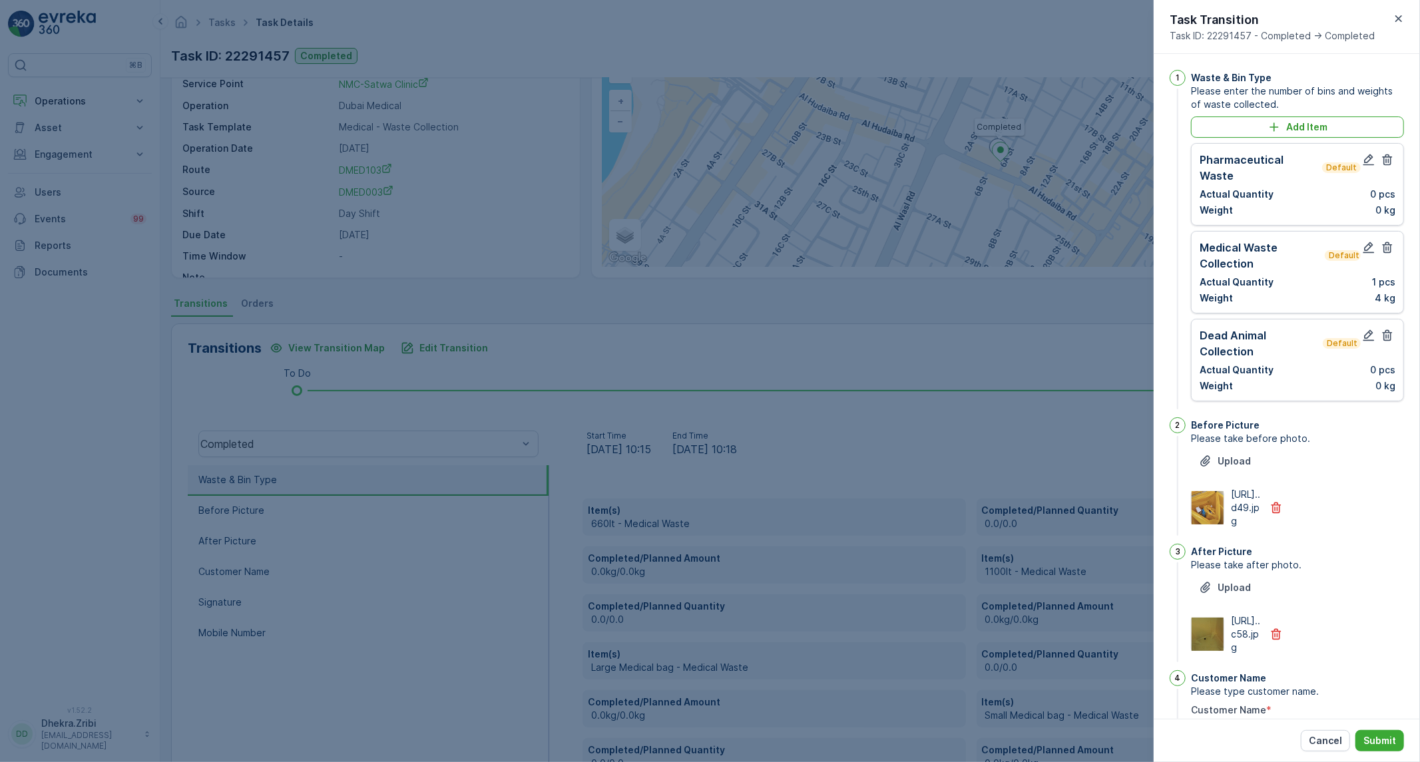
click at [1383, 163] on icon "button" at bounding box center [1387, 159] width 13 height 13
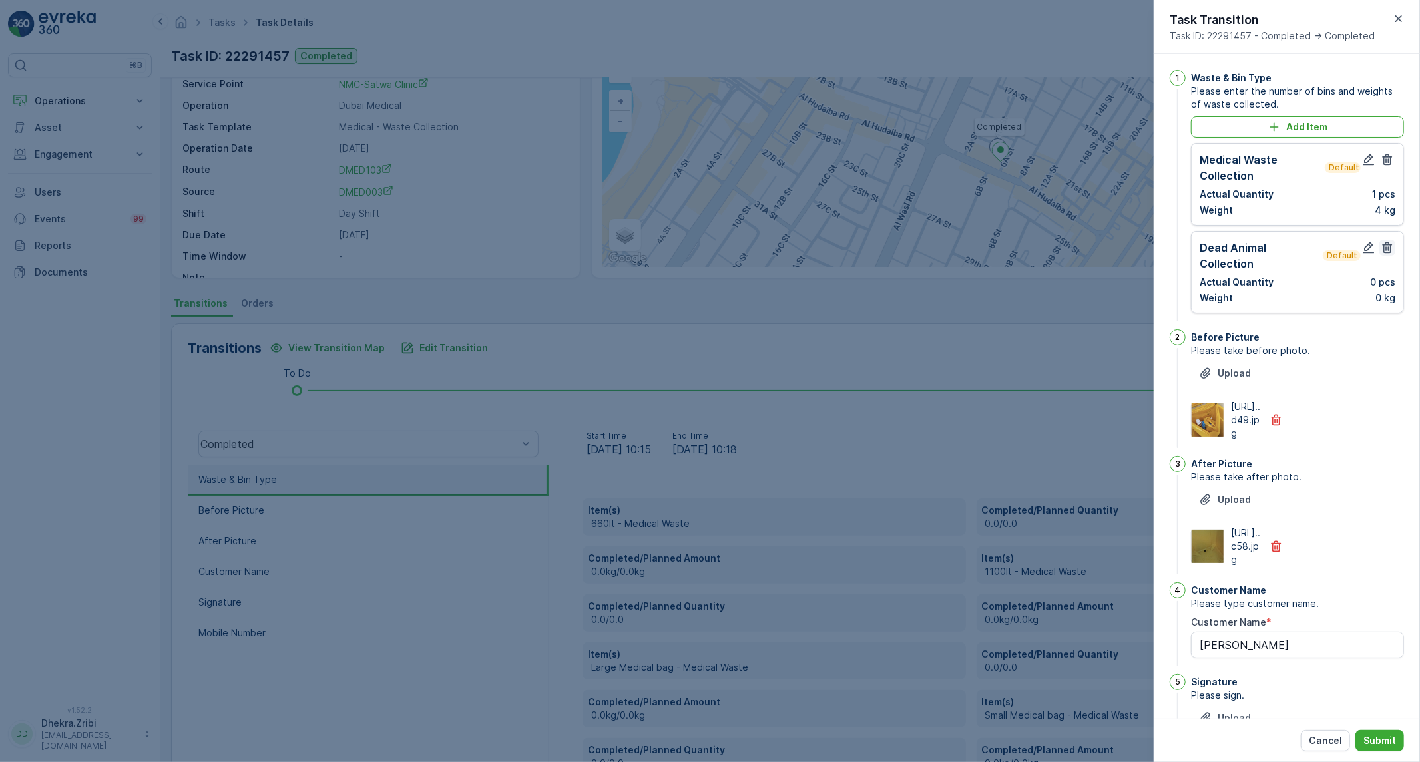
click at [1386, 250] on icon "button" at bounding box center [1388, 247] width 10 height 11
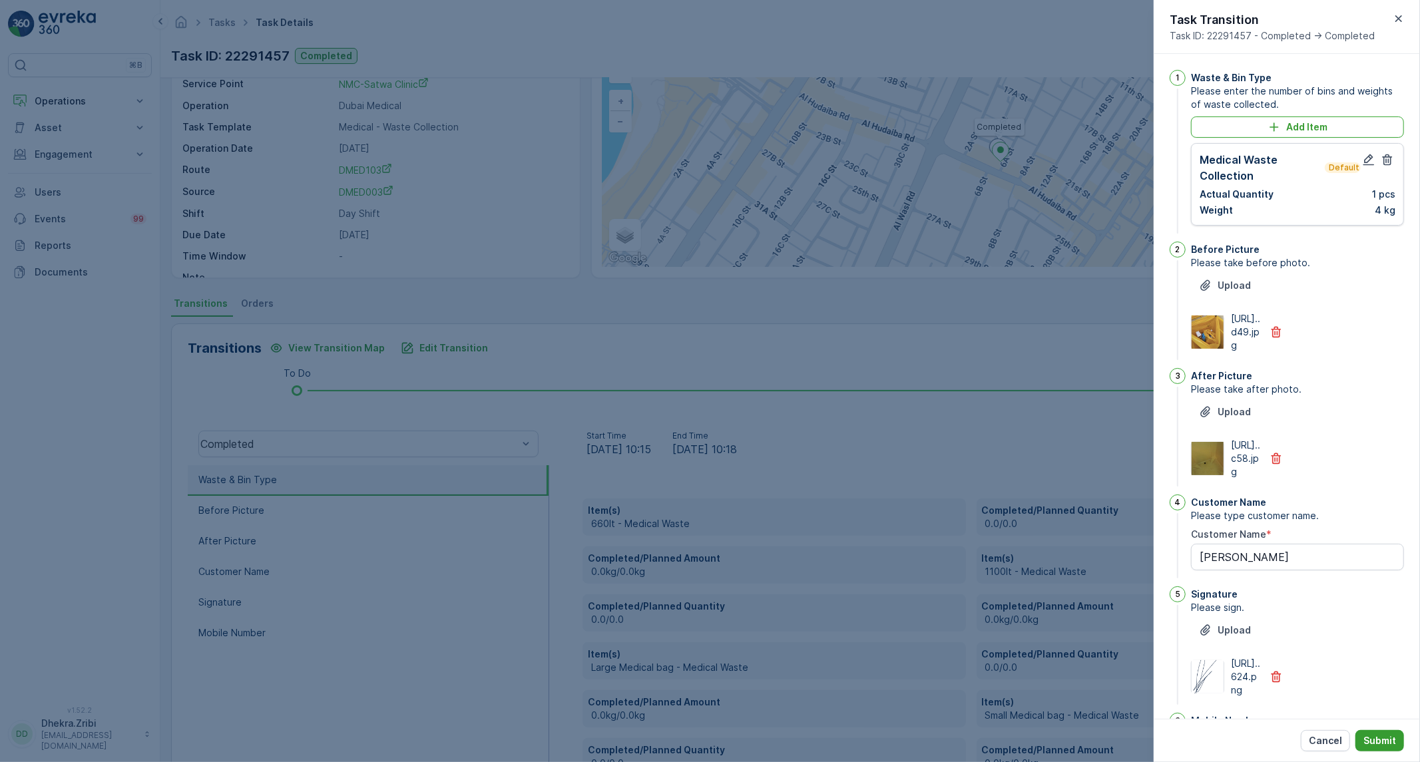
click at [1383, 736] on p "Submit" at bounding box center [1380, 740] width 33 height 13
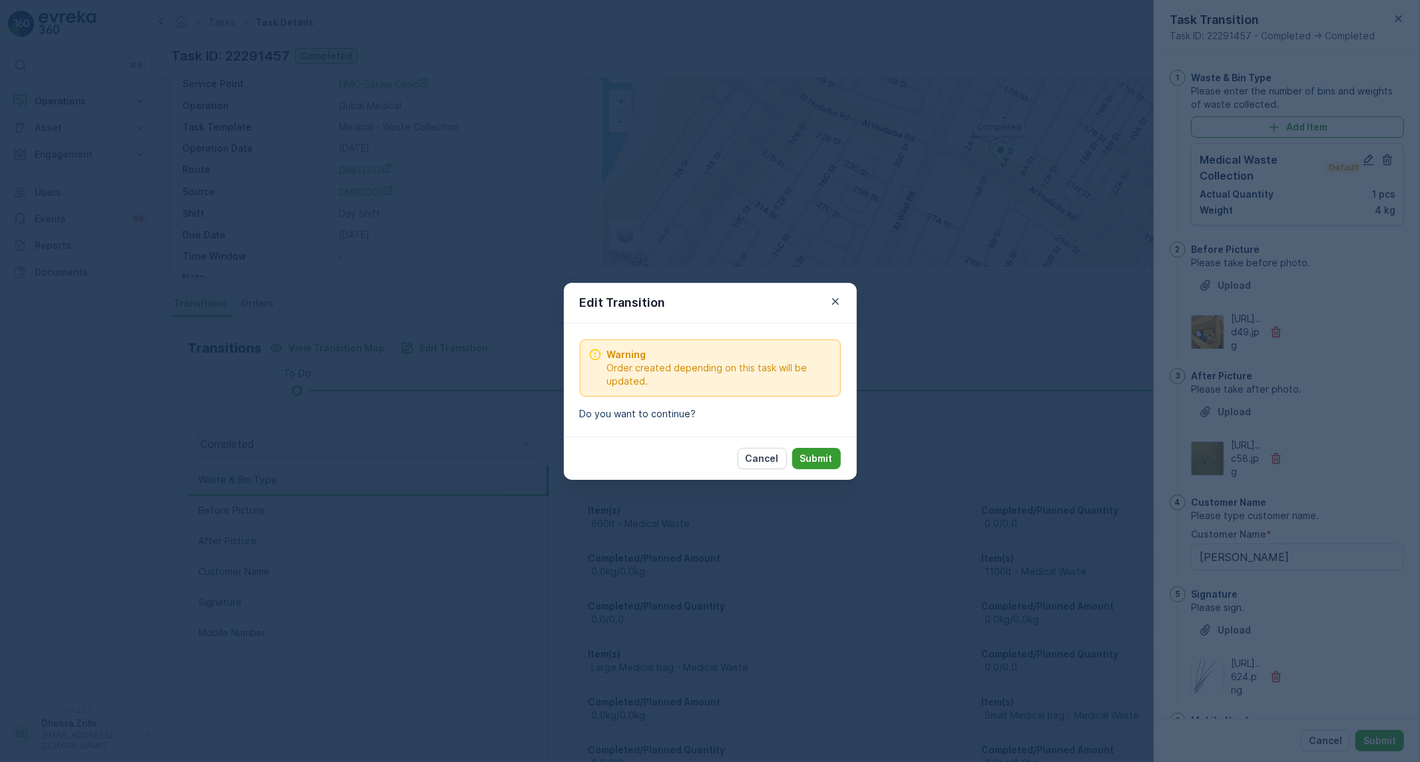
click at [831, 459] on p "Submit" at bounding box center [816, 458] width 33 height 13
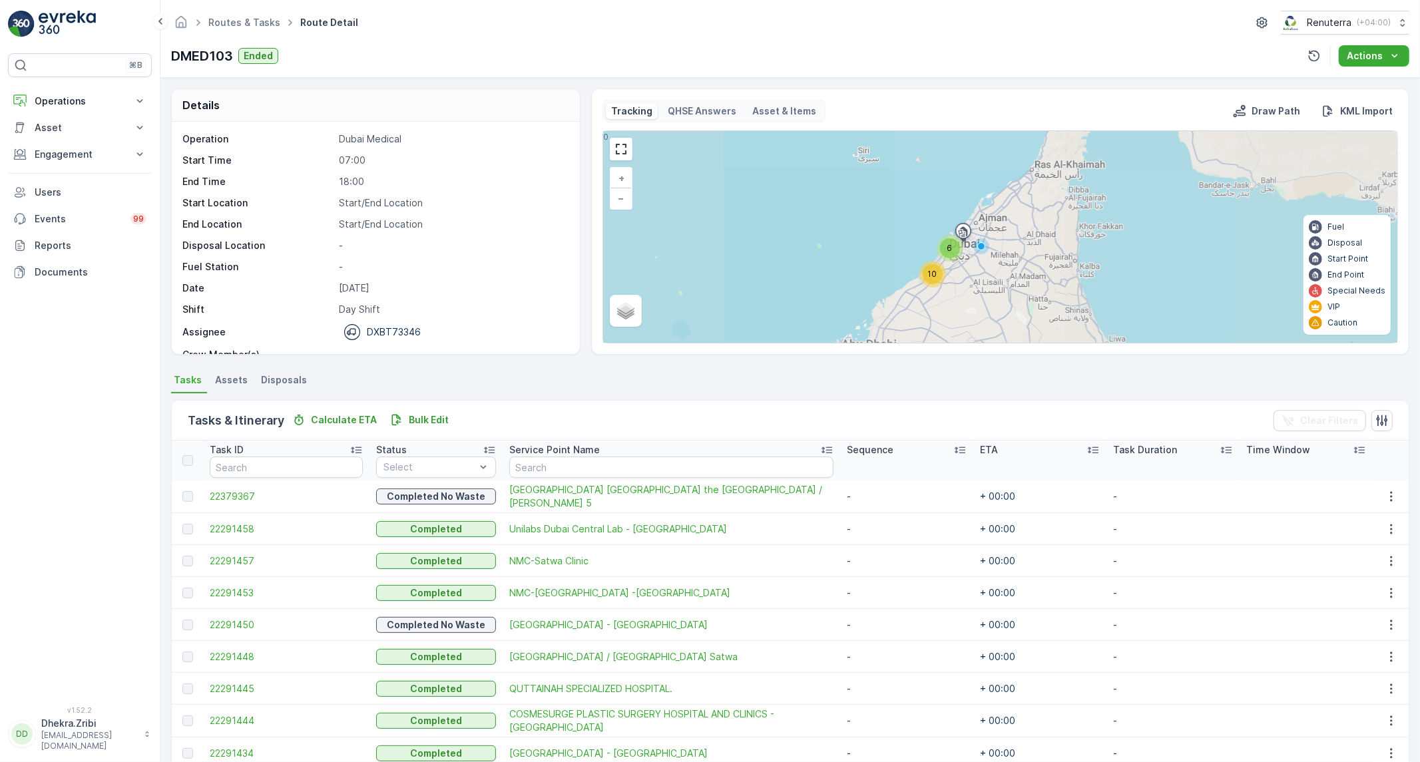
scroll to position [93, 0]
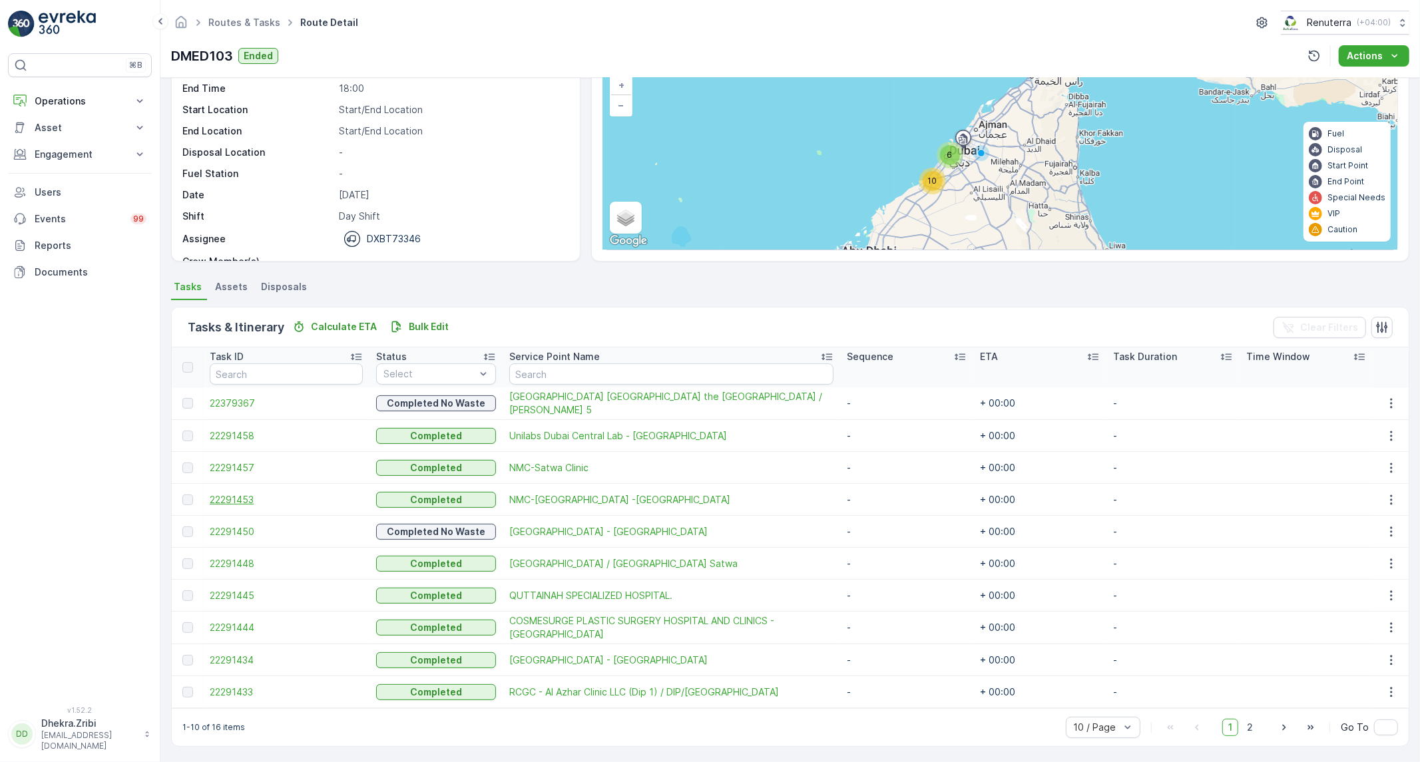
click at [254, 498] on span "22291453" at bounding box center [286, 499] width 153 height 13
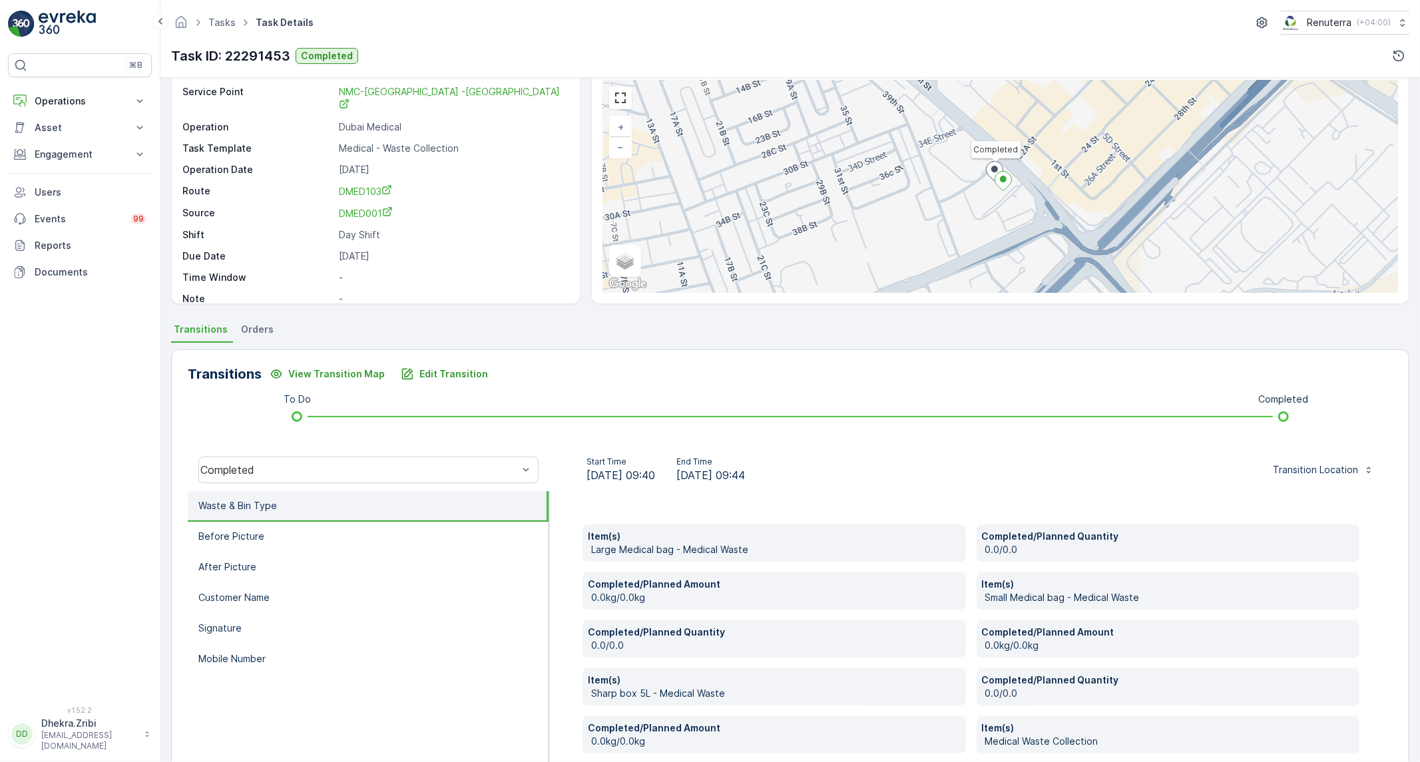
scroll to position [74, 0]
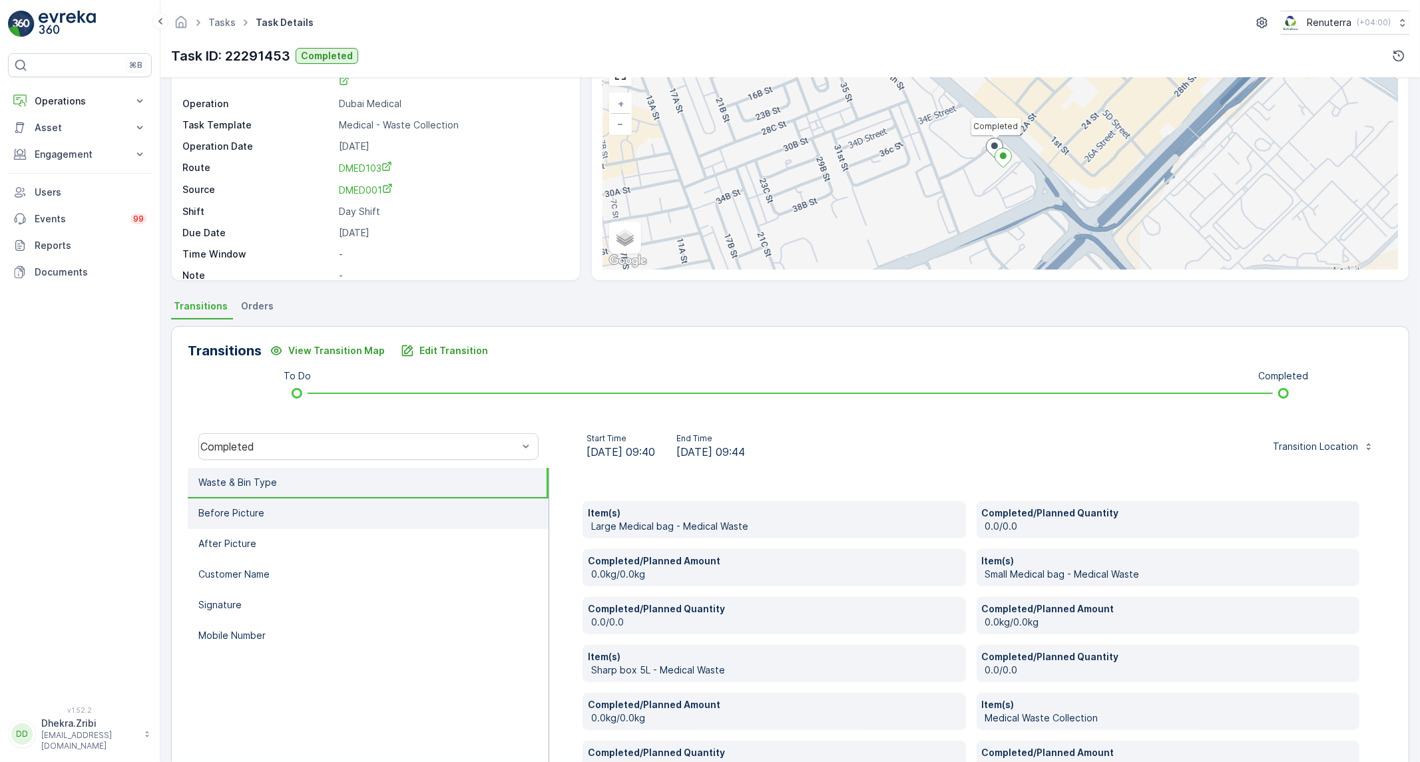
click at [322, 518] on li "Before Picture" at bounding box center [368, 514] width 361 height 31
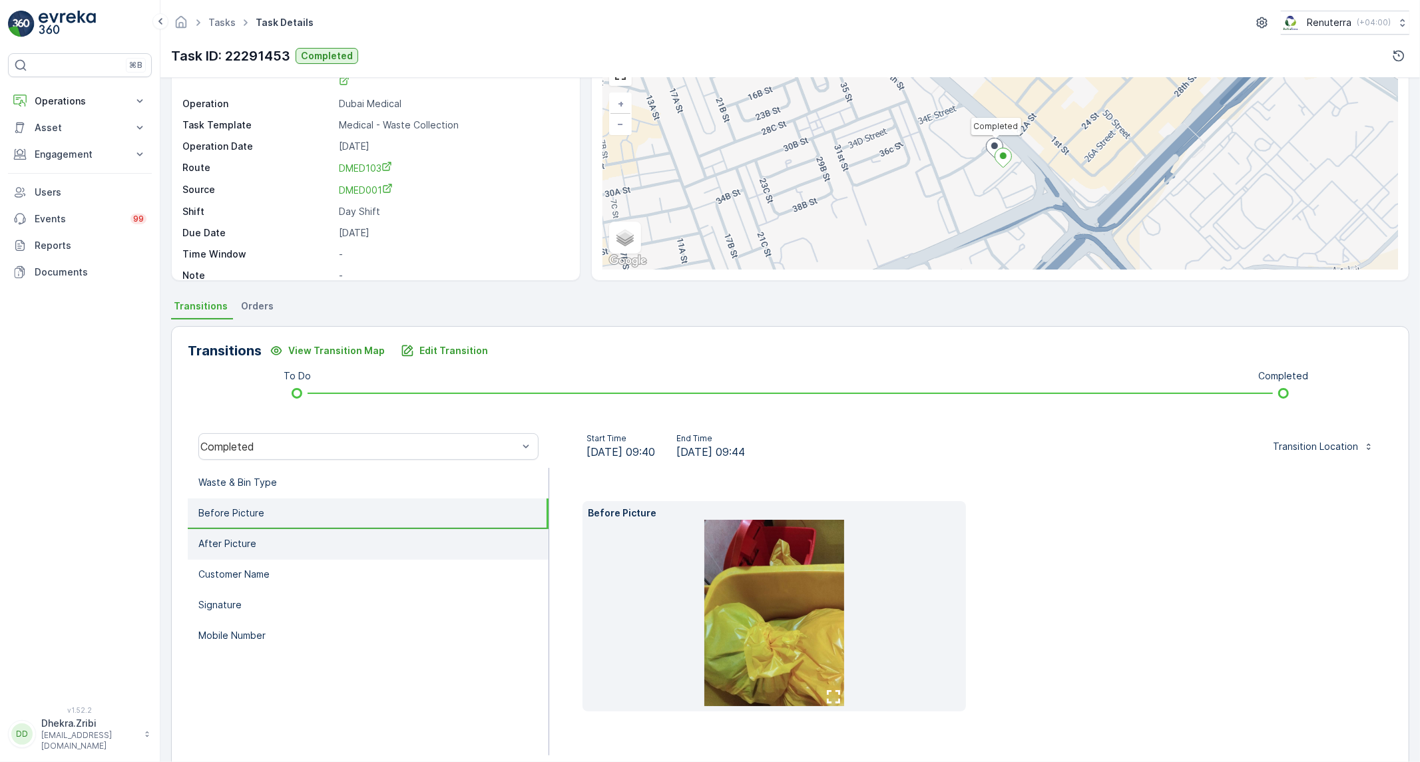
click at [274, 531] on li "After Picture" at bounding box center [368, 544] width 361 height 31
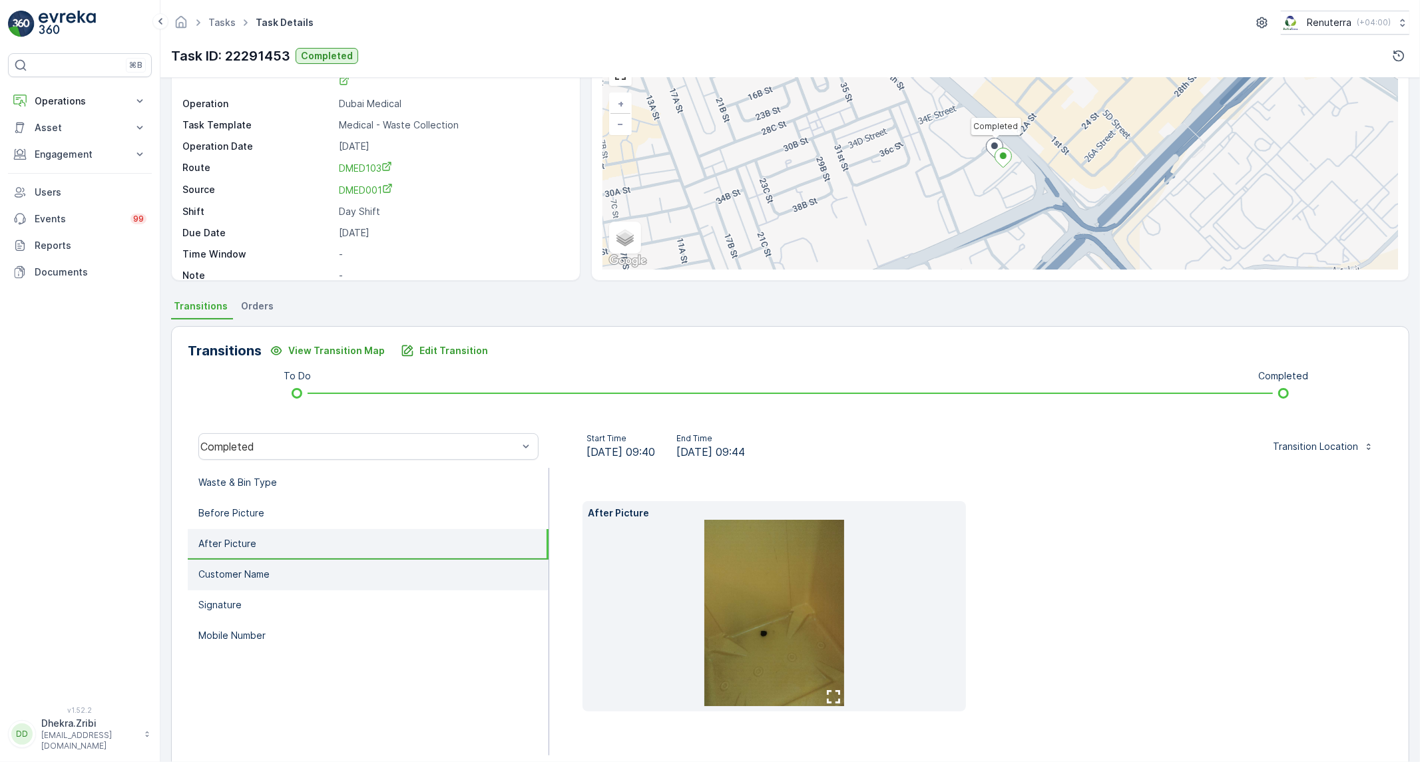
click at [250, 568] on p "Customer Name" at bounding box center [233, 574] width 71 height 13
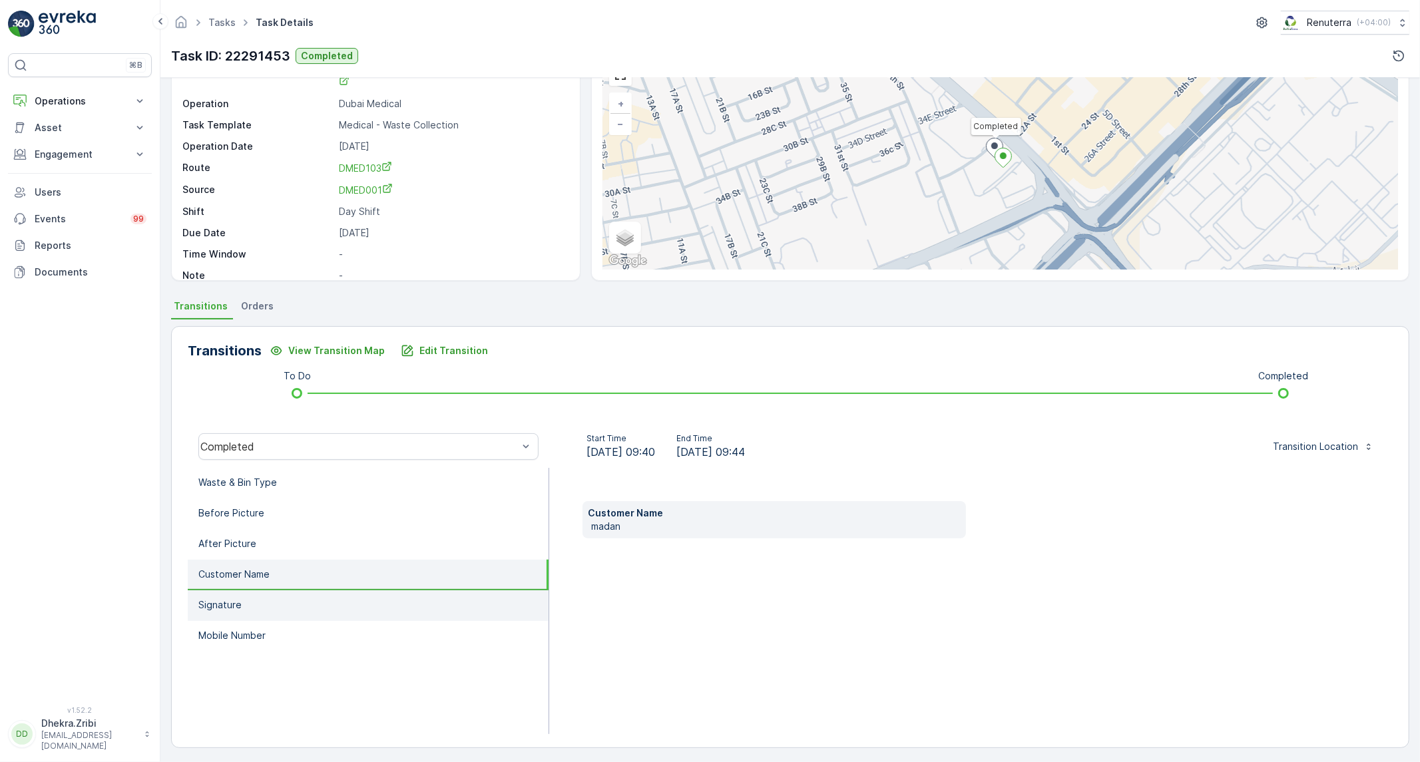
click at [244, 600] on li "Signature" at bounding box center [368, 606] width 361 height 31
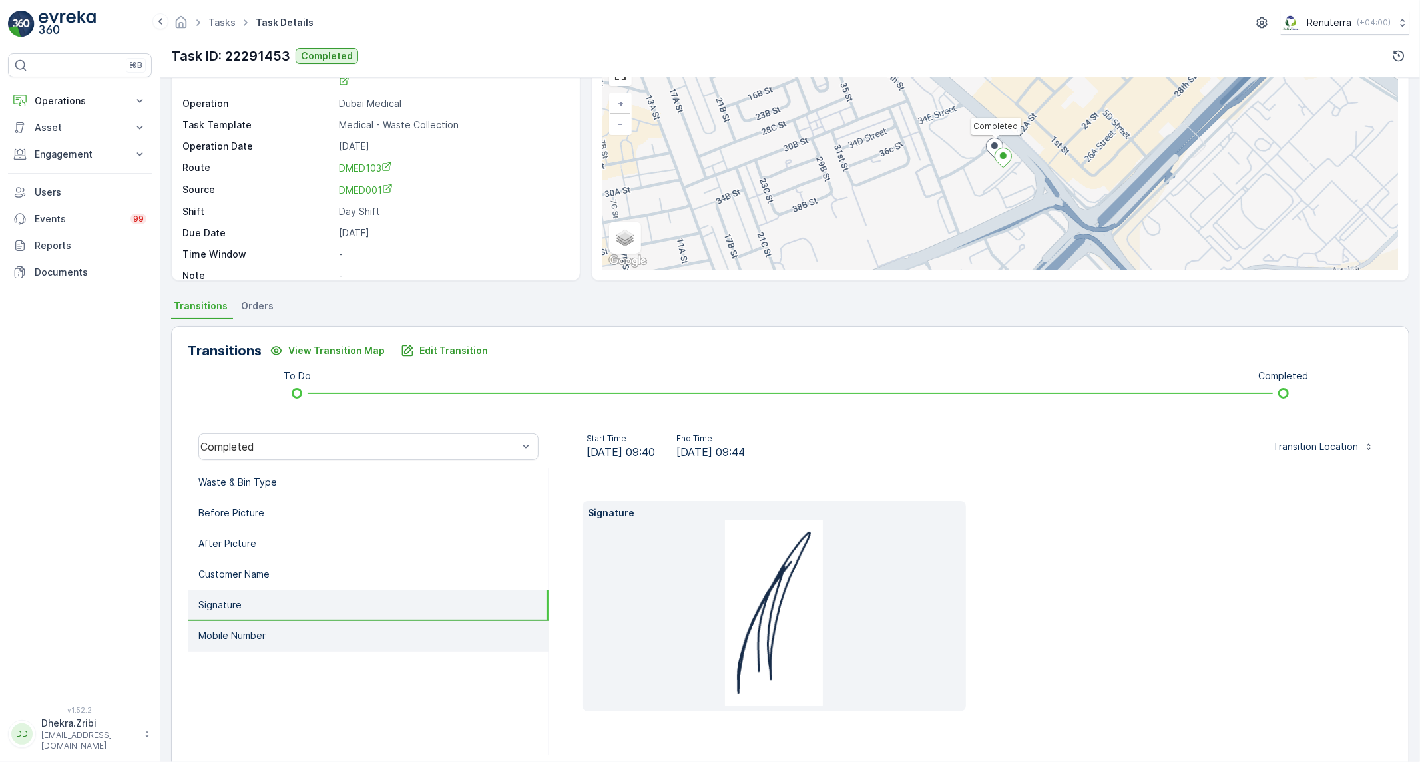
click at [238, 631] on p "Mobile Number" at bounding box center [231, 635] width 67 height 13
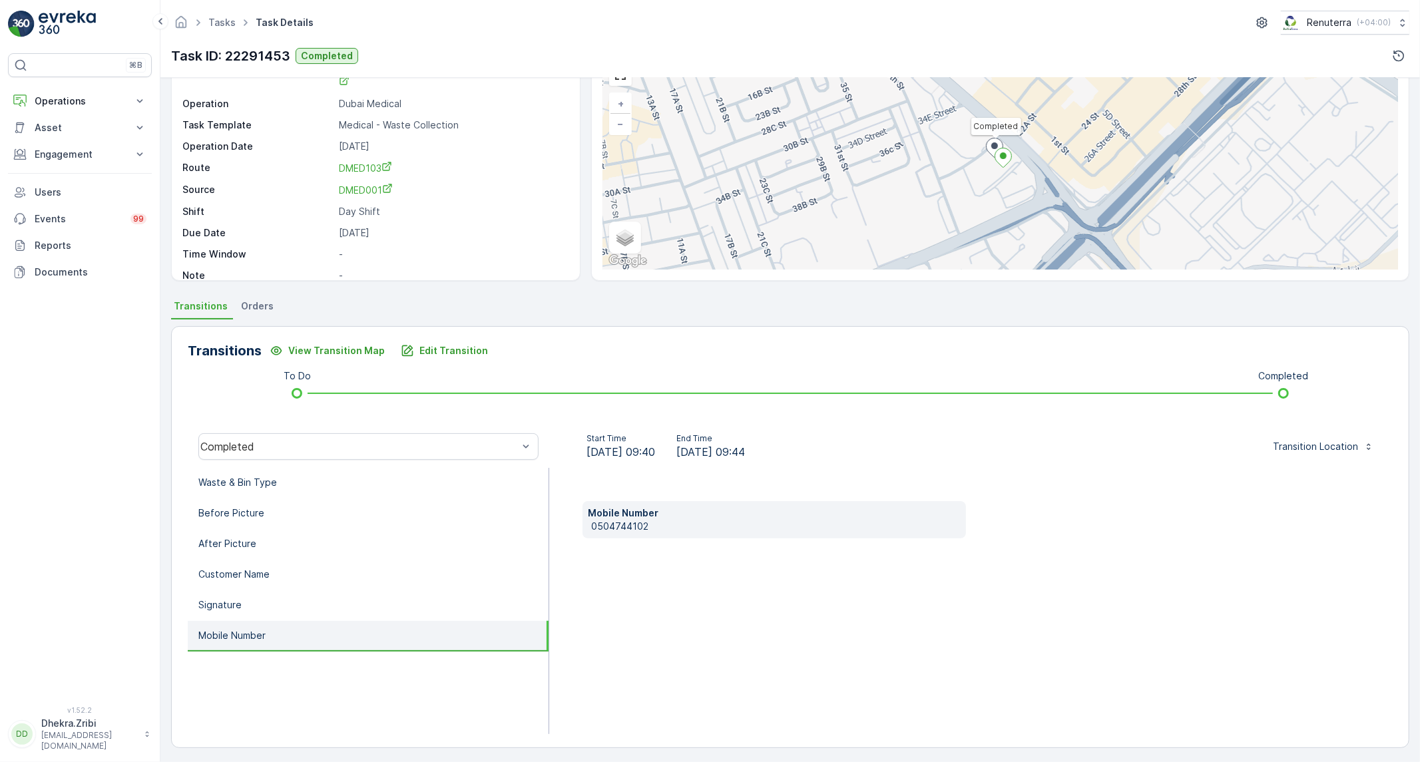
click at [601, 528] on p "0504744102" at bounding box center [776, 526] width 370 height 13
copy p "0504744102"
click at [423, 486] on li "Waste & Bin Type" at bounding box center [368, 483] width 361 height 31
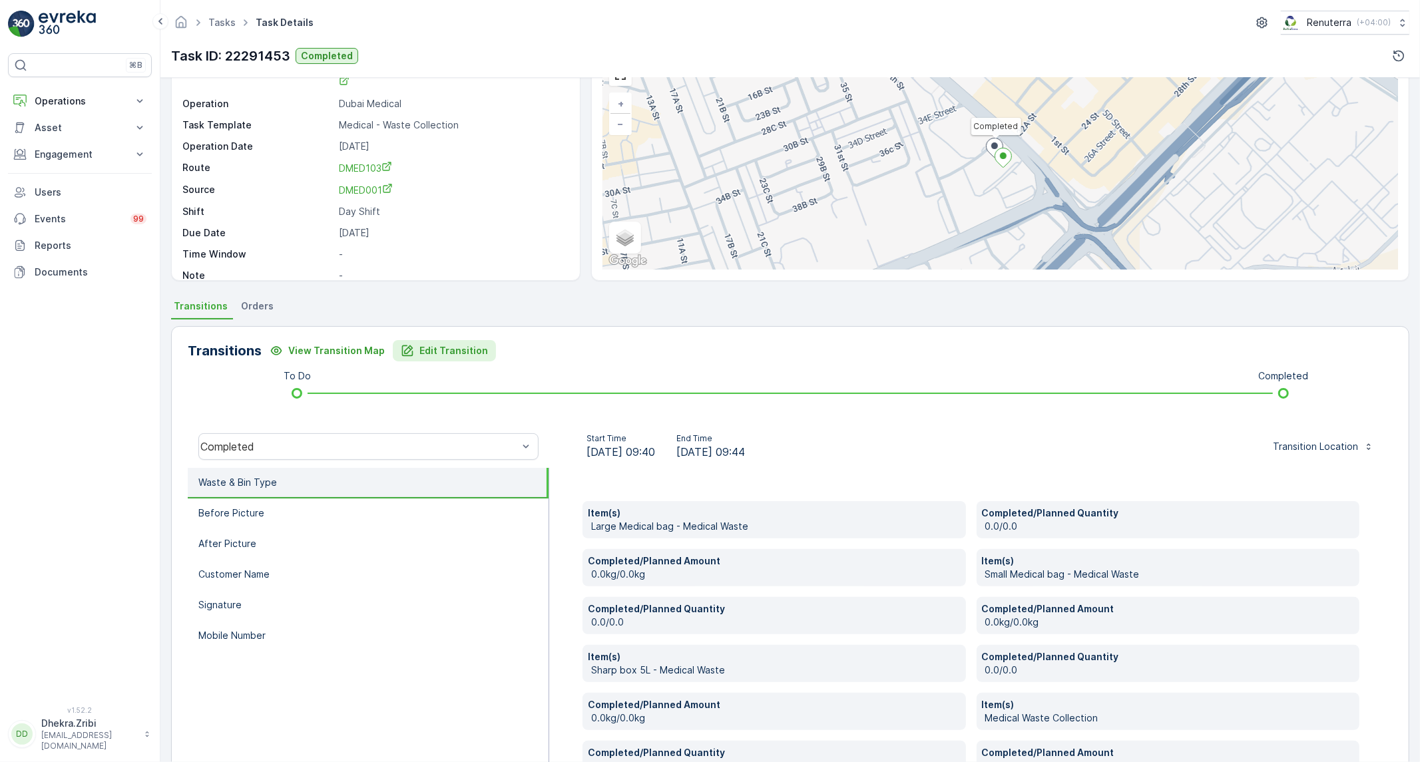
click at [446, 350] on p "Edit Transition" at bounding box center [453, 350] width 69 height 13
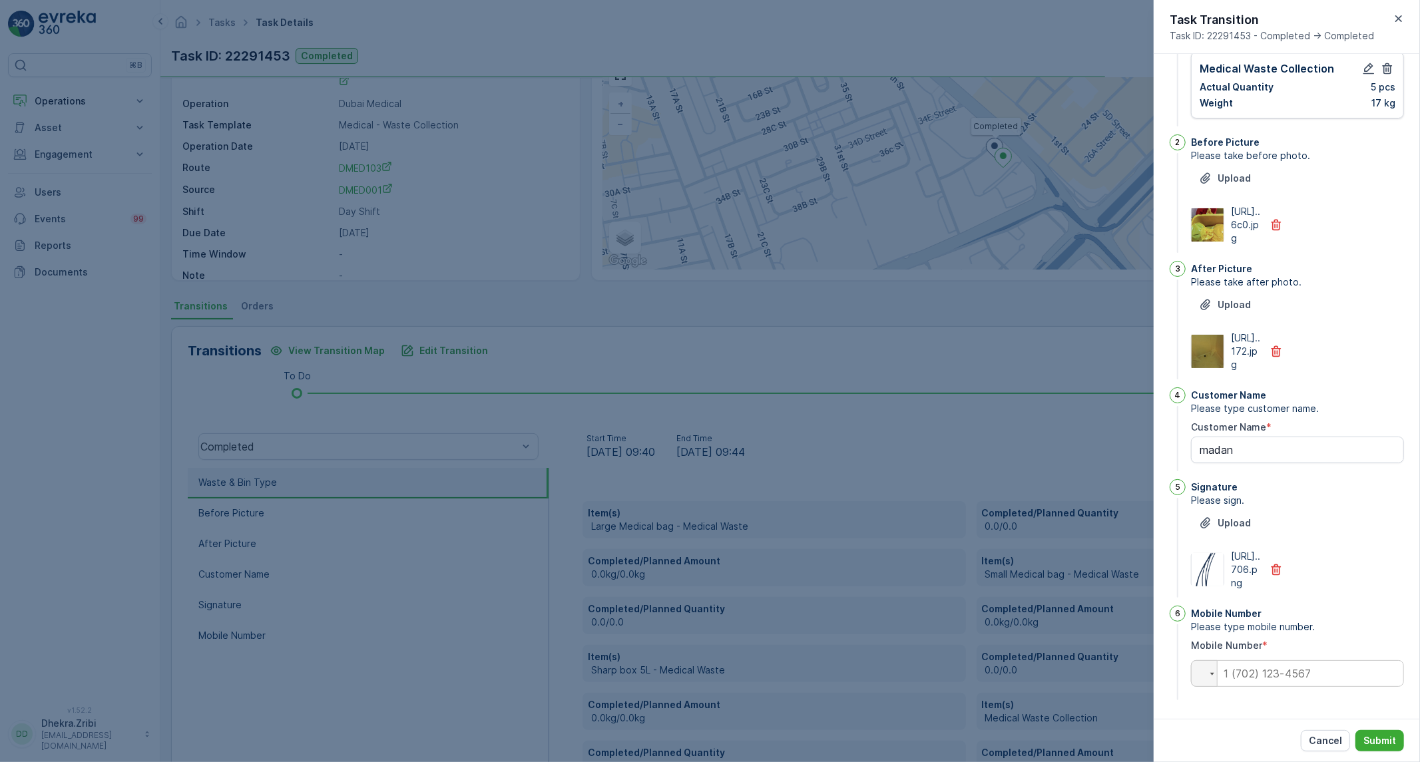
scroll to position [0, 0]
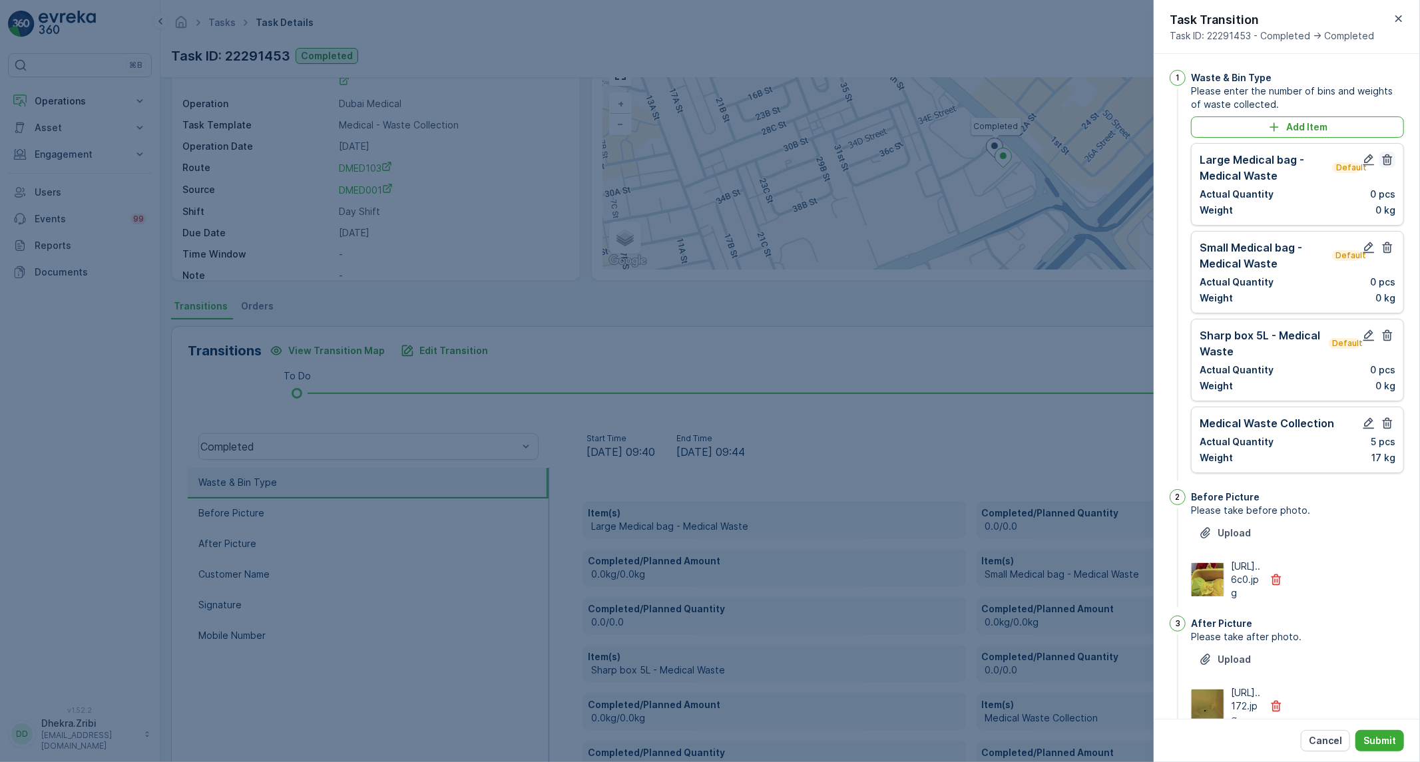
click at [1382, 162] on icon "button" at bounding box center [1387, 159] width 13 height 13
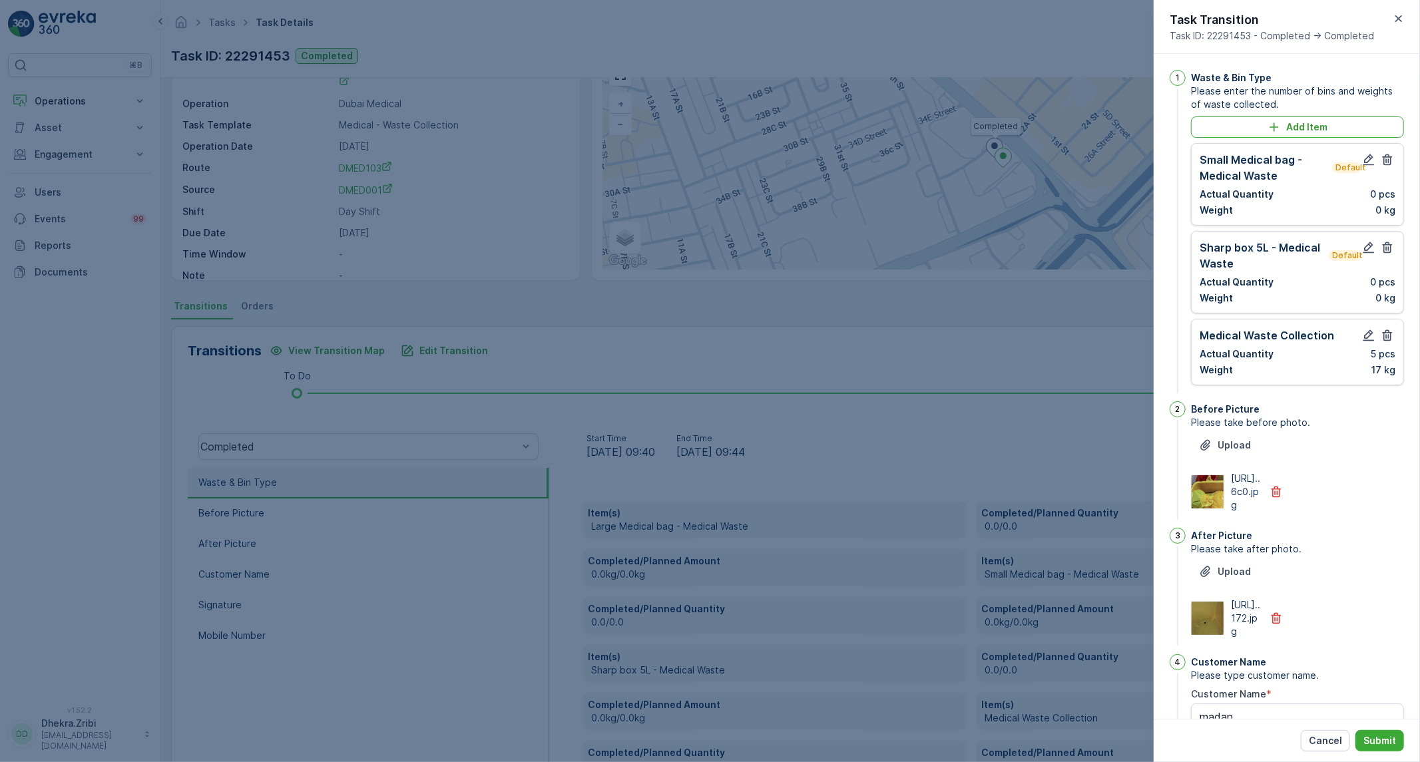
click at [1382, 162] on icon "button" at bounding box center [1387, 159] width 13 height 13
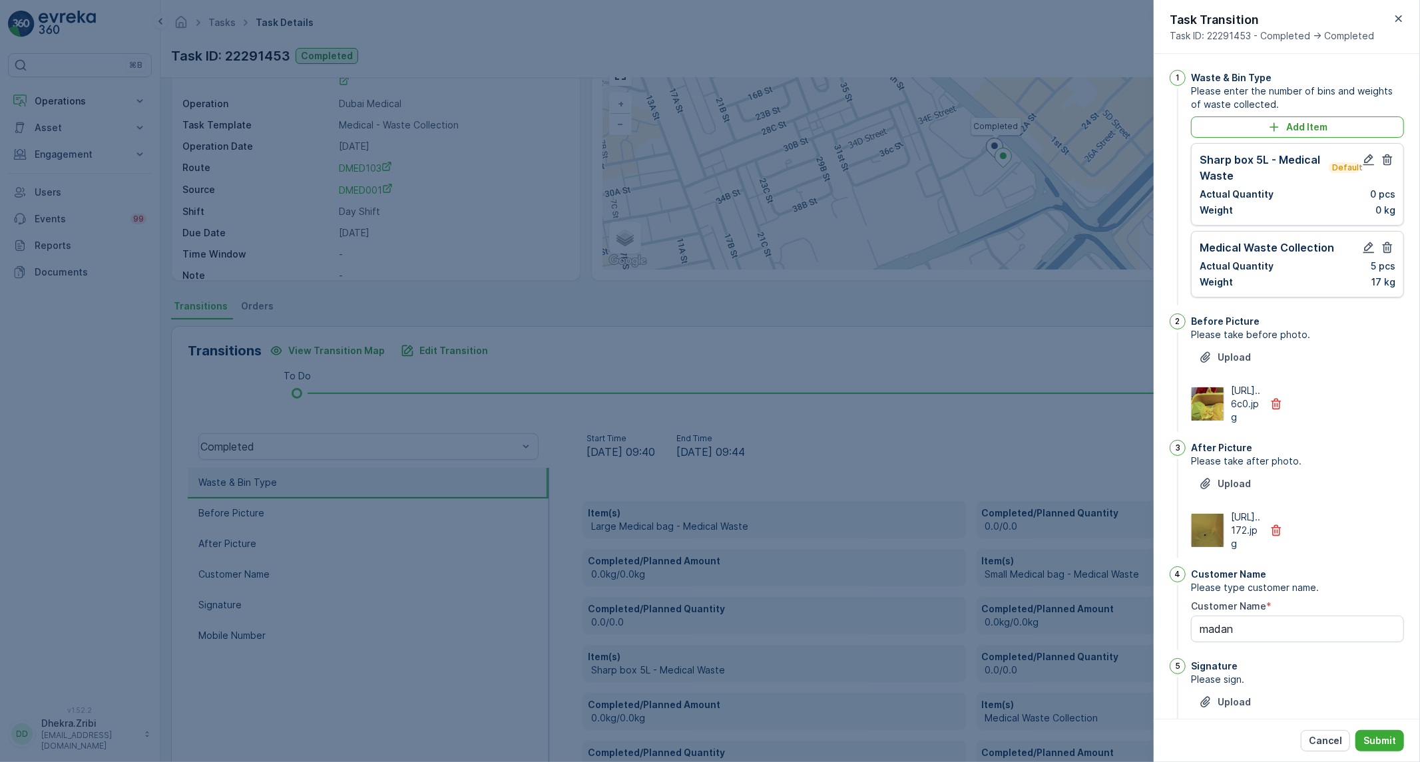
click at [1382, 162] on icon "button" at bounding box center [1387, 159] width 13 height 13
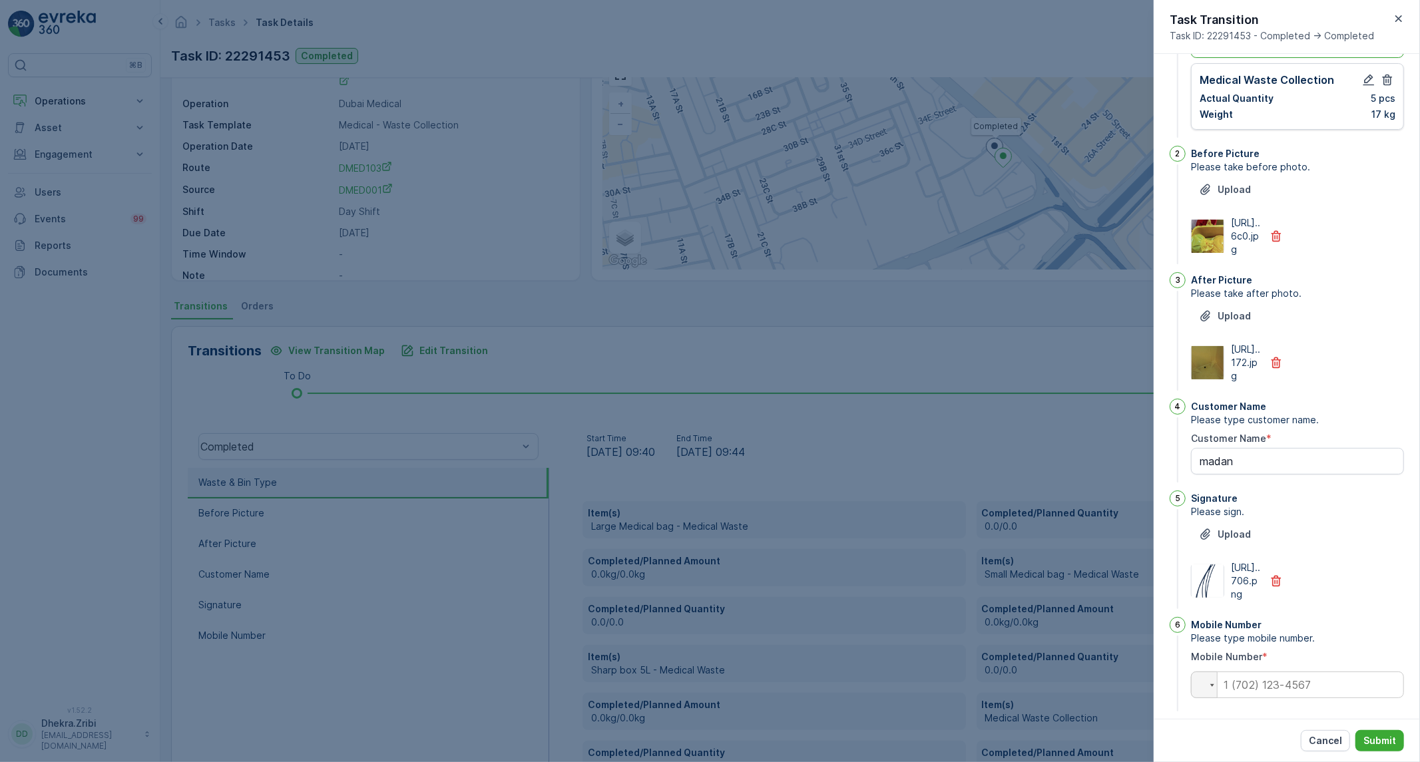
scroll to position [170, 0]
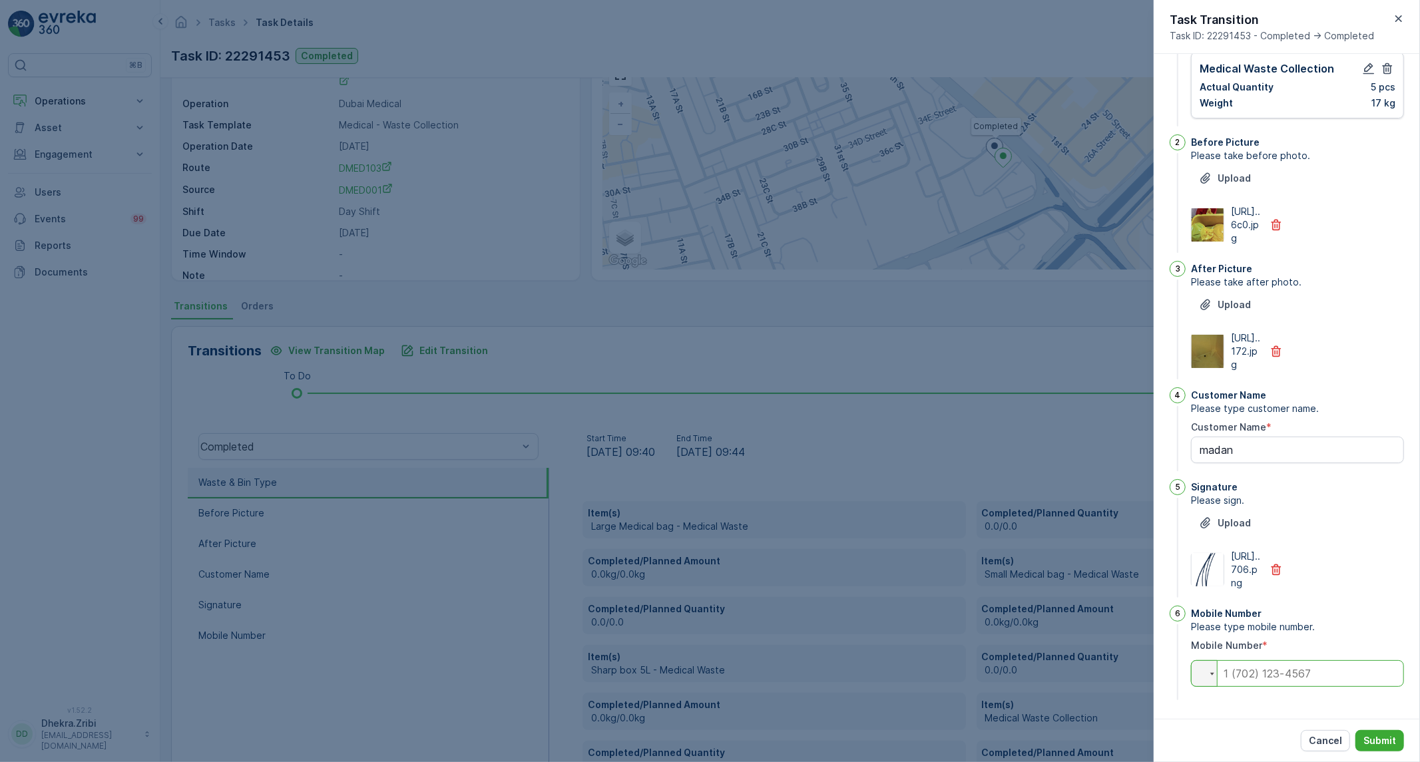
click at [1319, 677] on input "tel" at bounding box center [1297, 674] width 213 height 27
paste input "0504744102"
type input "0504744102"
click at [1380, 748] on button "Submit" at bounding box center [1380, 740] width 49 height 21
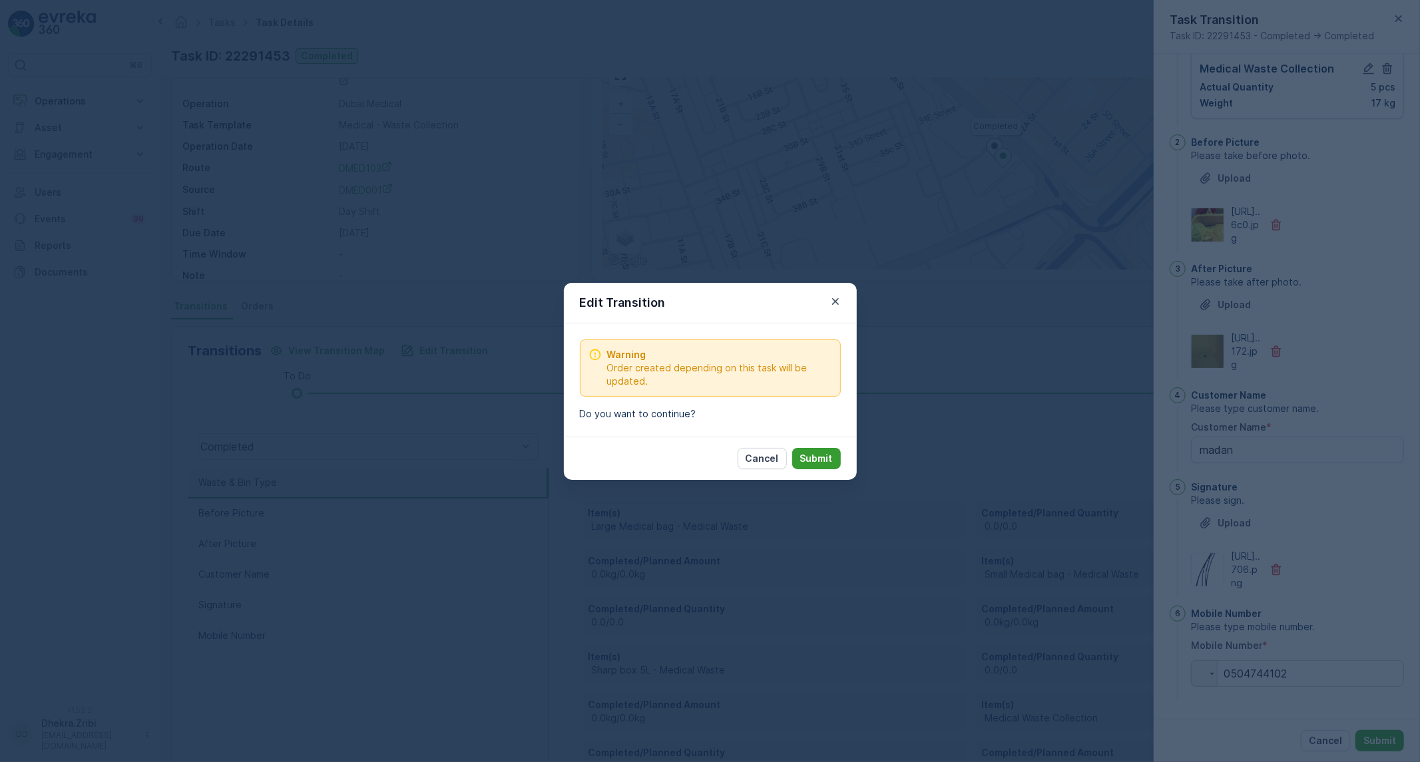
click at [821, 461] on p "Submit" at bounding box center [816, 458] width 33 height 13
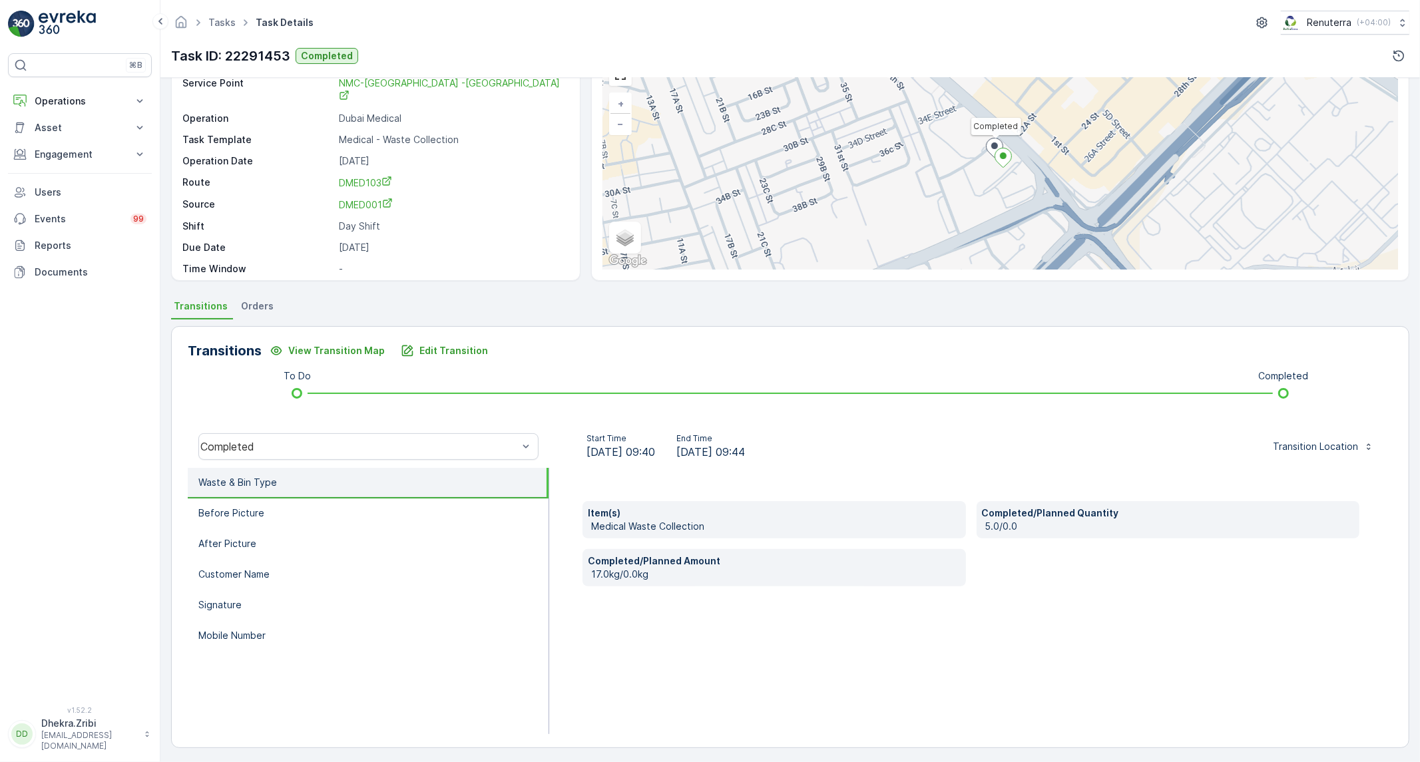
scroll to position [0, 0]
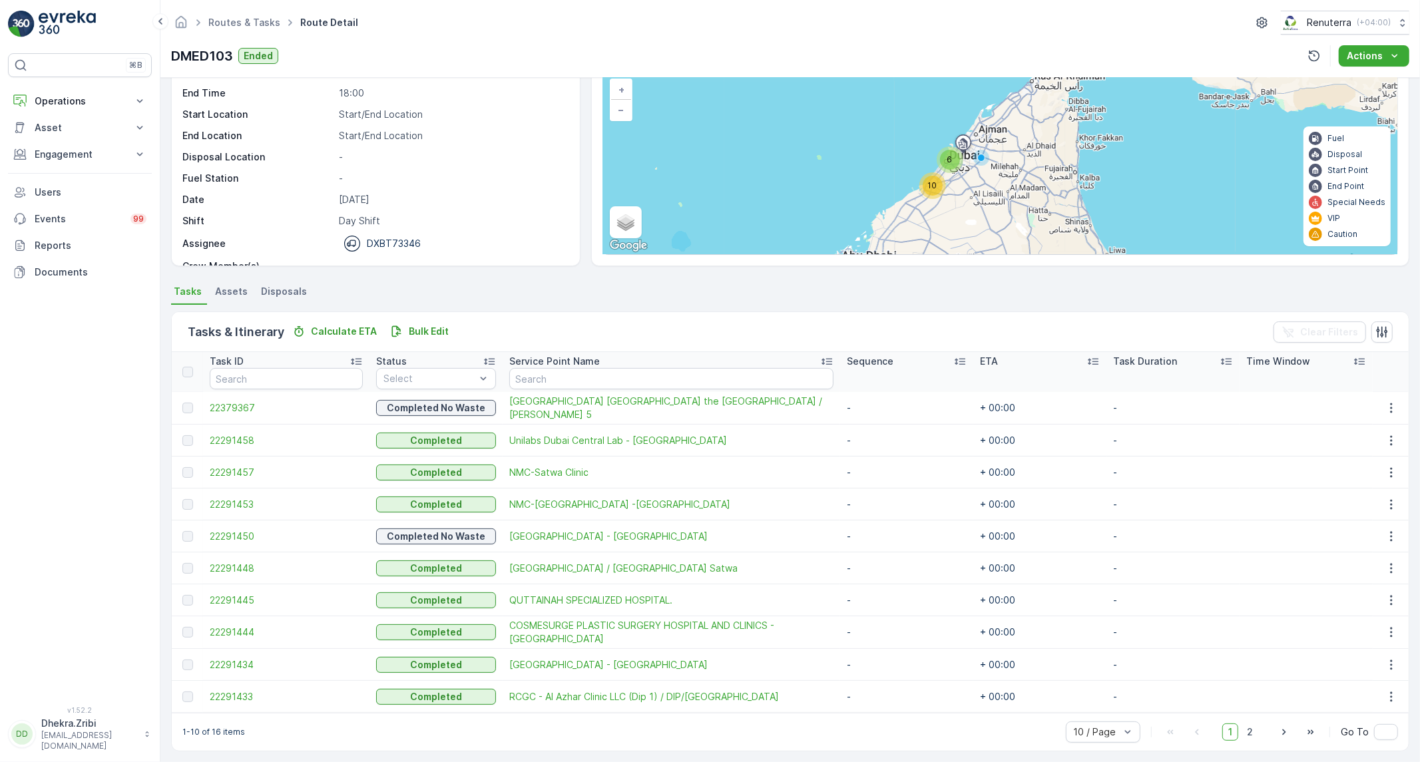
scroll to position [93, 0]
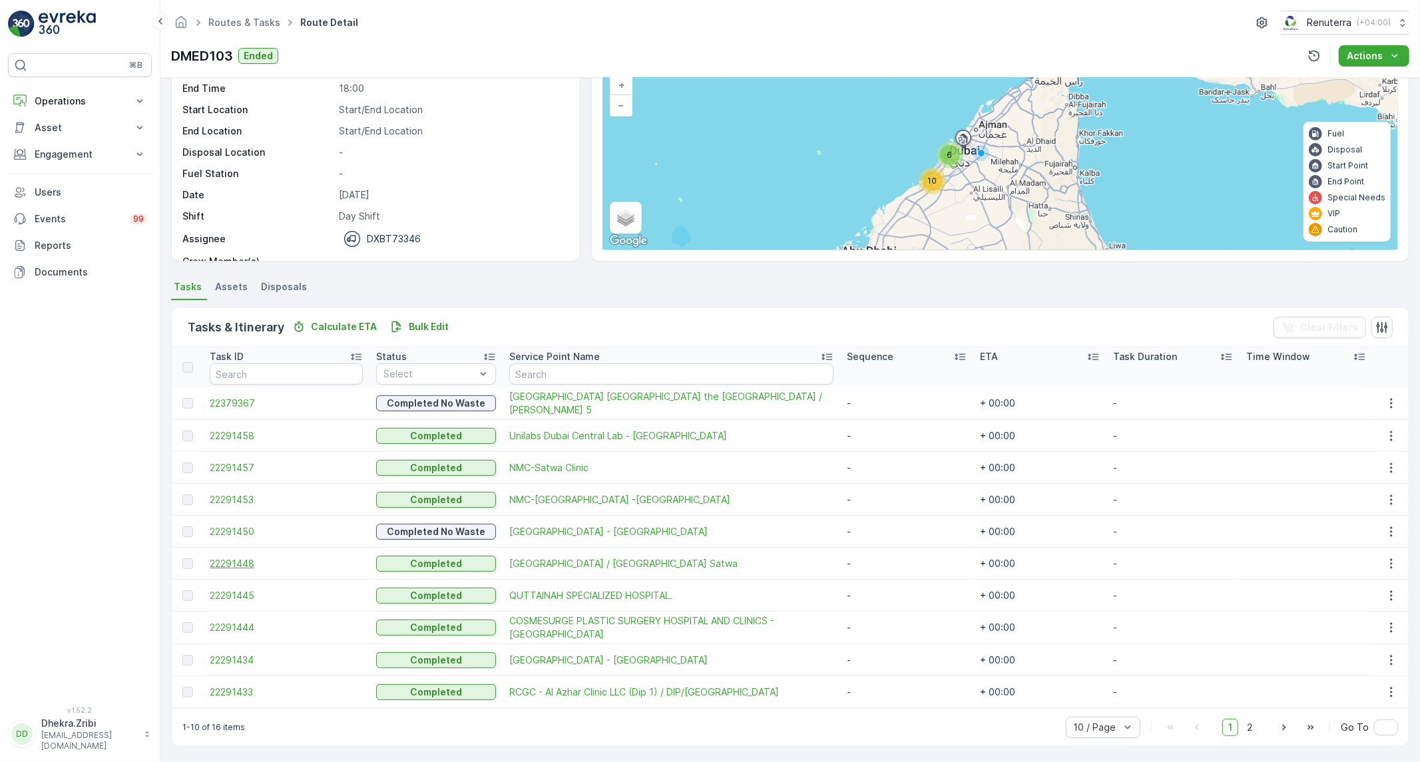
click at [232, 565] on span "22291448" at bounding box center [286, 563] width 153 height 13
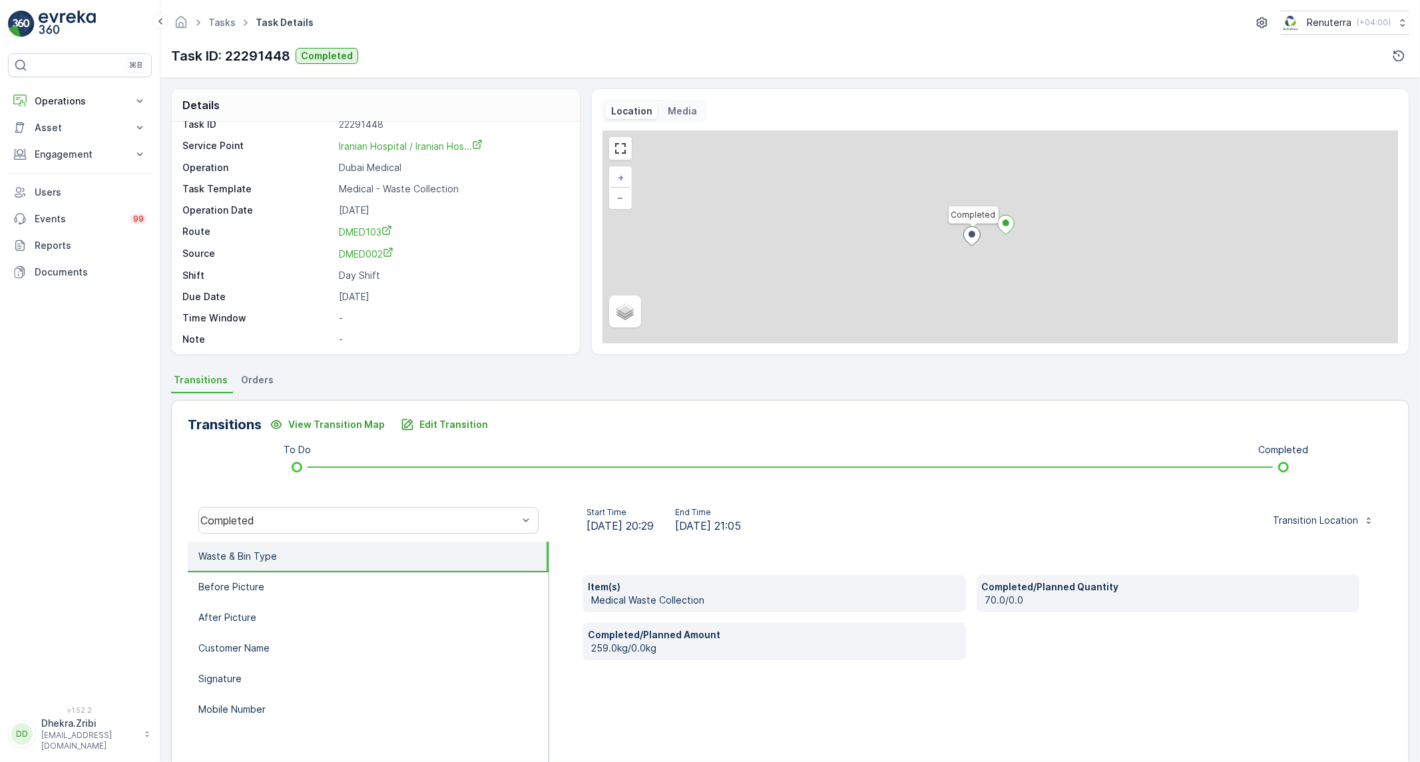
scroll to position [18, 0]
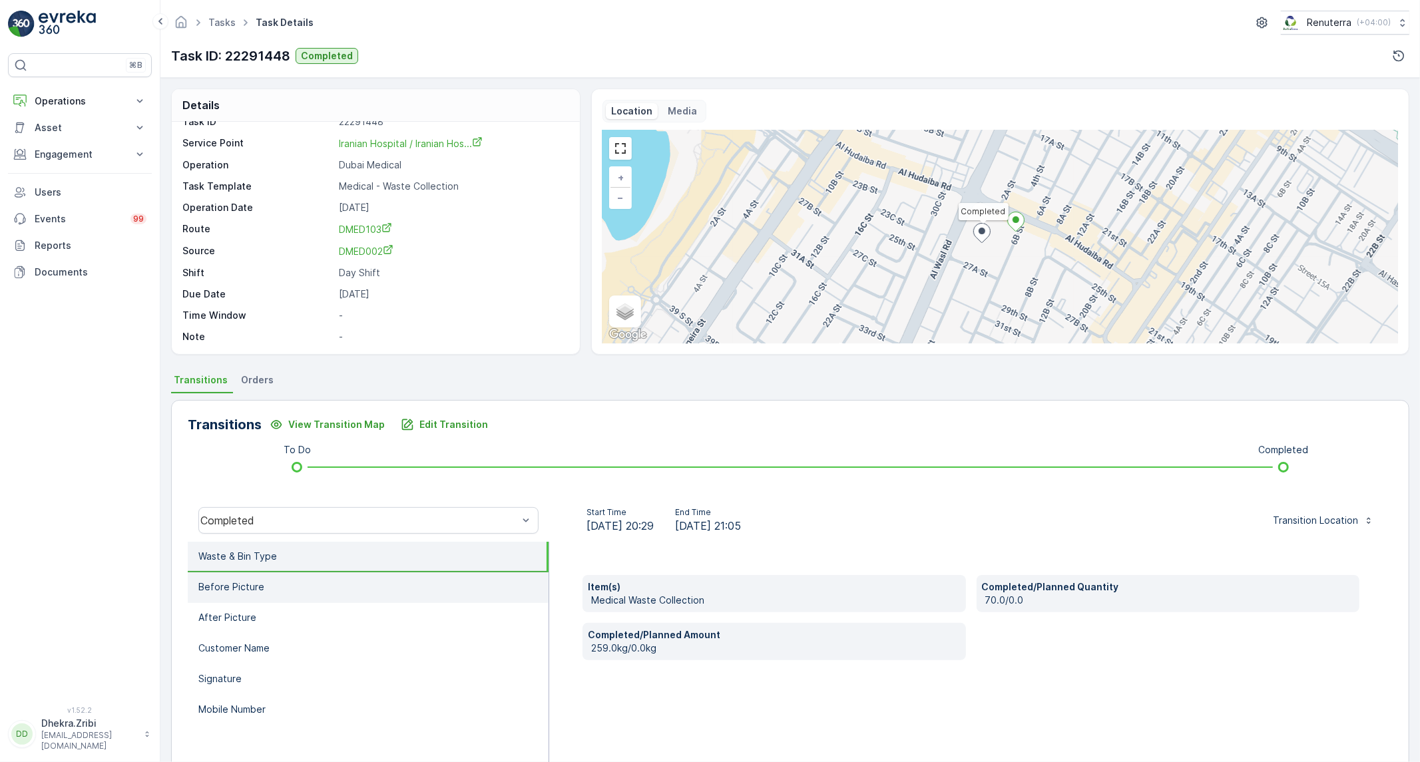
click at [380, 587] on li "Before Picture" at bounding box center [368, 588] width 361 height 31
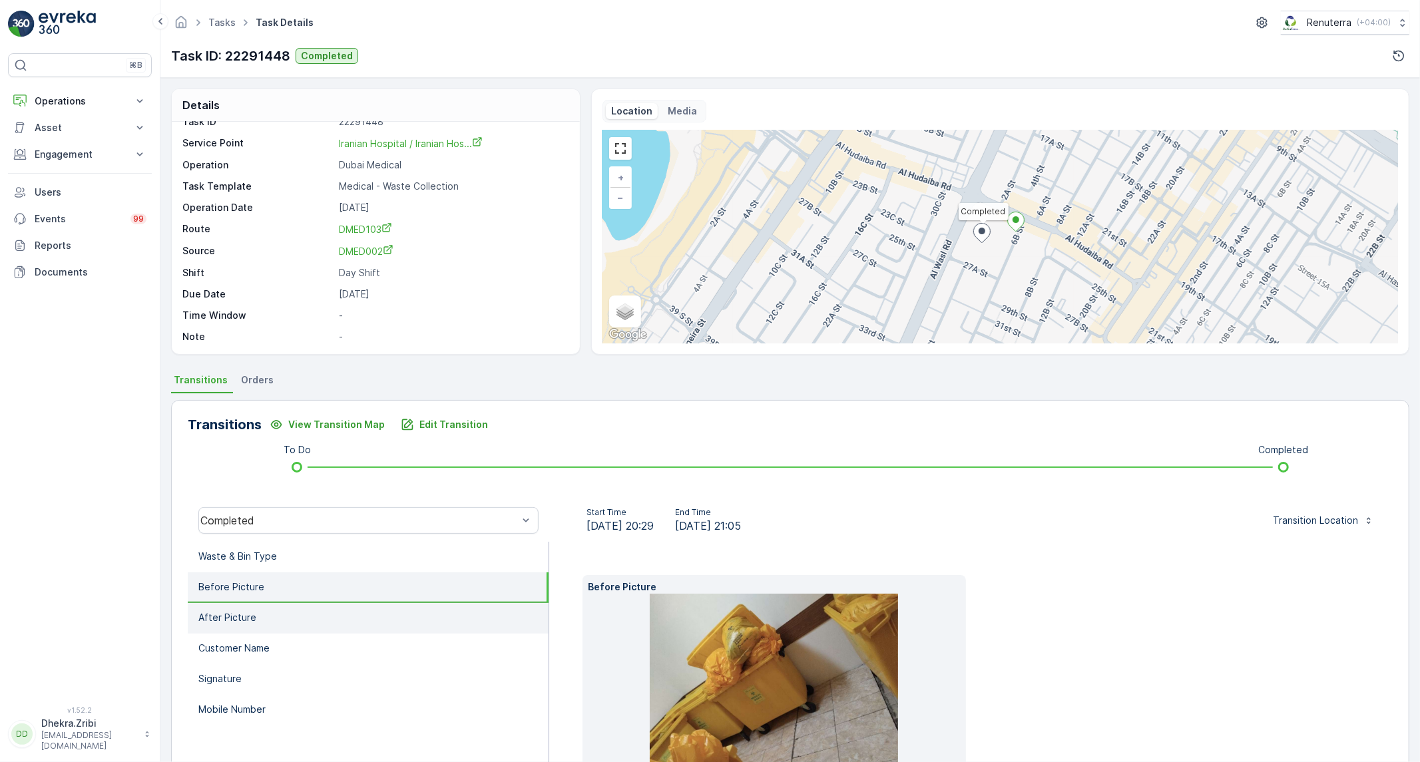
click at [308, 620] on li "After Picture" at bounding box center [368, 618] width 361 height 31
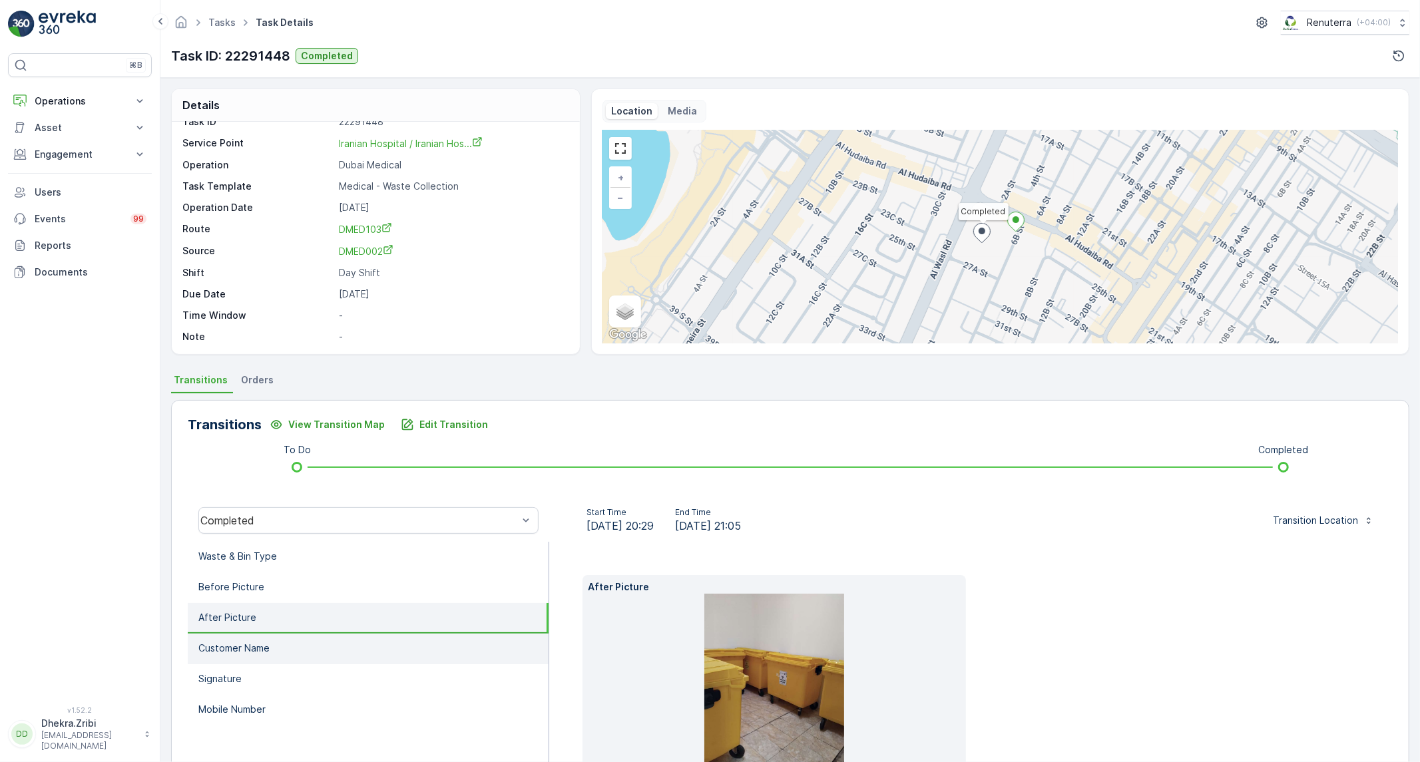
click at [258, 651] on p "Customer Name" at bounding box center [233, 648] width 71 height 13
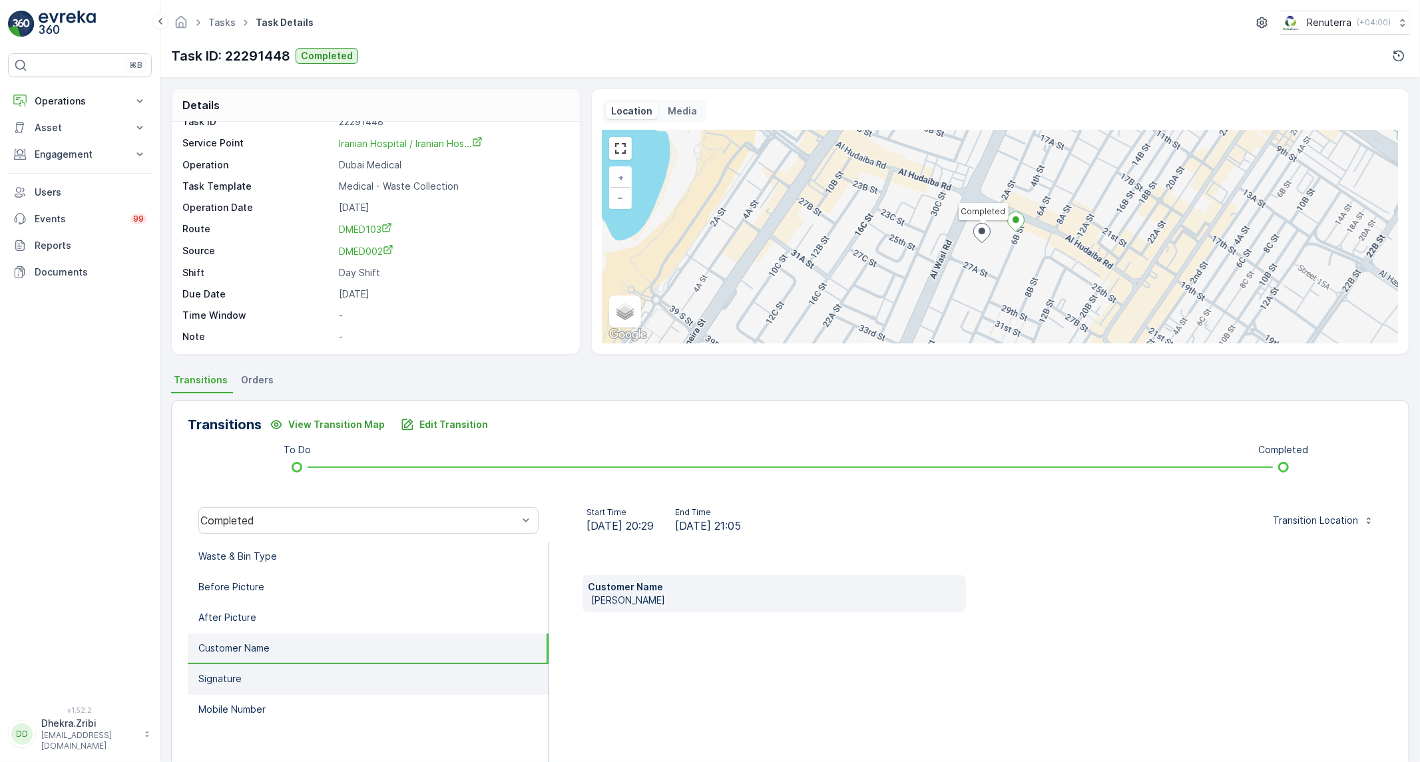
click at [247, 667] on li "Signature" at bounding box center [368, 680] width 361 height 31
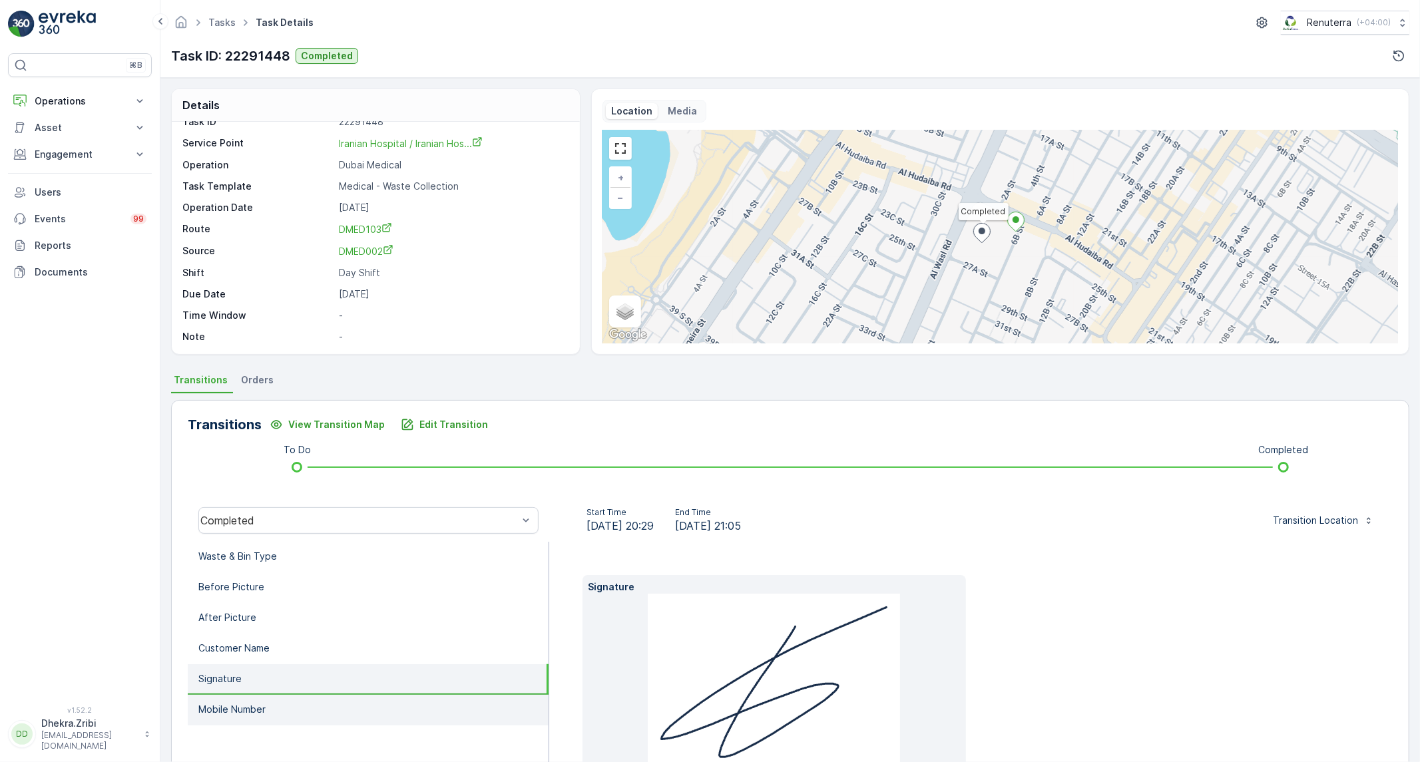
click at [245, 703] on p "Mobile Number" at bounding box center [231, 709] width 67 height 13
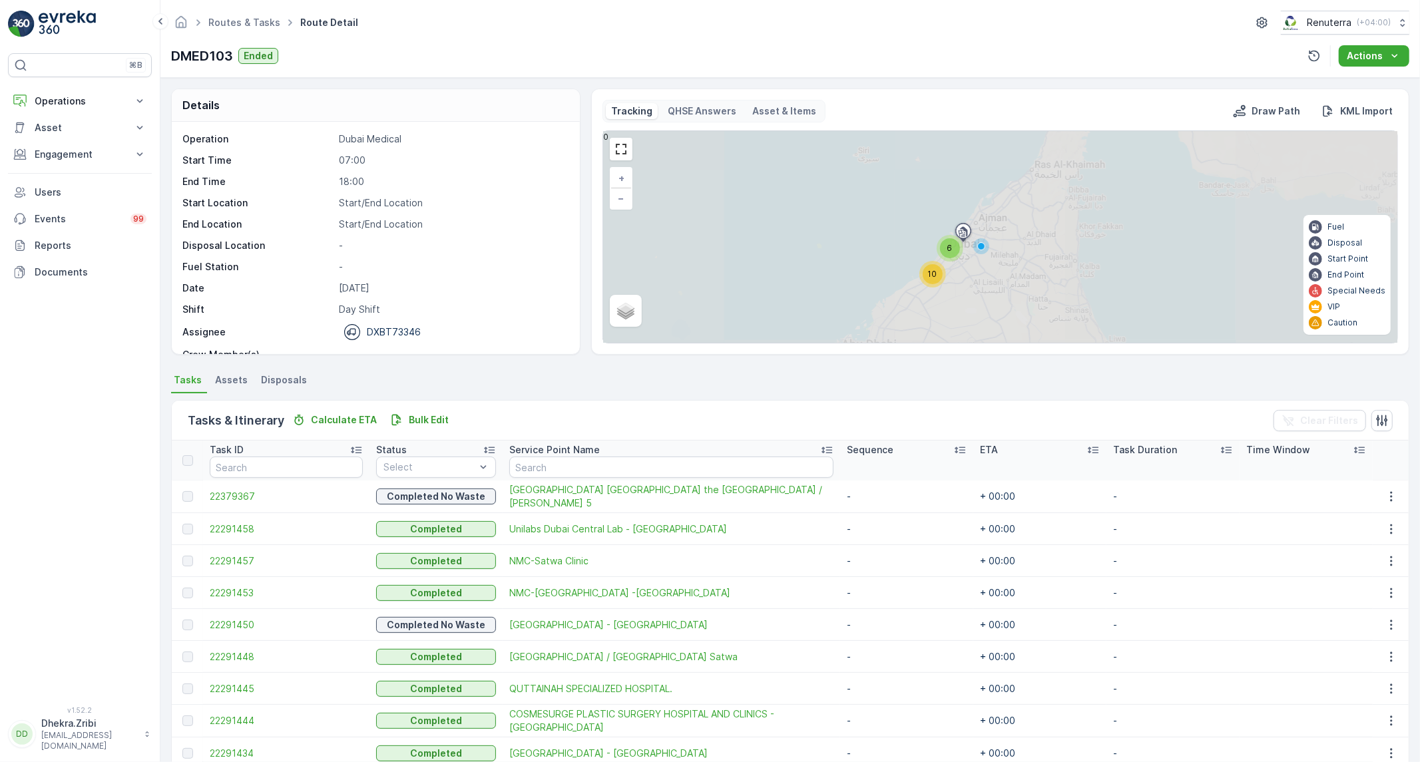
scroll to position [93, 0]
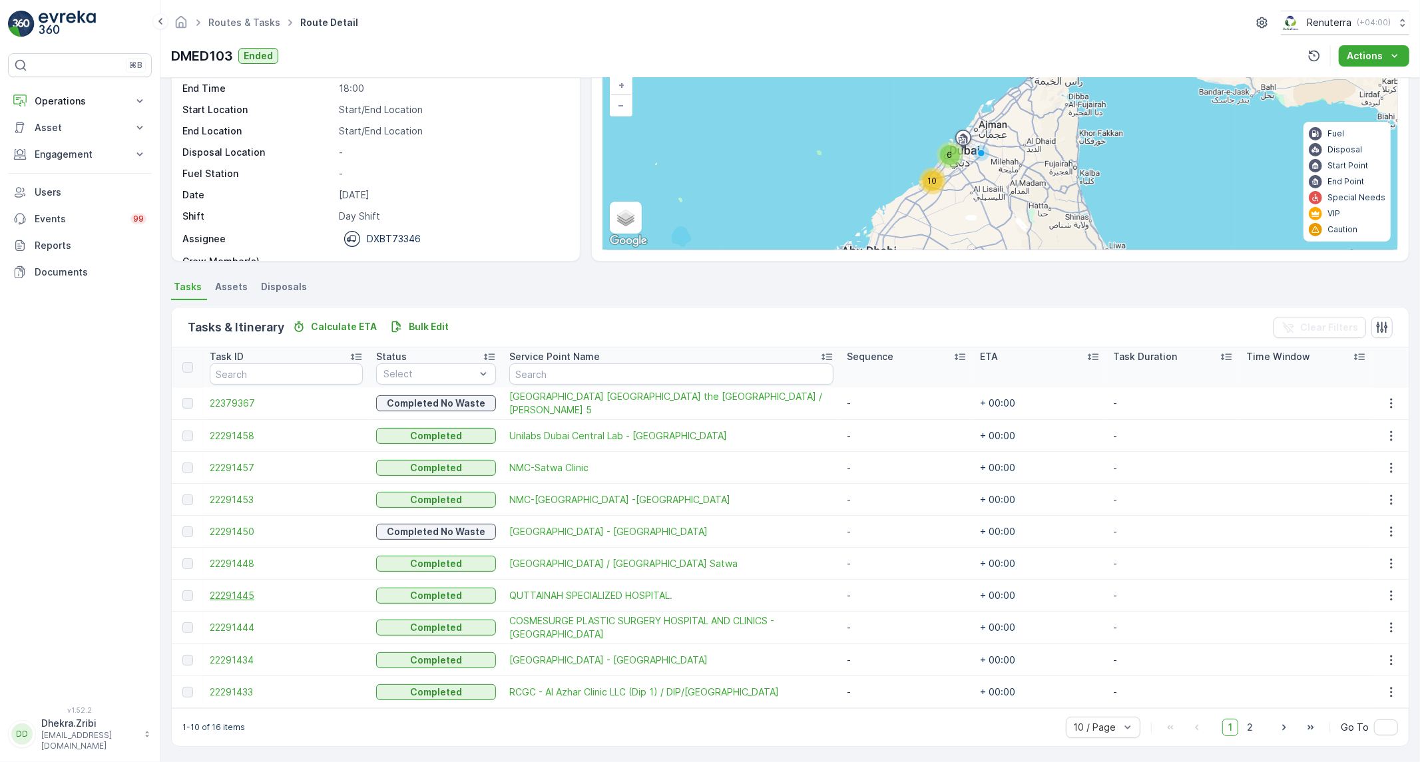
click at [240, 591] on span "22291445" at bounding box center [286, 595] width 153 height 13
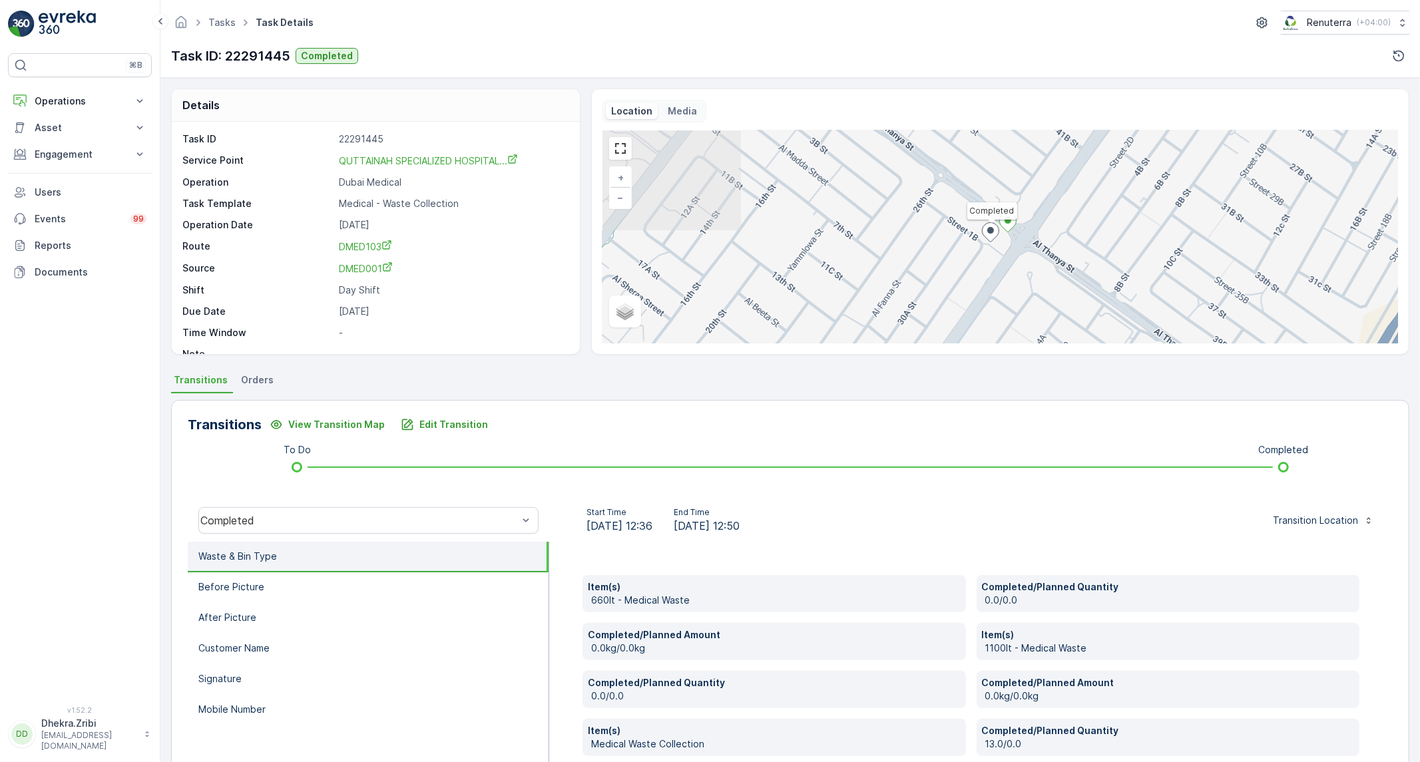
scroll to position [116, 0]
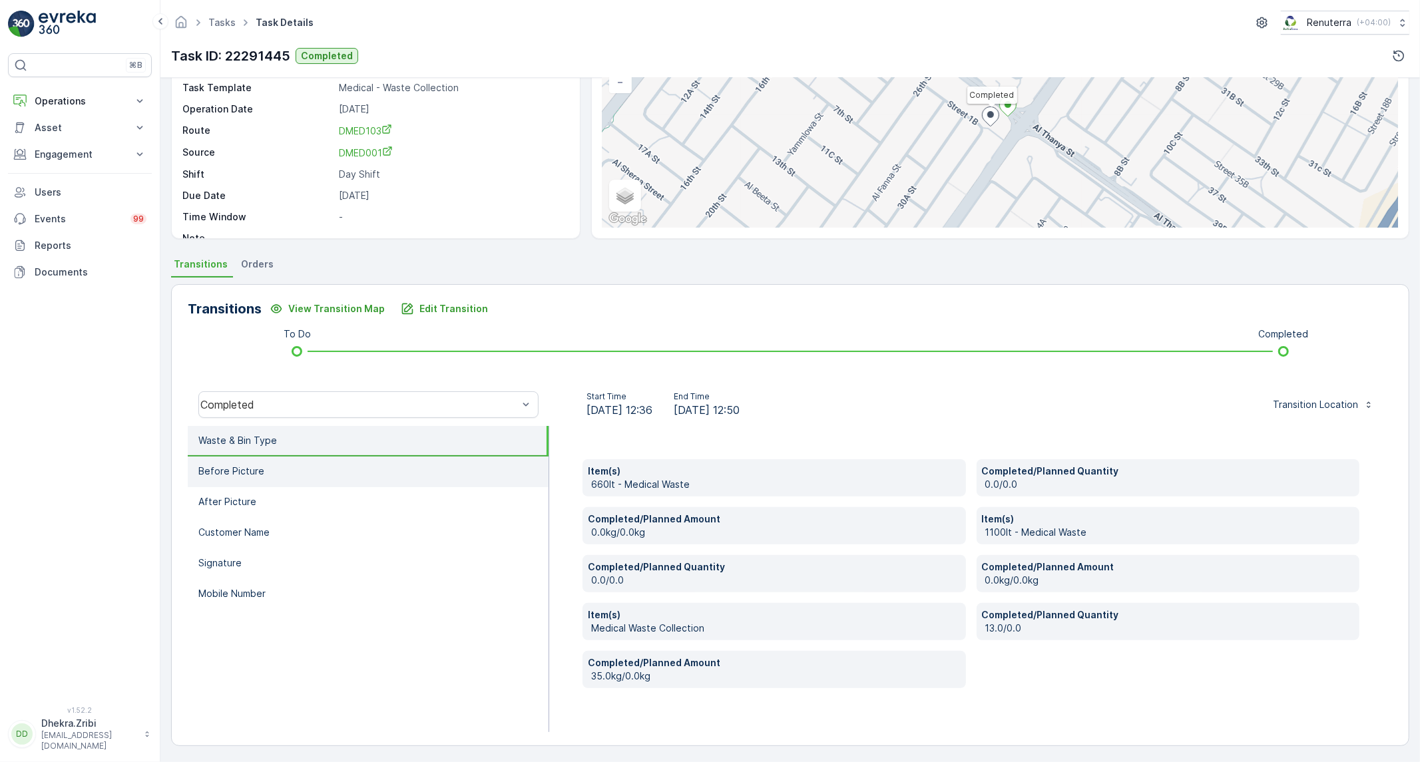
click at [262, 479] on li "Before Picture" at bounding box center [368, 472] width 361 height 31
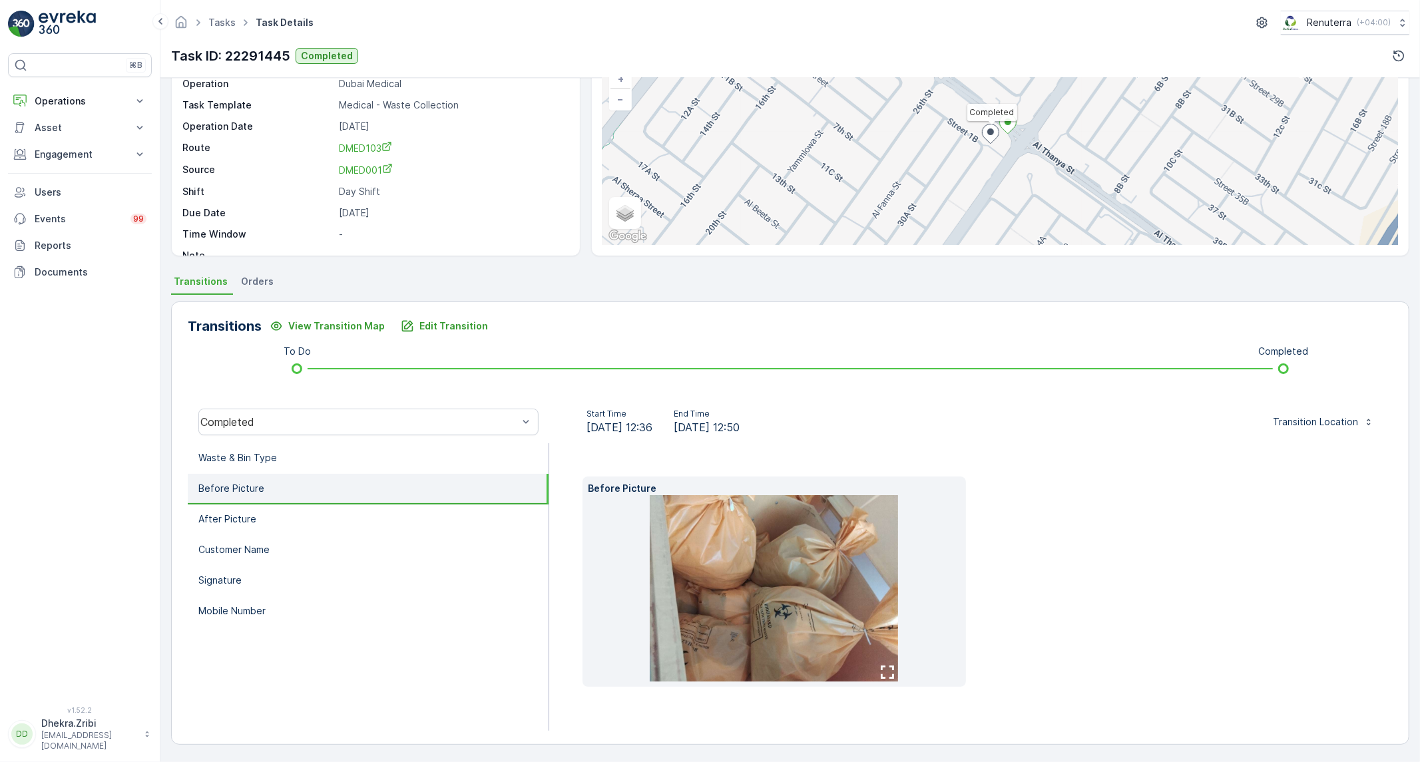
scroll to position [77, 0]
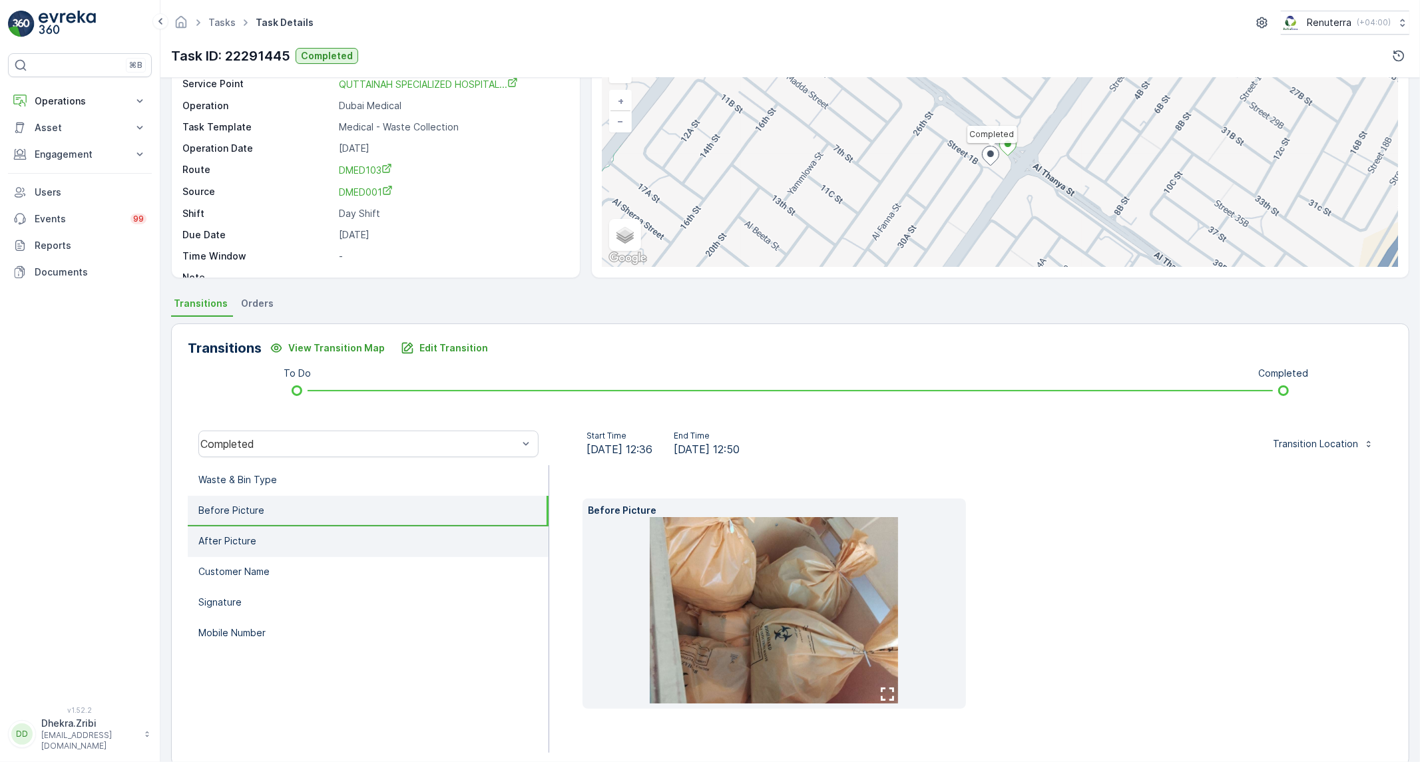
click at [252, 535] on p "After Picture" at bounding box center [227, 541] width 58 height 13
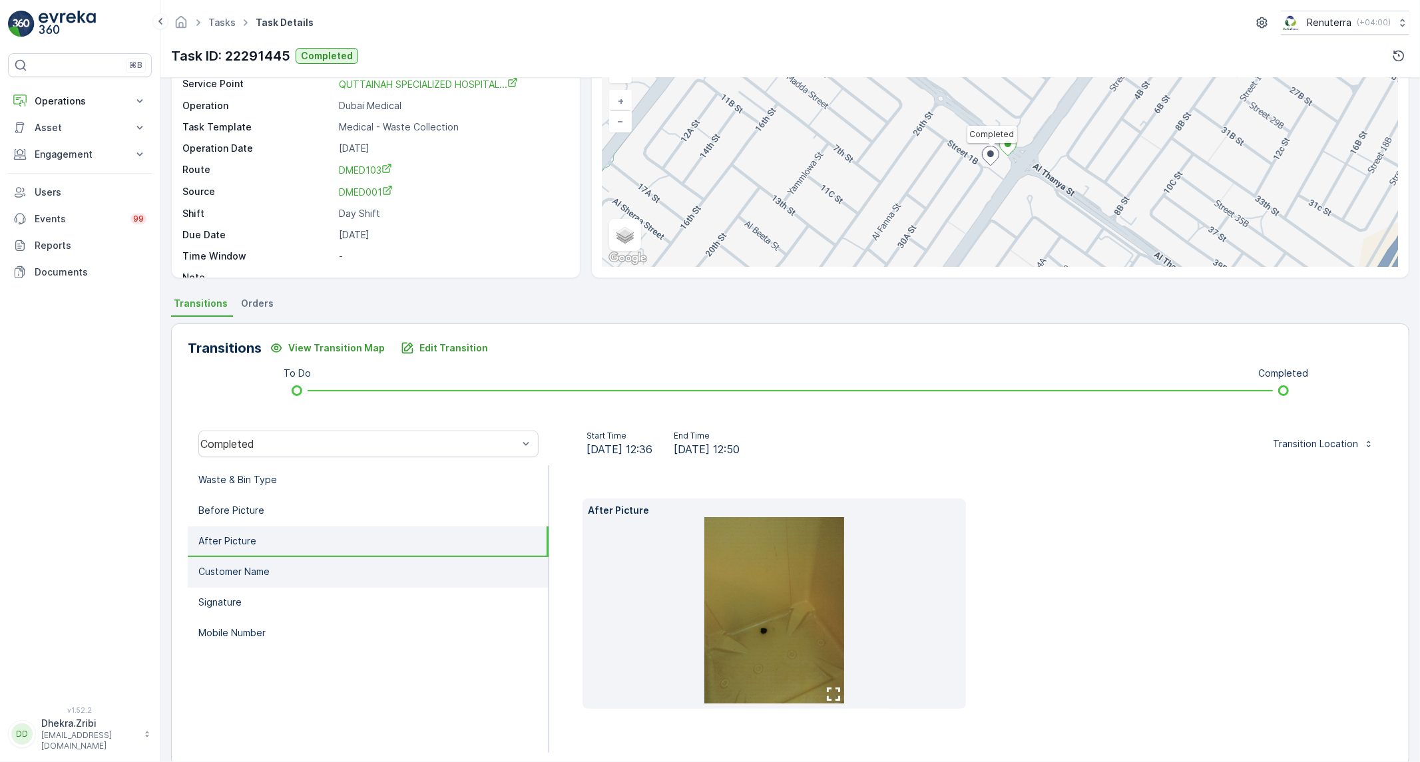
click at [247, 571] on p "Customer Name" at bounding box center [233, 571] width 71 height 13
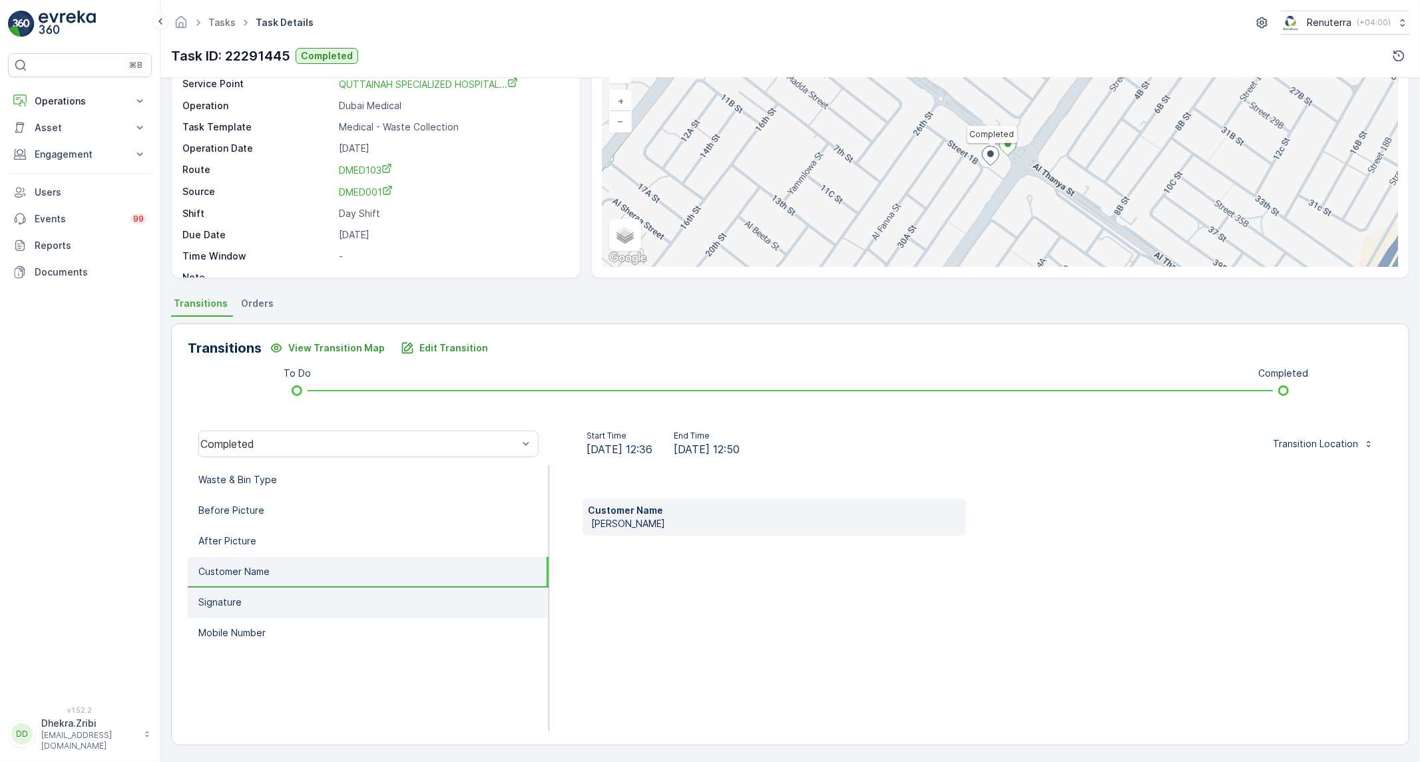
click at [249, 603] on li "Signature" at bounding box center [368, 603] width 361 height 31
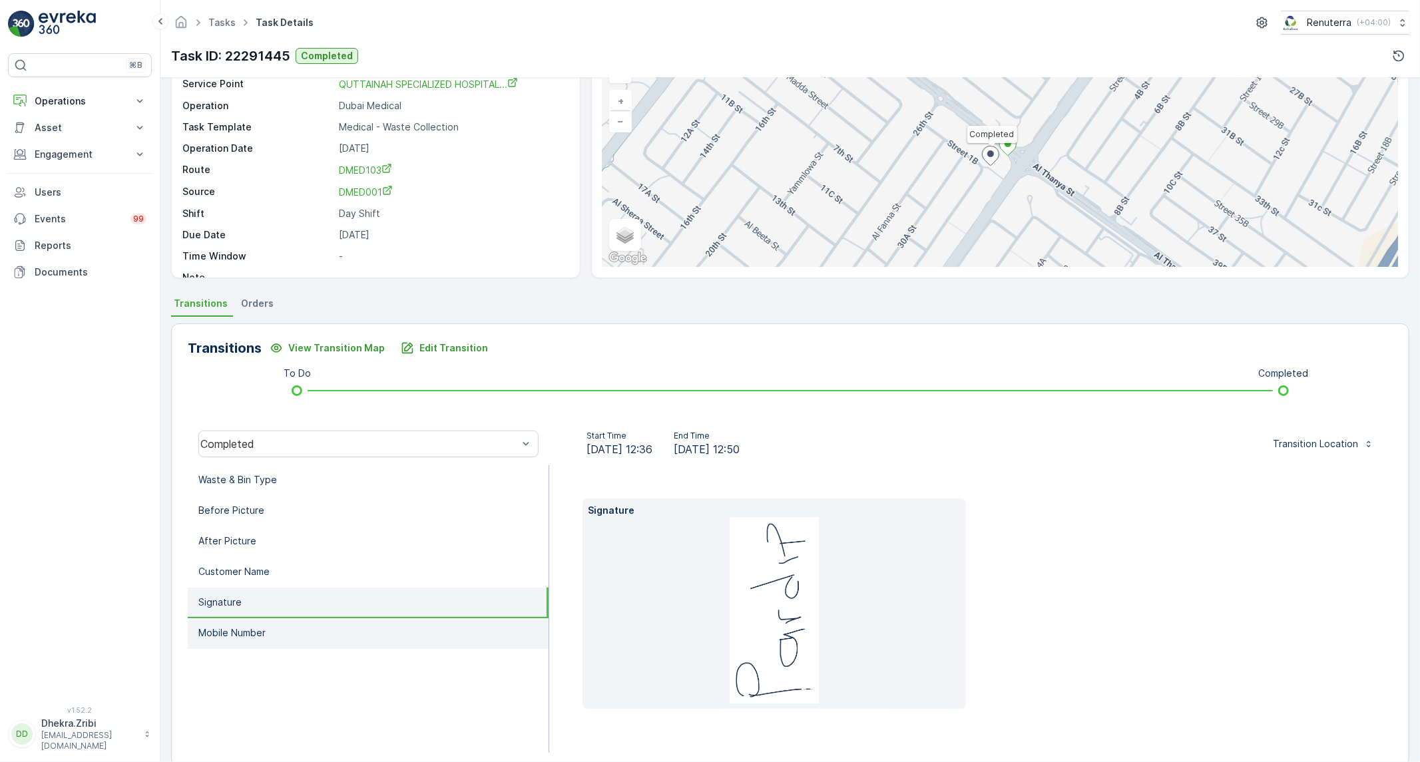
click at [251, 627] on p "Mobile Number" at bounding box center [231, 633] width 67 height 13
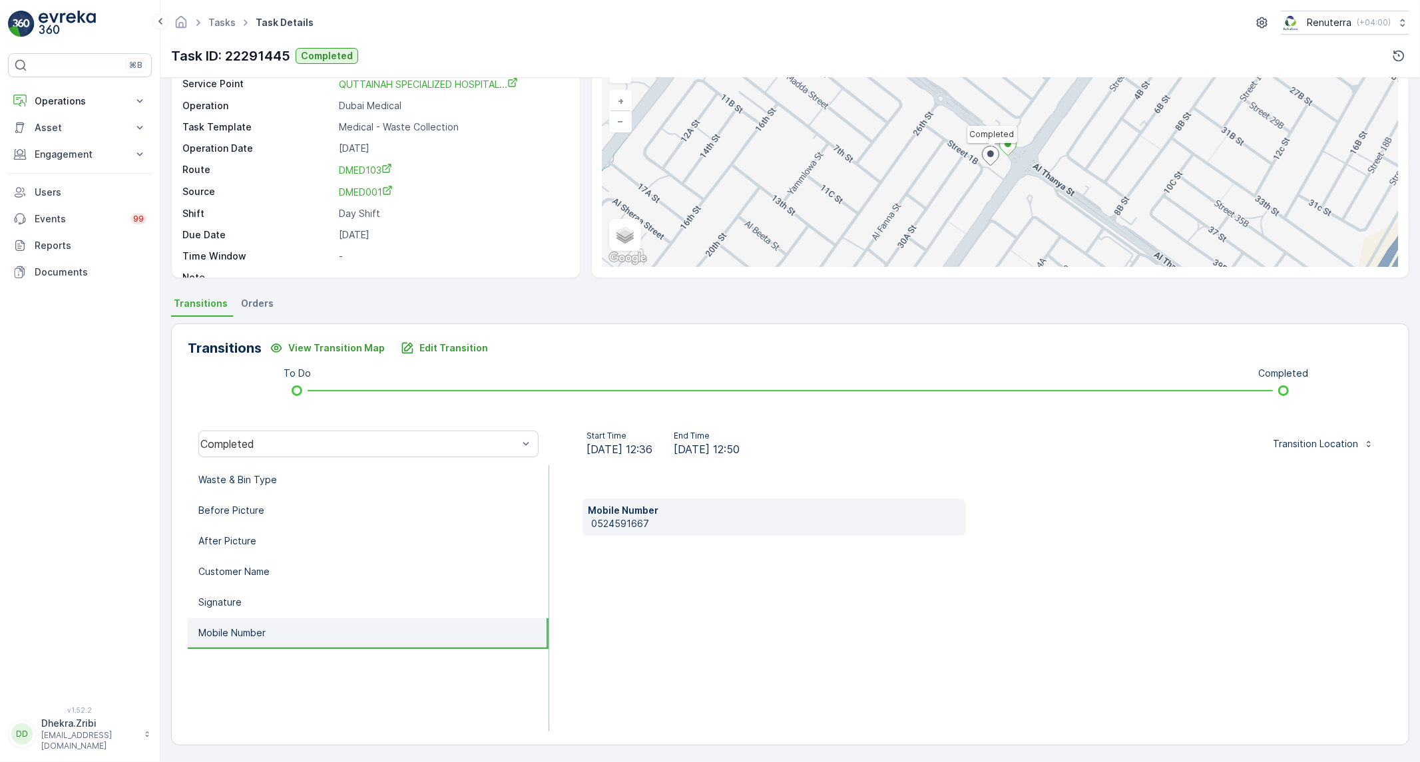
click at [617, 521] on p "0524591667" at bounding box center [776, 523] width 370 height 13
copy p "0524591667"
click at [355, 480] on li "Waste & Bin Type" at bounding box center [368, 480] width 361 height 31
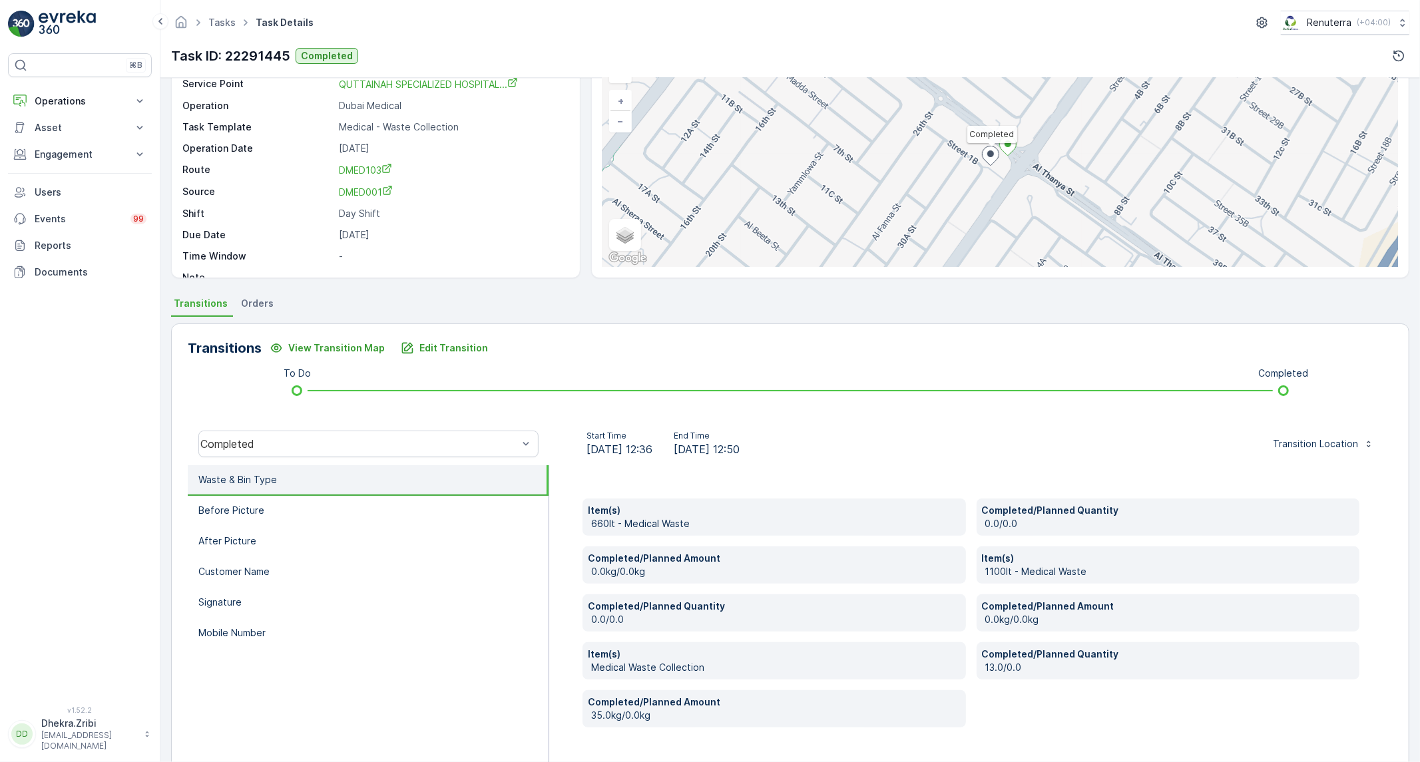
click at [441, 336] on div "Transitions View Transition Map Edit Transition To Do Completed Completed Start…" at bounding box center [790, 555] width 1238 height 462
click at [466, 354] on p "Edit Transition" at bounding box center [453, 348] width 69 height 13
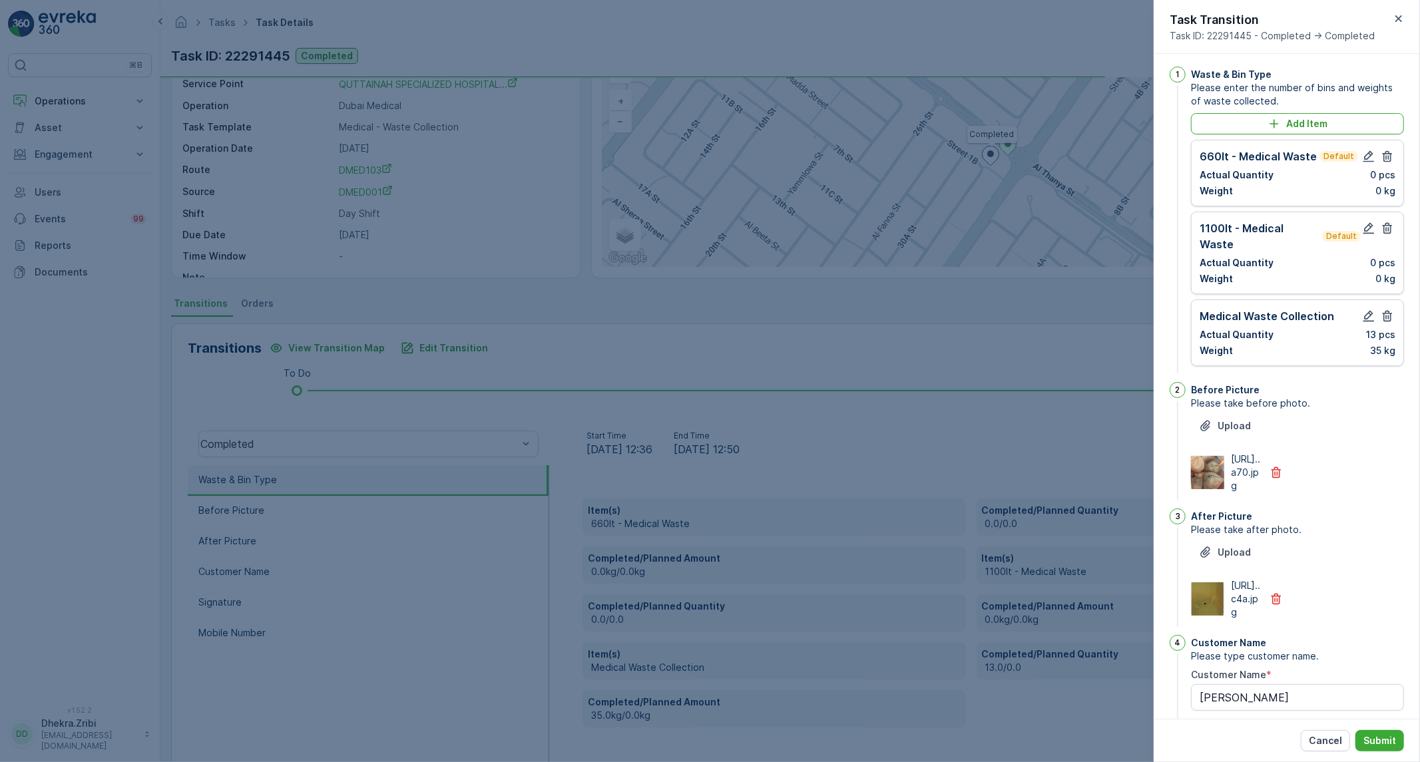
scroll to position [0, 0]
click at [1383, 160] on icon "button" at bounding box center [1388, 159] width 10 height 11
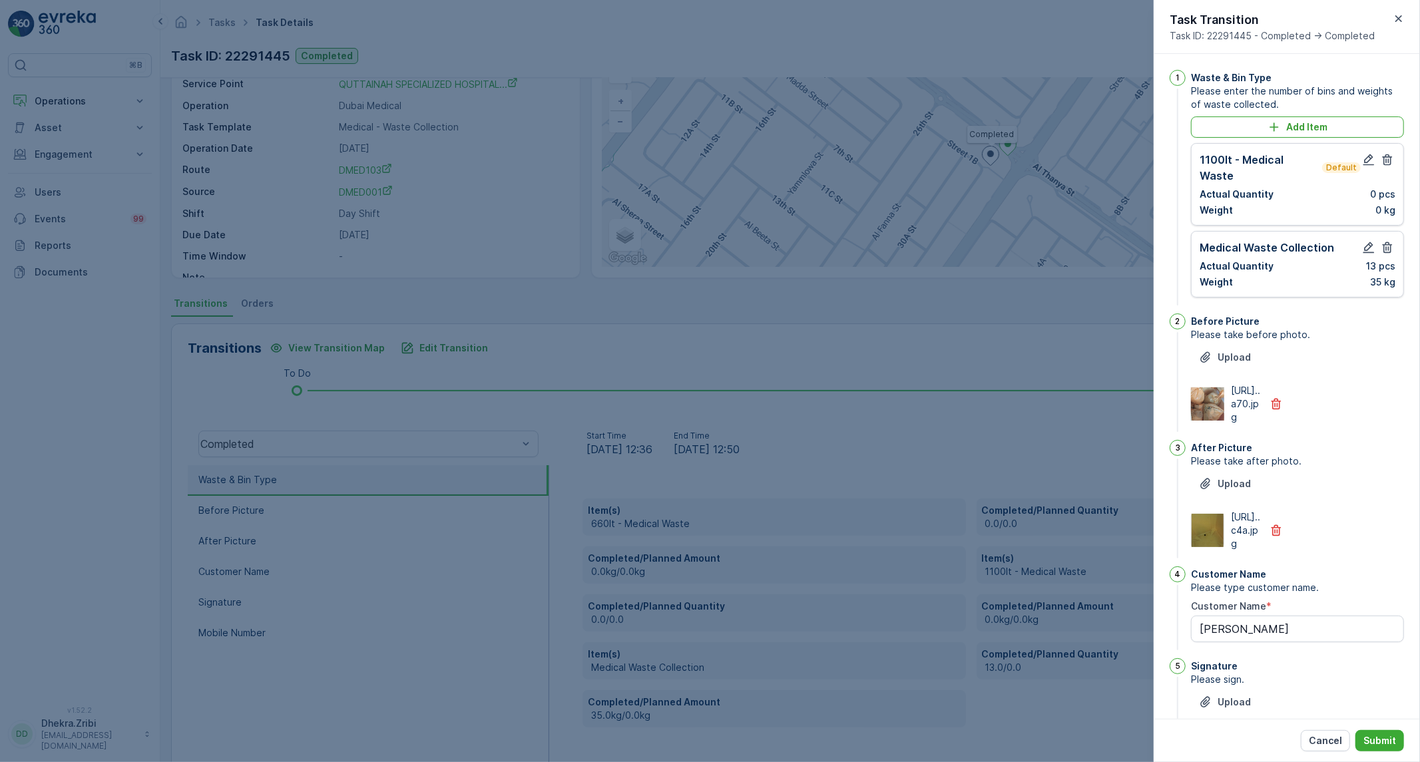
click at [1383, 160] on icon "button" at bounding box center [1388, 159] width 10 height 11
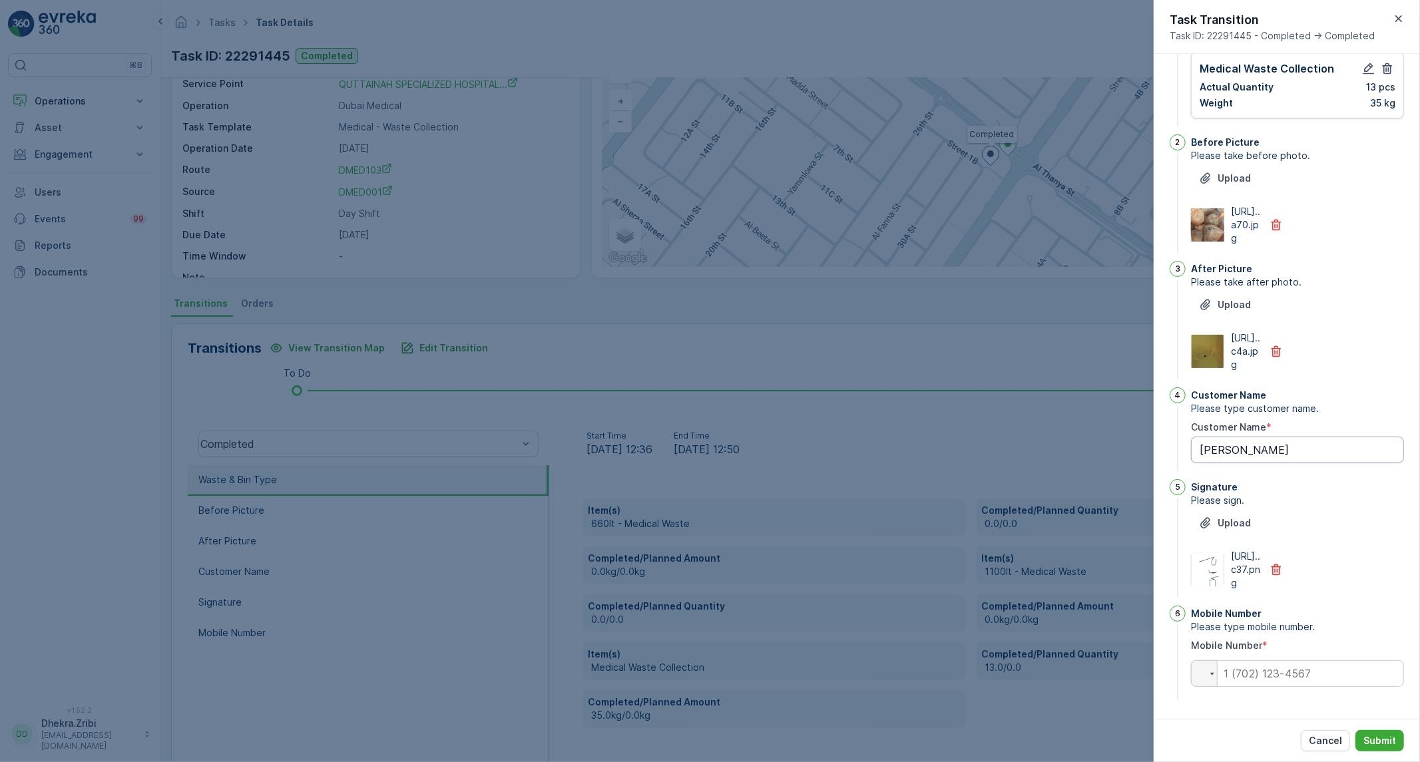
scroll to position [170, 0]
click at [1316, 675] on input "tel" at bounding box center [1297, 674] width 213 height 27
paste input "0524591667"
type Name "pardip"
type input "0524591667"
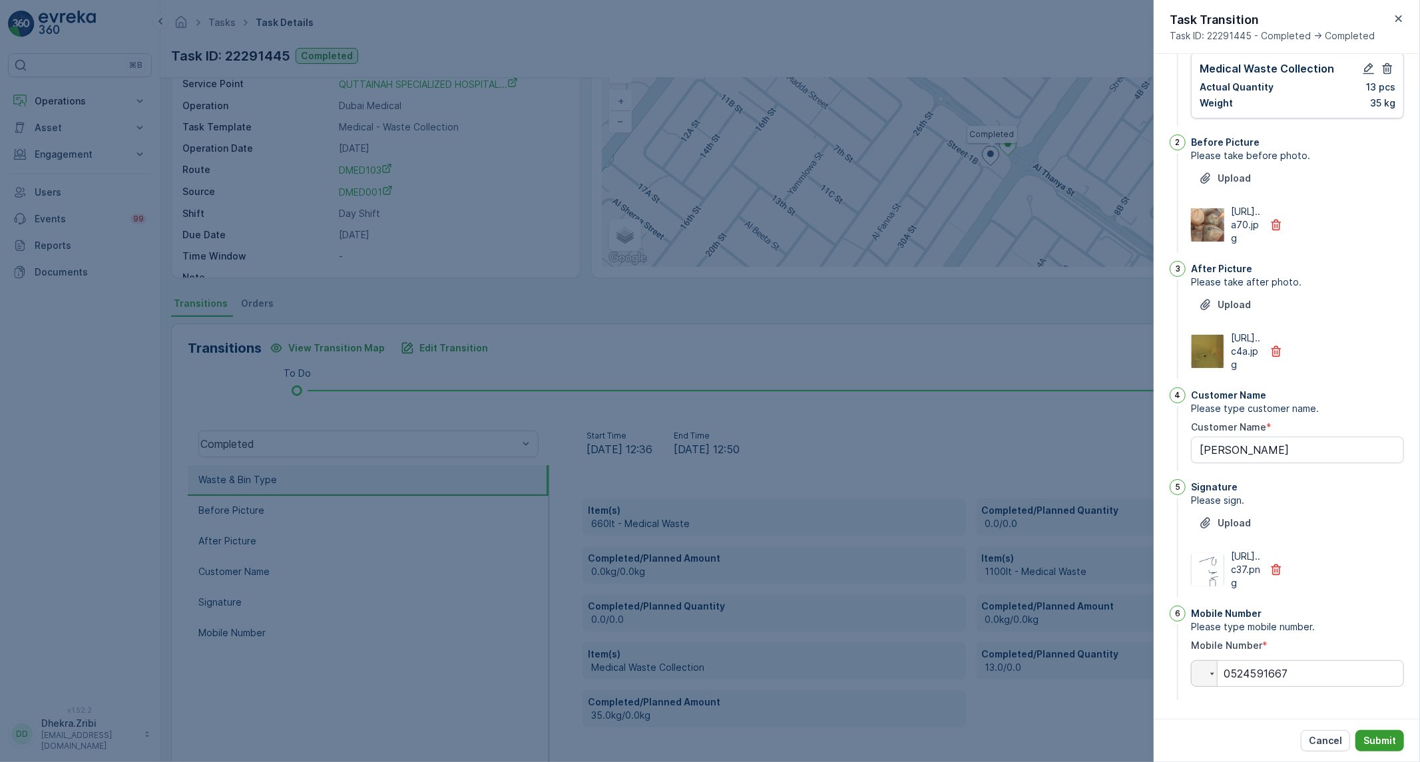
click at [1364, 734] on p "Submit" at bounding box center [1380, 740] width 33 height 13
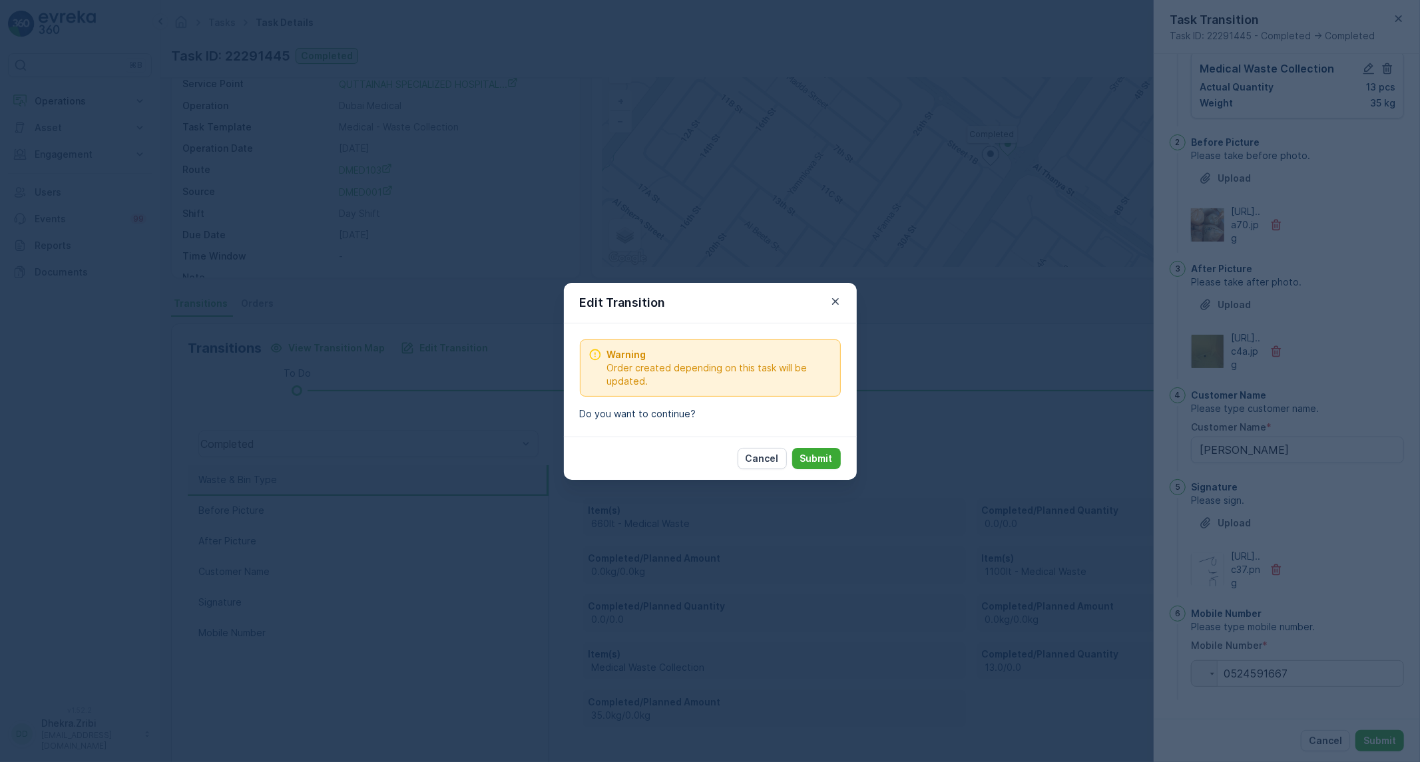
click at [826, 453] on p "Submit" at bounding box center [816, 458] width 33 height 13
type Name "pardip"
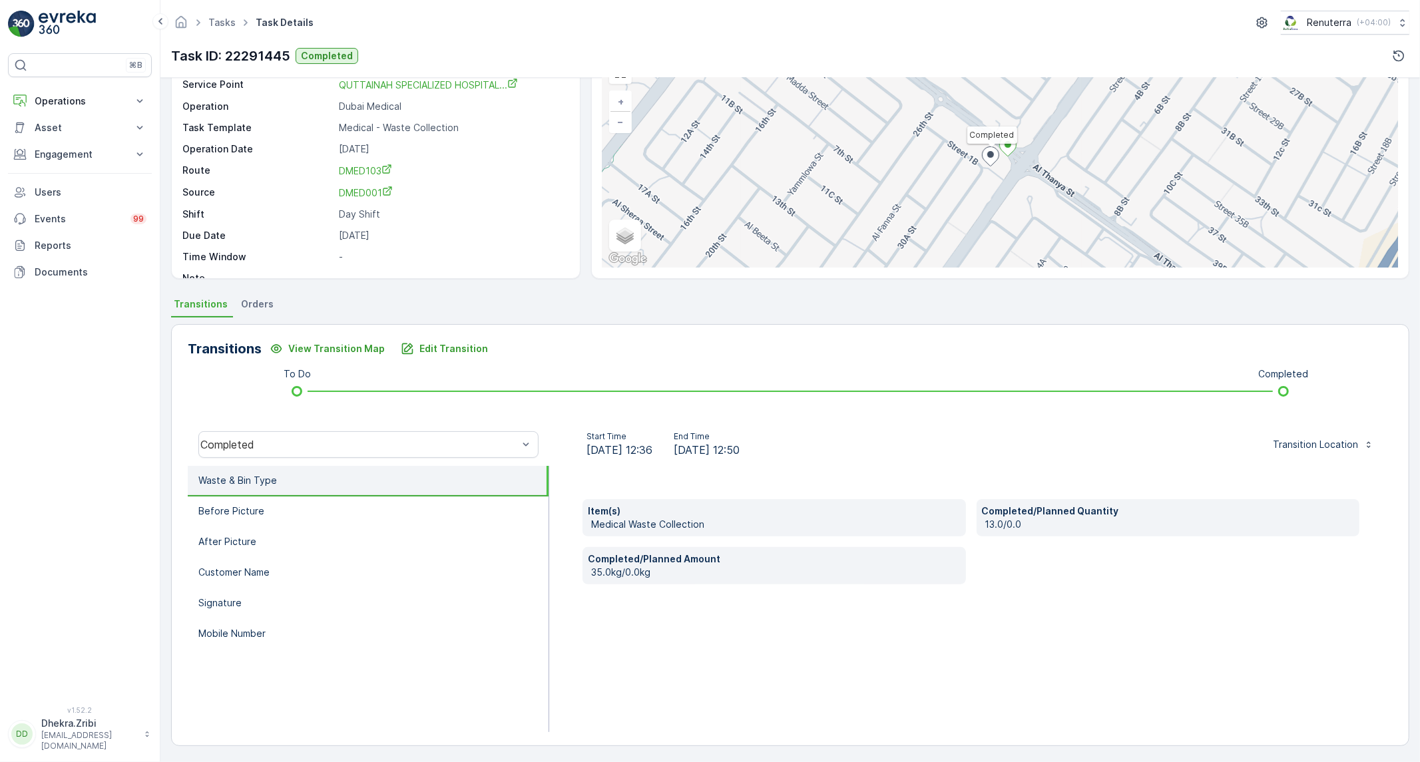
scroll to position [2, 0]
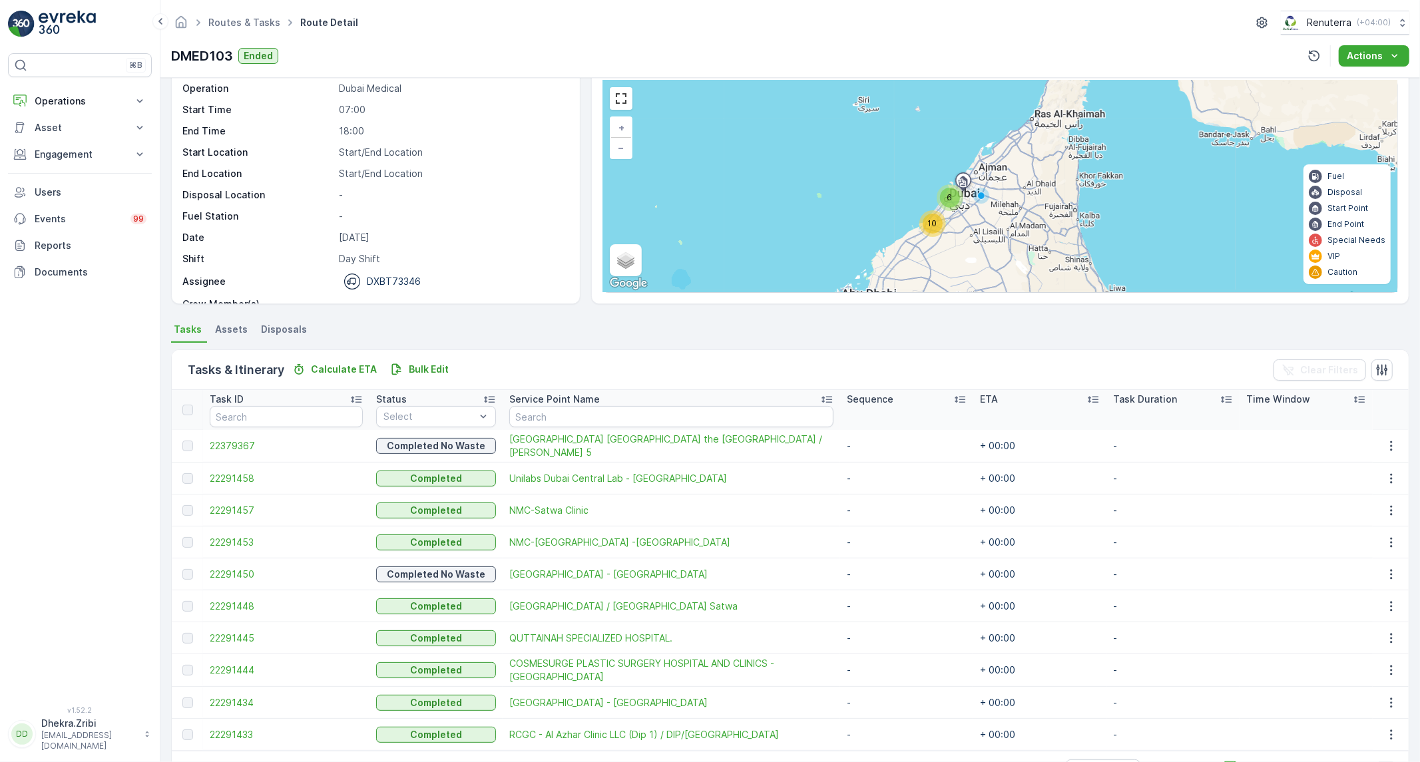
scroll to position [74, 0]
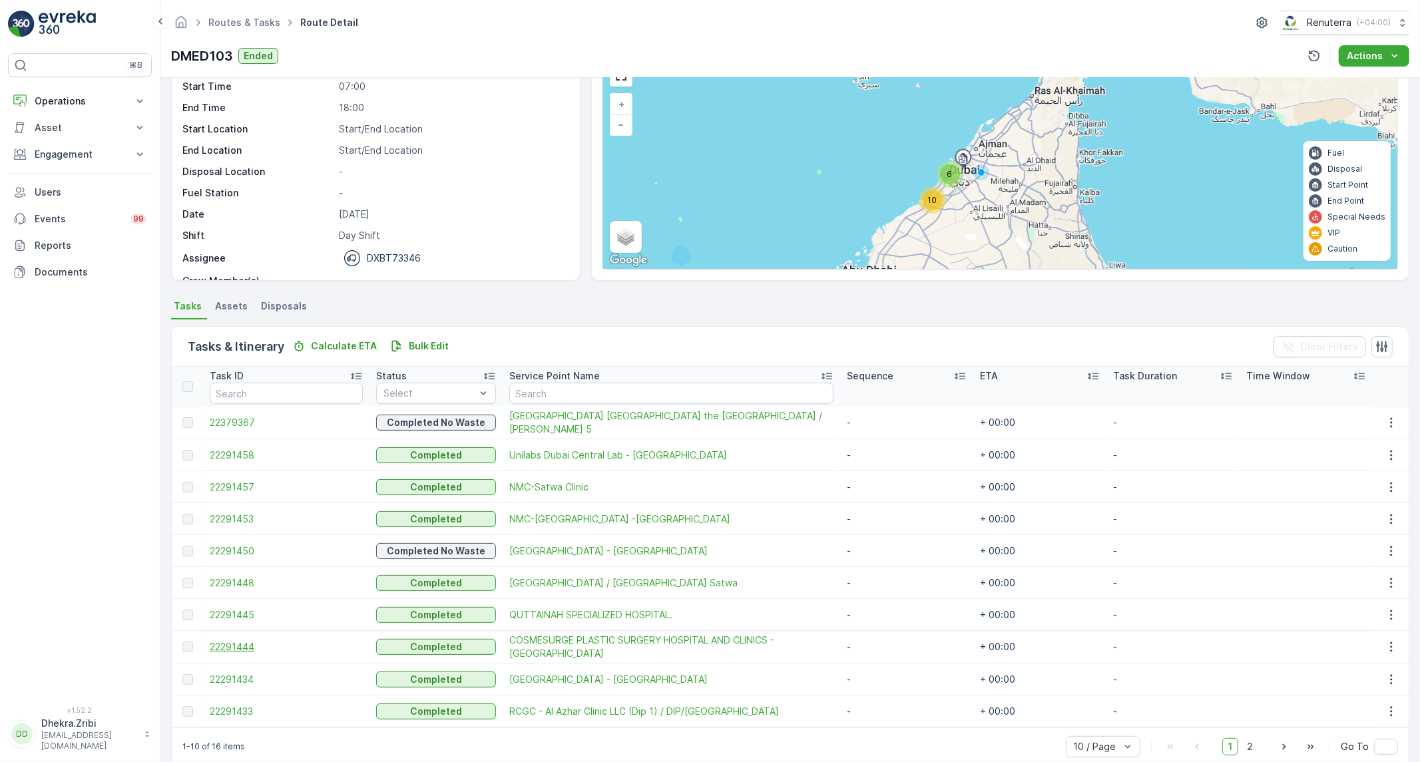
click at [236, 644] on span "22291444" at bounding box center [286, 647] width 153 height 13
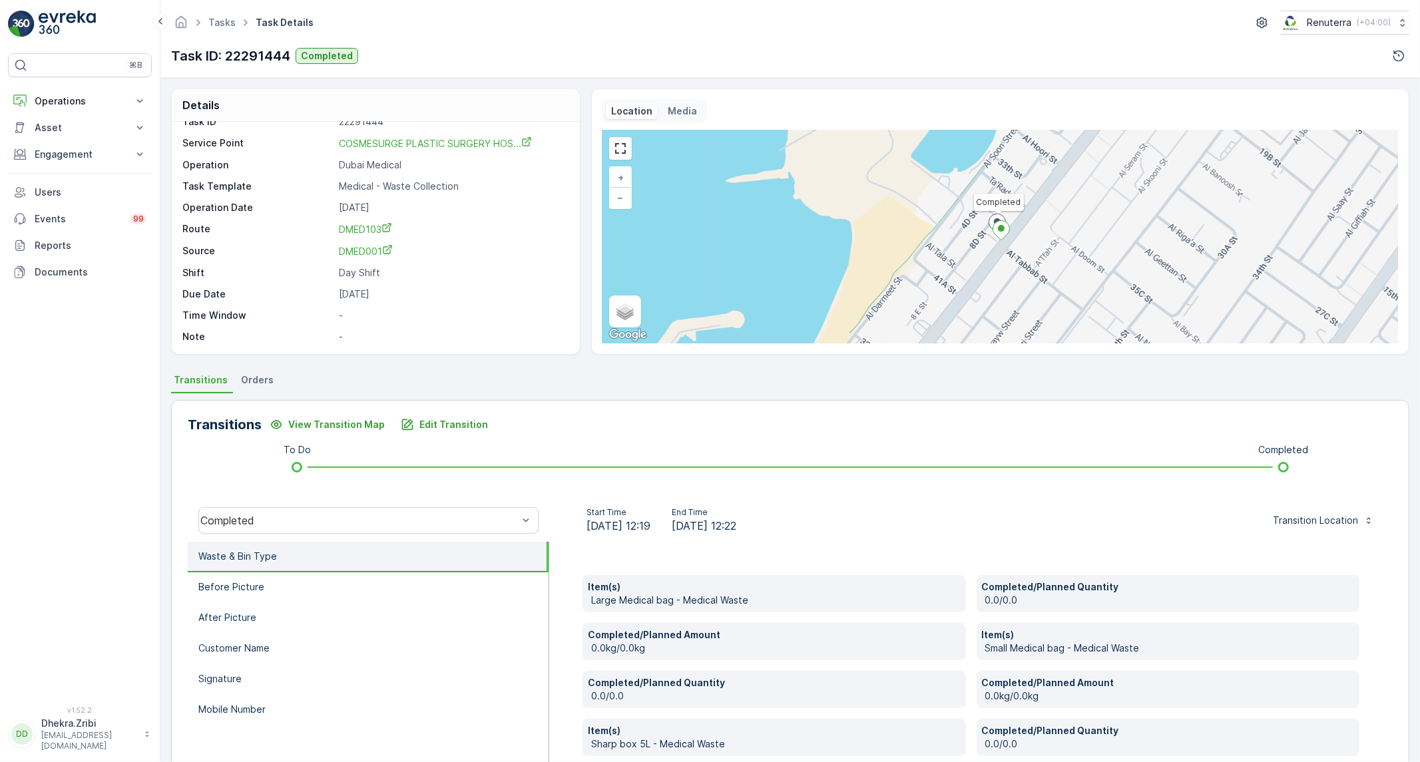
scroll to position [148, 0]
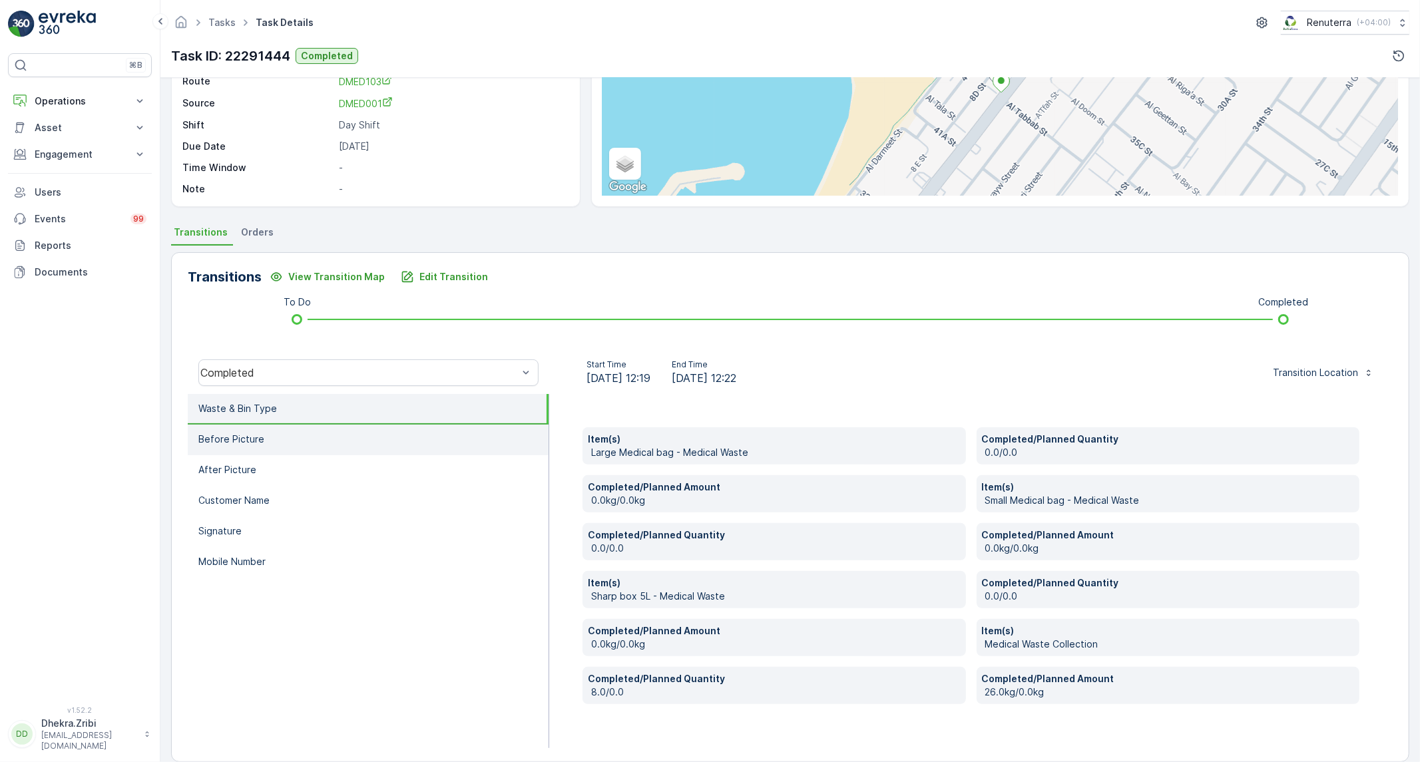
click at [363, 443] on li "Before Picture" at bounding box center [368, 440] width 361 height 31
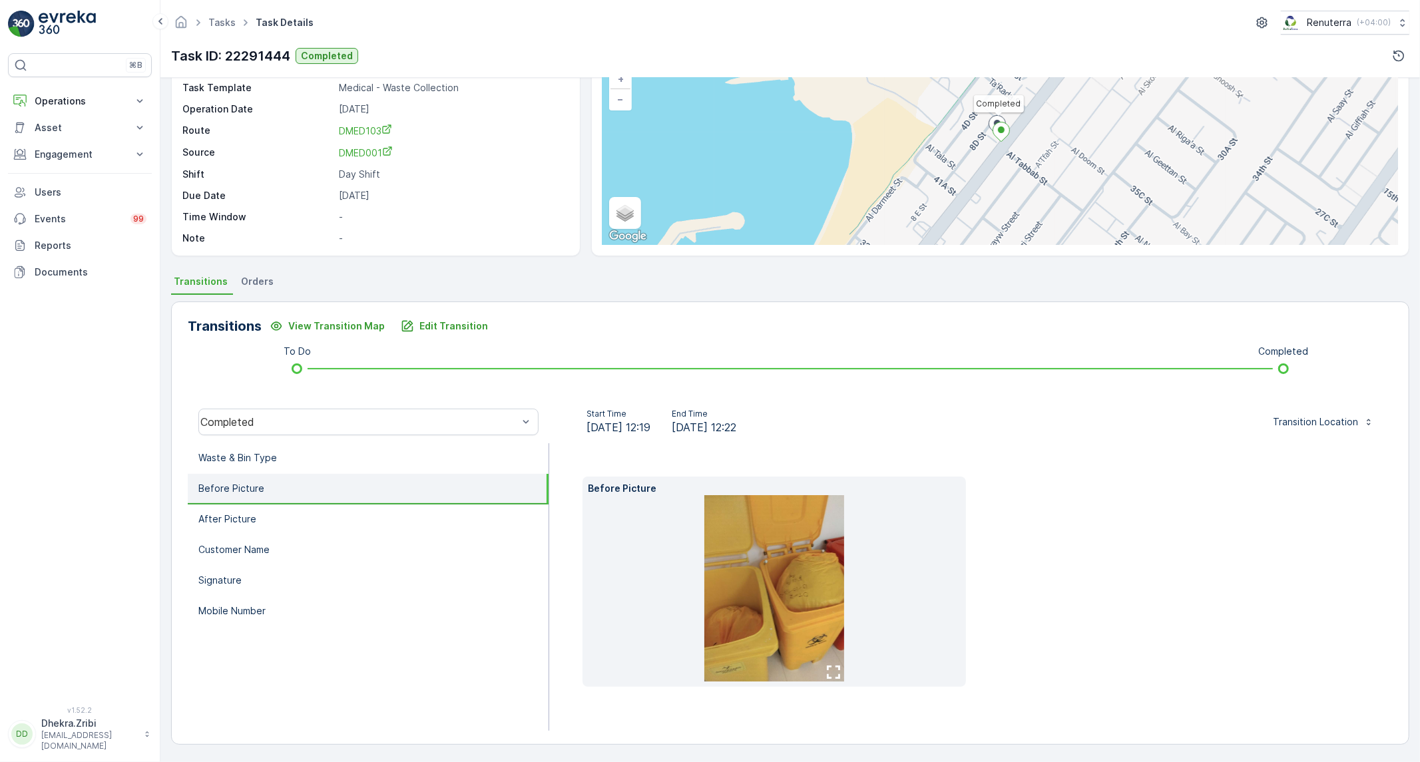
scroll to position [77, 0]
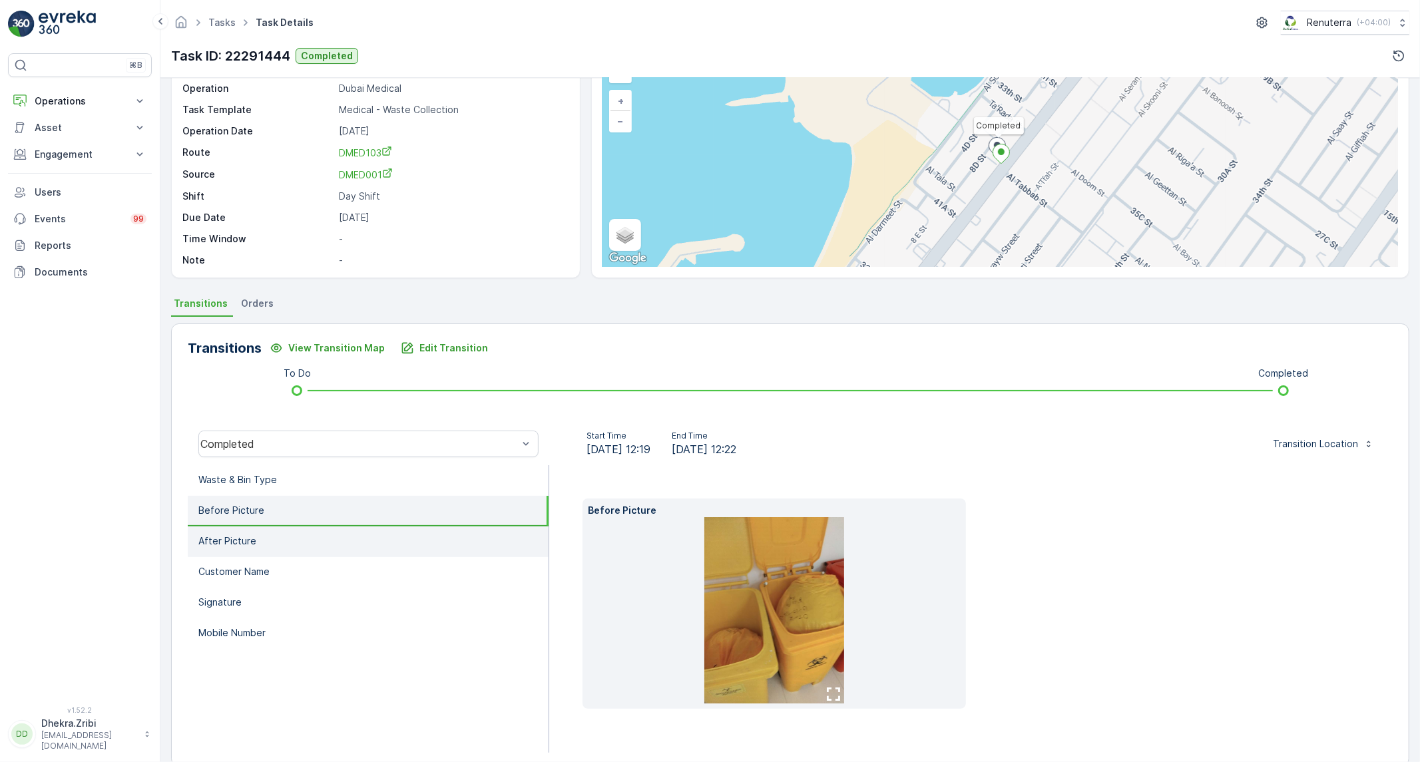
click at [304, 551] on li "After Picture" at bounding box center [368, 542] width 361 height 31
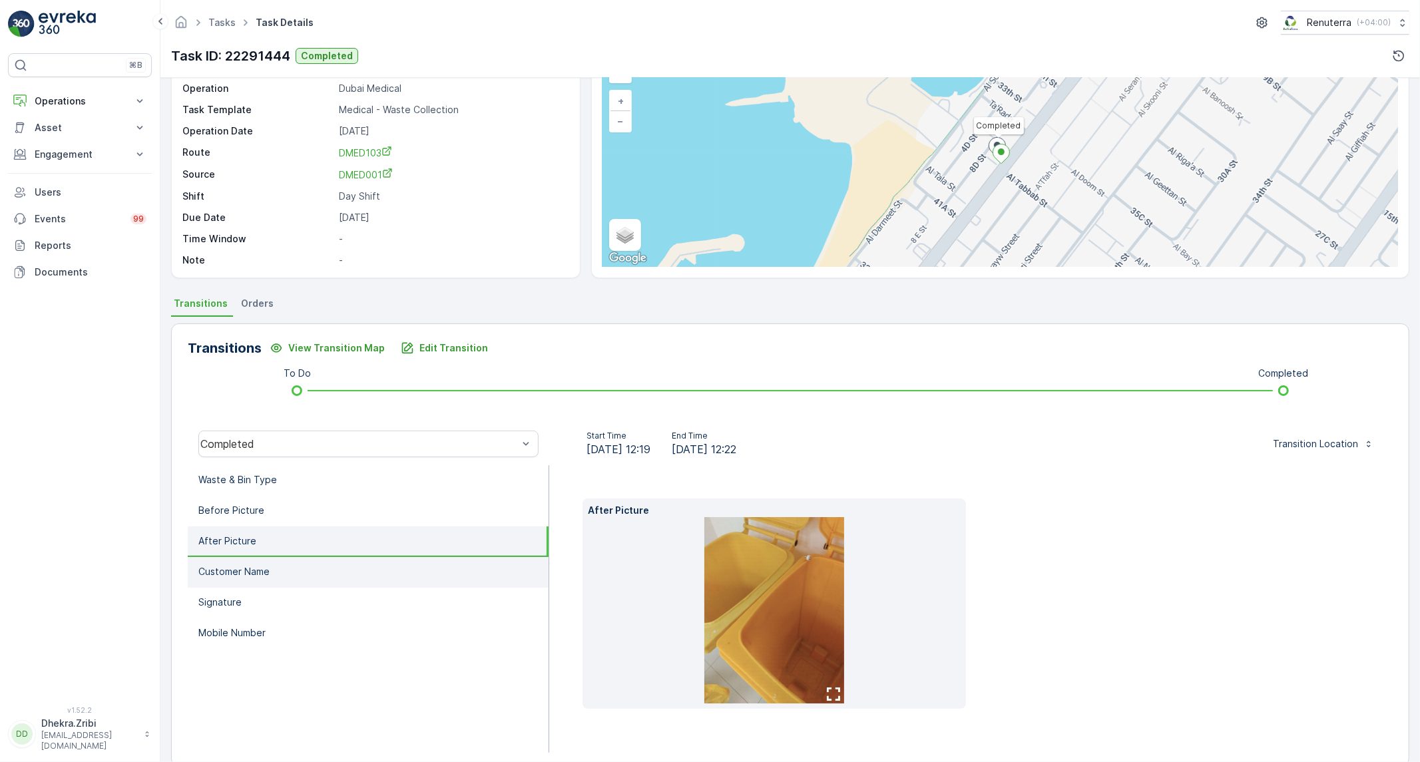
click at [469, 577] on li "Customer Name" at bounding box center [368, 572] width 361 height 31
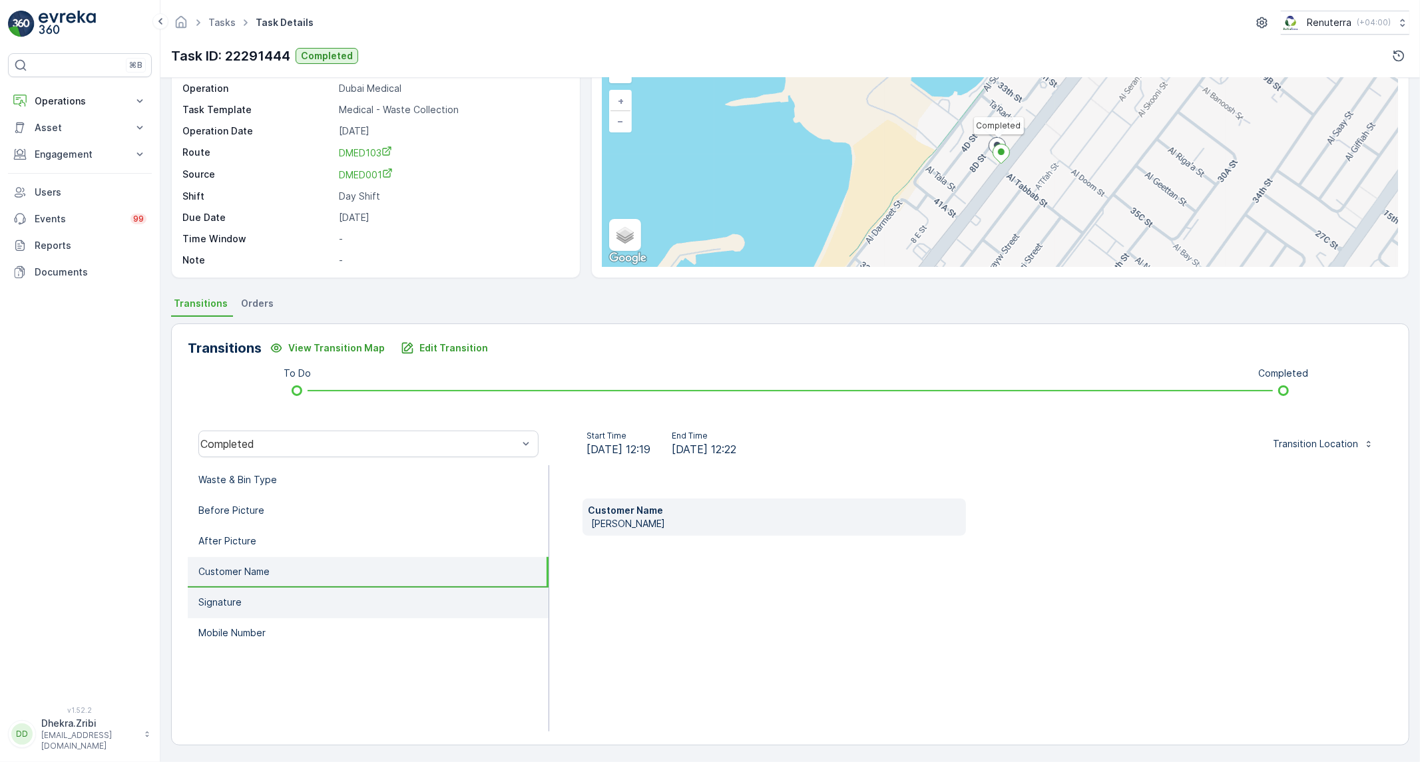
click at [307, 595] on li "Signature" at bounding box center [368, 603] width 361 height 31
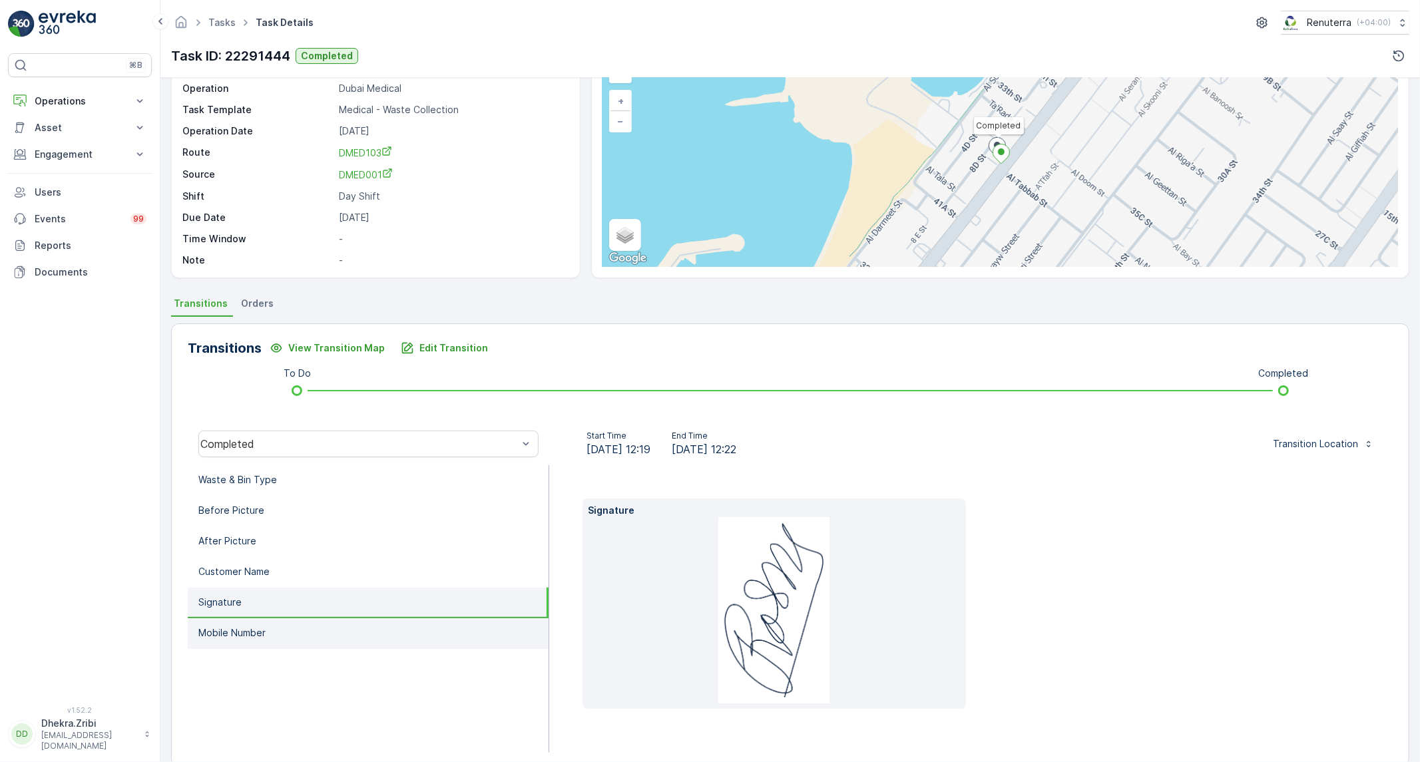
click at [283, 624] on li "Mobile Number" at bounding box center [368, 634] width 361 height 31
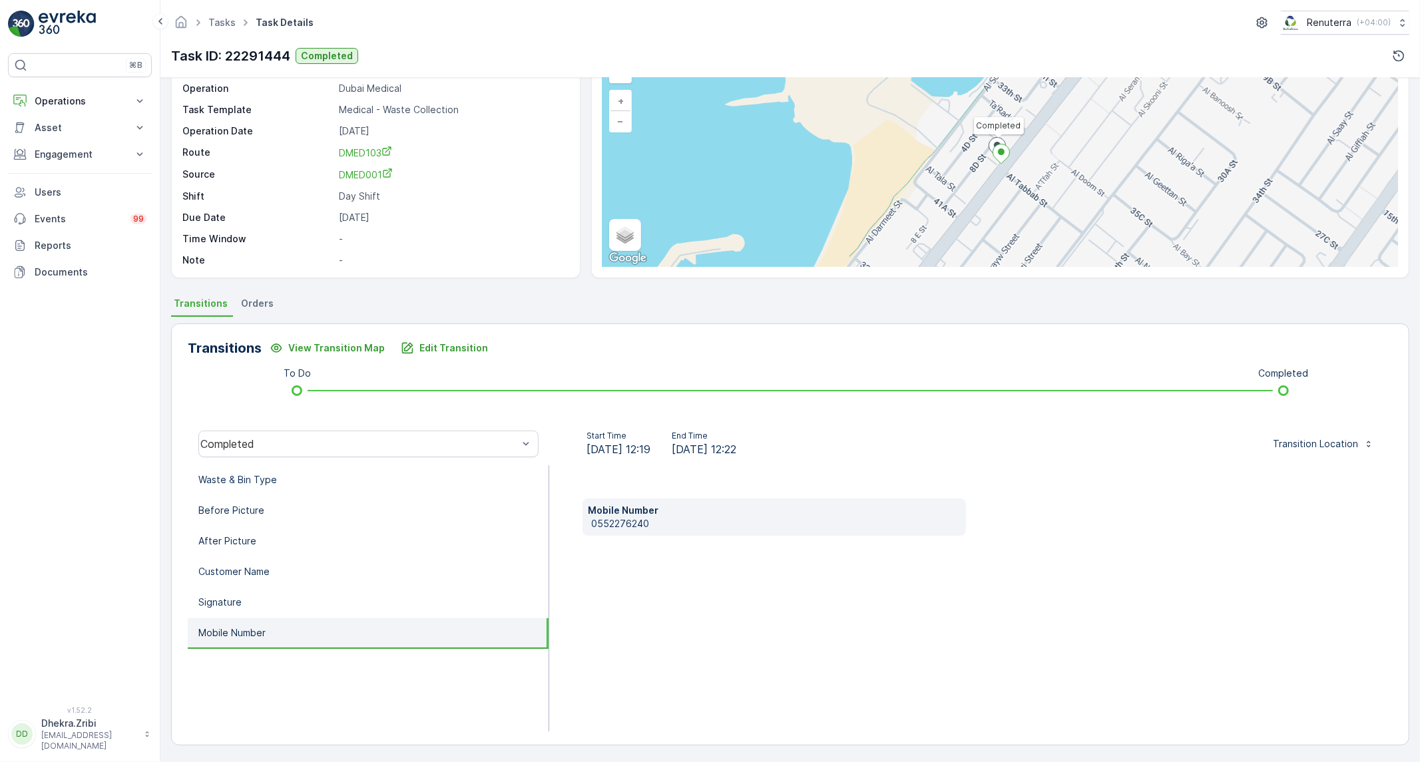
click at [621, 517] on p "0552276240" at bounding box center [776, 523] width 370 height 13
copy p "0552276240"
click at [433, 461] on div "Completed" at bounding box center [369, 444] width 362 height 43
click at [416, 471] on li "Waste & Bin Type" at bounding box center [368, 480] width 361 height 31
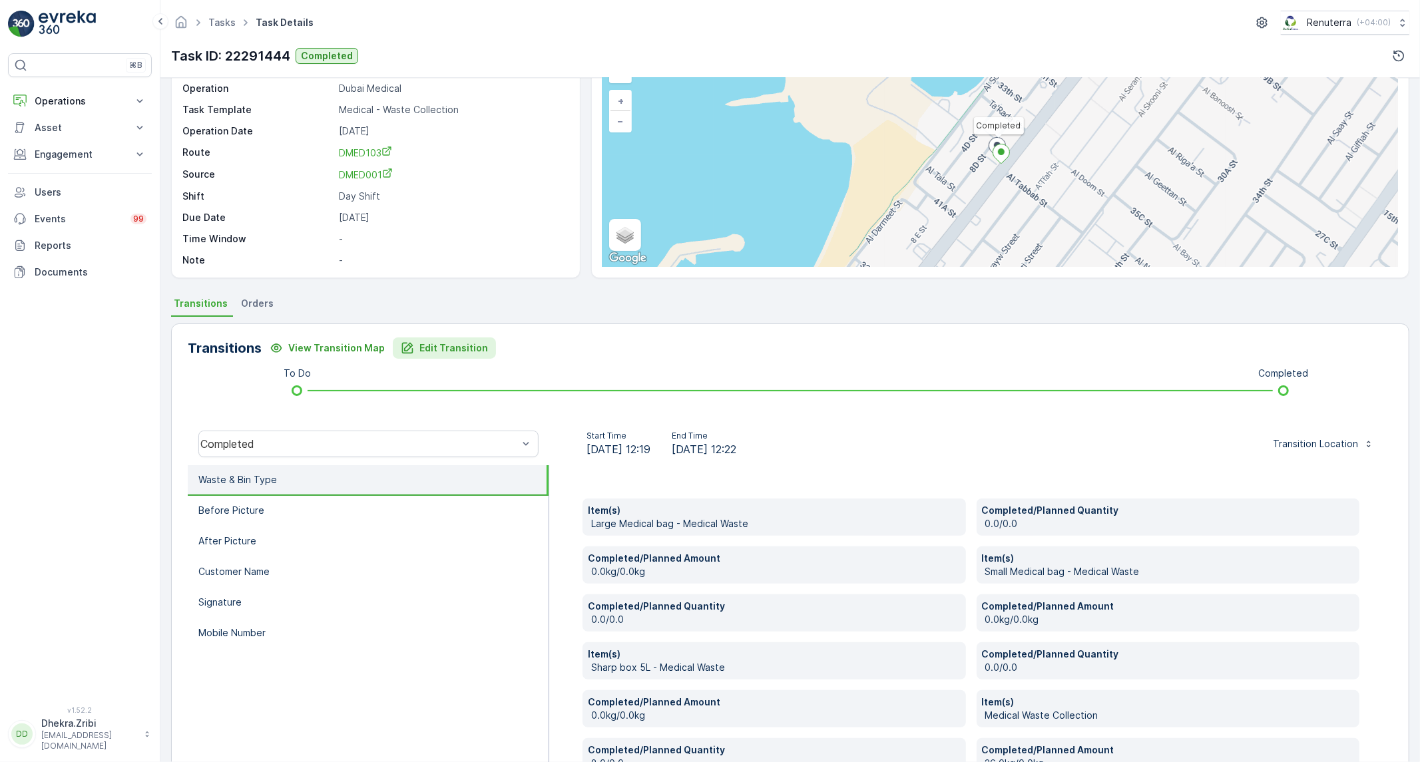
click at [441, 350] on p "Edit Transition" at bounding box center [453, 348] width 69 height 13
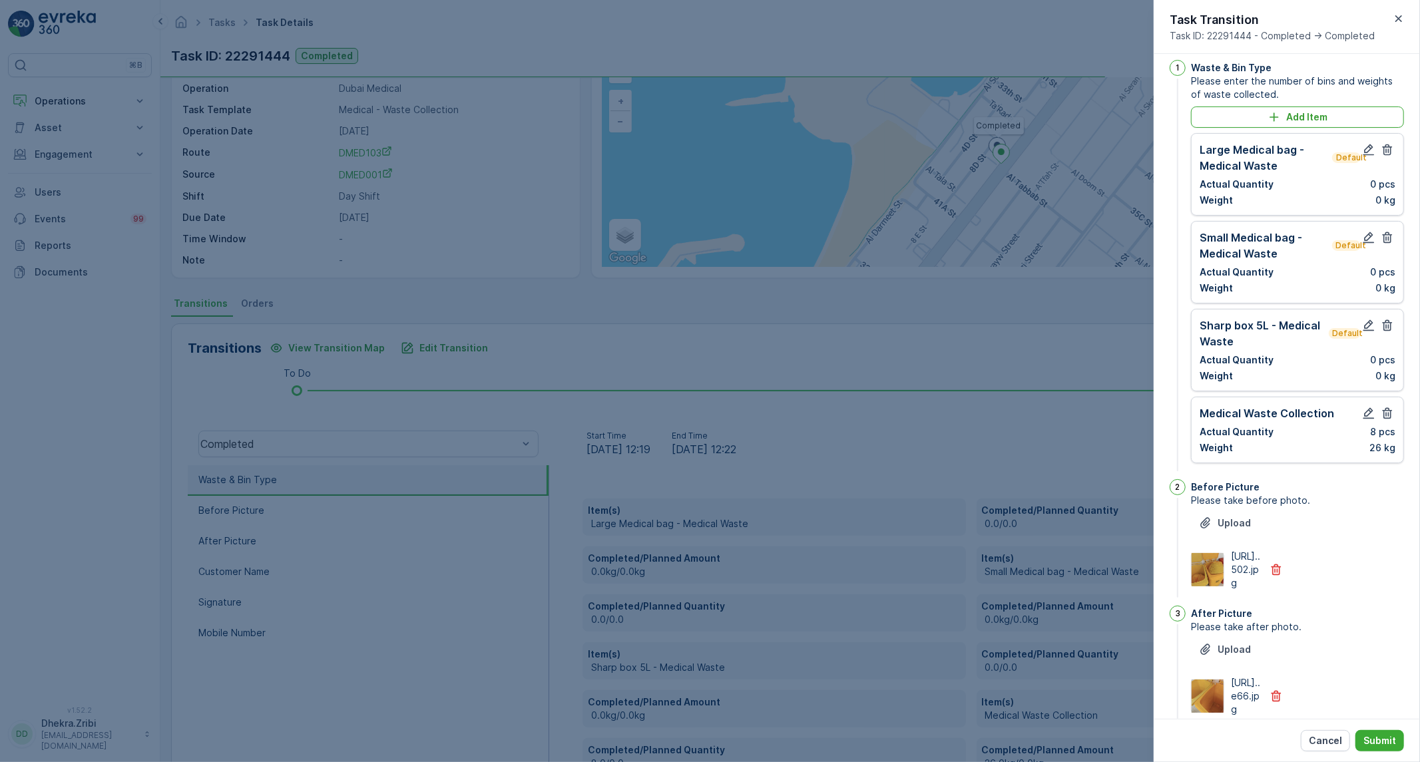
scroll to position [0, 0]
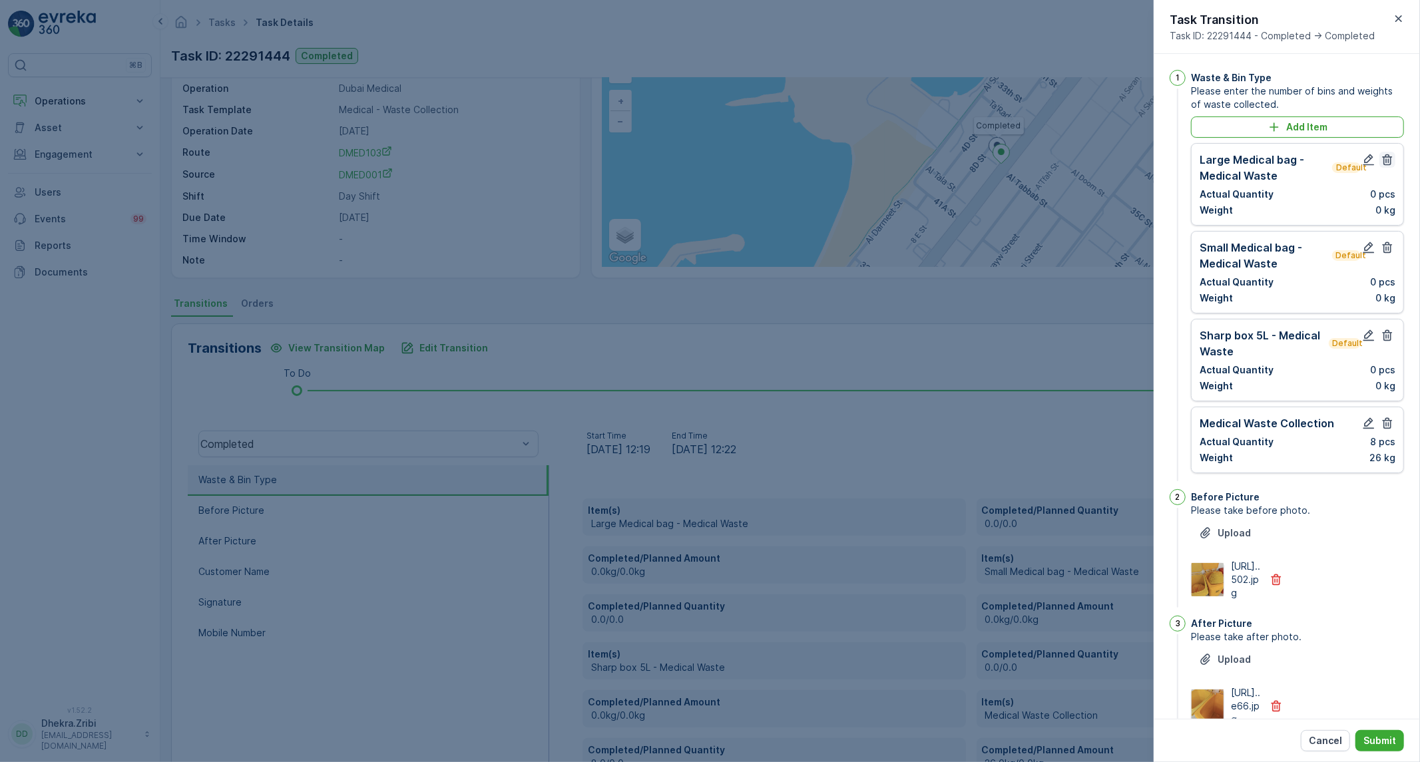
click at [1383, 160] on icon "button" at bounding box center [1388, 159] width 10 height 11
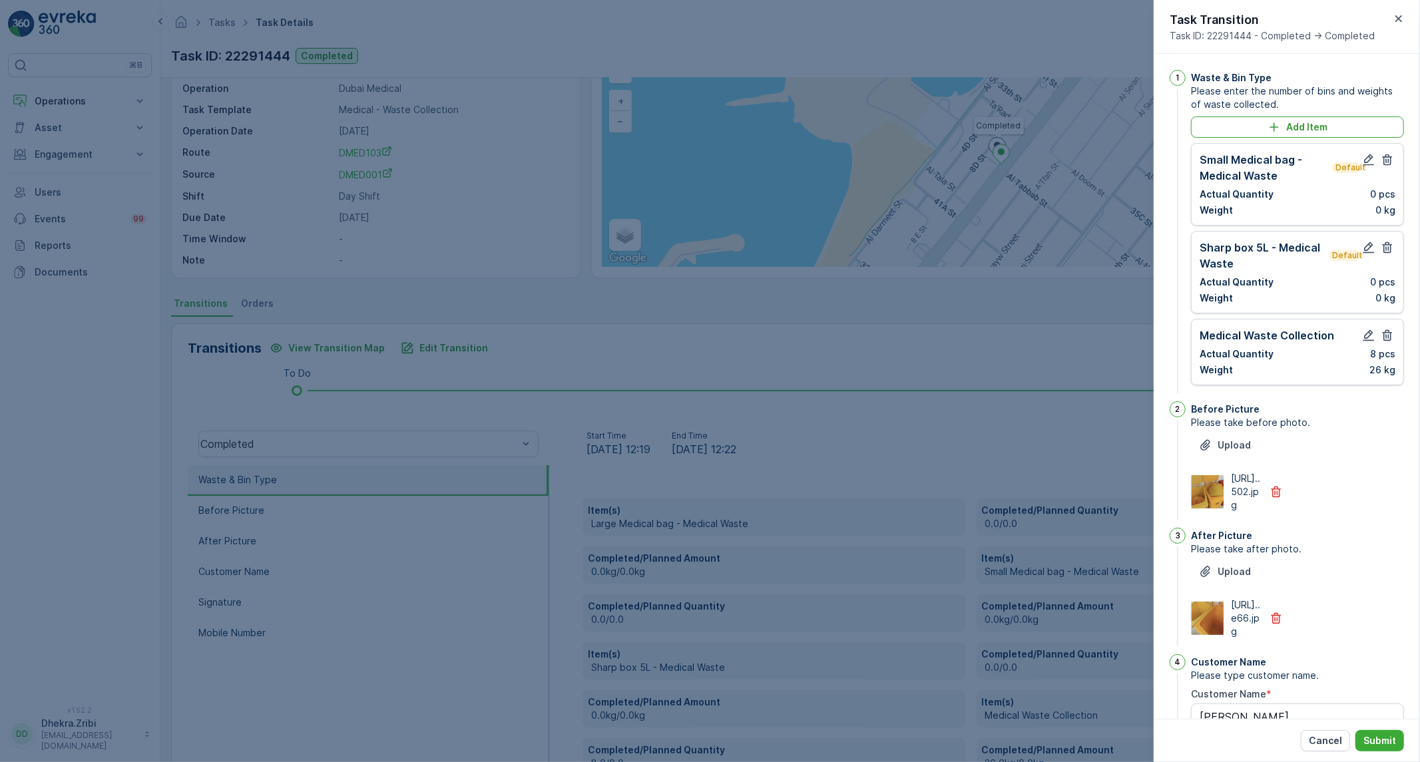
click at [1383, 160] on icon "button" at bounding box center [1388, 159] width 10 height 11
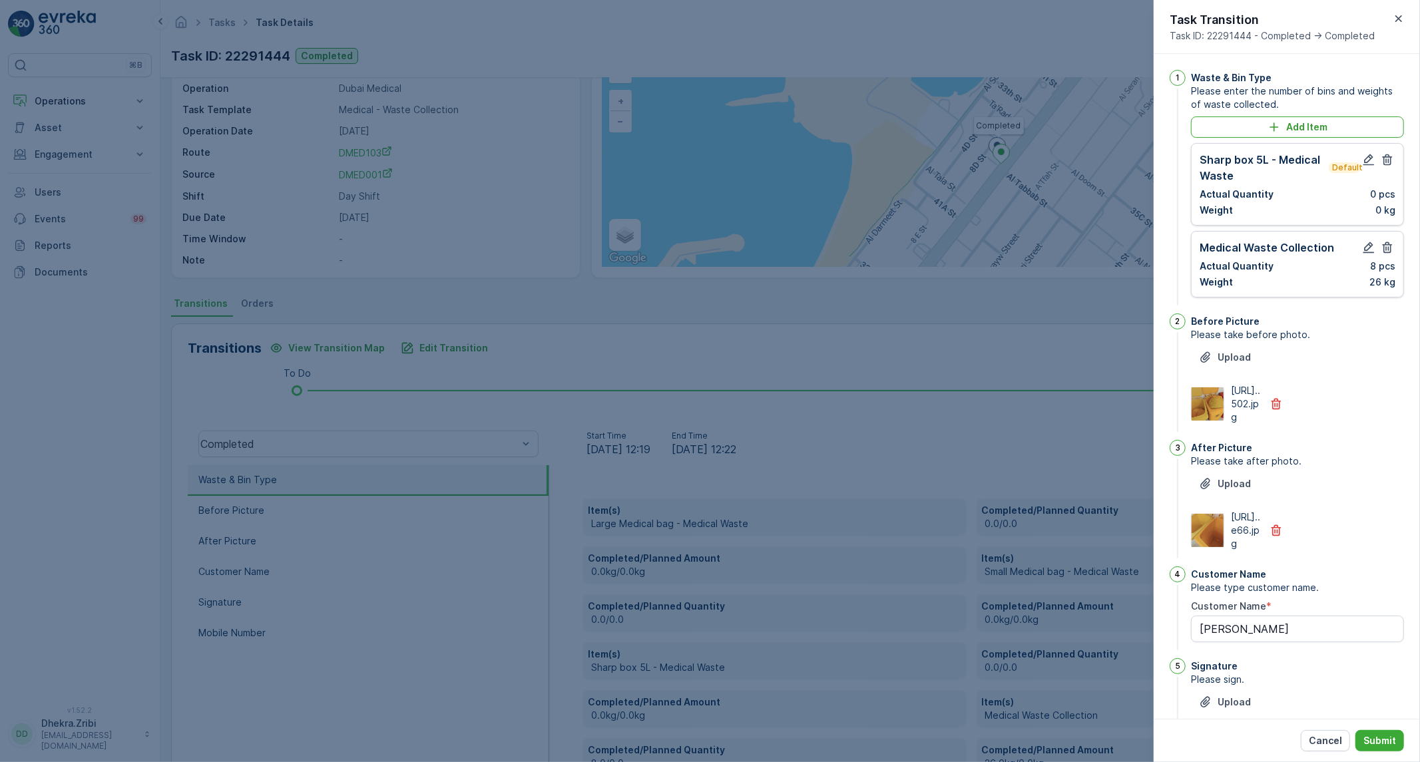
click at [1383, 160] on icon "button" at bounding box center [1388, 159] width 10 height 11
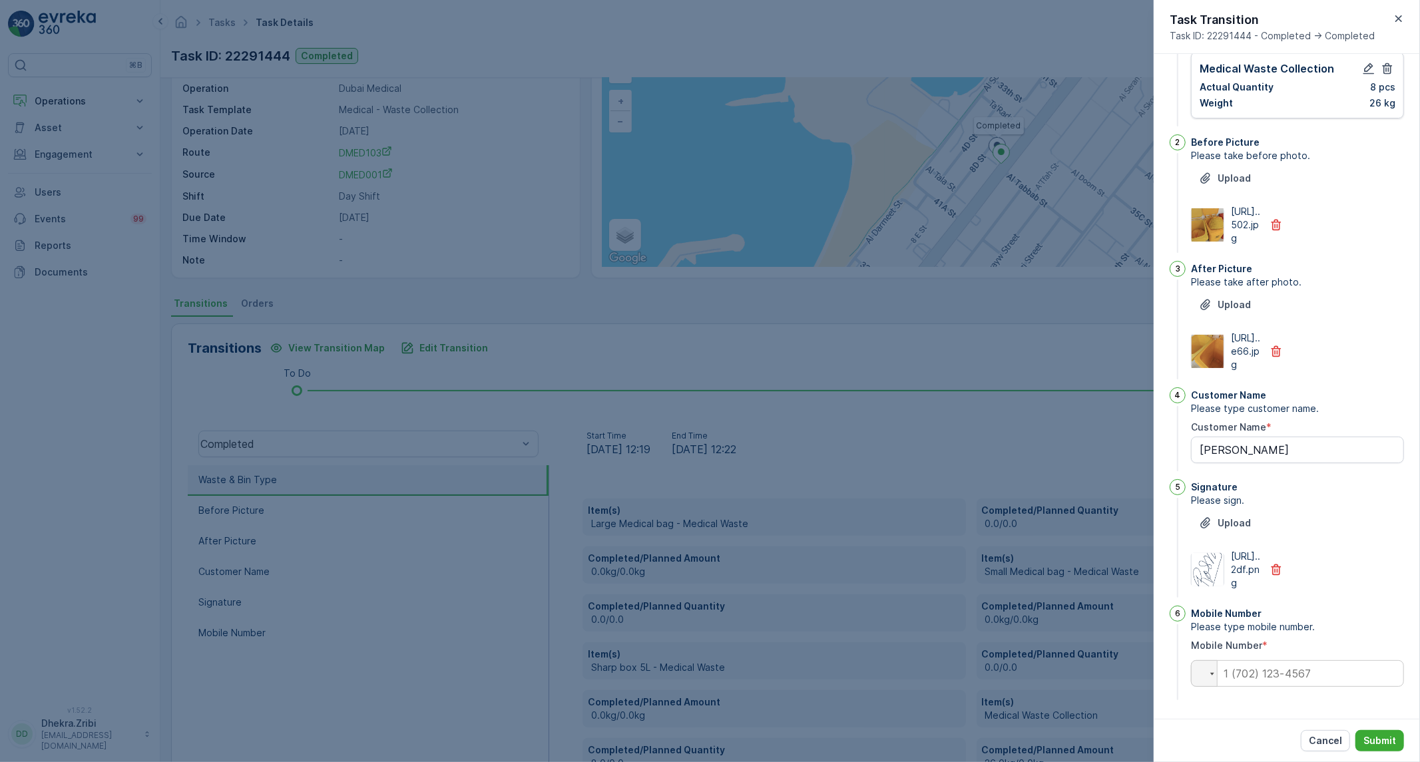
scroll to position [170, 0]
click at [1294, 682] on input "tel" at bounding box center [1297, 674] width 213 height 27
paste input "0552276240"
type input "0552276240"
click at [1376, 750] on button "Submit" at bounding box center [1380, 740] width 49 height 21
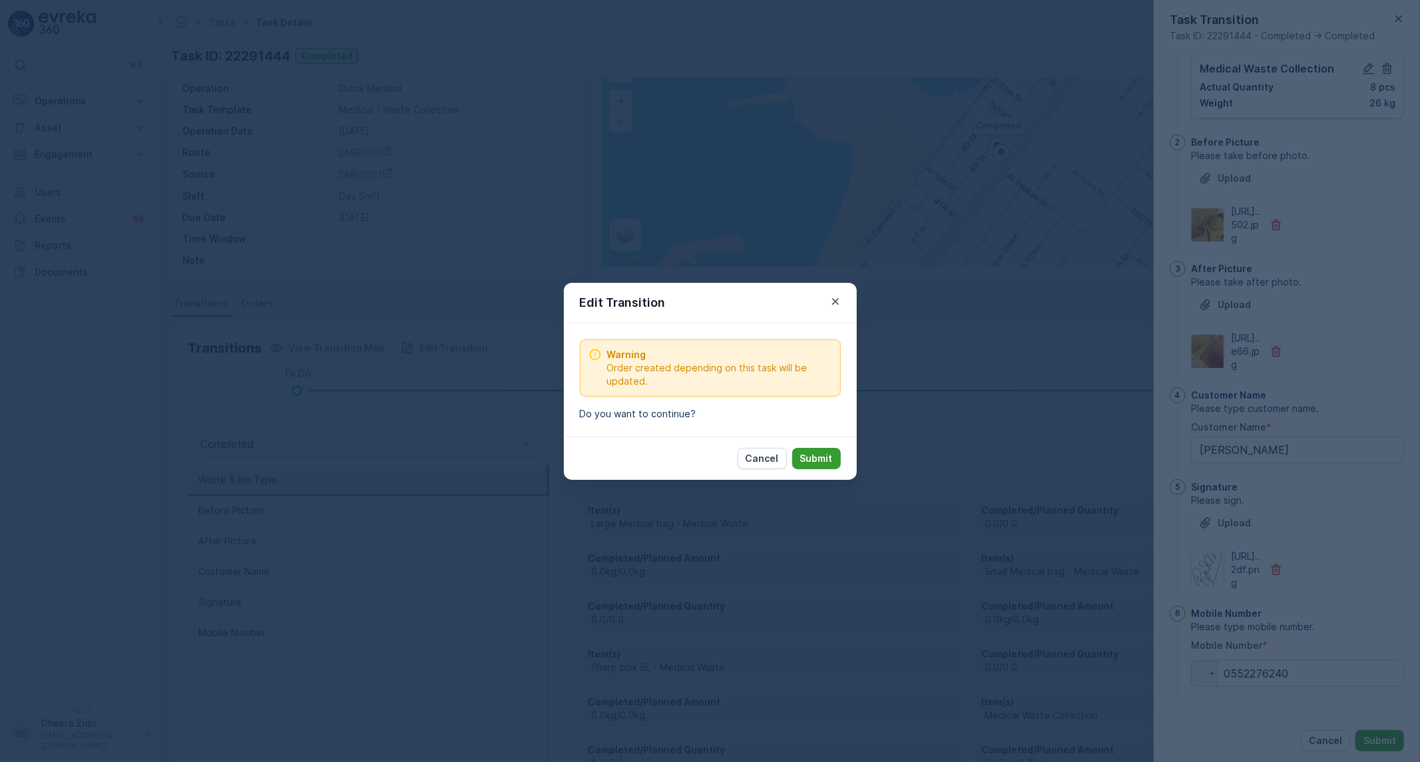
click at [817, 457] on p "Submit" at bounding box center [816, 458] width 33 height 13
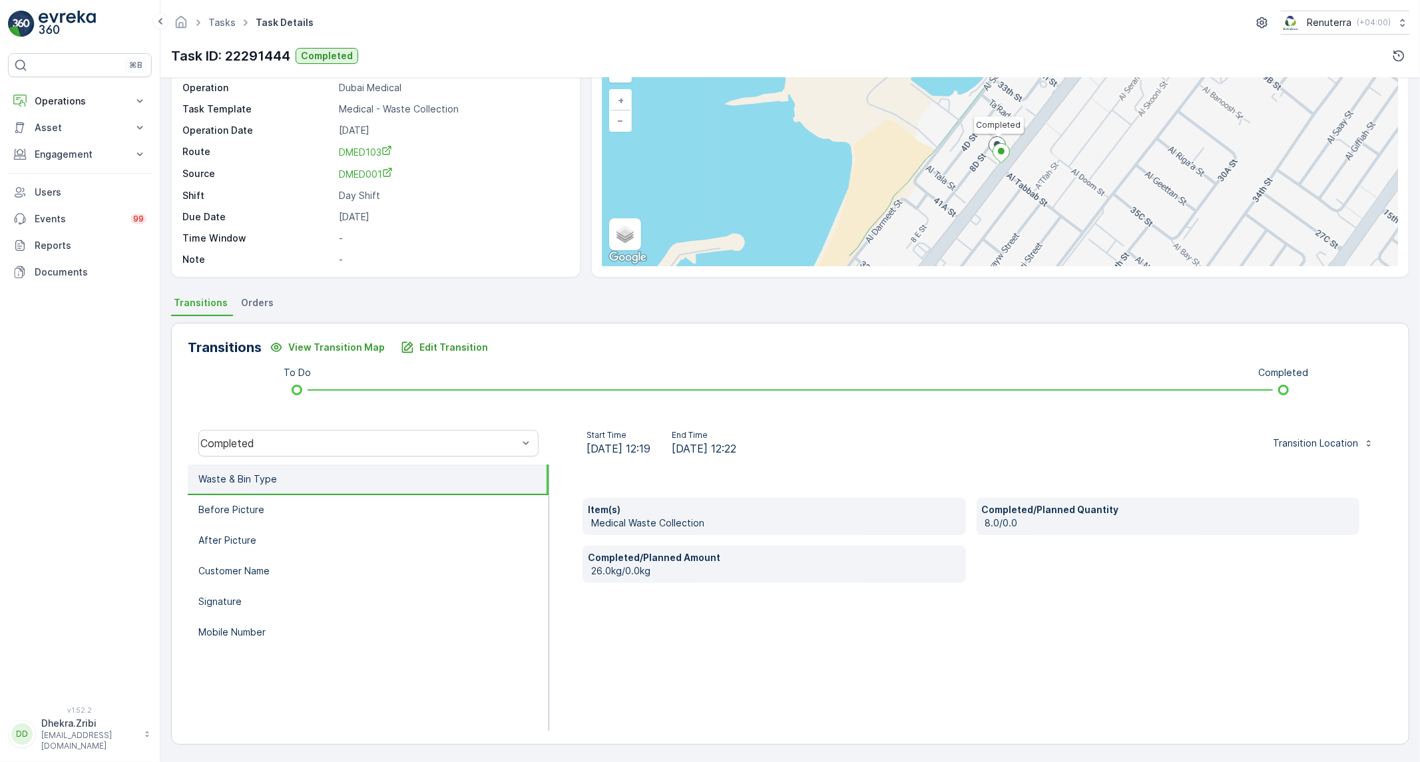
scroll to position [77, 0]
click at [435, 513] on li "Before Picture" at bounding box center [368, 511] width 361 height 31
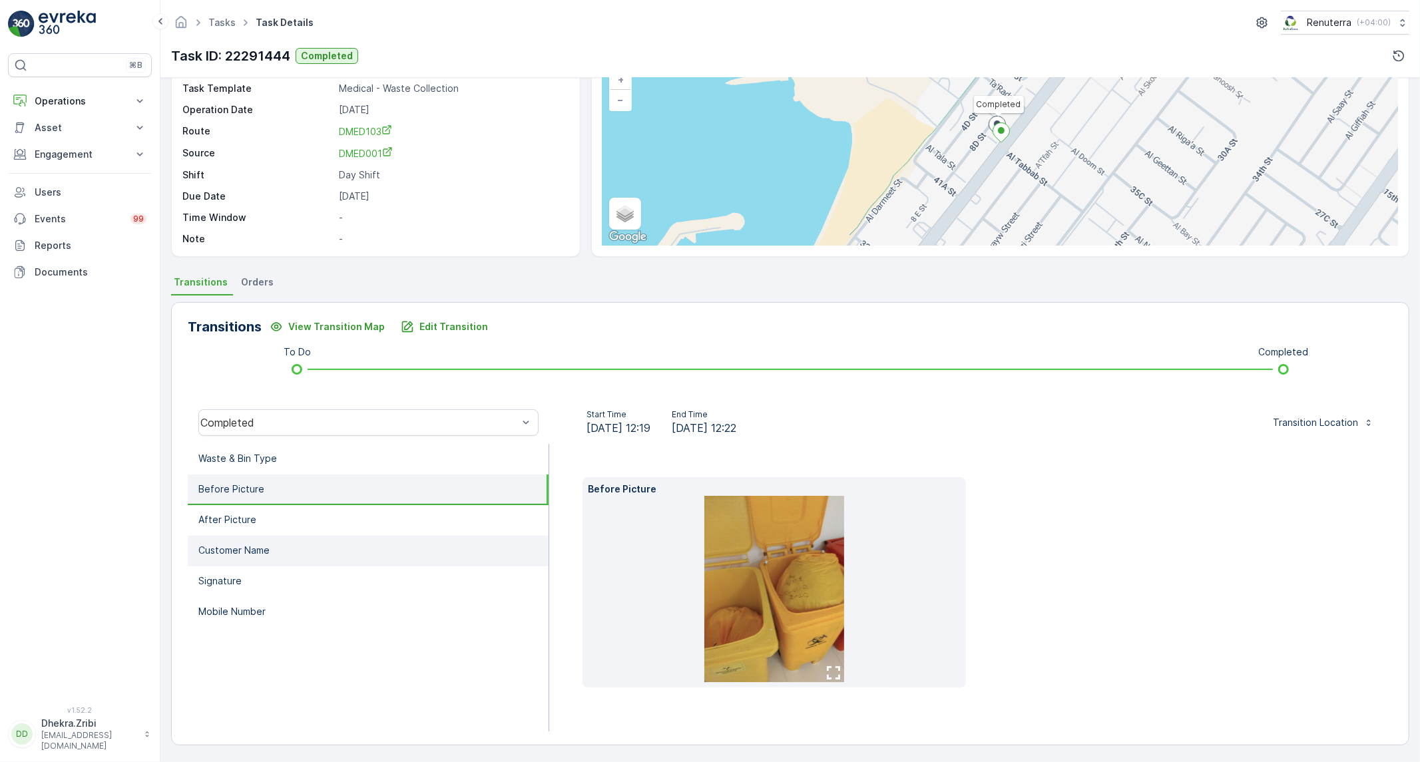
click at [354, 551] on li "Customer Name" at bounding box center [368, 551] width 361 height 31
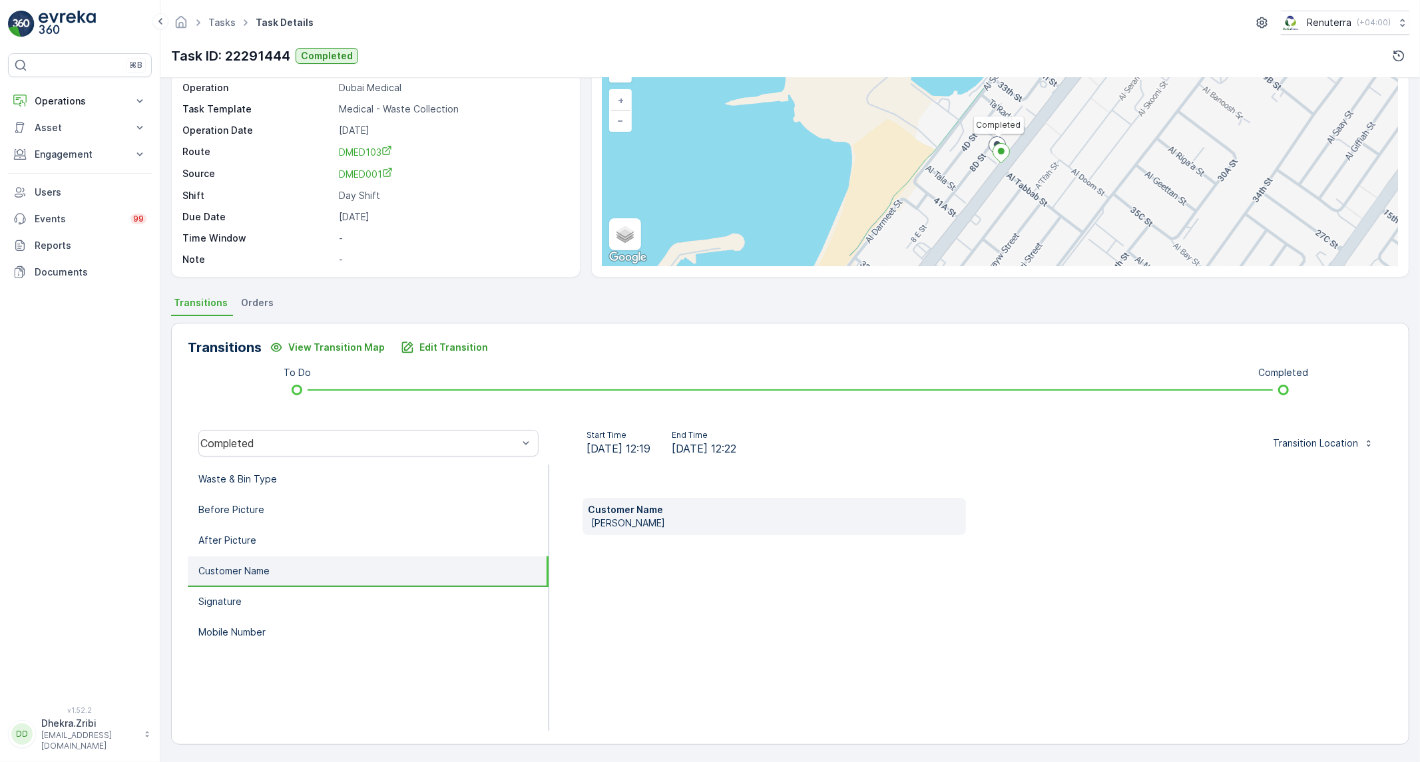
scroll to position [77, 0]
click at [314, 595] on li "Signature" at bounding box center [368, 603] width 361 height 31
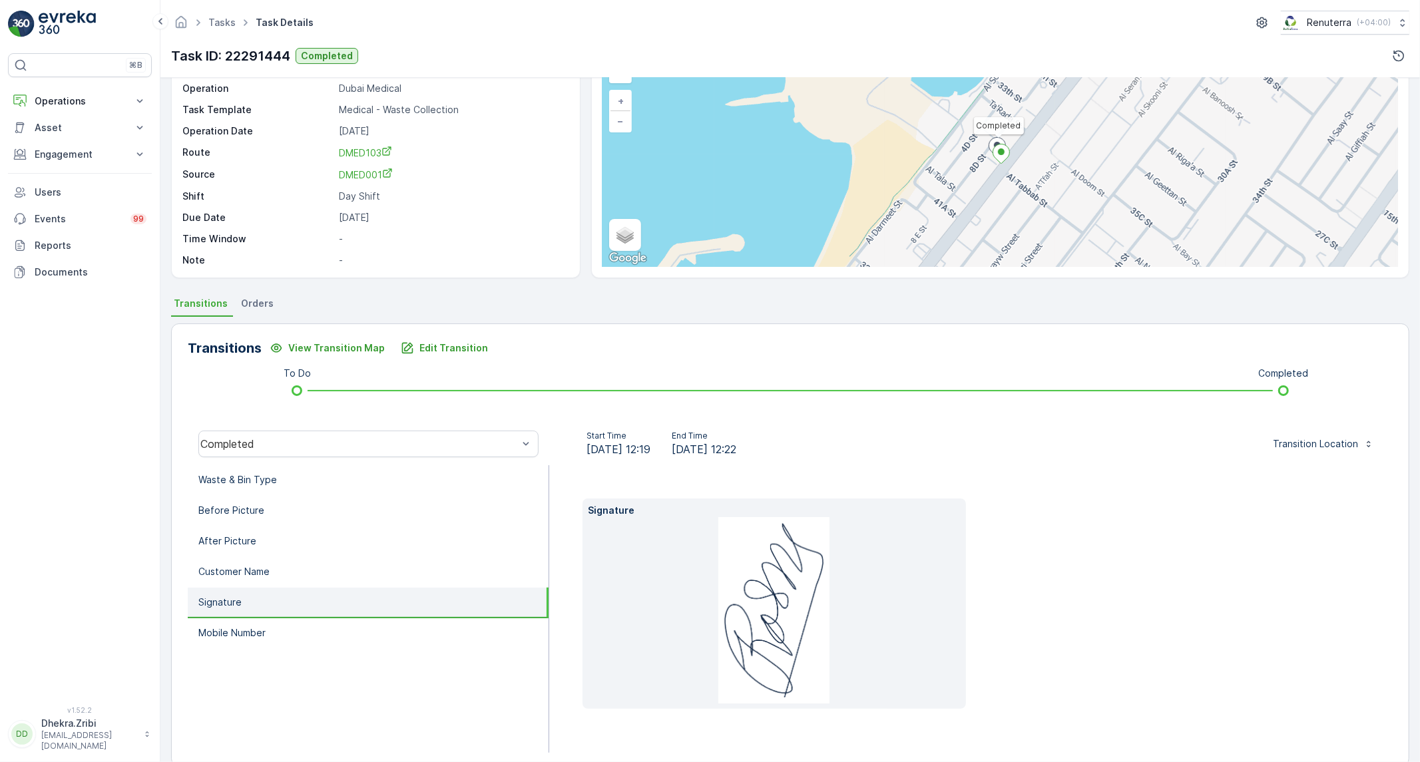
scroll to position [0, 0]
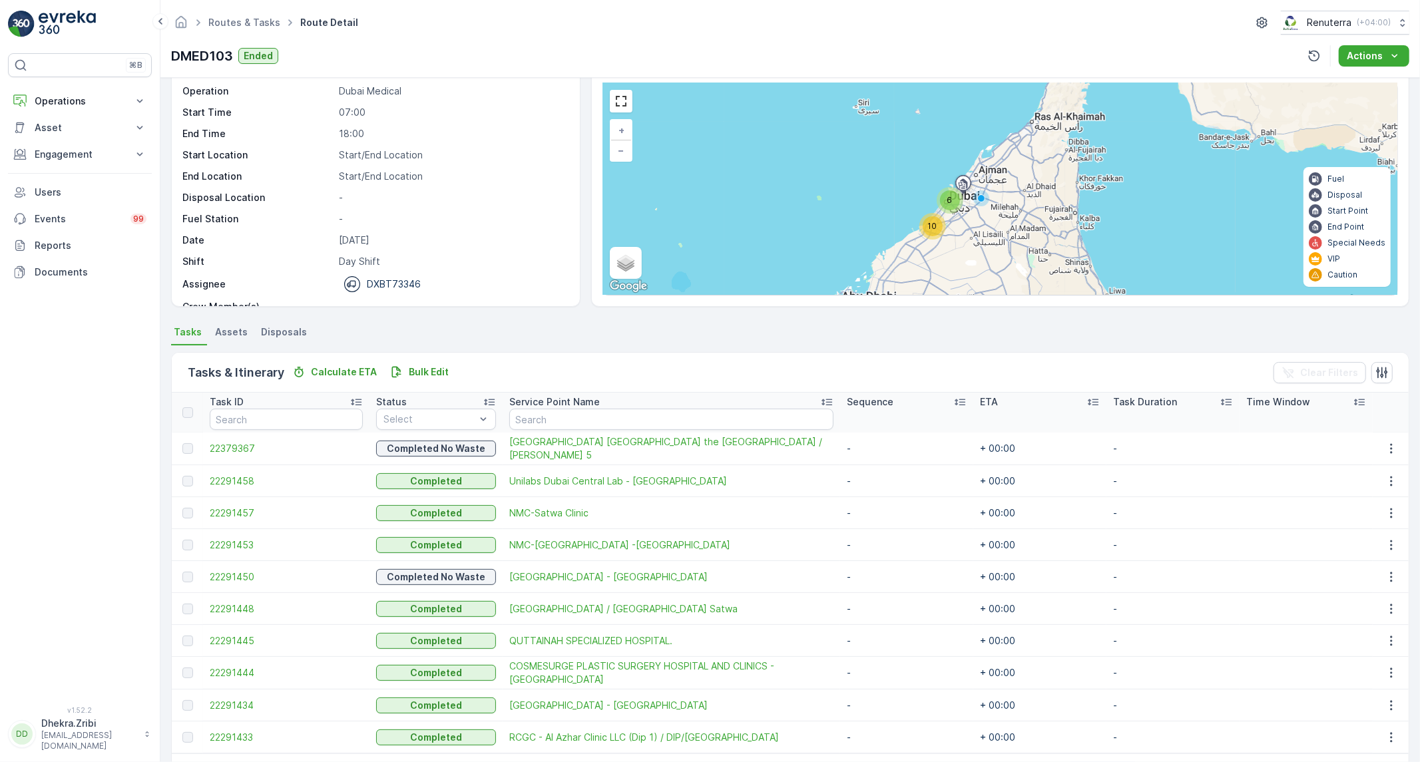
scroll to position [74, 0]
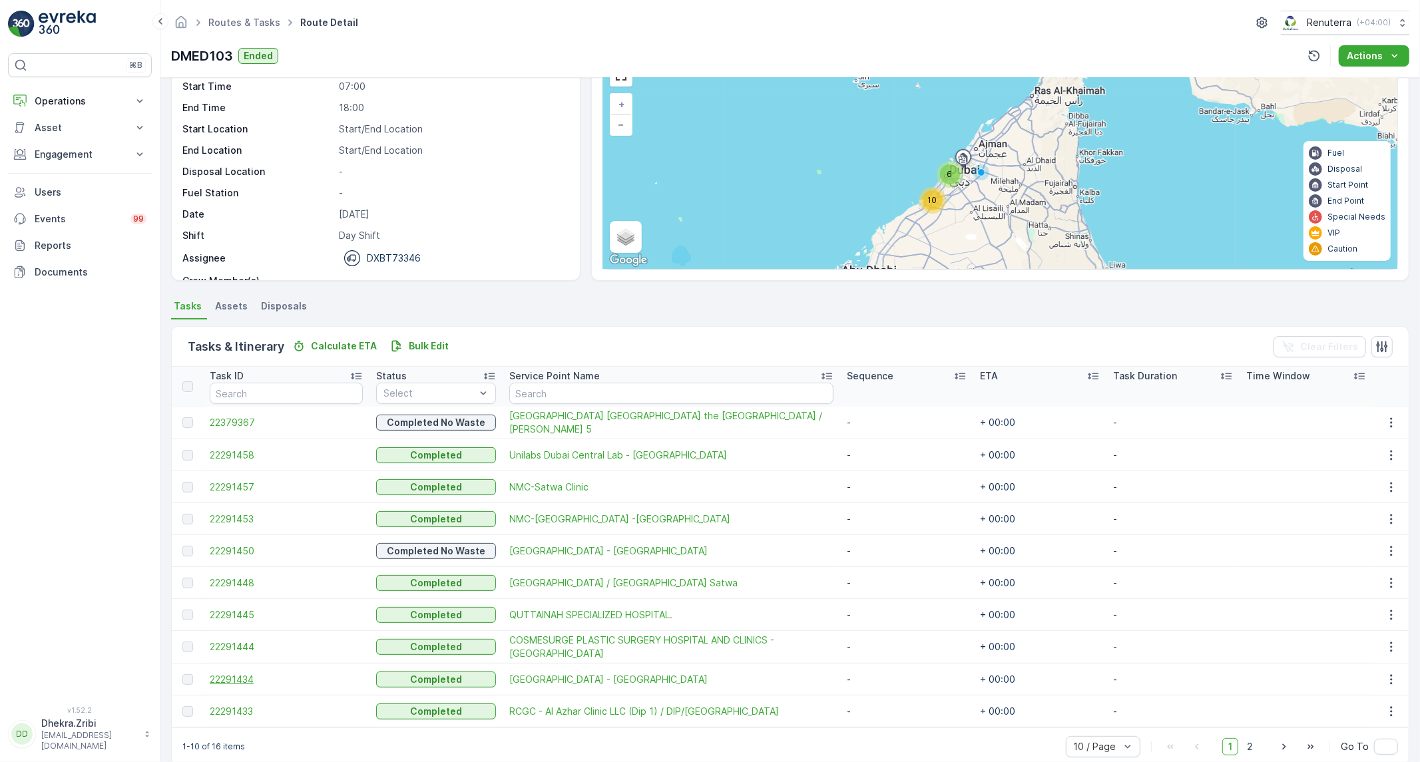
click at [242, 682] on span "22291434" at bounding box center [286, 679] width 153 height 13
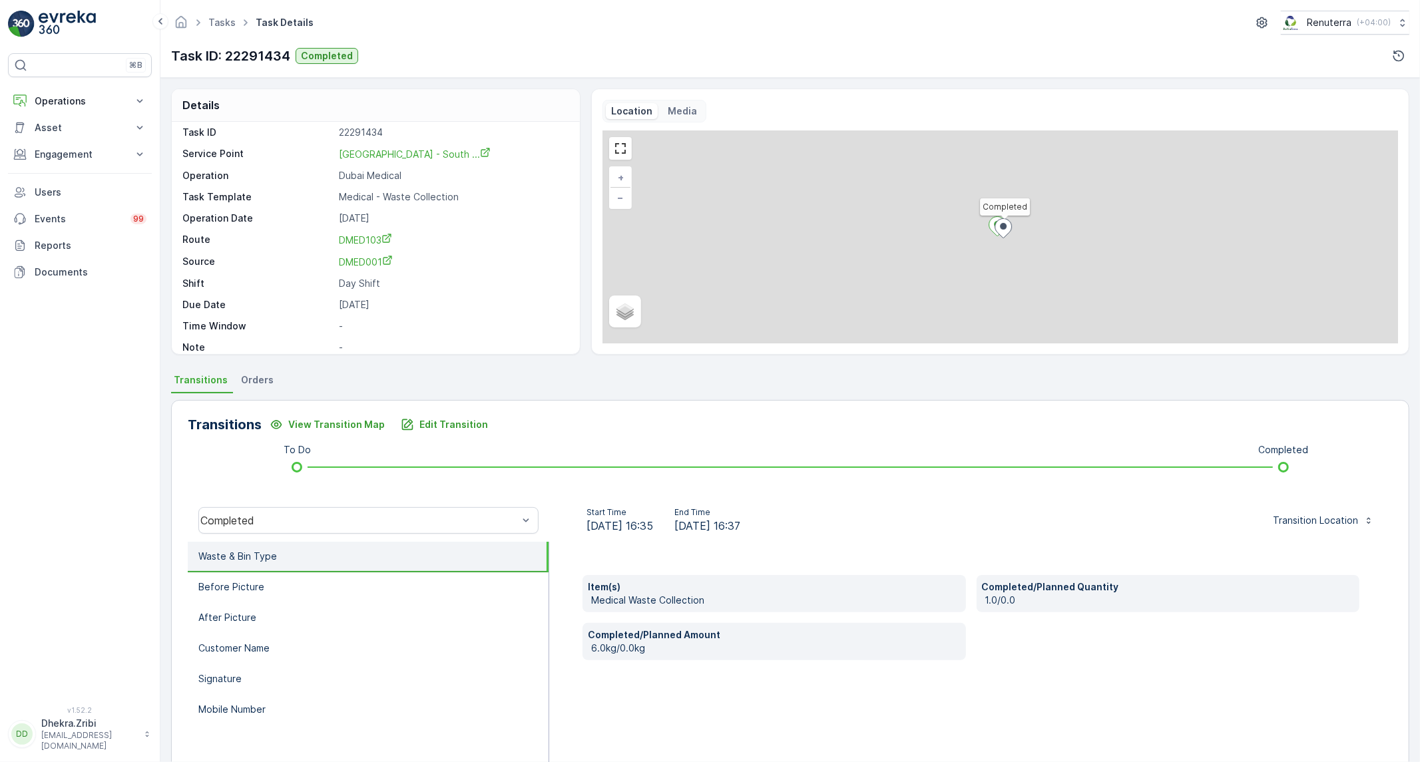
scroll to position [18, 0]
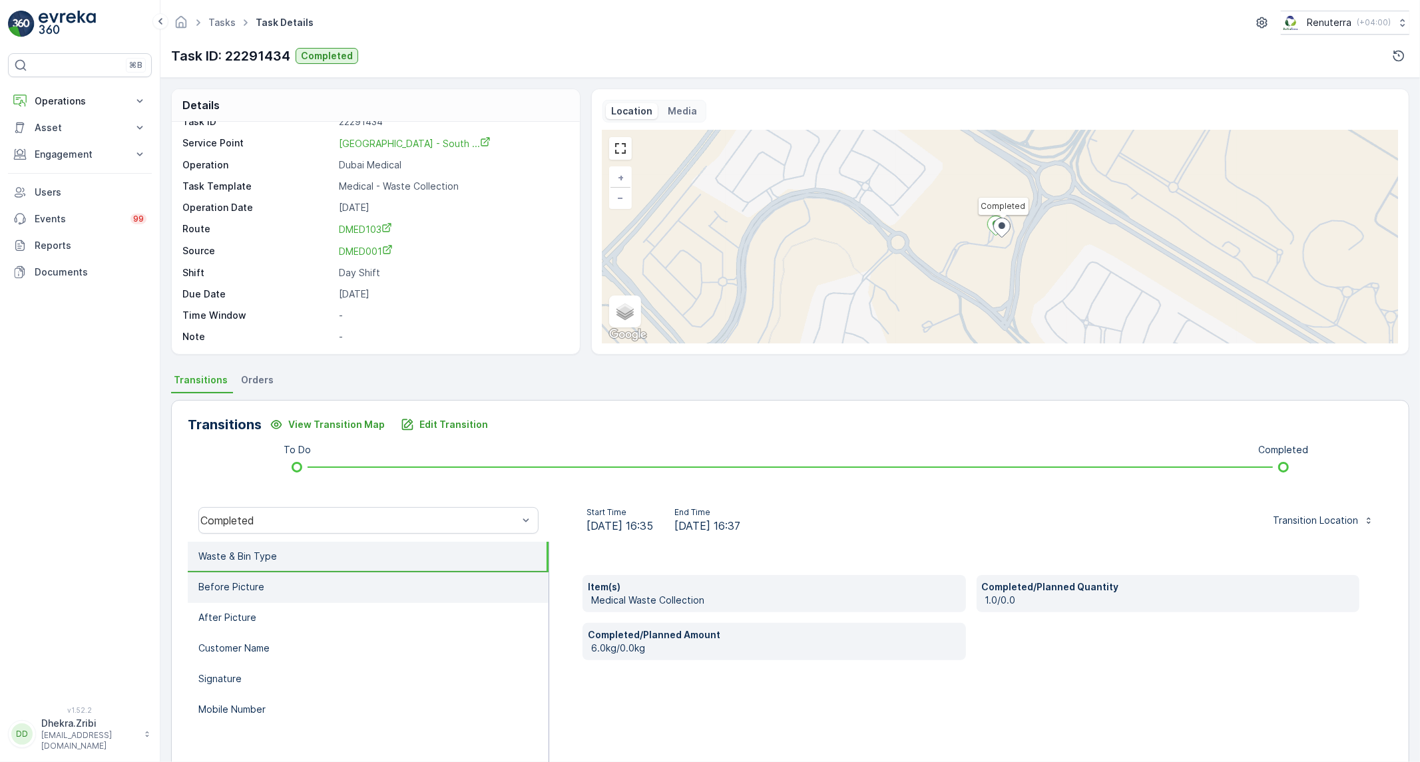
click at [323, 590] on li "Before Picture" at bounding box center [368, 588] width 361 height 31
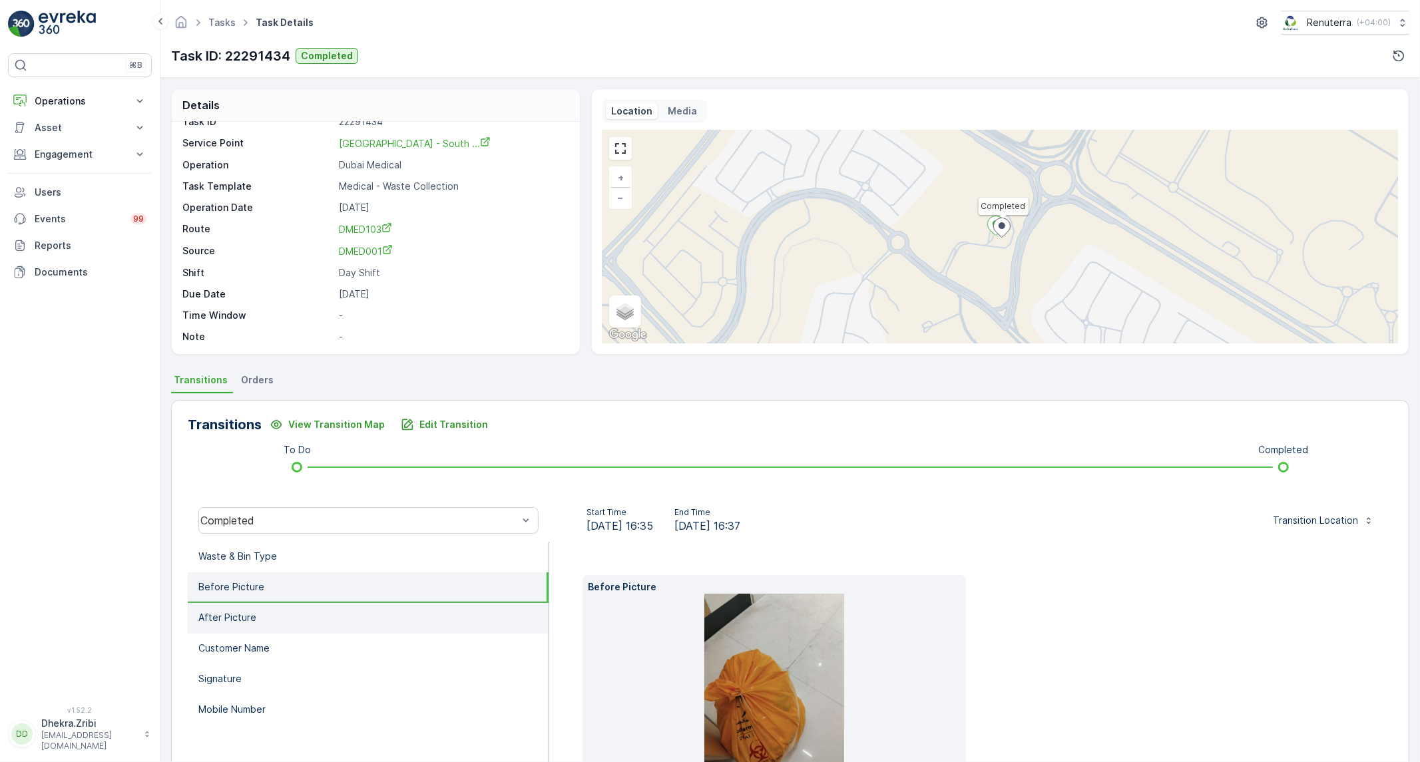
click at [300, 607] on li "After Picture" at bounding box center [368, 618] width 361 height 31
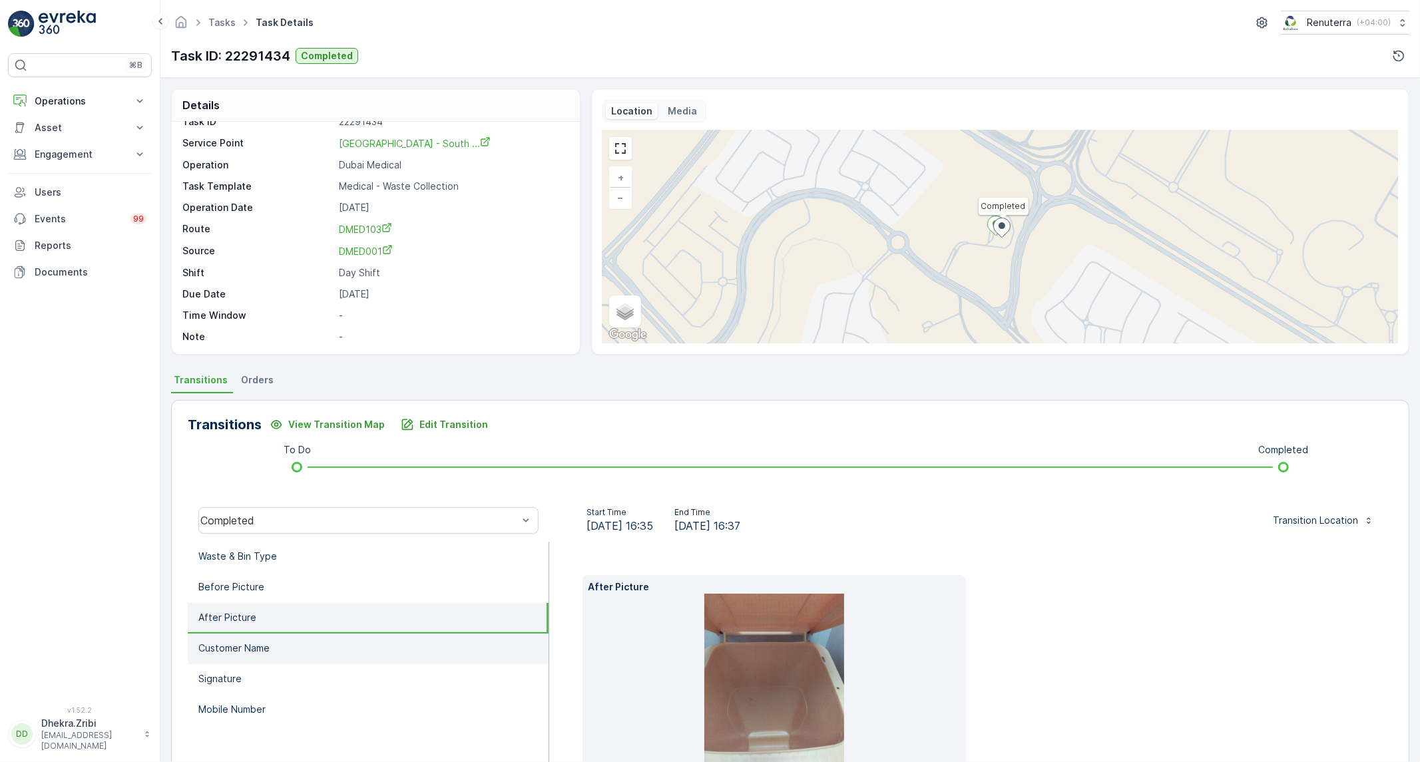
click at [269, 647] on p "Customer Name" at bounding box center [233, 648] width 71 height 13
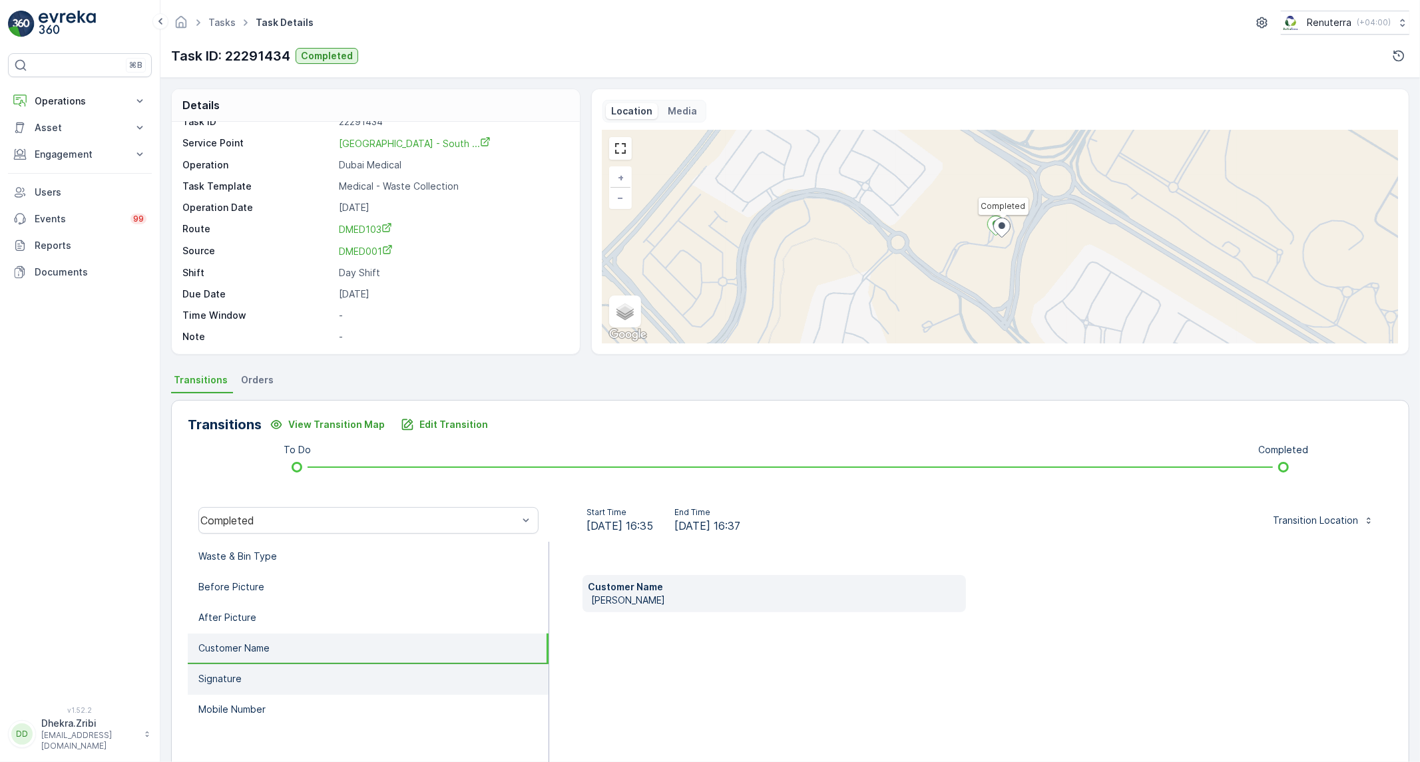
click at [256, 672] on li "Signature" at bounding box center [368, 680] width 361 height 31
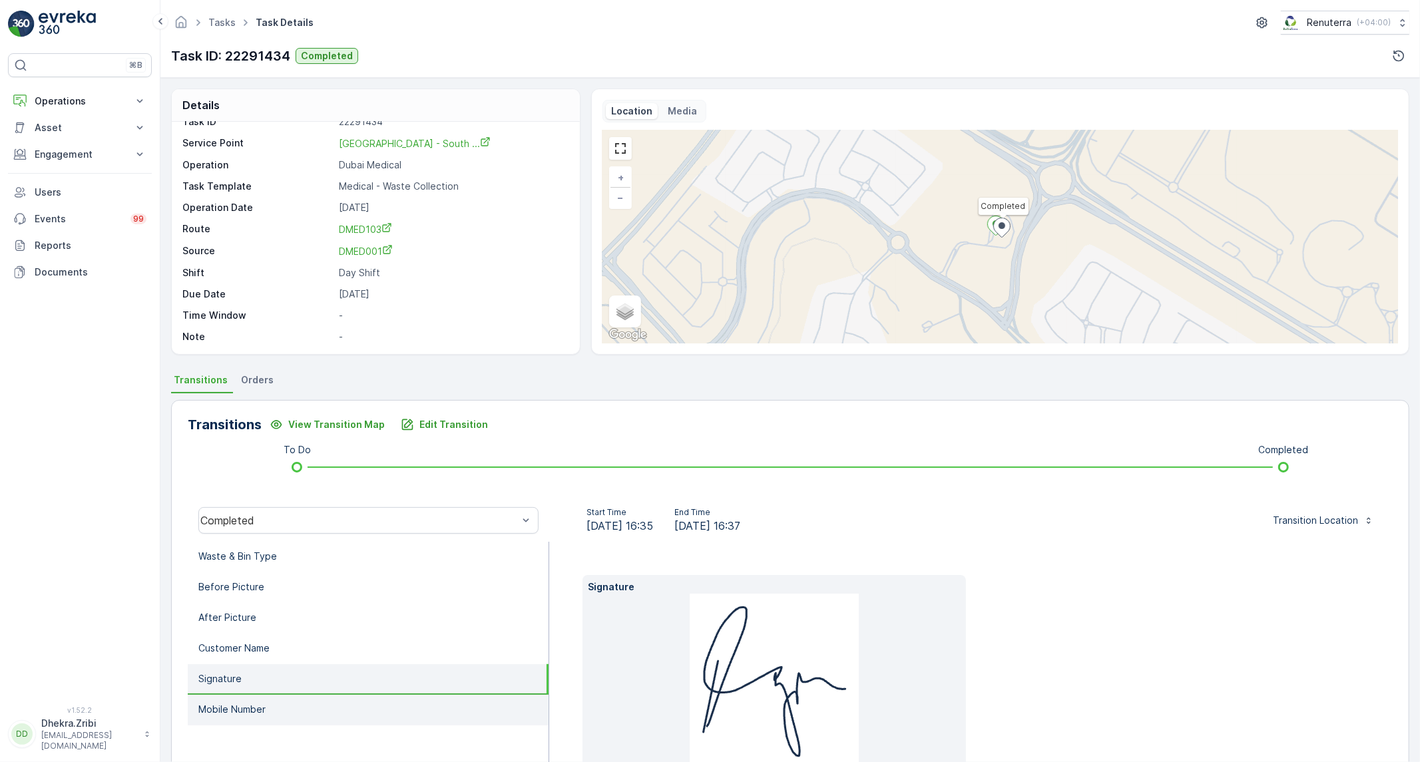
click at [250, 716] on li "Mobile Number" at bounding box center [368, 710] width 361 height 31
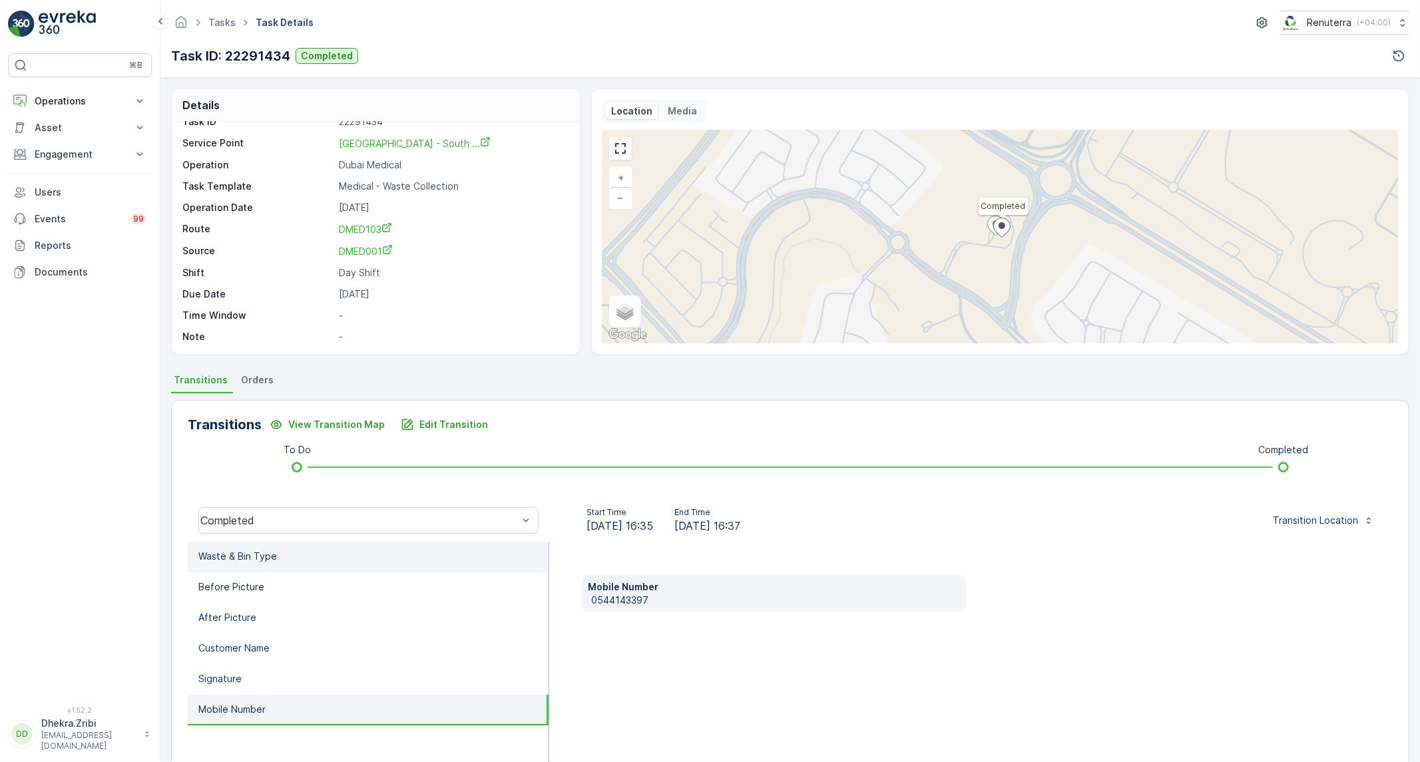
click at [262, 561] on p "Waste & Bin Type" at bounding box center [237, 556] width 79 height 13
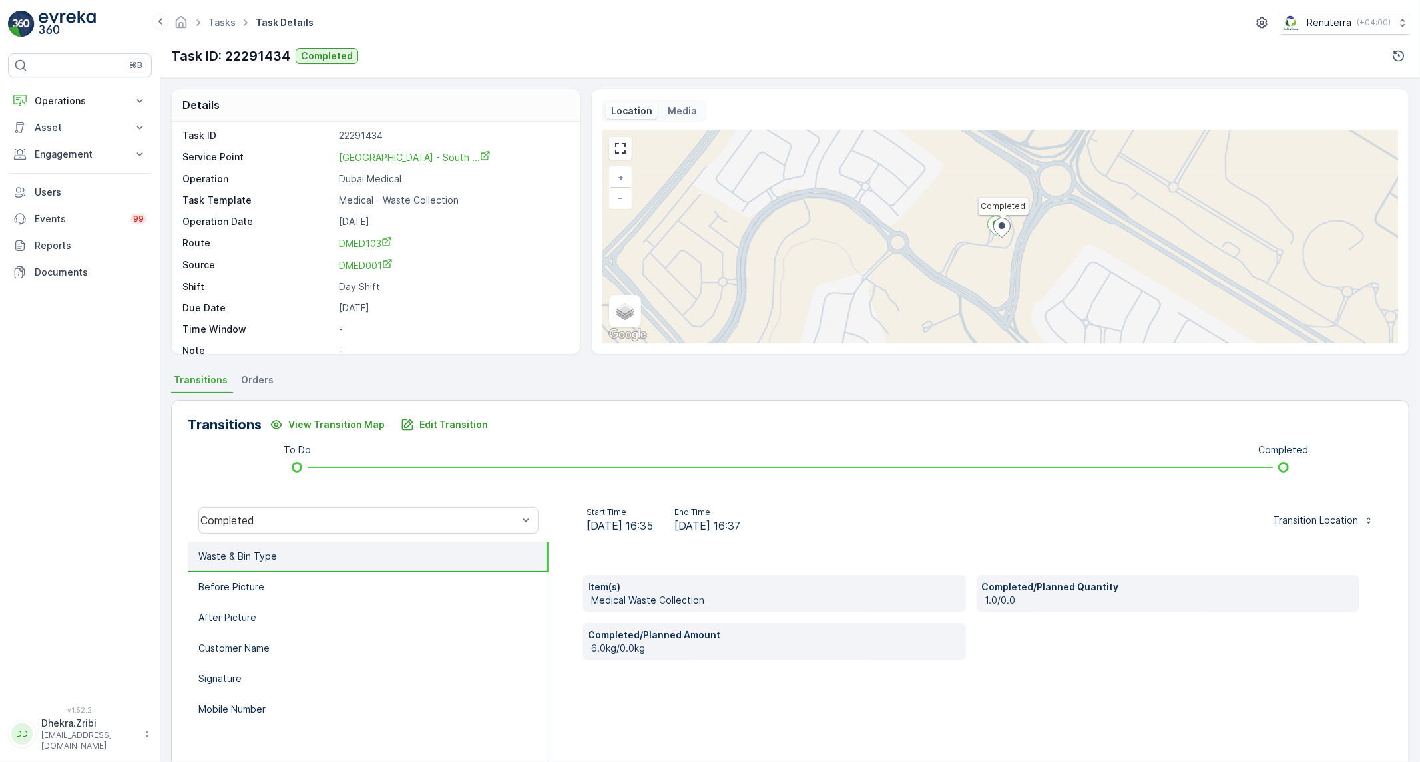
scroll to position [0, 0]
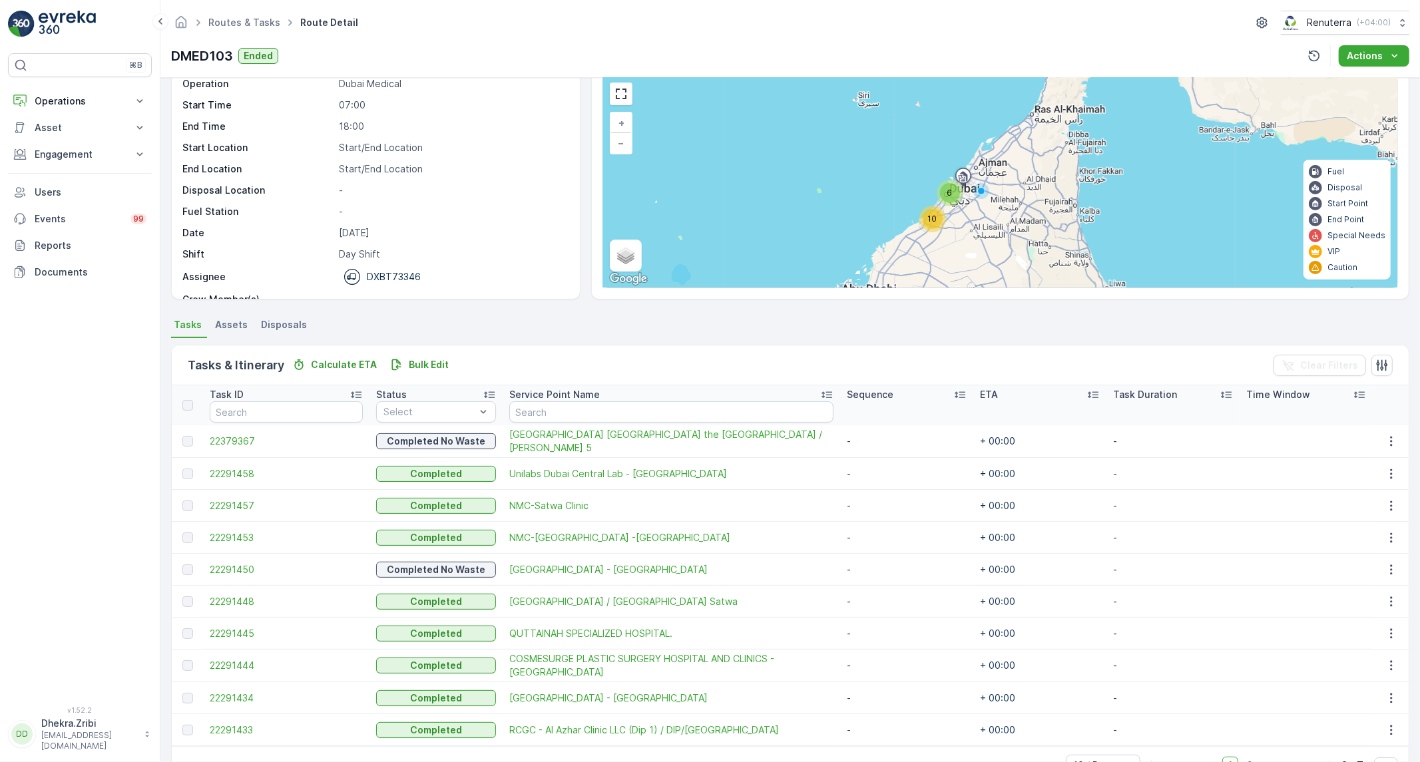
scroll to position [93, 0]
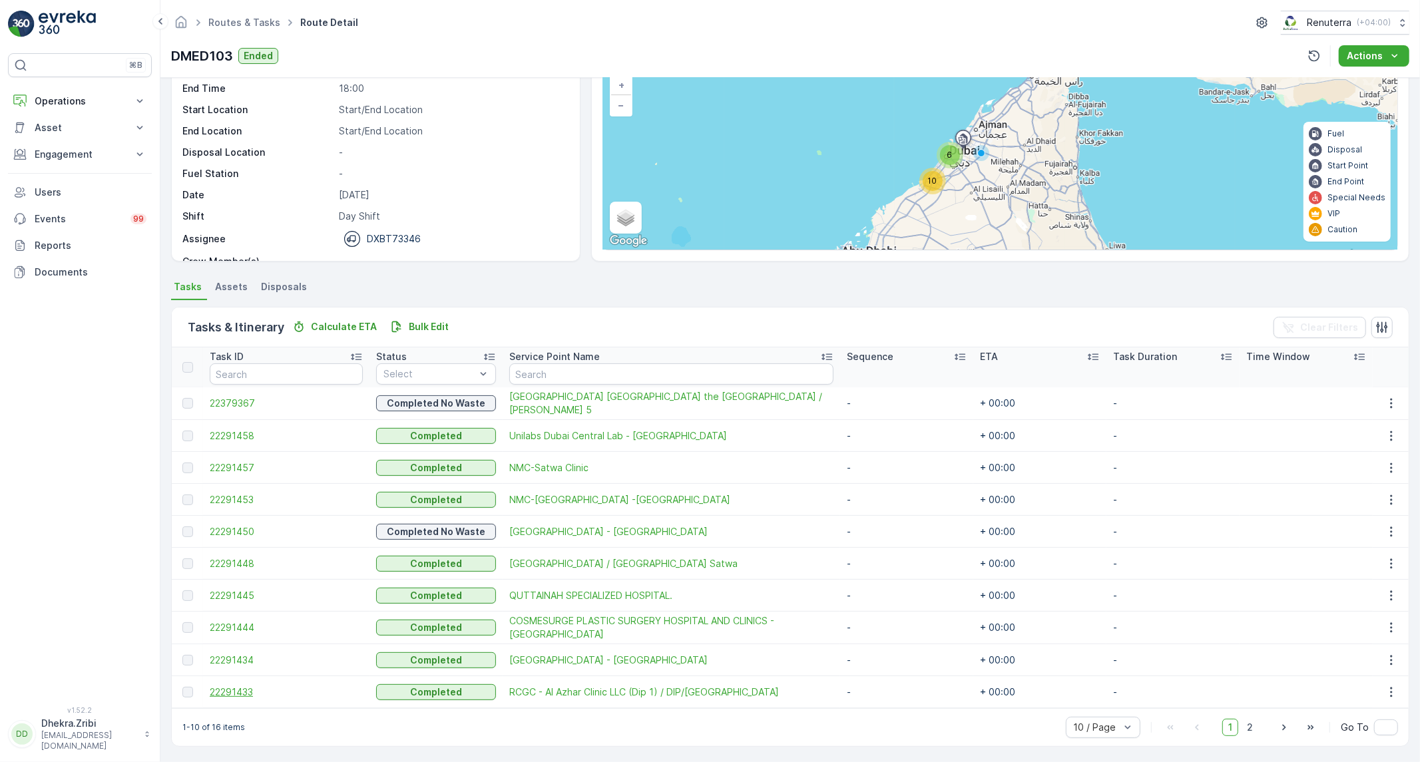
click at [228, 691] on span "22291433" at bounding box center [286, 692] width 153 height 13
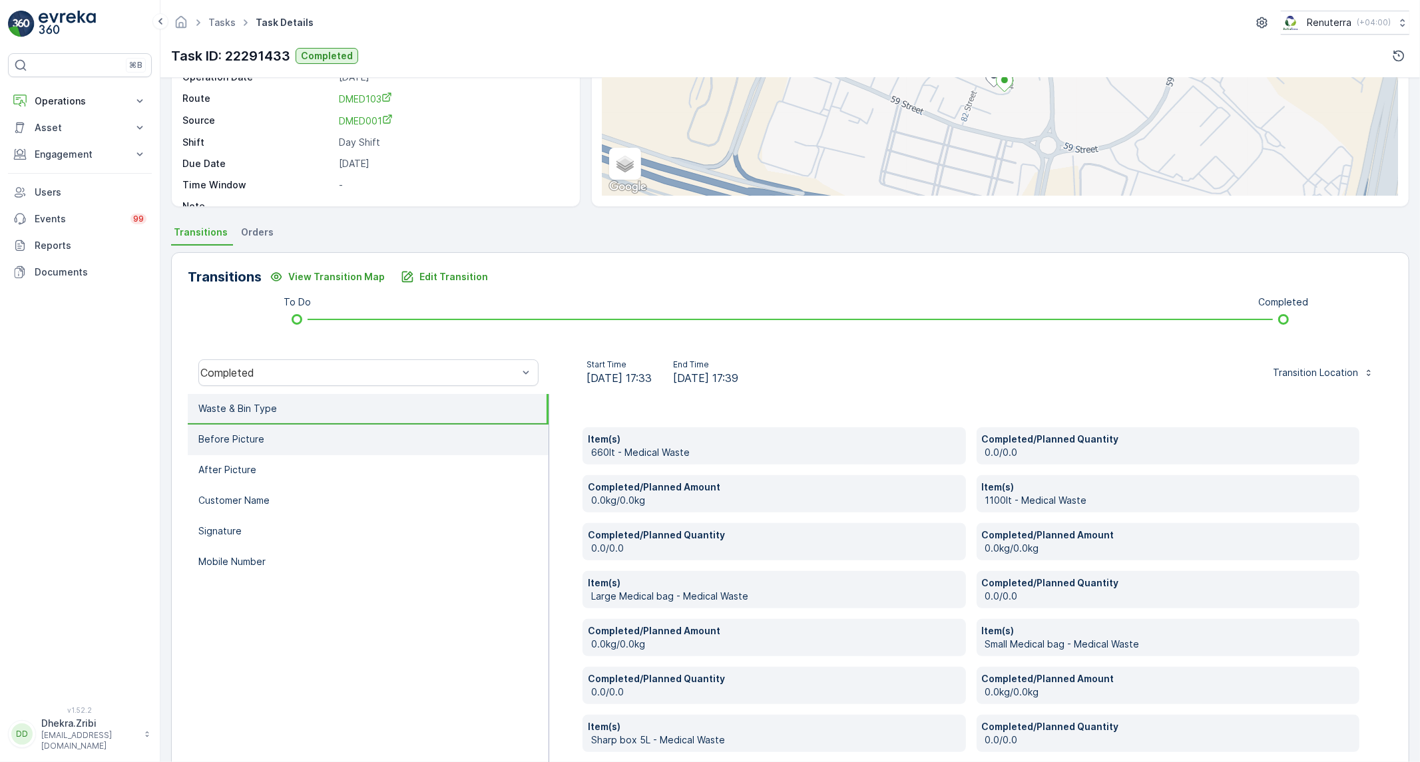
click at [350, 451] on li "Before Picture" at bounding box center [368, 440] width 361 height 31
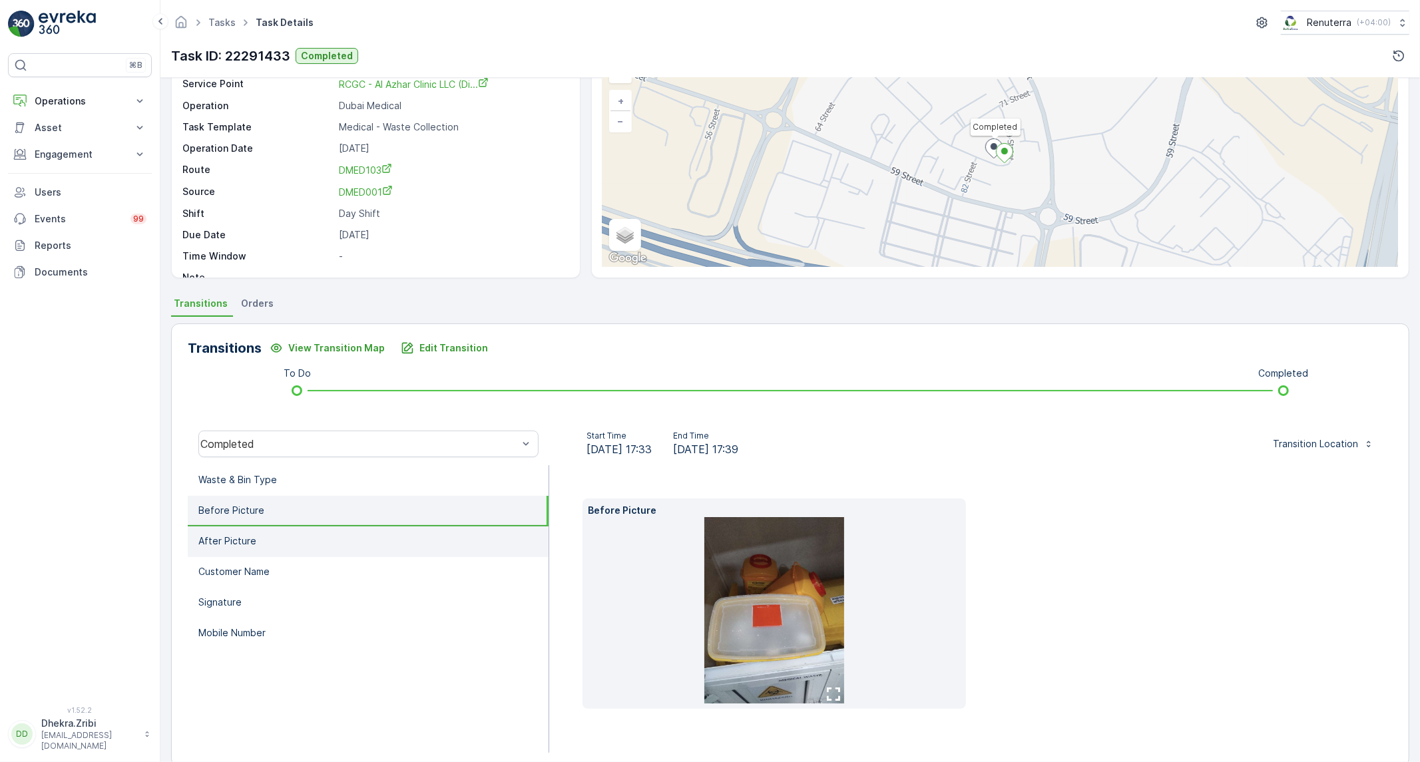
click at [323, 531] on li "After Picture" at bounding box center [368, 542] width 361 height 31
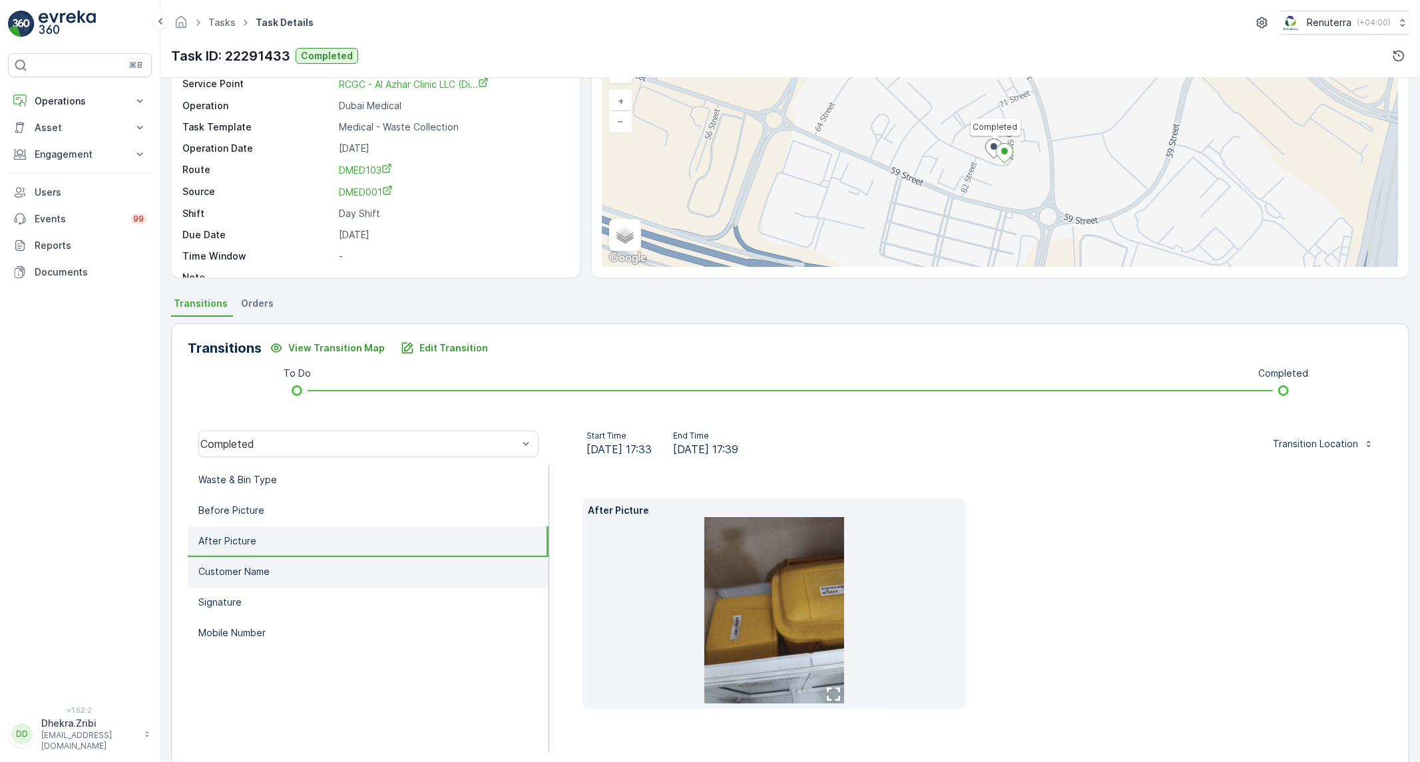
click at [286, 566] on li "Customer Name" at bounding box center [368, 572] width 361 height 31
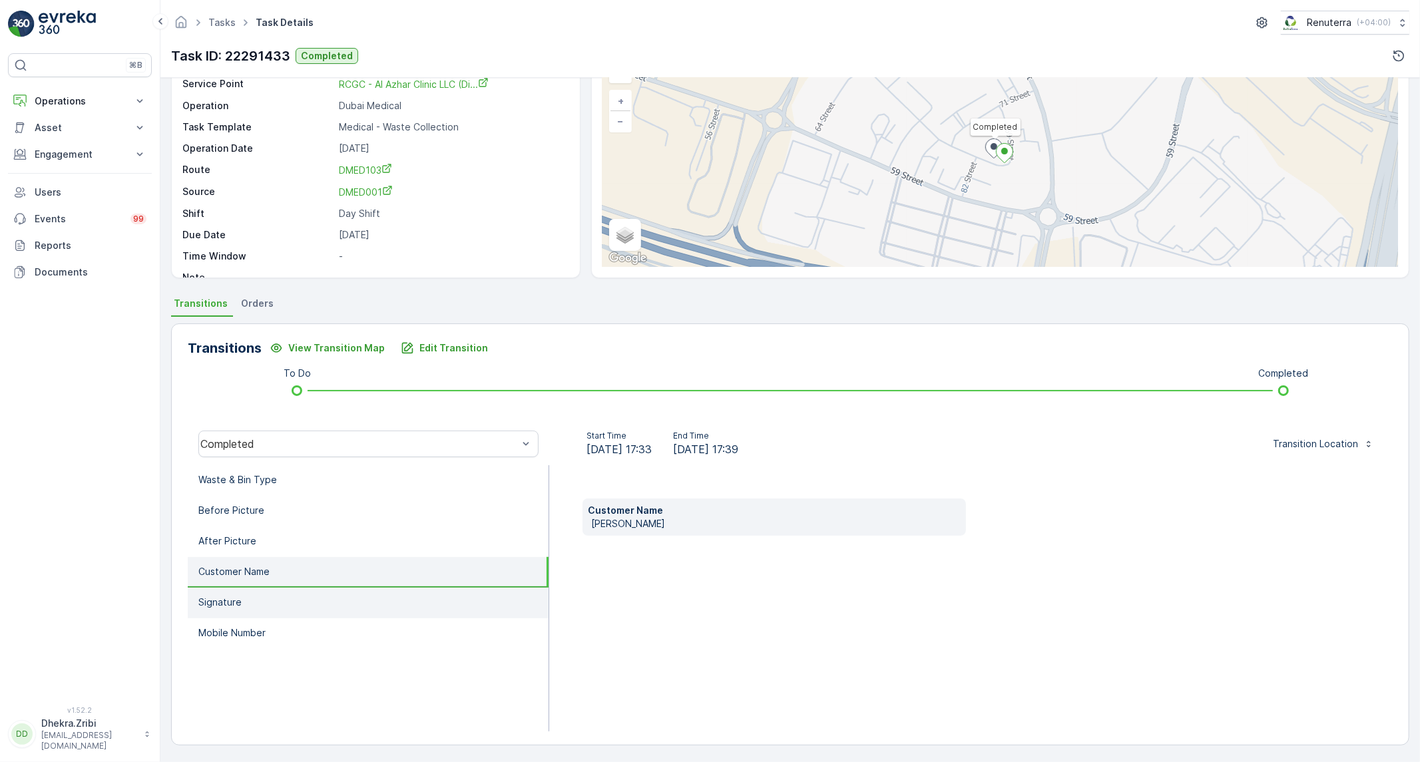
click at [260, 598] on li "Signature" at bounding box center [368, 603] width 361 height 31
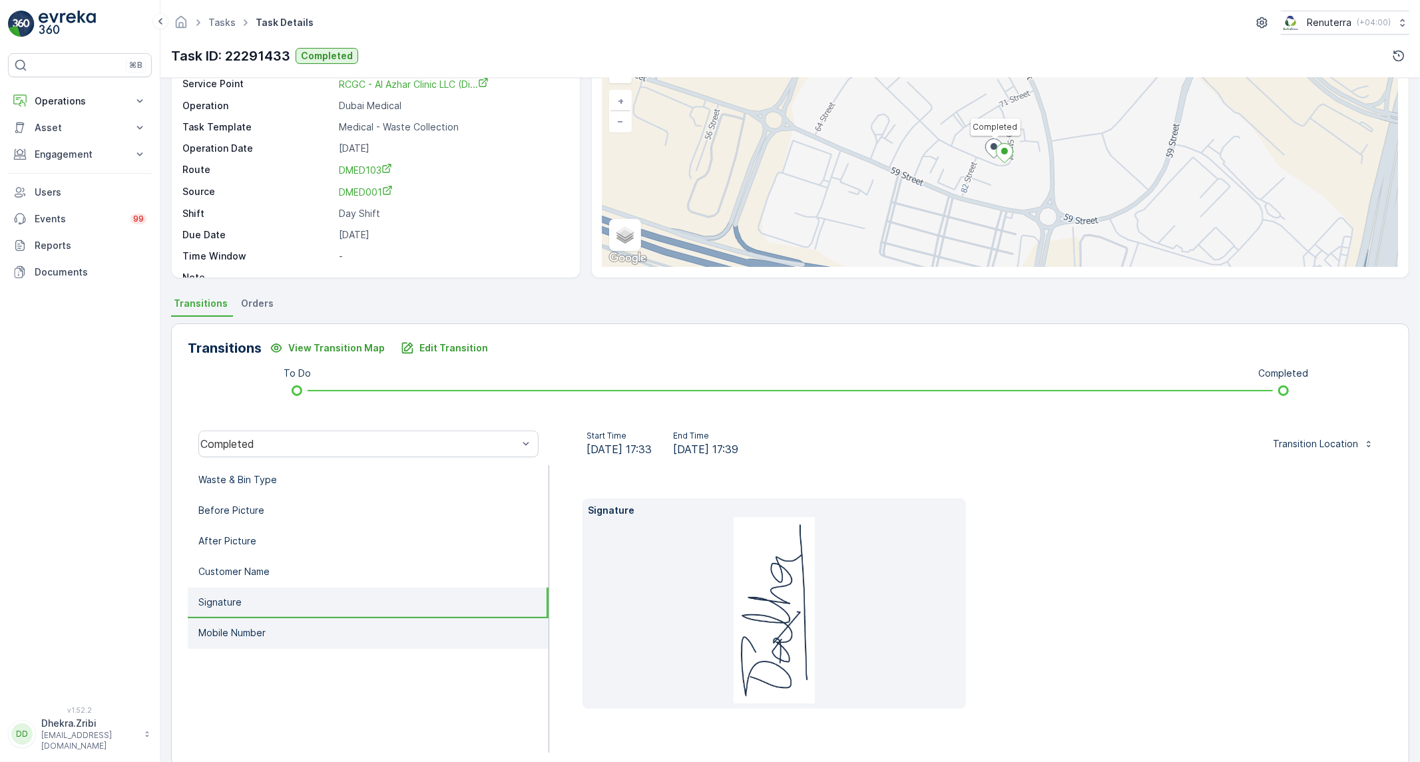
click at [250, 635] on p "Mobile Number" at bounding box center [231, 633] width 67 height 13
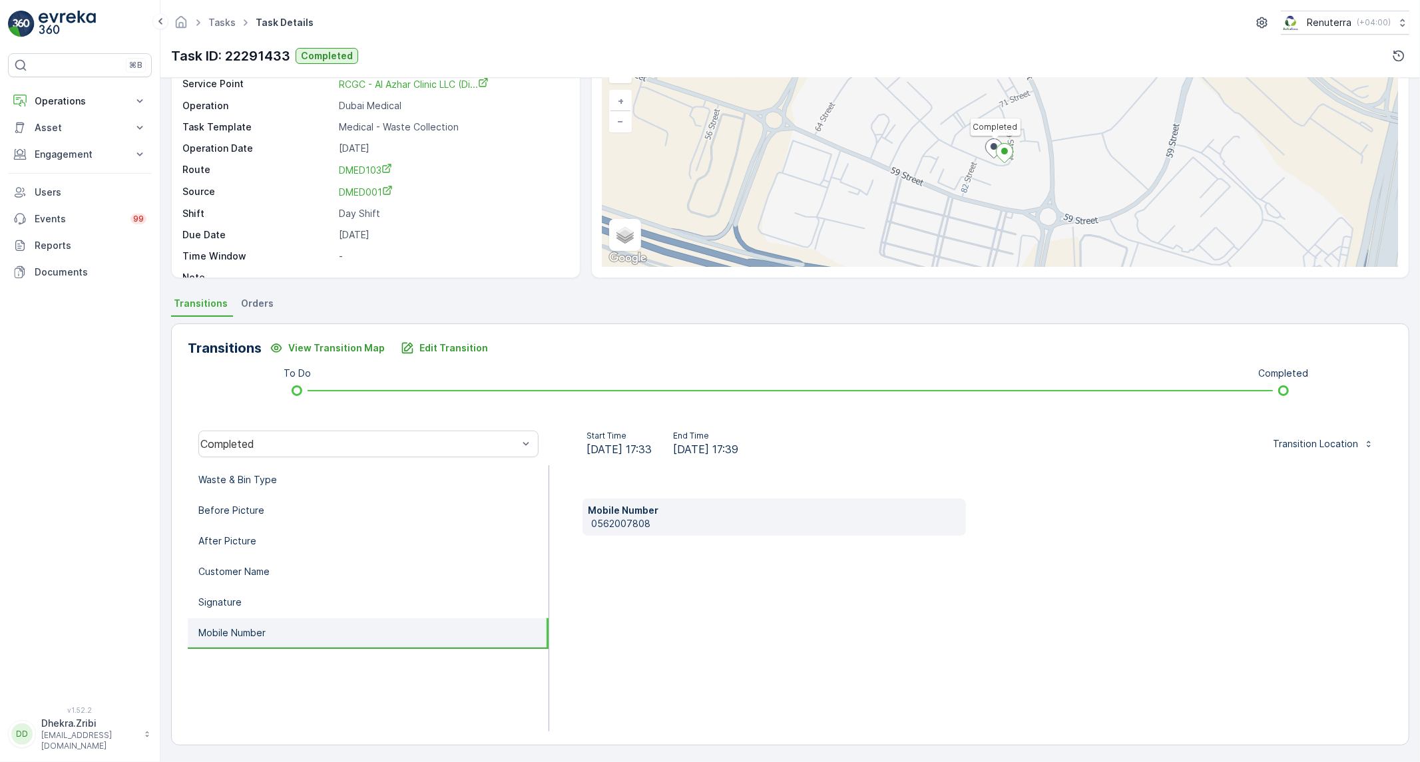
click at [597, 523] on p "0562007808" at bounding box center [776, 523] width 370 height 13
copy p "0562007808"
click at [358, 471] on li "Waste & Bin Type" at bounding box center [368, 480] width 361 height 31
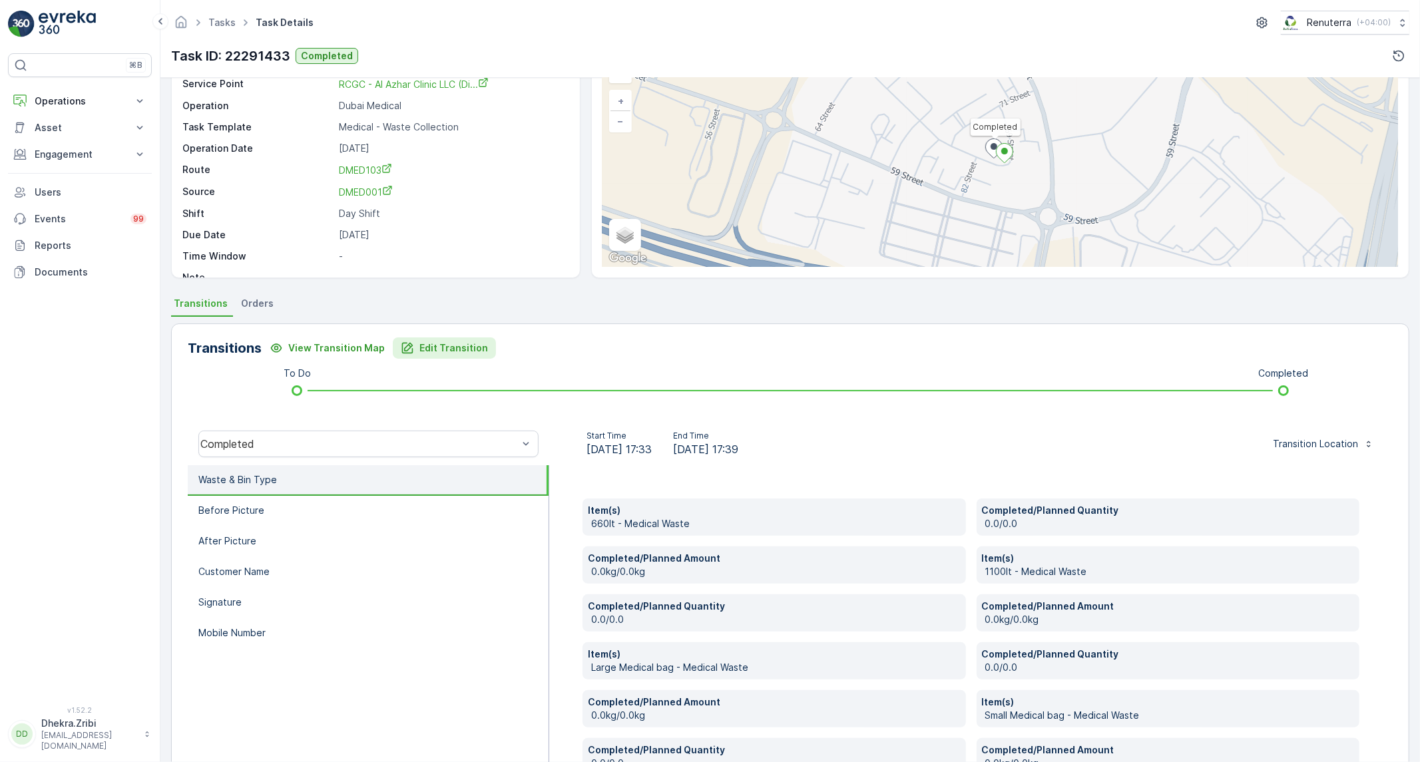
click at [482, 344] on button "Edit Transition" at bounding box center [444, 348] width 103 height 21
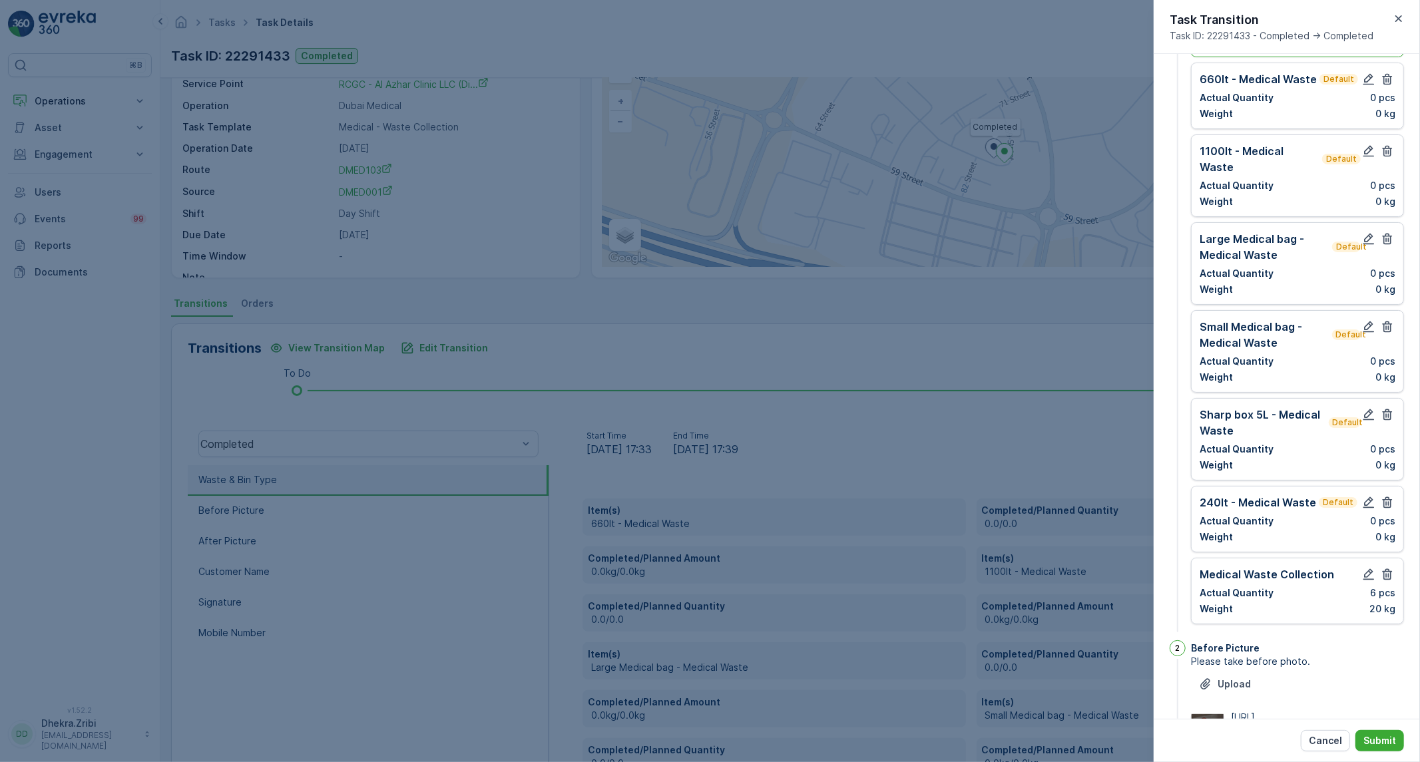
scroll to position [0, 0]
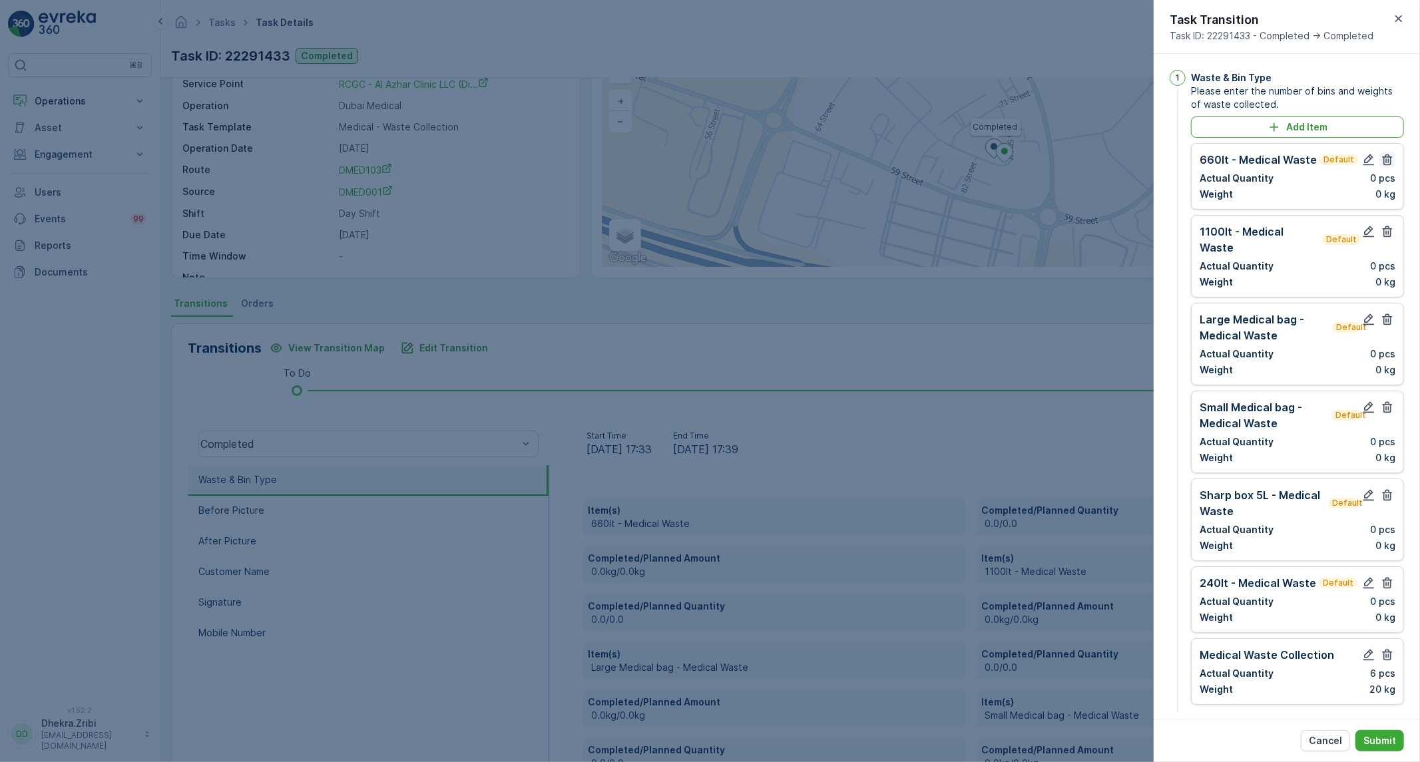
click at [1386, 158] on icon "button" at bounding box center [1387, 159] width 13 height 13
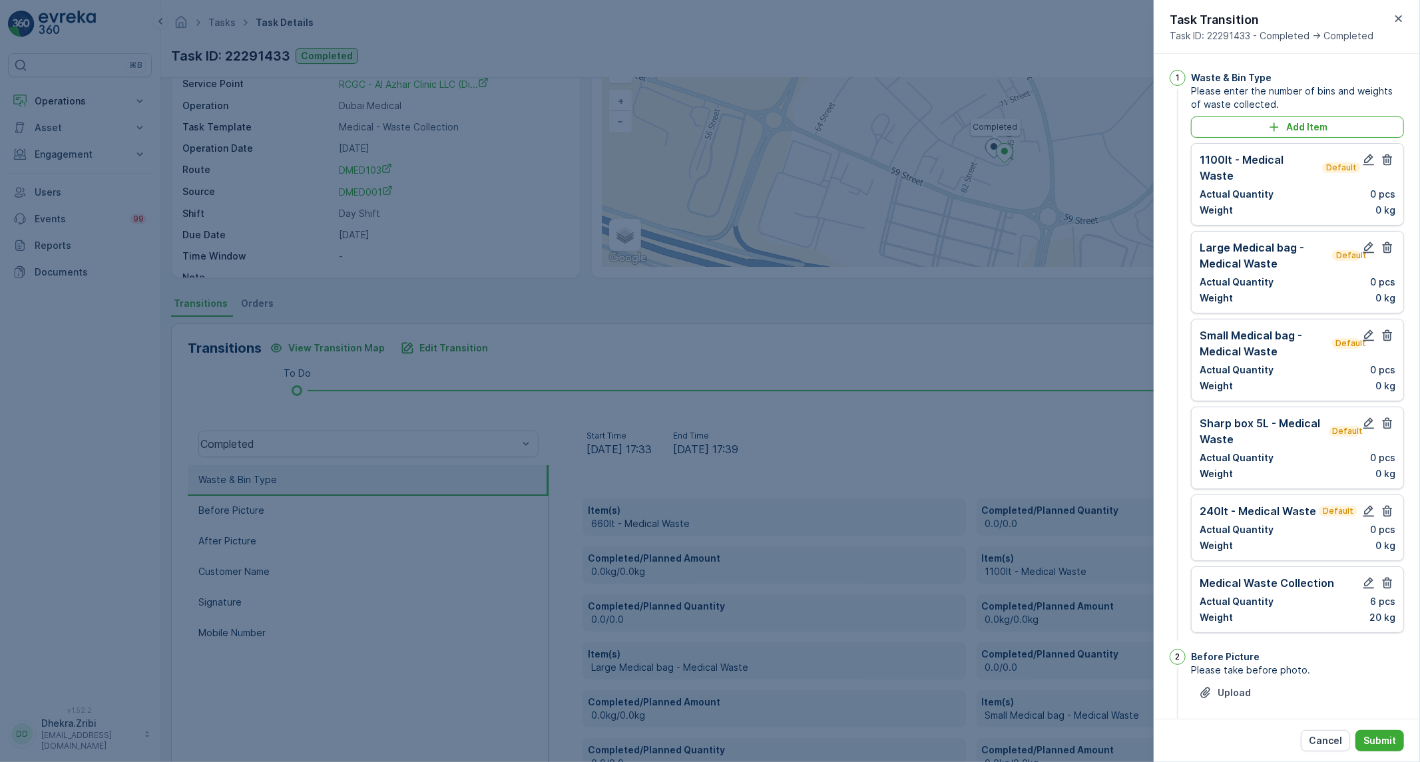
click at [1386, 158] on icon "button" at bounding box center [1387, 159] width 13 height 13
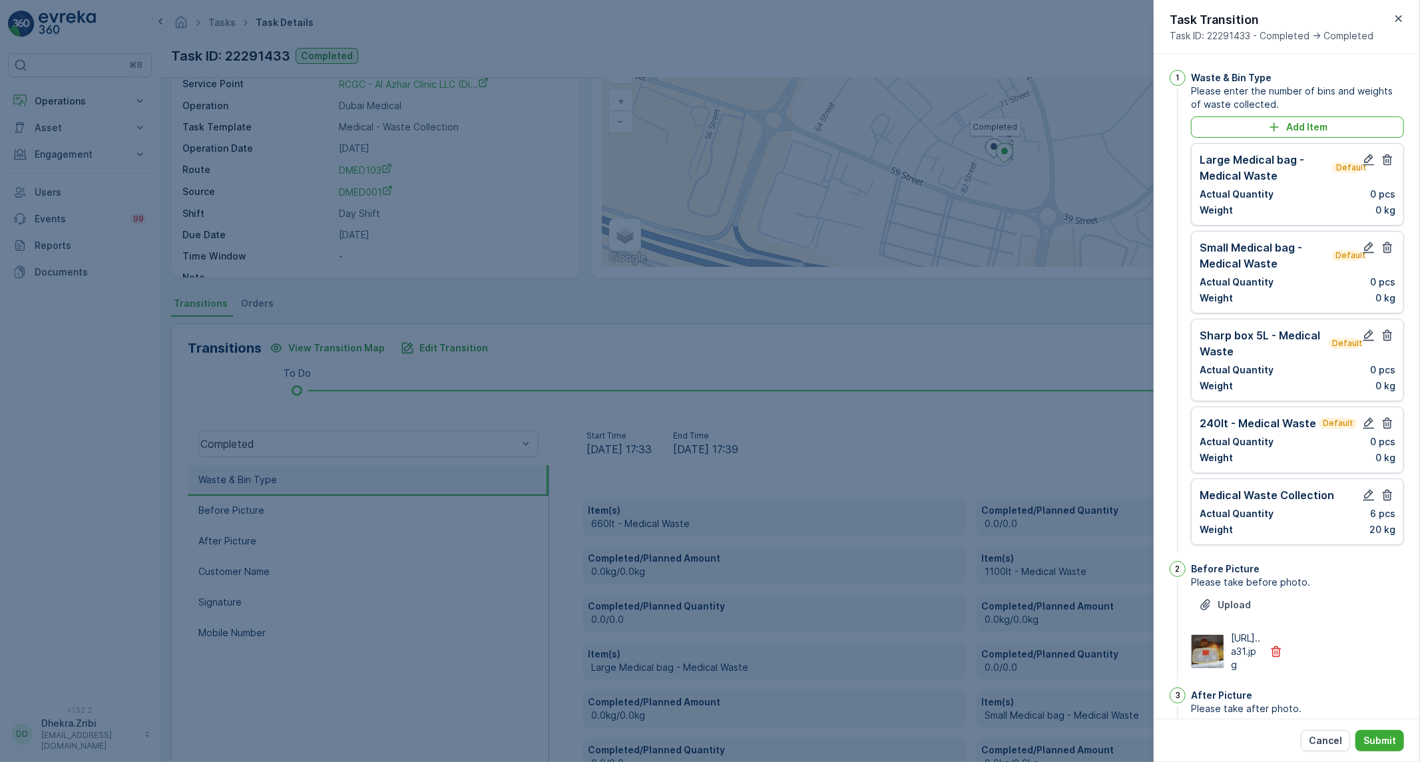
click at [1386, 158] on icon "button" at bounding box center [1387, 159] width 13 height 13
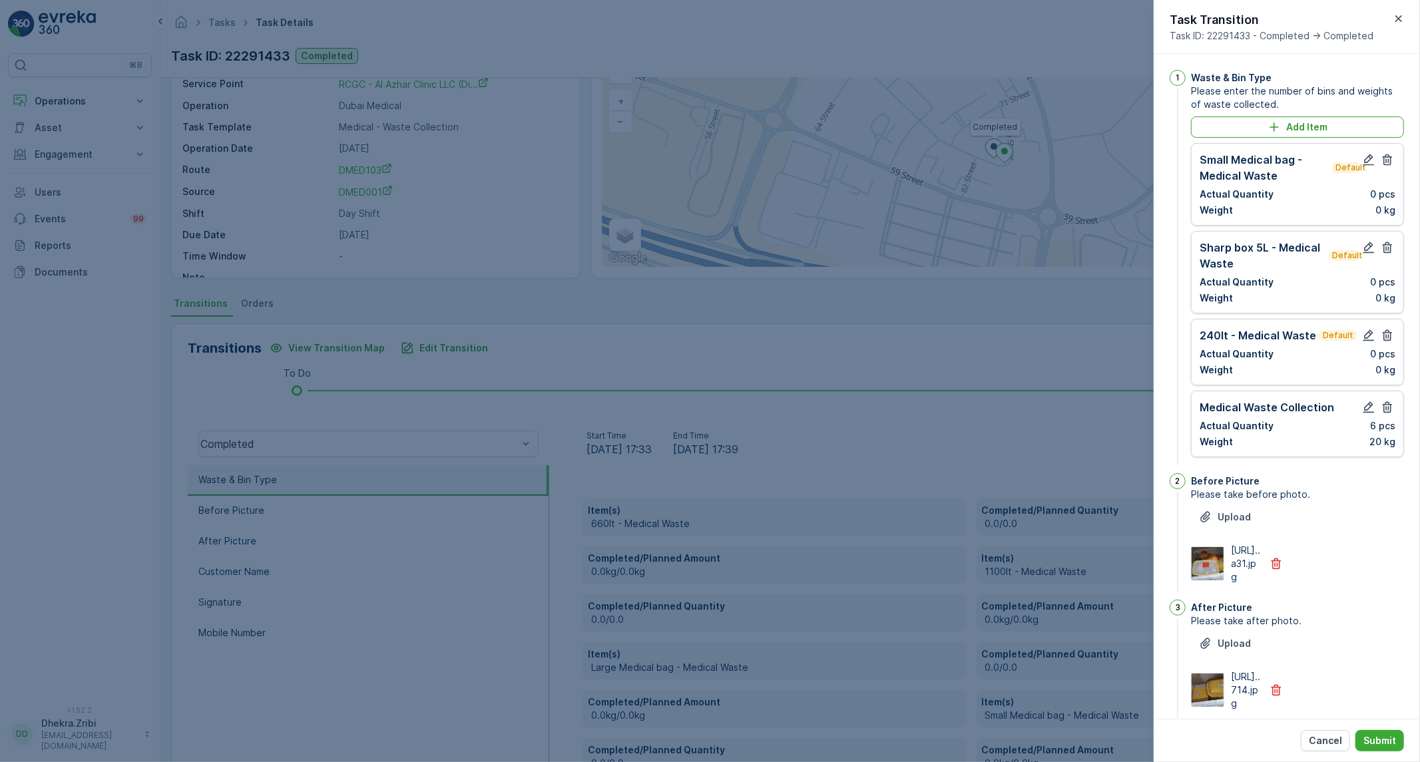
click at [1386, 158] on icon "button" at bounding box center [1387, 159] width 13 height 13
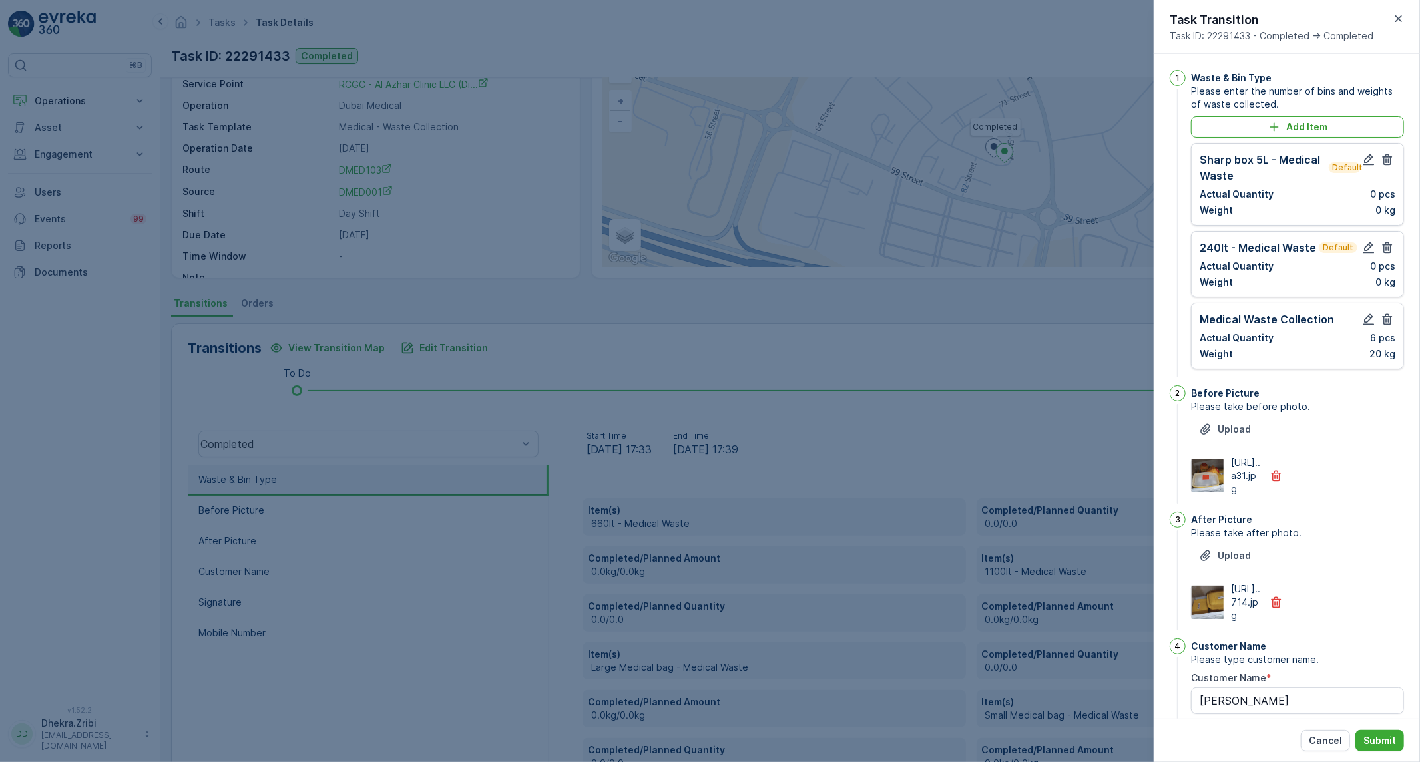
click at [1386, 158] on icon "button" at bounding box center [1387, 159] width 13 height 13
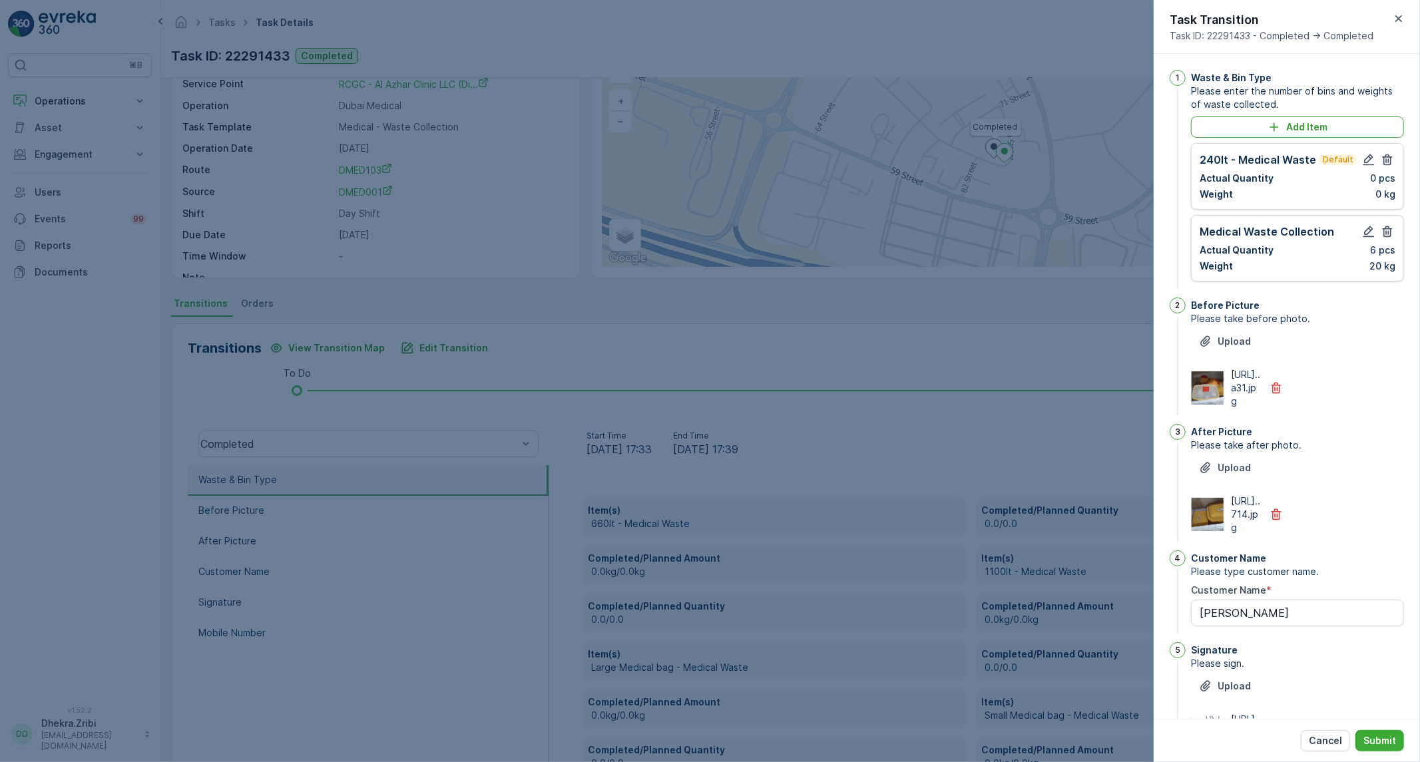
click at [1386, 158] on icon "button" at bounding box center [1387, 159] width 13 height 13
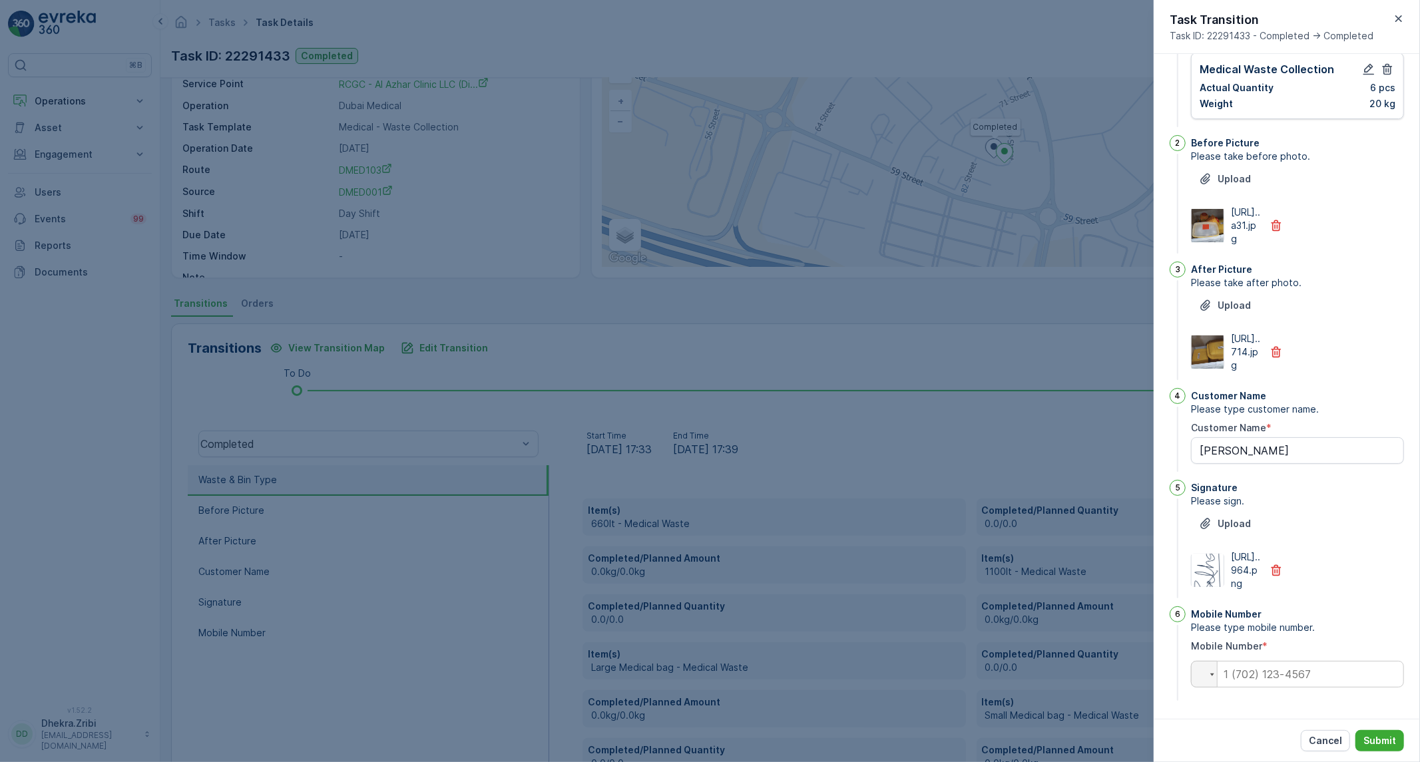
scroll to position [170, 0]
click at [1284, 674] on input "tel" at bounding box center [1297, 674] width 213 height 27
paste input "0562007808"
type input "0562007808"
click at [1382, 736] on p "Submit" at bounding box center [1380, 740] width 33 height 13
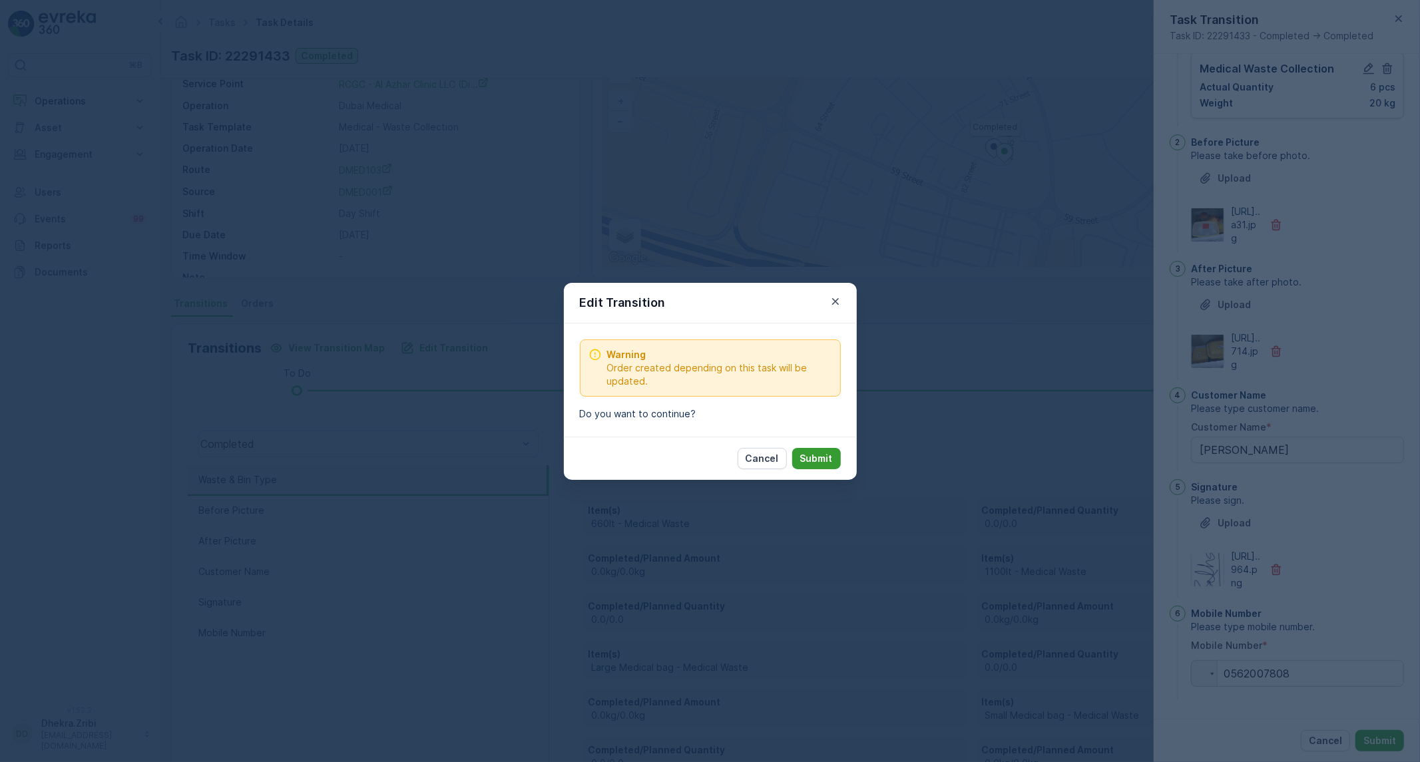
click at [828, 463] on p "Submit" at bounding box center [816, 458] width 33 height 13
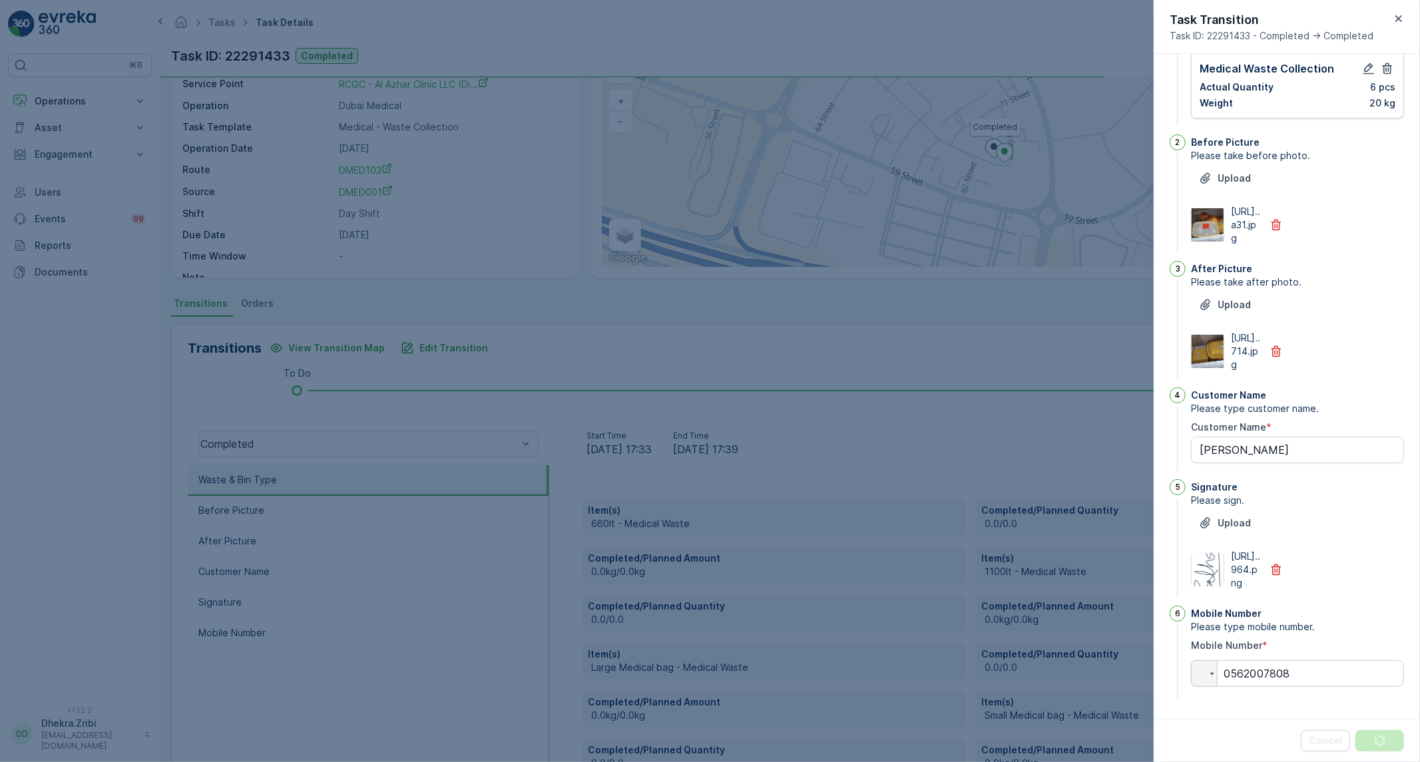
scroll to position [0, 0]
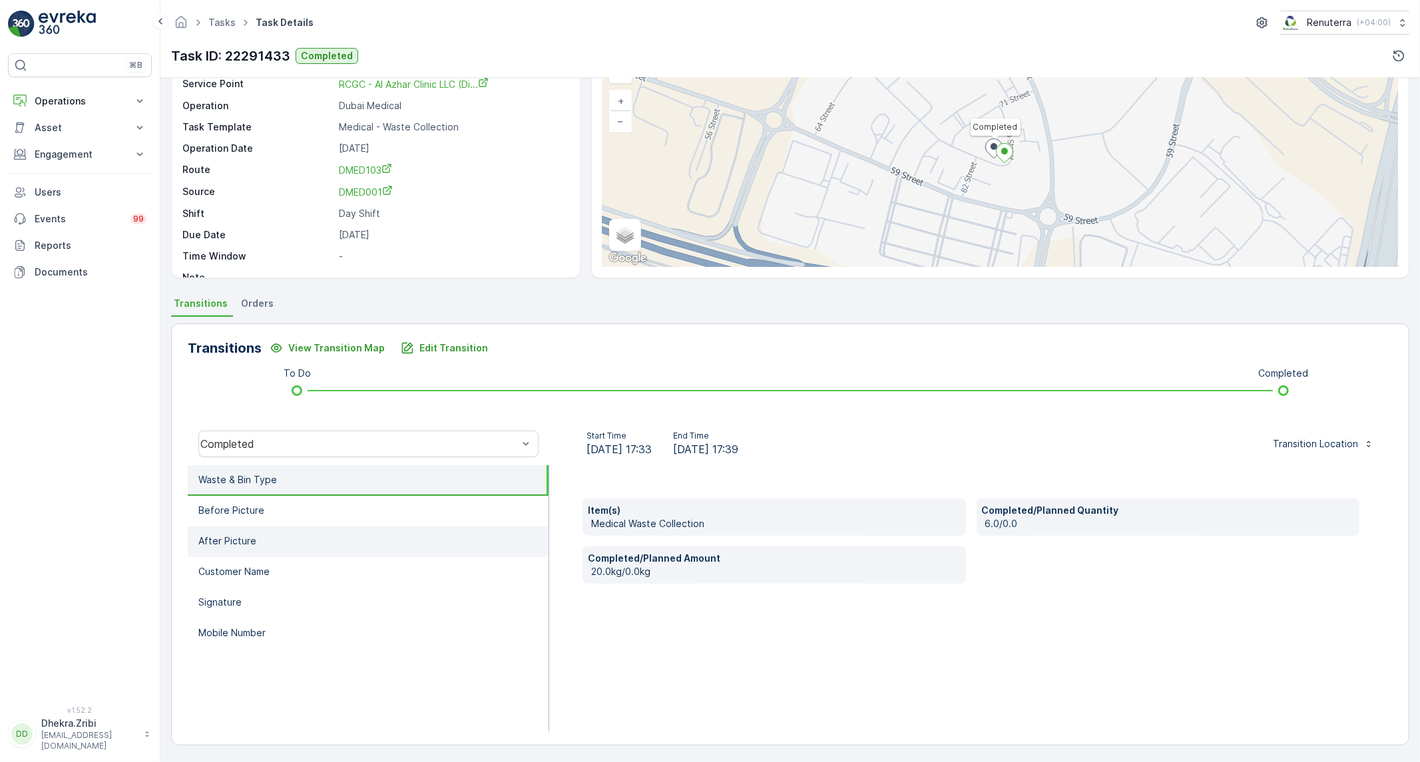
click at [338, 550] on li "After Picture" at bounding box center [368, 542] width 361 height 31
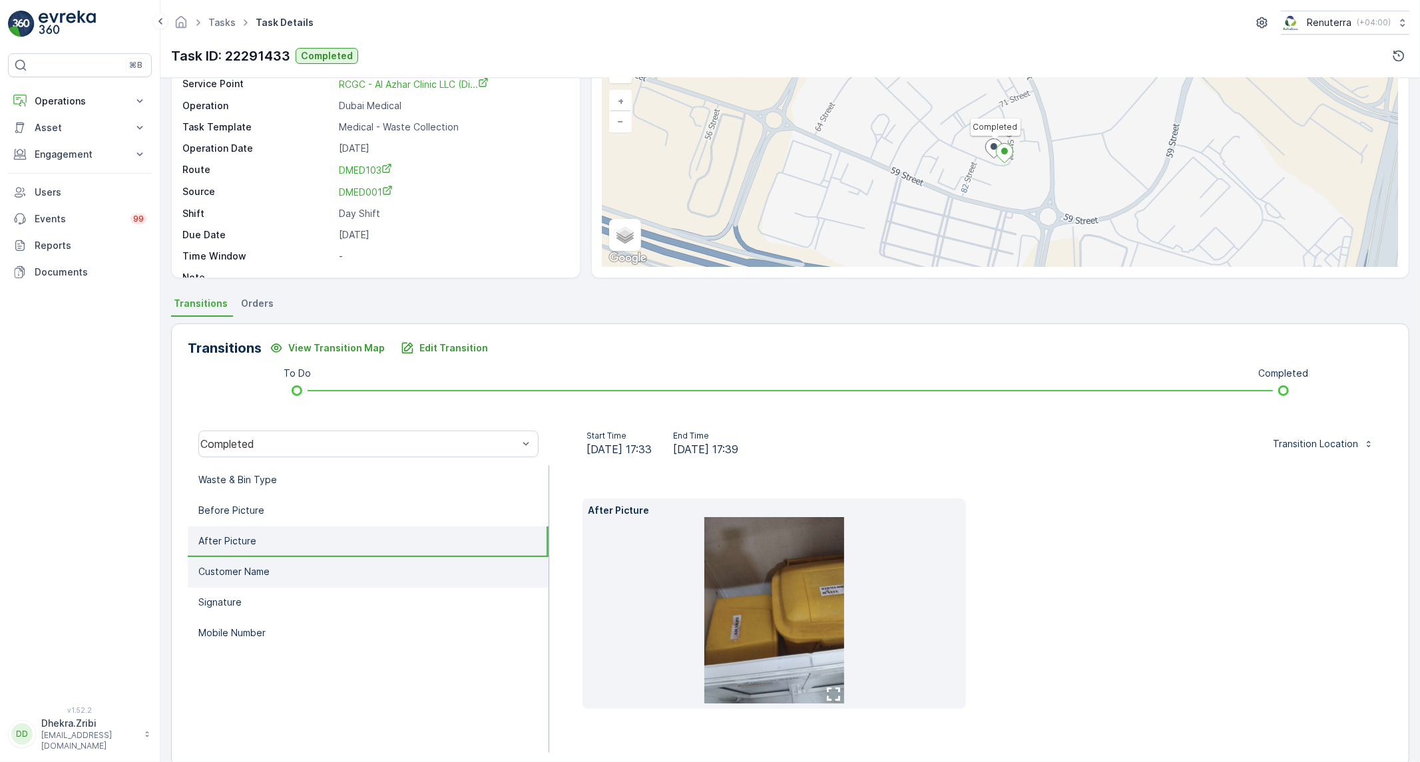
click at [330, 564] on li "Customer Name" at bounding box center [368, 572] width 361 height 31
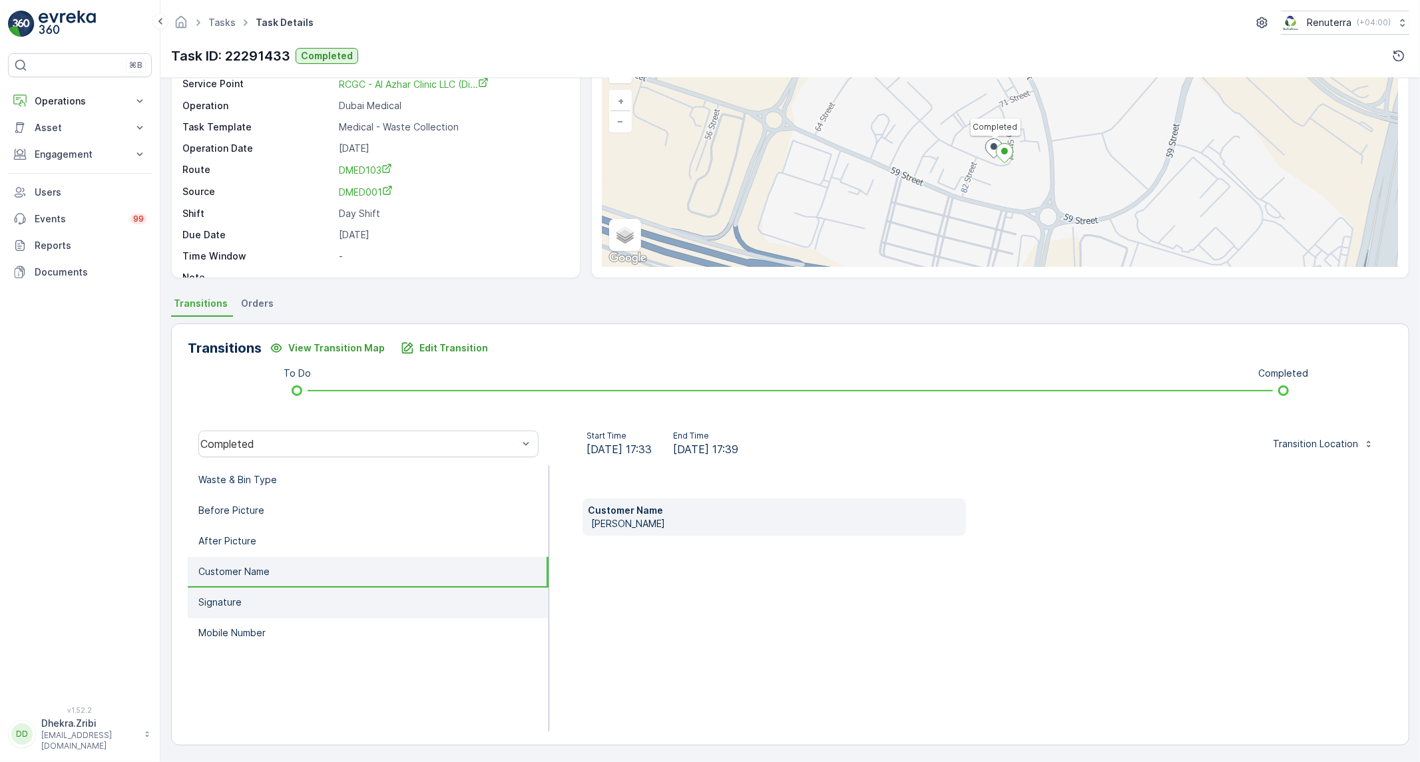
click at [318, 595] on li "Signature" at bounding box center [368, 603] width 361 height 31
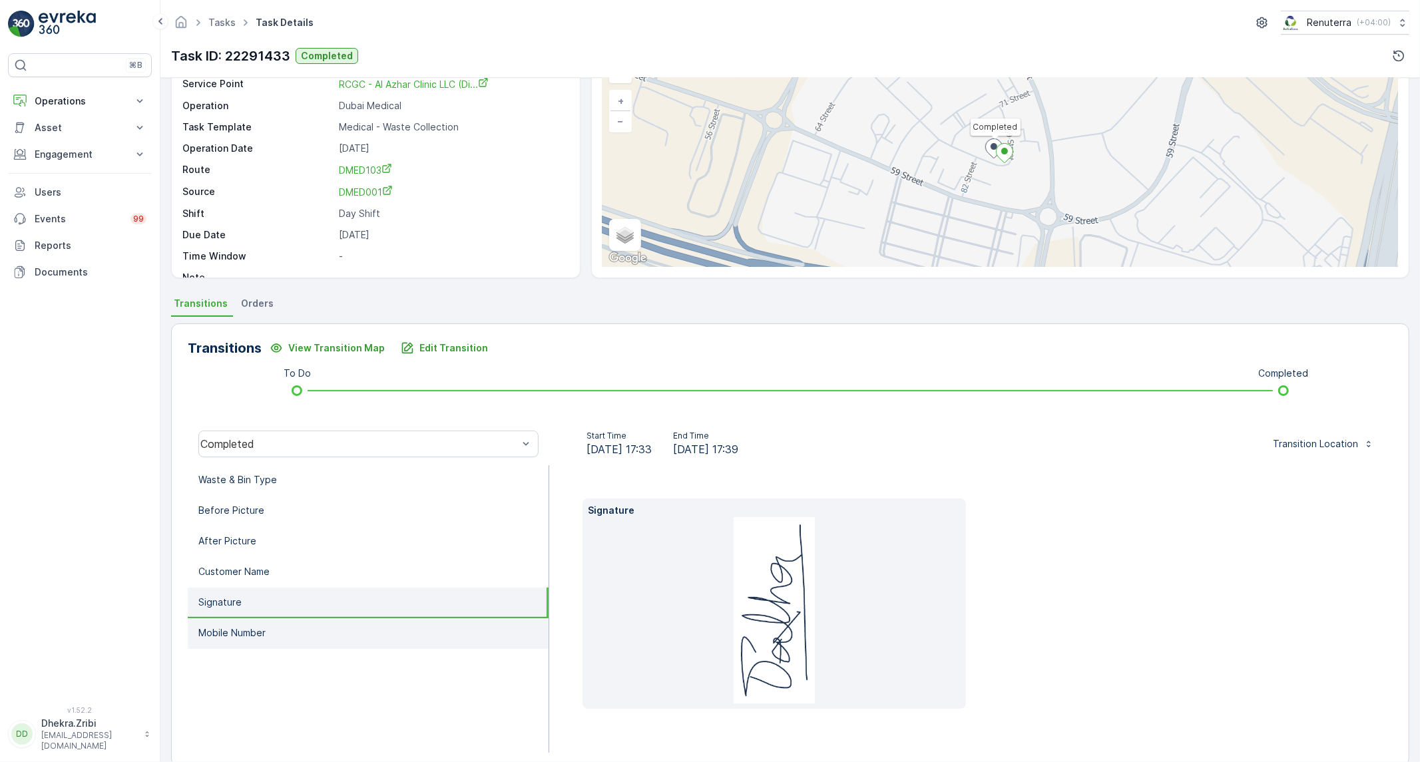
click at [333, 626] on li "Mobile Number" at bounding box center [368, 634] width 361 height 31
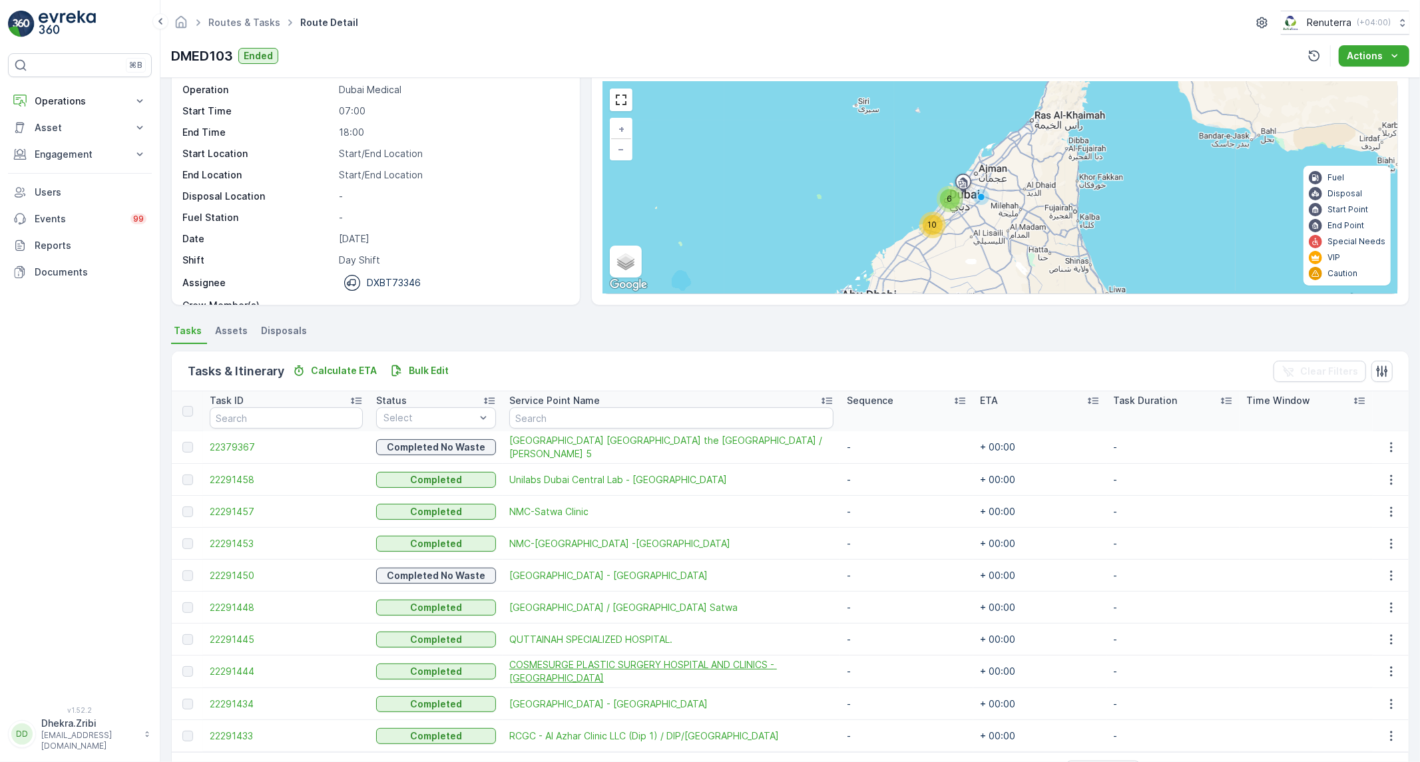
scroll to position [93, 0]
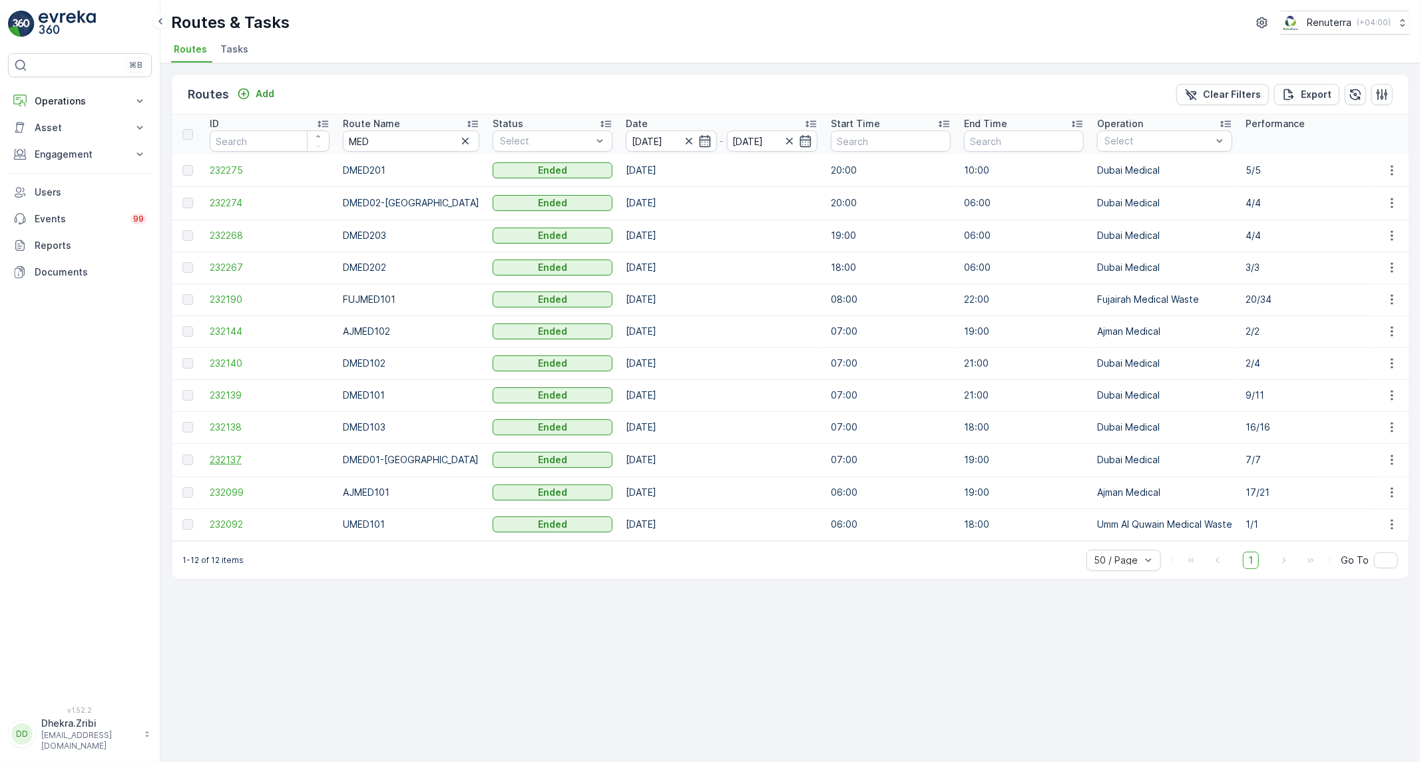
click at [227, 453] on span "232137" at bounding box center [270, 459] width 120 height 13
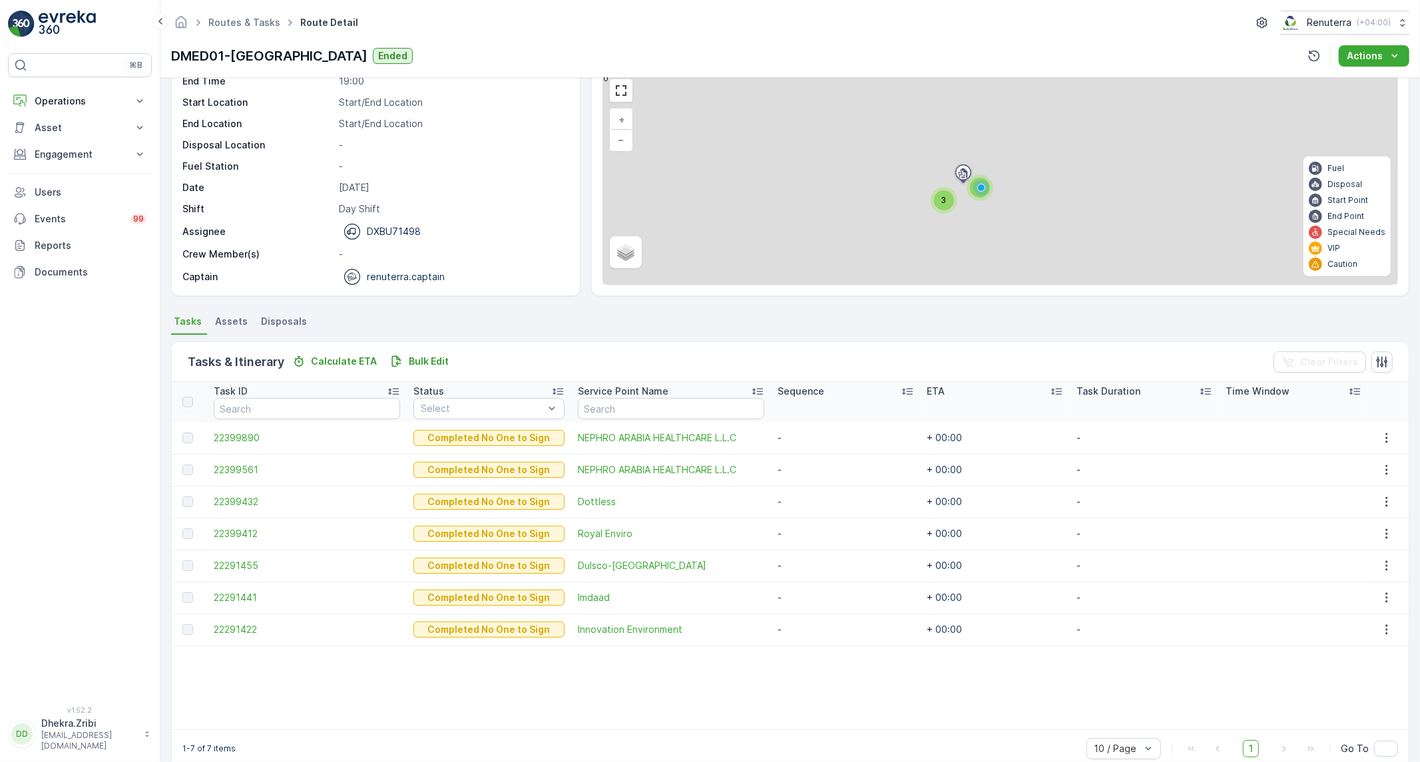
scroll to position [81, 0]
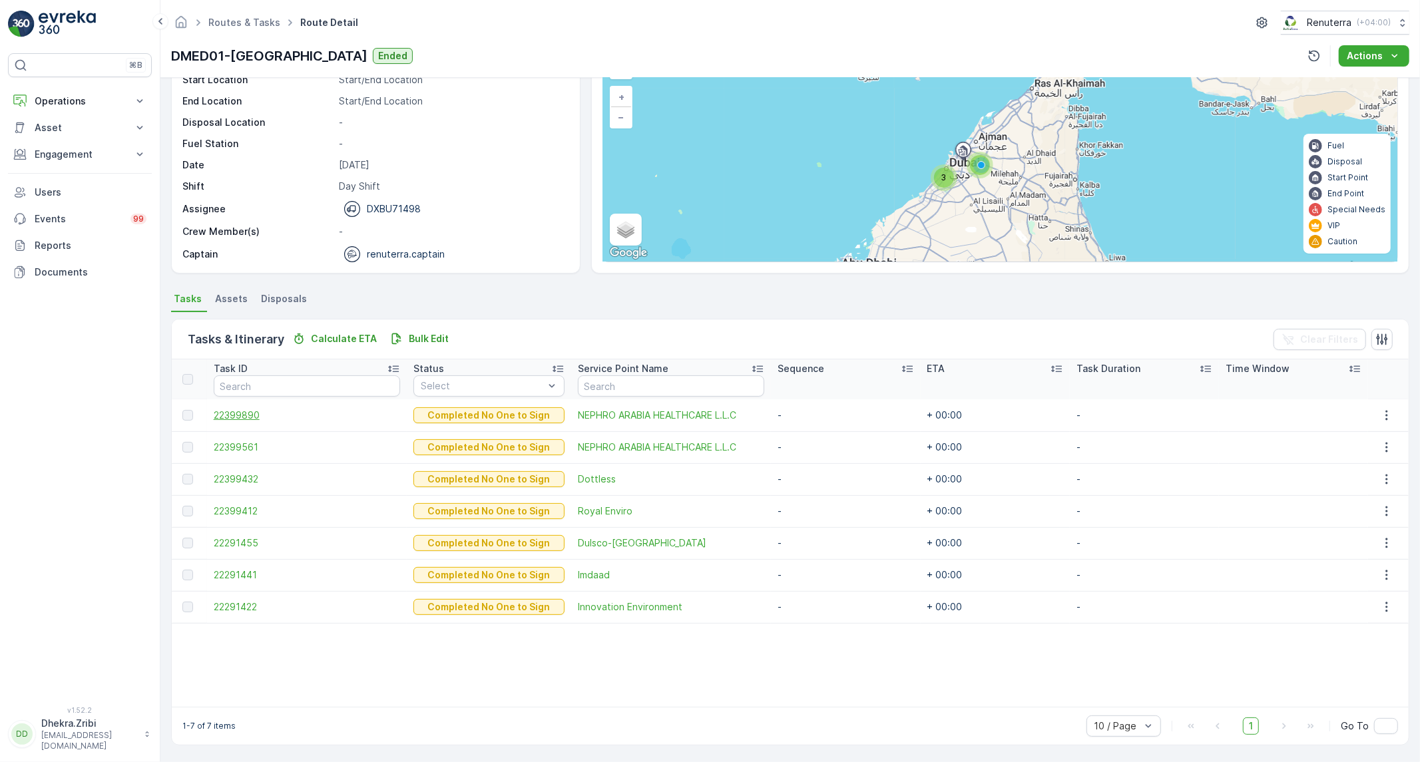
click at [216, 413] on span "22399890" at bounding box center [307, 415] width 187 height 13
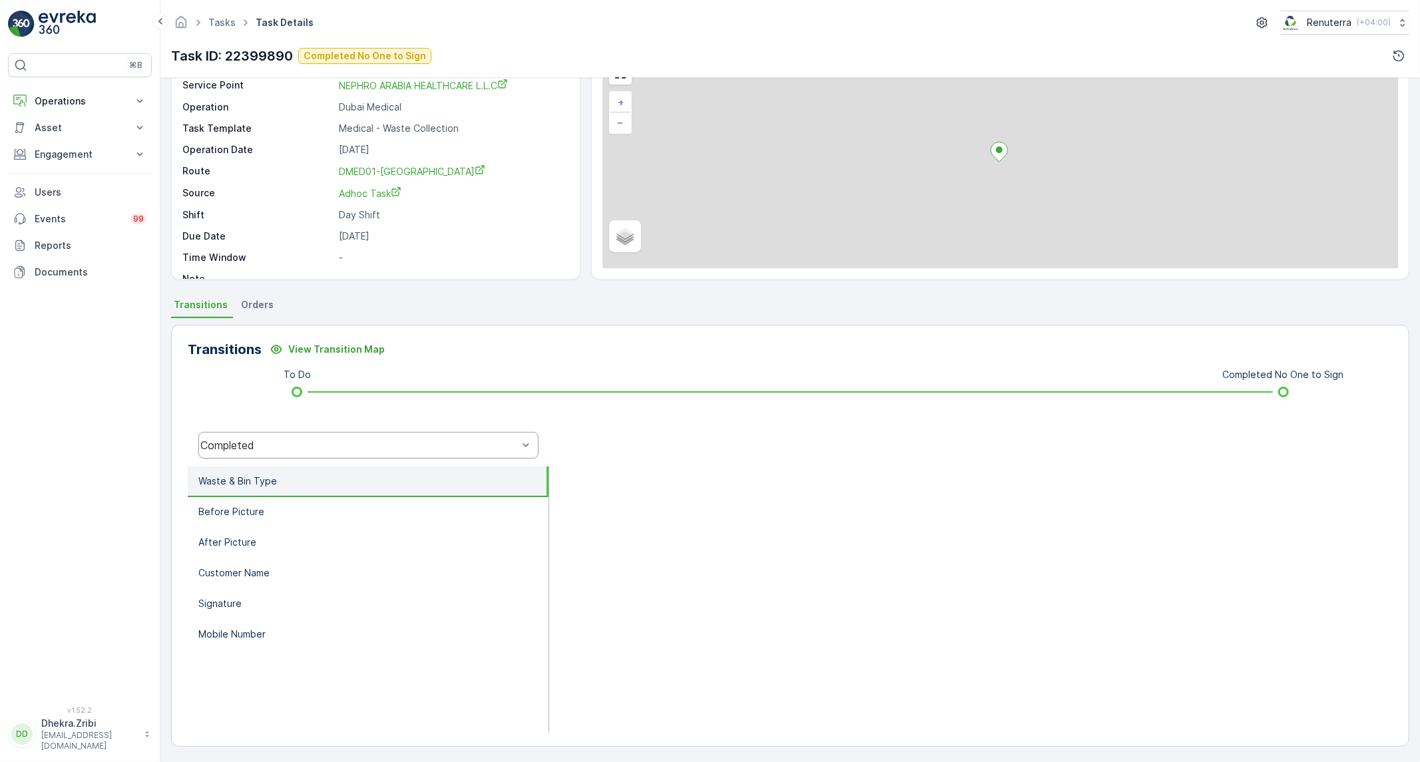
scroll to position [76, 0]
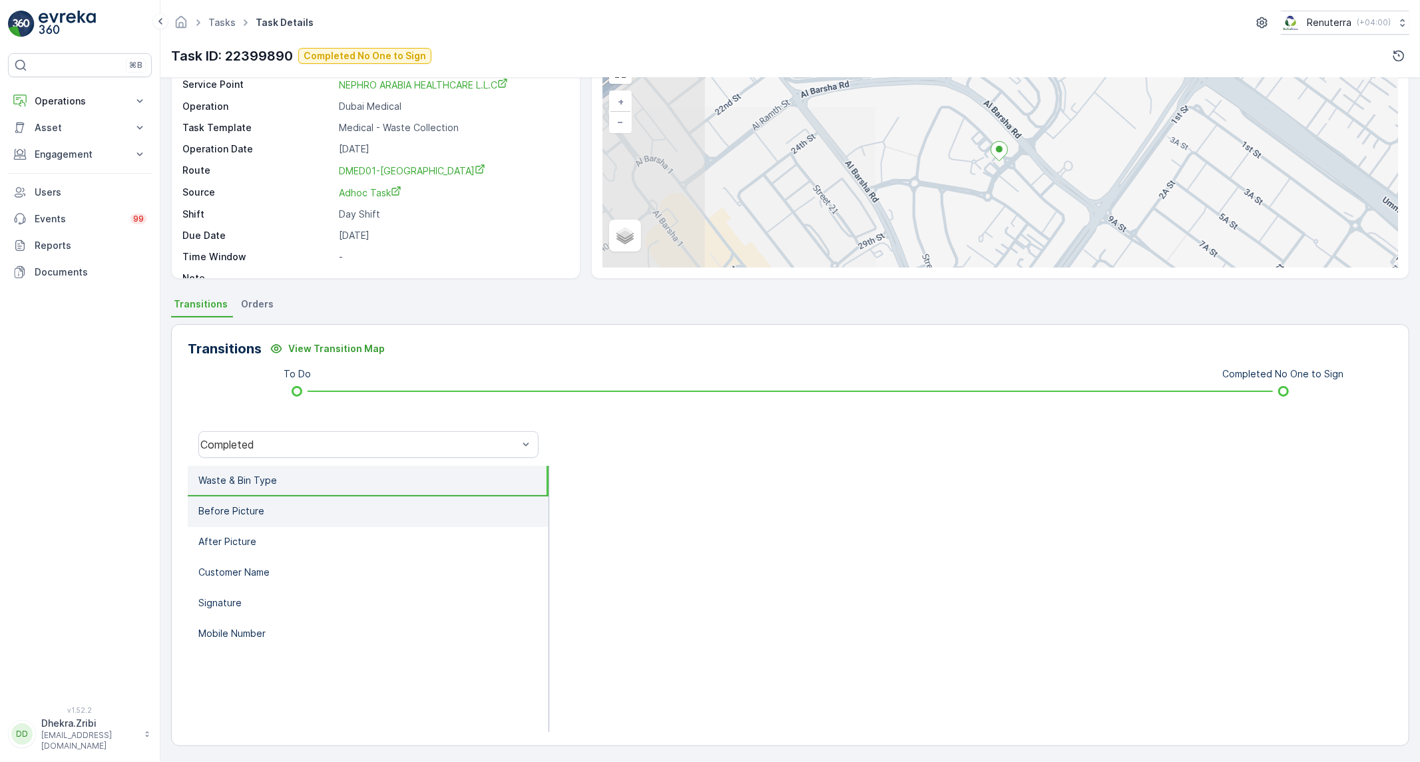
click at [324, 499] on li "Before Picture" at bounding box center [368, 512] width 361 height 31
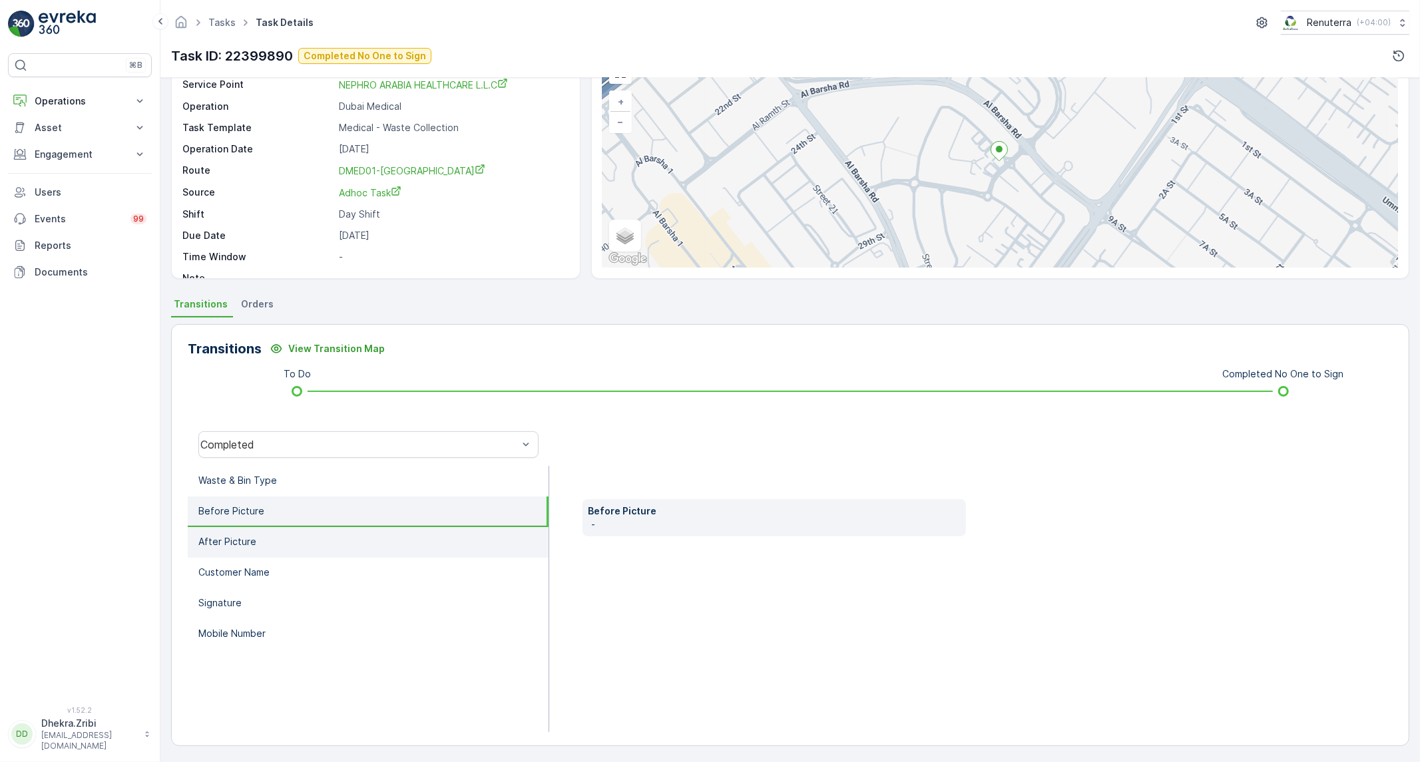
click at [308, 535] on li "After Picture" at bounding box center [368, 542] width 361 height 31
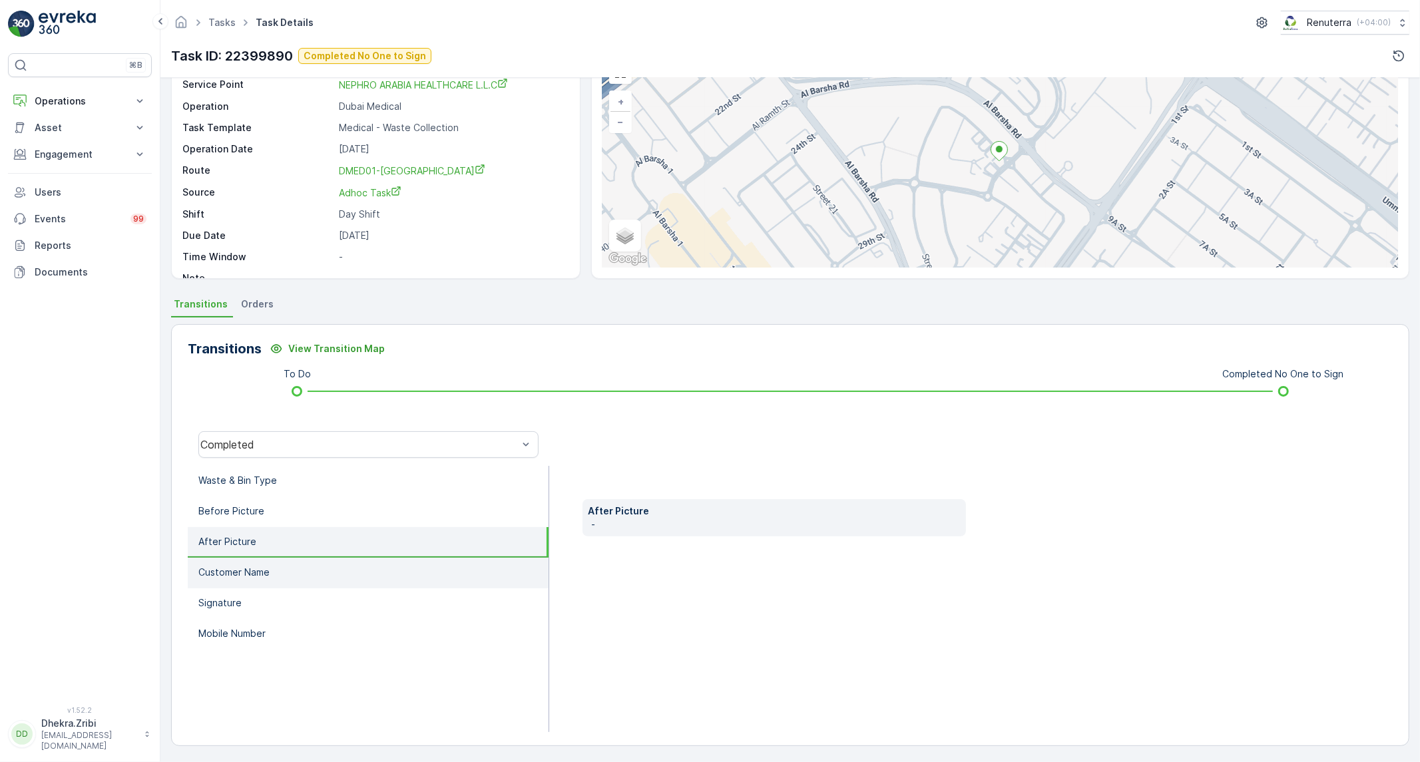
click at [278, 565] on li "Customer Name" at bounding box center [368, 573] width 361 height 31
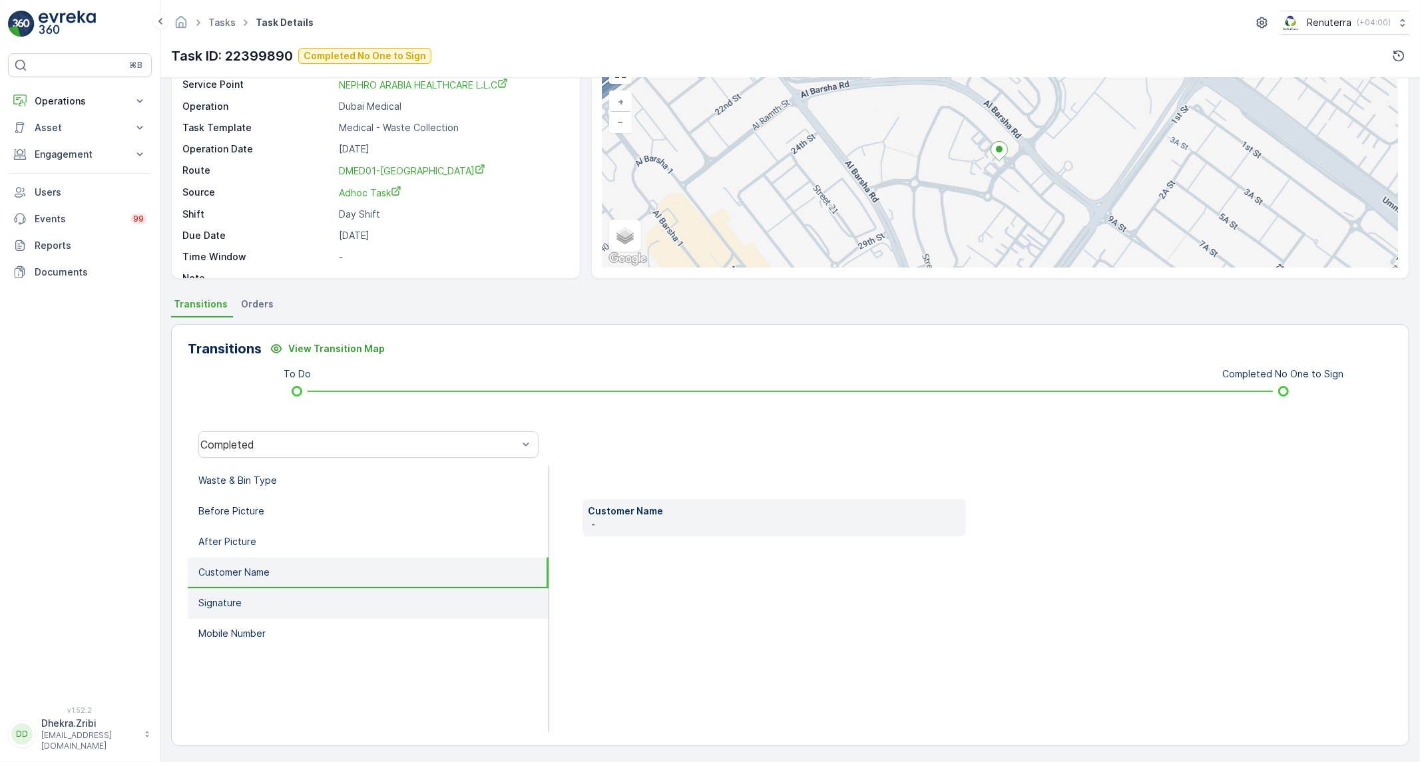
click at [250, 597] on li "Signature" at bounding box center [368, 604] width 361 height 31
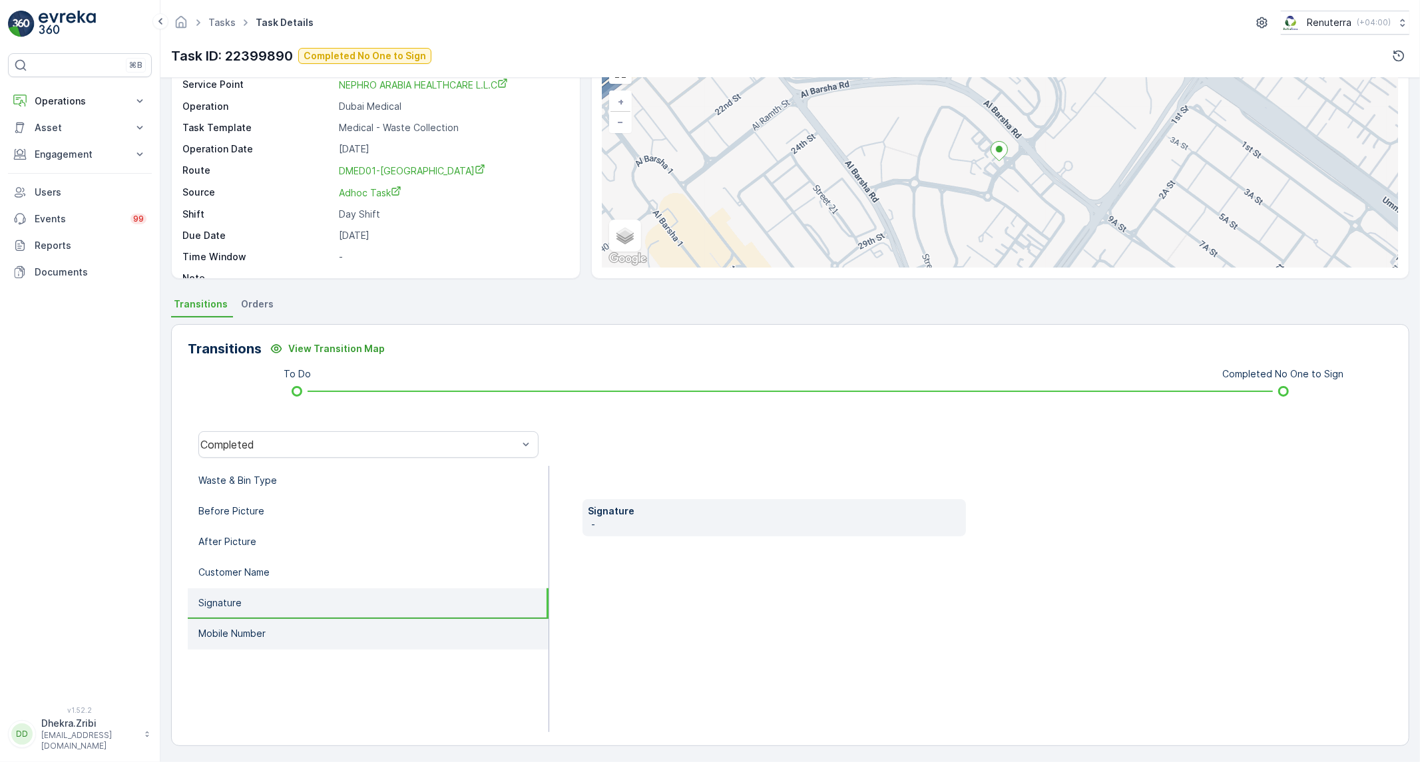
click at [250, 628] on p "Mobile Number" at bounding box center [231, 633] width 67 height 13
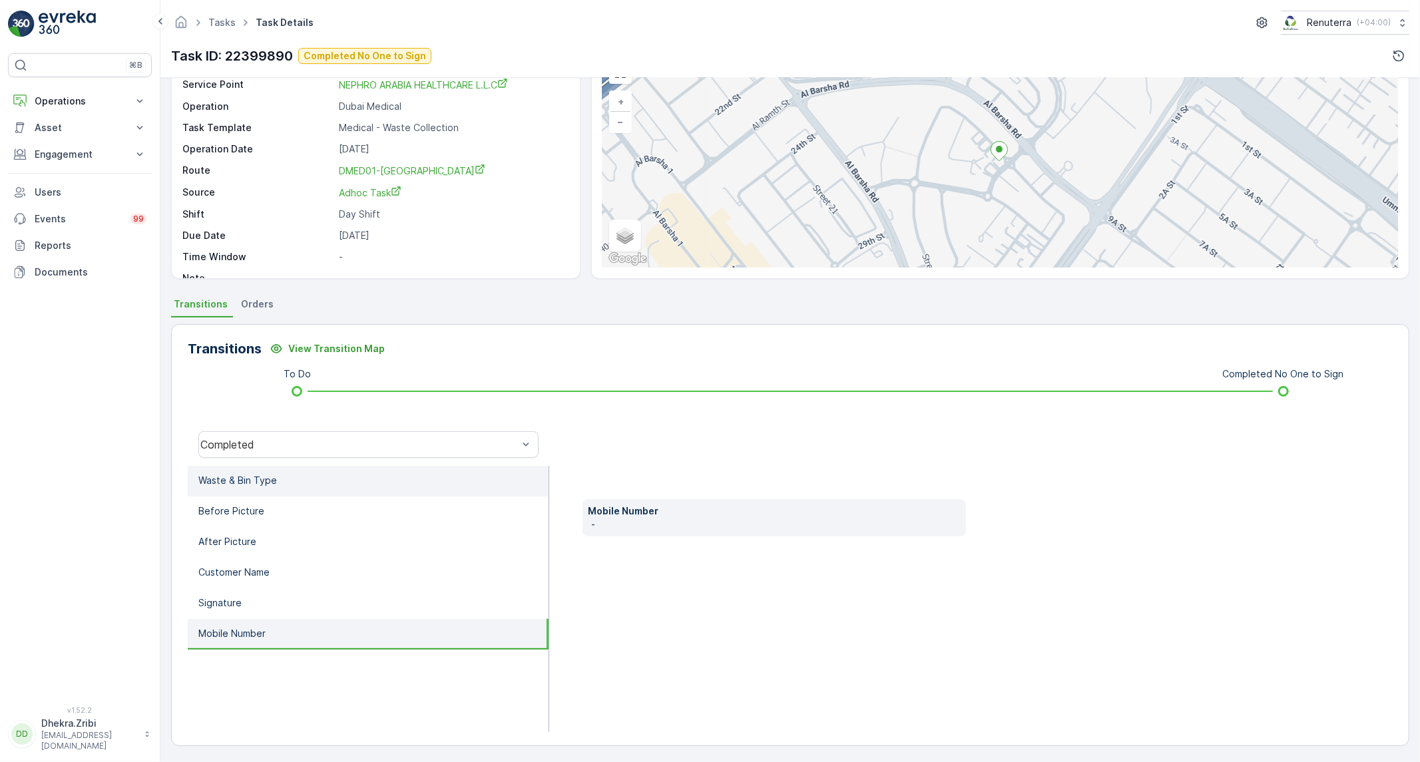
click at [255, 488] on li "Waste & Bin Type" at bounding box center [368, 481] width 361 height 31
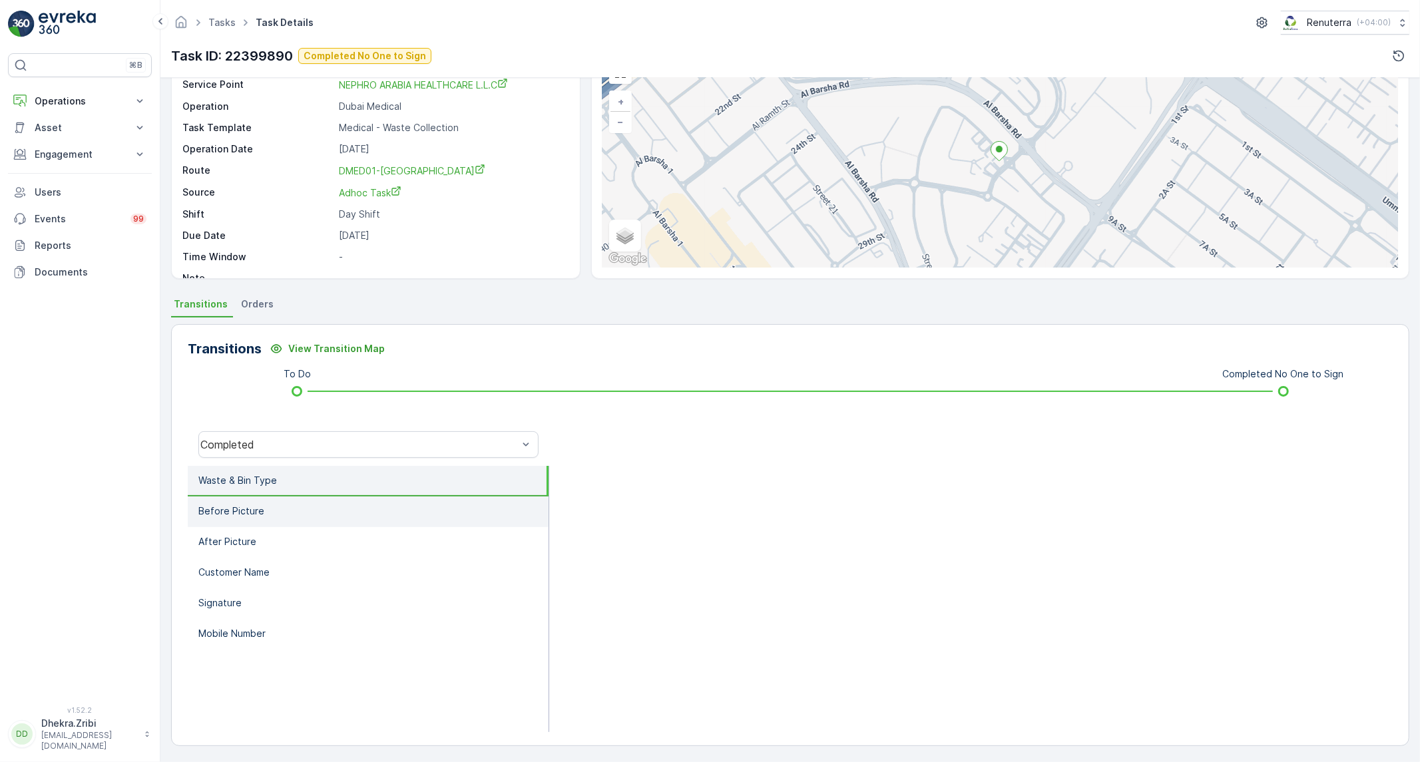
click at [256, 515] on p "Before Picture" at bounding box center [231, 511] width 66 height 13
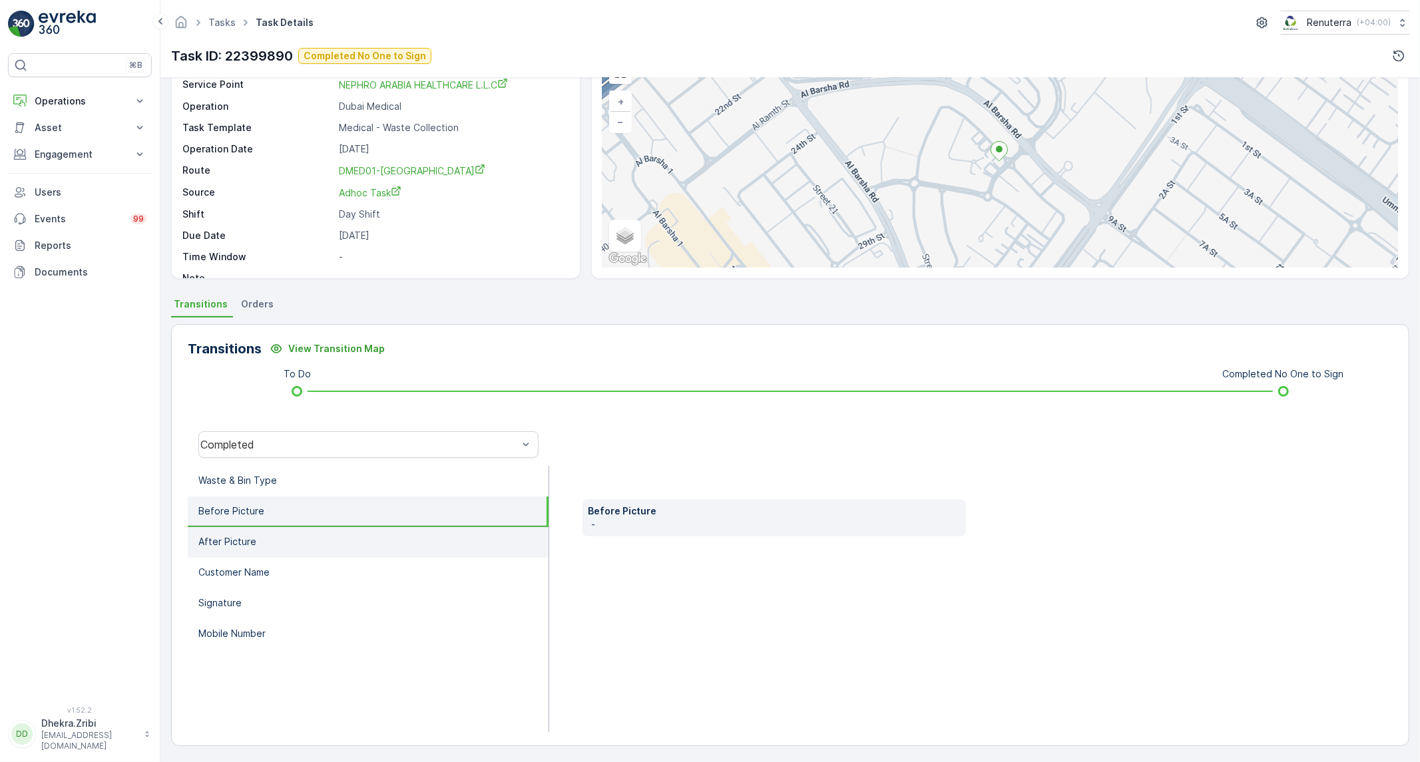
click at [254, 541] on li "After Picture" at bounding box center [368, 542] width 361 height 31
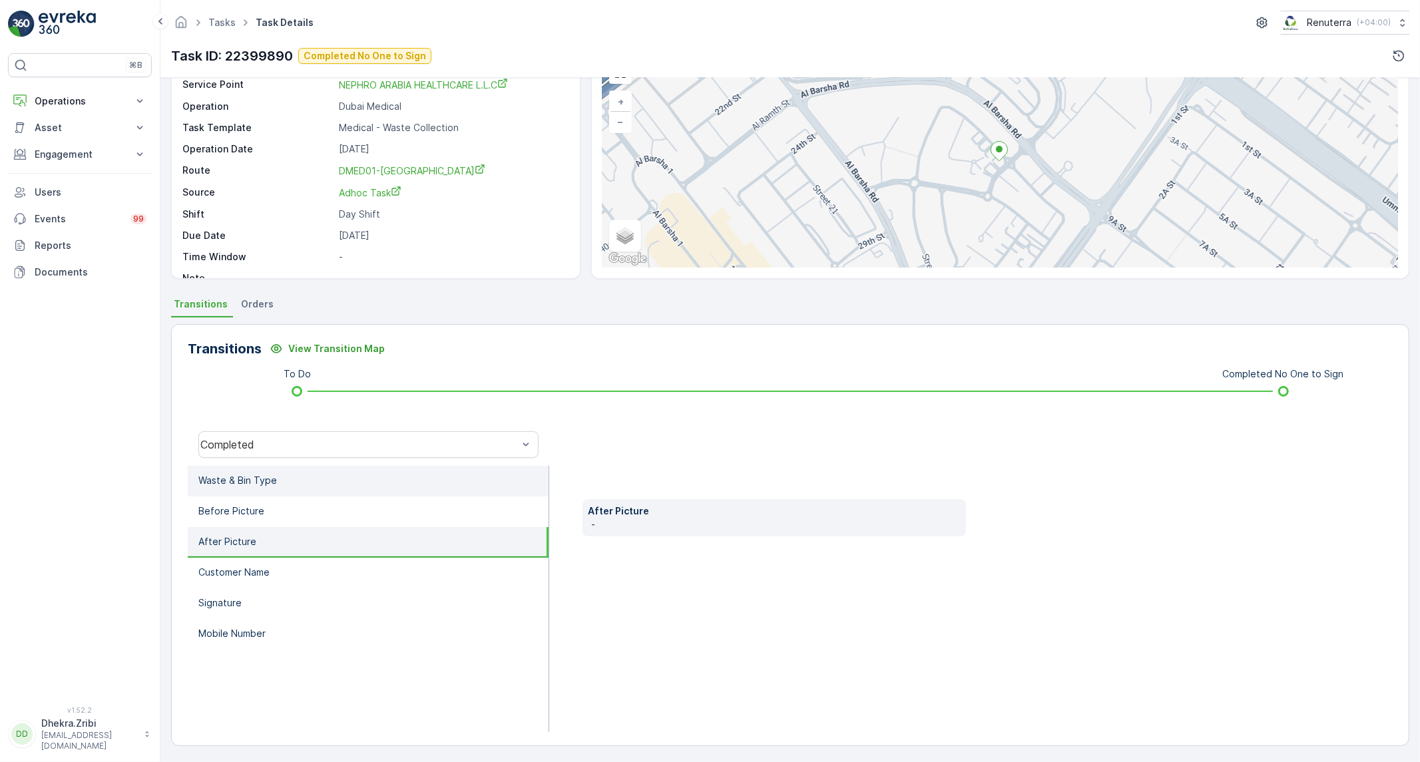
click at [290, 487] on li "Waste & Bin Type" at bounding box center [368, 481] width 361 height 31
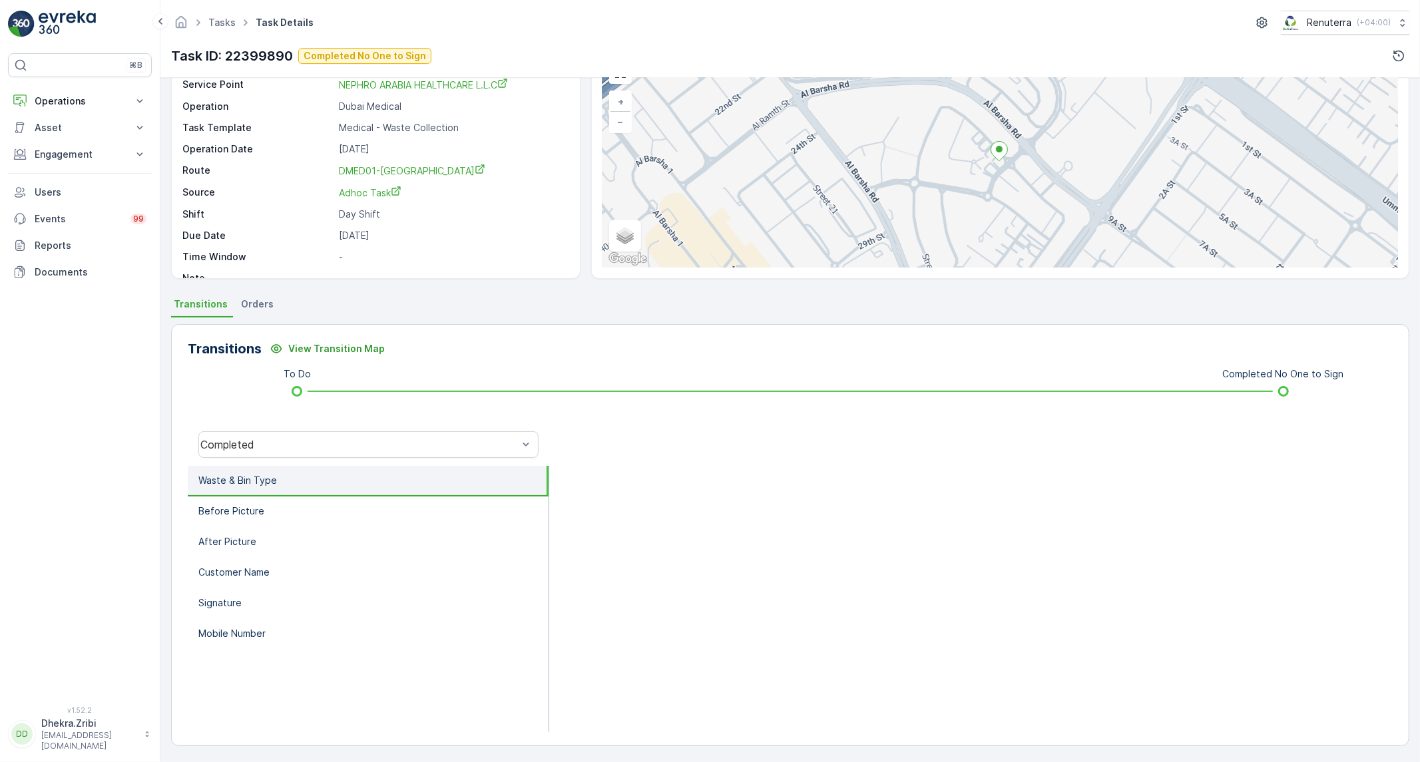
scroll to position [0, 0]
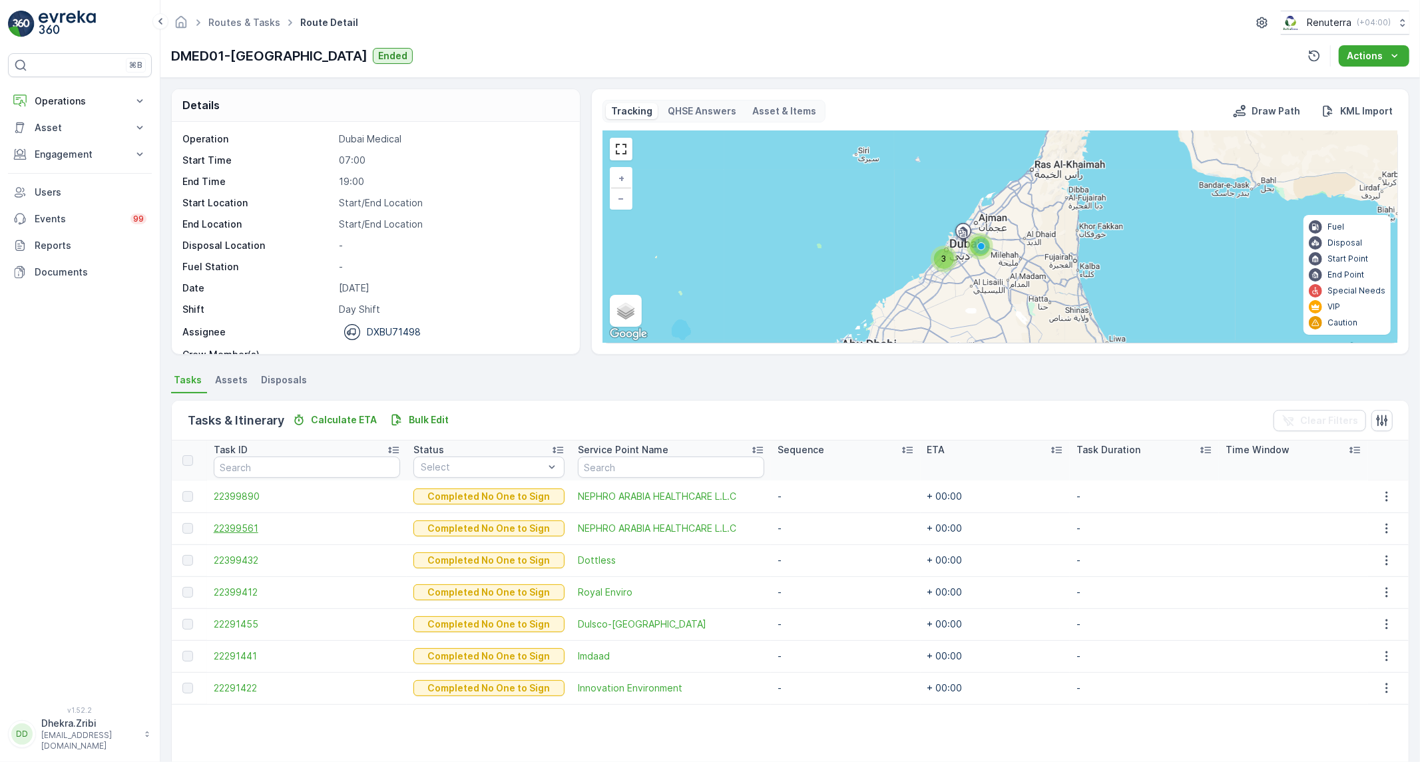
click at [232, 529] on span "22399561" at bounding box center [307, 528] width 187 height 13
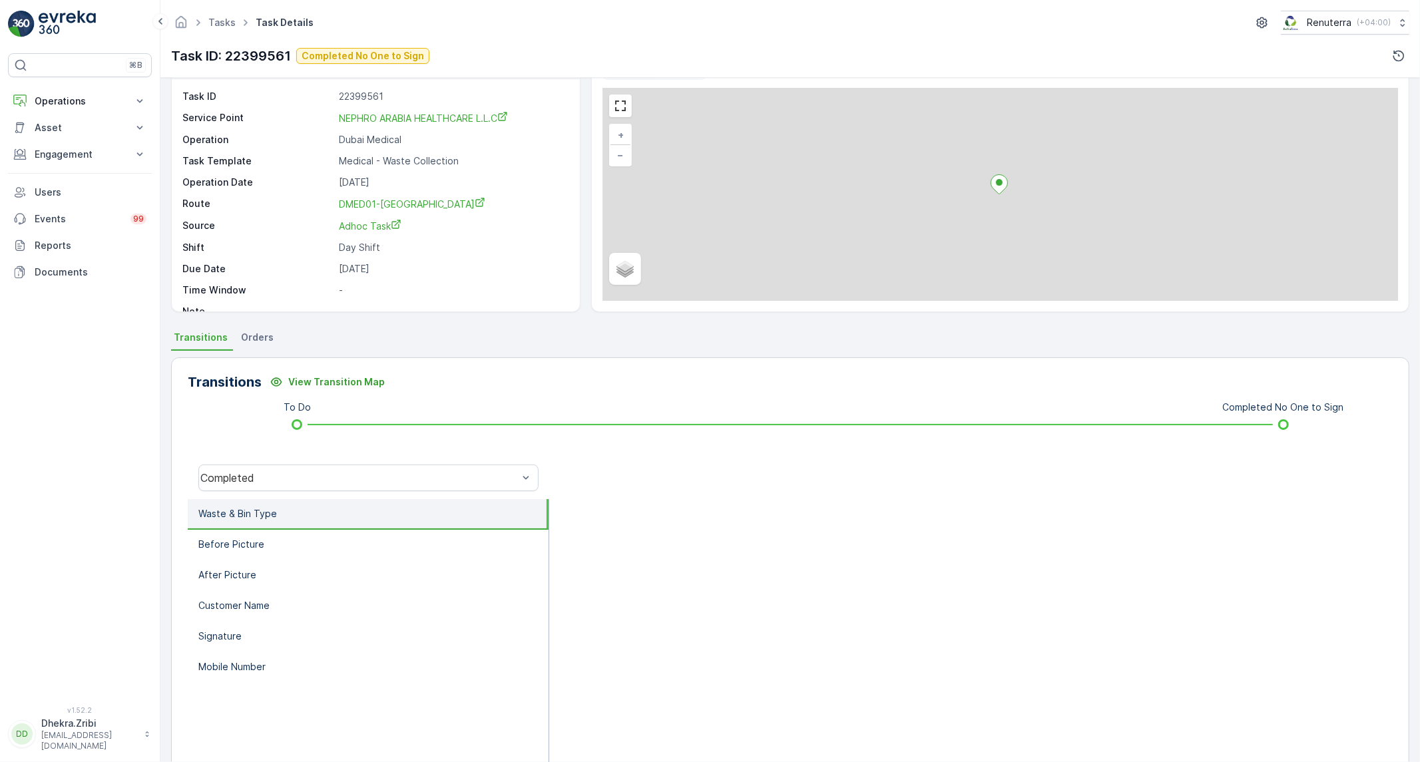
scroll to position [76, 0]
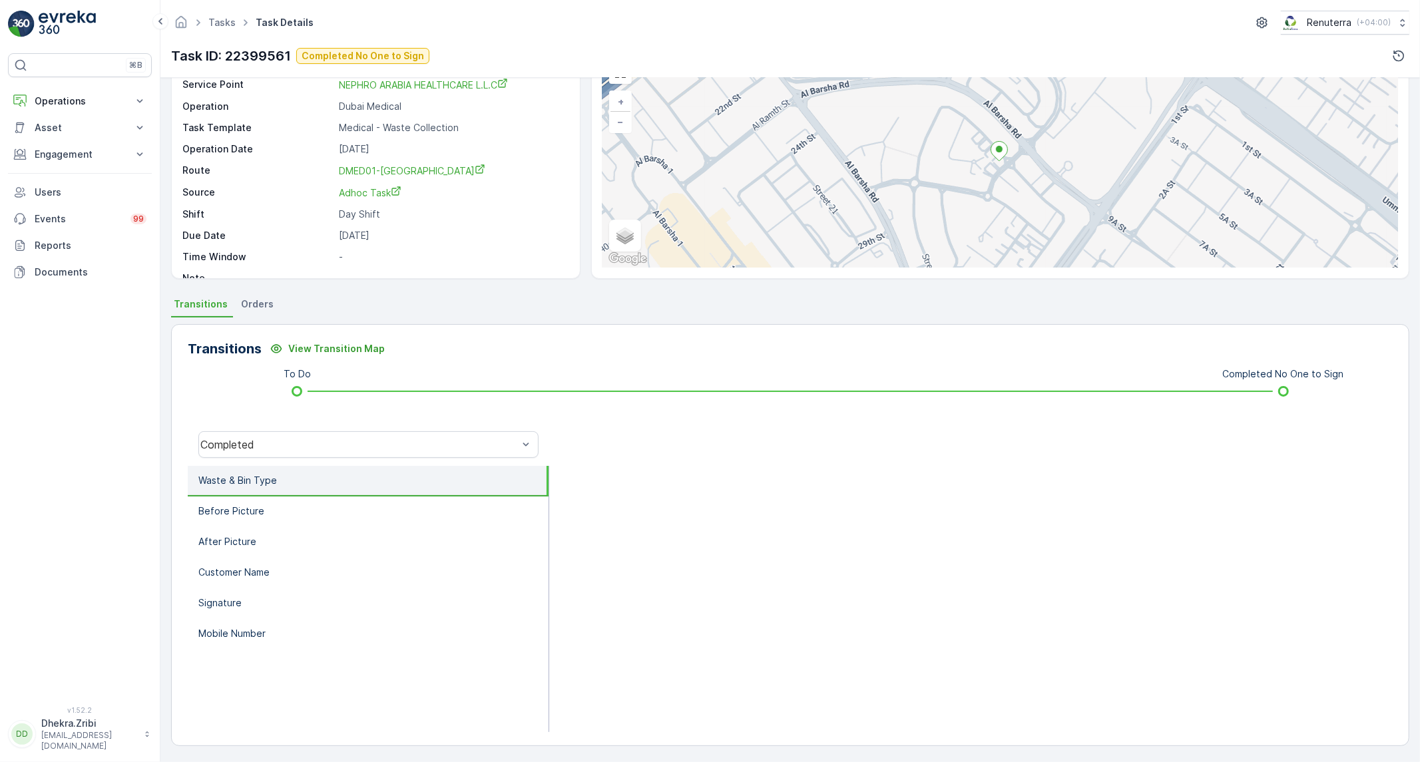
click at [353, 484] on li "Waste & Bin Type" at bounding box center [368, 481] width 361 height 31
click at [308, 506] on li "Before Picture" at bounding box center [368, 512] width 361 height 31
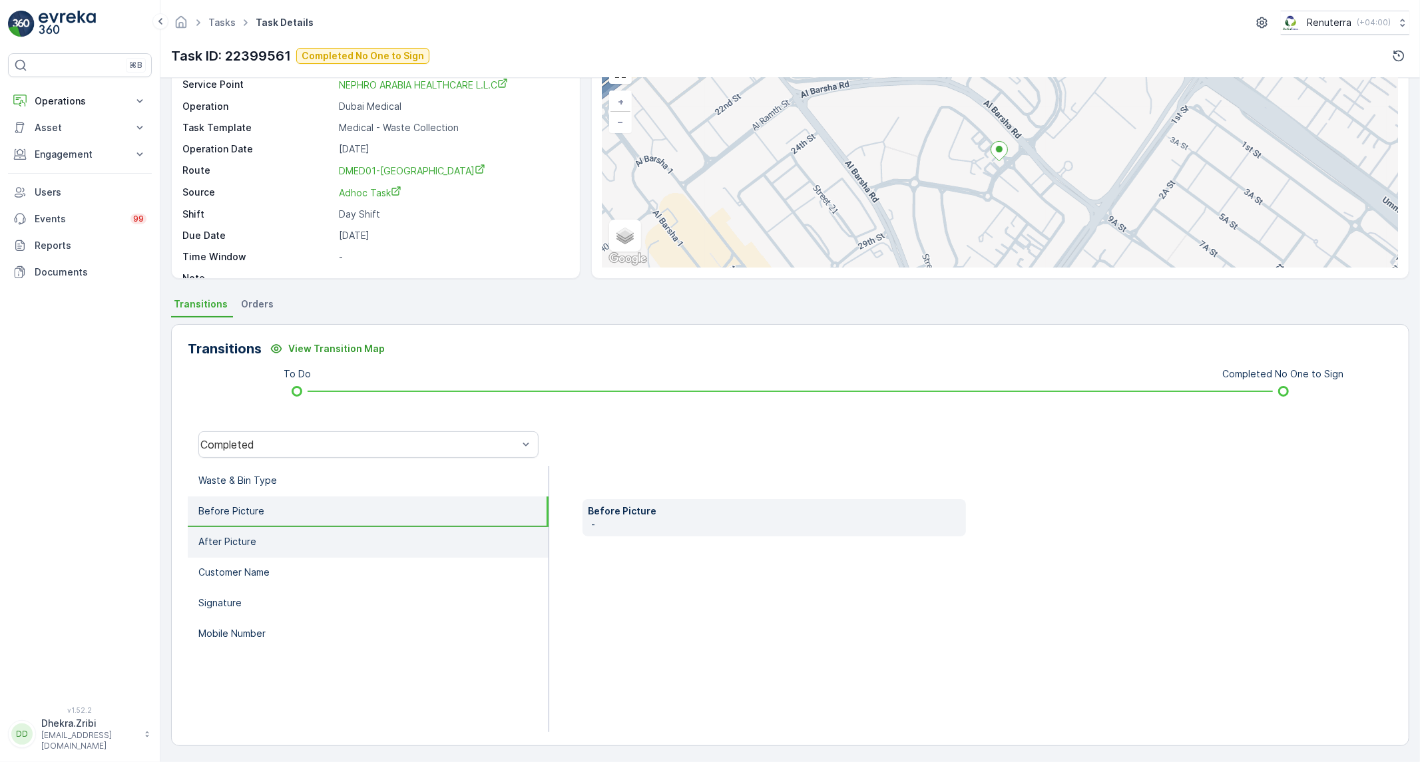
click at [302, 538] on li "After Picture" at bounding box center [368, 542] width 361 height 31
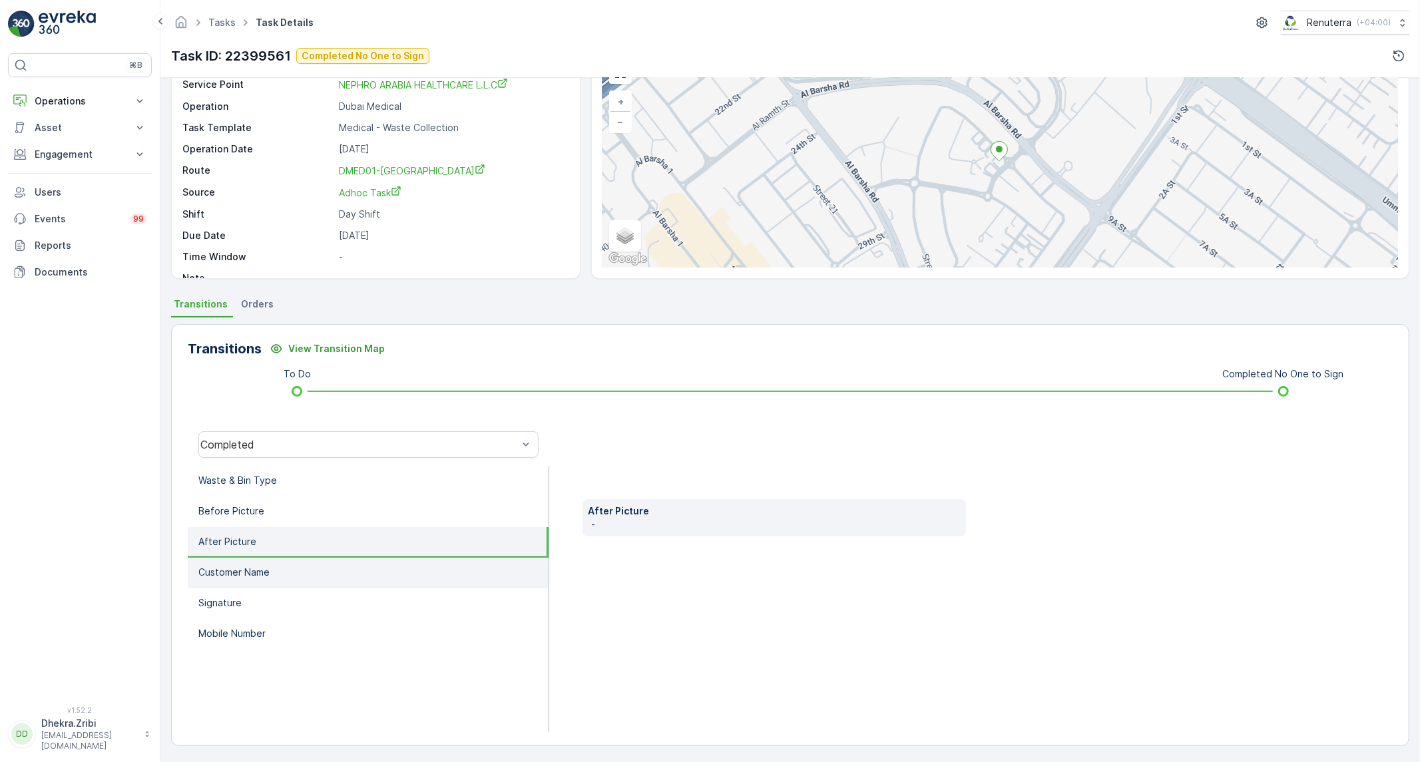
click at [285, 578] on li "Customer Name" at bounding box center [368, 573] width 361 height 31
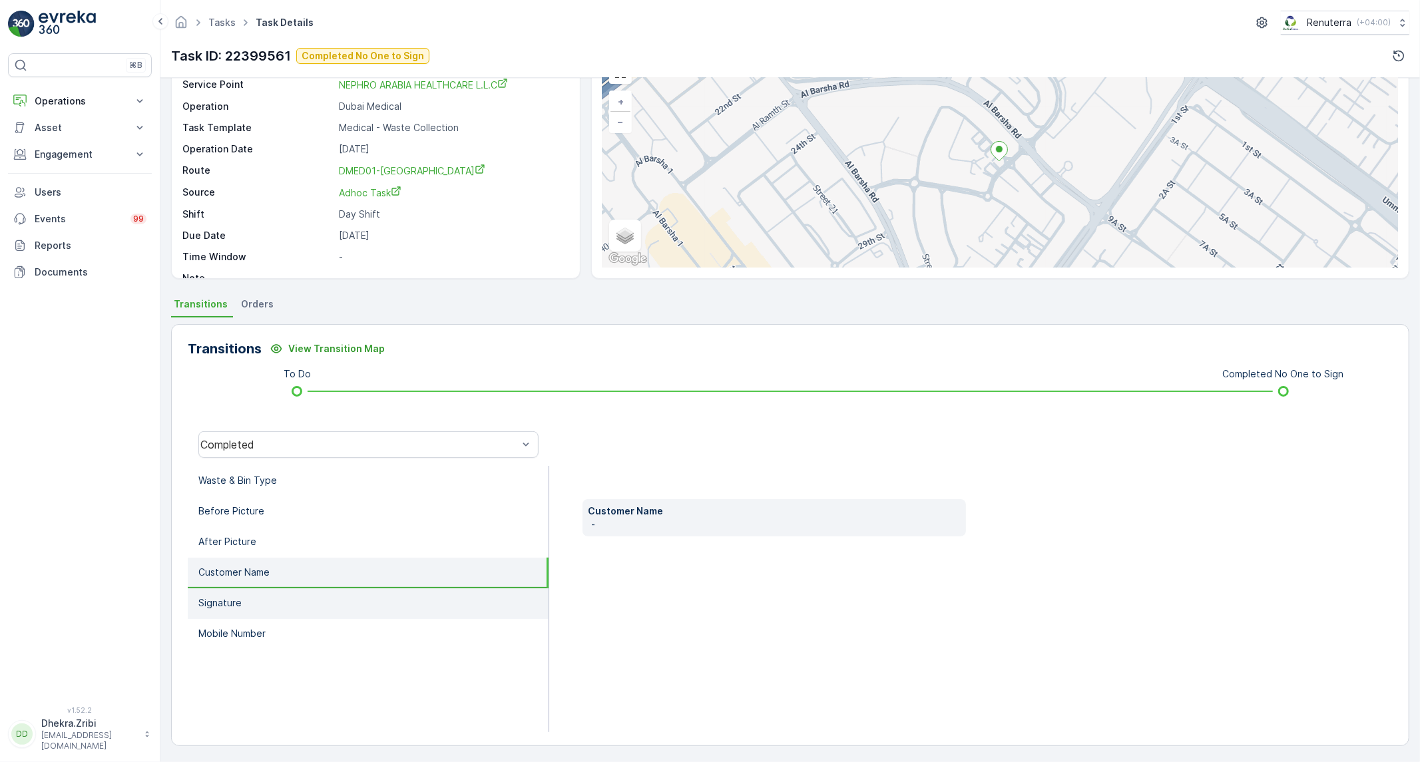
click at [271, 599] on li "Signature" at bounding box center [368, 604] width 361 height 31
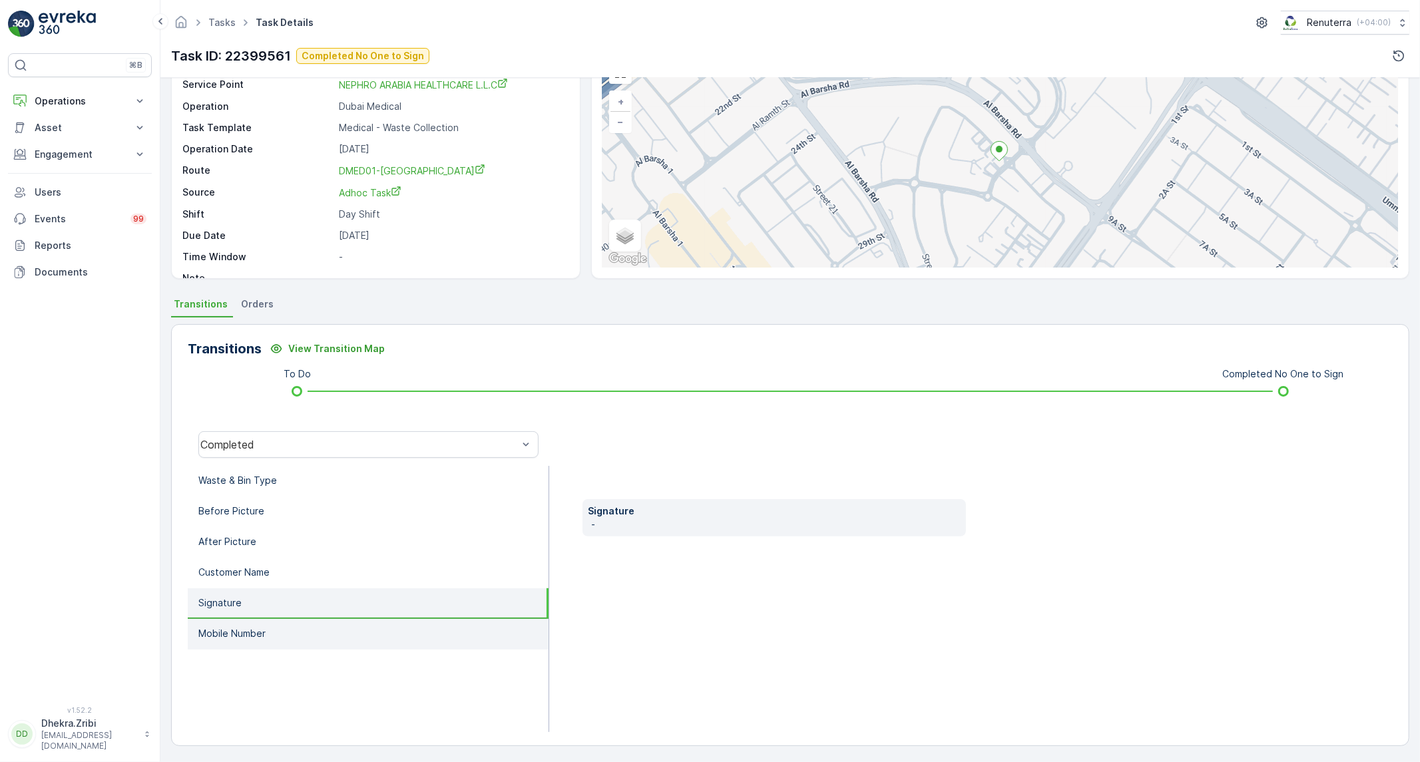
click at [262, 627] on p "Mobile Number" at bounding box center [231, 633] width 67 height 13
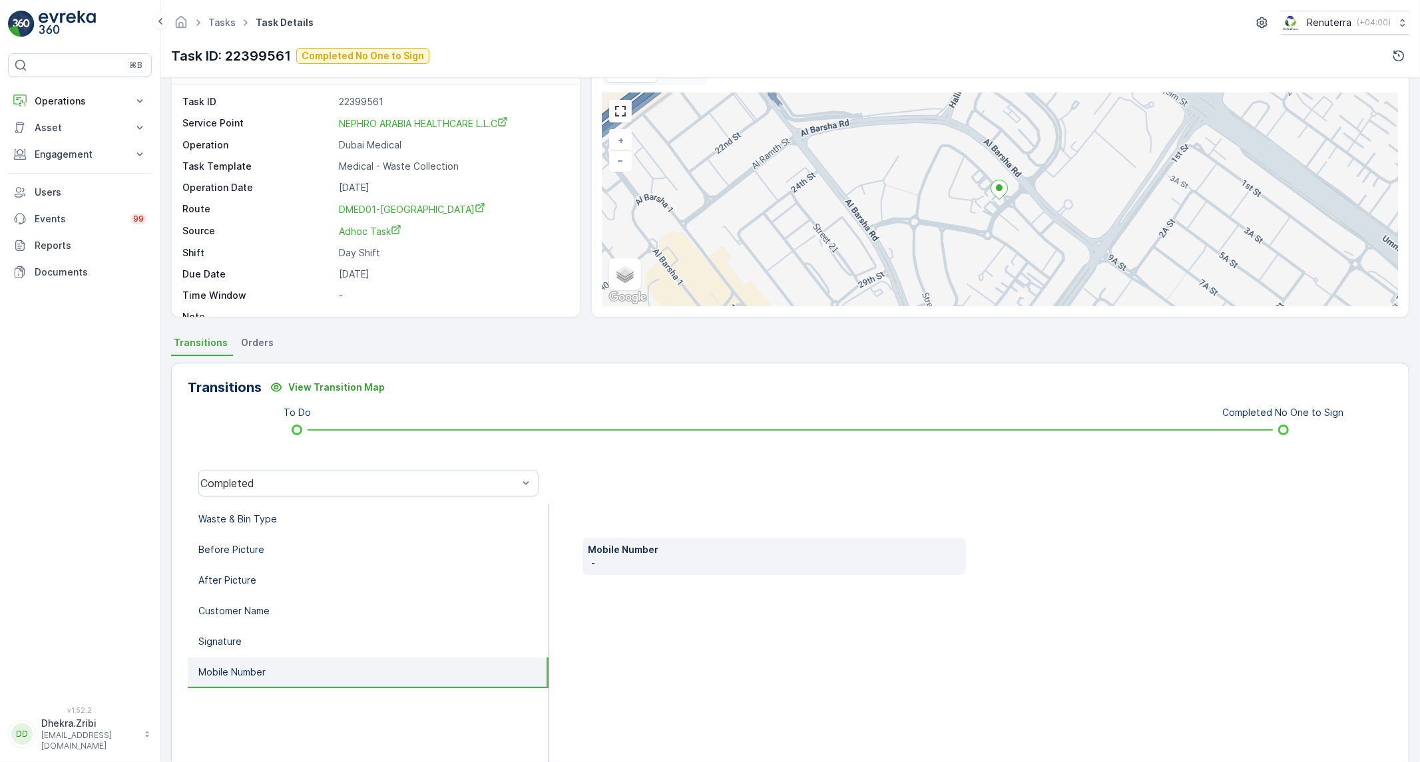
scroll to position [0, 0]
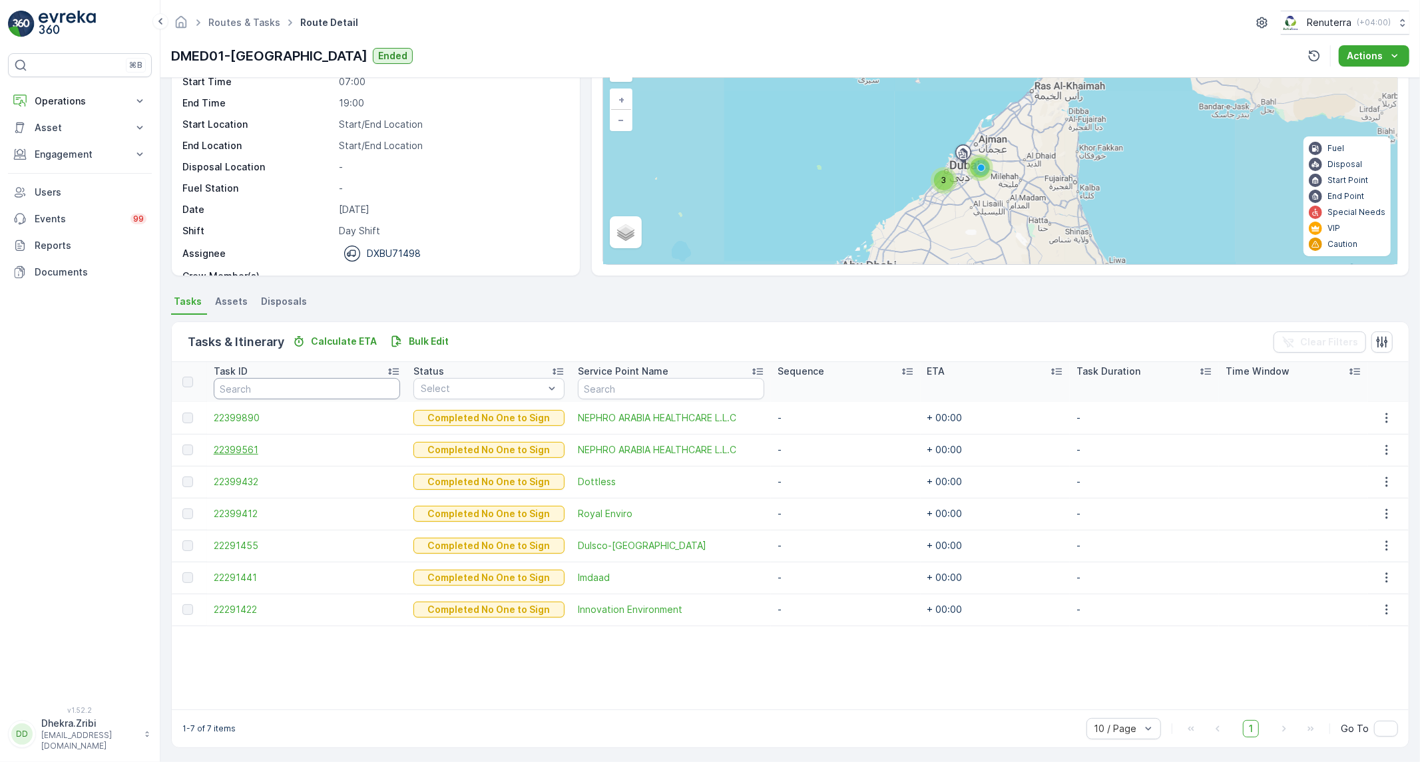
scroll to position [81, 0]
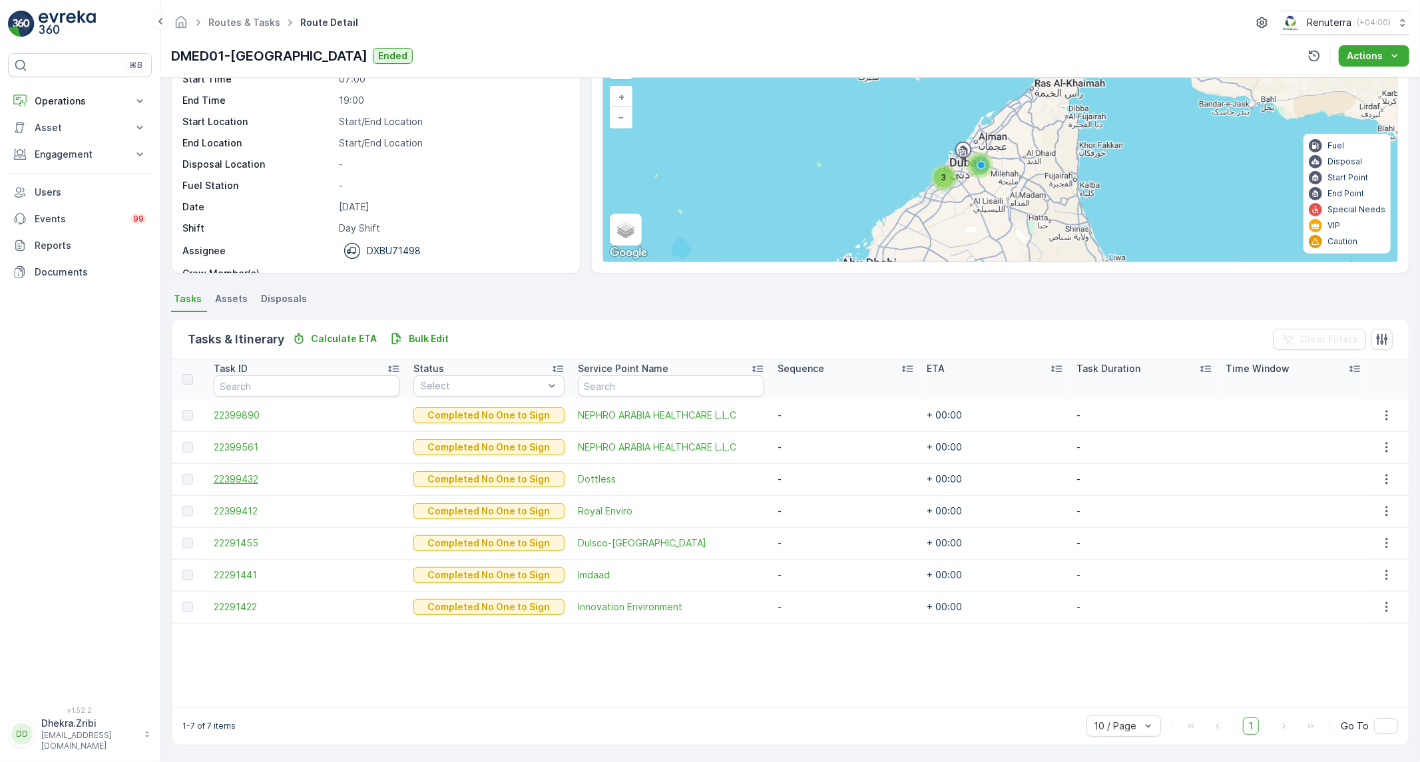
click at [247, 479] on span "22399432" at bounding box center [307, 479] width 187 height 13
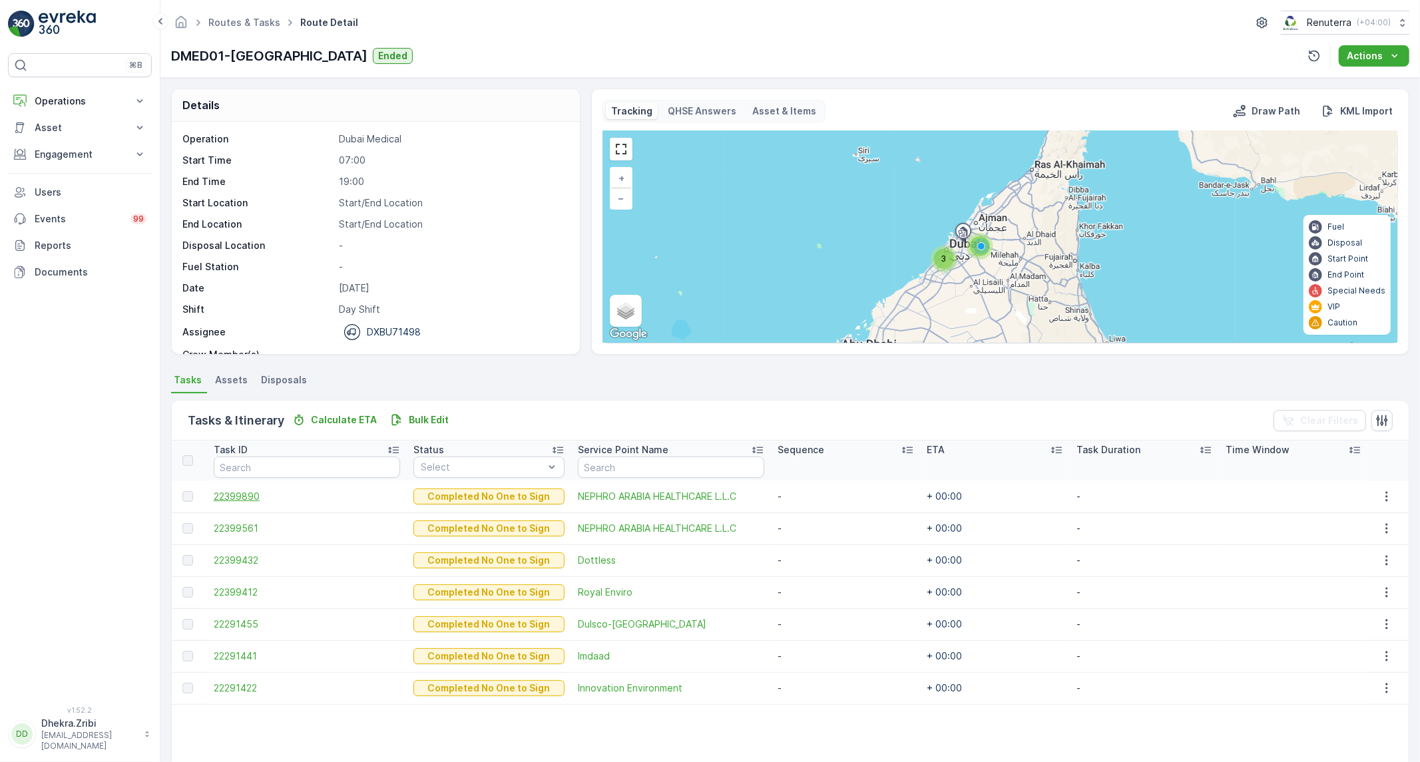
click at [235, 493] on span "22399890" at bounding box center [307, 496] width 187 height 13
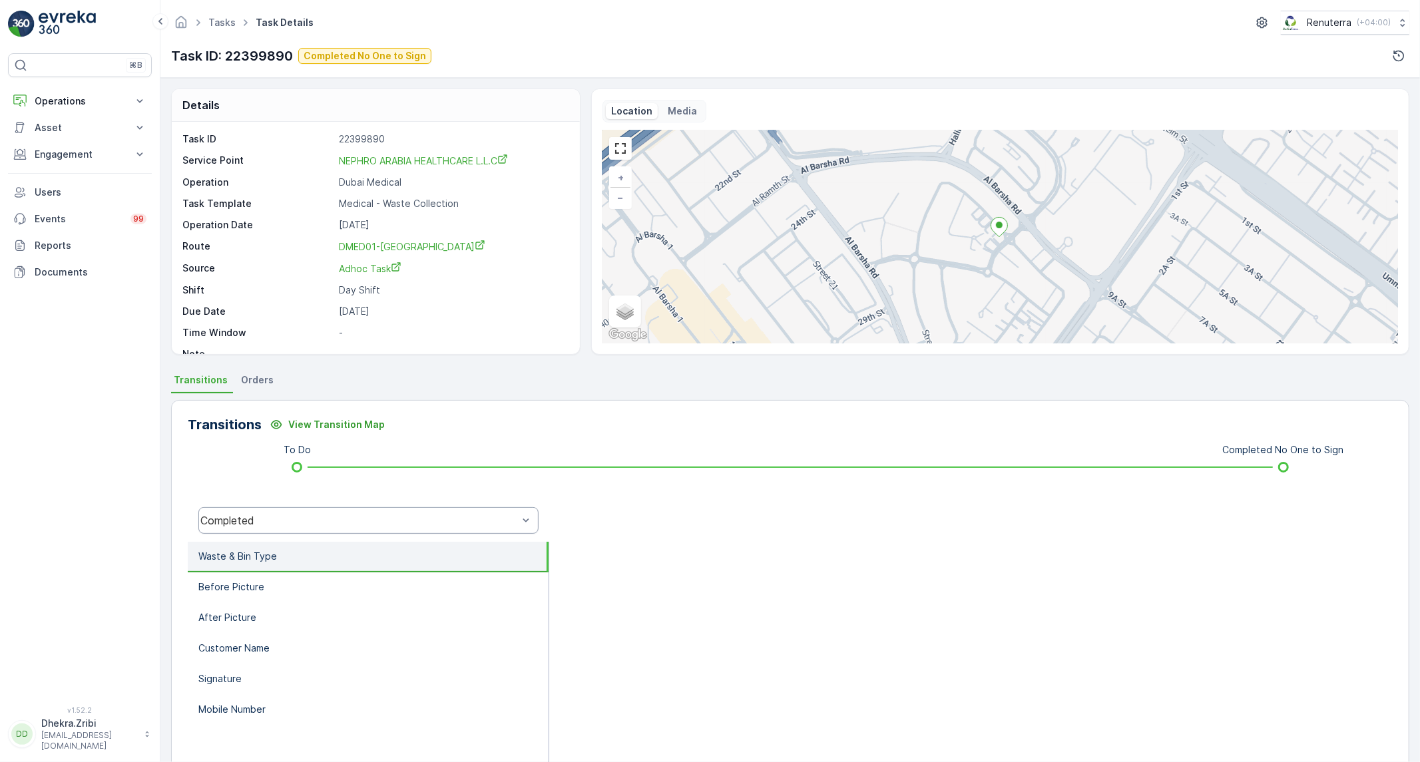
click at [338, 524] on div "Completed" at bounding box center [368, 520] width 340 height 27
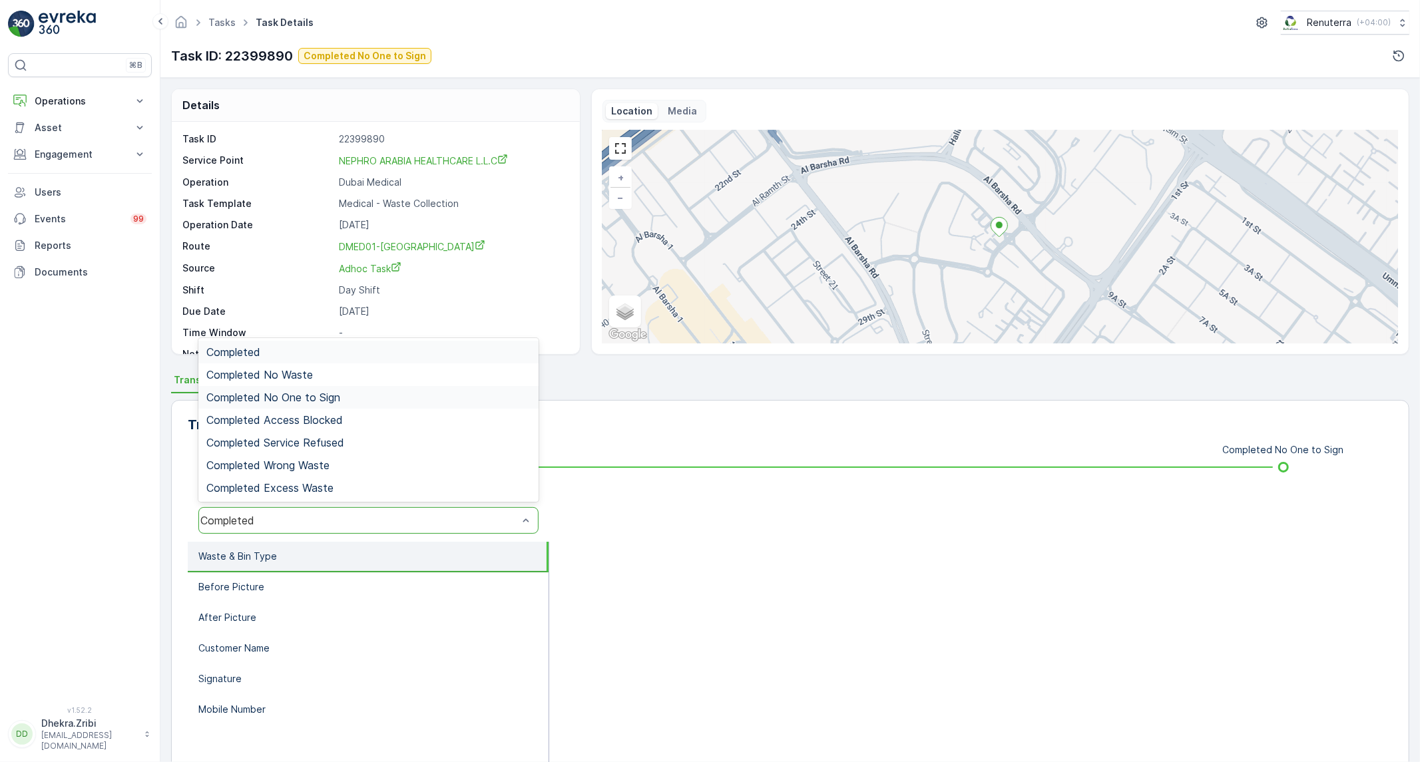
click at [316, 400] on span "Completed No One to Sign" at bounding box center [273, 398] width 134 height 12
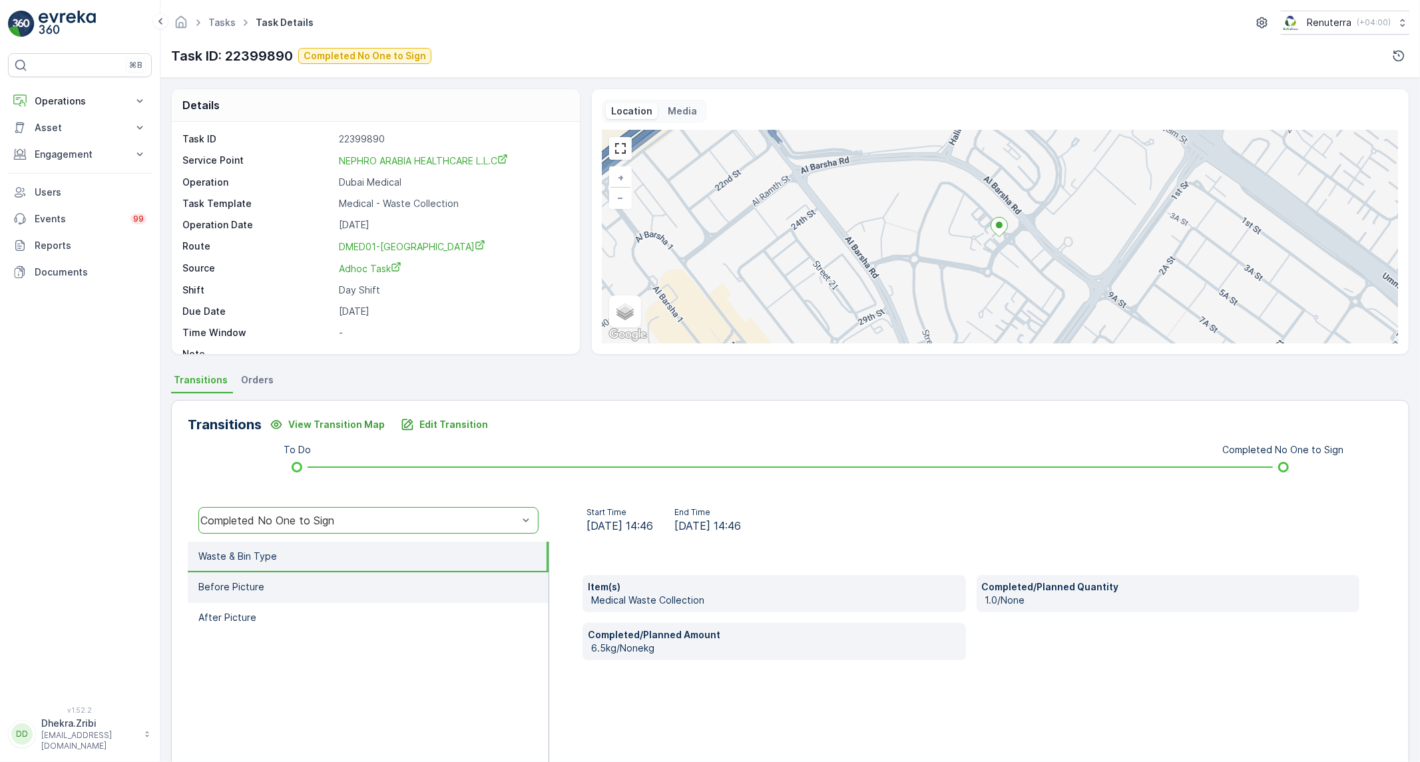
click at [210, 581] on p "Before Picture" at bounding box center [231, 587] width 66 height 13
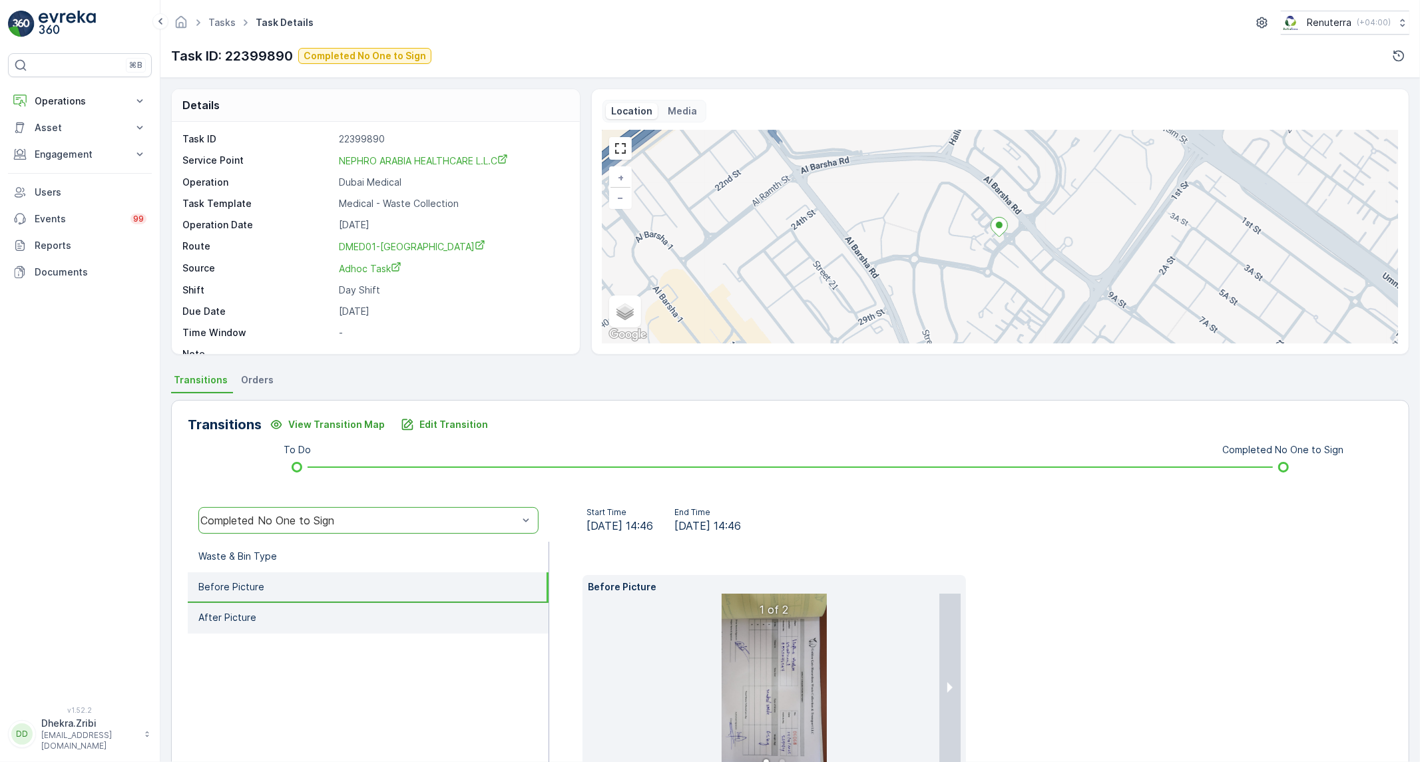
click at [233, 618] on p "After Picture" at bounding box center [227, 617] width 58 height 13
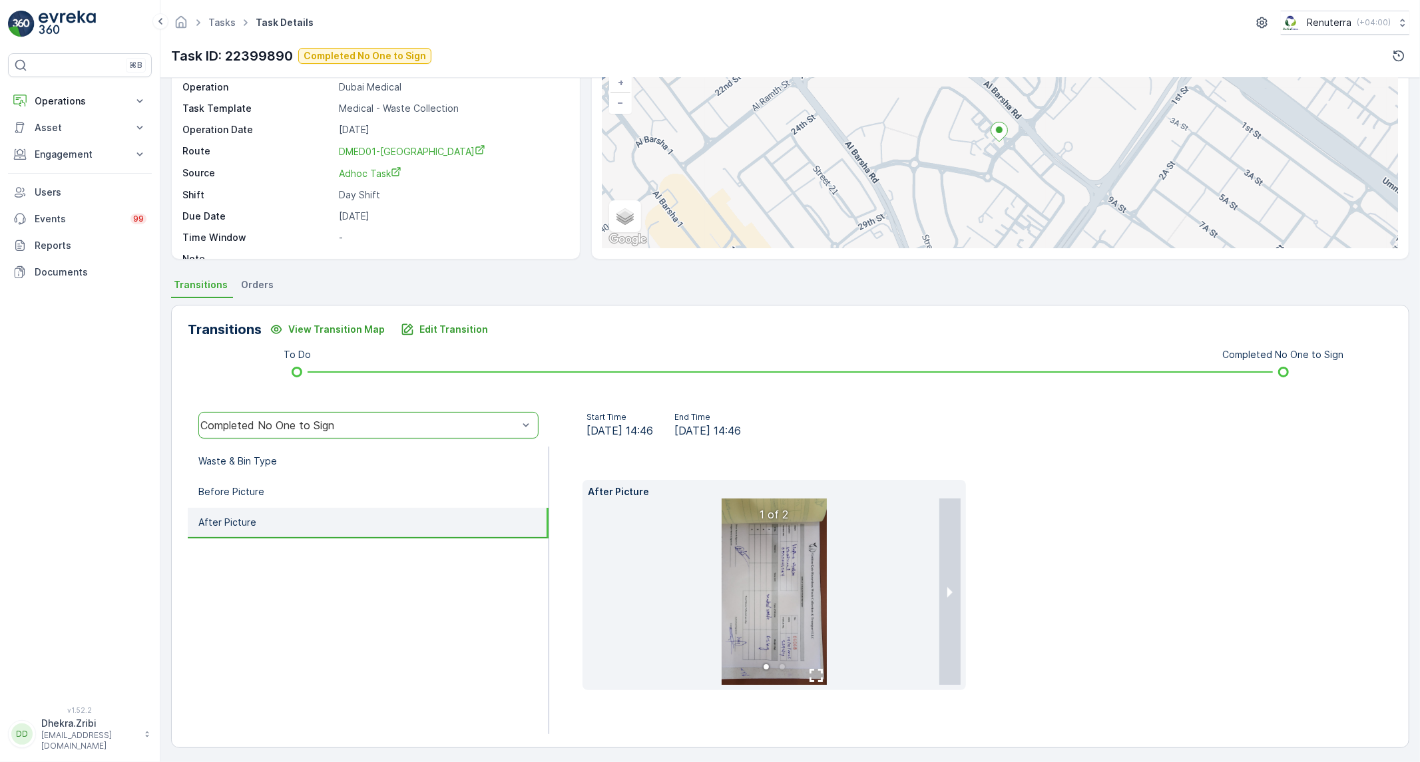
scroll to position [97, 0]
click at [754, 595] on img at bounding box center [774, 590] width 105 height 186
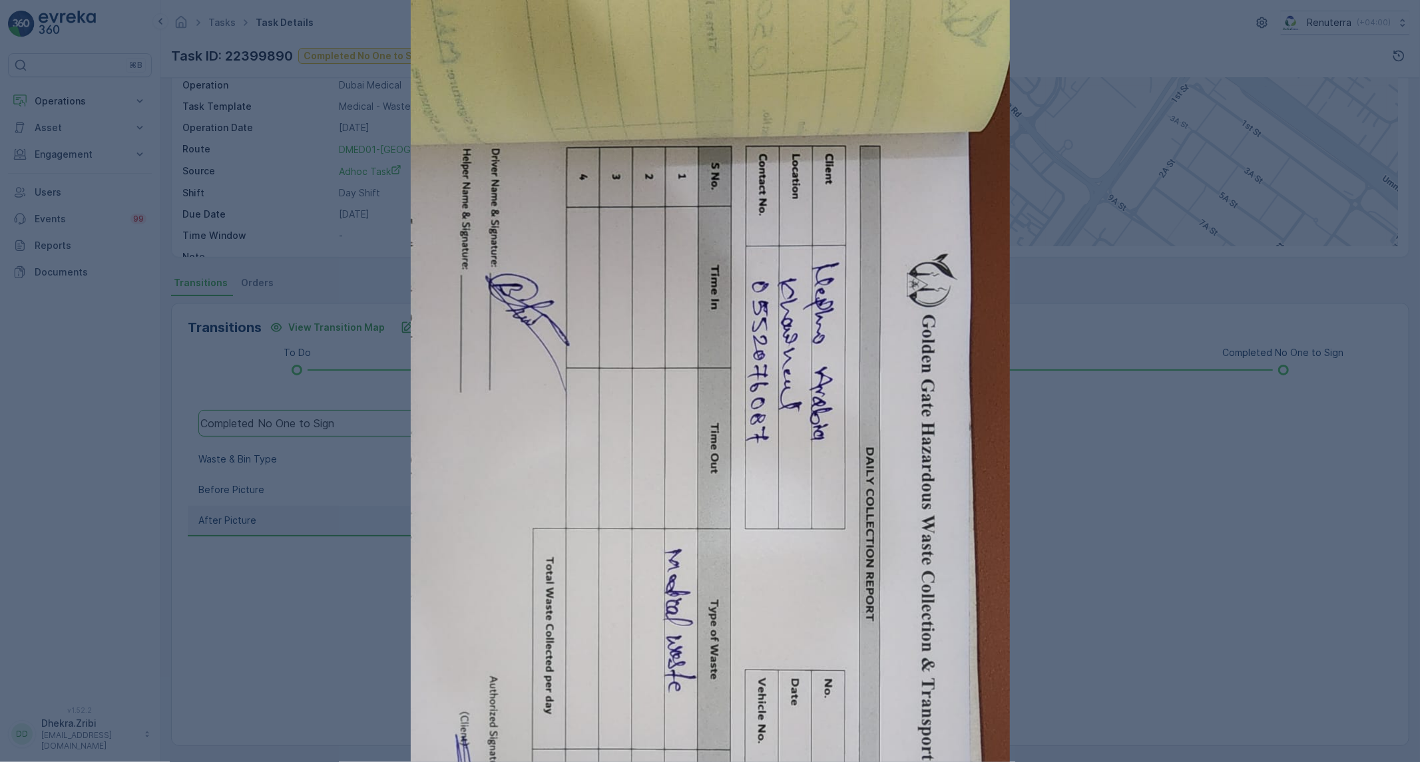
click at [1061, 653] on div at bounding box center [710, 381] width 1420 height 762
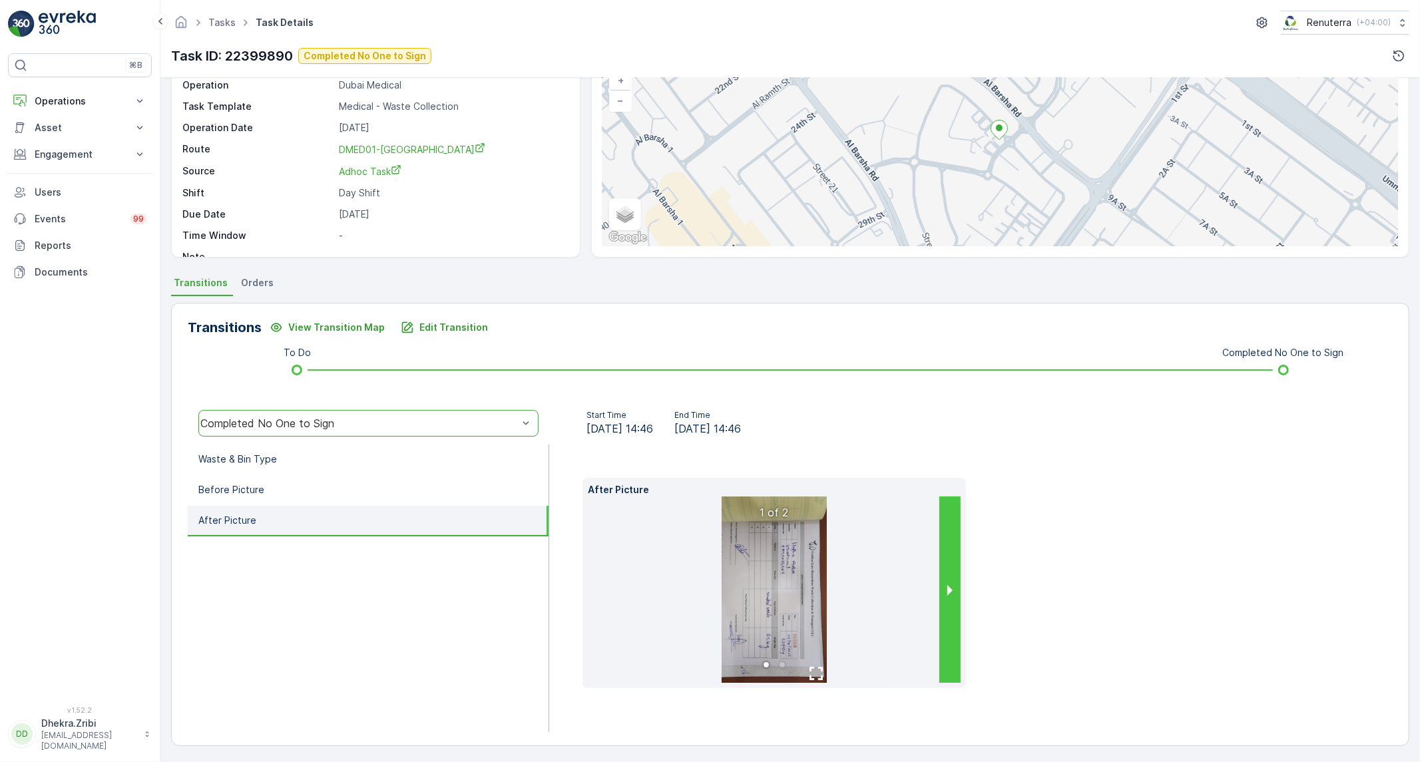
click at [941, 595] on button "next slide / item" at bounding box center [949, 590] width 21 height 186
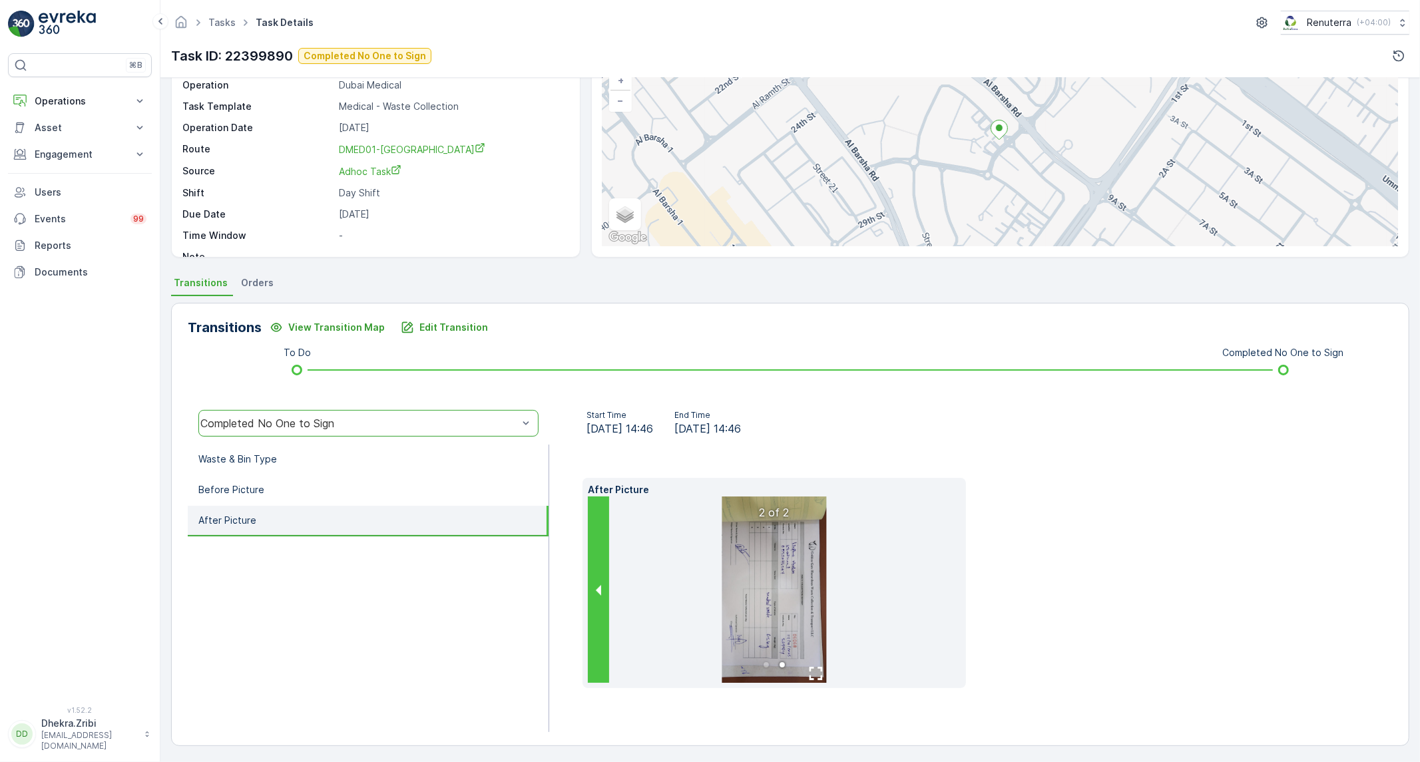
click at [600, 600] on button "previous slide / item" at bounding box center [598, 590] width 21 height 186
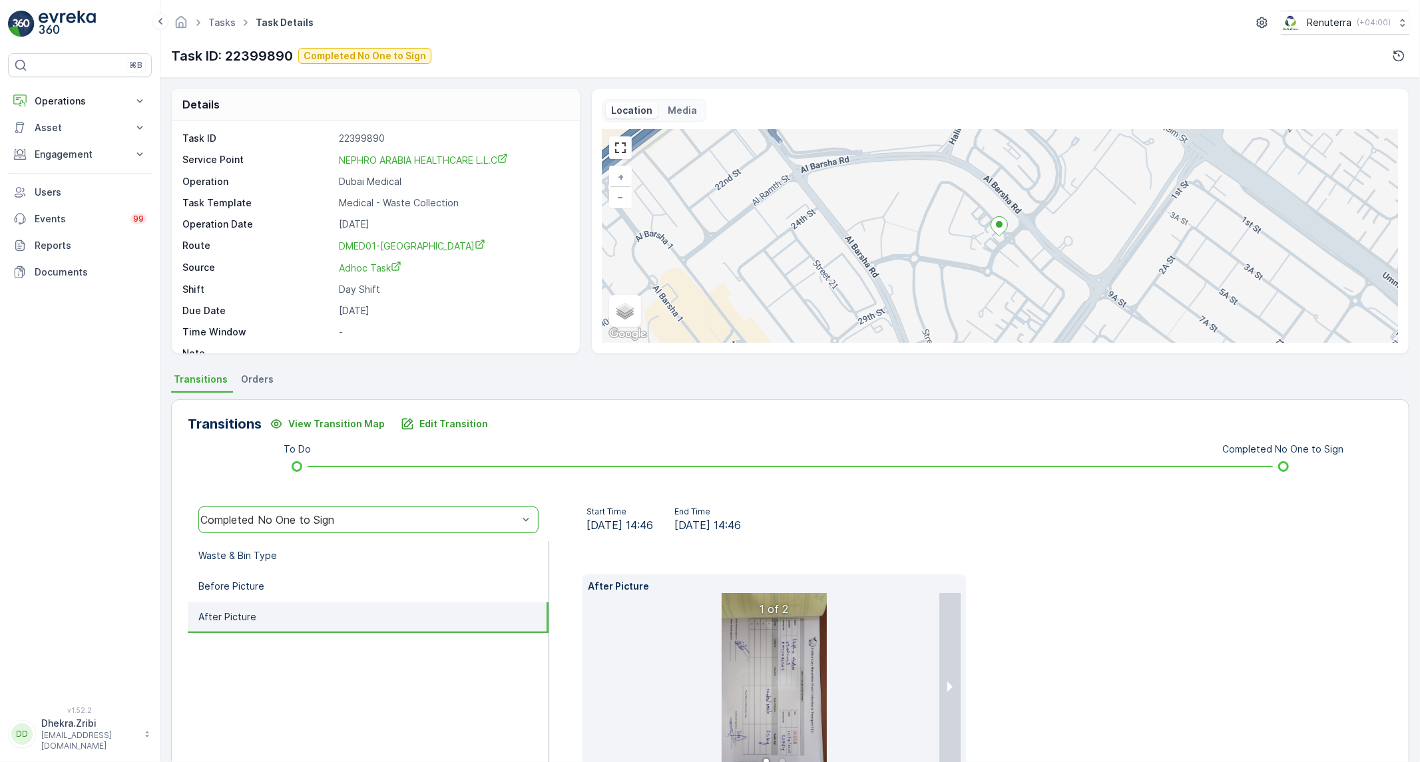
scroll to position [0, 0]
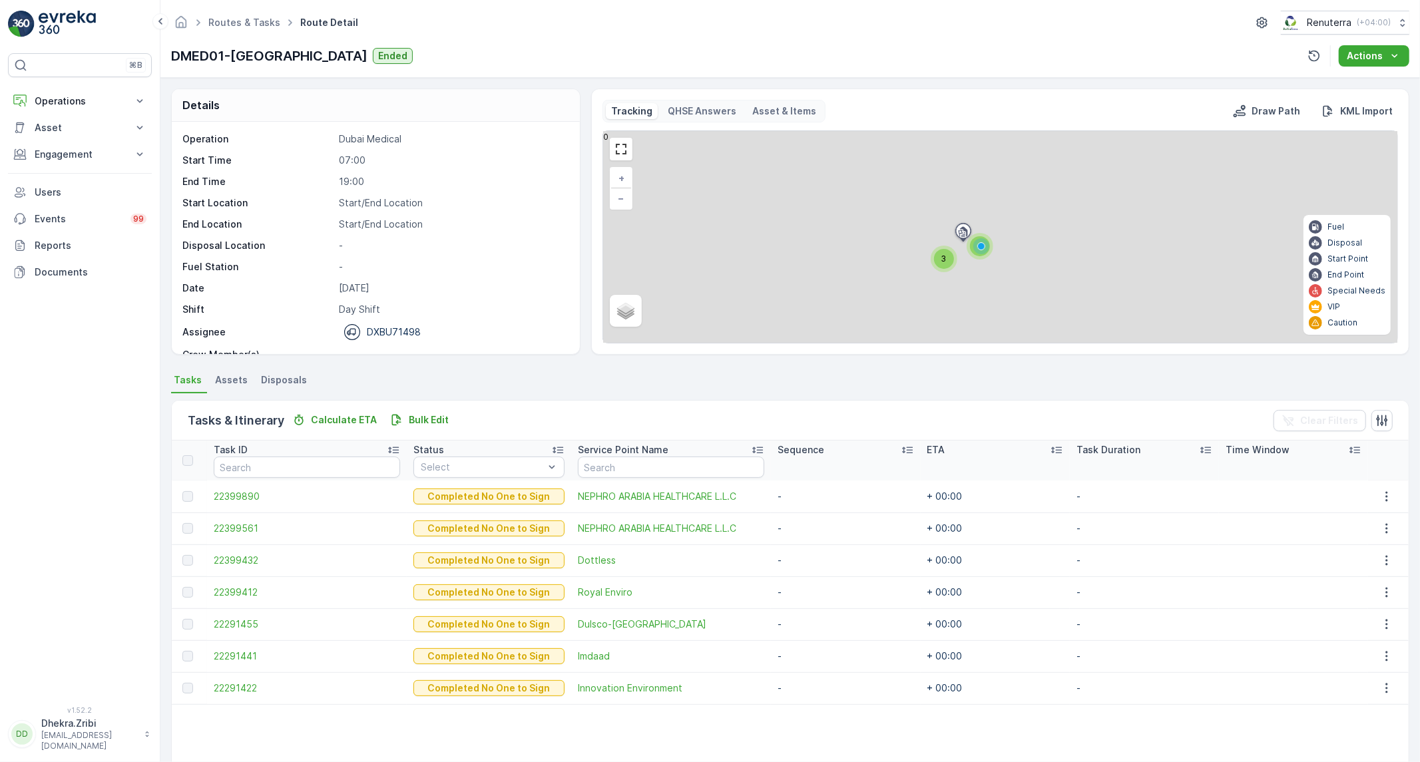
scroll to position [74, 0]
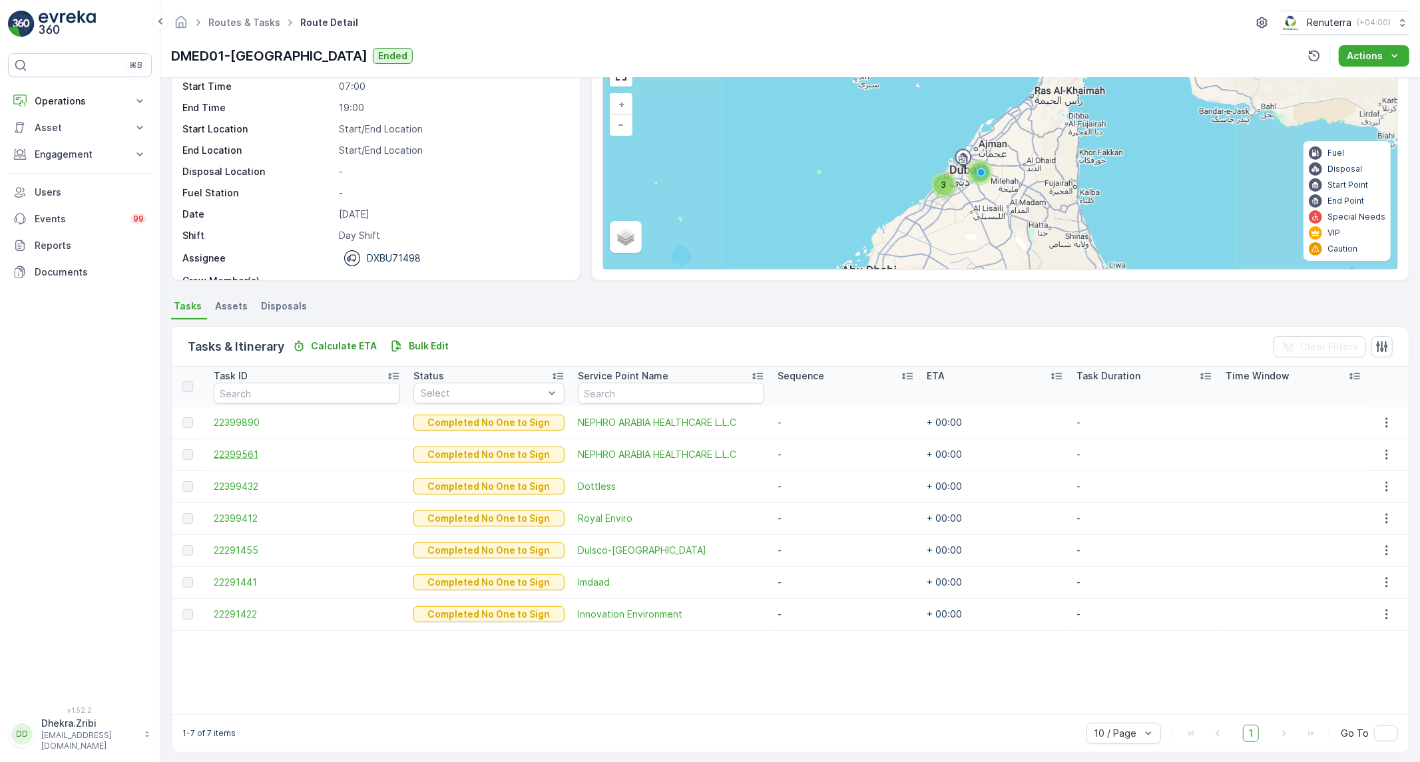
click at [248, 450] on span "22399561" at bounding box center [307, 454] width 187 height 13
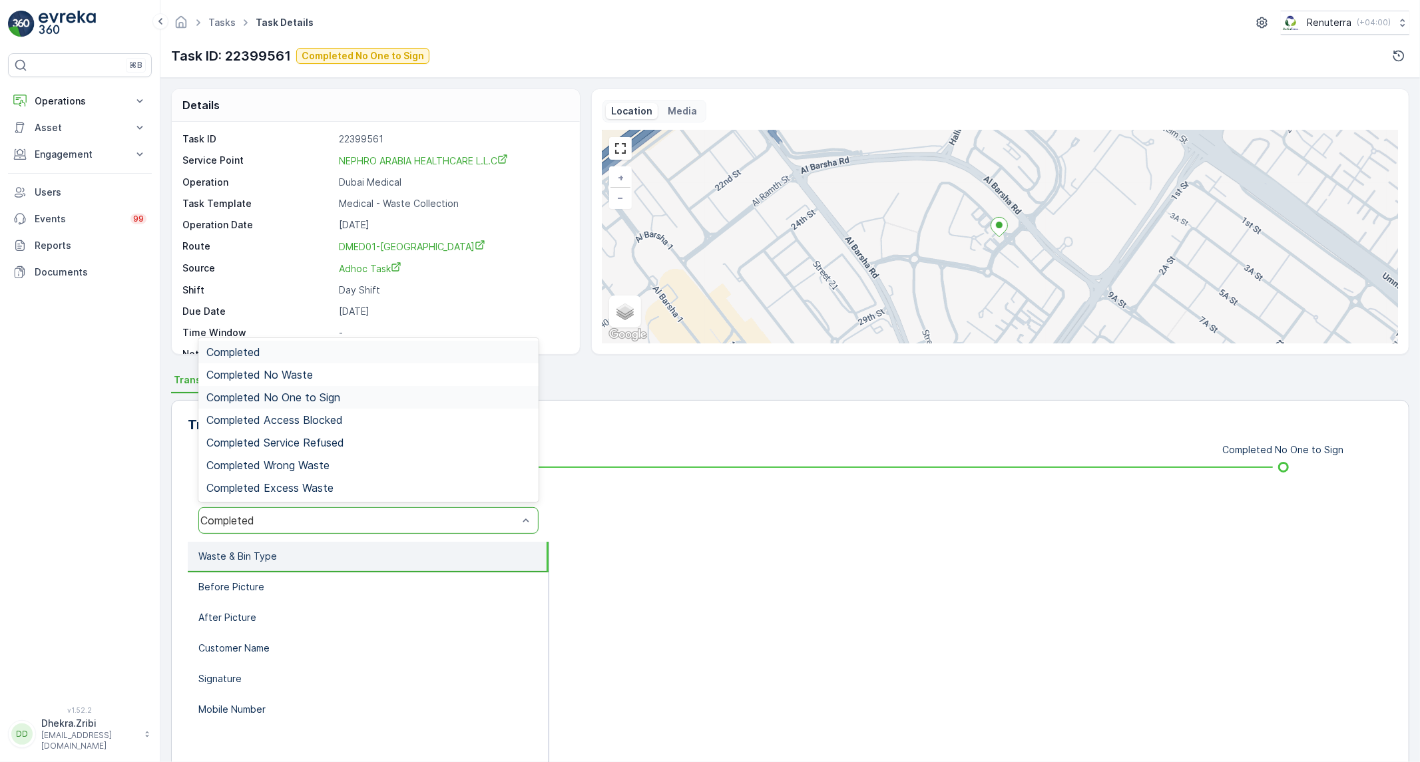
click at [322, 389] on div "Completed No One to Sign" at bounding box center [368, 397] width 340 height 23
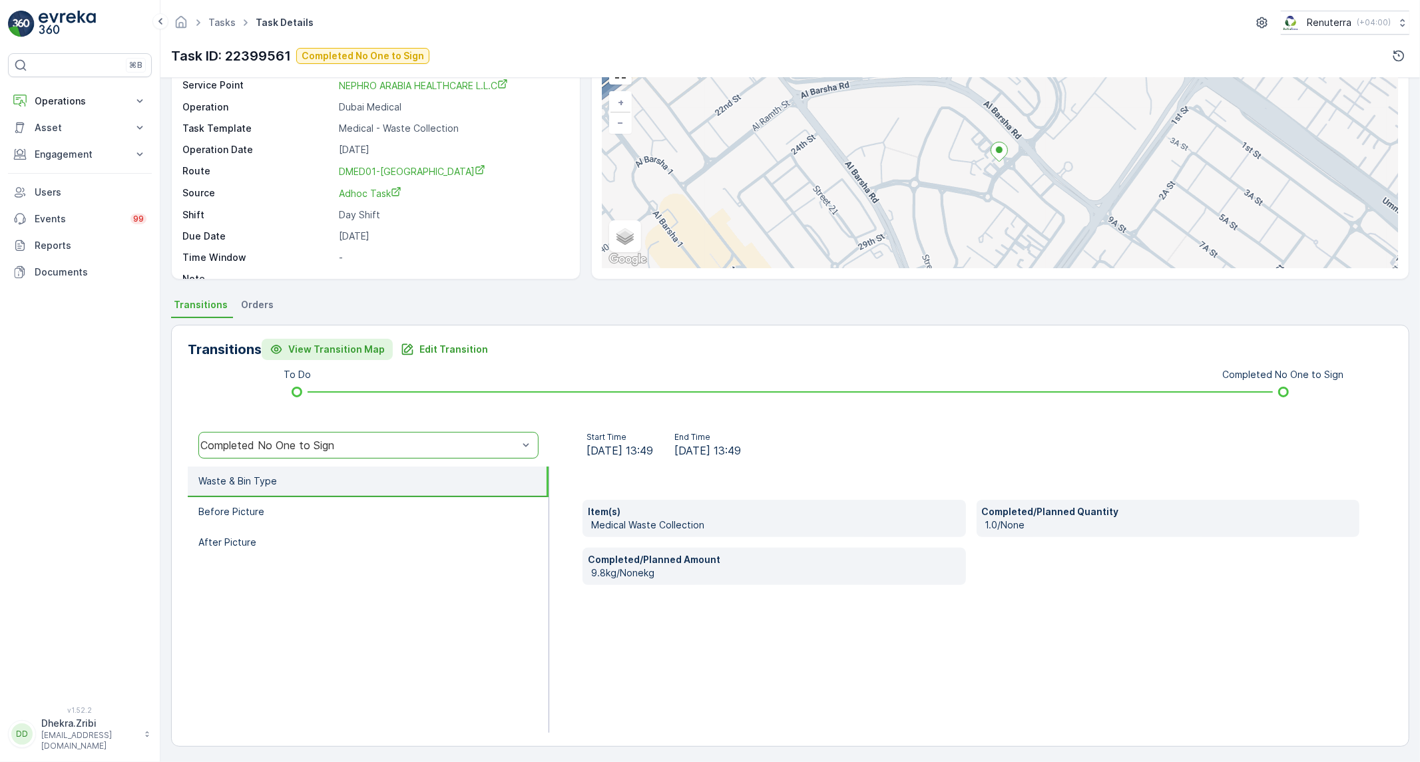
scroll to position [76, 0]
click at [364, 499] on li "Before Picture" at bounding box center [368, 512] width 361 height 31
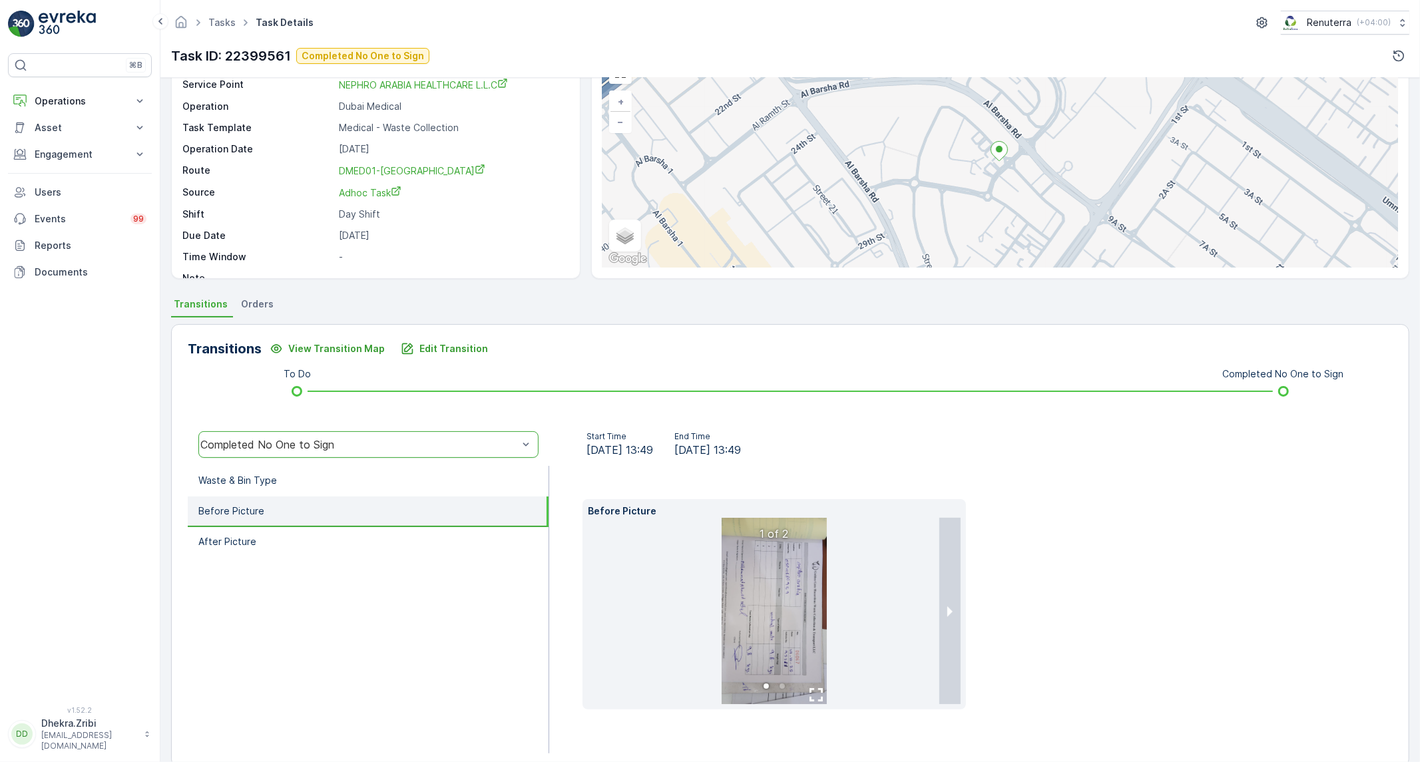
click at [771, 620] on img at bounding box center [774, 611] width 105 height 186
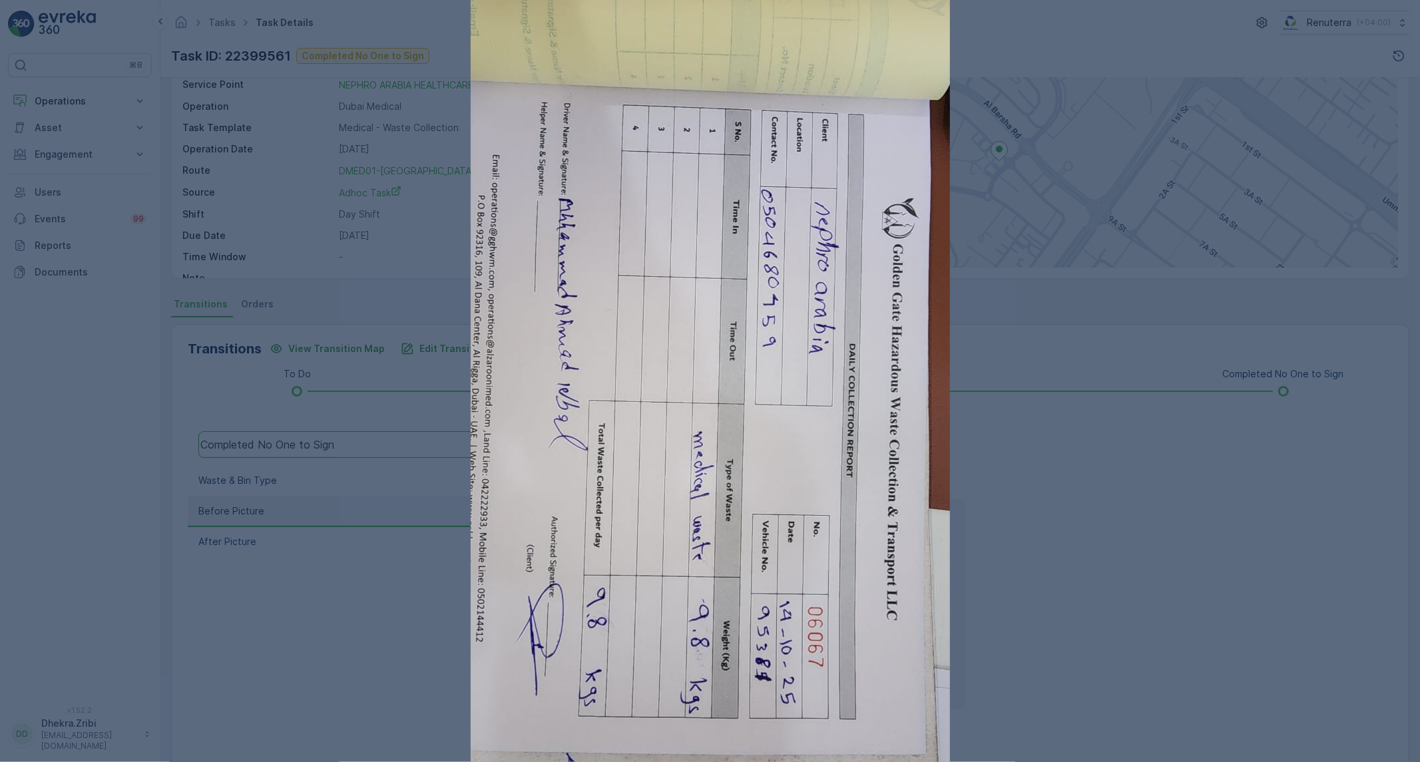
click at [1006, 546] on div at bounding box center [710, 381] width 1420 height 762
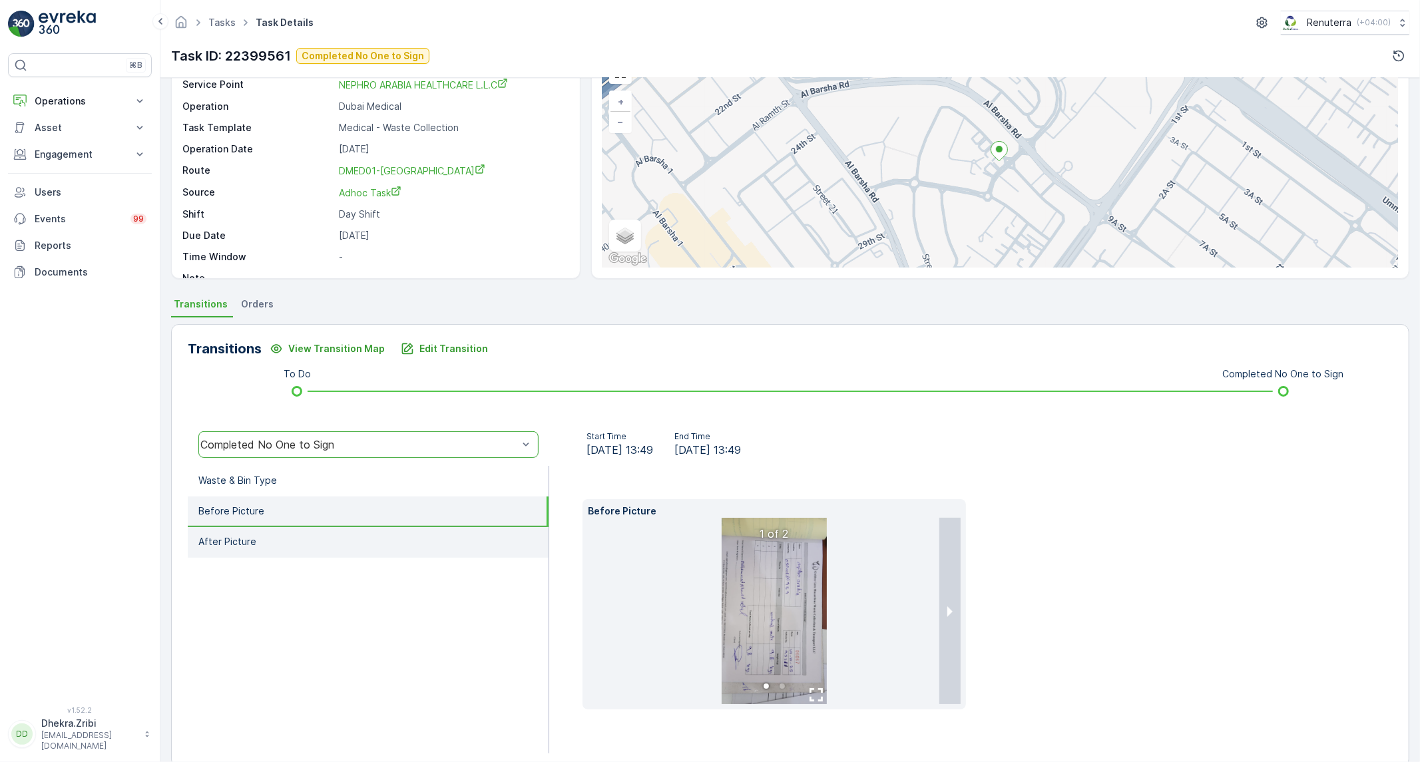
click at [378, 531] on li "After Picture" at bounding box center [368, 542] width 361 height 31
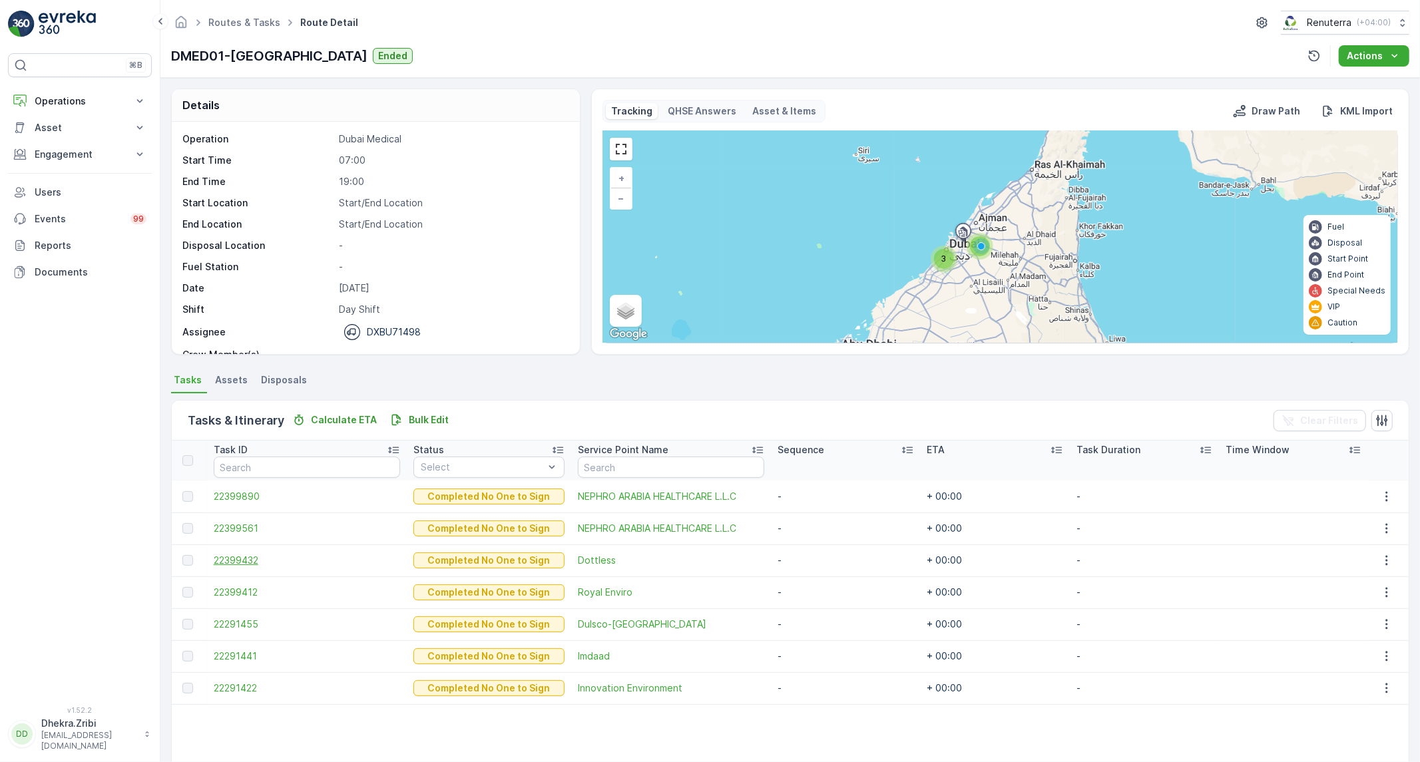
click at [246, 563] on span "22399432" at bounding box center [307, 560] width 187 height 13
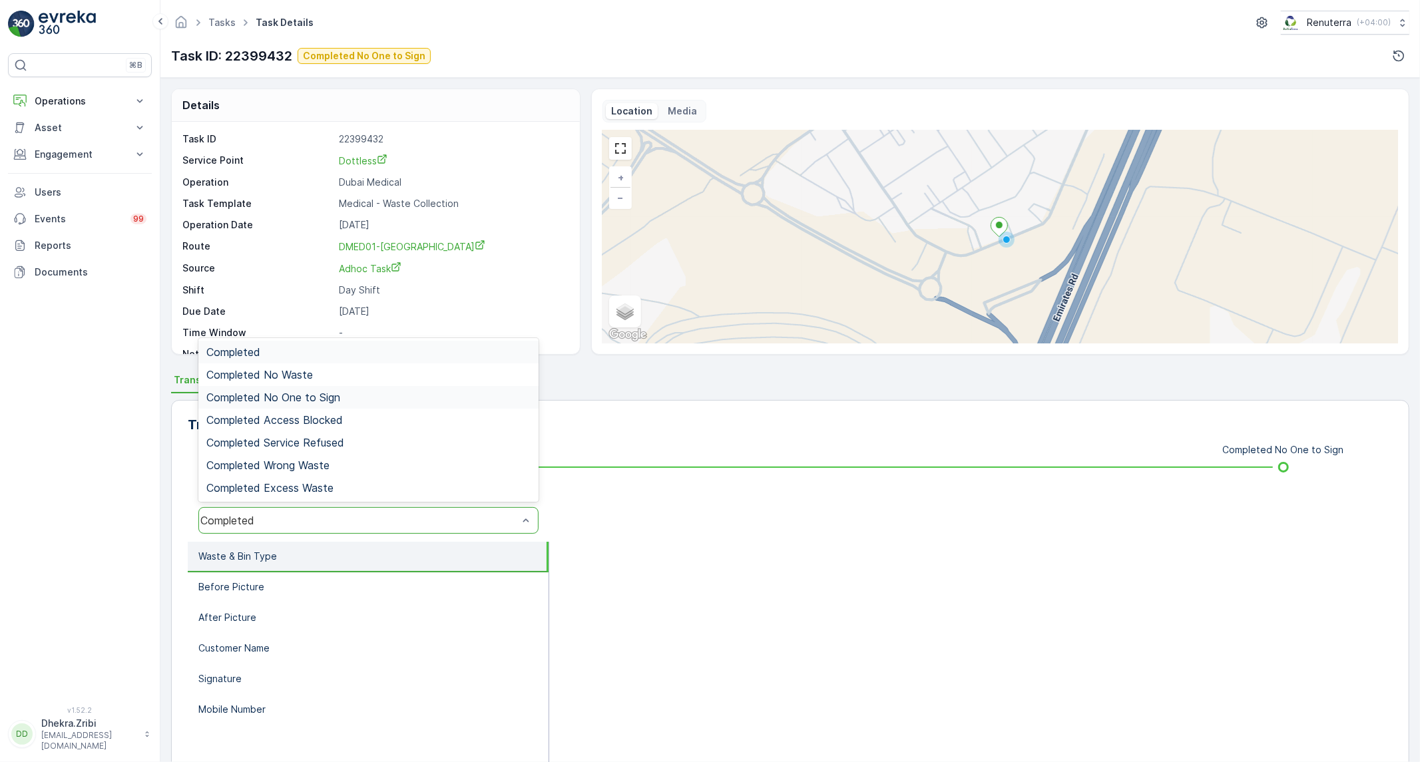
click at [354, 402] on div "Completed No One to Sign" at bounding box center [368, 398] width 324 height 12
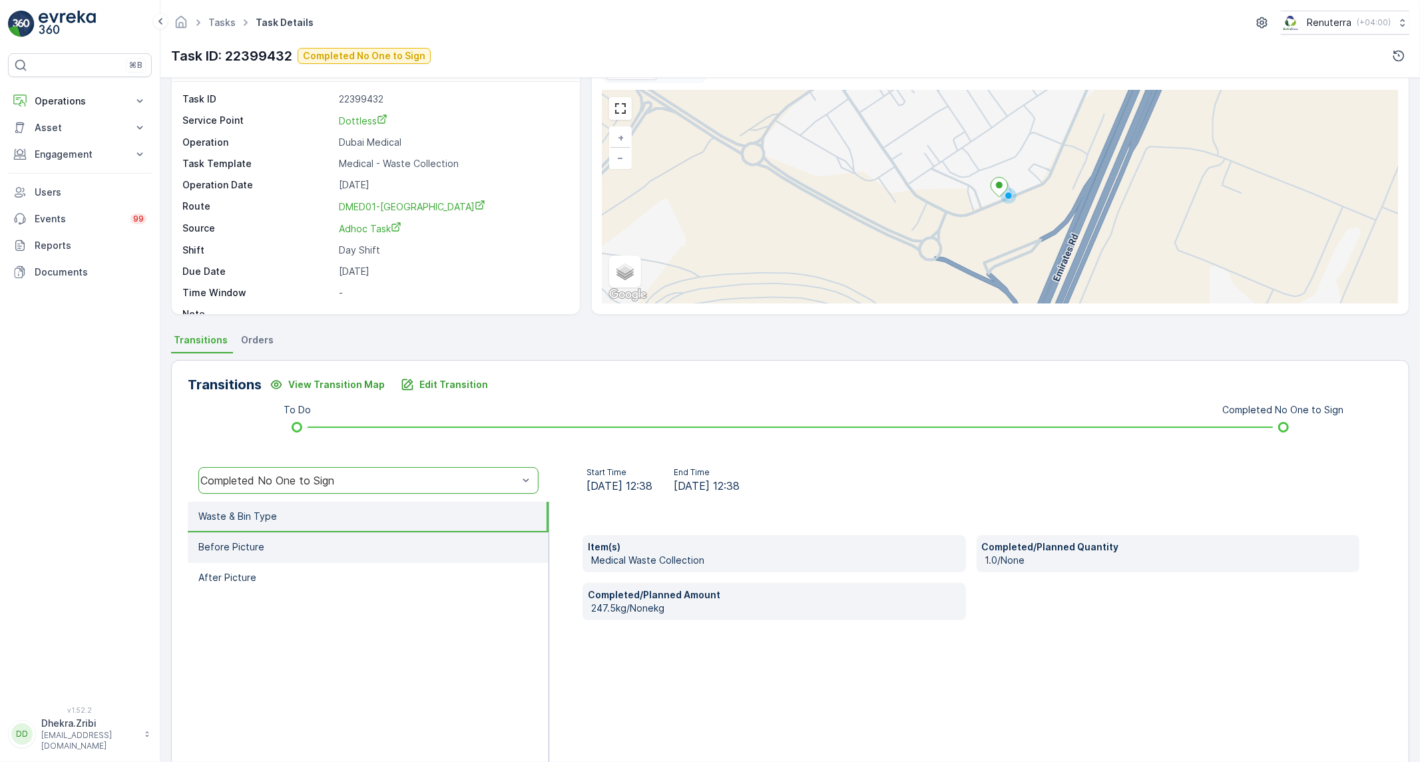
scroll to position [76, 0]
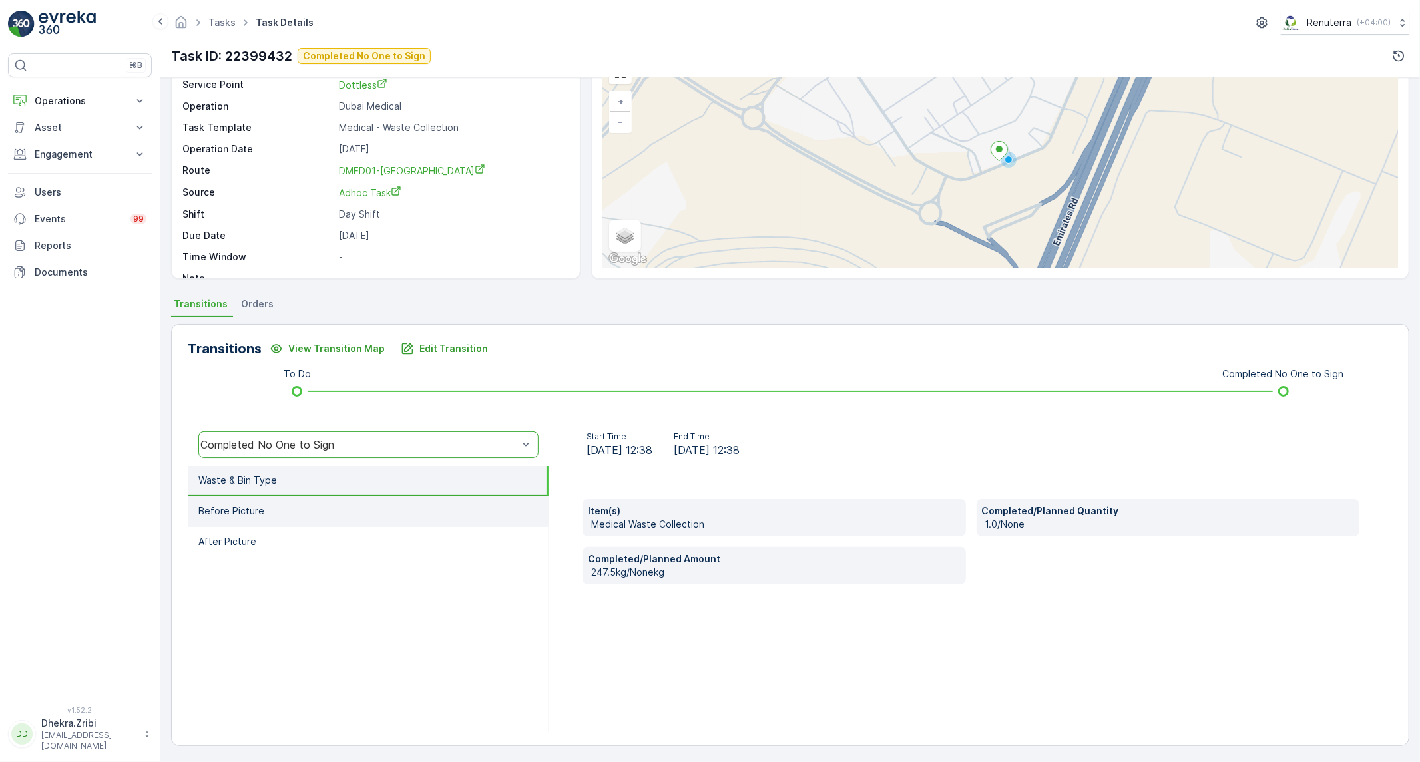
click at [220, 501] on li "Before Picture" at bounding box center [368, 512] width 361 height 31
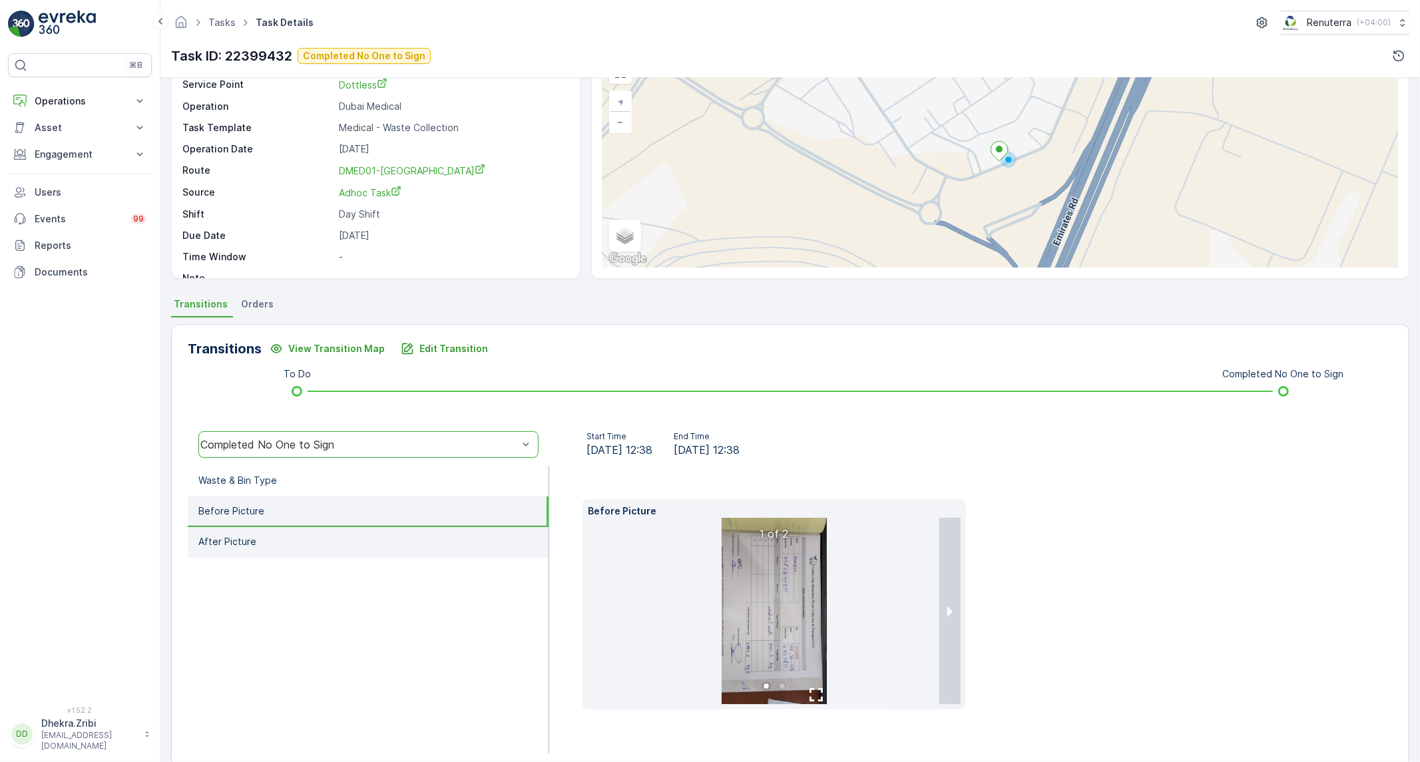
click at [258, 535] on li "After Picture" at bounding box center [368, 542] width 361 height 31
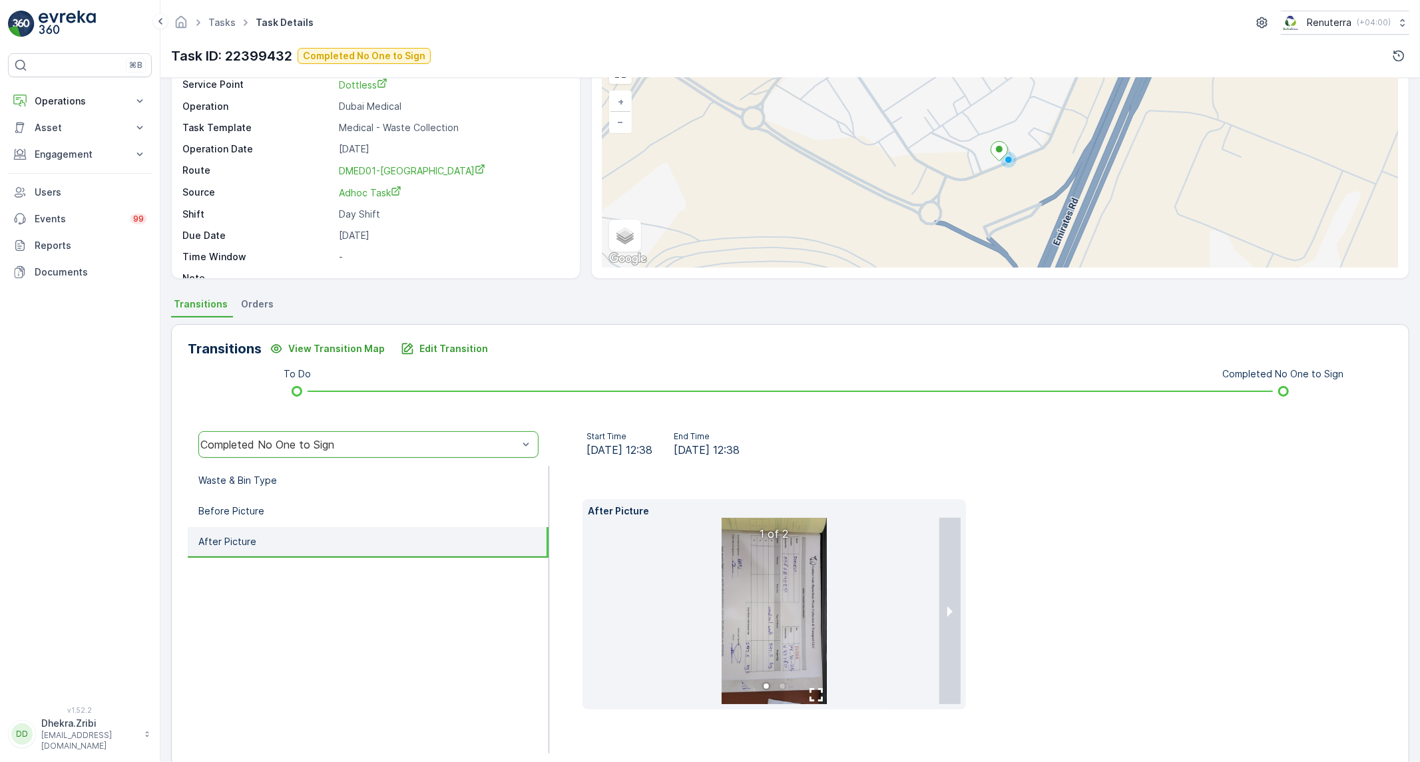
click at [736, 603] on img at bounding box center [774, 611] width 105 height 186
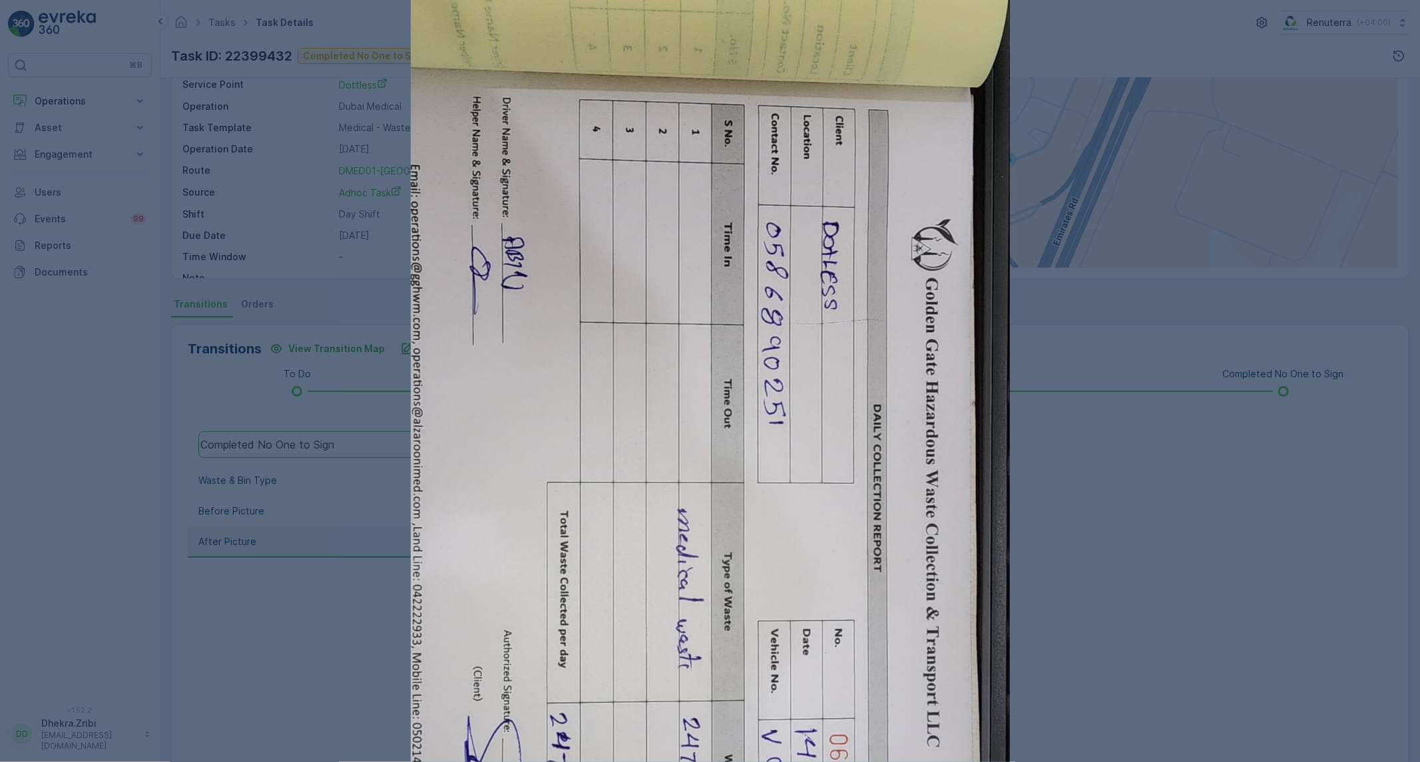
click at [1035, 653] on div at bounding box center [710, 381] width 1420 height 762
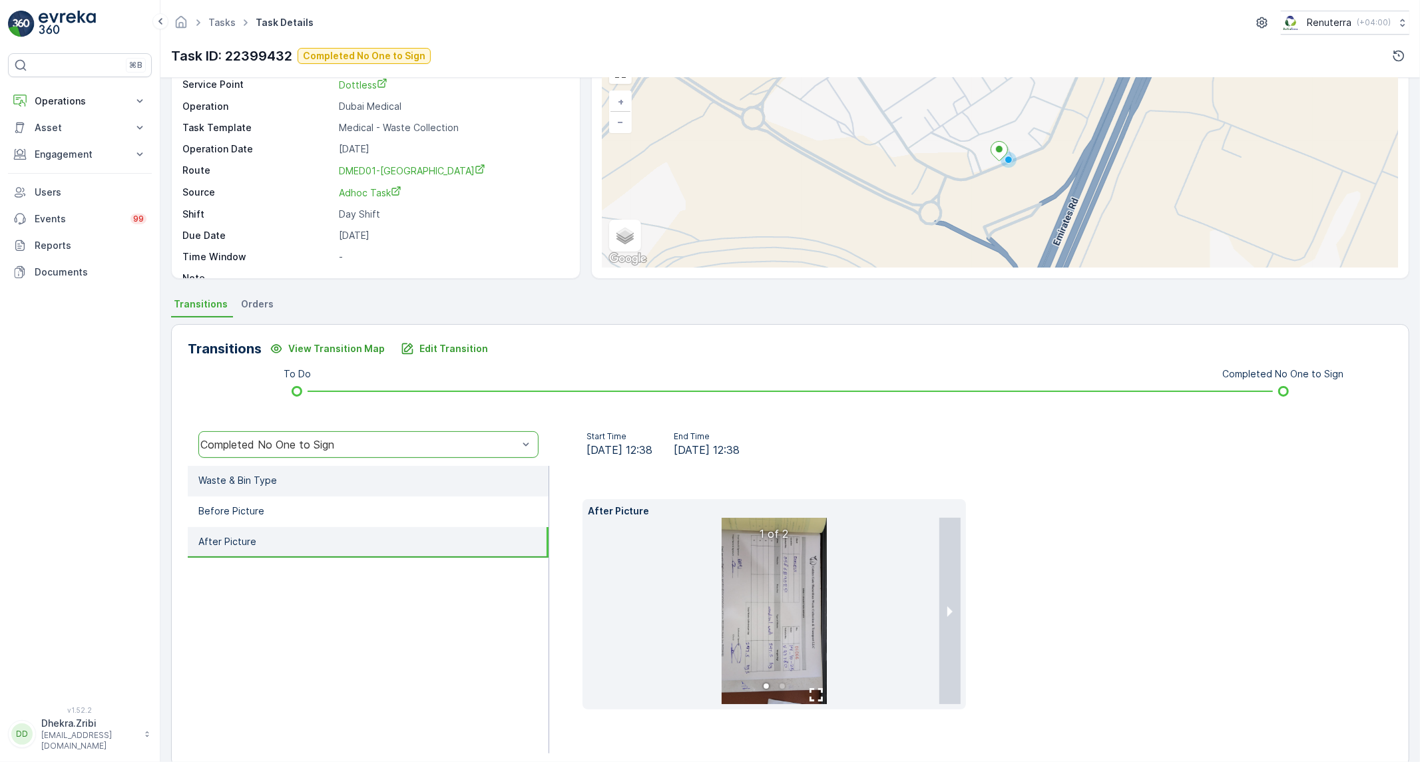
click at [420, 473] on li "Waste & Bin Type" at bounding box center [368, 481] width 361 height 31
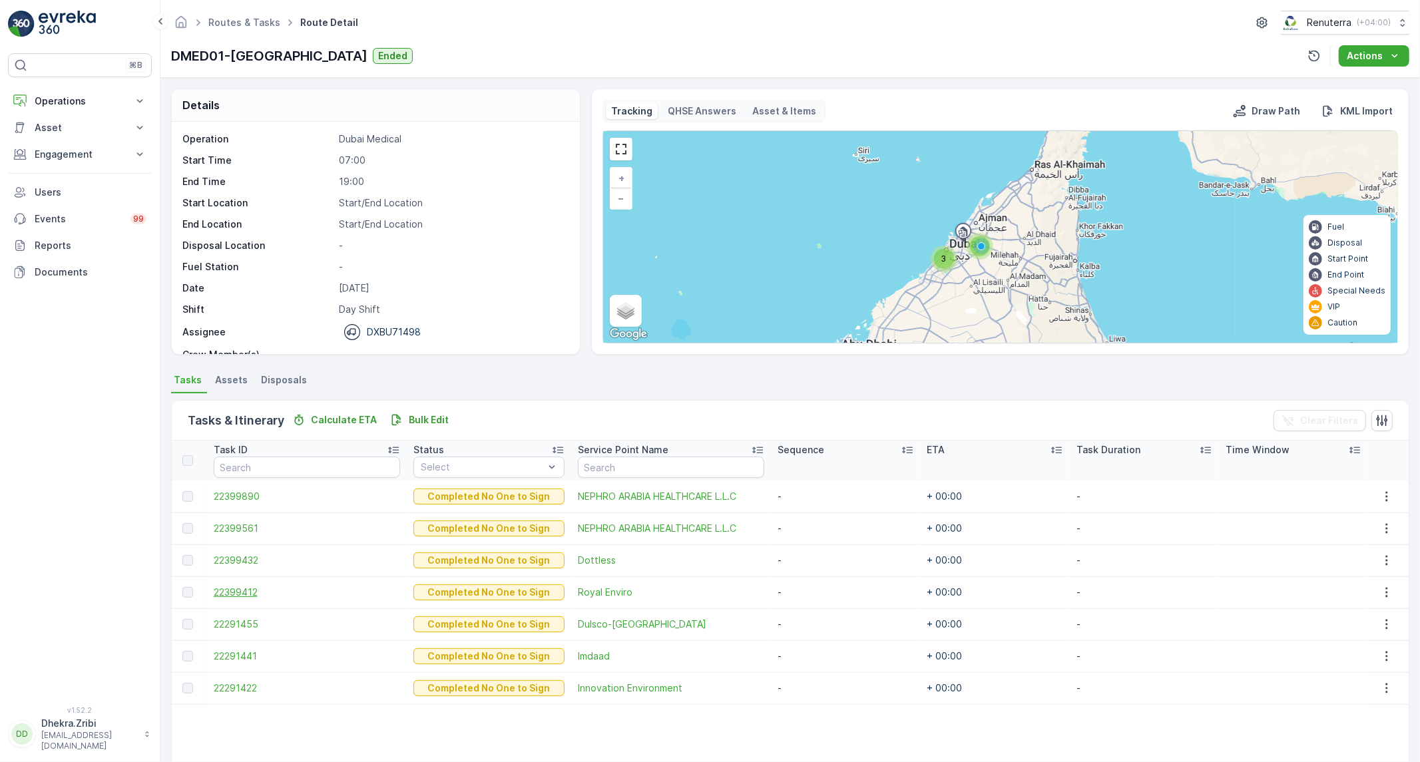
click at [237, 591] on span "22399412" at bounding box center [307, 592] width 187 height 13
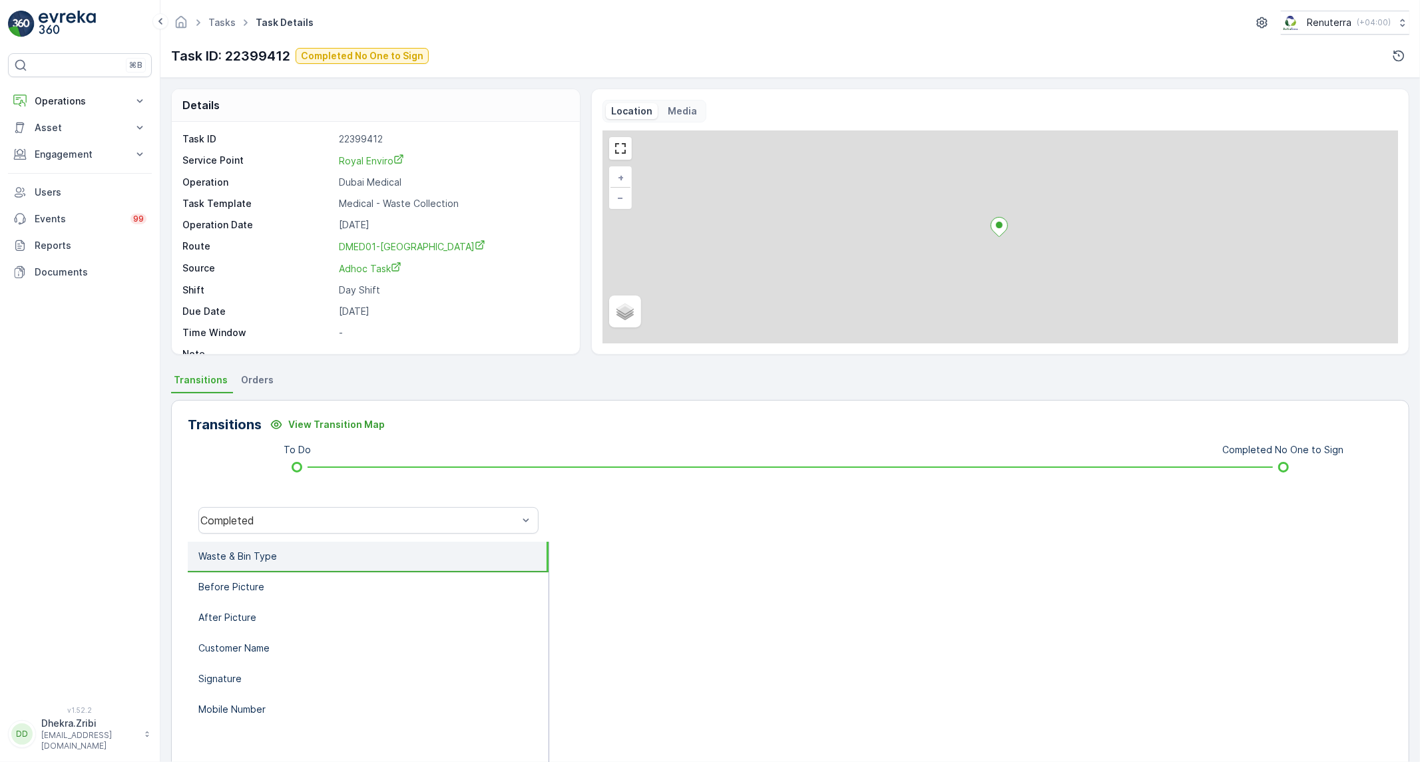
scroll to position [76, 0]
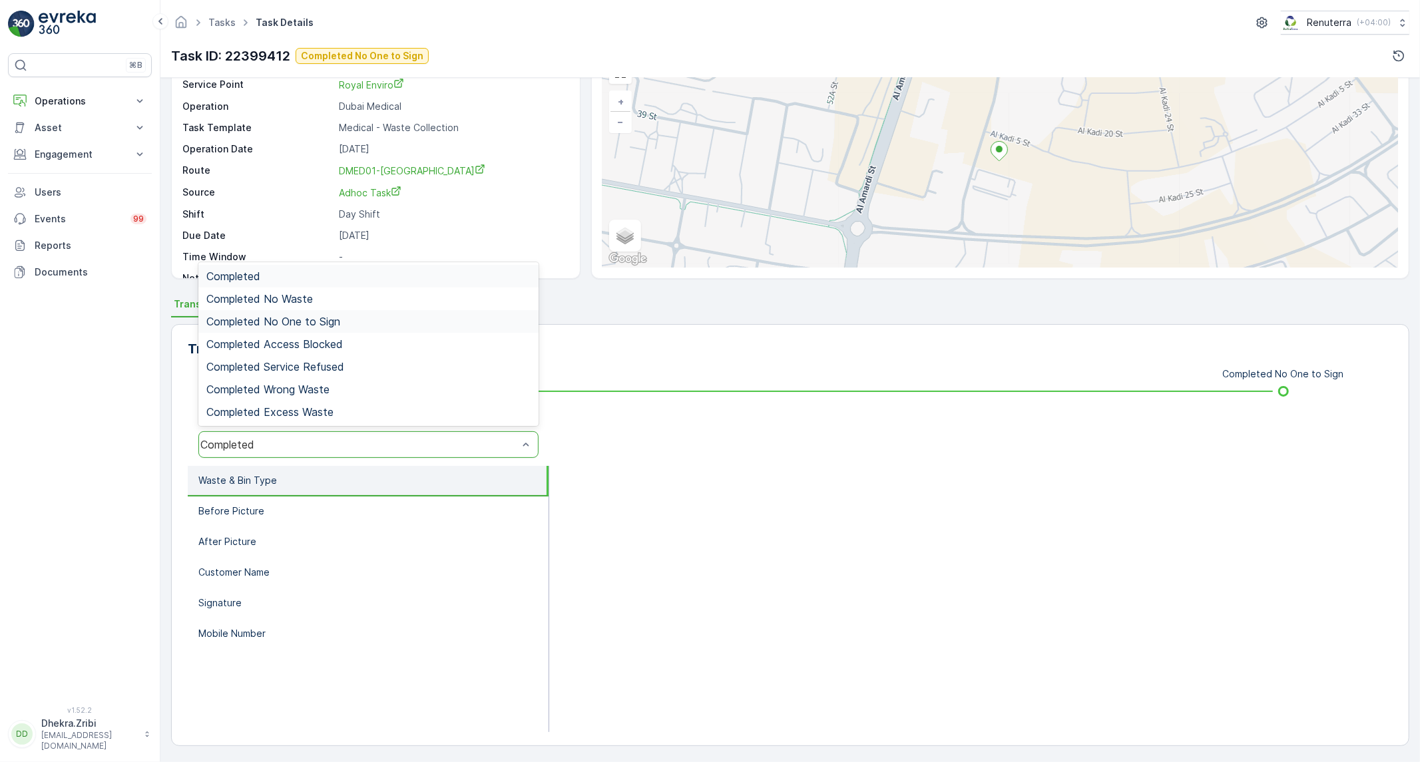
click at [330, 324] on span "Completed No One to Sign" at bounding box center [273, 322] width 134 height 12
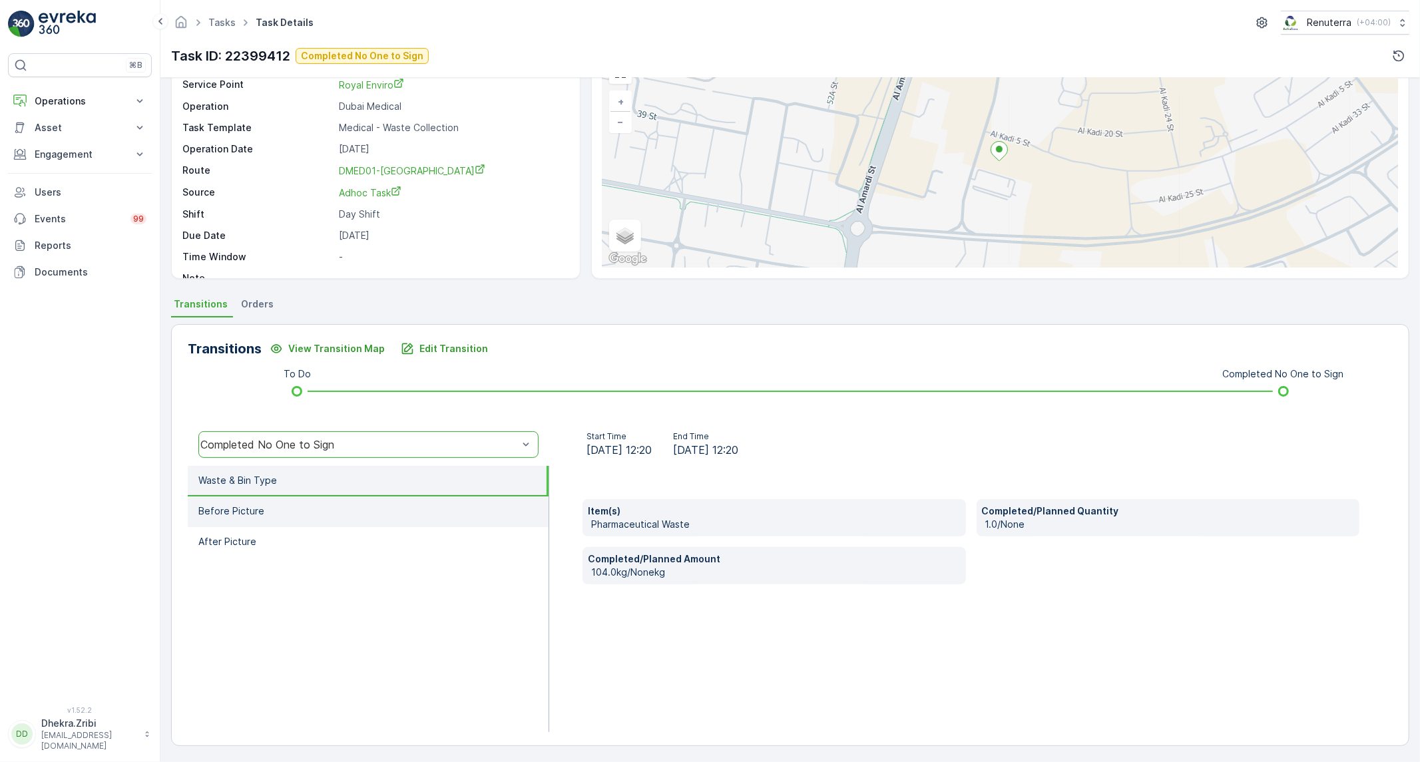
click at [228, 515] on p "Before Picture" at bounding box center [231, 511] width 66 height 13
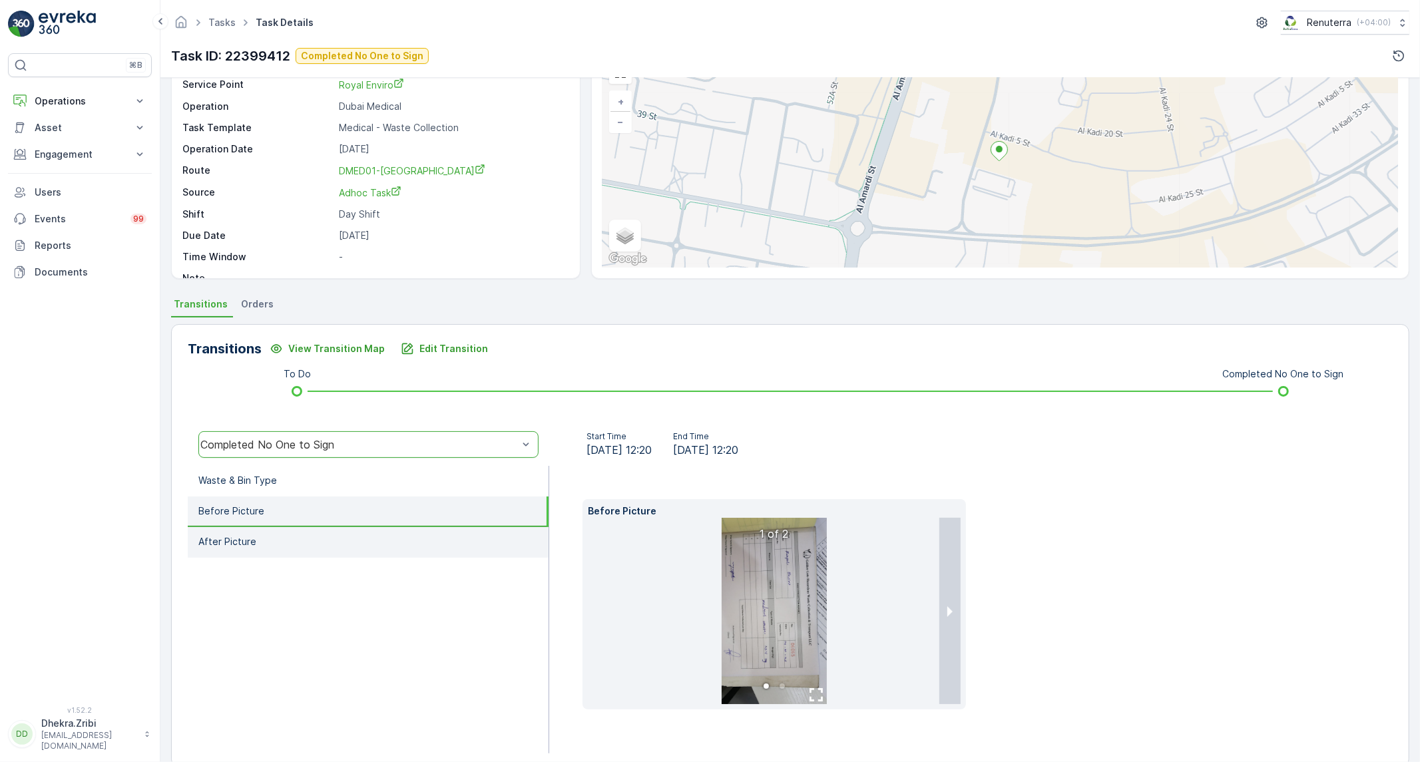
click at [236, 537] on p "After Picture" at bounding box center [227, 541] width 58 height 13
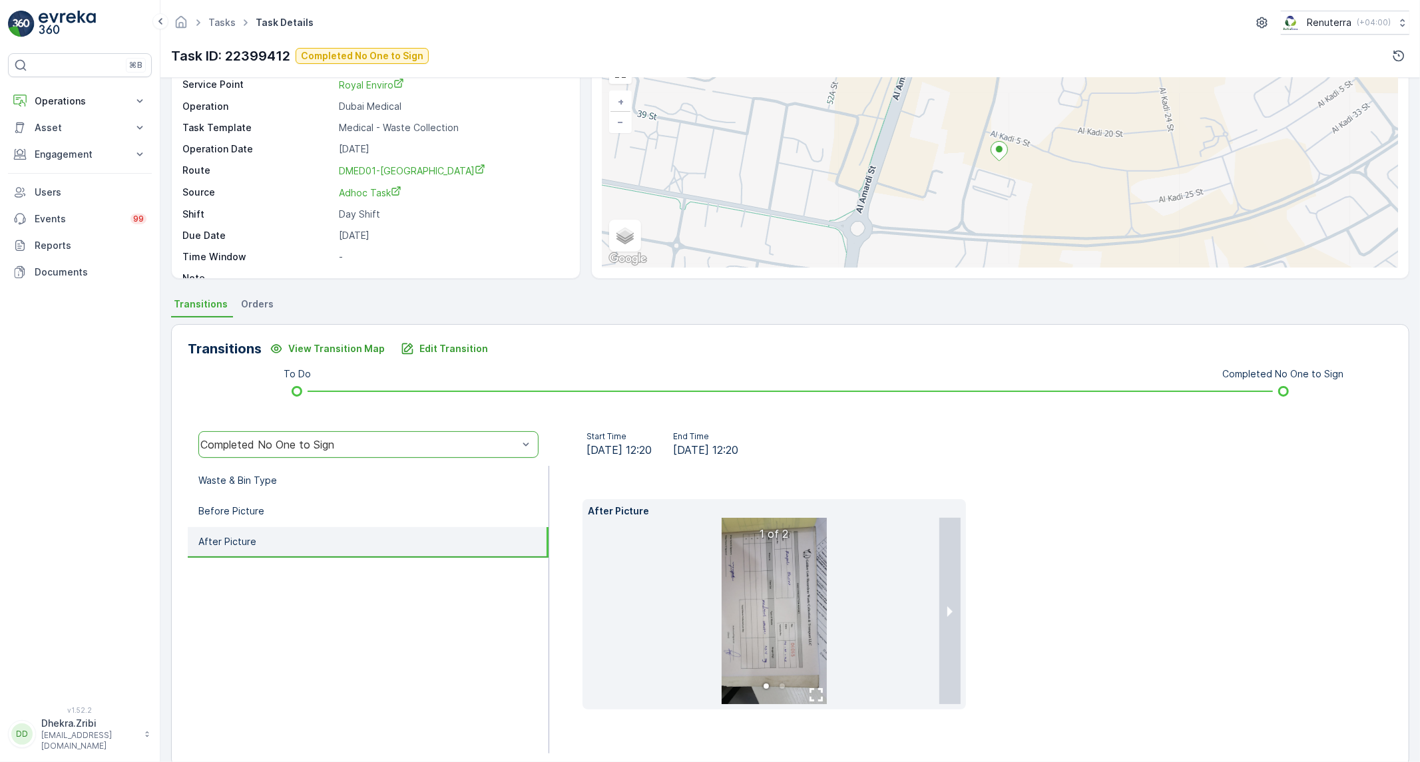
click at [776, 609] on img at bounding box center [774, 611] width 105 height 186
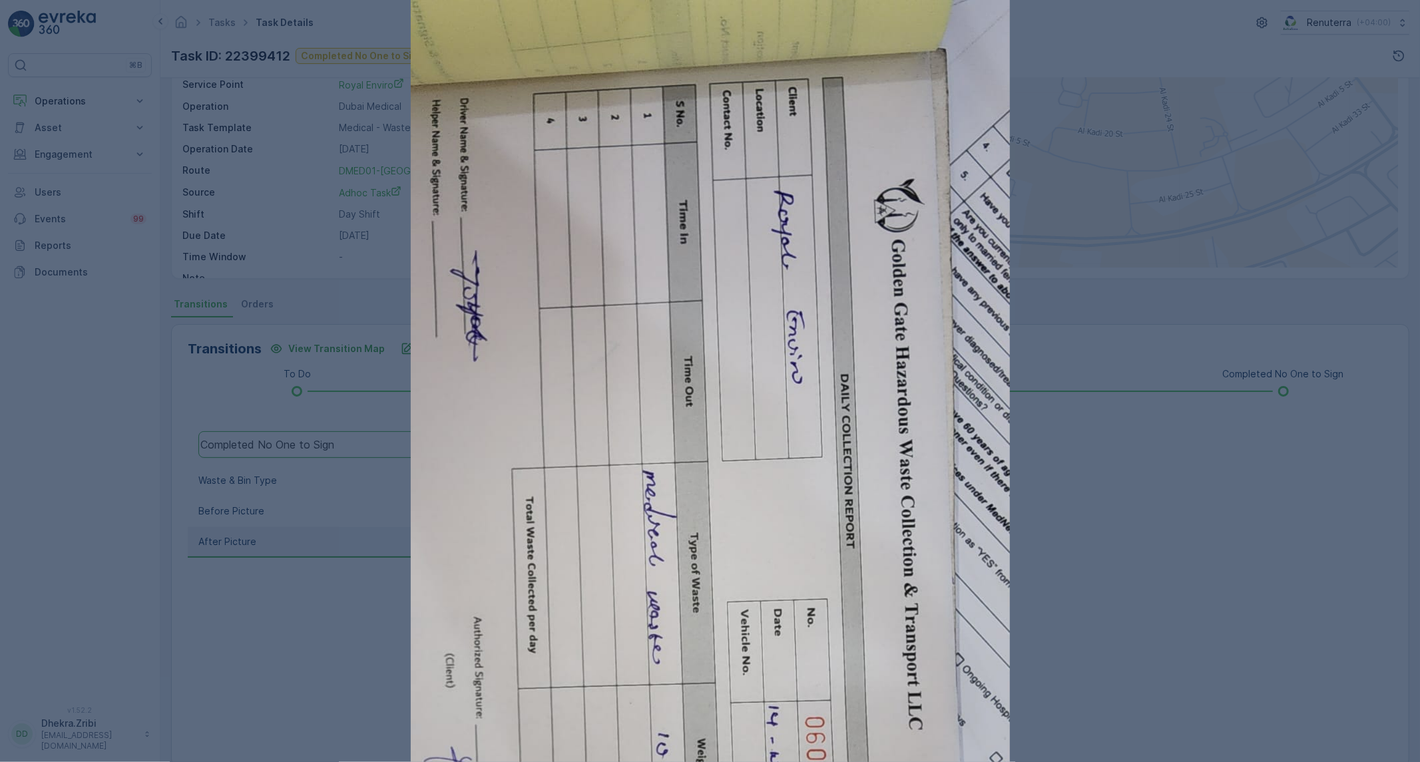
click at [1230, 509] on div at bounding box center [710, 381] width 1420 height 762
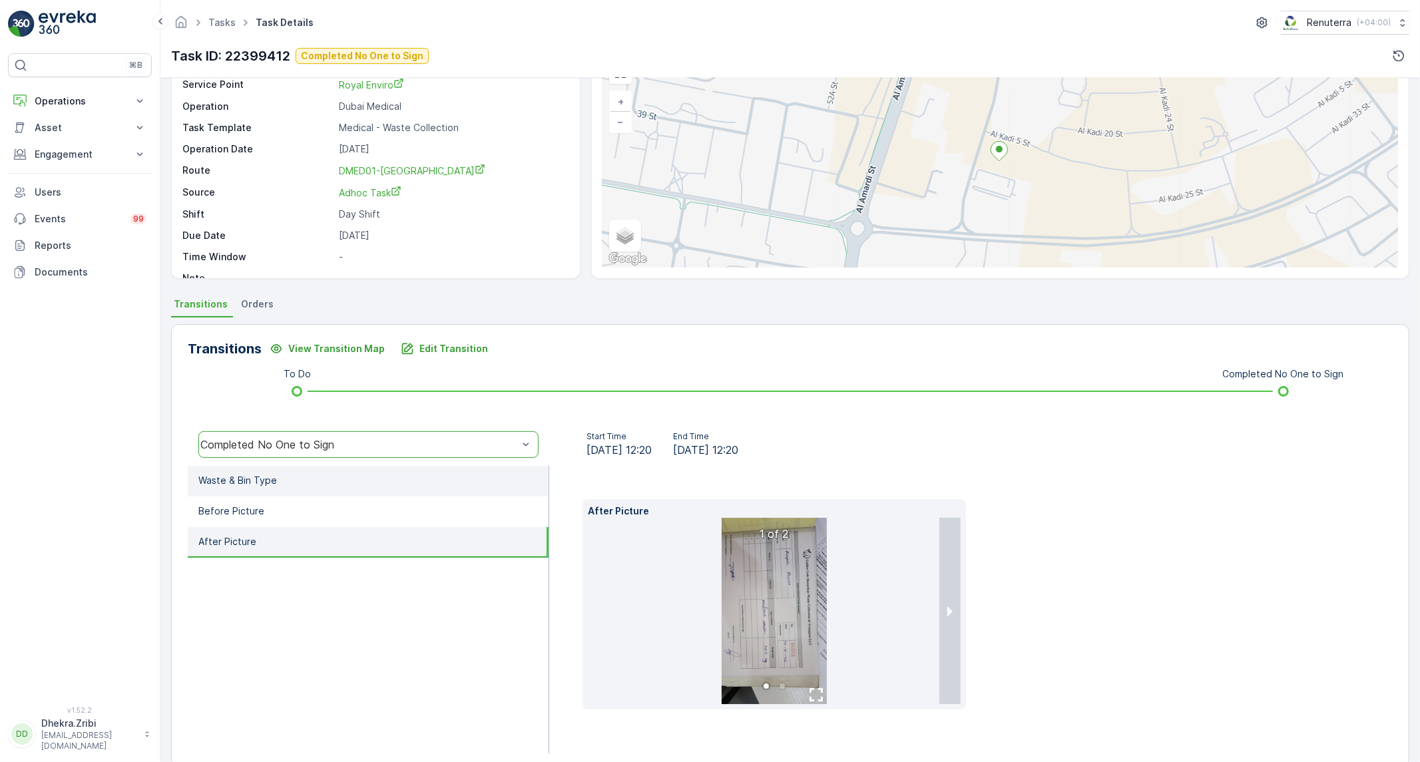
click at [200, 479] on p "Waste & Bin Type" at bounding box center [237, 480] width 79 height 13
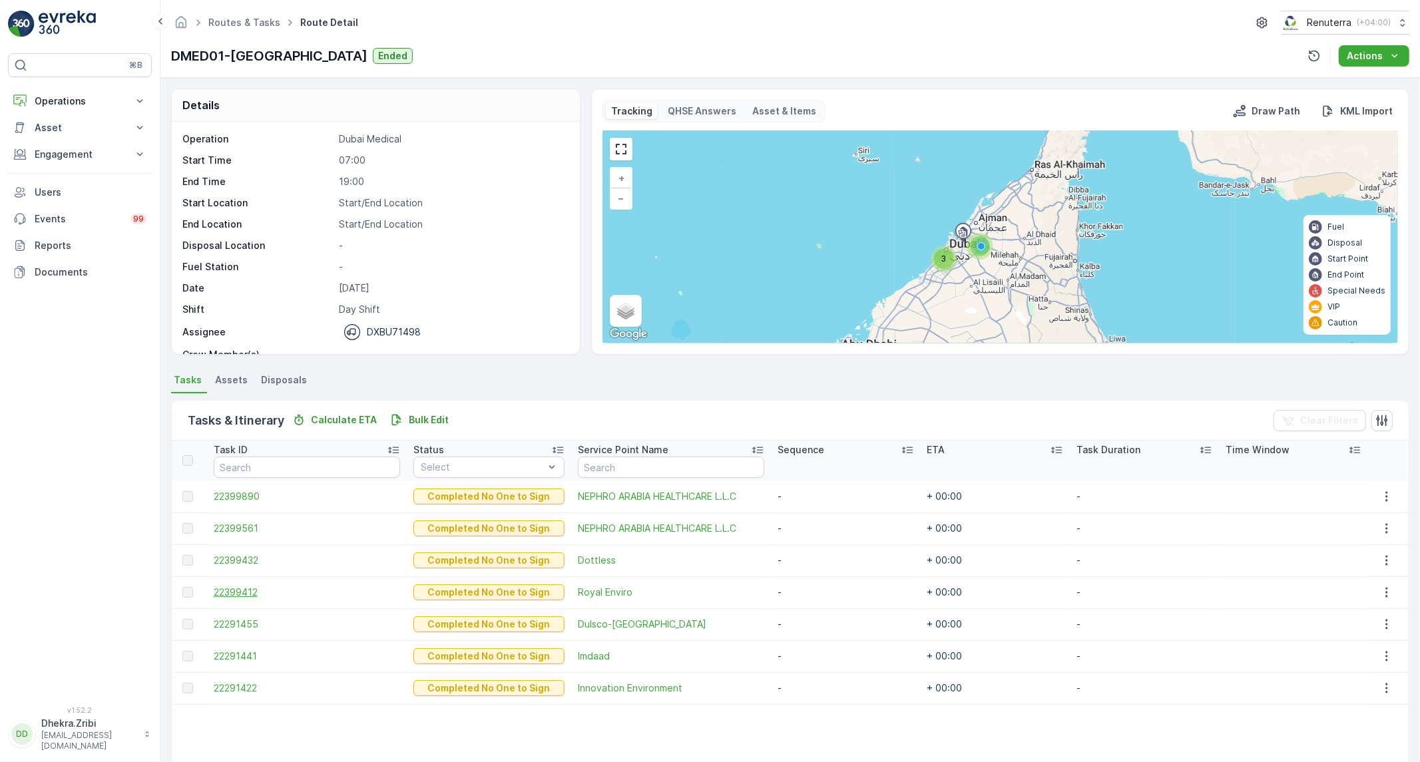
click at [247, 593] on span "22399412" at bounding box center [307, 592] width 187 height 13
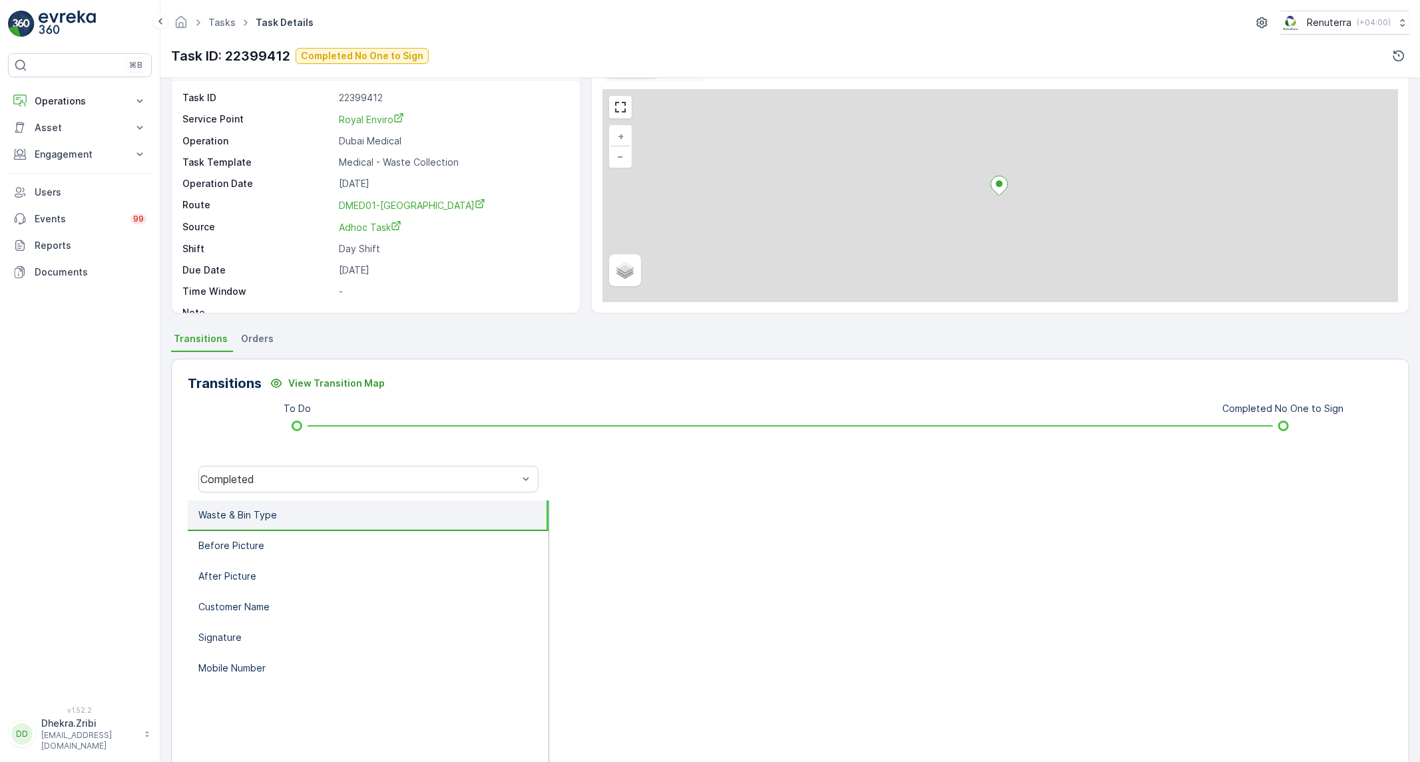
scroll to position [76, 0]
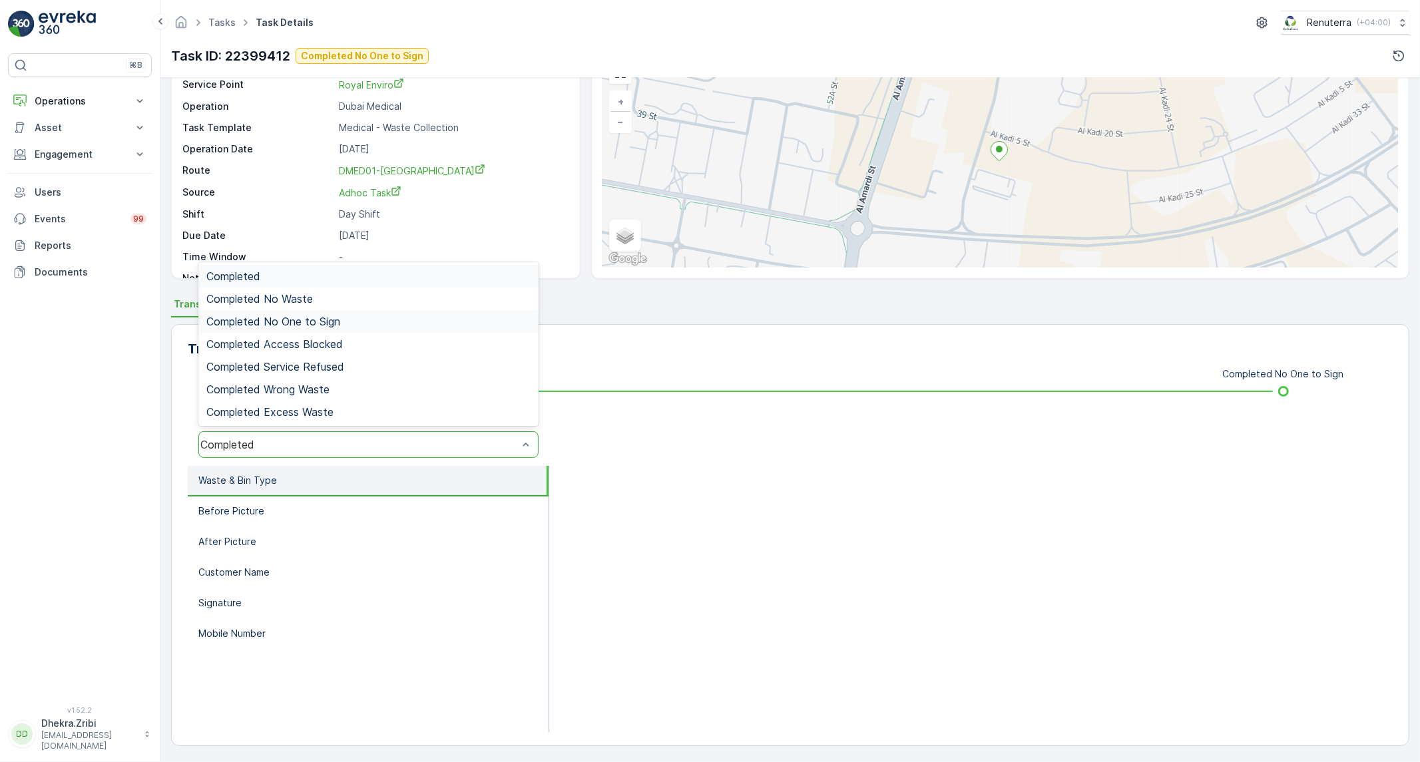
click at [365, 324] on div "Completed No One to Sign" at bounding box center [368, 322] width 324 height 12
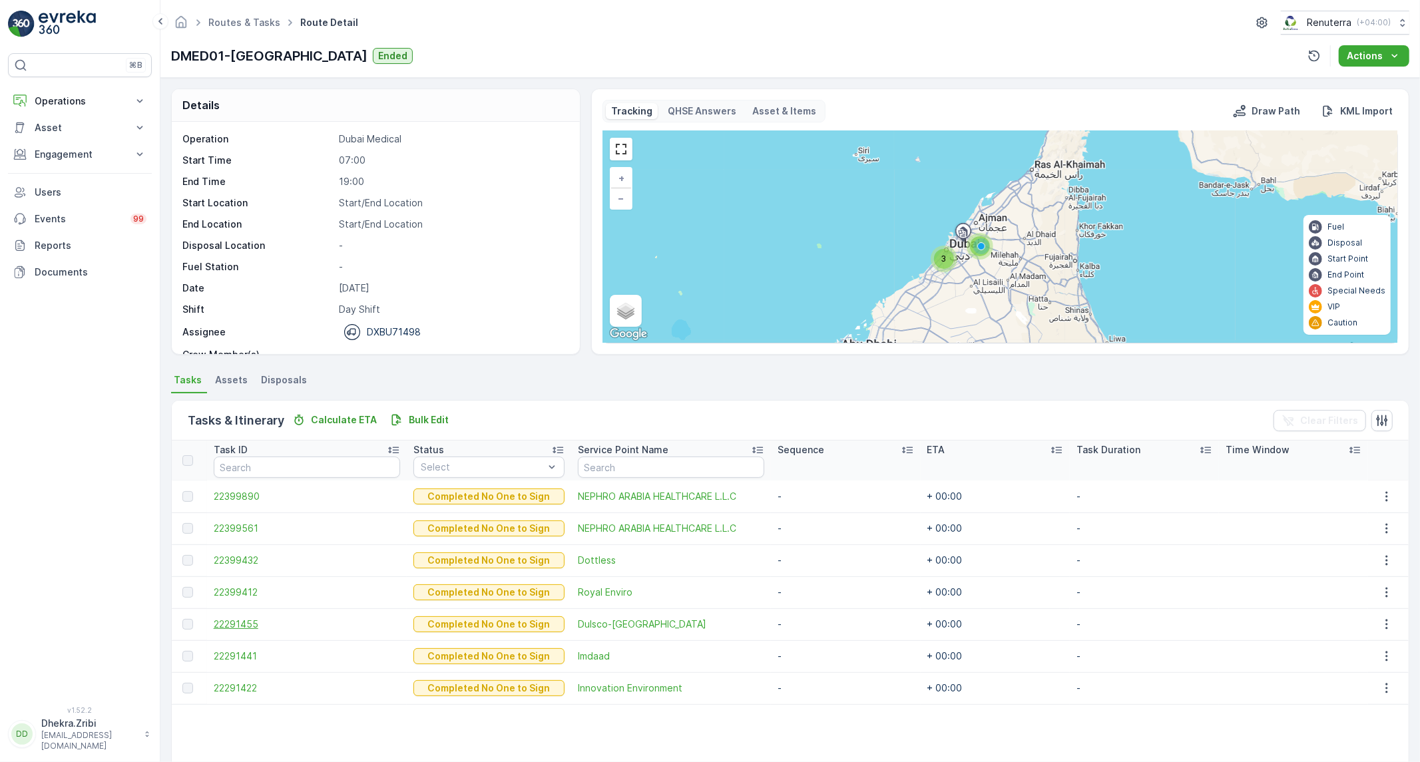
click at [248, 619] on span "22291455" at bounding box center [307, 624] width 187 height 13
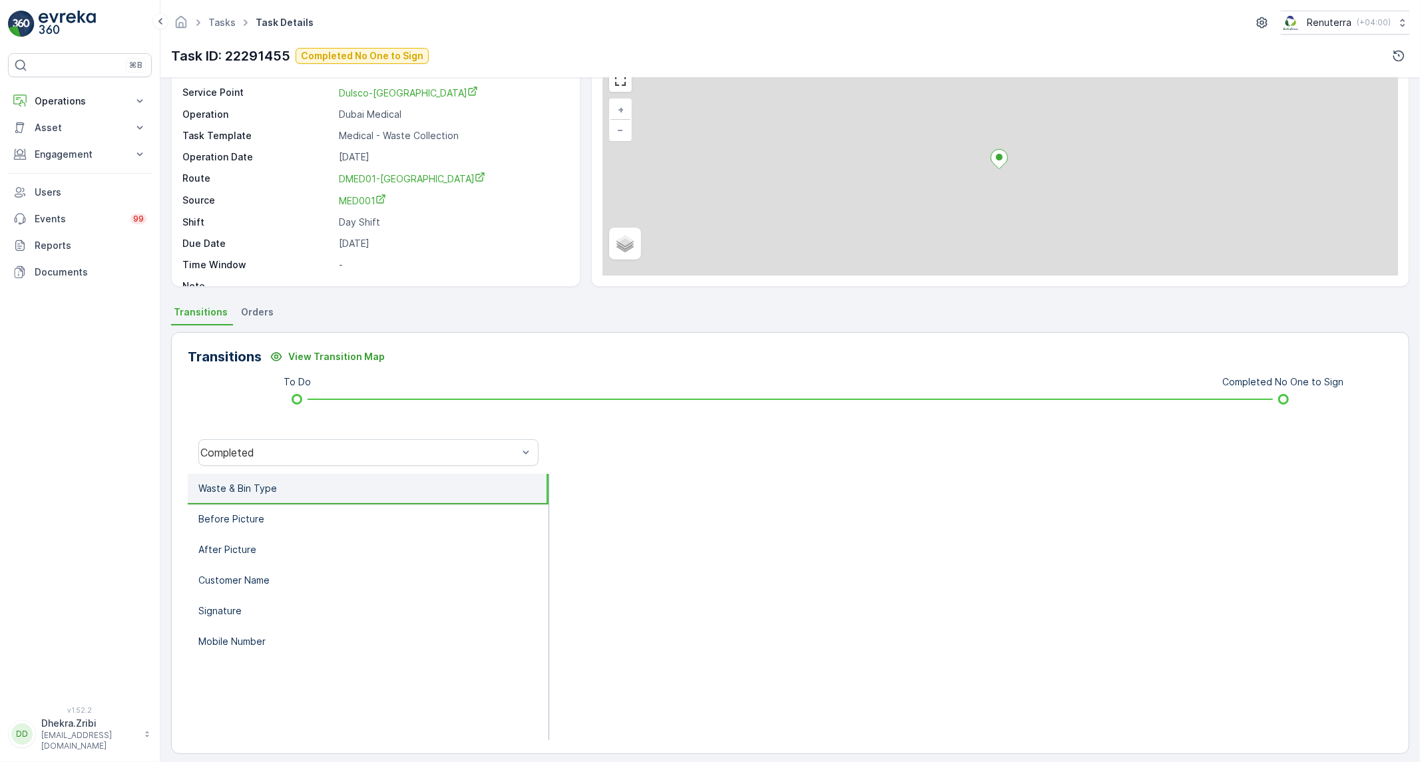
scroll to position [76, 0]
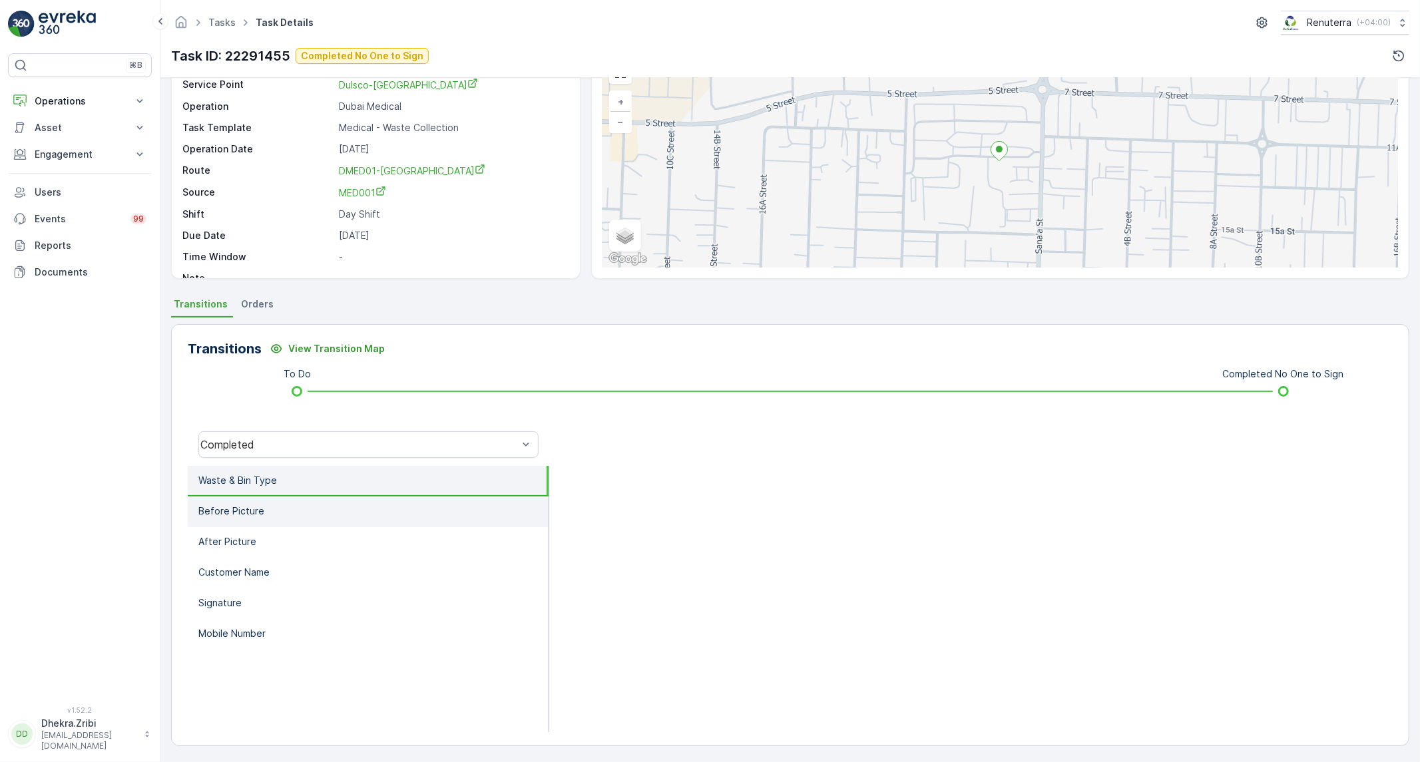
click at [391, 501] on li "Before Picture" at bounding box center [368, 512] width 361 height 31
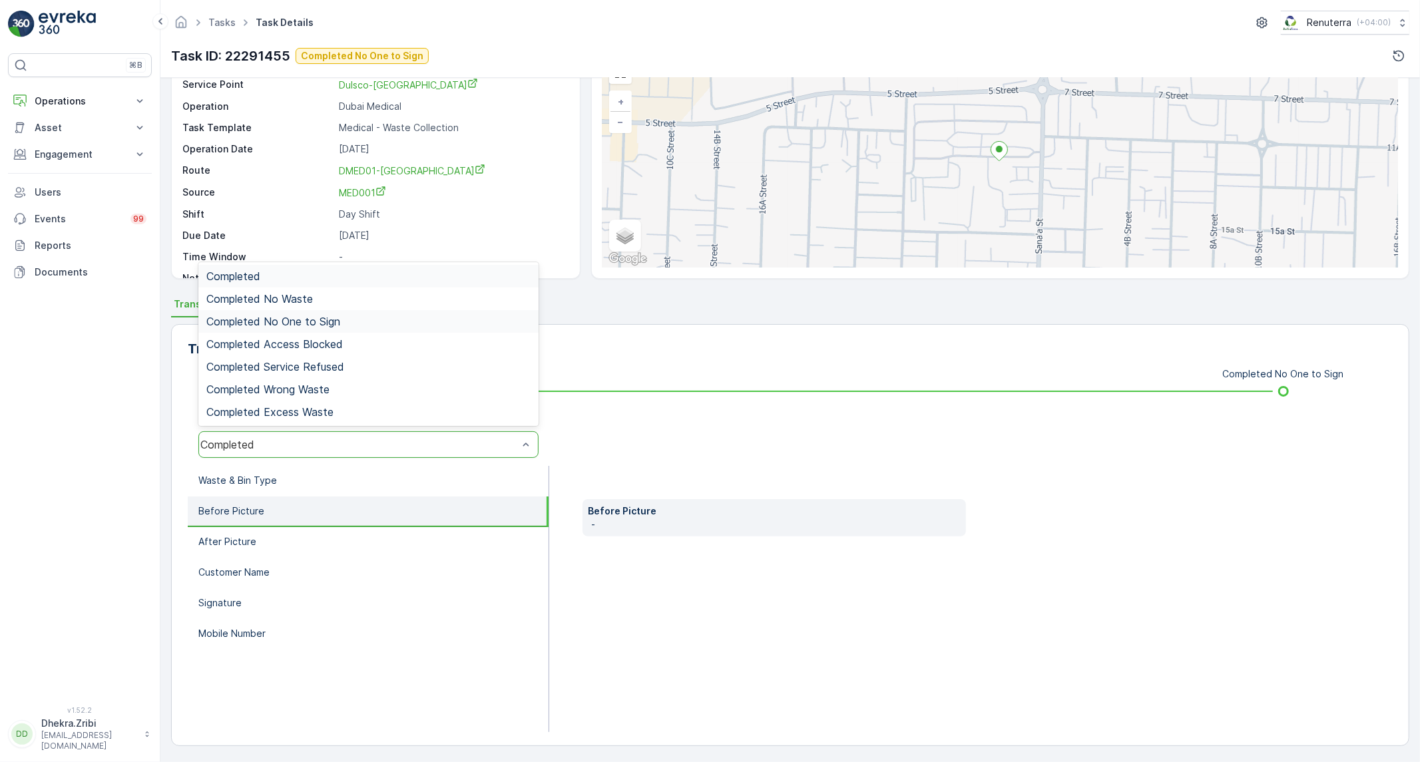
click at [338, 322] on span "Completed No One to Sign" at bounding box center [273, 322] width 134 height 12
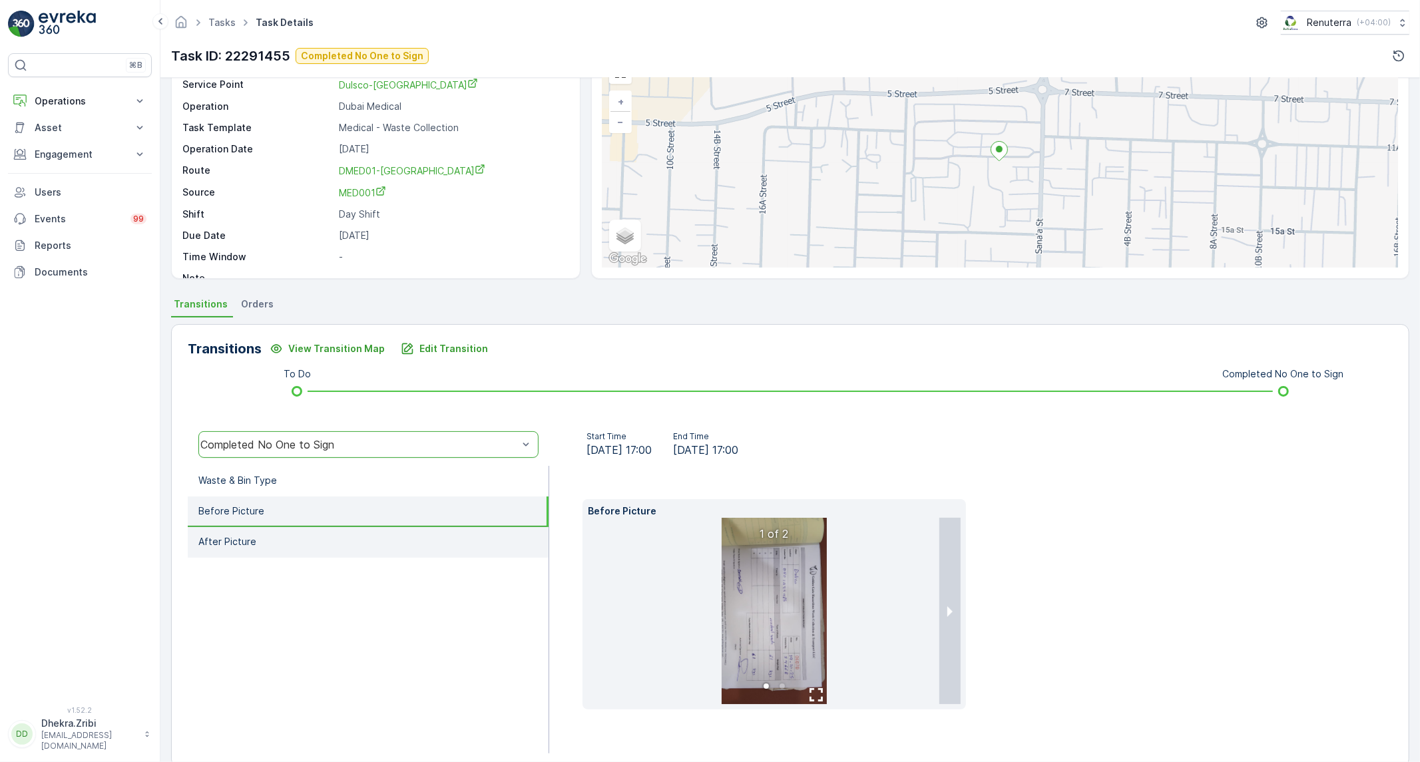
click at [282, 545] on li "After Picture" at bounding box center [368, 542] width 361 height 31
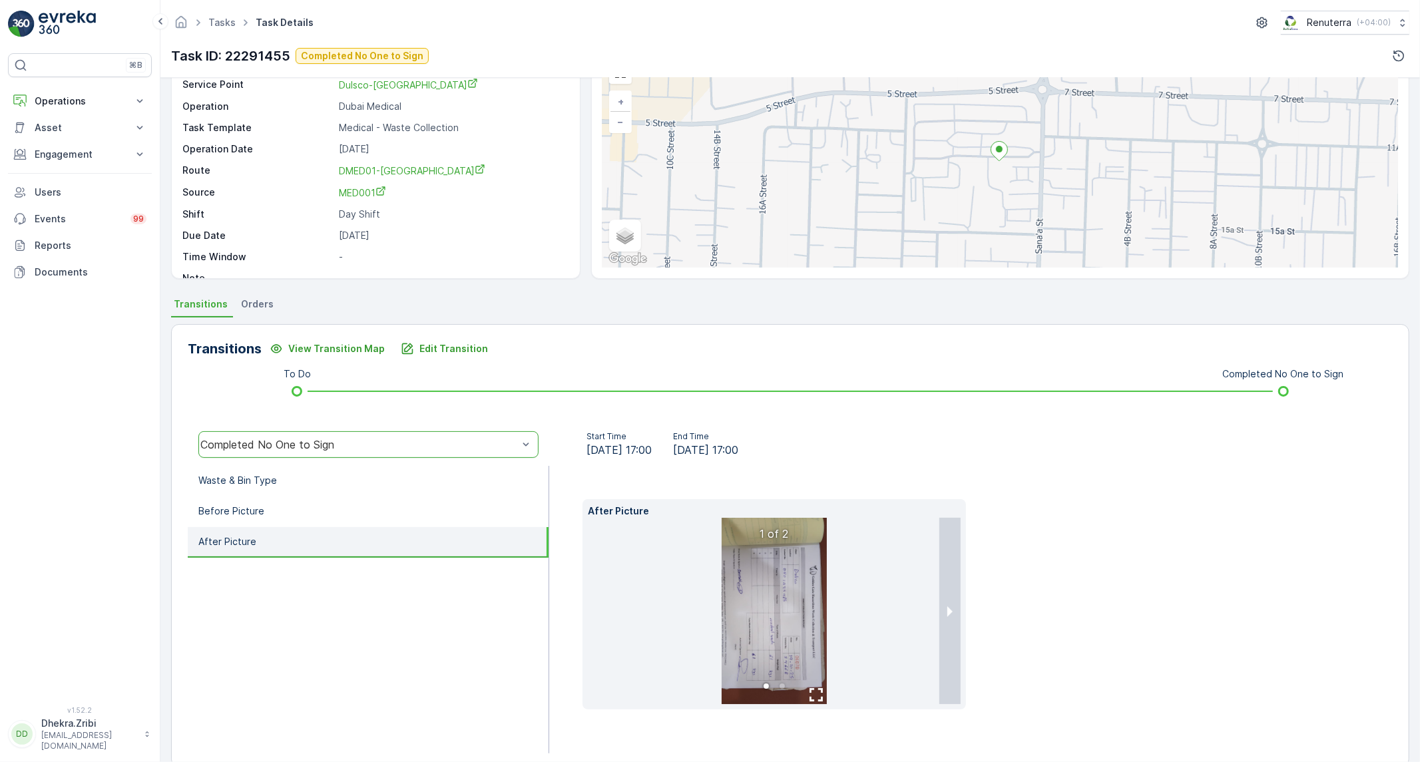
click at [722, 599] on img at bounding box center [774, 611] width 105 height 186
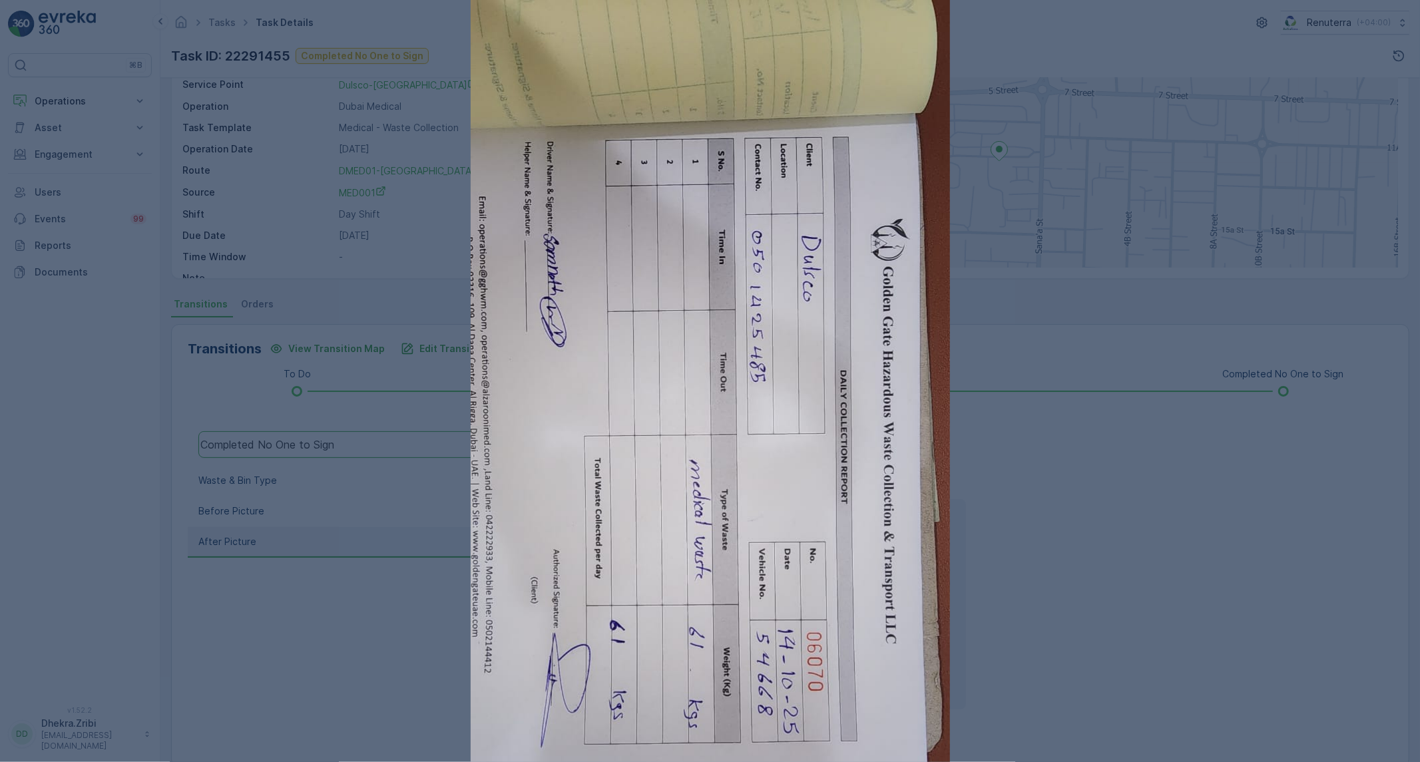
click at [999, 645] on div at bounding box center [710, 381] width 1420 height 762
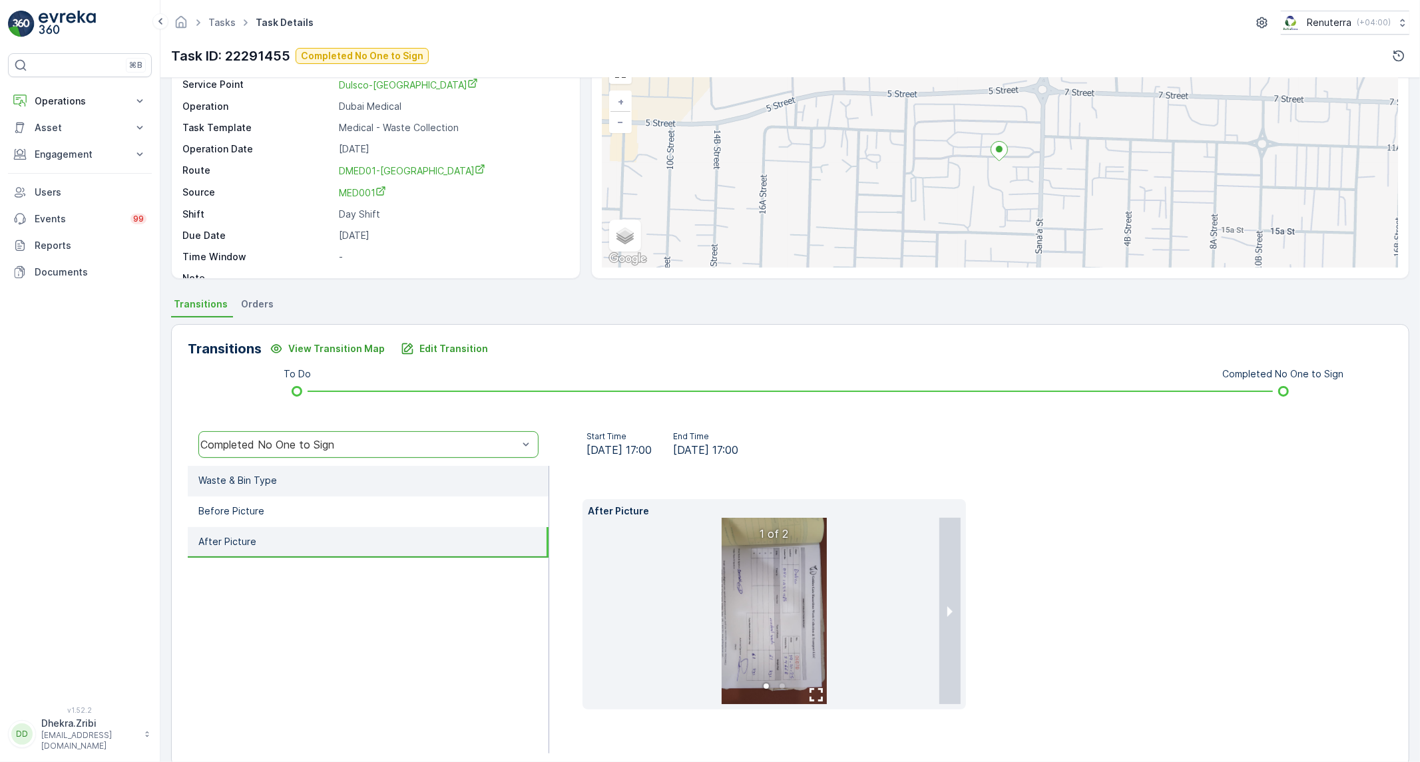
click at [336, 470] on li "Waste & Bin Type" at bounding box center [368, 481] width 361 height 31
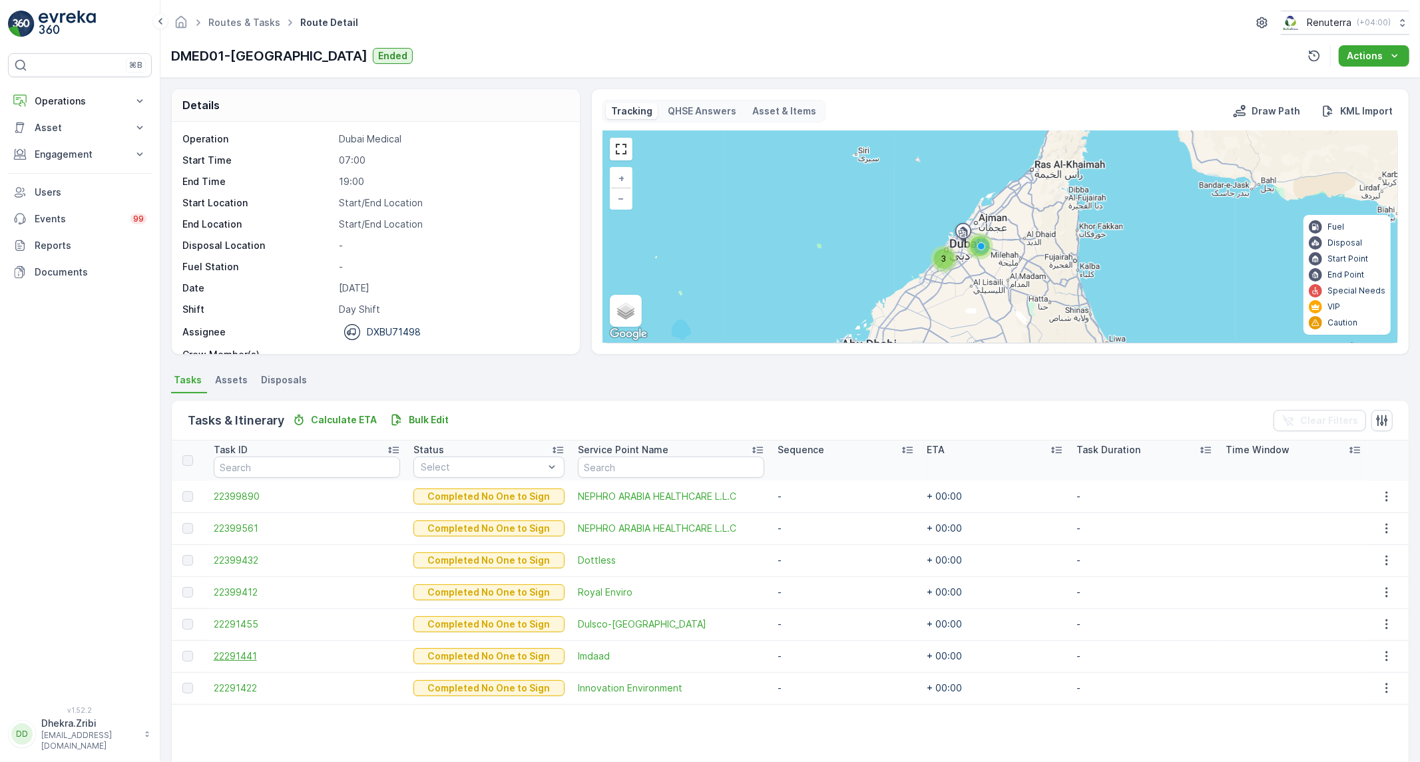
click at [238, 650] on span "22291441" at bounding box center [307, 656] width 187 height 13
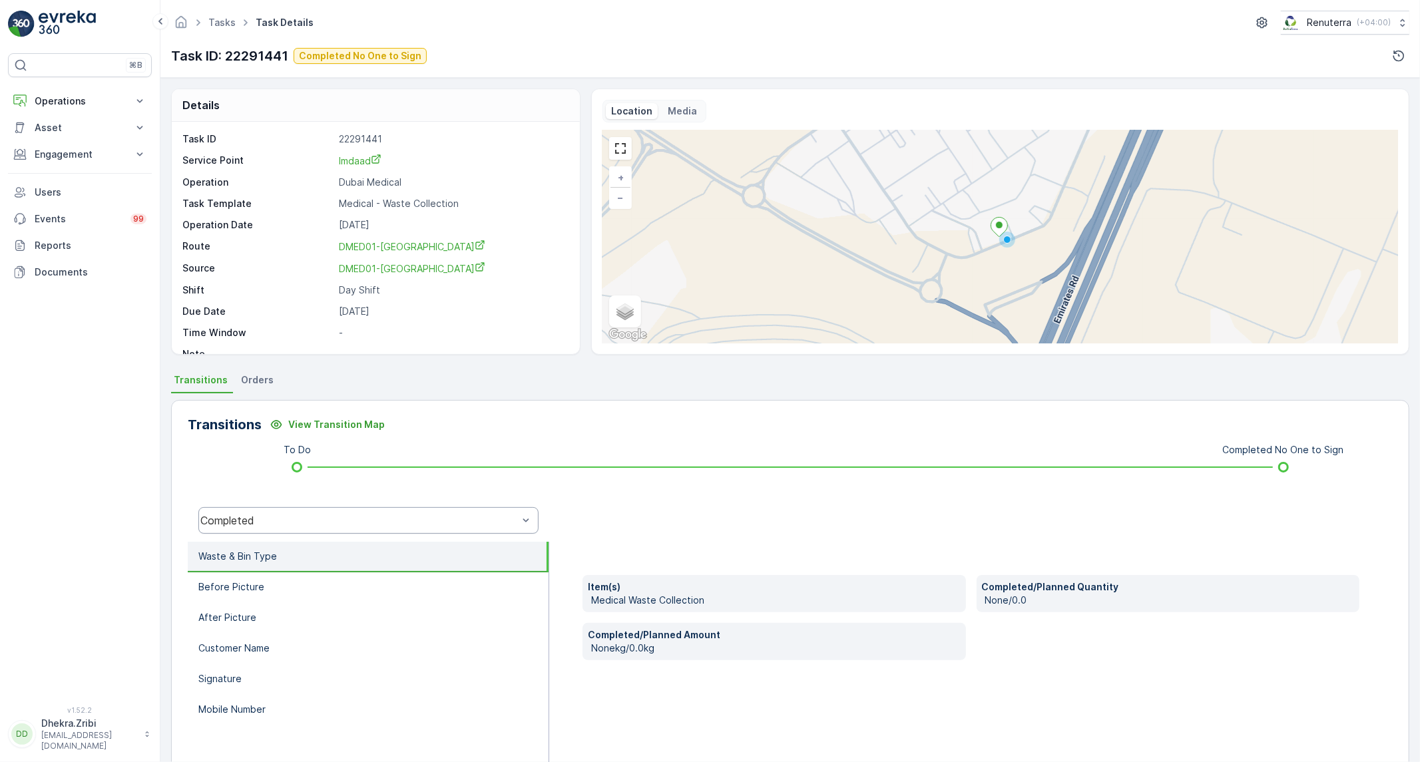
click at [360, 529] on div "Completed" at bounding box center [368, 520] width 340 height 27
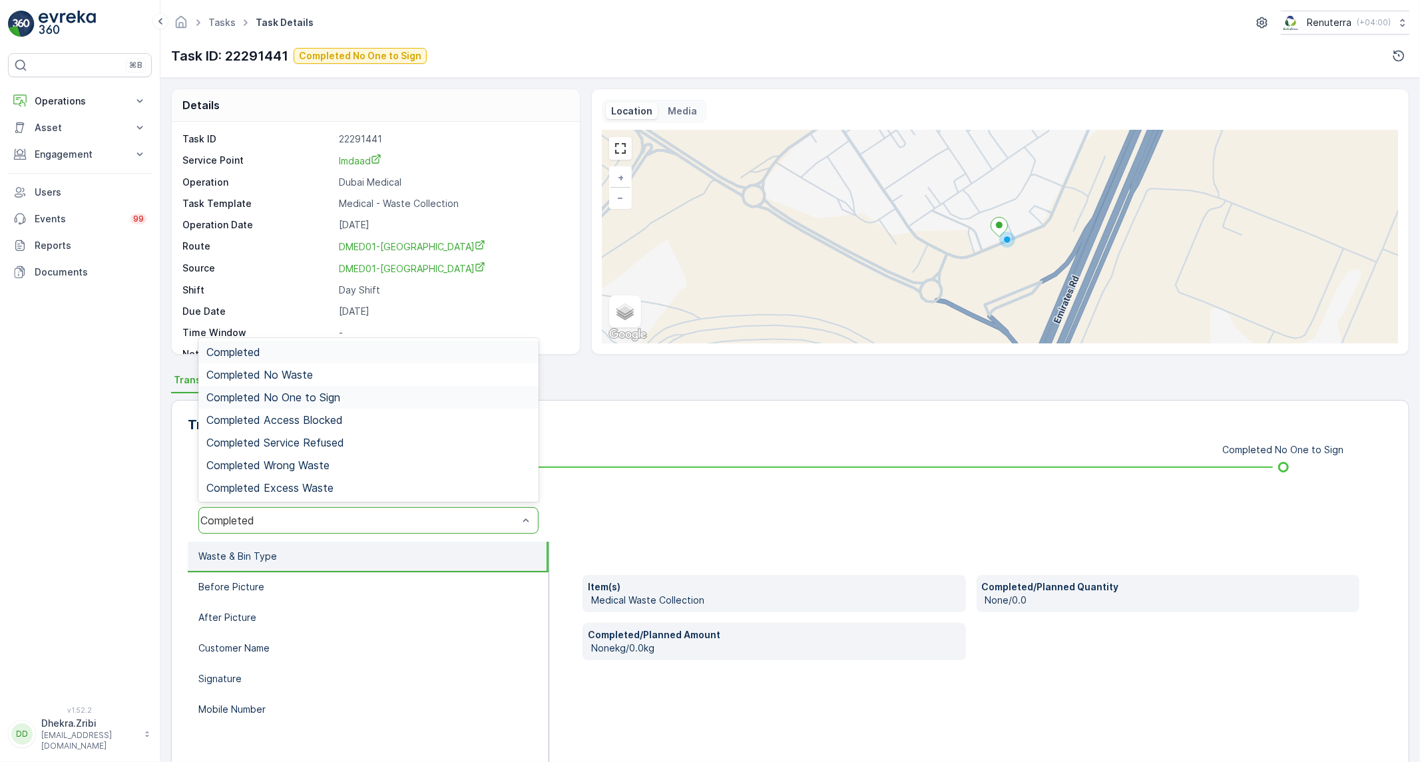
click at [356, 394] on div "Completed No One to Sign" at bounding box center [368, 398] width 324 height 12
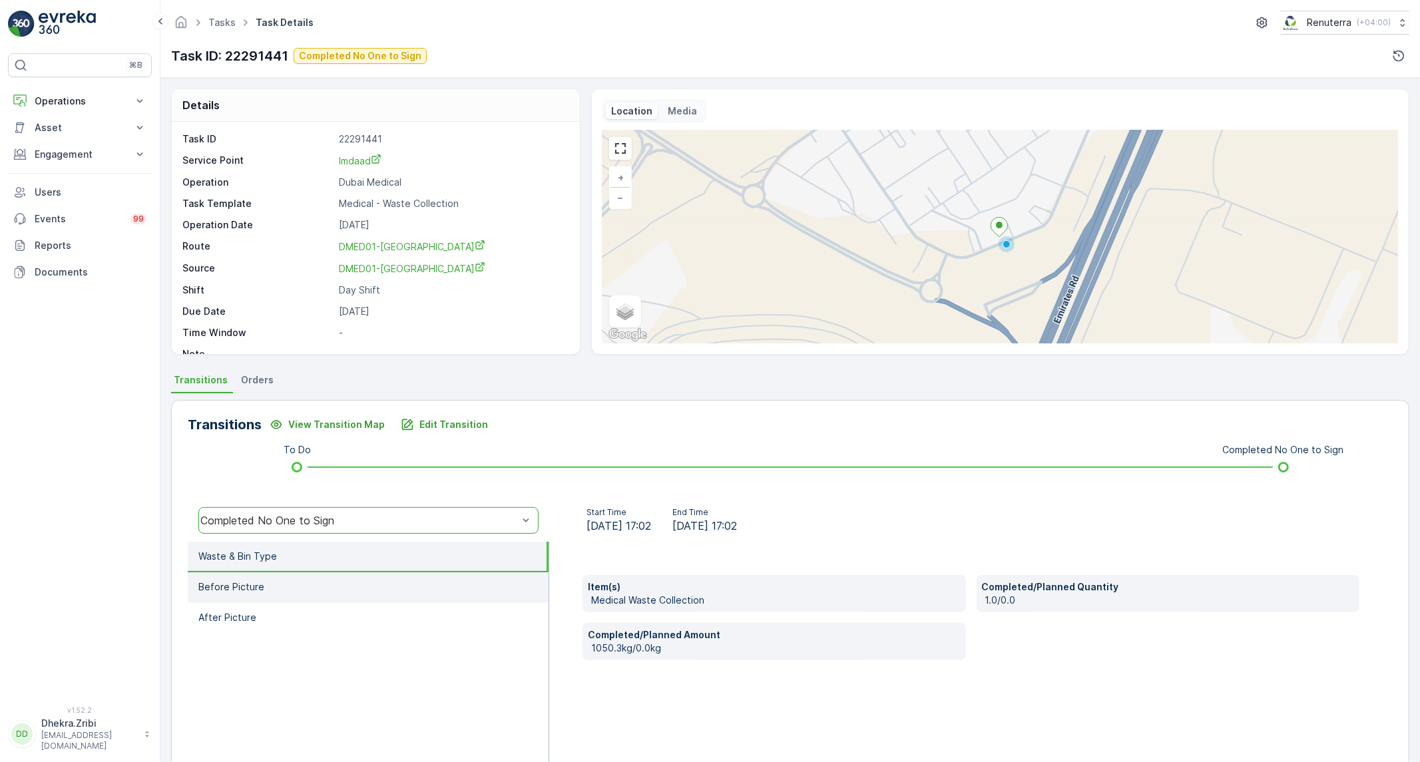
click at [406, 579] on li "Before Picture" at bounding box center [368, 588] width 361 height 31
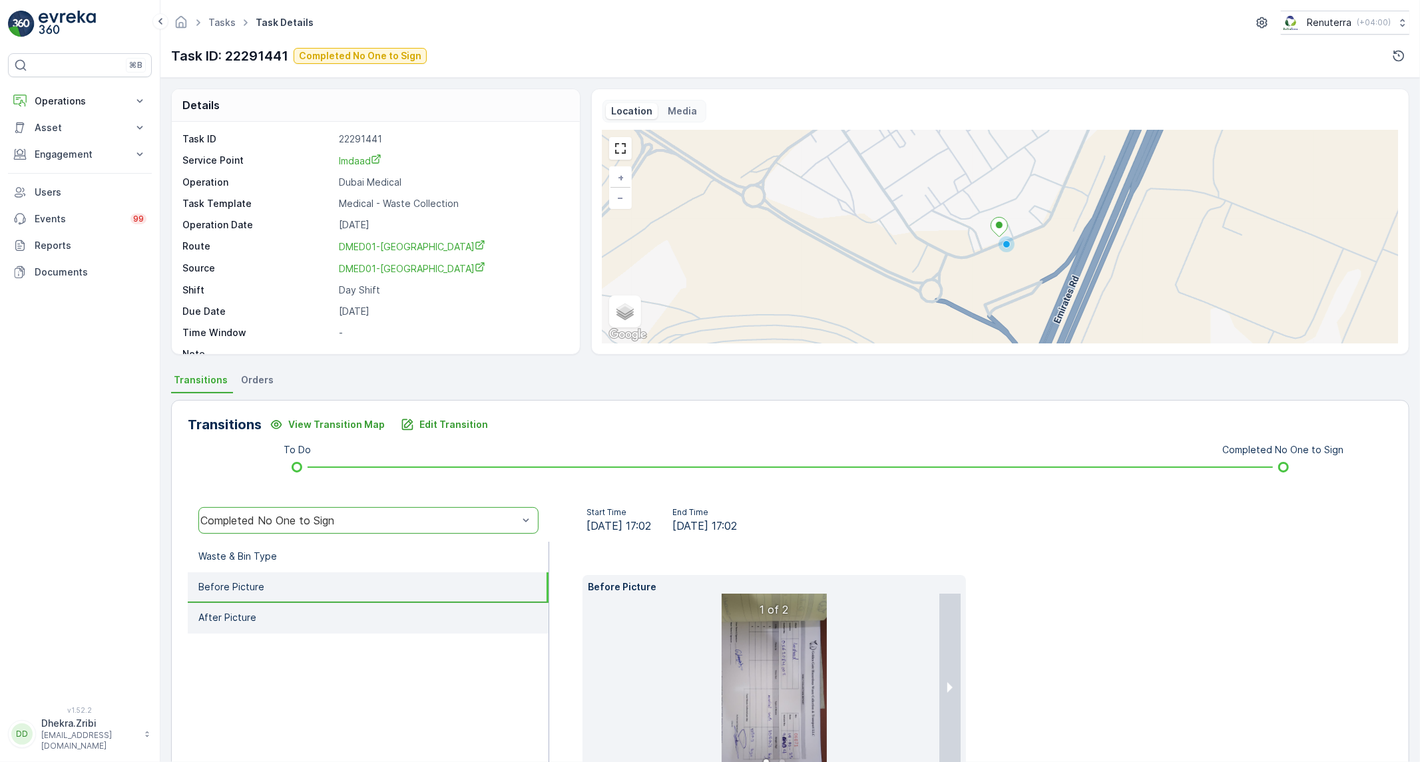
click at [370, 615] on li "After Picture" at bounding box center [368, 618] width 361 height 31
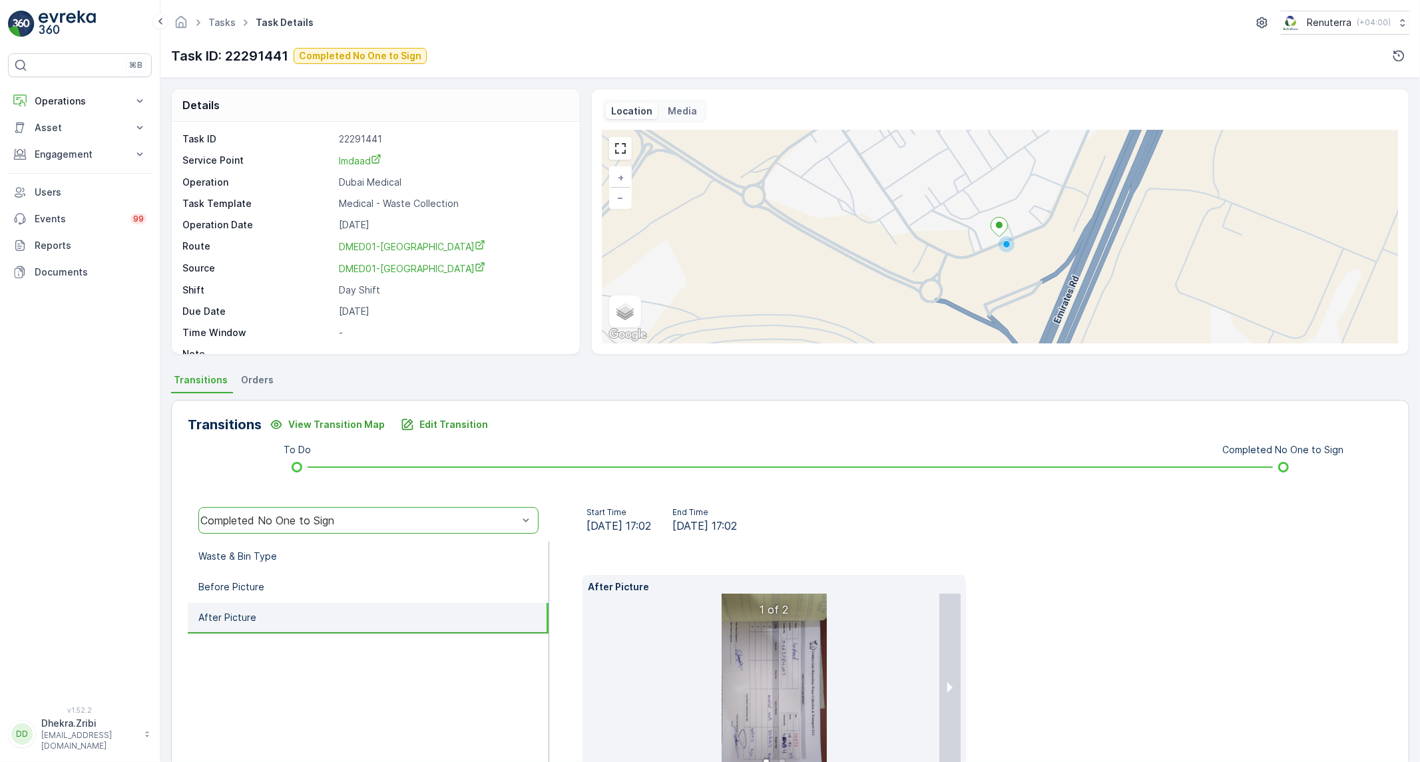
click at [803, 707] on img at bounding box center [774, 687] width 105 height 186
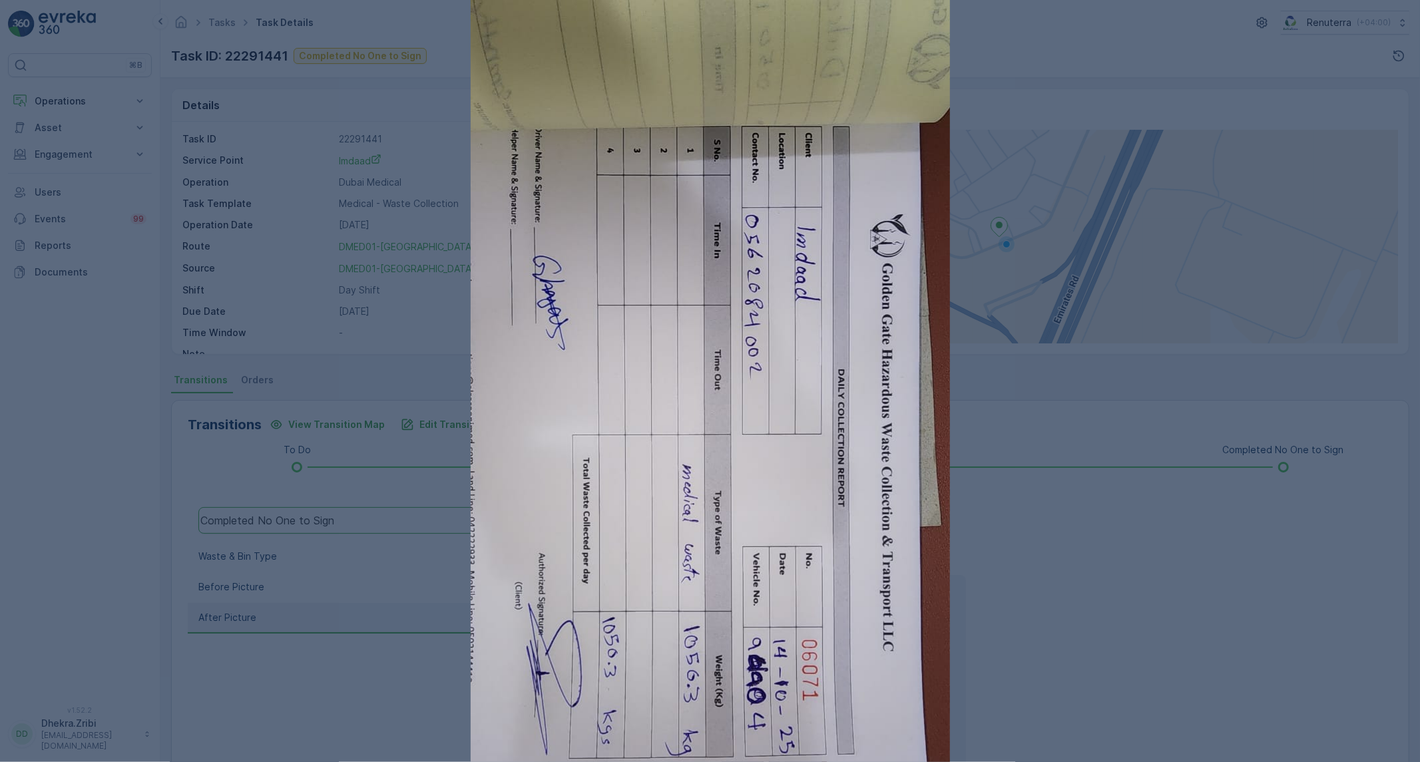
click at [1077, 648] on div at bounding box center [710, 381] width 1420 height 762
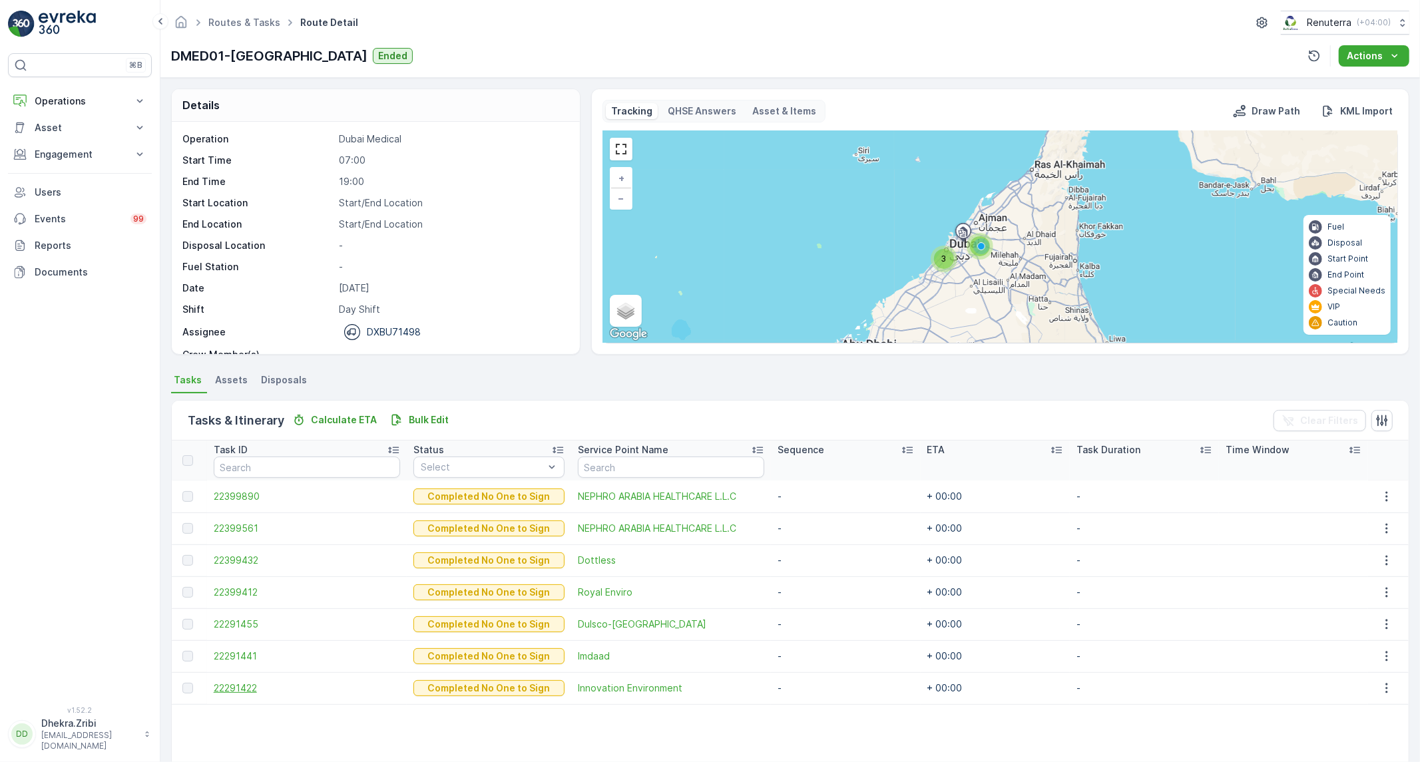
click at [256, 682] on span "22291422" at bounding box center [307, 688] width 187 height 13
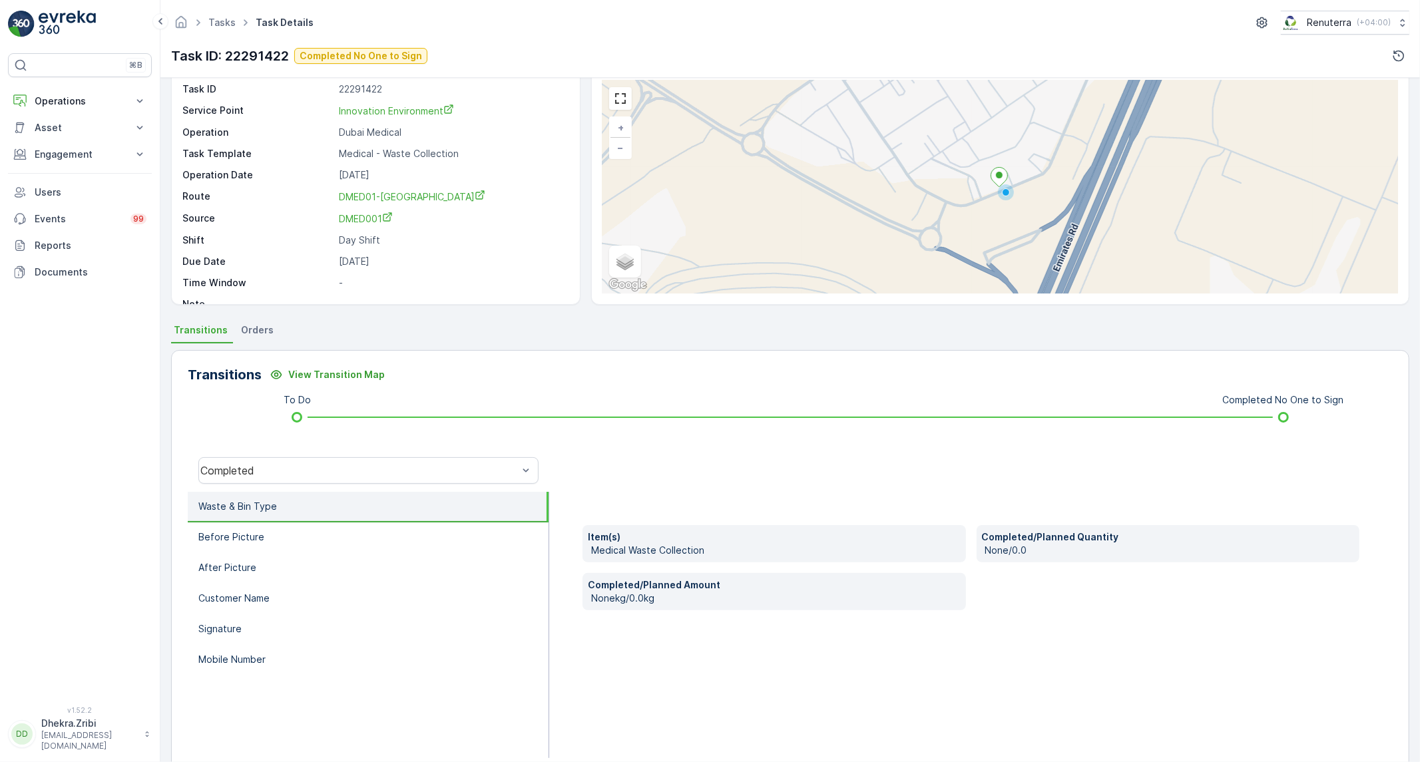
scroll to position [76, 0]
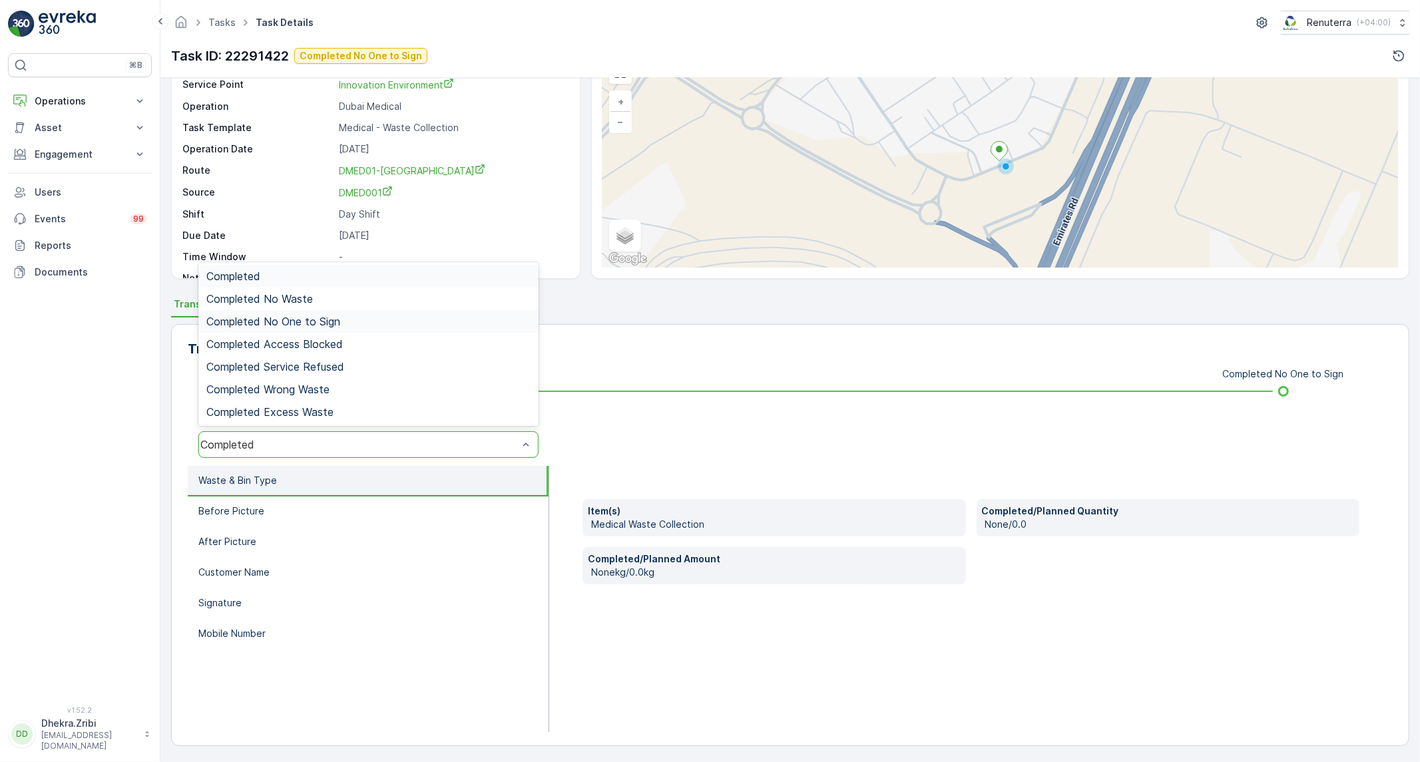
click at [388, 324] on div "Completed No One to Sign" at bounding box center [368, 322] width 324 height 12
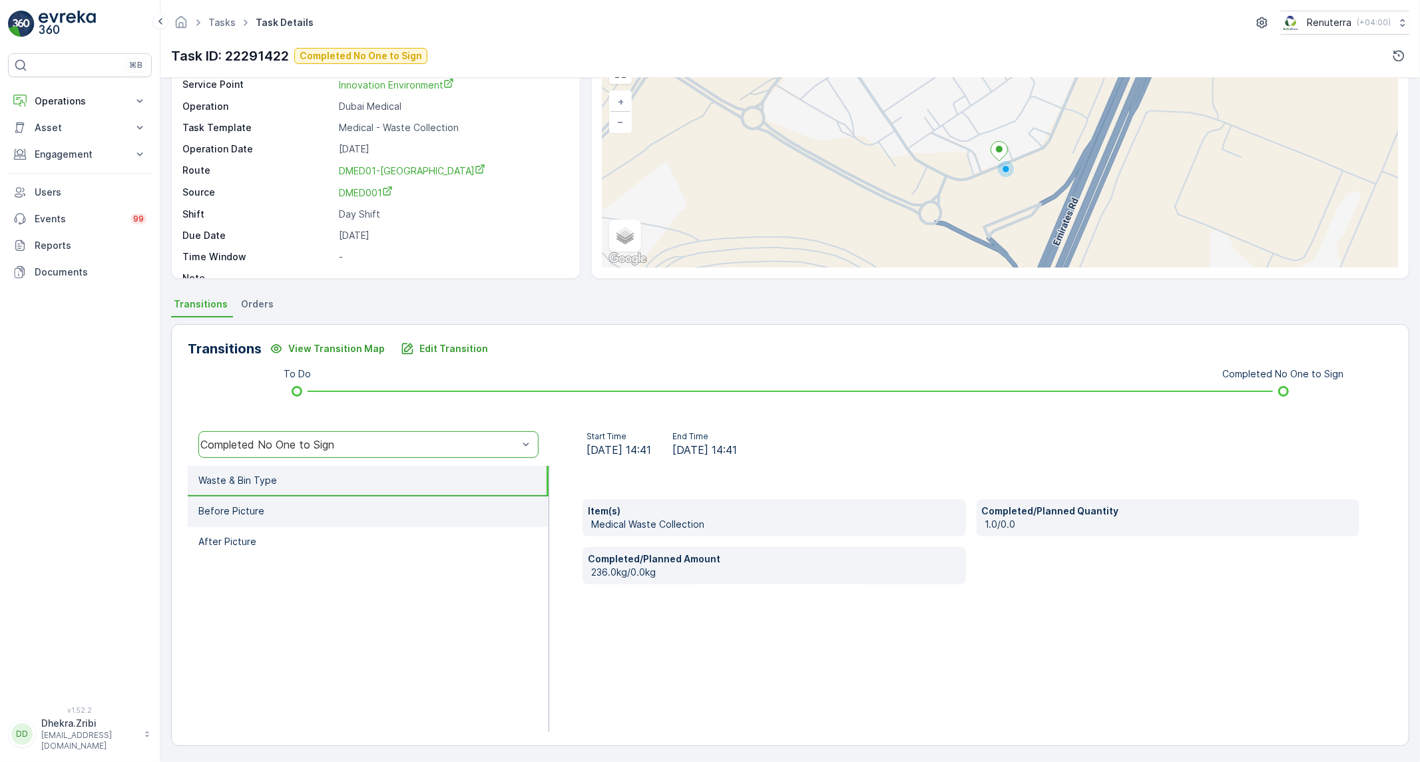
click at [355, 499] on li "Before Picture" at bounding box center [368, 512] width 361 height 31
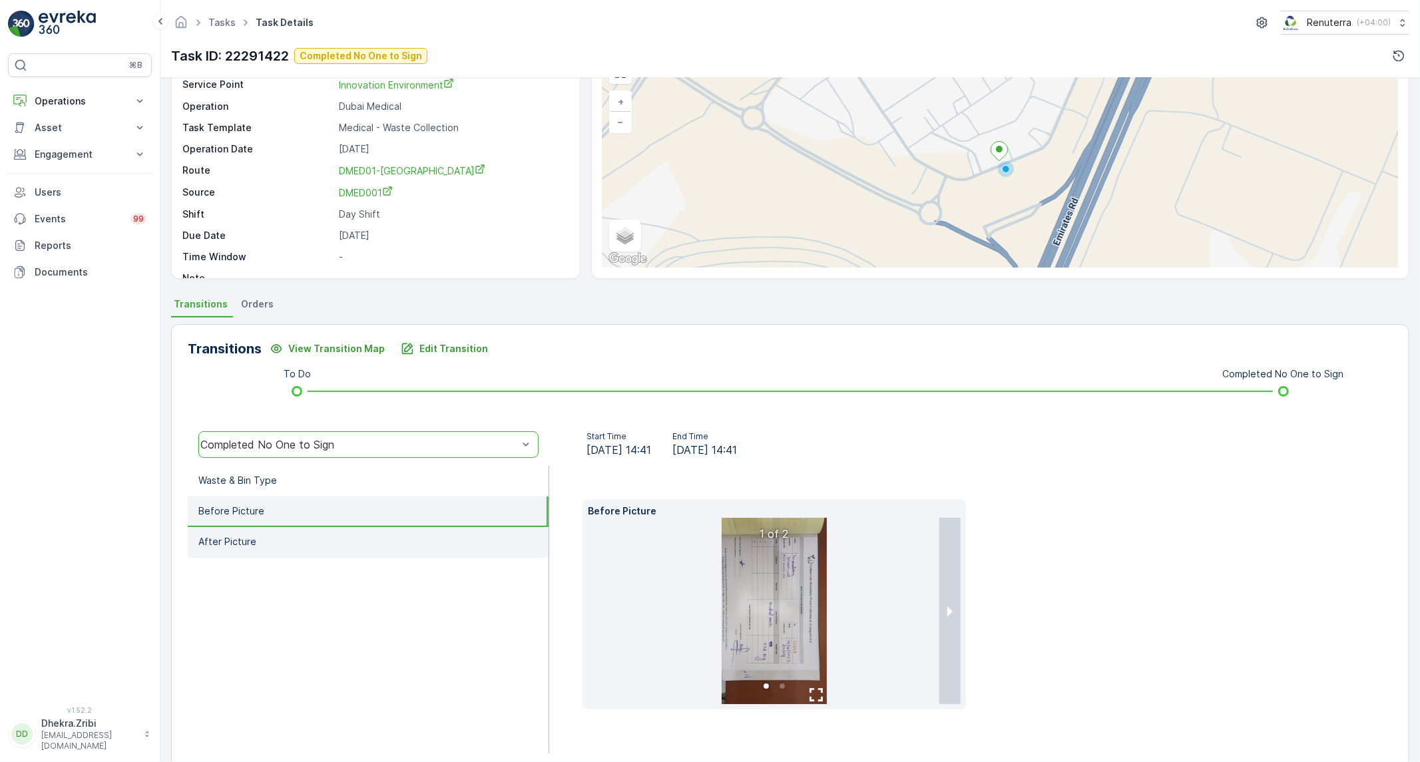
click at [307, 550] on li "After Picture" at bounding box center [368, 542] width 361 height 31
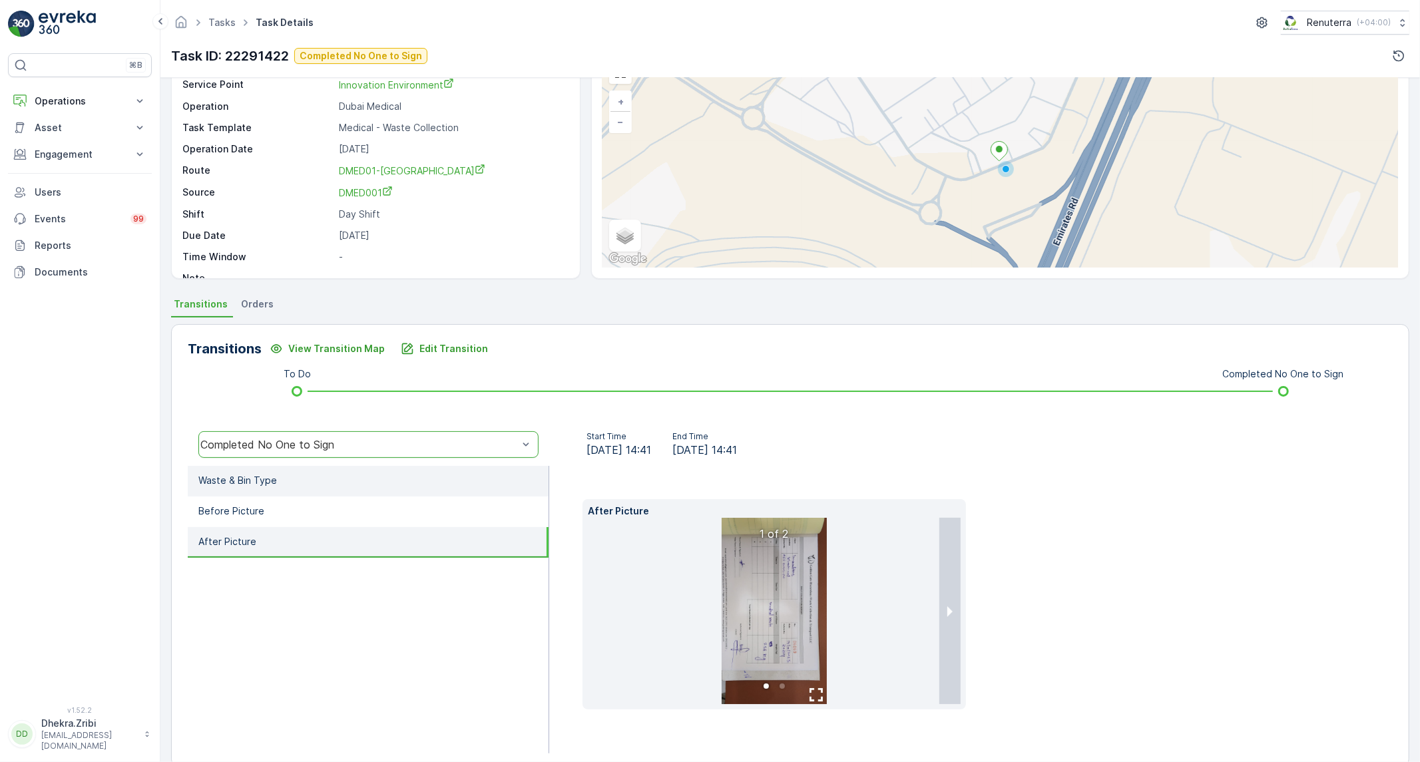
click at [306, 483] on li "Waste & Bin Type" at bounding box center [368, 481] width 361 height 31
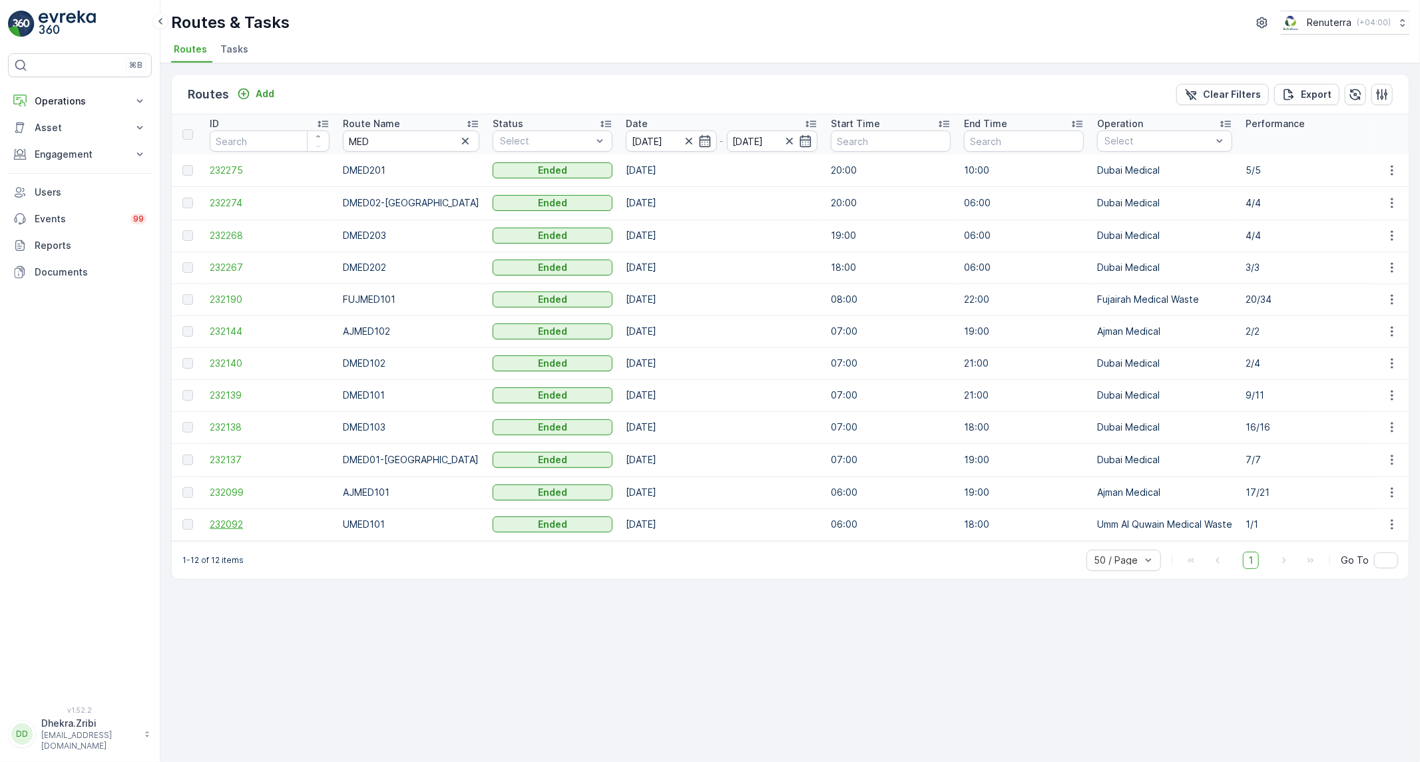
click at [215, 523] on span "232092" at bounding box center [270, 524] width 120 height 13
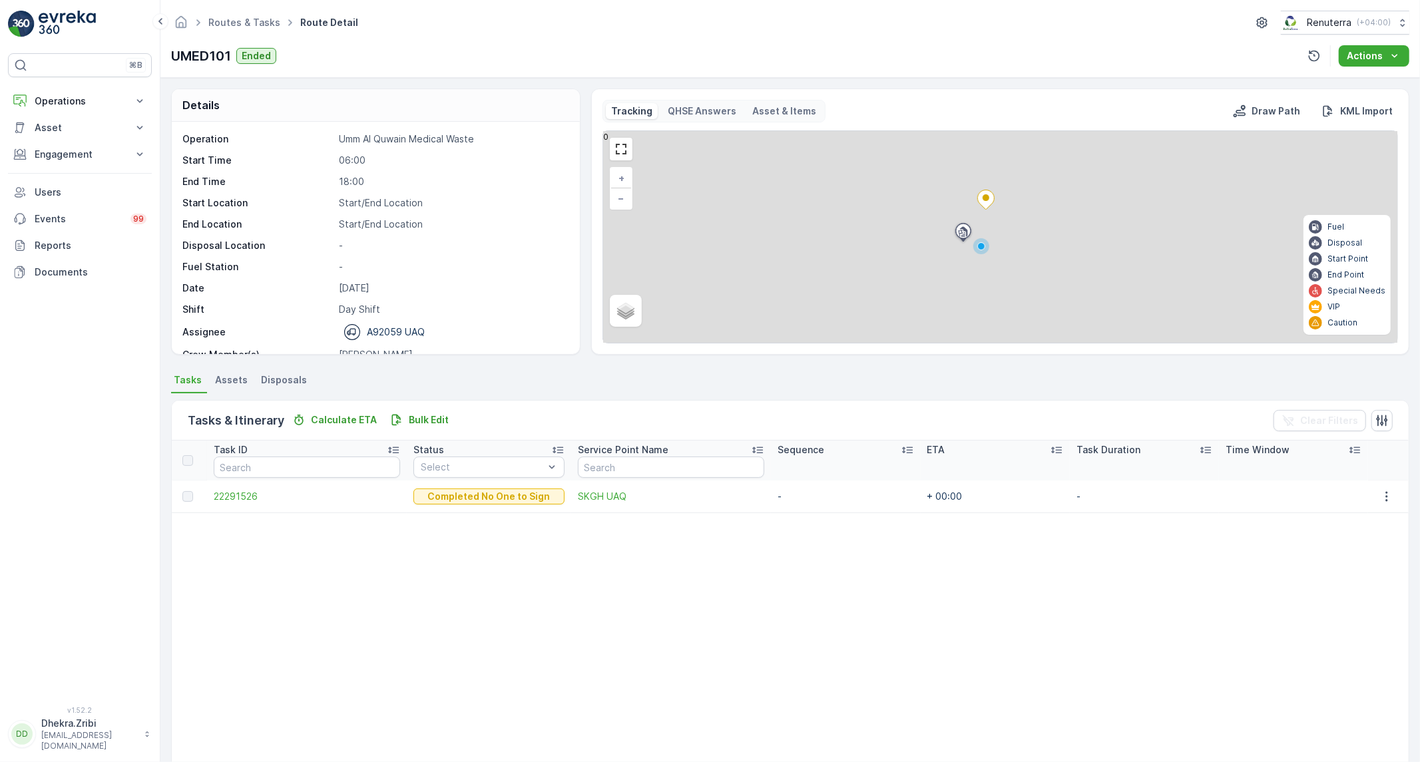
scroll to position [42, 0]
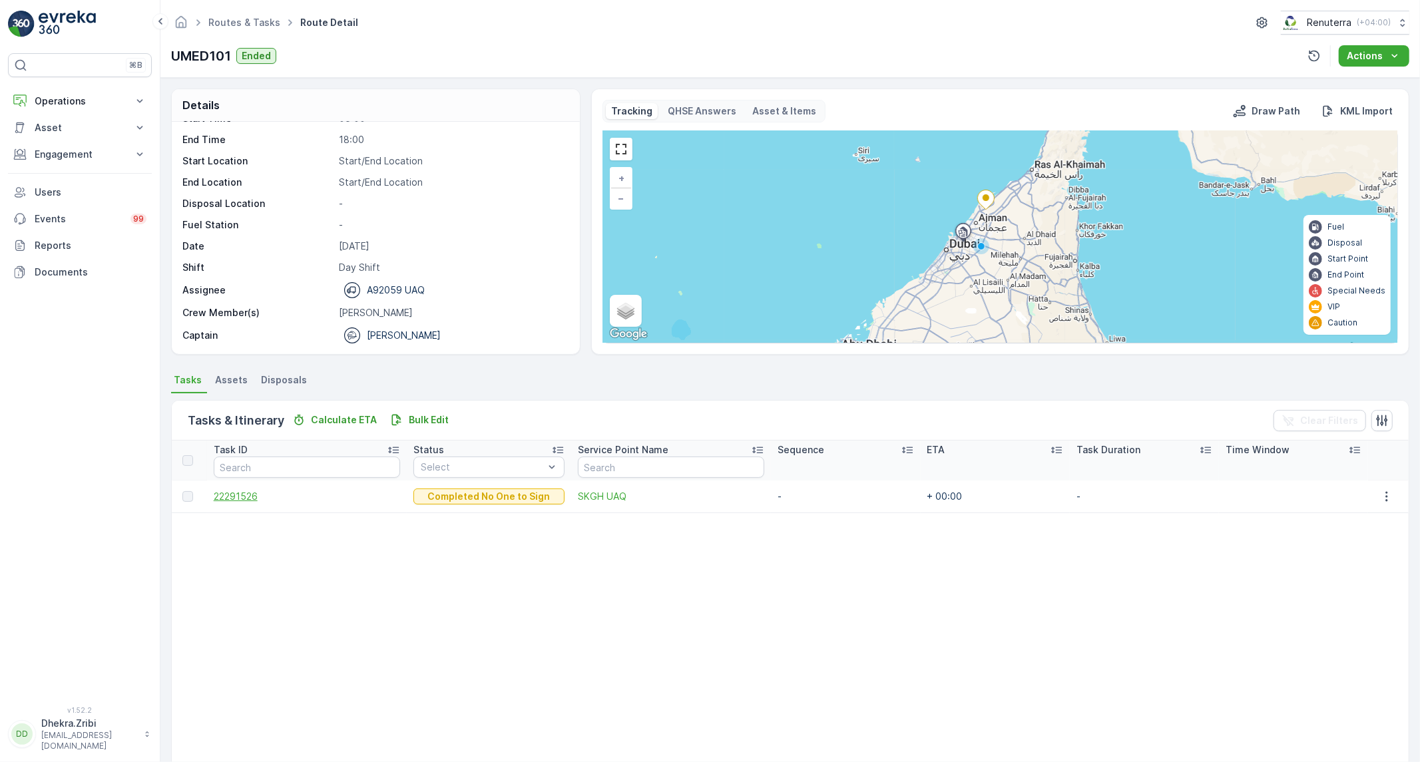
click at [228, 493] on span "22291526" at bounding box center [307, 496] width 187 height 13
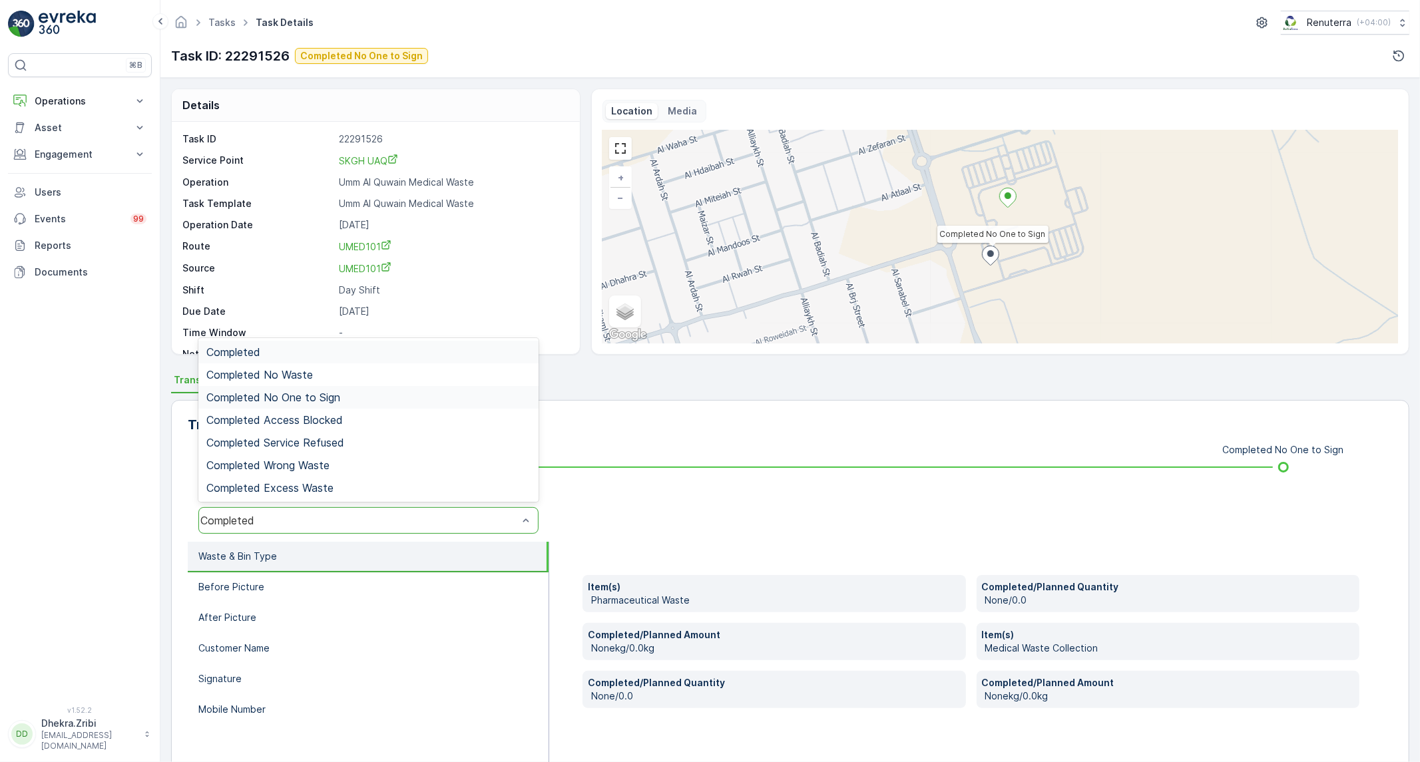
click at [286, 396] on span "Completed No One to Sign" at bounding box center [273, 398] width 134 height 12
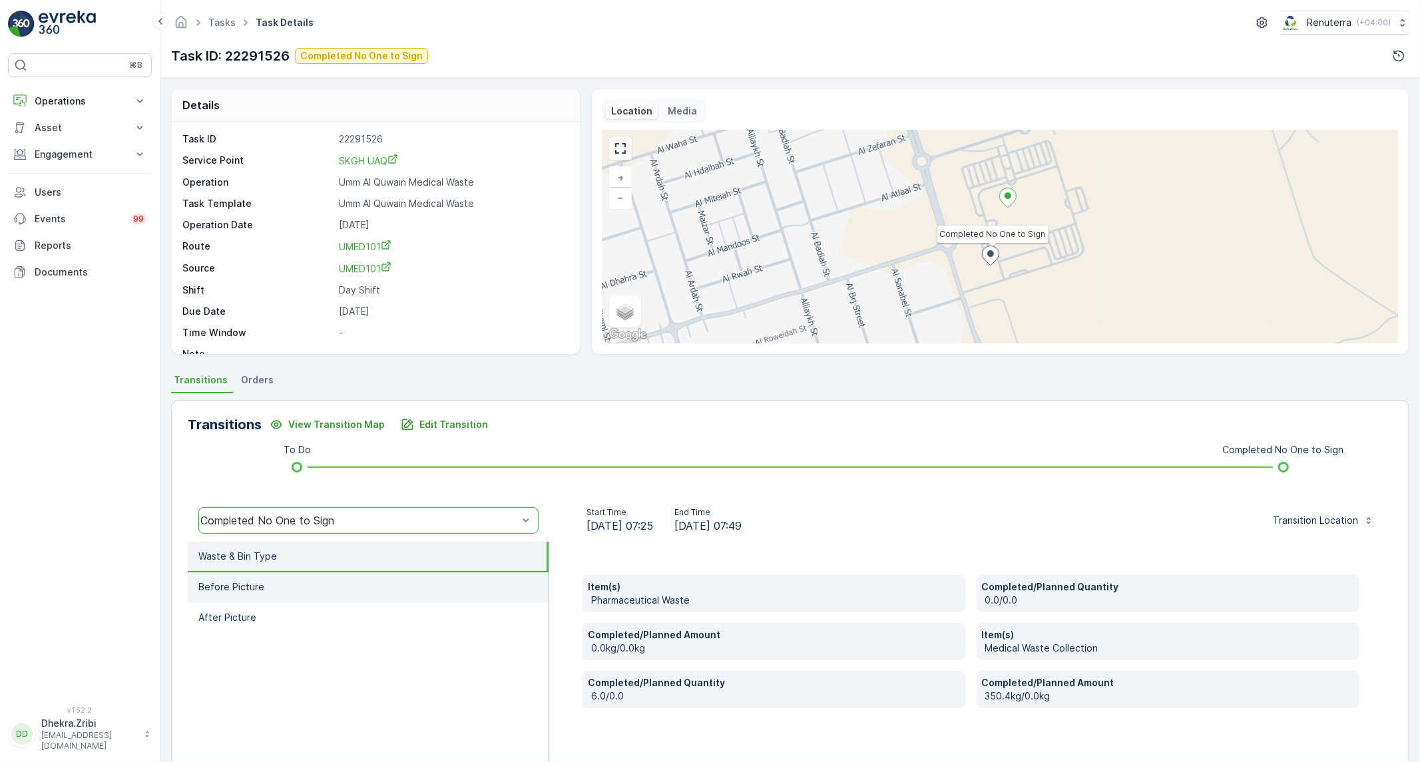
click at [296, 589] on li "Before Picture" at bounding box center [368, 588] width 361 height 31
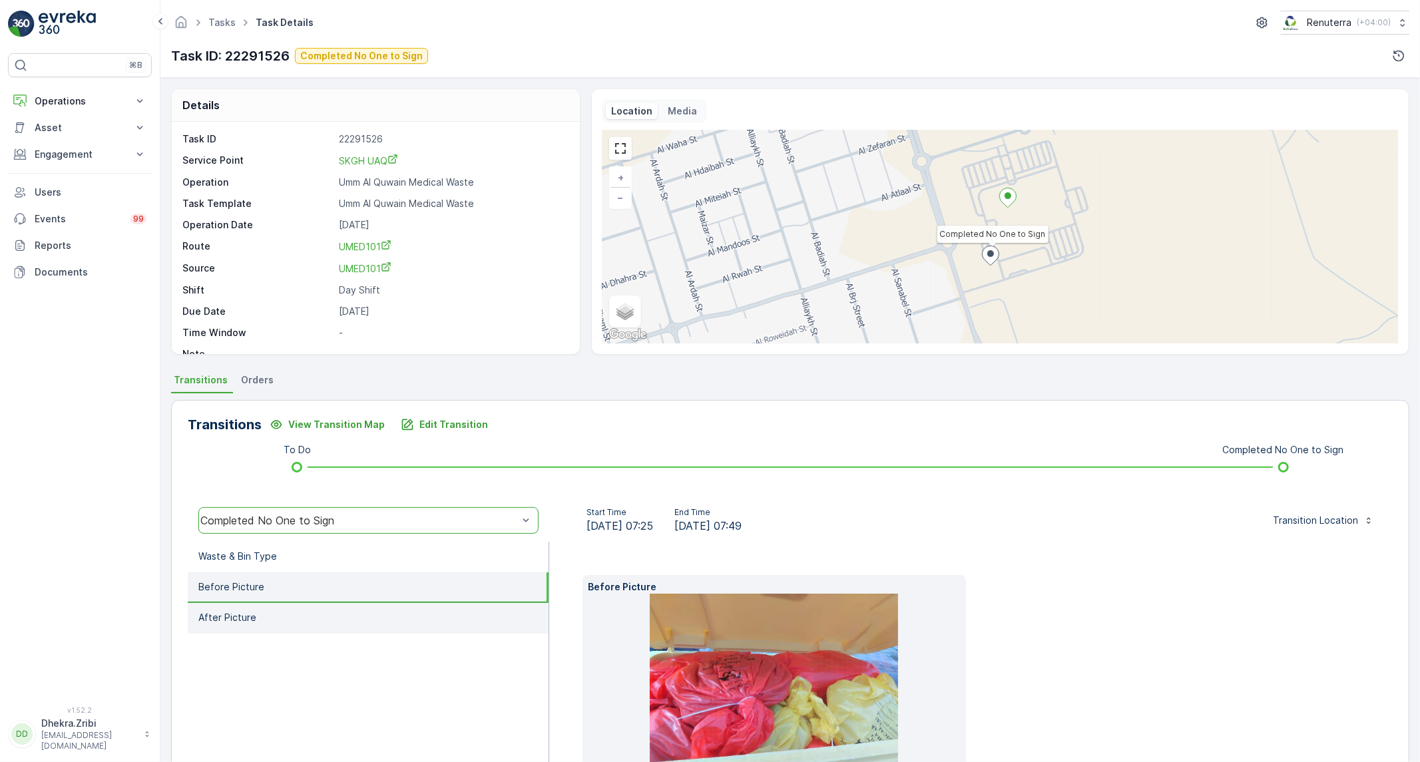
click at [278, 610] on li "After Picture" at bounding box center [368, 618] width 361 height 31
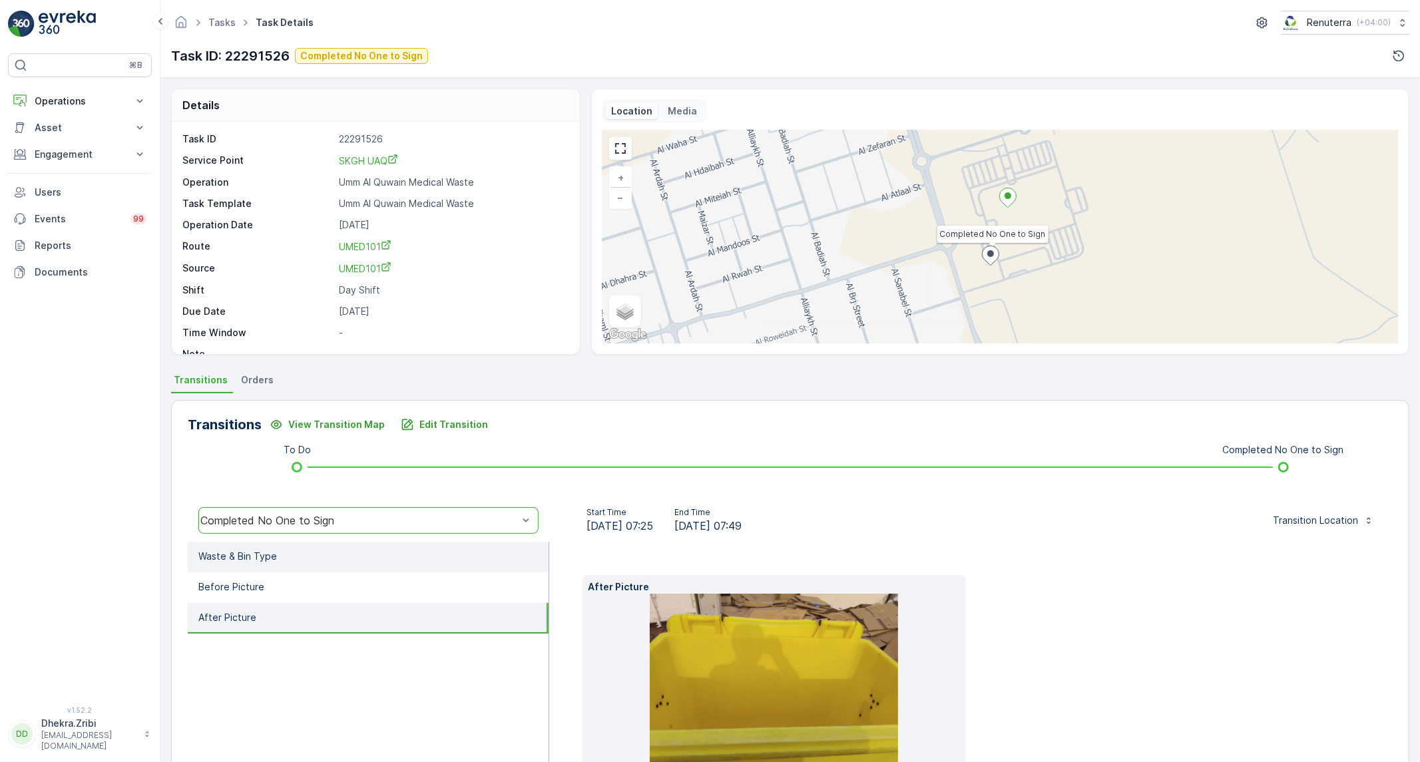
click at [307, 561] on li "Waste & Bin Type" at bounding box center [368, 557] width 361 height 31
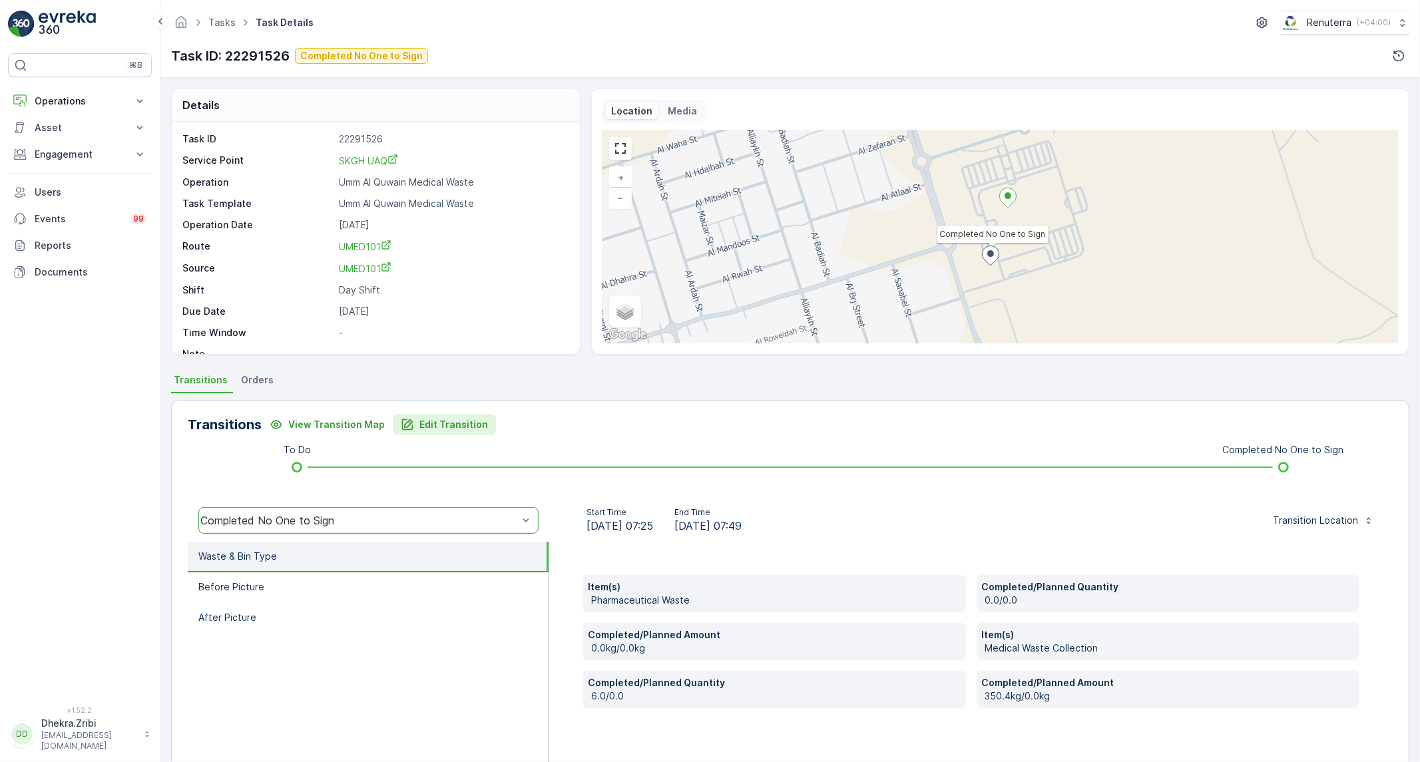
click at [466, 420] on p "Edit Transition" at bounding box center [453, 424] width 69 height 13
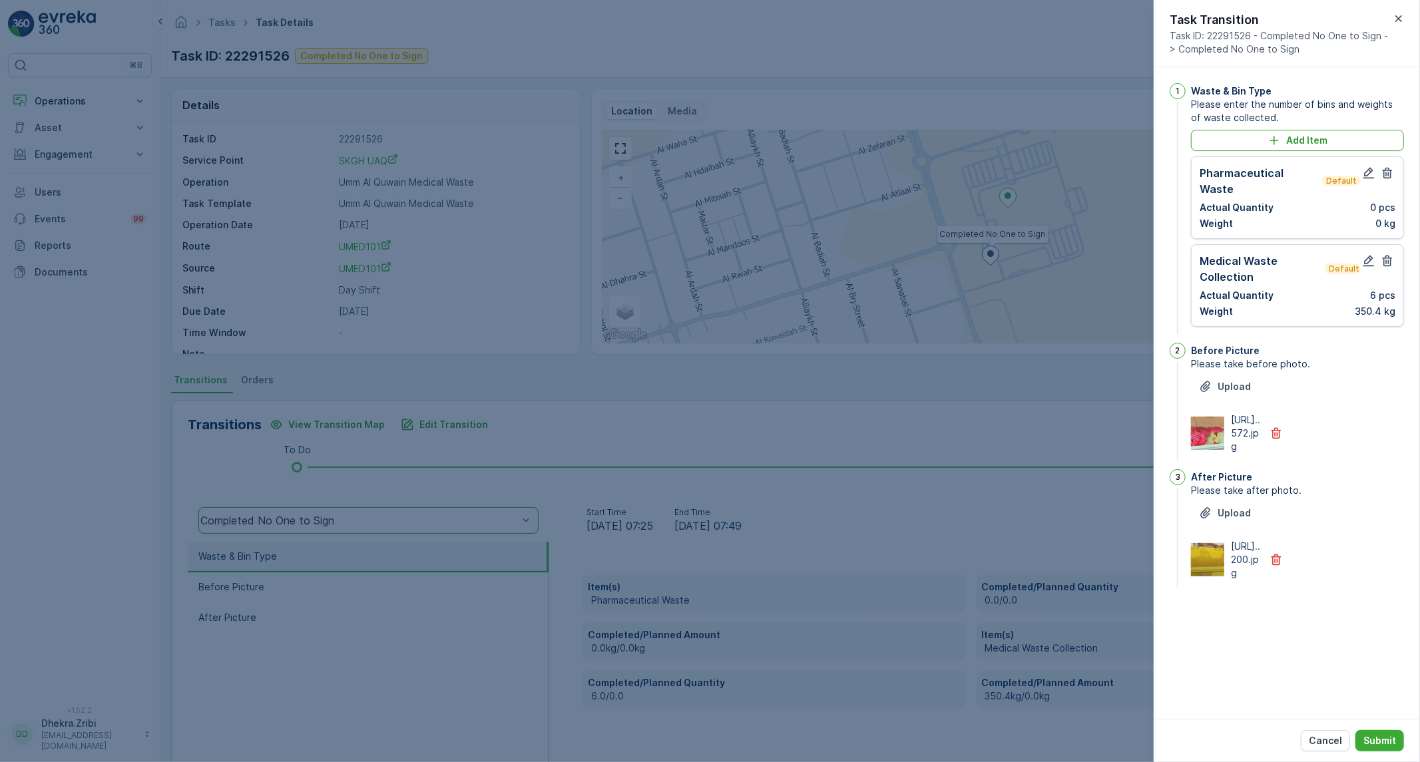
click at [1389, 182] on div "Pharmaceutical Waste Default Actual Quantity 0 pcs Weight 0 kg" at bounding box center [1298, 197] width 196 height 65
click at [1388, 173] on icon "button" at bounding box center [1388, 173] width 10 height 11
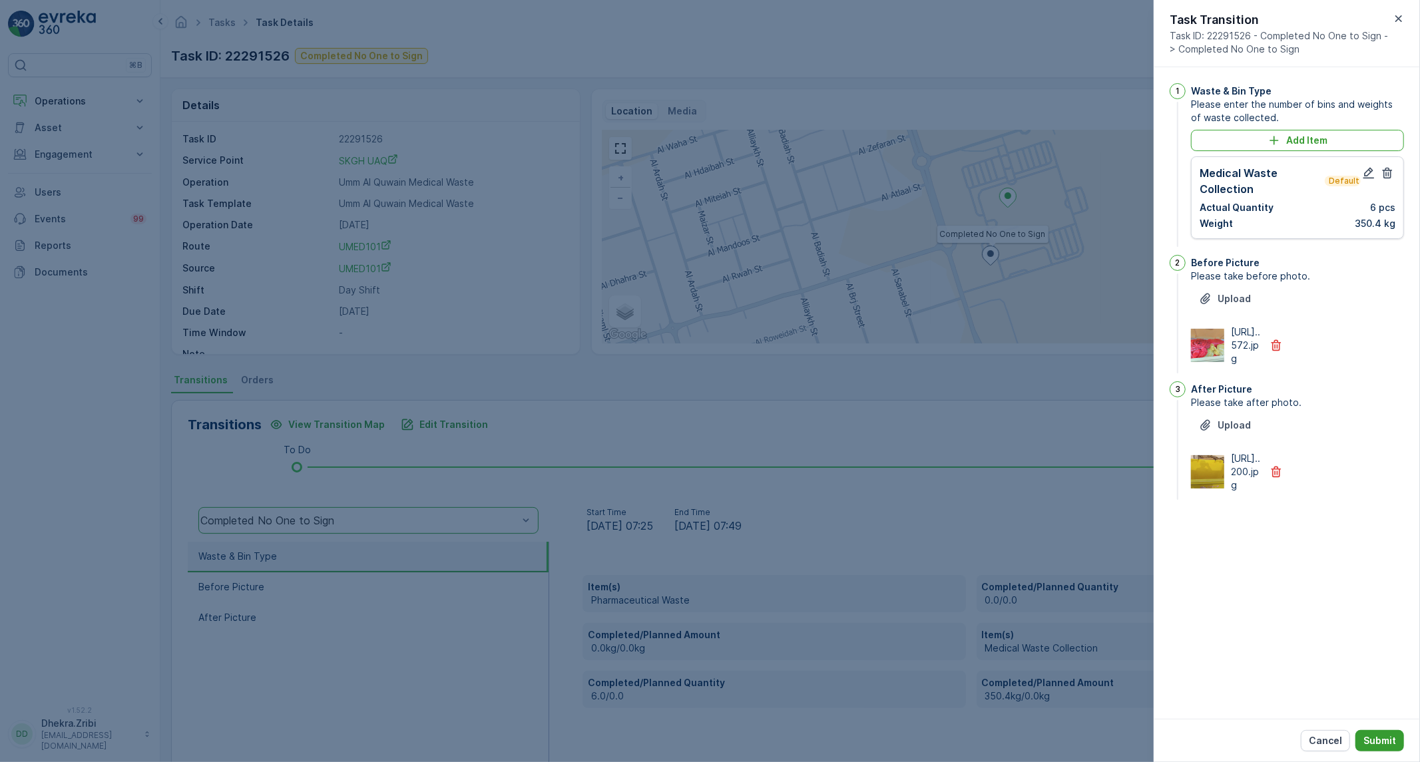
click at [1381, 736] on p "Submit" at bounding box center [1380, 740] width 33 height 13
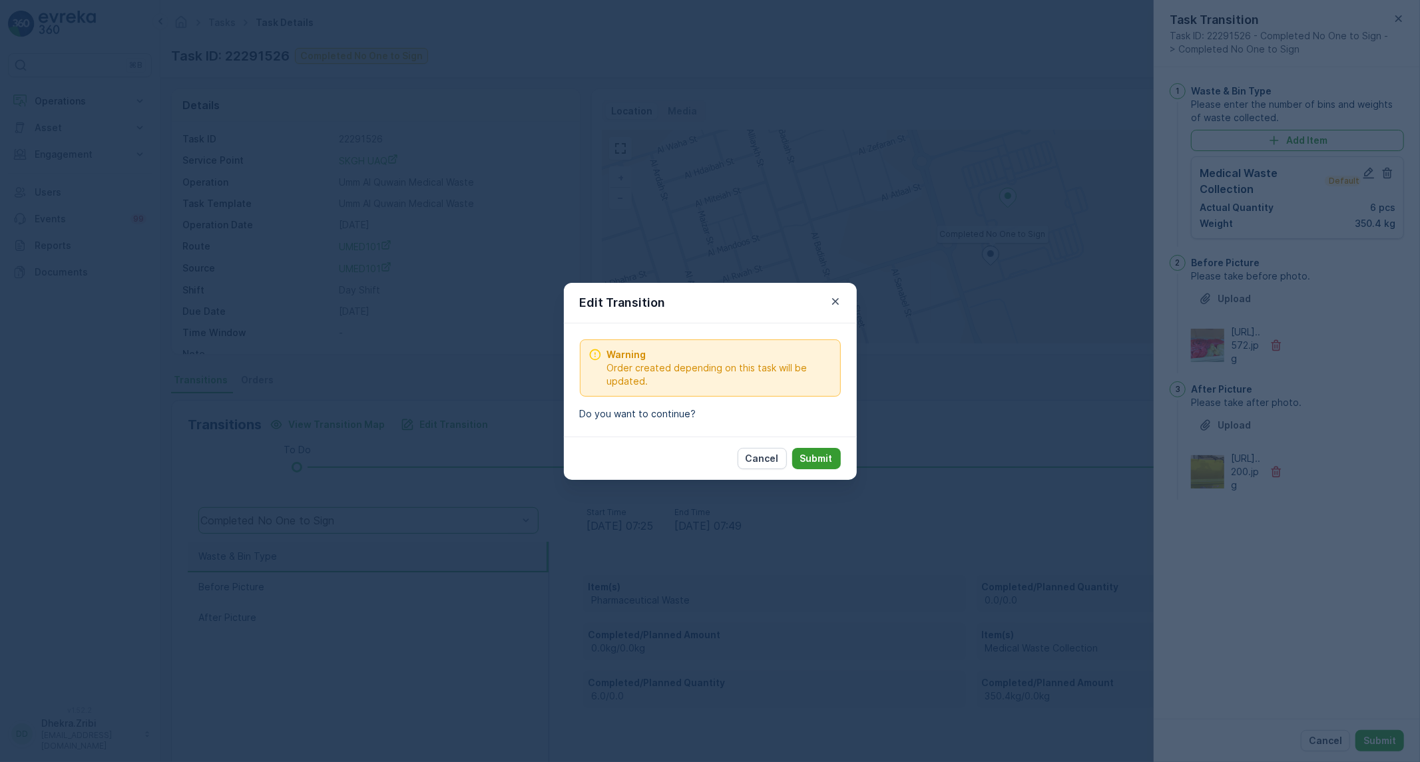
click at [821, 448] on button "Submit" at bounding box center [816, 458] width 49 height 21
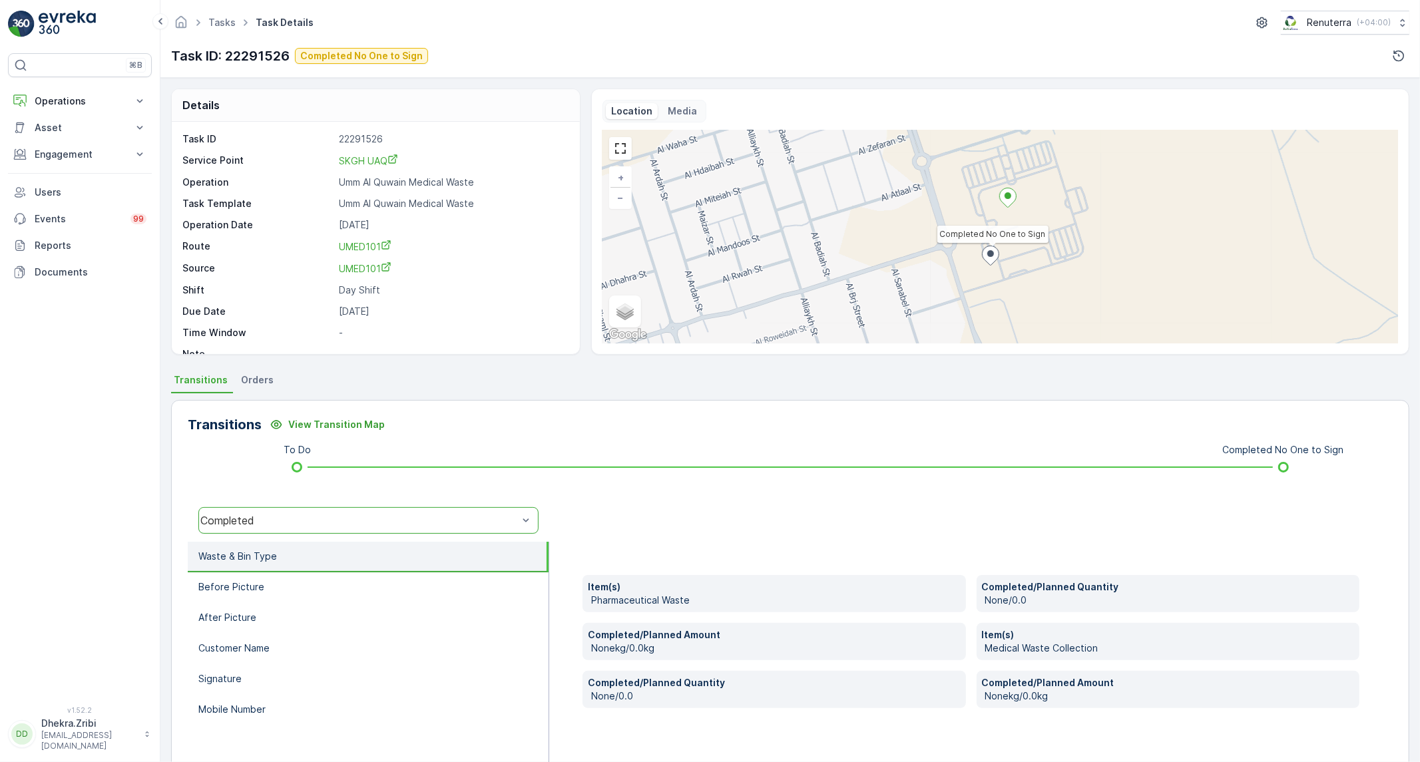
click at [449, 521] on div "Completed" at bounding box center [359, 521] width 318 height 12
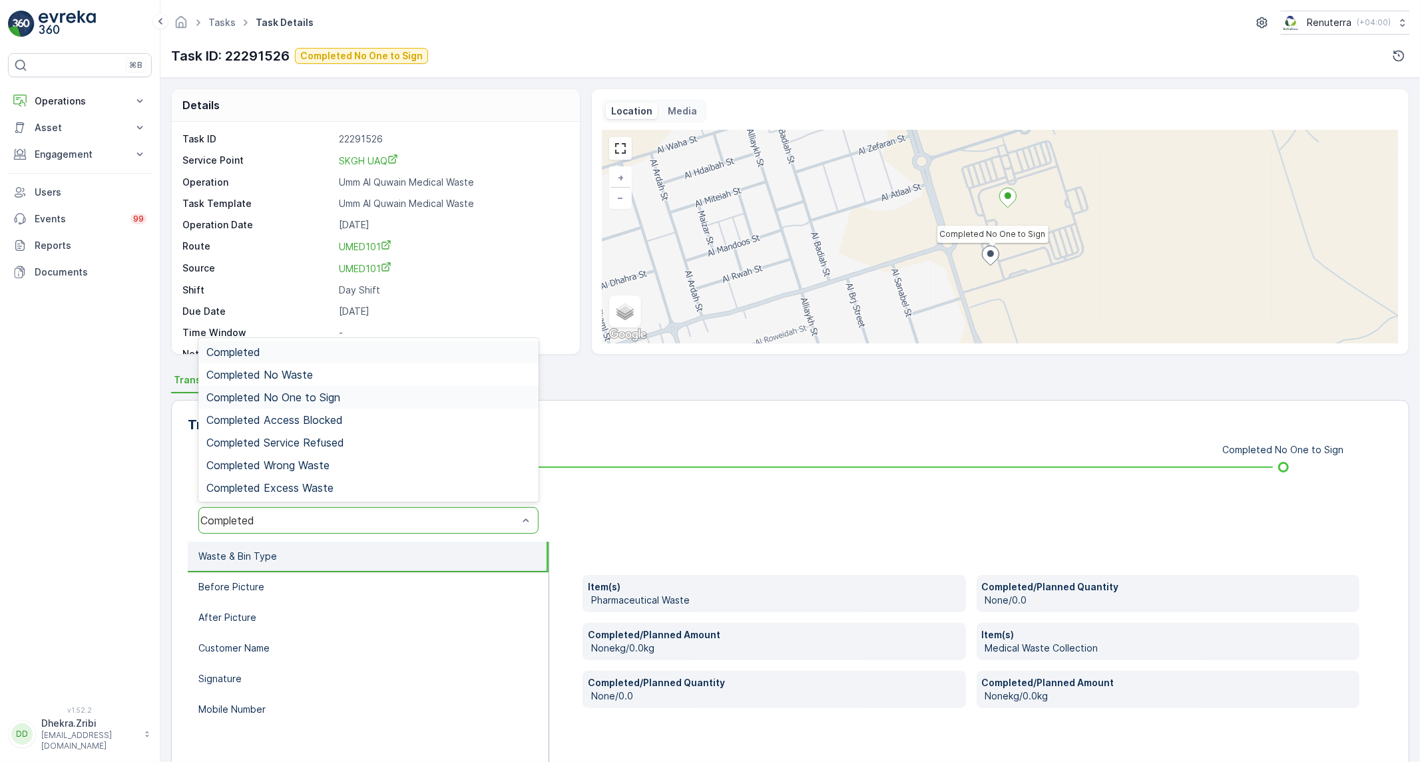
click at [364, 398] on div "Completed No One to Sign" at bounding box center [368, 398] width 324 height 12
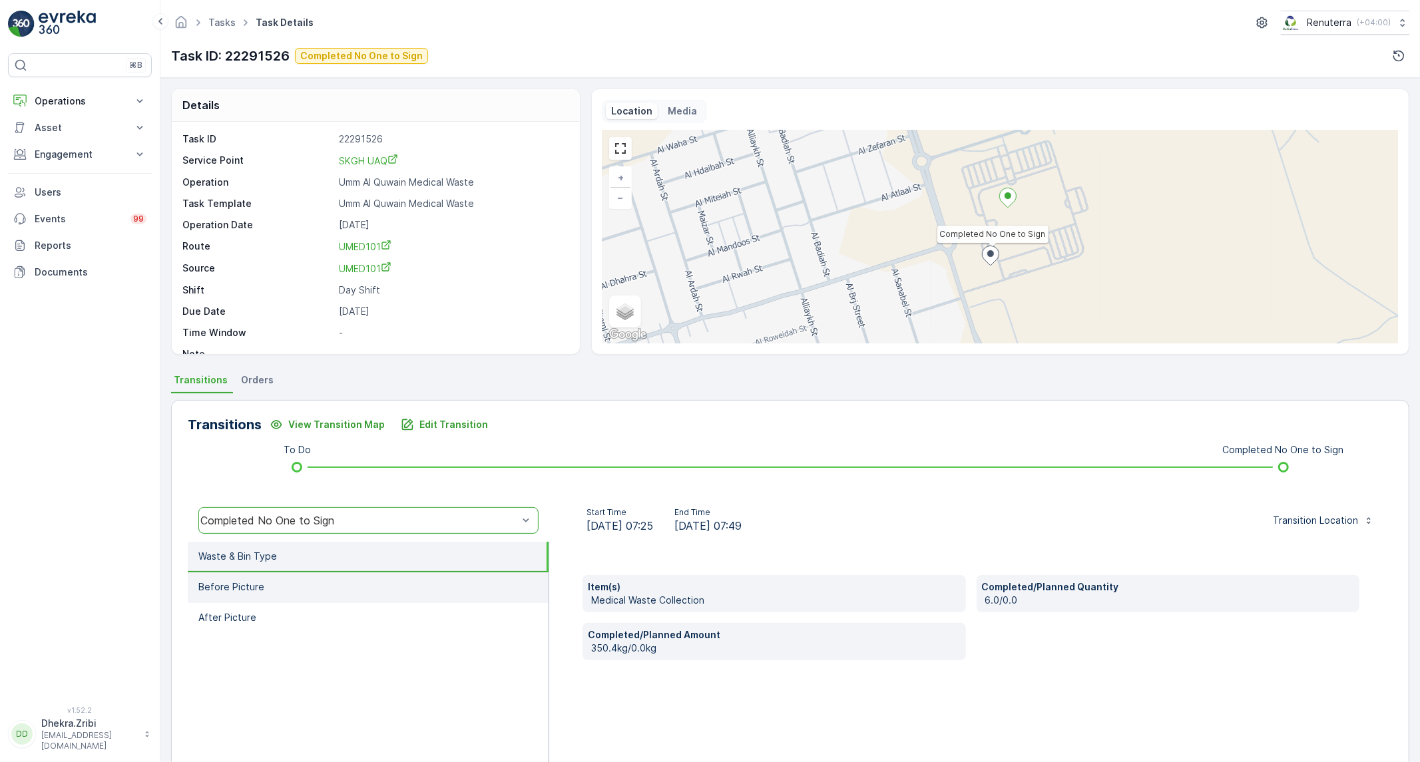
click at [282, 585] on li "Before Picture" at bounding box center [368, 588] width 361 height 31
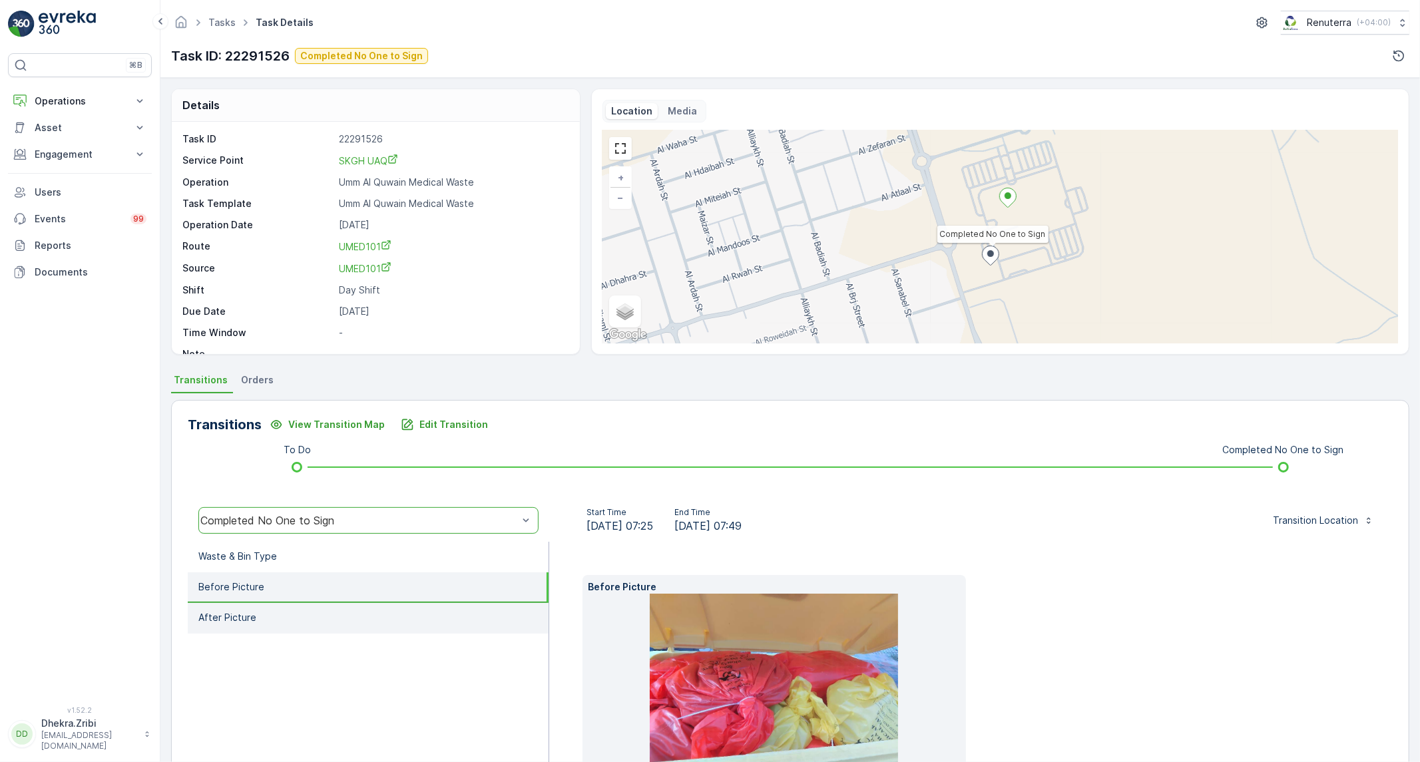
click at [276, 618] on li "After Picture" at bounding box center [368, 618] width 361 height 31
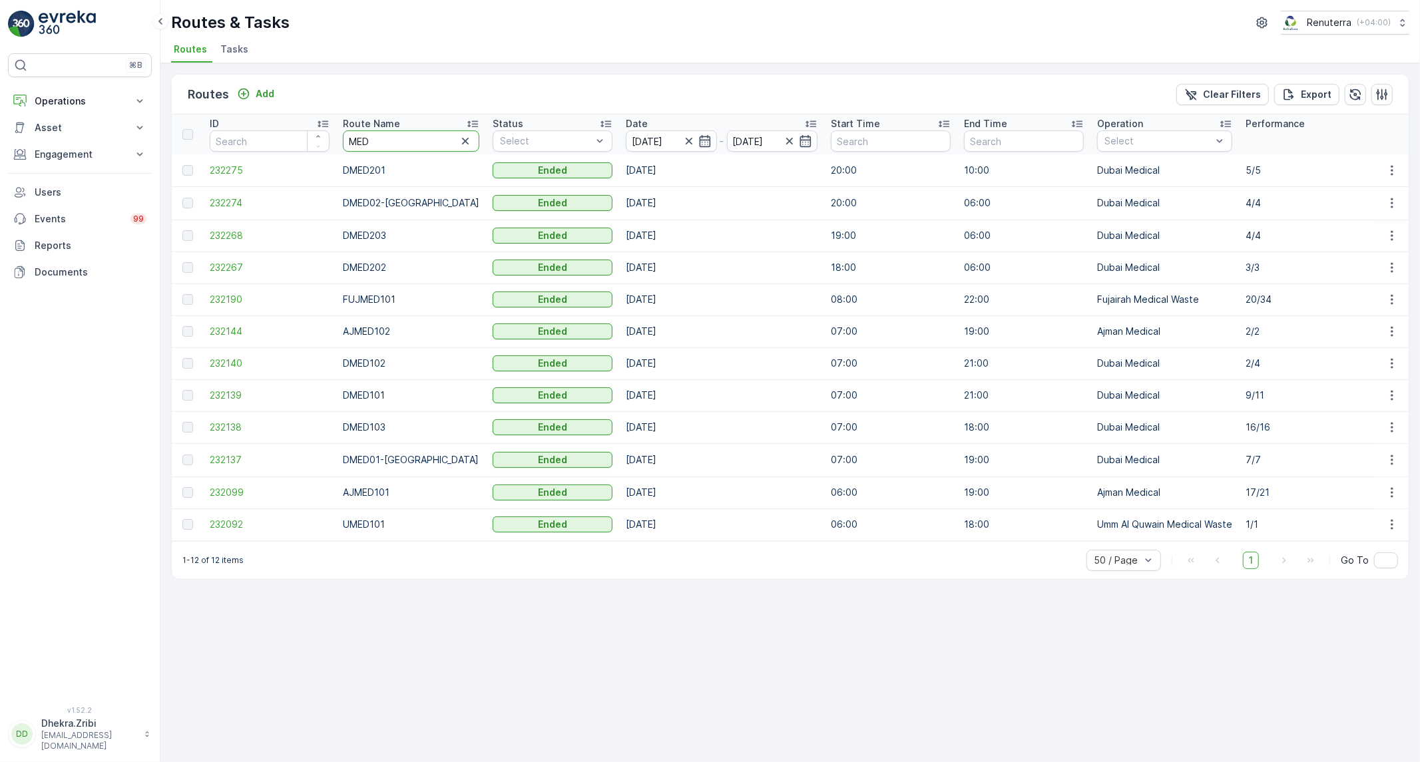
drag, startPoint x: 390, startPoint y: 140, endPoint x: 330, endPoint y: 138, distance: 59.3
type input "hat"
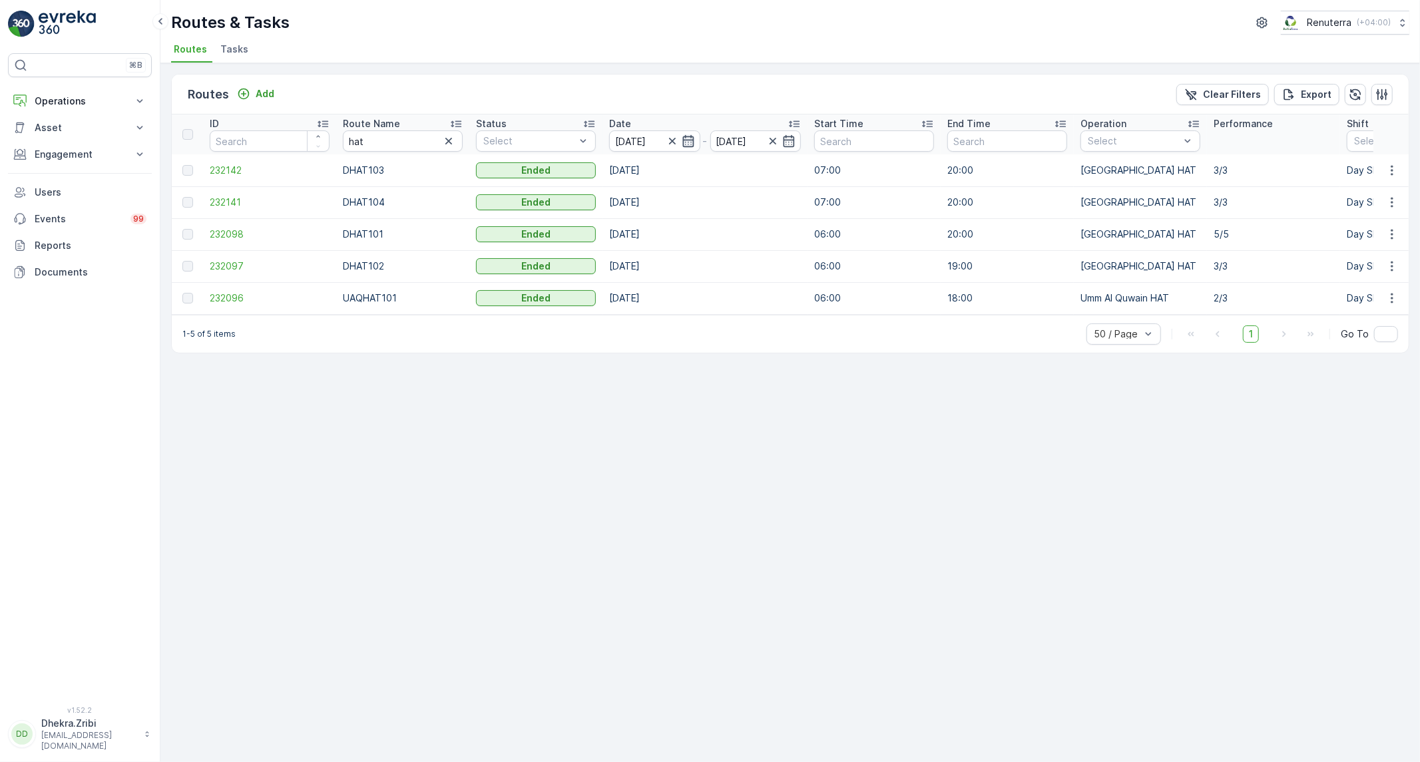
click at [684, 142] on icon "button" at bounding box center [688, 140] width 13 height 13
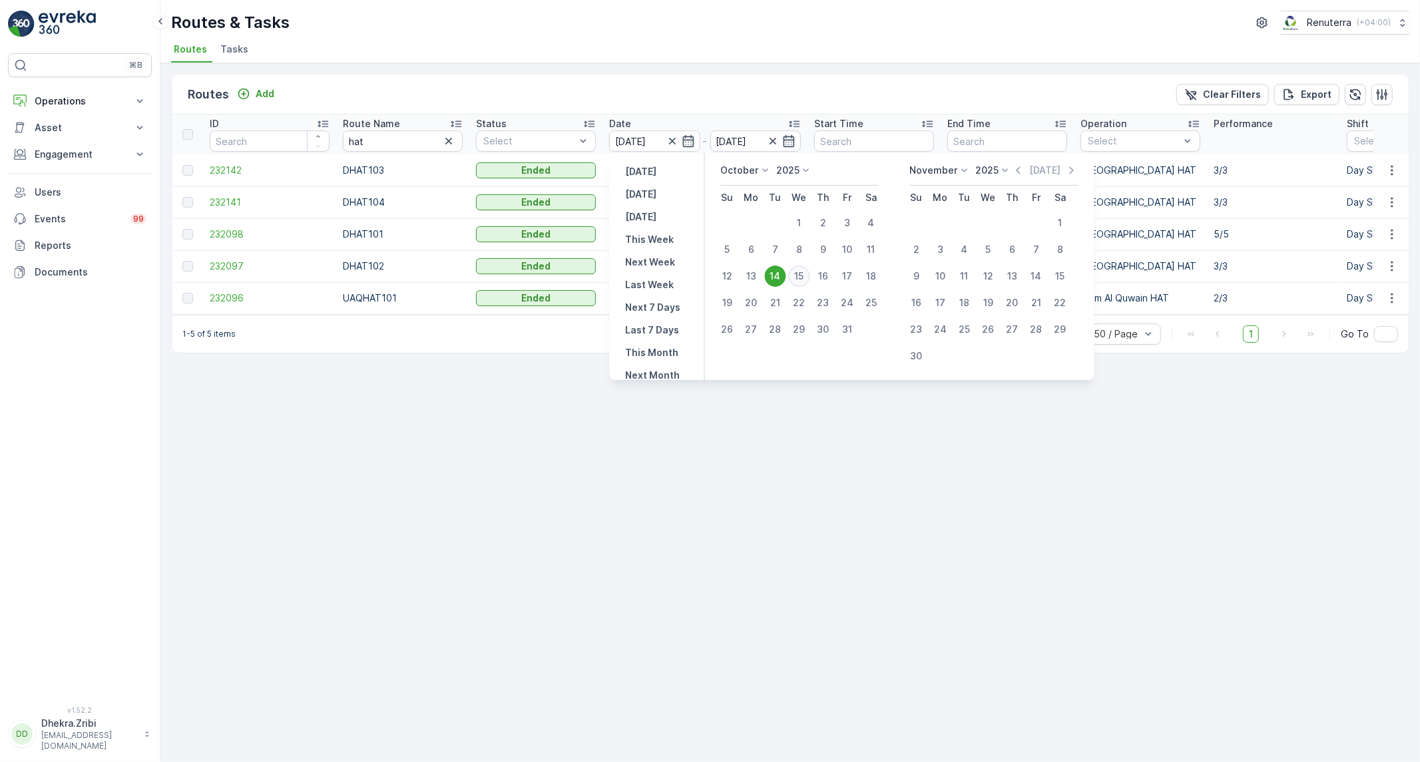
click at [797, 272] on div "15" at bounding box center [799, 276] width 21 height 21
type input "[DATE]"
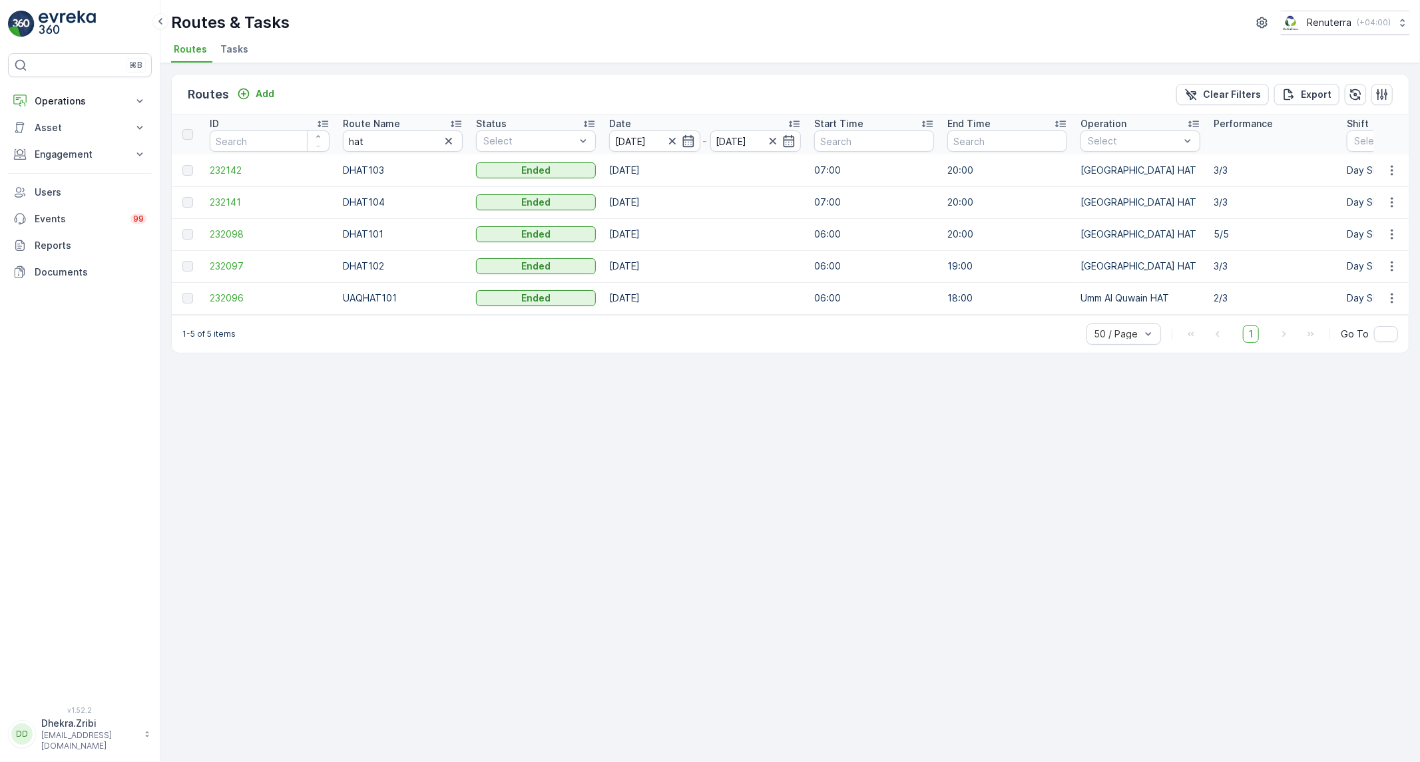
click at [779, 35] on div "Routes & Tasks Renuterra ( +04:00 ) Routes Tasks" at bounding box center [790, 31] width 1260 height 63
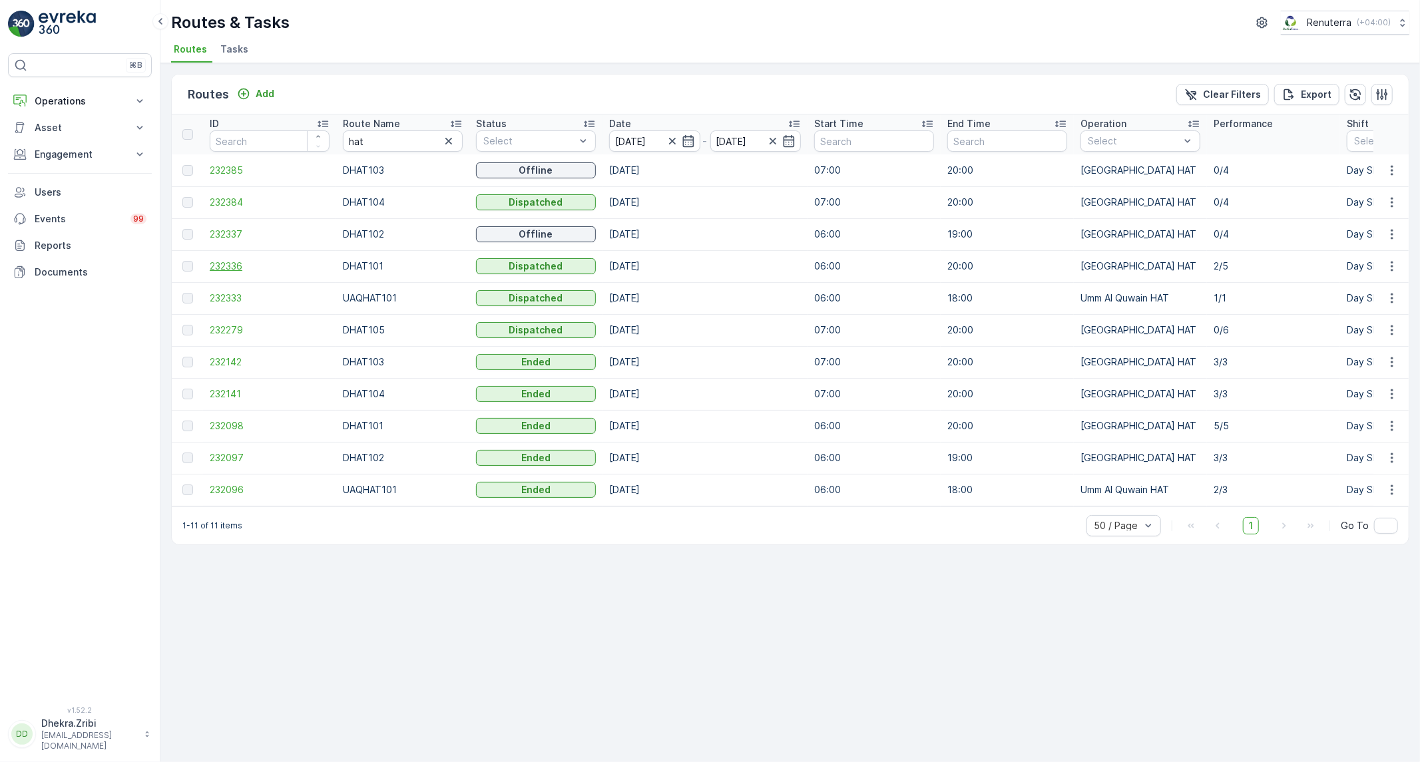
click at [237, 267] on span "232336" at bounding box center [270, 266] width 120 height 13
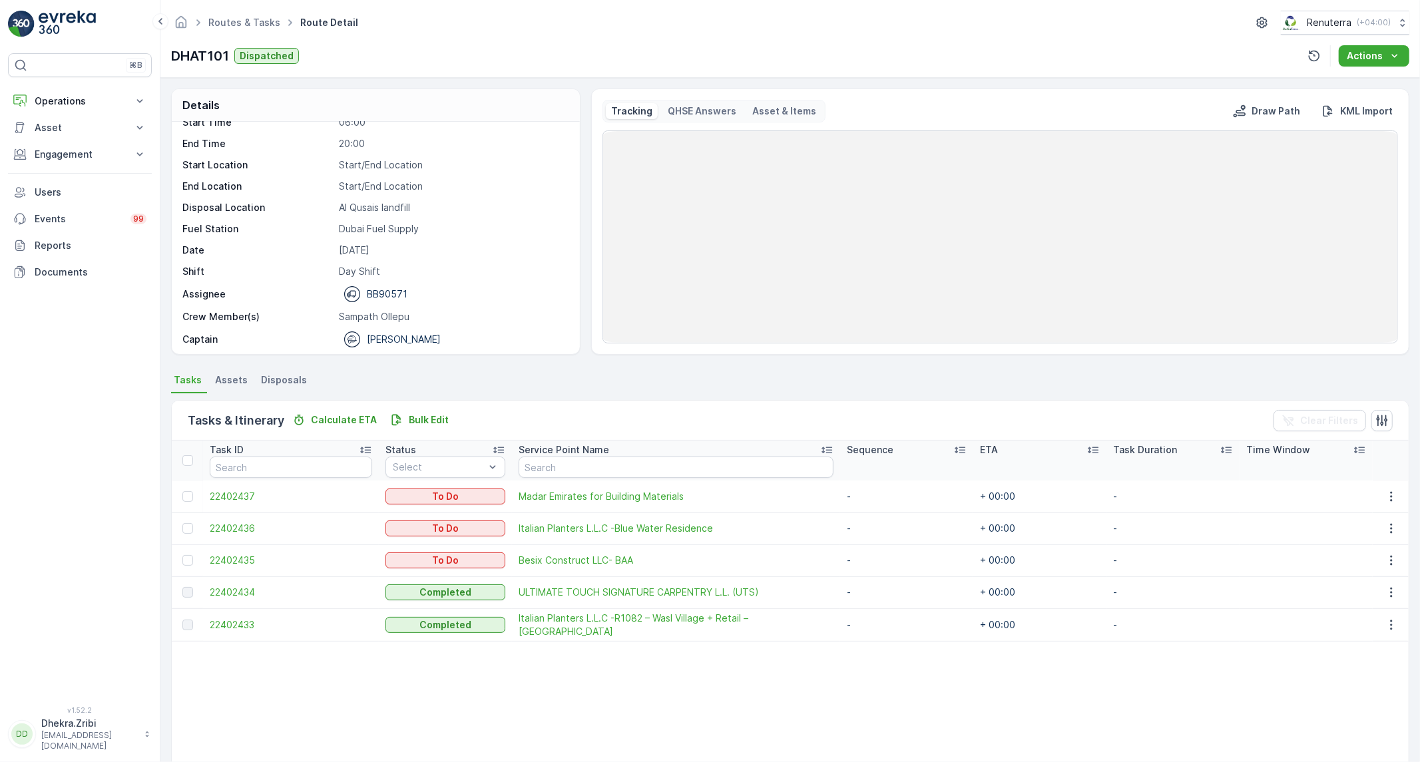
scroll to position [42, 0]
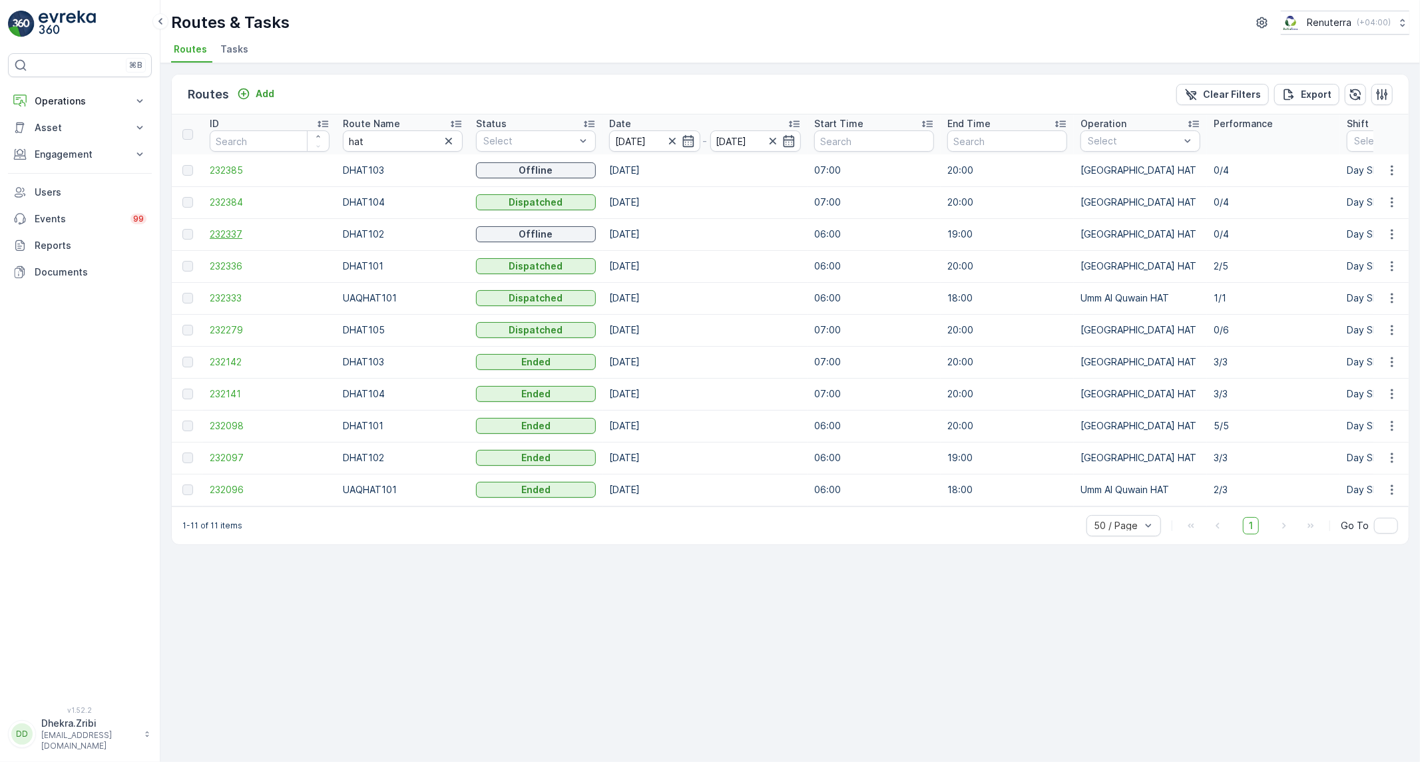
click at [226, 233] on span "232337" at bounding box center [270, 234] width 120 height 13
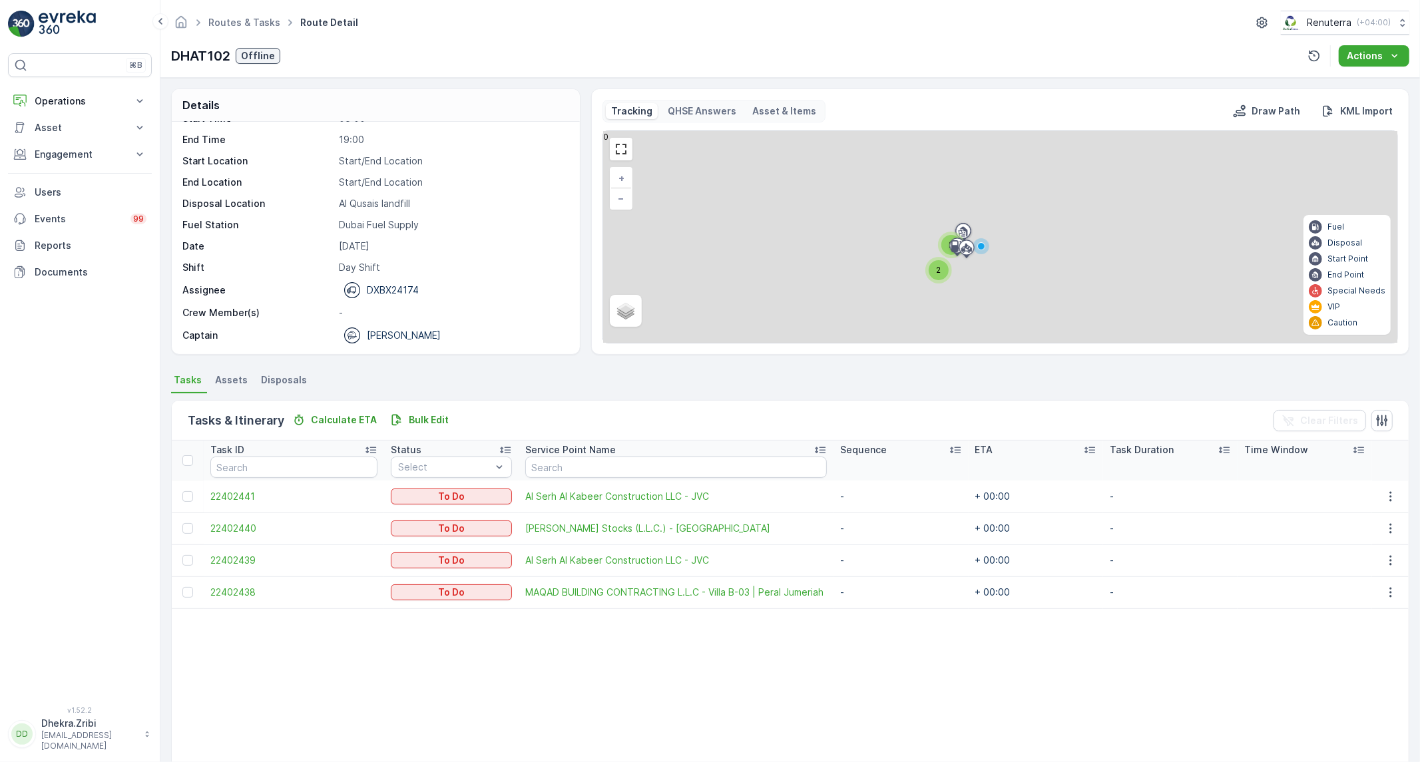
scroll to position [69, 0]
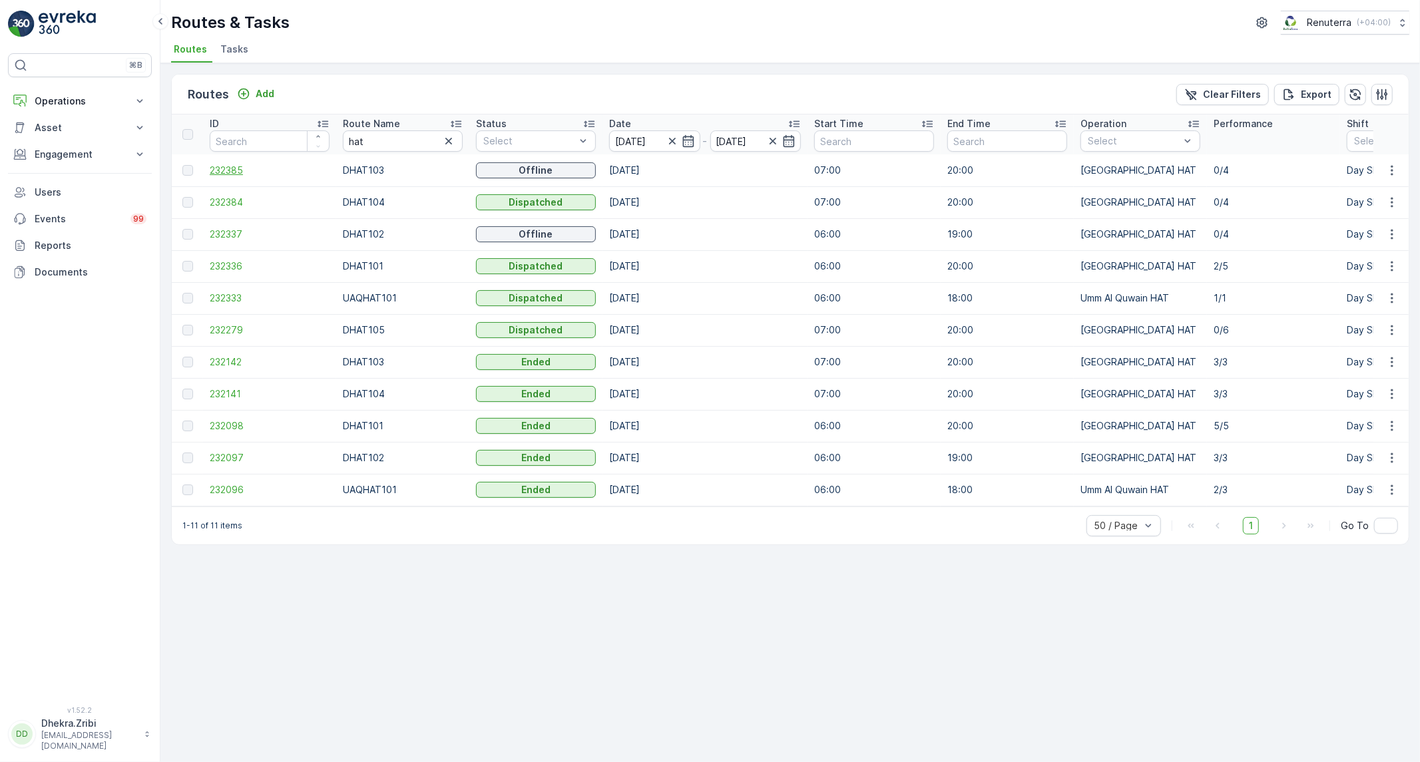
click at [233, 164] on span "232385" at bounding box center [270, 170] width 120 height 13
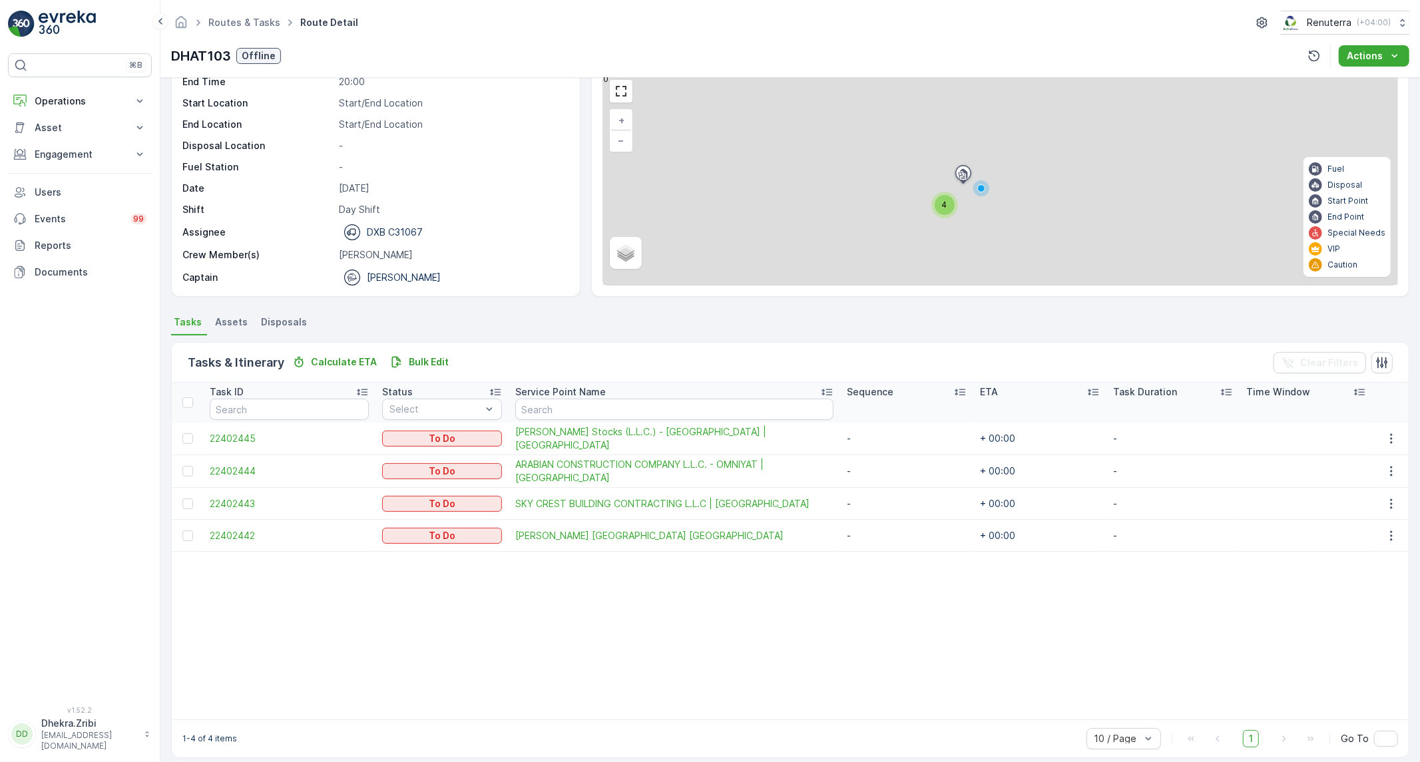
scroll to position [69, 0]
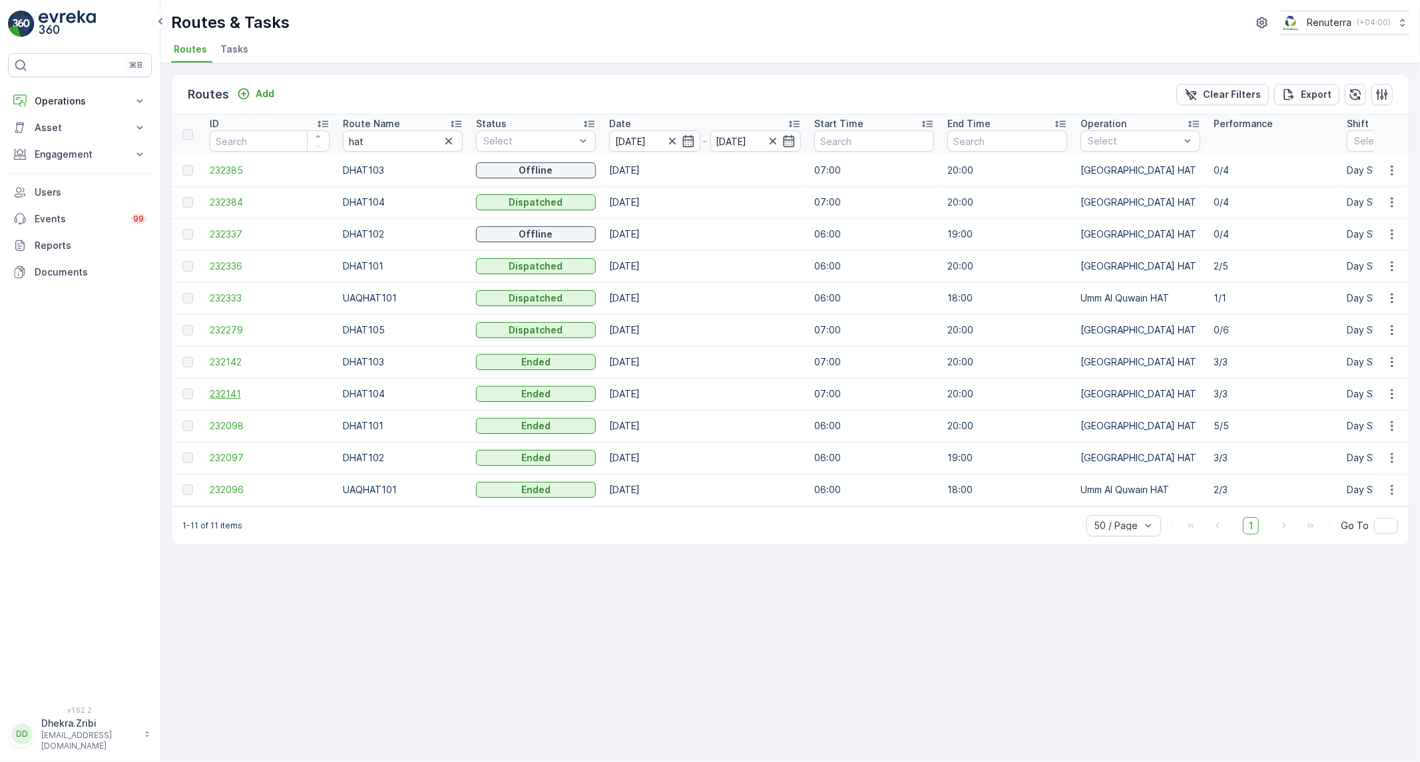
click at [222, 392] on span "232141" at bounding box center [270, 394] width 120 height 13
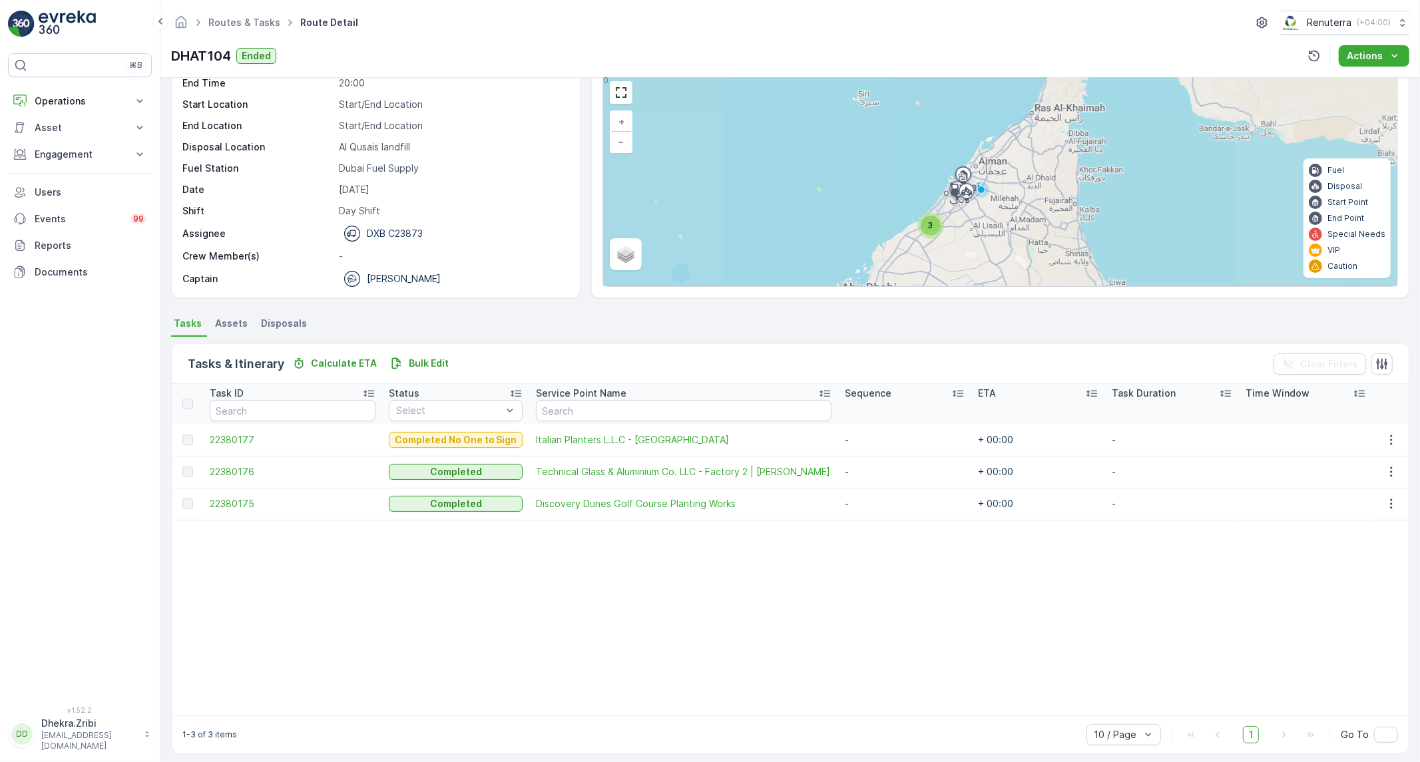
scroll to position [65, 0]
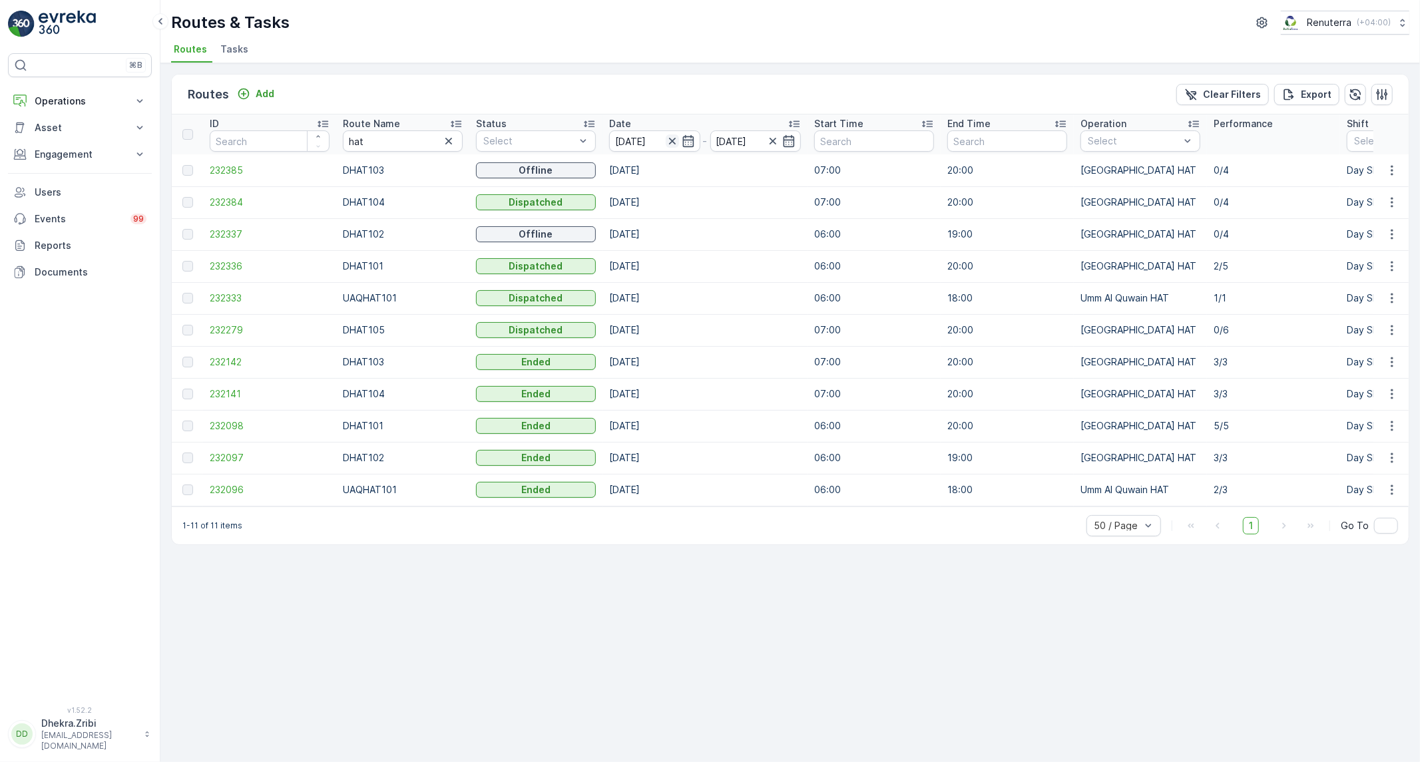
click at [667, 138] on icon "button" at bounding box center [672, 140] width 13 height 13
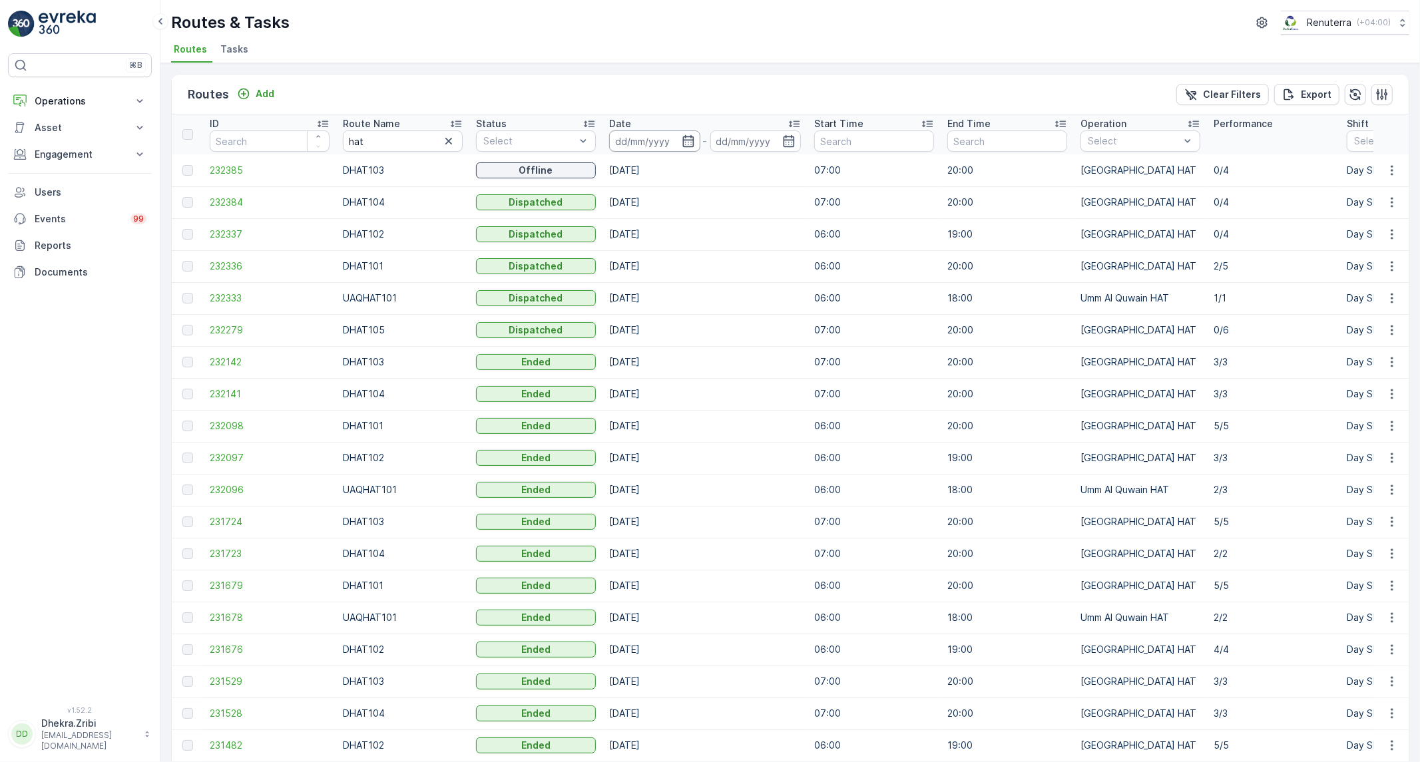
click at [684, 131] on input at bounding box center [654, 141] width 91 height 21
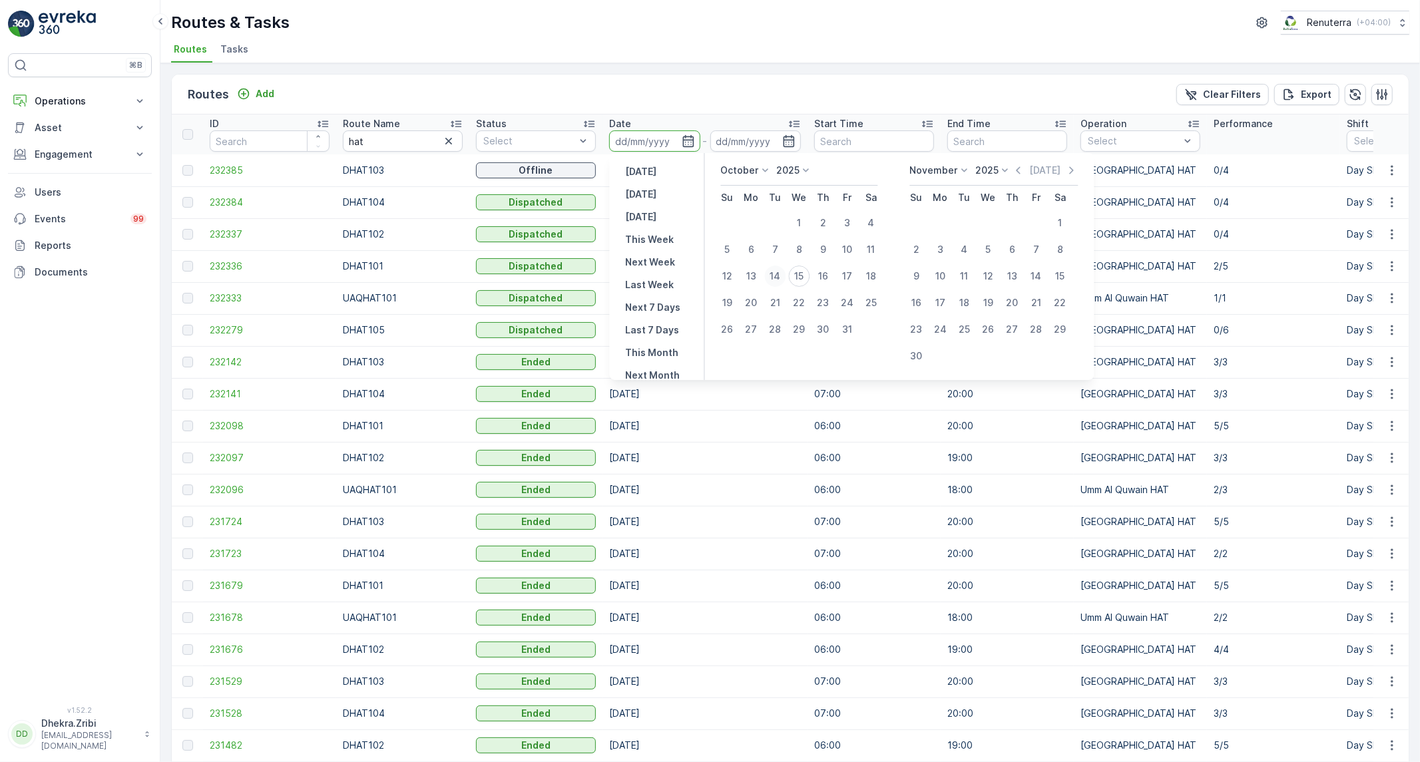
click at [768, 273] on div "14" at bounding box center [775, 276] width 21 height 21
type input "[DATE]"
click at [790, 272] on div "15" at bounding box center [799, 276] width 21 height 21
type input "[DATE]"
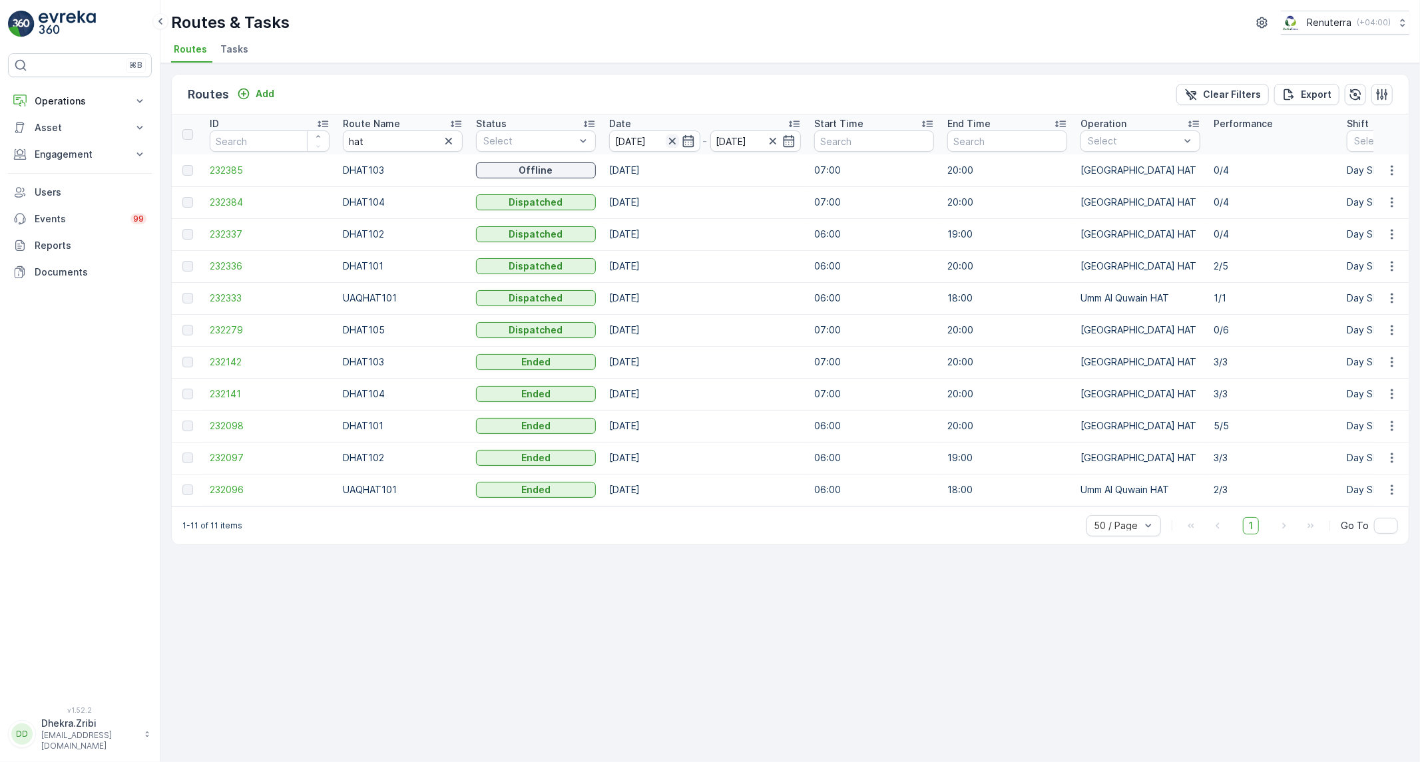
click at [667, 140] on icon "button" at bounding box center [672, 140] width 13 height 13
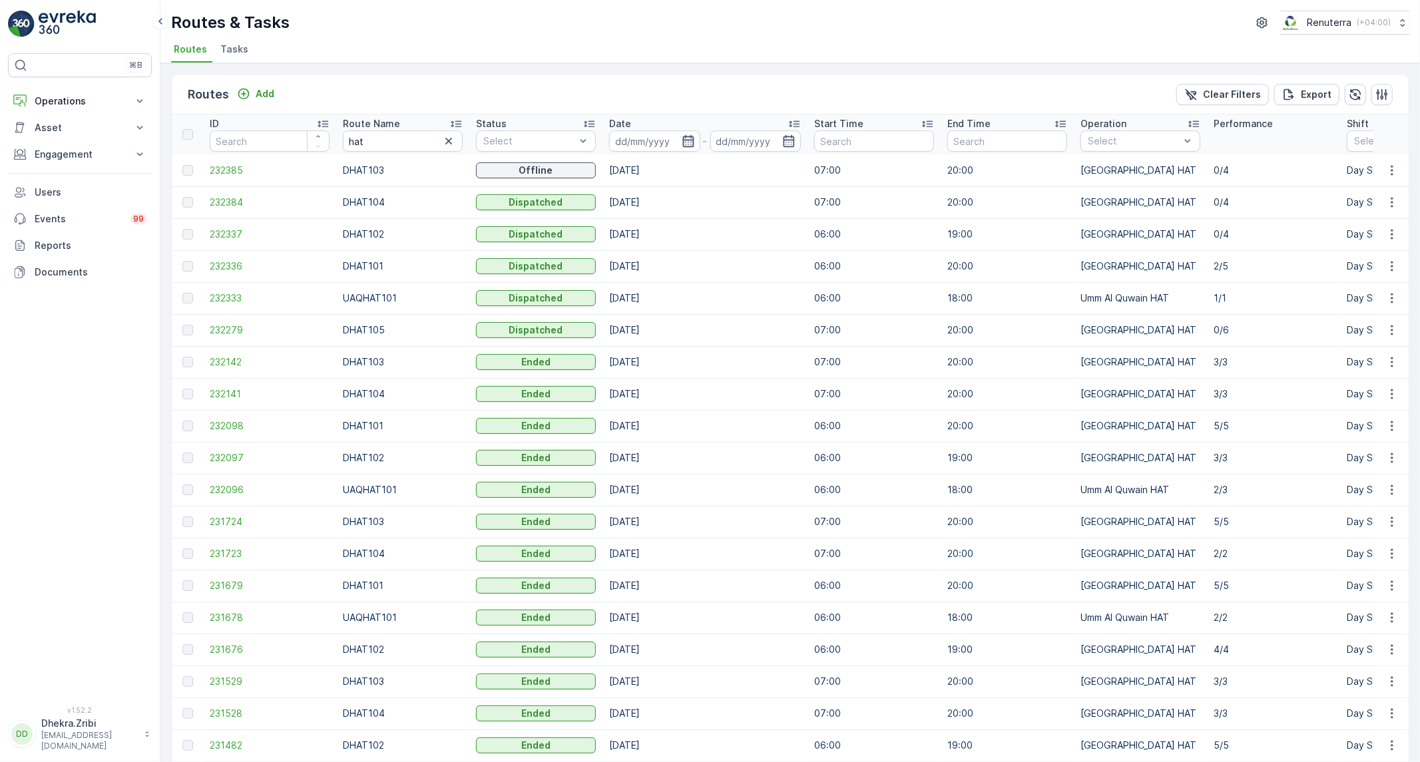
click at [683, 141] on icon "button" at bounding box center [687, 141] width 11 height 12
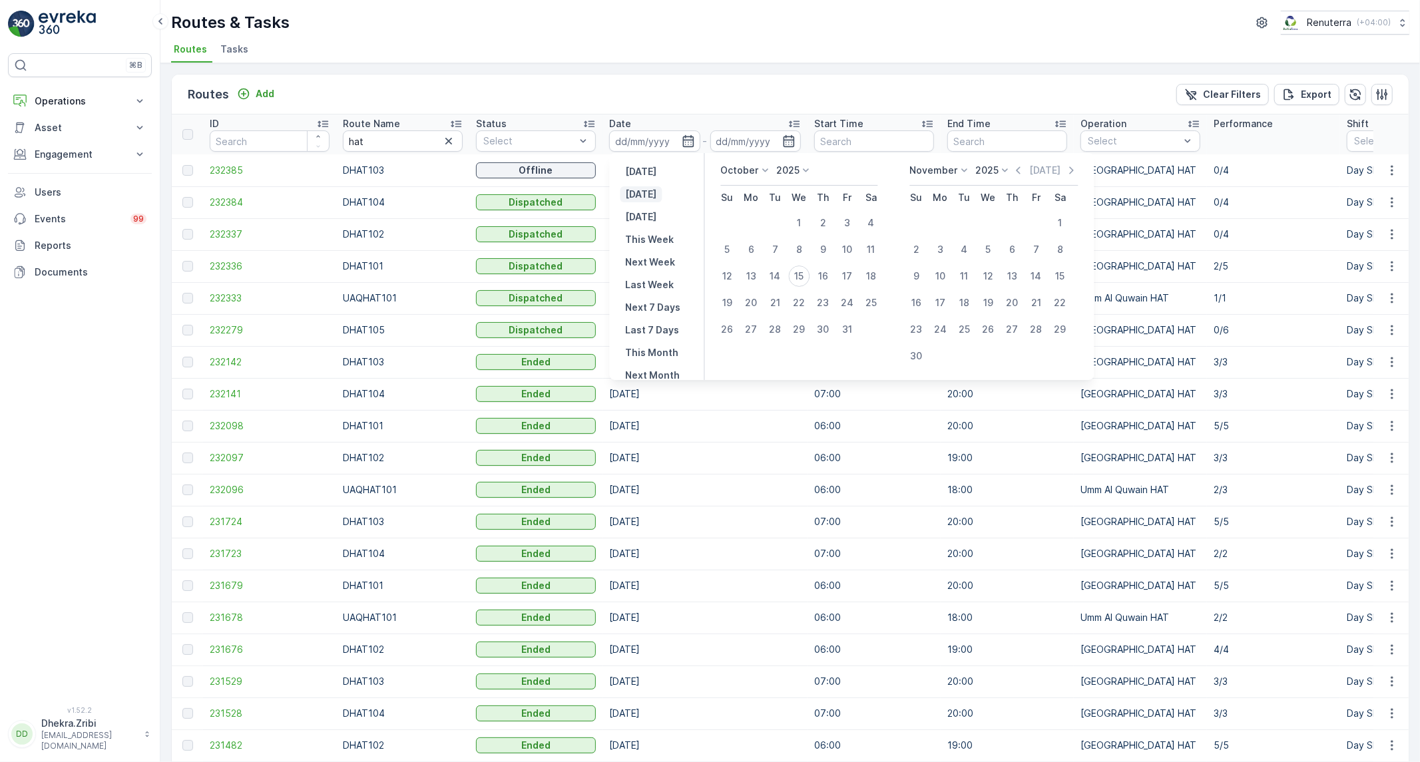
click at [651, 189] on p "[DATE]" at bounding box center [641, 194] width 31 height 13
type input "[DATE]"
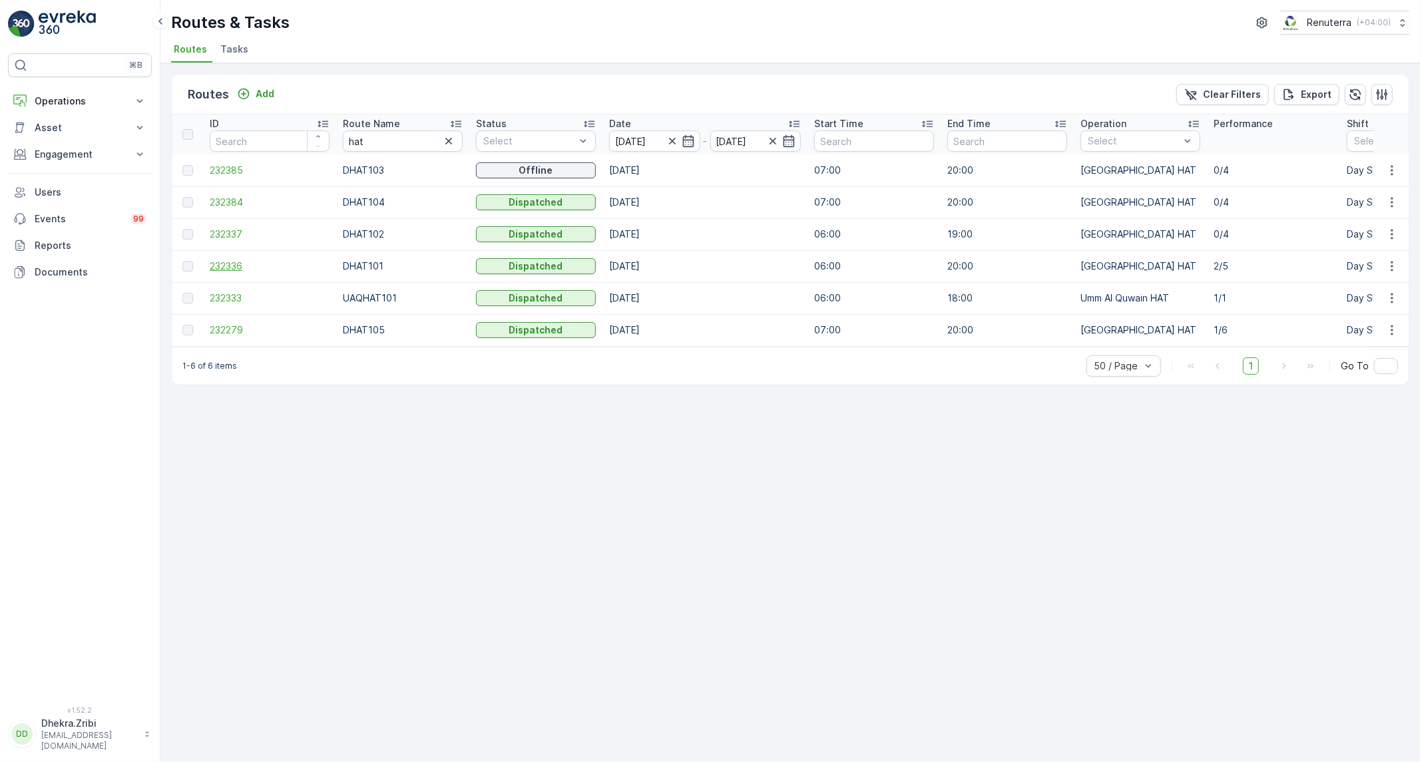
click at [222, 263] on span "232336" at bounding box center [270, 266] width 120 height 13
click at [237, 232] on span "232337" at bounding box center [270, 234] width 120 height 13
click at [238, 173] on span "232385" at bounding box center [270, 170] width 120 height 13
click at [223, 202] on span "232384" at bounding box center [270, 202] width 120 height 13
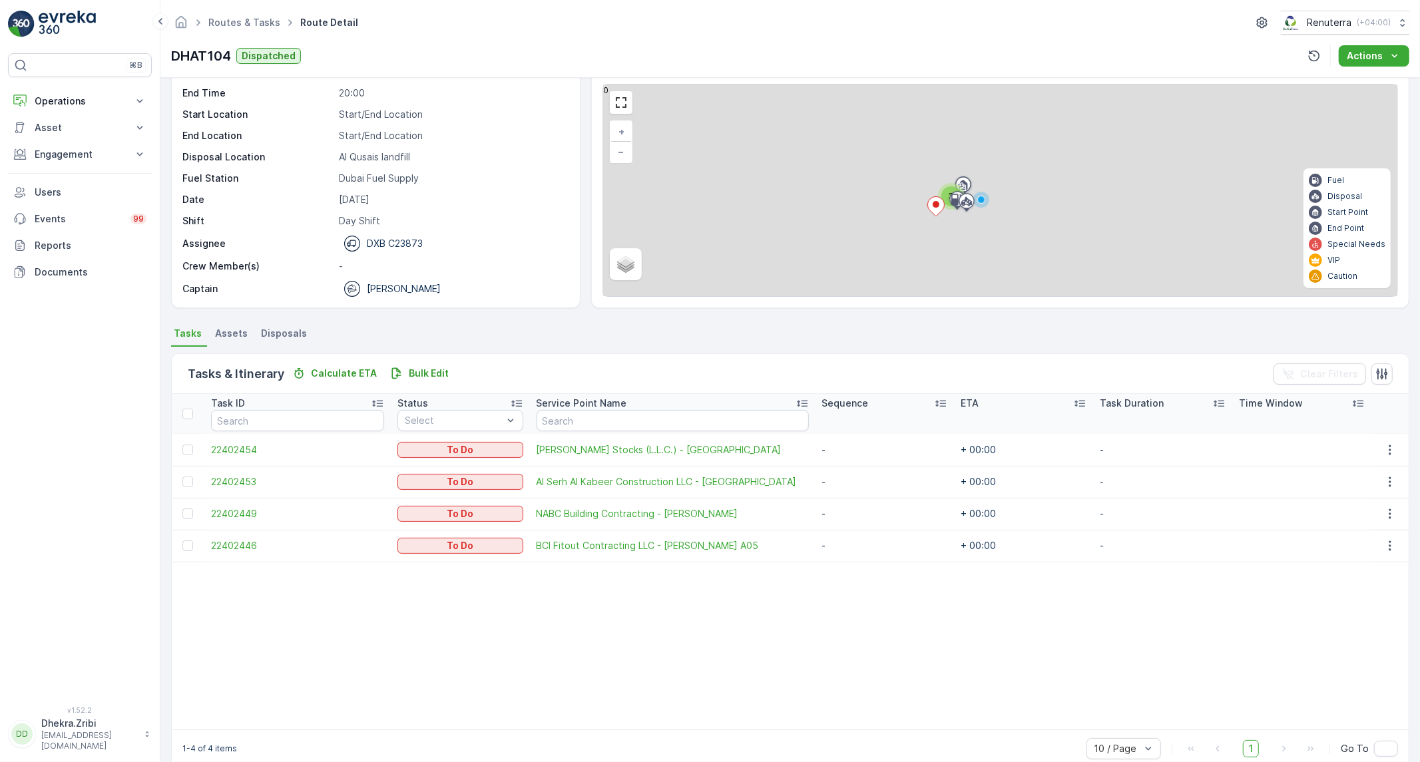
scroll to position [69, 0]
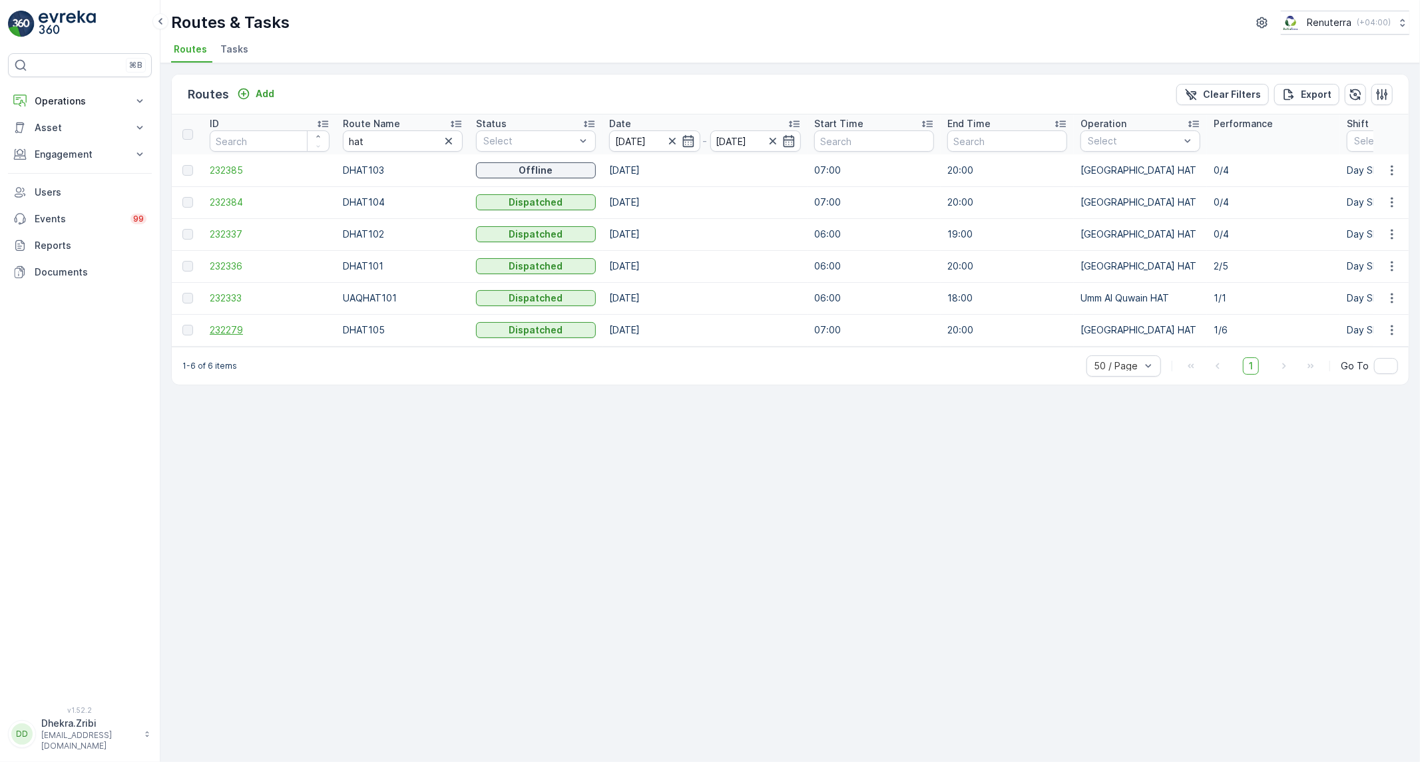
click at [226, 333] on span "232279" at bounding box center [270, 330] width 120 height 13
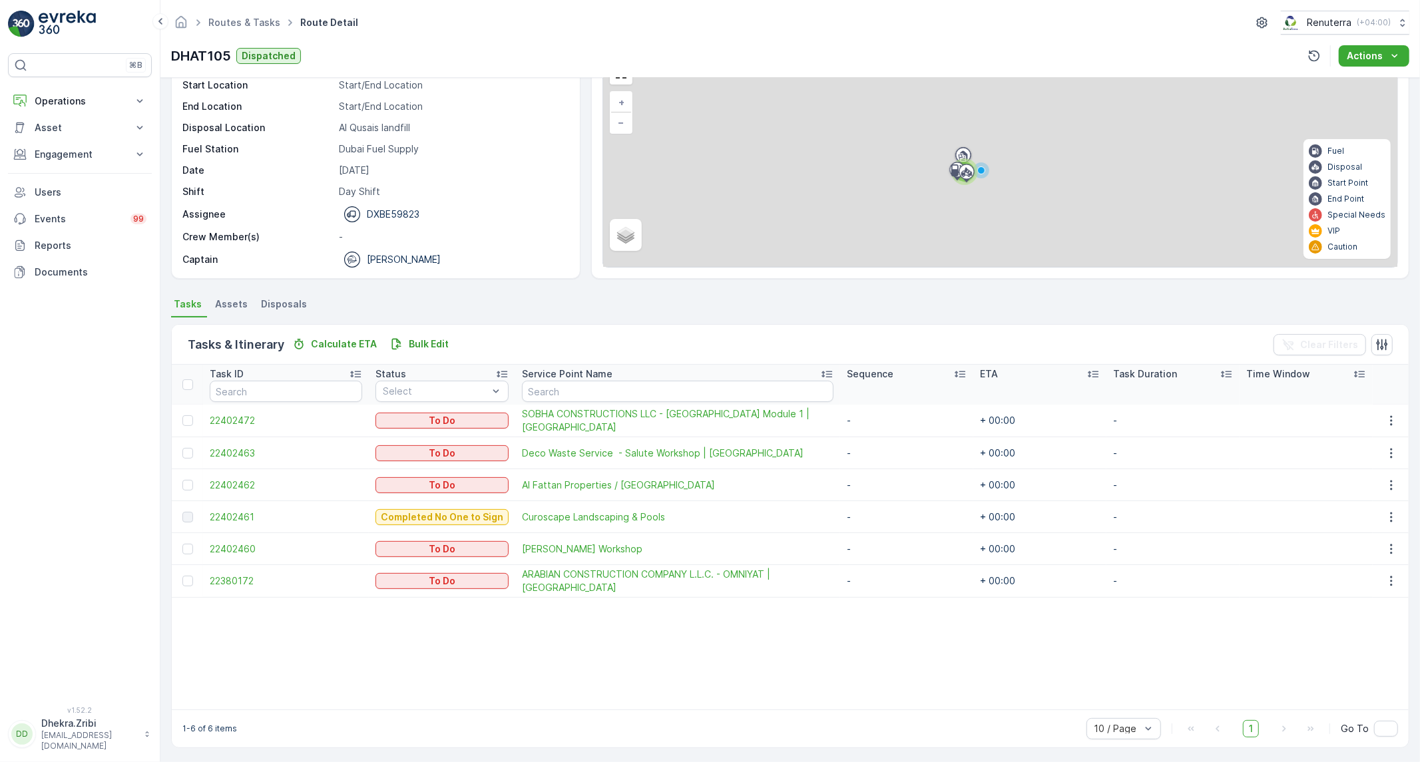
scroll to position [77, 0]
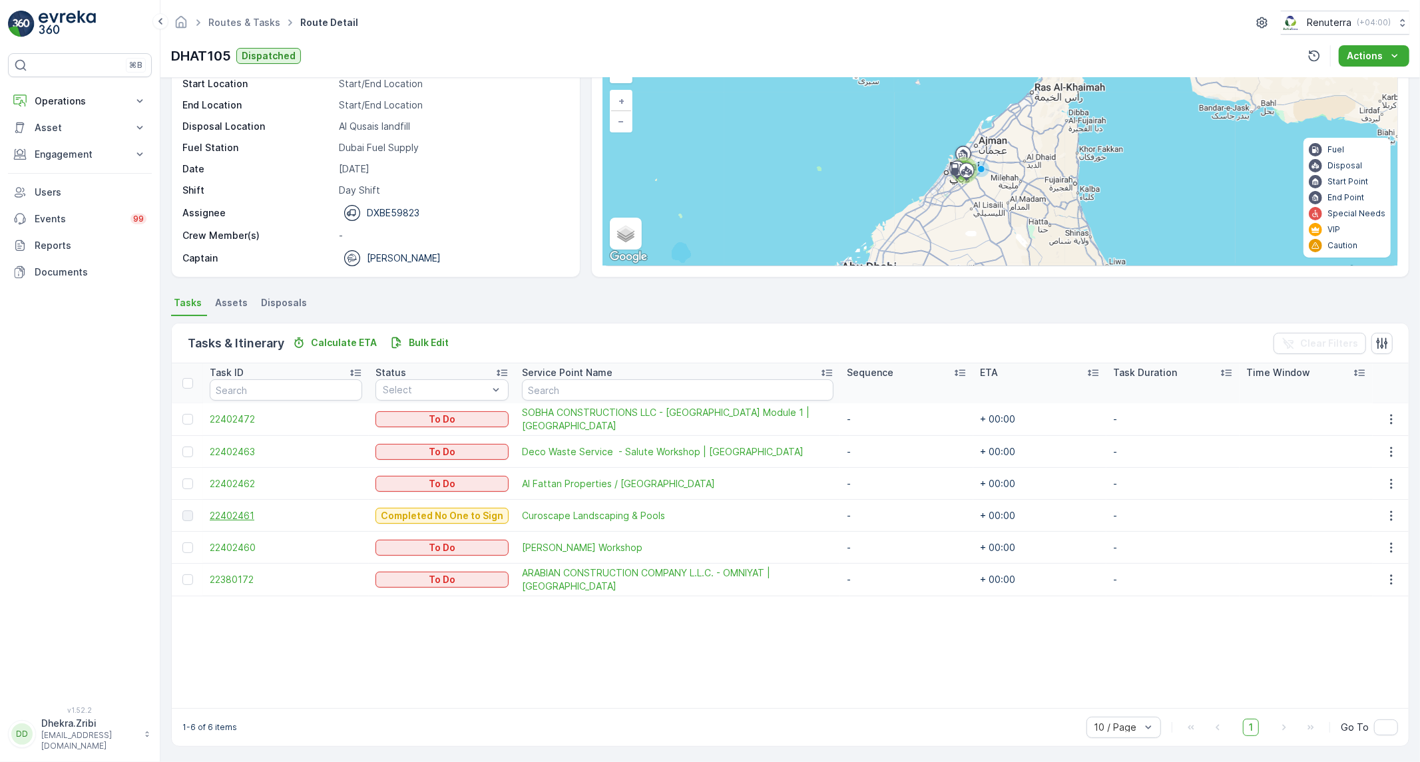
click at [243, 517] on span "22402461" at bounding box center [286, 515] width 152 height 13
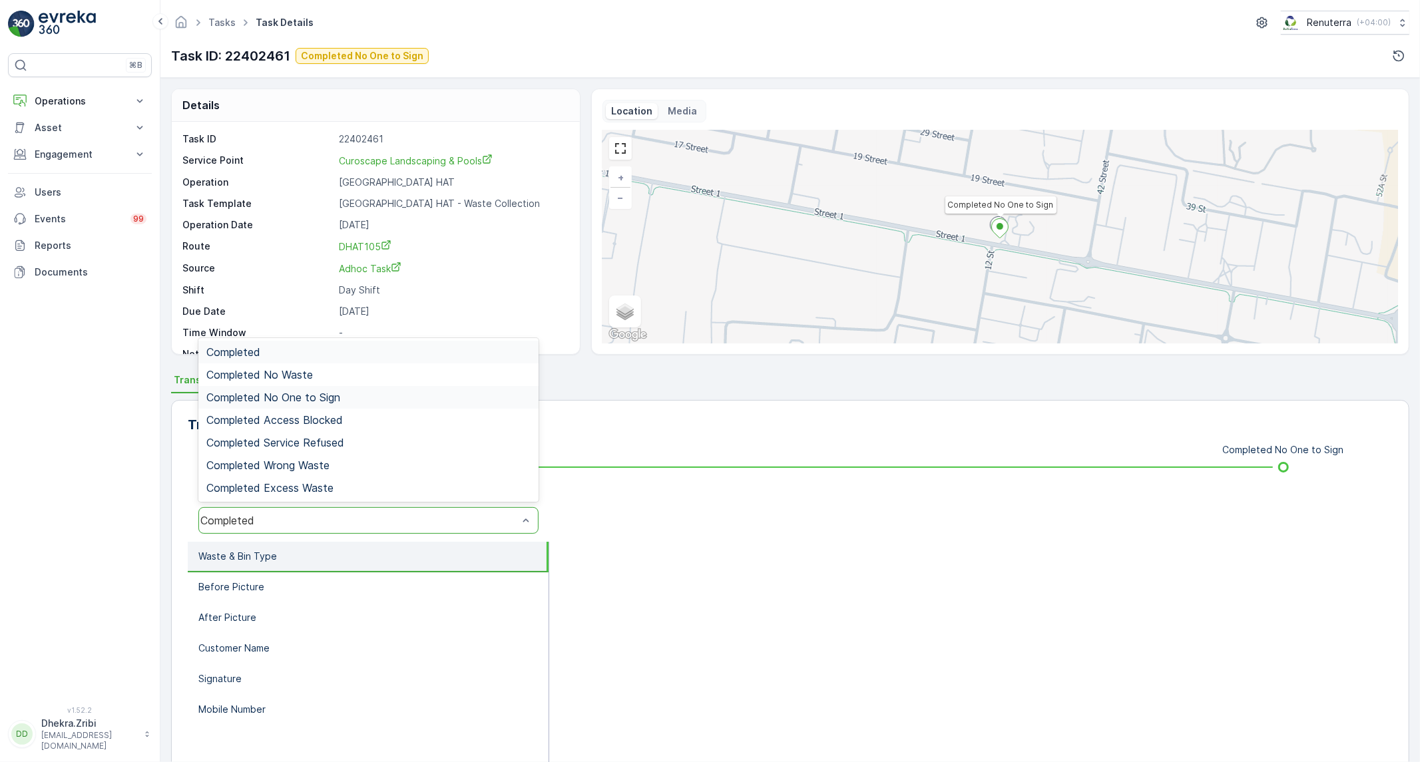
click at [300, 402] on span "Completed No One to Sign" at bounding box center [273, 398] width 134 height 12
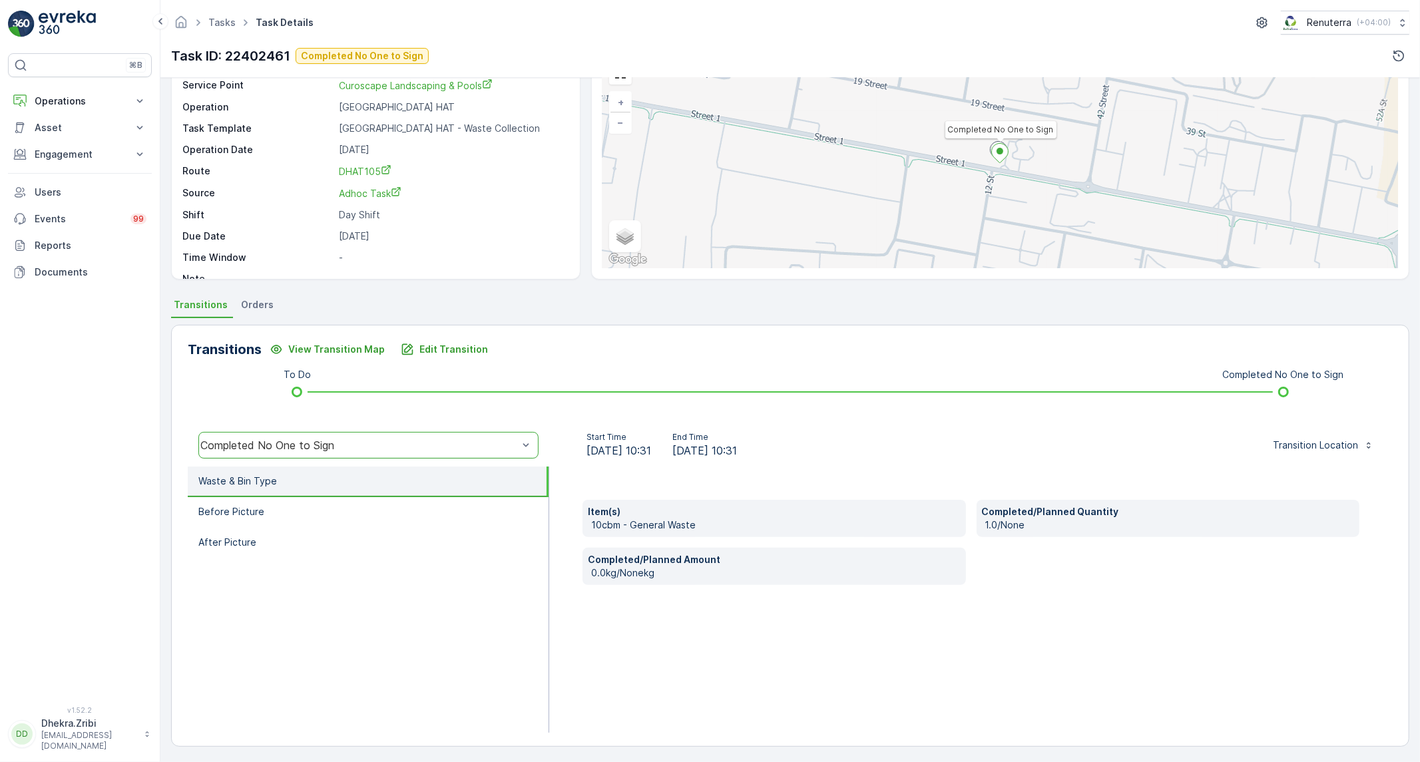
scroll to position [76, 0]
click at [218, 515] on p "Before Picture" at bounding box center [231, 511] width 66 height 13
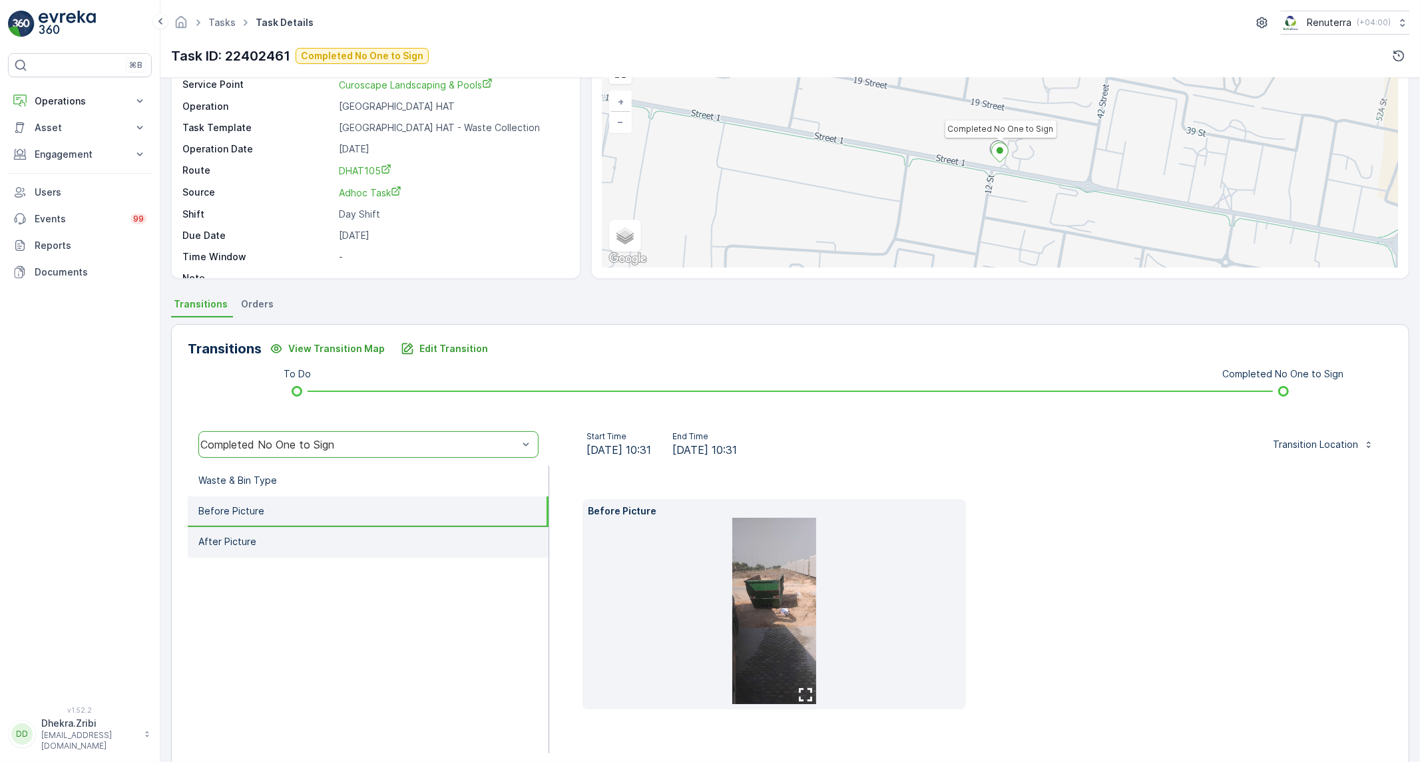
click at [250, 535] on p "After Picture" at bounding box center [227, 541] width 58 height 13
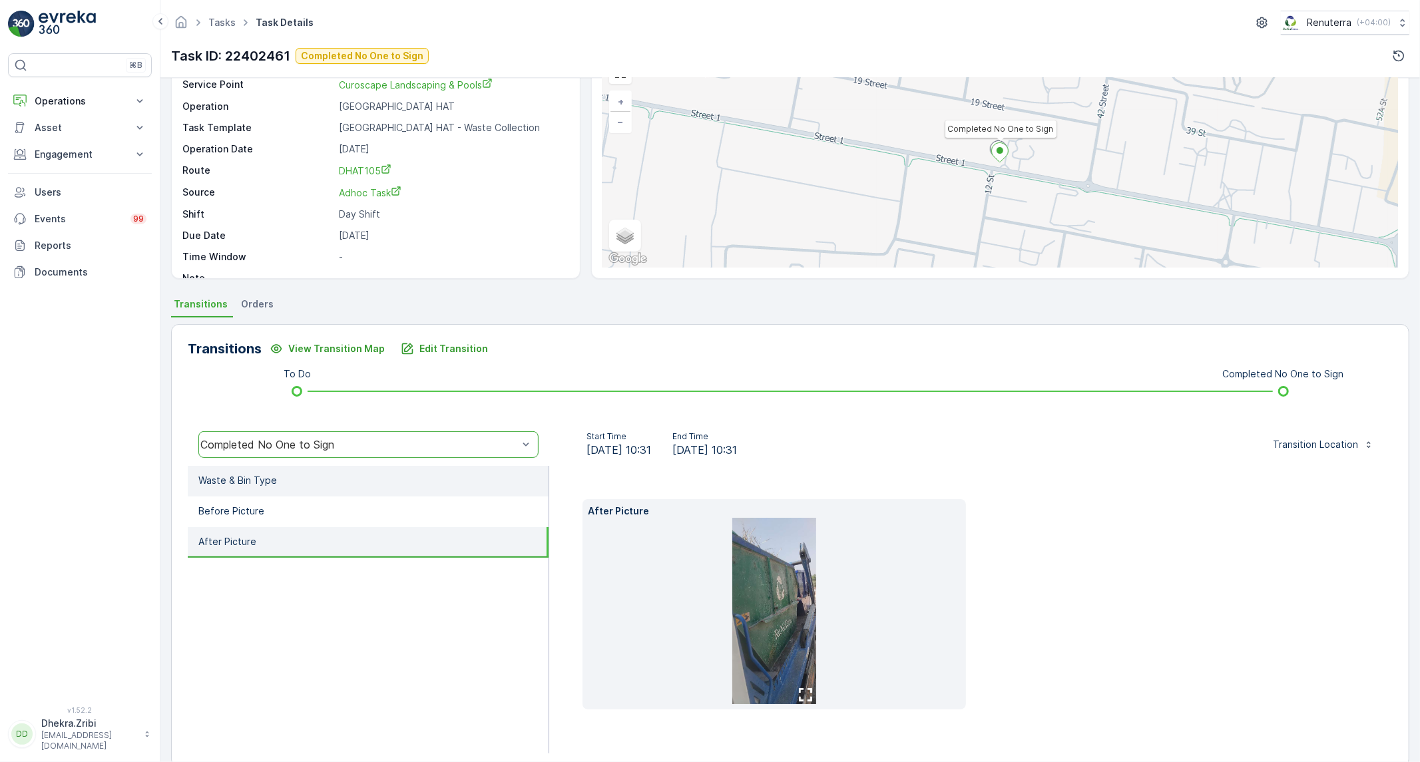
click at [321, 479] on li "Waste & Bin Type" at bounding box center [368, 481] width 361 height 31
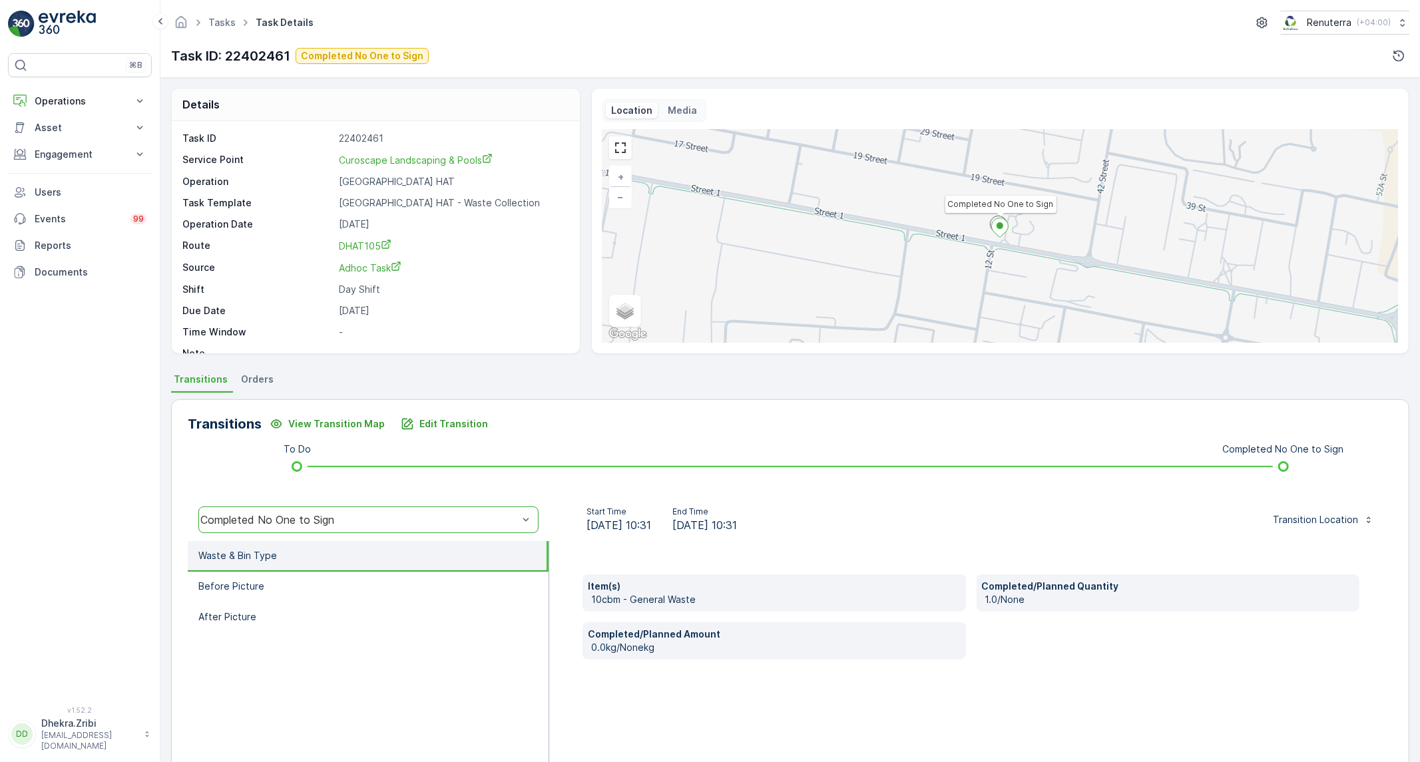
scroll to position [0, 0]
